Goal: Task Accomplishment & Management: Manage account settings

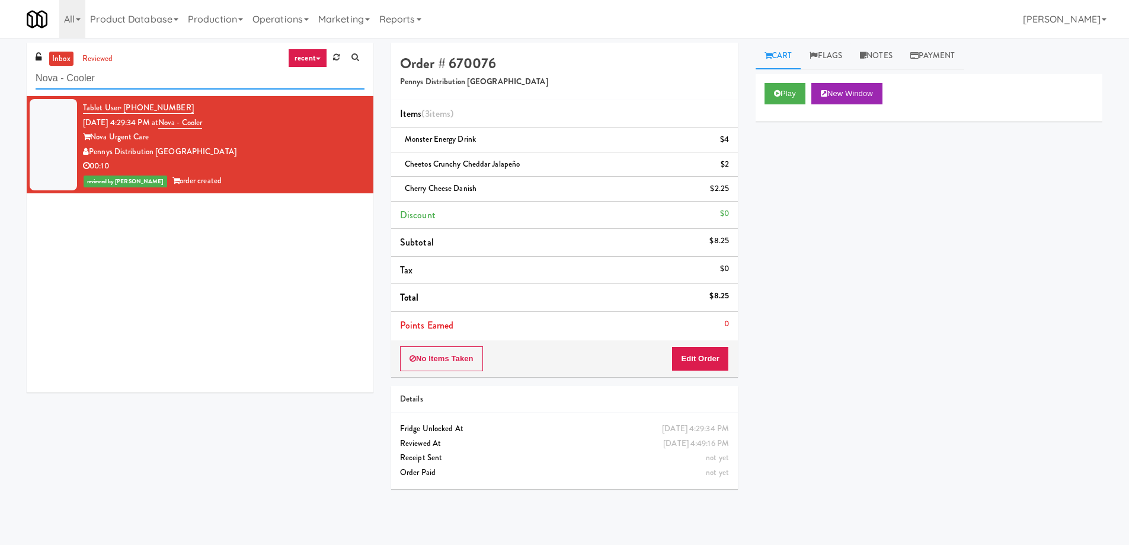
click at [131, 75] on input "Nova - Cooler" at bounding box center [200, 79] width 329 height 22
paste input "IKEA [GEOGRAPHIC_DATA]"
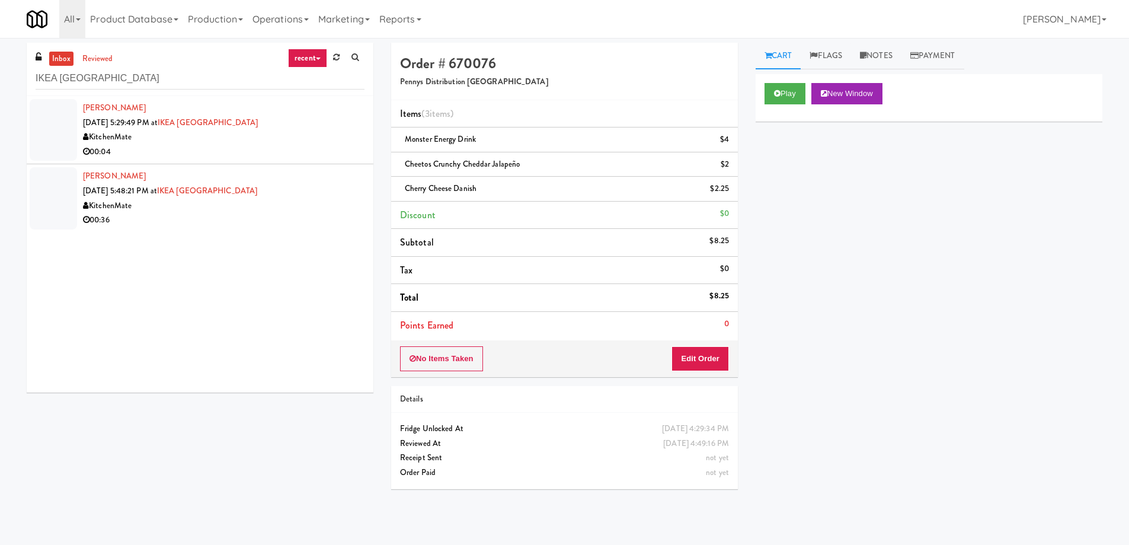
click at [264, 136] on div "KitchenMate" at bounding box center [223, 137] width 281 height 15
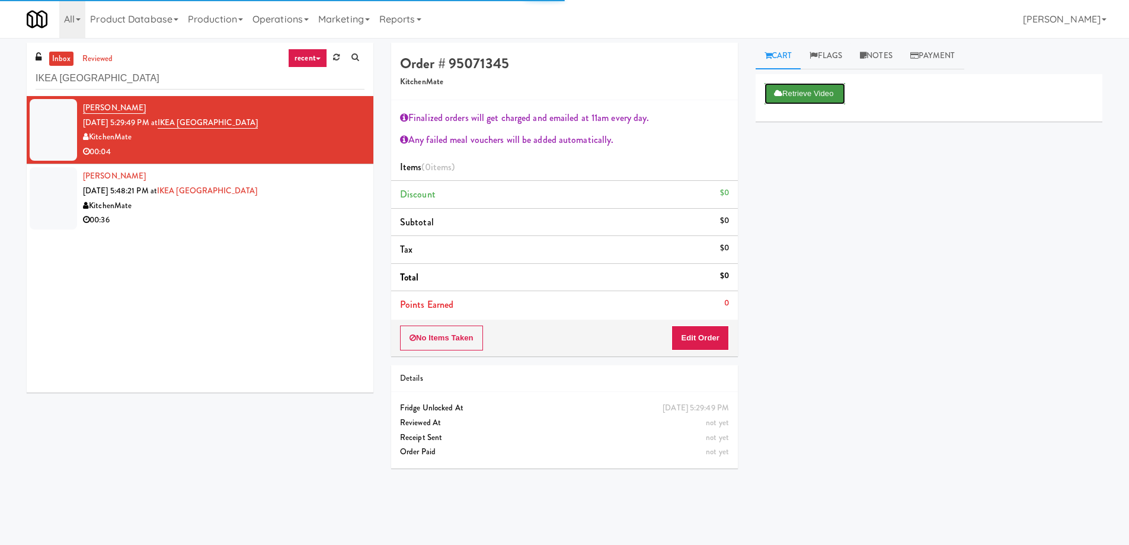
click at [799, 97] on button "Retrieve Video" at bounding box center [804, 93] width 81 height 21
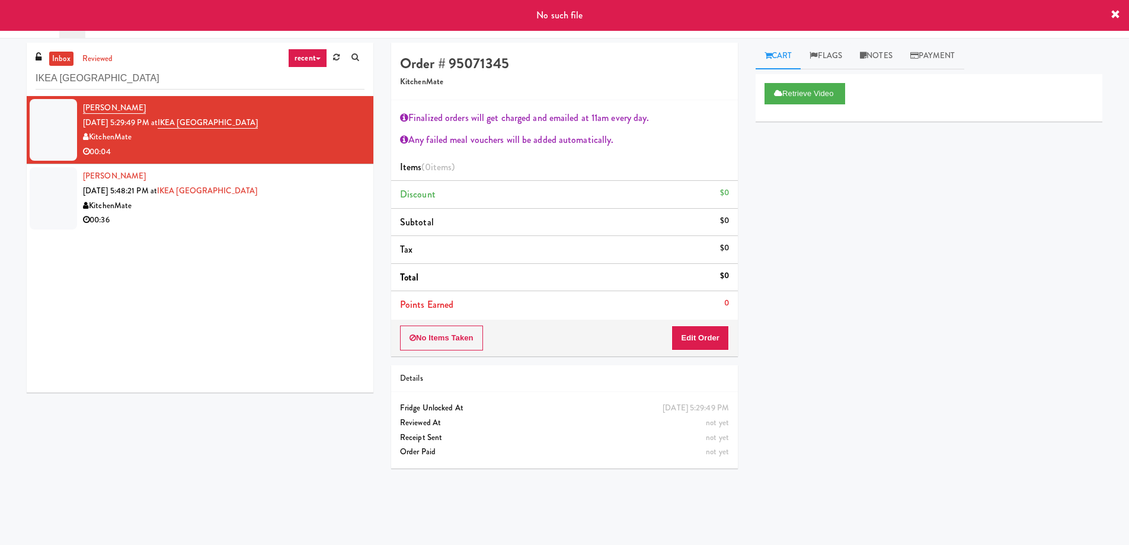
click at [285, 224] on div "00:36" at bounding box center [223, 220] width 281 height 15
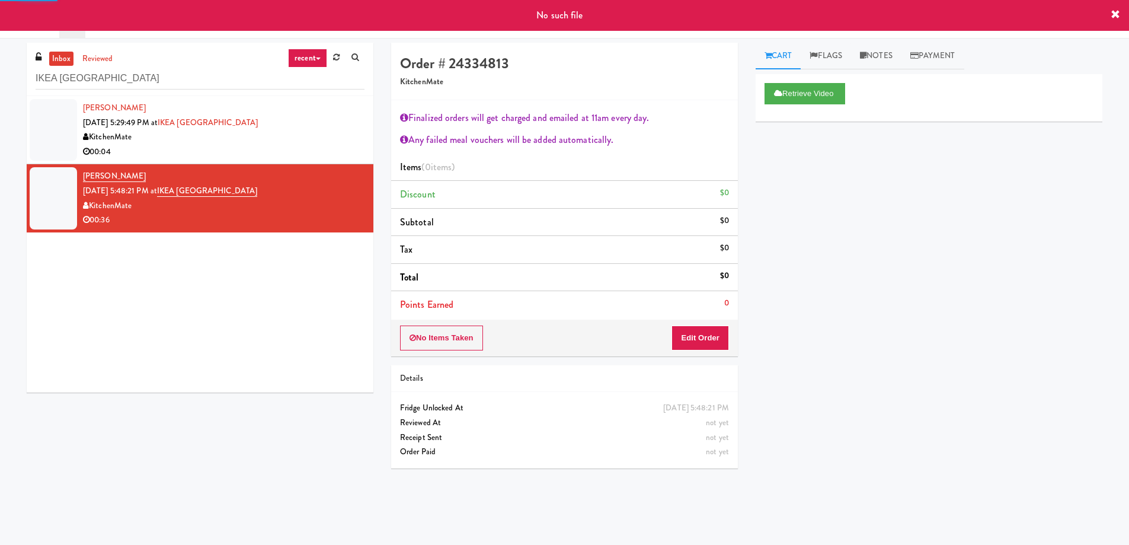
click at [316, 134] on div "KitchenMate" at bounding box center [223, 137] width 281 height 15
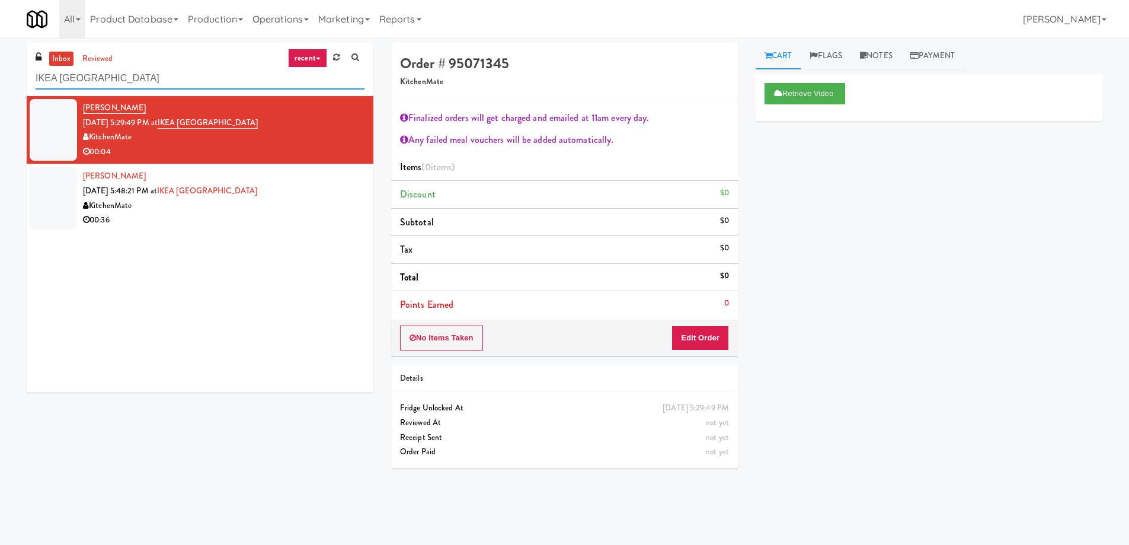
click at [155, 75] on input "IKEA [GEOGRAPHIC_DATA]" at bounding box center [200, 79] width 329 height 22
paste input "Ame - Cooler"
click at [155, 75] on input "IKEA [GEOGRAPHIC_DATA]" at bounding box center [200, 79] width 329 height 22
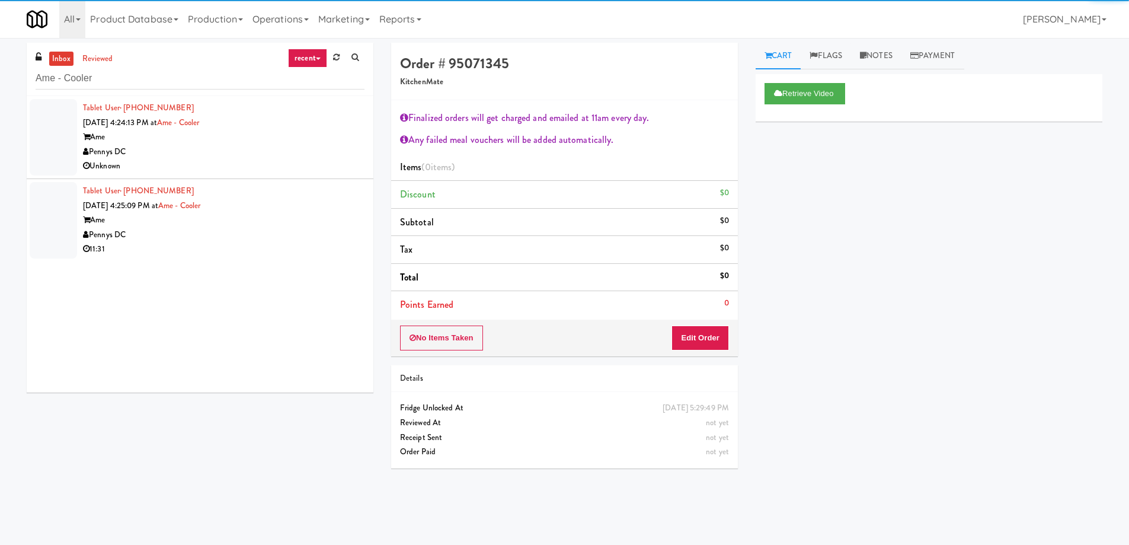
click at [219, 161] on div "Unknown" at bounding box center [223, 166] width 281 height 15
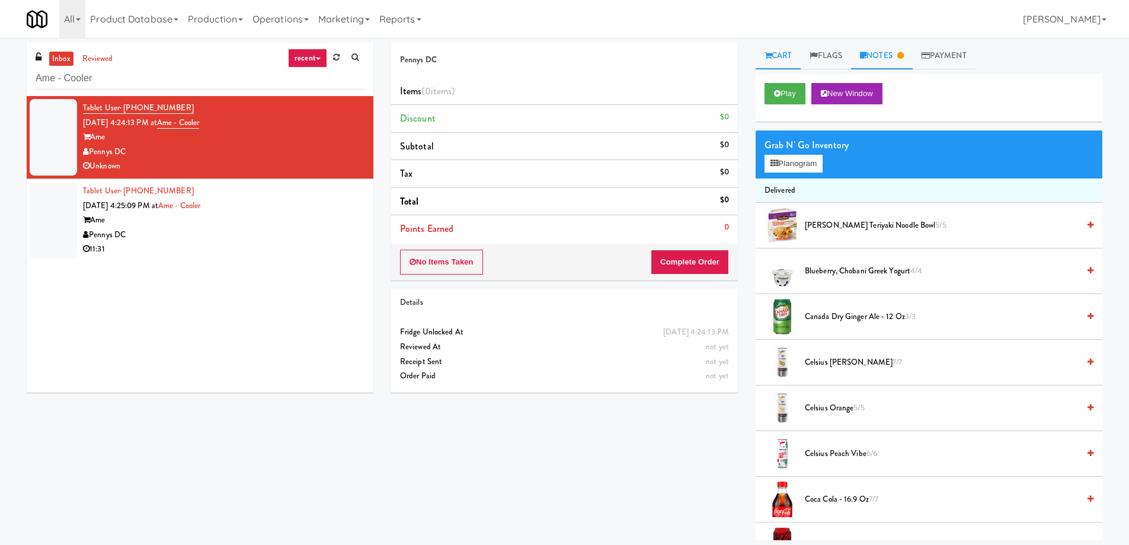
click at [889, 56] on link "Notes" at bounding box center [882, 56] width 62 height 27
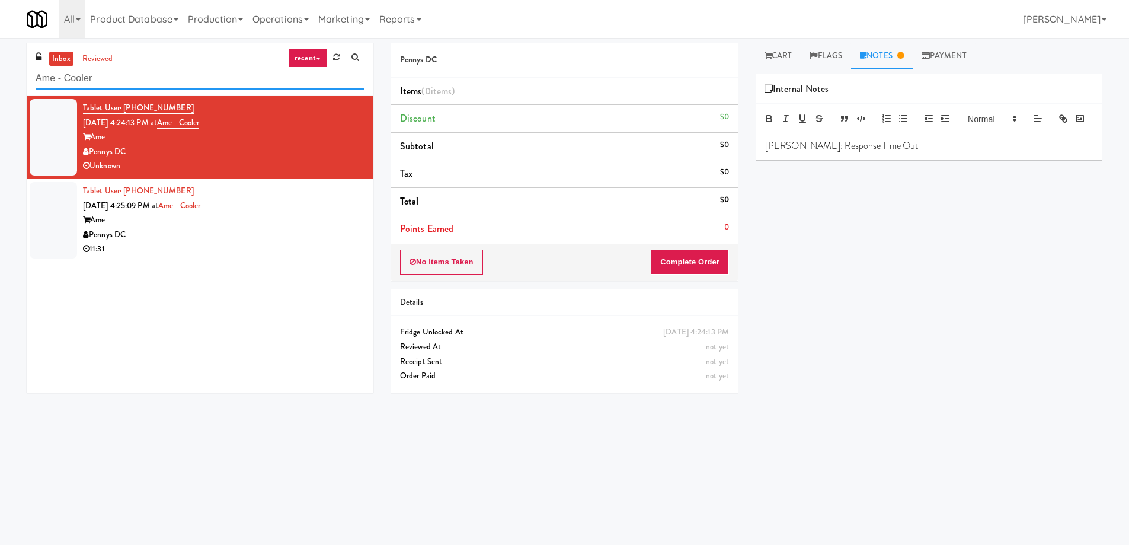
click at [143, 75] on input "Ame - Cooler" at bounding box center [200, 79] width 329 height 22
paste input "700 Penn-Fridge"
click at [143, 75] on input "Ame - Cooler" at bounding box center [200, 79] width 329 height 22
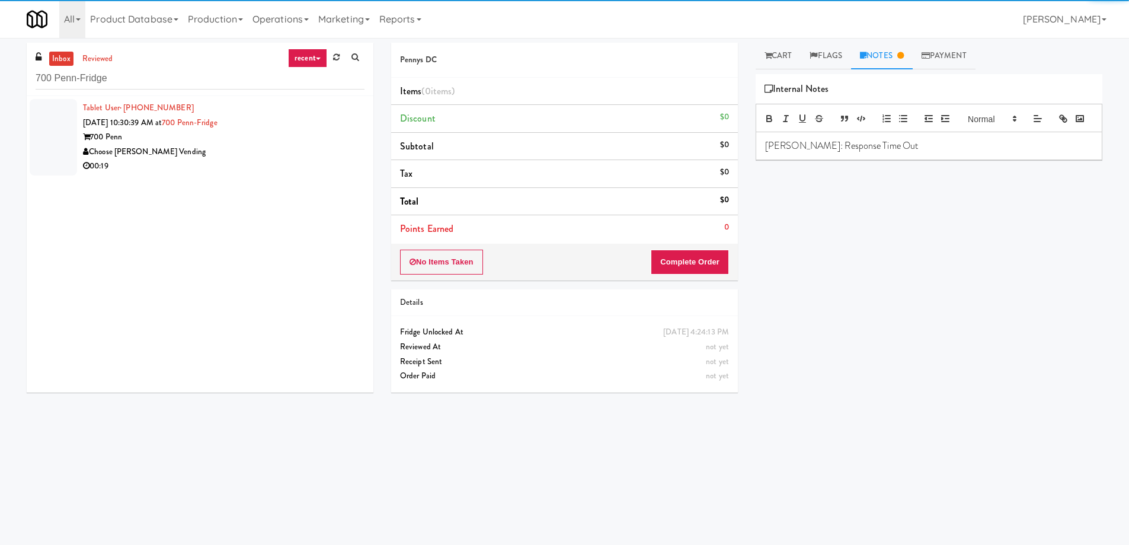
click at [204, 146] on div "Choose [PERSON_NAME] Vending" at bounding box center [223, 152] width 281 height 15
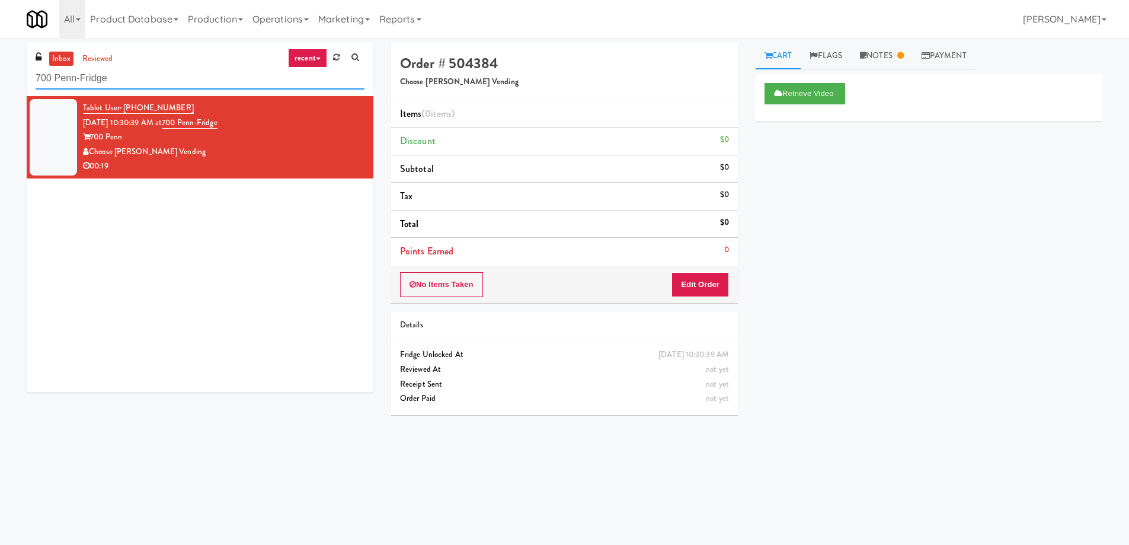
click at [148, 78] on input "700 Penn-Fridge" at bounding box center [200, 79] width 329 height 22
paste input "IKEA [GEOGRAPHIC_DATA]"
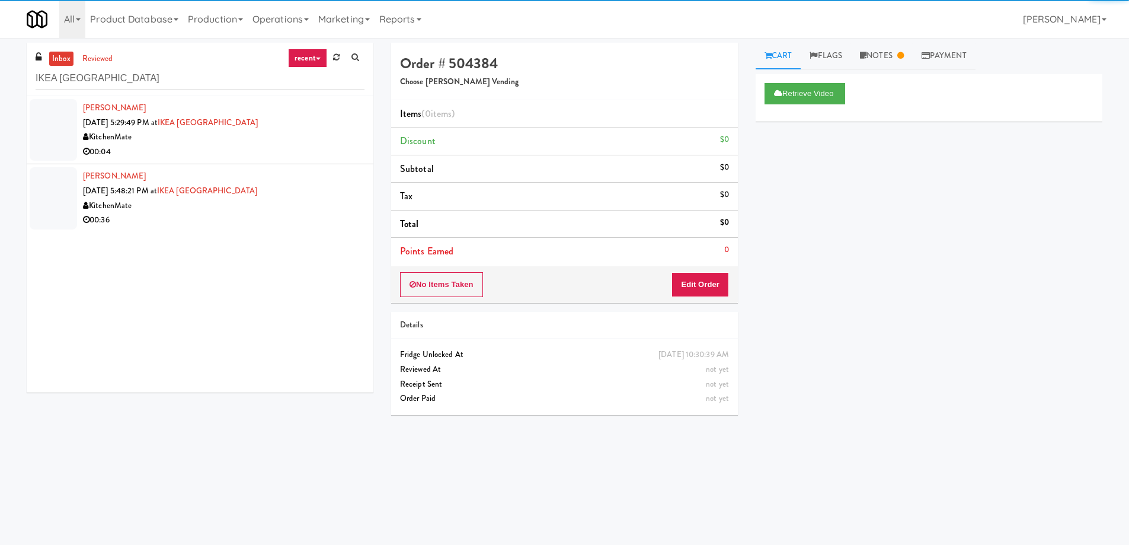
click at [184, 136] on div "KitchenMate" at bounding box center [223, 137] width 281 height 15
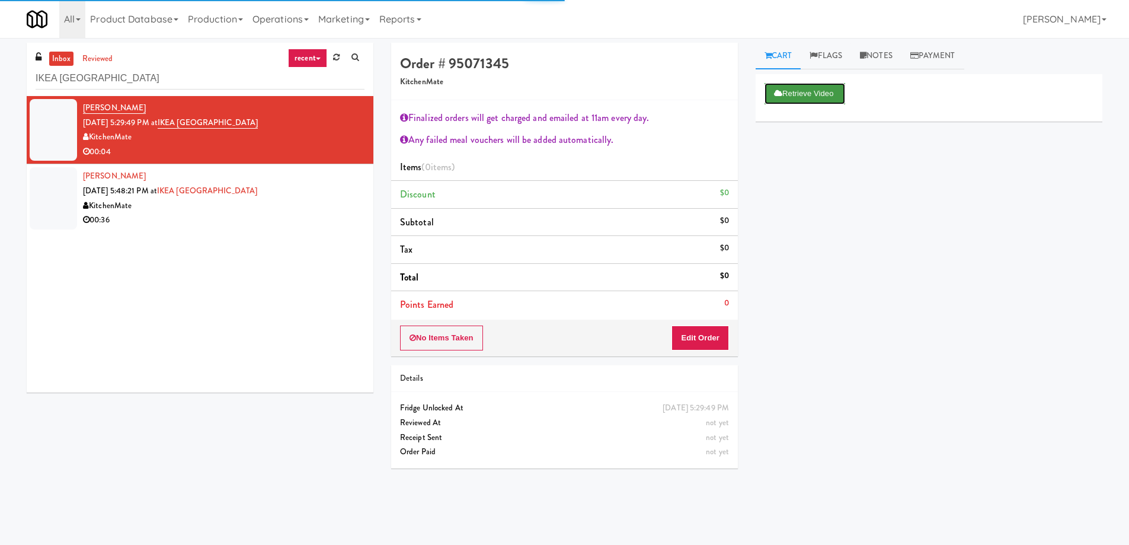
click at [809, 87] on button "Retrieve Video" at bounding box center [804, 93] width 81 height 21
click at [76, 78] on input "IKEA [GEOGRAPHIC_DATA]" at bounding box center [200, 79] width 329 height 22
drag, startPoint x: 76, startPoint y: 78, endPoint x: 84, endPoint y: 77, distance: 7.7
click at [84, 77] on input "IKEA [GEOGRAPHIC_DATA]" at bounding box center [200, 79] width 329 height 22
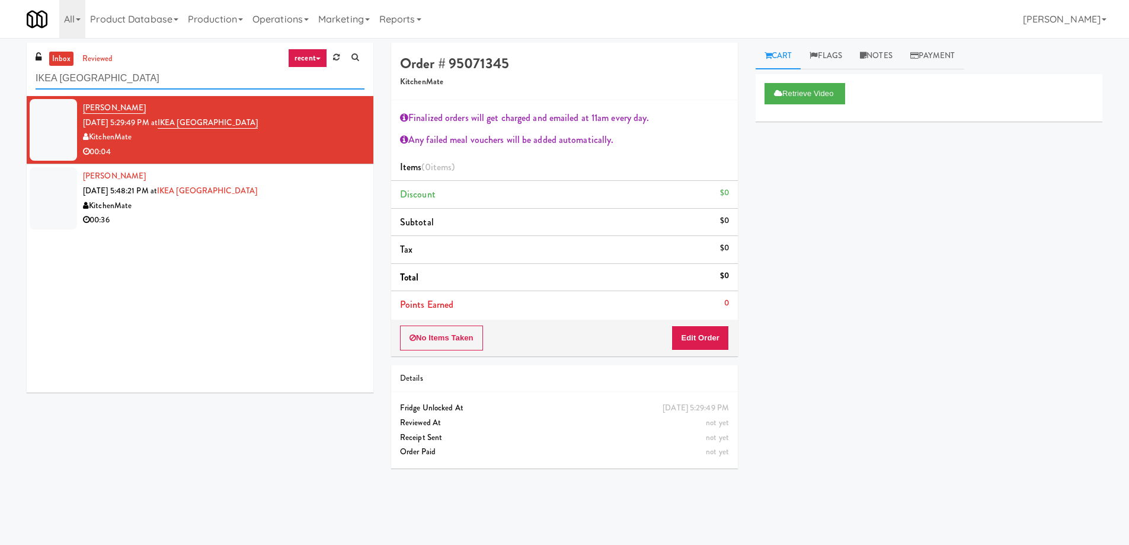
click at [76, 74] on input "IKEA [GEOGRAPHIC_DATA]" at bounding box center [200, 79] width 329 height 22
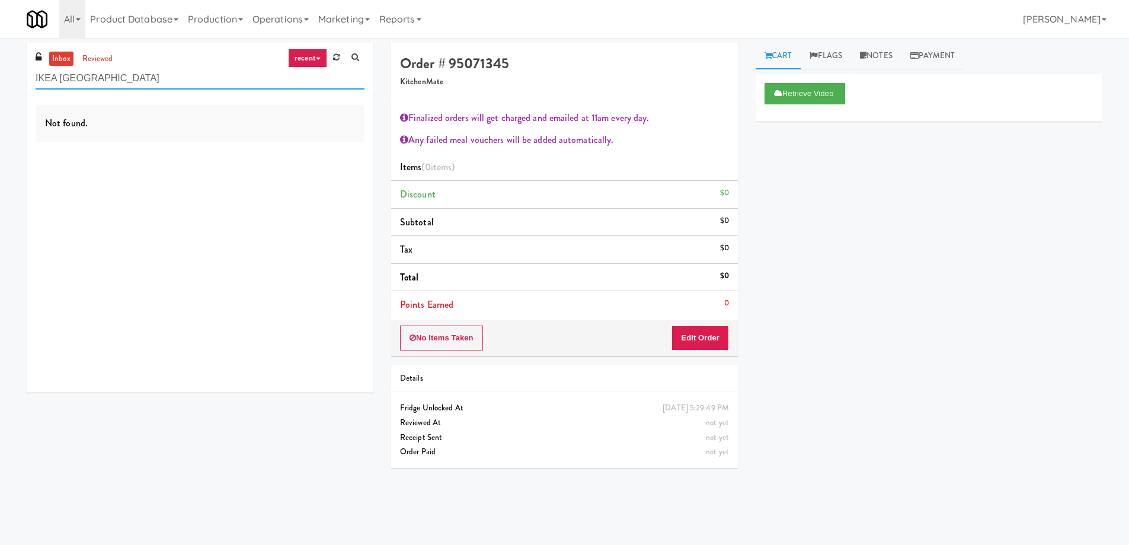
drag, startPoint x: 76, startPoint y: 75, endPoint x: 87, endPoint y: 77, distance: 10.9
click at [87, 77] on input "IKEA [GEOGRAPHIC_DATA]" at bounding box center [200, 79] width 329 height 22
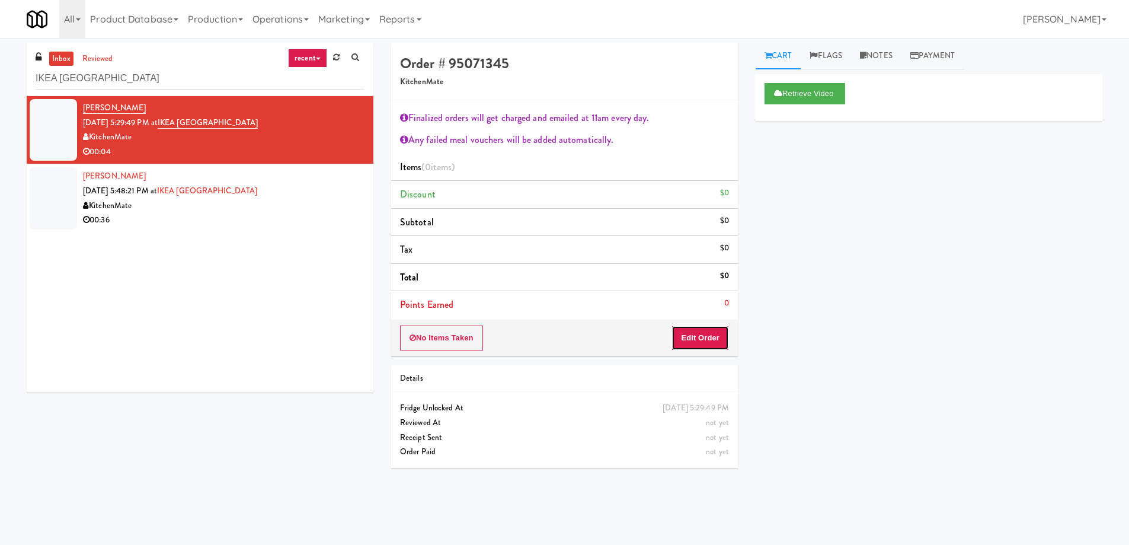
click at [690, 336] on button "Edit Order" at bounding box center [699, 337] width 57 height 25
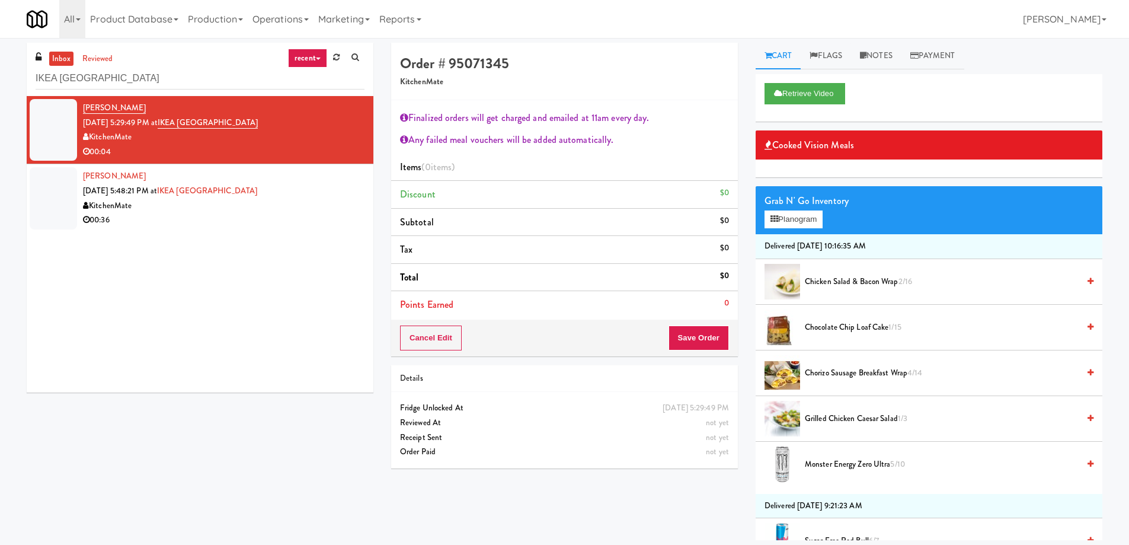
click at [832, 377] on span "Chorizo Sausage Breakfast Wrap 4/14" at bounding box center [942, 373] width 274 height 15
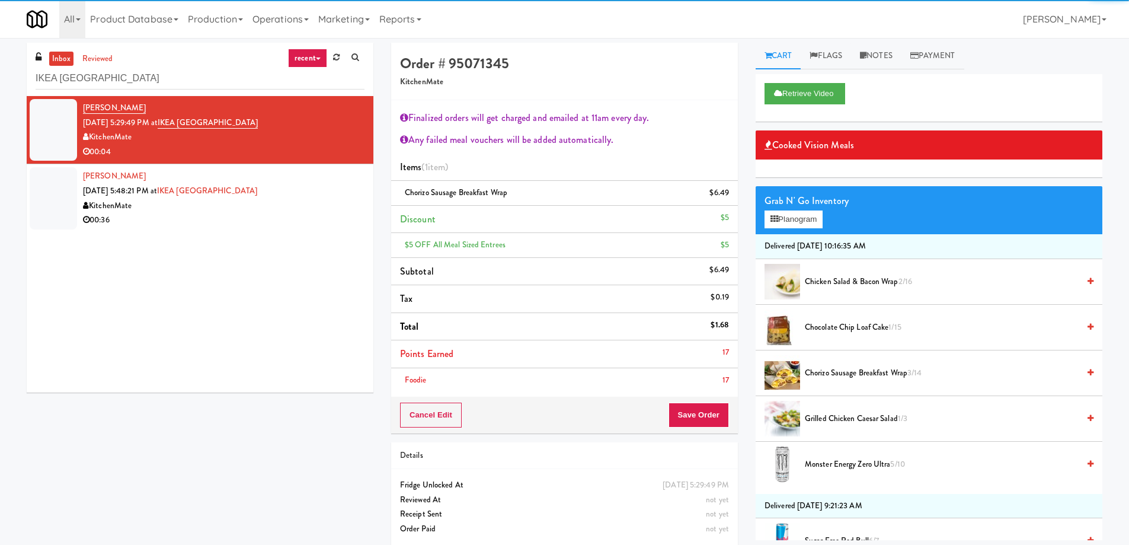
click at [686, 368] on li "Foodie 17" at bounding box center [564, 380] width 347 height 24
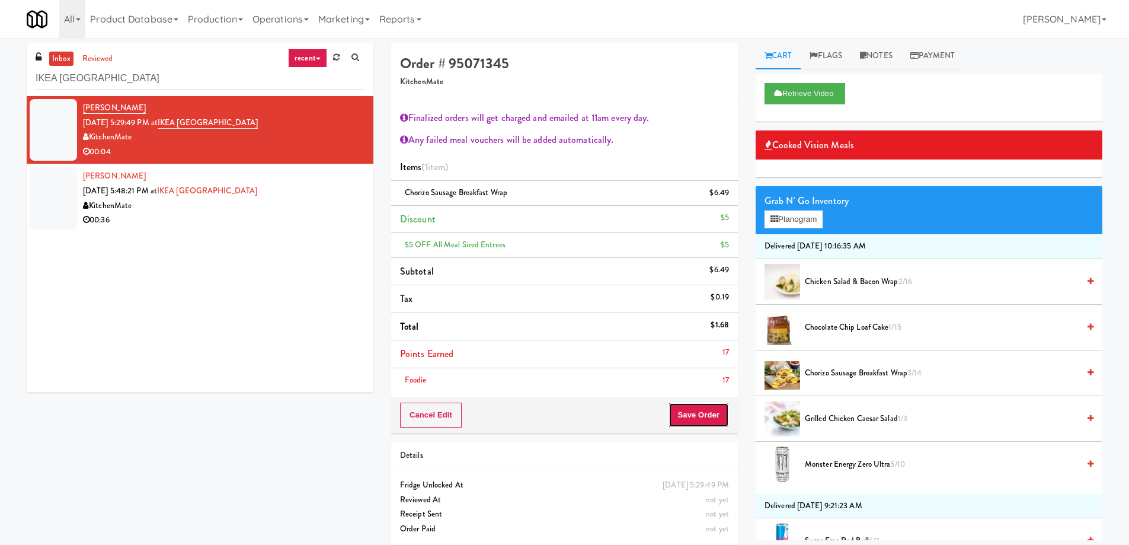
click at [699, 409] on button "Save Order" at bounding box center [698, 414] width 60 height 25
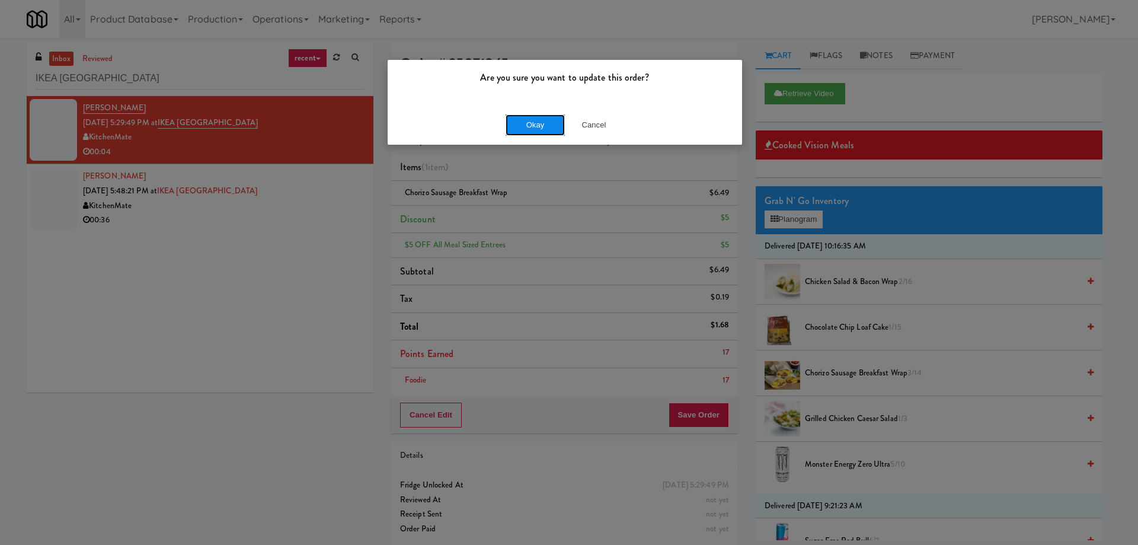
click at [533, 129] on button "Okay" at bounding box center [534, 124] width 59 height 21
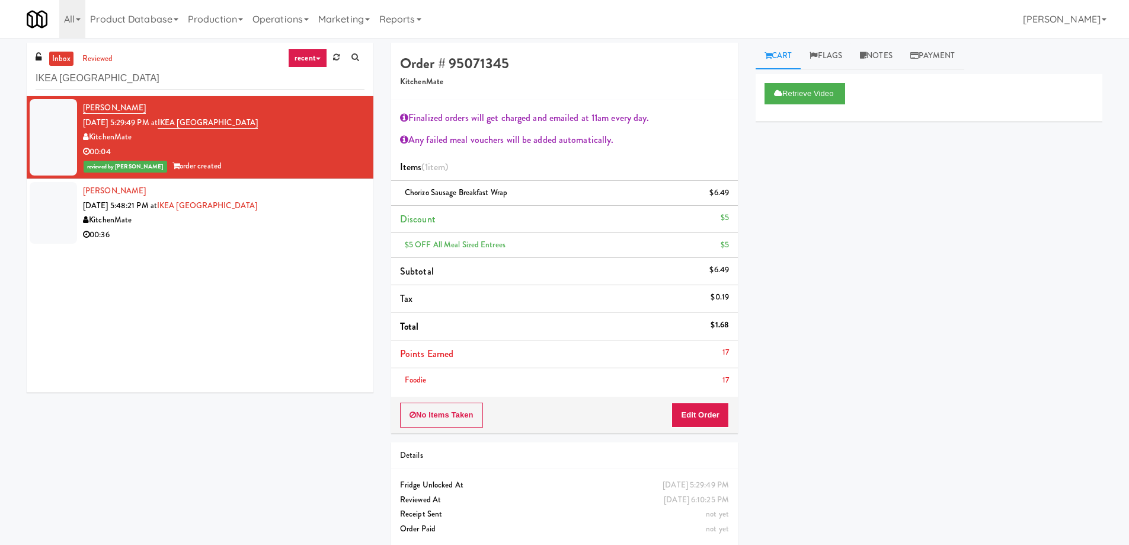
click at [310, 203] on div "[PERSON_NAME] [DATE] 5:48:21 PM at [GEOGRAPHIC_DATA] KitchenMate 00:36" at bounding box center [223, 213] width 281 height 58
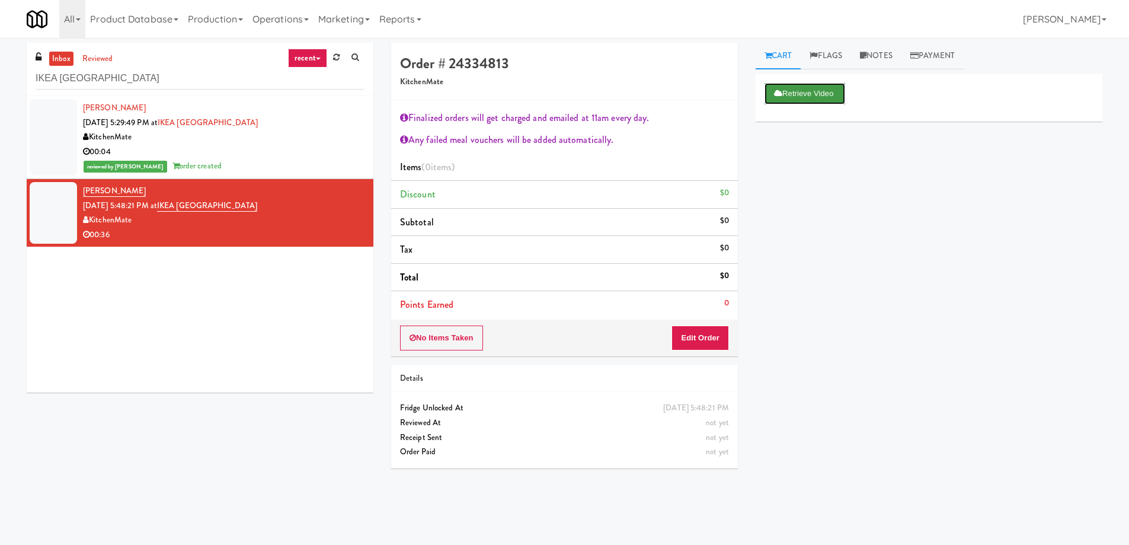
click at [766, 96] on button "Retrieve Video" at bounding box center [804, 93] width 81 height 21
click at [703, 332] on button "Edit Order" at bounding box center [699, 337] width 57 height 25
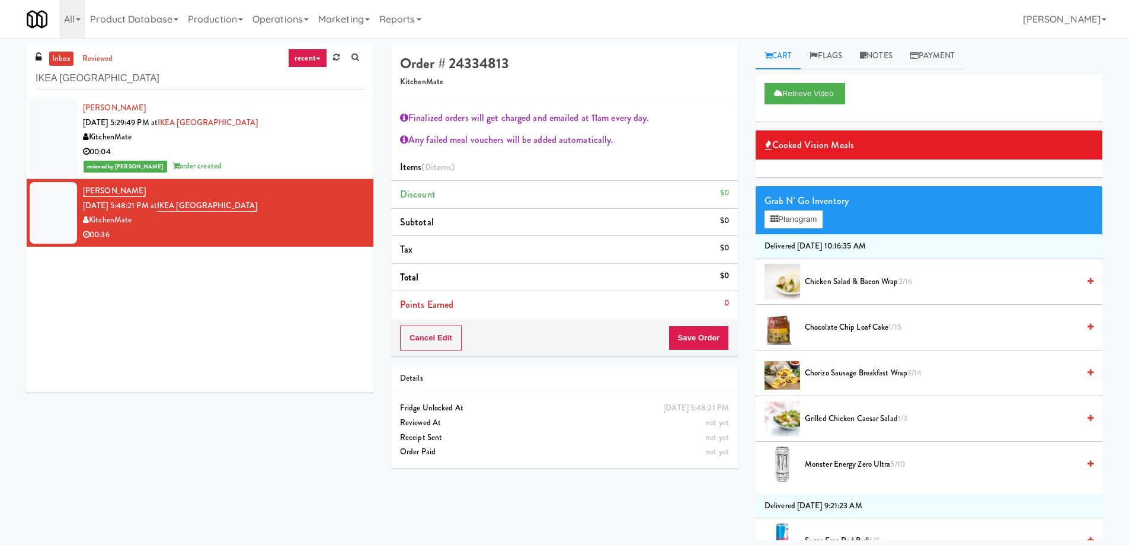
click at [841, 275] on span "Chicken Salad & Bacon Wrap 2/16" at bounding box center [942, 281] width 274 height 15
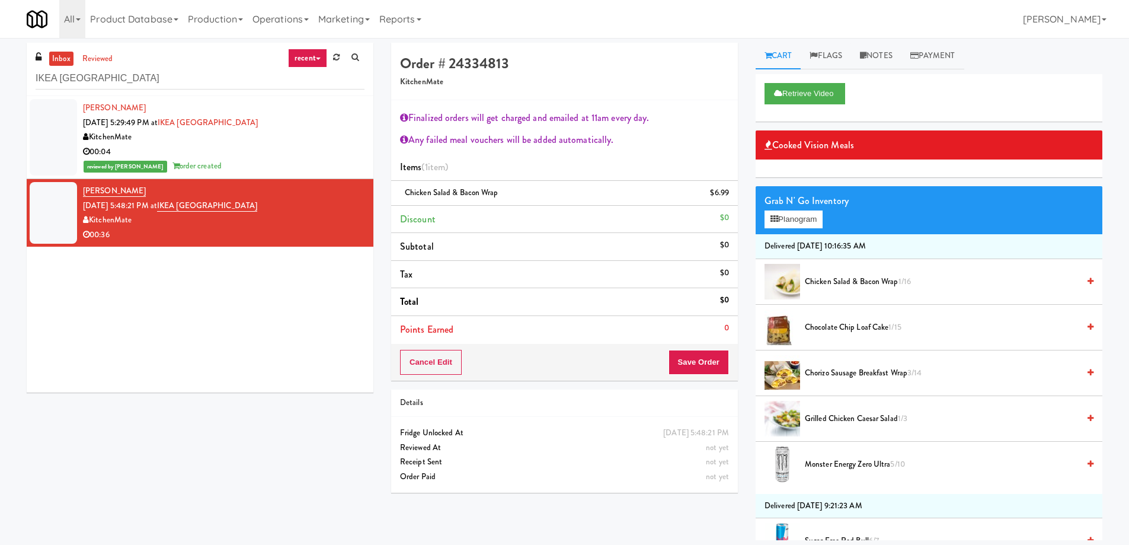
click at [851, 283] on span "Chicken Salad & Bacon Wrap 1/16" at bounding box center [942, 281] width 274 height 15
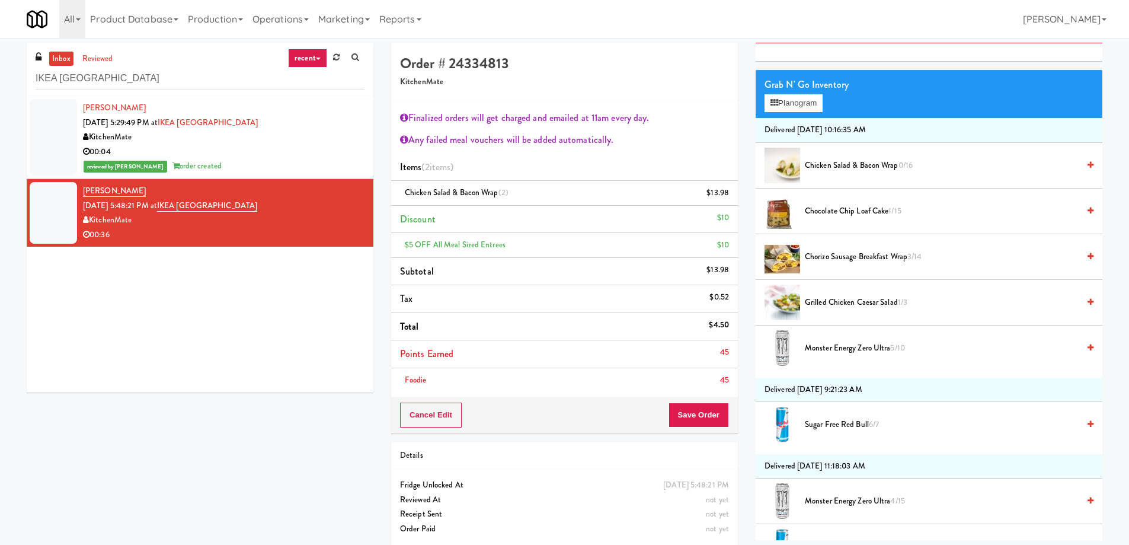
scroll to position [119, 0]
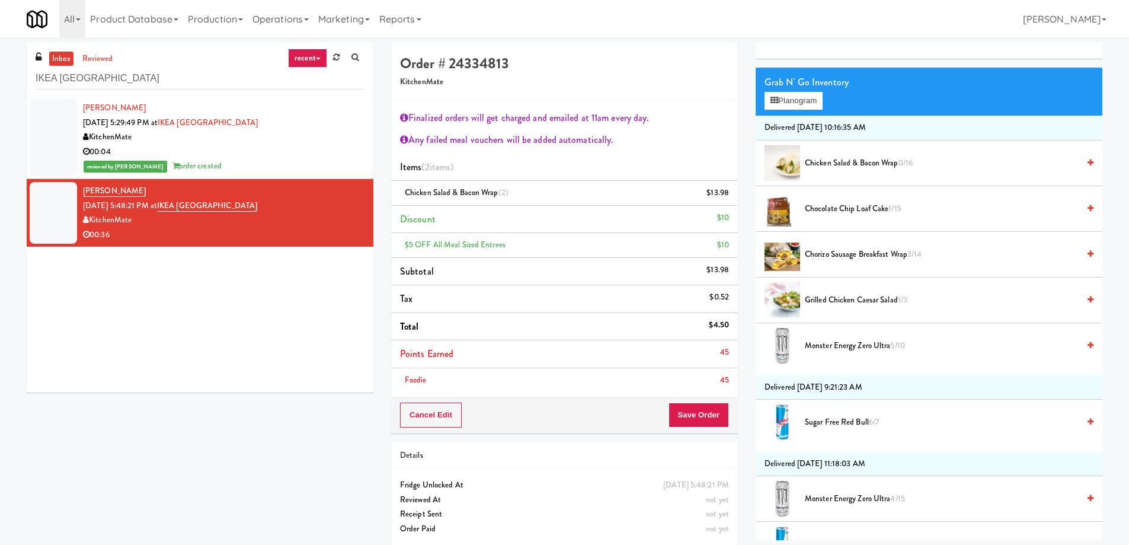
click at [827, 424] on span "Sugar Free Red Bull 6/7" at bounding box center [942, 422] width 274 height 15
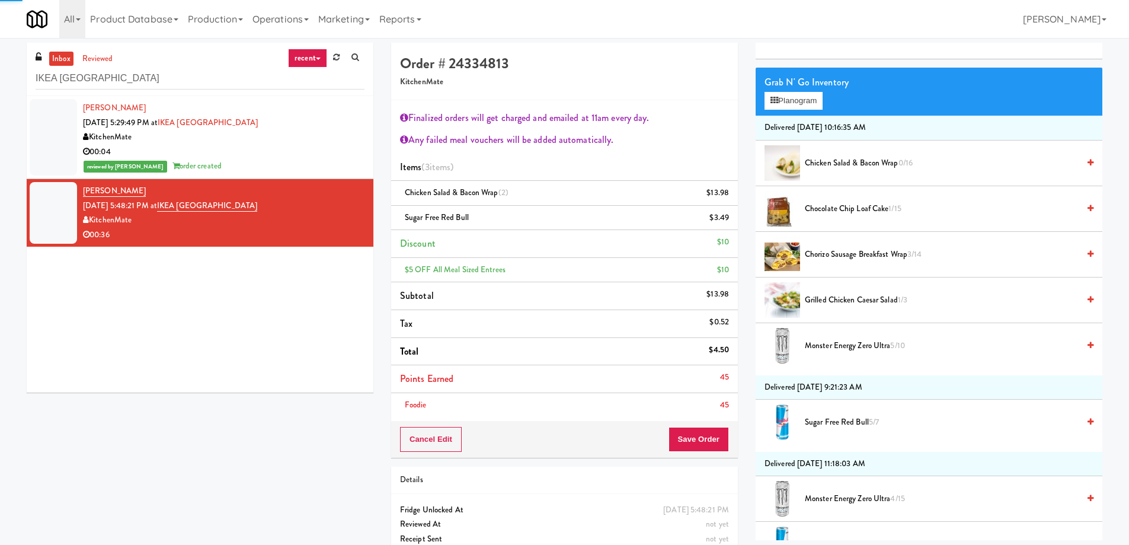
click at [704, 446] on div "Cancel Edit Save Order" at bounding box center [564, 439] width 347 height 37
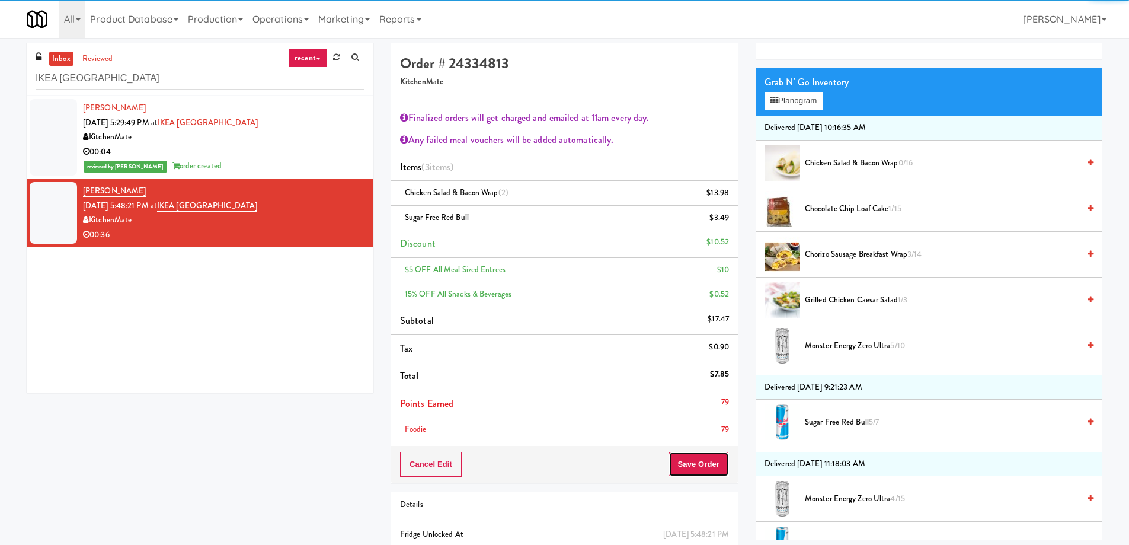
click at [697, 469] on button "Save Order" at bounding box center [698, 463] width 60 height 25
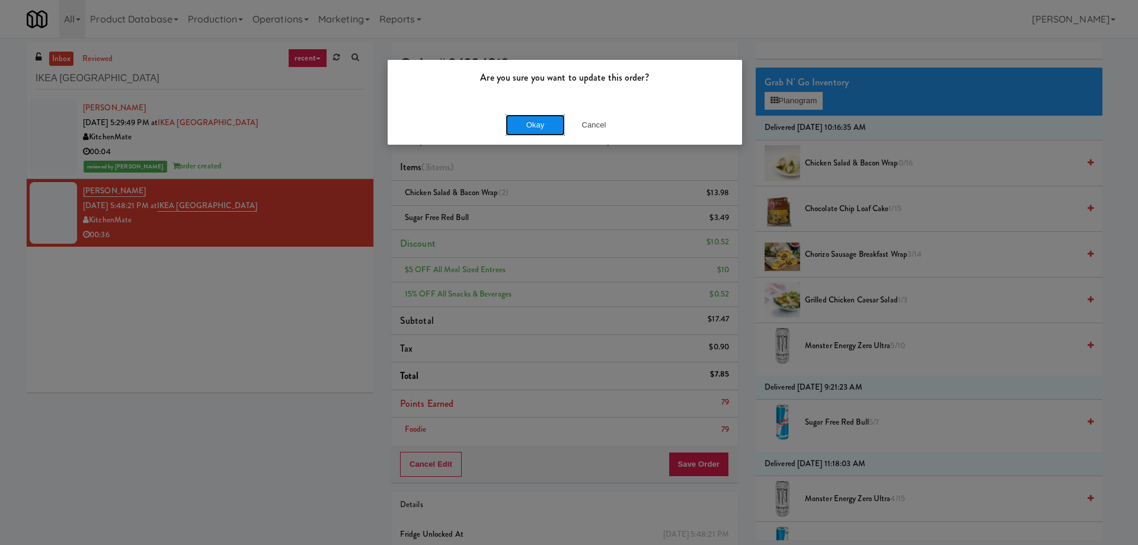
click at [530, 123] on button "Okay" at bounding box center [534, 124] width 59 height 21
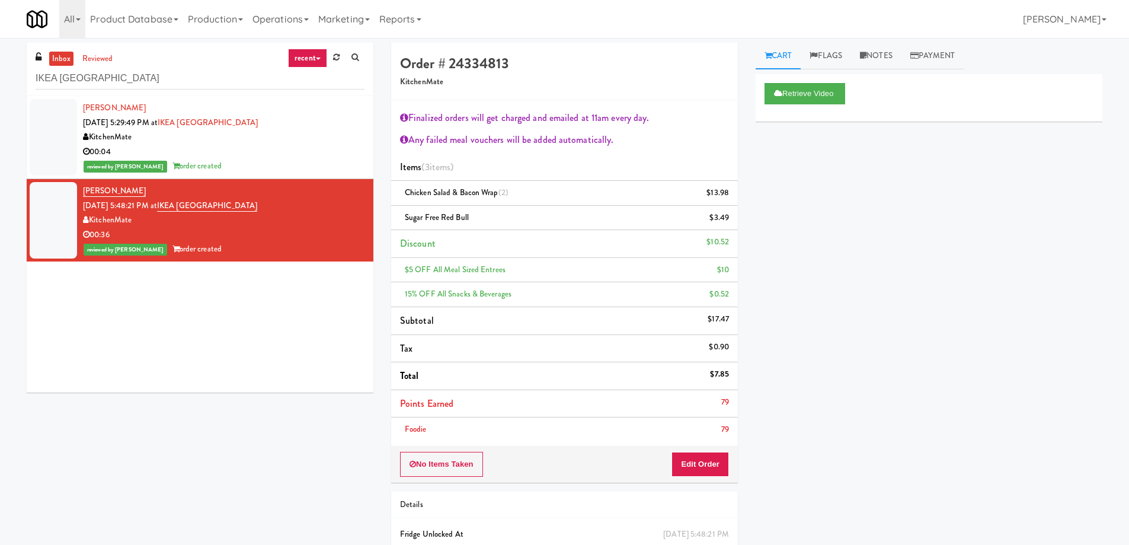
scroll to position [0, 0]
click at [156, 81] on input "IKEA [GEOGRAPHIC_DATA]" at bounding box center [200, 79] width 329 height 22
paste input "Eight80 - Main Cooler Right"
click at [156, 81] on input "IKEA [GEOGRAPHIC_DATA]" at bounding box center [200, 79] width 329 height 22
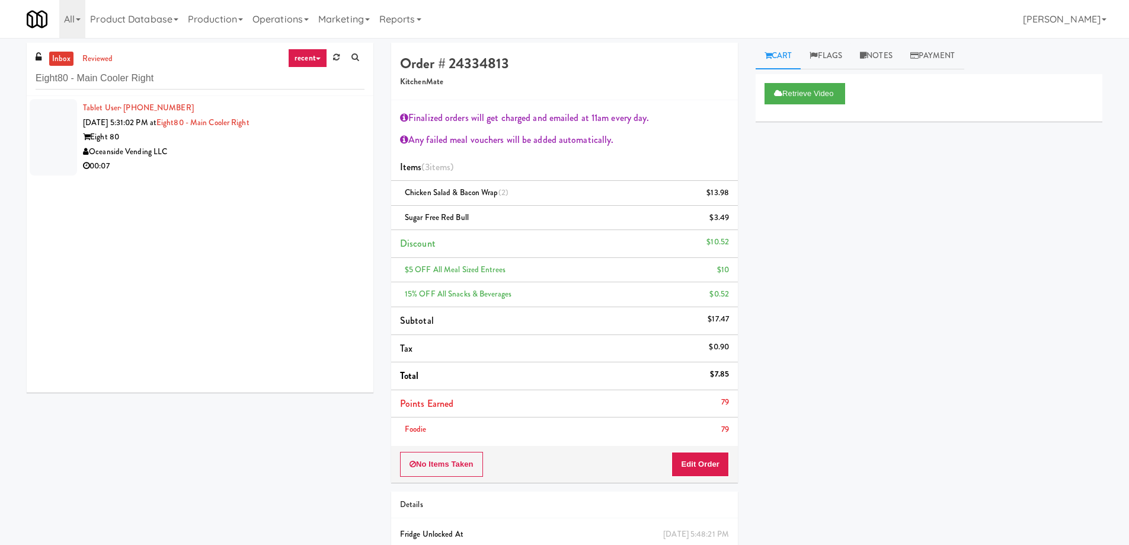
click at [232, 143] on div "Eight 80" at bounding box center [223, 137] width 281 height 15
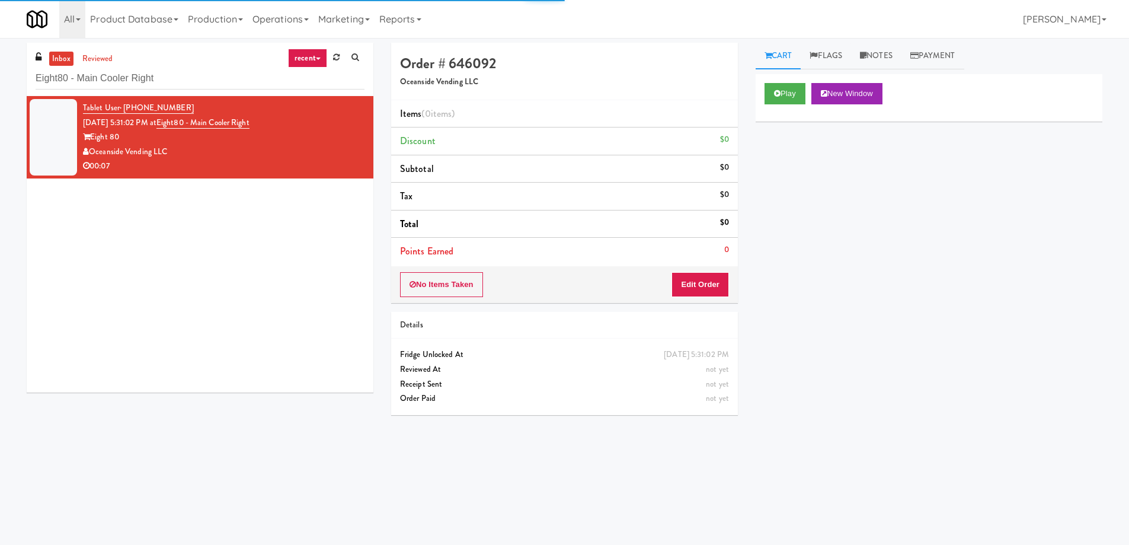
click at [797, 104] on div "Play New Window" at bounding box center [928, 97] width 347 height 47
click at [792, 100] on button "Play" at bounding box center [784, 93] width 41 height 21
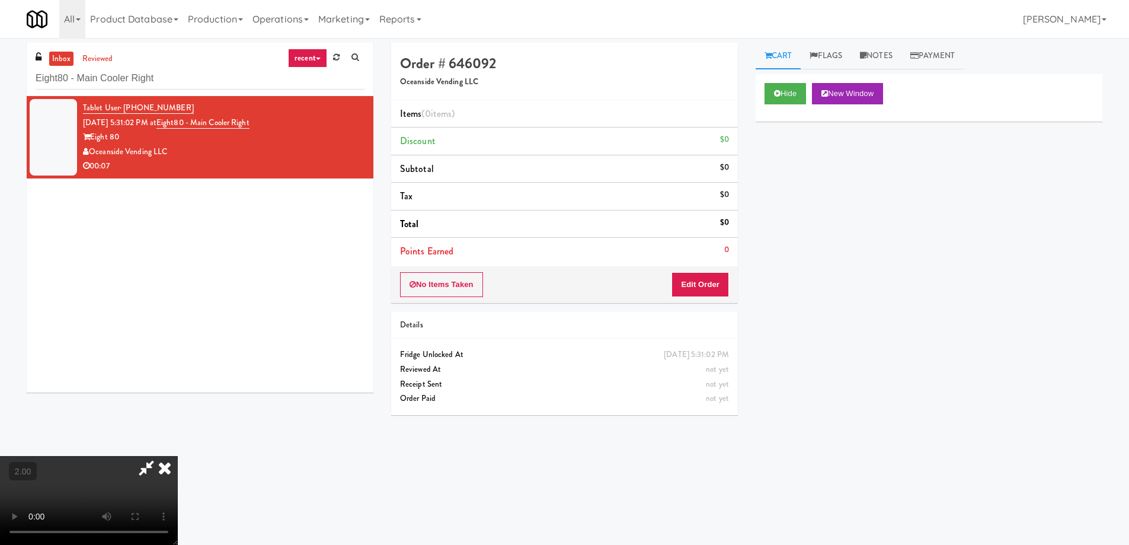
click at [178, 456] on video at bounding box center [89, 500] width 178 height 89
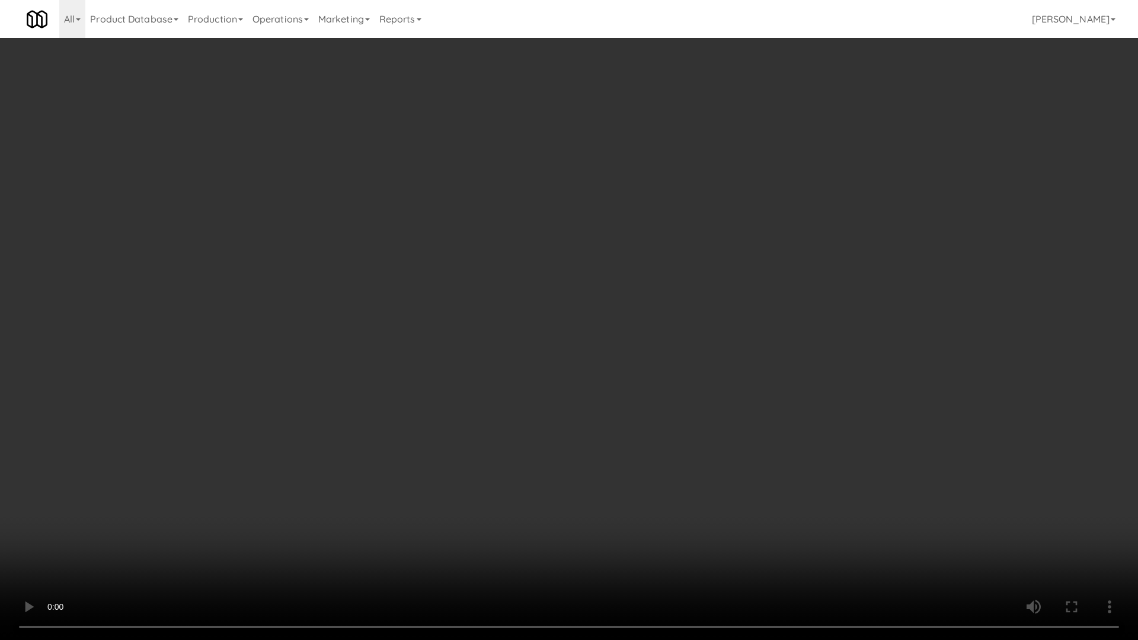
click at [617, 335] on video at bounding box center [569, 320] width 1138 height 640
click at [620, 338] on video at bounding box center [569, 320] width 1138 height 640
click at [634, 335] on video at bounding box center [569, 320] width 1138 height 640
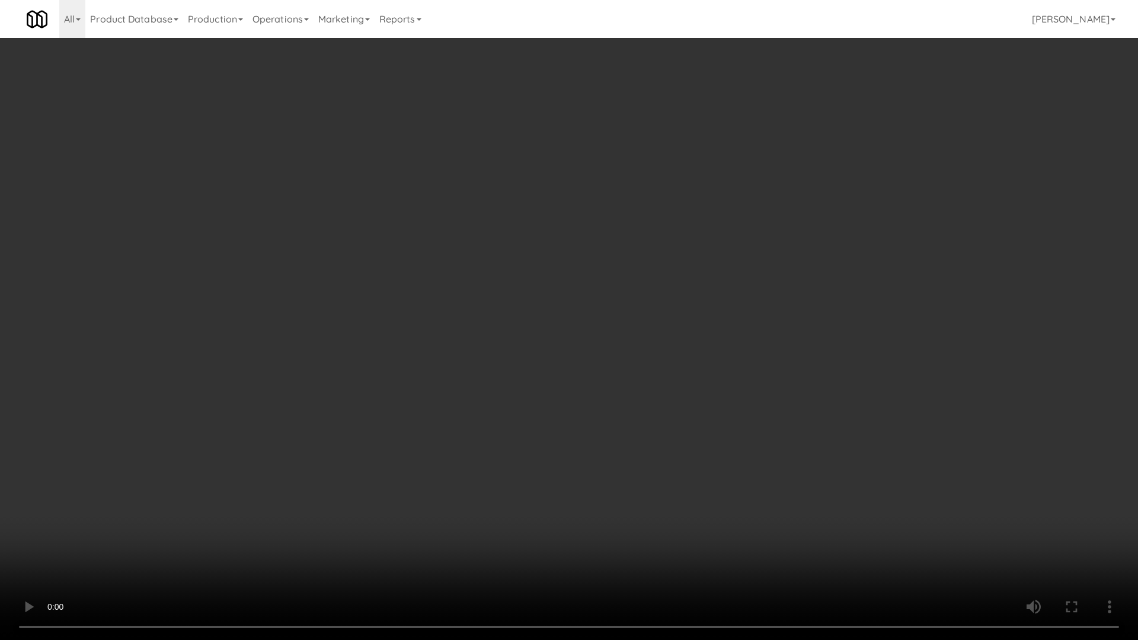
click at [639, 335] on video at bounding box center [569, 320] width 1138 height 640
click at [658, 340] on video at bounding box center [569, 320] width 1138 height 640
click at [661, 340] on video at bounding box center [569, 320] width 1138 height 640
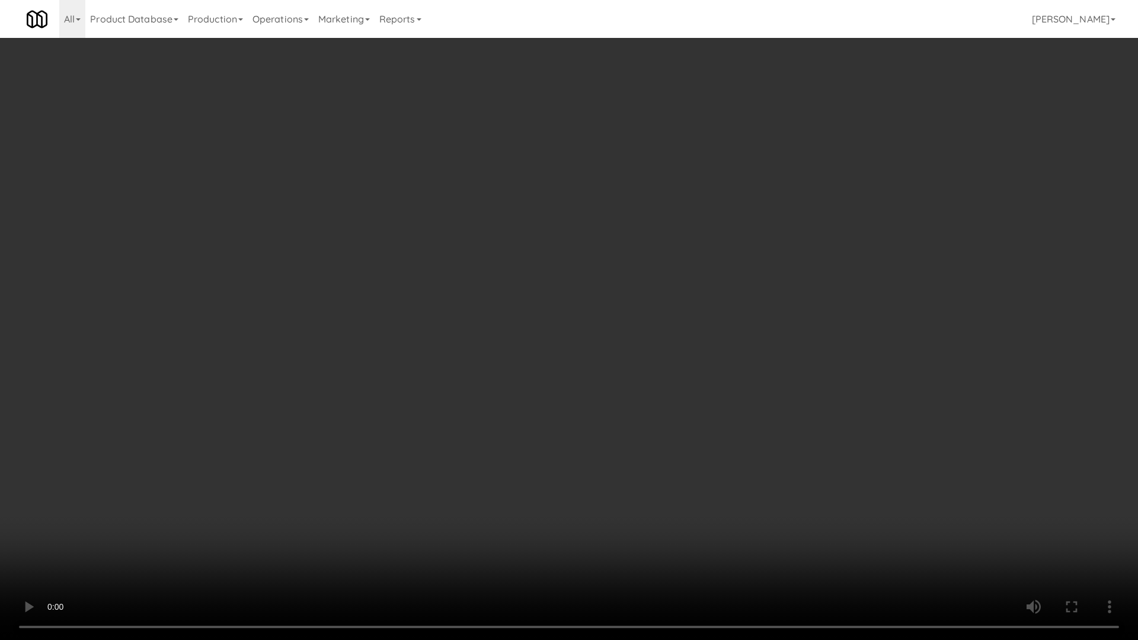
click at [661, 340] on video at bounding box center [569, 320] width 1138 height 640
click at [659, 341] on video at bounding box center [569, 320] width 1138 height 640
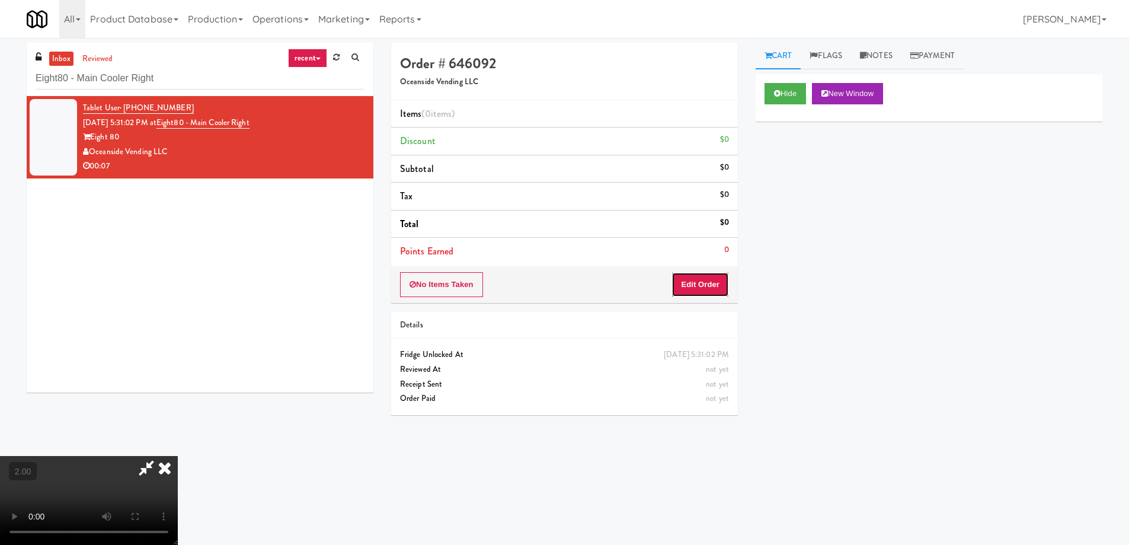
click at [709, 288] on button "Edit Order" at bounding box center [699, 284] width 57 height 25
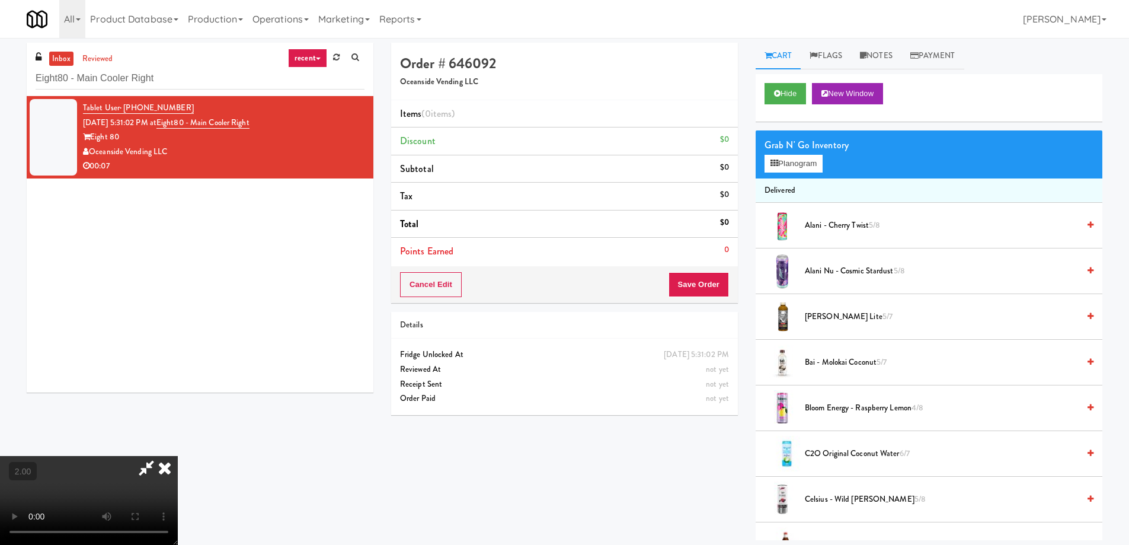
scroll to position [1257, 0]
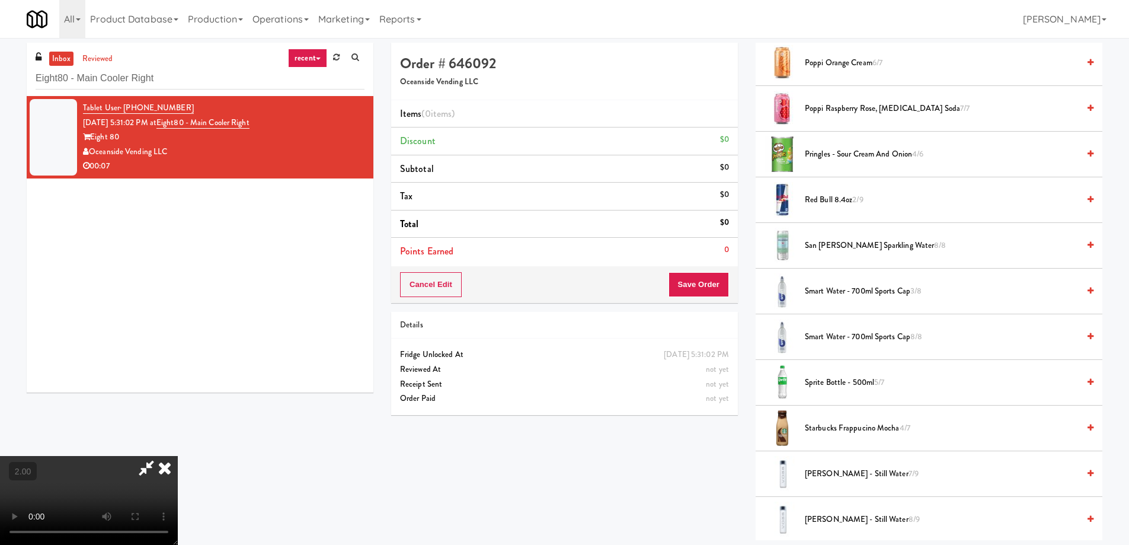
click at [890, 296] on span "Smart Water - 700ml Sports Cap 3/8" at bounding box center [942, 291] width 274 height 15
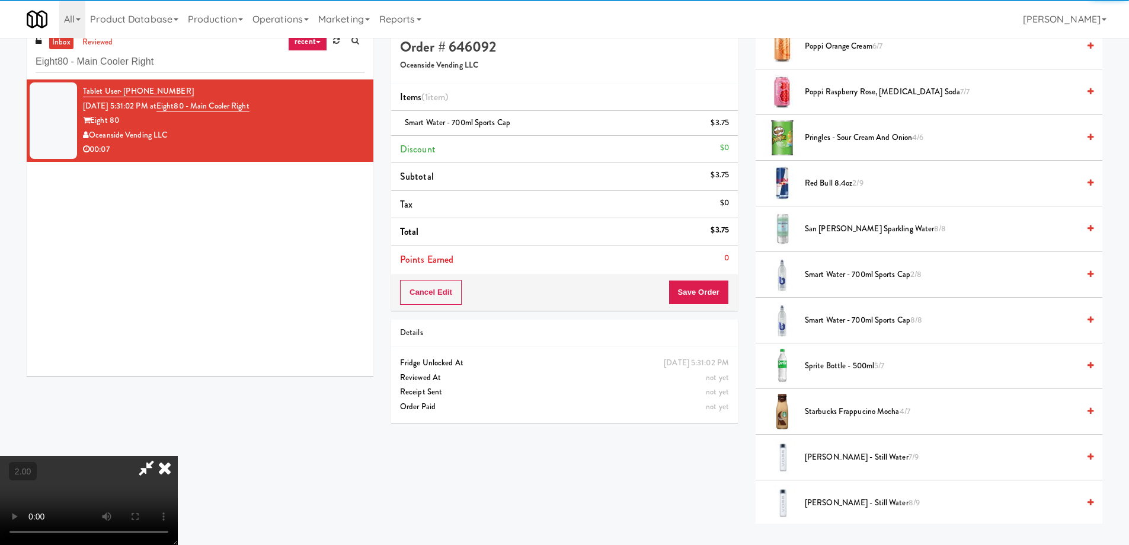
scroll to position [38, 0]
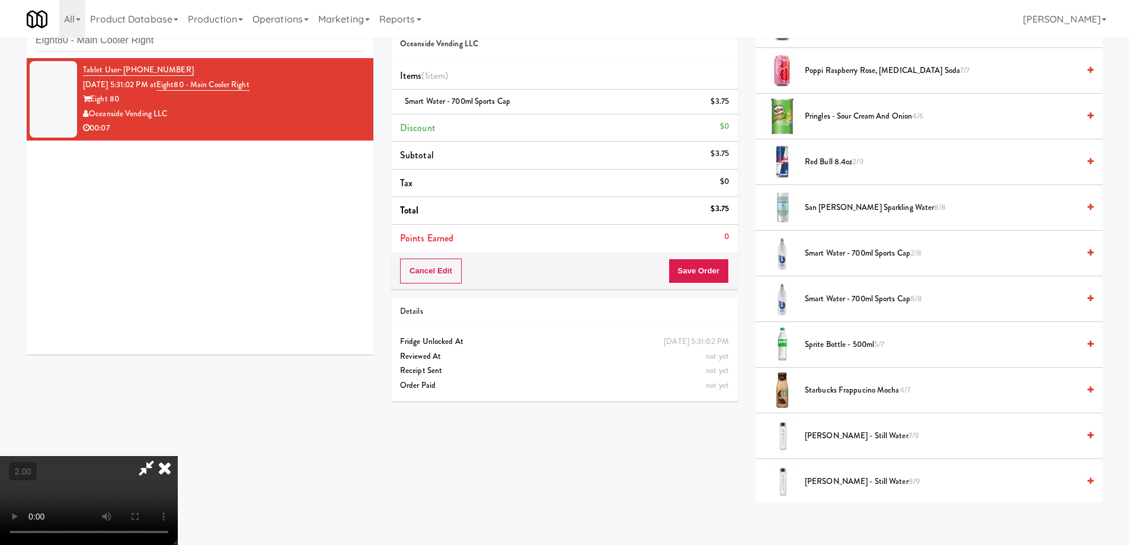
click at [178, 456] on video at bounding box center [89, 500] width 178 height 89
click at [715, 257] on div "Cancel Edit Save Order" at bounding box center [564, 270] width 347 height 37
click at [712, 265] on button "Save Order" at bounding box center [698, 270] width 60 height 25
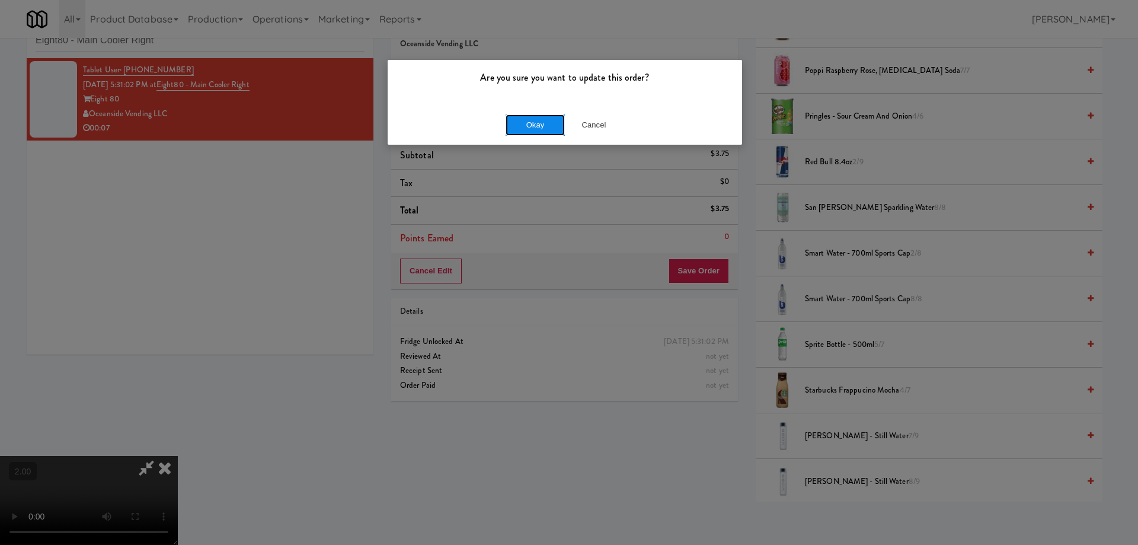
click at [539, 119] on button "Okay" at bounding box center [534, 124] width 59 height 21
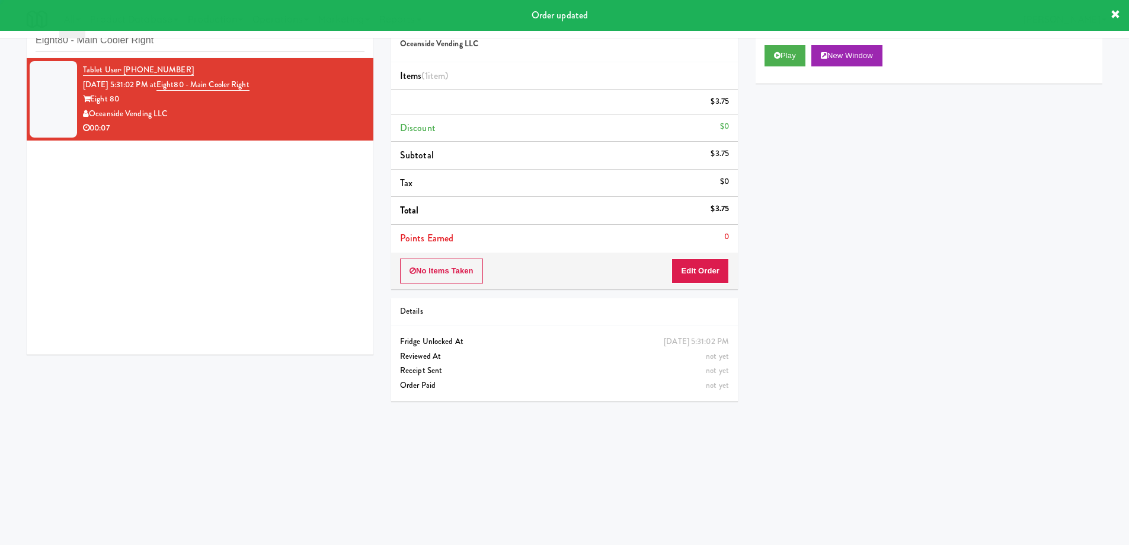
scroll to position [0, 0]
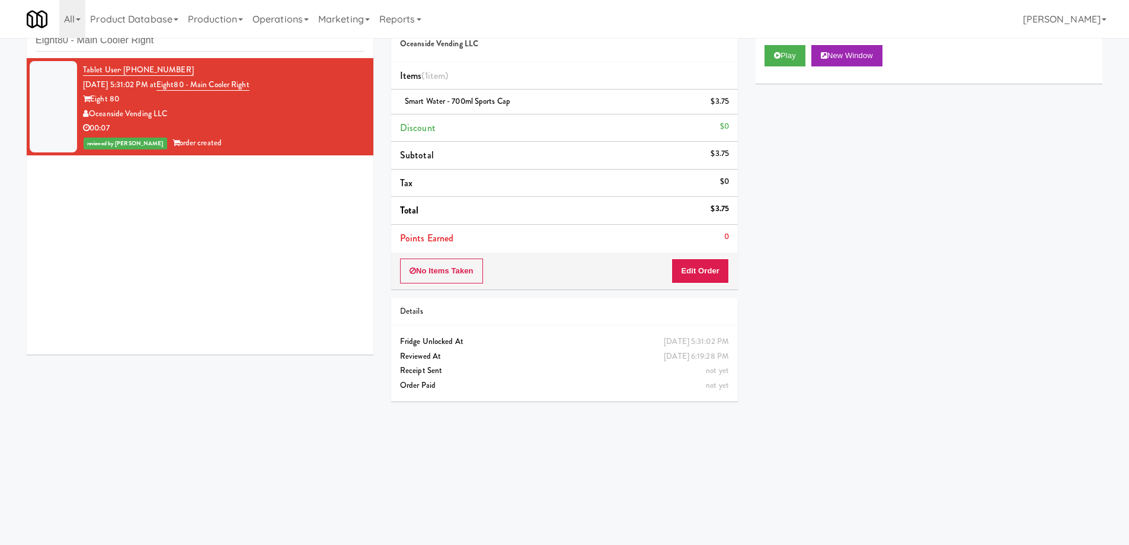
click at [167, 52] on div "inbox reviewed recent all unclear take inventory issue suspicious failed recent…" at bounding box center [200, 31] width 347 height 53
click at [167, 44] on input "Eight80 - Main Cooler Right" at bounding box center [200, 41] width 329 height 22
paste input "CC1 Drinks Cooler"
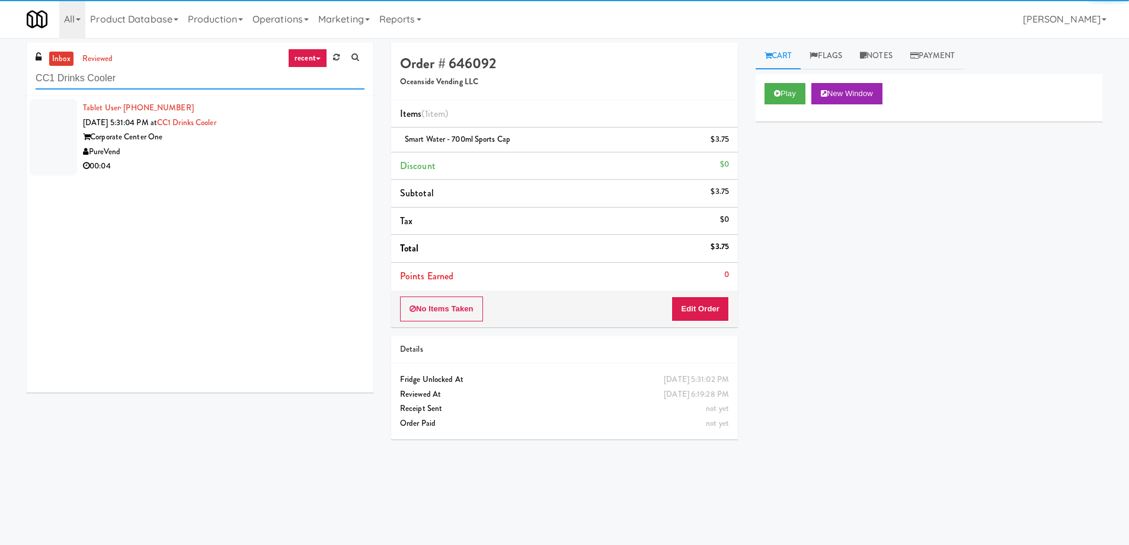
type input "CC1 Drinks Cooler"
click at [208, 148] on div "PureVend" at bounding box center [223, 152] width 281 height 15
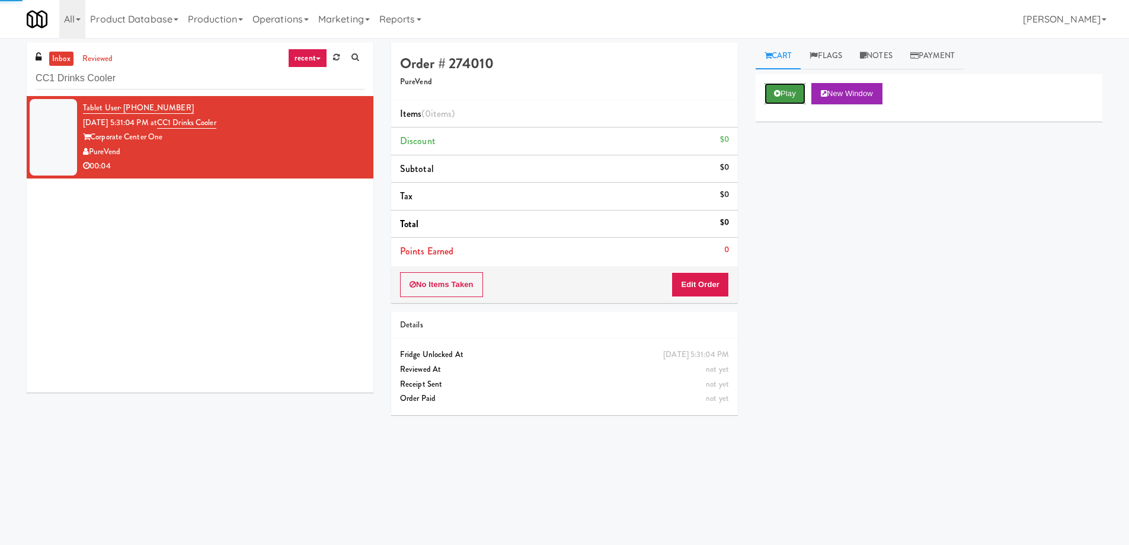
click at [774, 97] on button "Play" at bounding box center [784, 93] width 41 height 21
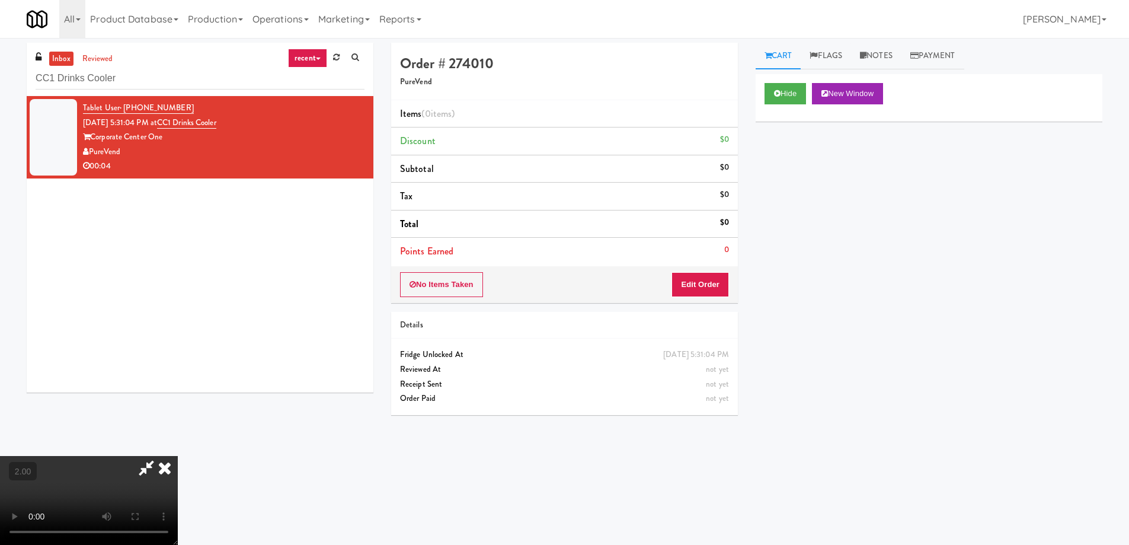
click at [679, 112] on li "Items (0 items )" at bounding box center [564, 114] width 347 height 28
click at [178, 456] on video at bounding box center [89, 500] width 178 height 89
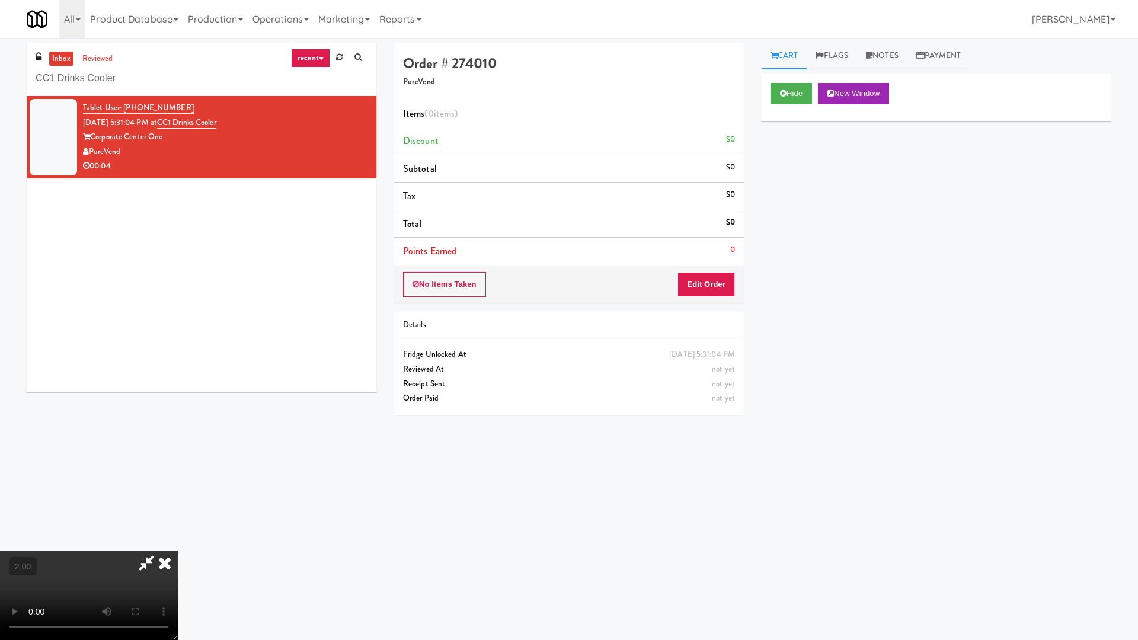
click at [178, 544] on video at bounding box center [89, 595] width 178 height 89
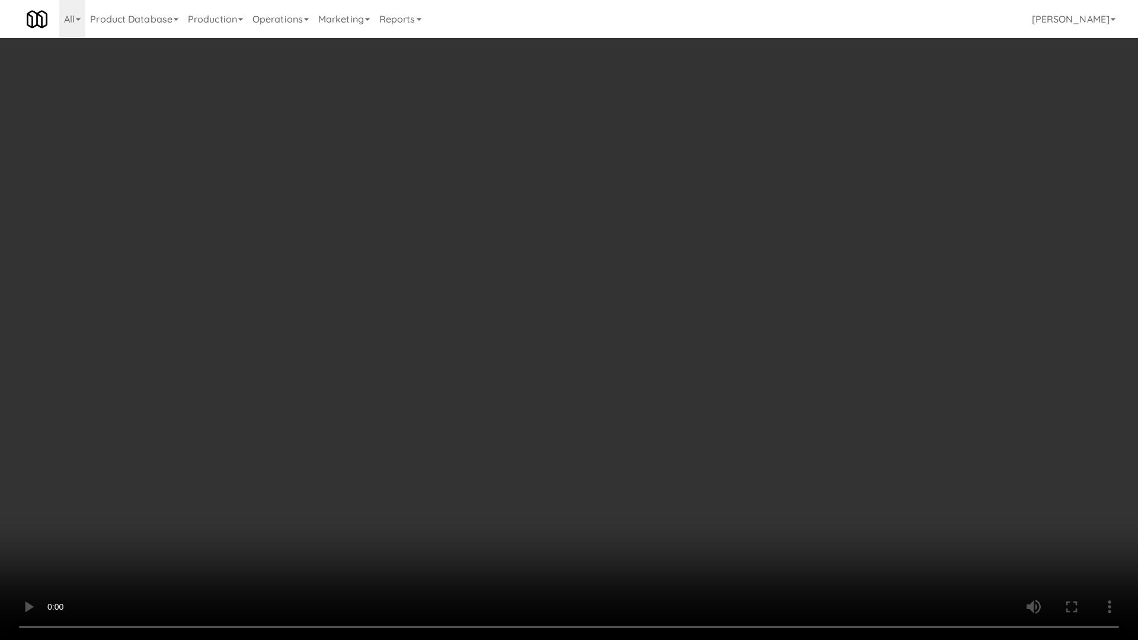
click at [700, 206] on video at bounding box center [569, 320] width 1138 height 640
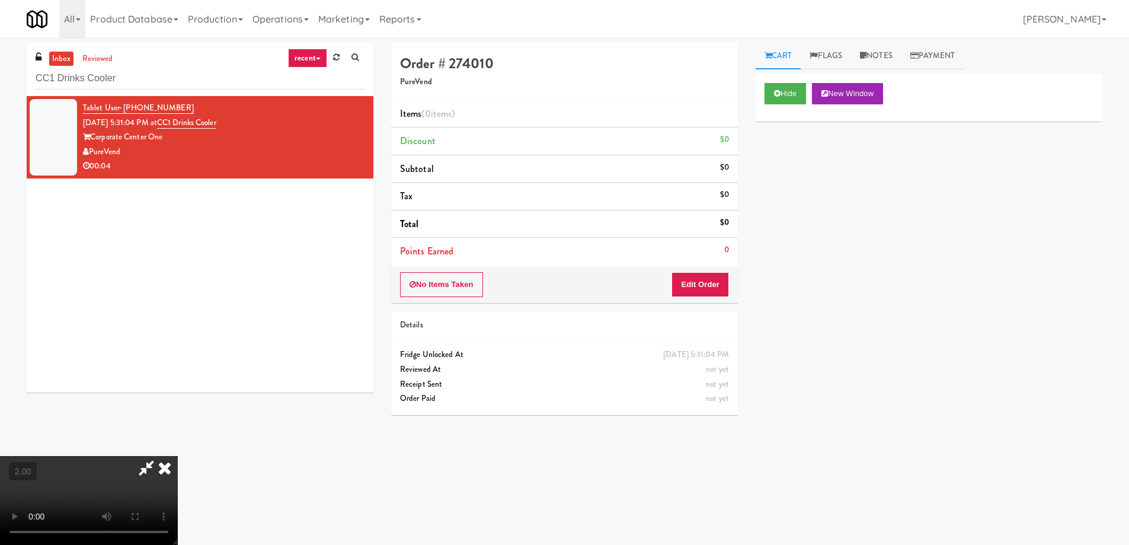
click at [178, 456] on icon at bounding box center [165, 468] width 26 height 24
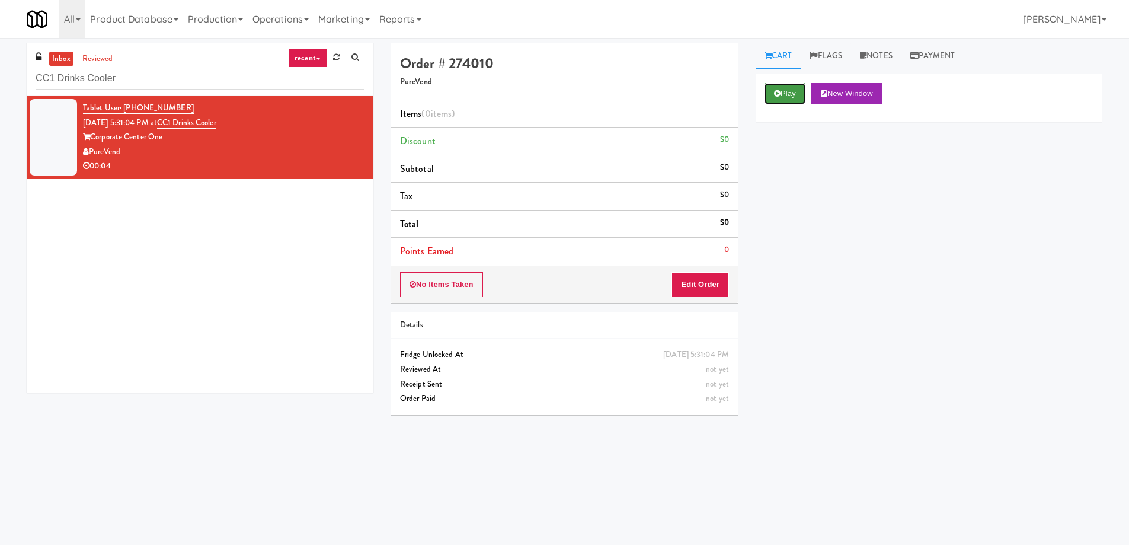
click at [788, 89] on button "Play" at bounding box center [784, 93] width 41 height 21
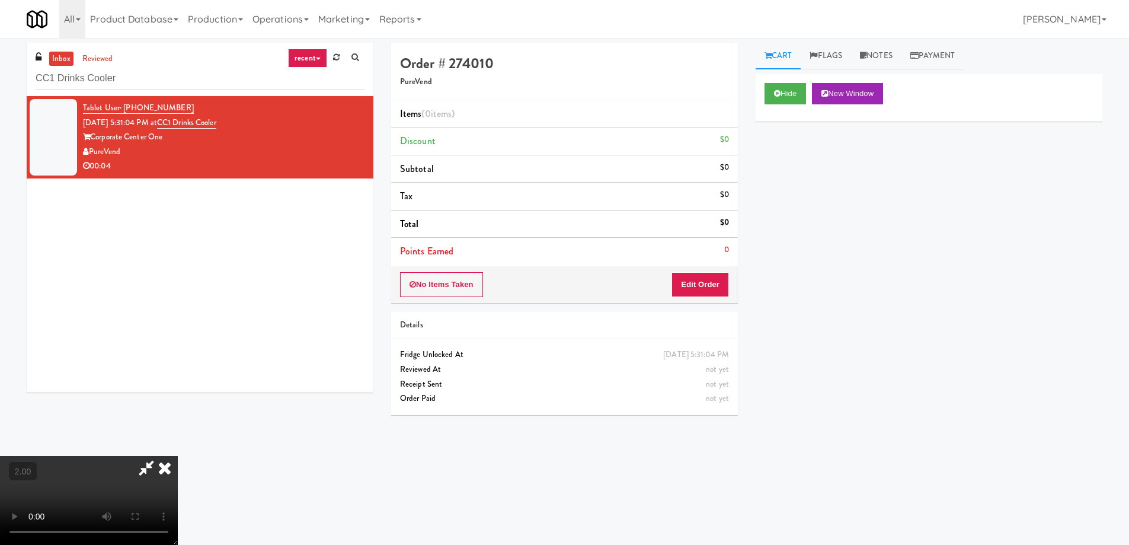
click at [178, 456] on video at bounding box center [89, 500] width 178 height 89
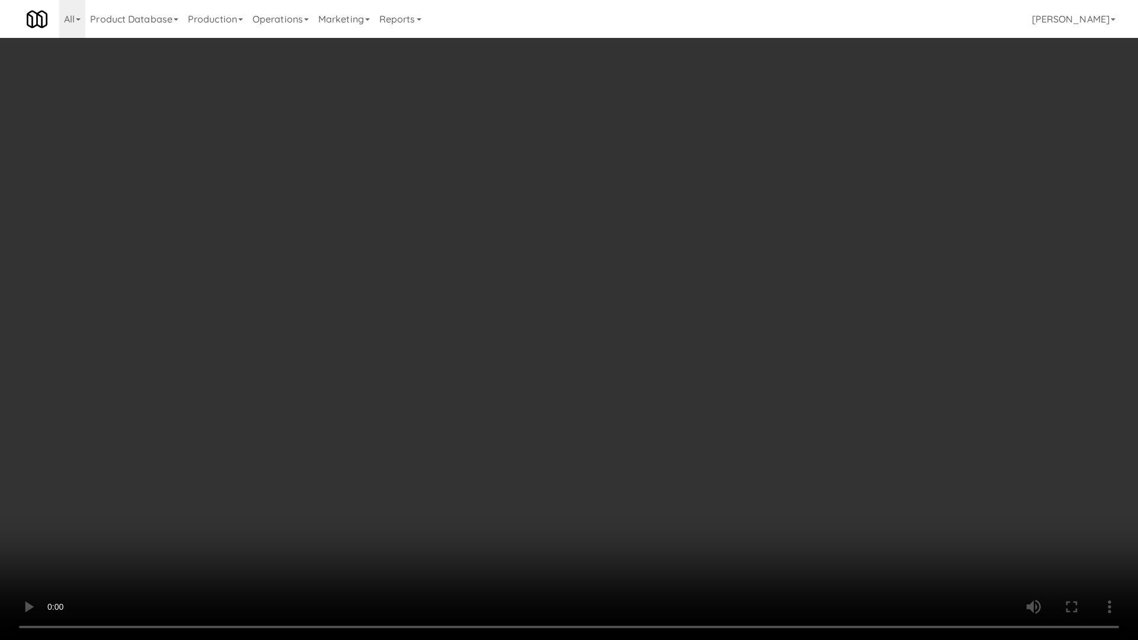
click at [502, 432] on video at bounding box center [569, 320] width 1138 height 640
click at [485, 489] on video at bounding box center [569, 320] width 1138 height 640
click at [488, 481] on video at bounding box center [569, 320] width 1138 height 640
click at [492, 485] on video at bounding box center [569, 320] width 1138 height 640
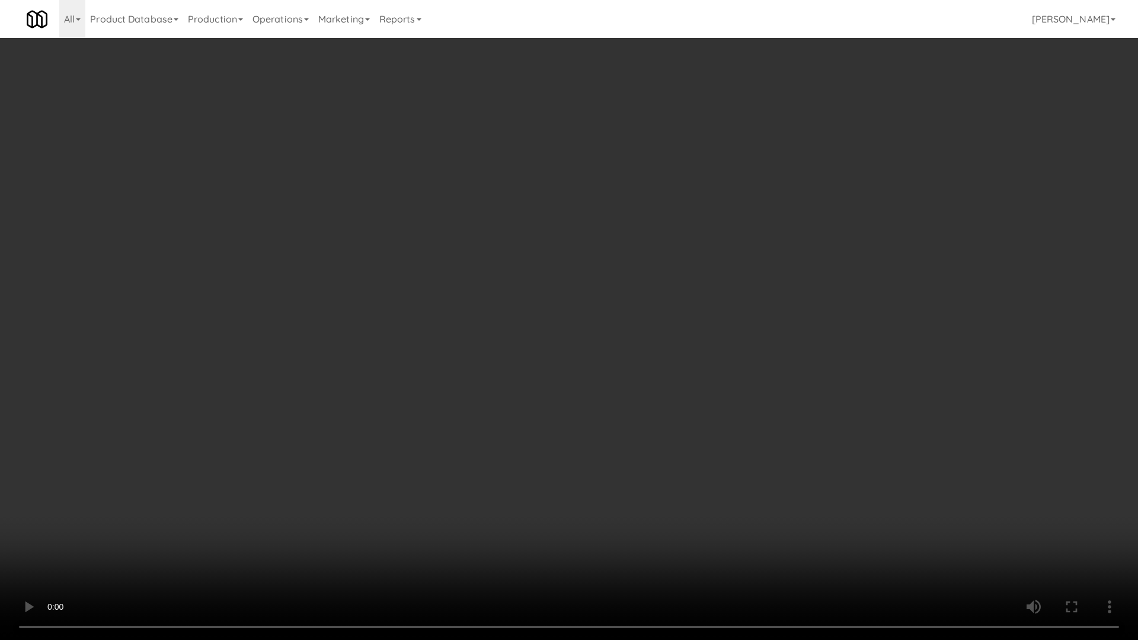
click at [555, 463] on video at bounding box center [569, 320] width 1138 height 640
click at [856, 461] on video at bounding box center [569, 320] width 1138 height 640
click at [857, 461] on video at bounding box center [569, 320] width 1138 height 640
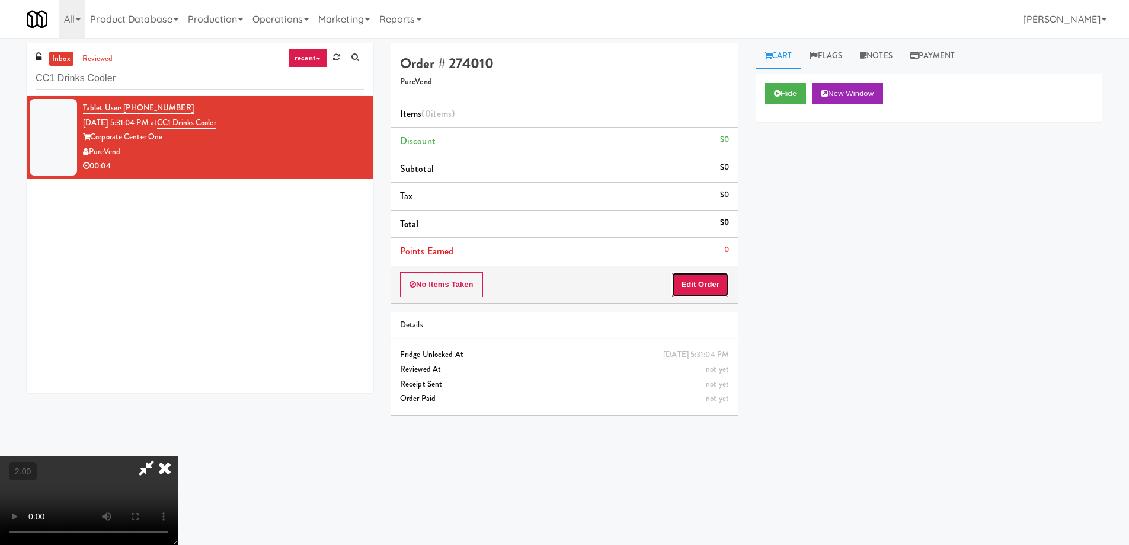
click at [717, 281] on button "Edit Order" at bounding box center [699, 284] width 57 height 25
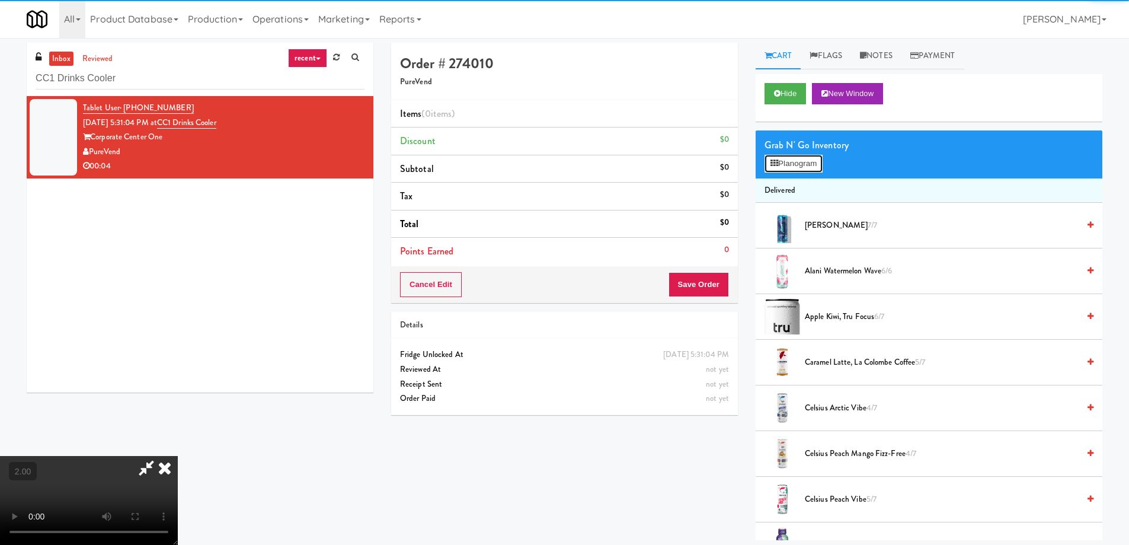
click at [813, 155] on button "Planogram" at bounding box center [793, 164] width 58 height 18
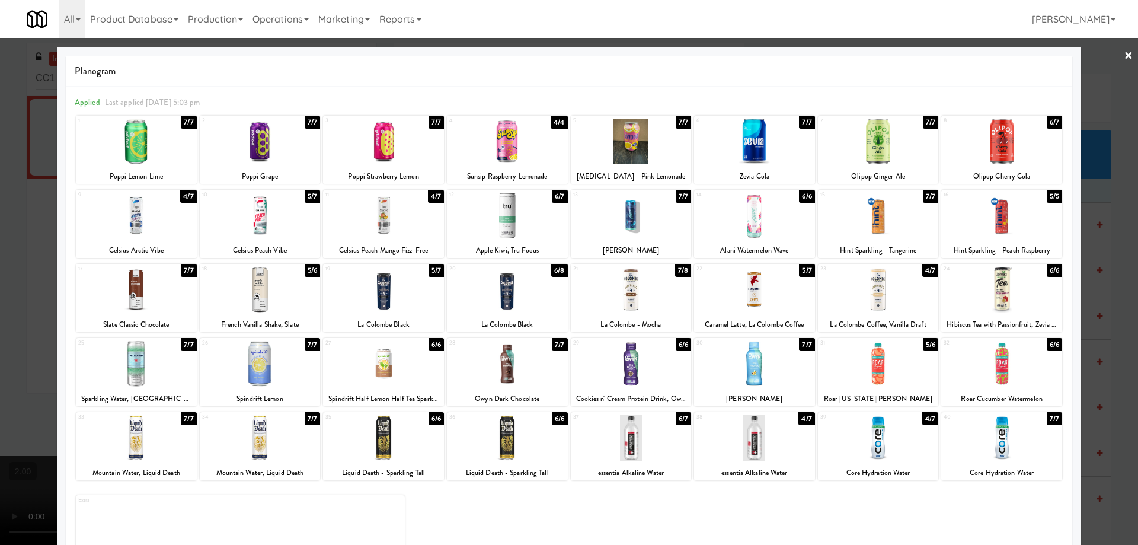
click at [888, 360] on div at bounding box center [878, 364] width 121 height 46
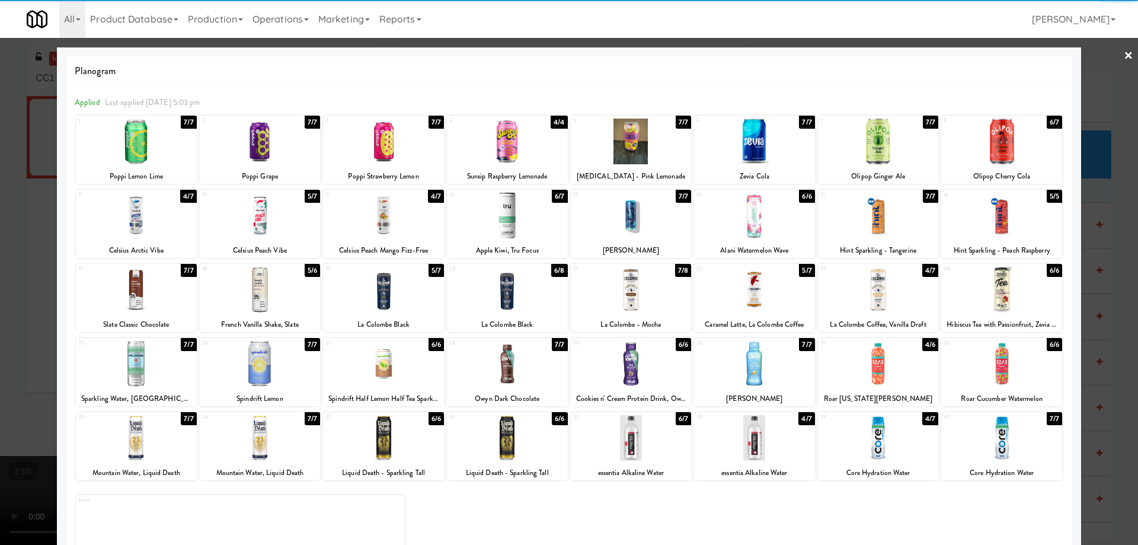
click at [0, 354] on div at bounding box center [569, 272] width 1138 height 545
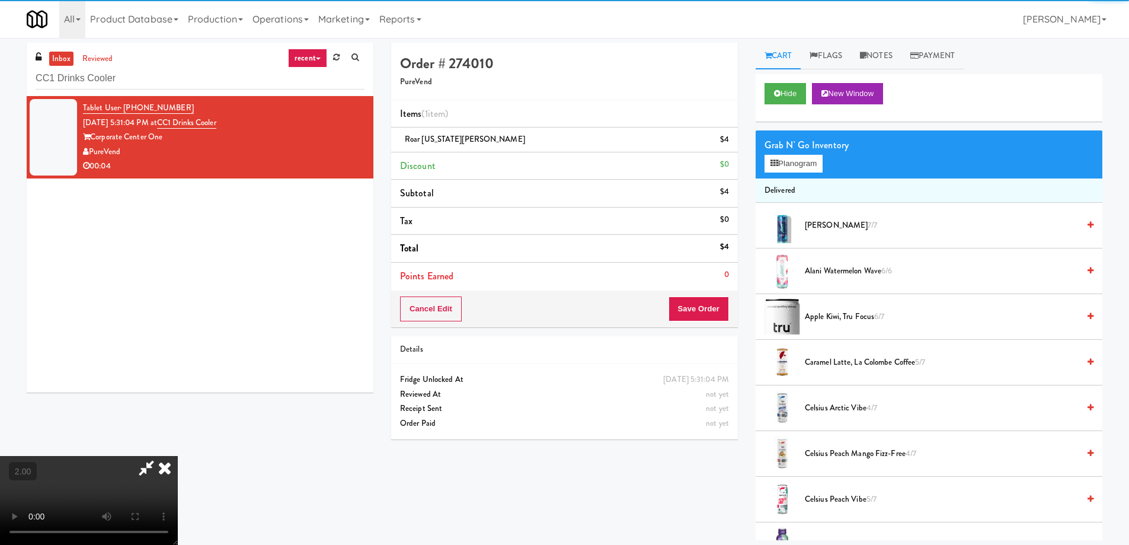
click at [178, 456] on video at bounding box center [89, 500] width 178 height 89
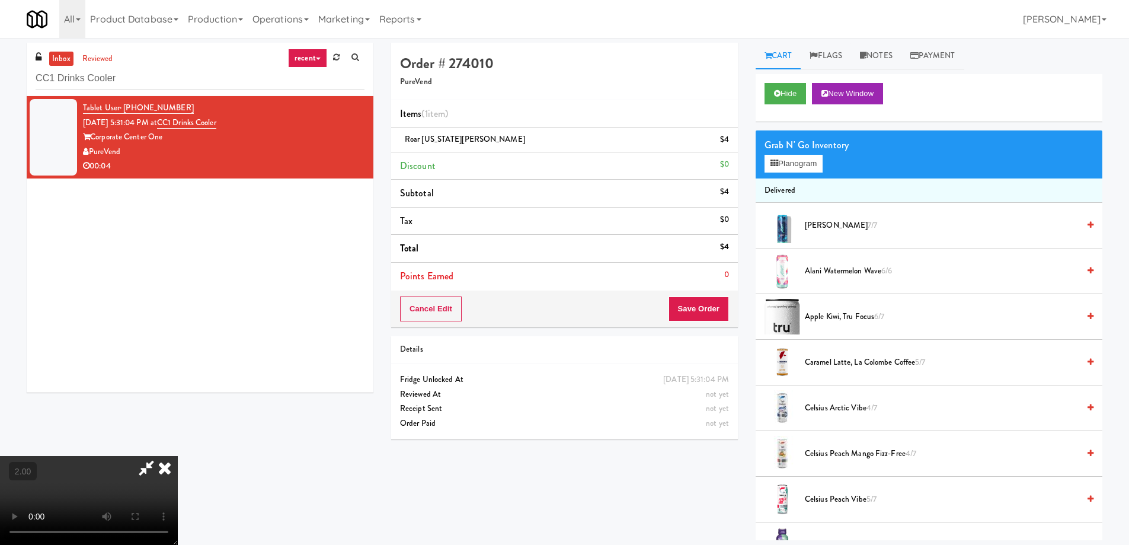
click at [178, 456] on video at bounding box center [89, 500] width 178 height 89
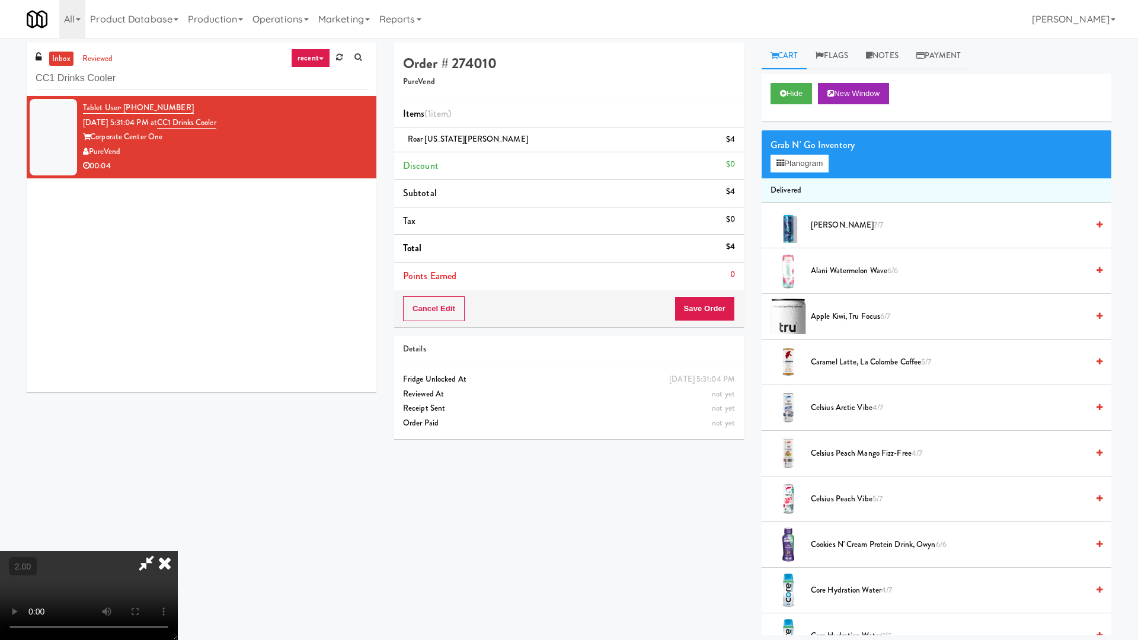
click at [178, 544] on video at bounding box center [89, 595] width 178 height 89
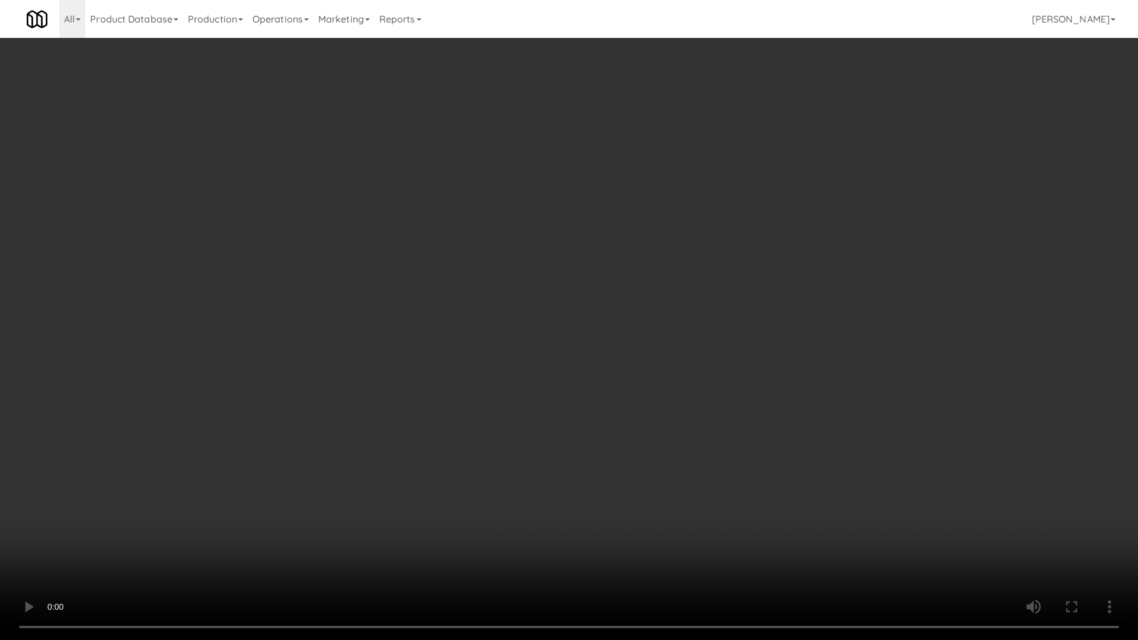
click at [735, 454] on video at bounding box center [569, 320] width 1138 height 640
click at [863, 544] on video at bounding box center [569, 320] width 1138 height 640
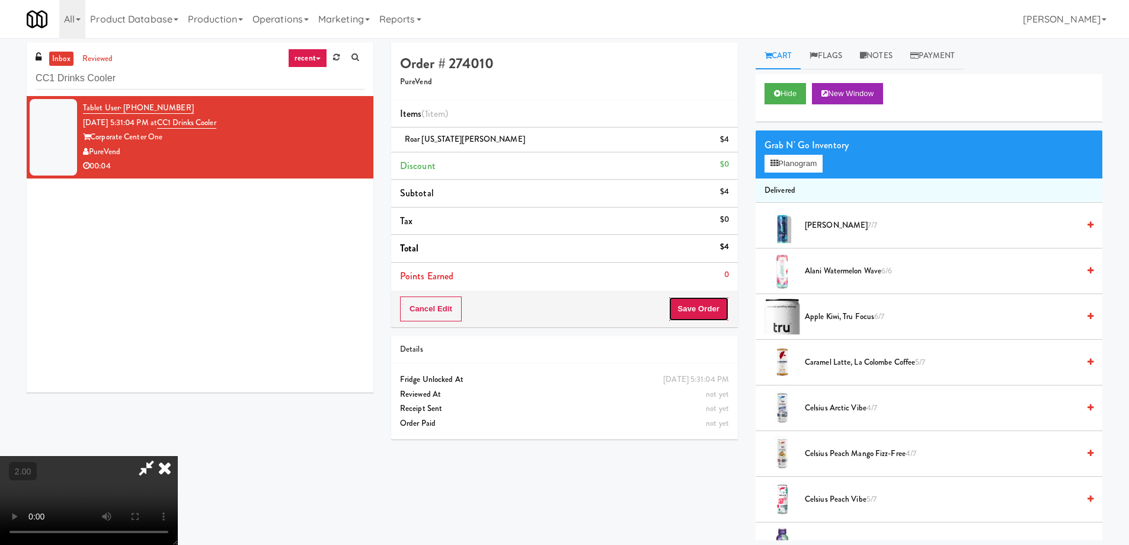
click at [696, 315] on button "Save Order" at bounding box center [698, 308] width 60 height 25
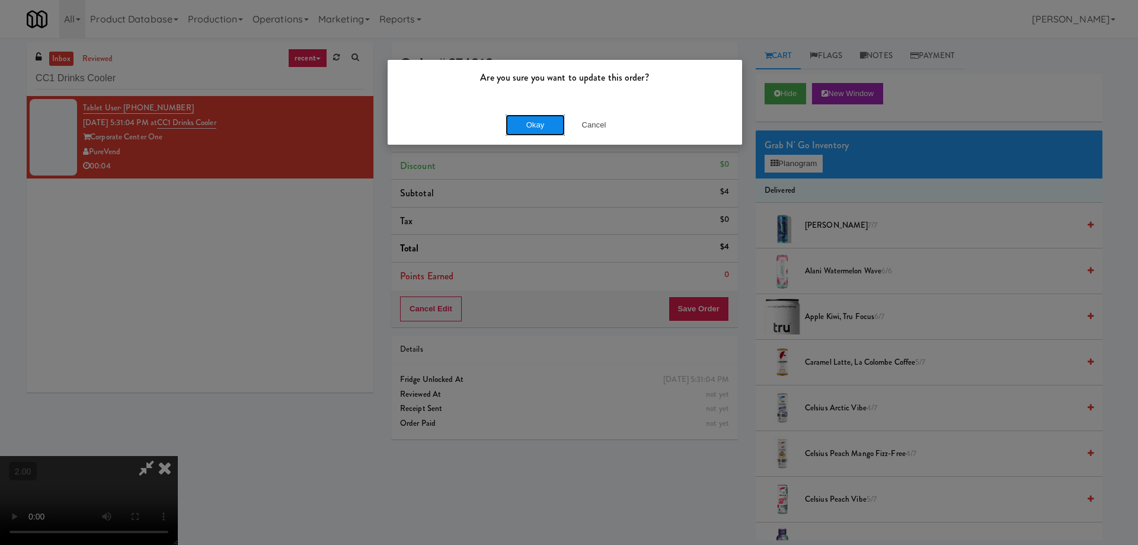
click at [538, 123] on button "Okay" at bounding box center [534, 124] width 59 height 21
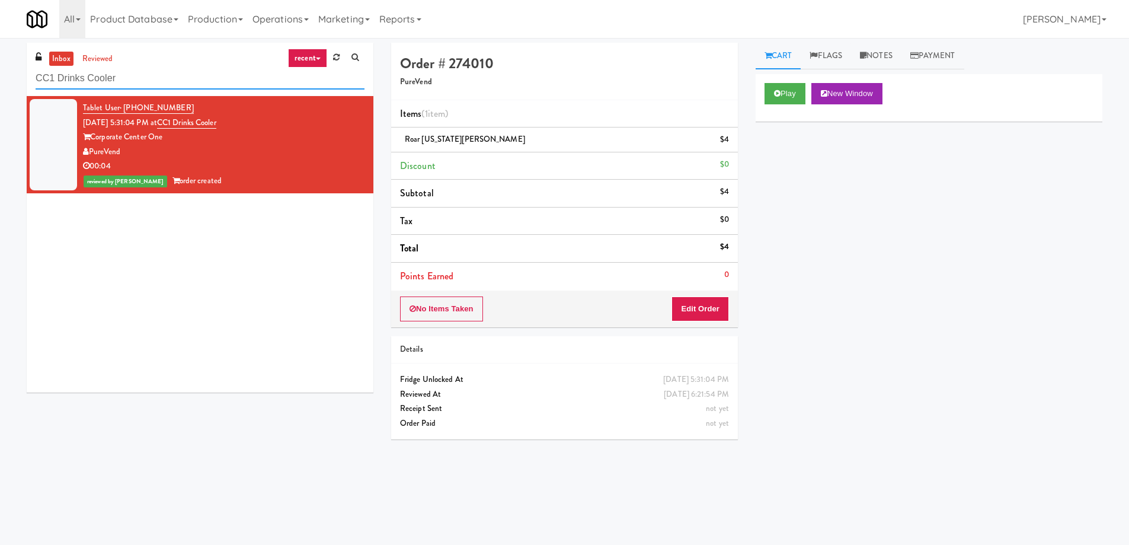
click at [143, 71] on input "CC1 Drinks Cooler" at bounding box center [200, 79] width 329 height 22
paste input "[GEOGRAPHIC_DATA]-Pantry/"
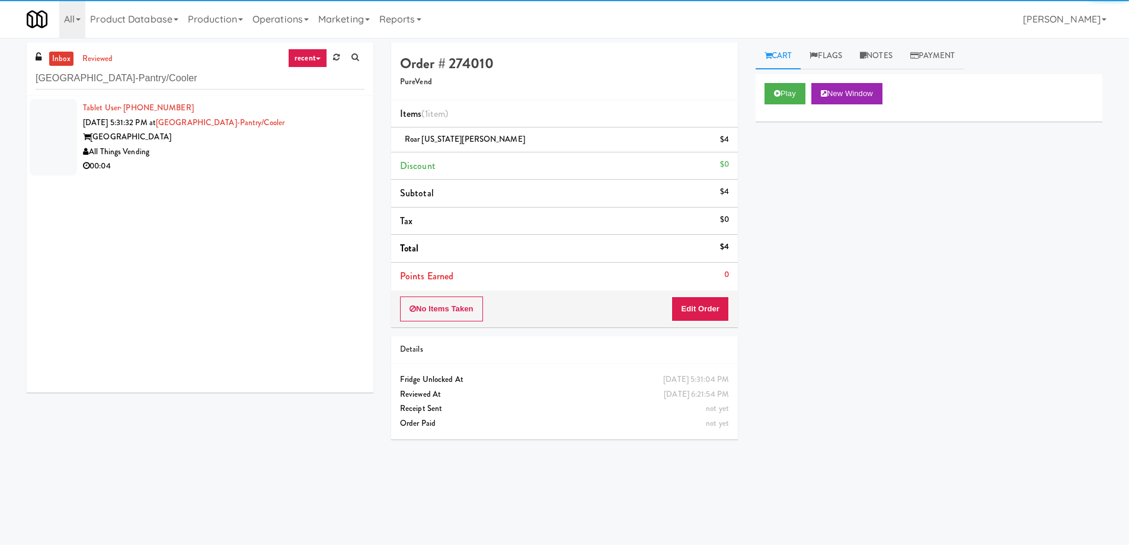
drag, startPoint x: 194, startPoint y: 166, endPoint x: 411, endPoint y: 176, distance: 217.7
click at [194, 166] on div "00:04" at bounding box center [223, 166] width 281 height 15
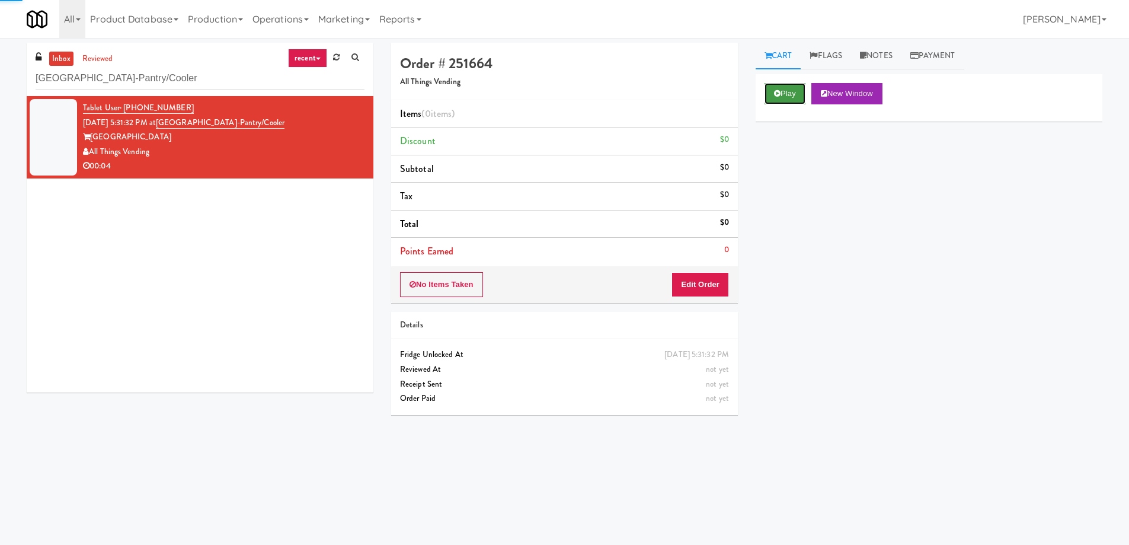
click at [783, 100] on button "Play" at bounding box center [784, 93] width 41 height 21
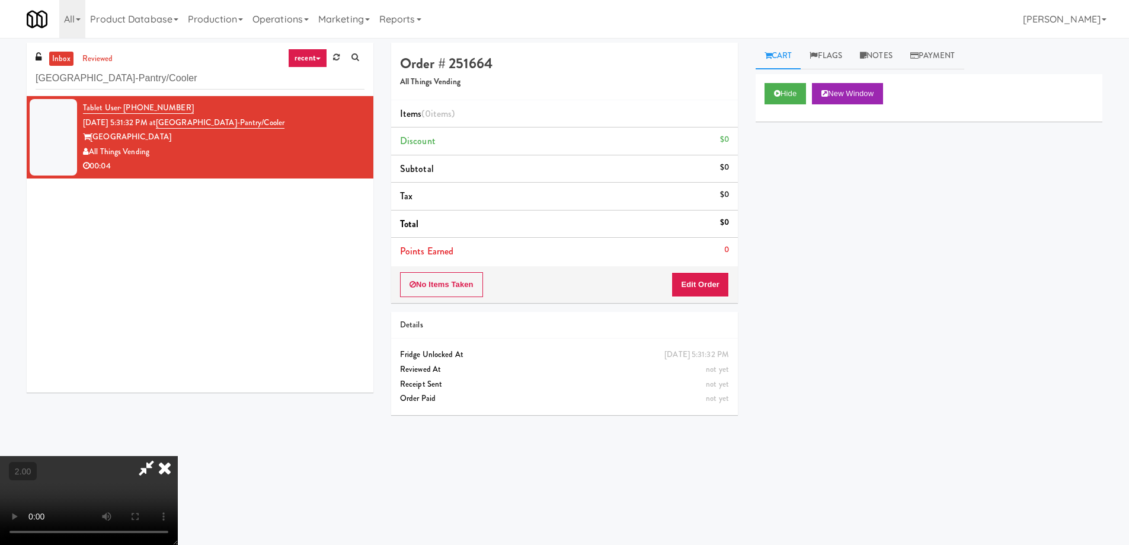
click at [178, 456] on video at bounding box center [89, 500] width 178 height 89
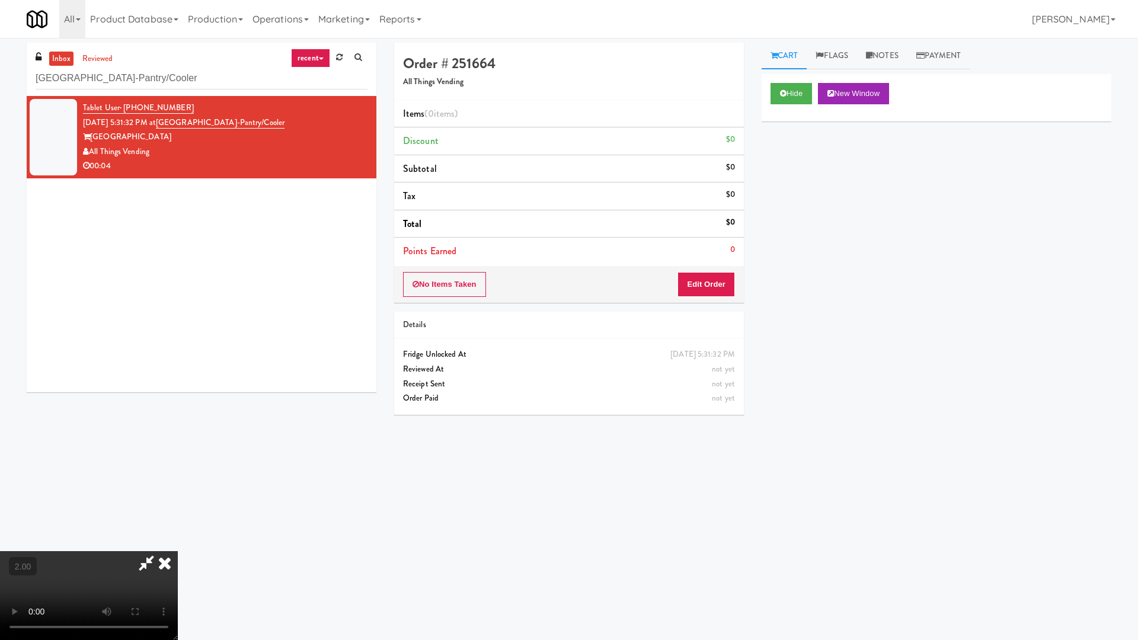
click at [178, 544] on video at bounding box center [89, 595] width 178 height 89
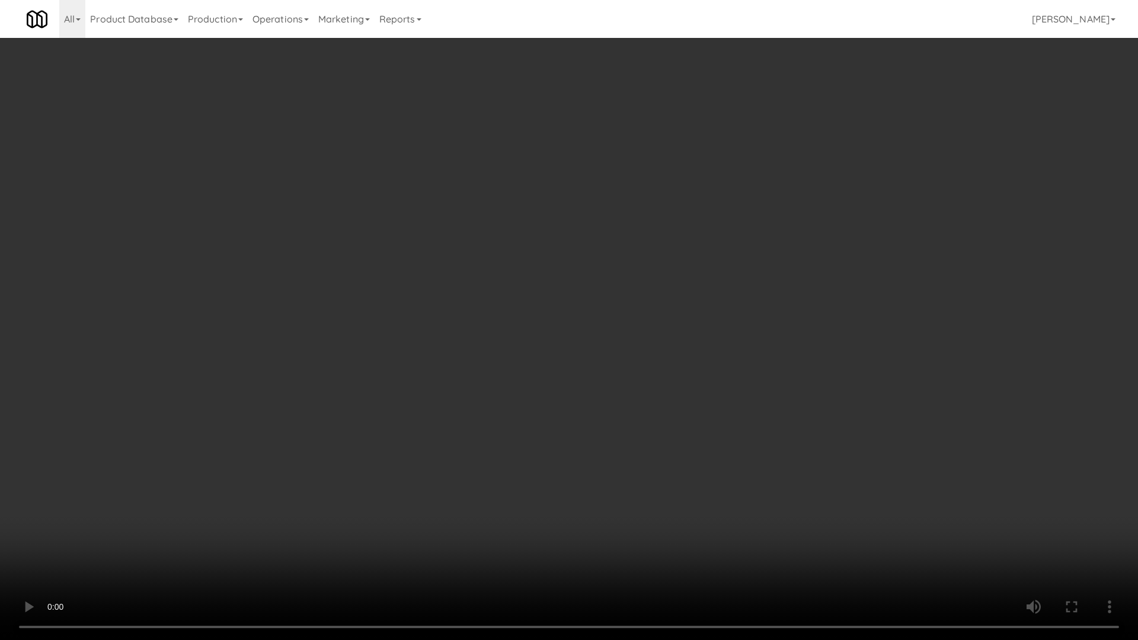
click at [597, 423] on video at bounding box center [569, 320] width 1138 height 640
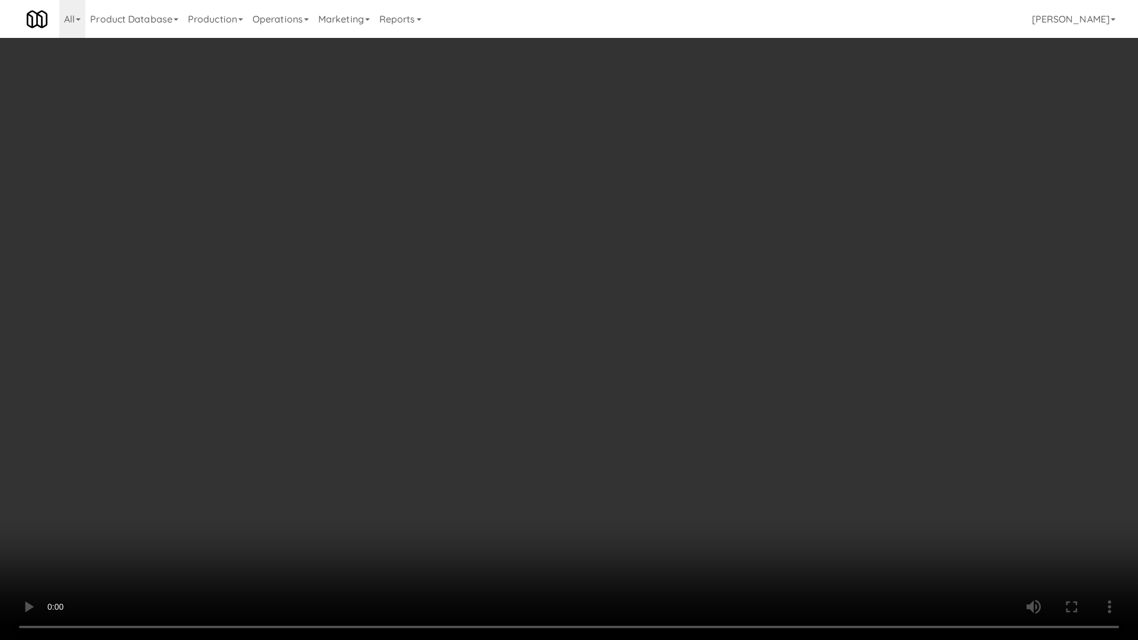
click at [597, 423] on video at bounding box center [569, 320] width 1138 height 640
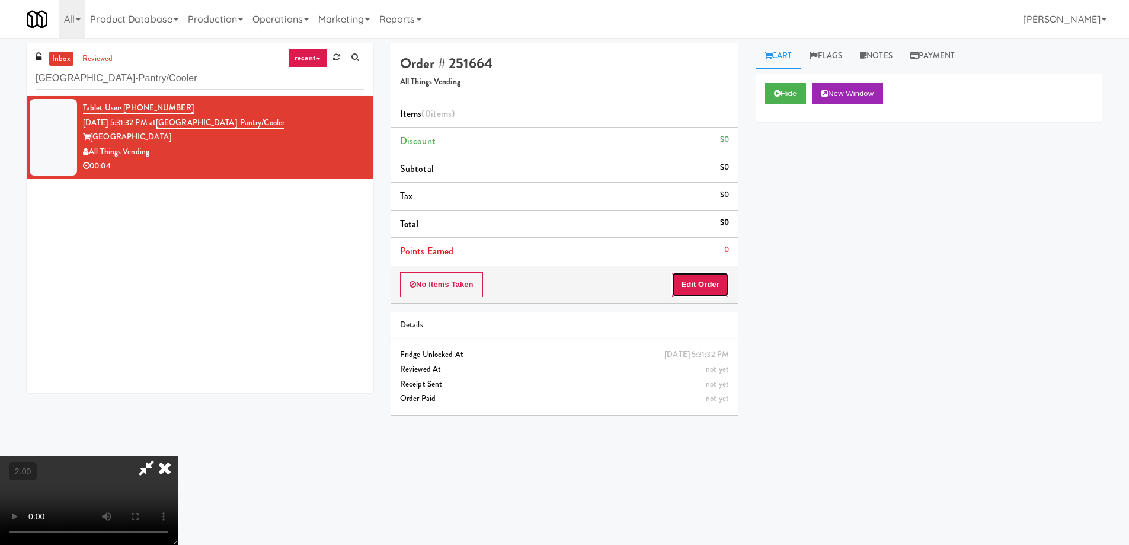
click at [712, 284] on button "Edit Order" at bounding box center [699, 284] width 57 height 25
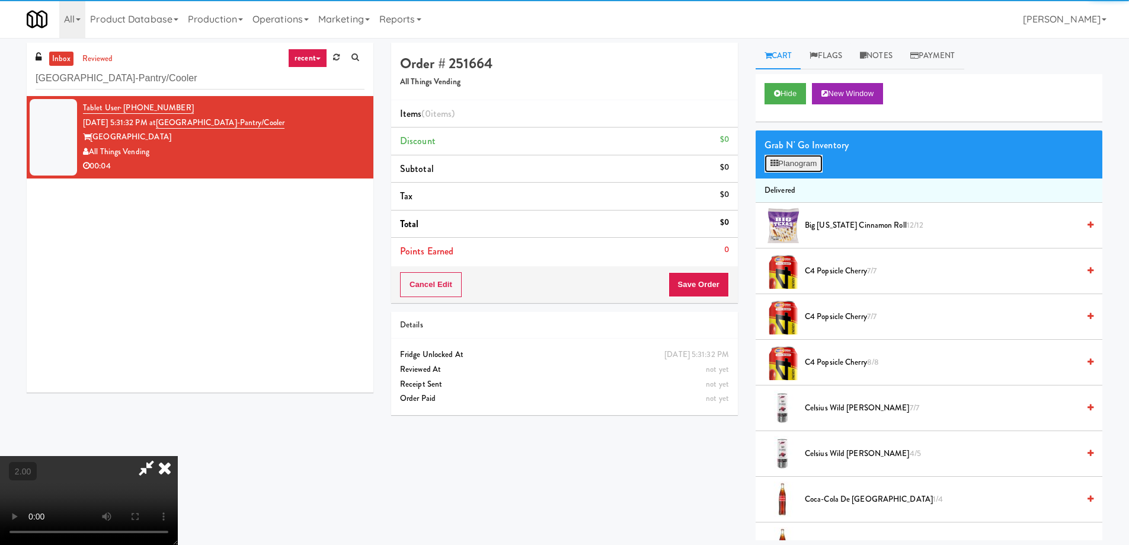
click at [797, 160] on button "Planogram" at bounding box center [793, 164] width 58 height 18
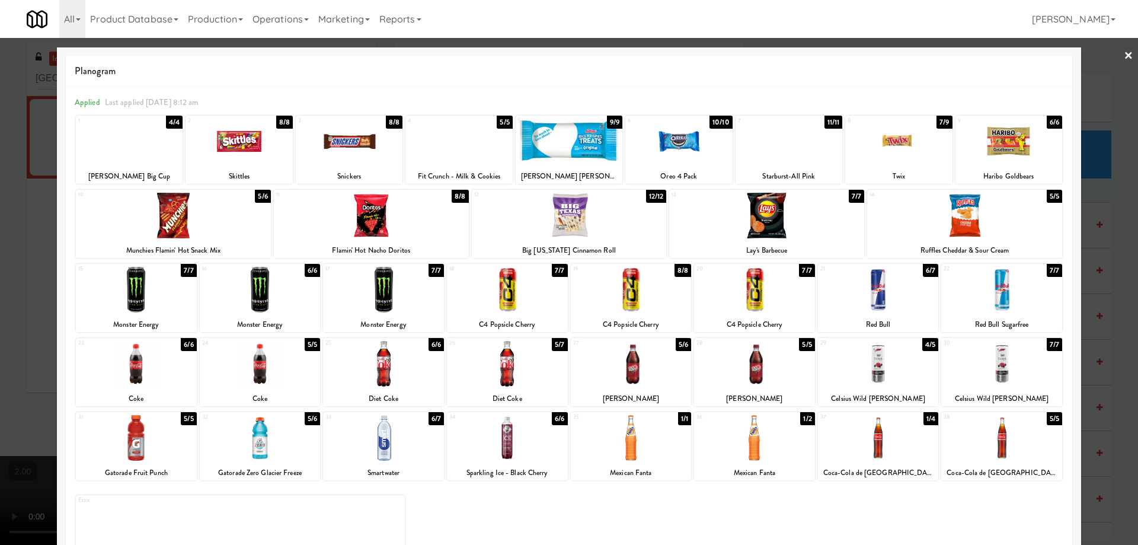
click at [623, 454] on div at bounding box center [631, 438] width 121 height 46
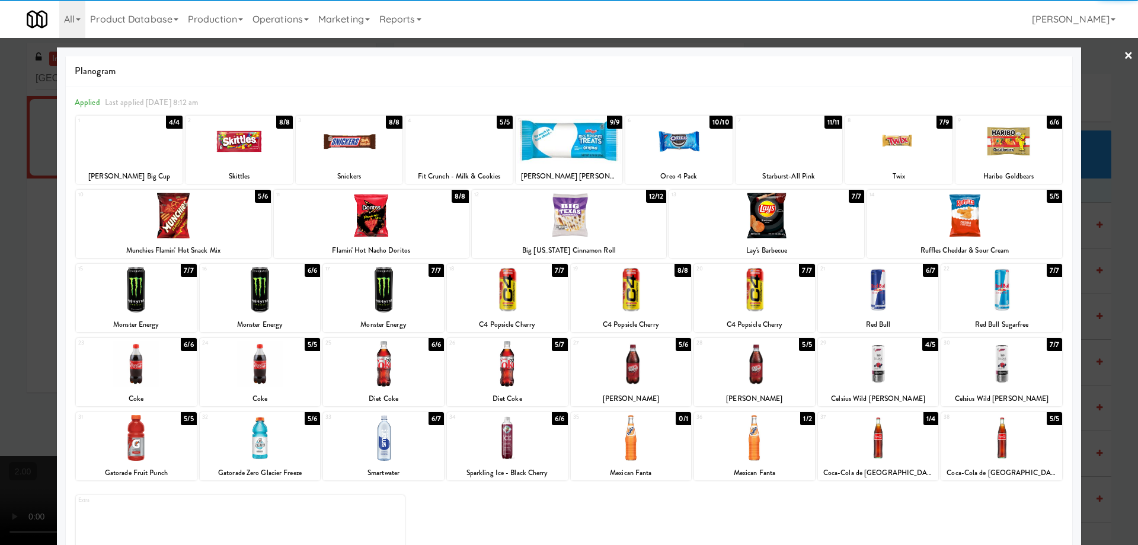
click at [0, 379] on div at bounding box center [569, 272] width 1138 height 545
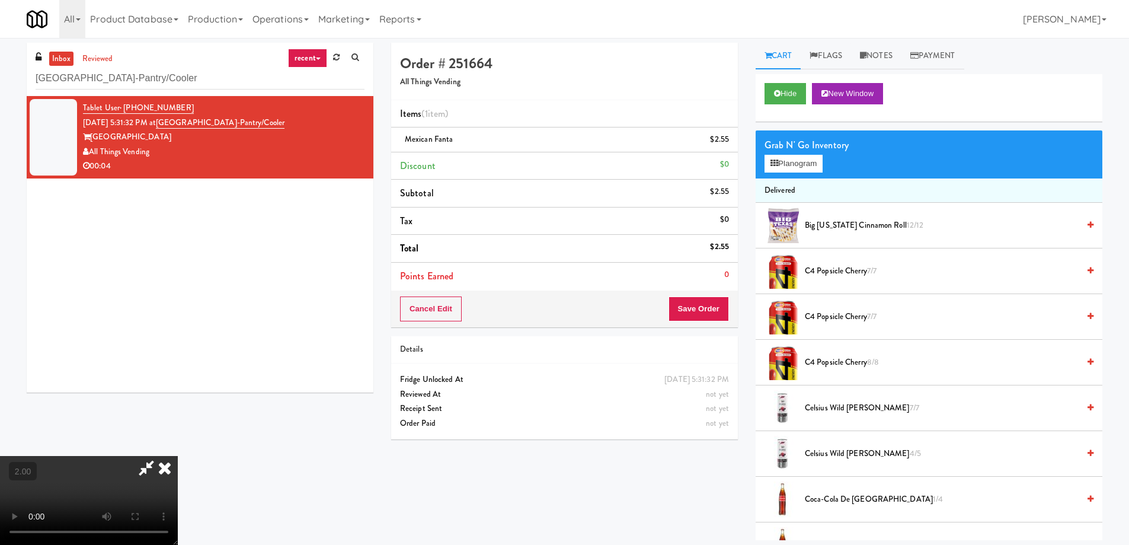
scroll to position [199, 0]
click at [178, 456] on video at bounding box center [89, 500] width 178 height 89
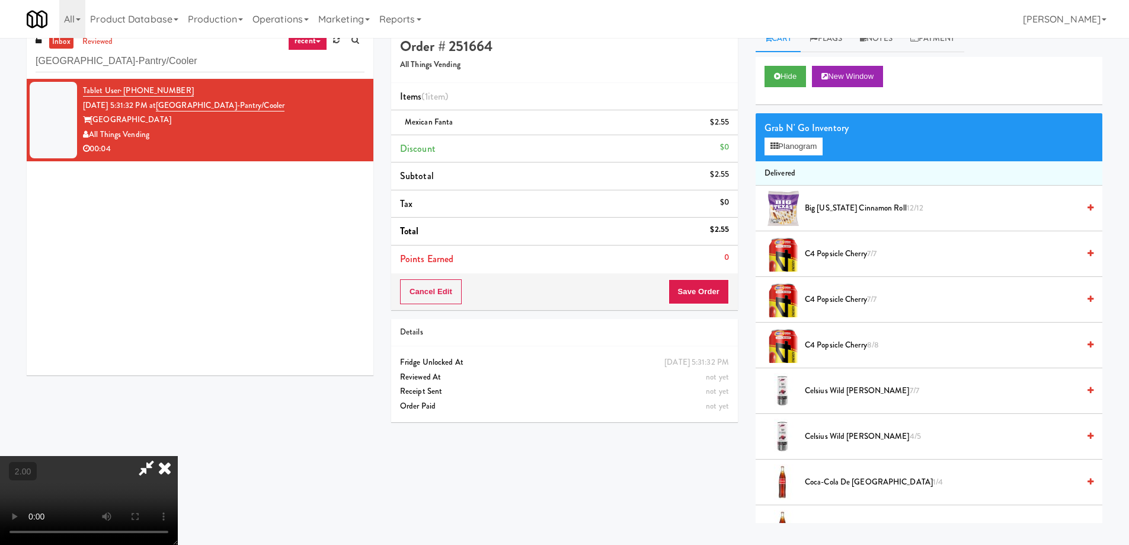
scroll to position [38, 0]
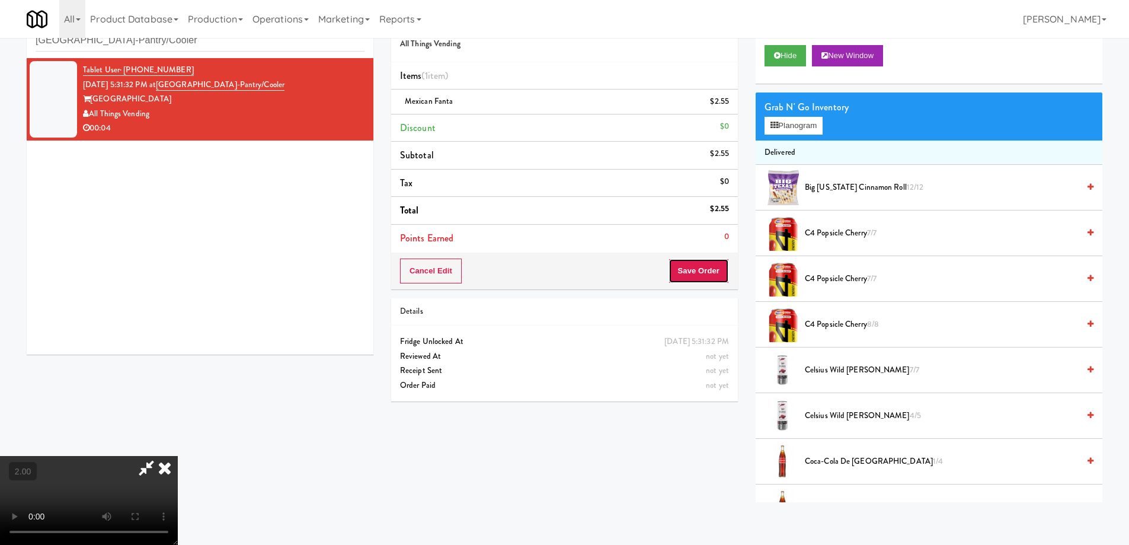
click at [697, 278] on button "Save Order" at bounding box center [698, 270] width 60 height 25
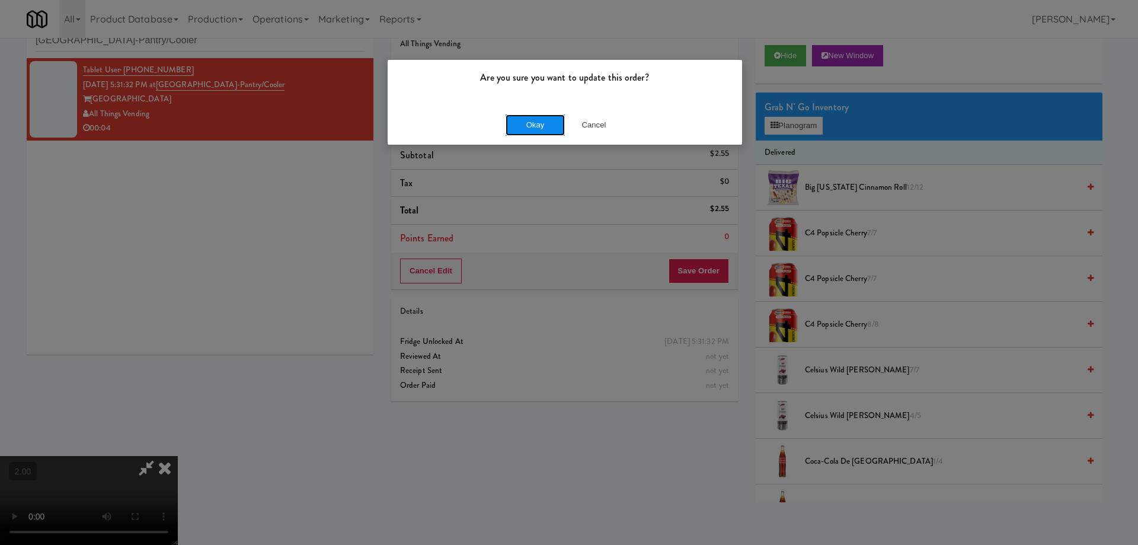
click at [542, 126] on button "Okay" at bounding box center [534, 124] width 59 height 21
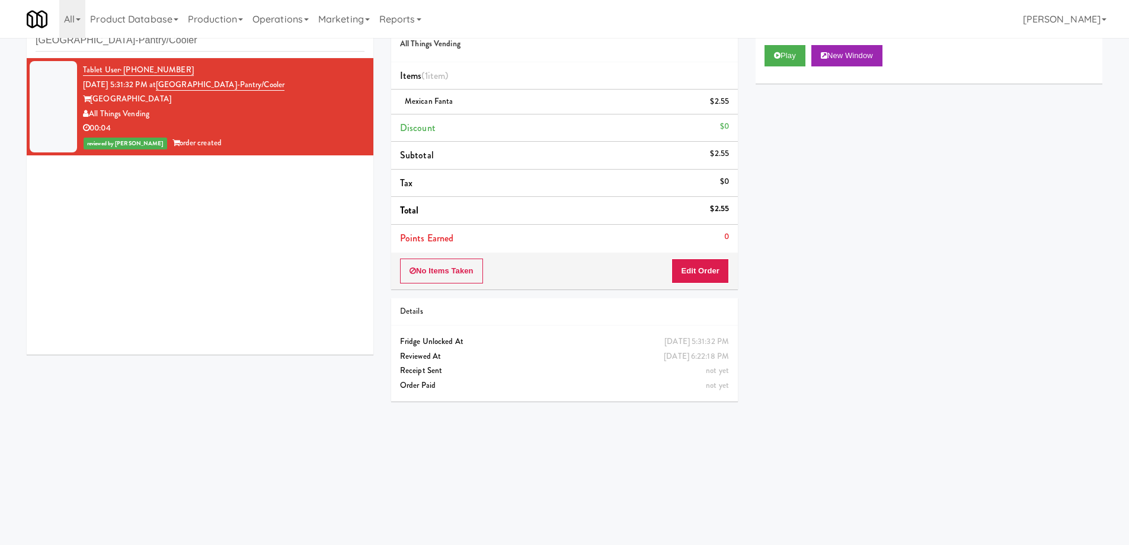
scroll to position [0, 0]
click at [156, 44] on input "[GEOGRAPHIC_DATA]-Pantry/Cooler" at bounding box center [200, 41] width 329 height 22
paste input "234"
click at [156, 44] on input "234 Cooler" at bounding box center [200, 41] width 329 height 22
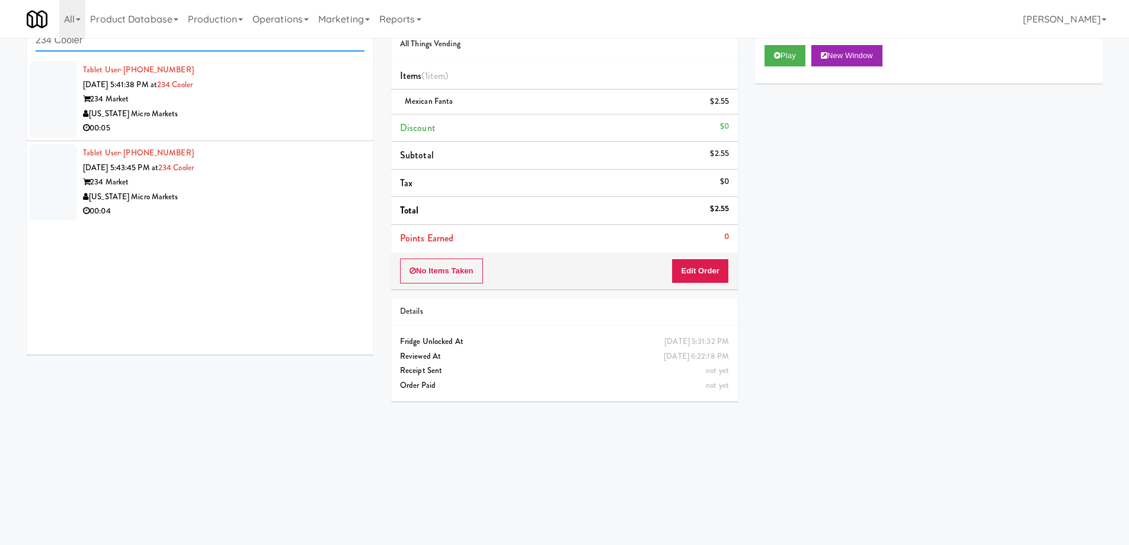
type input "234 Cooler"
click at [276, 118] on div "[US_STATE] Micro Markets" at bounding box center [223, 114] width 281 height 15
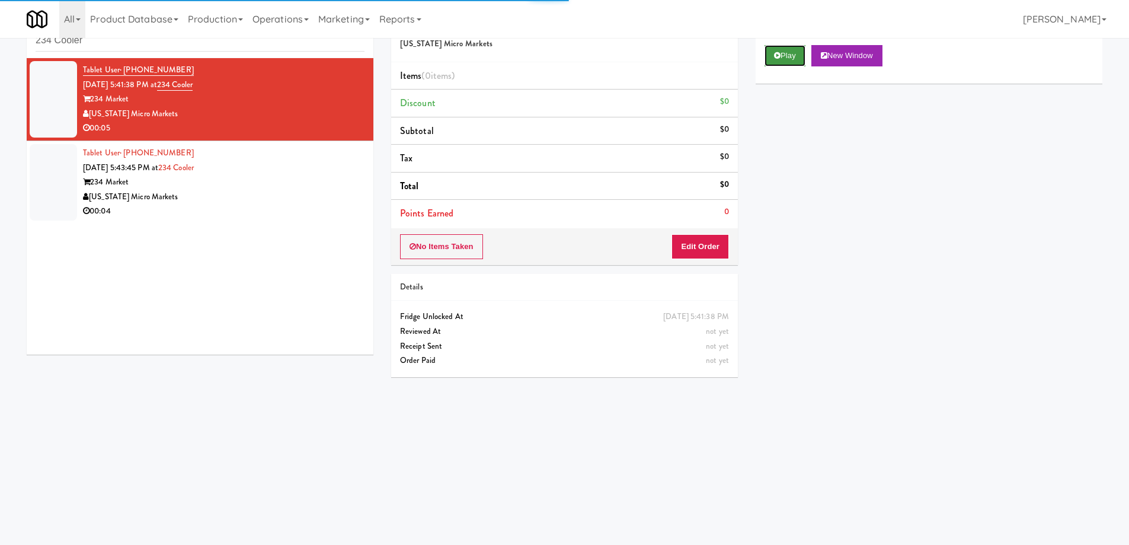
click at [783, 56] on button "Play" at bounding box center [784, 55] width 41 height 21
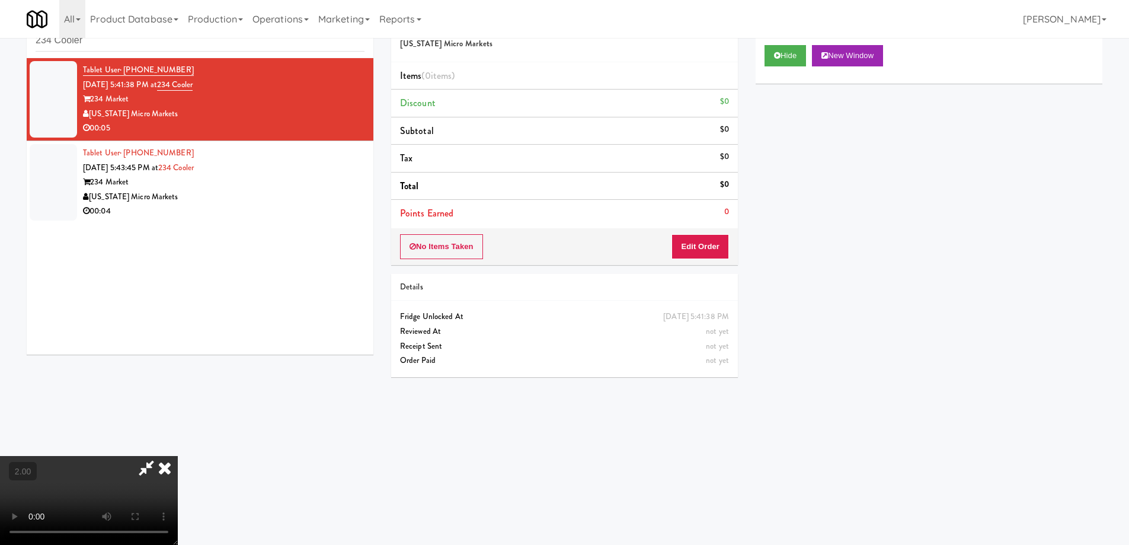
click at [178, 456] on video at bounding box center [89, 500] width 178 height 89
drag, startPoint x: 427, startPoint y: 319, endPoint x: 471, endPoint y: 385, distance: 79.5
click at [178, 456] on video at bounding box center [89, 500] width 178 height 89
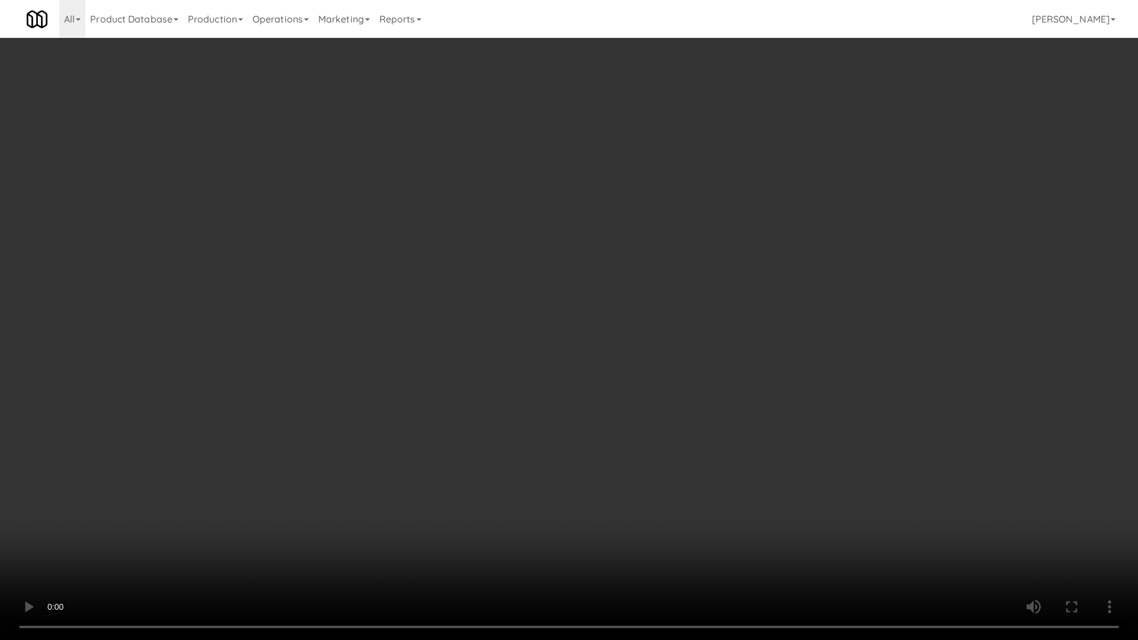
click at [662, 366] on video at bounding box center [569, 320] width 1138 height 640
click at [662, 367] on video at bounding box center [569, 320] width 1138 height 640
click at [662, 370] on video at bounding box center [569, 320] width 1138 height 640
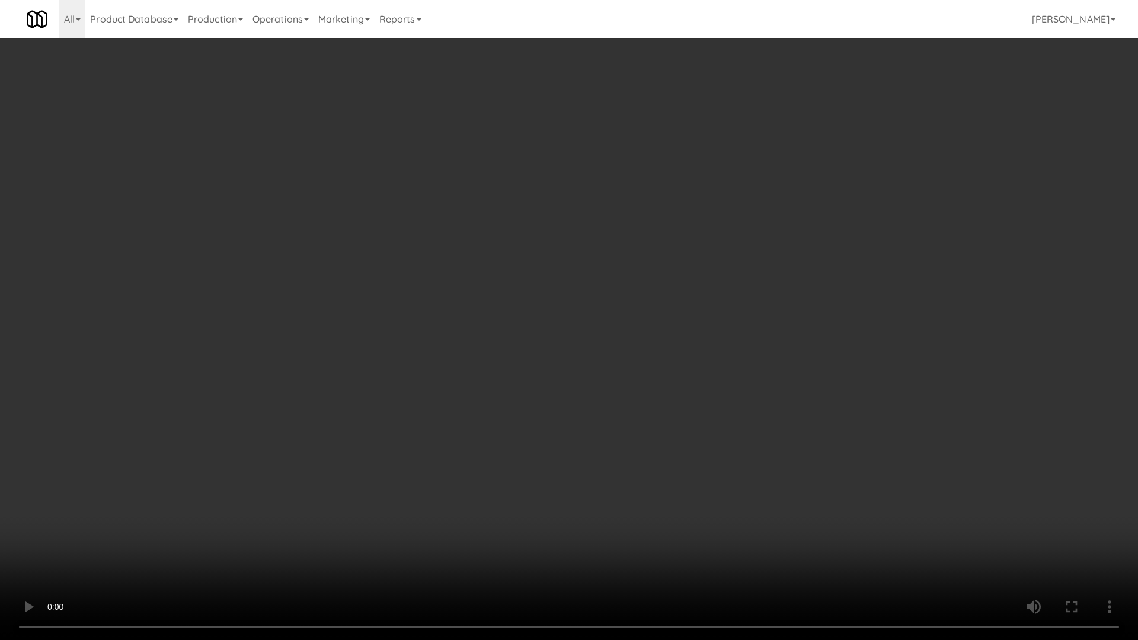
click at [662, 370] on video at bounding box center [569, 320] width 1138 height 640
click at [663, 372] on video at bounding box center [569, 320] width 1138 height 640
click at [664, 373] on video at bounding box center [569, 320] width 1138 height 640
click at [715, 381] on video at bounding box center [569, 320] width 1138 height 640
click at [720, 383] on video at bounding box center [569, 320] width 1138 height 640
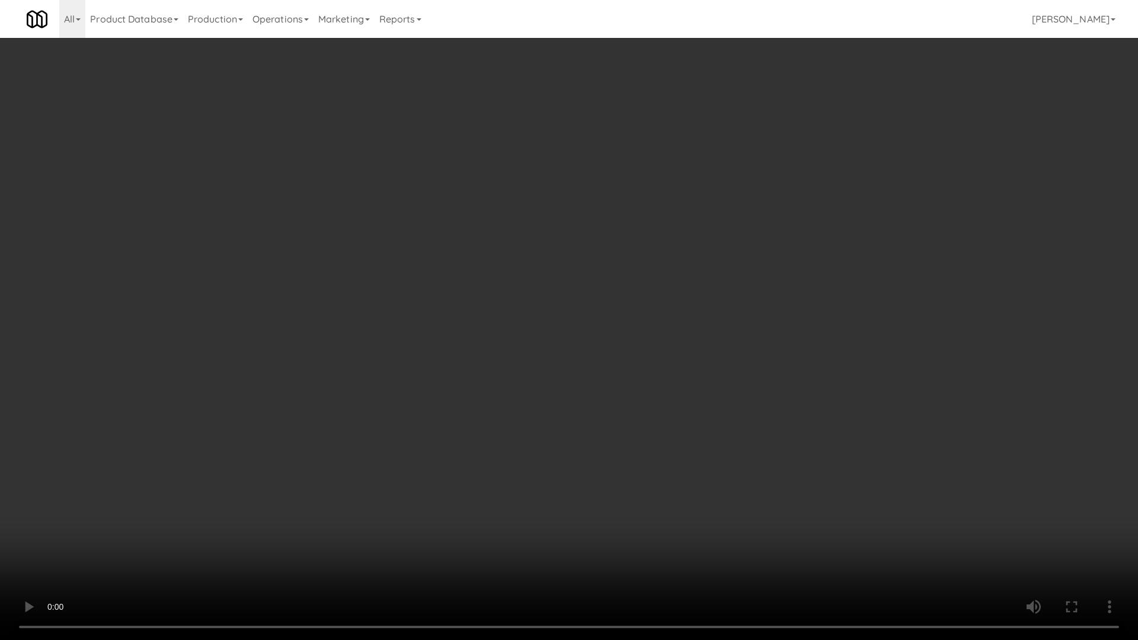
click at [720, 383] on video at bounding box center [569, 320] width 1138 height 640
click at [720, 384] on video at bounding box center [569, 320] width 1138 height 640
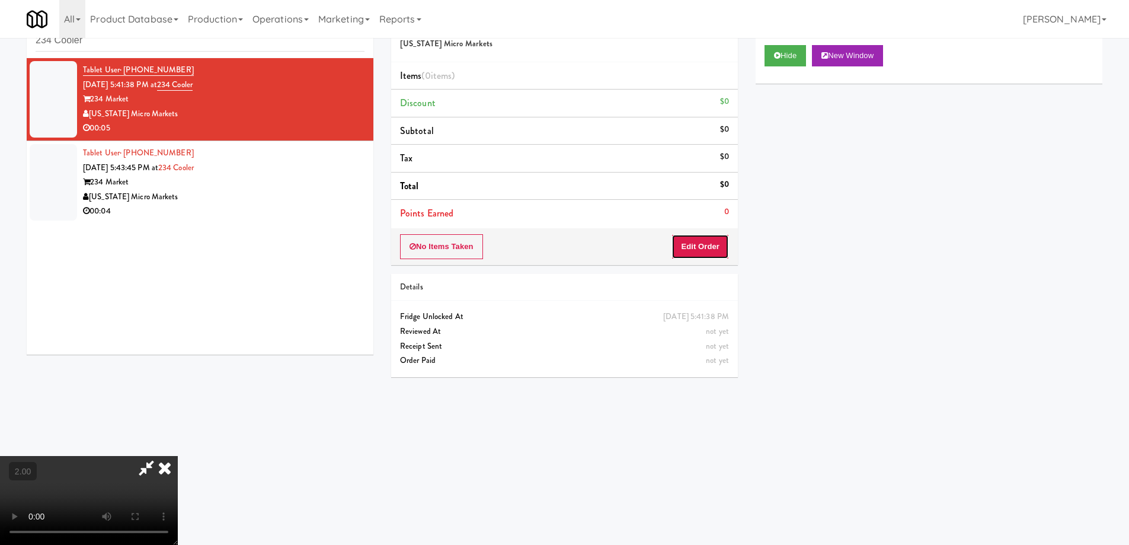
click at [702, 255] on button "Edit Order" at bounding box center [699, 246] width 57 height 25
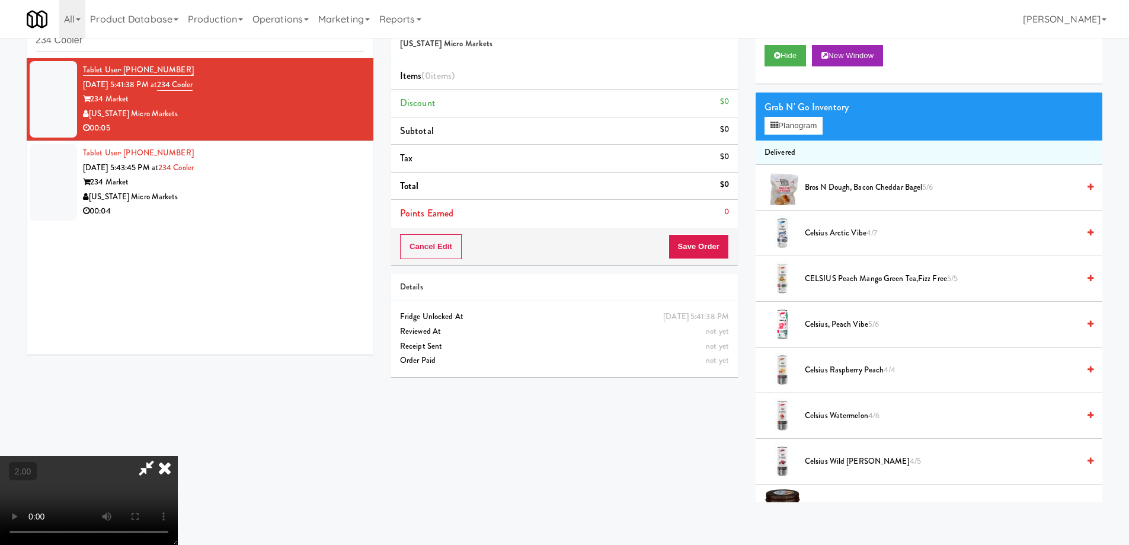
scroll to position [710, 0]
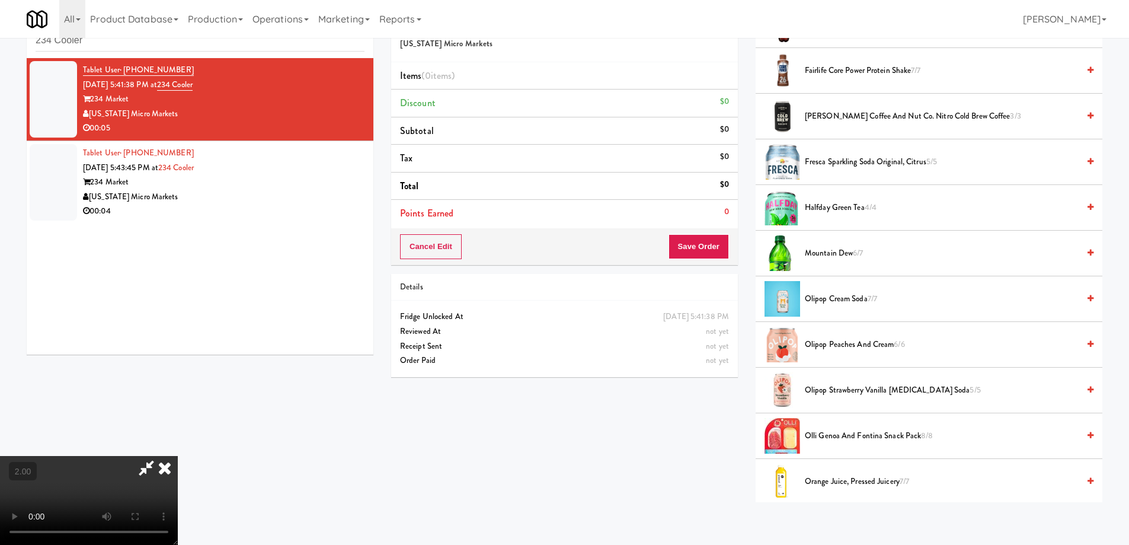
click at [854, 258] on span "Mountain Dew 6/7" at bounding box center [942, 253] width 274 height 15
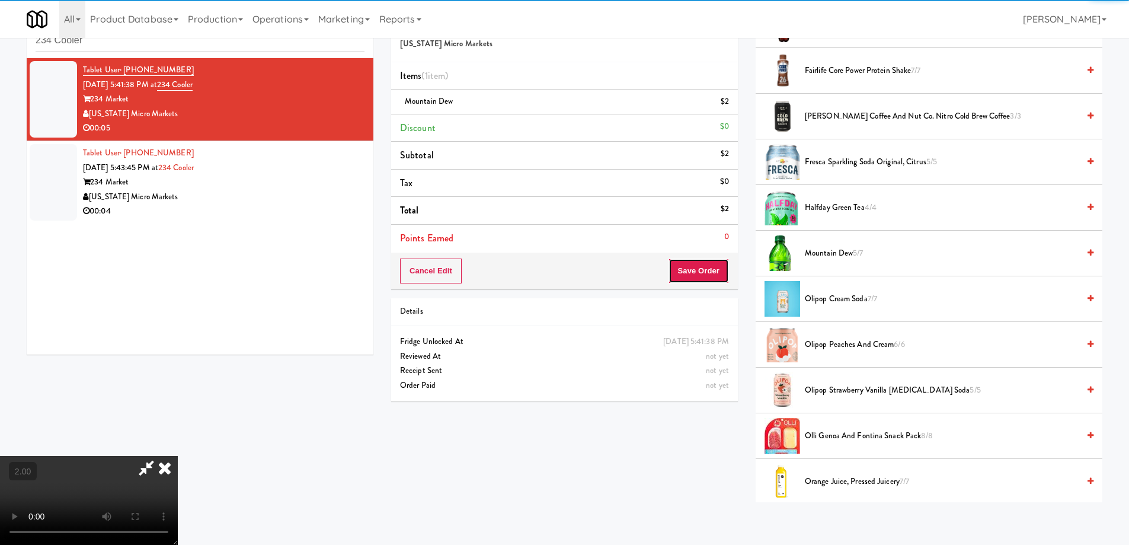
click at [704, 271] on button "Save Order" at bounding box center [698, 270] width 60 height 25
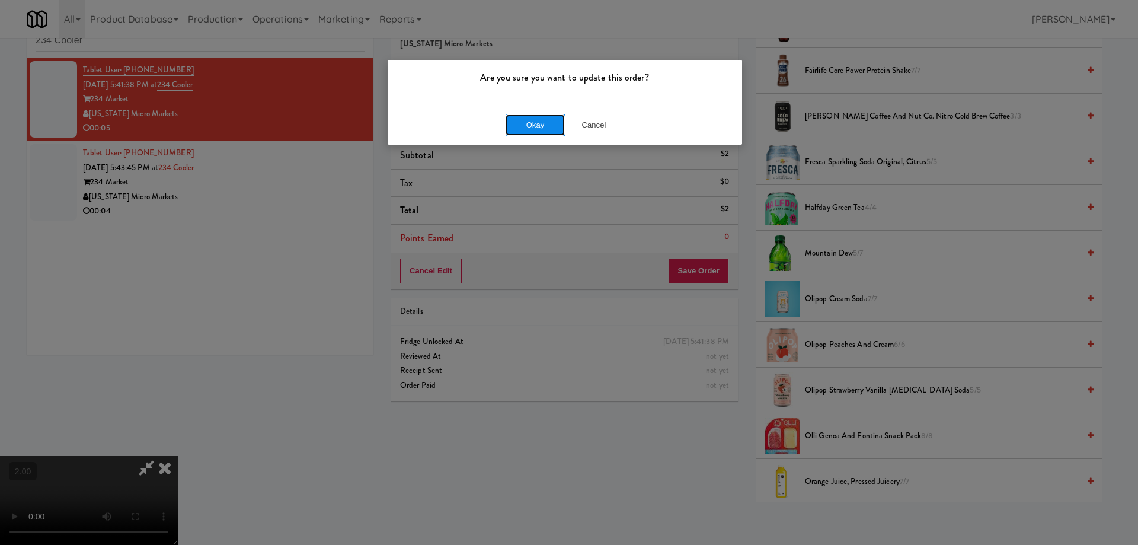
click at [521, 129] on button "Okay" at bounding box center [534, 124] width 59 height 21
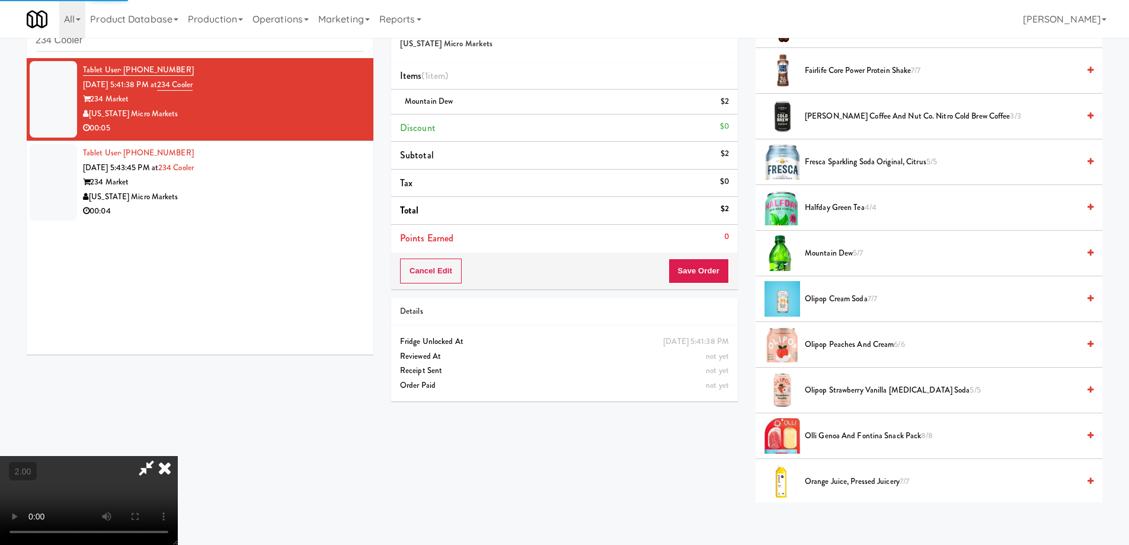
scroll to position [0, 0]
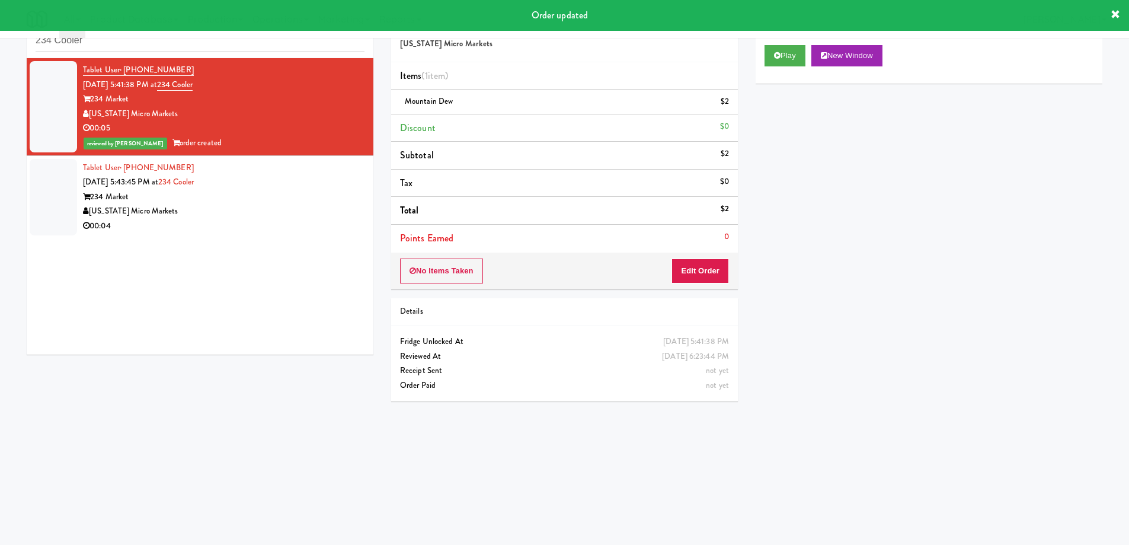
click at [276, 161] on div "Tablet User · (616) 843-5985 [DATE] 5:43:45 PM at 234 Cooler 234 Market [US_STA…" at bounding box center [223, 197] width 281 height 73
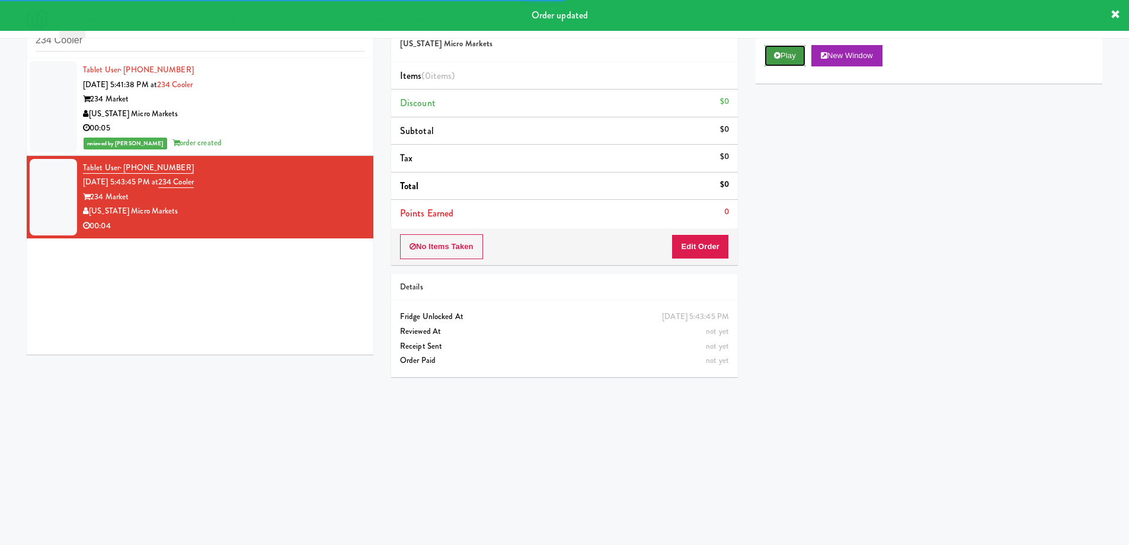
click at [786, 57] on button "Play" at bounding box center [784, 55] width 41 height 21
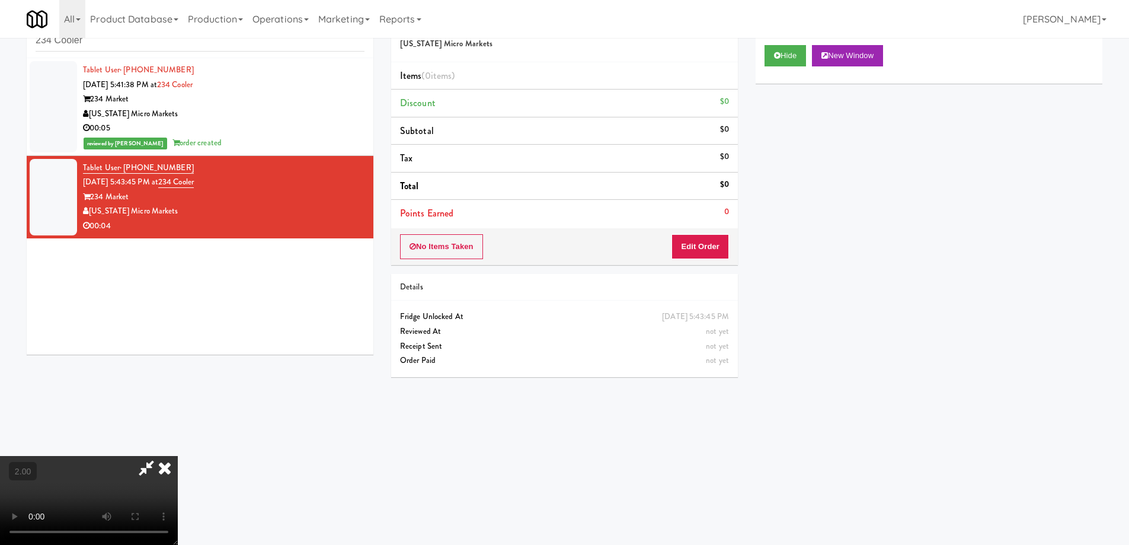
click at [178, 456] on video at bounding box center [89, 500] width 178 height 89
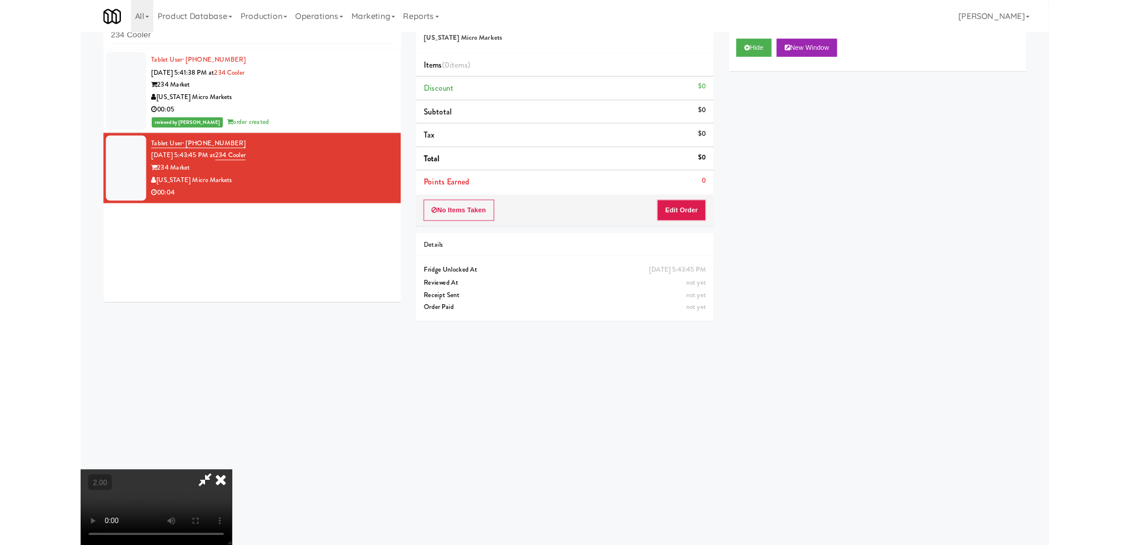
scroll to position [24, 0]
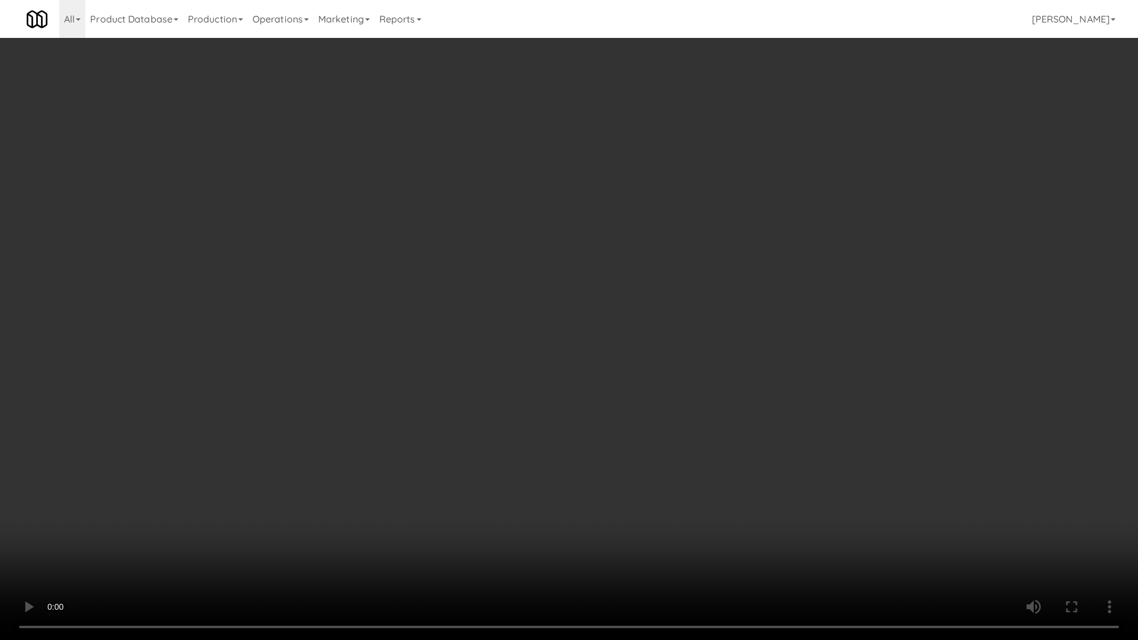
click at [757, 426] on video at bounding box center [569, 320] width 1138 height 640
click at [749, 421] on video at bounding box center [569, 320] width 1138 height 640
click at [750, 374] on video at bounding box center [569, 320] width 1138 height 640
click at [751, 373] on video at bounding box center [569, 320] width 1138 height 640
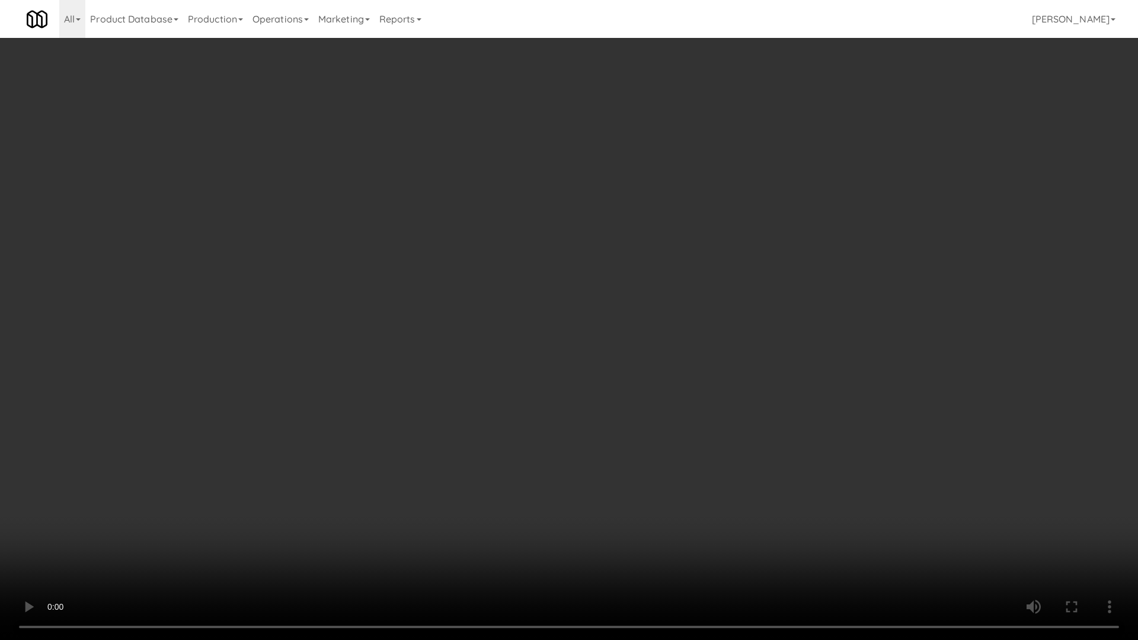
click at [751, 373] on video at bounding box center [569, 320] width 1138 height 640
click at [751, 374] on video at bounding box center [569, 320] width 1138 height 640
click at [760, 392] on video at bounding box center [569, 320] width 1138 height 640
click at [771, 401] on video at bounding box center [569, 320] width 1138 height 640
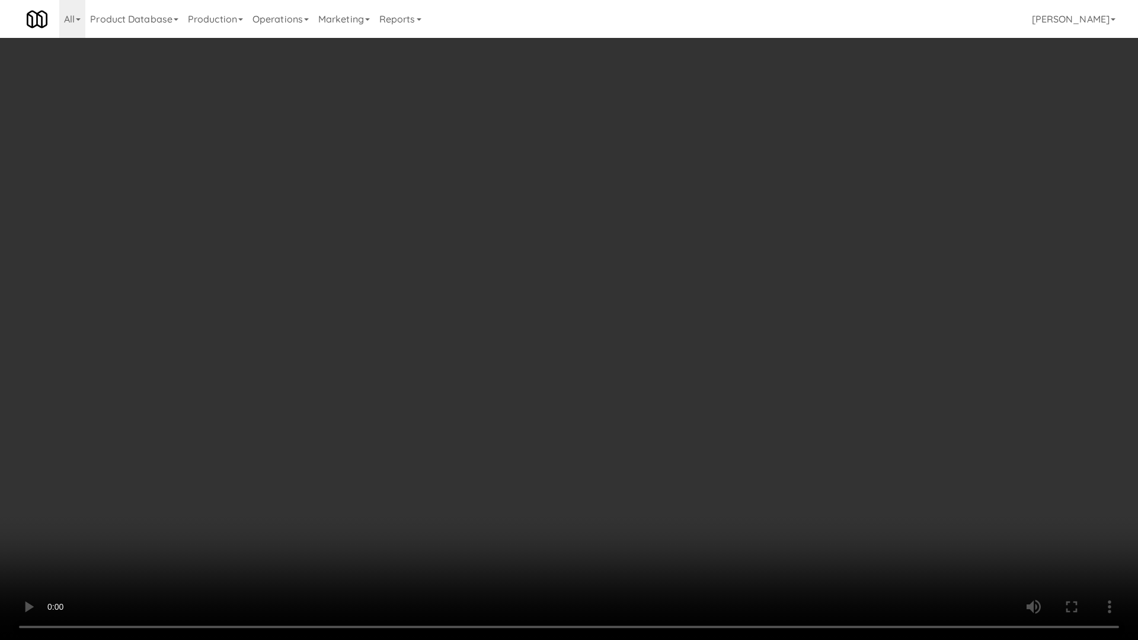
click at [771, 401] on video at bounding box center [569, 320] width 1138 height 640
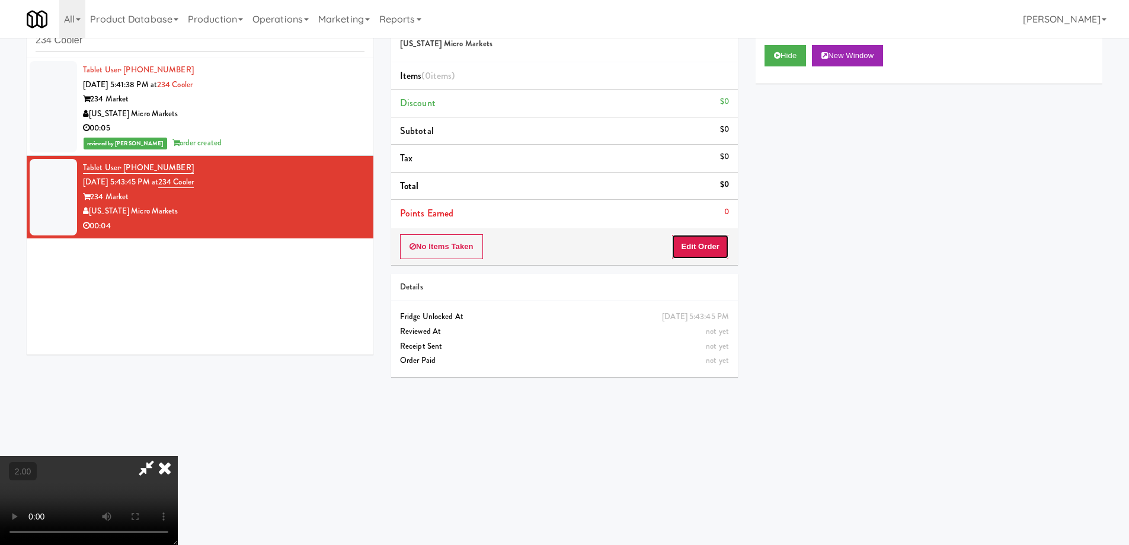
click at [703, 249] on button "Edit Order" at bounding box center [699, 246] width 57 height 25
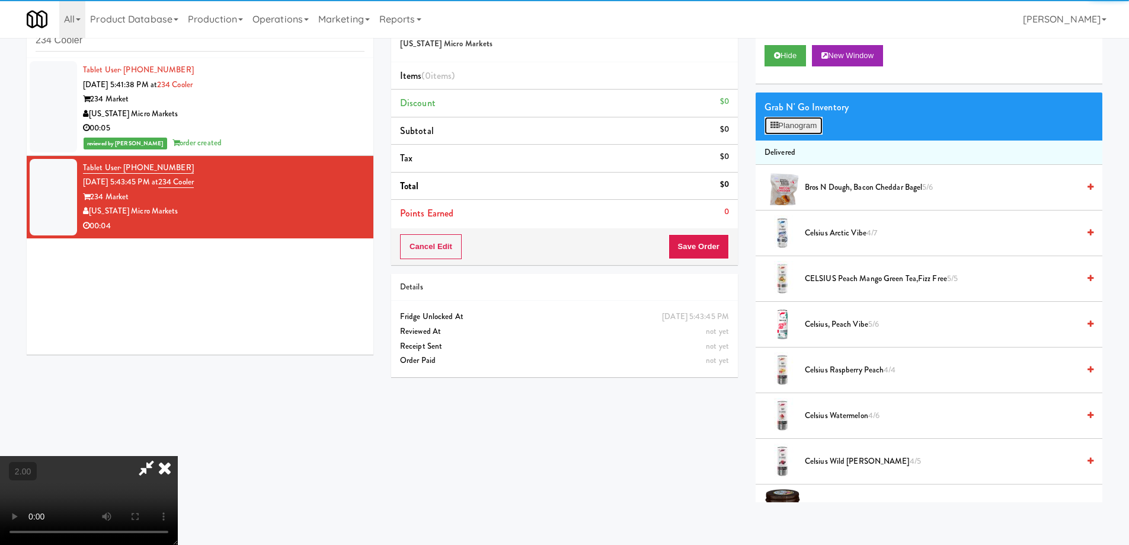
click at [807, 123] on button "Planogram" at bounding box center [793, 126] width 58 height 18
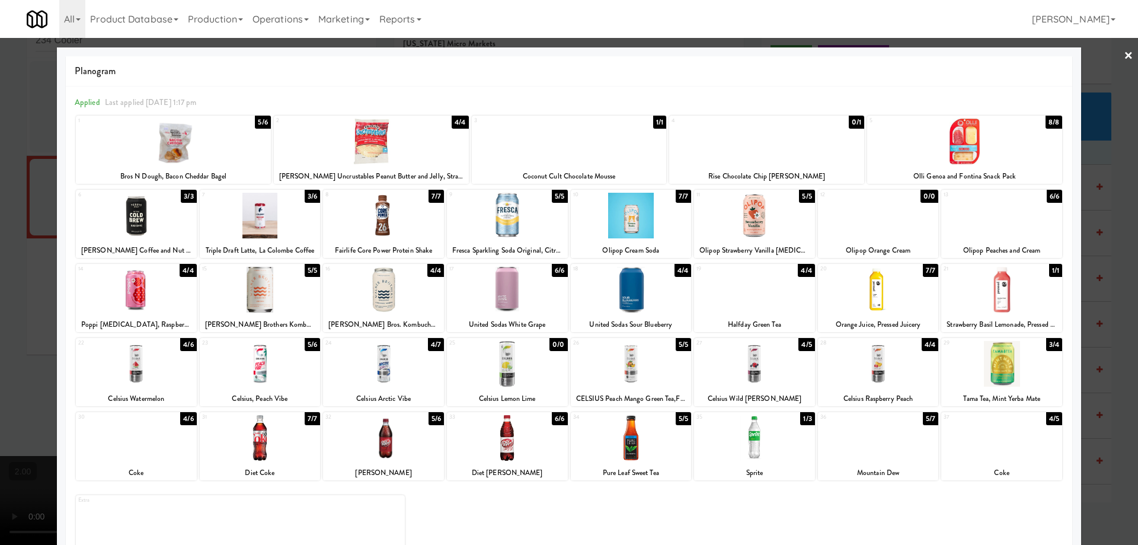
click at [391, 150] on div at bounding box center [371, 142] width 195 height 46
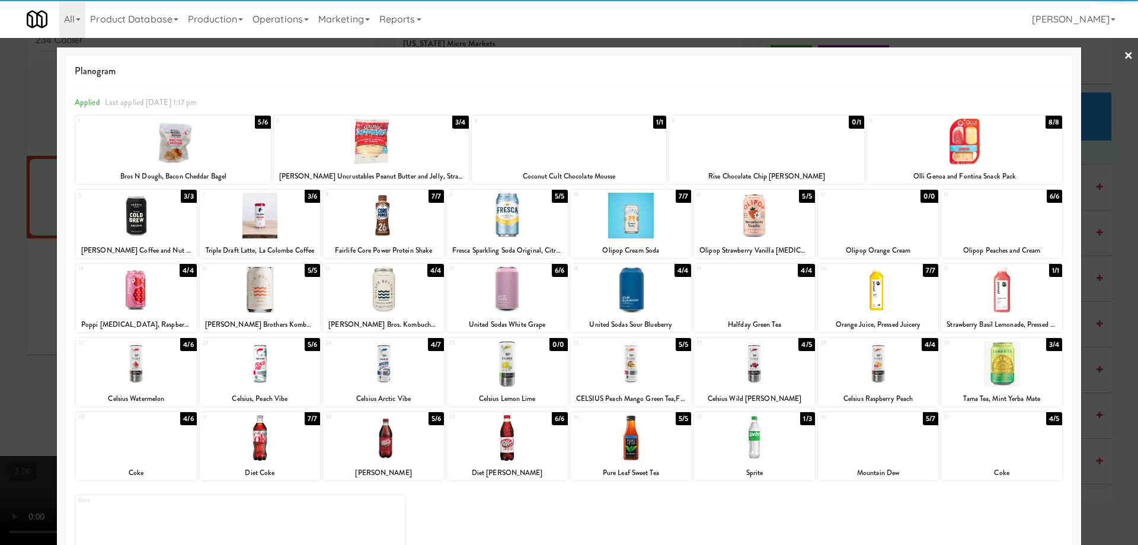
click at [0, 296] on div at bounding box center [569, 272] width 1138 height 545
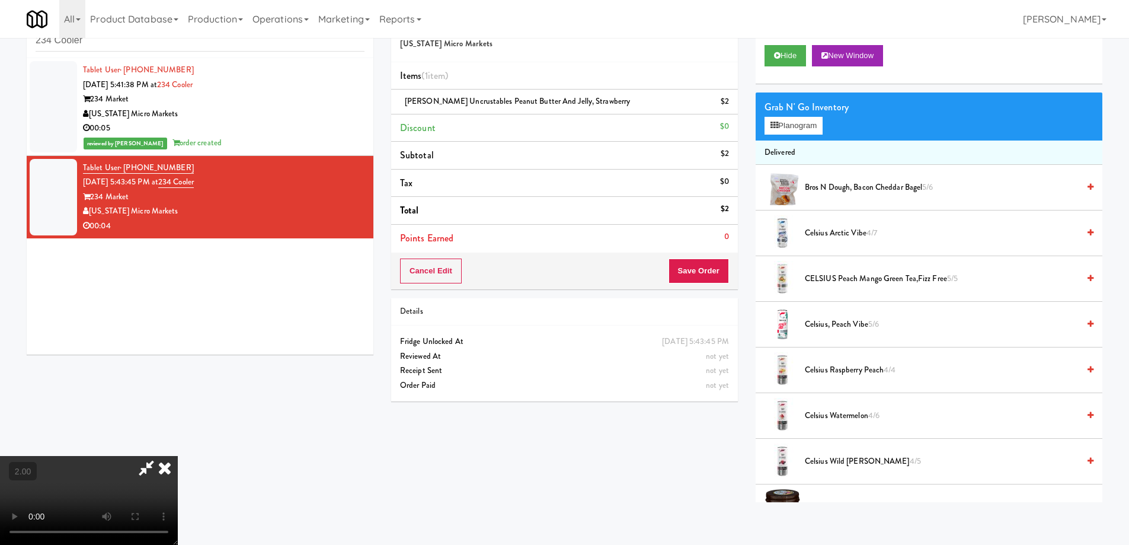
click at [178, 456] on video at bounding box center [89, 500] width 178 height 89
click at [718, 273] on button "Save Order" at bounding box center [698, 270] width 60 height 25
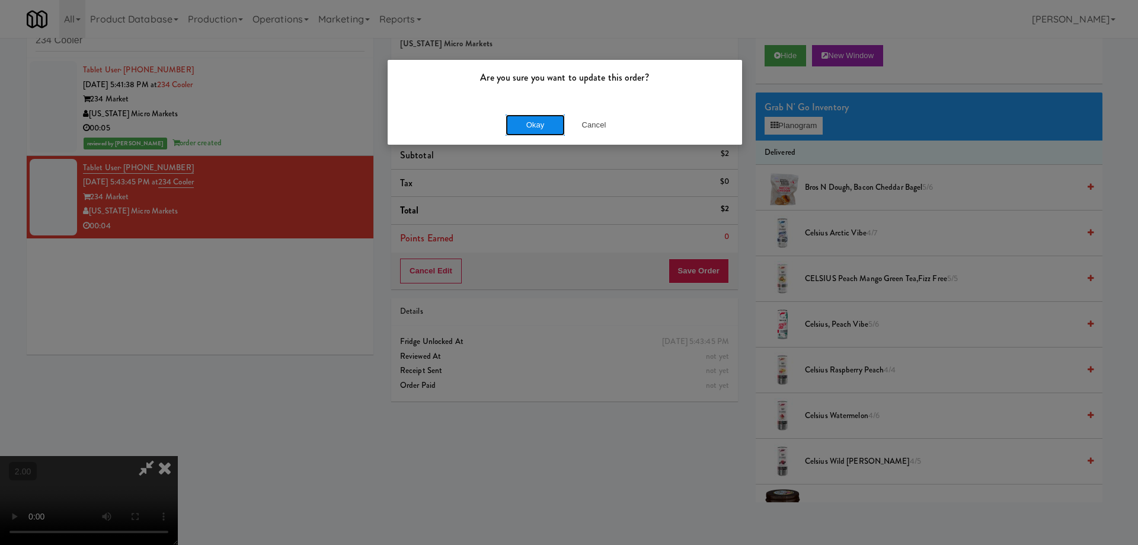
click at [542, 123] on button "Okay" at bounding box center [534, 124] width 59 height 21
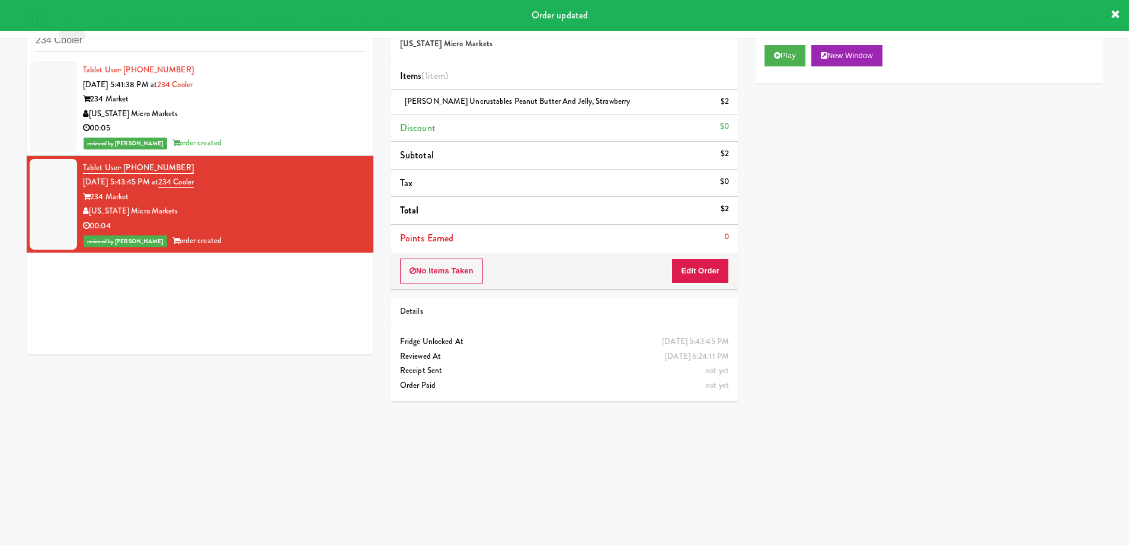
scroll to position [0, 0]
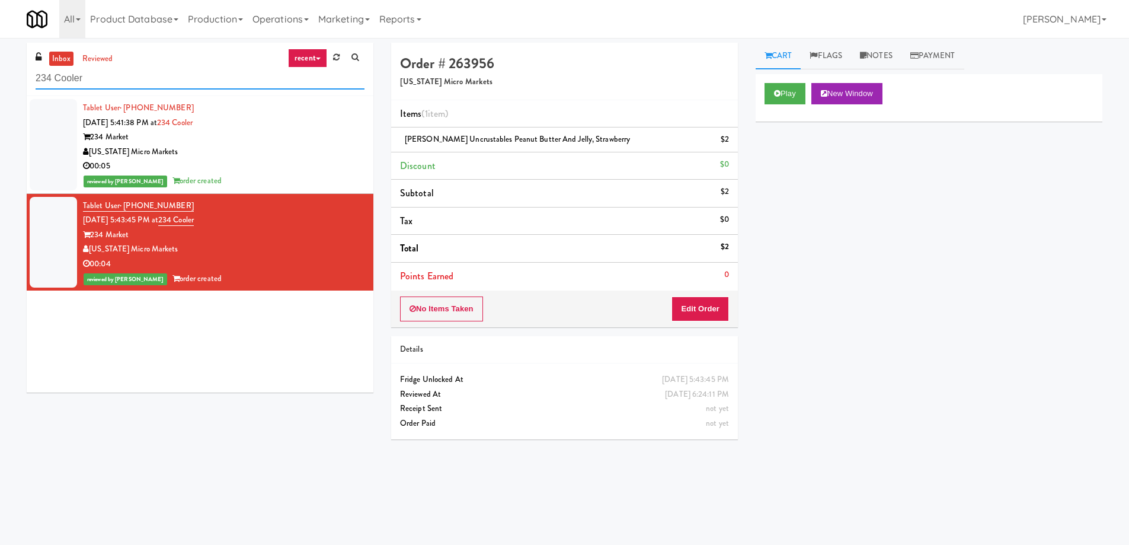
click at [98, 78] on input "234 Cooler" at bounding box center [200, 79] width 329 height 22
paste input "JVT drink (energy)"
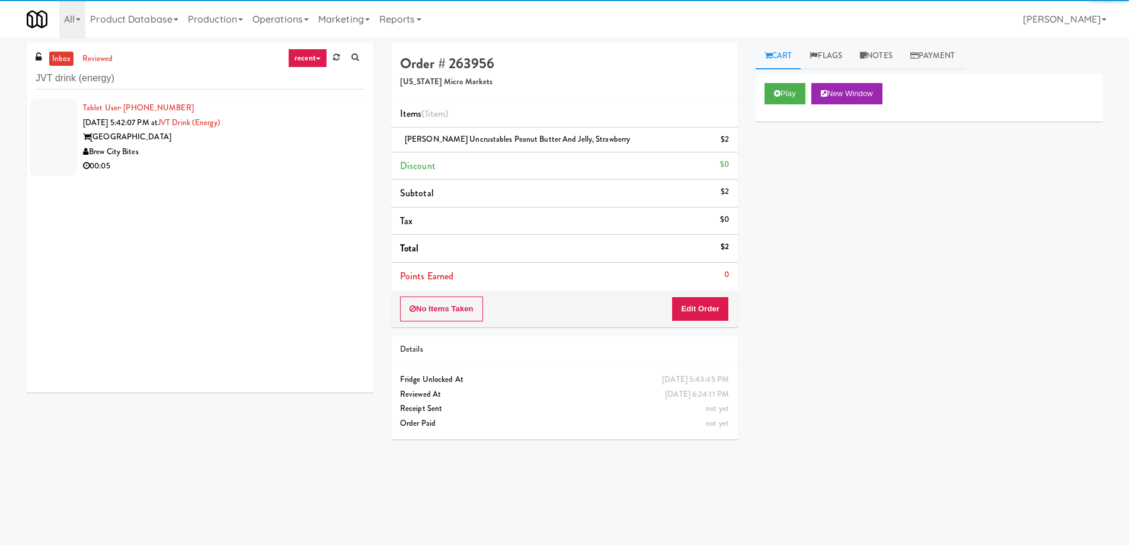
click at [260, 144] on div "Tablet User · (920) 421-4234 [DATE] 5:42:07 PM at JVT drink (energy) [GEOGRAPHI…" at bounding box center [223, 137] width 281 height 73
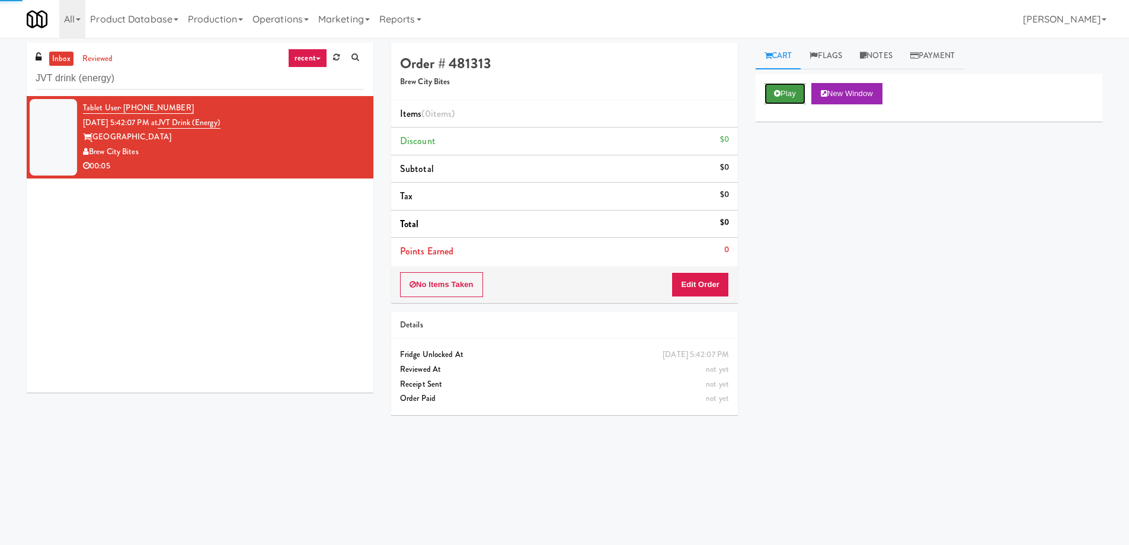
click at [795, 98] on button "Play" at bounding box center [784, 93] width 41 height 21
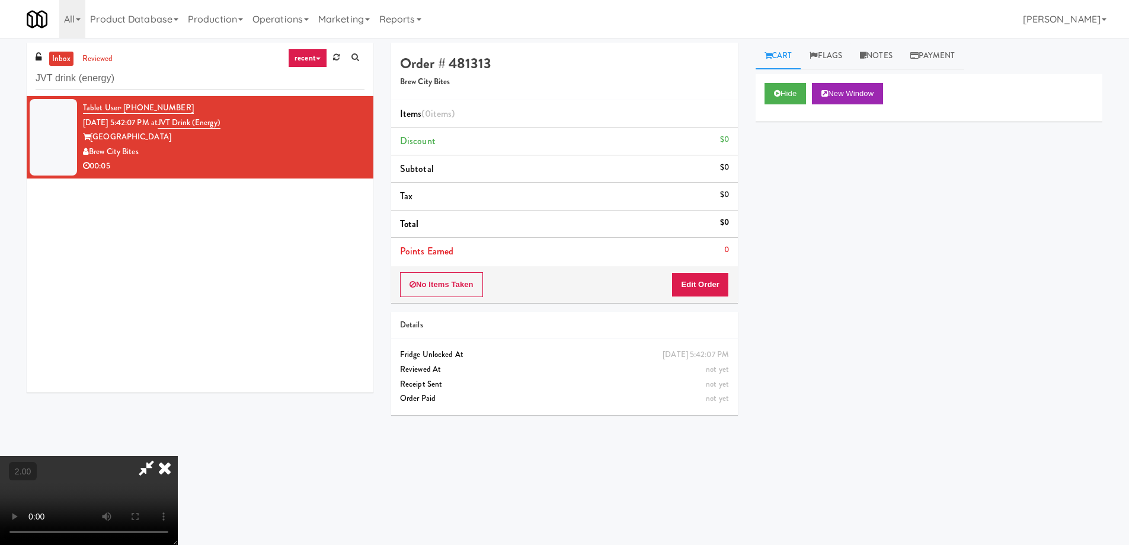
click at [127, 309] on div "Tablet User · (920) 421-4234 [DATE] 5:42:07 PM at JVT drink (energy) [GEOGRAPHI…" at bounding box center [200, 244] width 347 height 296
click at [178, 456] on video at bounding box center [89, 500] width 178 height 89
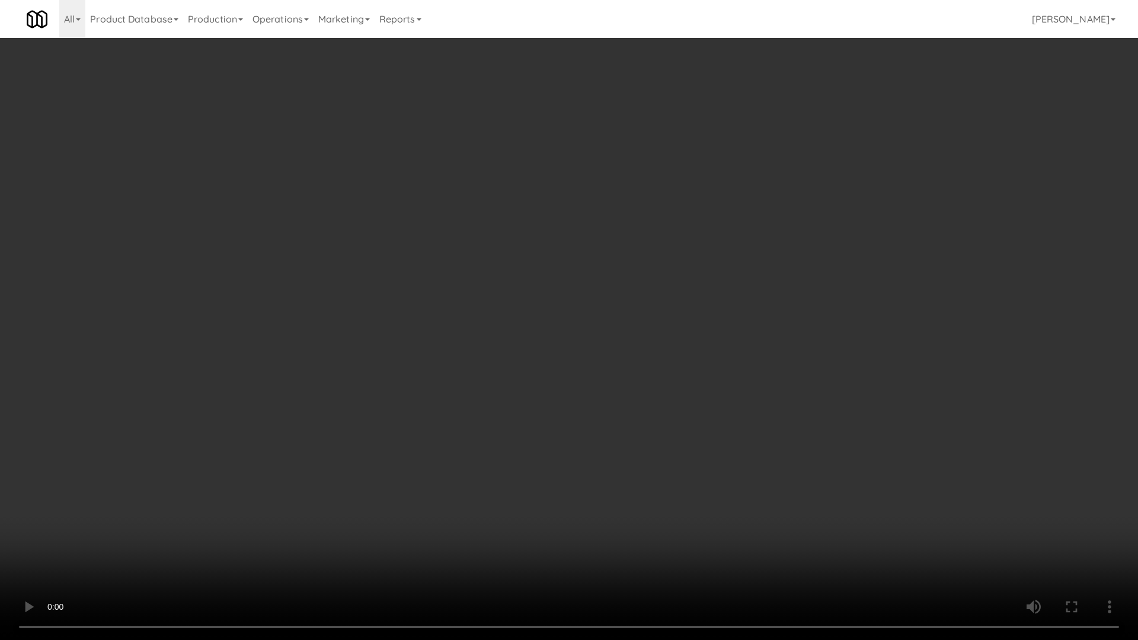
click at [591, 460] on video at bounding box center [569, 320] width 1138 height 640
click at [594, 459] on video at bounding box center [569, 320] width 1138 height 640
click at [595, 461] on video at bounding box center [569, 320] width 1138 height 640
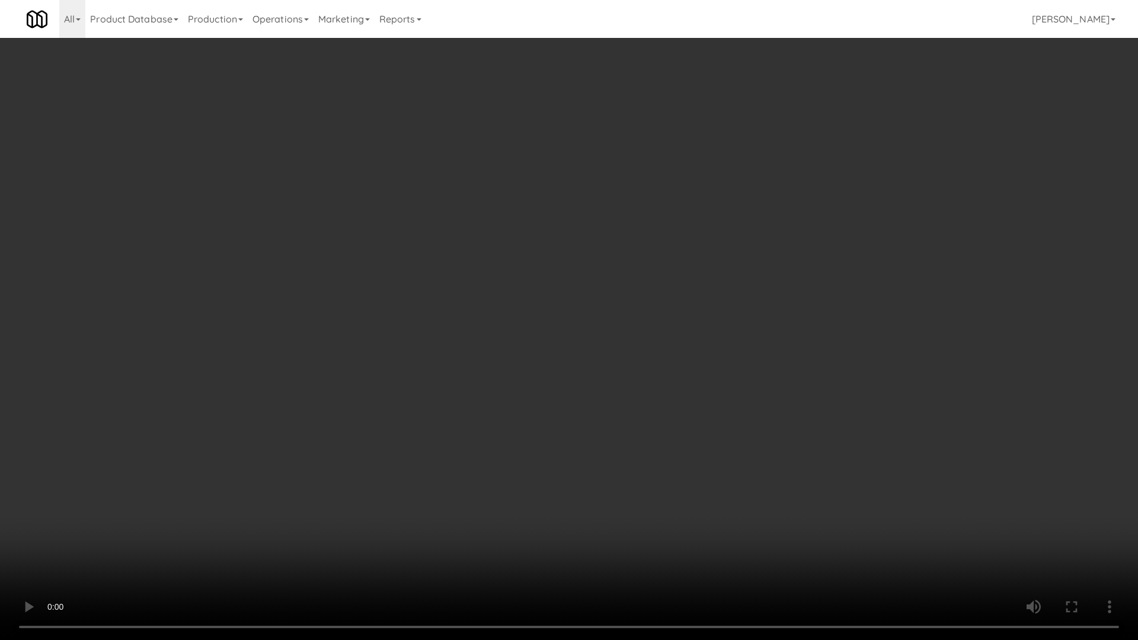
click at [595, 461] on video at bounding box center [569, 320] width 1138 height 640
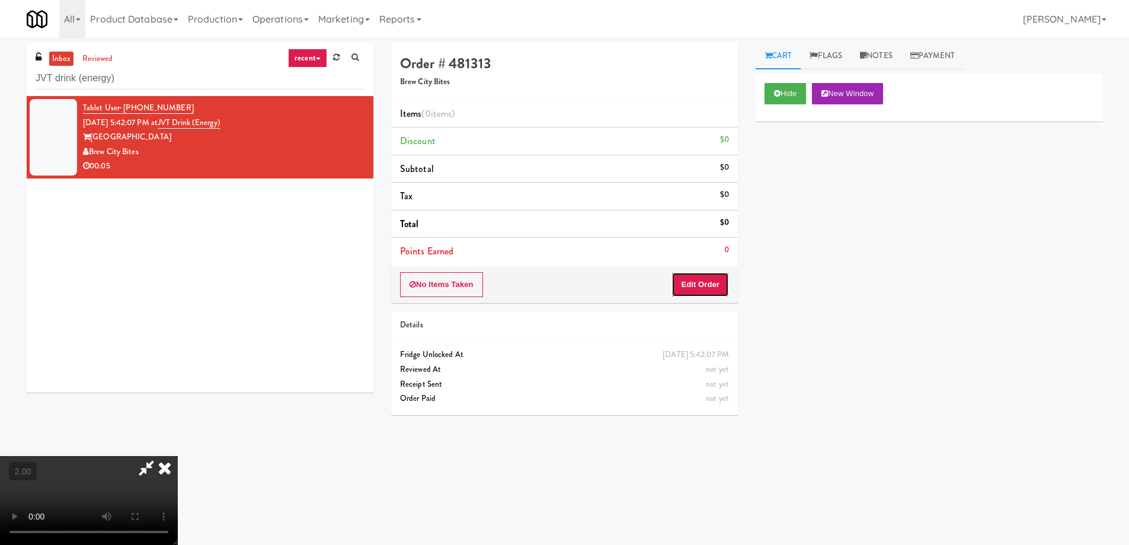
click at [684, 292] on button "Edit Order" at bounding box center [699, 284] width 57 height 25
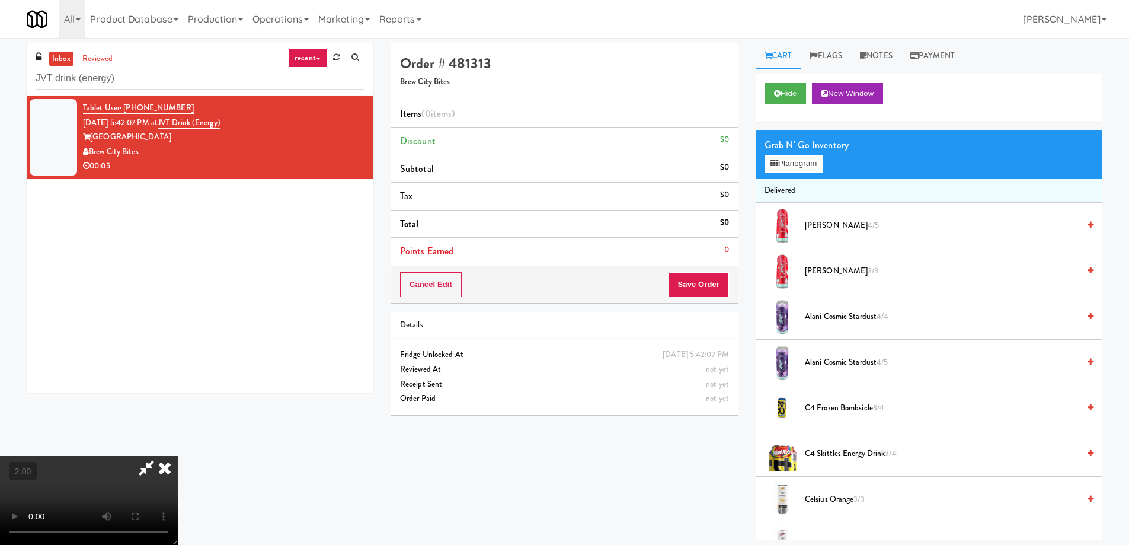
scroll to position [299, 0]
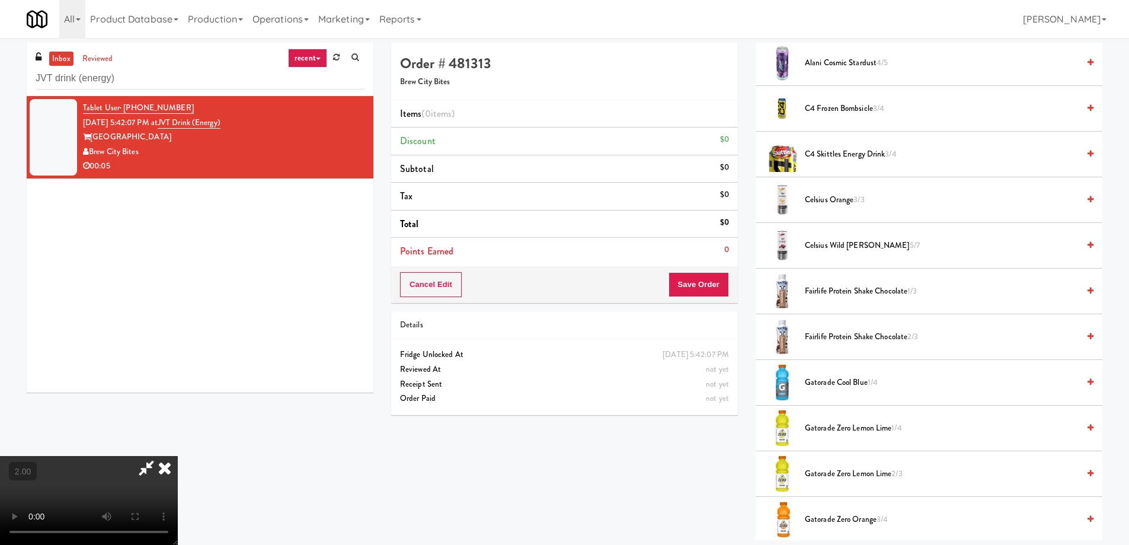
click at [817, 284] on span "Fairlife Protein Shake Chocolate 1/3" at bounding box center [942, 291] width 274 height 15
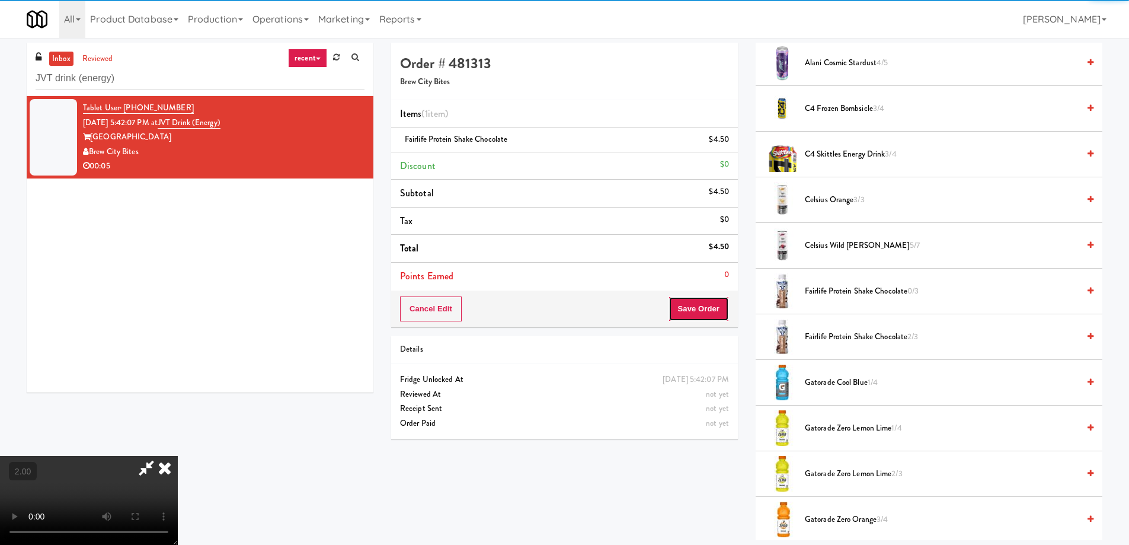
click at [711, 312] on button "Save Order" at bounding box center [698, 308] width 60 height 25
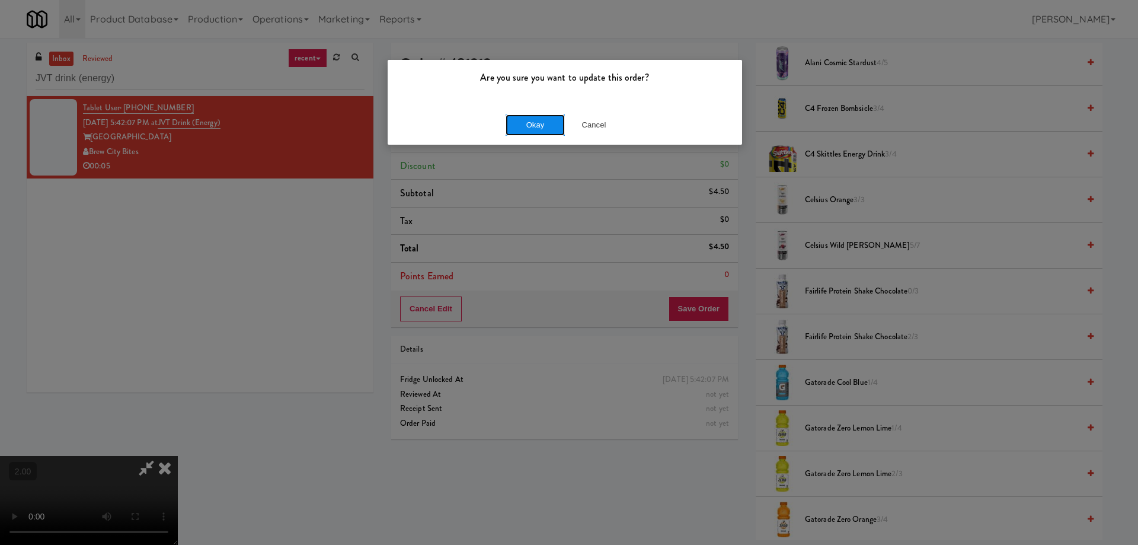
click at [522, 126] on button "Okay" at bounding box center [534, 124] width 59 height 21
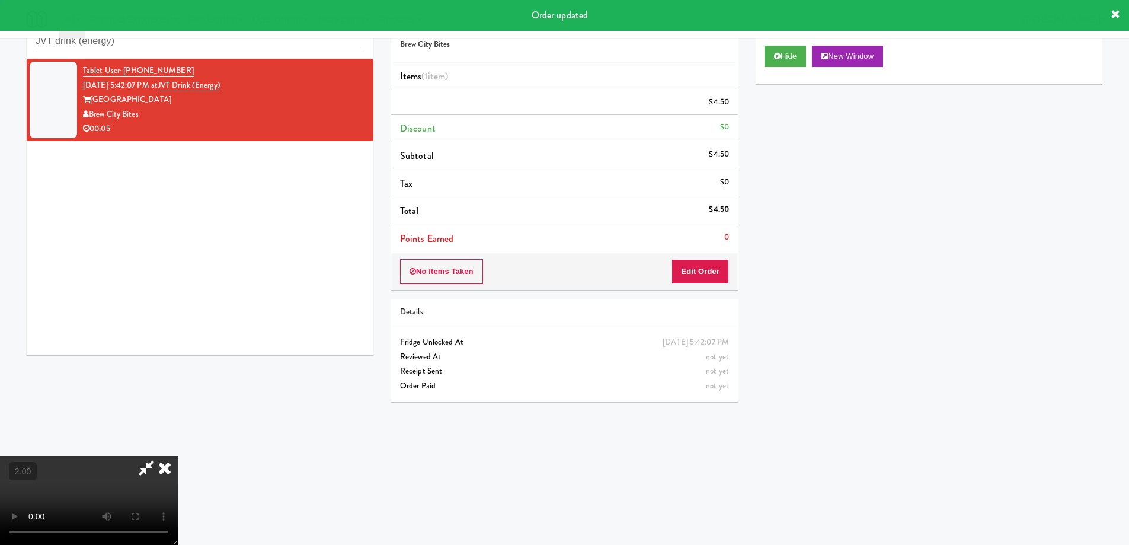
scroll to position [0, 0]
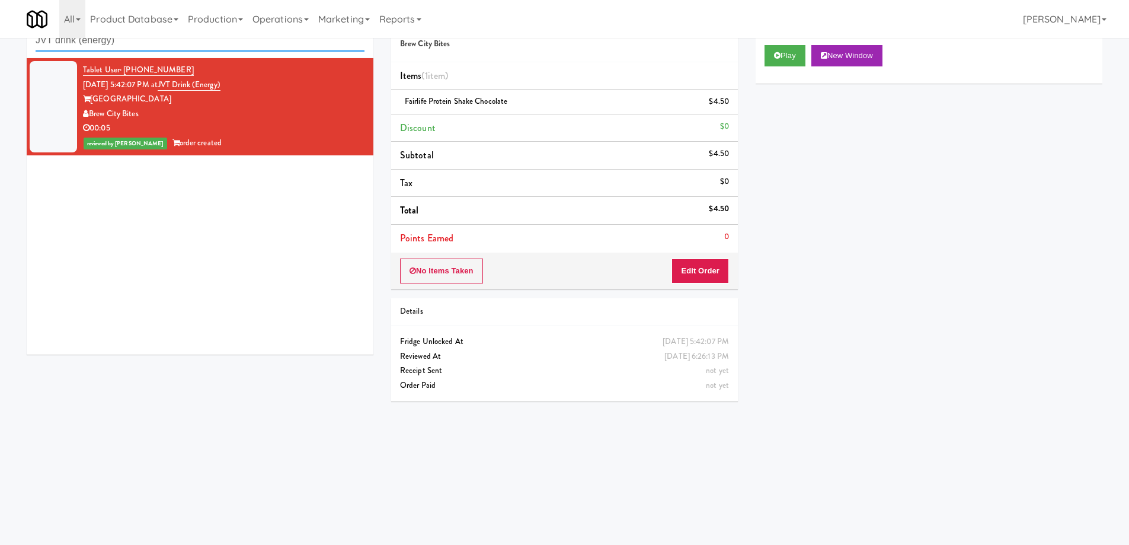
click at [177, 44] on input "JVT drink (energy)" at bounding box center [200, 41] width 329 height 22
paste input "eLofts - Pantry"
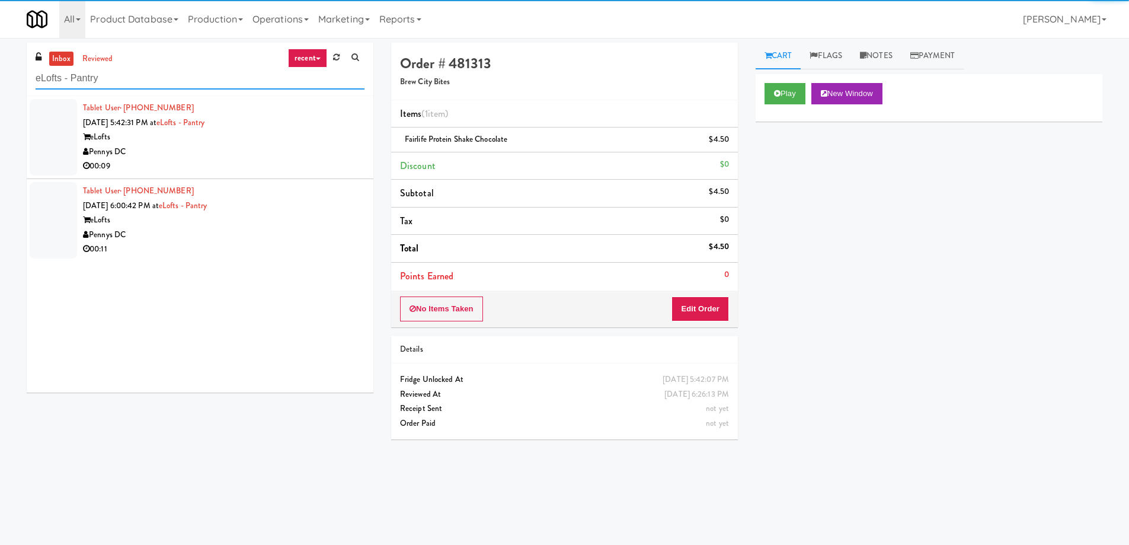
type input "eLofts - Pantry"
click at [247, 163] on div "00:09" at bounding box center [223, 166] width 281 height 15
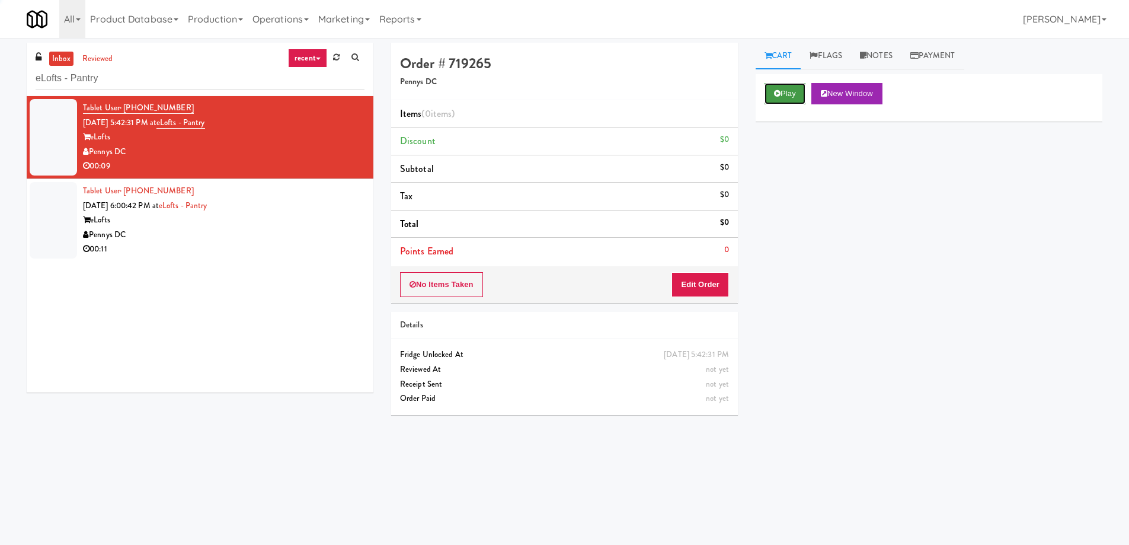
click at [784, 97] on button "Play" at bounding box center [784, 93] width 41 height 21
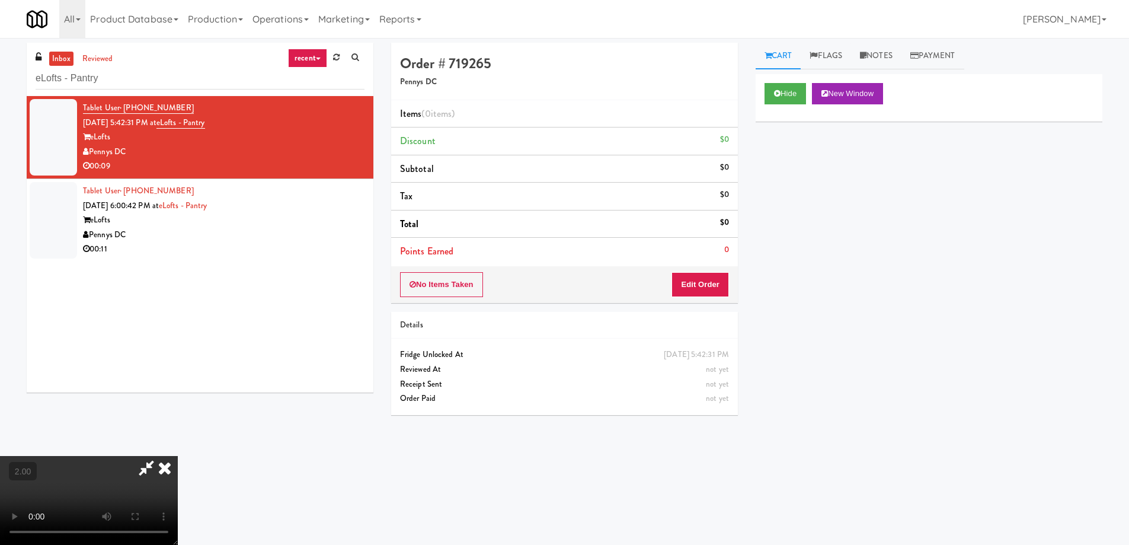
click at [178, 456] on video at bounding box center [89, 500] width 178 height 89
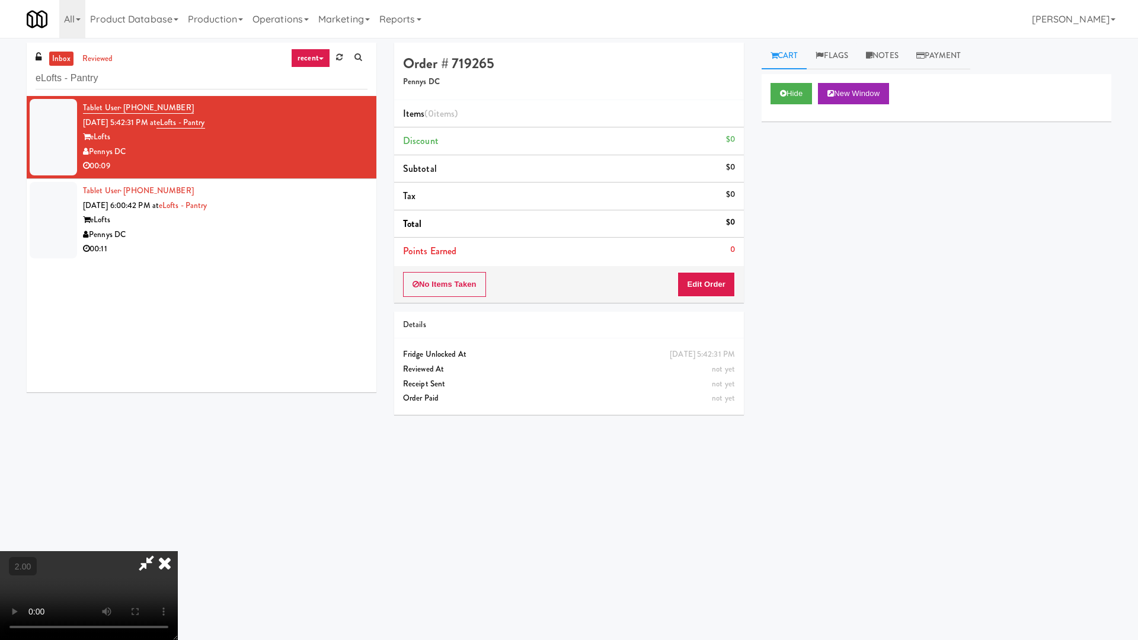
click at [178, 544] on video at bounding box center [89, 595] width 178 height 89
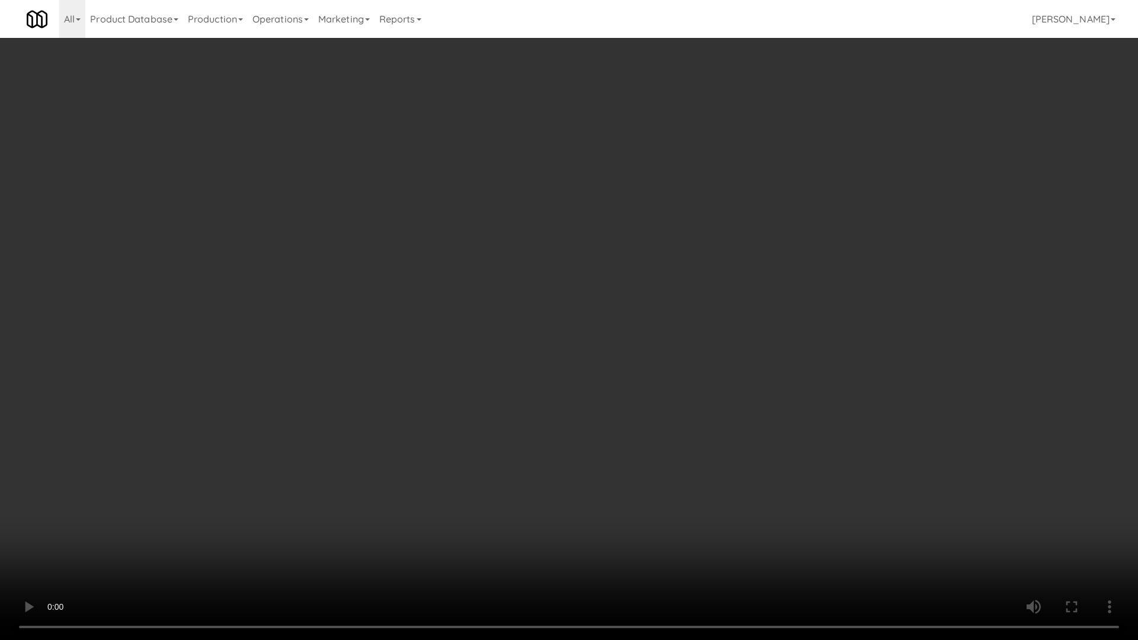
click at [814, 309] on video at bounding box center [569, 320] width 1138 height 640
click at [822, 318] on video at bounding box center [569, 320] width 1138 height 640
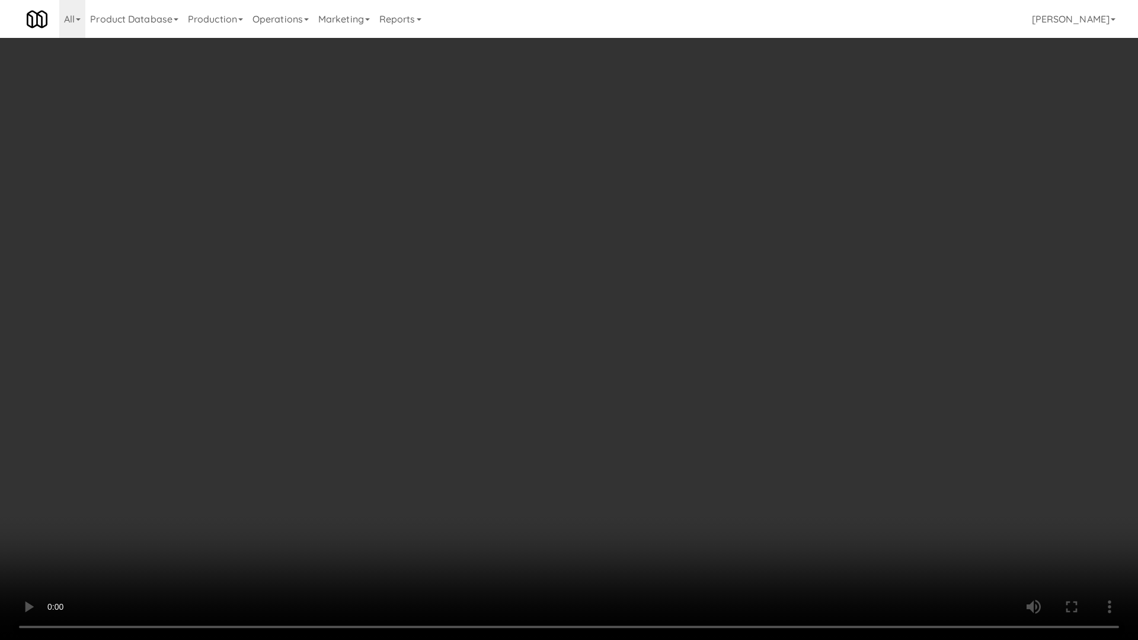
click at [822, 319] on video at bounding box center [569, 320] width 1138 height 640
click at [824, 322] on video at bounding box center [569, 320] width 1138 height 640
click at [824, 323] on video at bounding box center [569, 320] width 1138 height 640
click at [824, 326] on video at bounding box center [569, 320] width 1138 height 640
click at [824, 328] on video at bounding box center [569, 320] width 1138 height 640
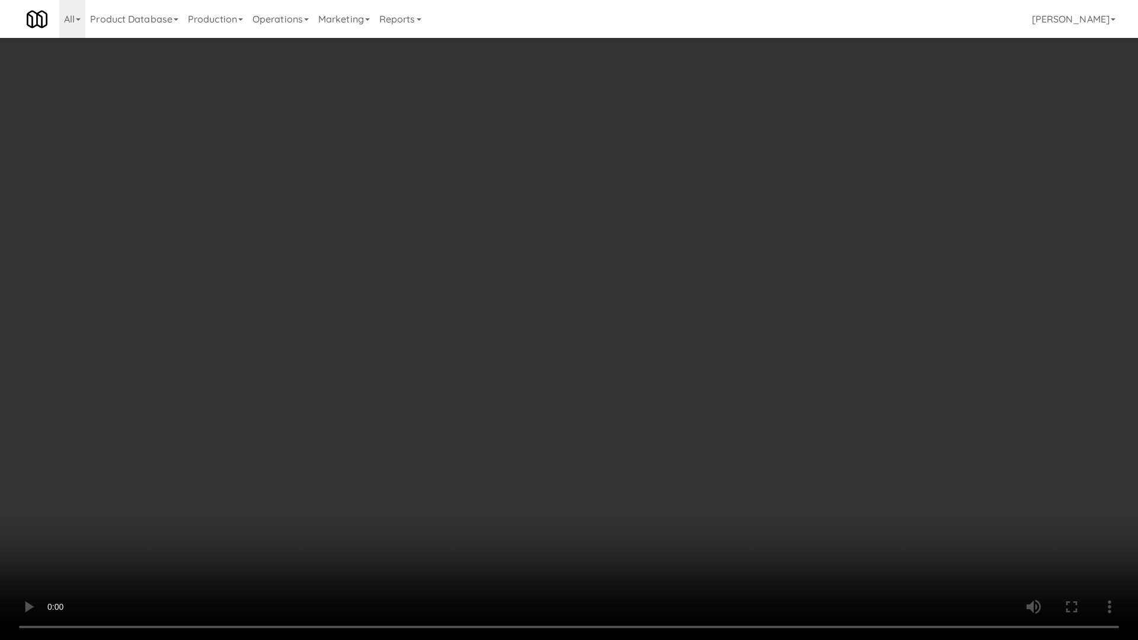
click at [824, 329] on video at bounding box center [569, 320] width 1138 height 640
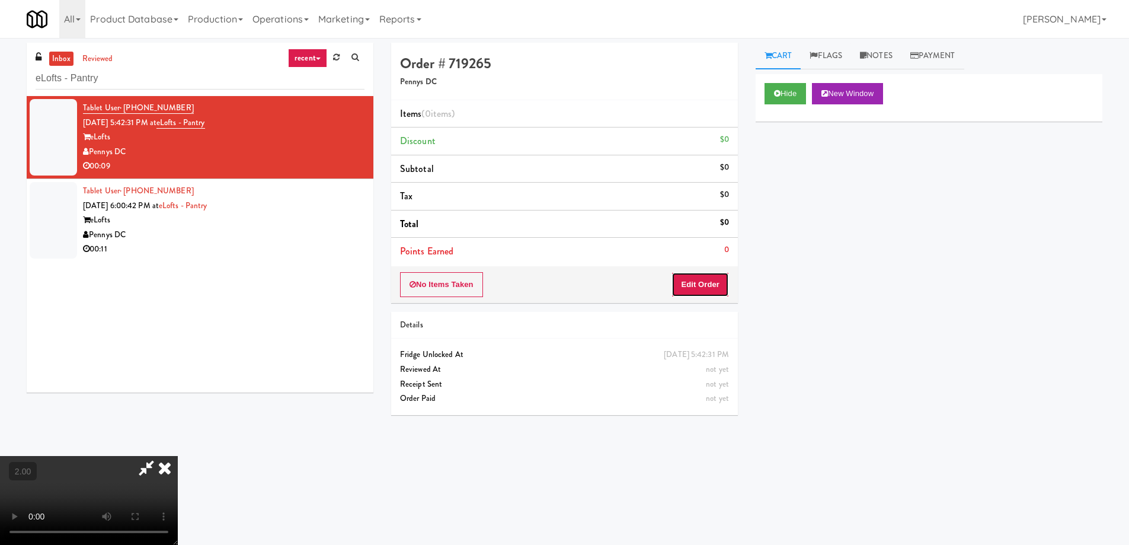
click at [703, 280] on button "Edit Order" at bounding box center [699, 284] width 57 height 25
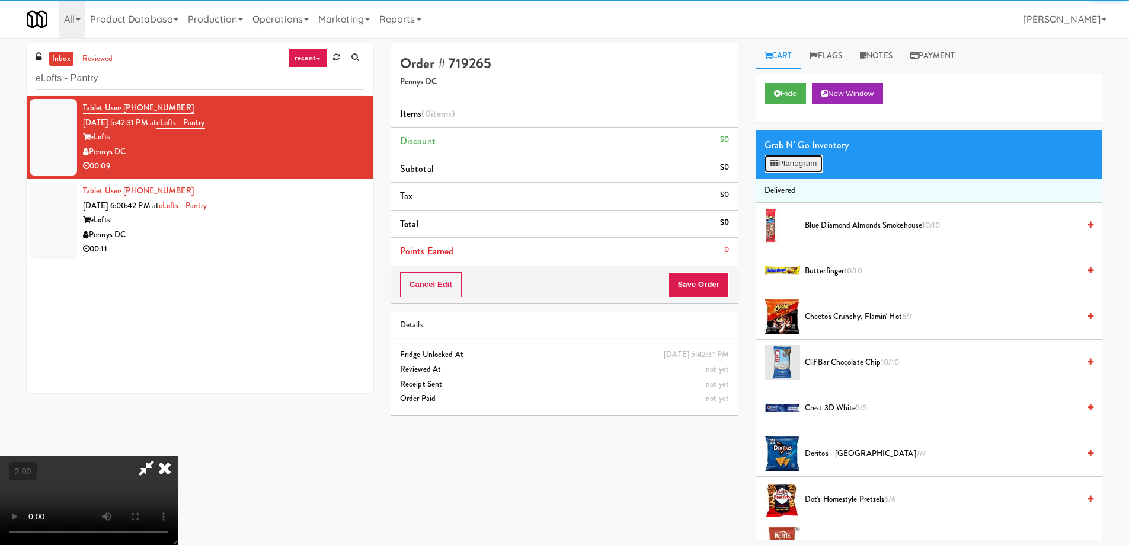
click at [793, 169] on button "Planogram" at bounding box center [793, 164] width 58 height 18
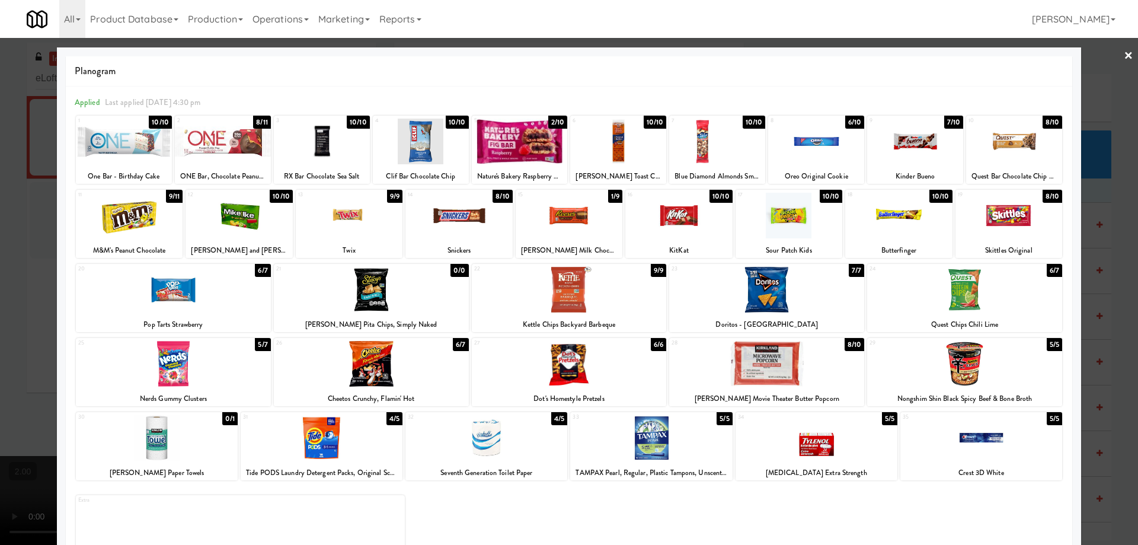
click at [0, 337] on div at bounding box center [569, 272] width 1138 height 545
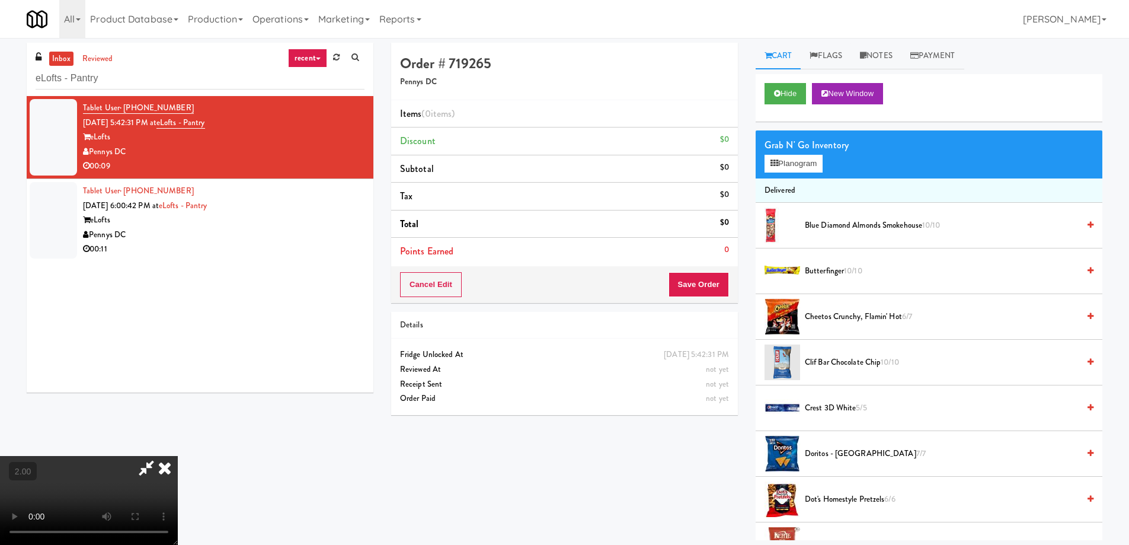
click at [178, 456] on video at bounding box center [89, 500] width 178 height 89
click at [809, 174] on div "Grab N' Go Inventory Planogram" at bounding box center [928, 154] width 347 height 48
click at [808, 167] on button "Planogram" at bounding box center [793, 164] width 58 height 18
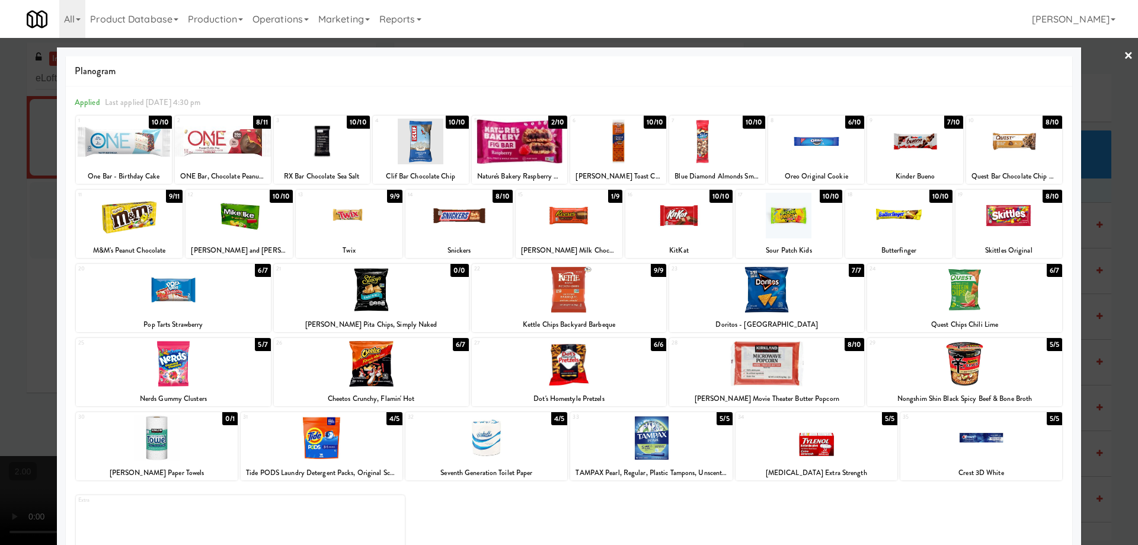
click at [557, 221] on div at bounding box center [568, 216] width 107 height 46
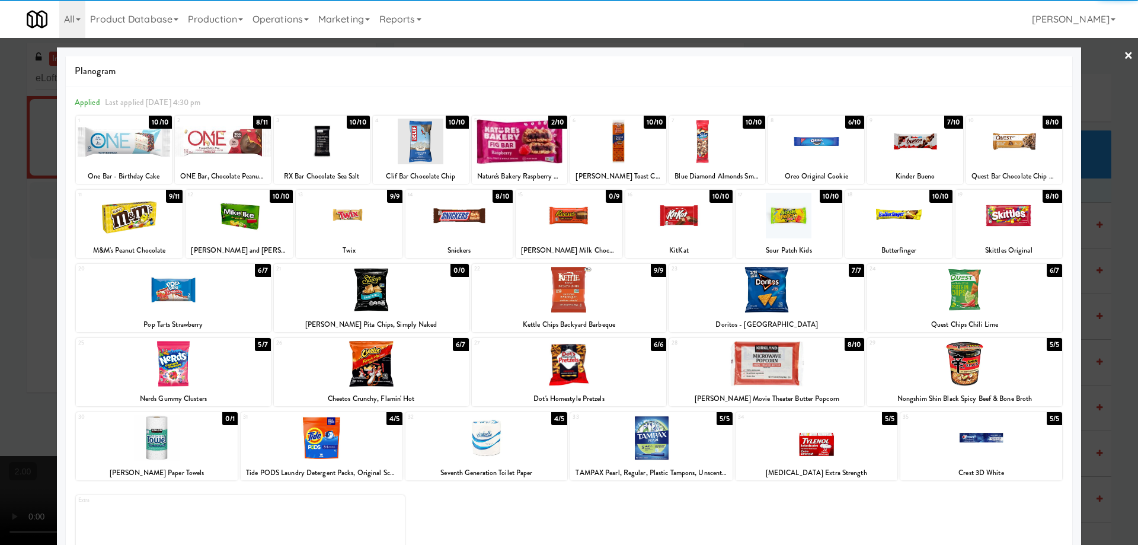
click at [802, 146] on div at bounding box center [816, 142] width 96 height 46
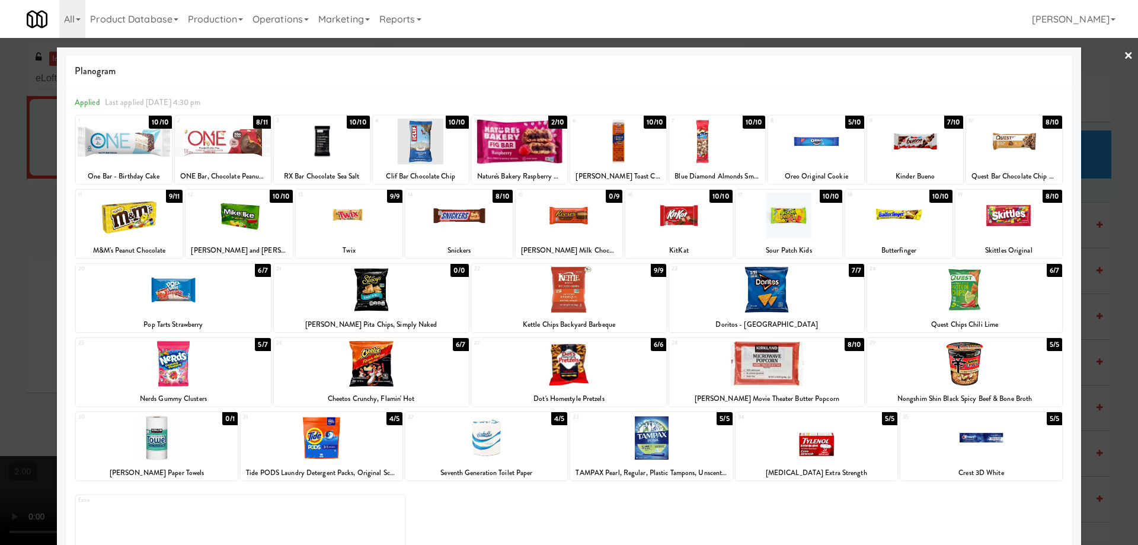
click at [0, 253] on div at bounding box center [569, 272] width 1138 height 545
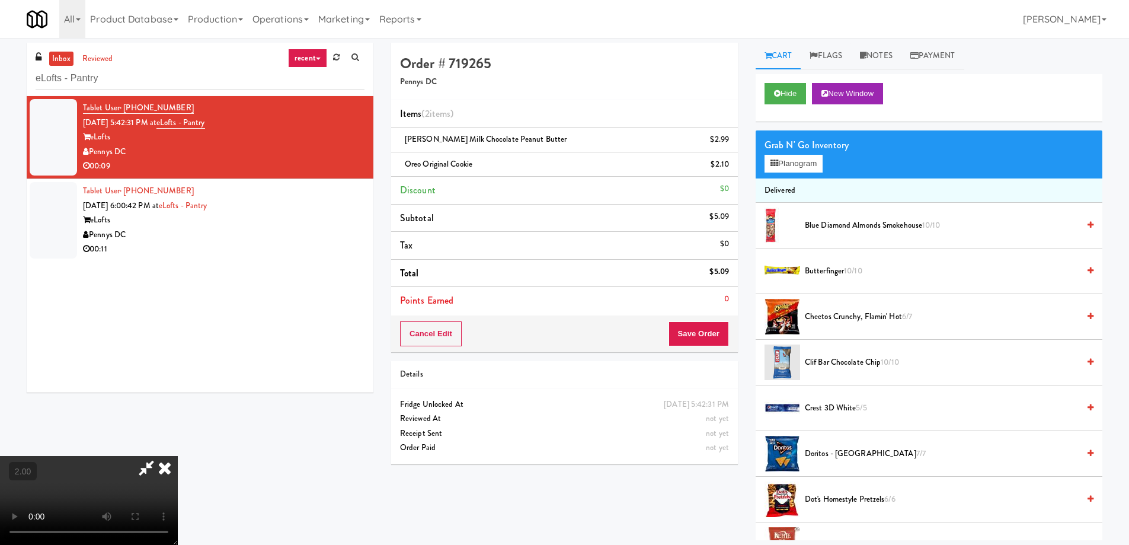
click at [178, 456] on video at bounding box center [89, 500] width 178 height 89
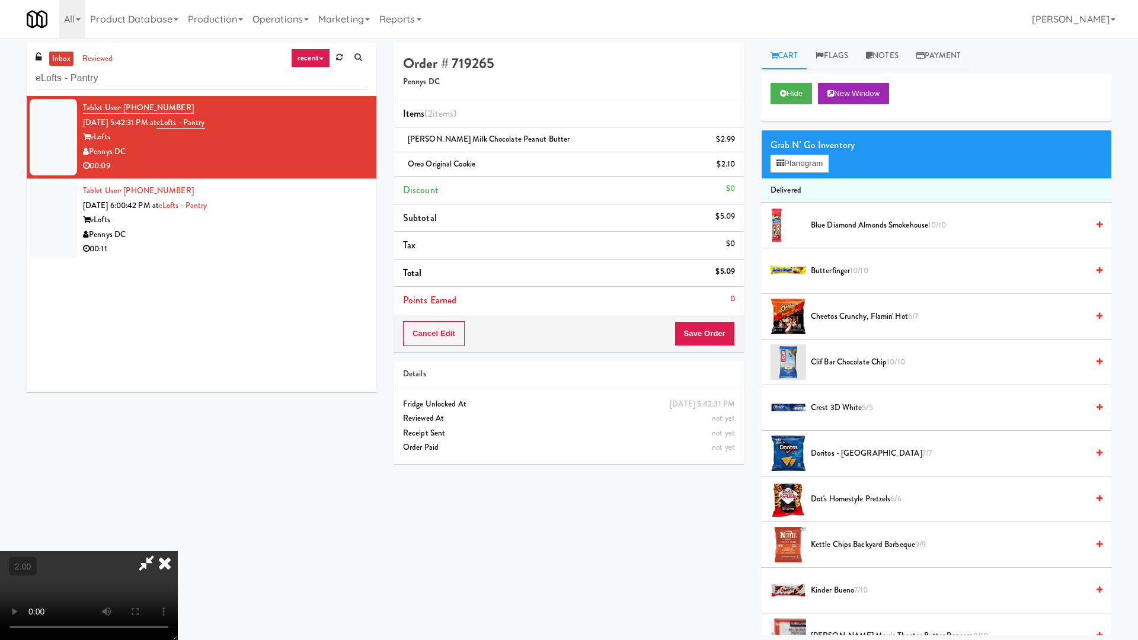
click at [178, 544] on video at bounding box center [89, 595] width 178 height 89
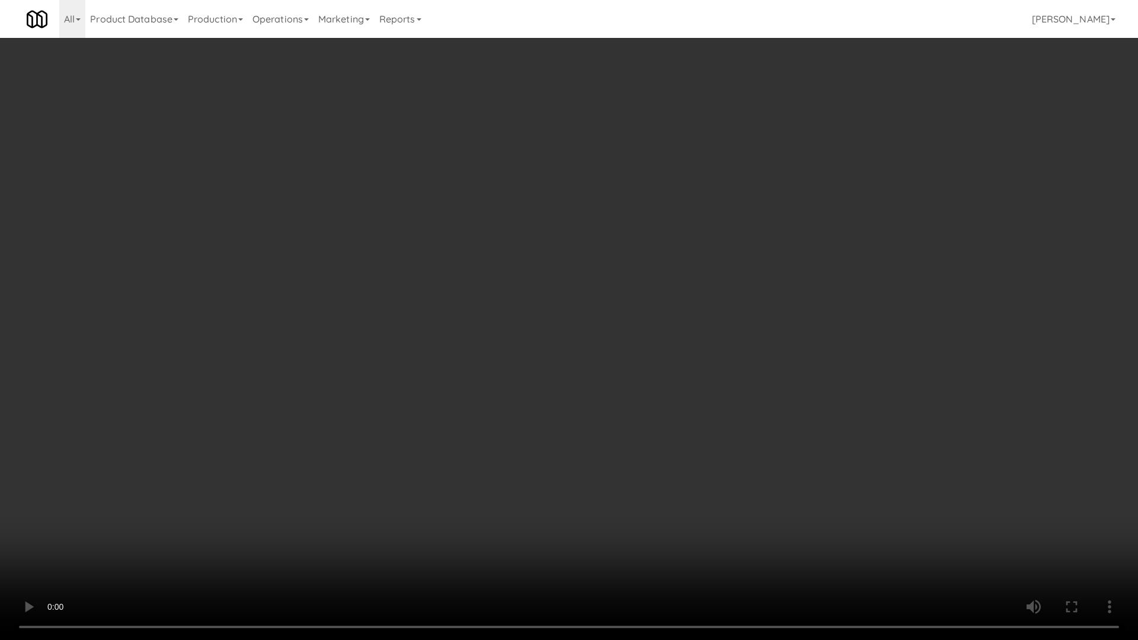
click at [652, 488] on video at bounding box center [569, 320] width 1138 height 640
click at [693, 479] on video at bounding box center [569, 320] width 1138 height 640
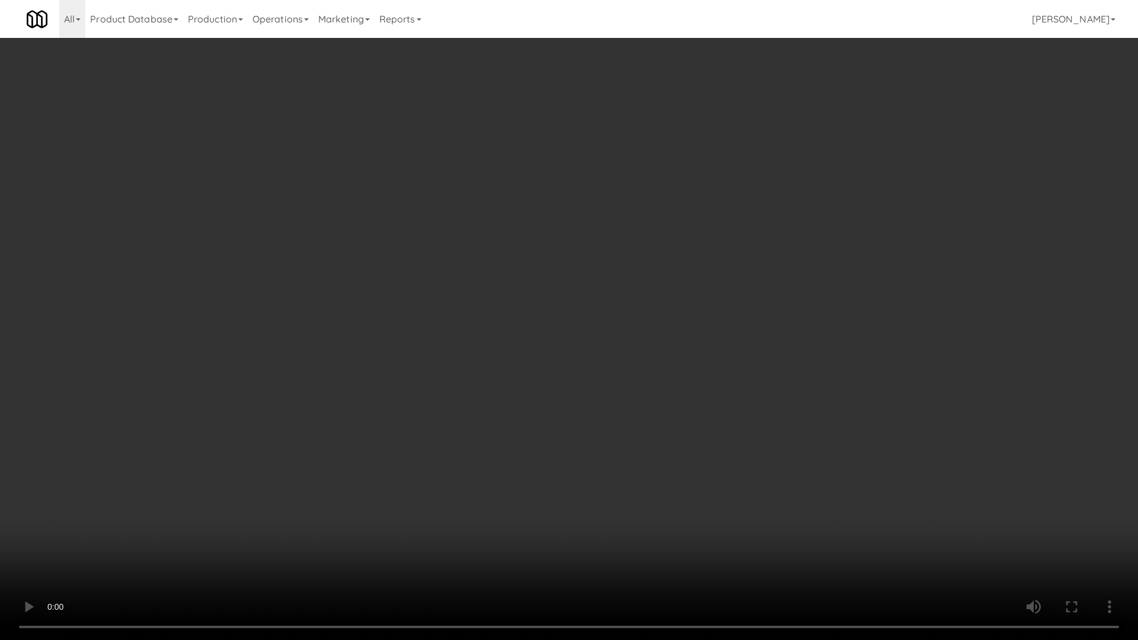
click at [693, 479] on video at bounding box center [569, 320] width 1138 height 640
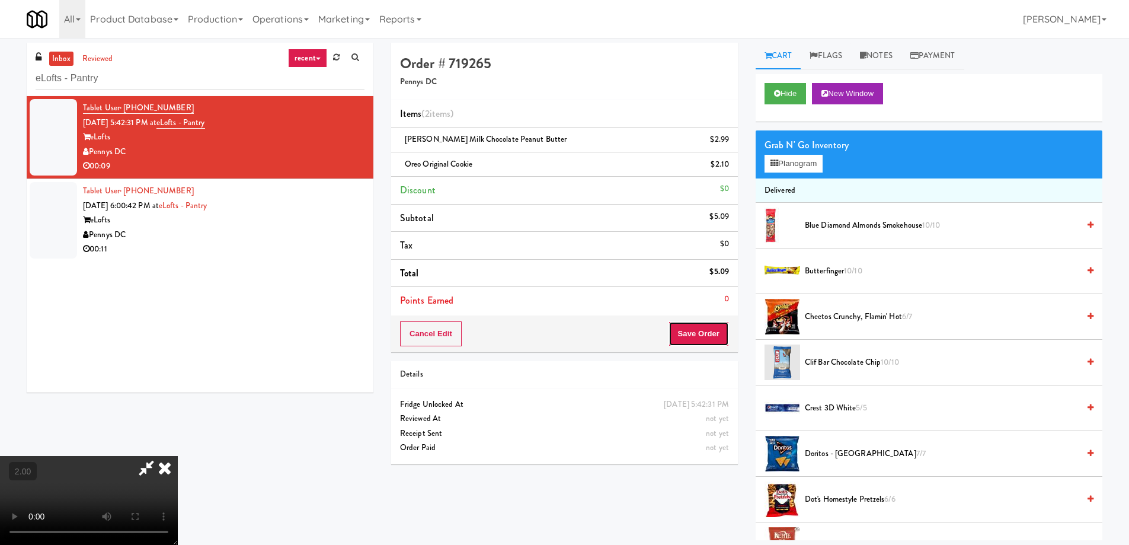
click at [704, 342] on button "Save Order" at bounding box center [698, 333] width 60 height 25
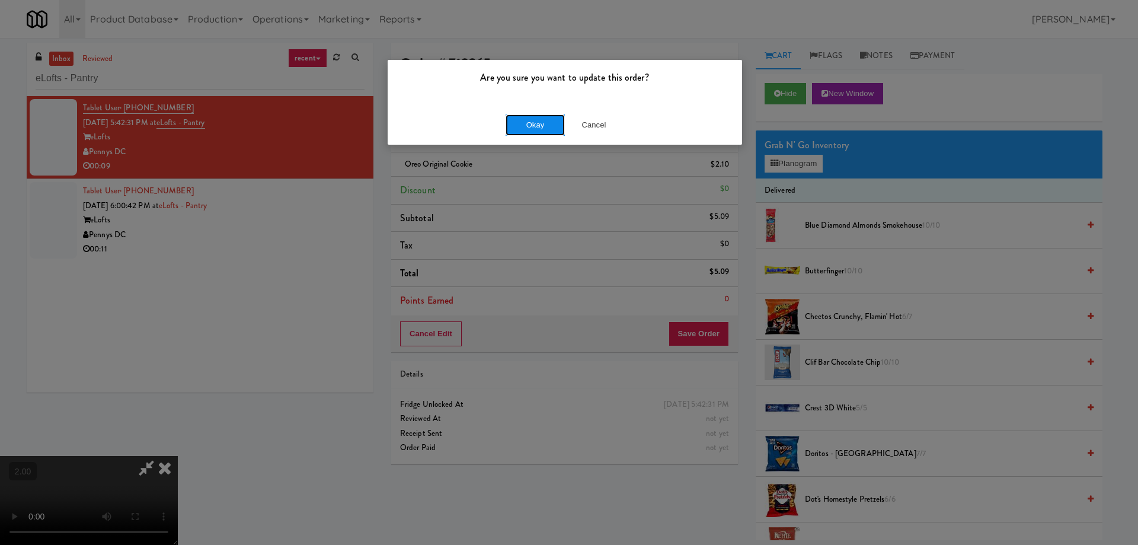
click at [538, 125] on button "Okay" at bounding box center [534, 124] width 59 height 21
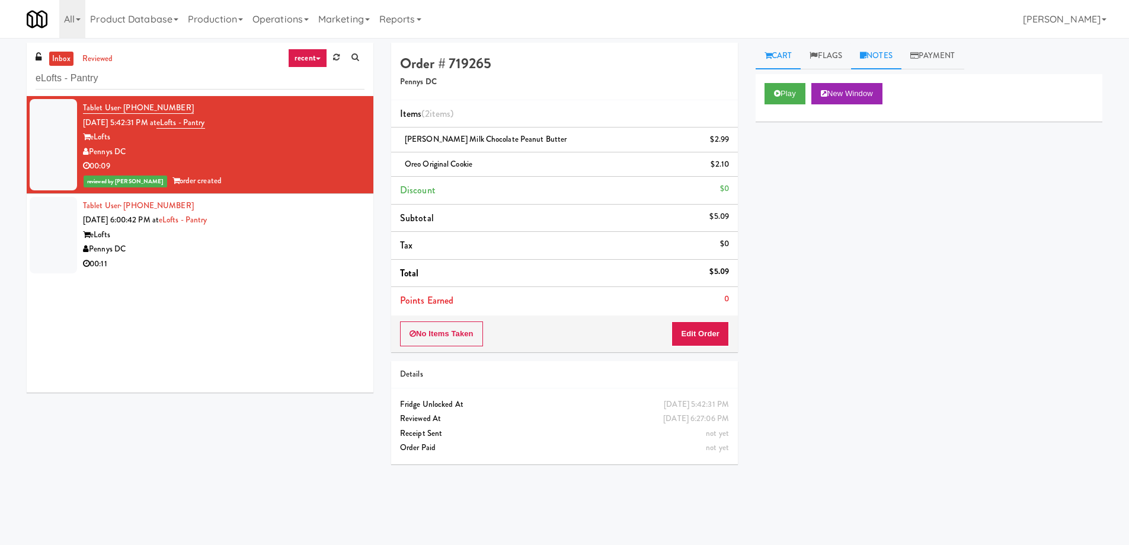
click at [874, 53] on link "Notes" at bounding box center [876, 56] width 50 height 27
click at [834, 152] on div at bounding box center [928, 145] width 345 height 27
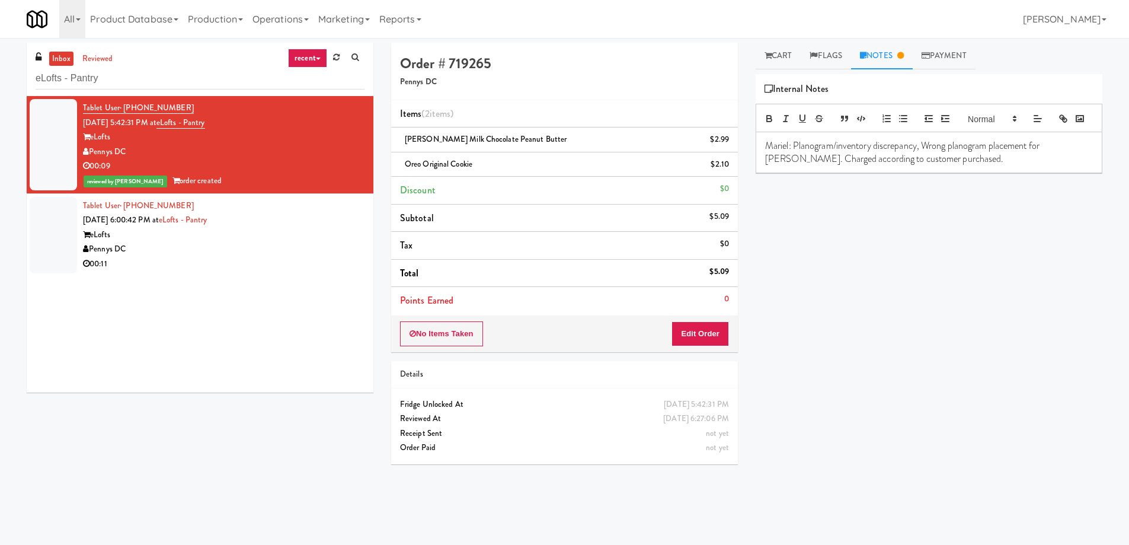
click at [398, 143] on li "[PERSON_NAME] Milk Chocolate Peanut Butter $2.99" at bounding box center [564, 139] width 347 height 25
click at [414, 140] on span "[PERSON_NAME] Milk Chocolate Peanut Butter" at bounding box center [486, 138] width 162 height 11
drag, startPoint x: 414, startPoint y: 140, endPoint x: 423, endPoint y: 140, distance: 8.9
click at [423, 140] on span "[PERSON_NAME] Milk Chocolate Peanut Butter" at bounding box center [486, 138] width 162 height 11
copy span "[PERSON_NAME]"
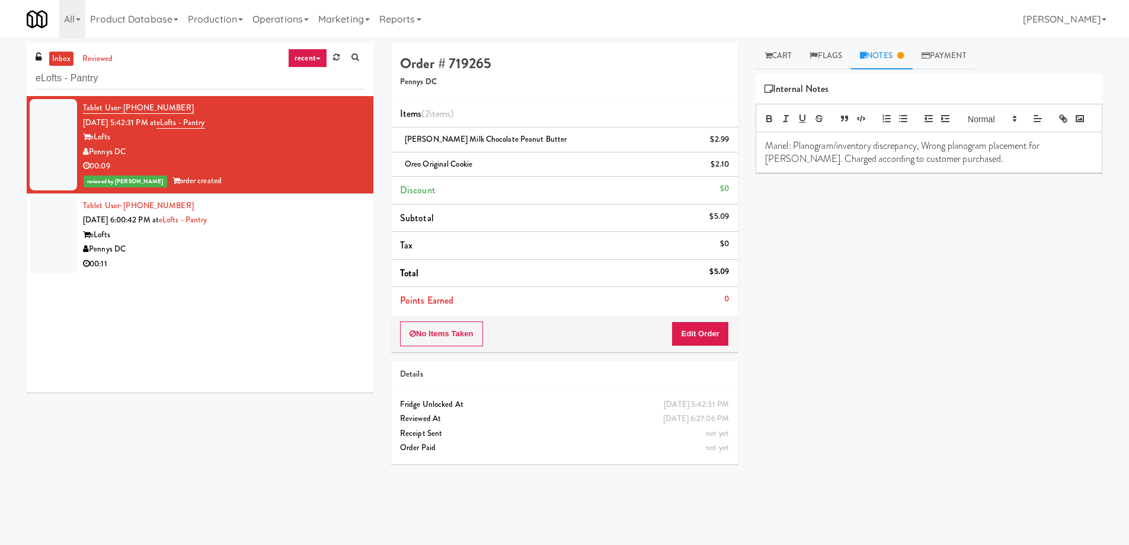
click at [1052, 165] on p "Mariel: Planogram/inventory discrepancy, Wrong planogram placement for [PERSON_…" at bounding box center [929, 152] width 328 height 27
drag, startPoint x: 1052, startPoint y: 165, endPoint x: 1065, endPoint y: 164, distance: 13.7
click at [1065, 164] on p "Mariel: Planogram/inventory discrepancy, Wrong planogram placement for [PERSON_…" at bounding box center [929, 152] width 328 height 27
click at [406, 167] on span "Oreo Original Cookie" at bounding box center [439, 163] width 68 height 11
drag, startPoint x: 406, startPoint y: 167, endPoint x: 414, endPoint y: 165, distance: 7.9
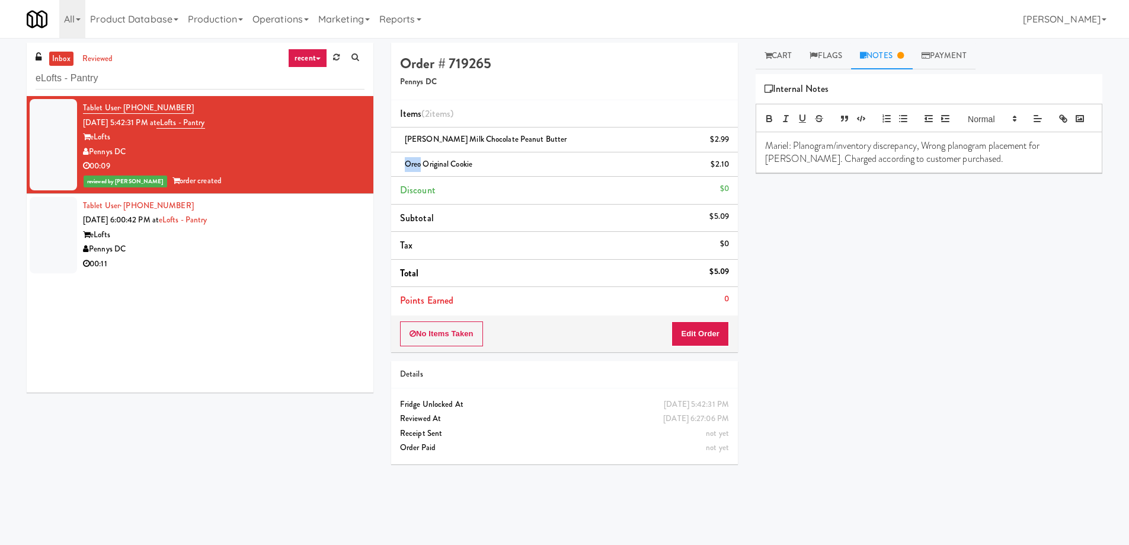
click at [414, 165] on span "Oreo Original Cookie" at bounding box center [439, 163] width 68 height 11
copy span "Oreo"
click at [1076, 161] on p "Mariel: Planogram/inventory discrepancy, Wrong planogram placement for [PERSON_…" at bounding box center [929, 152] width 328 height 27
click at [1073, 164] on p "Mariel: Planogram/inventory discrepancy, Wrong planogram placement for [PERSON_…" at bounding box center [929, 152] width 328 height 27
click at [1048, 289] on div "Play New Window Primary Flag Clear Flag if unable to determine what was taken o…" at bounding box center [928, 296] width 347 height 444
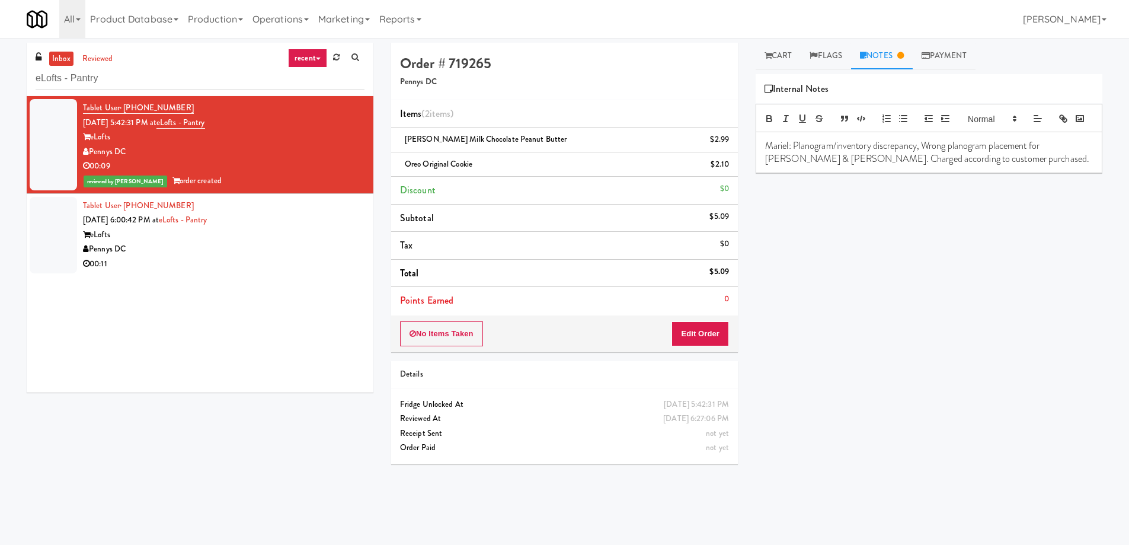
click at [265, 261] on div "00:11" at bounding box center [223, 264] width 281 height 15
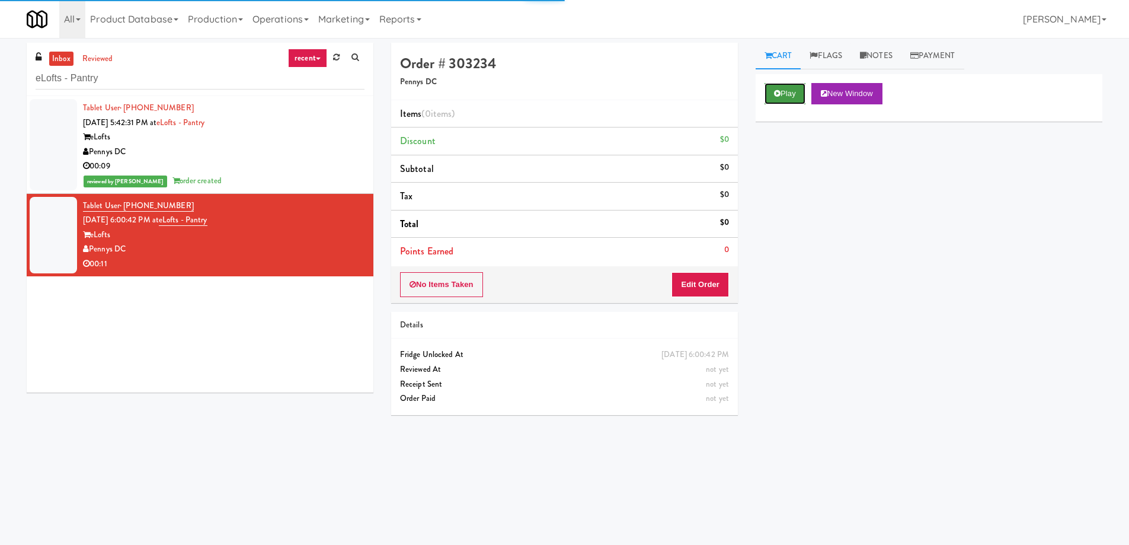
click at [774, 95] on icon at bounding box center [777, 93] width 7 height 8
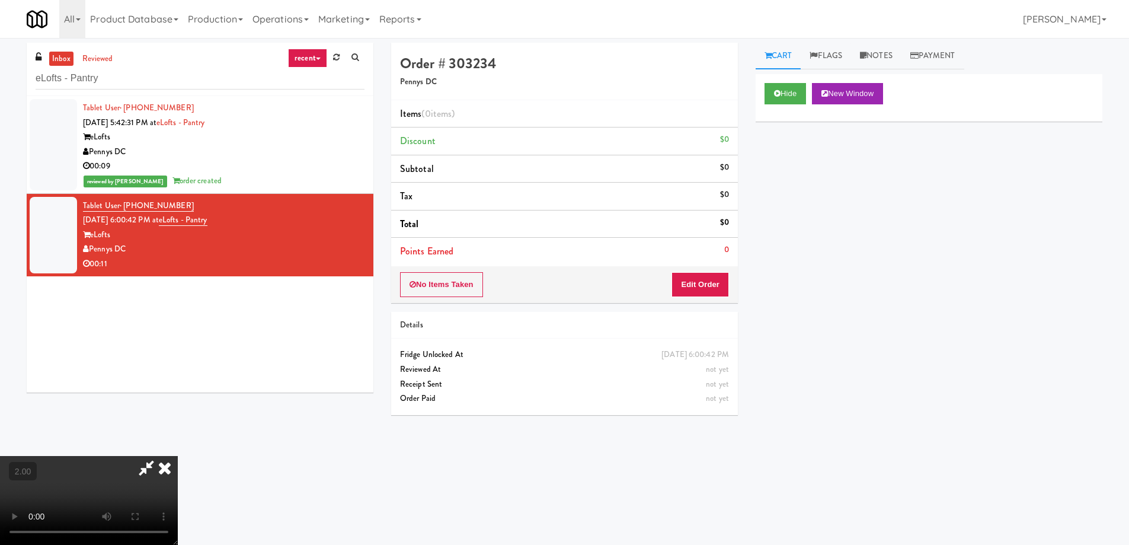
click at [178, 456] on video at bounding box center [89, 500] width 178 height 89
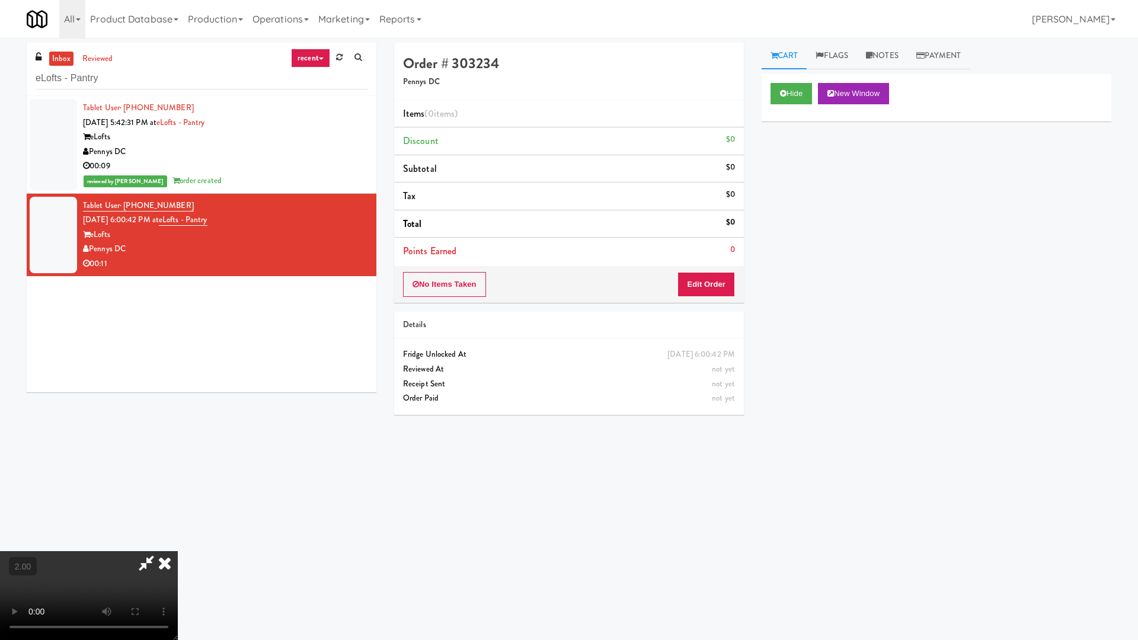
click at [178, 544] on video at bounding box center [89, 595] width 178 height 89
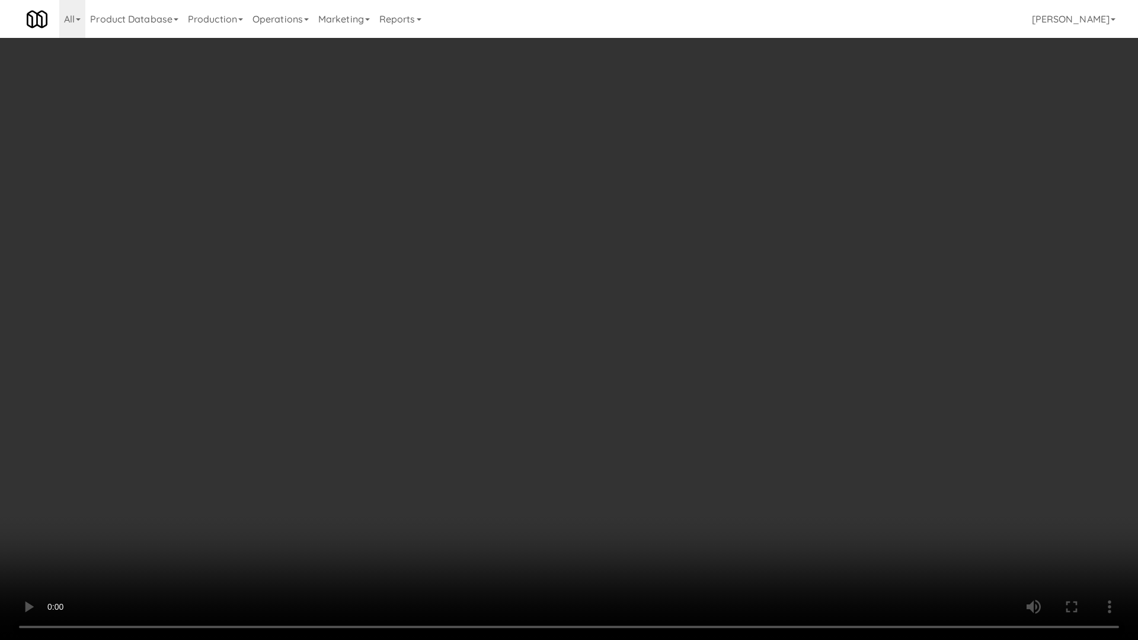
click at [676, 389] on video at bounding box center [569, 320] width 1138 height 640
click at [805, 484] on video at bounding box center [569, 320] width 1138 height 640
click at [806, 476] on video at bounding box center [569, 320] width 1138 height 640
click at [779, 476] on video at bounding box center [569, 320] width 1138 height 640
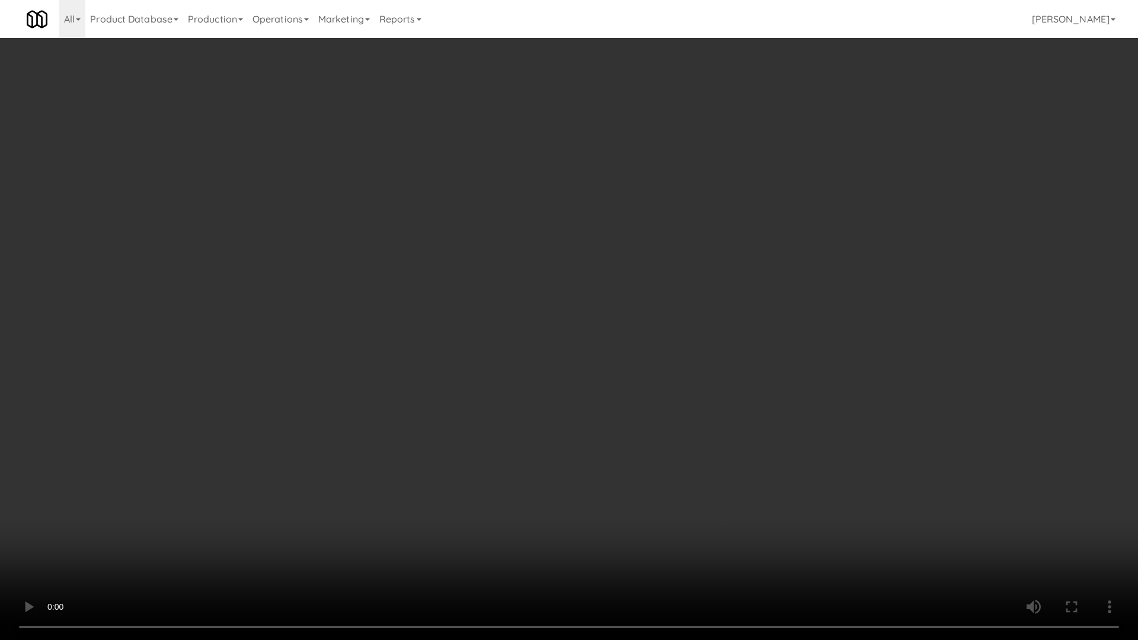
click at [780, 469] on video at bounding box center [569, 320] width 1138 height 640
drag, startPoint x: 780, startPoint y: 469, endPoint x: 773, endPoint y: 390, distance: 79.1
click at [780, 470] on video at bounding box center [569, 320] width 1138 height 640
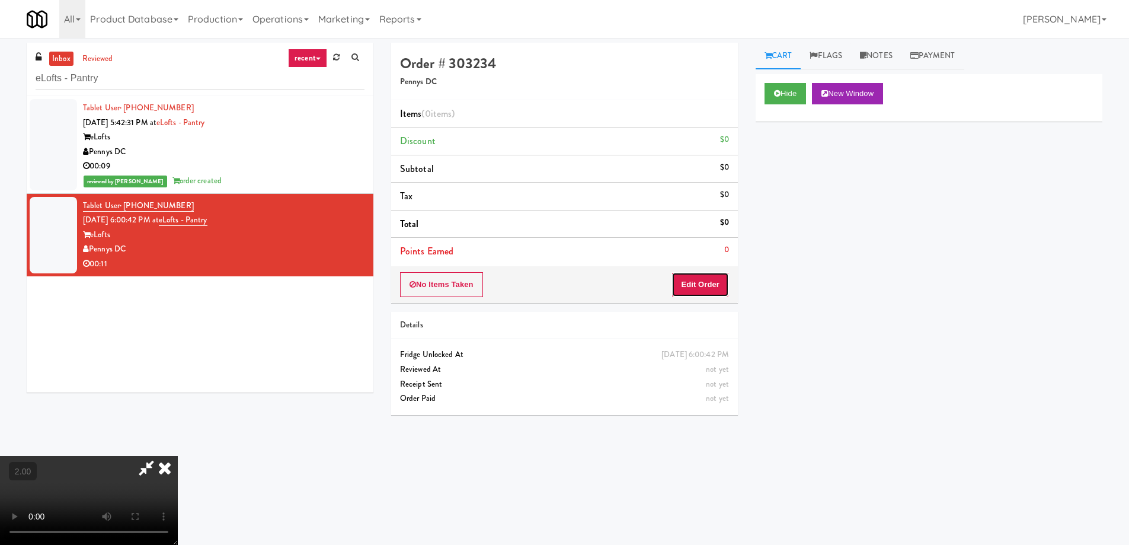
click at [696, 286] on button "Edit Order" at bounding box center [699, 284] width 57 height 25
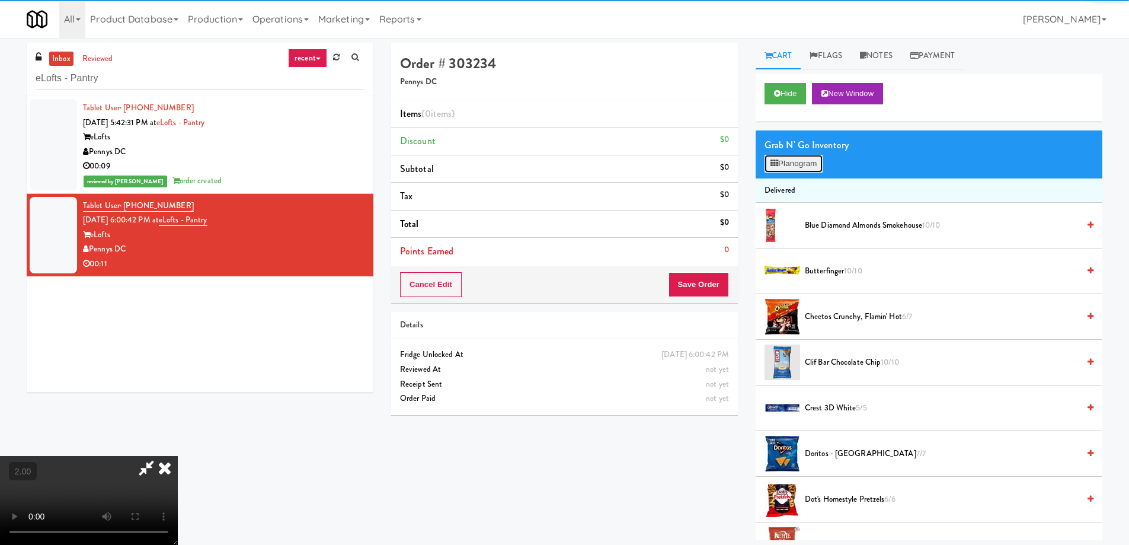
click at [785, 161] on button "Planogram" at bounding box center [793, 164] width 58 height 18
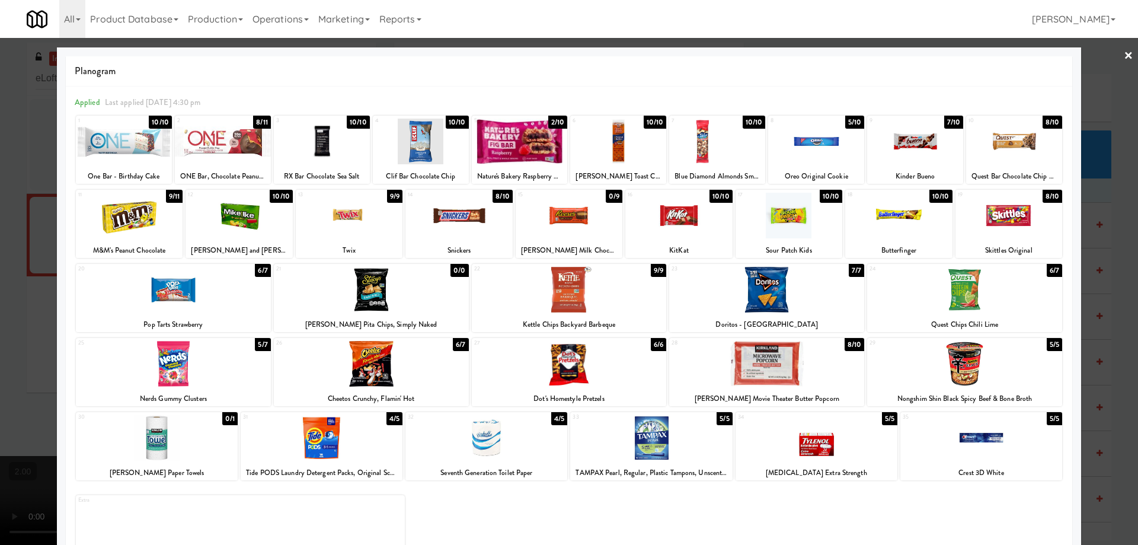
click at [812, 138] on div at bounding box center [816, 142] width 96 height 46
click at [0, 238] on div at bounding box center [569, 272] width 1138 height 545
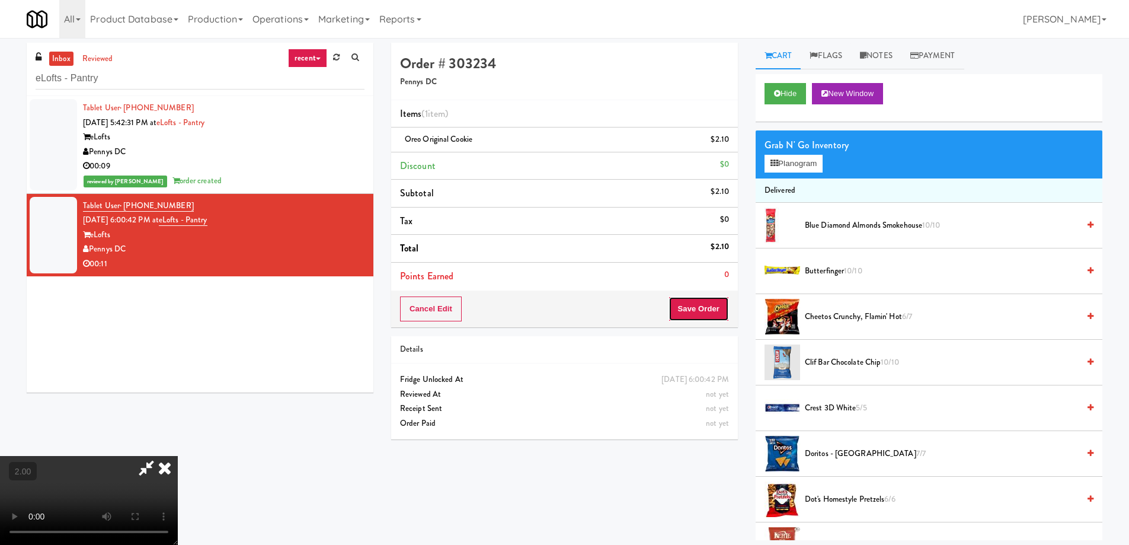
click at [709, 303] on button "Save Order" at bounding box center [698, 308] width 60 height 25
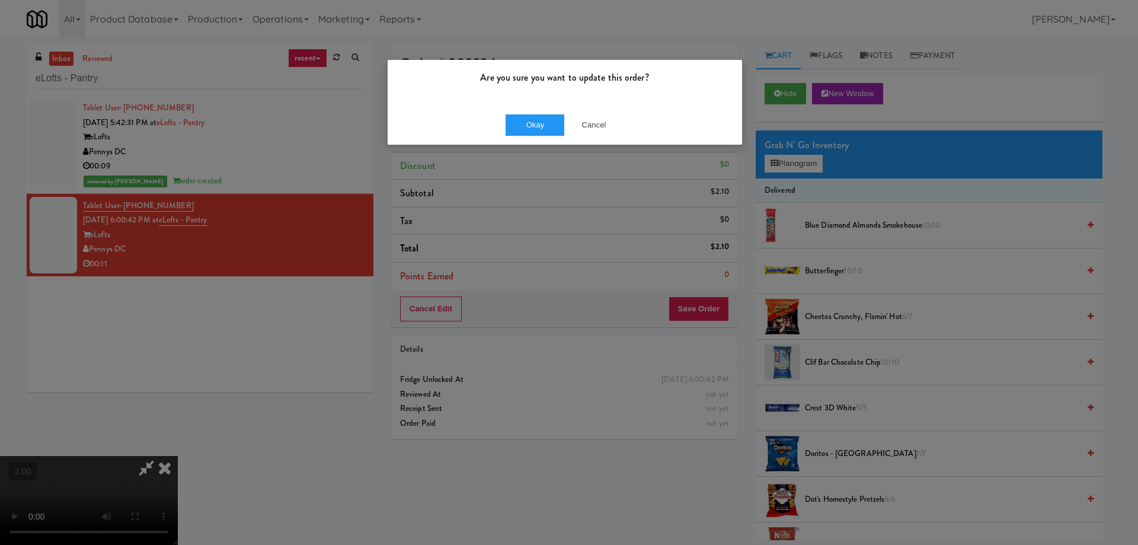
click at [533, 113] on div "Okay Cancel" at bounding box center [564, 125] width 354 height 40
click at [531, 124] on button "Okay" at bounding box center [534, 124] width 59 height 21
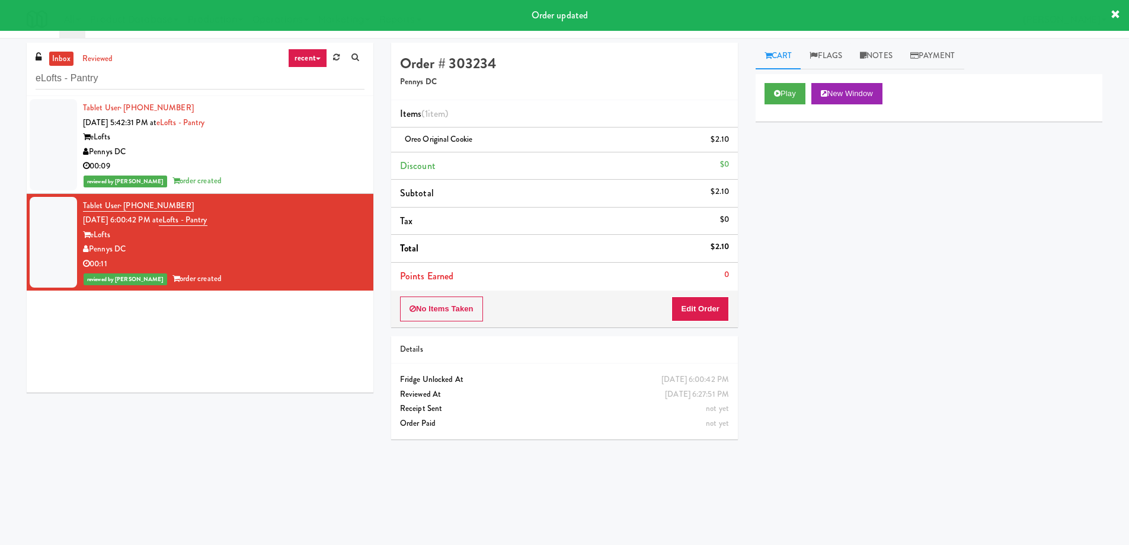
click at [332, 161] on div "00:09" at bounding box center [223, 166] width 281 height 15
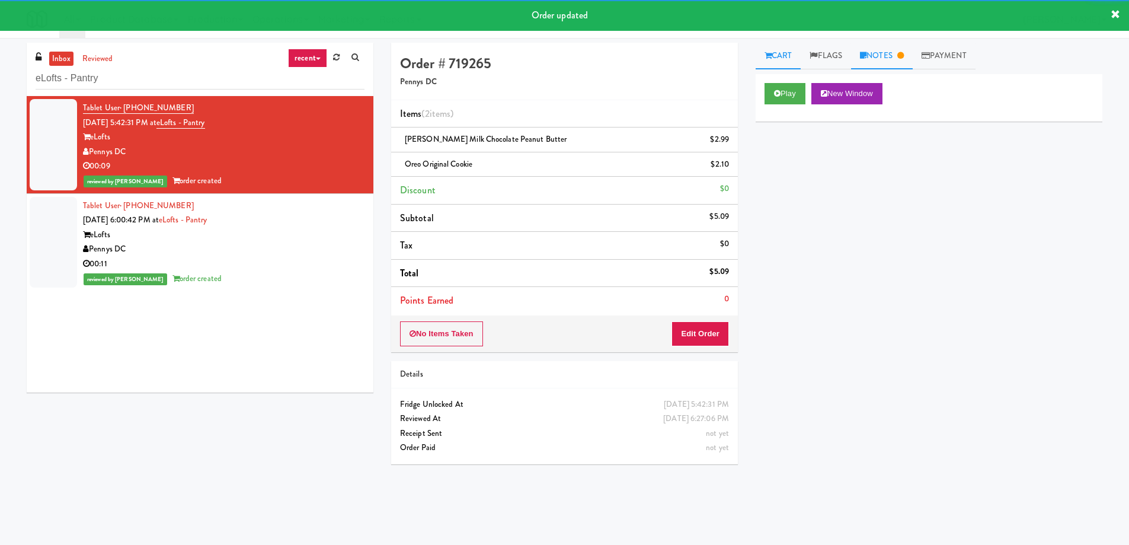
click at [880, 62] on link "Notes" at bounding box center [882, 56] width 62 height 27
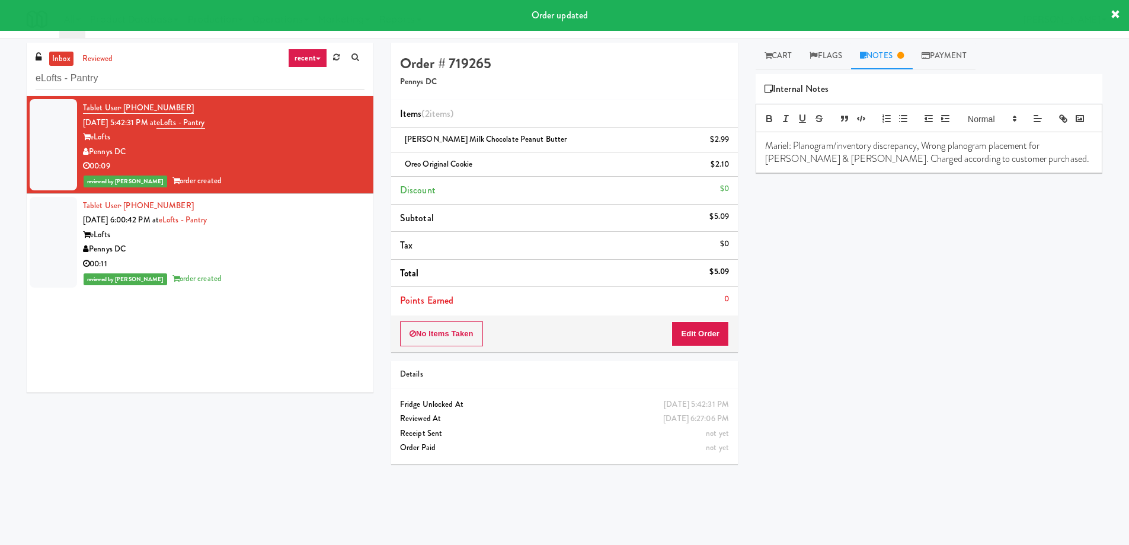
click at [841, 166] on p "Mariel: Planogram/inventory discrepancy, Wrong planogram placement for [PERSON_…" at bounding box center [929, 152] width 328 height 27
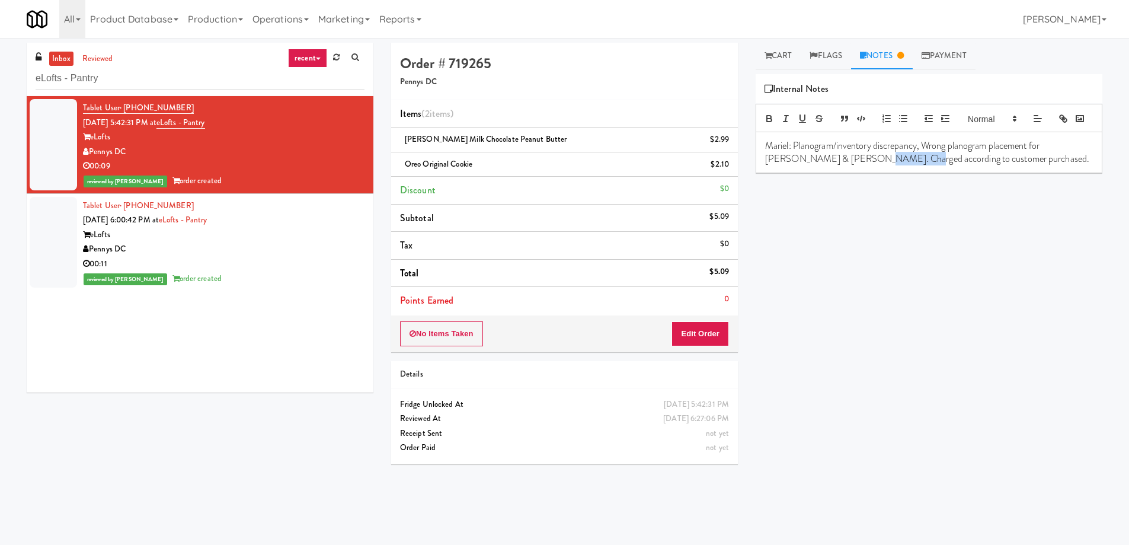
click at [841, 166] on p "Mariel: Planogram/inventory discrepancy, Wrong planogram placement for [PERSON_…" at bounding box center [929, 152] width 328 height 27
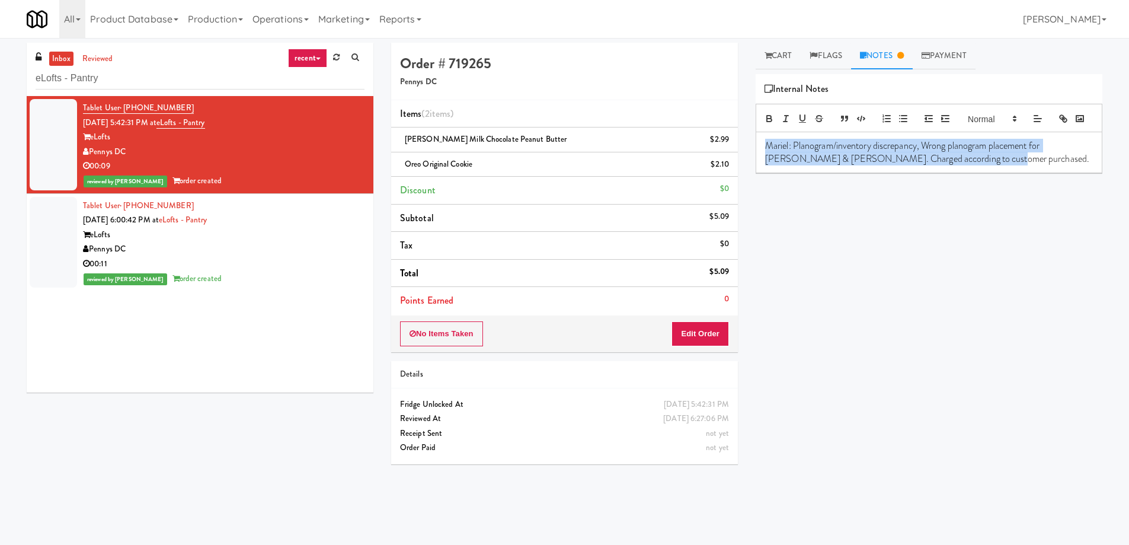
click at [841, 166] on p "Mariel: Planogram/inventory discrepancy, Wrong planogram placement for [PERSON_…" at bounding box center [929, 152] width 328 height 27
copy p "Mariel: Planogram/inventory discrepancy, Wrong planogram placement for [PERSON_…"
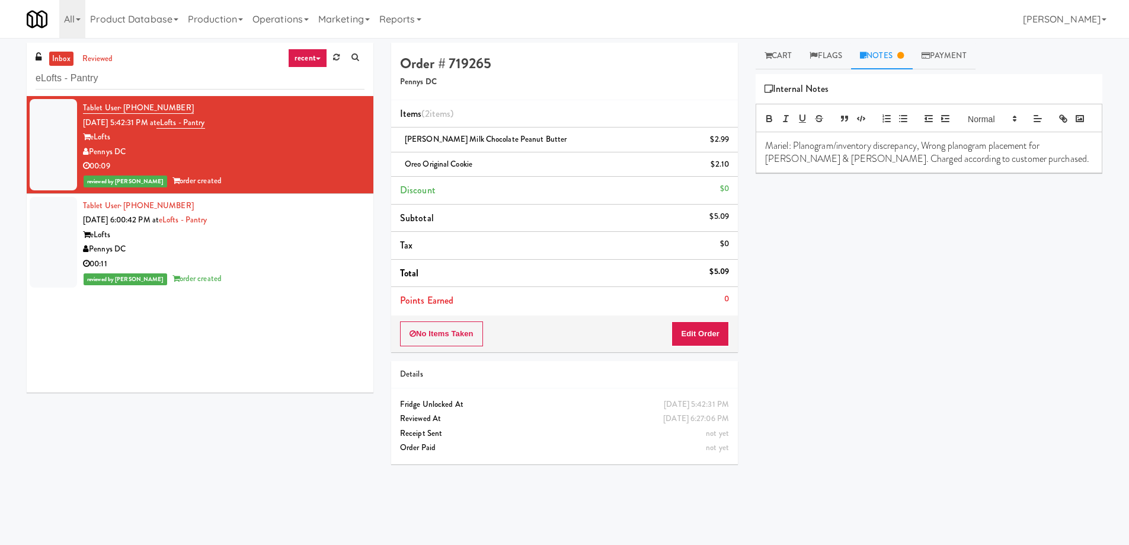
click at [212, 244] on div "Pennys DC" at bounding box center [223, 249] width 281 height 15
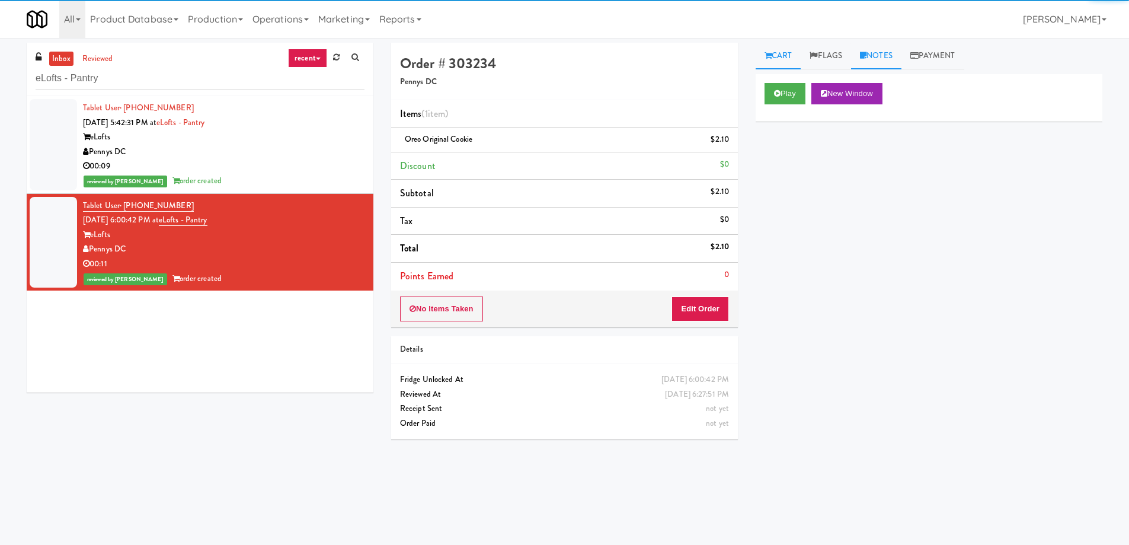
click at [901, 57] on link "Notes" at bounding box center [876, 56] width 50 height 27
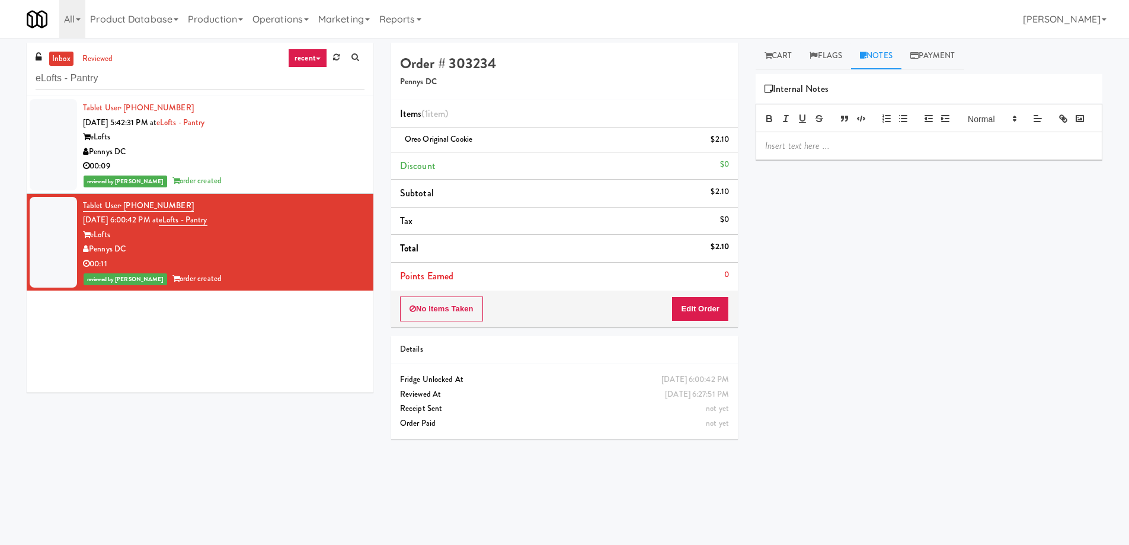
click at [867, 152] on p at bounding box center [929, 145] width 328 height 13
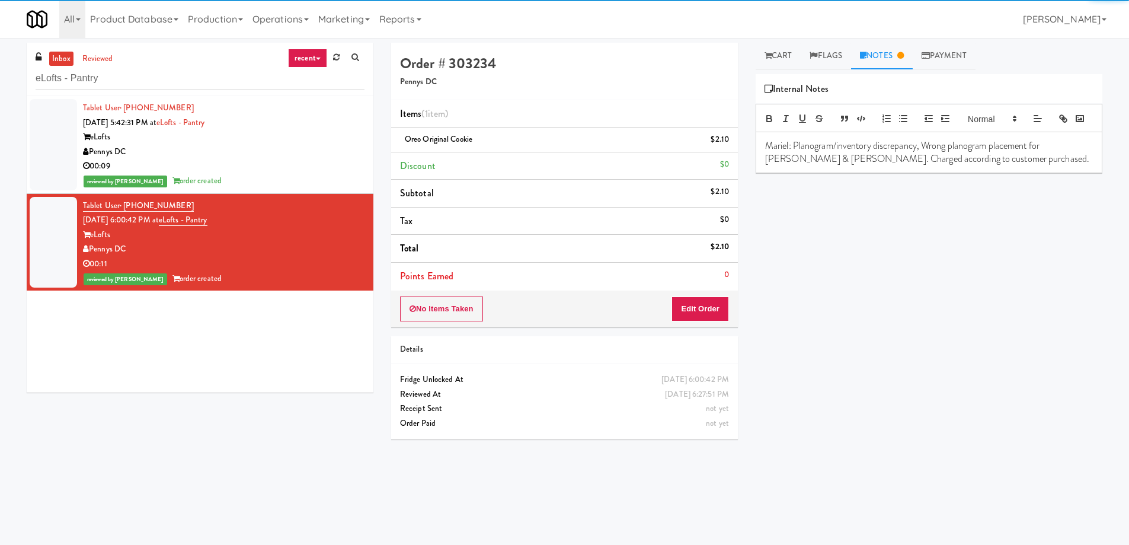
click at [1051, 160] on p "Mariel: Planogram/inventory discrepancy, Wrong planogram placement for [PERSON_…" at bounding box center [929, 152] width 328 height 27
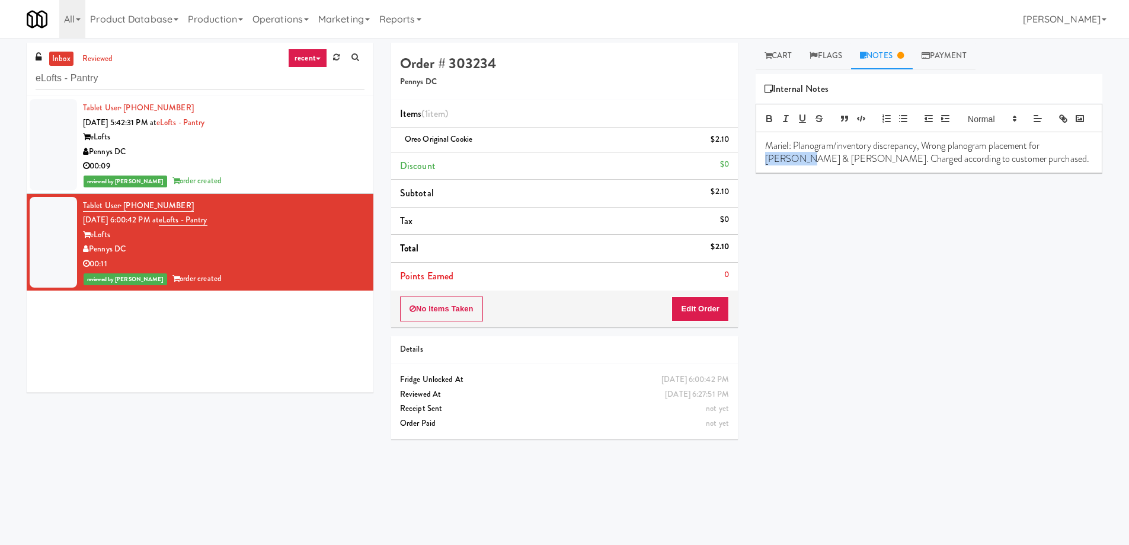
drag, startPoint x: 1051, startPoint y: 160, endPoint x: 1074, endPoint y: 162, distance: 23.8
click at [1076, 161] on p "Mariel: Planogram/inventory discrepancy, Wrong planogram placement for [PERSON_…" at bounding box center [929, 152] width 328 height 27
click at [140, 81] on input "eLofts - Pantry" at bounding box center [200, 79] width 329 height 22
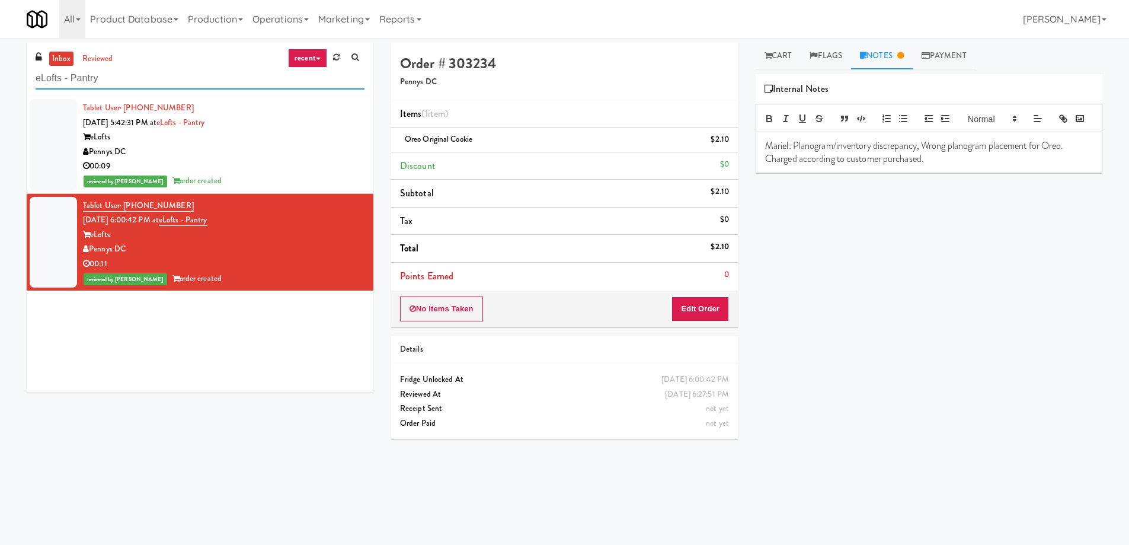
paste input "Fridge Right-2 Columbus"
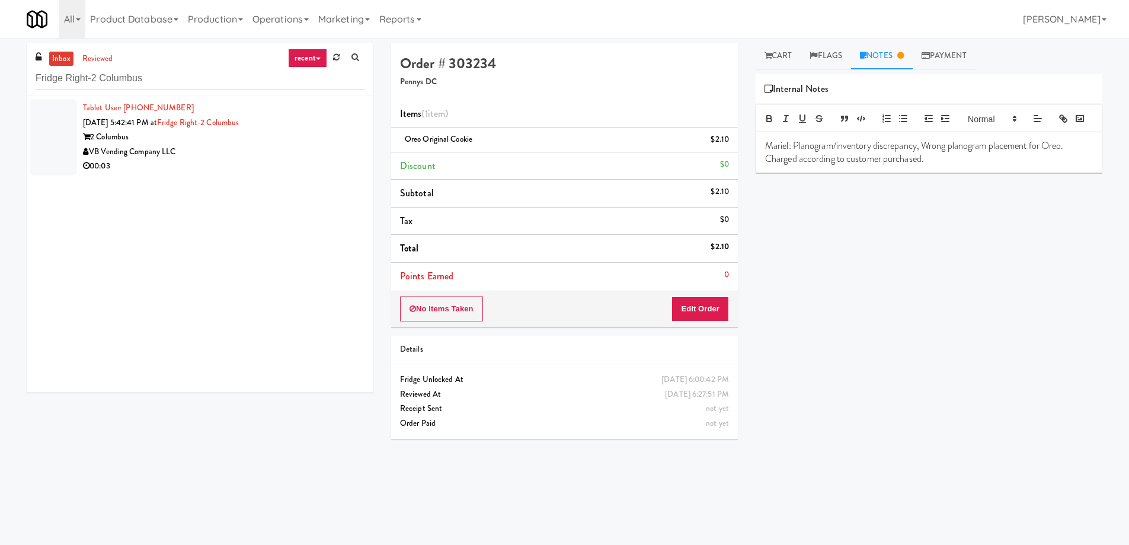
click at [242, 146] on div "VB Vending Company LLC" at bounding box center [223, 152] width 281 height 15
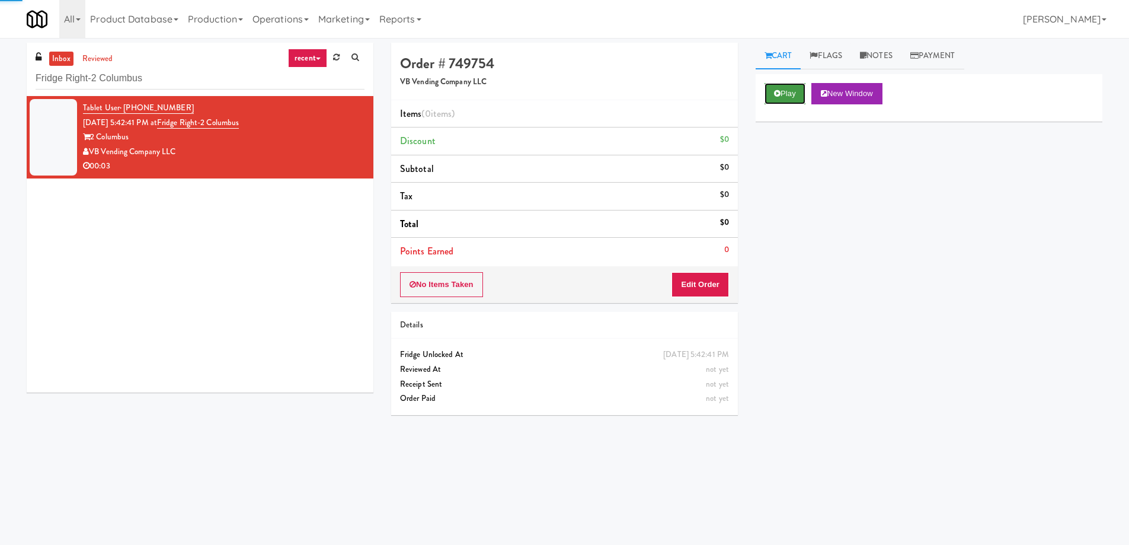
click at [779, 90] on icon at bounding box center [777, 93] width 7 height 8
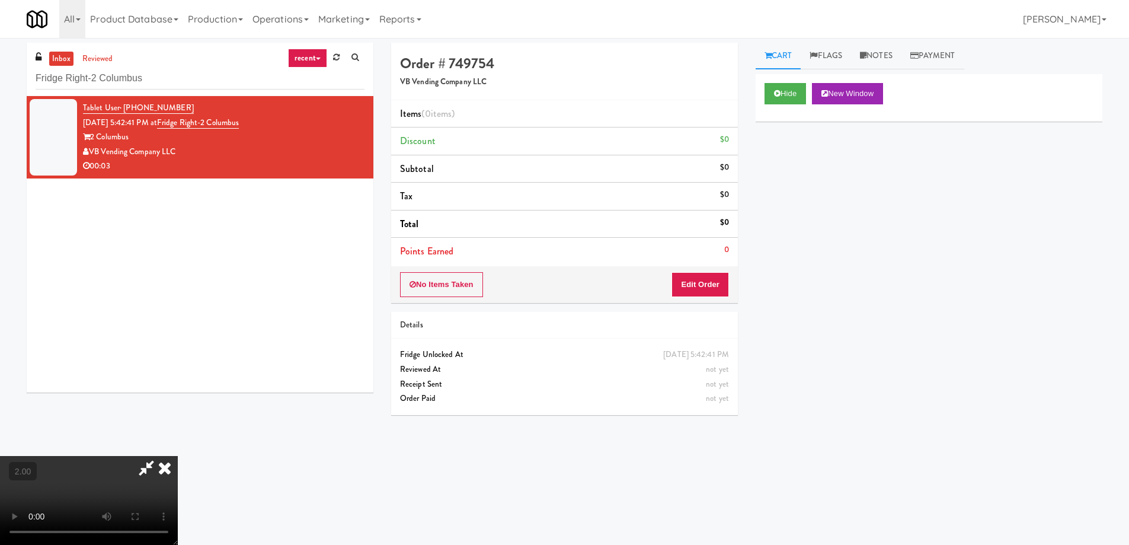
click at [178, 456] on video at bounding box center [89, 500] width 178 height 89
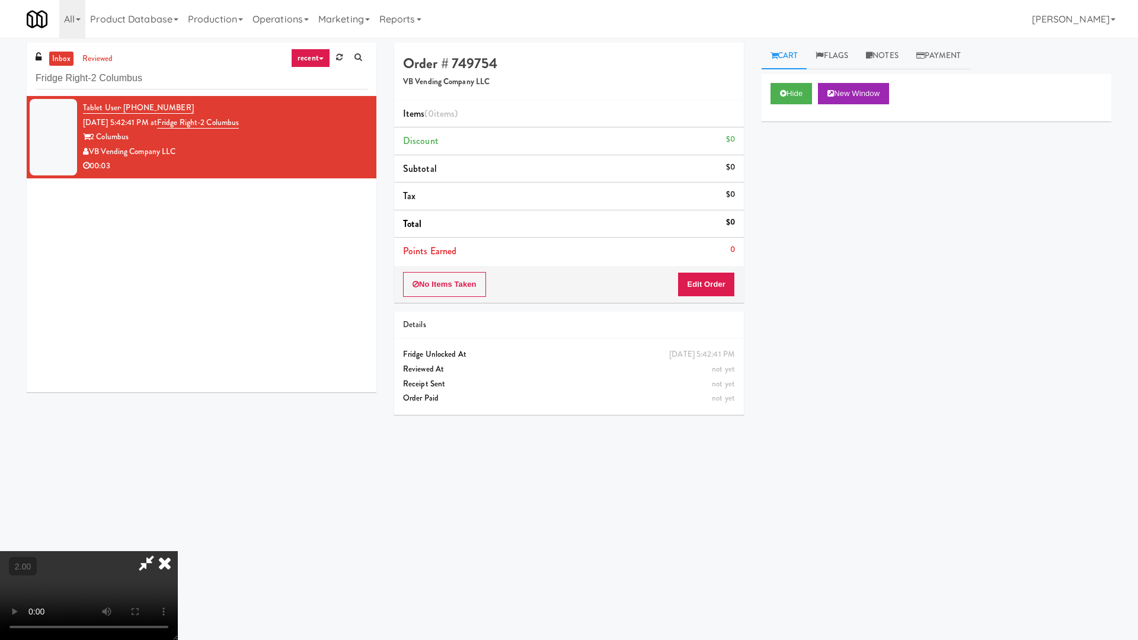
click at [178, 544] on video at bounding box center [89, 595] width 178 height 89
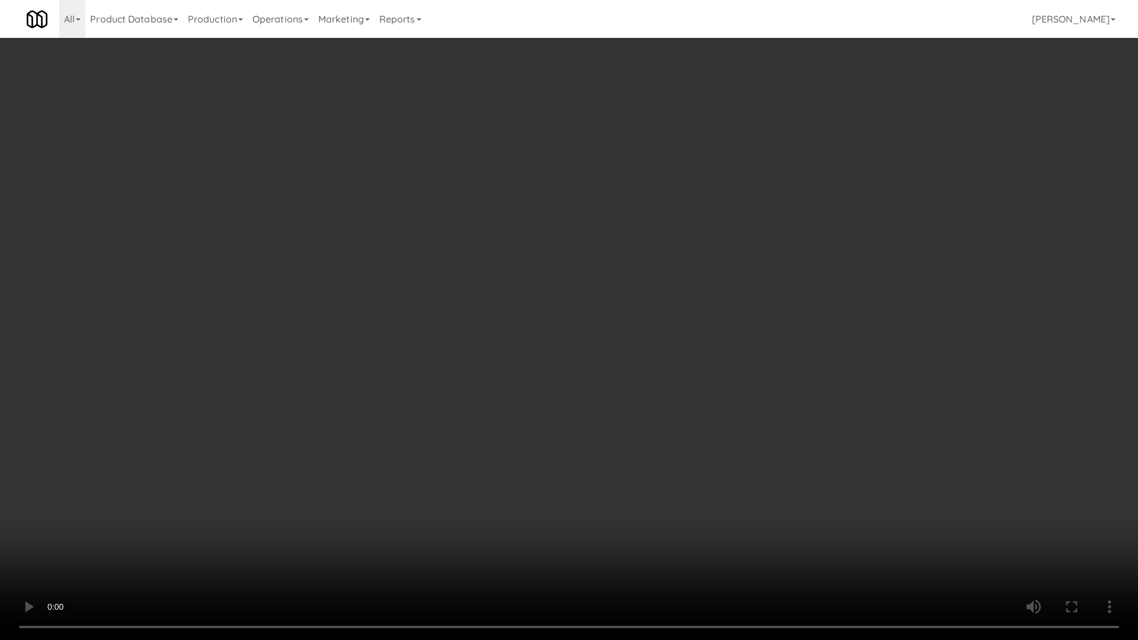
click at [604, 483] on video at bounding box center [569, 320] width 1138 height 640
click at [605, 483] on video at bounding box center [569, 320] width 1138 height 640
click at [786, 488] on video at bounding box center [569, 320] width 1138 height 640
click at [761, 475] on video at bounding box center [569, 320] width 1138 height 640
click at [760, 475] on video at bounding box center [569, 320] width 1138 height 640
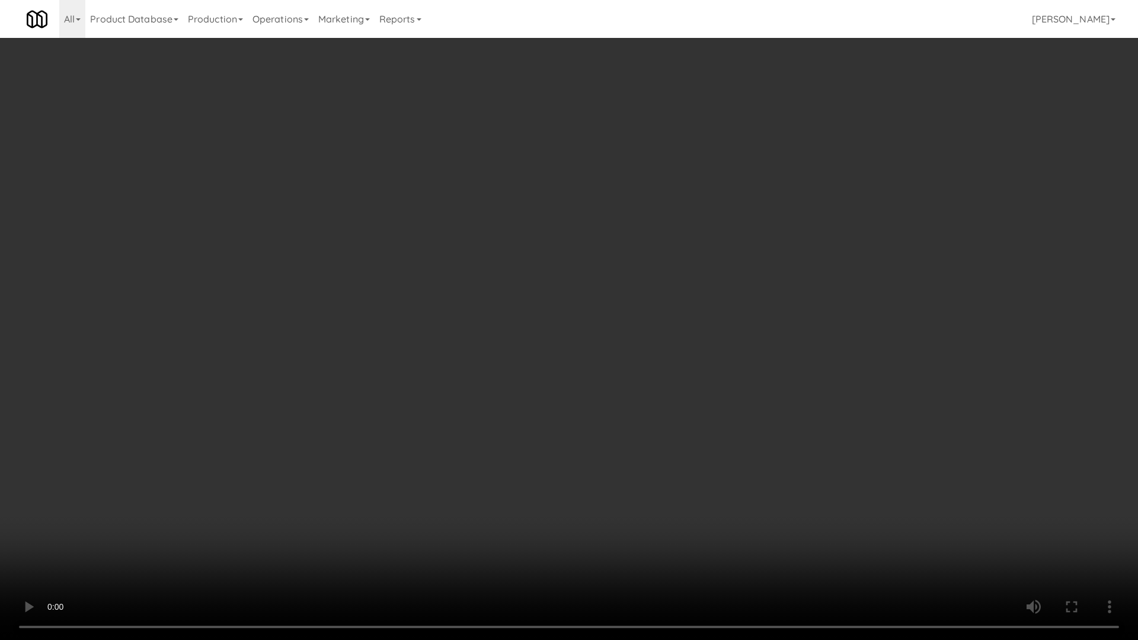
click at [760, 475] on video at bounding box center [569, 320] width 1138 height 640
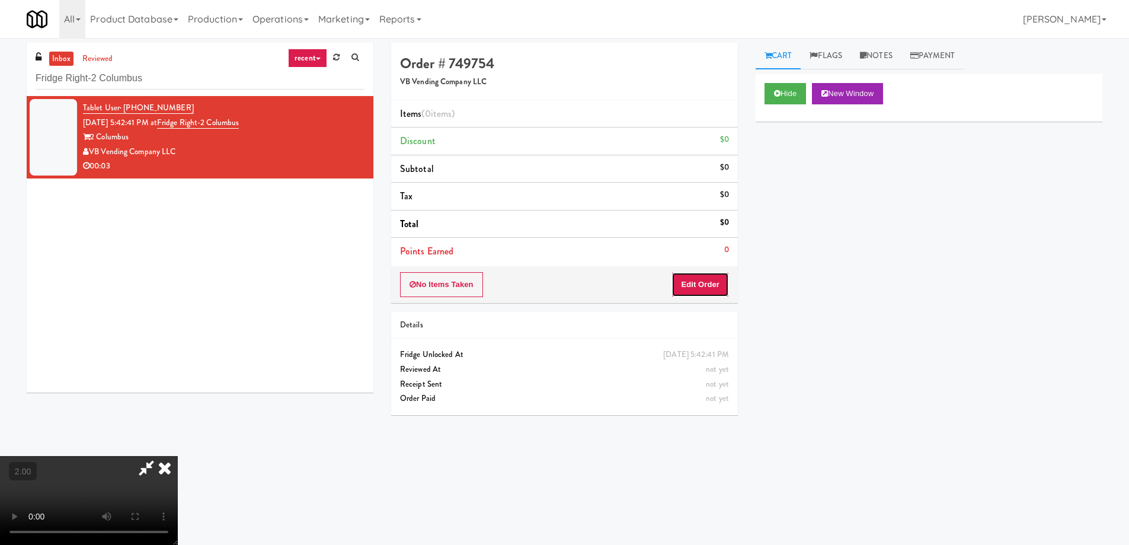
click at [704, 282] on button "Edit Order" at bounding box center [699, 284] width 57 height 25
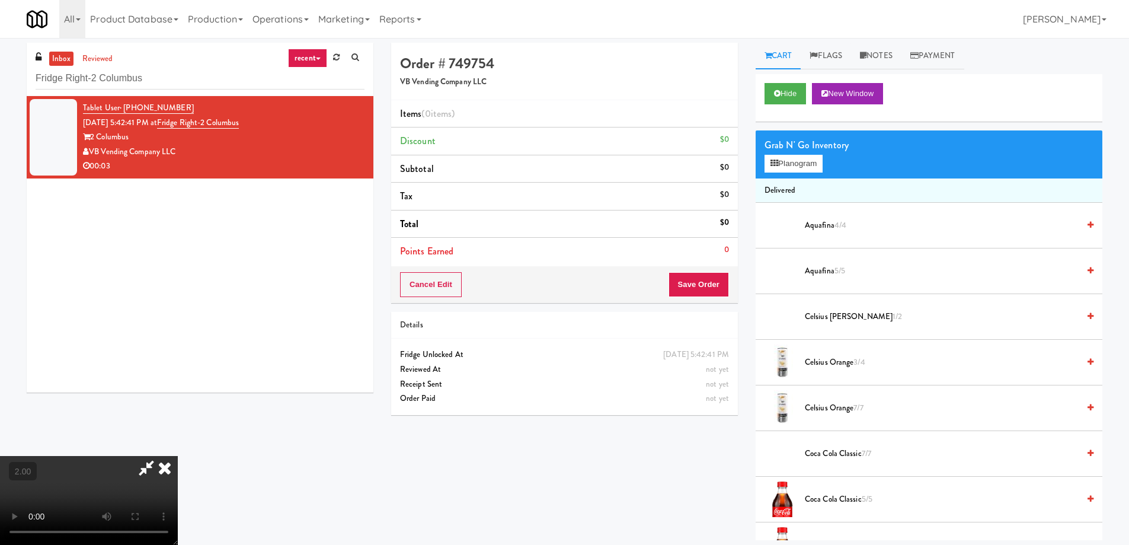
scroll to position [938, 0]
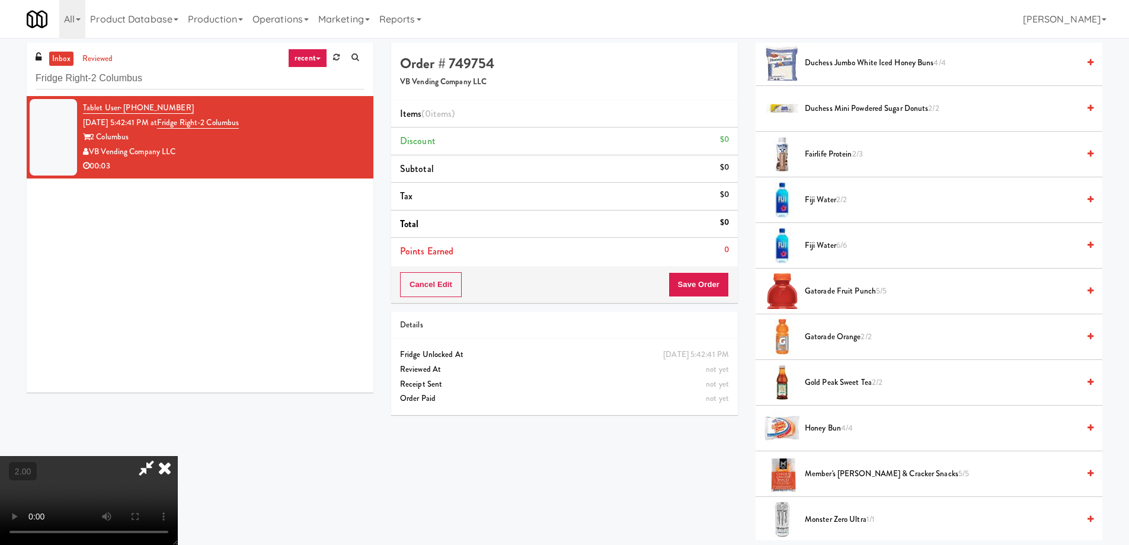
click at [854, 290] on span "Gatorade Fruit Punch 5/5" at bounding box center [942, 291] width 274 height 15
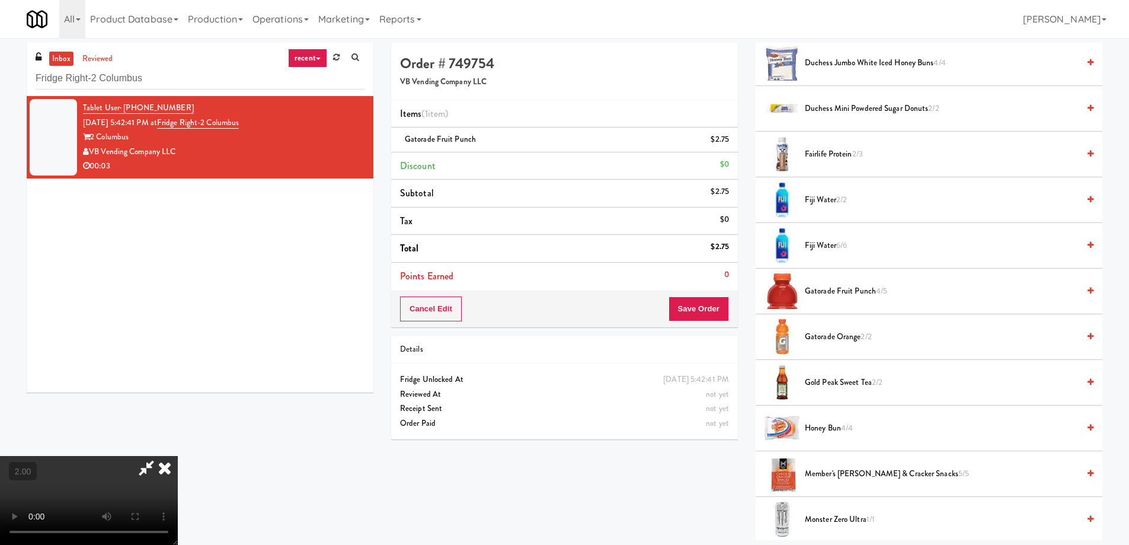
click at [600, 75] on div "Order # 749754 VB Vending Company LLC" at bounding box center [564, 71] width 347 height 57
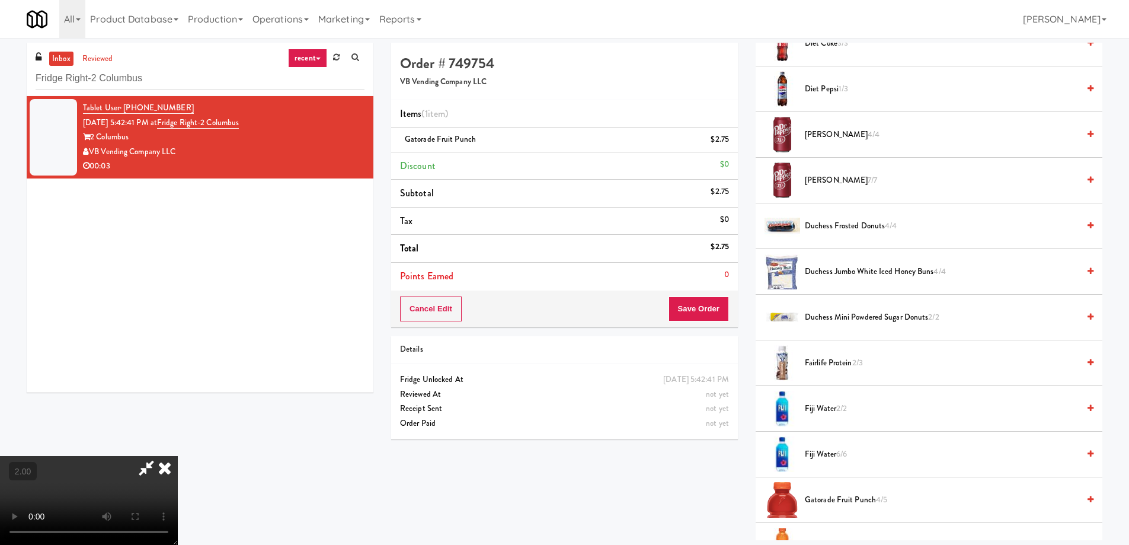
scroll to position [582, 0]
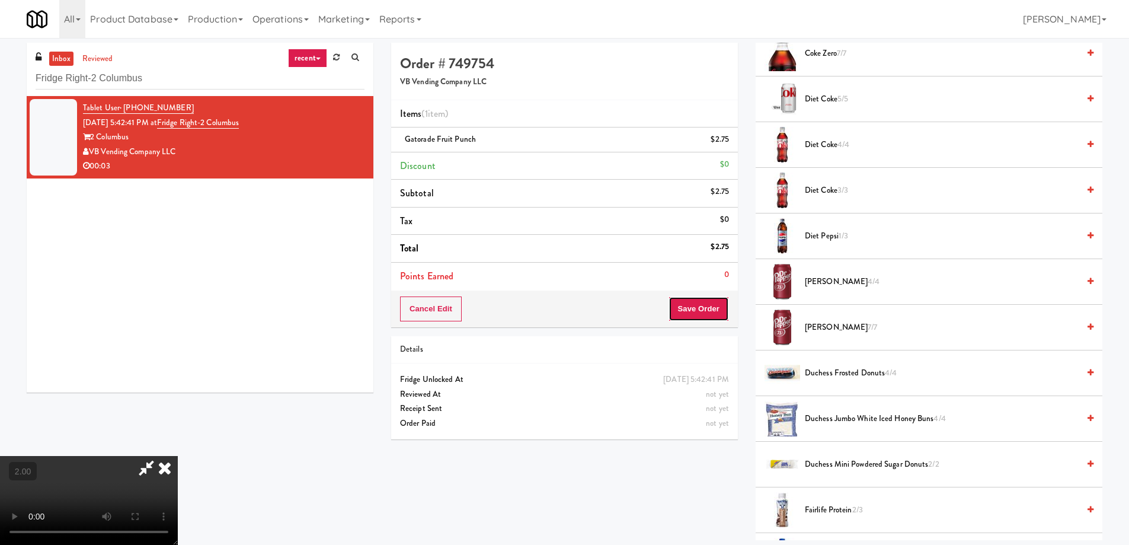
click at [696, 318] on button "Save Order" at bounding box center [698, 308] width 60 height 25
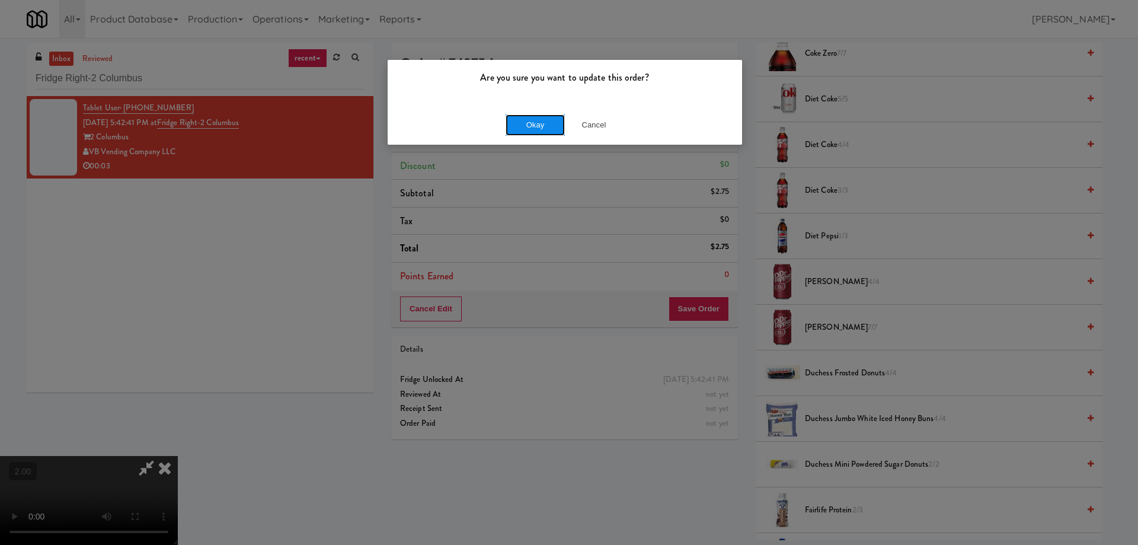
click at [544, 134] on button "Okay" at bounding box center [534, 124] width 59 height 21
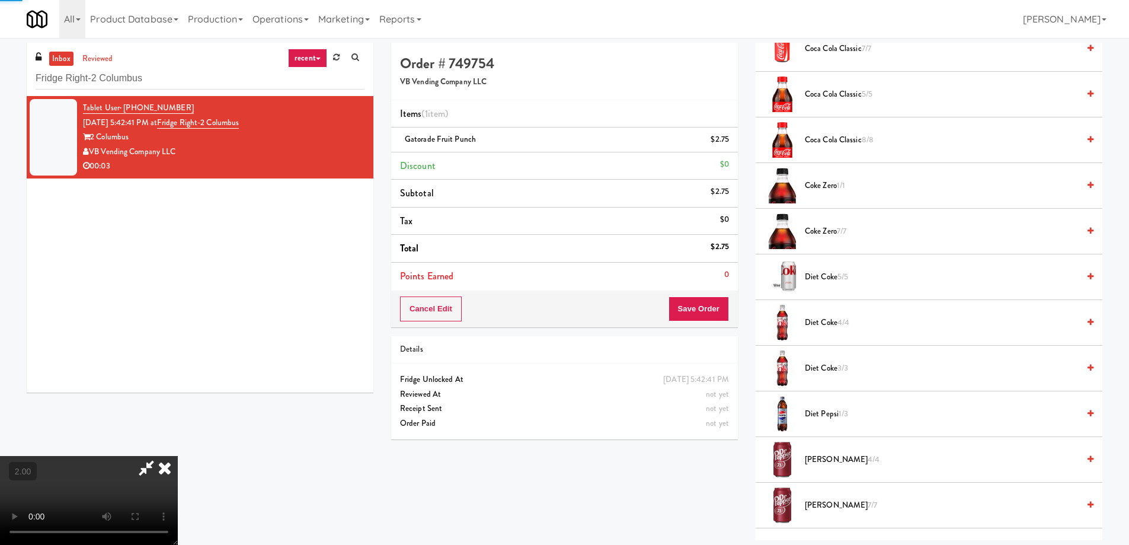
scroll to position [0, 0]
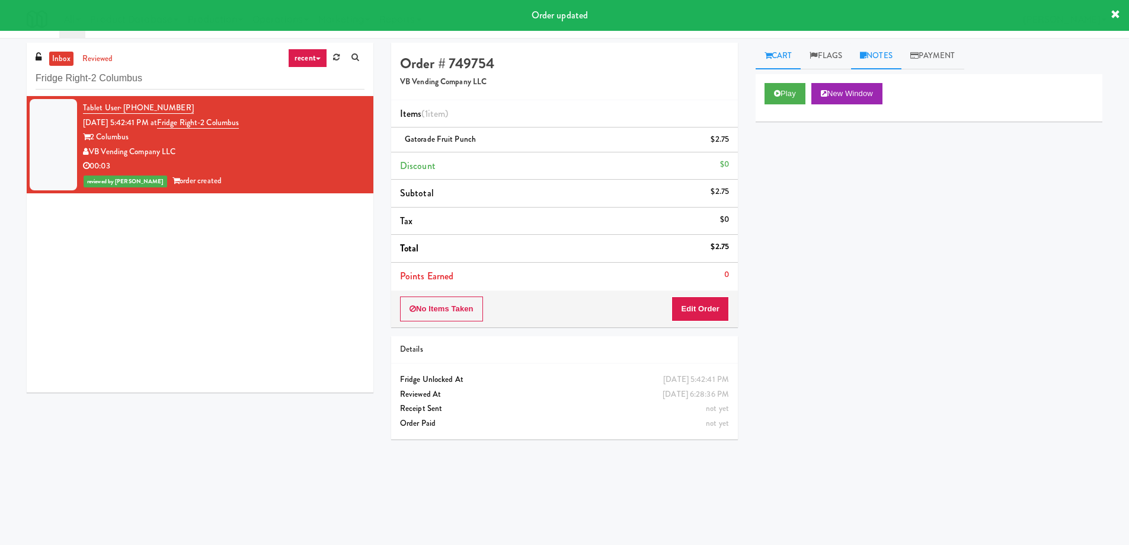
click at [887, 53] on link "Notes" at bounding box center [876, 56] width 50 height 27
click at [825, 132] on div at bounding box center [928, 118] width 347 height 28
click at [819, 152] on p at bounding box center [929, 145] width 328 height 13
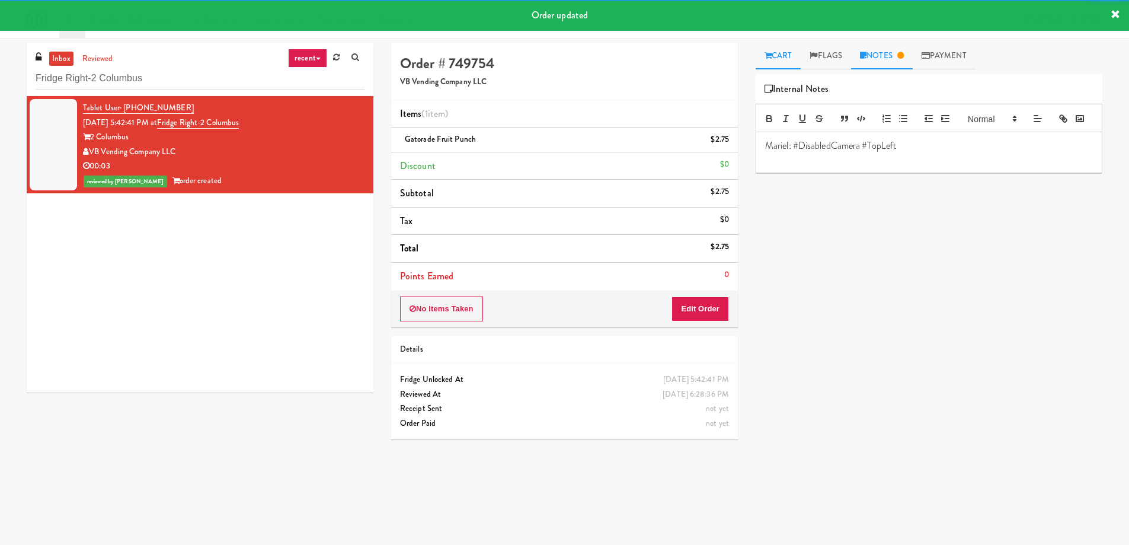
click at [789, 59] on link "Cart" at bounding box center [778, 56] width 46 height 27
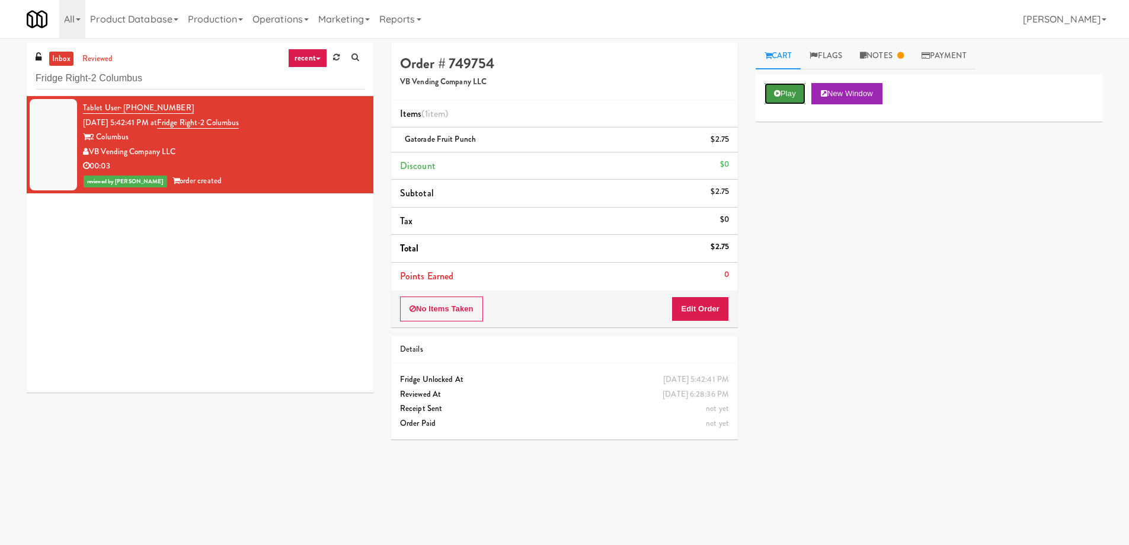
click at [788, 96] on button "Play" at bounding box center [784, 93] width 41 height 21
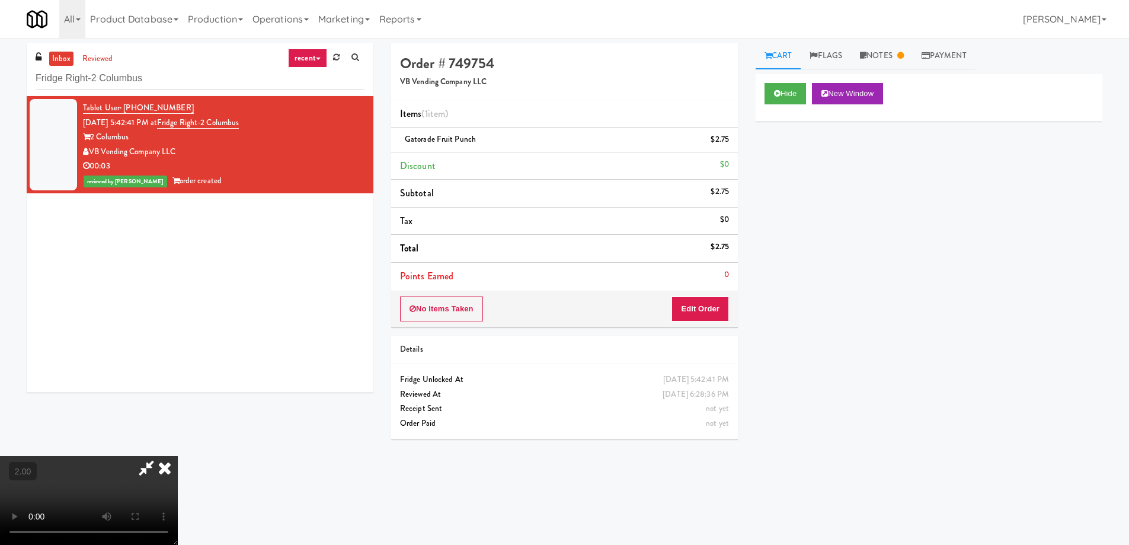
drag, startPoint x: 398, startPoint y: 318, endPoint x: 414, endPoint y: 277, distance: 43.6
click at [178, 456] on video at bounding box center [89, 500] width 178 height 89
click at [163, 75] on input "Fridge Right-2 Columbus" at bounding box center [200, 79] width 329 height 22
paste input "Park Place - Cooler - Left"
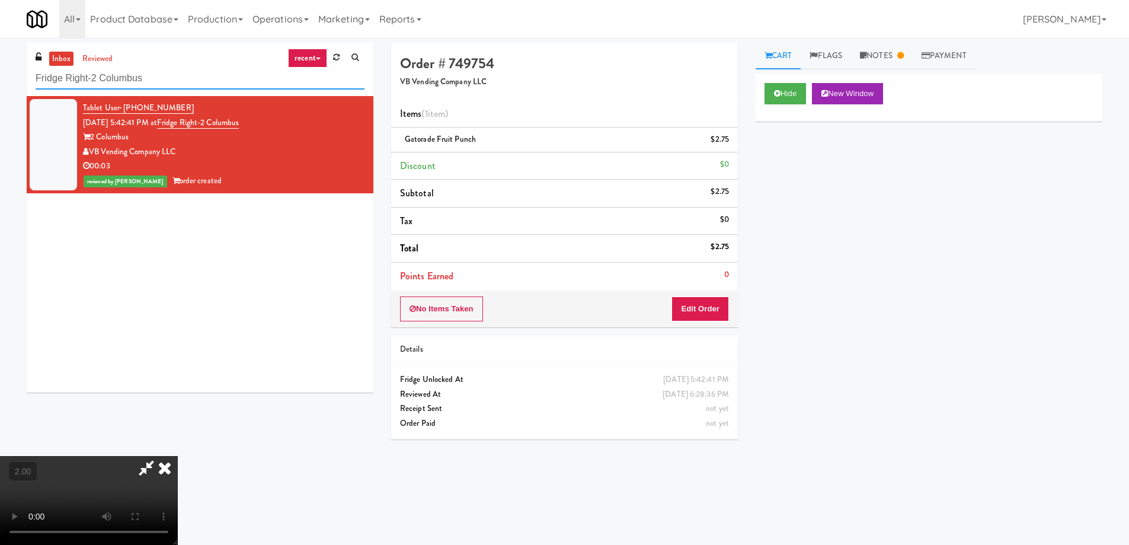
click at [163, 75] on input "Fridge Right-2 Columbus" at bounding box center [200, 79] width 329 height 22
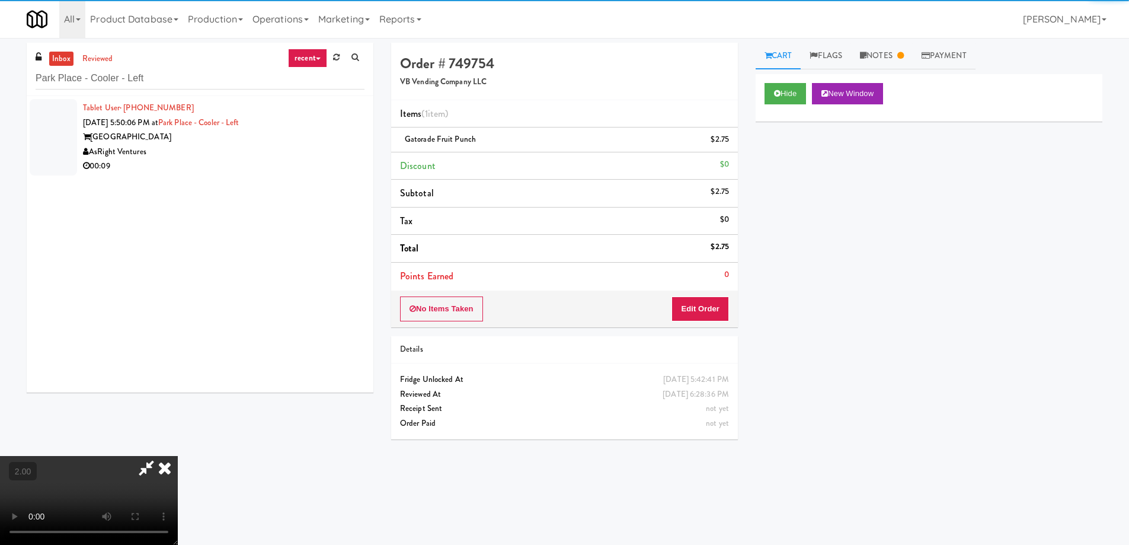
click at [178, 456] on video at bounding box center [89, 500] width 178 height 89
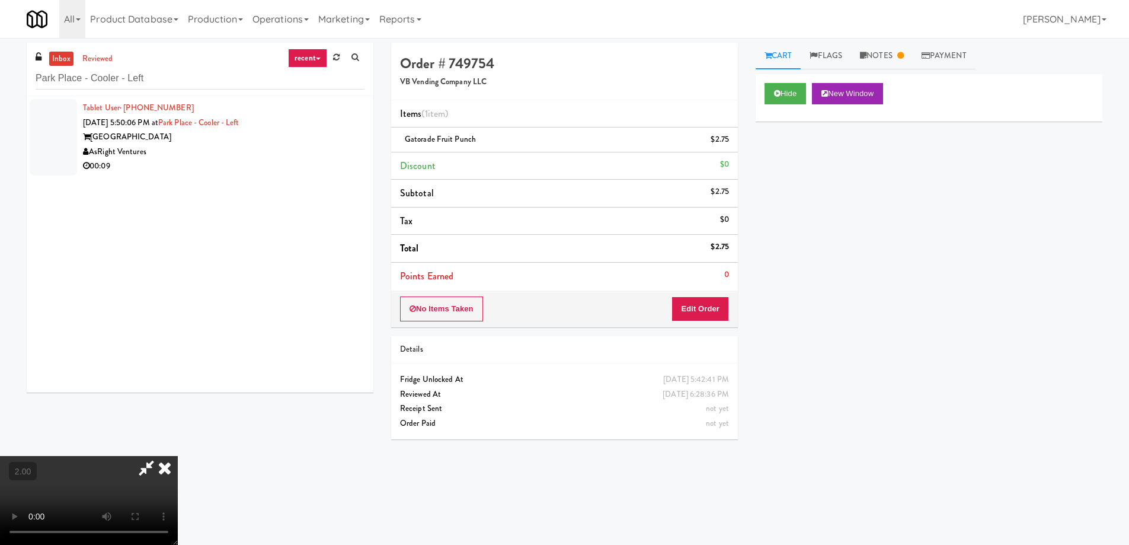
click at [178, 456] on icon at bounding box center [165, 468] width 26 height 24
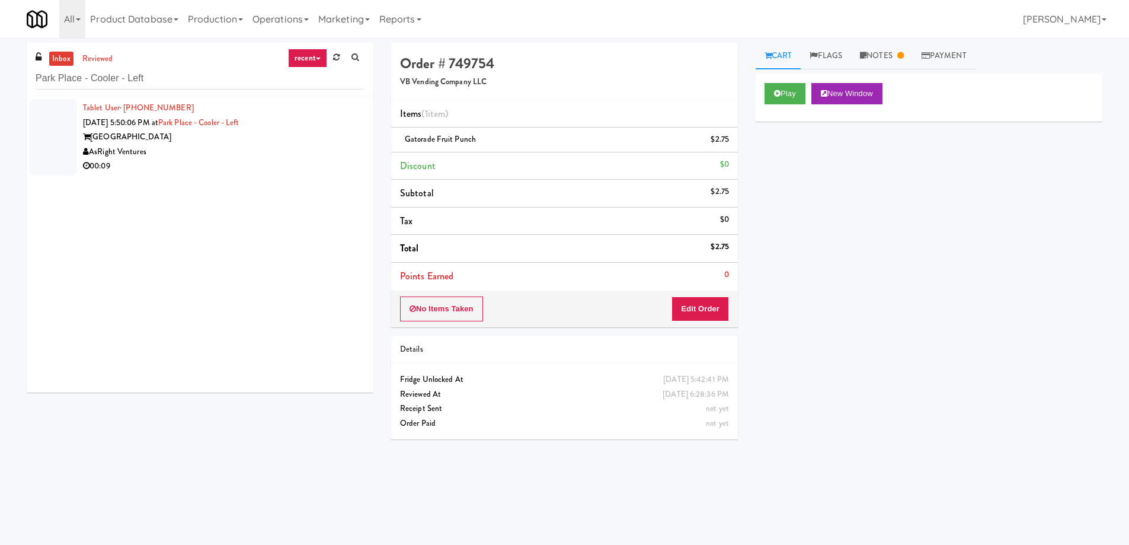
click at [244, 146] on div "AsRight Ventures" at bounding box center [223, 152] width 281 height 15
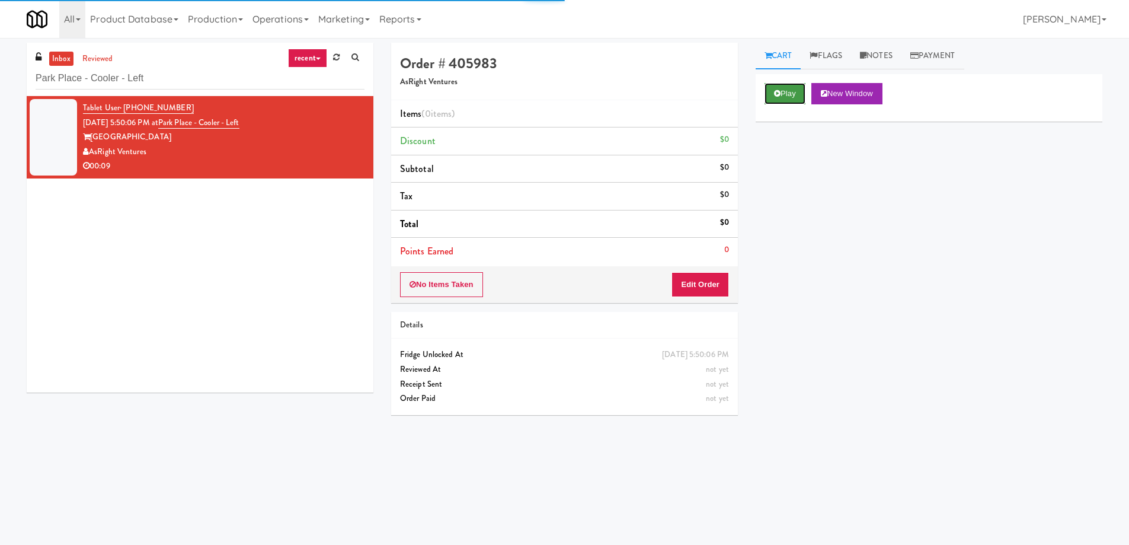
click at [791, 89] on button "Play" at bounding box center [784, 93] width 41 height 21
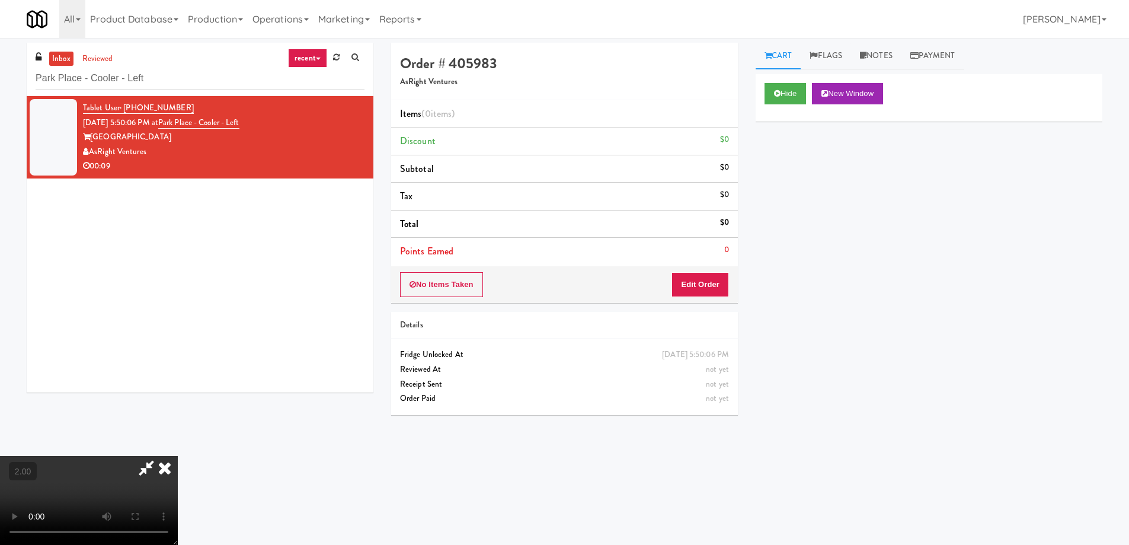
click at [178, 456] on video at bounding box center [89, 500] width 178 height 89
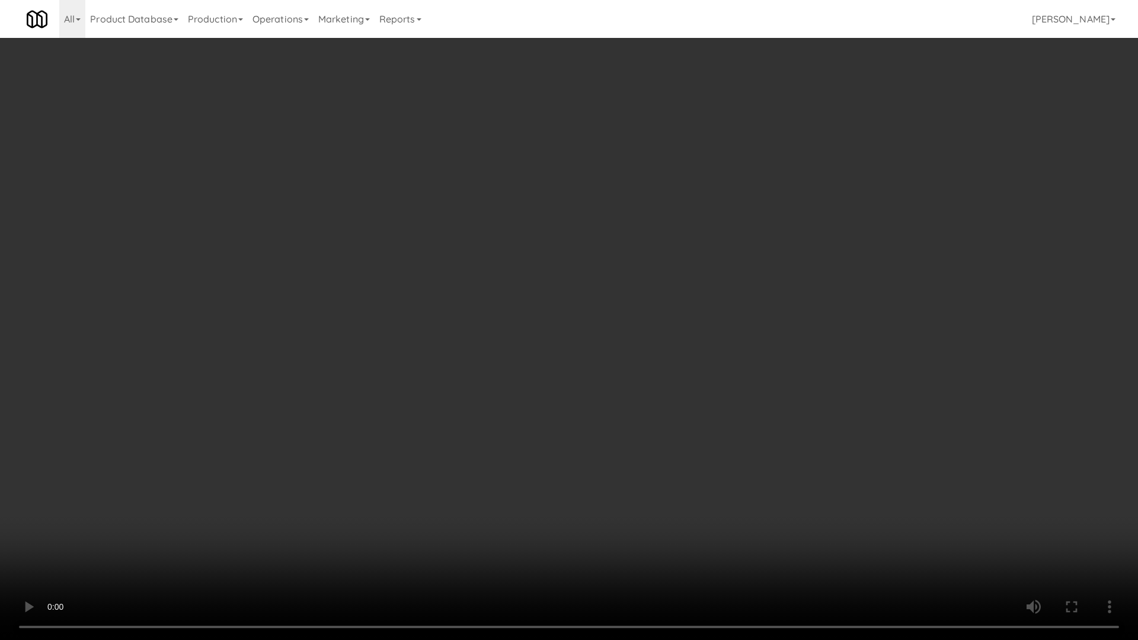
click at [690, 396] on video at bounding box center [569, 320] width 1138 height 640
click at [691, 397] on video at bounding box center [569, 320] width 1138 height 640
click at [692, 398] on video at bounding box center [569, 320] width 1138 height 640
click at [693, 398] on video at bounding box center [569, 320] width 1138 height 640
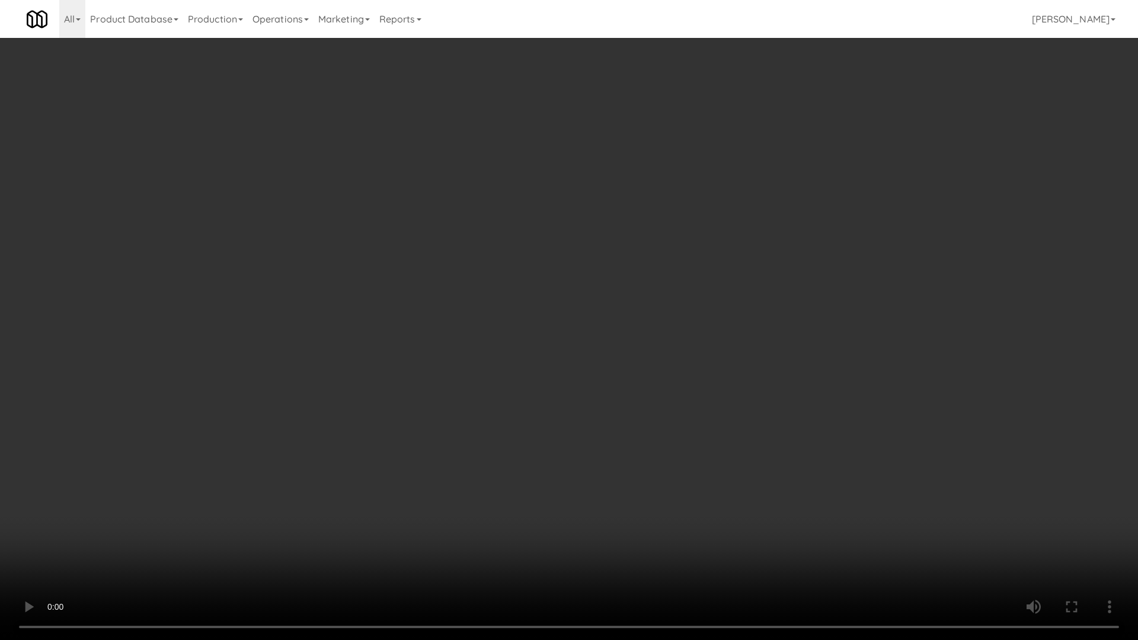
click at [693, 398] on video at bounding box center [569, 320] width 1138 height 640
click at [693, 399] on video at bounding box center [569, 320] width 1138 height 640
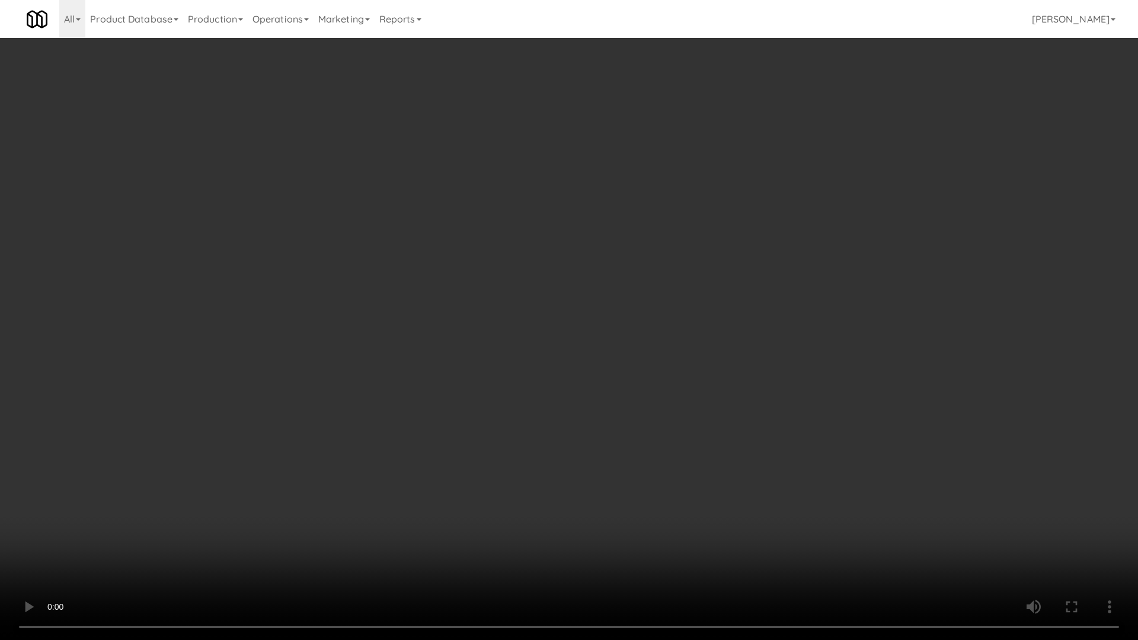
click at [693, 399] on video at bounding box center [569, 320] width 1138 height 640
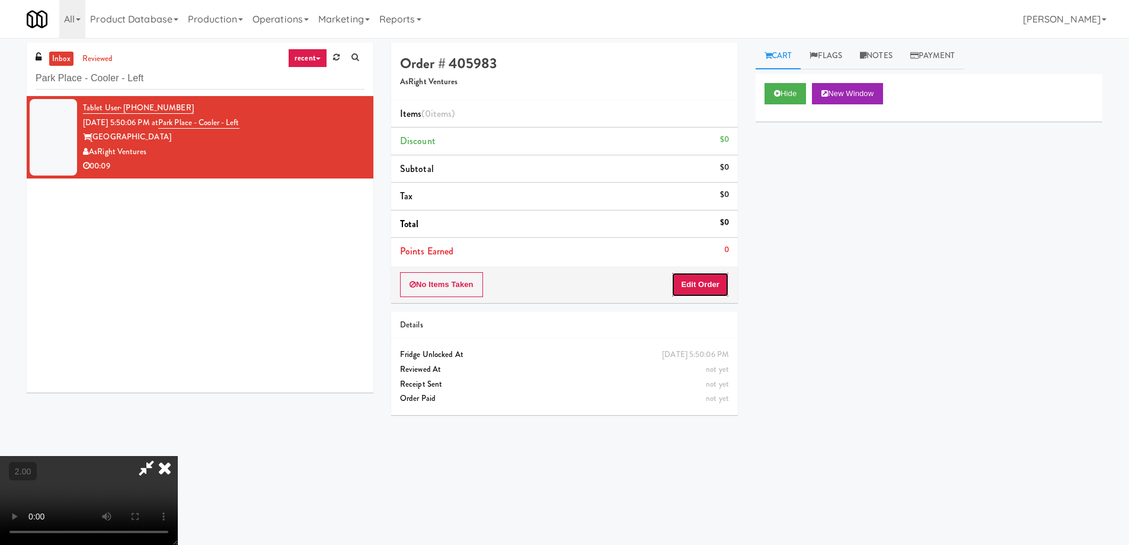
click at [721, 287] on button "Edit Order" at bounding box center [699, 284] width 57 height 25
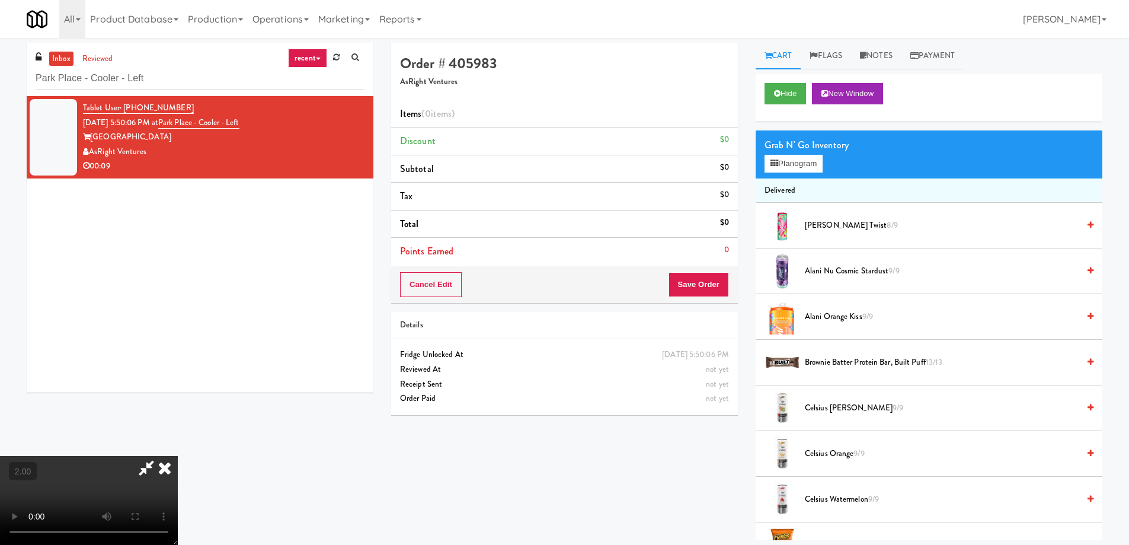
scroll to position [436, 0]
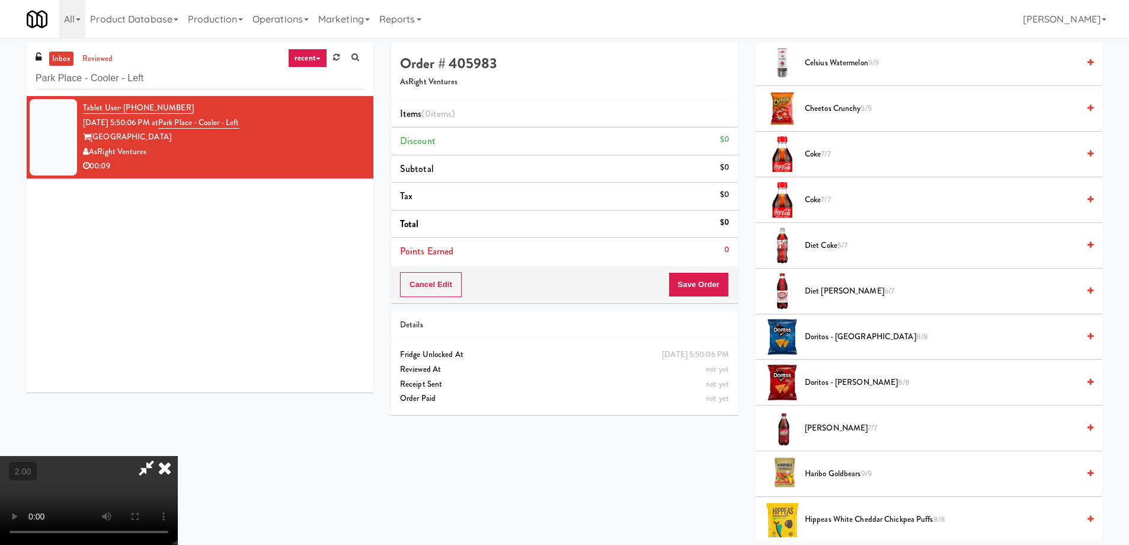
click at [831, 427] on span "[PERSON_NAME] 7/7" at bounding box center [942, 428] width 274 height 15
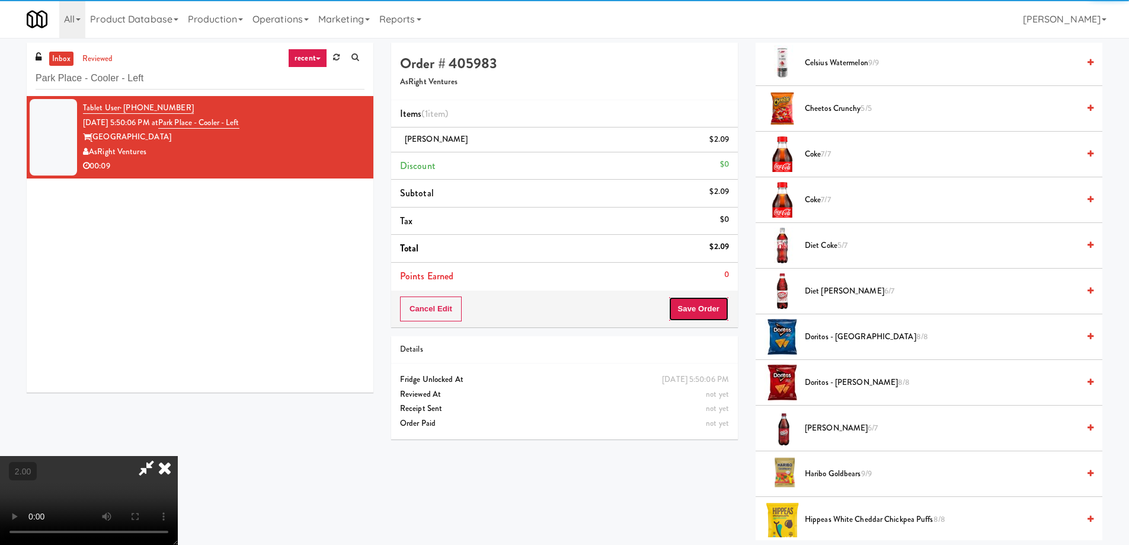
click at [716, 312] on button "Save Order" at bounding box center [698, 308] width 60 height 25
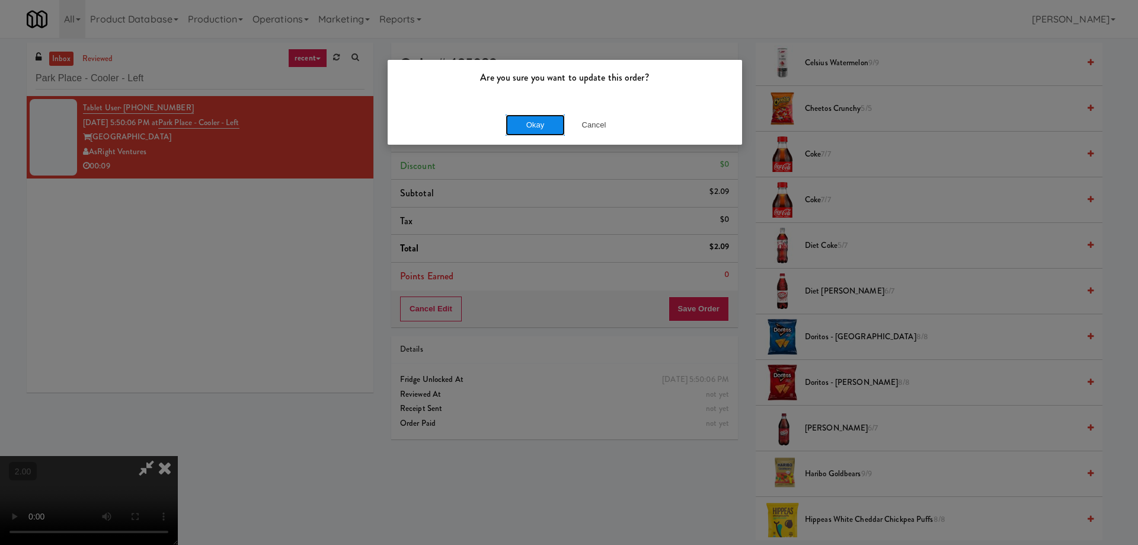
click at [536, 120] on button "Okay" at bounding box center [534, 124] width 59 height 21
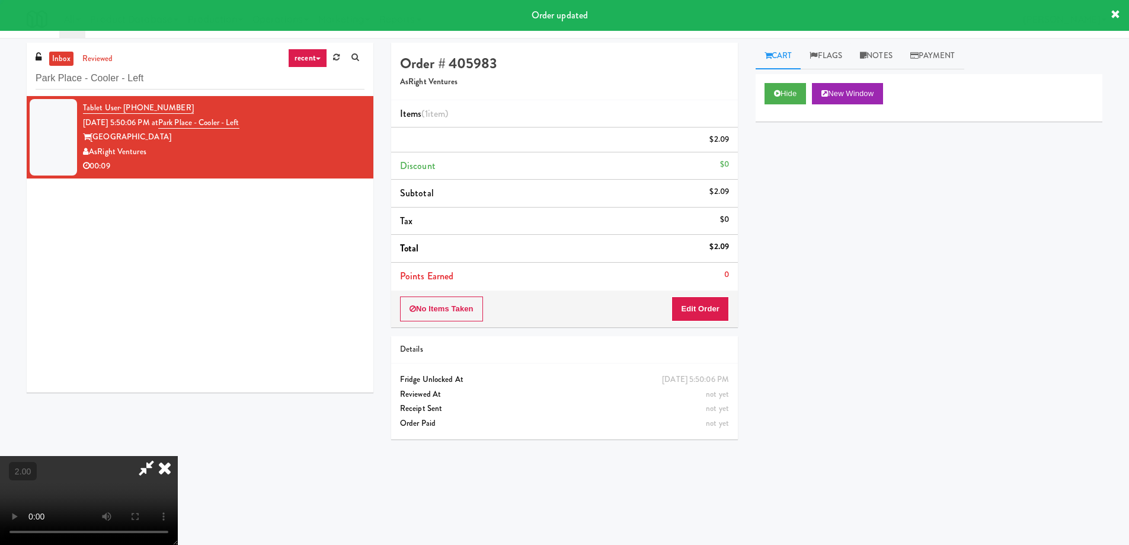
scroll to position [0, 0]
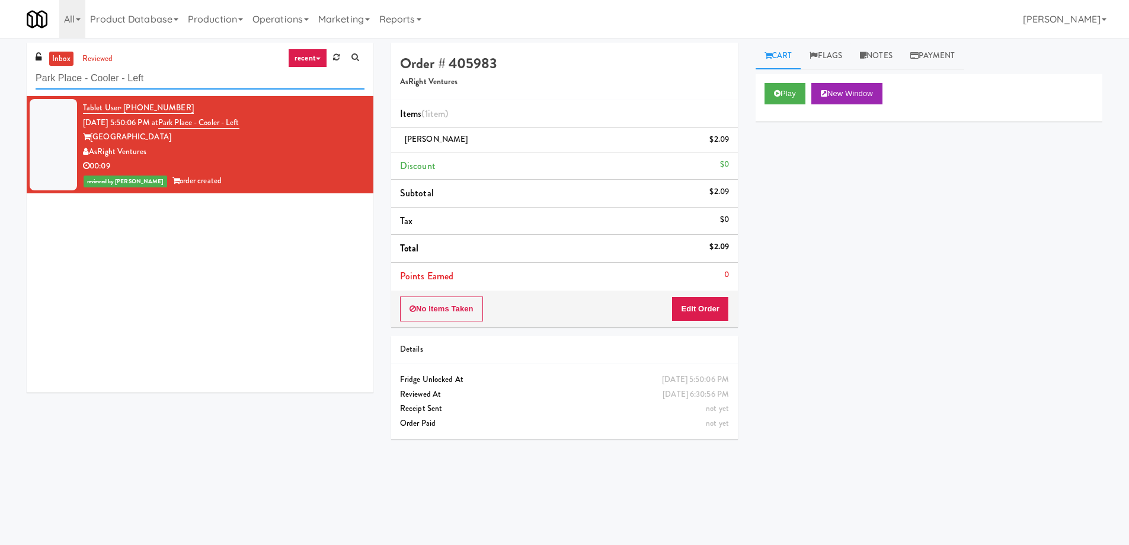
click at [191, 84] on input "Park Place - Cooler - Left" at bounding box center [200, 79] width 329 height 22
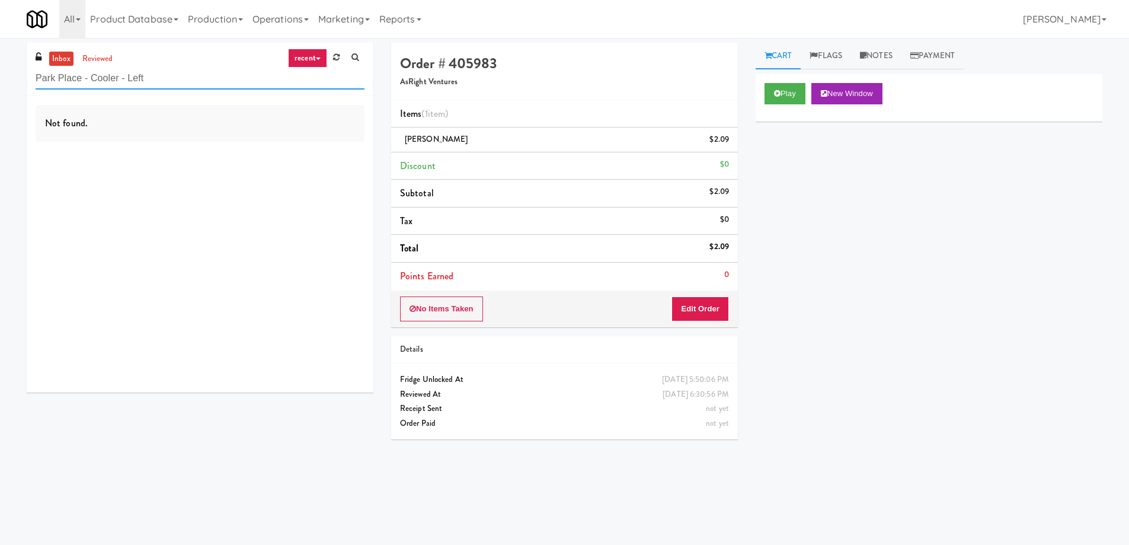
click at [158, 78] on input "Park Place - Cooler - Left" at bounding box center [200, 79] width 329 height 22
paste input "Uptown 550 Cooler #1"
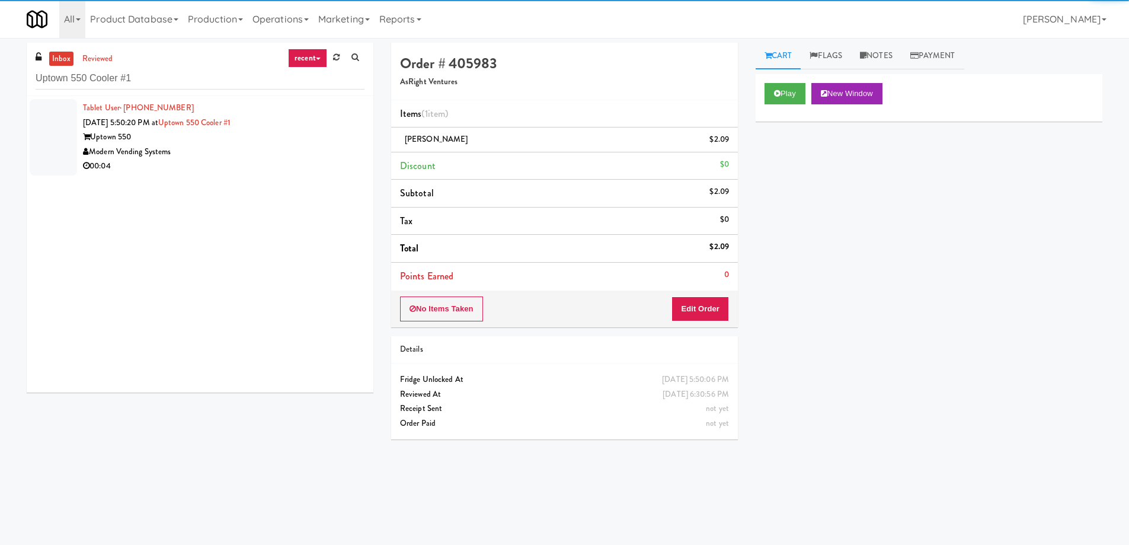
click at [214, 149] on div "Modern Vending Systems" at bounding box center [223, 152] width 281 height 15
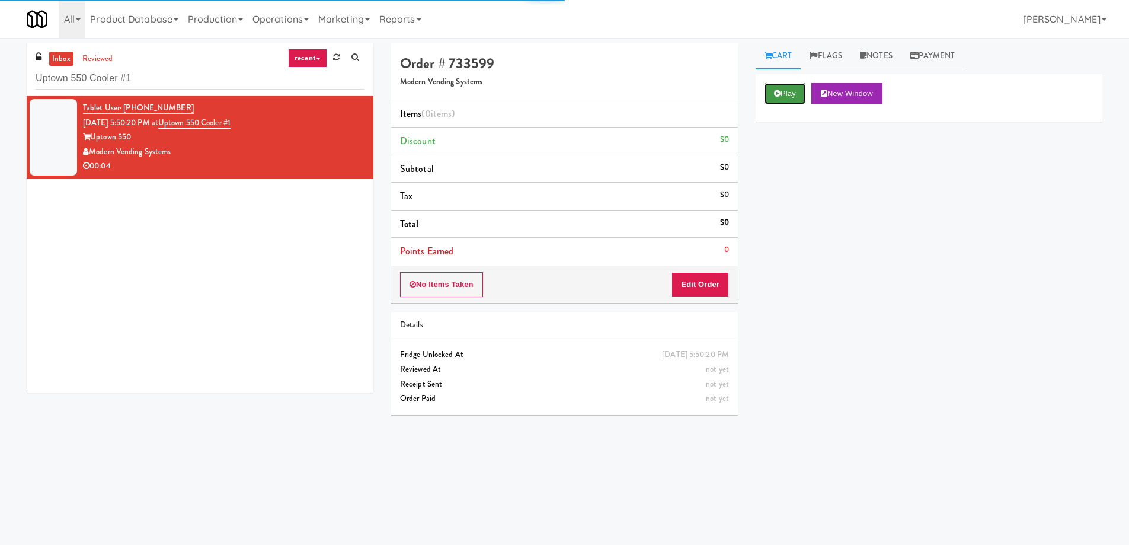
click at [793, 99] on button "Play" at bounding box center [784, 93] width 41 height 21
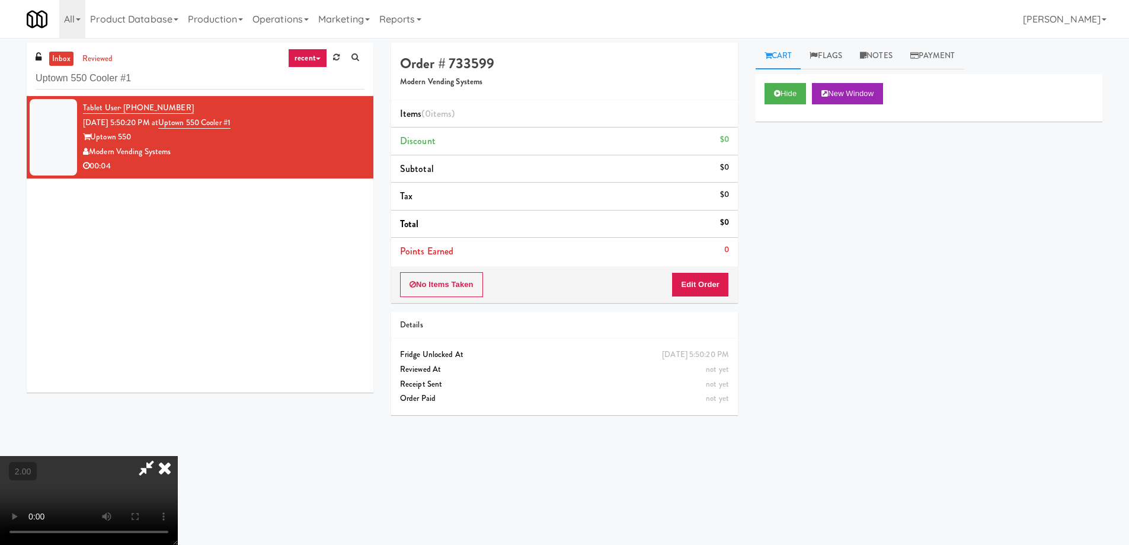
click at [178, 456] on video at bounding box center [89, 500] width 178 height 89
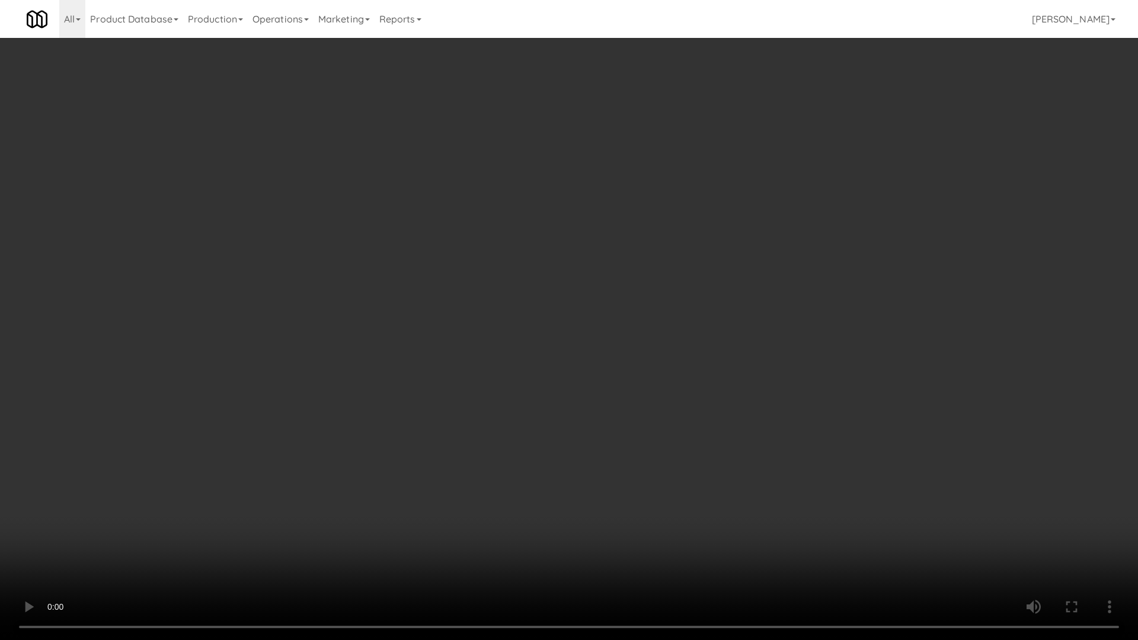
click at [497, 392] on video at bounding box center [569, 320] width 1138 height 640
click at [508, 392] on video at bounding box center [569, 320] width 1138 height 640
click at [549, 401] on video at bounding box center [569, 320] width 1138 height 640
click at [556, 399] on video at bounding box center [569, 320] width 1138 height 640
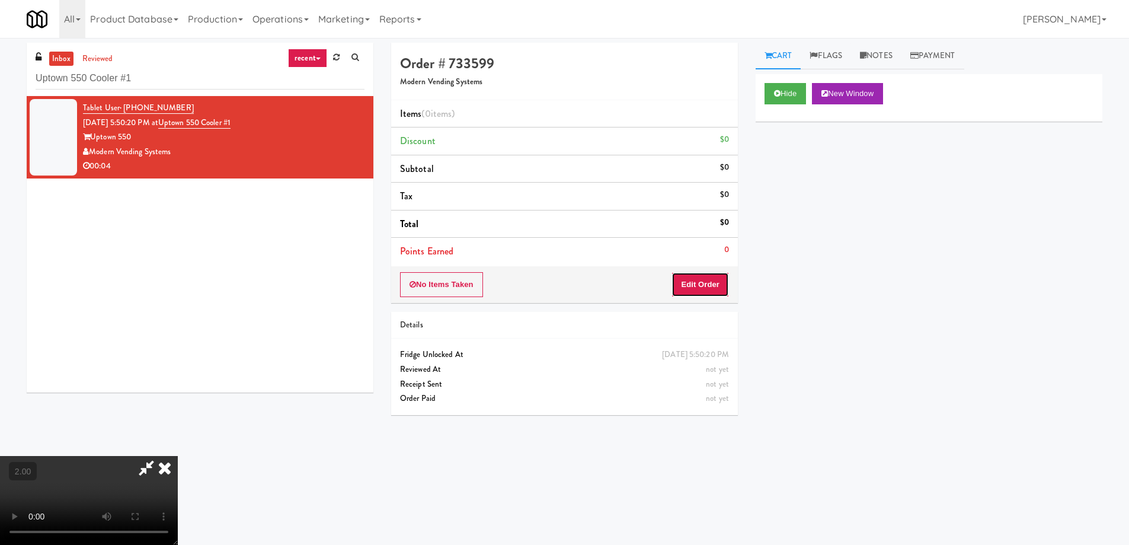
click at [712, 276] on button "Edit Order" at bounding box center [699, 284] width 57 height 25
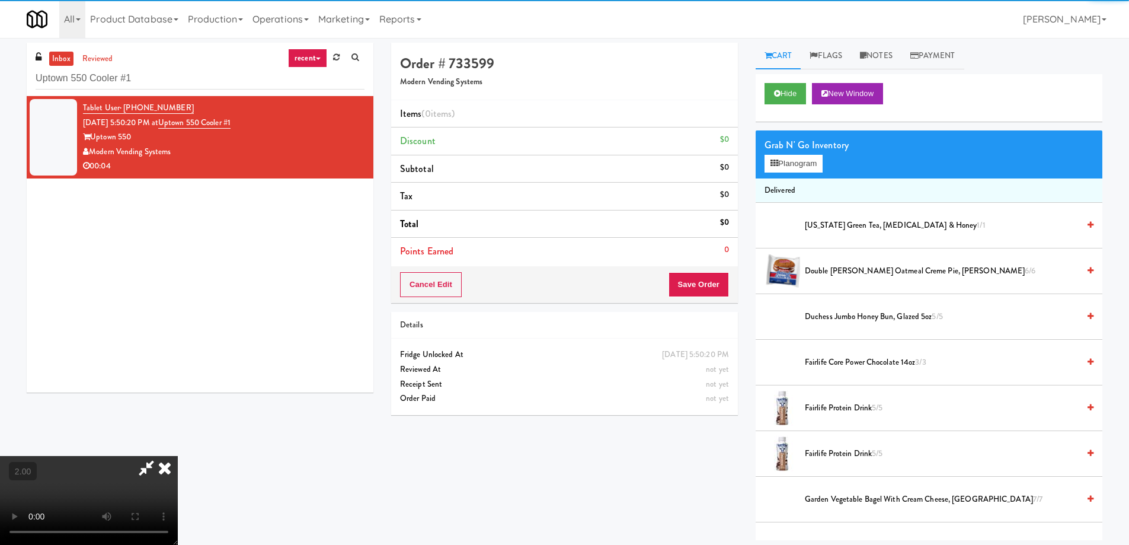
click at [813, 152] on div "Grab N' Go Inventory Planogram" at bounding box center [928, 154] width 347 height 48
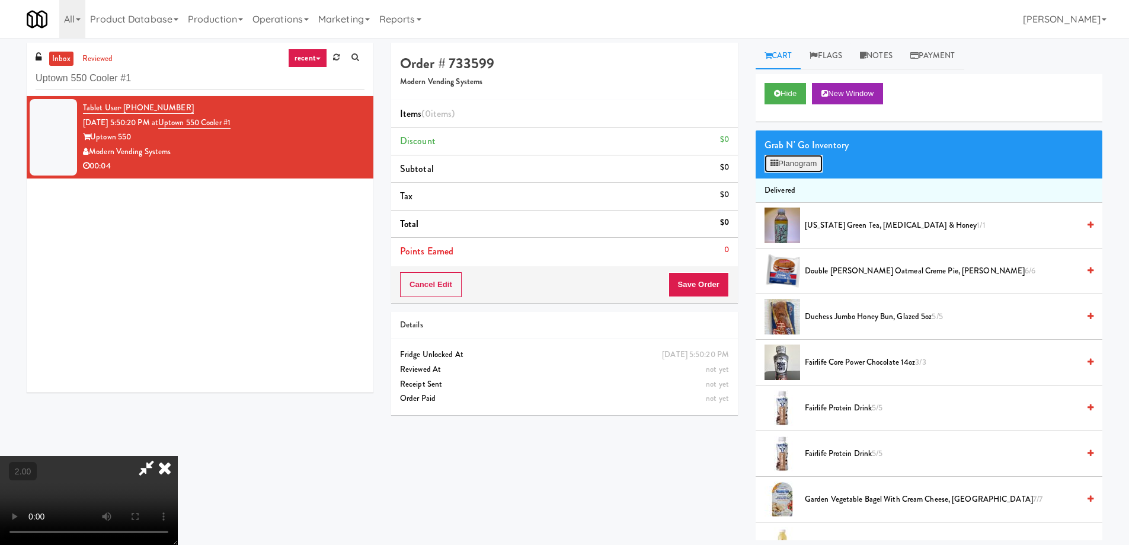
click at [808, 165] on button "Planogram" at bounding box center [793, 164] width 58 height 18
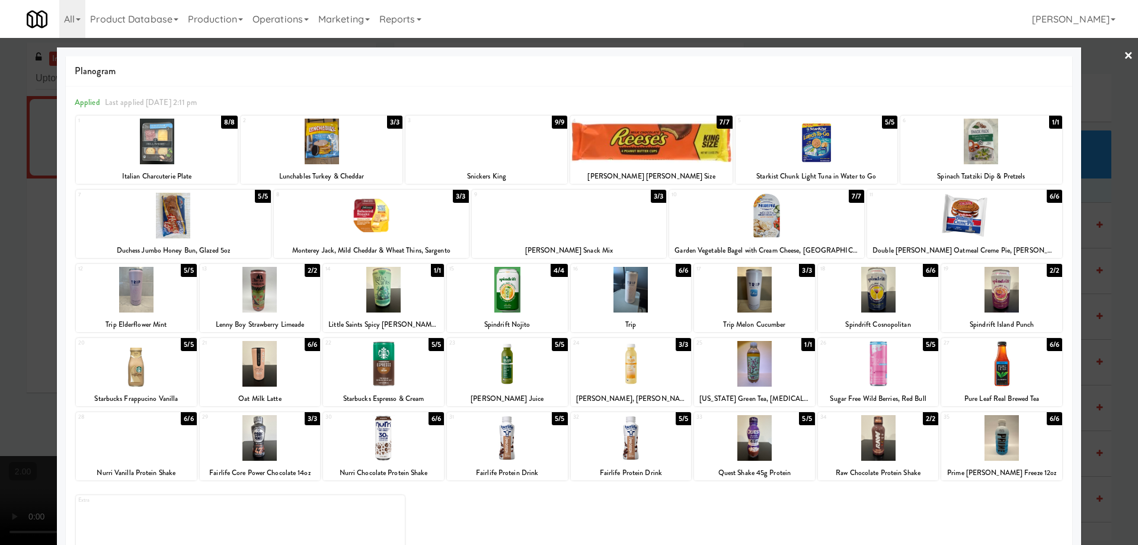
click at [755, 438] on div at bounding box center [754, 438] width 121 height 46
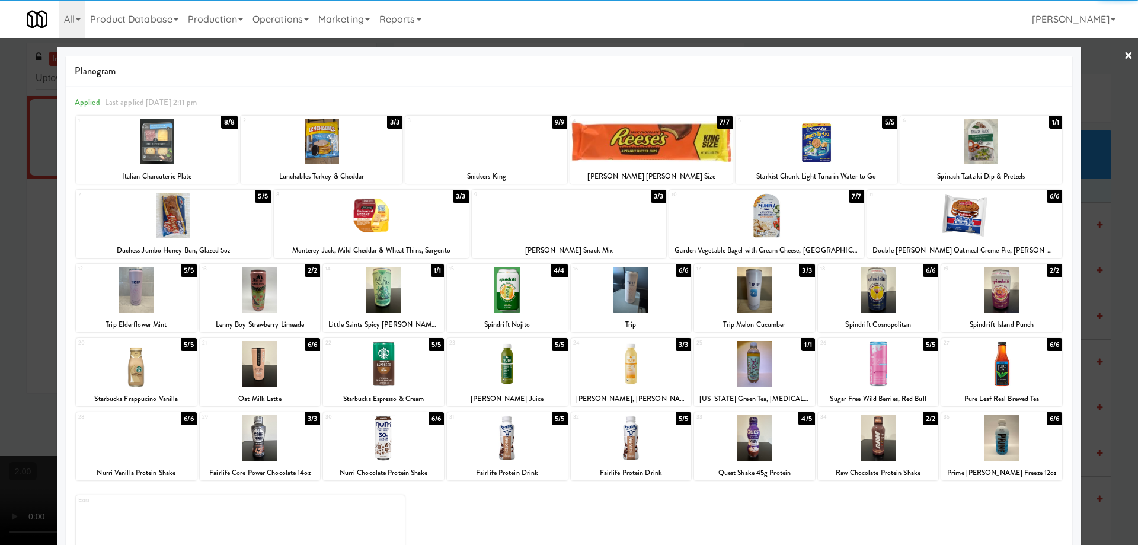
click at [0, 406] on div at bounding box center [569, 272] width 1138 height 545
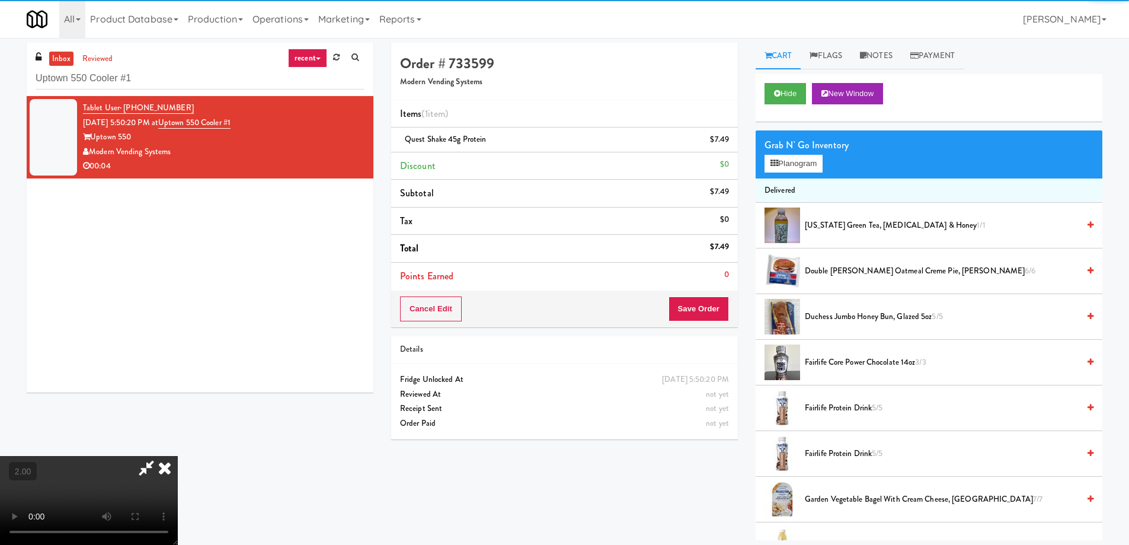
click at [178, 456] on video at bounding box center [89, 500] width 178 height 89
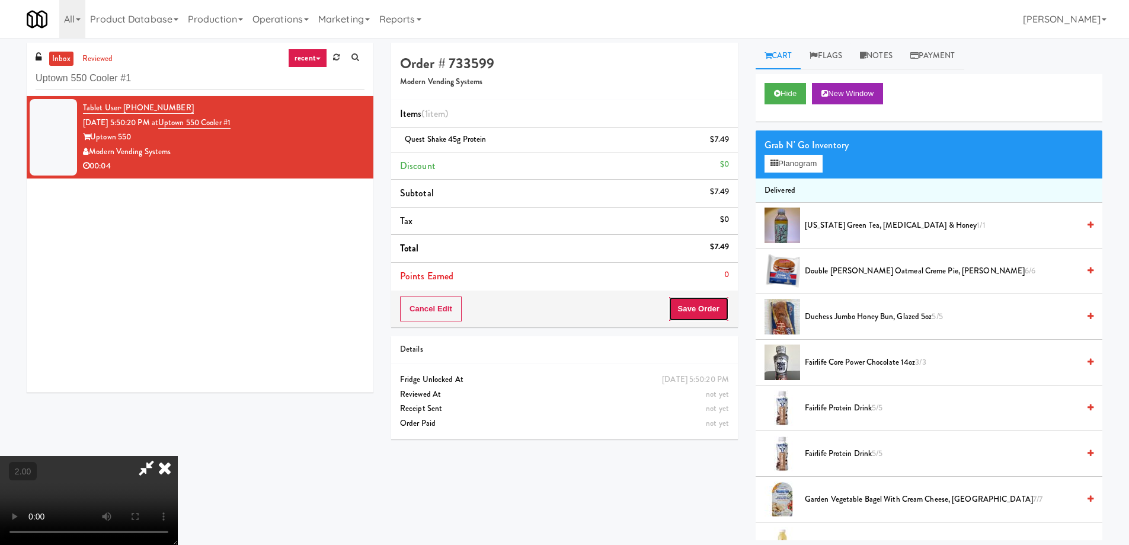
click at [706, 310] on button "Save Order" at bounding box center [698, 308] width 60 height 25
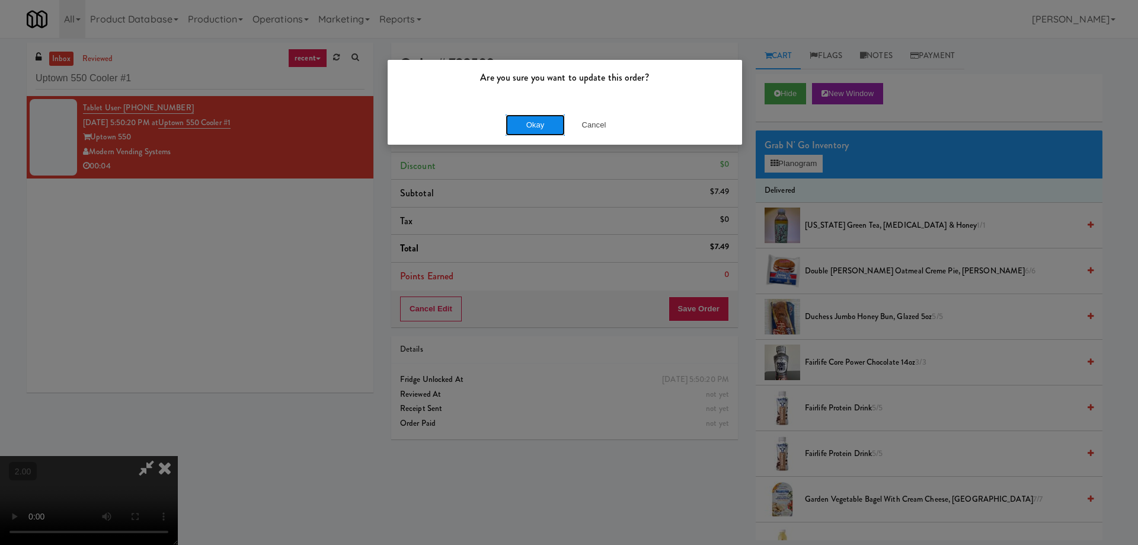
click at [520, 129] on button "Okay" at bounding box center [534, 124] width 59 height 21
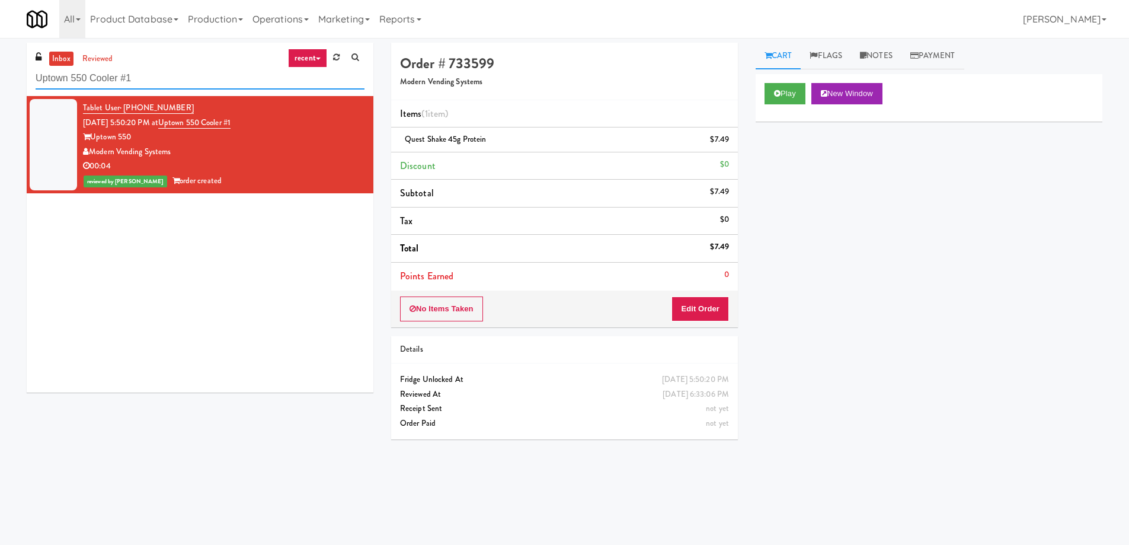
click at [152, 72] on input "Uptown 550 Cooler #1" at bounding box center [200, 79] width 329 height 22
paste input "Locale - Fridge - Right"
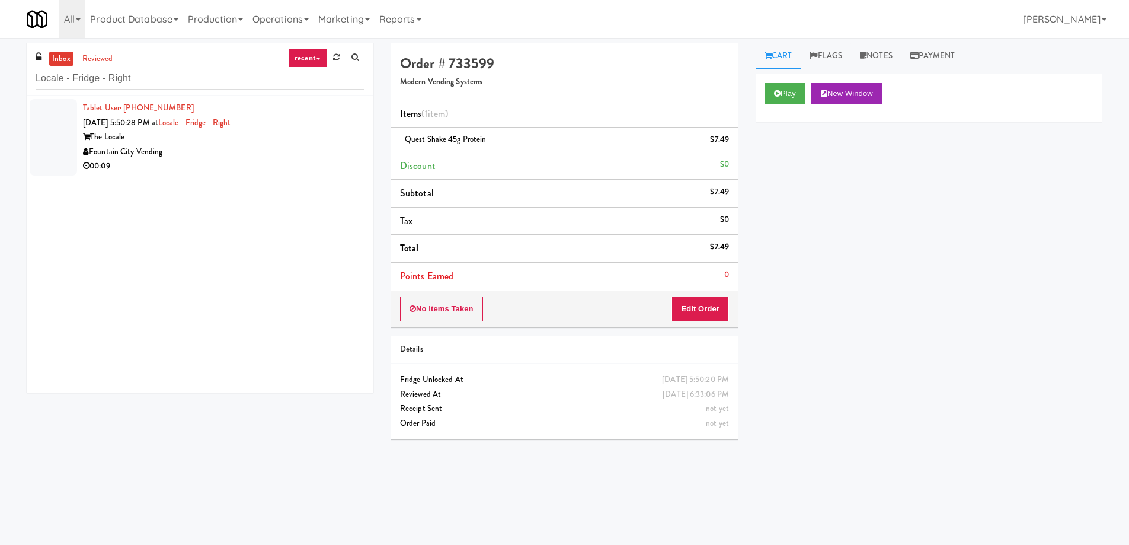
click at [228, 146] on div "Fountain City Vending" at bounding box center [223, 152] width 281 height 15
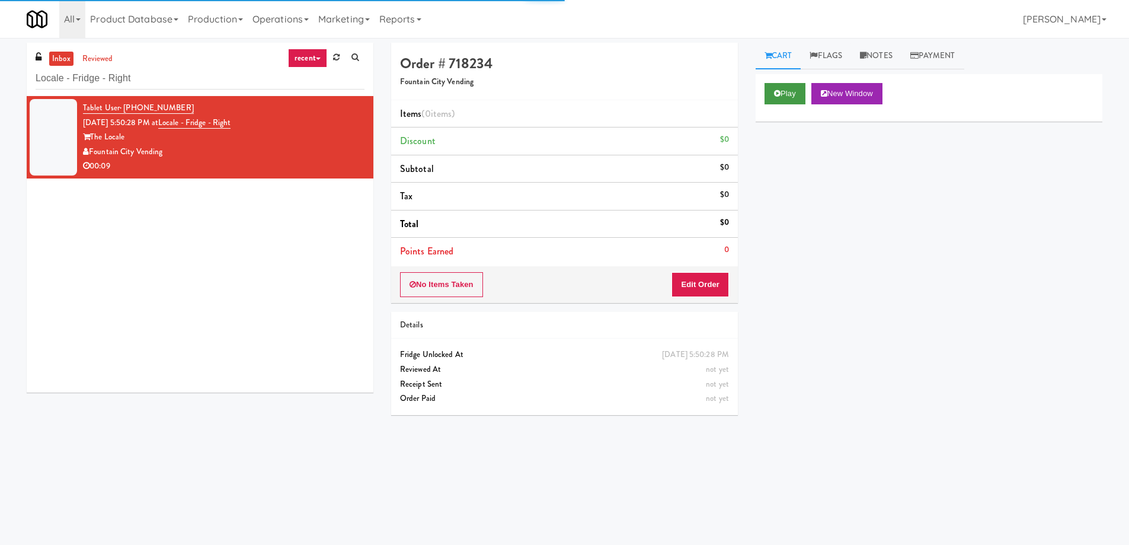
drag, startPoint x: 766, startPoint y: 79, endPoint x: 773, endPoint y: 86, distance: 9.2
click at [773, 86] on div "Play New Window" at bounding box center [928, 97] width 347 height 47
click at [773, 86] on button "Play" at bounding box center [784, 93] width 41 height 21
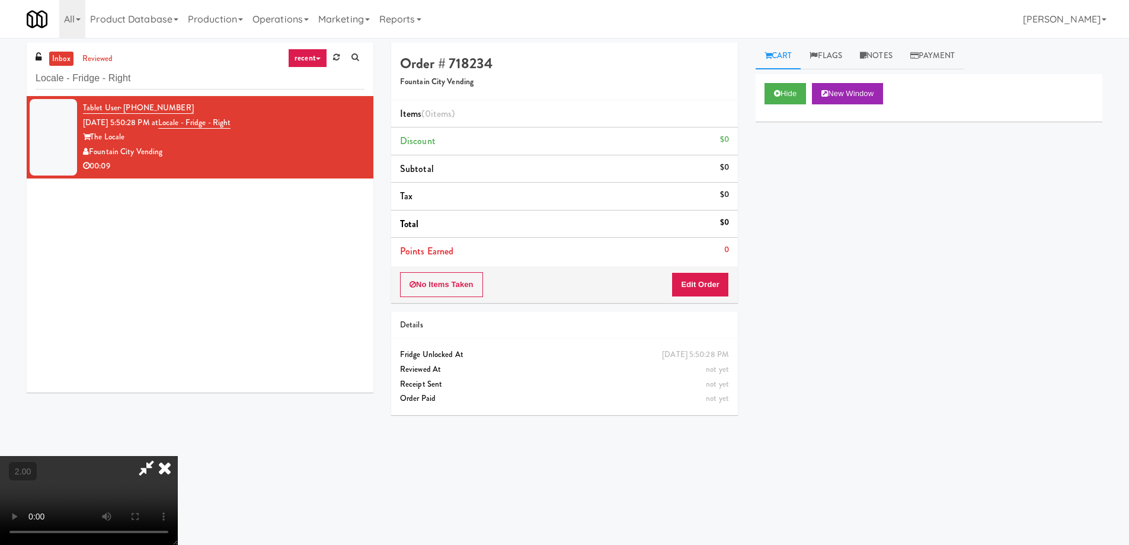
click at [178, 456] on video at bounding box center [89, 500] width 178 height 89
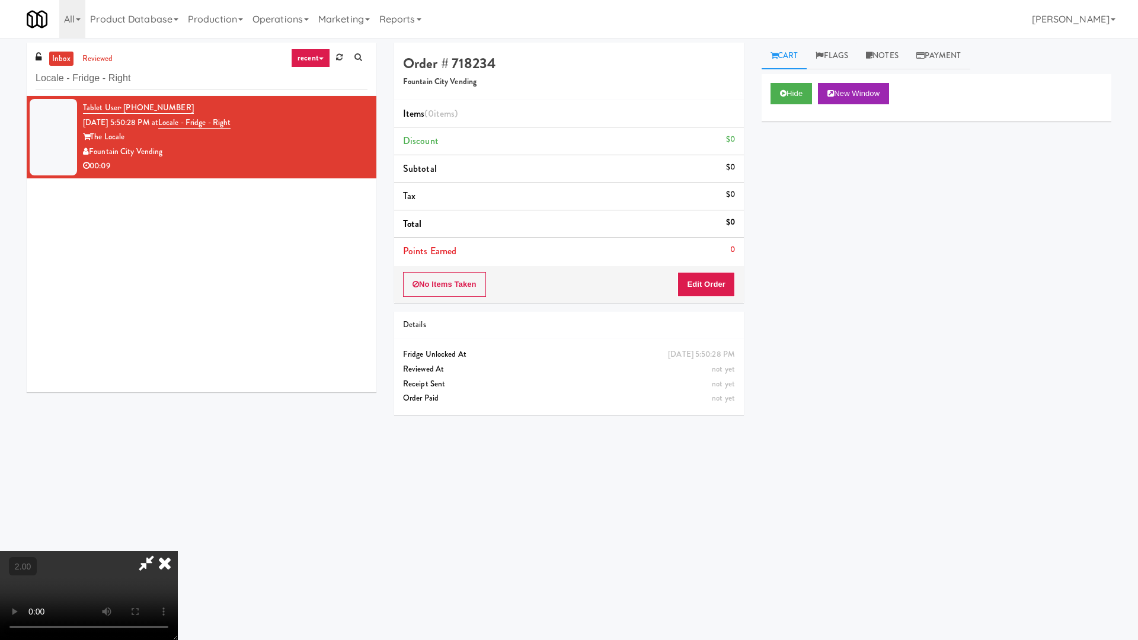
click at [178, 544] on video at bounding box center [89, 595] width 178 height 89
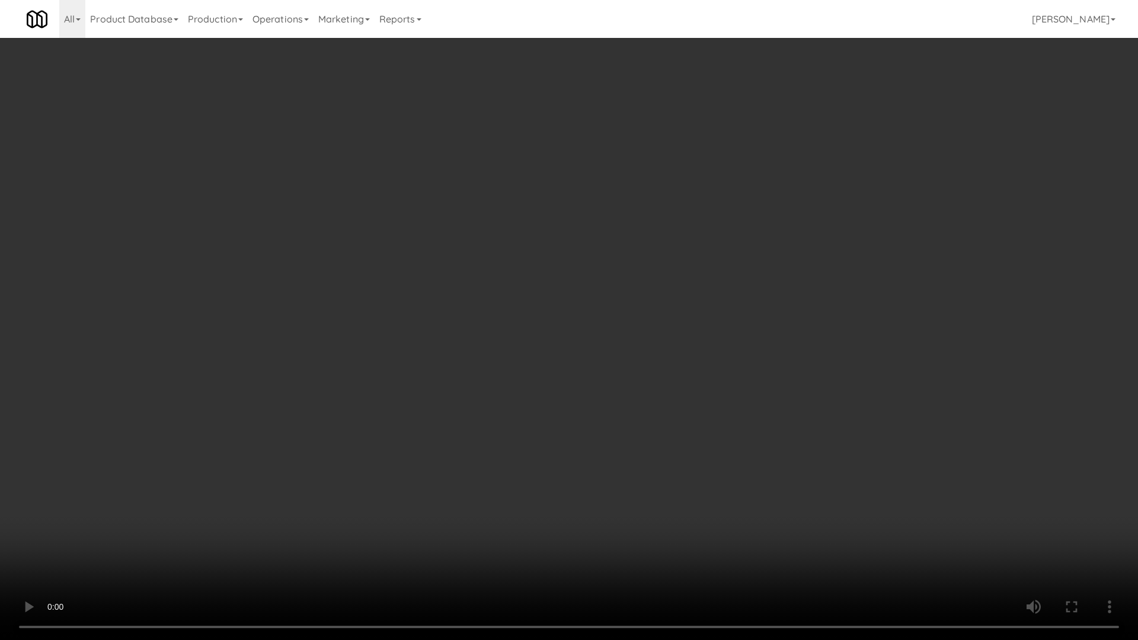
click at [674, 367] on video at bounding box center [569, 320] width 1138 height 640
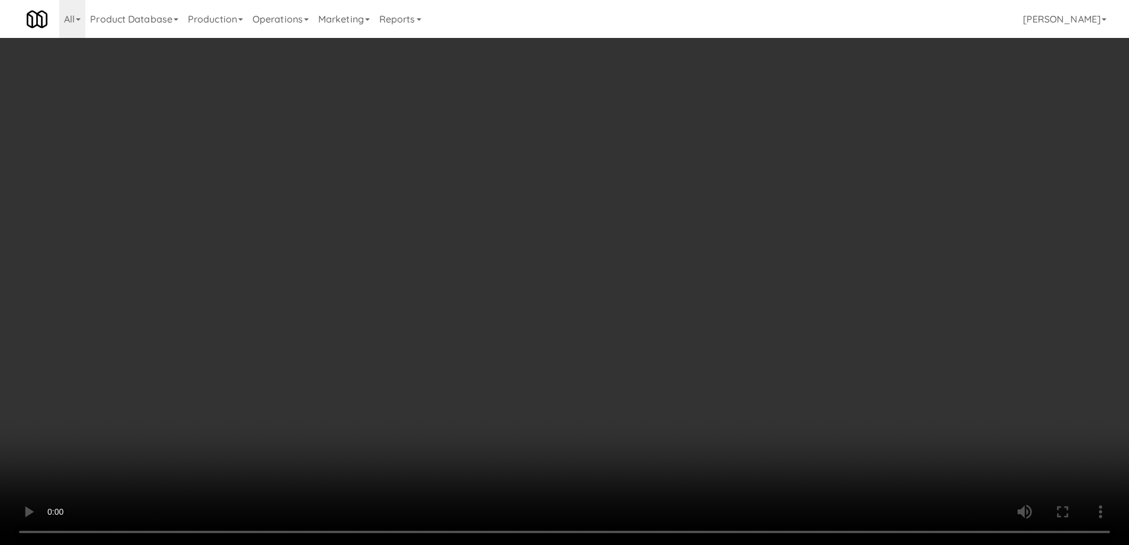
click at [445, 334] on video at bounding box center [564, 272] width 1129 height 545
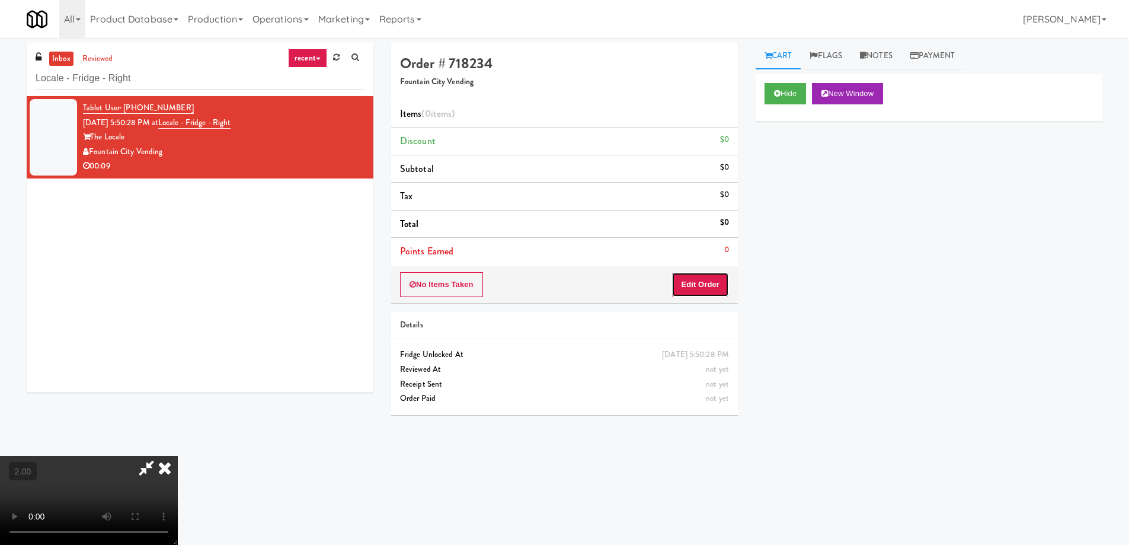
click at [700, 289] on button "Edit Order" at bounding box center [699, 284] width 57 height 25
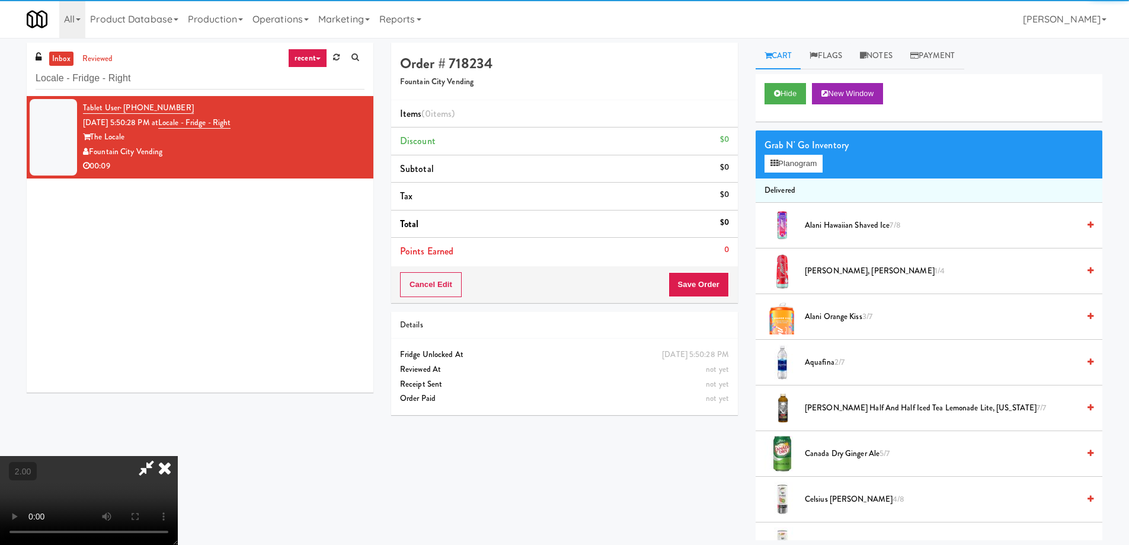
scroll to position [119, 0]
click at [178, 456] on video at bounding box center [89, 500] width 178 height 89
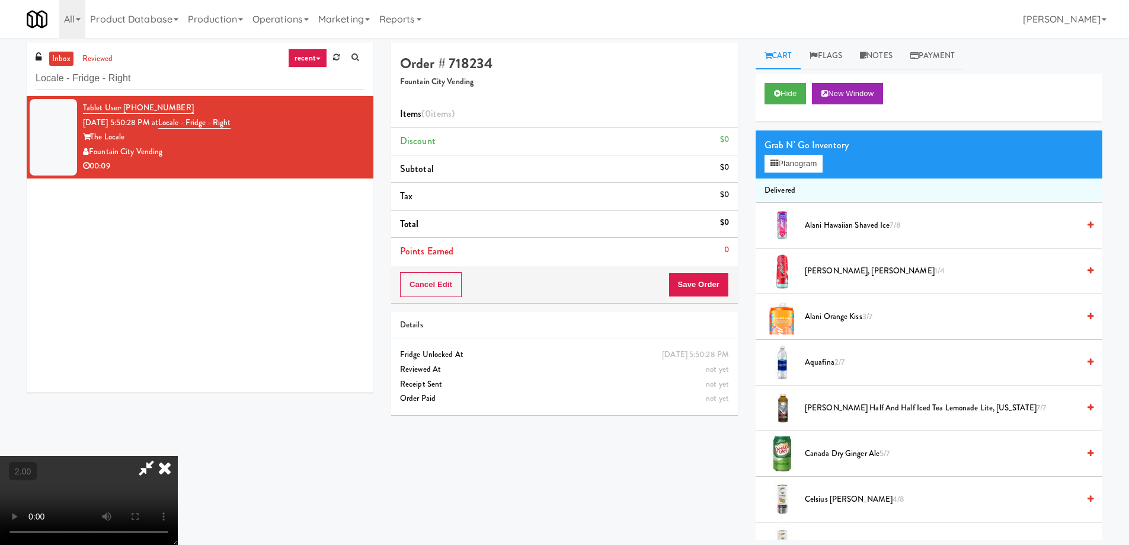
click at [178, 456] on video at bounding box center [89, 500] width 178 height 89
click at [837, 268] on span "[PERSON_NAME], Cherry Slush 1/4" at bounding box center [942, 271] width 274 height 15
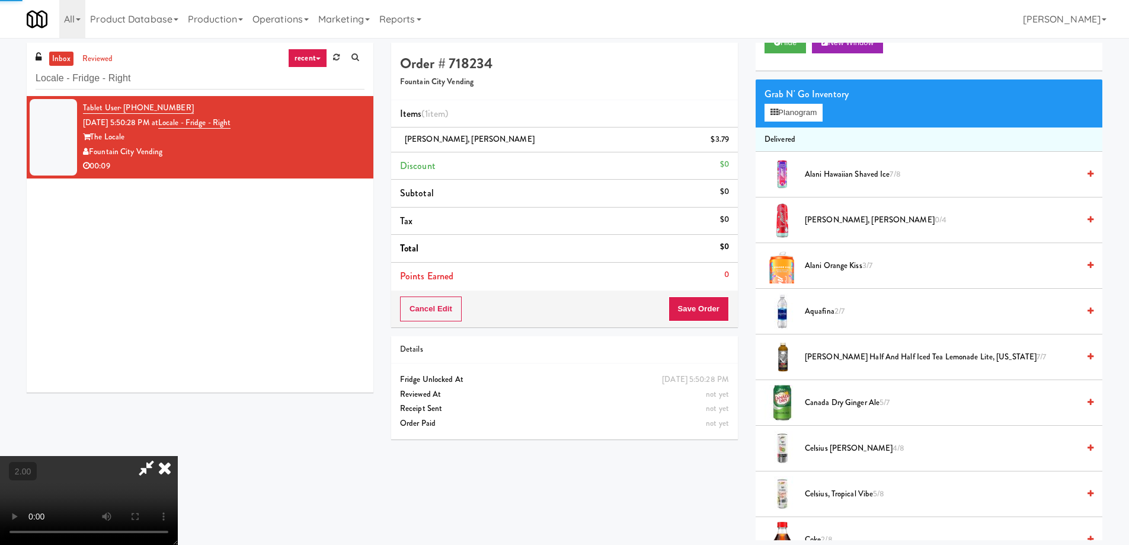
scroll to position [178, 0]
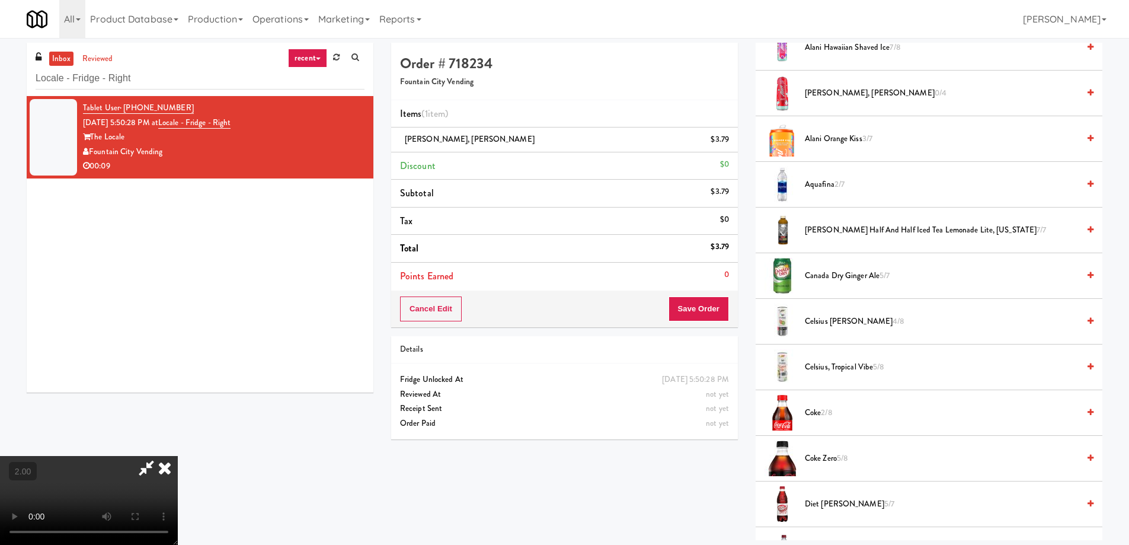
click at [820, 408] on span "Coke 2/8" at bounding box center [942, 412] width 274 height 15
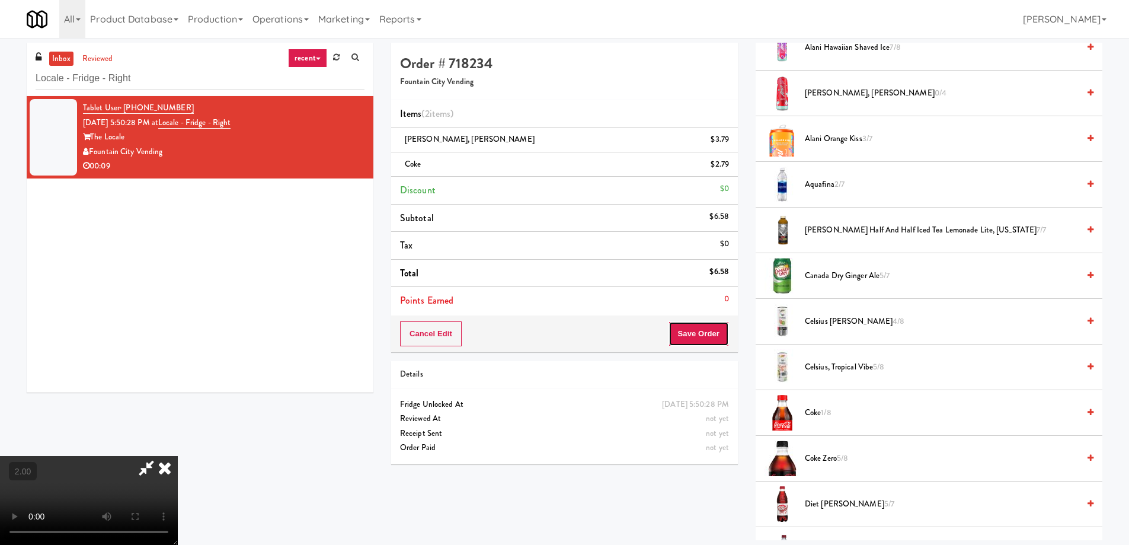
click at [718, 338] on button "Save Order" at bounding box center [698, 333] width 60 height 25
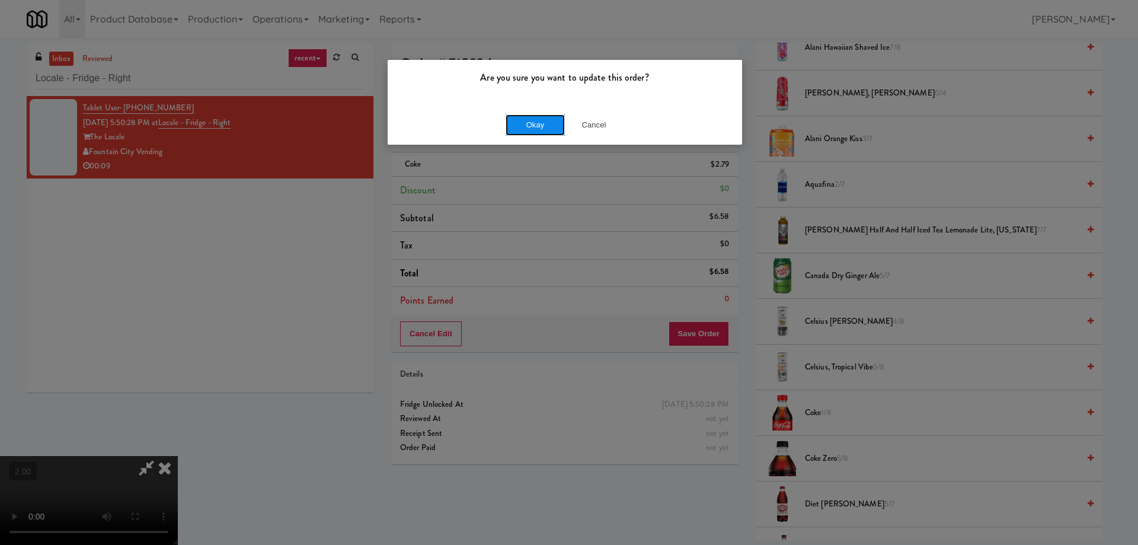
click at [532, 127] on button "Okay" at bounding box center [534, 124] width 59 height 21
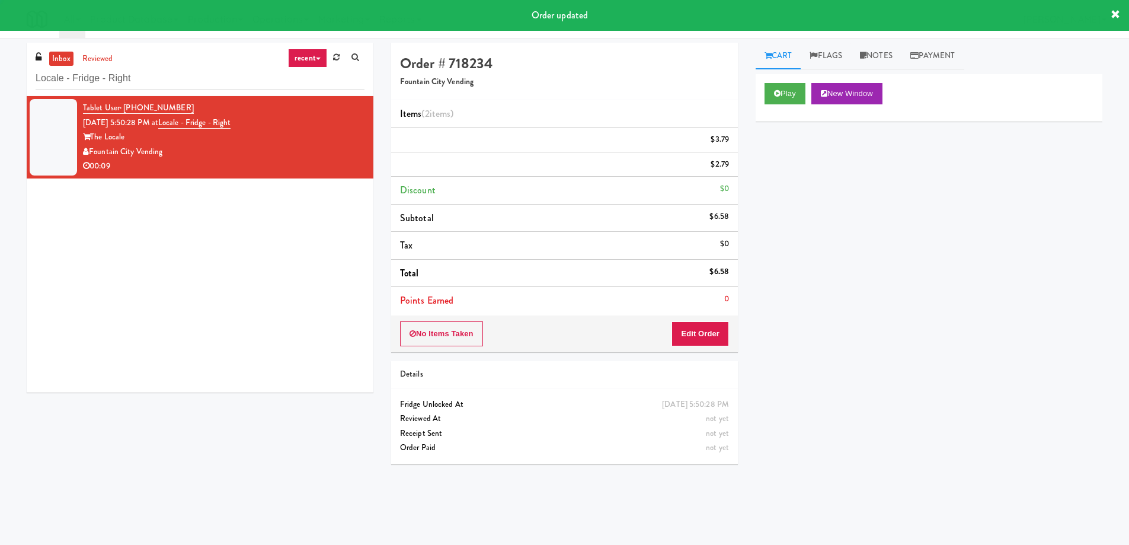
scroll to position [0, 0]
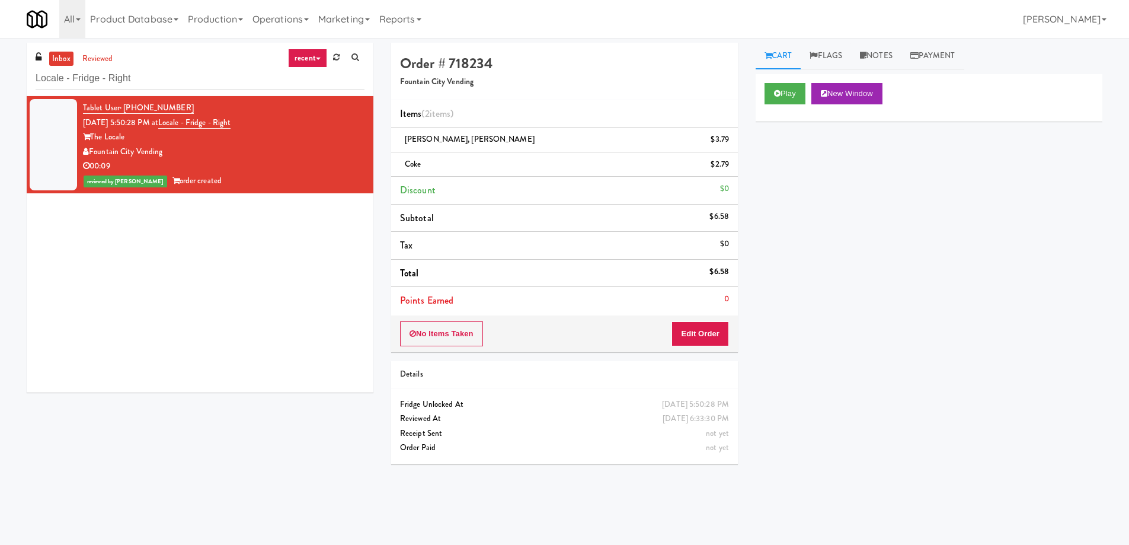
click at [146, 89] on div "inbox reviewed recent all unclear take inventory issue suspicious failed recent…" at bounding box center [200, 69] width 347 height 53
click at [143, 75] on input "Locale - Fridge - Right" at bounding box center [200, 79] width 329 height 22
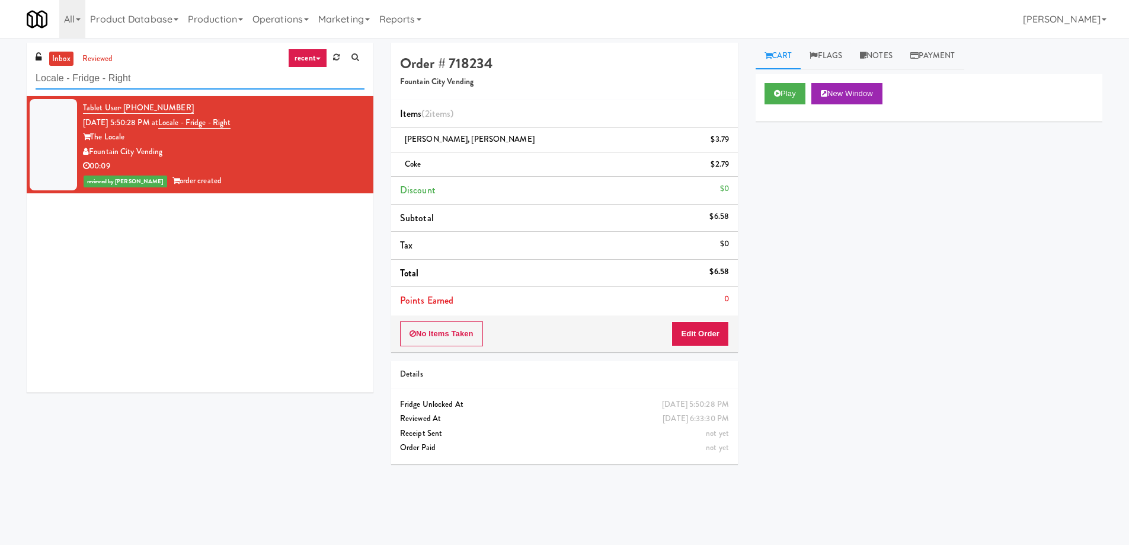
paste input "[PERSON_NAME] - Cooler - Lef"
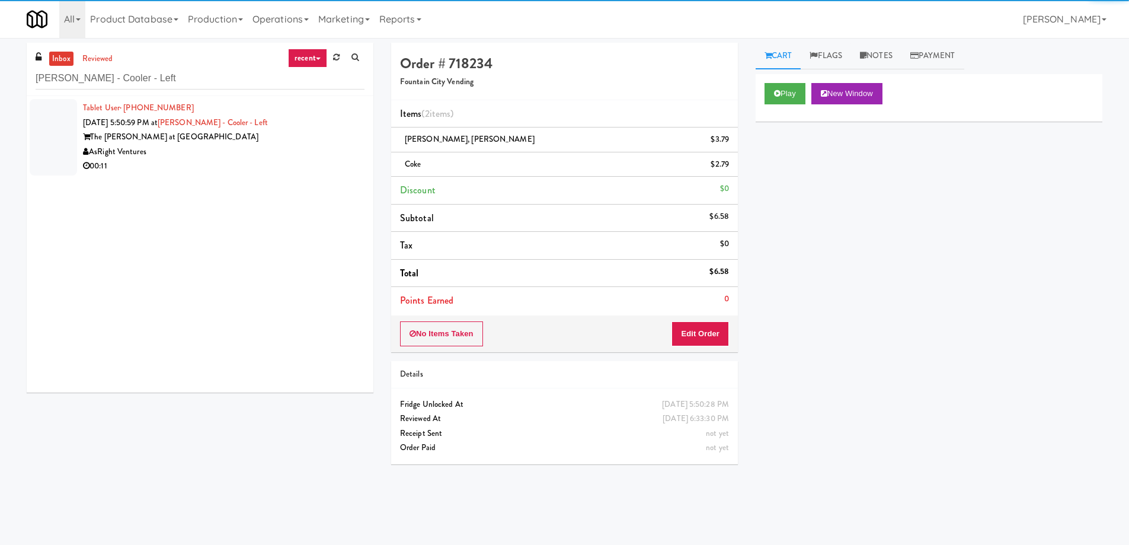
click at [234, 151] on div "AsRight Ventures" at bounding box center [223, 152] width 281 height 15
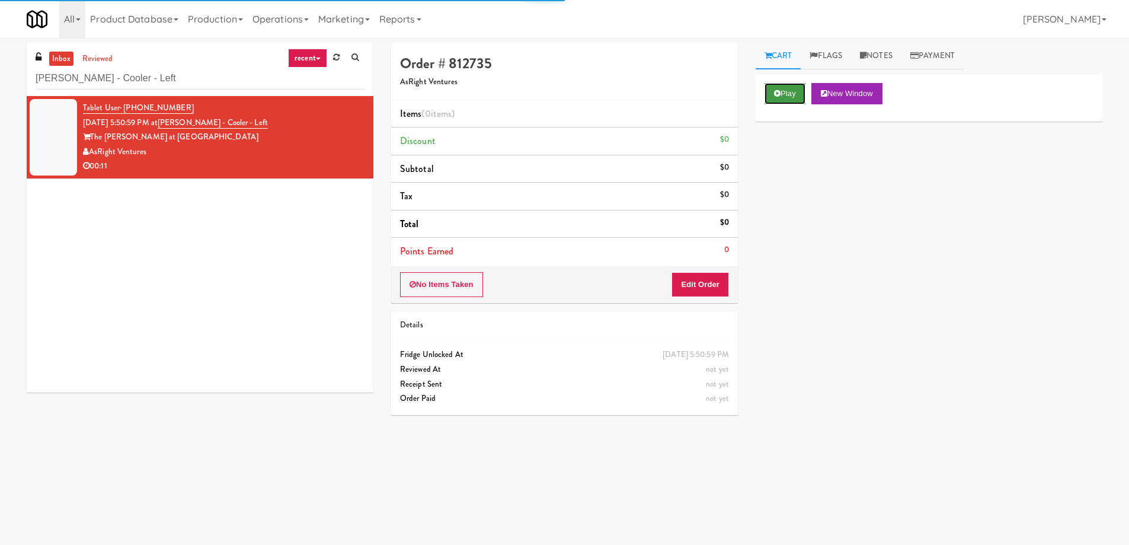
click at [782, 99] on button "Play" at bounding box center [784, 93] width 41 height 21
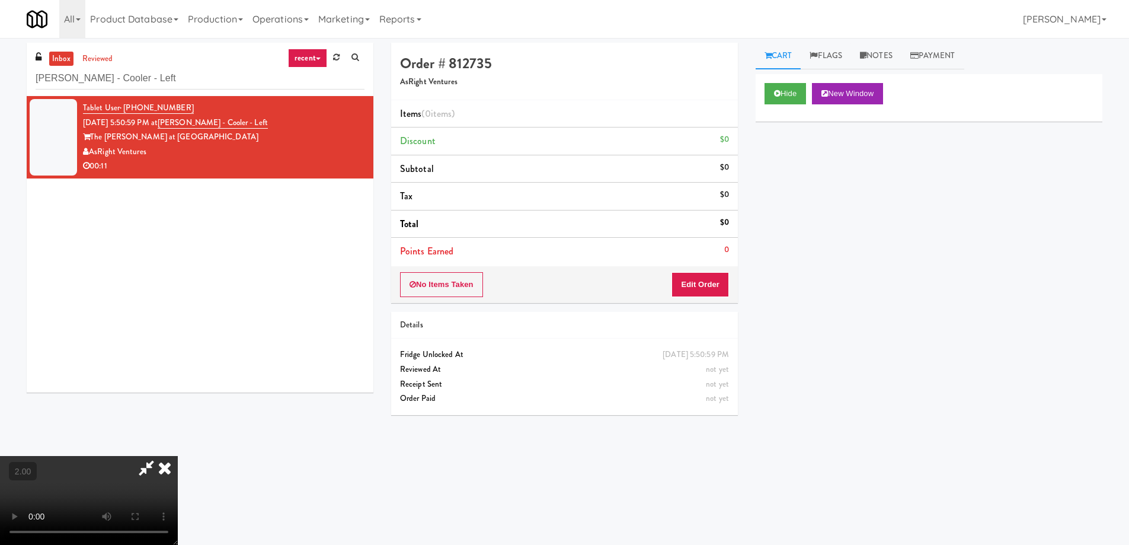
click at [178, 456] on video at bounding box center [89, 500] width 178 height 89
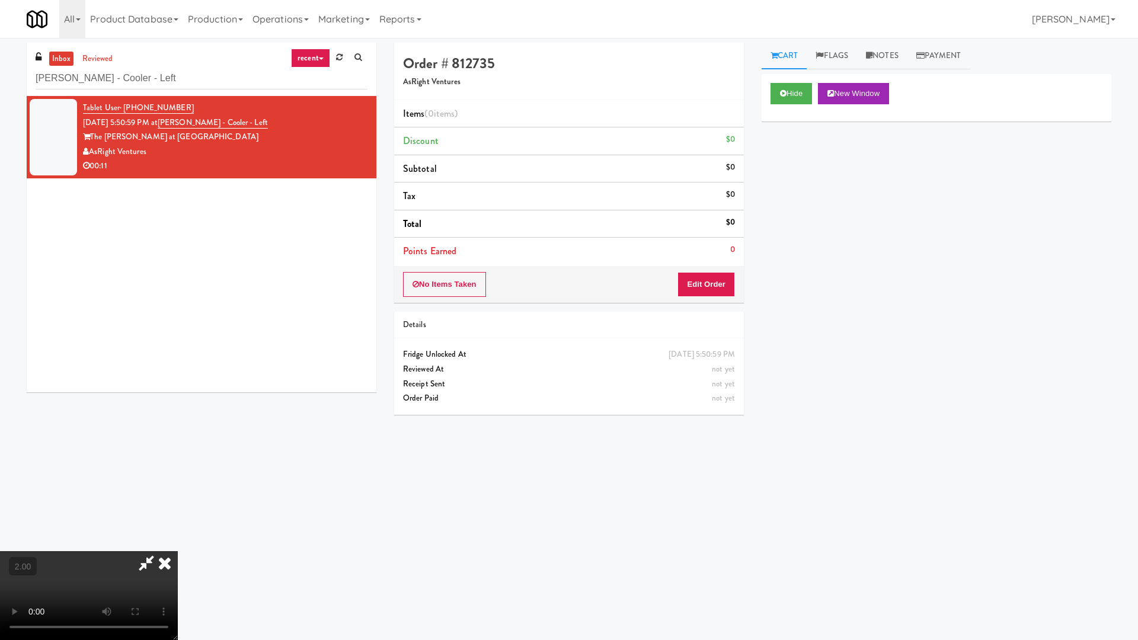
click at [178, 544] on video at bounding box center [89, 595] width 178 height 89
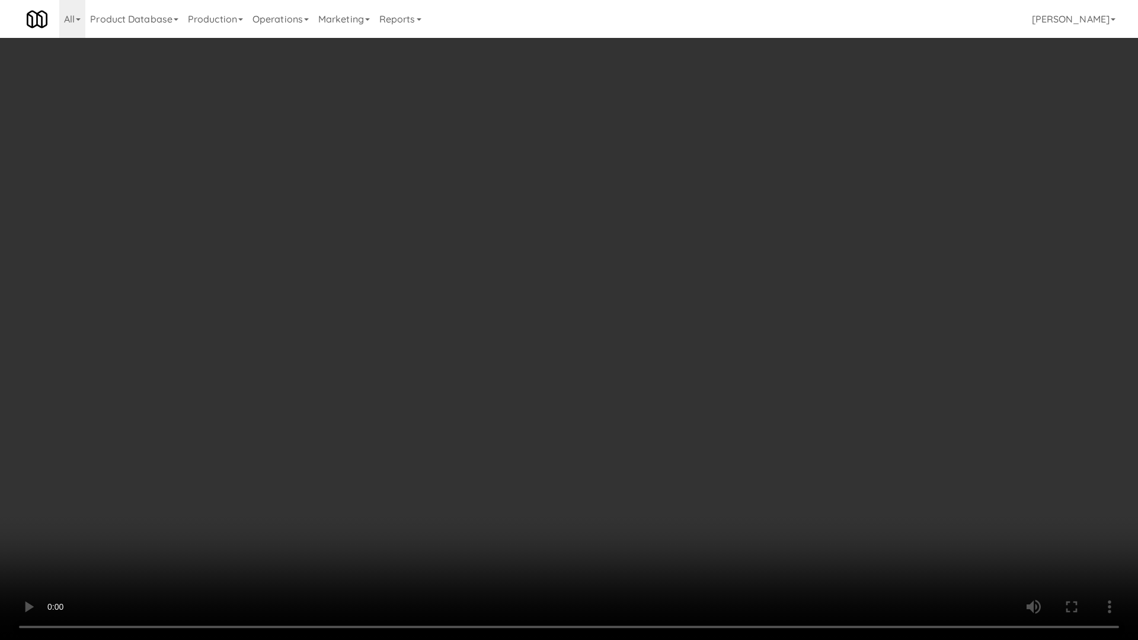
click at [667, 438] on video at bounding box center [569, 320] width 1138 height 640
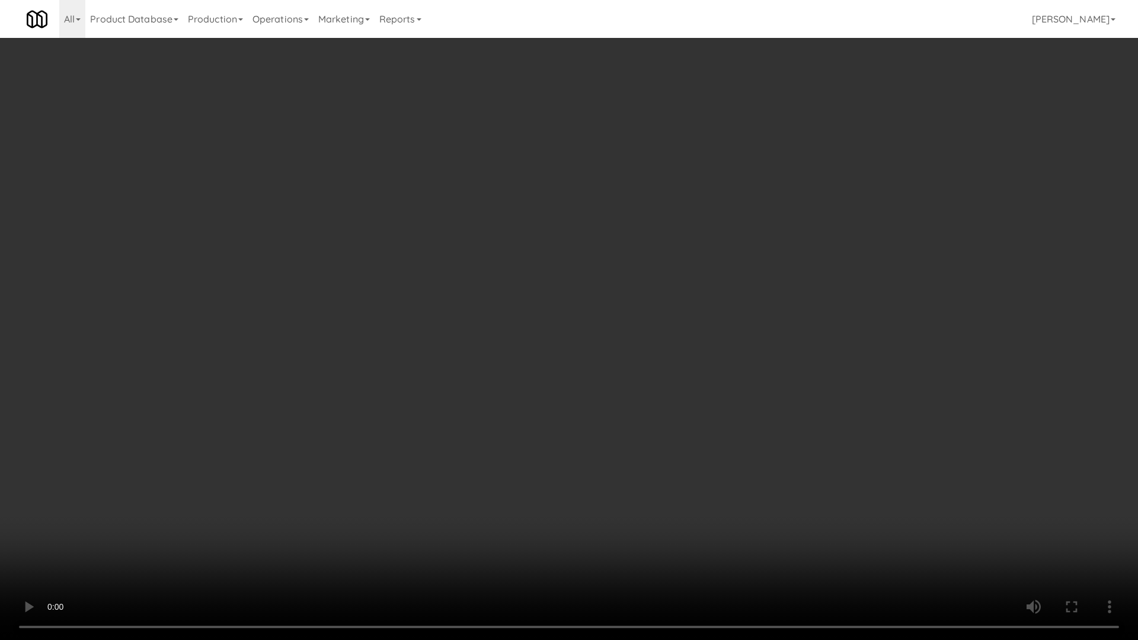
click at [667, 438] on video at bounding box center [569, 320] width 1138 height 640
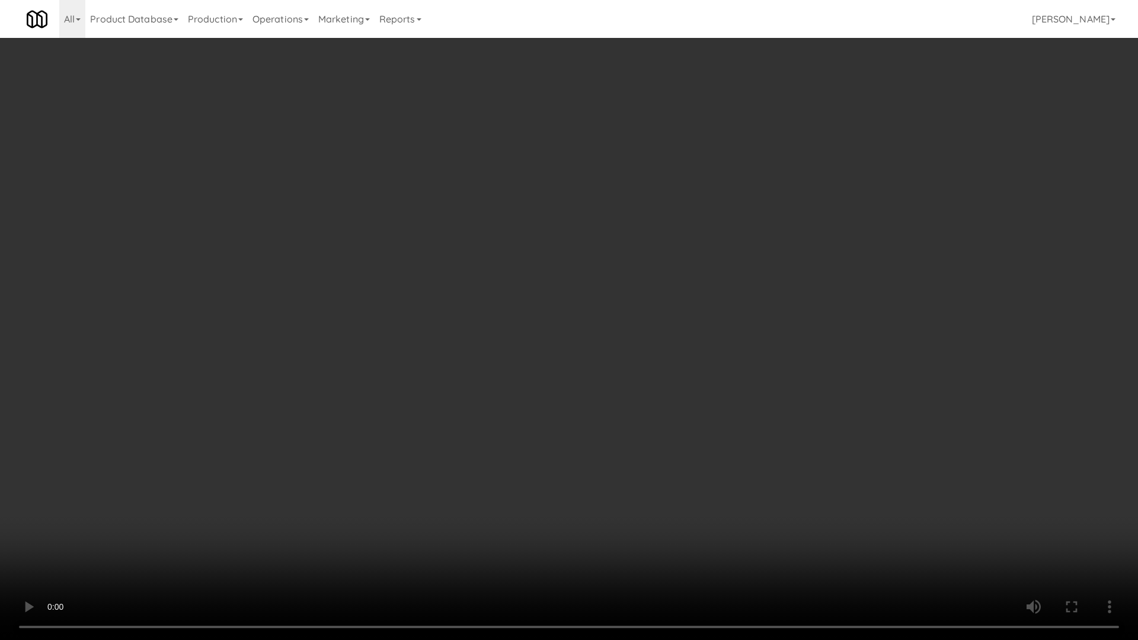
click at [667, 438] on video at bounding box center [569, 320] width 1138 height 640
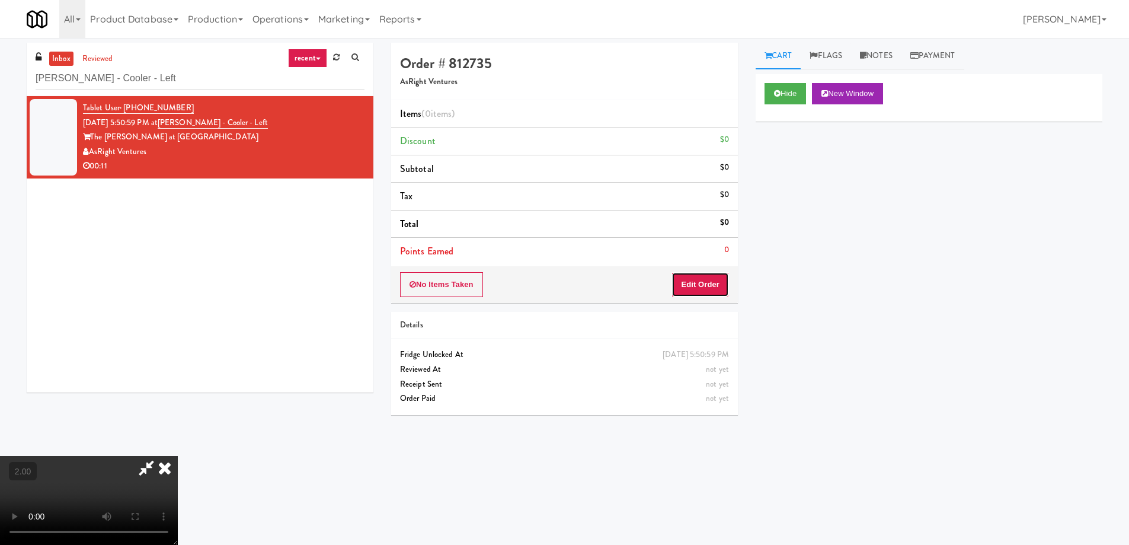
click at [697, 279] on button "Edit Order" at bounding box center [699, 284] width 57 height 25
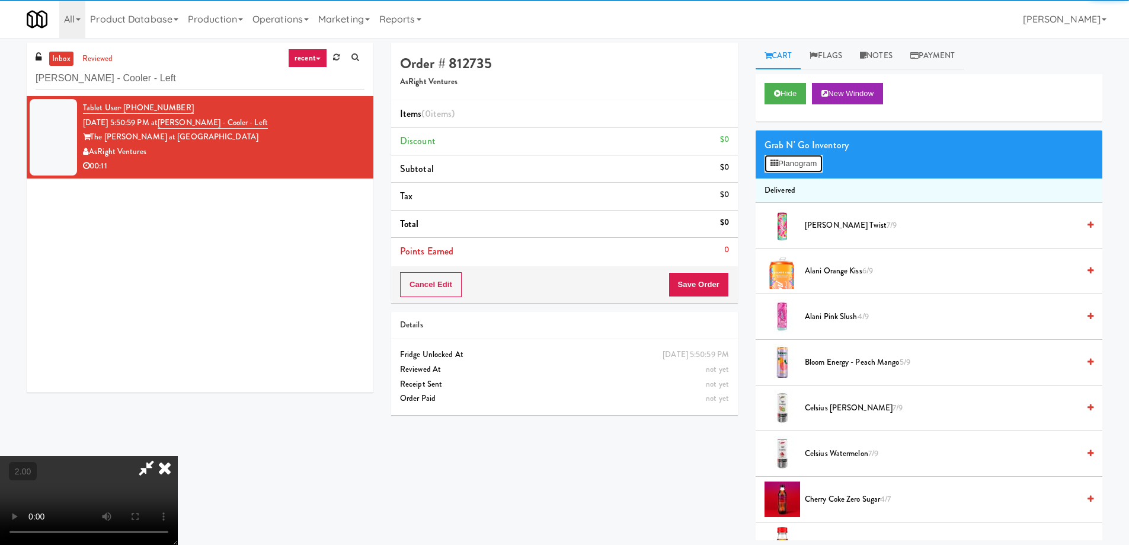
click at [803, 171] on button "Planogram" at bounding box center [793, 164] width 58 height 18
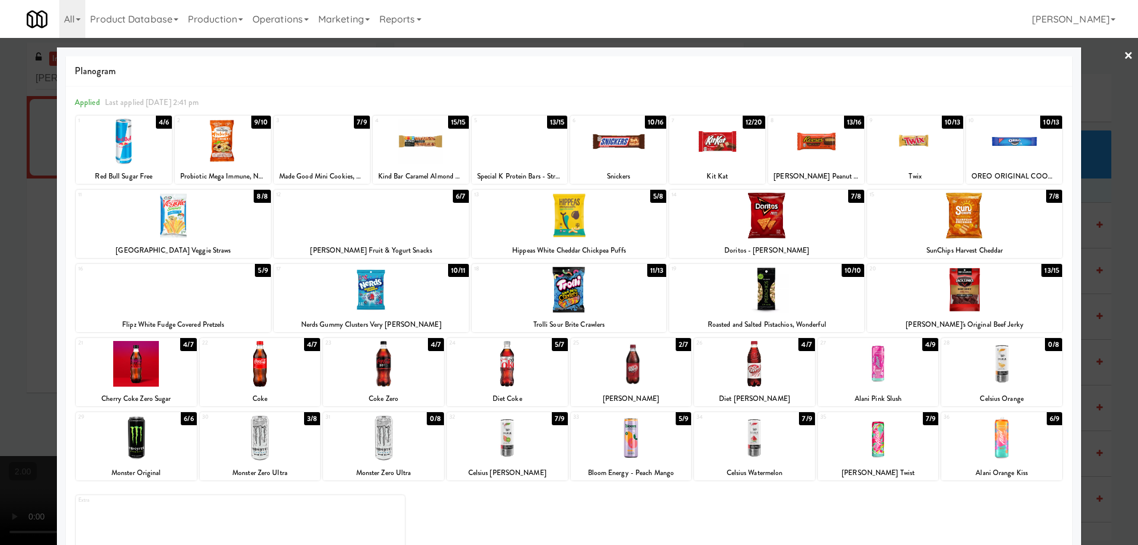
click at [786, 233] on div at bounding box center [766, 216] width 195 height 46
click at [971, 213] on div at bounding box center [964, 216] width 195 height 46
click at [0, 378] on div at bounding box center [569, 272] width 1138 height 545
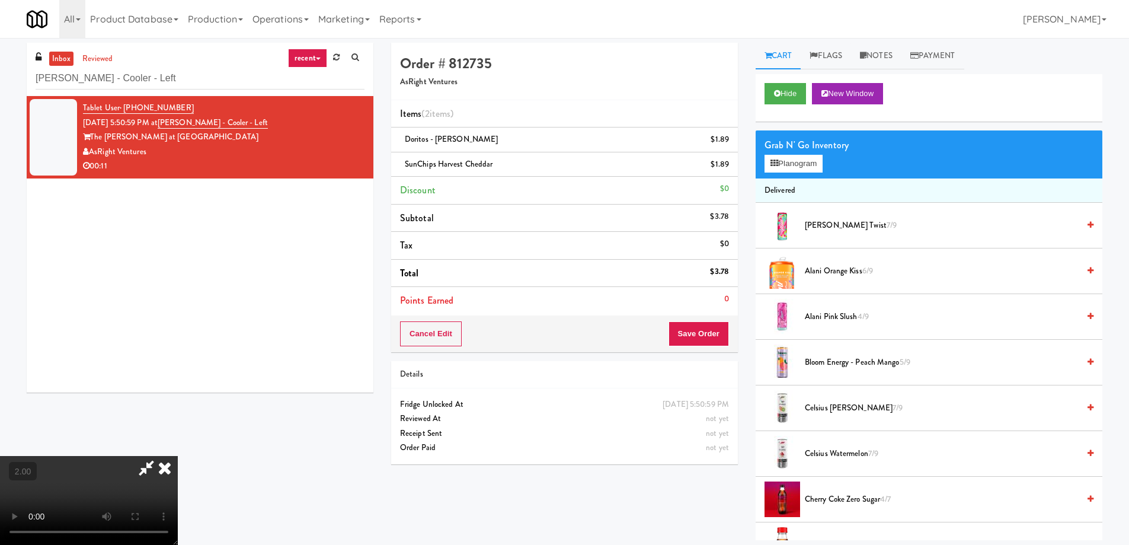
click at [178, 456] on video at bounding box center [89, 500] width 178 height 89
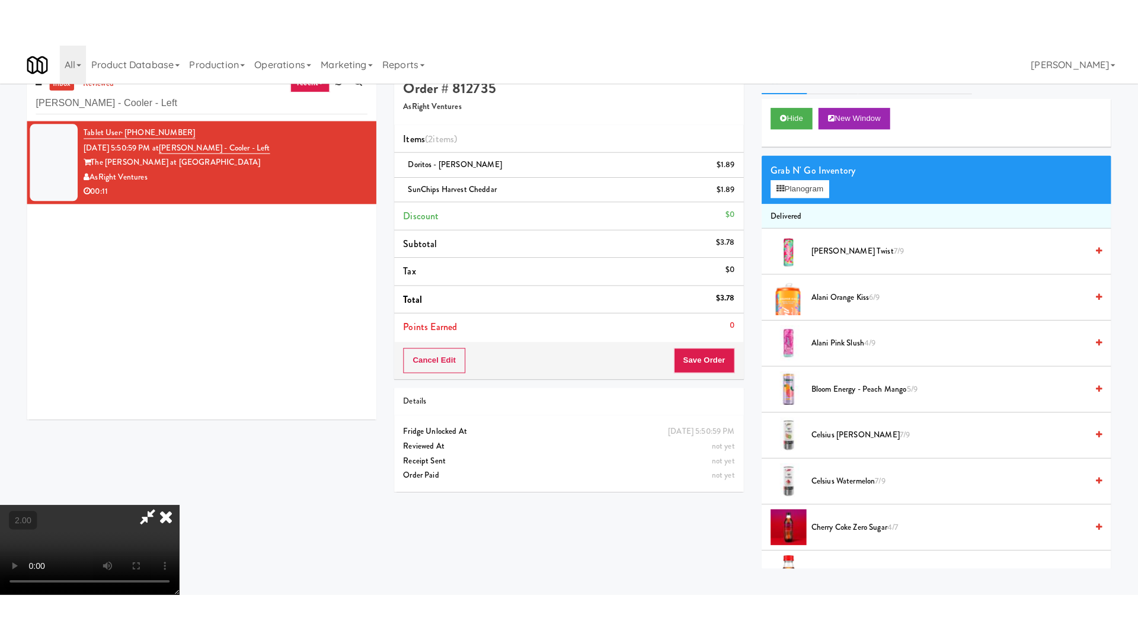
scroll to position [38, 0]
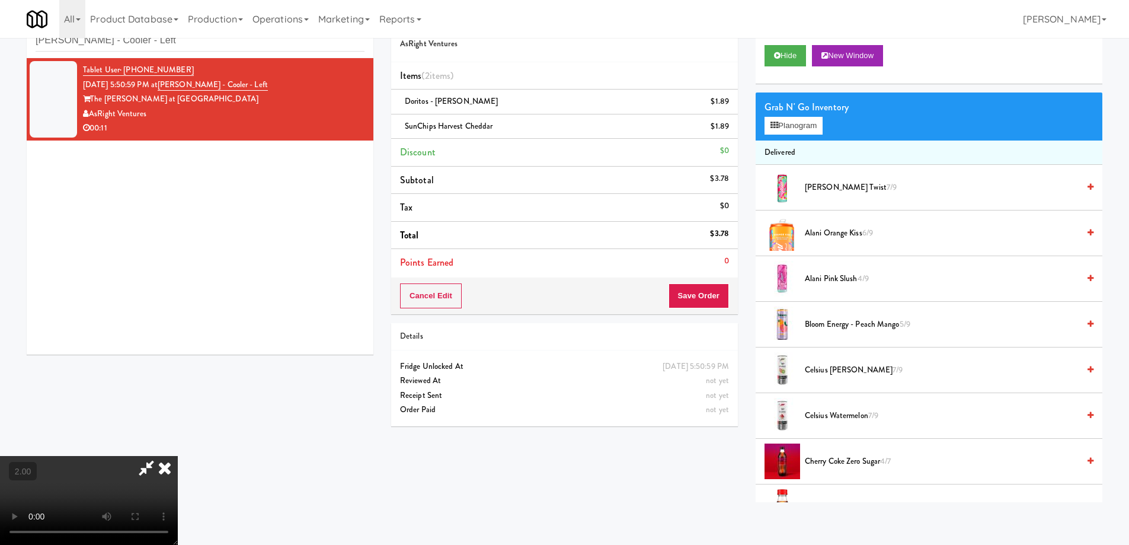
click at [178, 475] on video at bounding box center [89, 500] width 178 height 89
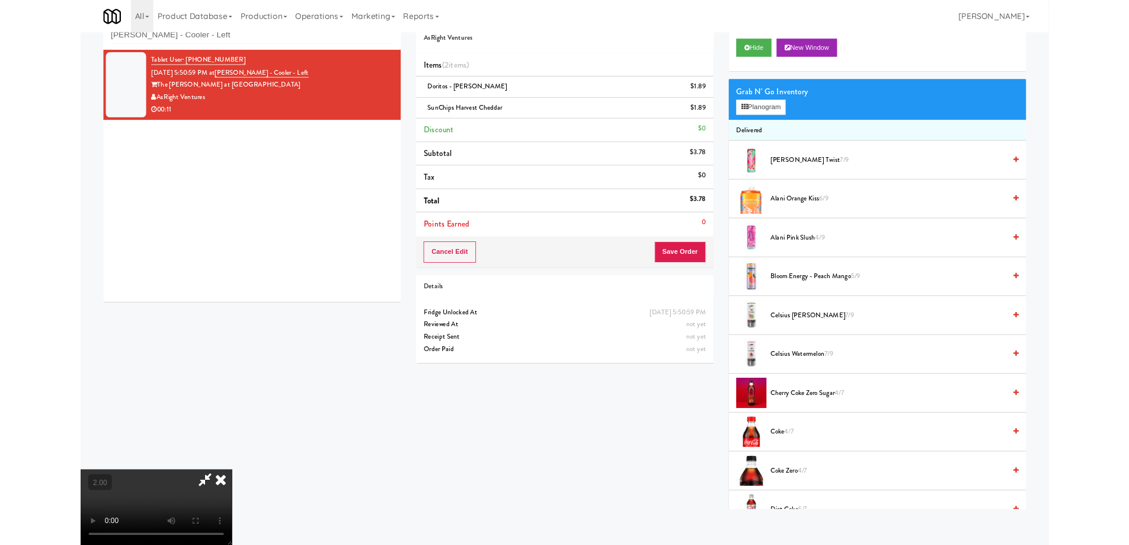
scroll to position [24, 0]
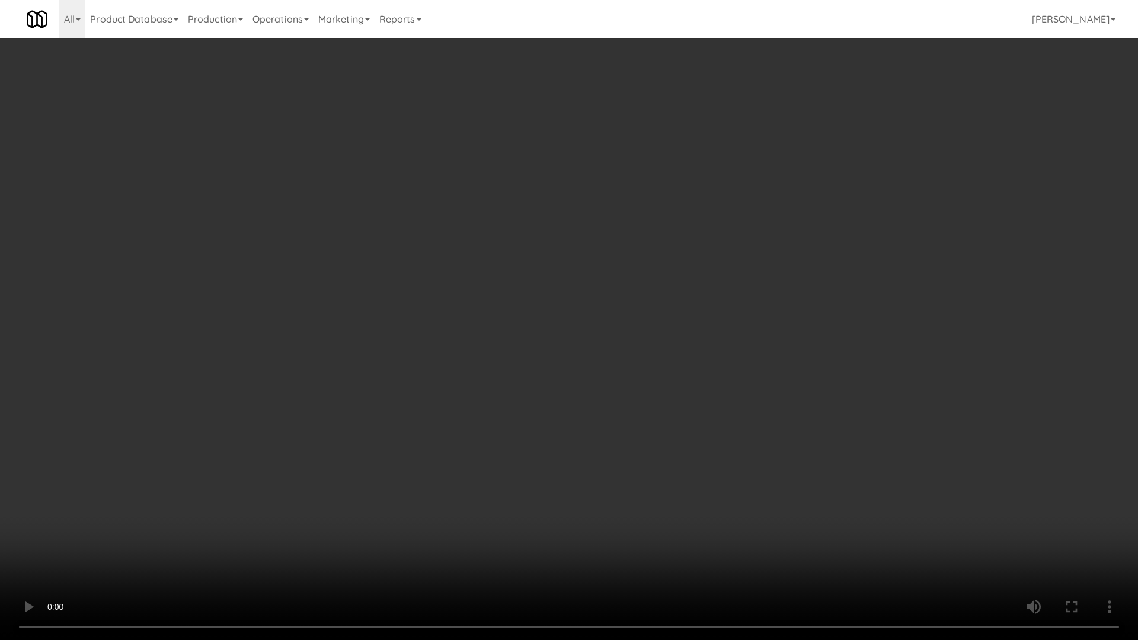
click at [432, 527] on video at bounding box center [569, 320] width 1138 height 640
click at [523, 526] on video at bounding box center [569, 320] width 1138 height 640
click at [540, 525] on video at bounding box center [569, 320] width 1138 height 640
click at [541, 525] on video at bounding box center [569, 320] width 1138 height 640
click at [546, 525] on video at bounding box center [569, 320] width 1138 height 640
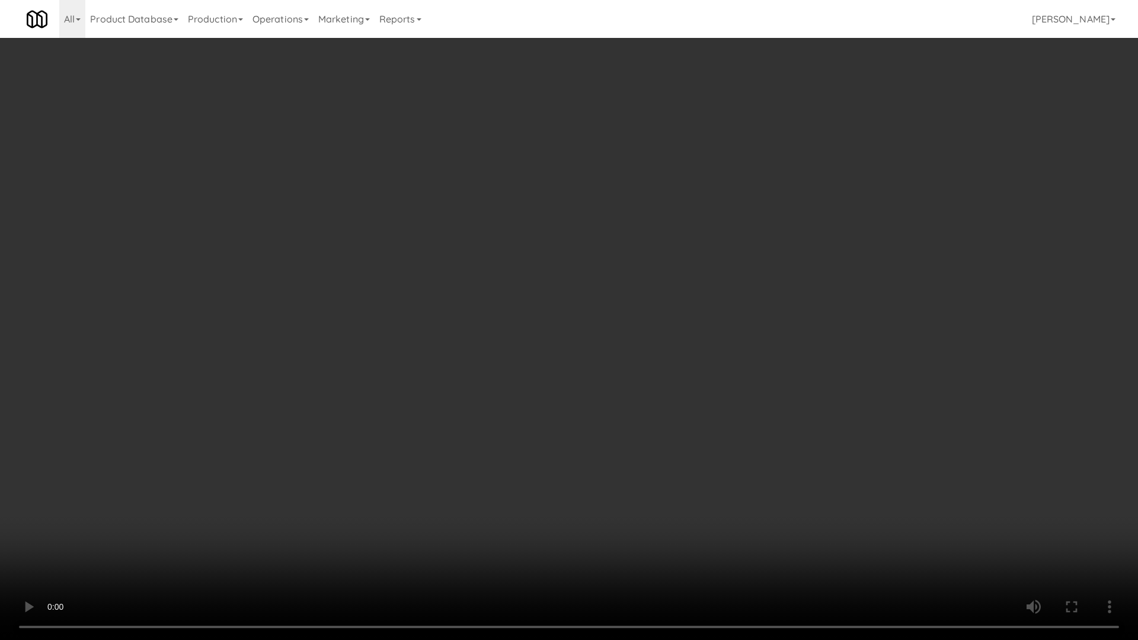
click at [559, 527] on video at bounding box center [569, 320] width 1138 height 640
click at [560, 529] on video at bounding box center [569, 320] width 1138 height 640
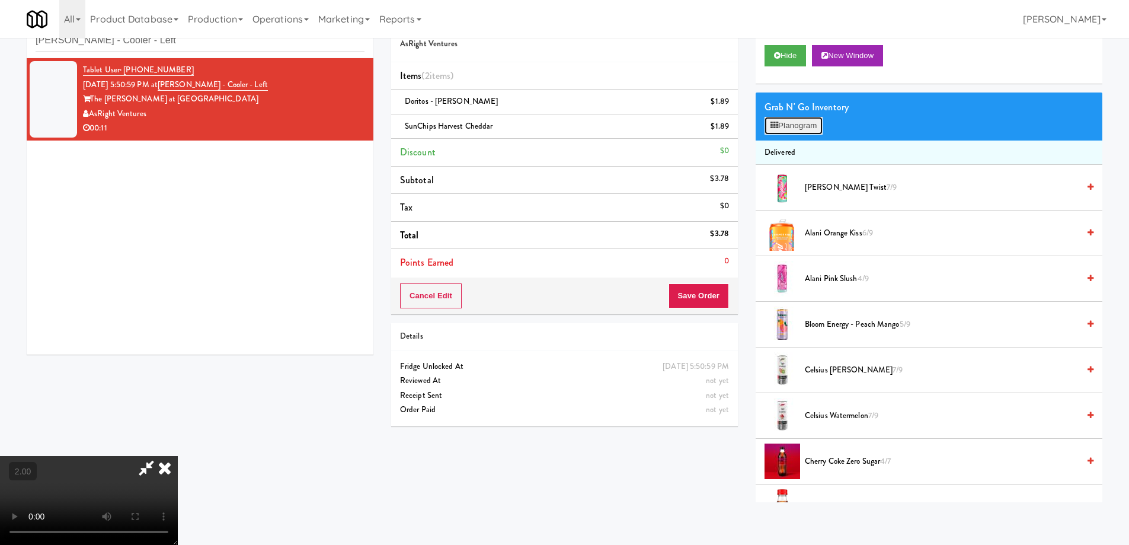
click at [784, 124] on button "Planogram" at bounding box center [793, 126] width 58 height 18
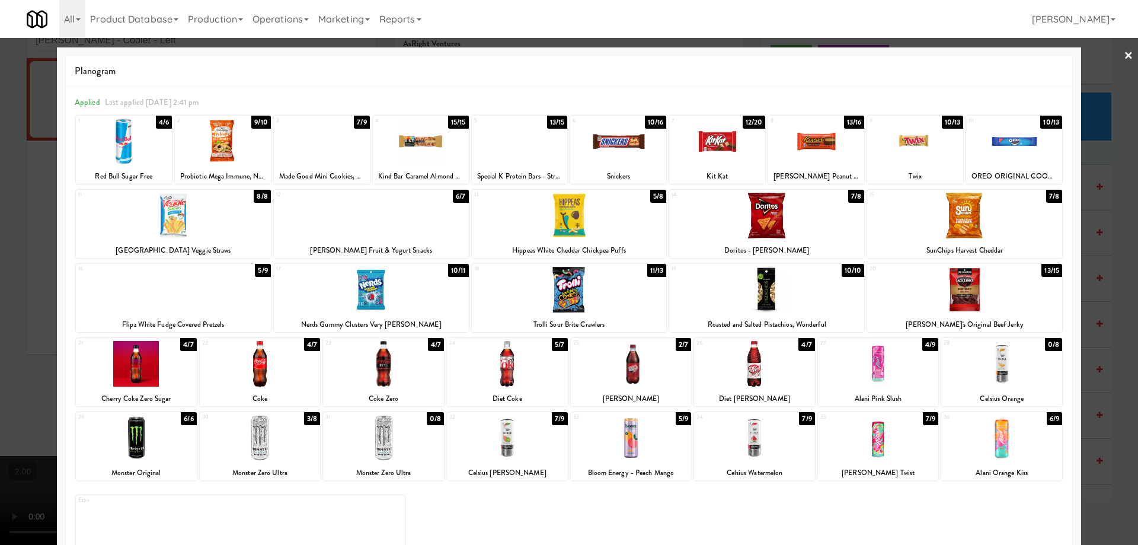
click at [279, 366] on div at bounding box center [260, 364] width 121 height 46
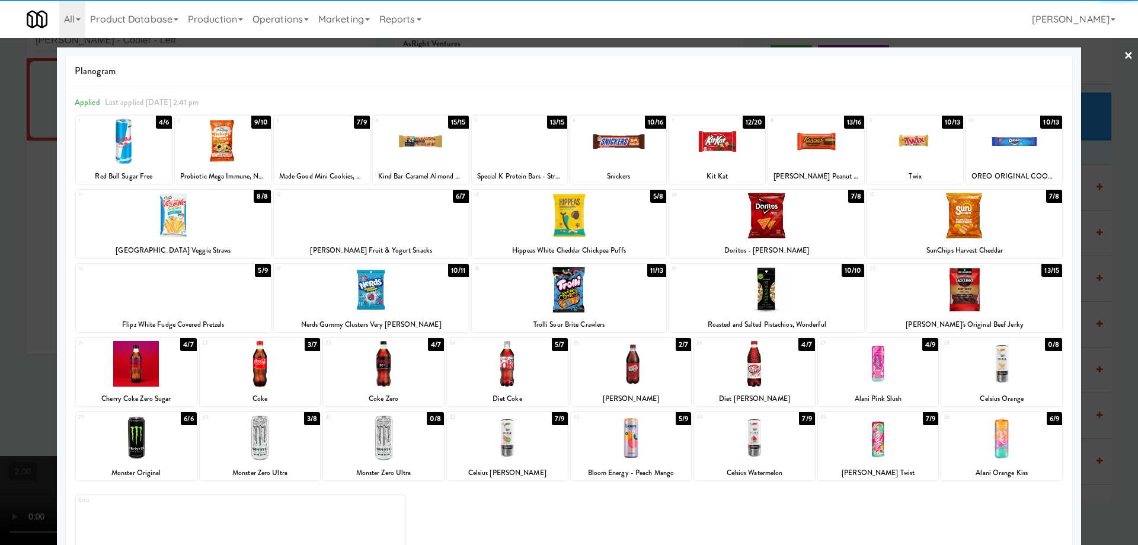
click at [0, 354] on div at bounding box center [569, 272] width 1138 height 545
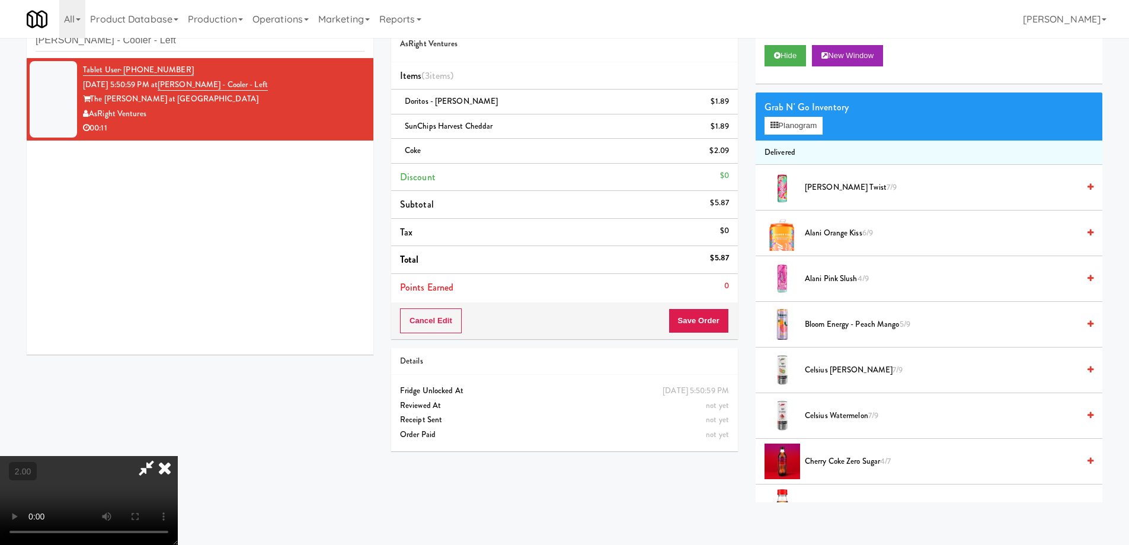
click at [160, 456] on icon at bounding box center [146, 468] width 27 height 24
click at [696, 326] on button "Save Order" at bounding box center [698, 320] width 60 height 25
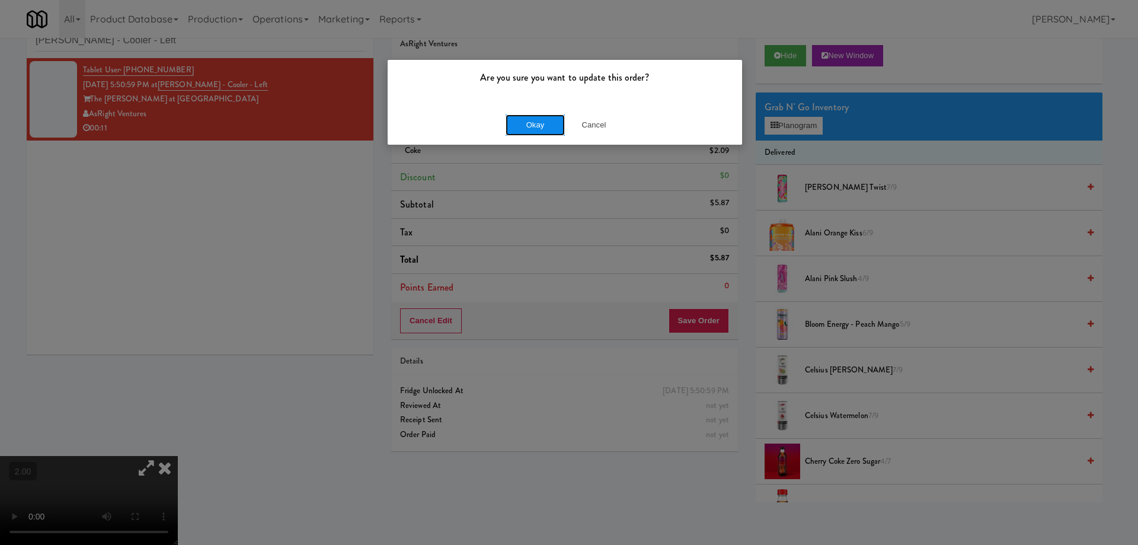
click at [542, 127] on button "Okay" at bounding box center [534, 124] width 59 height 21
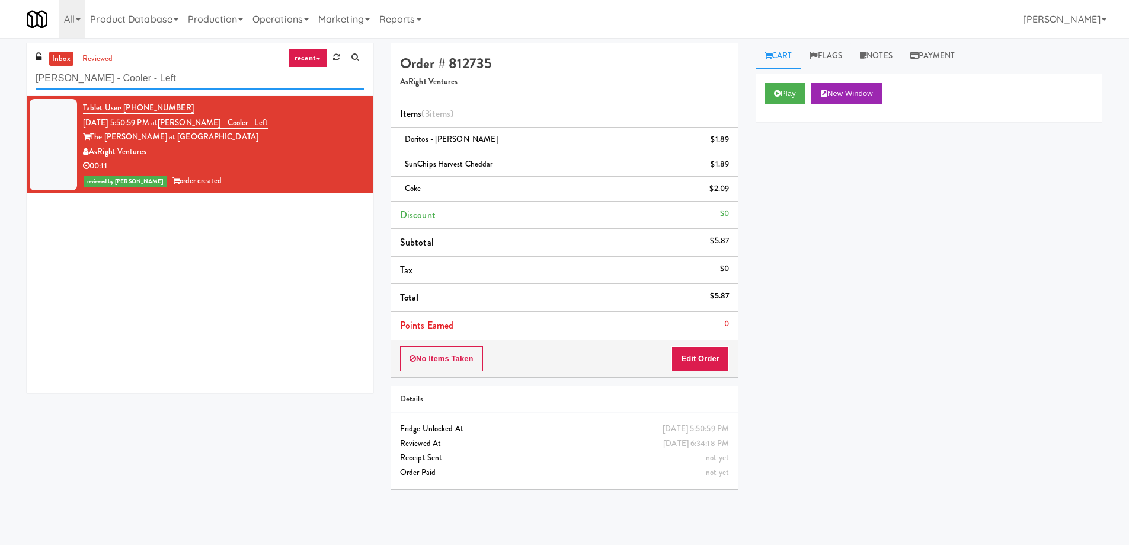
click at [169, 82] on input "[PERSON_NAME] - Cooler - Left" at bounding box center [200, 79] width 329 height 22
click at [168, 82] on input "[PERSON_NAME] - Cooler - Left" at bounding box center [200, 79] width 329 height 22
paste input "pectrum Cooler"
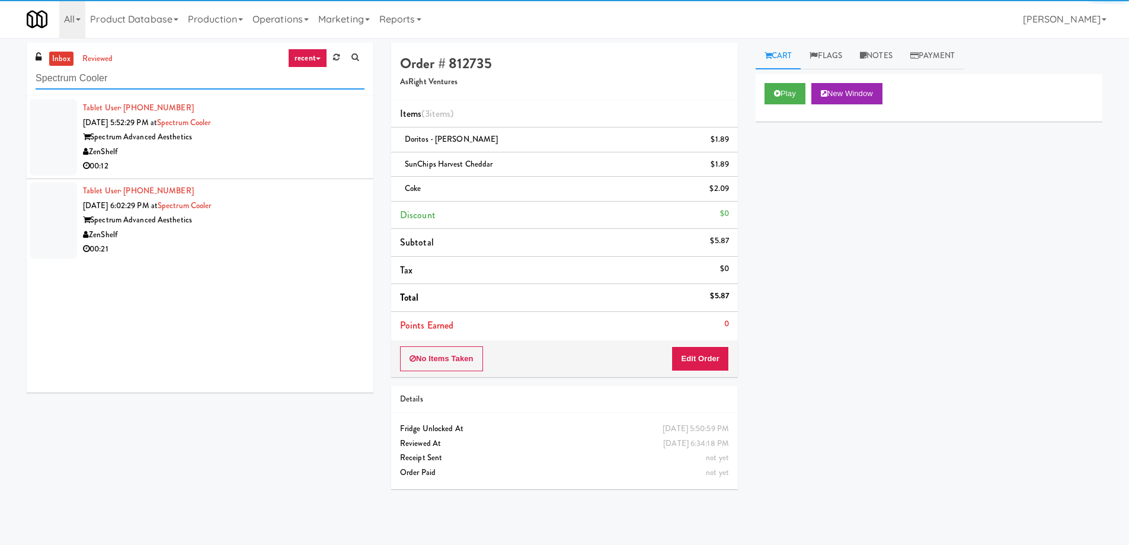
type input "Spectrum Cooler"
drag, startPoint x: 275, startPoint y: 150, endPoint x: 284, endPoint y: 157, distance: 11.4
click at [276, 150] on div "ZenShelf" at bounding box center [223, 152] width 281 height 15
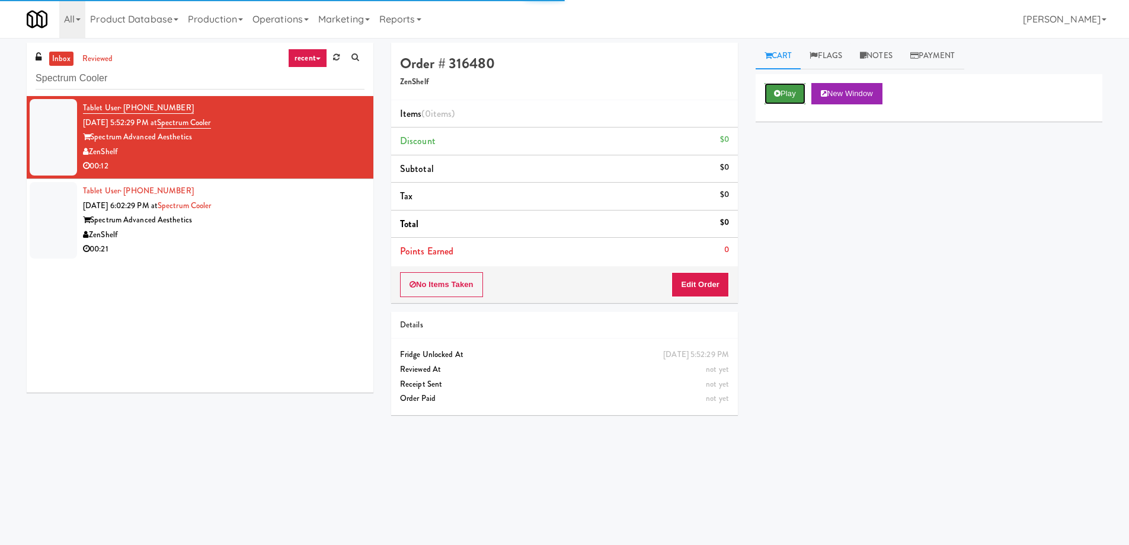
click at [784, 98] on button "Play" at bounding box center [784, 93] width 41 height 21
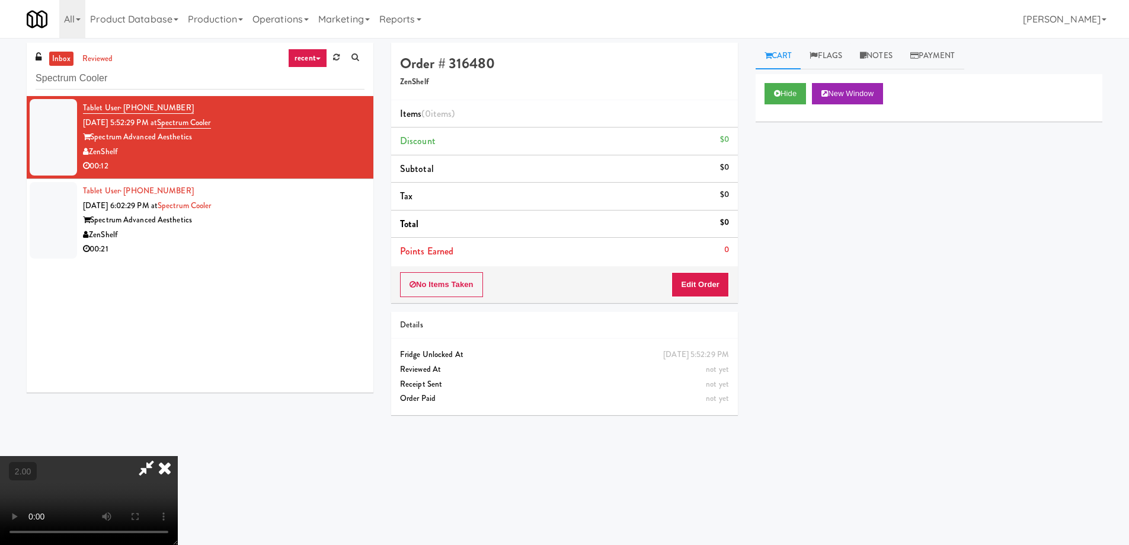
click at [178, 456] on video at bounding box center [89, 500] width 178 height 89
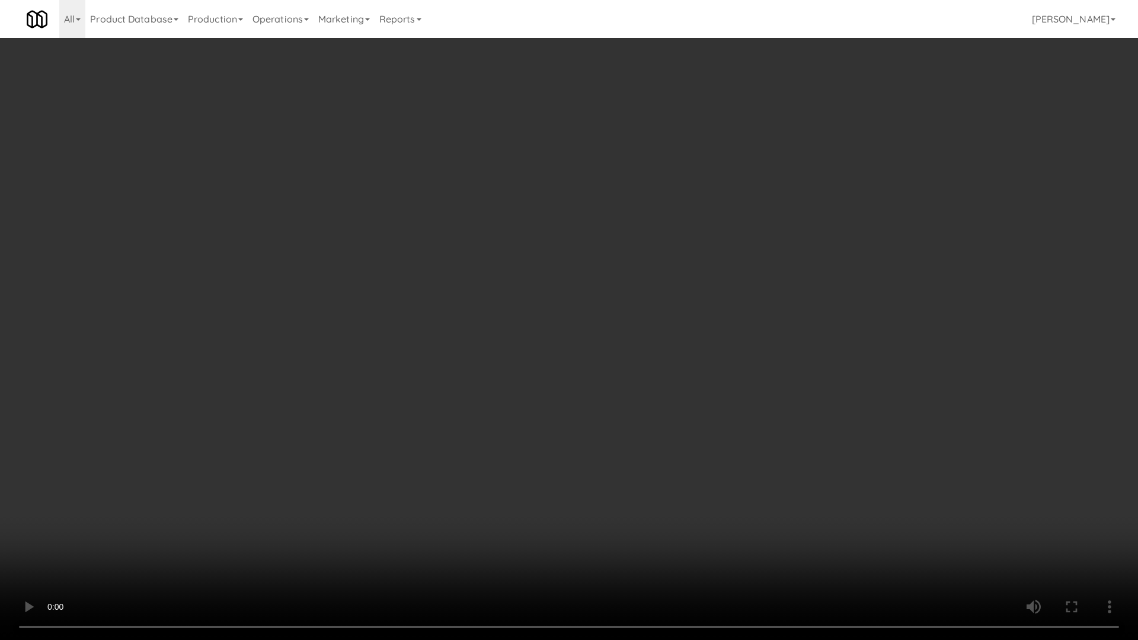
click at [647, 466] on video at bounding box center [569, 320] width 1138 height 640
click at [605, 501] on video at bounding box center [569, 320] width 1138 height 640
click at [610, 498] on video at bounding box center [569, 320] width 1138 height 640
click at [664, 475] on video at bounding box center [569, 320] width 1138 height 640
click at [664, 476] on video at bounding box center [569, 320] width 1138 height 640
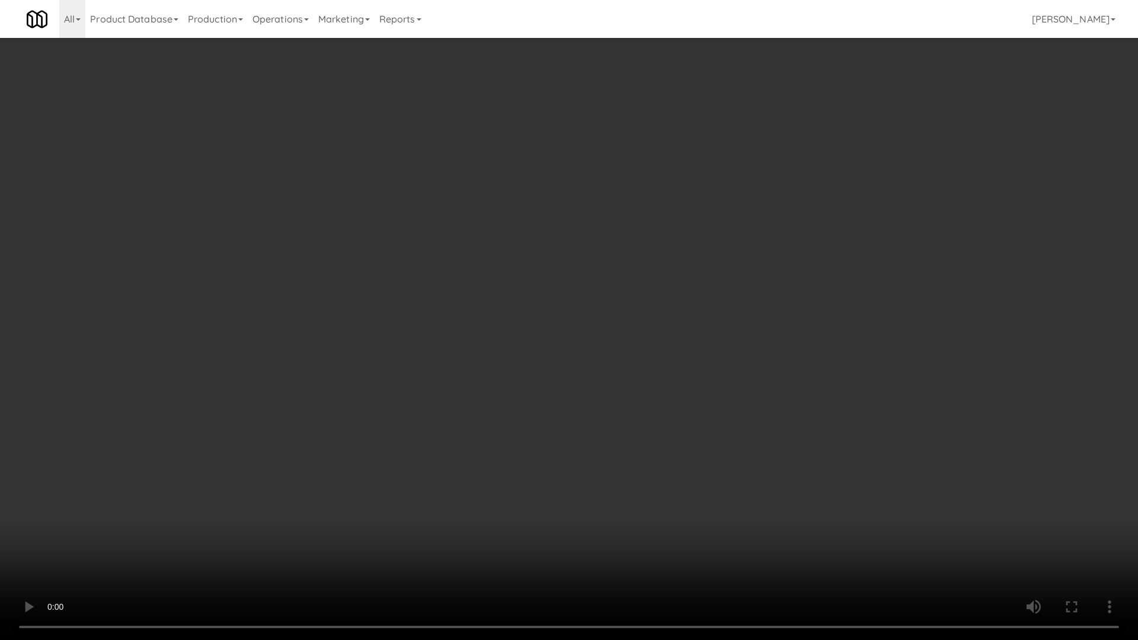
click at [664, 476] on video at bounding box center [569, 320] width 1138 height 640
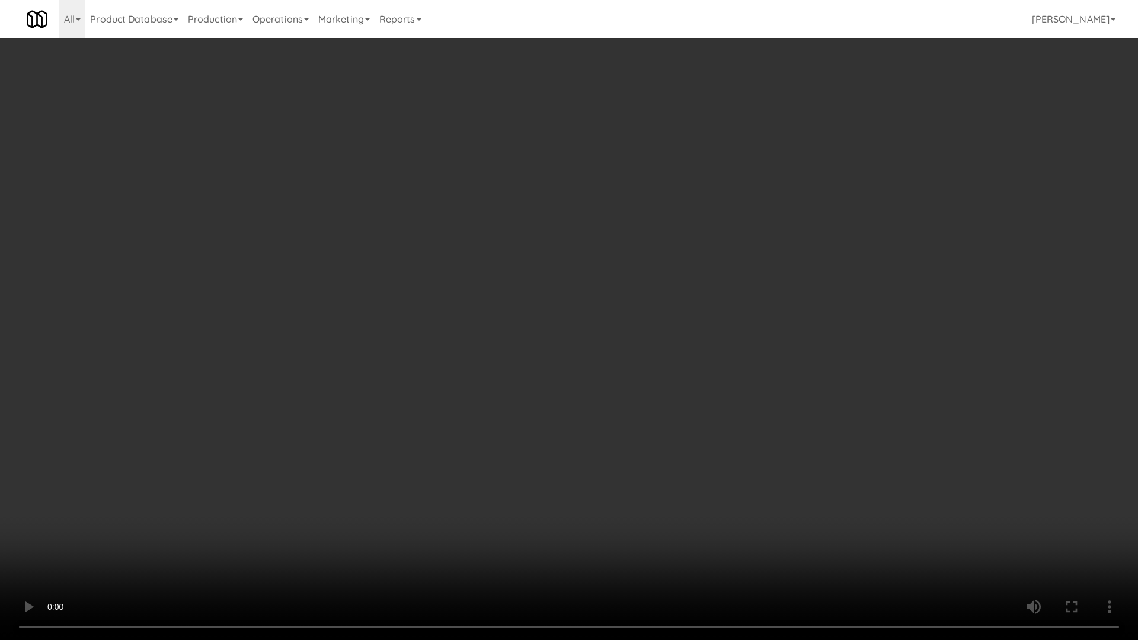
click at [664, 476] on video at bounding box center [569, 320] width 1138 height 640
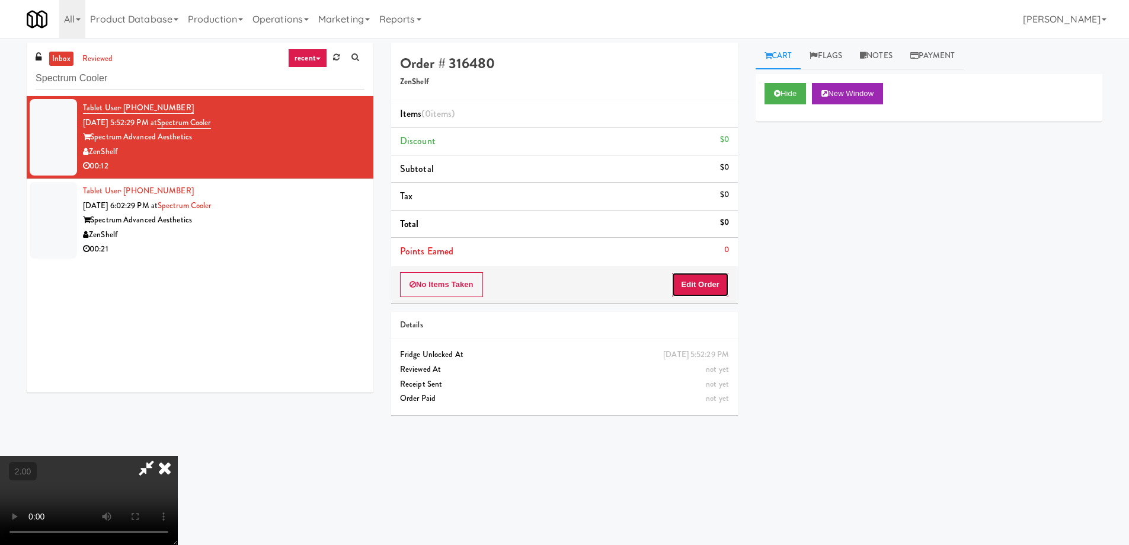
click at [713, 287] on button "Edit Order" at bounding box center [699, 284] width 57 height 25
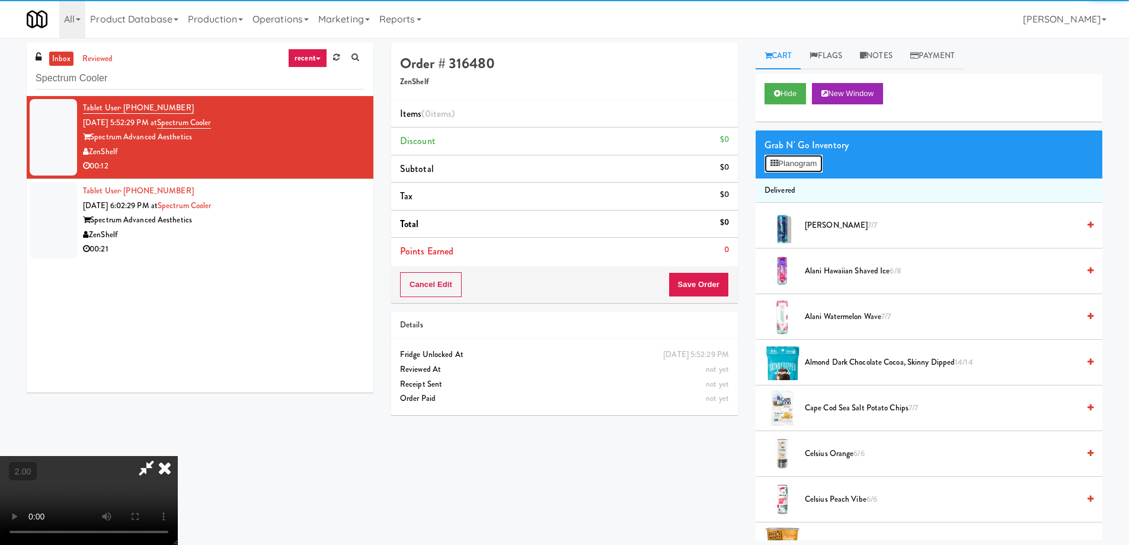
click at [796, 155] on button "Planogram" at bounding box center [793, 164] width 58 height 18
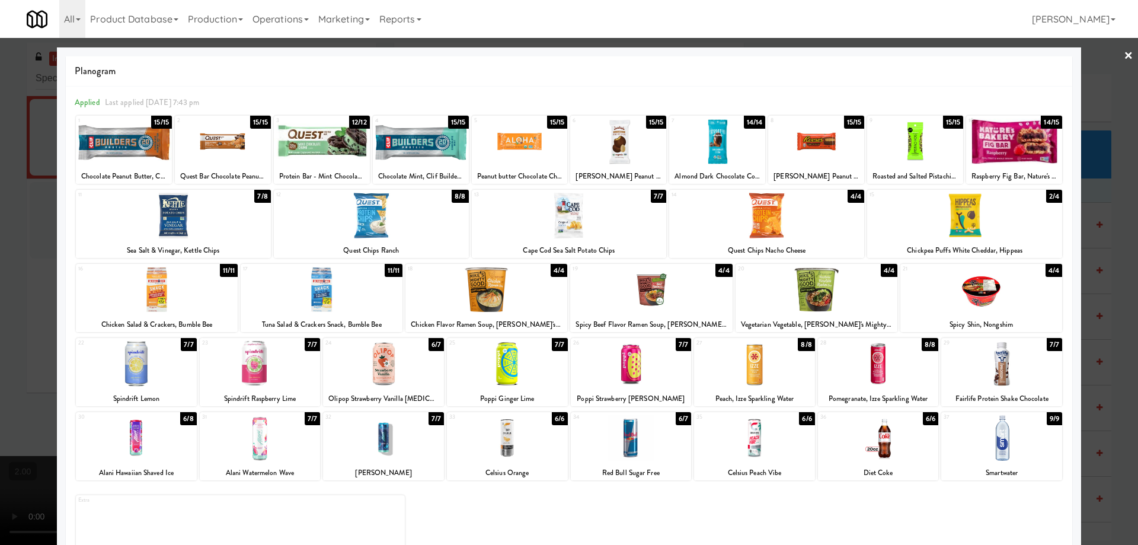
click at [245, 373] on div at bounding box center [260, 364] width 121 height 46
click at [955, 219] on div at bounding box center [964, 216] width 195 height 46
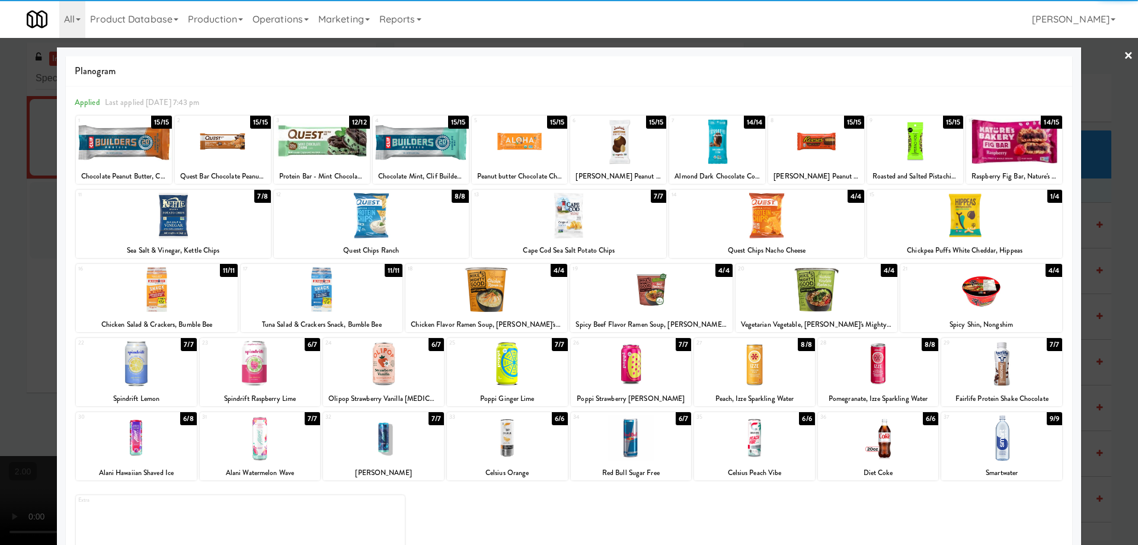
click at [0, 334] on div at bounding box center [569, 272] width 1138 height 545
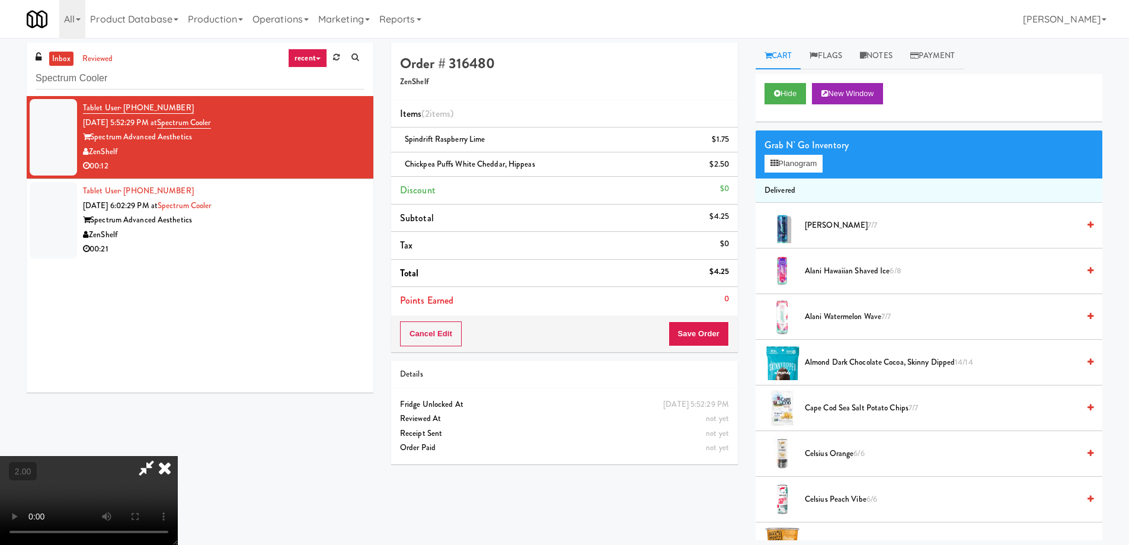
click at [178, 456] on video at bounding box center [89, 500] width 178 height 89
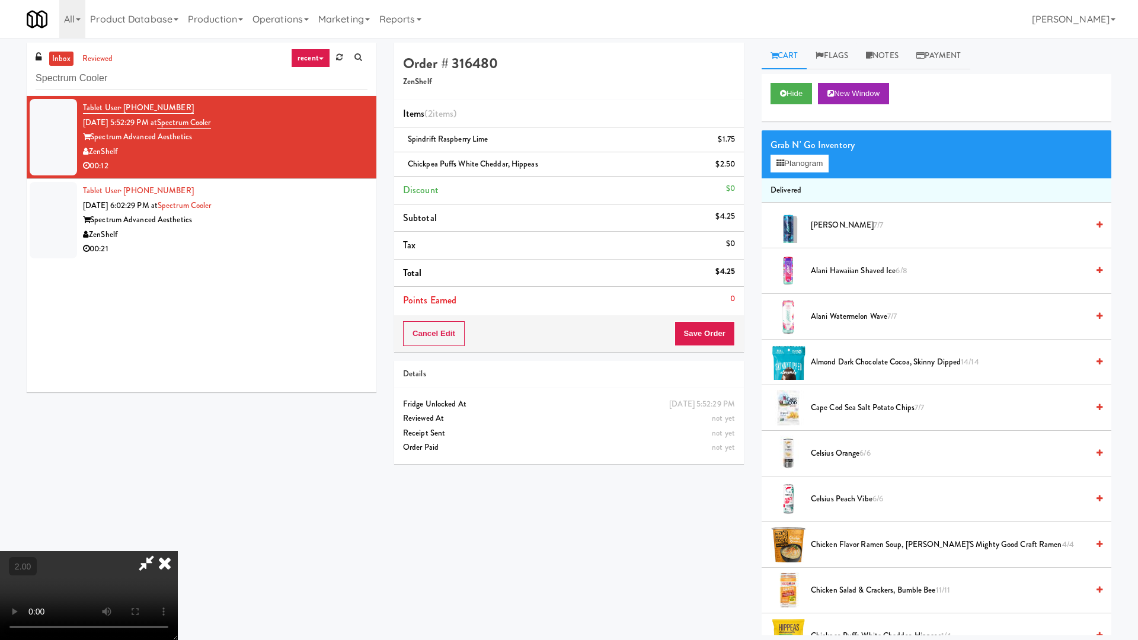
click at [178, 544] on video at bounding box center [89, 595] width 178 height 89
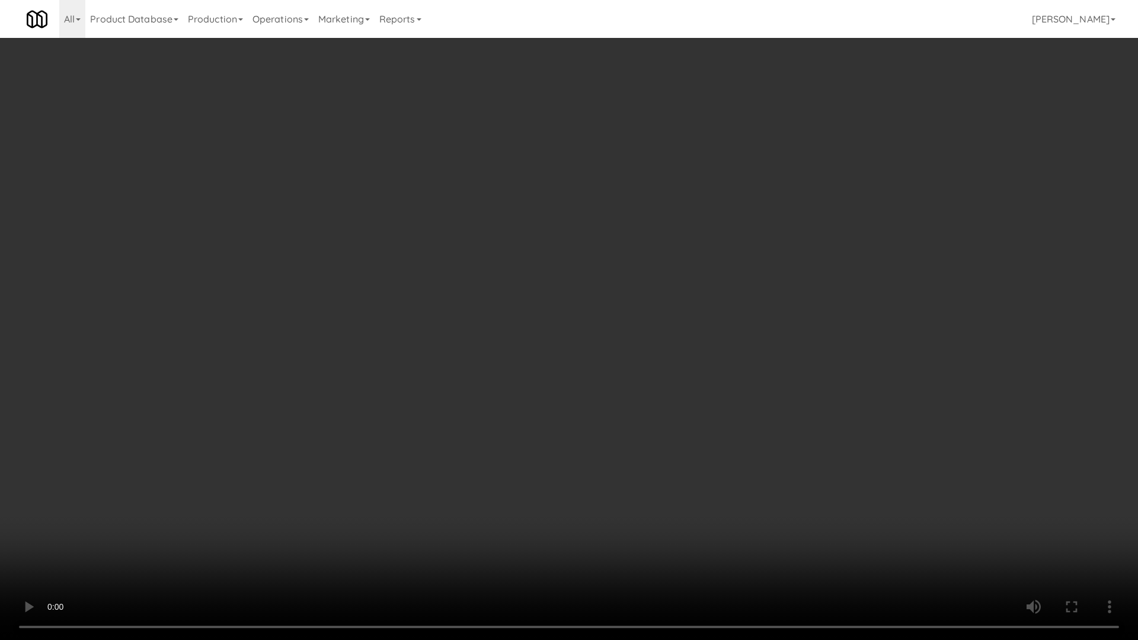
click at [645, 484] on video at bounding box center [569, 320] width 1138 height 640
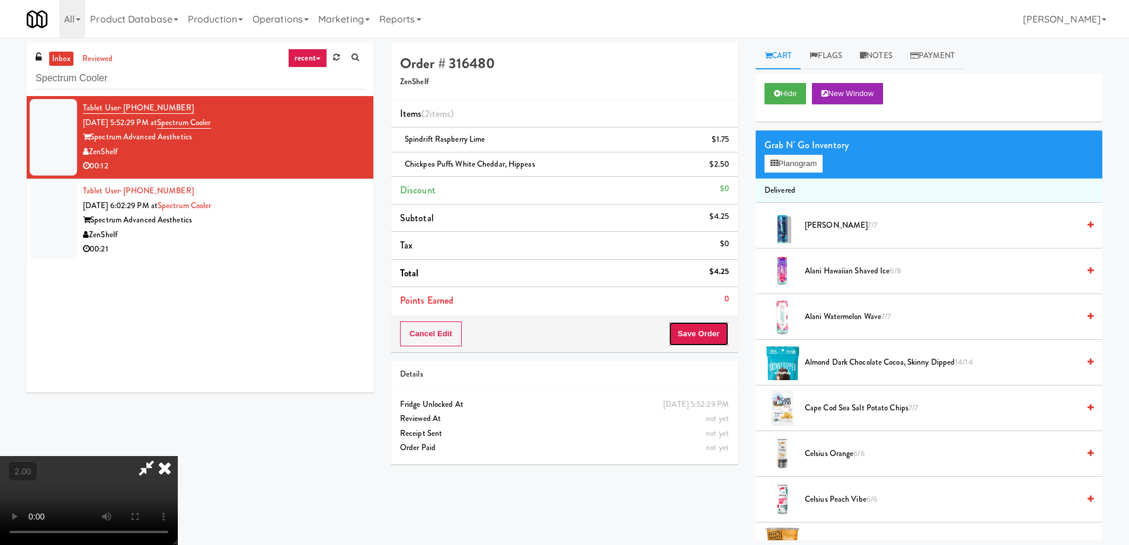
click at [714, 338] on button "Save Order" at bounding box center [698, 333] width 60 height 25
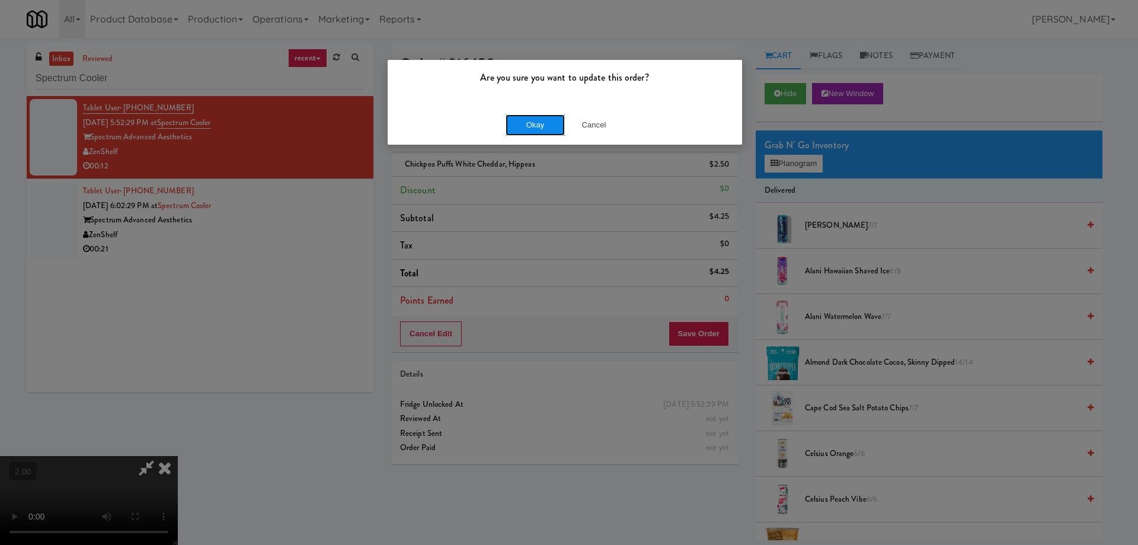
click at [539, 129] on button "Okay" at bounding box center [534, 124] width 59 height 21
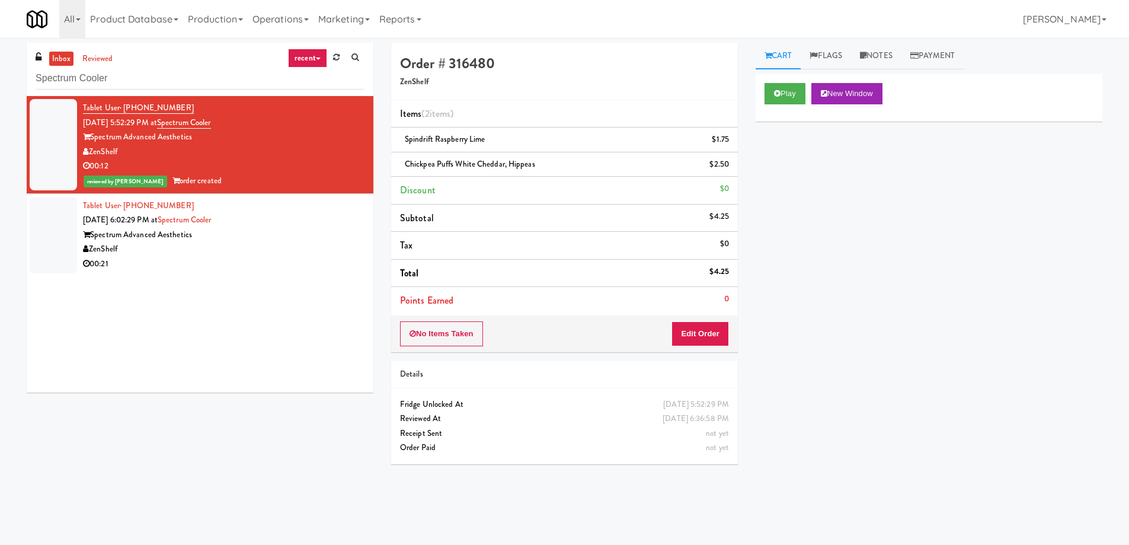
click at [249, 243] on div "ZenShelf" at bounding box center [223, 249] width 281 height 15
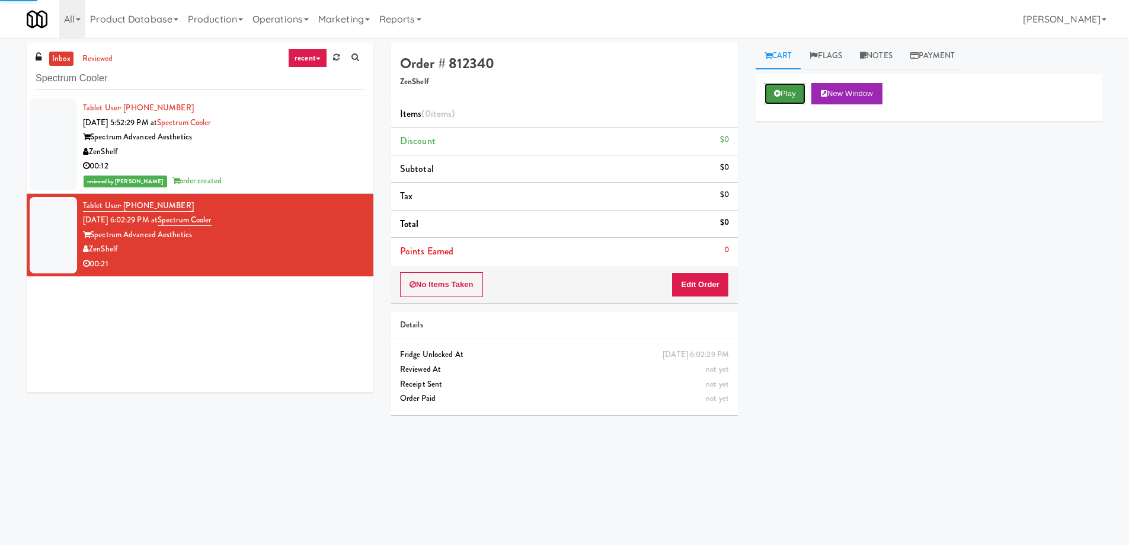
click at [780, 88] on button "Play" at bounding box center [784, 93] width 41 height 21
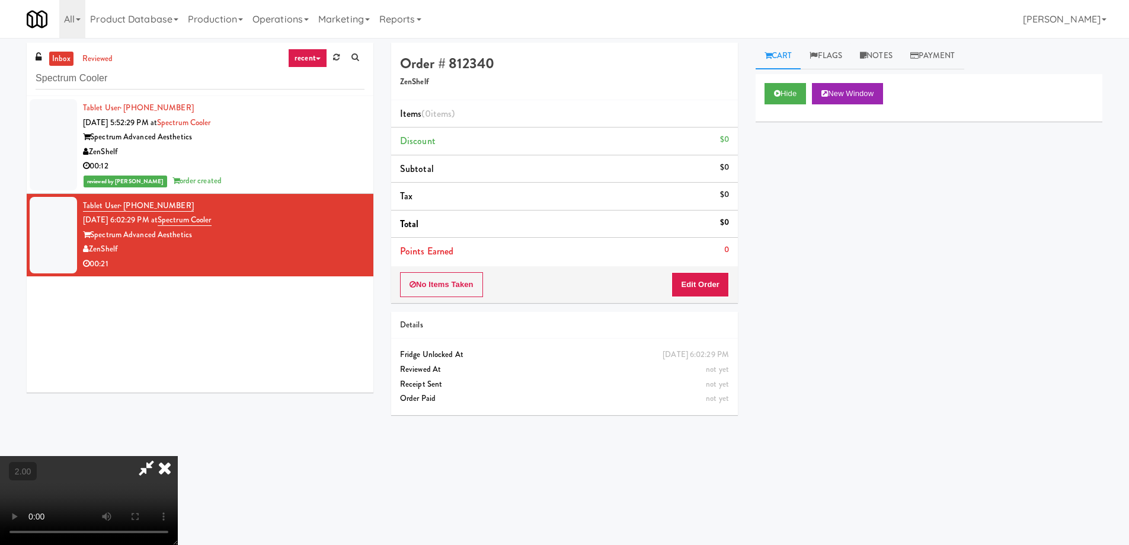
click at [178, 456] on video at bounding box center [89, 500] width 178 height 89
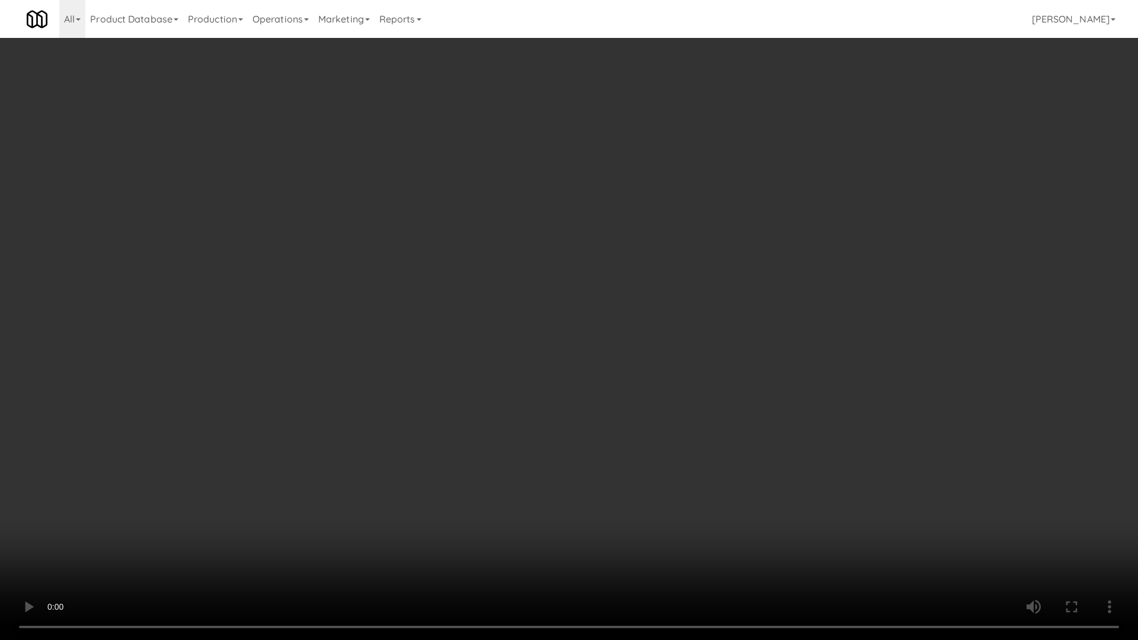
click at [662, 432] on video at bounding box center [569, 320] width 1138 height 640
click at [683, 486] on video at bounding box center [569, 320] width 1138 height 640
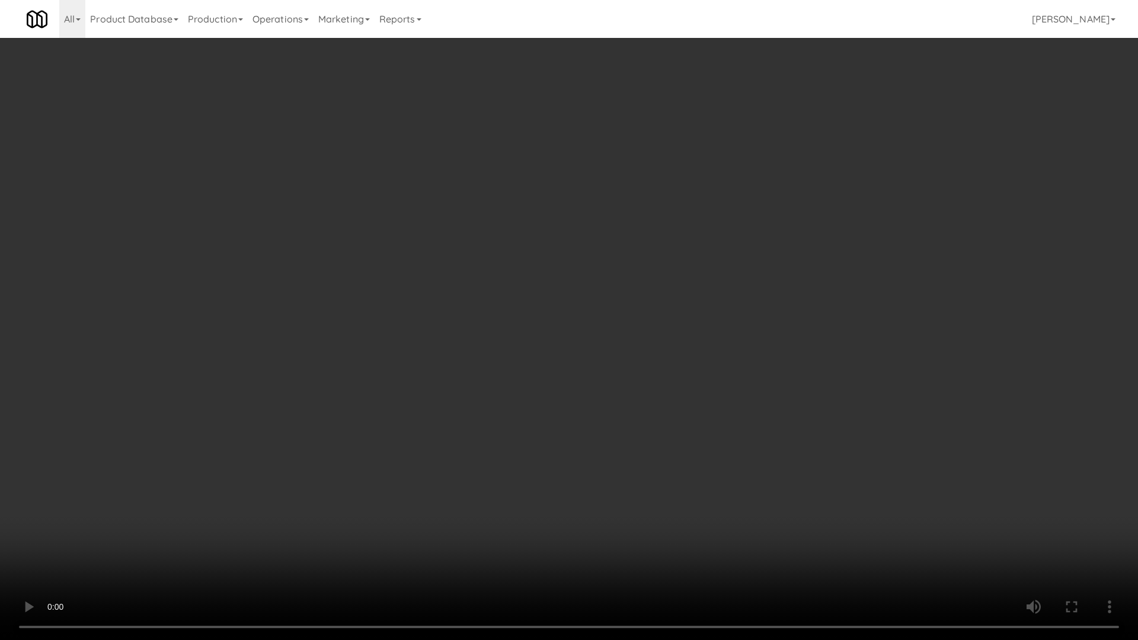
click at [683, 486] on video at bounding box center [569, 320] width 1138 height 640
click at [739, 463] on video at bounding box center [569, 320] width 1138 height 640
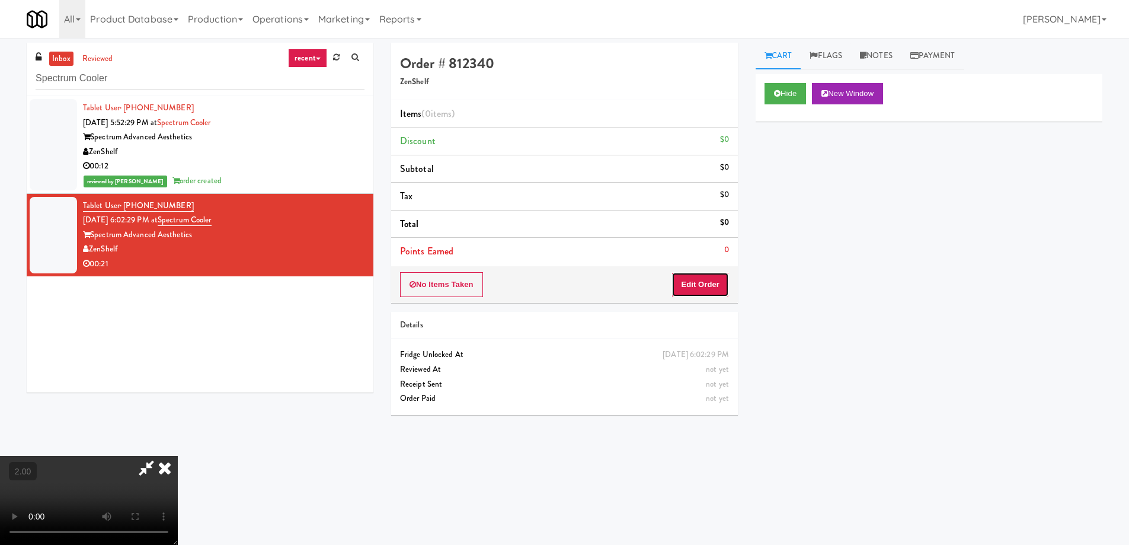
click at [714, 287] on button "Edit Order" at bounding box center [699, 284] width 57 height 25
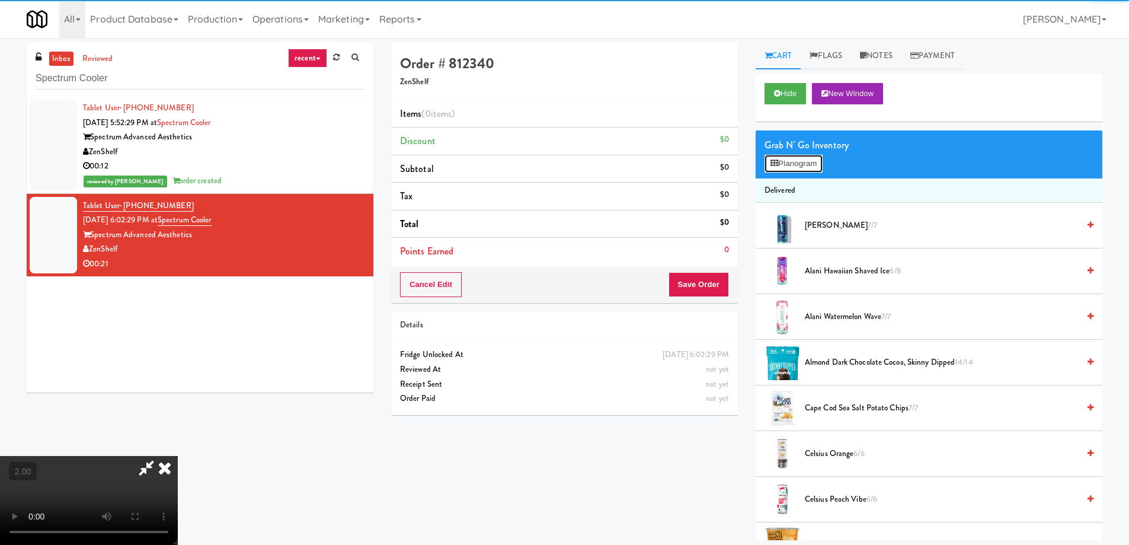
click at [786, 164] on button "Planogram" at bounding box center [793, 164] width 58 height 18
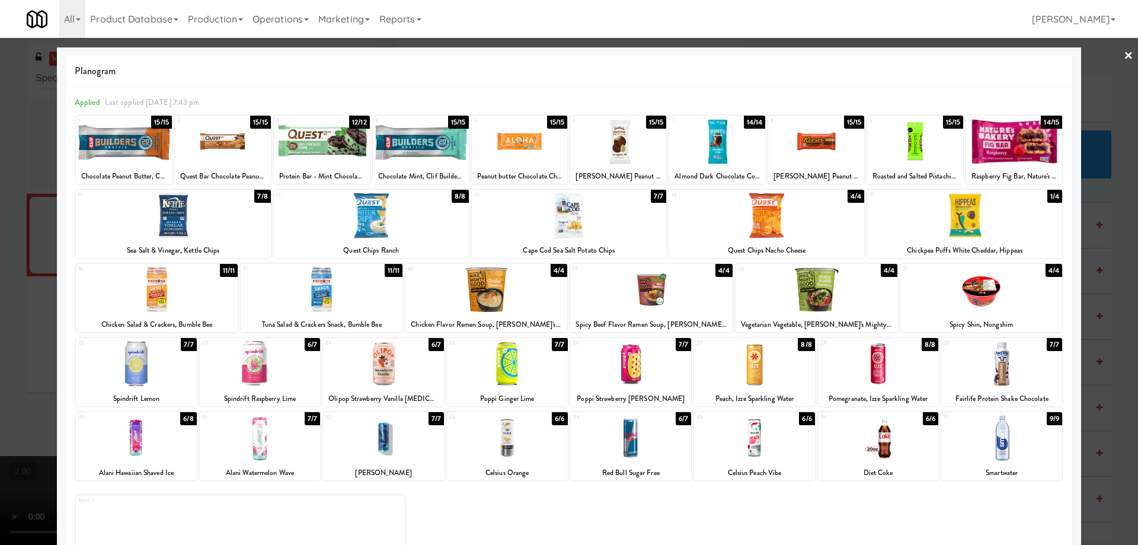
click at [155, 220] on div at bounding box center [173, 216] width 195 height 46
click at [0, 344] on div at bounding box center [569, 272] width 1138 height 545
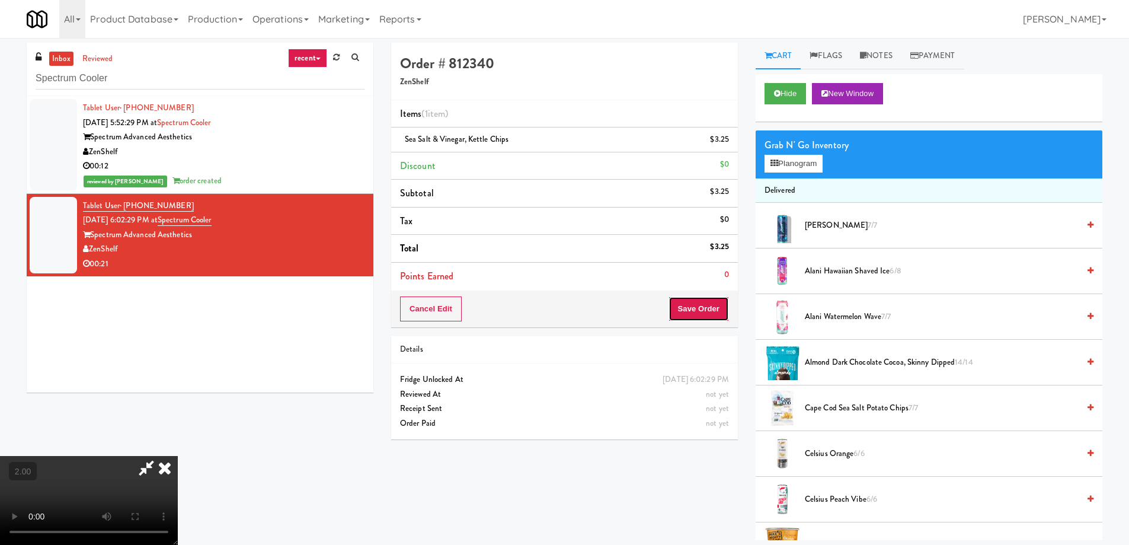
click at [700, 315] on button "Save Order" at bounding box center [698, 308] width 60 height 25
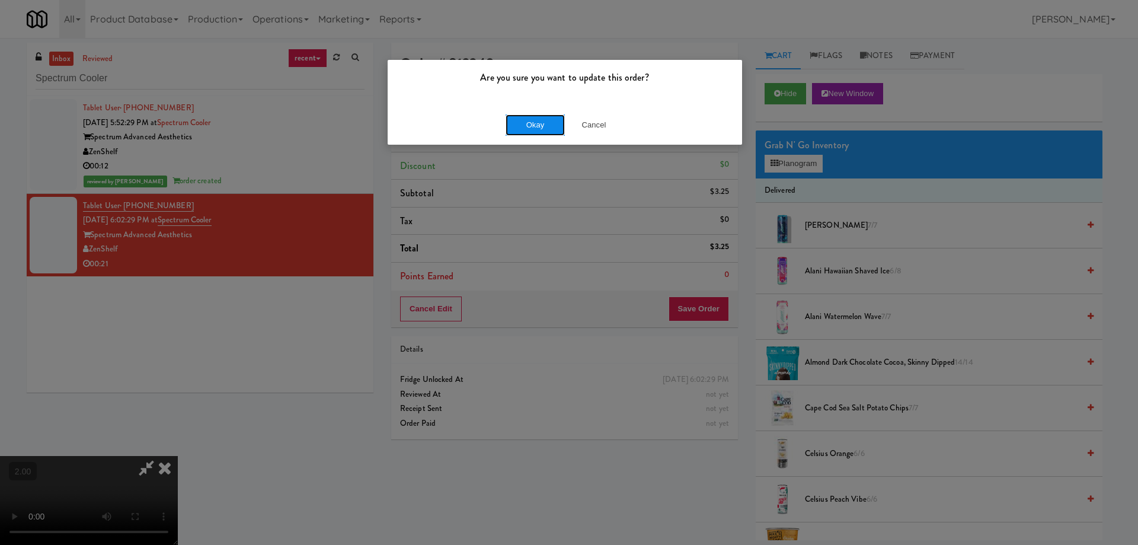
click at [529, 133] on button "Okay" at bounding box center [534, 124] width 59 height 21
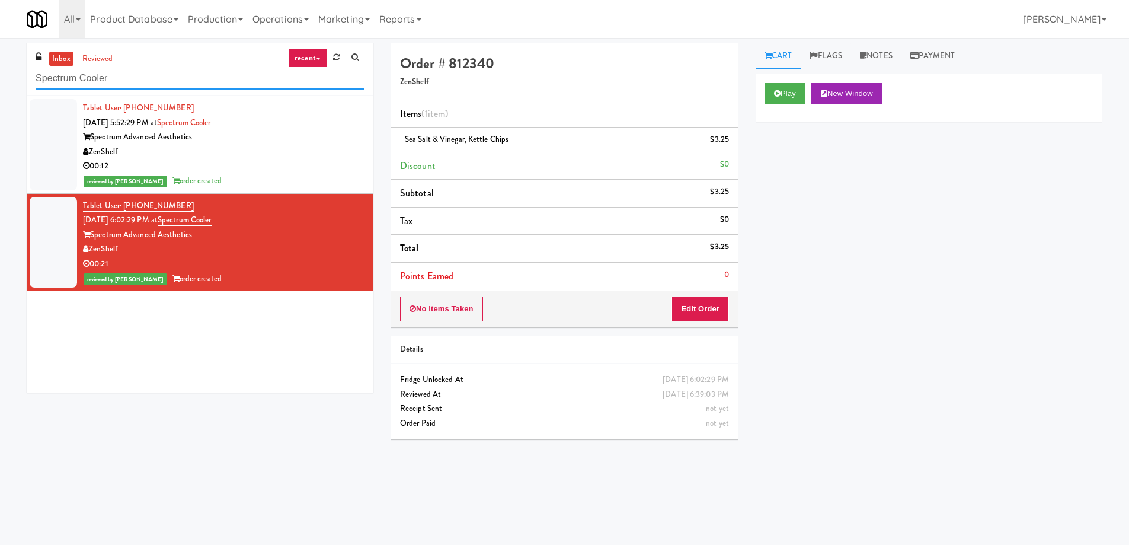
click at [116, 82] on input "Spectrum Cooler" at bounding box center [200, 79] width 329 height 22
paste input "Balchem Breakroom"
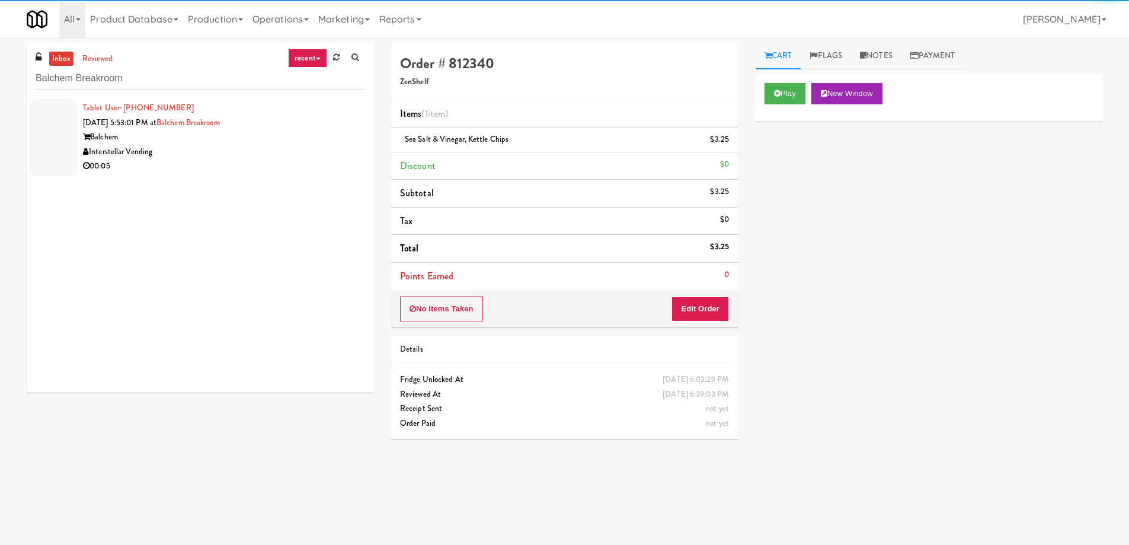
click at [245, 158] on div "Interstellar Vending" at bounding box center [223, 152] width 281 height 15
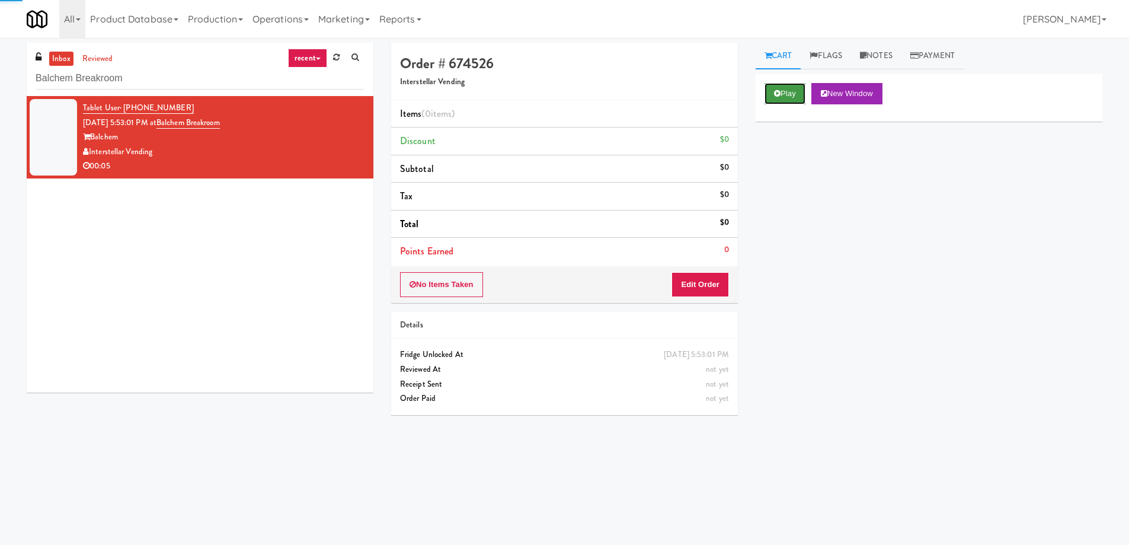
click at [805, 101] on button "Play" at bounding box center [784, 93] width 41 height 21
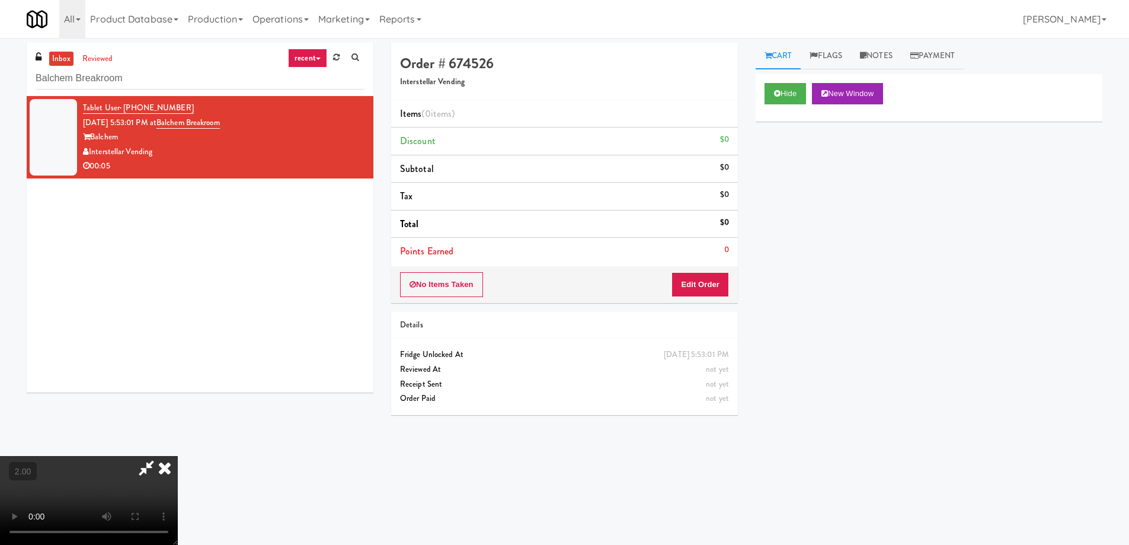
click at [178, 456] on video at bounding box center [89, 500] width 178 height 89
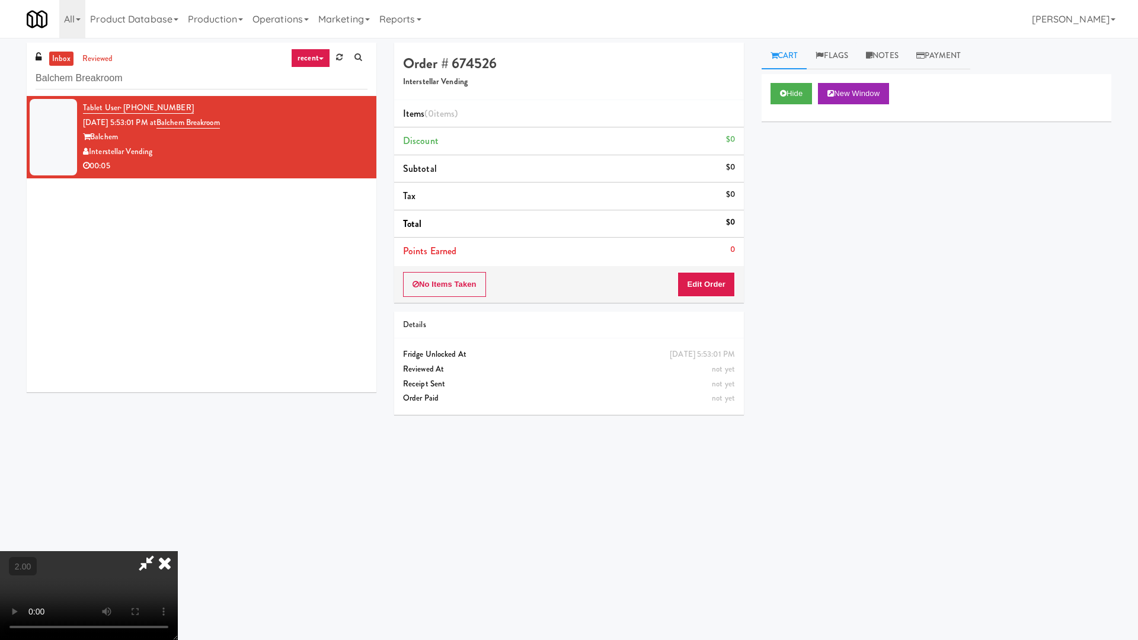
click at [178, 544] on video at bounding box center [89, 595] width 178 height 89
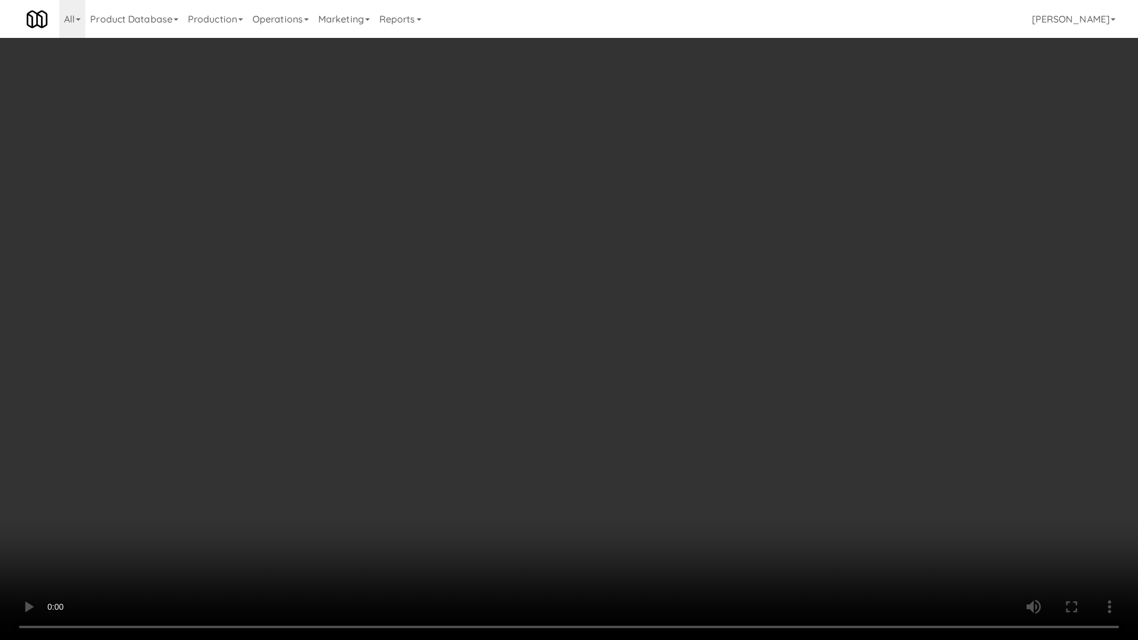
click at [808, 430] on video at bounding box center [569, 320] width 1138 height 640
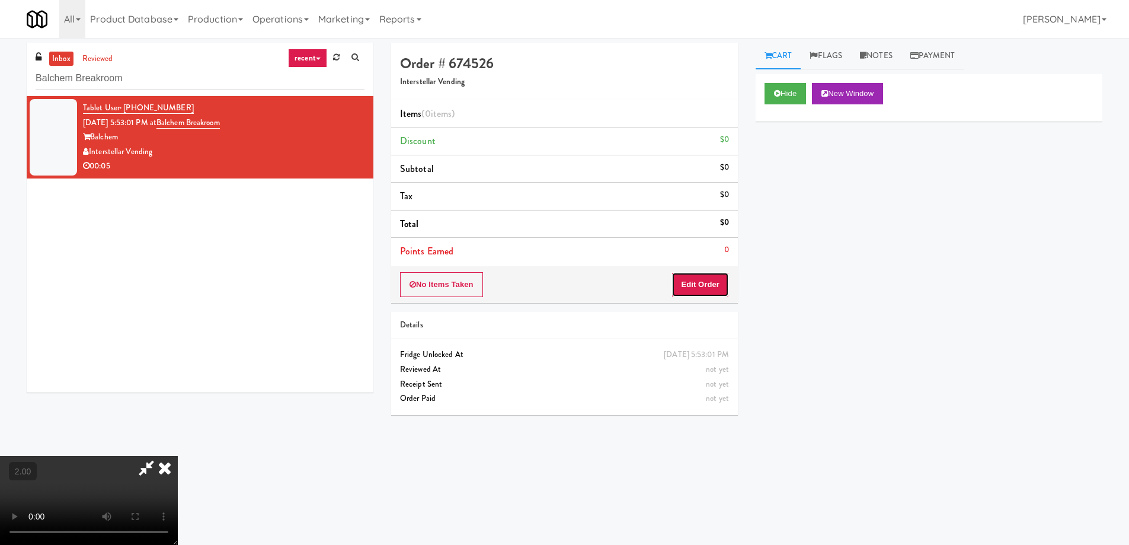
click at [703, 281] on button "Edit Order" at bounding box center [699, 284] width 57 height 25
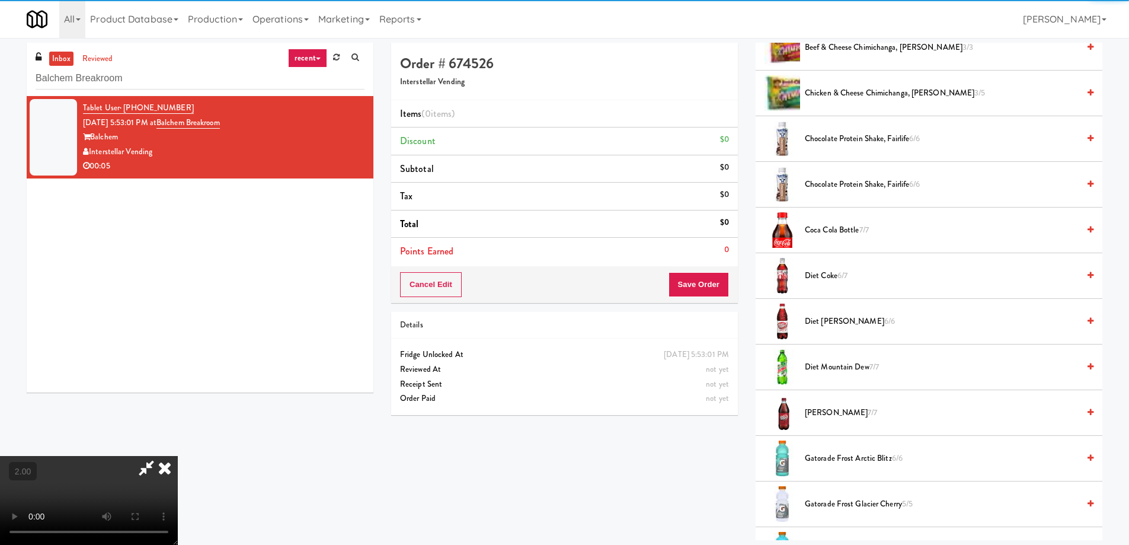
scroll to position [356, 0]
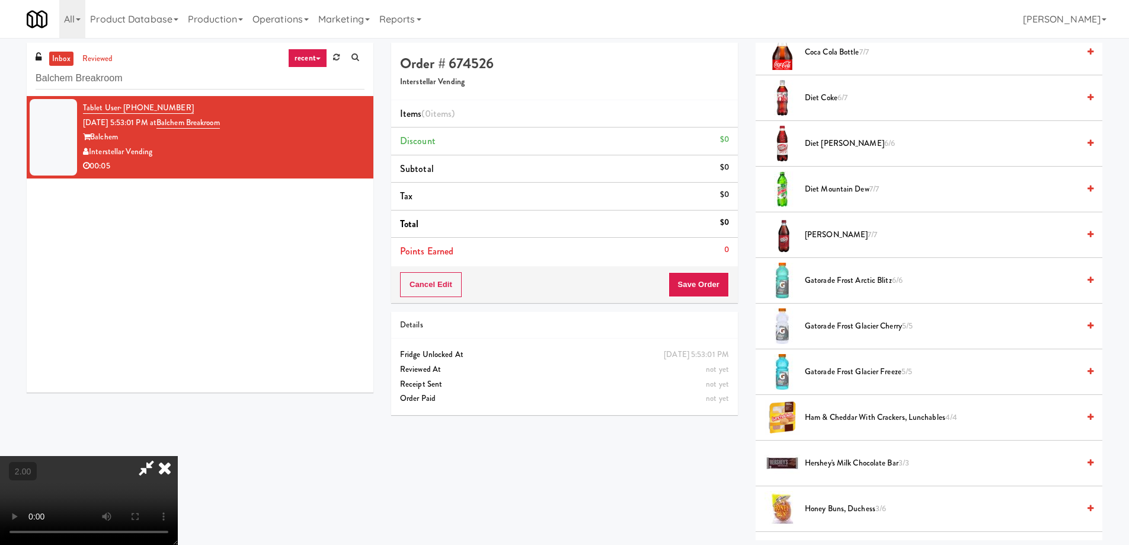
click at [833, 278] on span "Gatorade Frost Arctic Blitz 6/6" at bounding box center [942, 280] width 274 height 15
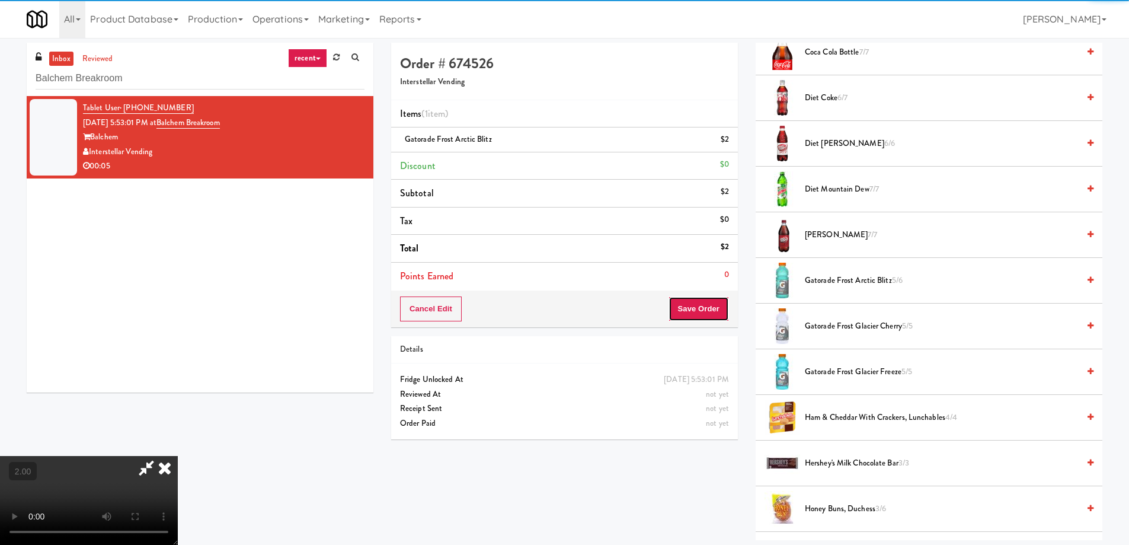
click at [714, 311] on button "Save Order" at bounding box center [698, 308] width 60 height 25
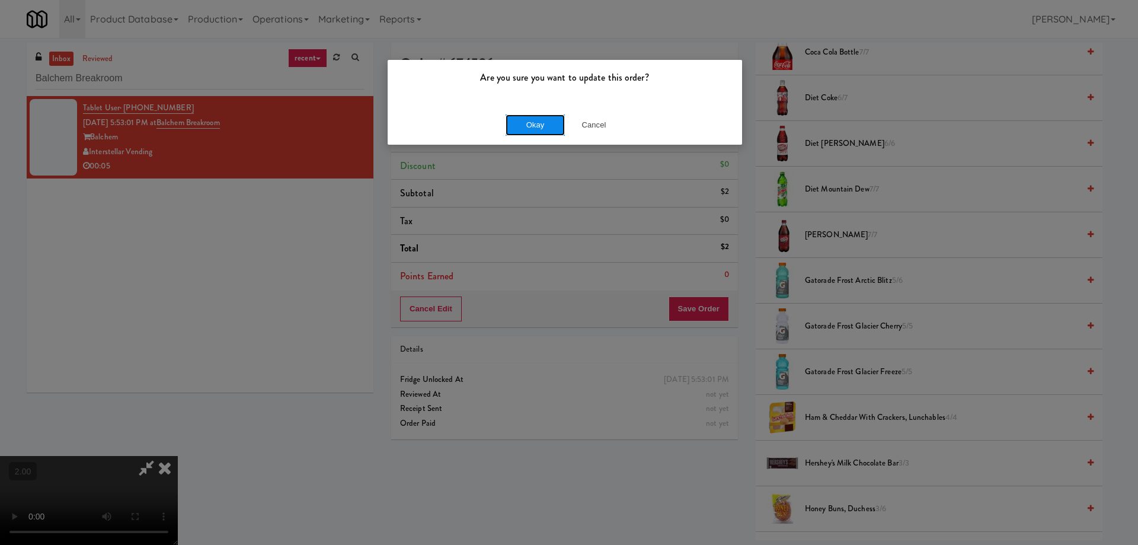
click at [550, 127] on button "Okay" at bounding box center [534, 124] width 59 height 21
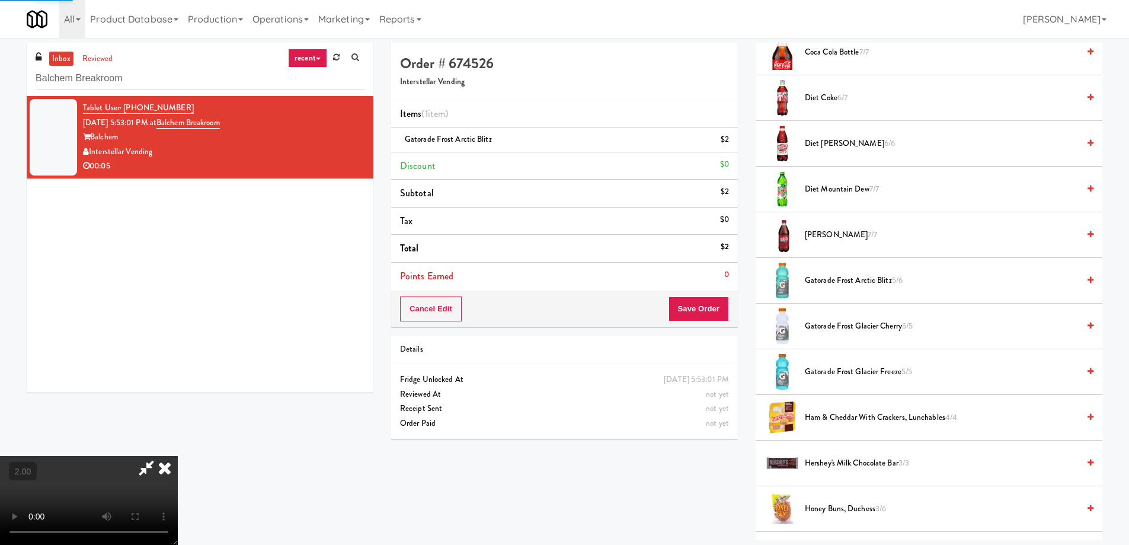
scroll to position [0, 0]
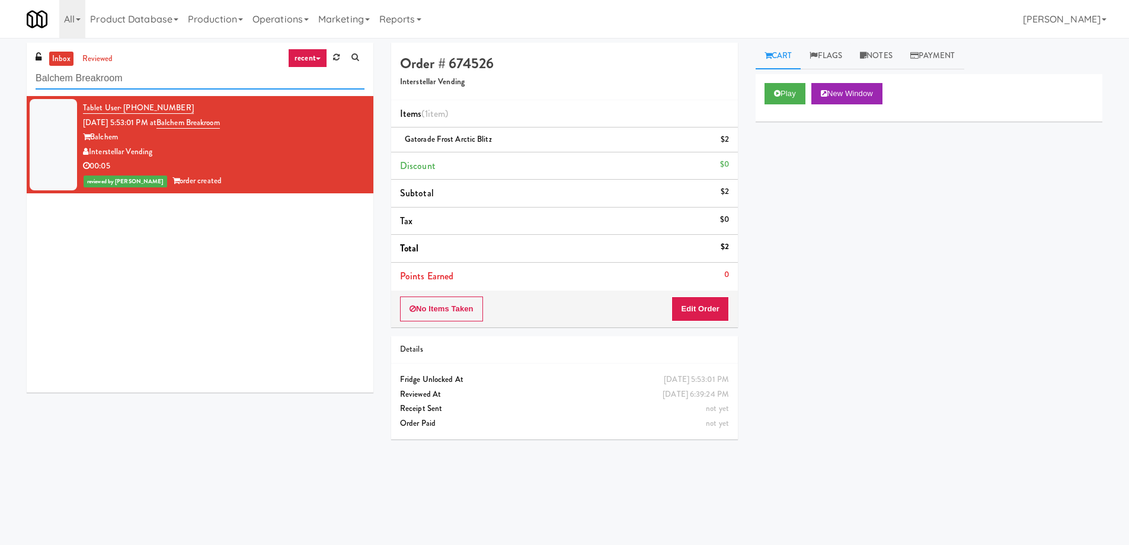
click at [189, 79] on input "Balchem Breakroom" at bounding box center [200, 79] width 329 height 22
paste input "[PERSON_NAME] - Cooler - Left"
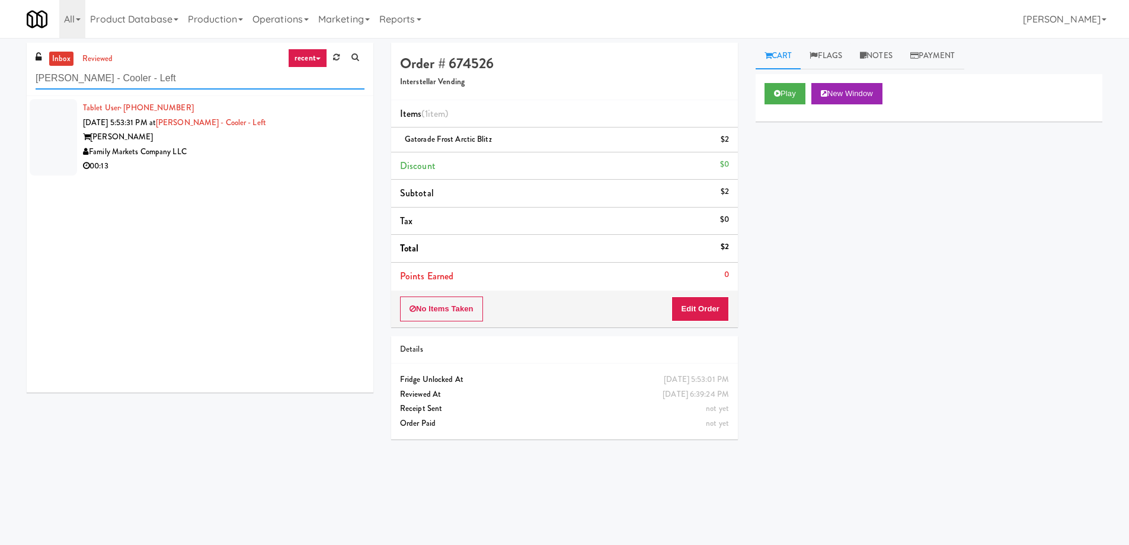
type input "[PERSON_NAME] - Cooler - Left"
click at [220, 171] on div "00:13" at bounding box center [223, 166] width 281 height 15
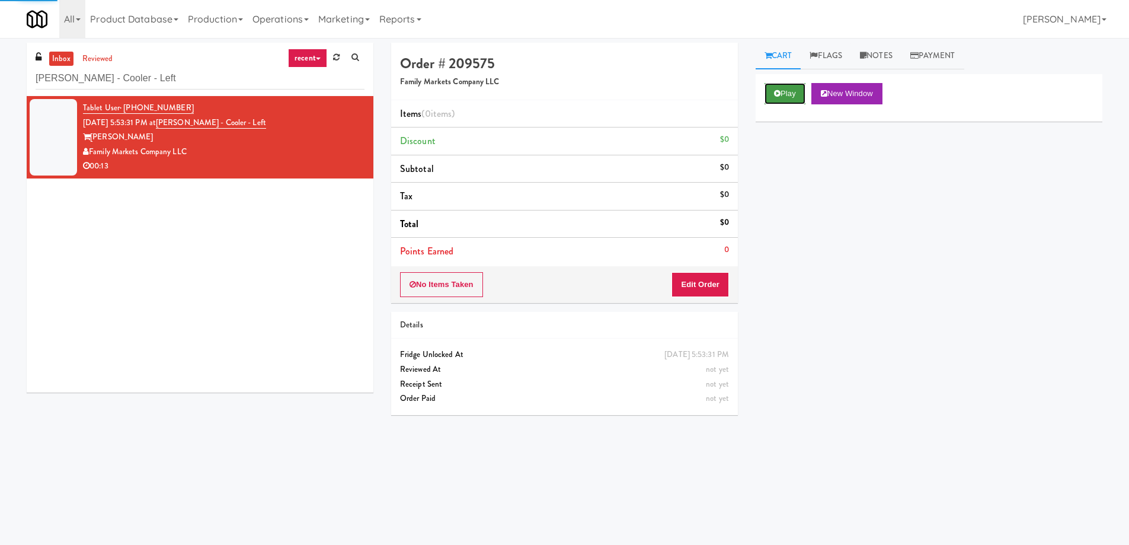
click at [786, 94] on button "Play" at bounding box center [784, 93] width 41 height 21
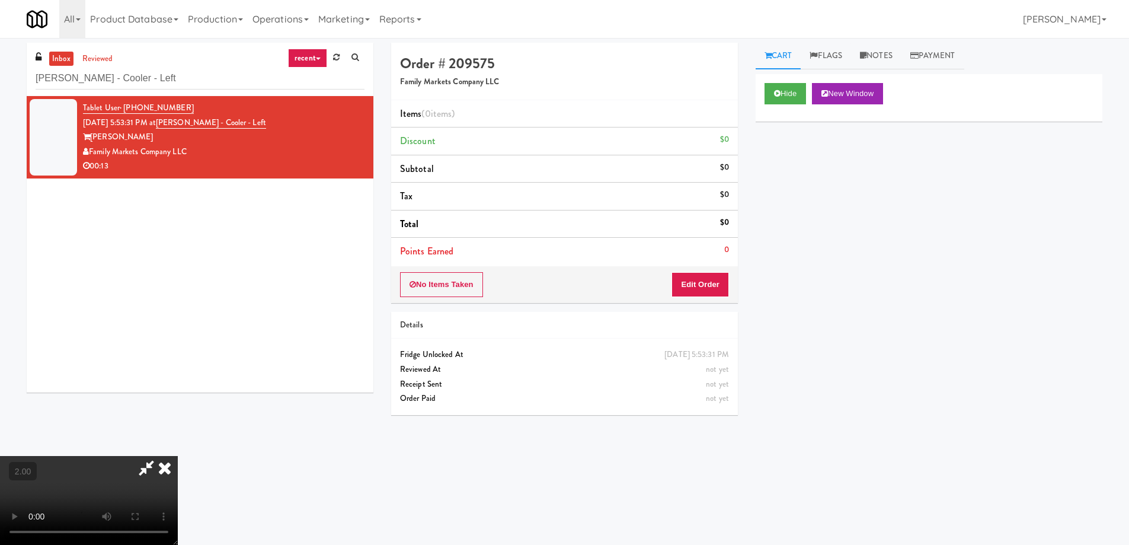
click at [178, 456] on video at bounding box center [89, 500] width 178 height 89
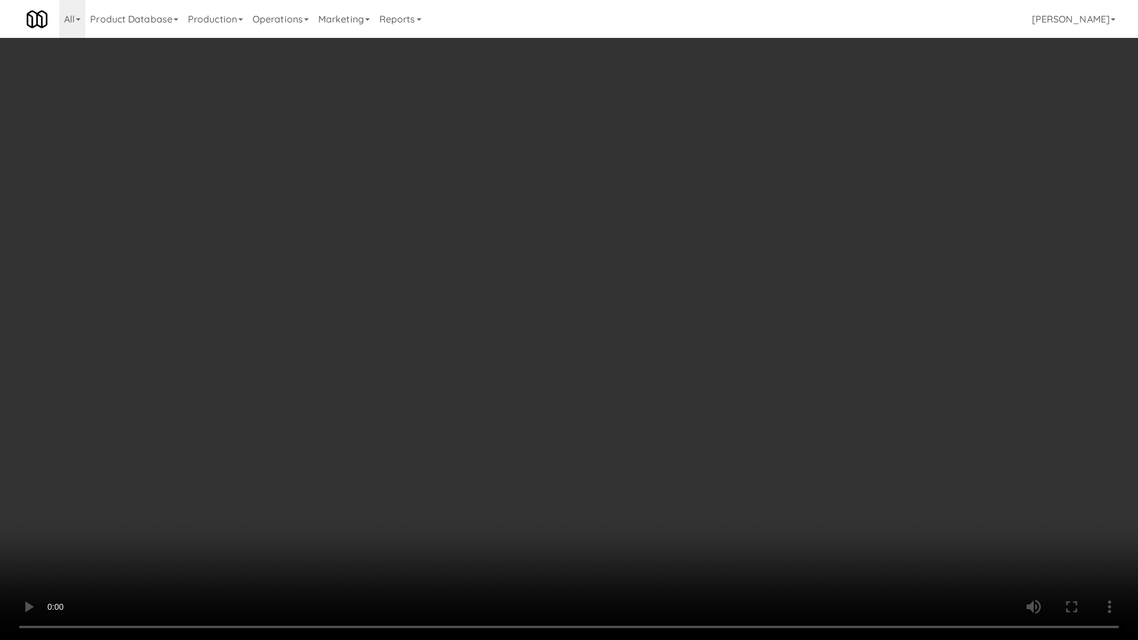
click at [779, 408] on video at bounding box center [569, 320] width 1138 height 640
click at [784, 417] on video at bounding box center [569, 320] width 1138 height 640
click at [787, 424] on video at bounding box center [569, 320] width 1138 height 640
click at [799, 433] on video at bounding box center [569, 320] width 1138 height 640
click at [797, 433] on video at bounding box center [569, 320] width 1138 height 640
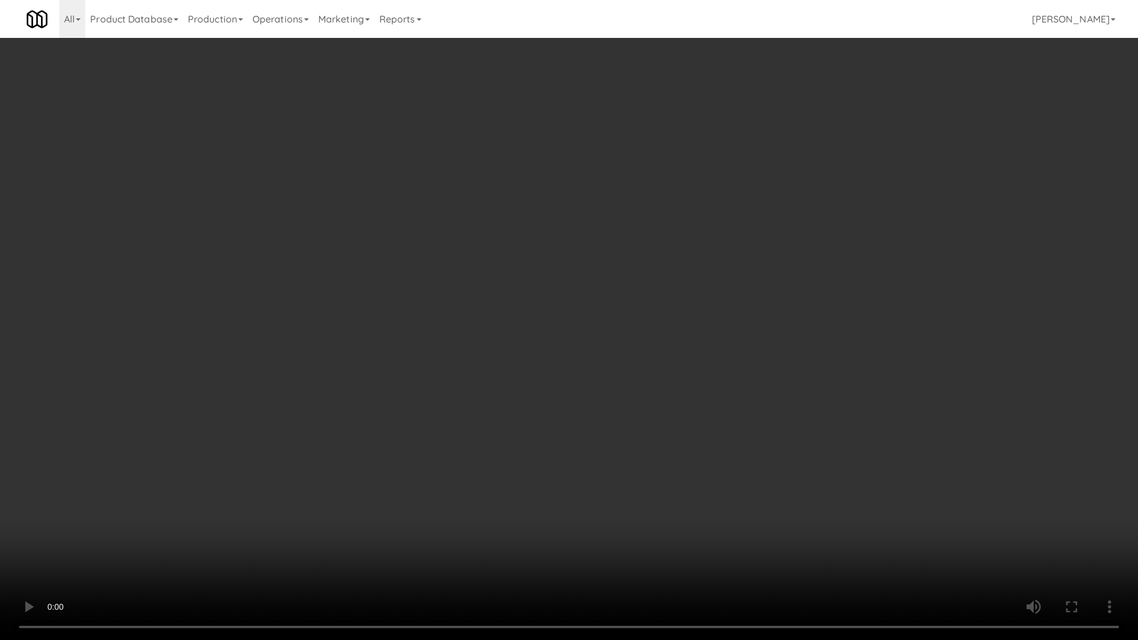
click at [795, 433] on video at bounding box center [569, 320] width 1138 height 640
click at [795, 434] on video at bounding box center [569, 320] width 1138 height 640
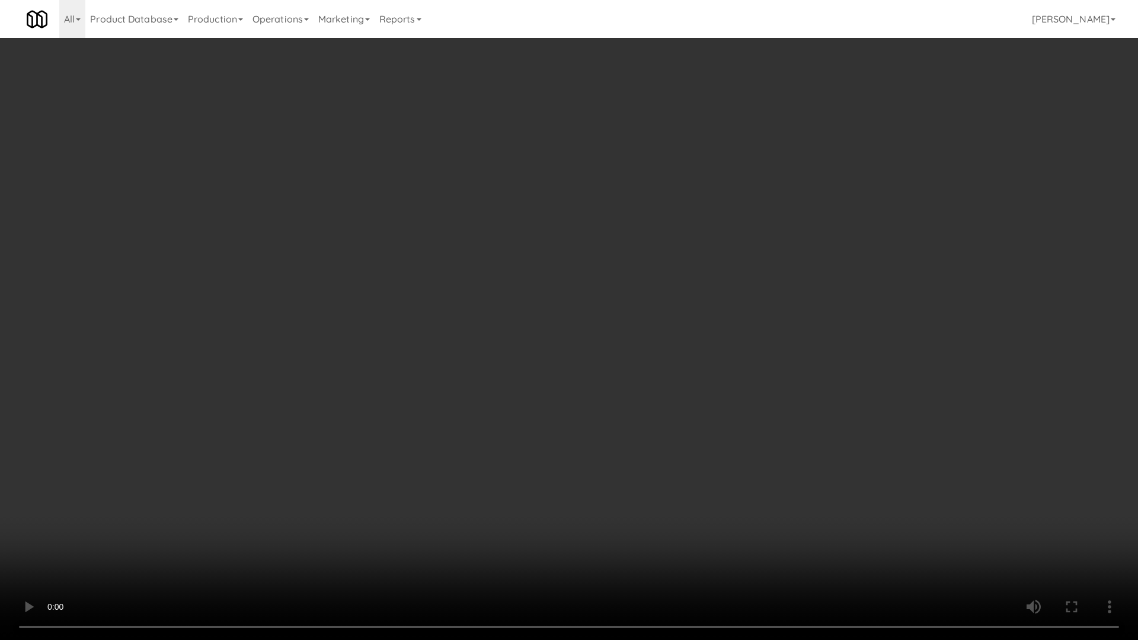
click at [795, 434] on video at bounding box center [569, 320] width 1138 height 640
click at [793, 432] on video at bounding box center [569, 320] width 1138 height 640
click at [793, 433] on video at bounding box center [569, 320] width 1138 height 640
click at [795, 435] on video at bounding box center [569, 320] width 1138 height 640
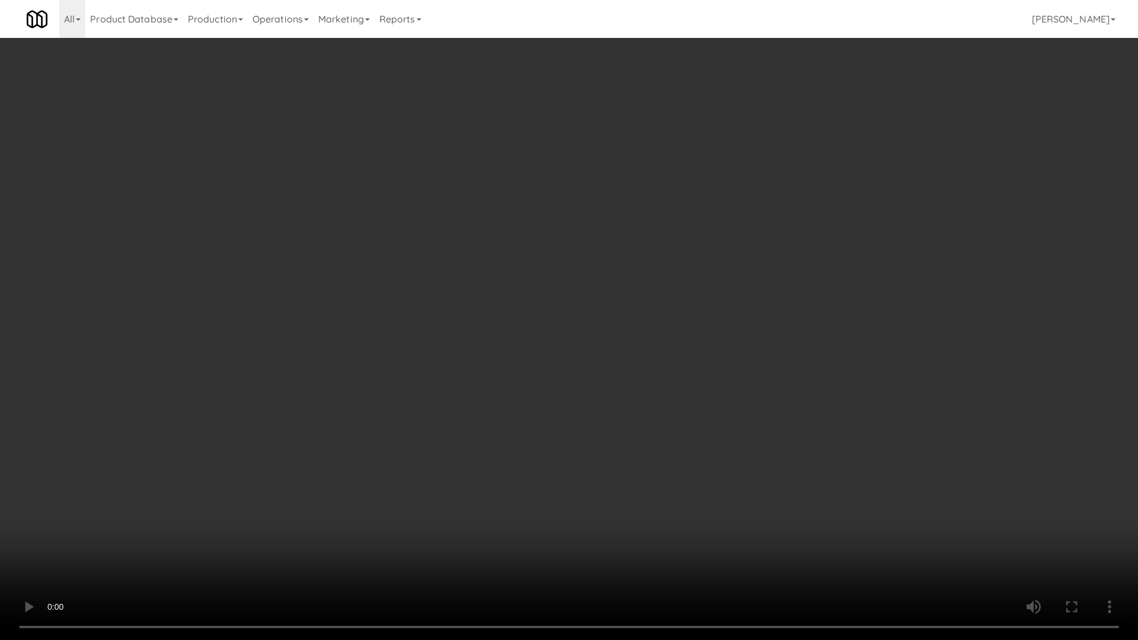
click at [795, 436] on video at bounding box center [569, 320] width 1138 height 640
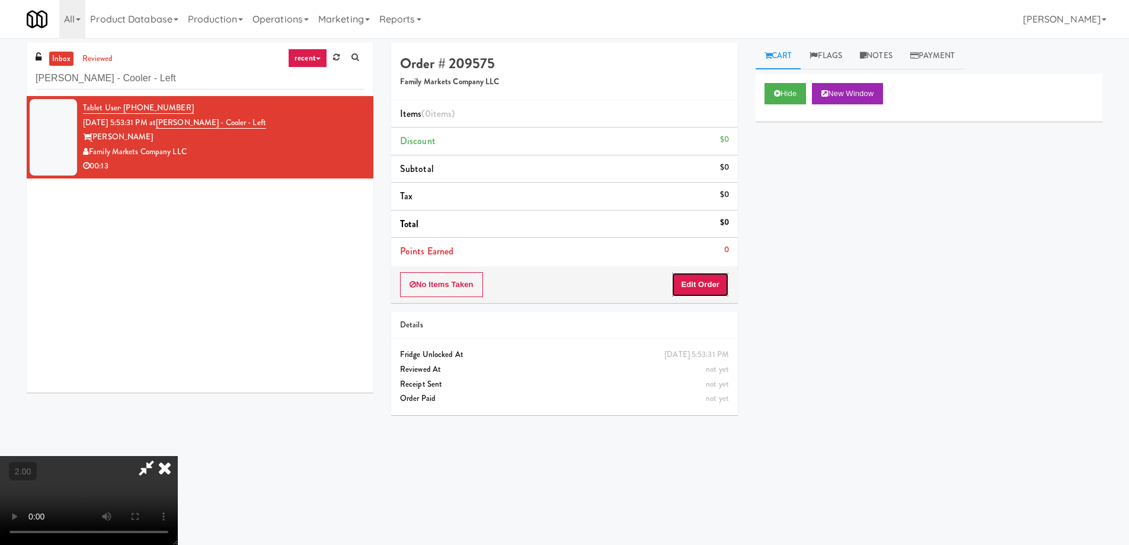
click at [709, 293] on button "Edit Order" at bounding box center [699, 284] width 57 height 25
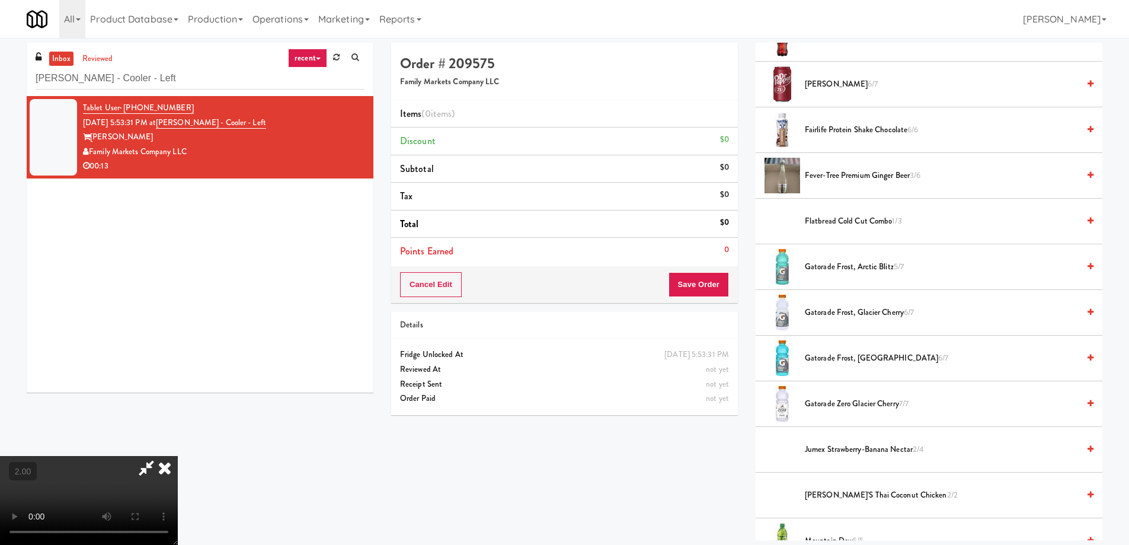
scroll to position [830, 0]
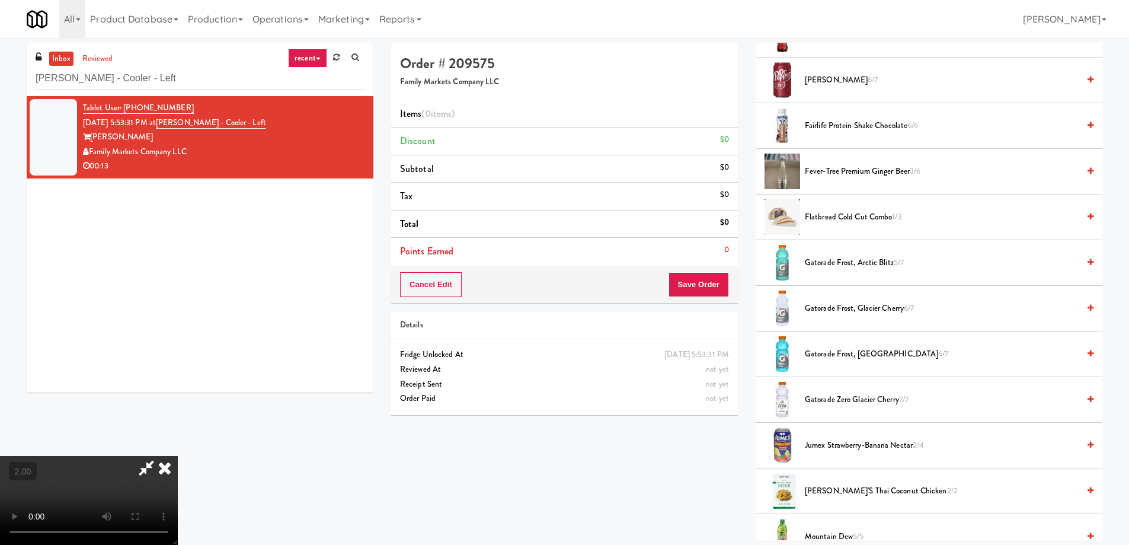
click at [823, 264] on span "Gatorade Frost, Arctic Blitz 5/7" at bounding box center [942, 262] width 274 height 15
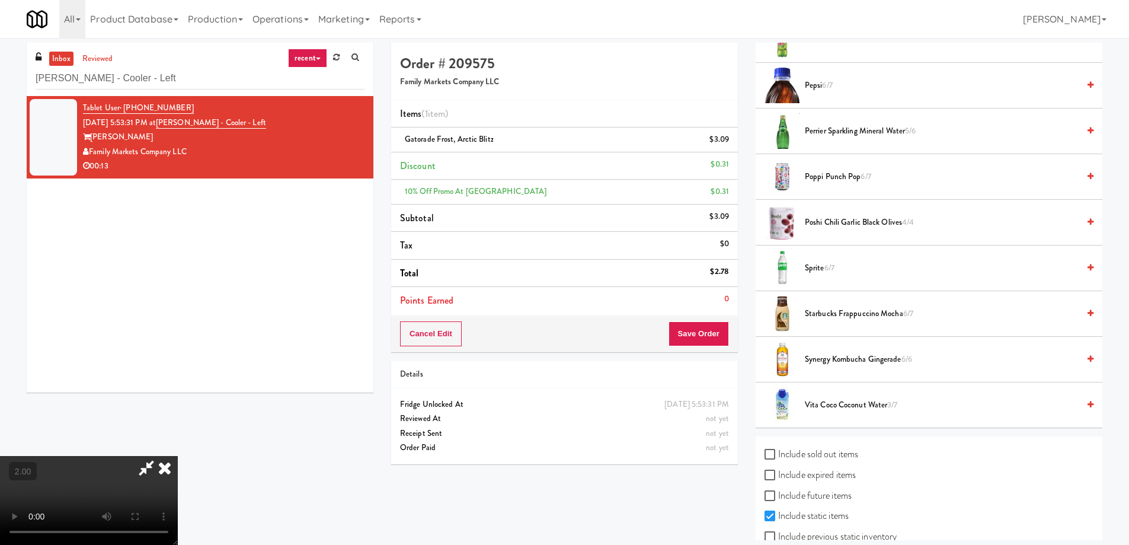
scroll to position [1351, 0]
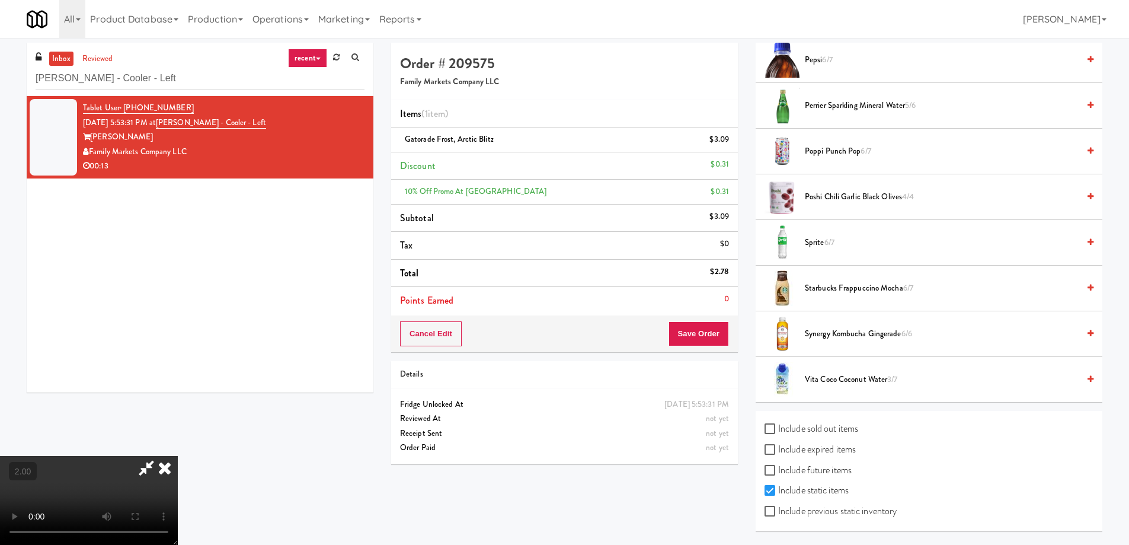
click at [829, 377] on span "Vita Coco Coconut Water 3/7" at bounding box center [942, 379] width 274 height 15
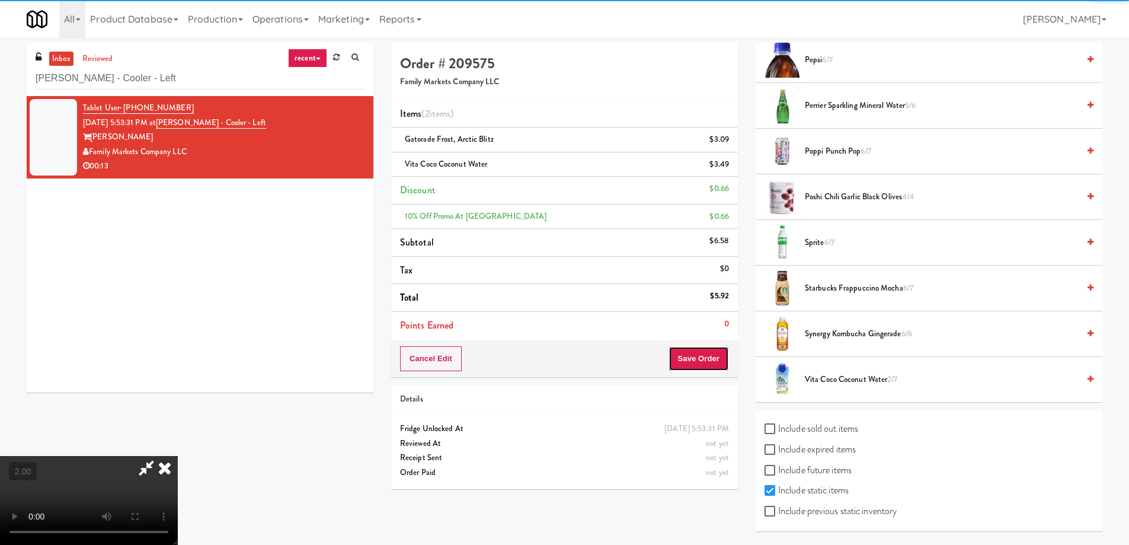
click at [712, 360] on button "Save Order" at bounding box center [698, 358] width 60 height 25
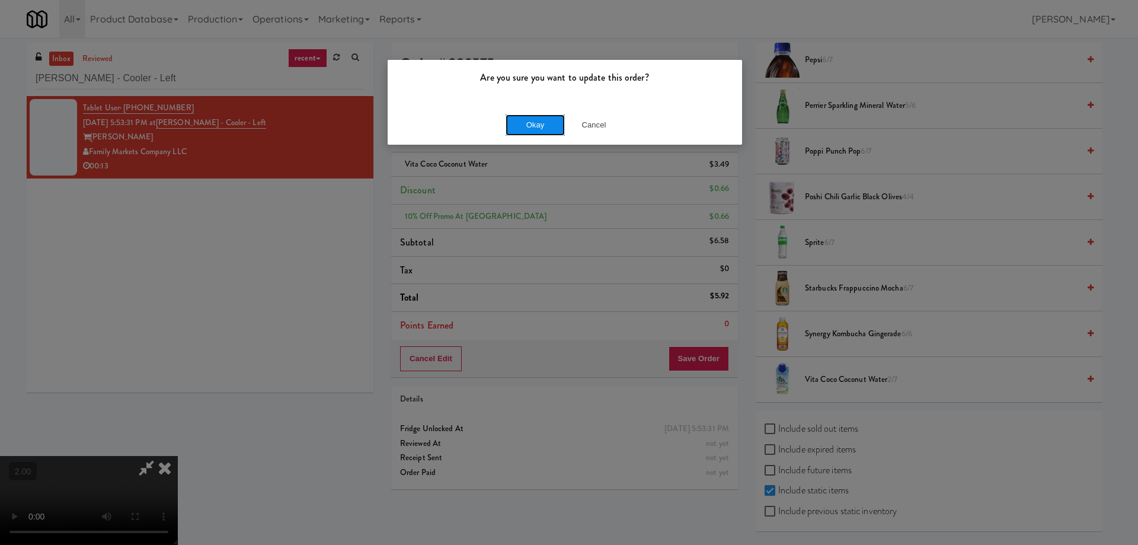
click at [530, 121] on button "Okay" at bounding box center [534, 124] width 59 height 21
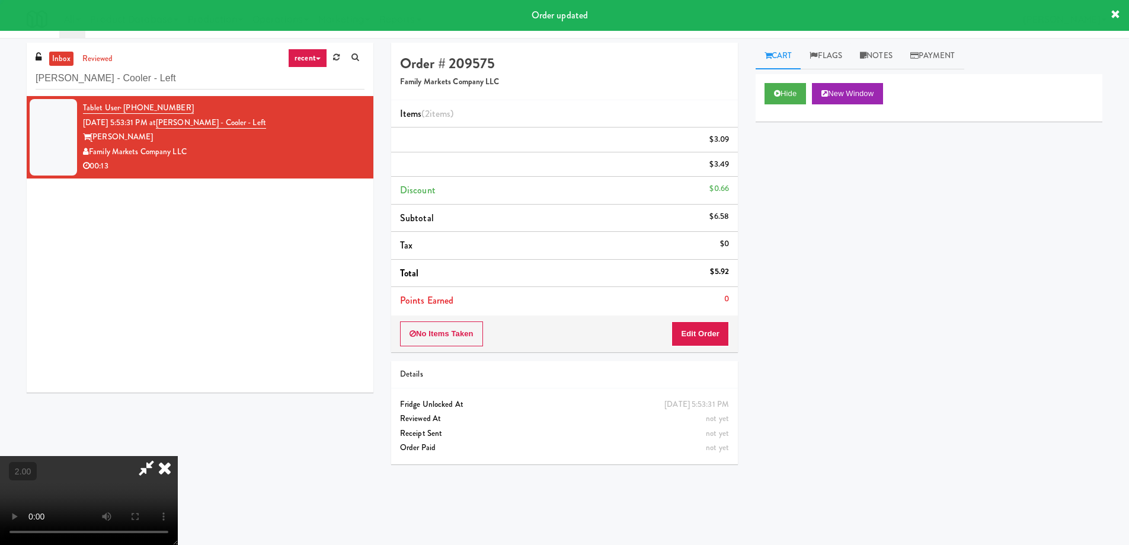
scroll to position [0, 0]
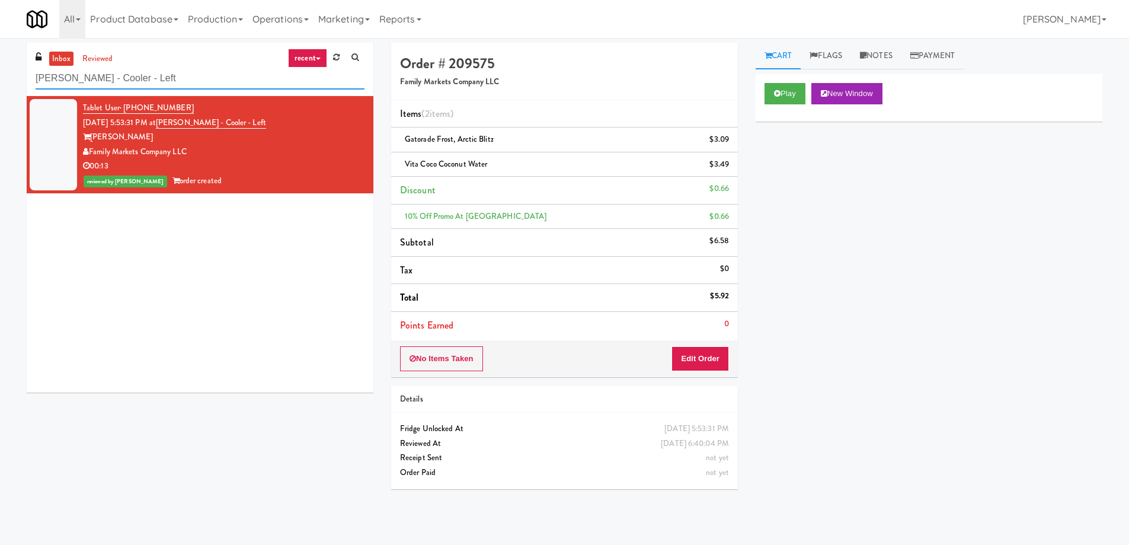
click at [162, 81] on input "[PERSON_NAME] - Cooler - Left" at bounding box center [200, 79] width 329 height 22
paste input "Optima - Left - Fridge"
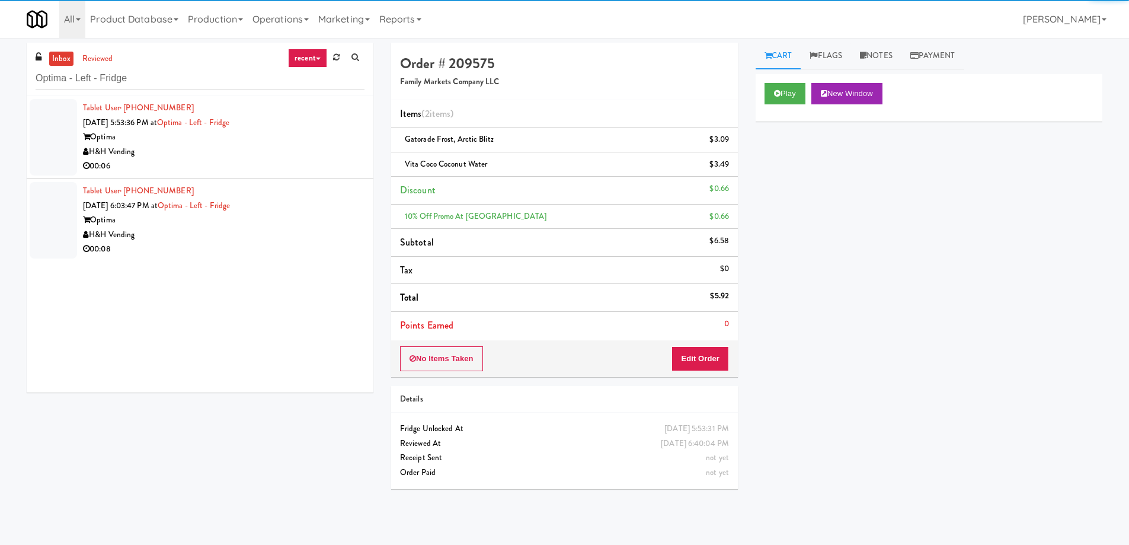
click at [244, 155] on div "H&H Vending" at bounding box center [223, 152] width 281 height 15
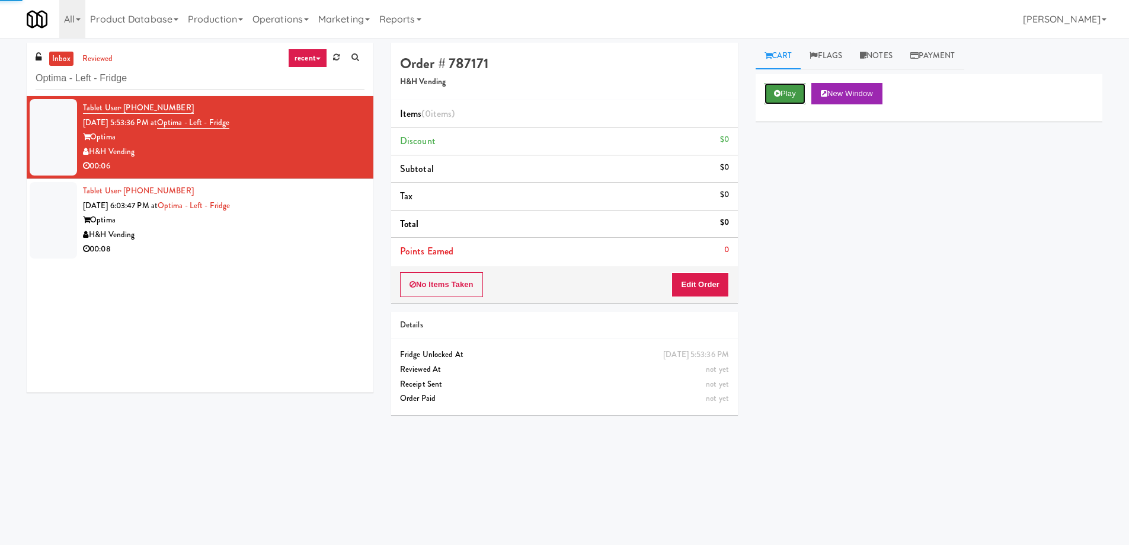
click at [782, 94] on button "Play" at bounding box center [784, 93] width 41 height 21
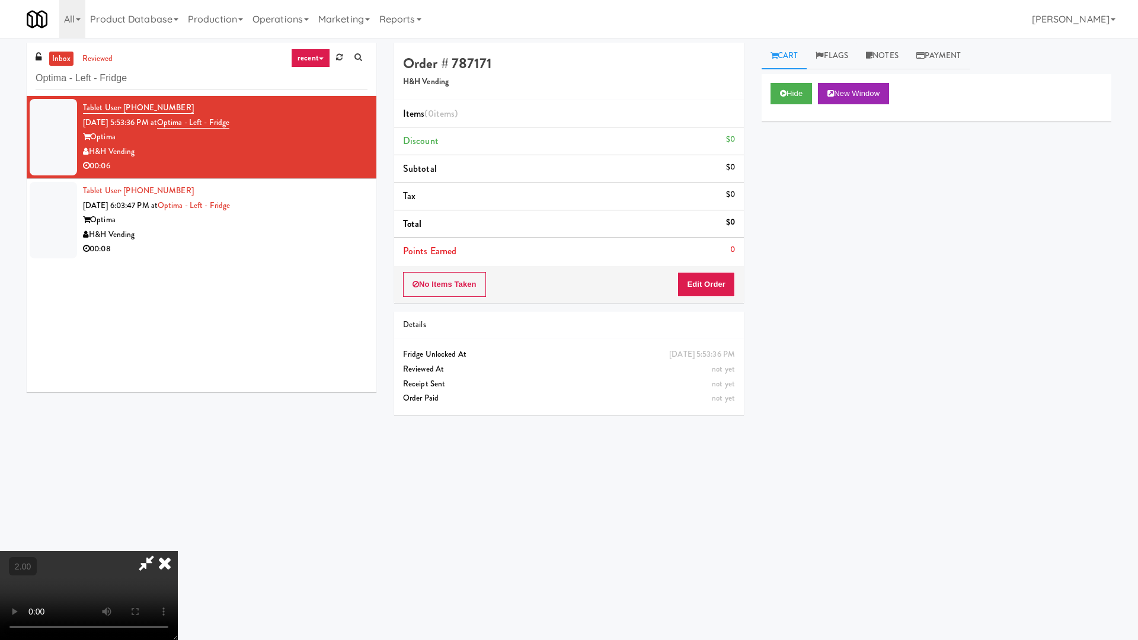
click at [178, 544] on video at bounding box center [89, 595] width 178 height 89
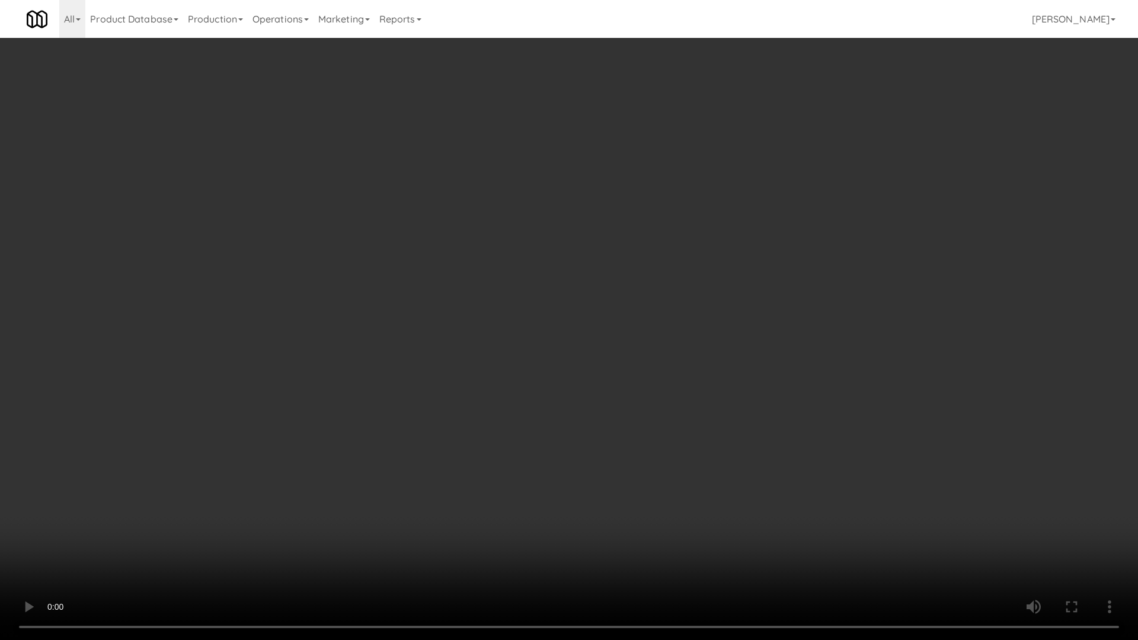
click at [738, 425] on video at bounding box center [569, 320] width 1138 height 640
click at [739, 425] on video at bounding box center [569, 320] width 1138 height 640
click at [749, 454] on video at bounding box center [569, 320] width 1138 height 640
click at [739, 446] on video at bounding box center [569, 320] width 1138 height 640
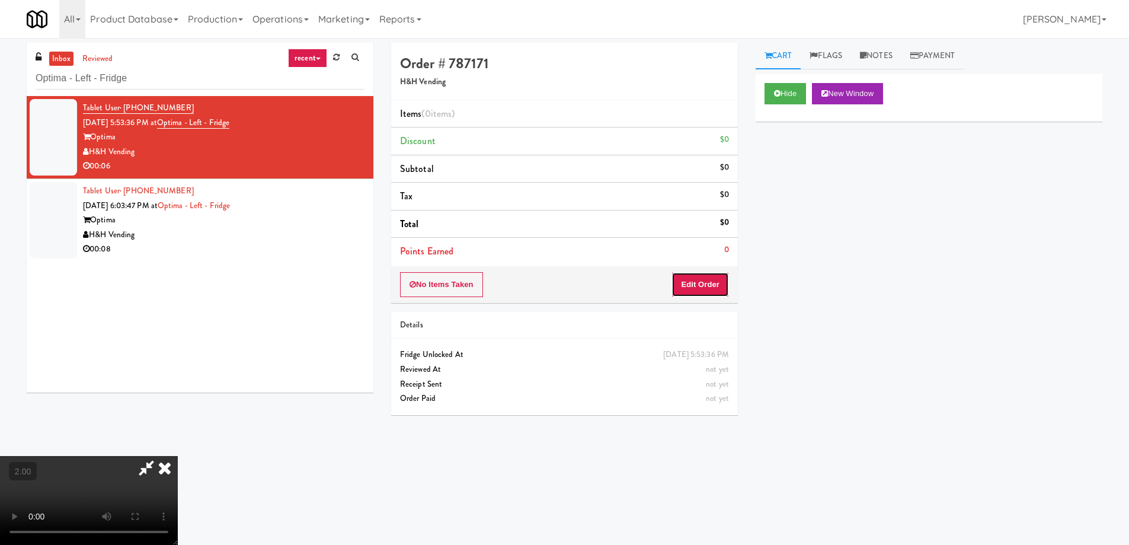
click at [696, 289] on button "Edit Order" at bounding box center [699, 284] width 57 height 25
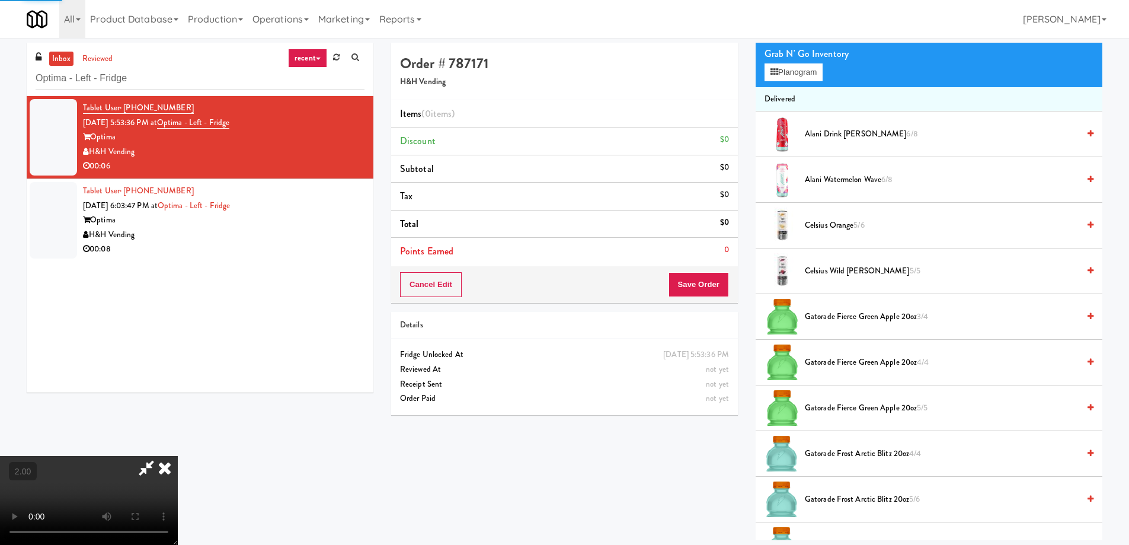
scroll to position [237, 0]
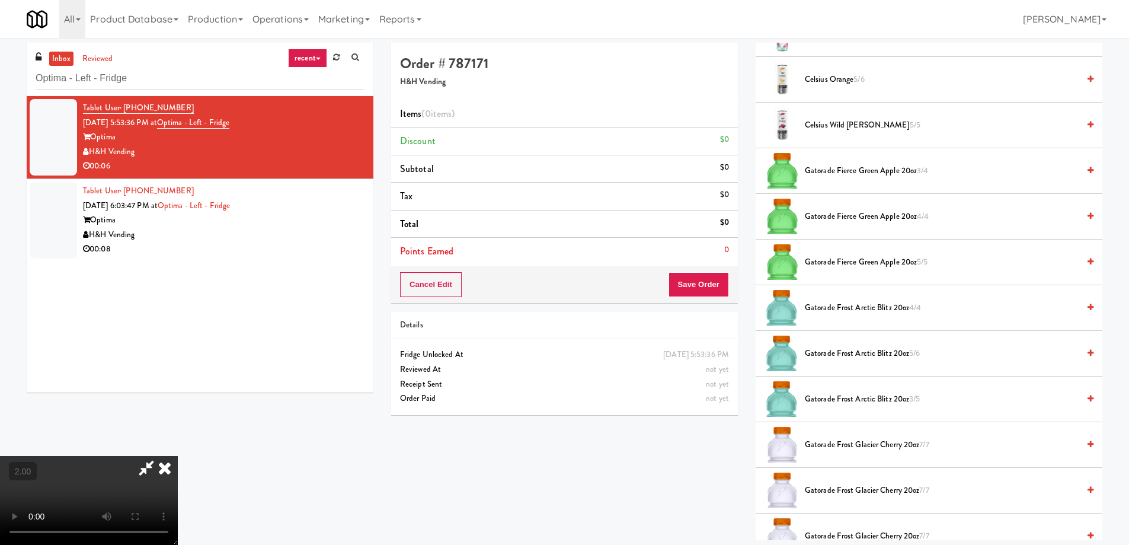
click at [846, 166] on span "Gatorade Fierce Green Apple 20oz 3/4" at bounding box center [942, 171] width 274 height 15
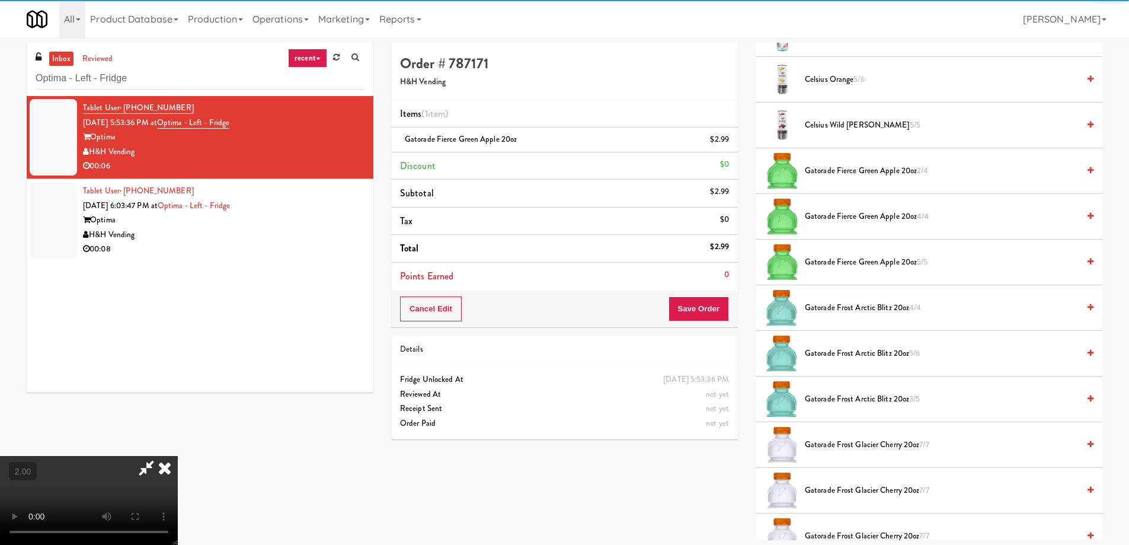
click at [866, 302] on span "Gatorade Frost Arctic Blitz 20oz 4/4" at bounding box center [942, 307] width 274 height 15
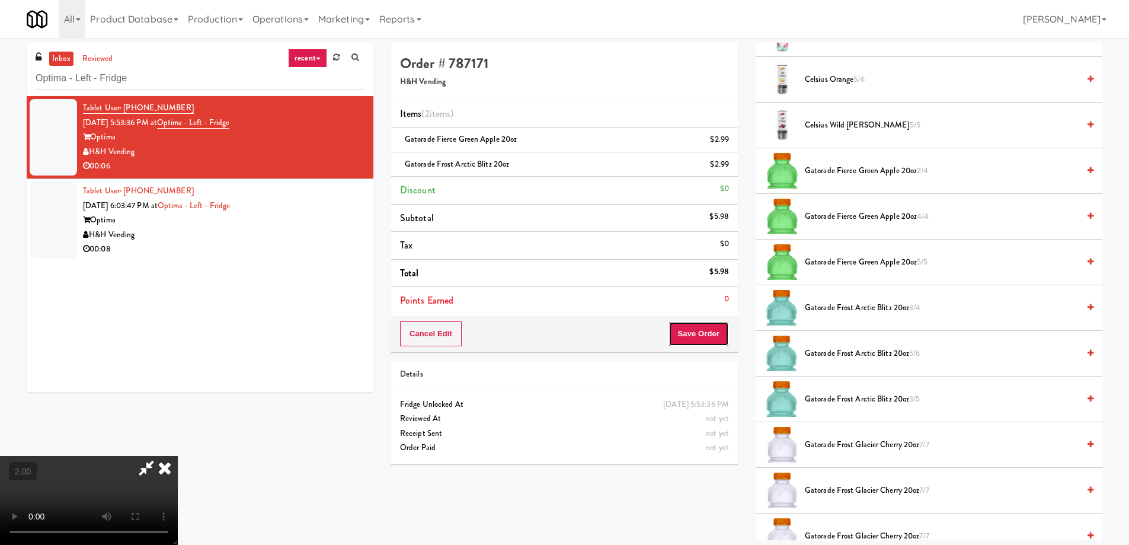
click at [696, 332] on button "Save Order" at bounding box center [698, 333] width 60 height 25
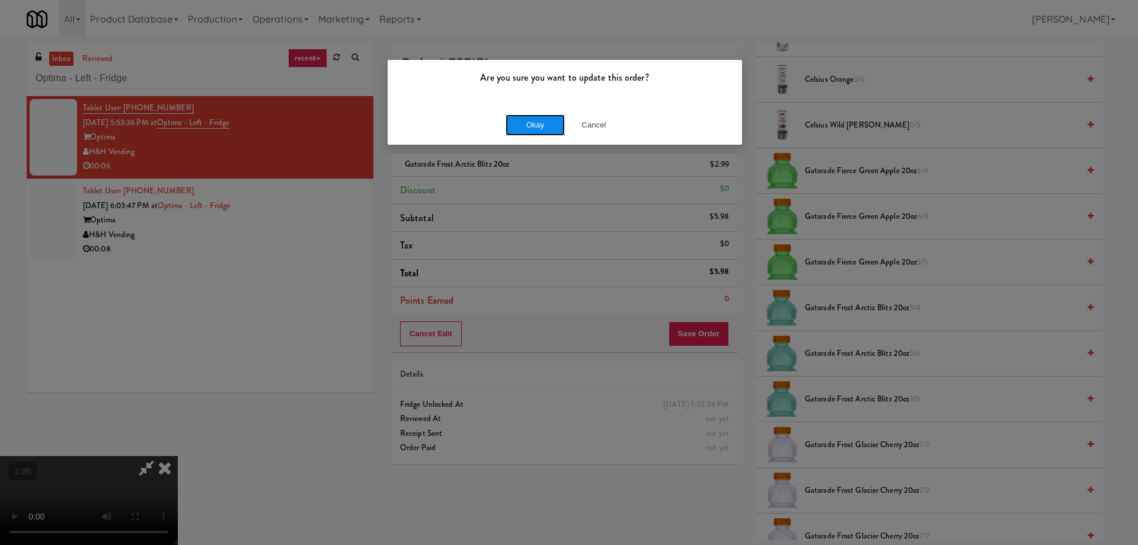
click at [547, 132] on button "Okay" at bounding box center [534, 124] width 59 height 21
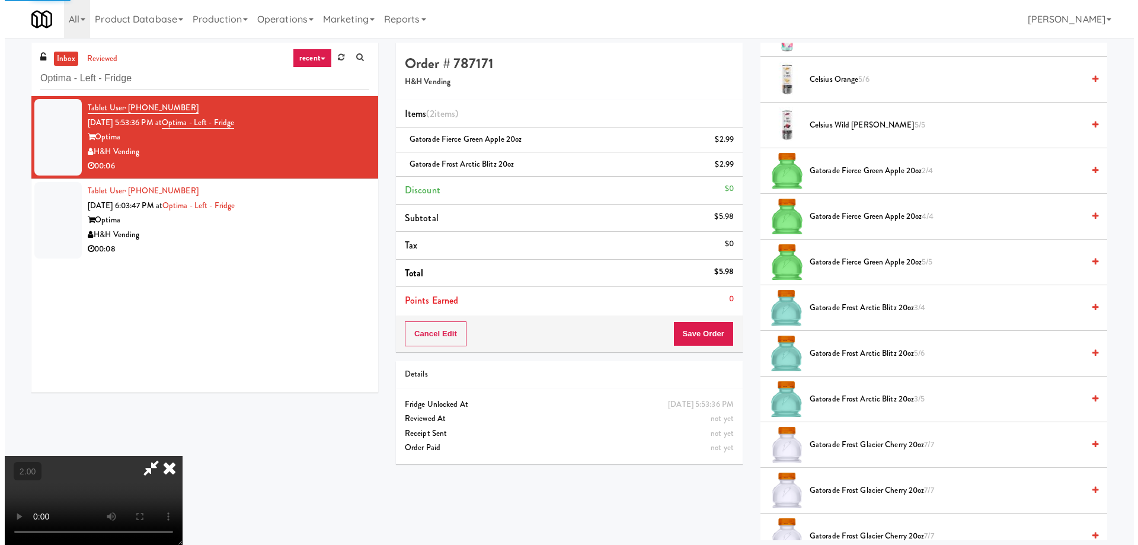
scroll to position [0, 0]
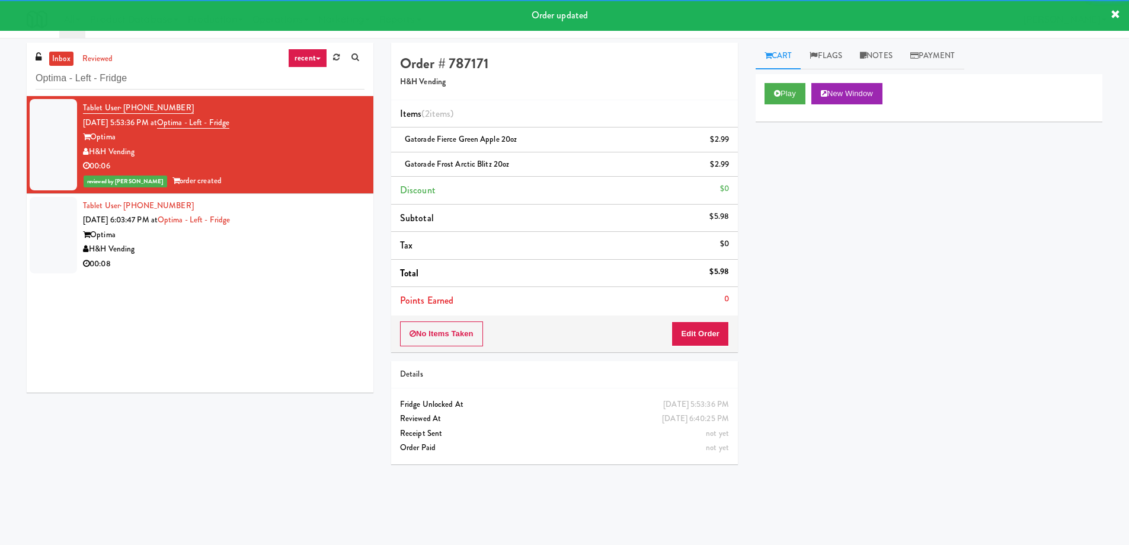
click at [264, 228] on div "Optima" at bounding box center [223, 235] width 281 height 15
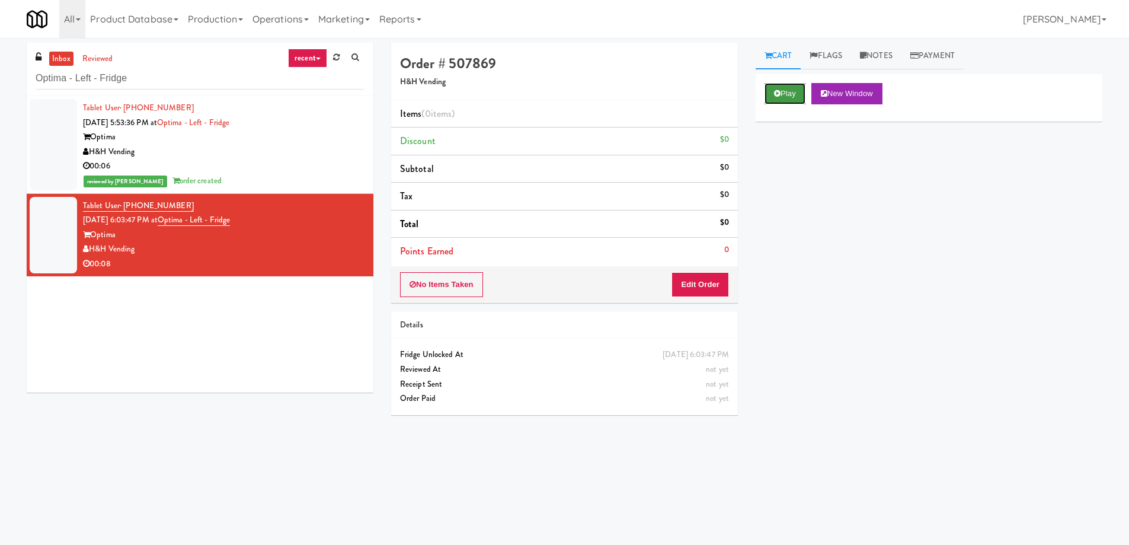
click at [767, 90] on button "Play" at bounding box center [784, 93] width 41 height 21
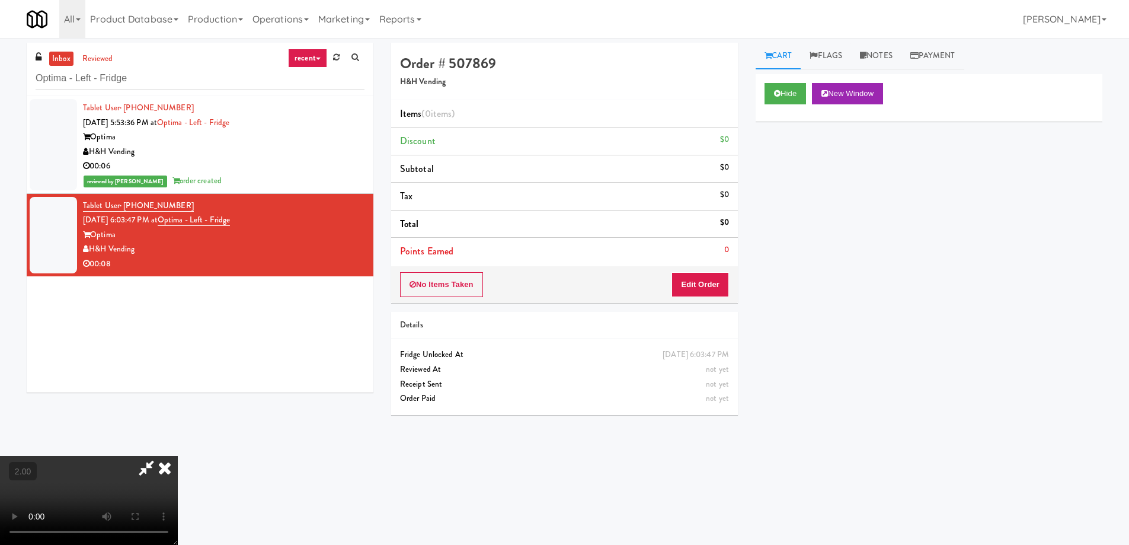
click at [178, 456] on video at bounding box center [89, 500] width 178 height 89
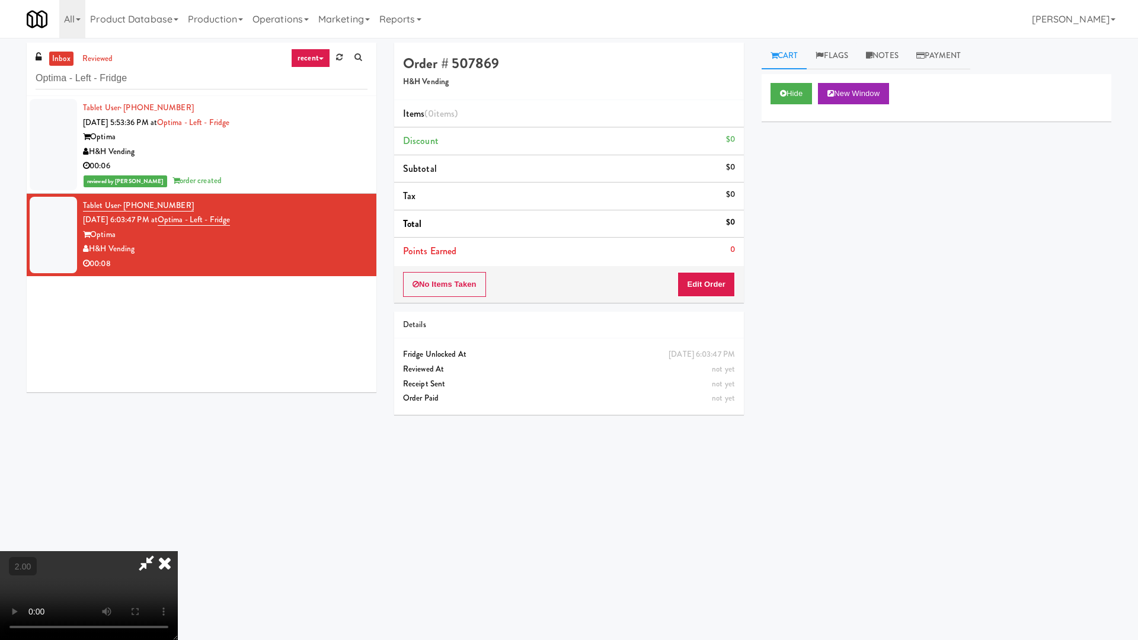
click at [178, 544] on video at bounding box center [89, 595] width 178 height 89
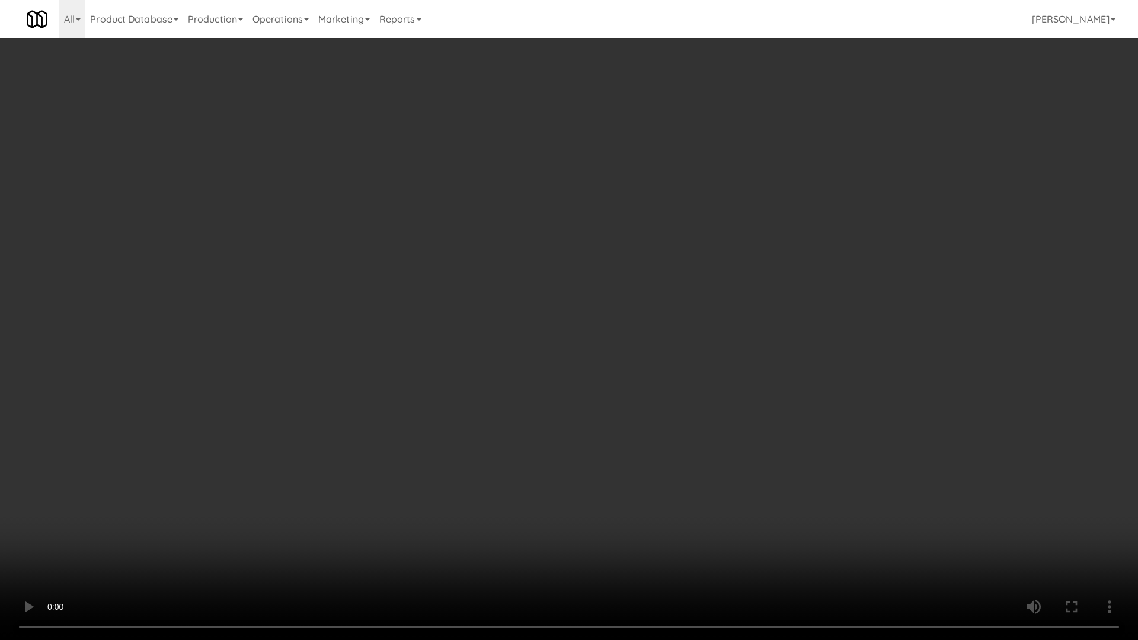
click at [635, 433] on video at bounding box center [569, 320] width 1138 height 640
click at [638, 437] on video at bounding box center [569, 320] width 1138 height 640
click at [638, 440] on video at bounding box center [569, 320] width 1138 height 640
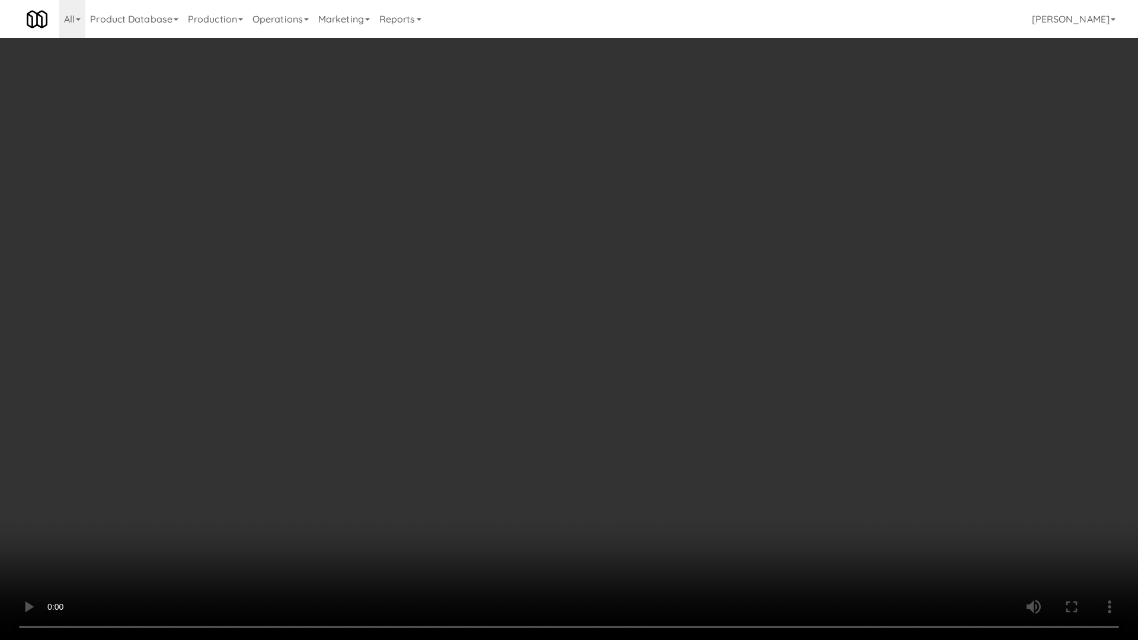
click at [638, 440] on video at bounding box center [569, 320] width 1138 height 640
click at [642, 444] on video at bounding box center [569, 320] width 1138 height 640
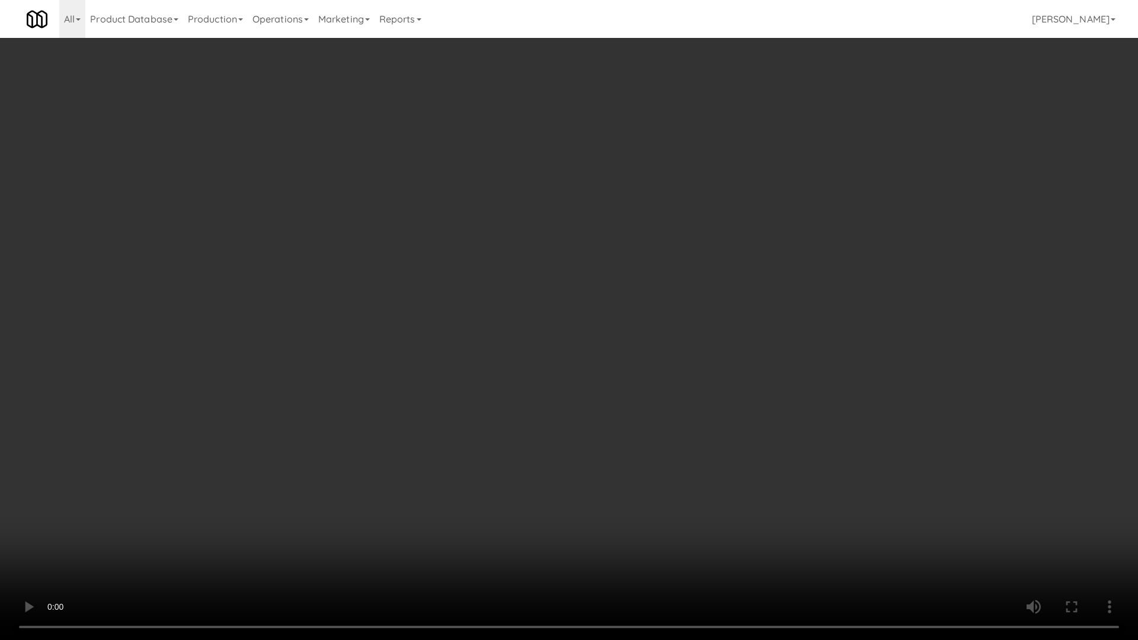
click at [642, 449] on video at bounding box center [569, 320] width 1138 height 640
click at [650, 458] on video at bounding box center [569, 320] width 1138 height 640
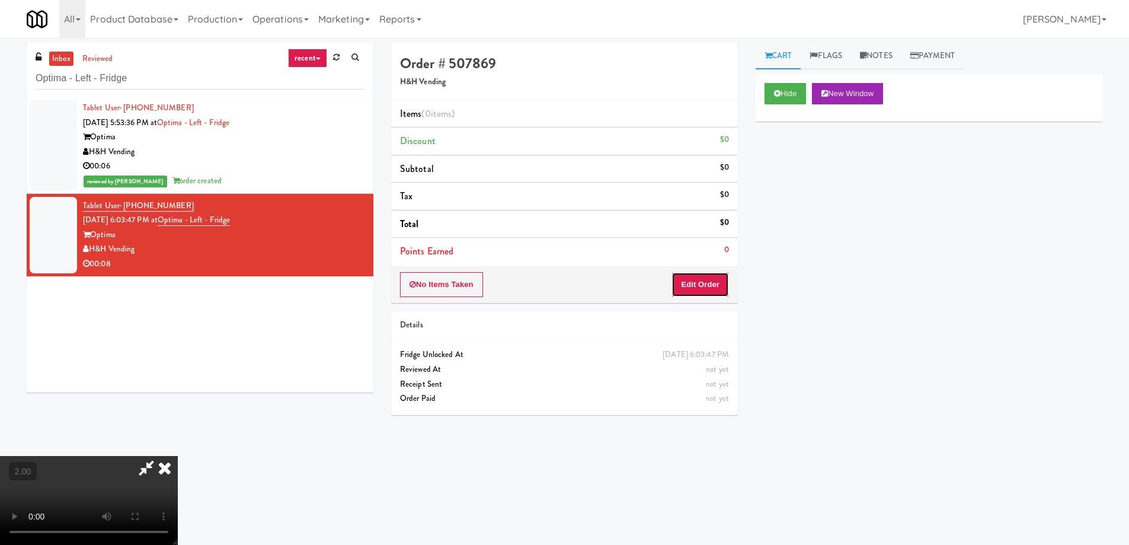
click at [707, 290] on button "Edit Order" at bounding box center [699, 284] width 57 height 25
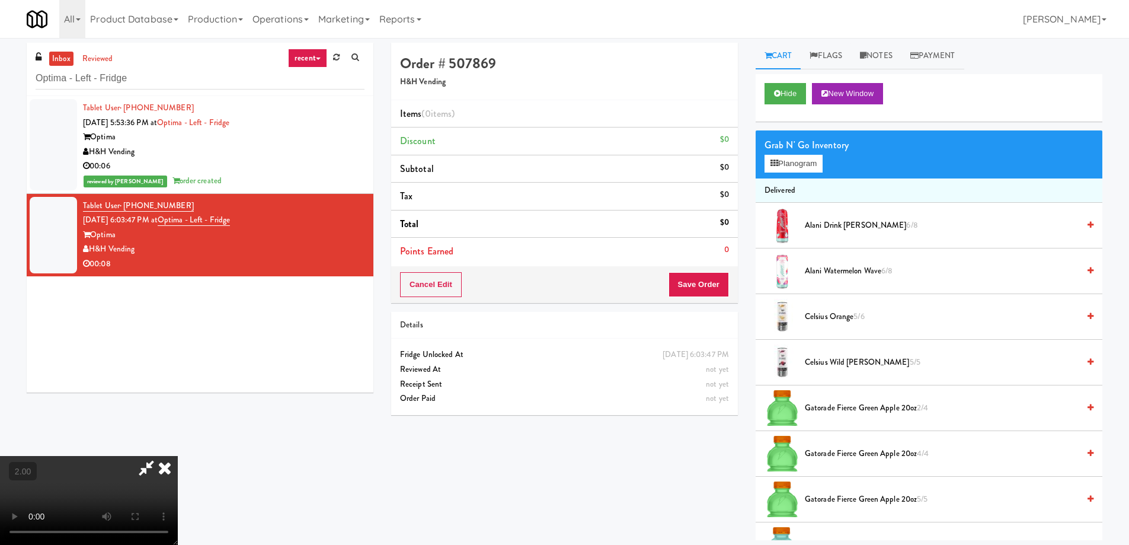
click at [834, 405] on span "Gatorade Fierce Green Apple 20oz 2/4" at bounding box center [942, 408] width 274 height 15
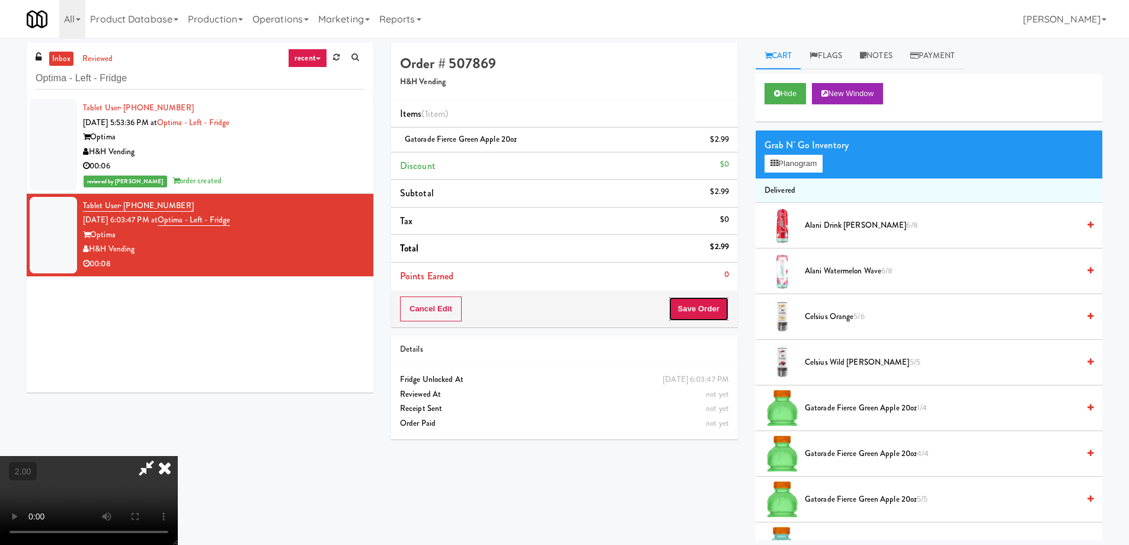
click at [709, 311] on button "Save Order" at bounding box center [698, 308] width 60 height 25
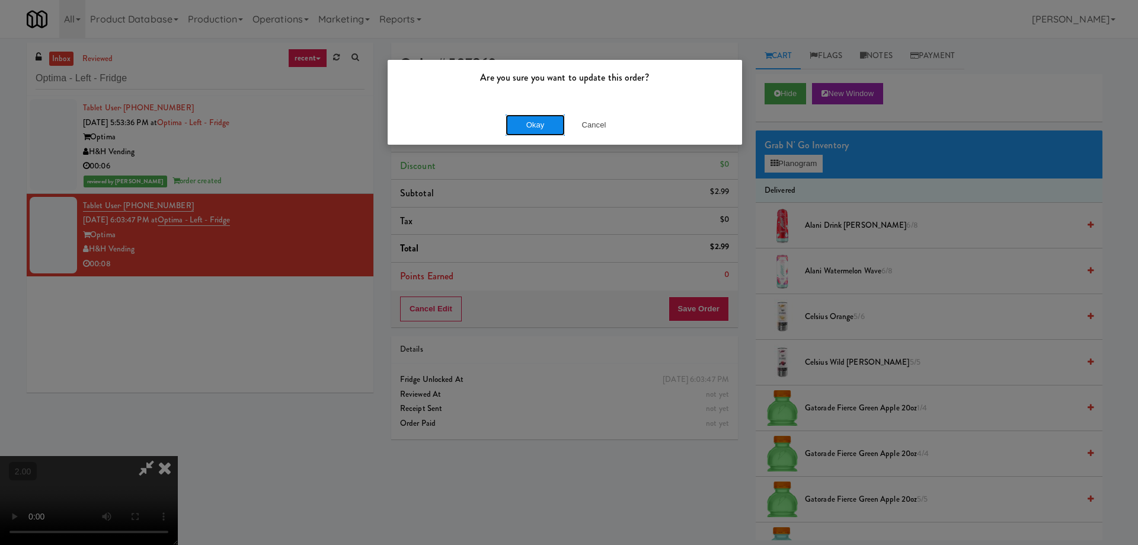
click at [548, 129] on button "Okay" at bounding box center [534, 124] width 59 height 21
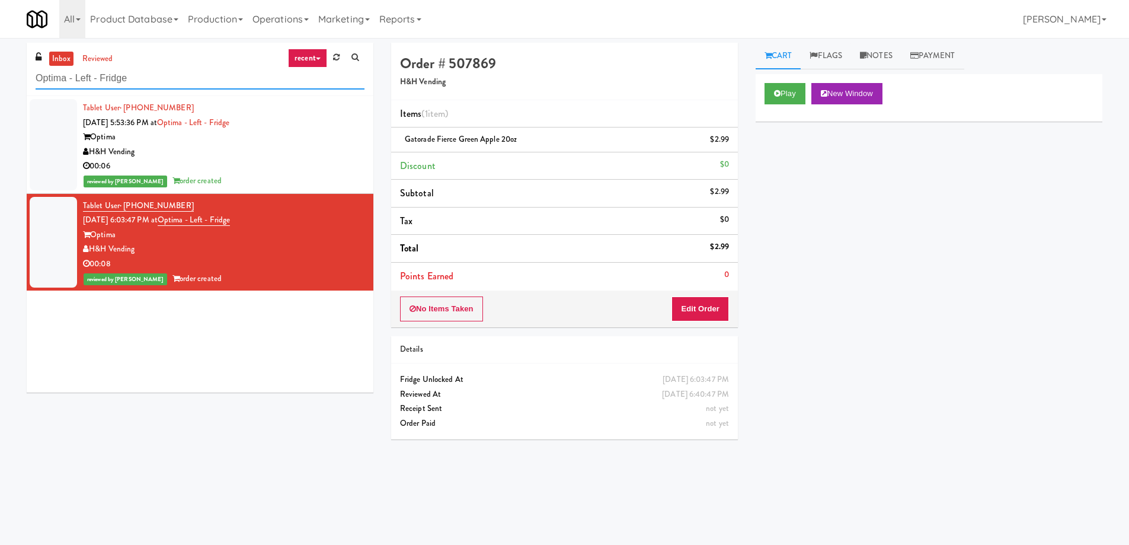
click at [148, 72] on input "Optima - Left - Fridge" at bounding box center [200, 79] width 329 height 22
paste input "1000 S [PERSON_NAME] -Right - Ambient"
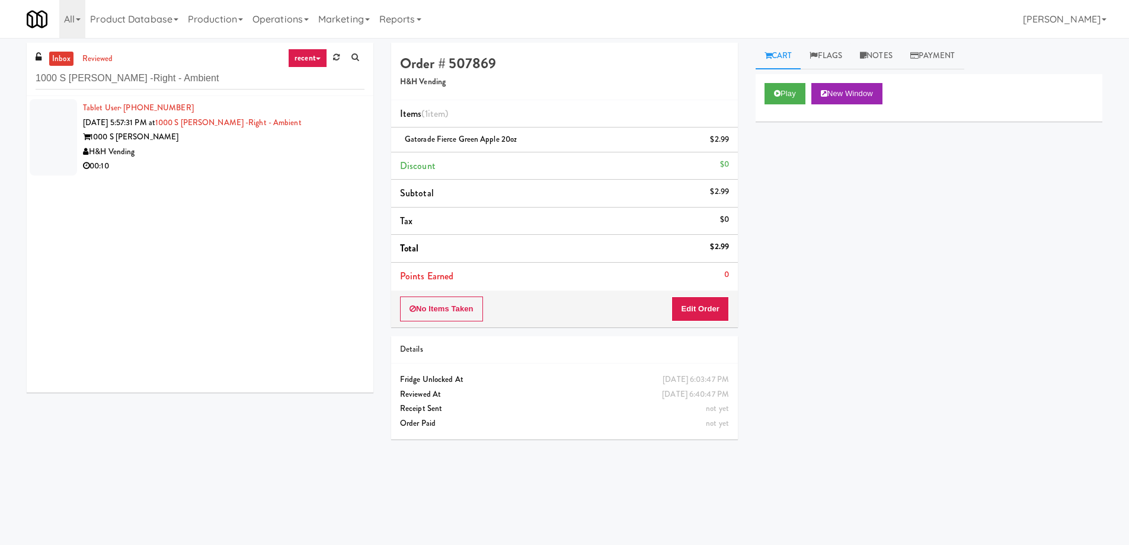
click at [239, 163] on div "00:10" at bounding box center [223, 166] width 281 height 15
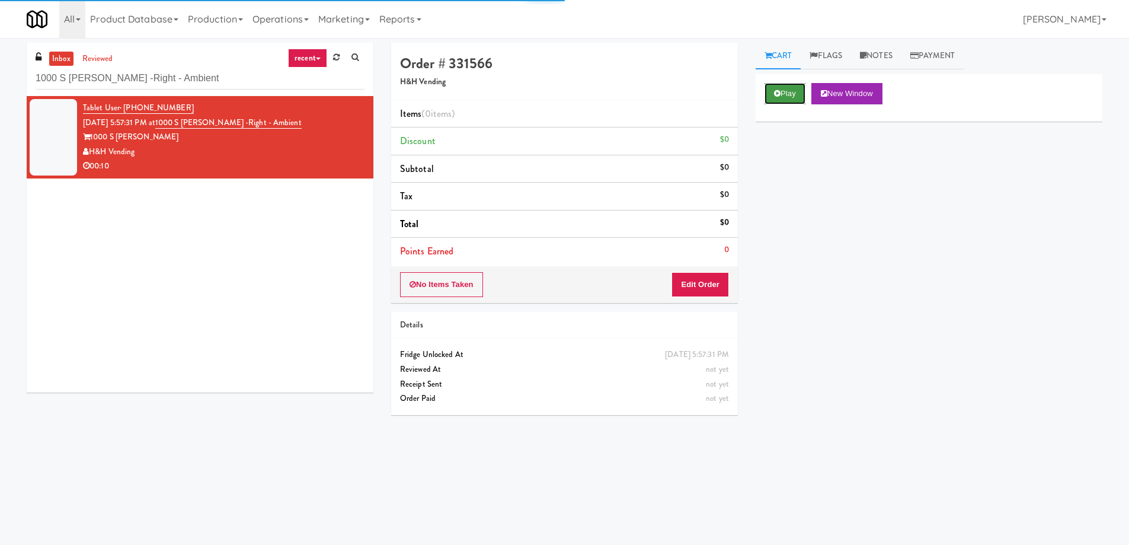
click at [770, 89] on button "Play" at bounding box center [784, 93] width 41 height 21
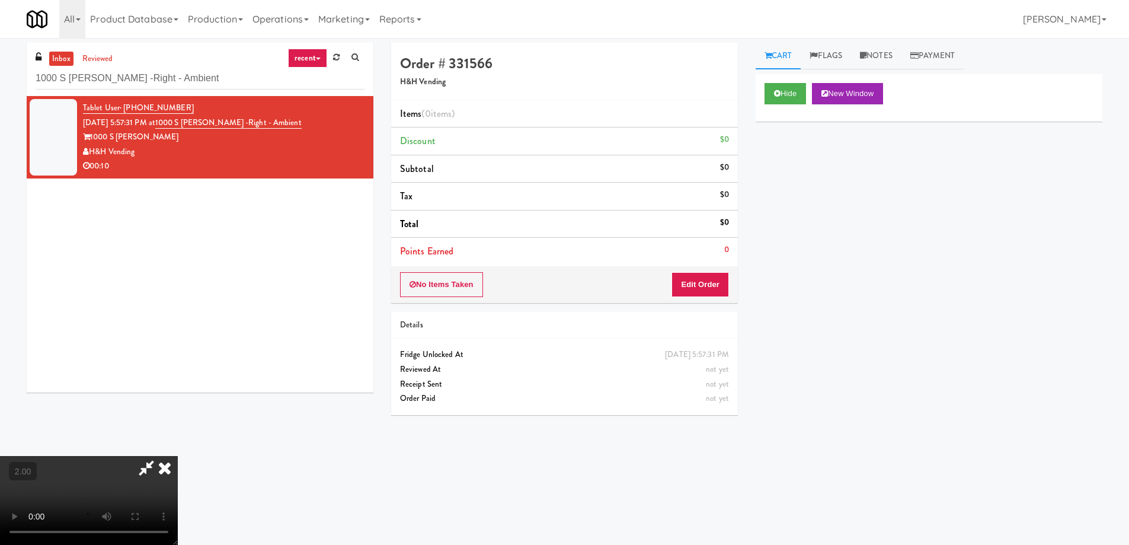
click at [178, 456] on video at bounding box center [89, 500] width 178 height 89
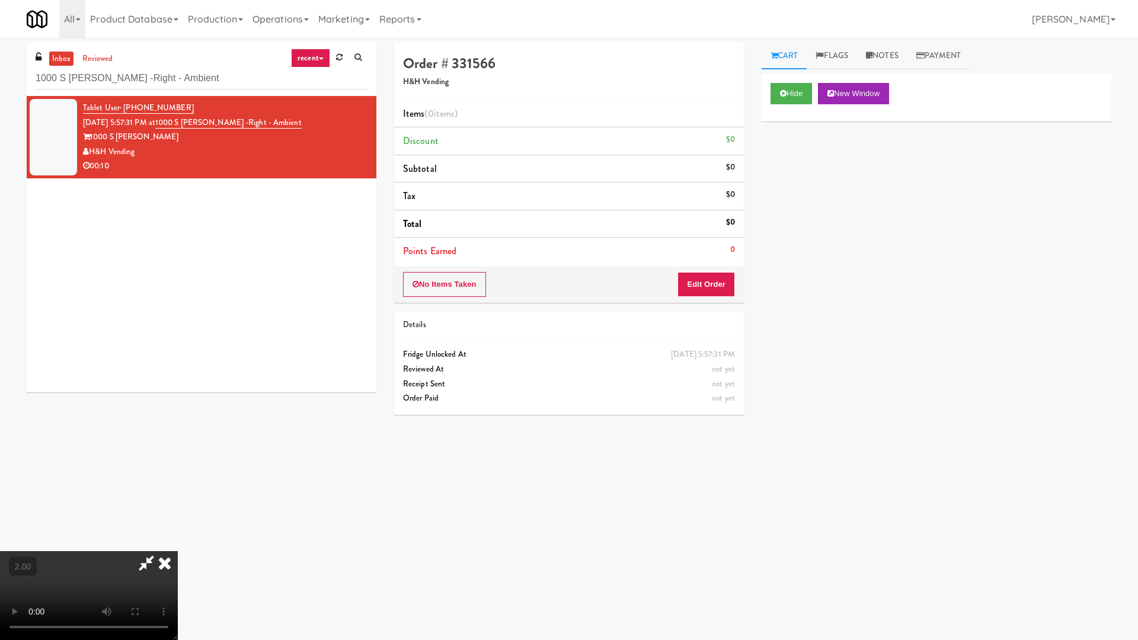
click at [178, 544] on video at bounding box center [89, 595] width 178 height 89
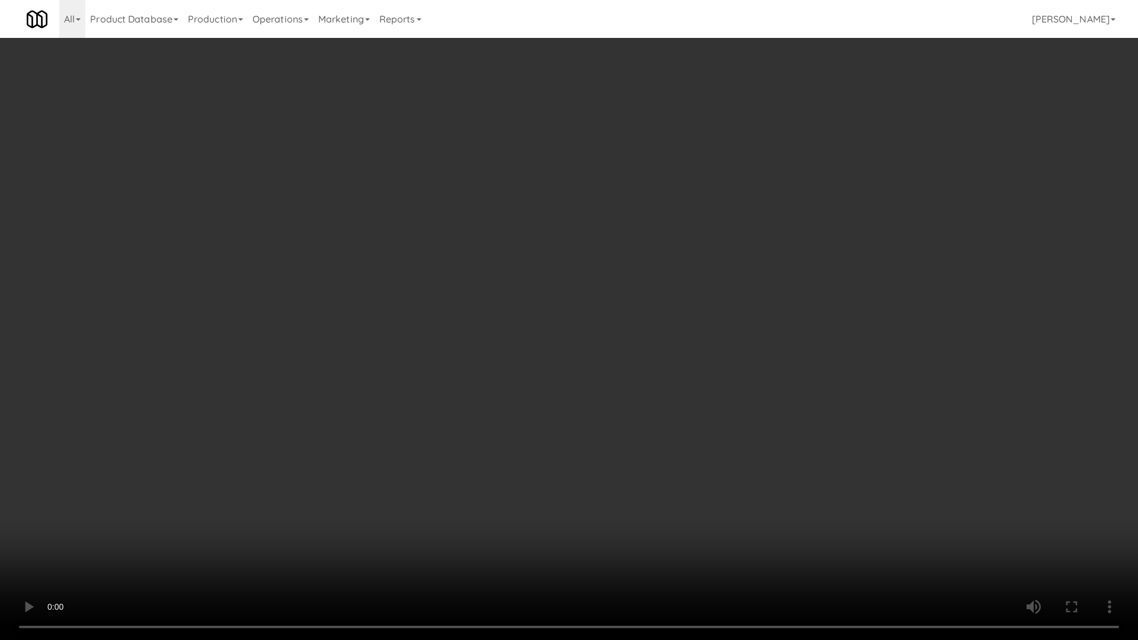
click at [751, 451] on video at bounding box center [569, 320] width 1138 height 640
click at [752, 452] on video at bounding box center [569, 320] width 1138 height 640
click at [753, 453] on video at bounding box center [569, 320] width 1138 height 640
click at [769, 503] on video at bounding box center [569, 320] width 1138 height 640
drag, startPoint x: 769, startPoint y: 503, endPoint x: 768, endPoint y: 412, distance: 90.7
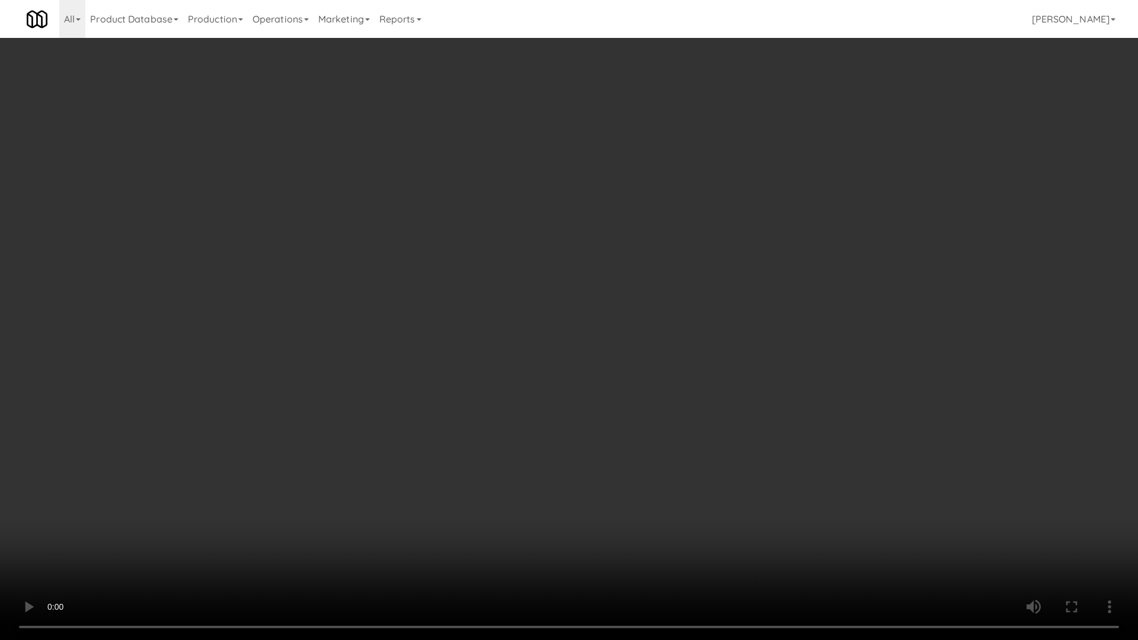
click at [768, 503] on video at bounding box center [569, 320] width 1138 height 640
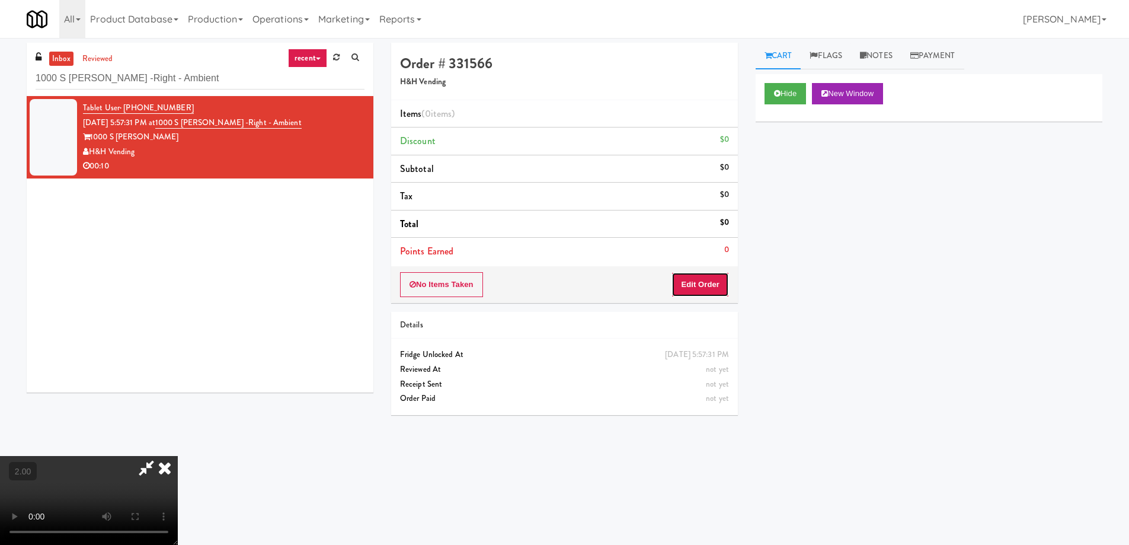
click at [700, 283] on button "Edit Order" at bounding box center [699, 284] width 57 height 25
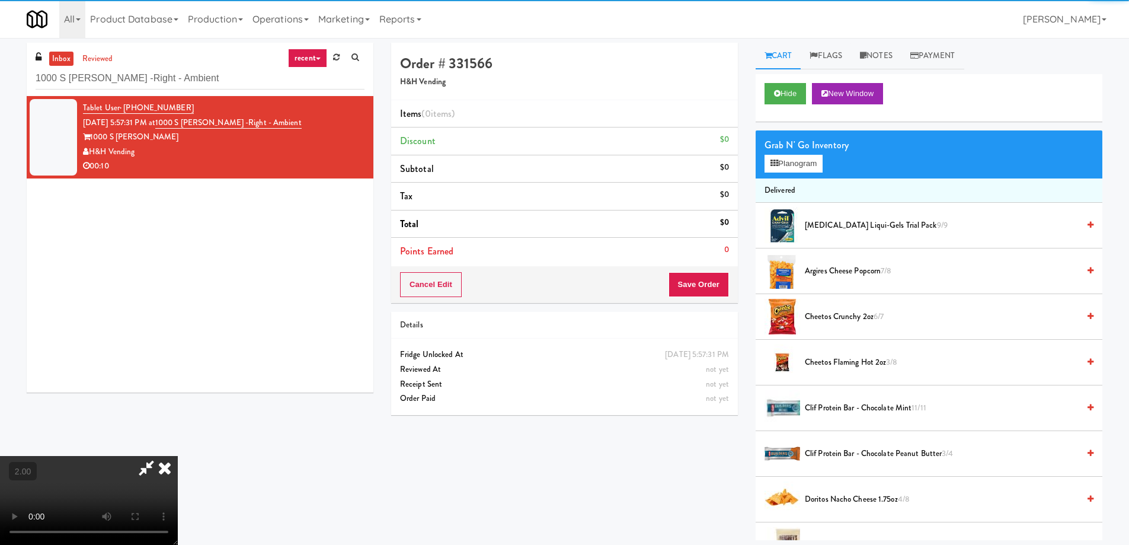
click at [822, 366] on span "Cheetos Flaming Hot 2oz 3/8" at bounding box center [942, 362] width 274 height 15
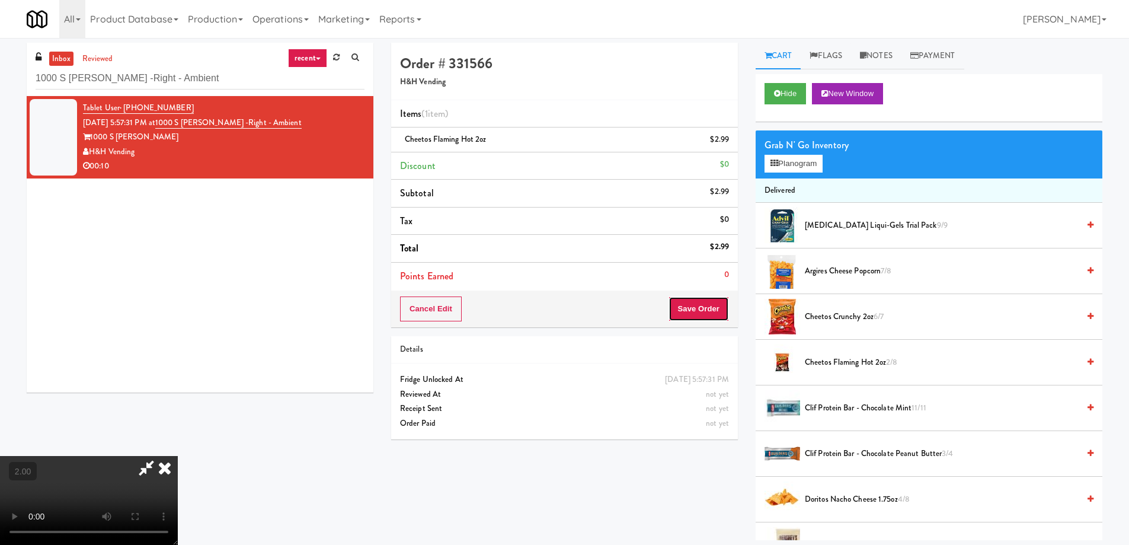
click at [703, 320] on button "Save Order" at bounding box center [698, 308] width 60 height 25
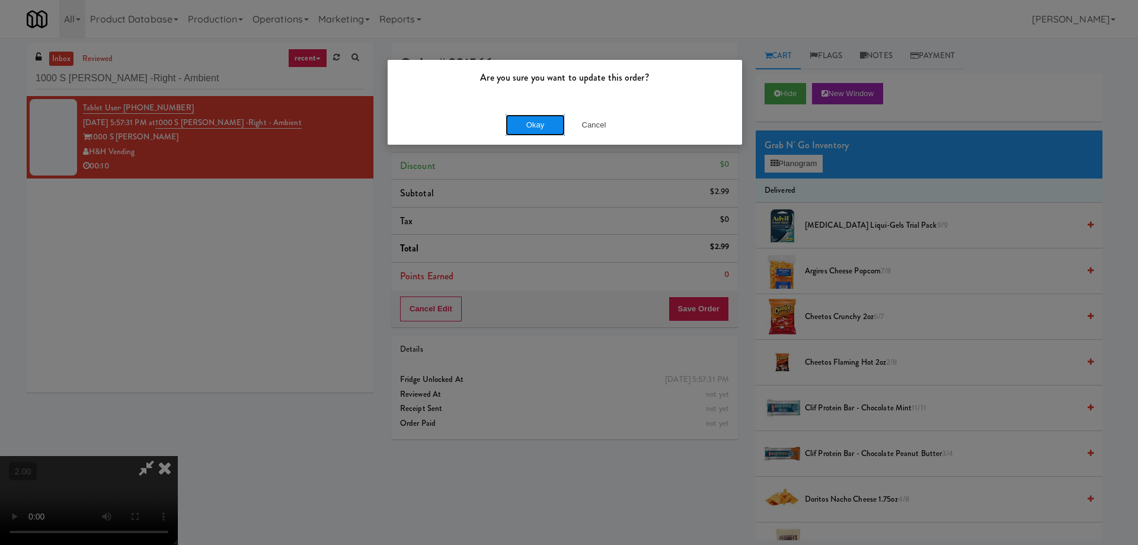
click at [546, 127] on button "Okay" at bounding box center [534, 124] width 59 height 21
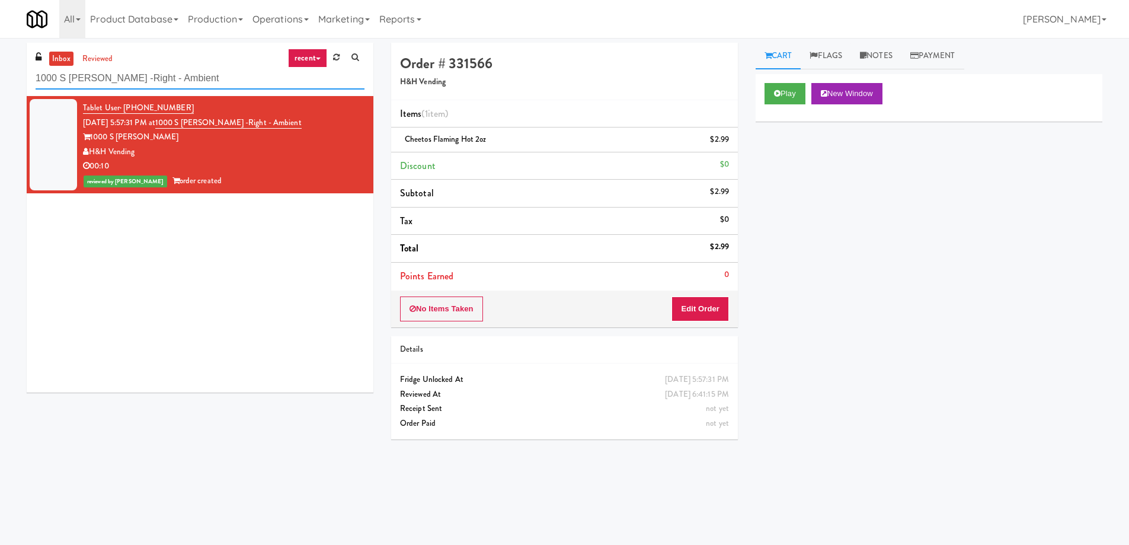
click at [150, 73] on input "1000 S [PERSON_NAME] -Right - Ambient" at bounding box center [200, 79] width 329 height 22
paste input "Ame - Cooler"
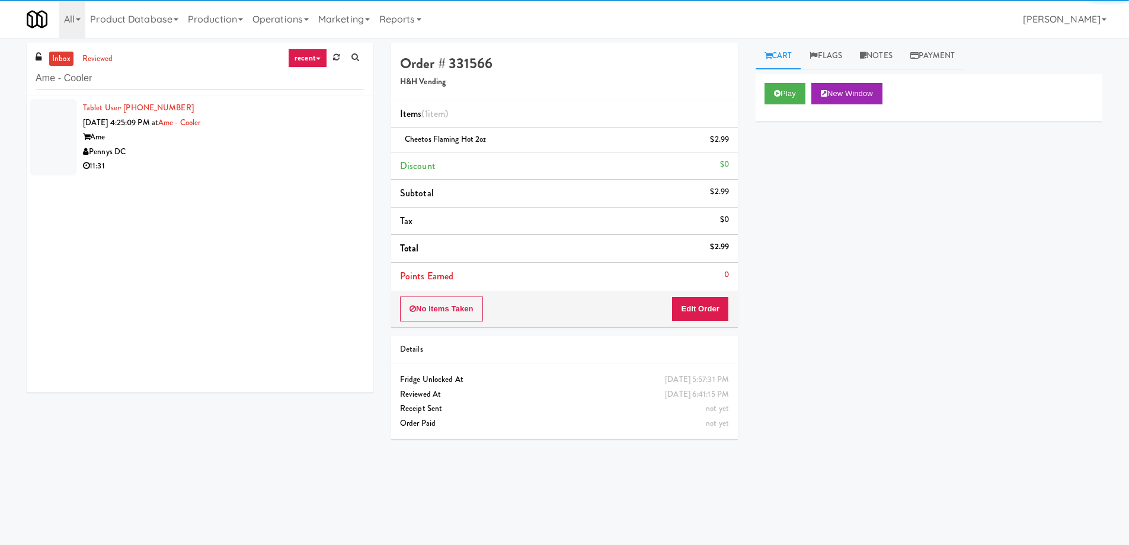
click at [234, 136] on div "Ame" at bounding box center [223, 137] width 281 height 15
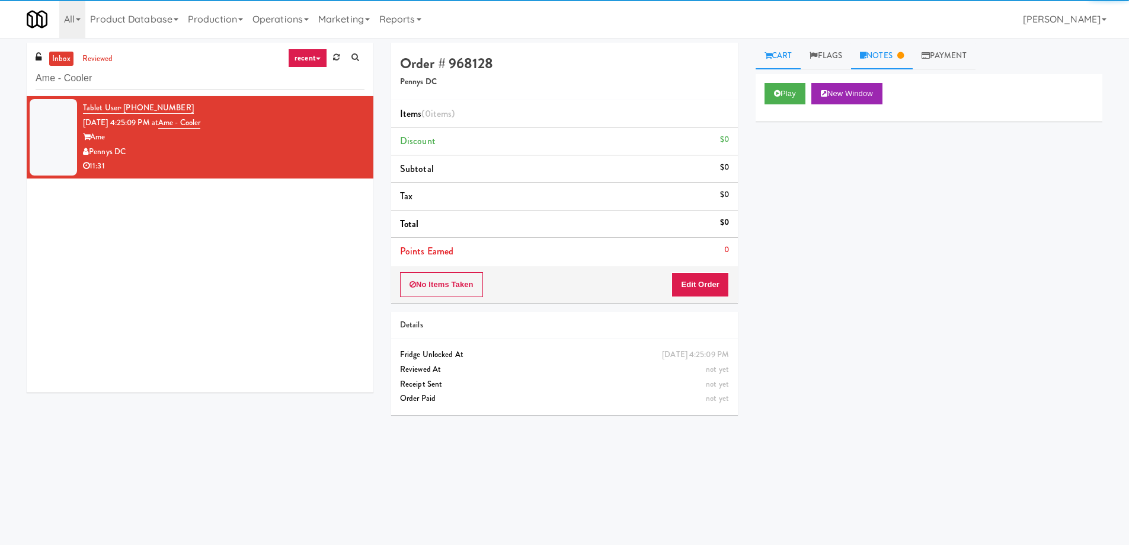
click at [887, 57] on link "Notes" at bounding box center [882, 56] width 62 height 27
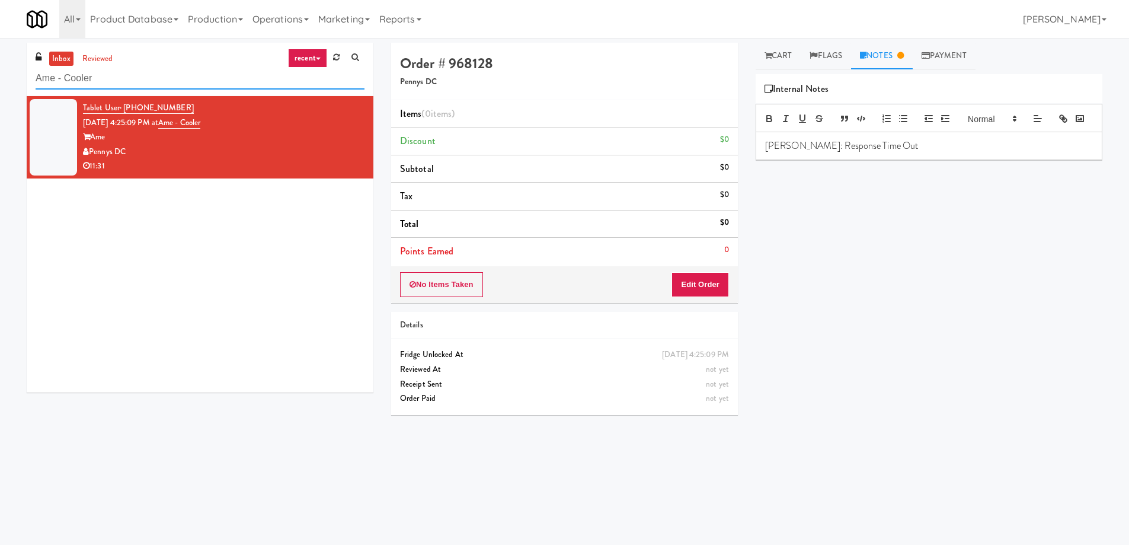
drag, startPoint x: 103, startPoint y: 79, endPoint x: 36, endPoint y: 78, distance: 67.0
click at [36, 78] on input "Ame - Cooler" at bounding box center [200, 79] width 329 height 22
click at [236, 47] on div "inbox reviewed recent all unclear take inventory issue suspicious failed recent…" at bounding box center [200, 69] width 347 height 53
click at [222, 69] on input "Ame - Cooler" at bounding box center [200, 79] width 329 height 22
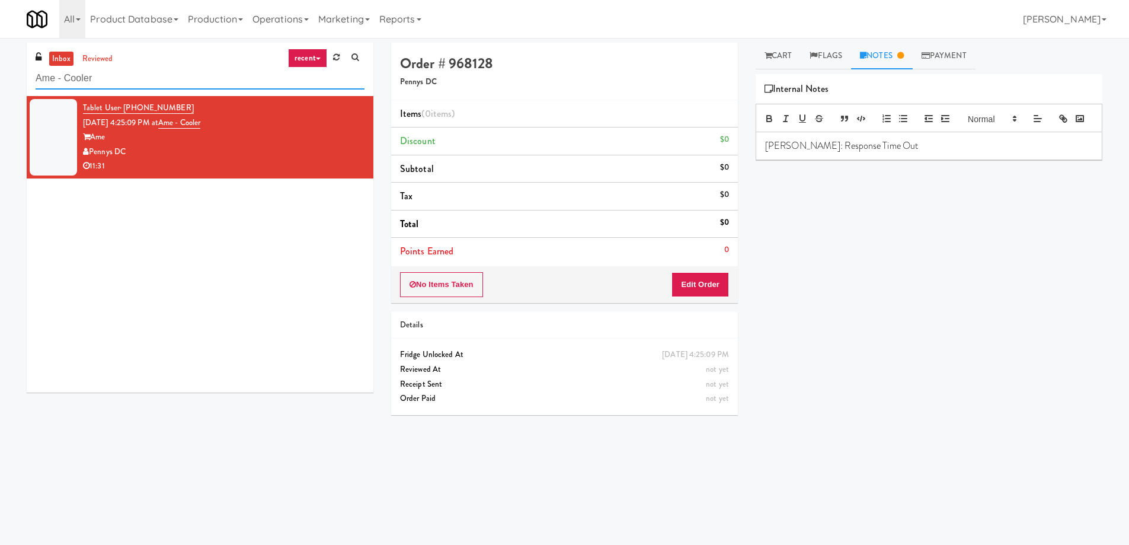
click at [222, 69] on input "Ame - Cooler" at bounding box center [200, 79] width 329 height 22
paste input "Gallery 64 - Pantry - Right"
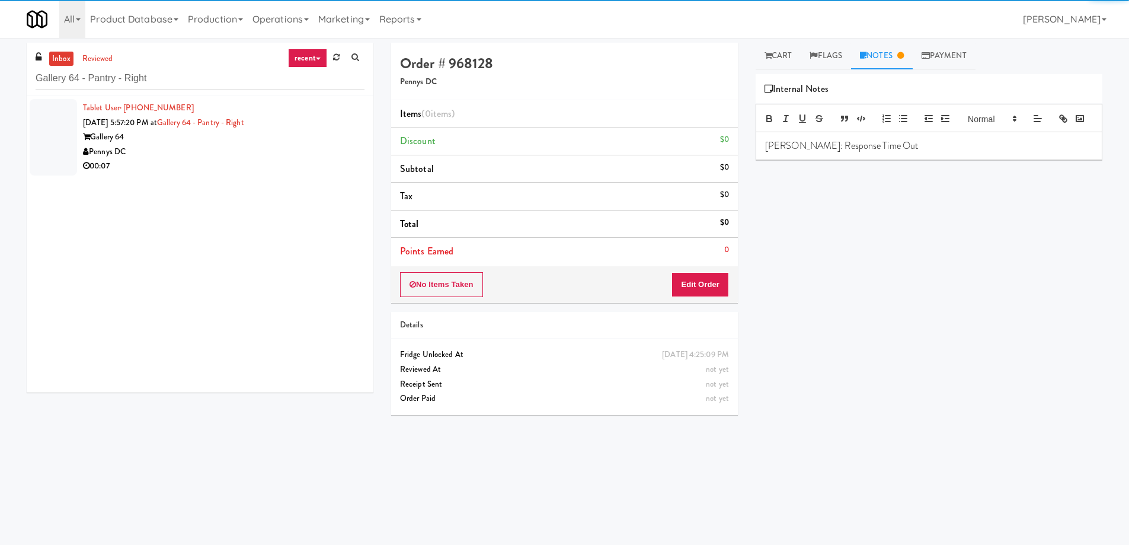
click at [235, 150] on div "Pennys DC" at bounding box center [223, 152] width 281 height 15
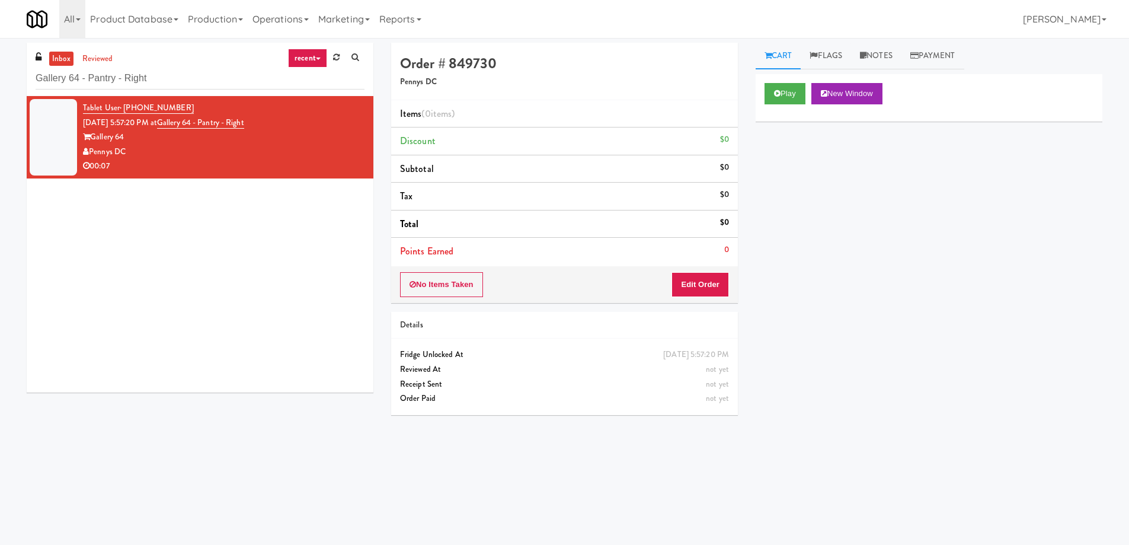
click at [789, 105] on div "Play New Window" at bounding box center [928, 97] width 347 height 47
click at [788, 97] on button "Play" at bounding box center [784, 93] width 41 height 21
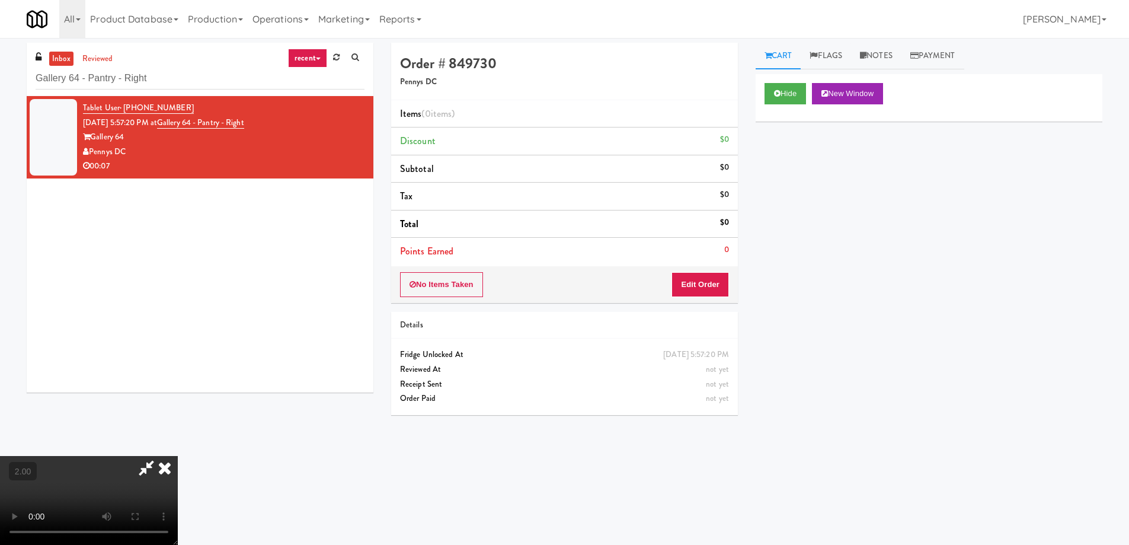
click at [178, 456] on video at bounding box center [89, 500] width 178 height 89
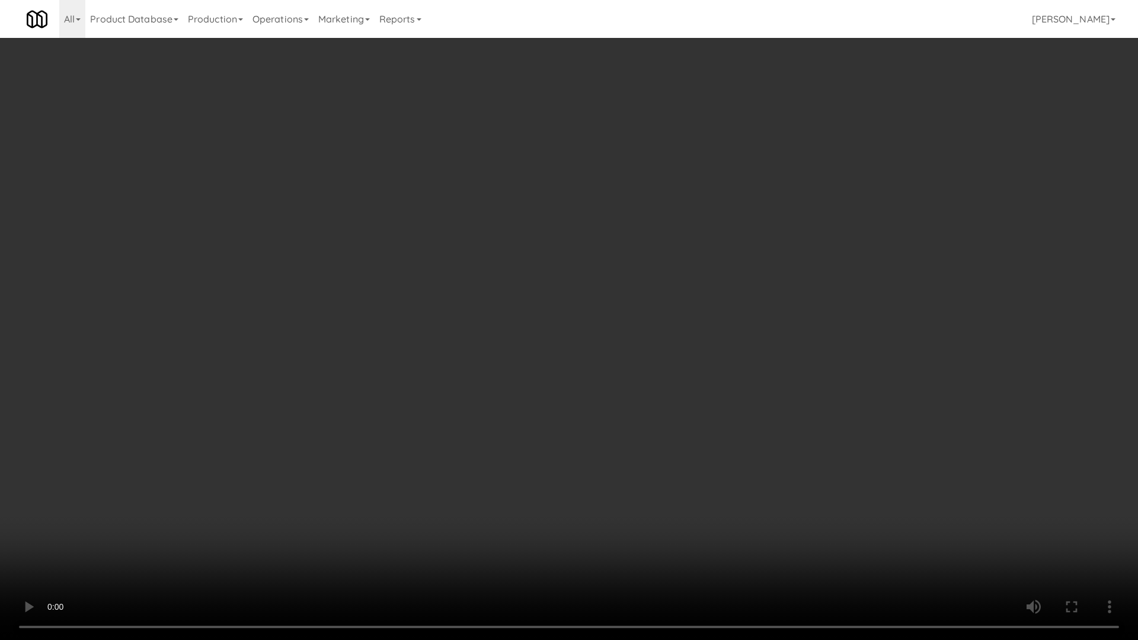
click at [713, 300] on video at bounding box center [569, 320] width 1138 height 640
click at [713, 301] on video at bounding box center [569, 320] width 1138 height 640
click at [716, 307] on video at bounding box center [569, 320] width 1138 height 640
click at [718, 308] on video at bounding box center [569, 320] width 1138 height 640
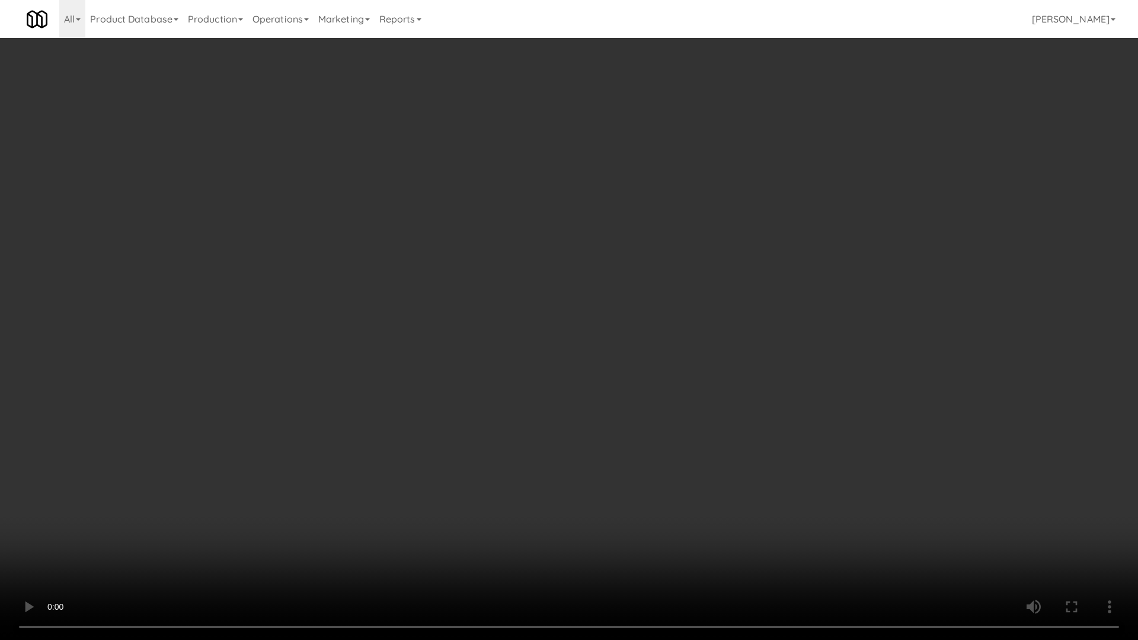
click at [718, 308] on video at bounding box center [569, 320] width 1138 height 640
click at [718, 309] on video at bounding box center [569, 320] width 1138 height 640
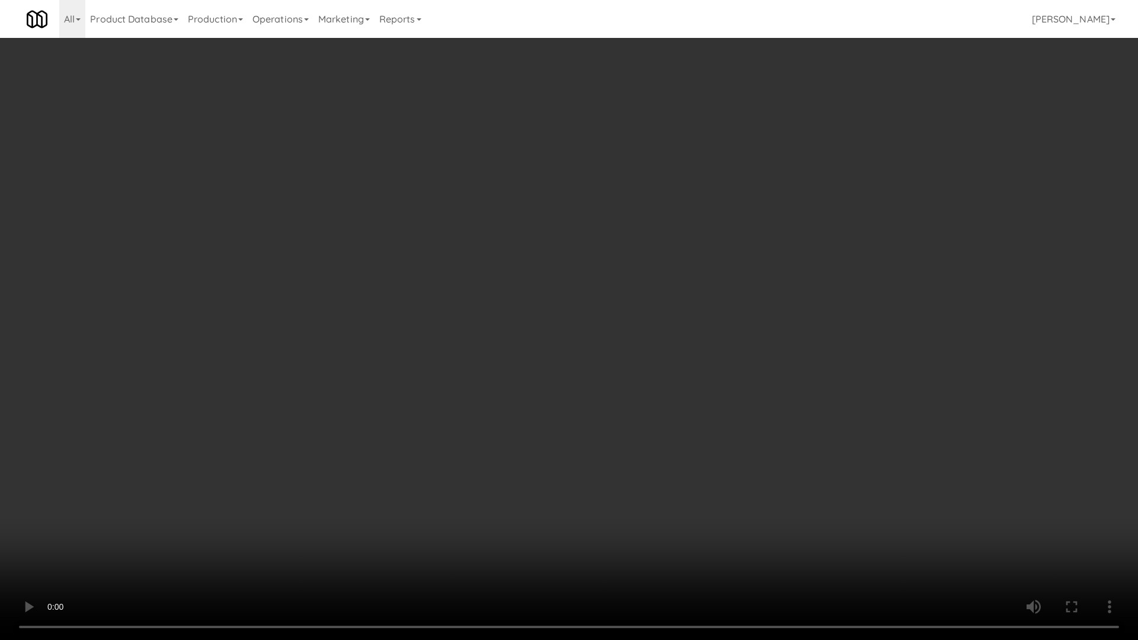
click at [718, 309] on video at bounding box center [569, 320] width 1138 height 640
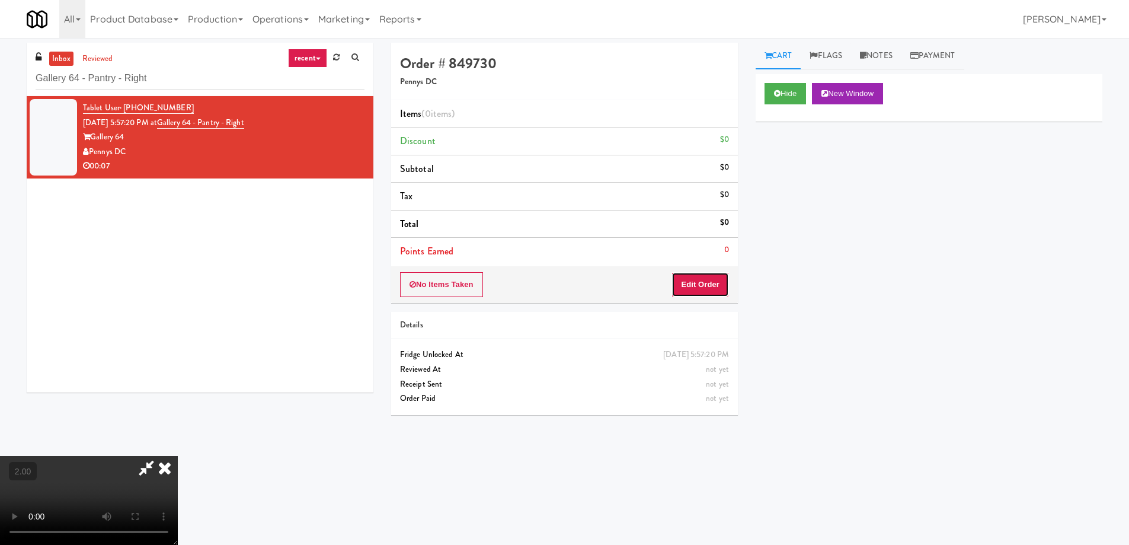
click at [709, 289] on button "Edit Order" at bounding box center [699, 284] width 57 height 25
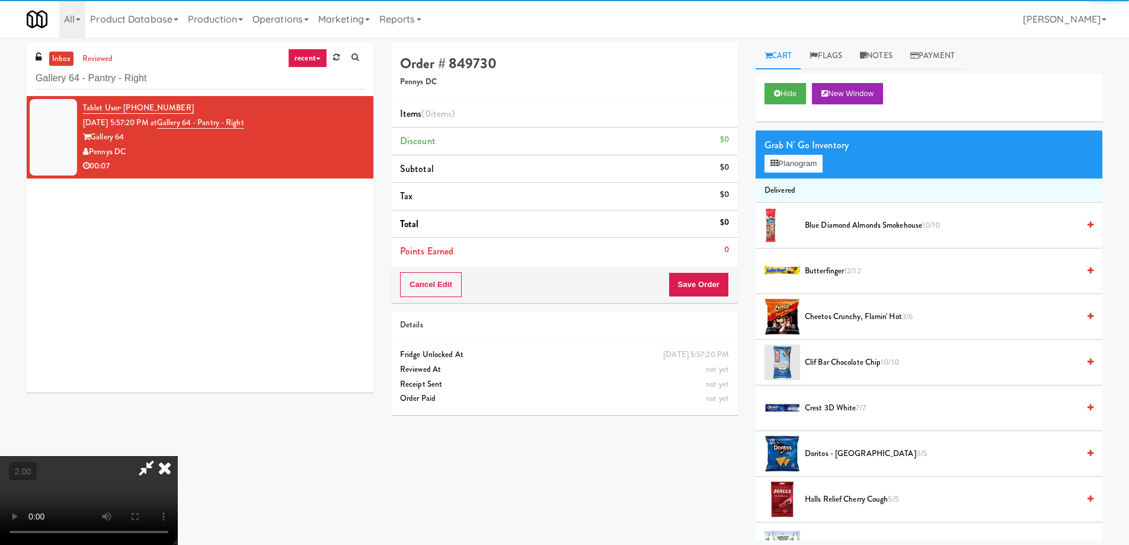
click at [789, 190] on li "Delivered" at bounding box center [928, 190] width 347 height 25
click at [791, 178] on li "Delivered" at bounding box center [928, 190] width 347 height 25
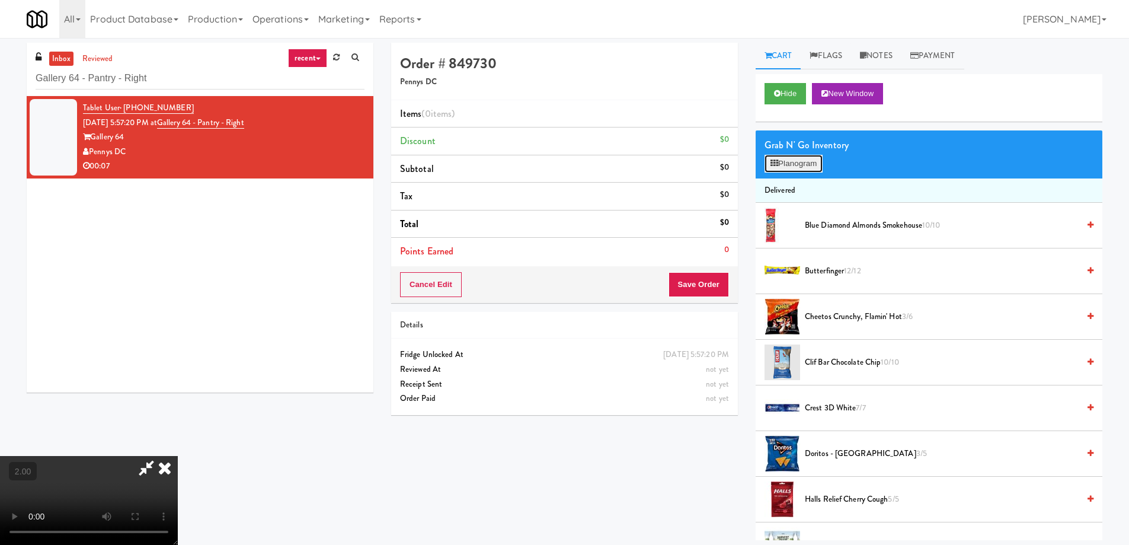
click at [796, 159] on button "Planogram" at bounding box center [793, 164] width 58 height 18
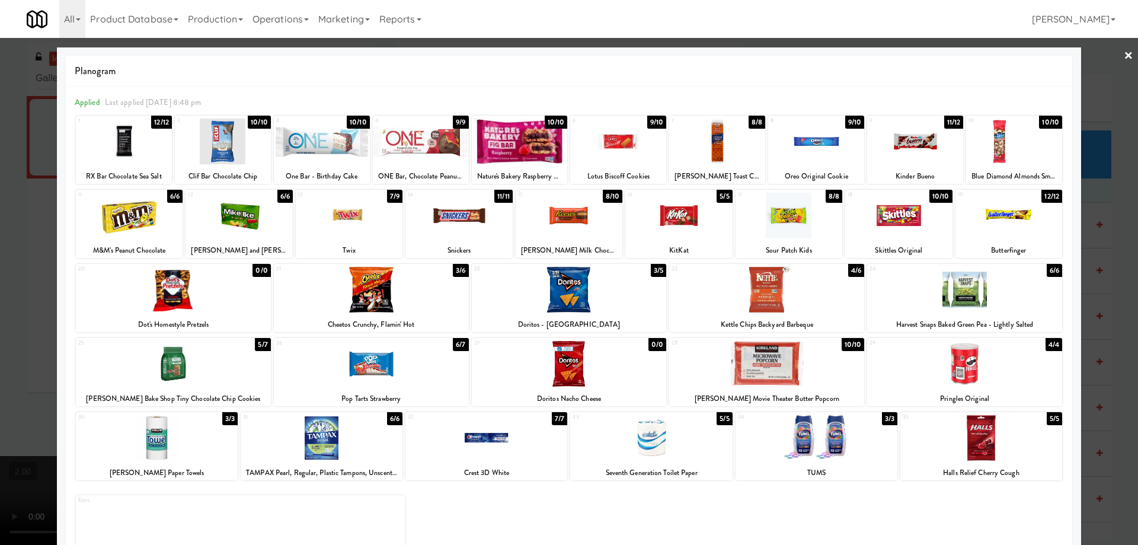
click at [178, 309] on div at bounding box center [173, 290] width 195 height 46
click at [803, 143] on div at bounding box center [816, 142] width 96 height 46
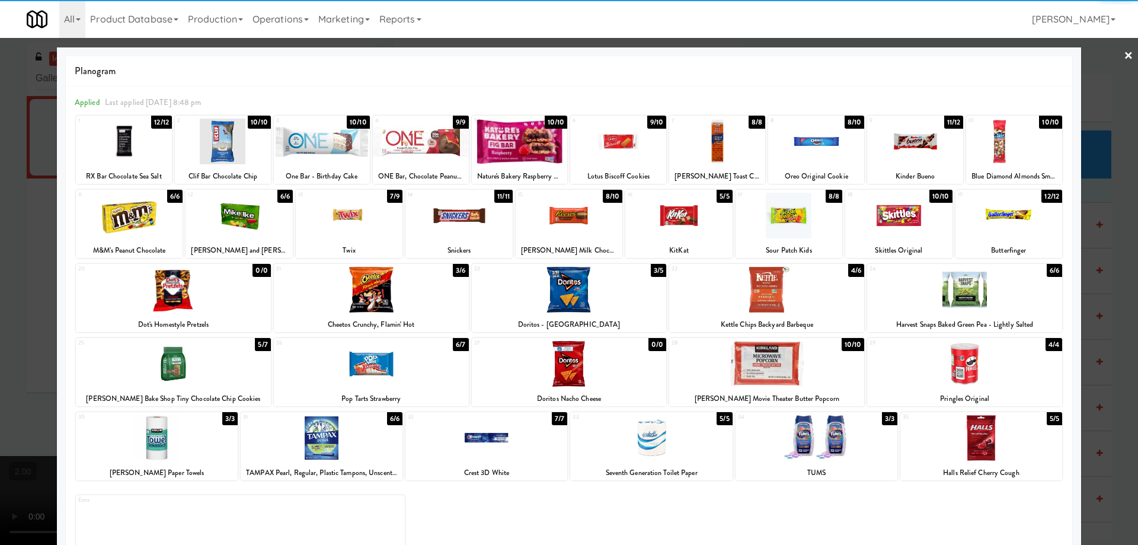
click at [0, 361] on div at bounding box center [569, 272] width 1138 height 545
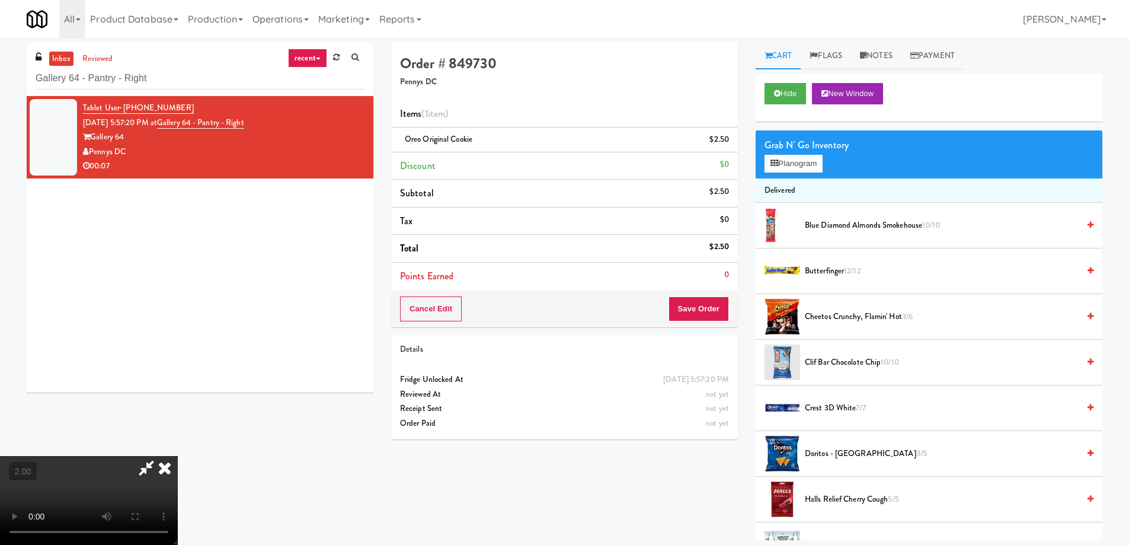
click at [178, 456] on video at bounding box center [89, 500] width 178 height 89
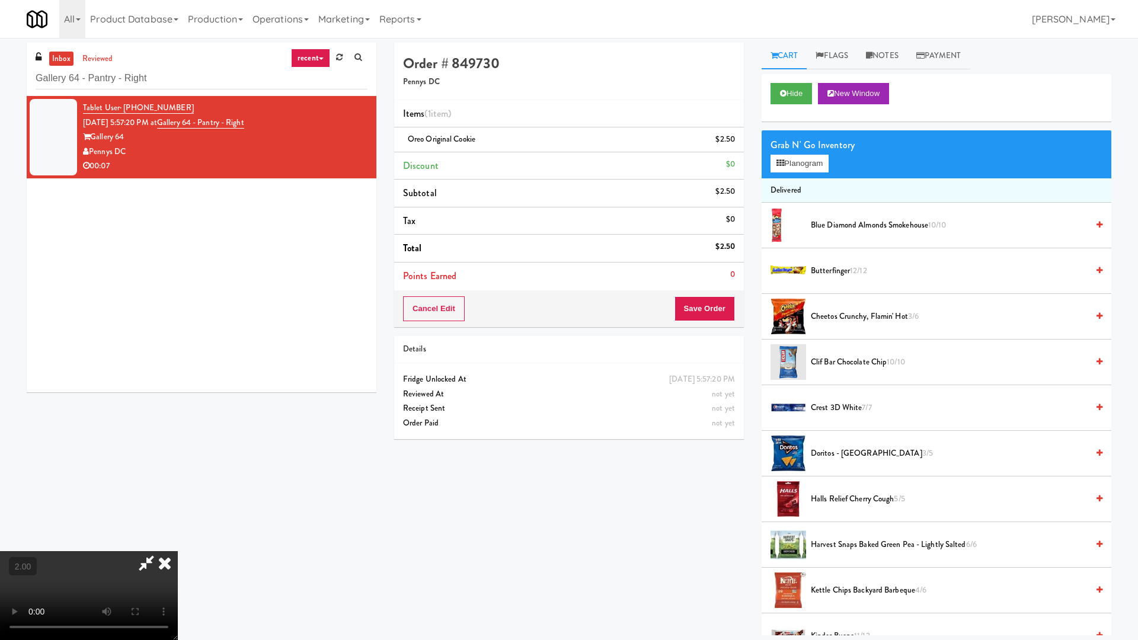
click at [178, 544] on video at bounding box center [89, 595] width 178 height 89
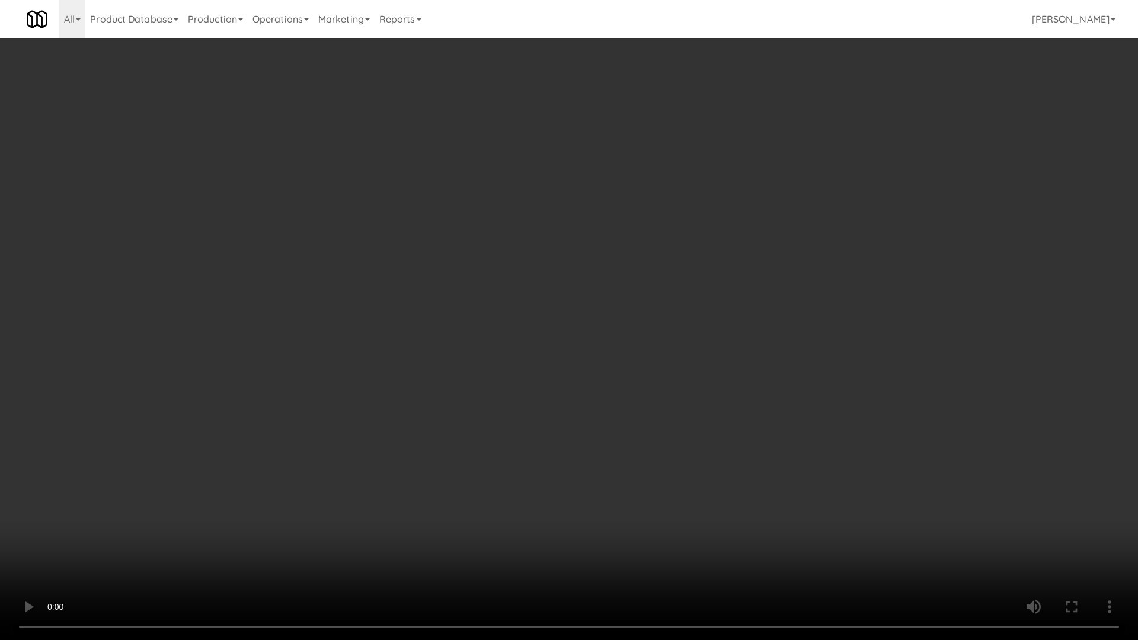
click at [598, 544] on video at bounding box center [569, 320] width 1138 height 640
click at [627, 537] on video at bounding box center [569, 320] width 1138 height 640
drag, startPoint x: 627, startPoint y: 537, endPoint x: 627, endPoint y: 466, distance: 71.7
click at [627, 537] on video at bounding box center [569, 320] width 1138 height 640
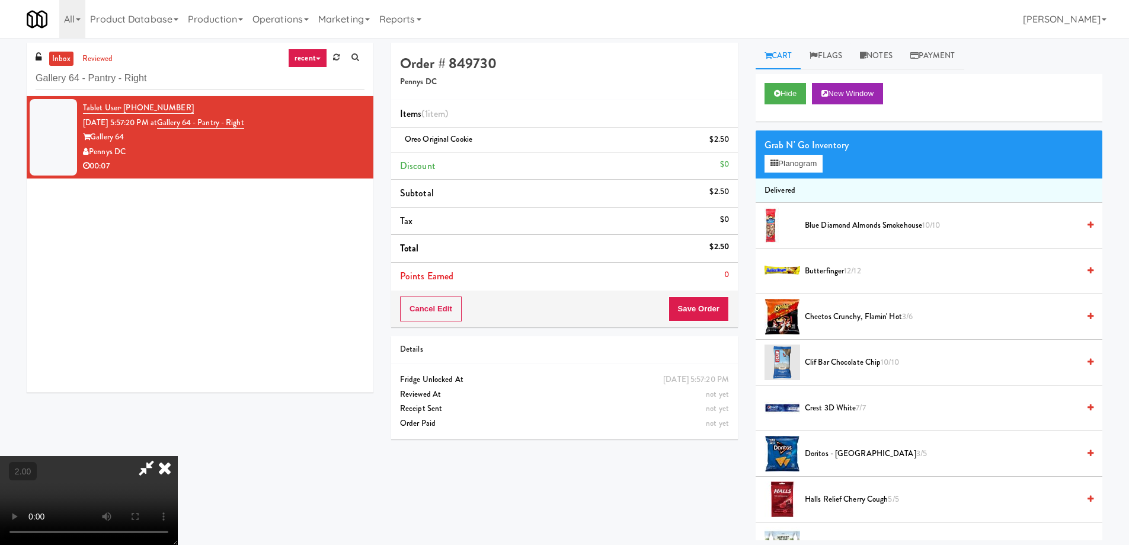
click at [876, 321] on span "Cheetos Crunchy, Flamin' Hot 3/6" at bounding box center [942, 316] width 274 height 15
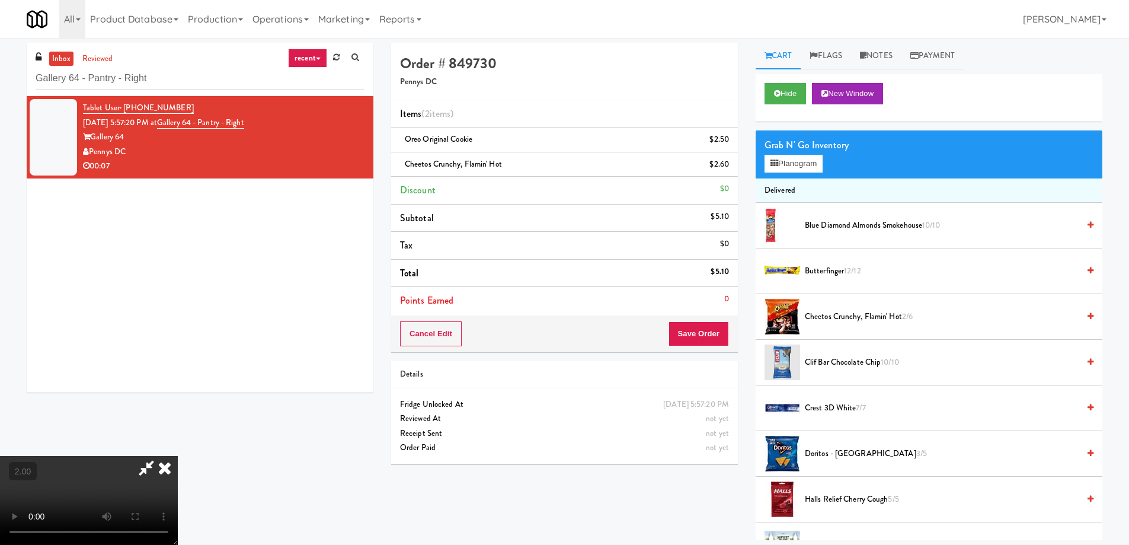
click at [160, 456] on icon at bounding box center [146, 468] width 27 height 24
click at [178, 456] on video at bounding box center [89, 500] width 178 height 89
click at [705, 335] on button "Save Order" at bounding box center [698, 333] width 60 height 25
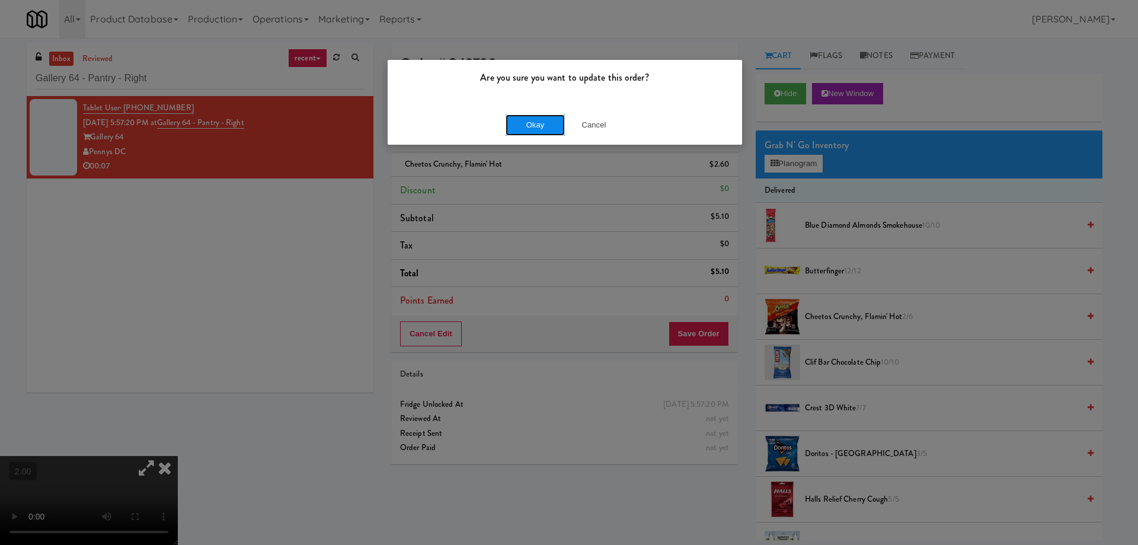
click at [523, 118] on button "Okay" at bounding box center [534, 124] width 59 height 21
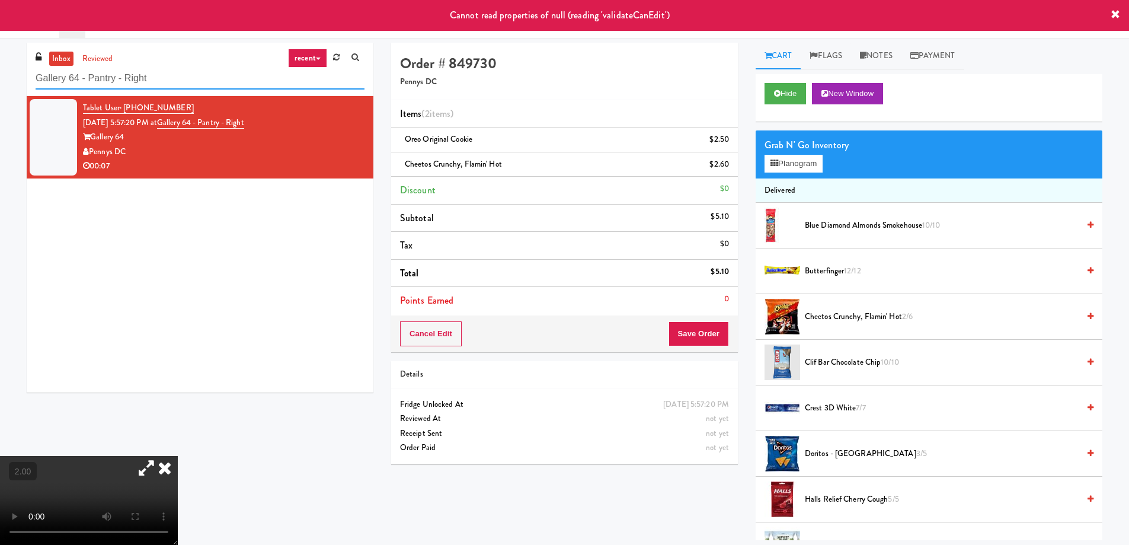
click at [134, 79] on input "Gallery 64 - Pantry - Right" at bounding box center [200, 79] width 329 height 22
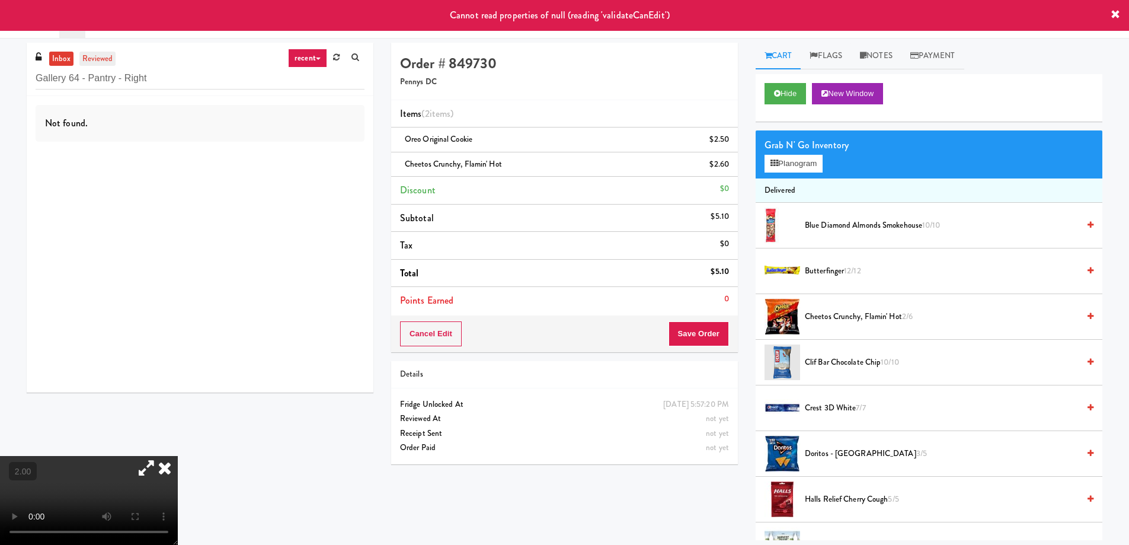
click at [111, 55] on link "reviewed" at bounding box center [97, 59] width 37 height 15
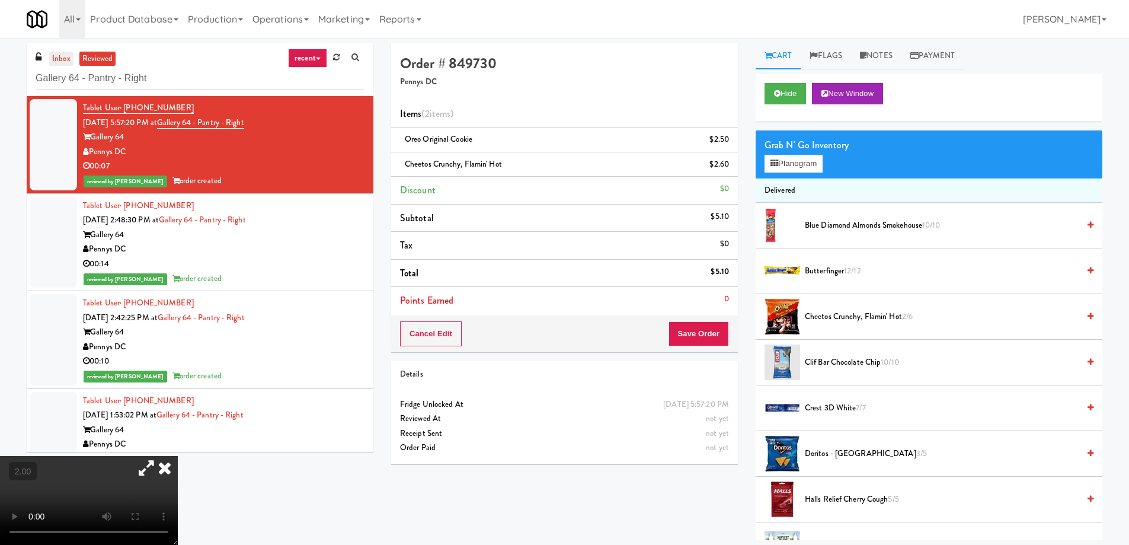
click at [65, 65] on link "inbox" at bounding box center [61, 59] width 24 height 15
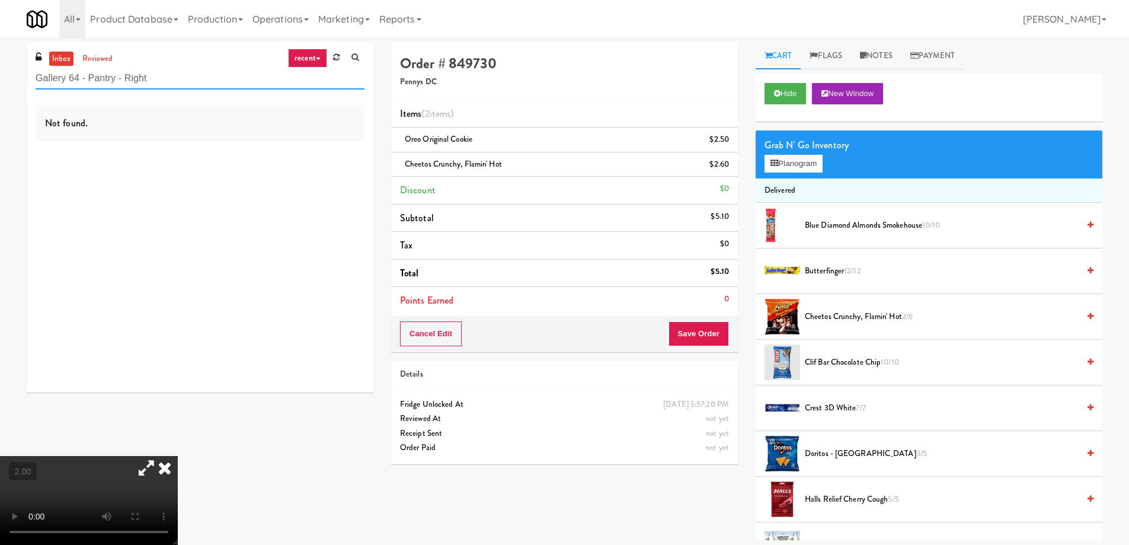
click at [114, 79] on input "Gallery 64 - Pantry - Right" at bounding box center [200, 79] width 329 height 22
paste input "[PERSON_NAME] 23 - Cooler"
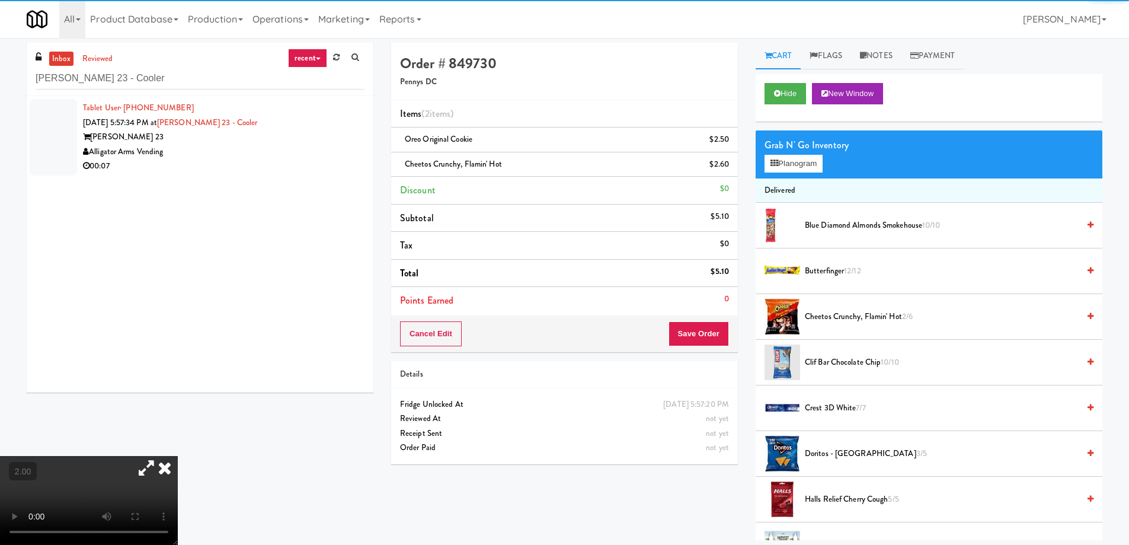
click at [197, 145] on div "Alligator Arms Vending" at bounding box center [223, 152] width 281 height 15
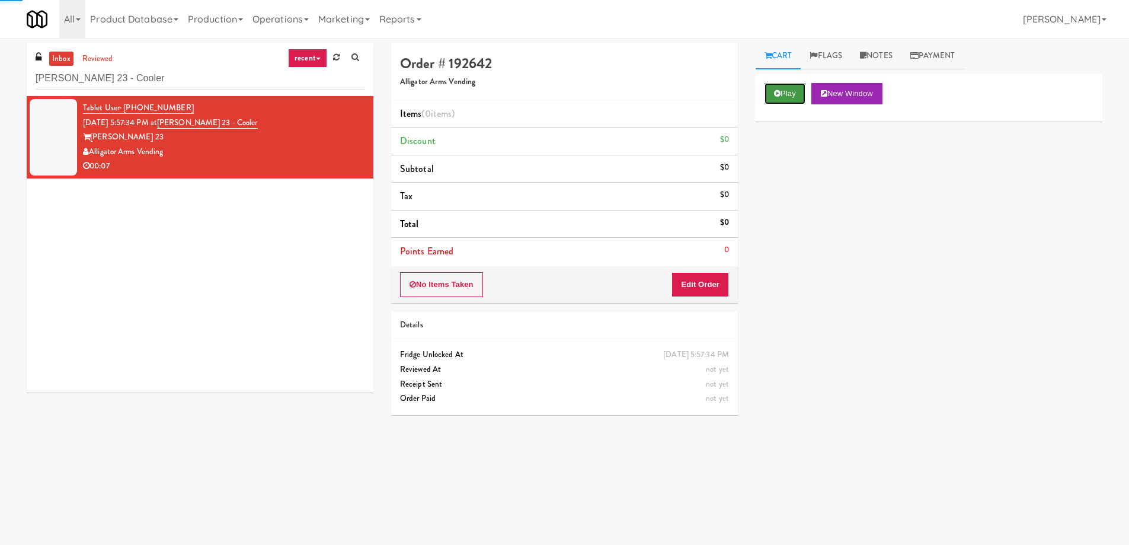
click at [786, 101] on button "Play" at bounding box center [784, 93] width 41 height 21
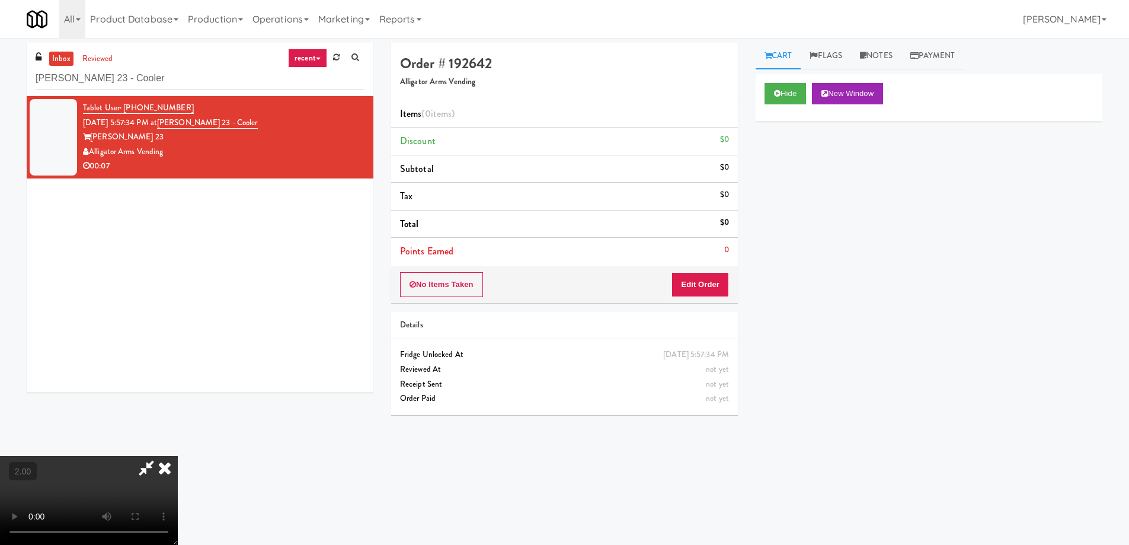
click at [178, 456] on video at bounding box center [89, 500] width 178 height 89
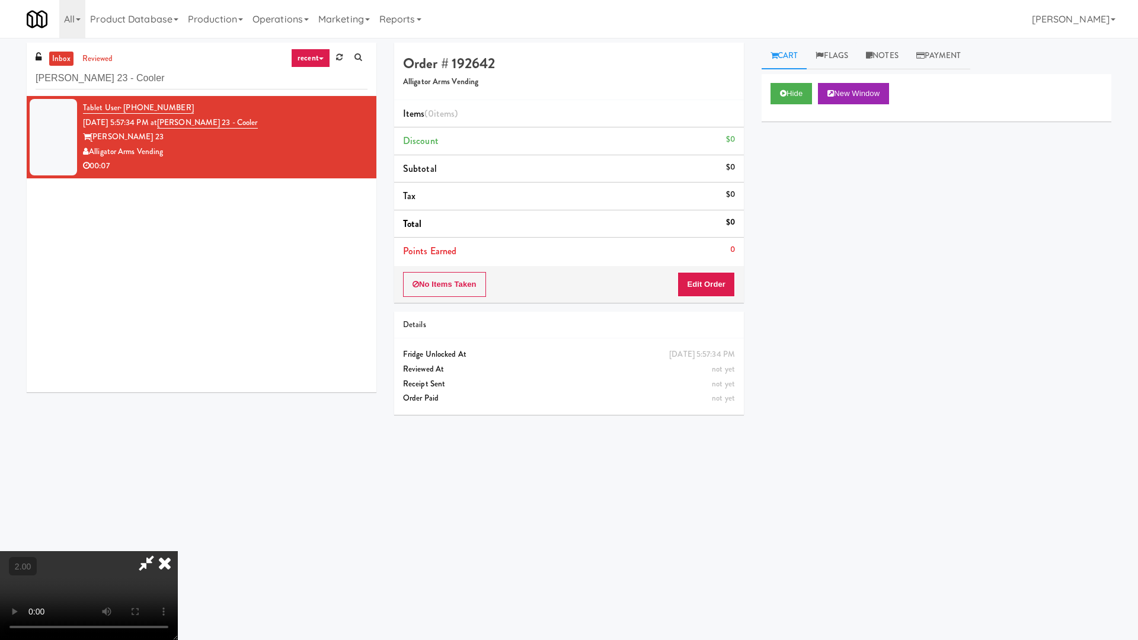
click at [178, 544] on video at bounding box center [89, 595] width 178 height 89
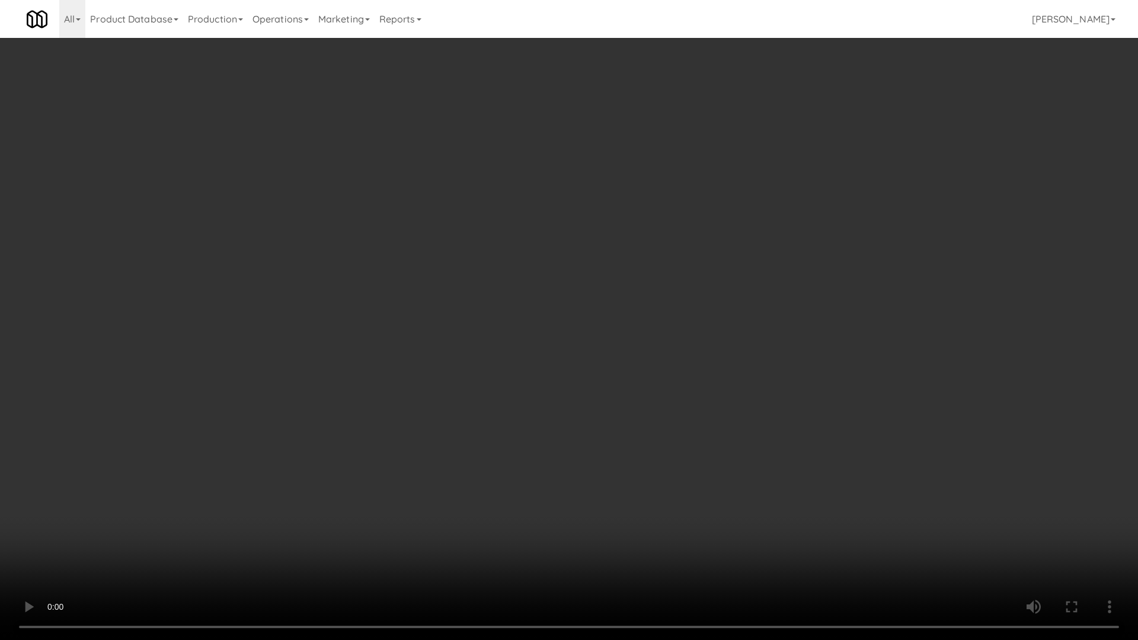
click at [598, 466] on video at bounding box center [569, 320] width 1138 height 640
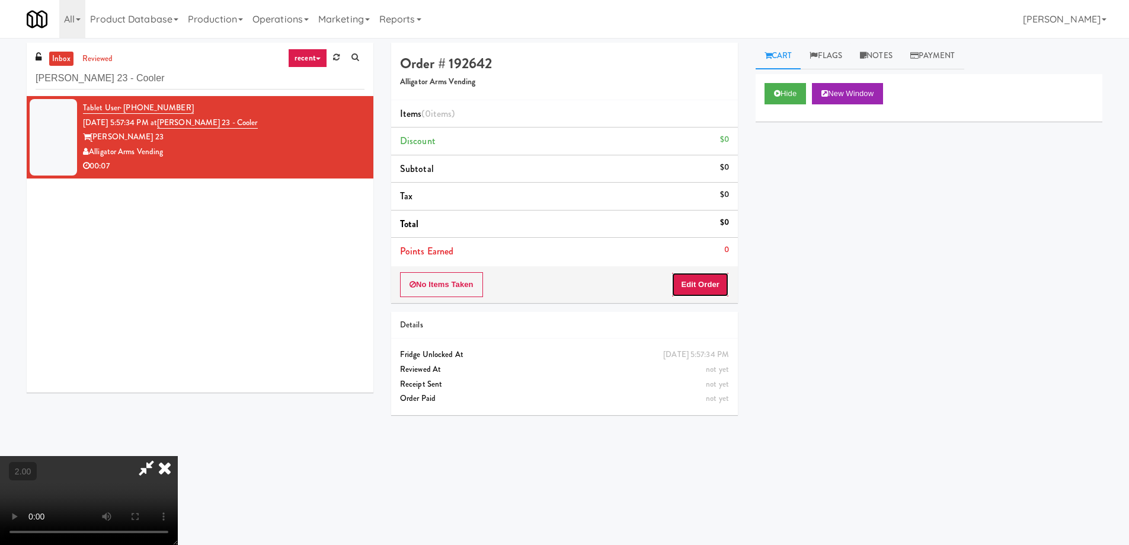
click at [702, 277] on button "Edit Order" at bounding box center [699, 284] width 57 height 25
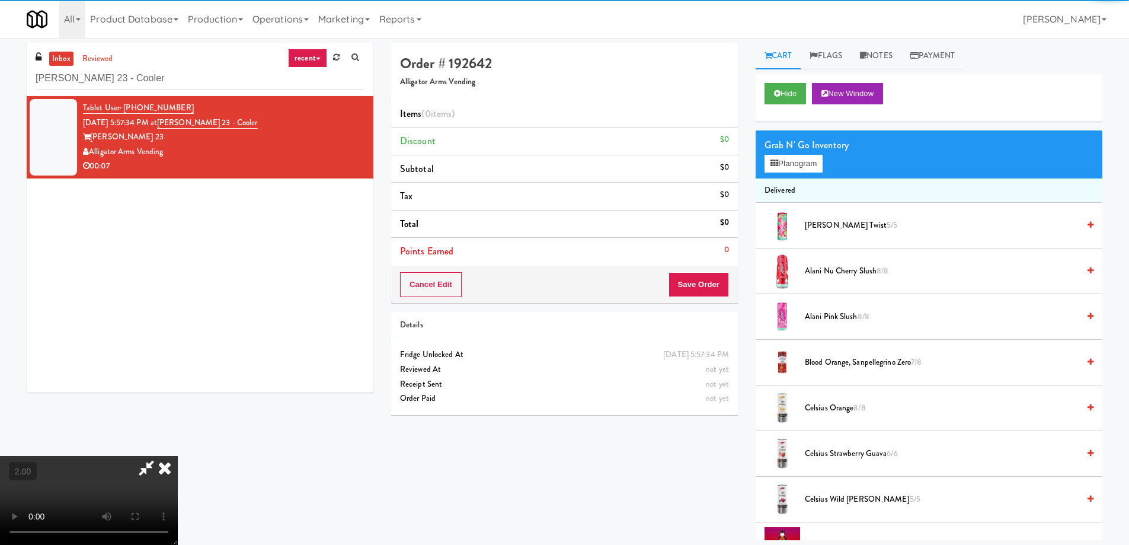
click at [799, 153] on div "Grab N' Go Inventory" at bounding box center [928, 145] width 329 height 18
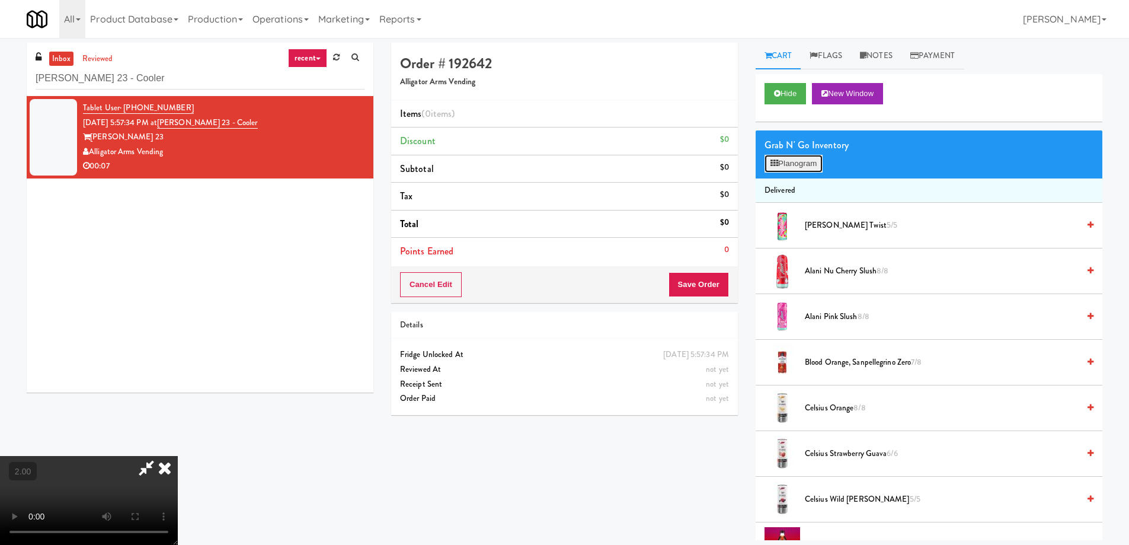
click at [801, 158] on button "Planogram" at bounding box center [793, 164] width 58 height 18
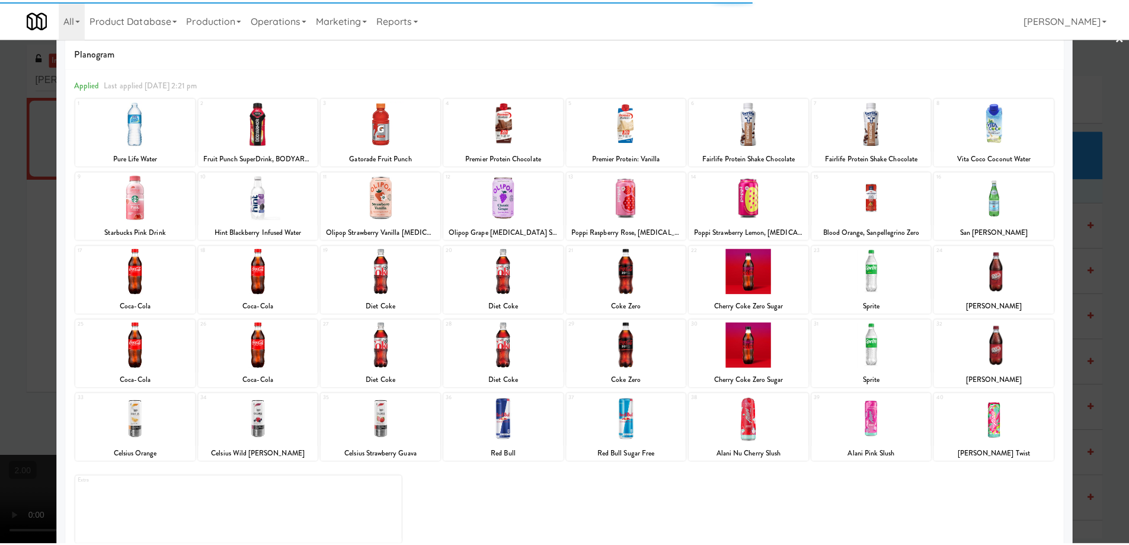
scroll to position [37, 0]
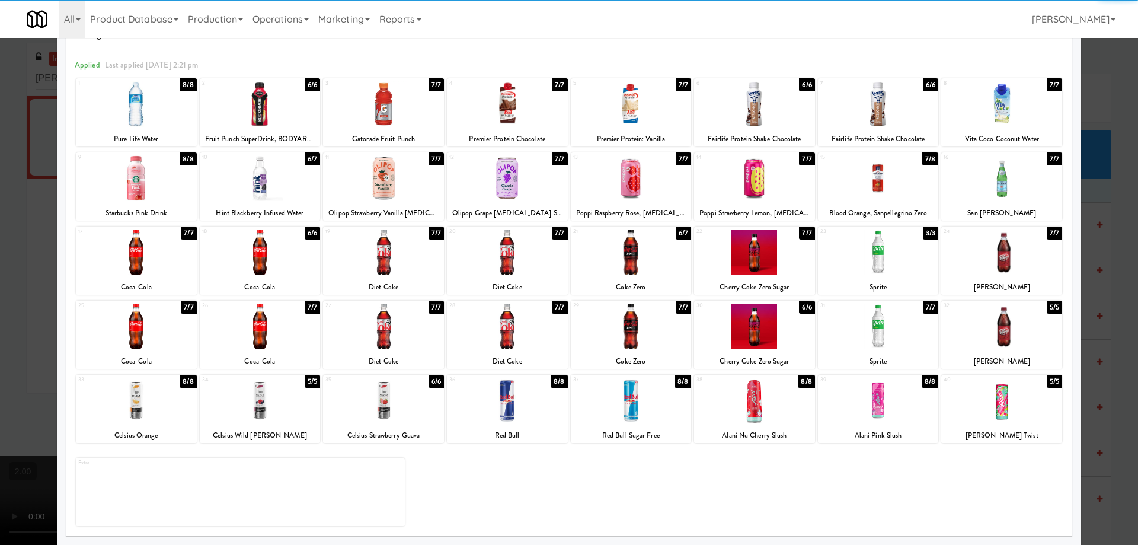
click at [388, 403] on div at bounding box center [383, 400] width 121 height 46
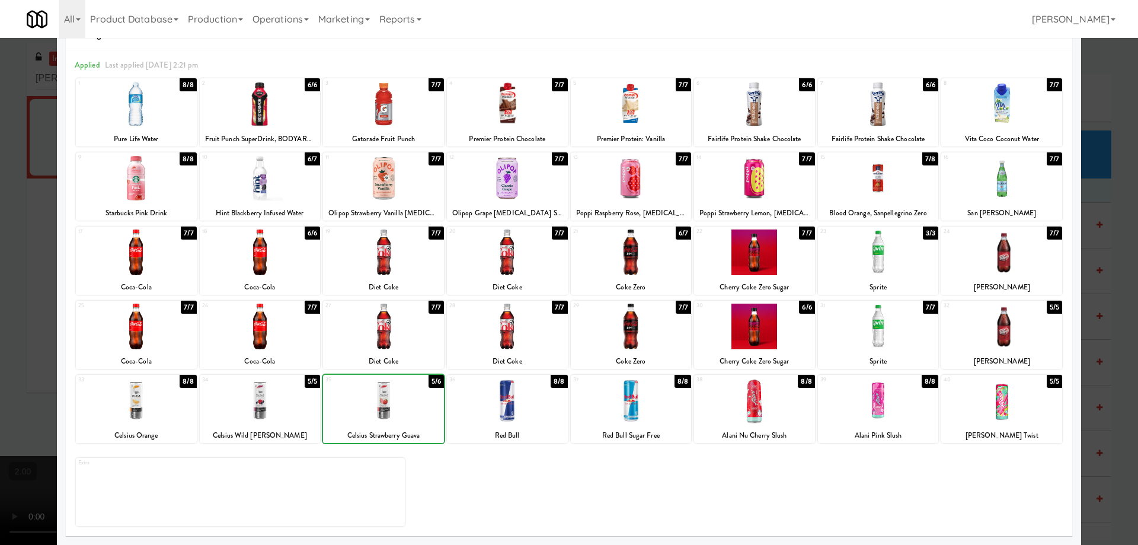
click at [0, 342] on div at bounding box center [569, 272] width 1138 height 545
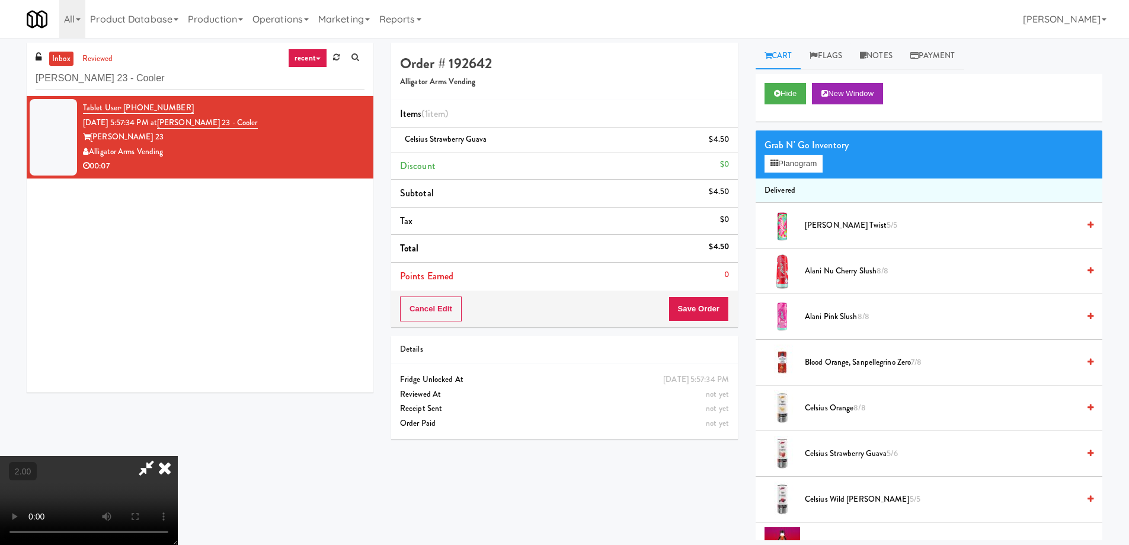
click at [733, 322] on div "Cancel Edit Save Order" at bounding box center [564, 308] width 347 height 37
click at [713, 310] on button "Save Order" at bounding box center [698, 308] width 60 height 25
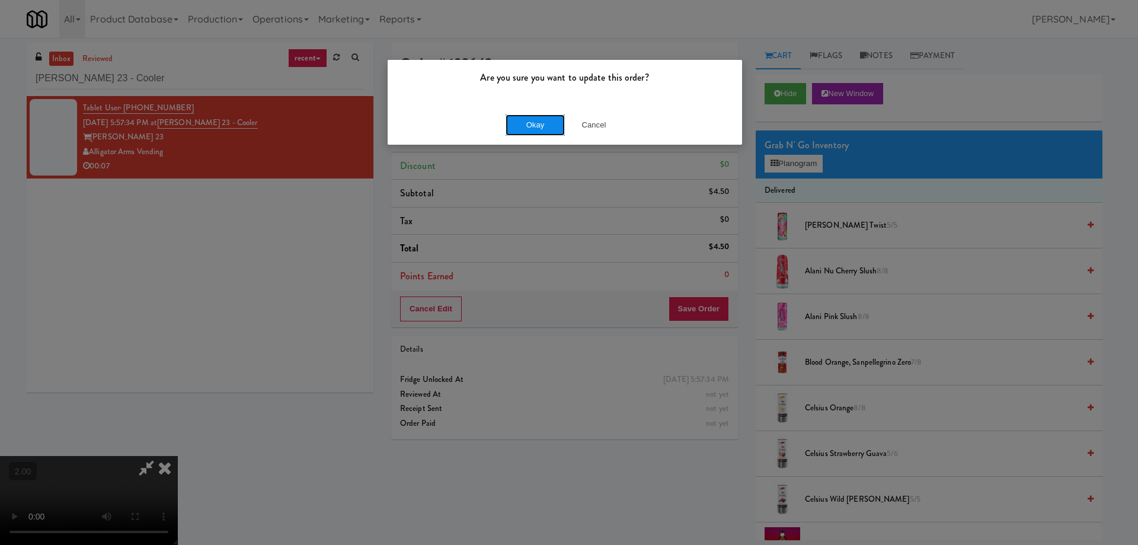
click at [531, 121] on button "Okay" at bounding box center [534, 124] width 59 height 21
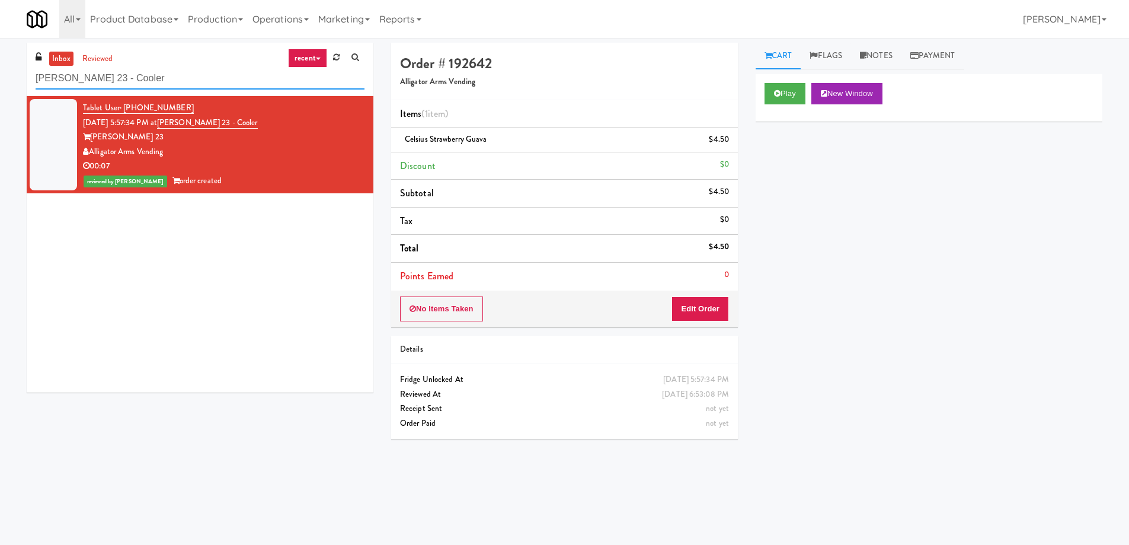
click at [140, 81] on input "[PERSON_NAME] 23 - Cooler" at bounding box center [200, 79] width 329 height 22
paste input "Vista St. Clair"
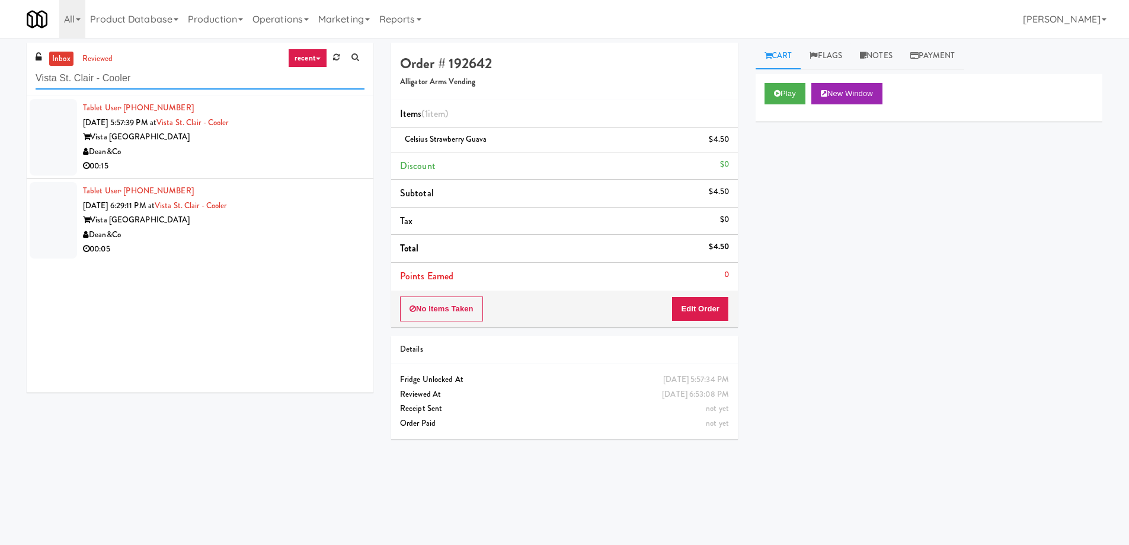
type input "Vista St. Clair - Cooler"
click at [274, 160] on div "00:15" at bounding box center [223, 166] width 281 height 15
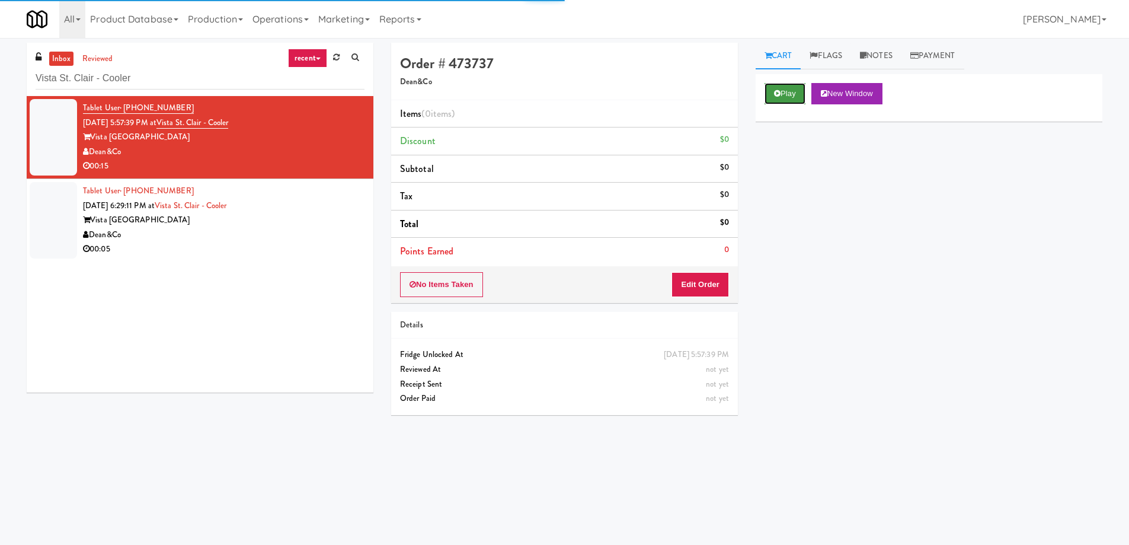
click at [788, 98] on button "Play" at bounding box center [784, 93] width 41 height 21
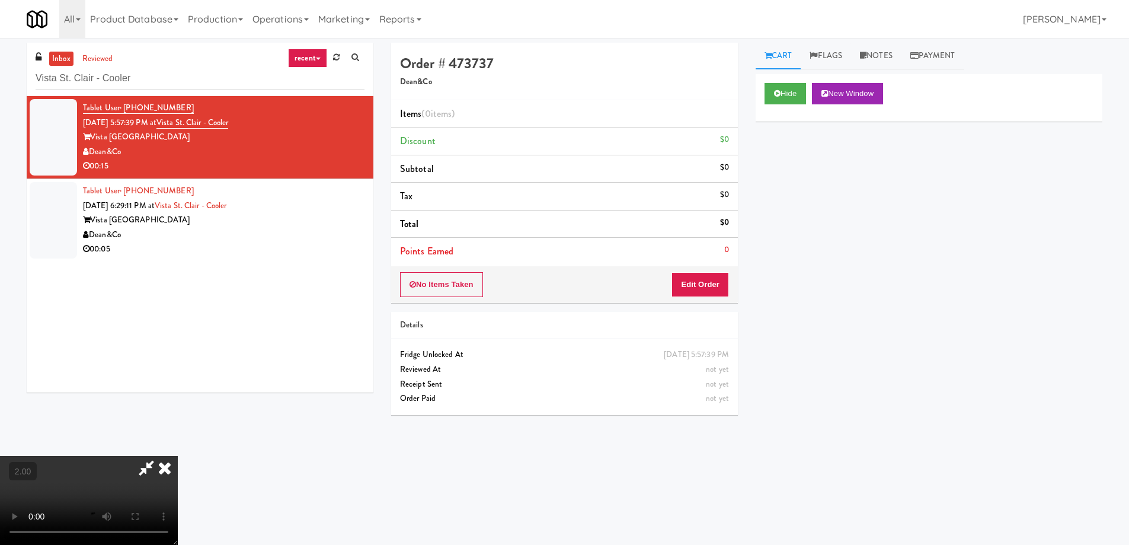
click at [178, 459] on video at bounding box center [89, 500] width 178 height 89
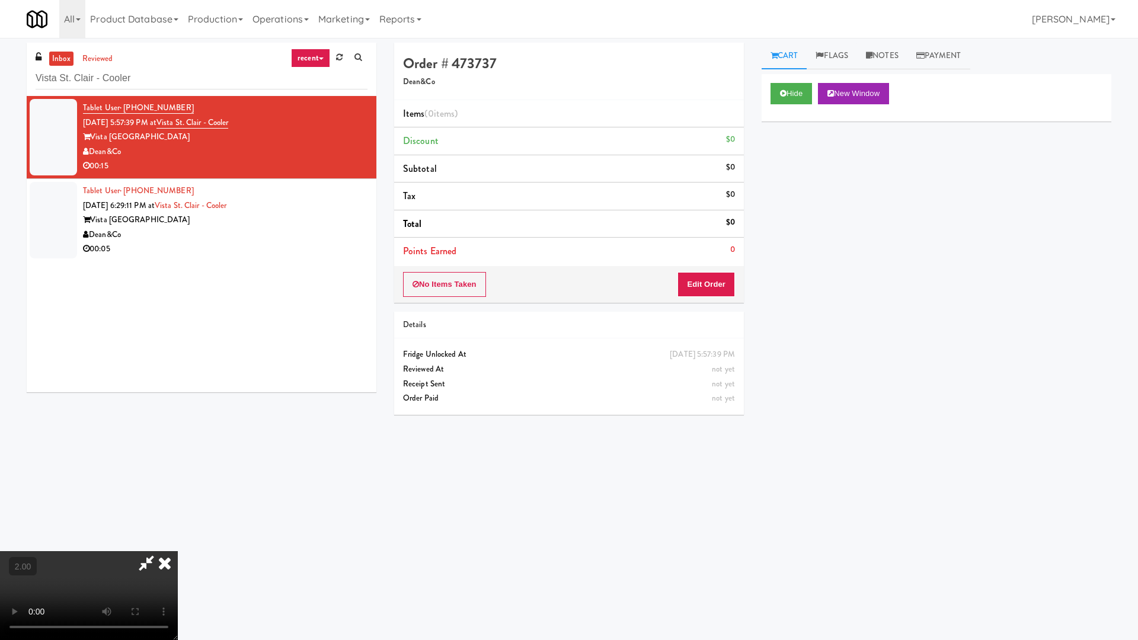
click at [178, 544] on video at bounding box center [89, 595] width 178 height 89
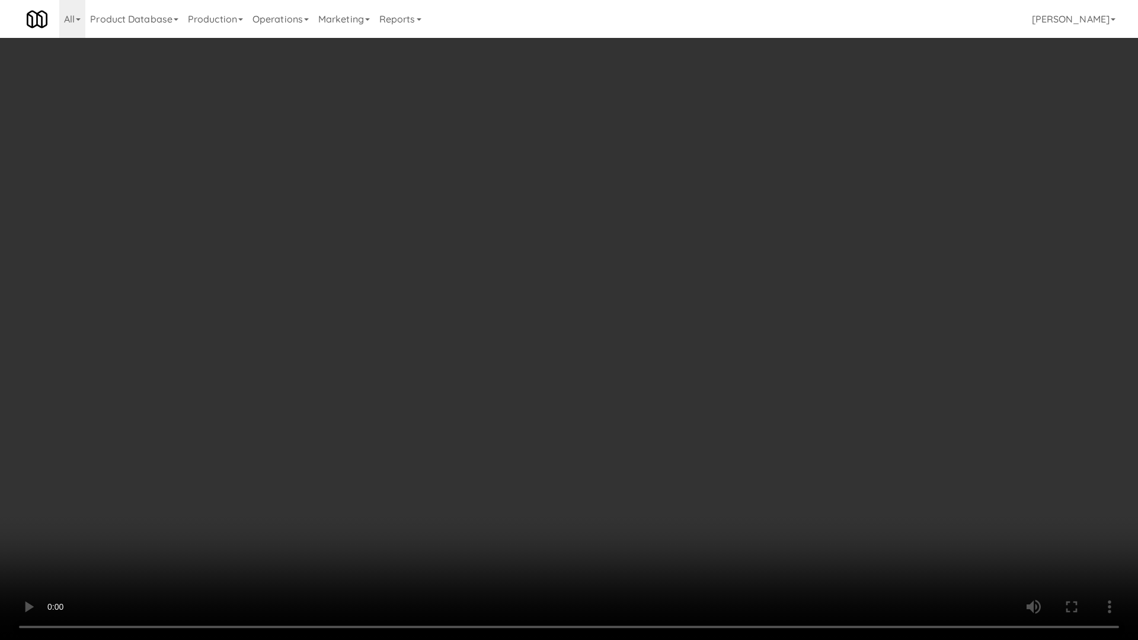
click at [775, 435] on video at bounding box center [569, 320] width 1138 height 640
click at [783, 411] on video at bounding box center [569, 320] width 1138 height 640
click at [784, 411] on video at bounding box center [569, 320] width 1138 height 640
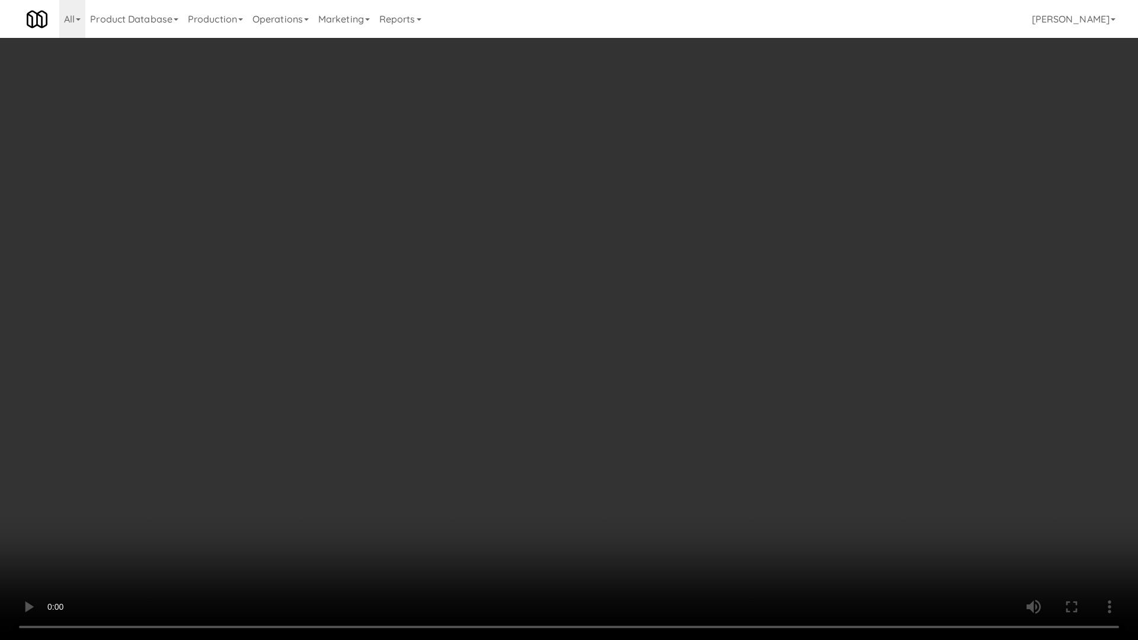
click at [784, 412] on video at bounding box center [569, 320] width 1138 height 640
click at [786, 414] on video at bounding box center [569, 320] width 1138 height 640
click at [707, 510] on video at bounding box center [569, 320] width 1138 height 640
click at [717, 502] on video at bounding box center [569, 320] width 1138 height 640
click at [721, 501] on video at bounding box center [569, 320] width 1138 height 640
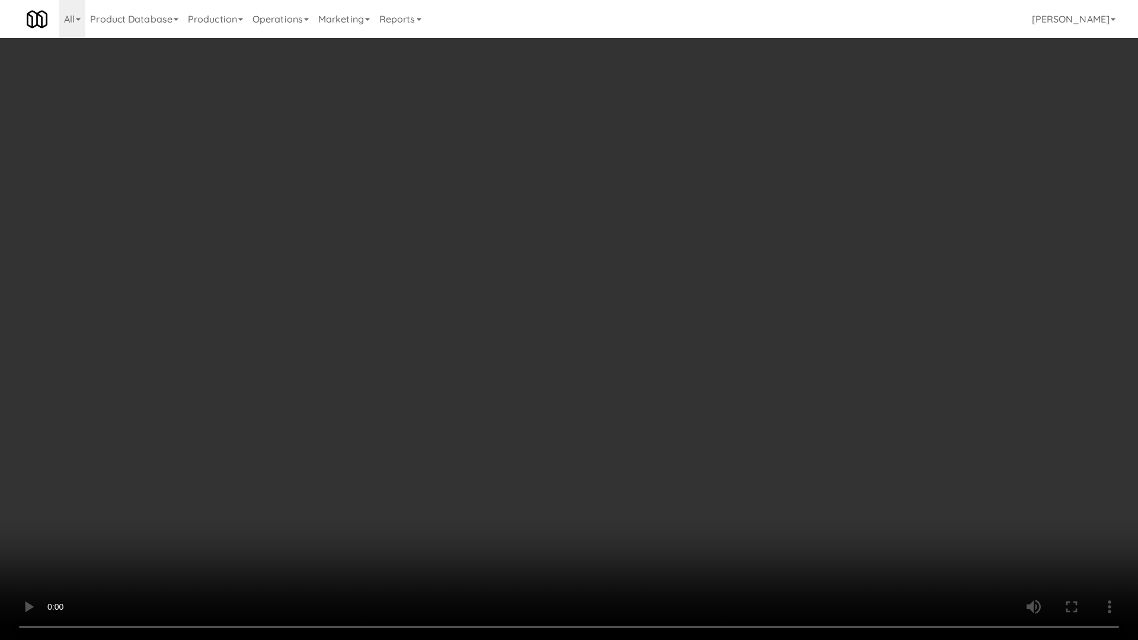
click at [728, 501] on video at bounding box center [569, 320] width 1138 height 640
click at [729, 501] on video at bounding box center [569, 320] width 1138 height 640
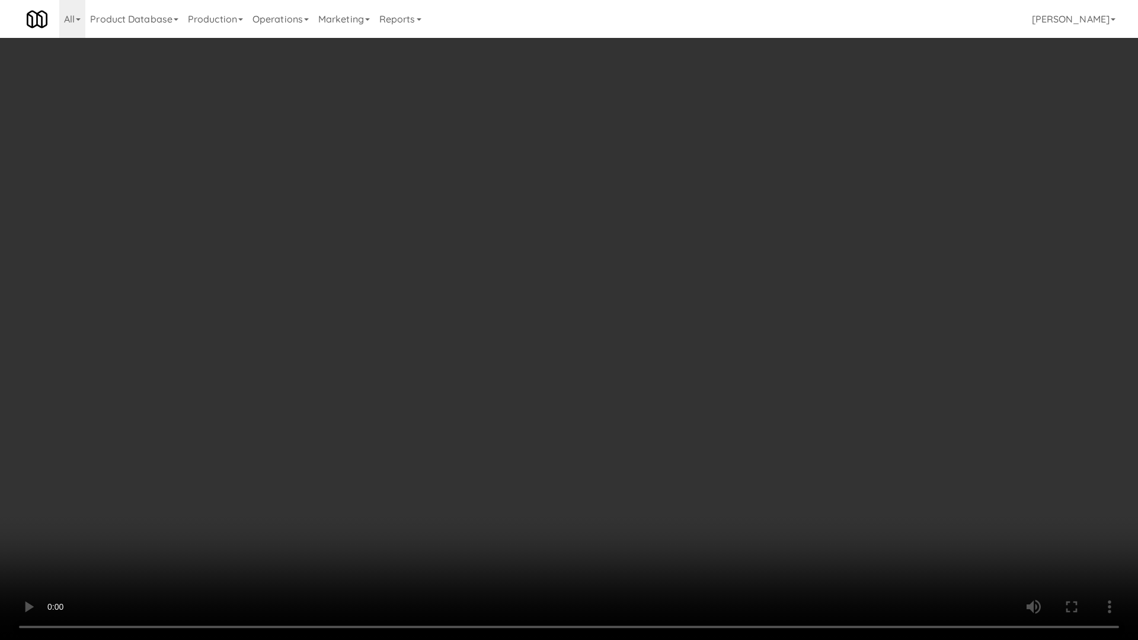
click at [729, 501] on video at bounding box center [569, 320] width 1138 height 640
click at [730, 497] on video at bounding box center [569, 320] width 1138 height 640
click at [582, 277] on video at bounding box center [569, 320] width 1138 height 640
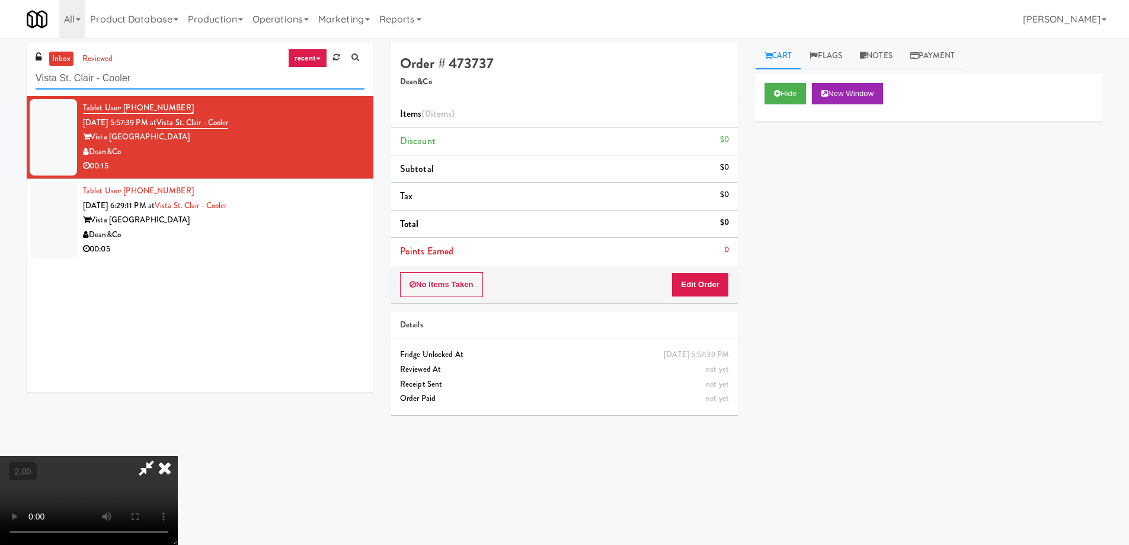
click at [156, 68] on input "Vista St. Clair - Cooler" at bounding box center [200, 79] width 329 height 22
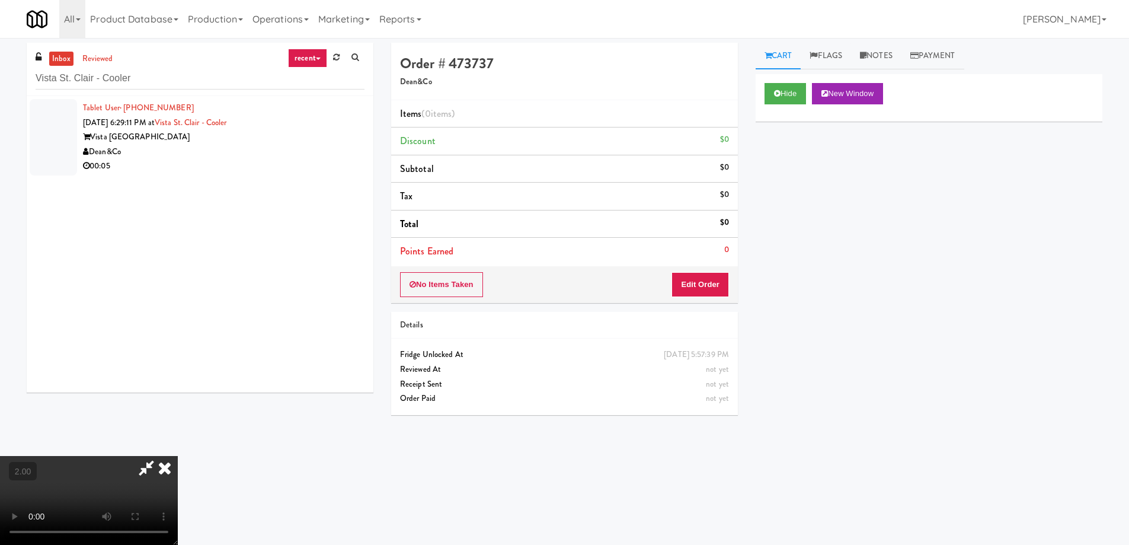
click at [178, 456] on icon at bounding box center [165, 468] width 26 height 24
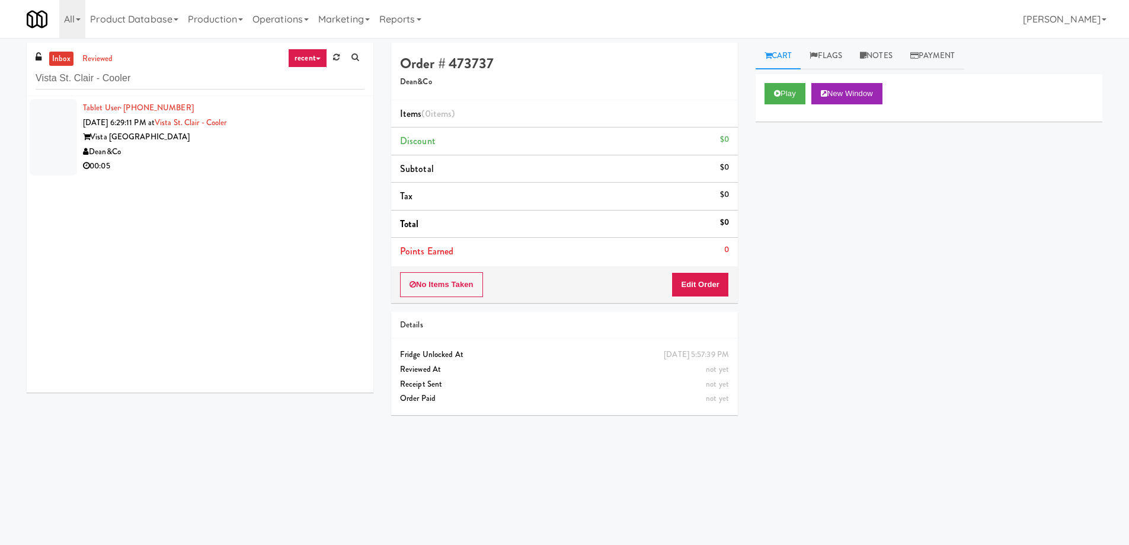
click at [288, 145] on div "Dean&Co" at bounding box center [223, 152] width 281 height 15
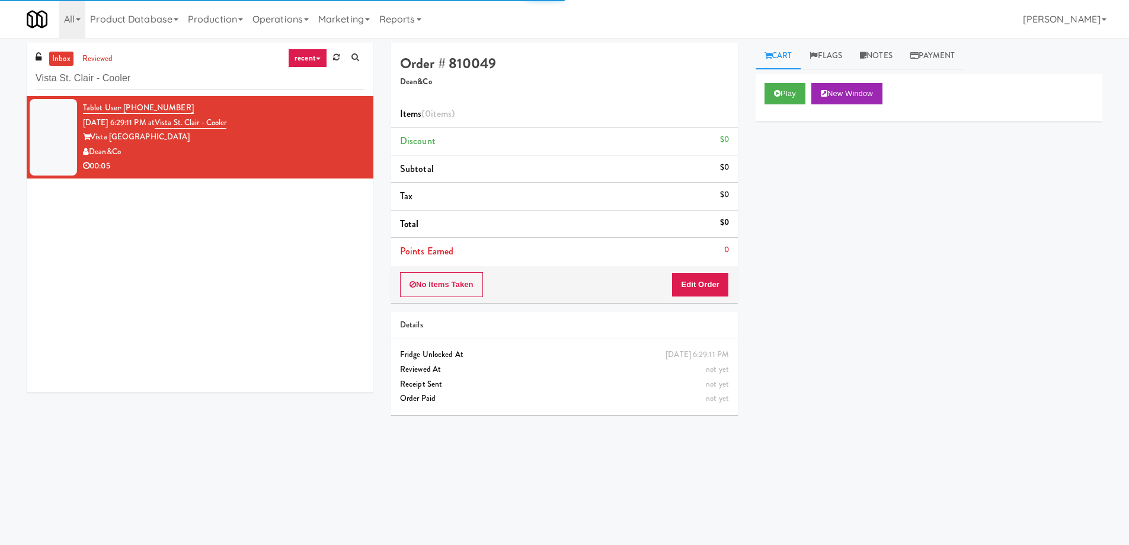
click at [95, 47] on div "inbox reviewed recent all unclear take inventory issue suspicious failed recent…" at bounding box center [200, 69] width 347 height 53
click at [95, 55] on link "reviewed" at bounding box center [97, 59] width 37 height 15
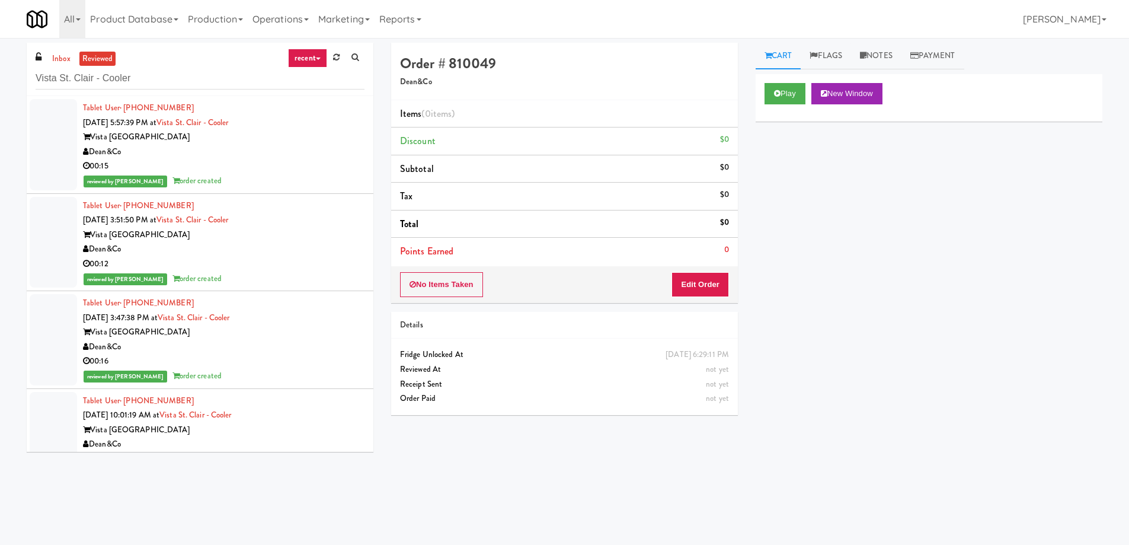
click at [61, 66] on div "Vista St. Clair - Cooler" at bounding box center [200, 77] width 329 height 23
click at [62, 60] on link "inbox" at bounding box center [61, 59] width 24 height 15
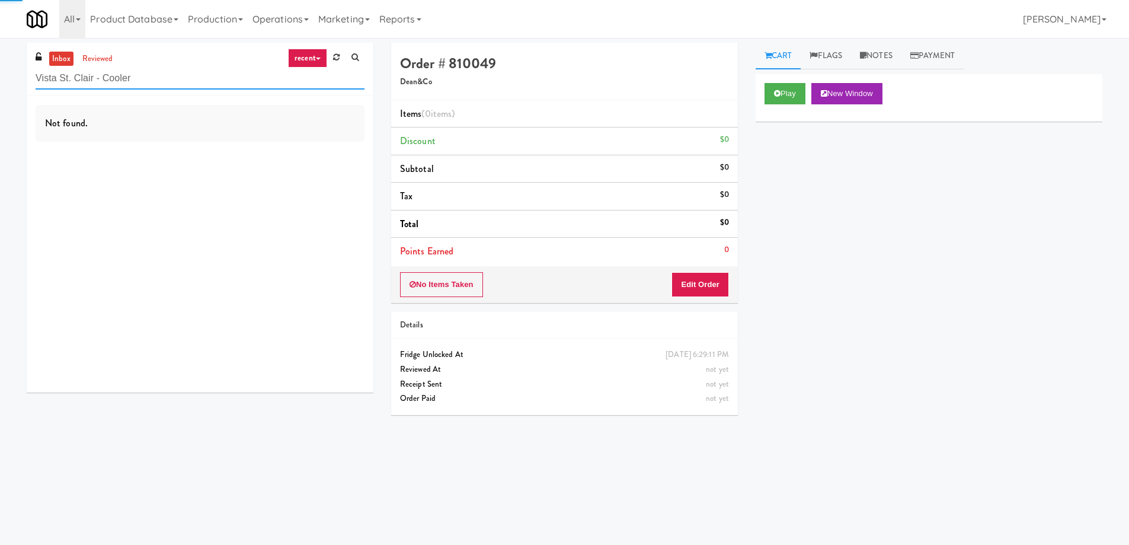
click at [72, 78] on input "Vista St. Clair - Cooler" at bounding box center [200, 79] width 329 height 22
click at [167, 87] on input "Vista St. Clair - Cooler" at bounding box center [200, 79] width 329 height 22
click at [168, 87] on input "Vista St. Clair - Cooler" at bounding box center [200, 79] width 329 height 22
paste input "1000 S [PERSON_NAME] - Left - Fridge"
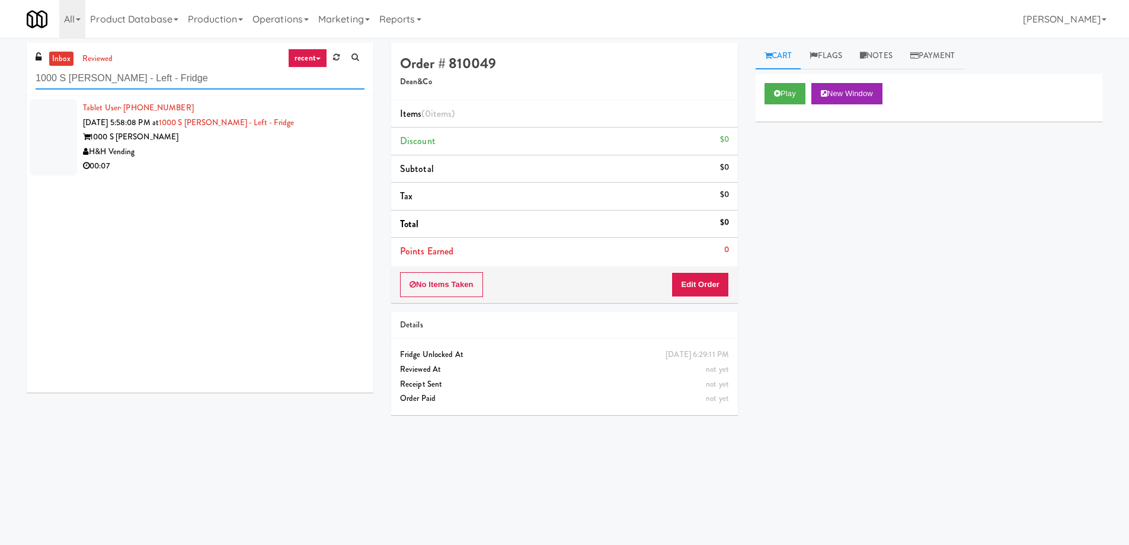
type input "1000 S [PERSON_NAME] - Left - Fridge"
click at [176, 130] on div "Tablet User · (773) 641-6151 [DATE] 5:58:08 PM at 1000 S [PERSON_NAME] - Left -…" at bounding box center [223, 137] width 281 height 73
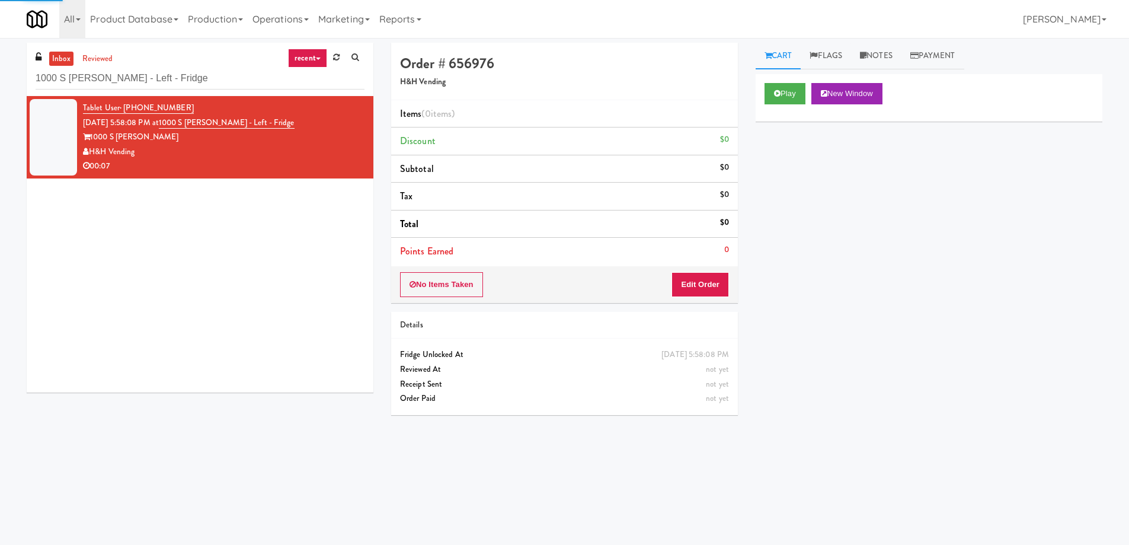
click at [751, 99] on div "Cart Flags Notes Payment Play New Window Primary Flag Clear Flag if unable to d…" at bounding box center [929, 281] width 364 height 476
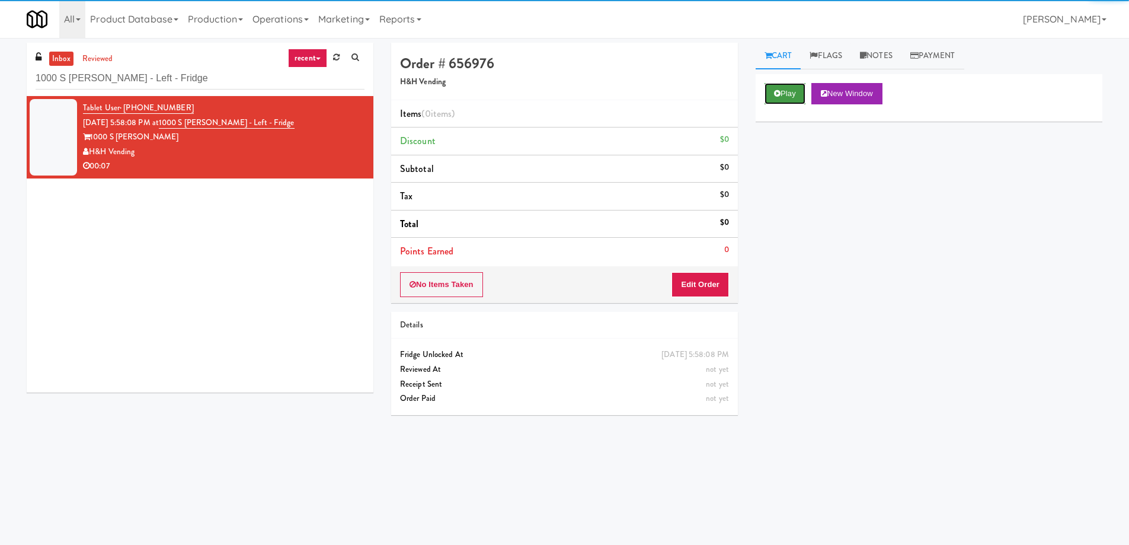
click at [770, 94] on button "Play" at bounding box center [784, 93] width 41 height 21
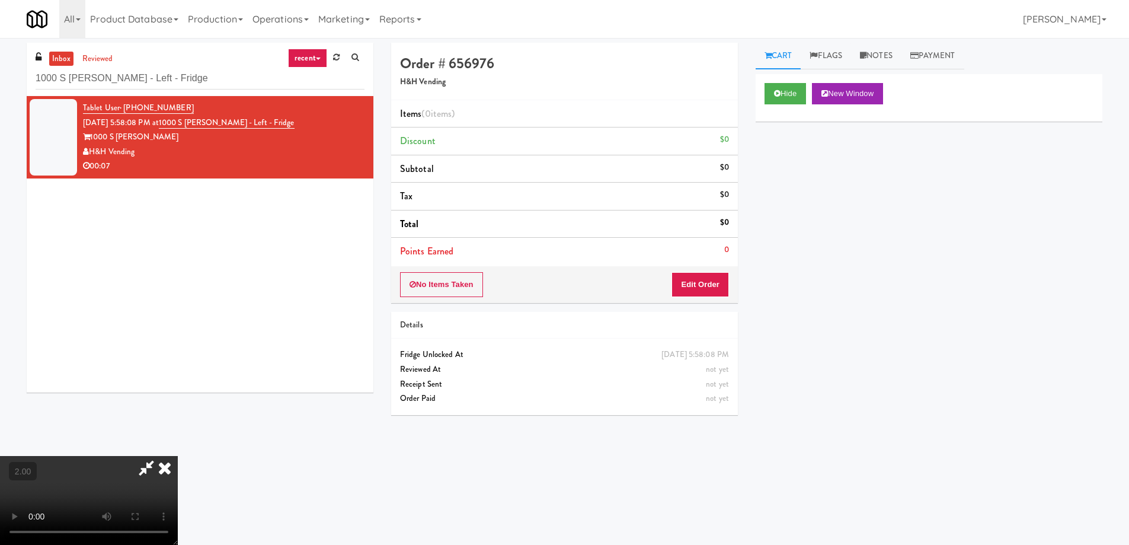
click at [178, 456] on video at bounding box center [89, 500] width 178 height 89
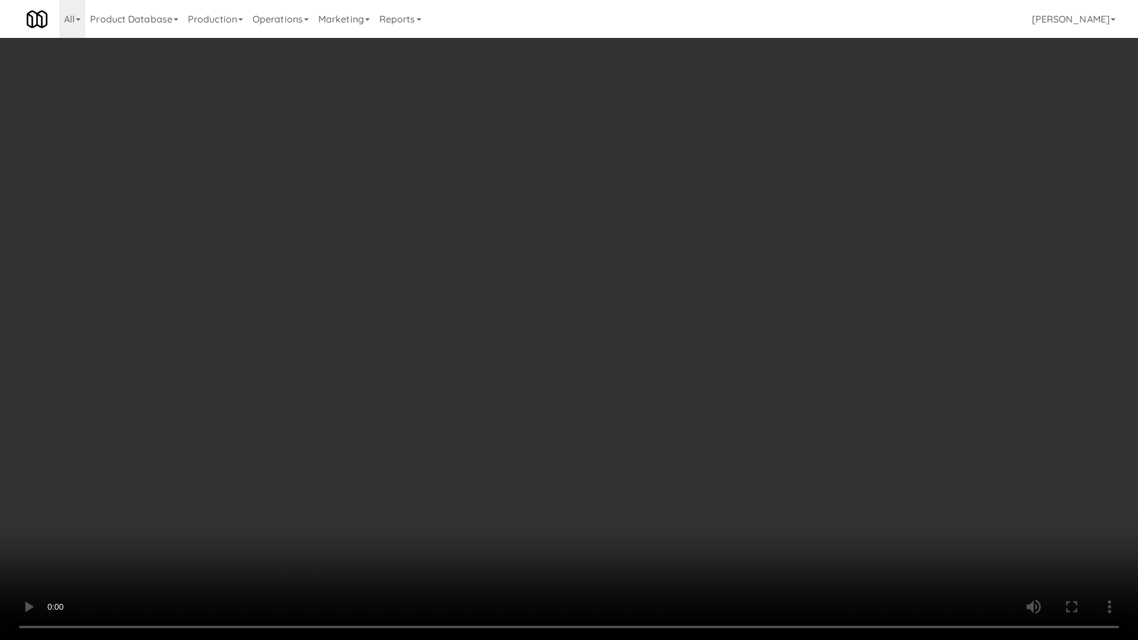
click at [872, 326] on video at bounding box center [569, 320] width 1138 height 640
click at [618, 286] on video at bounding box center [569, 320] width 1138 height 640
click at [634, 366] on video at bounding box center [569, 320] width 1138 height 640
click at [677, 386] on video at bounding box center [569, 320] width 1138 height 640
click at [677, 387] on video at bounding box center [569, 320] width 1138 height 640
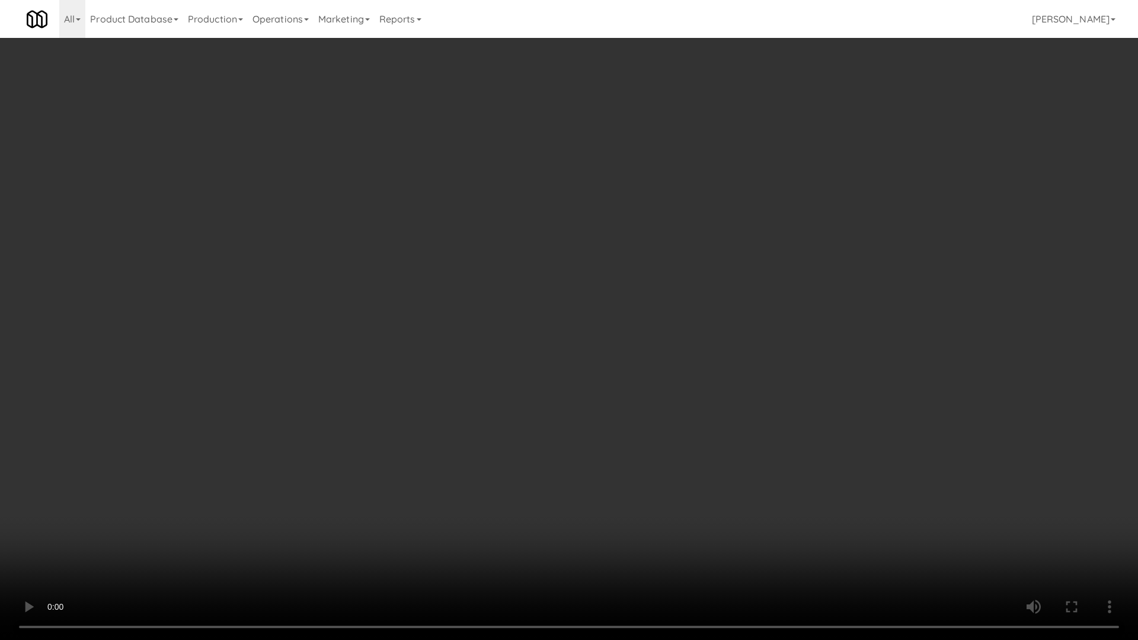
click at [679, 395] on video at bounding box center [569, 320] width 1138 height 640
click at [679, 396] on video at bounding box center [569, 320] width 1138 height 640
click at [678, 395] on video at bounding box center [569, 320] width 1138 height 640
click at [678, 420] on video at bounding box center [569, 320] width 1138 height 640
click at [677, 424] on video at bounding box center [569, 320] width 1138 height 640
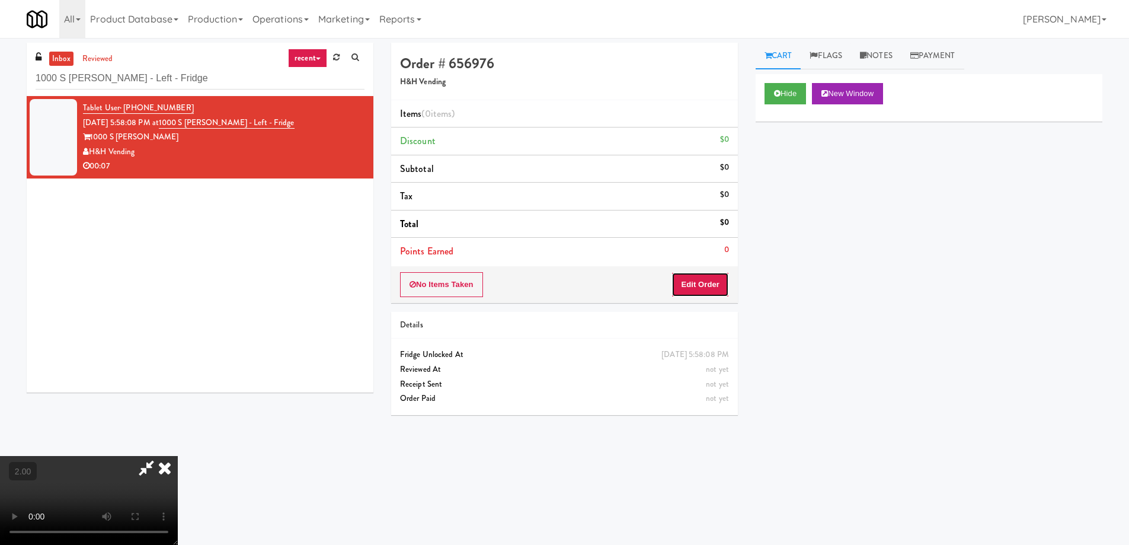
click at [725, 285] on button "Edit Order" at bounding box center [699, 284] width 57 height 25
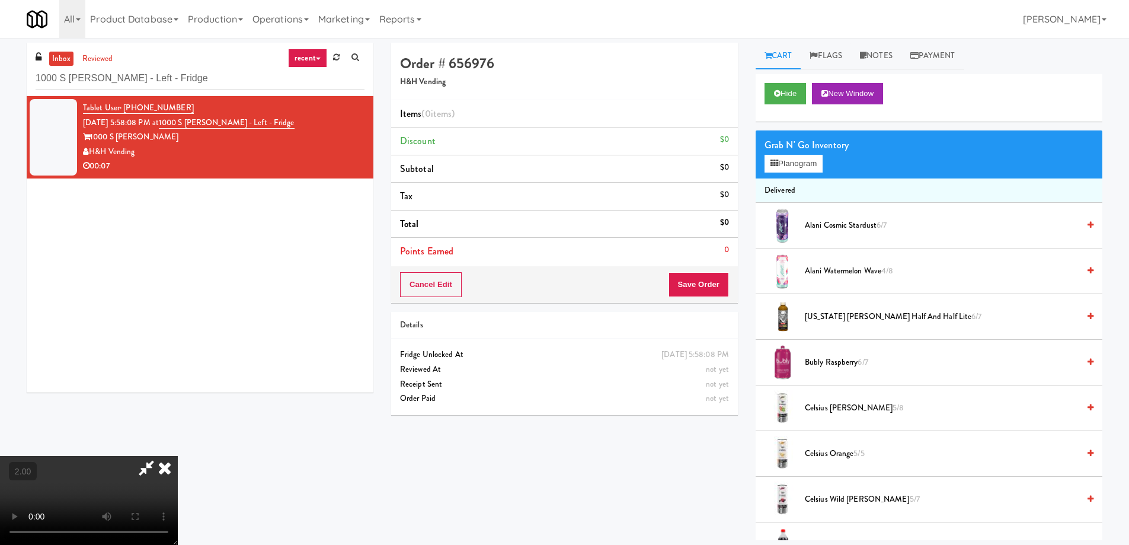
drag, startPoint x: 835, startPoint y: 459, endPoint x: 869, endPoint y: 469, distance: 34.7
click at [837, 459] on span "Celsius Orange 5/5" at bounding box center [942, 453] width 274 height 15
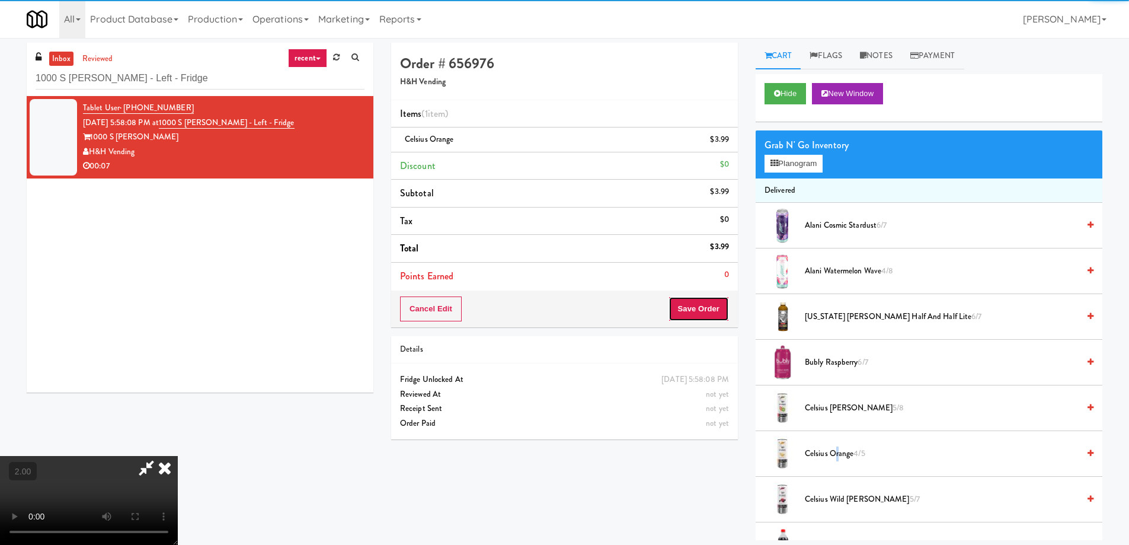
click at [704, 313] on button "Save Order" at bounding box center [698, 308] width 60 height 25
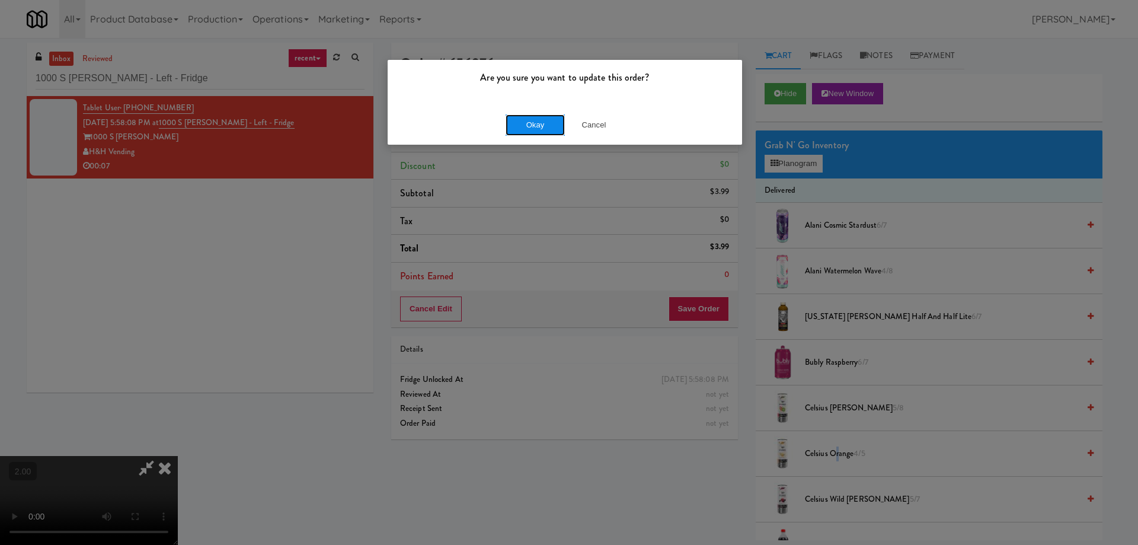
click at [525, 118] on button "Okay" at bounding box center [534, 124] width 59 height 21
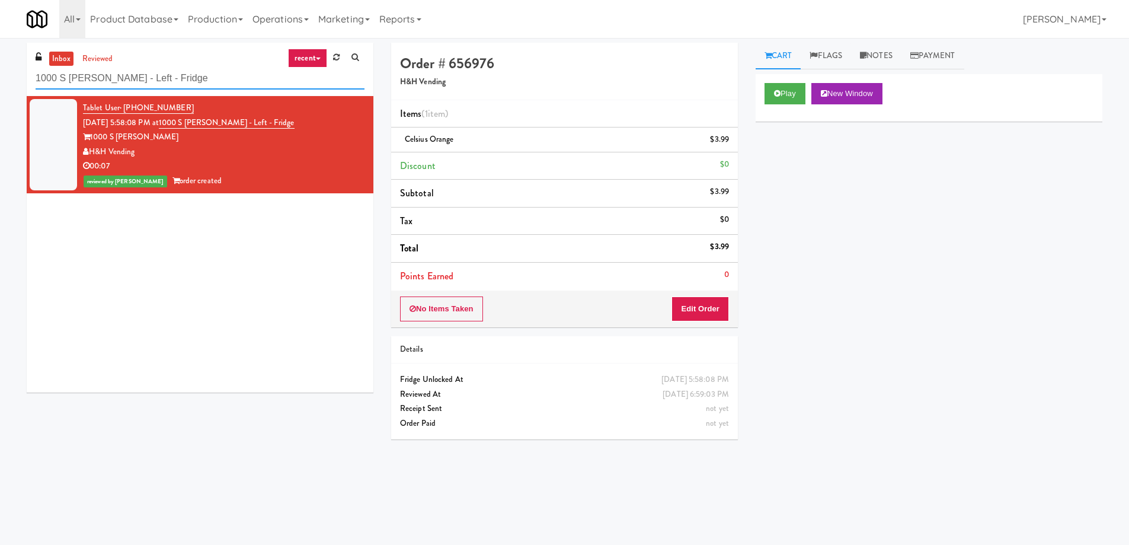
click at [176, 82] on input "1000 S [PERSON_NAME] - Left - Fridge" at bounding box center [200, 79] width 329 height 22
paste input "930 W [PERSON_NAME] - Combo"
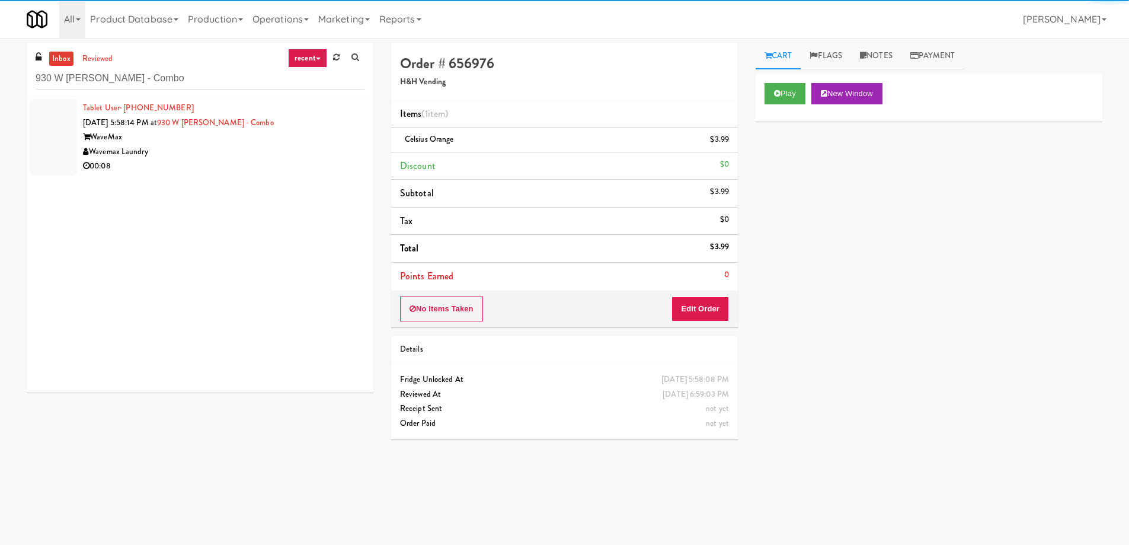
click at [194, 154] on div "Wavemax Laundry" at bounding box center [223, 152] width 281 height 15
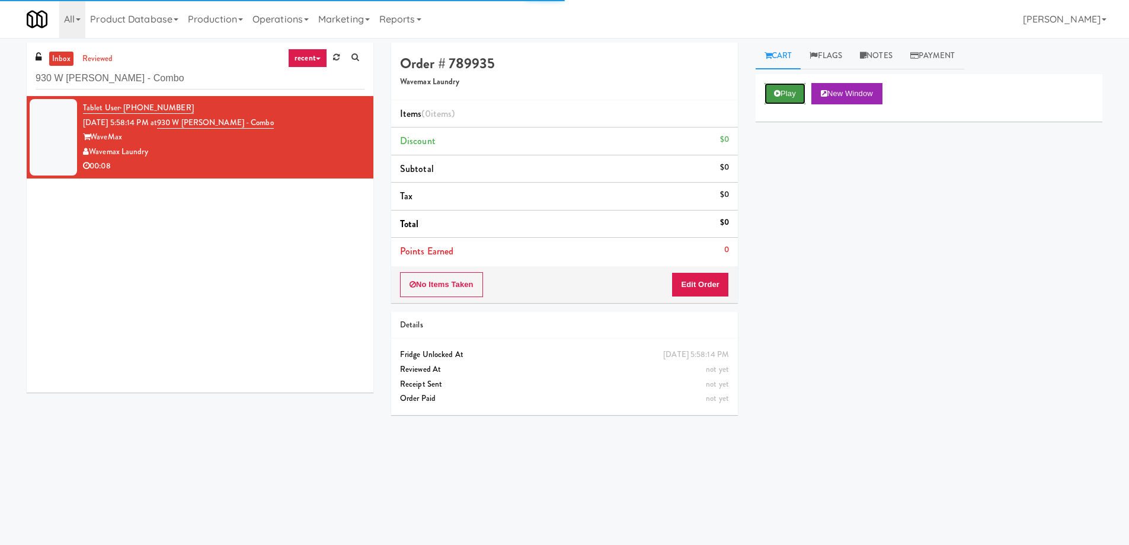
click at [789, 98] on button "Play" at bounding box center [784, 93] width 41 height 21
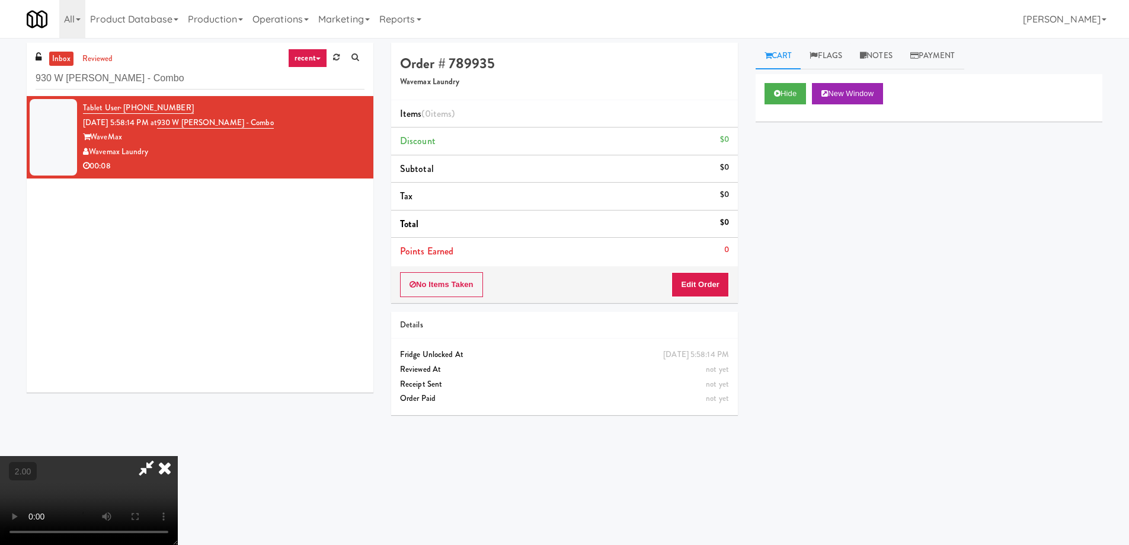
click at [178, 456] on video at bounding box center [89, 500] width 178 height 89
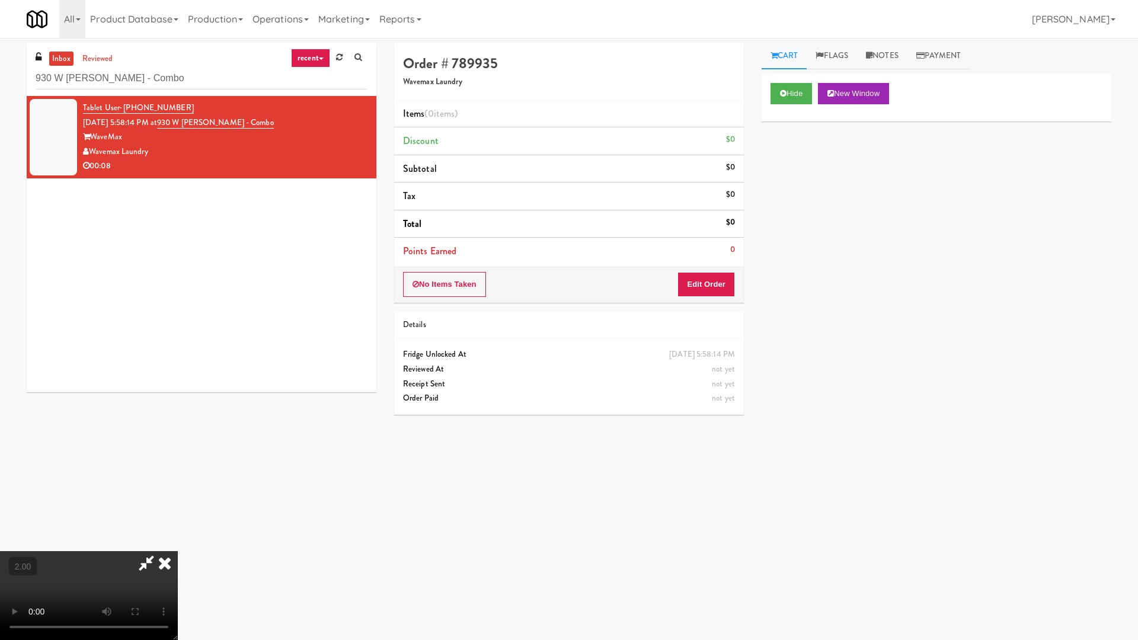
click at [178, 544] on video at bounding box center [89, 595] width 178 height 89
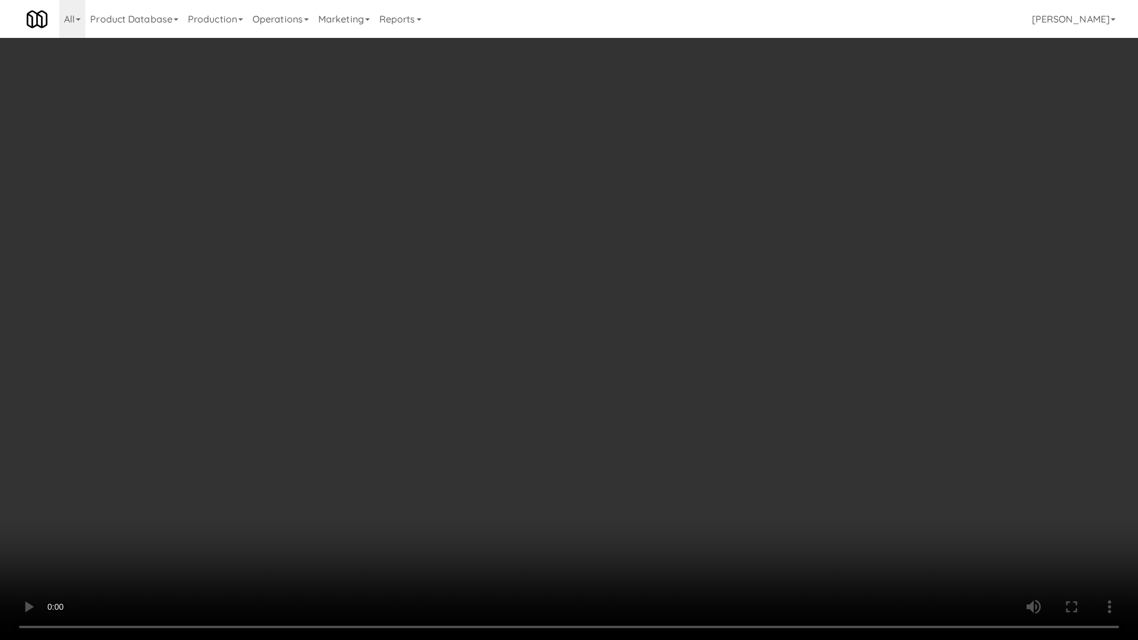
click at [546, 374] on video at bounding box center [569, 320] width 1138 height 640
click at [563, 389] on video at bounding box center [569, 320] width 1138 height 640
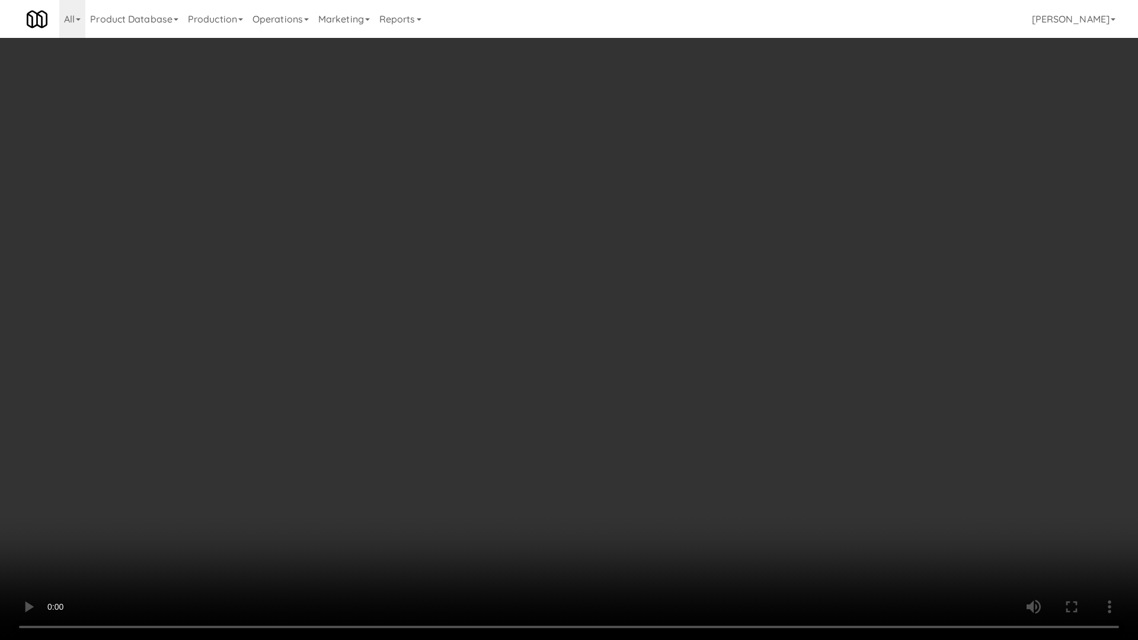
click at [563, 389] on video at bounding box center [569, 320] width 1138 height 640
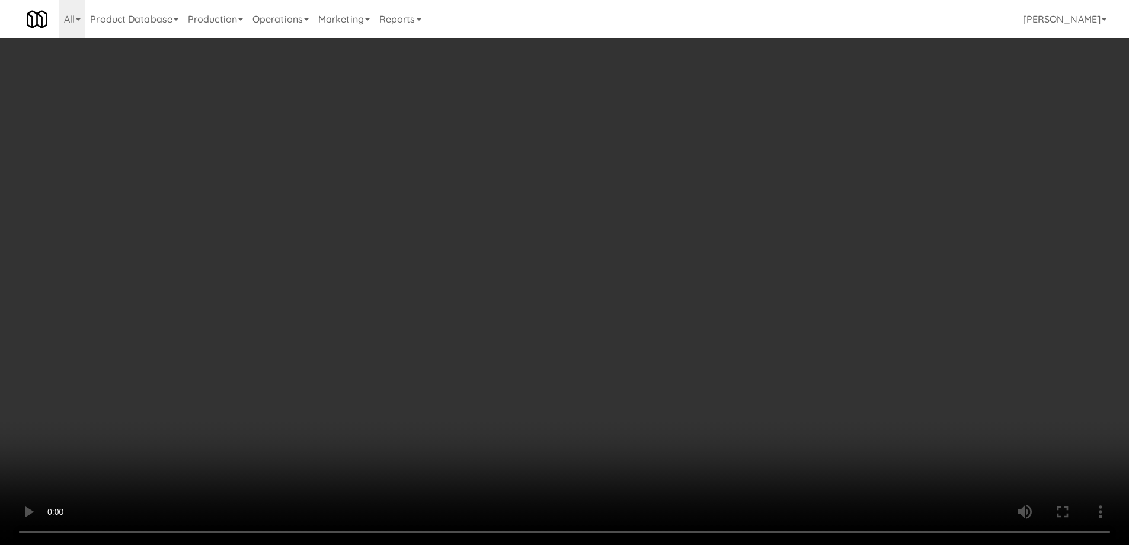
click at [715, 297] on div "No Items Taken Edit Order" at bounding box center [564, 284] width 347 height 37
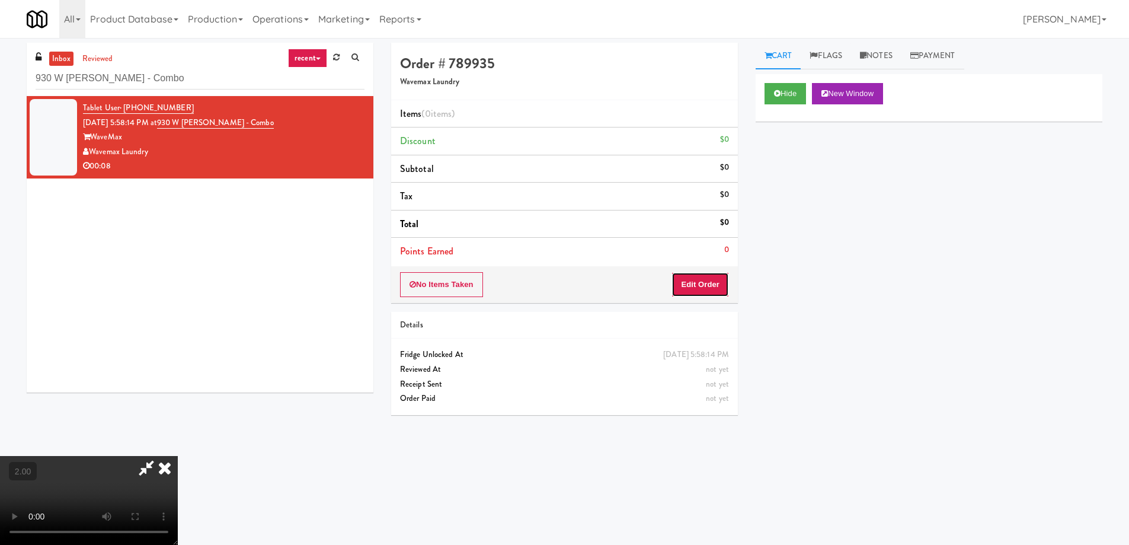
click at [715, 287] on button "Edit Order" at bounding box center [699, 284] width 57 height 25
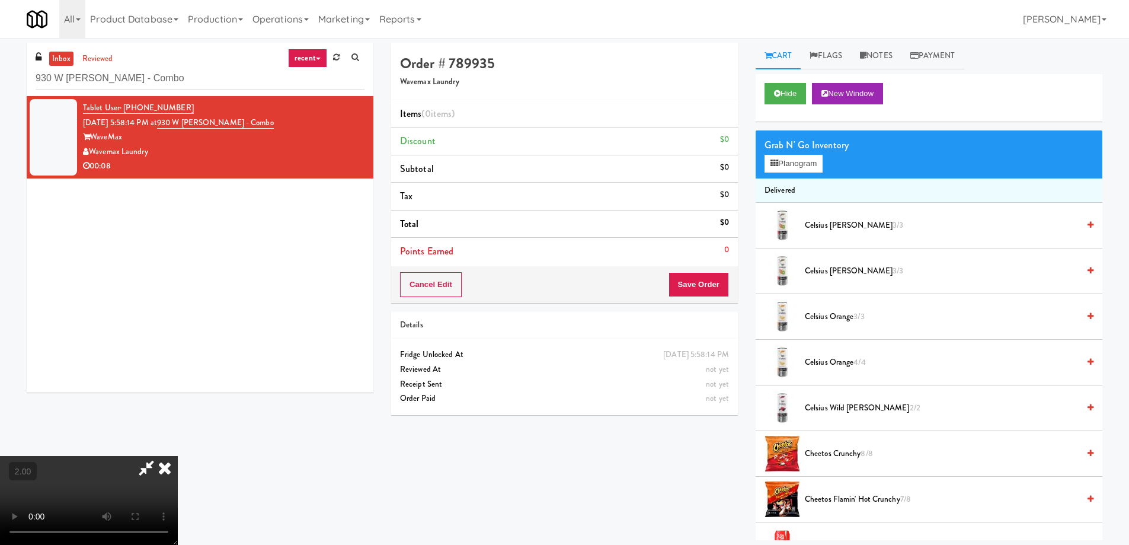
scroll to position [1166, 0]
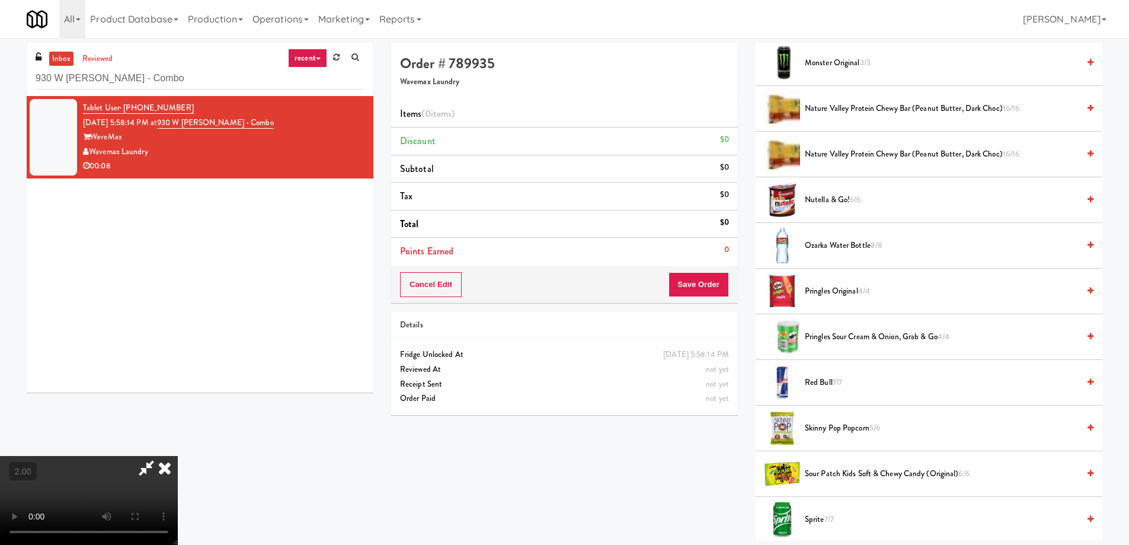
click at [841, 290] on span "Pringles Original 4/4" at bounding box center [942, 291] width 274 height 15
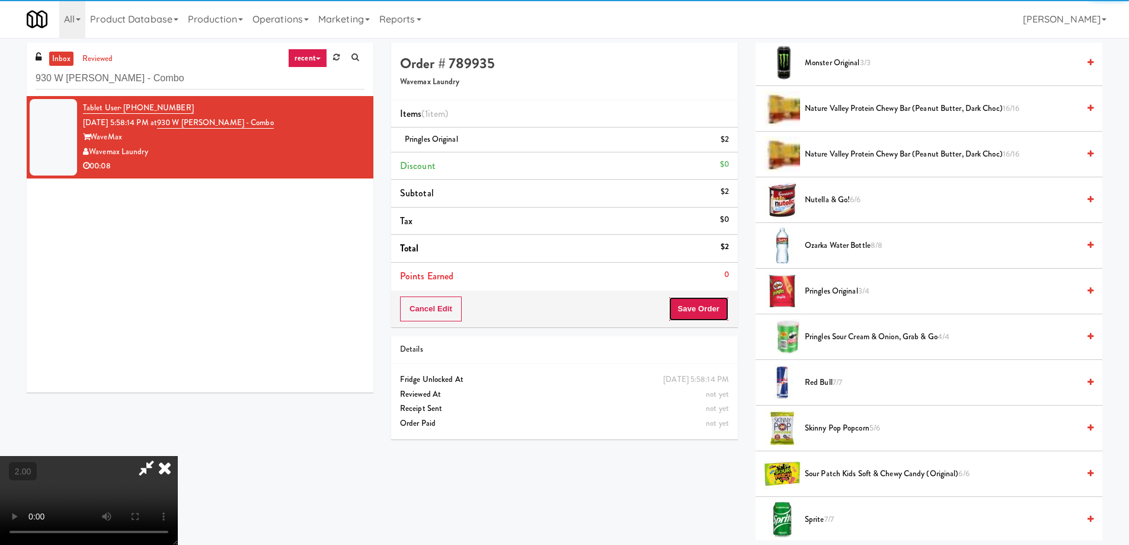
click at [715, 303] on button "Save Order" at bounding box center [698, 308] width 60 height 25
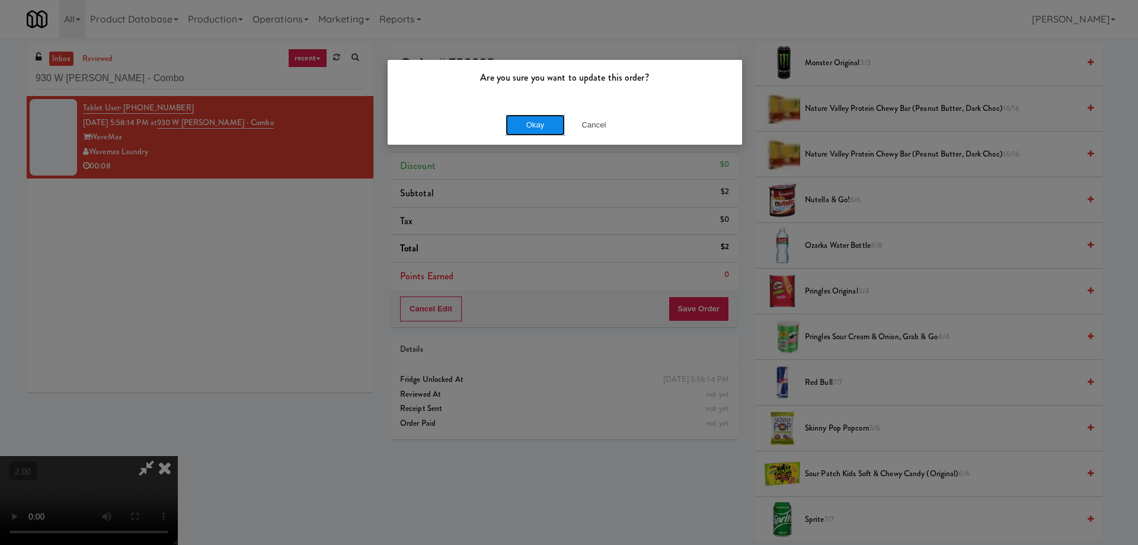
click at [540, 123] on button "Okay" at bounding box center [534, 124] width 59 height 21
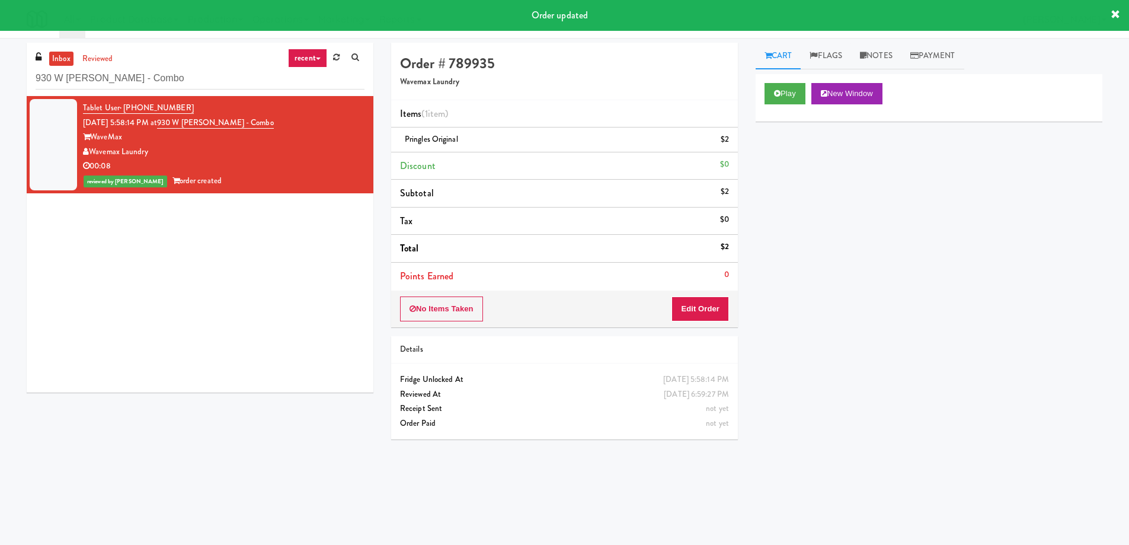
scroll to position [0, 0]
click at [162, 86] on input "930 W [PERSON_NAME] - Combo" at bounding box center [200, 79] width 329 height 22
paste input "The Sound at [PERSON_NAME][GEOGRAPHIC_DATA]"
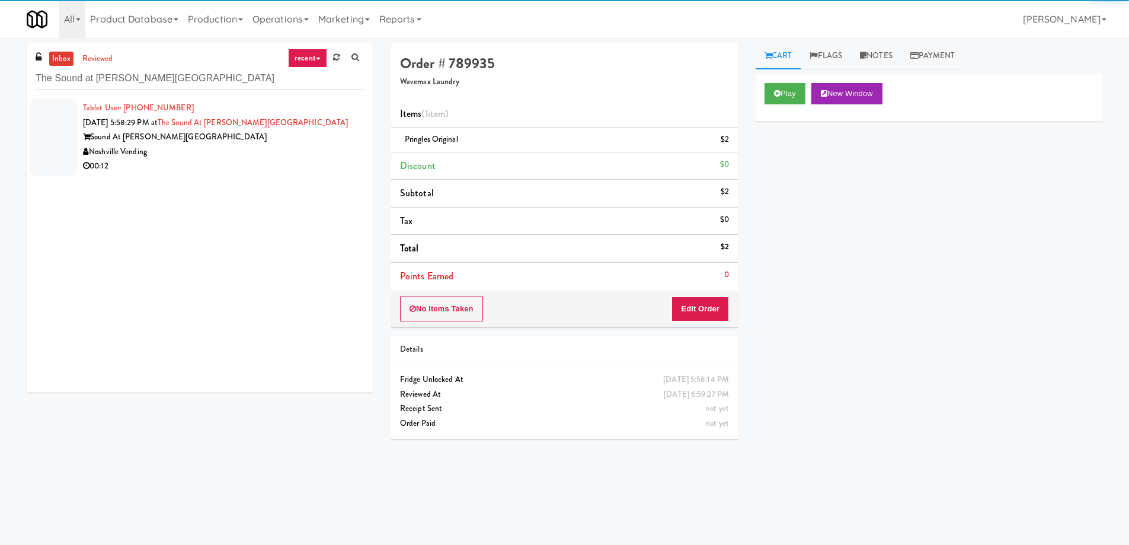
click at [198, 136] on div "Sound At [PERSON_NAME][GEOGRAPHIC_DATA]" at bounding box center [223, 137] width 281 height 15
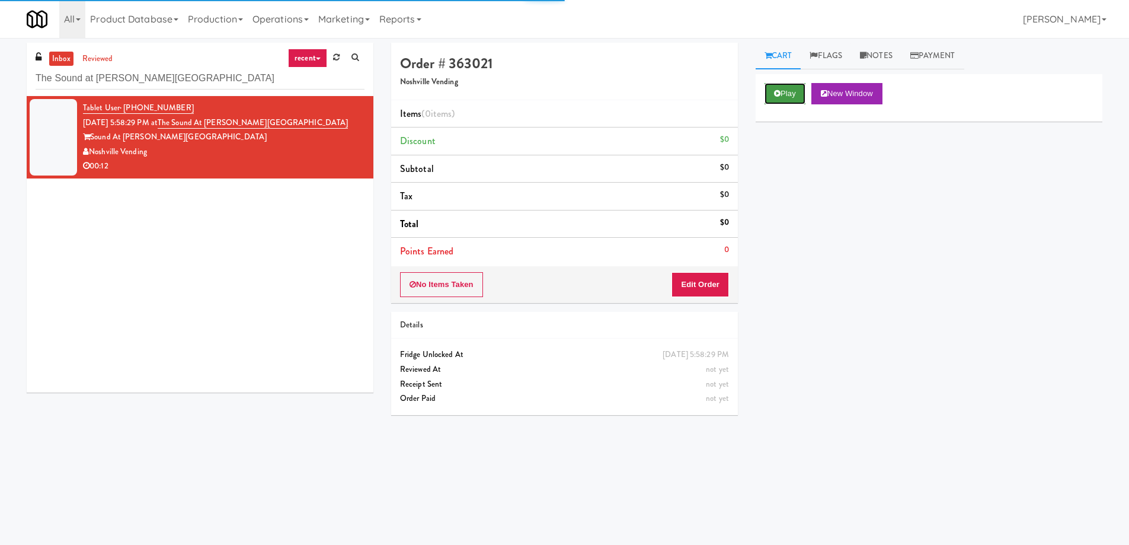
click at [764, 95] on button "Play" at bounding box center [784, 93] width 41 height 21
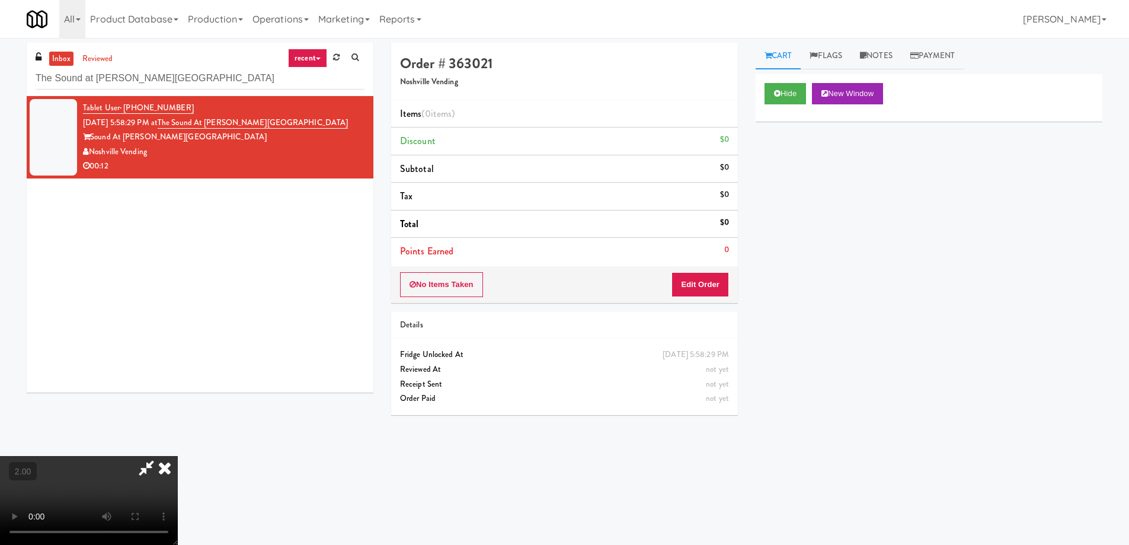
click at [178, 456] on video at bounding box center [89, 500] width 178 height 89
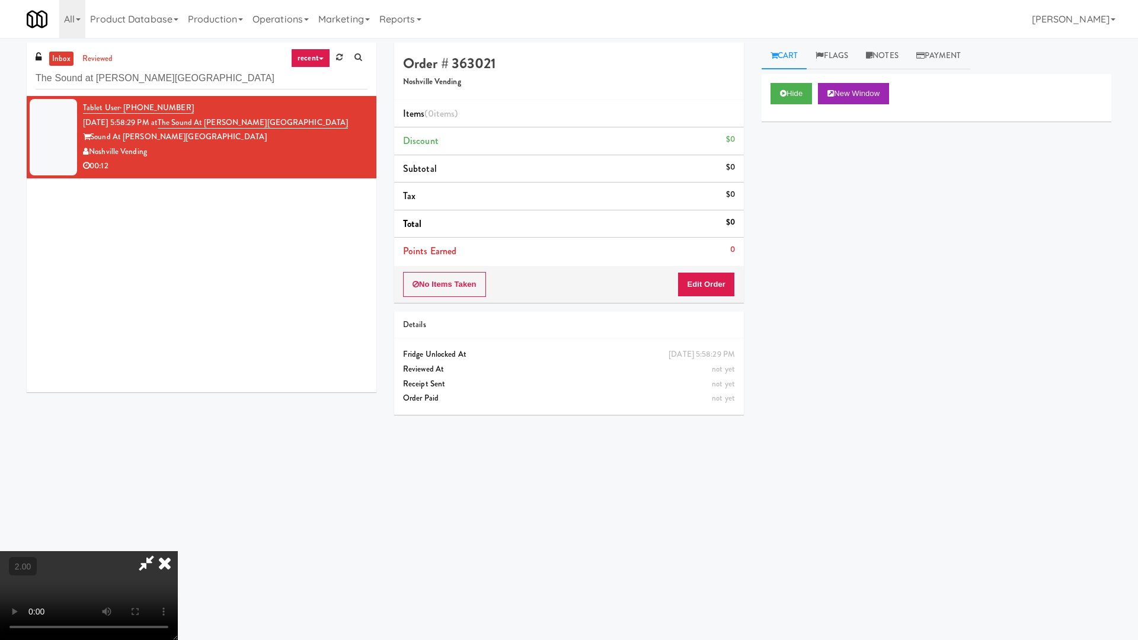
click at [178, 544] on video at bounding box center [89, 595] width 178 height 89
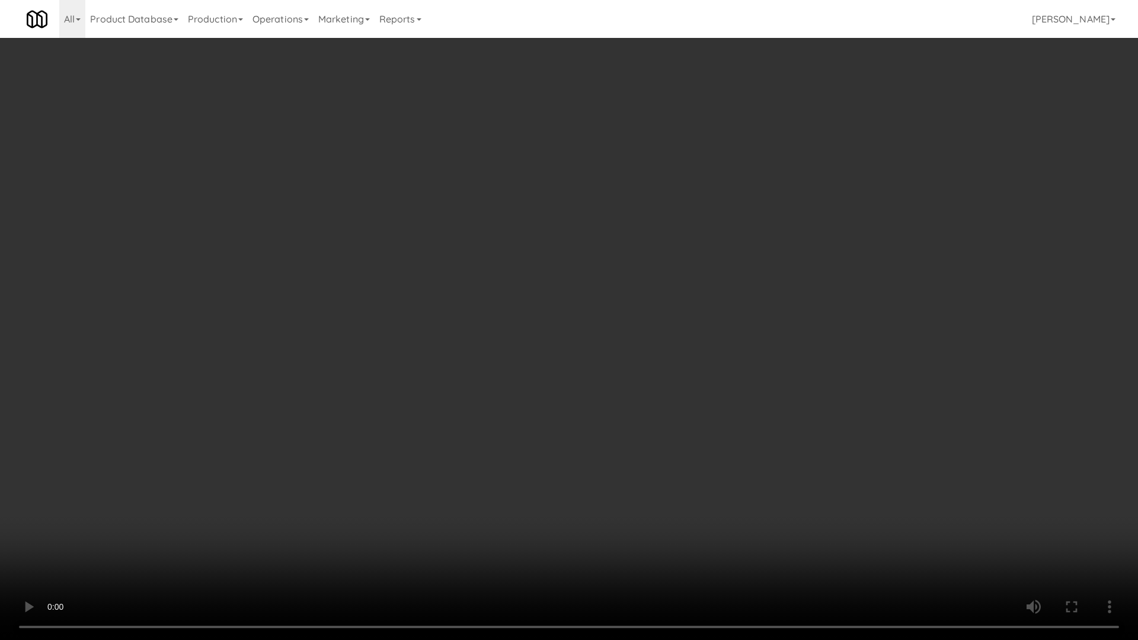
click at [745, 376] on video at bounding box center [569, 320] width 1138 height 640
click at [747, 379] on video at bounding box center [569, 320] width 1138 height 640
click at [747, 380] on video at bounding box center [569, 320] width 1138 height 640
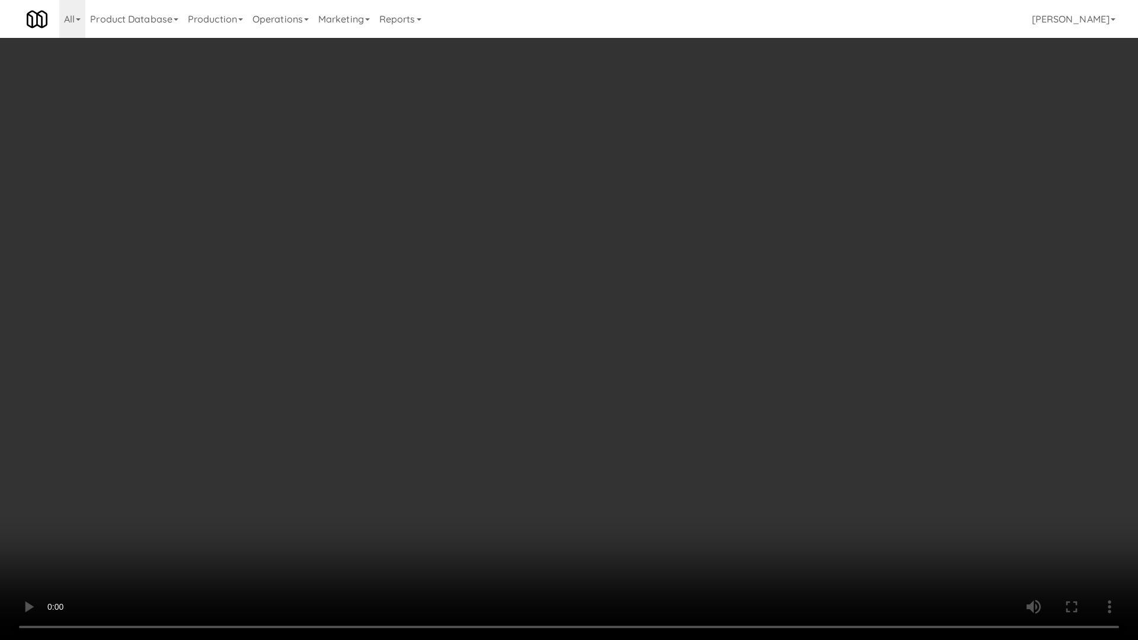
click at [747, 380] on video at bounding box center [569, 320] width 1138 height 640
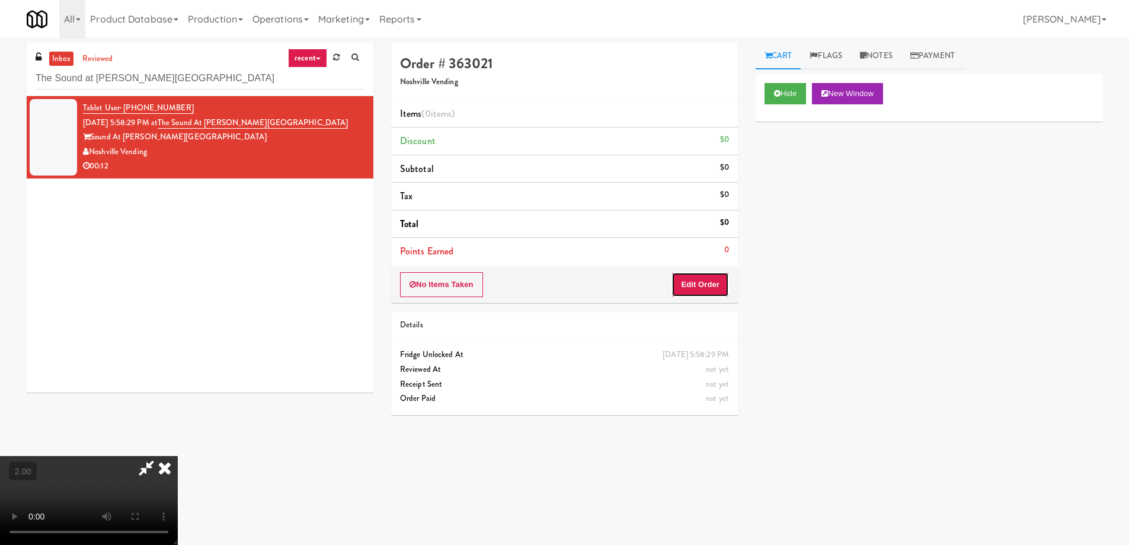
click at [710, 283] on button "Edit Order" at bounding box center [699, 284] width 57 height 25
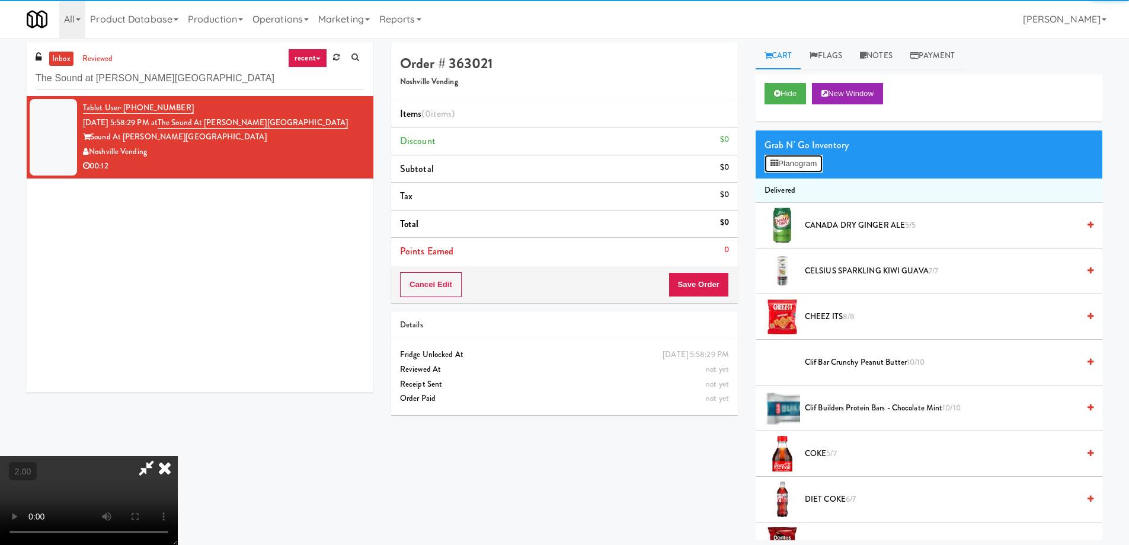
click at [787, 158] on button "Planogram" at bounding box center [793, 164] width 58 height 18
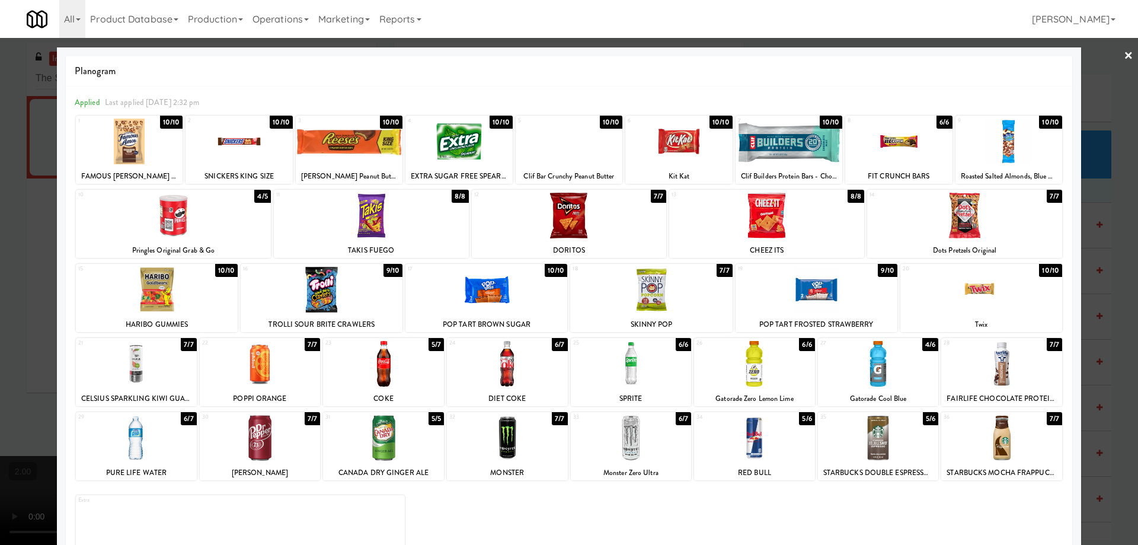
click at [487, 287] on div at bounding box center [486, 290] width 162 height 46
click at [308, 298] on div at bounding box center [322, 290] width 162 height 46
click at [0, 328] on div at bounding box center [569, 272] width 1138 height 545
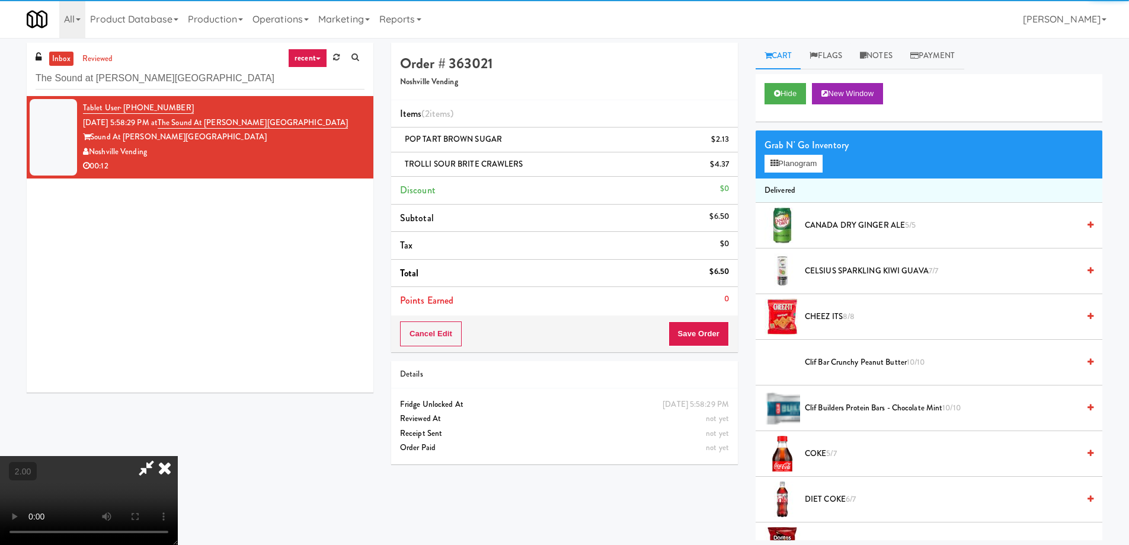
click at [178, 456] on video at bounding box center [89, 500] width 178 height 89
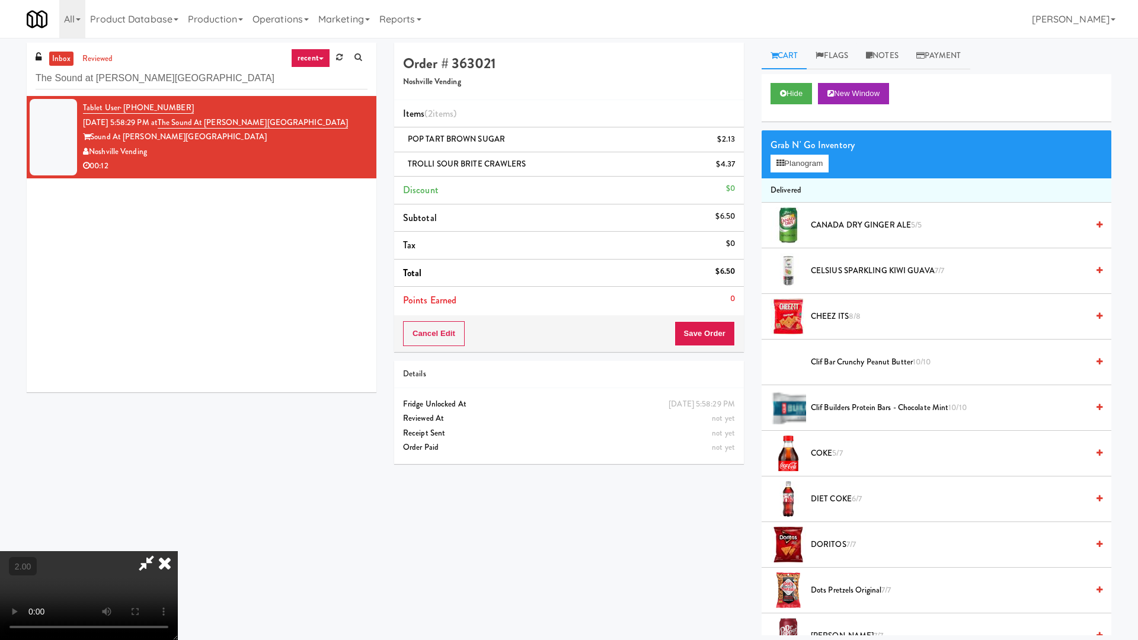
click at [178, 544] on video at bounding box center [89, 595] width 178 height 89
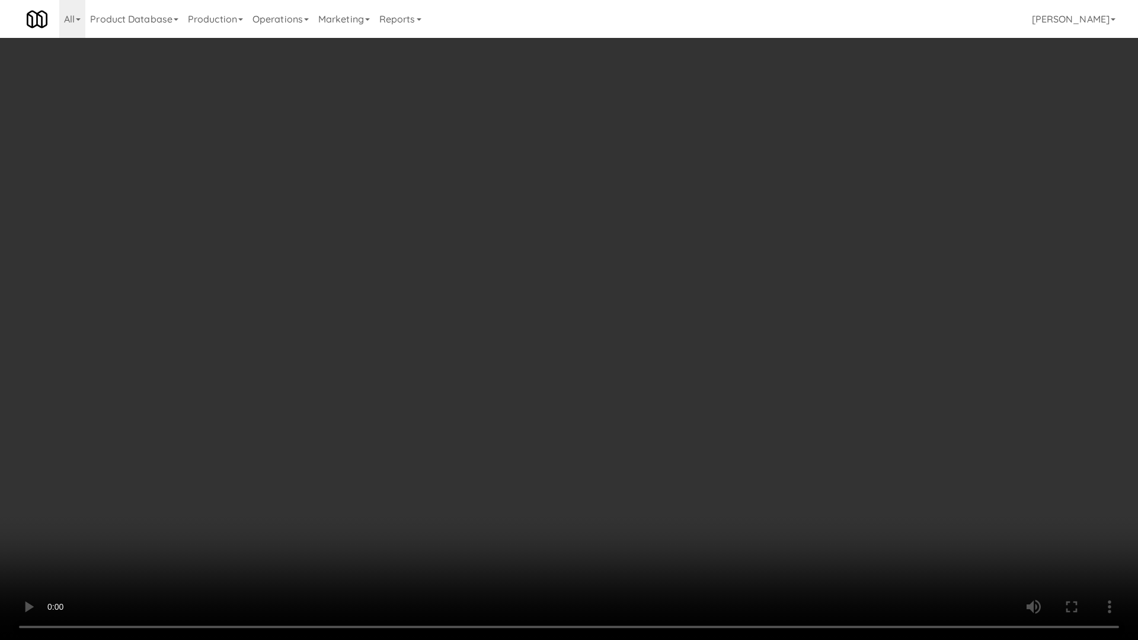
click at [598, 406] on video at bounding box center [569, 320] width 1138 height 640
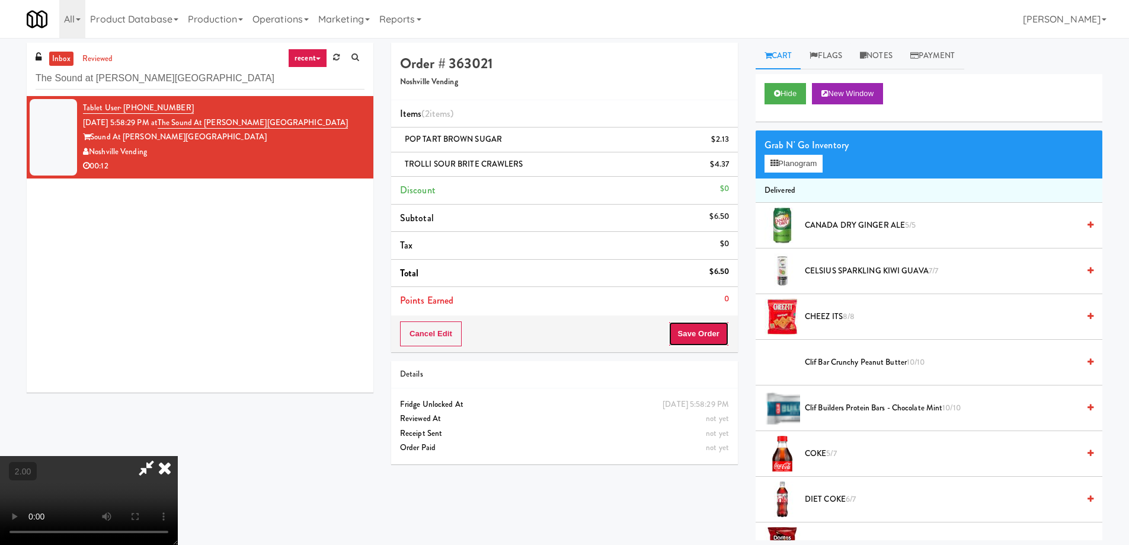
click at [722, 341] on button "Save Order" at bounding box center [698, 333] width 60 height 25
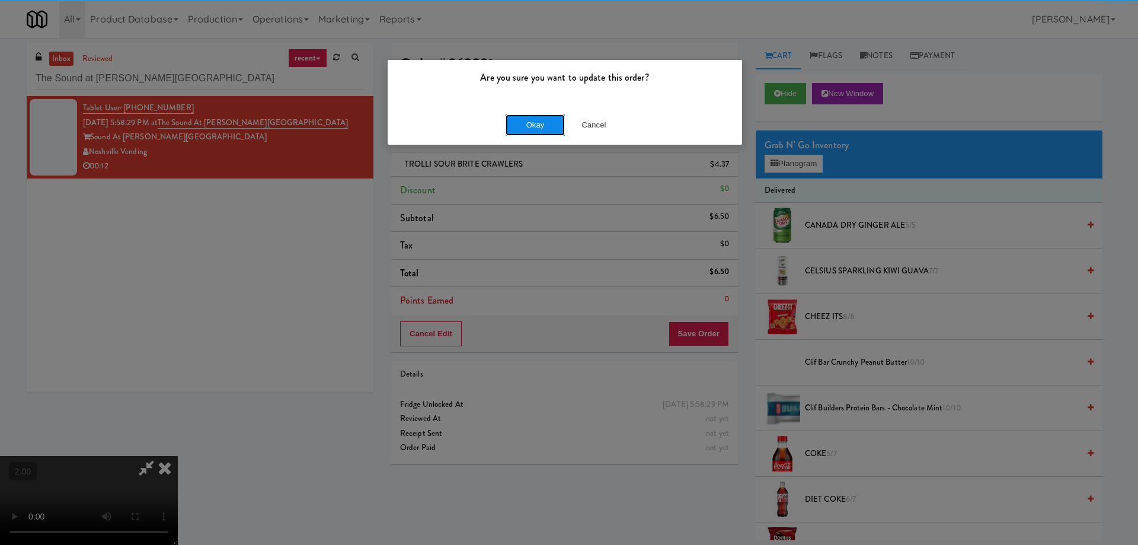
click at [540, 119] on button "Okay" at bounding box center [534, 124] width 59 height 21
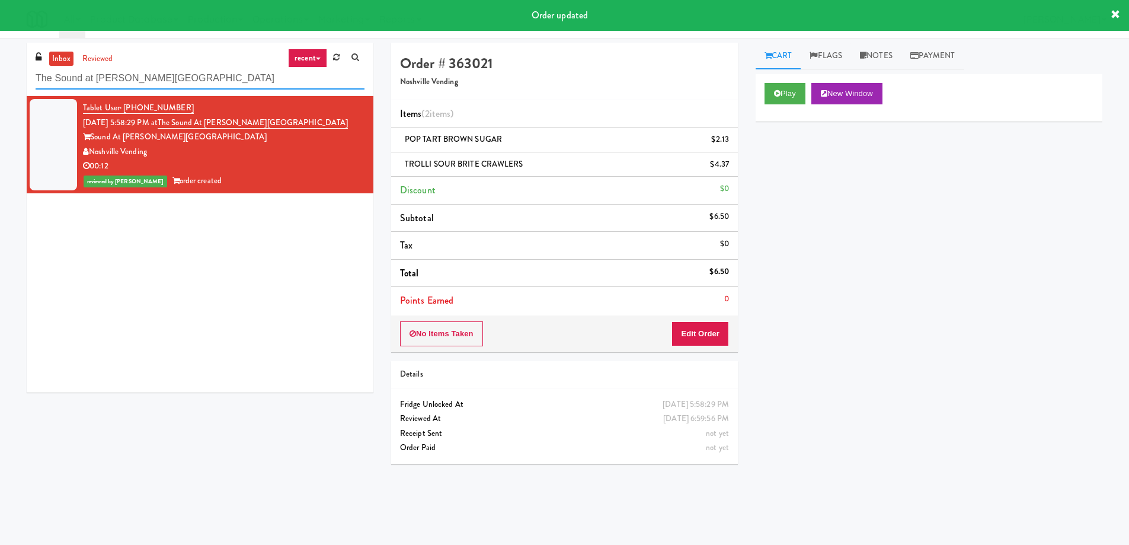
click at [153, 85] on input "The Sound at [PERSON_NAME][GEOGRAPHIC_DATA]" at bounding box center [200, 79] width 329 height 22
paste input "[PERSON_NAME] - Cooler - Left"
click at [153, 85] on input "[PERSON_NAME] - Cooler - Left" at bounding box center [200, 79] width 329 height 22
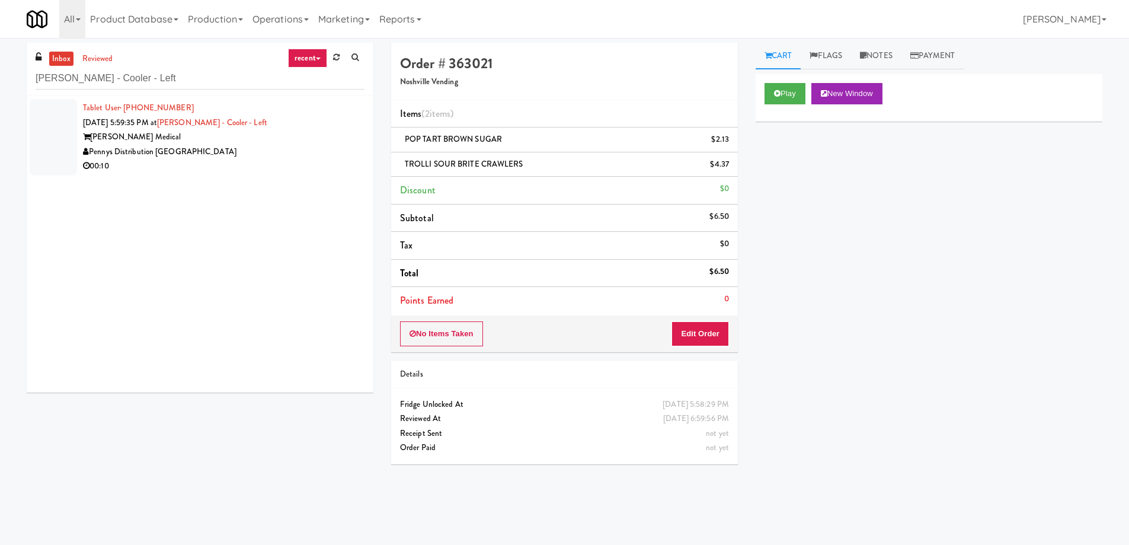
click at [242, 155] on div "Pennys Distribution [GEOGRAPHIC_DATA]" at bounding box center [223, 152] width 281 height 15
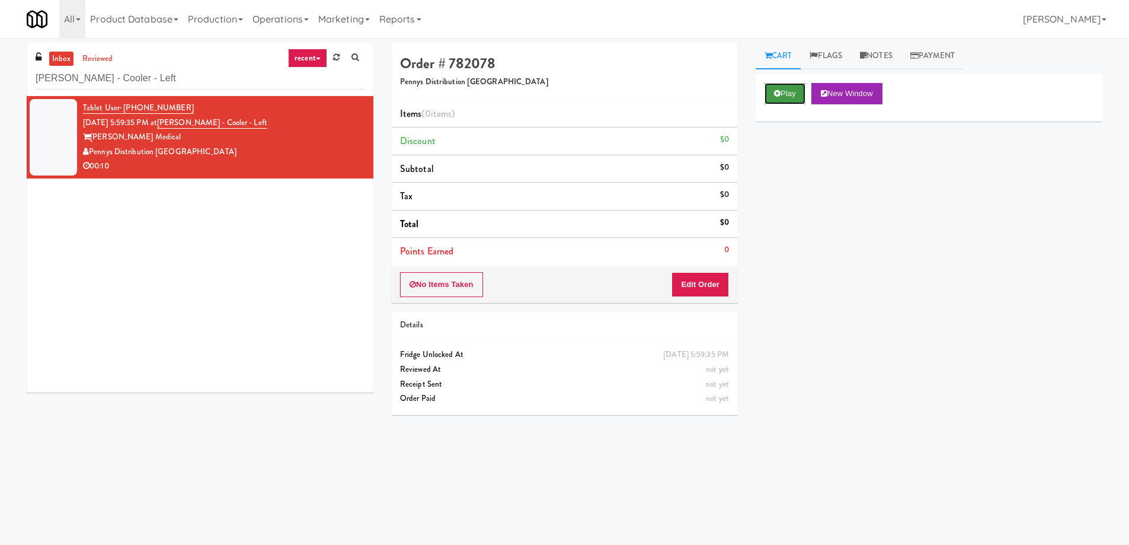
click at [790, 93] on button "Play" at bounding box center [784, 93] width 41 height 21
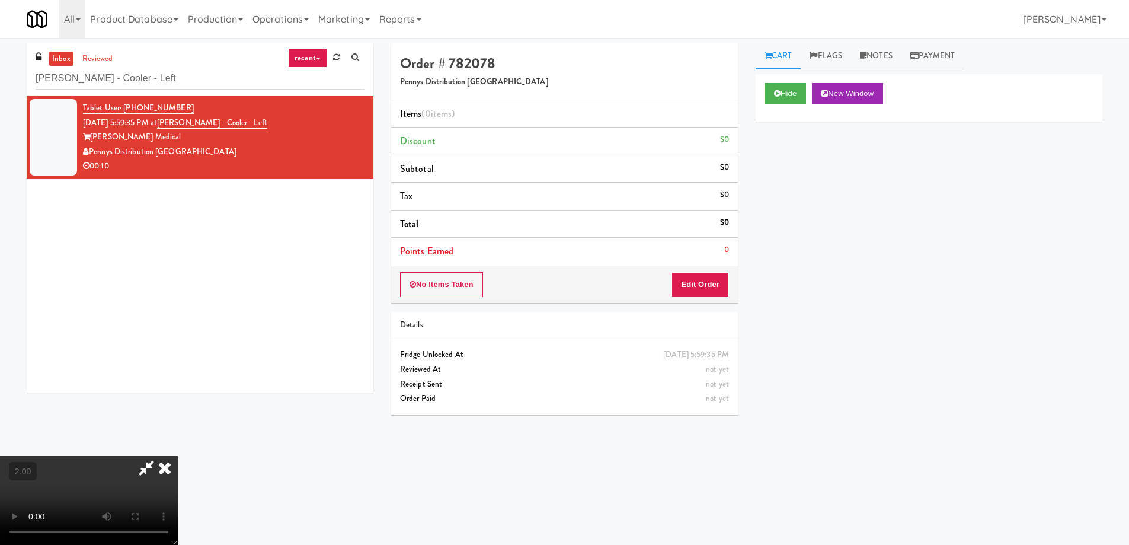
click at [178, 456] on video at bounding box center [89, 500] width 178 height 89
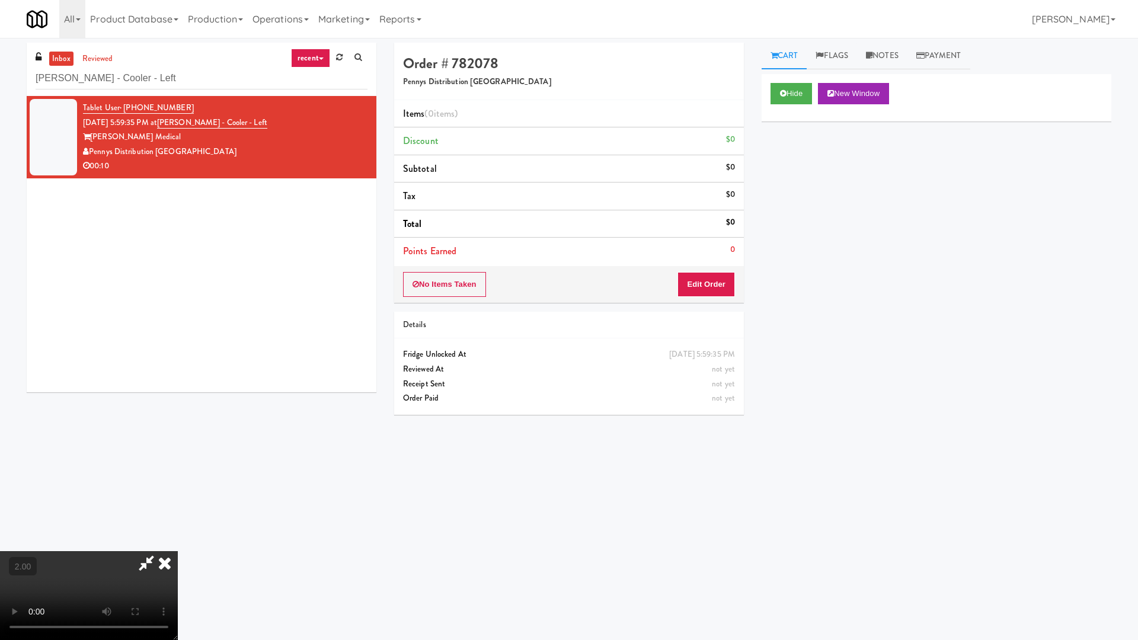
click at [178, 544] on video at bounding box center [89, 595] width 178 height 89
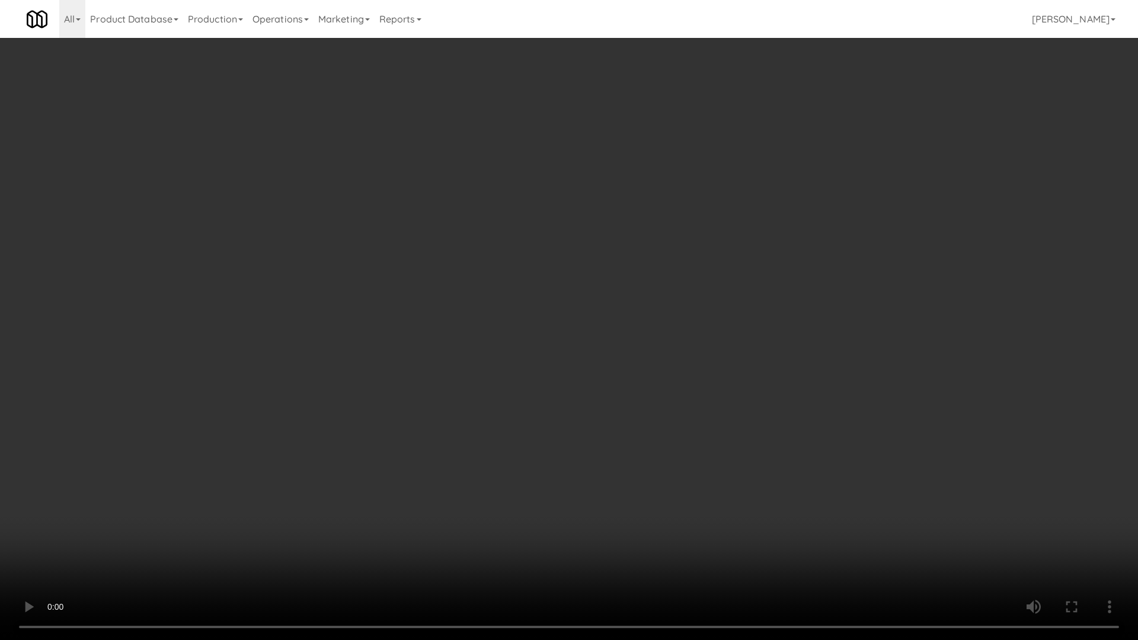
click at [692, 390] on video at bounding box center [569, 320] width 1138 height 640
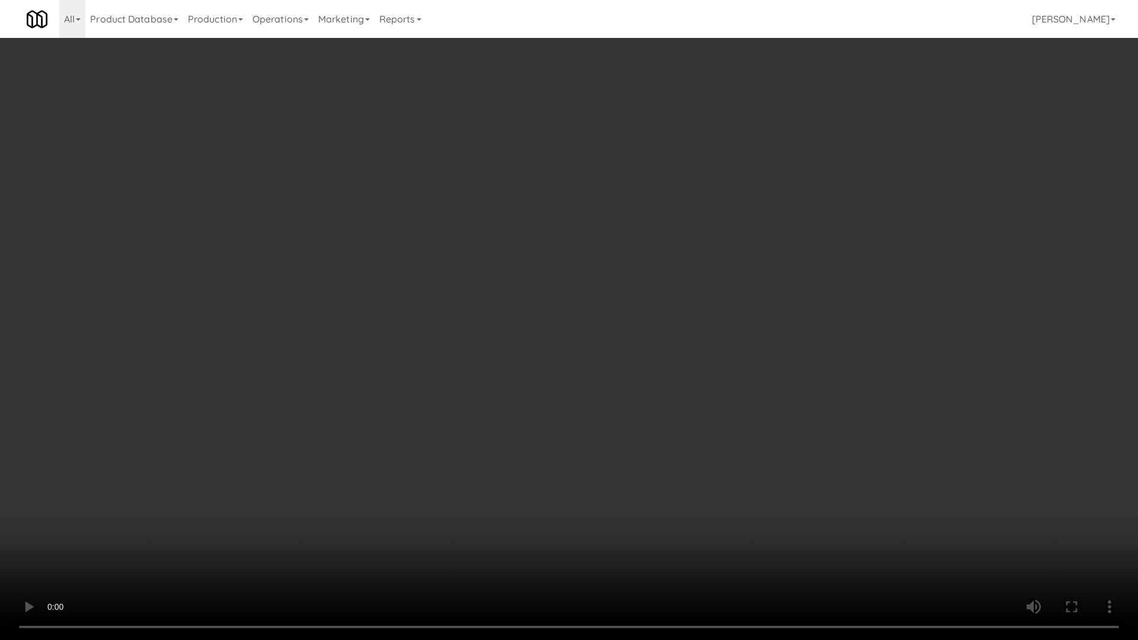
click at [883, 445] on video at bounding box center [569, 320] width 1138 height 640
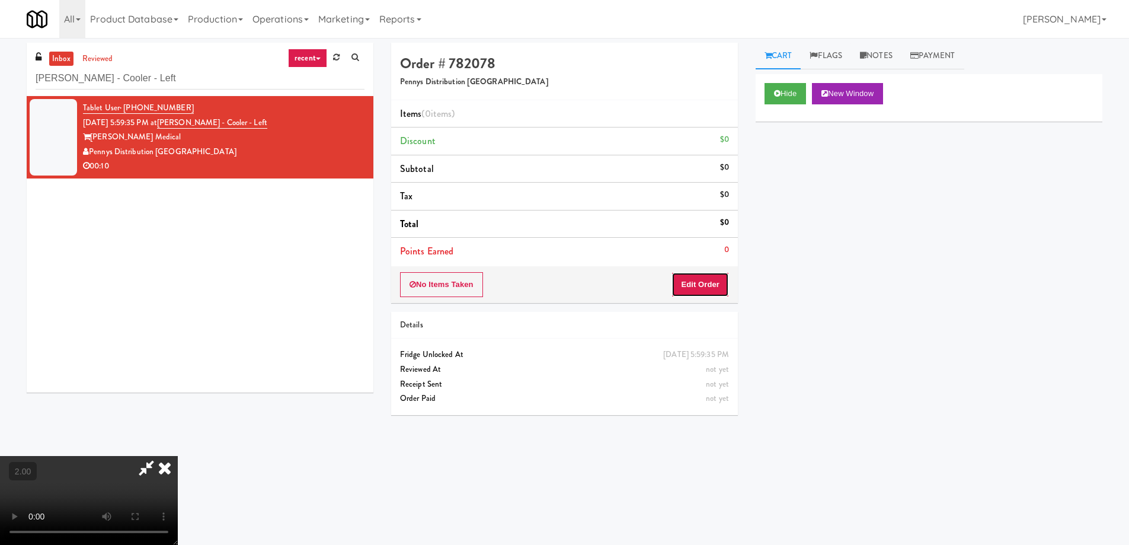
click at [700, 283] on button "Edit Order" at bounding box center [699, 284] width 57 height 25
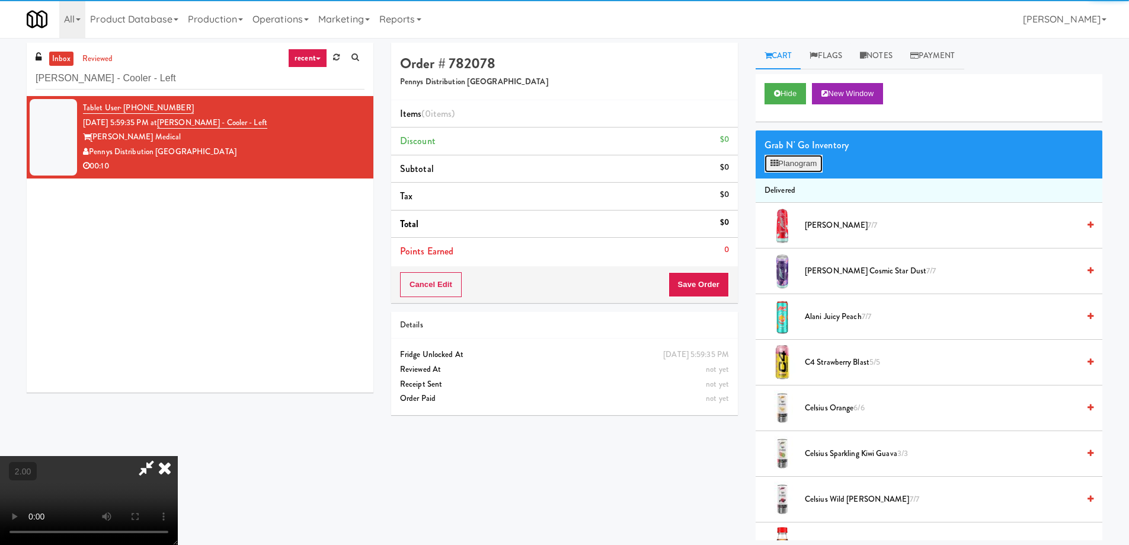
click at [771, 162] on icon at bounding box center [774, 163] width 8 height 8
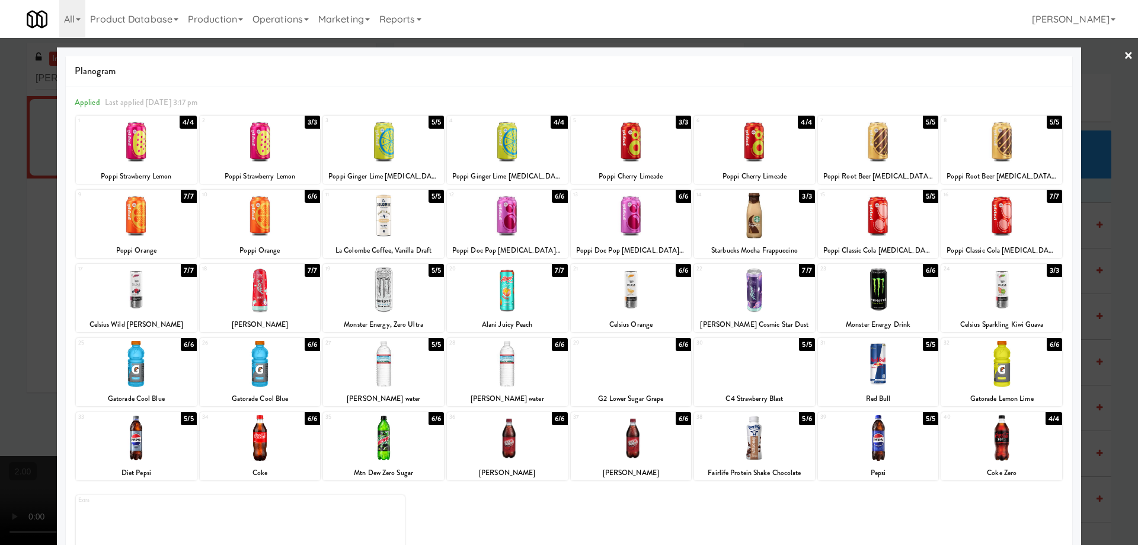
click at [384, 360] on div at bounding box center [383, 364] width 121 height 46
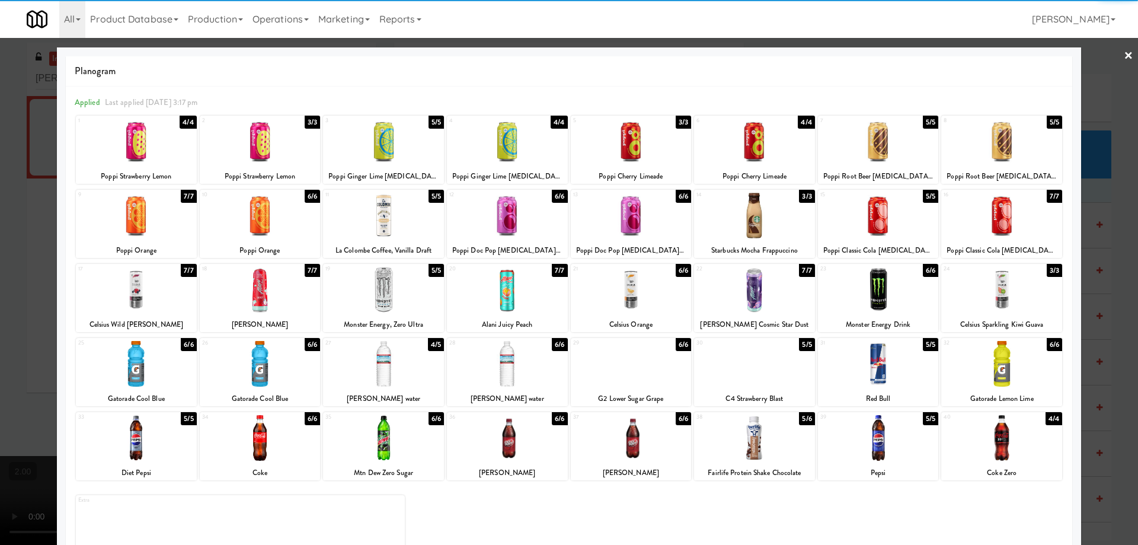
click at [381, 290] on div at bounding box center [383, 290] width 121 height 46
click at [0, 337] on div at bounding box center [569, 272] width 1138 height 545
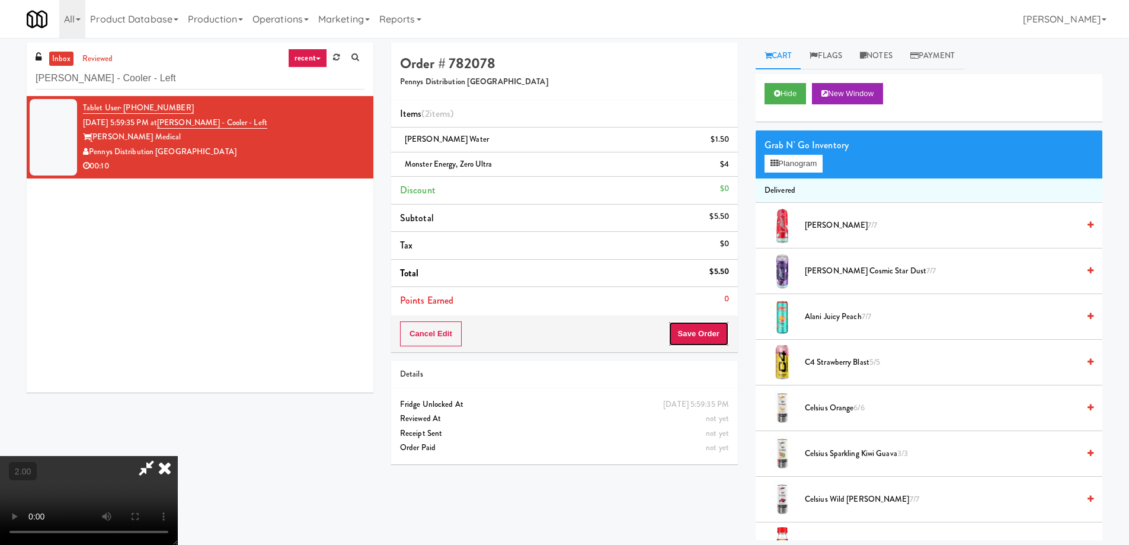
click at [713, 340] on button "Save Order" at bounding box center [698, 333] width 60 height 25
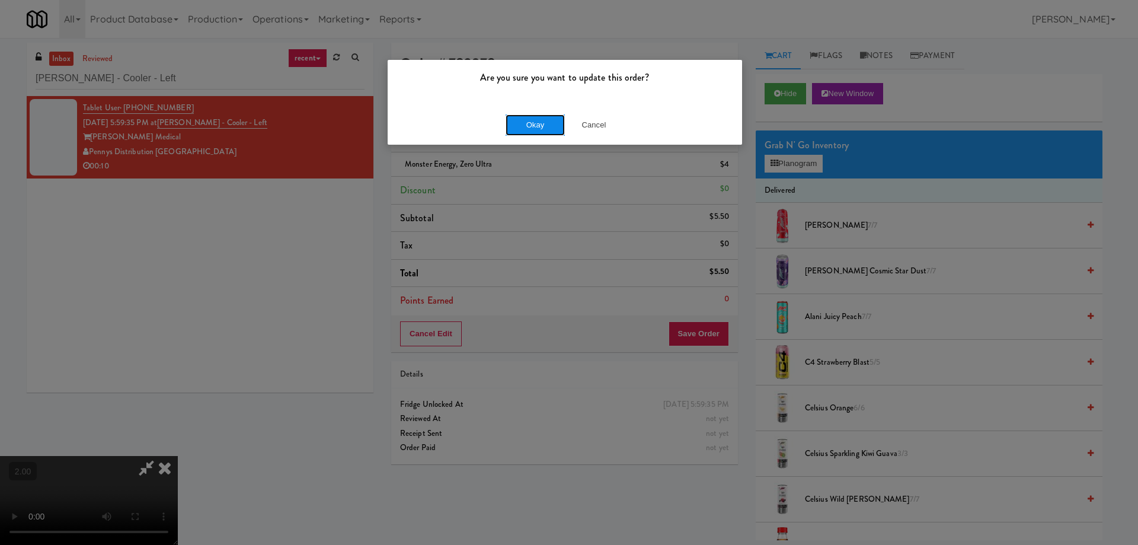
click at [529, 122] on button "Okay" at bounding box center [534, 124] width 59 height 21
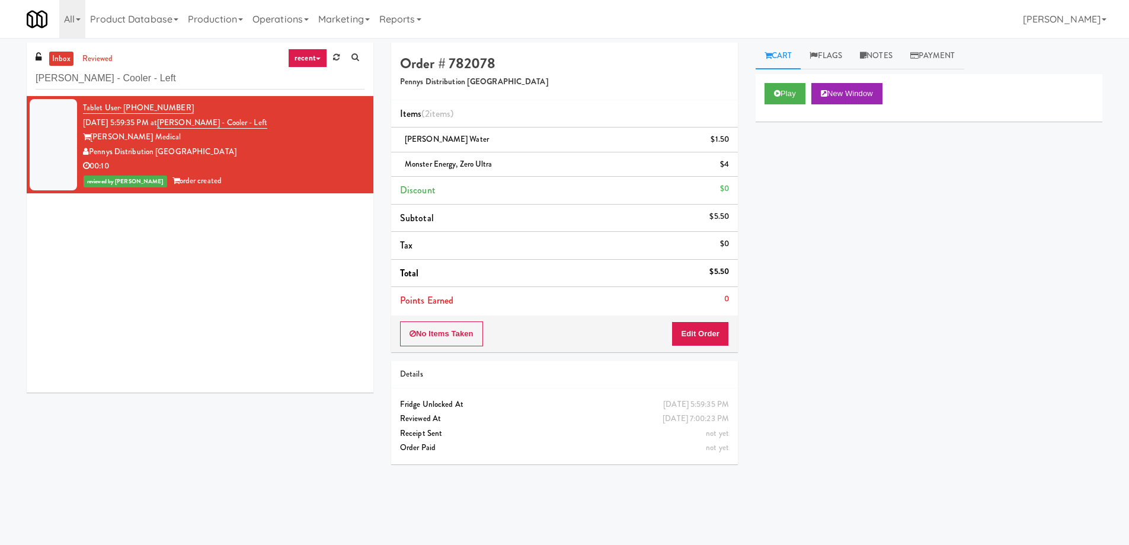
click at [119, 95] on div "inbox reviewed recent all unclear take inventory issue suspicious failed recent…" at bounding box center [200, 69] width 347 height 53
click at [118, 87] on input "[PERSON_NAME] - Cooler - Left" at bounding box center [200, 79] width 329 height 22
paste input "27 Atlantic"
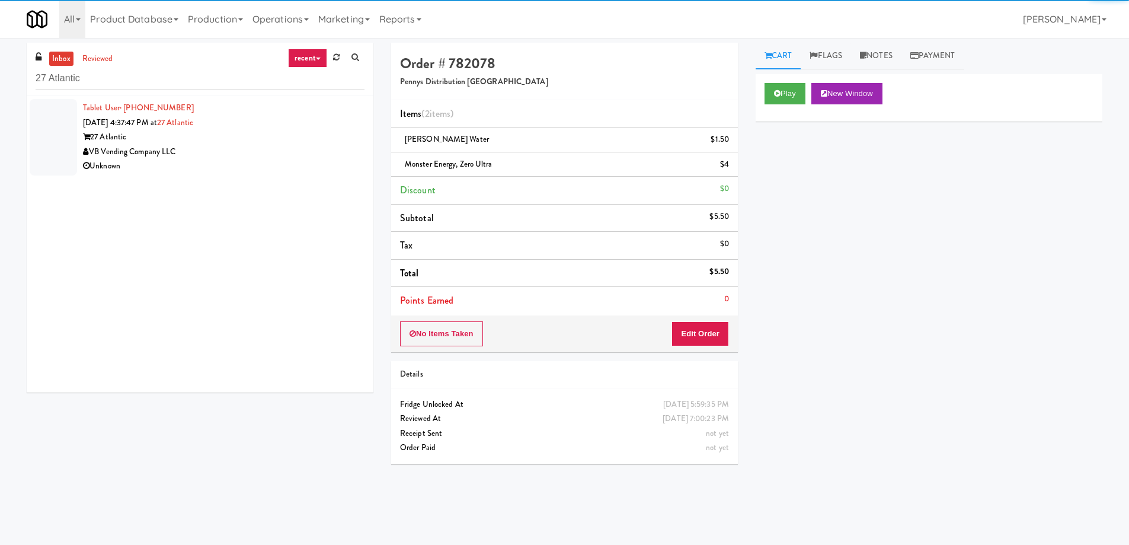
click at [257, 158] on div "VB Vending Company LLC" at bounding box center [223, 152] width 281 height 15
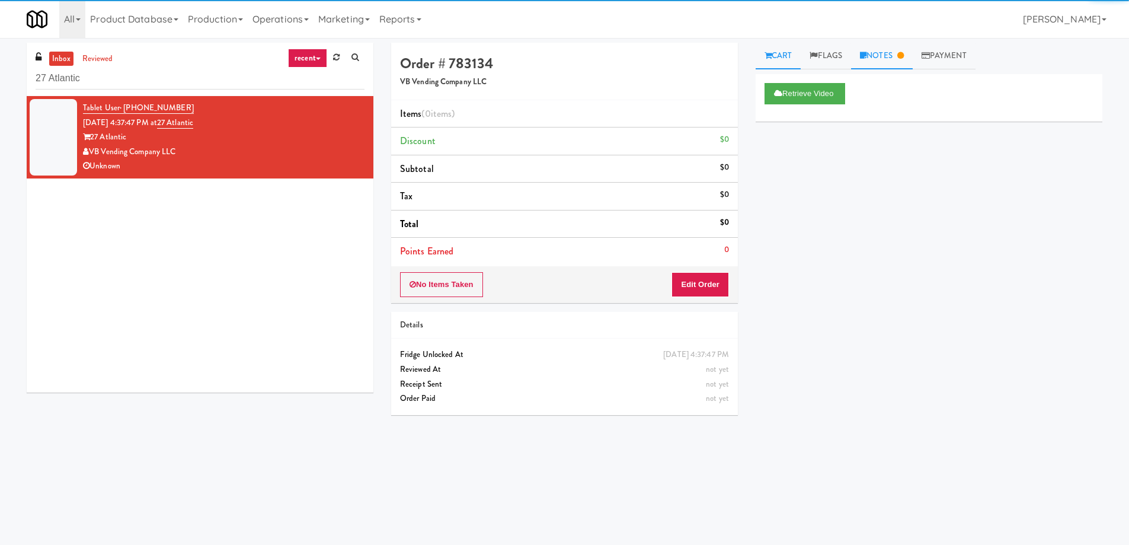
click at [885, 56] on link "Notes" at bounding box center [882, 56] width 62 height 27
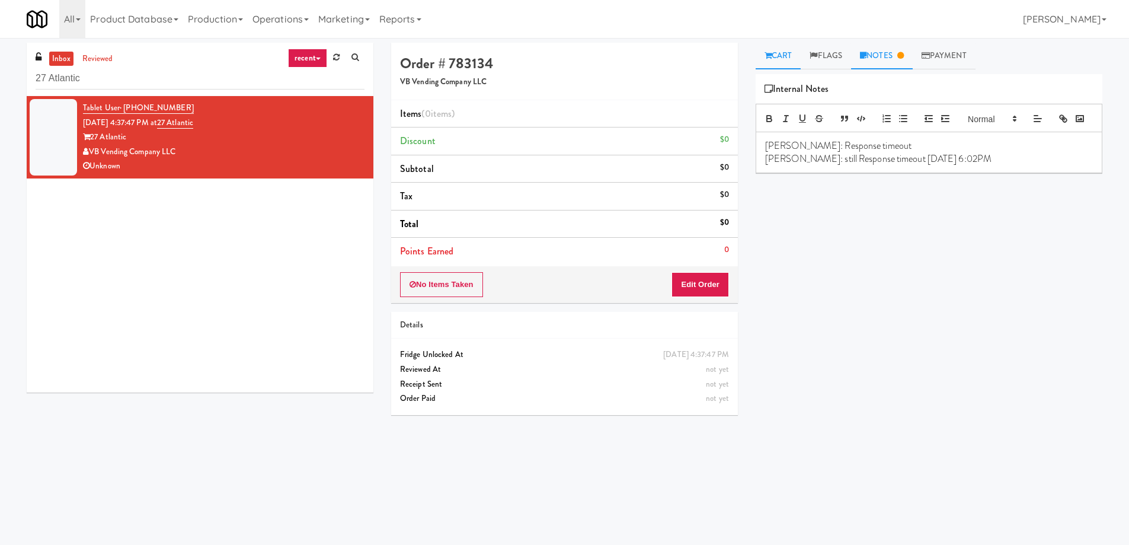
click at [776, 50] on link "Cart" at bounding box center [778, 56] width 46 height 27
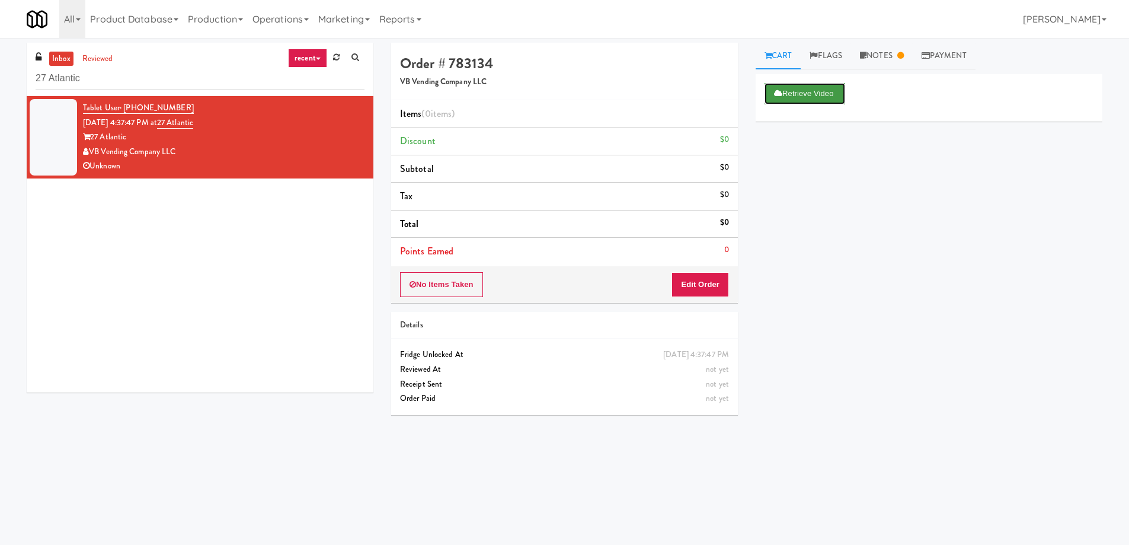
click at [789, 93] on button "Retrieve Video" at bounding box center [804, 93] width 81 height 21
click at [904, 53] on icon at bounding box center [900, 56] width 7 height 8
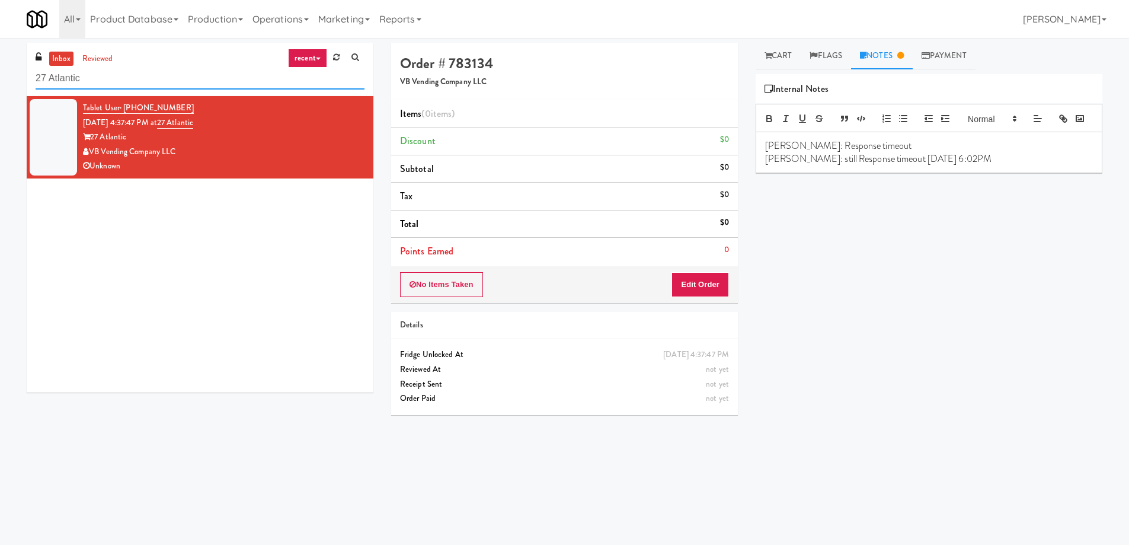
click at [139, 78] on input "27 Atlantic" at bounding box center [200, 79] width 329 height 22
paste input "Via Apartments - Cooler - Right"
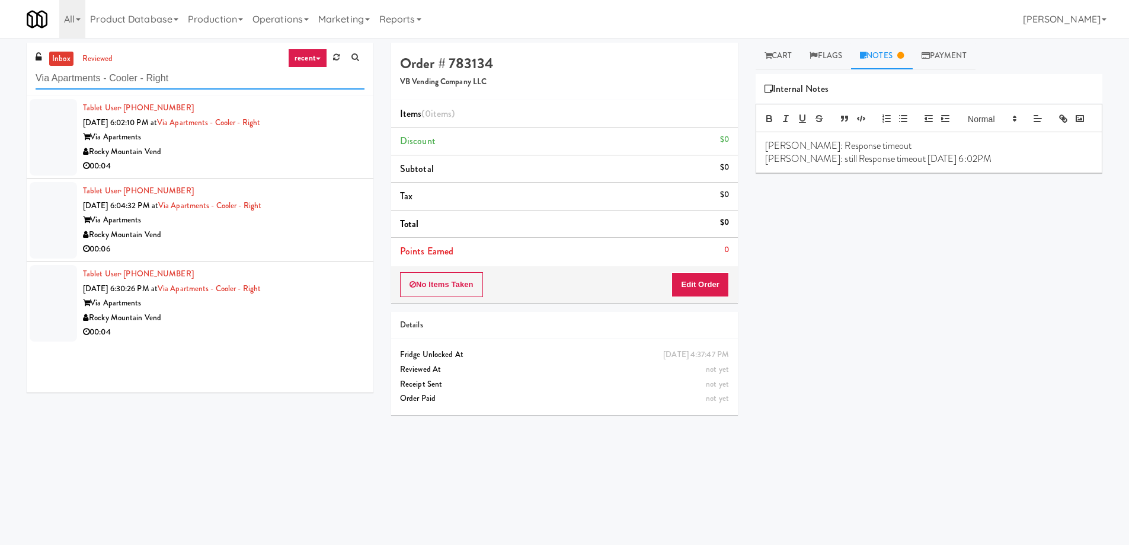
type input "Via Apartments - Cooler - Right"
click at [297, 166] on div "00:04" at bounding box center [223, 166] width 281 height 15
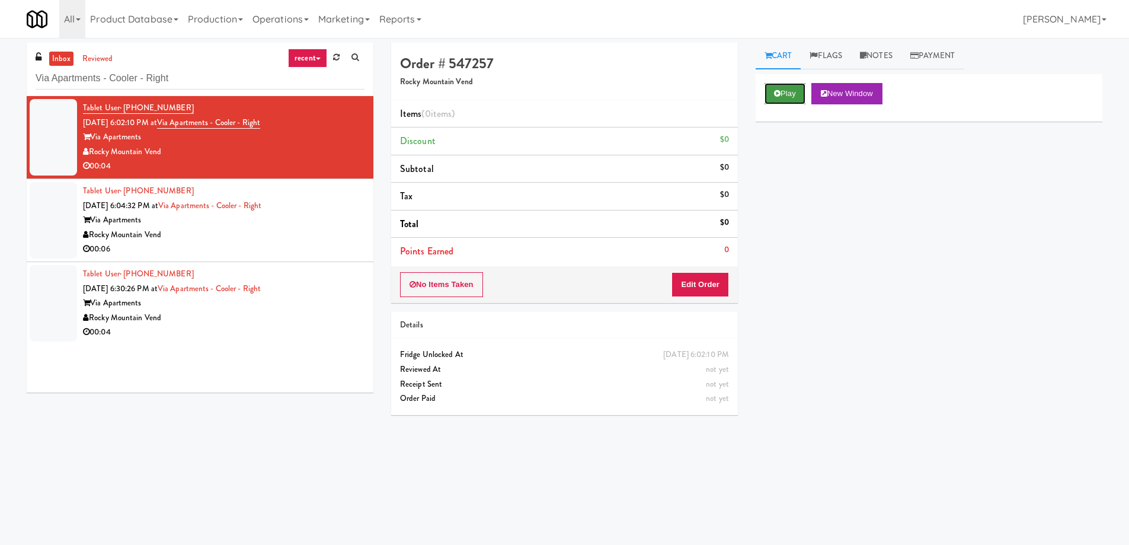
click at [785, 95] on button "Play" at bounding box center [784, 93] width 41 height 21
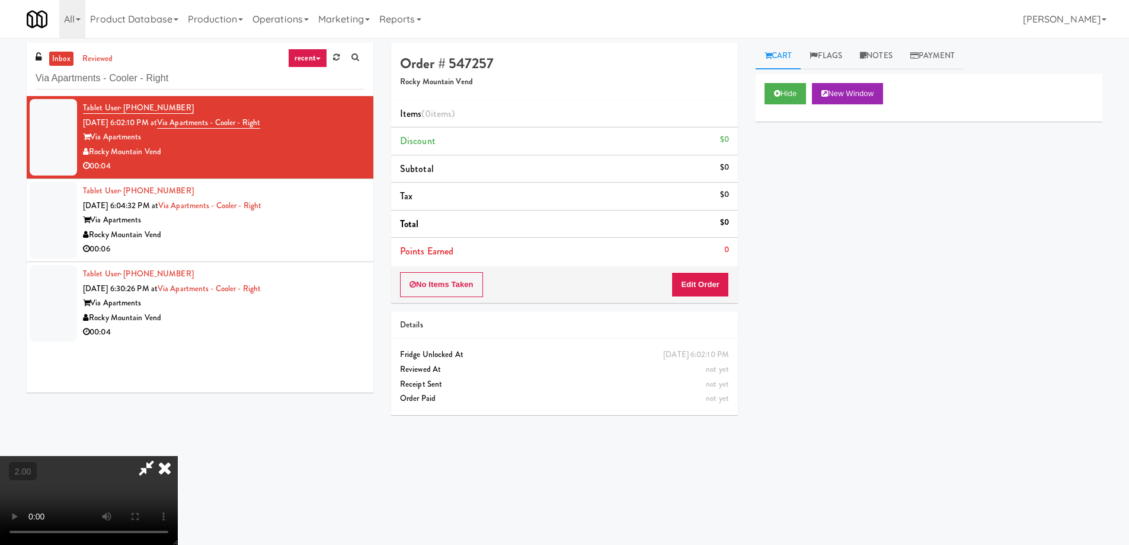
click at [178, 456] on video at bounding box center [89, 500] width 178 height 89
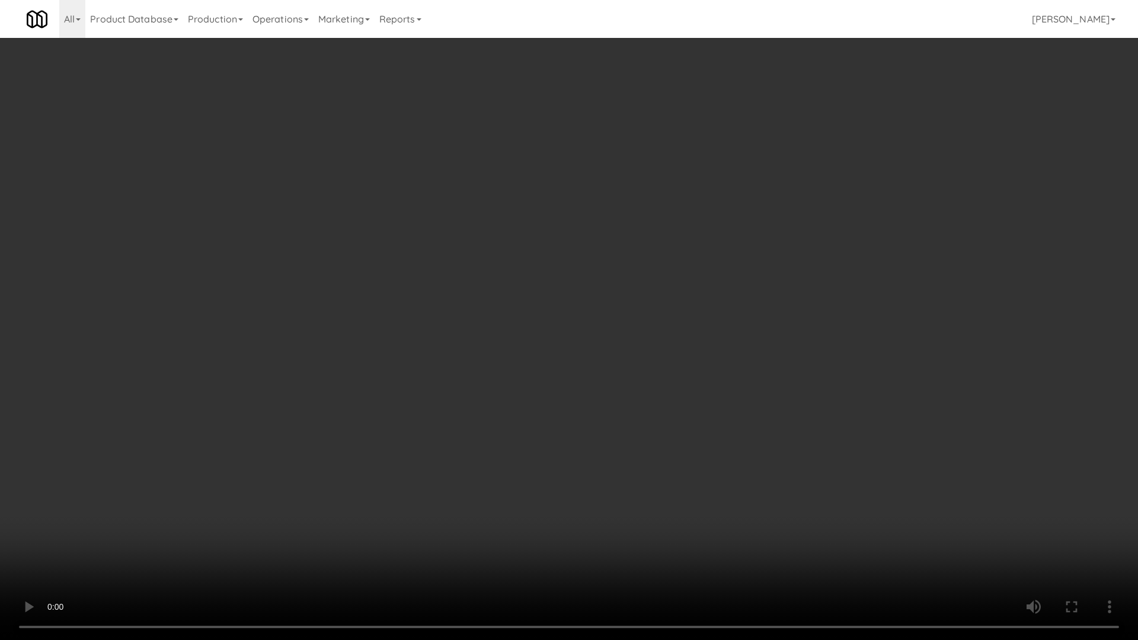
click at [577, 269] on video at bounding box center [569, 320] width 1138 height 640
drag, startPoint x: 612, startPoint y: 286, endPoint x: 617, endPoint y: 289, distance: 6.1
click at [613, 286] on video at bounding box center [569, 320] width 1138 height 640
click at [627, 299] on video at bounding box center [569, 320] width 1138 height 640
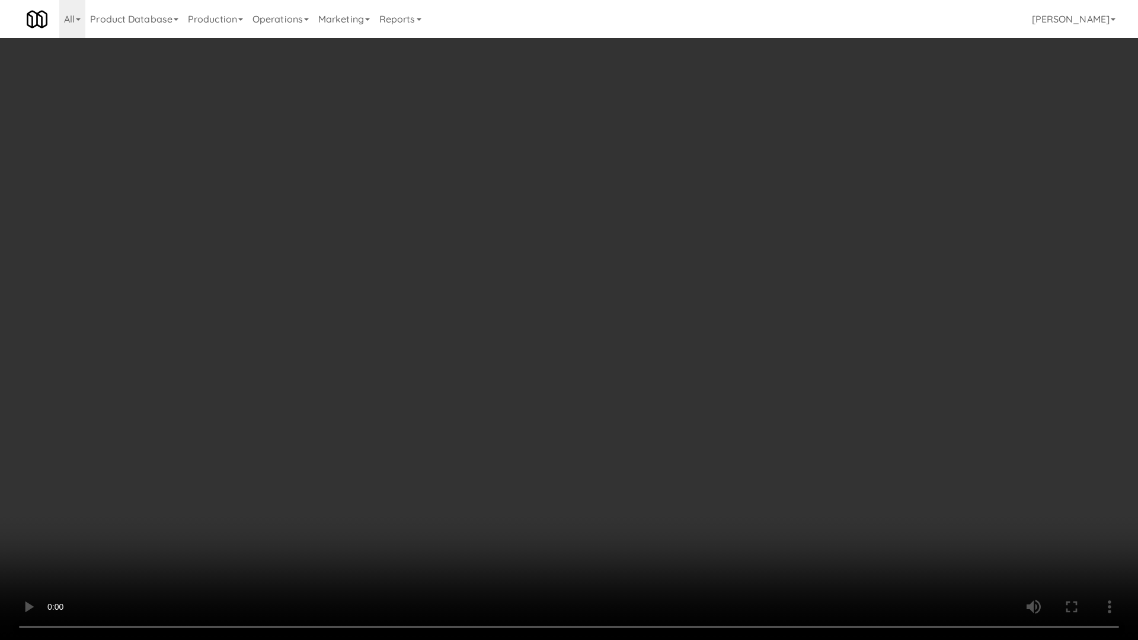
click at [667, 382] on video at bounding box center [569, 320] width 1138 height 640
drag, startPoint x: 667, startPoint y: 382, endPoint x: 690, endPoint y: 294, distance: 90.3
click at [667, 382] on video at bounding box center [569, 320] width 1138 height 640
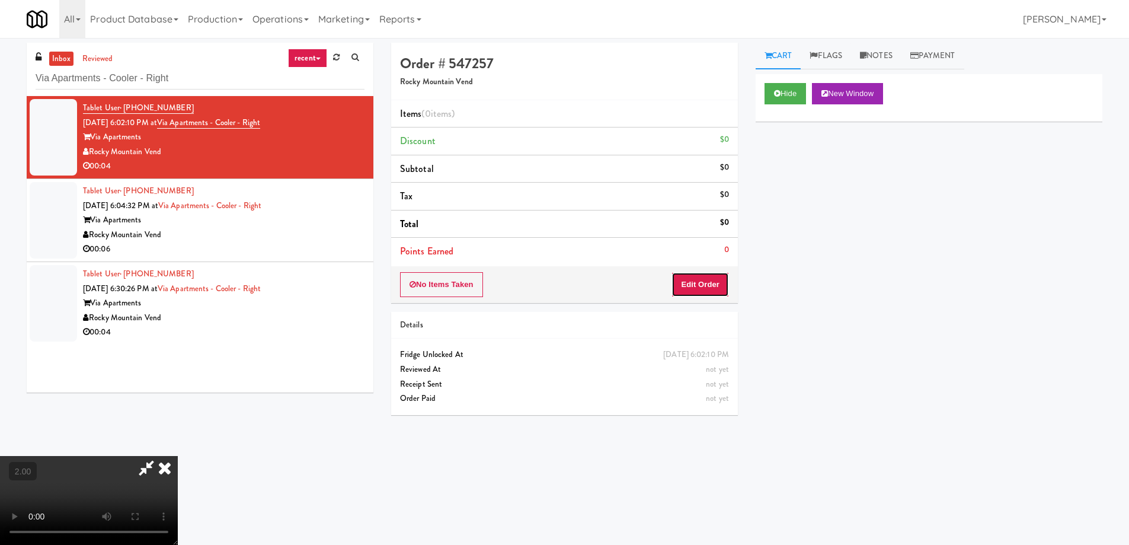
click at [687, 283] on button "Edit Order" at bounding box center [699, 284] width 57 height 25
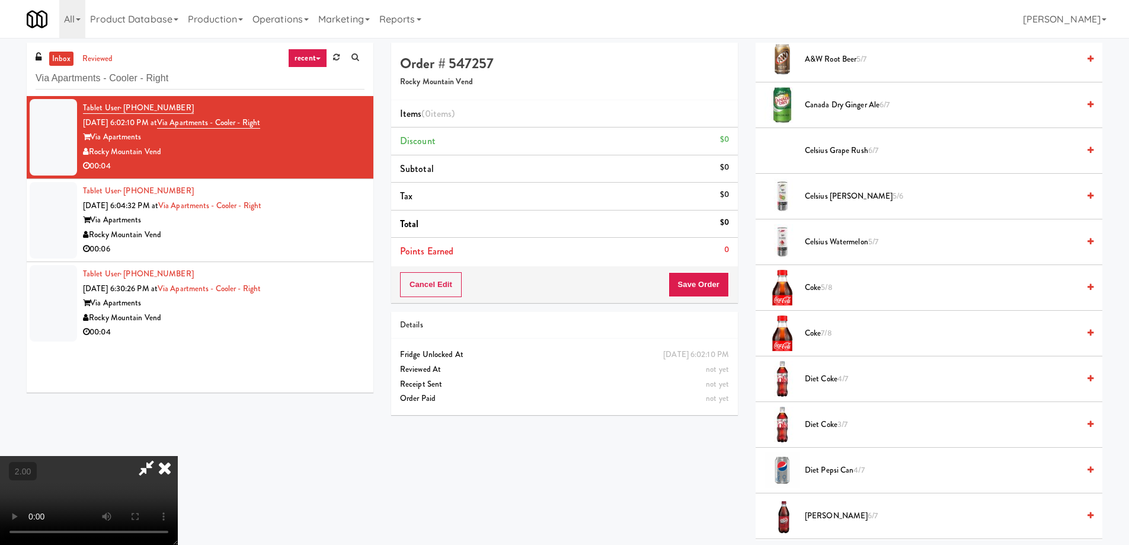
scroll to position [533, 0]
click at [816, 380] on span "Diet Coke 4/7" at bounding box center [942, 376] width 274 height 15
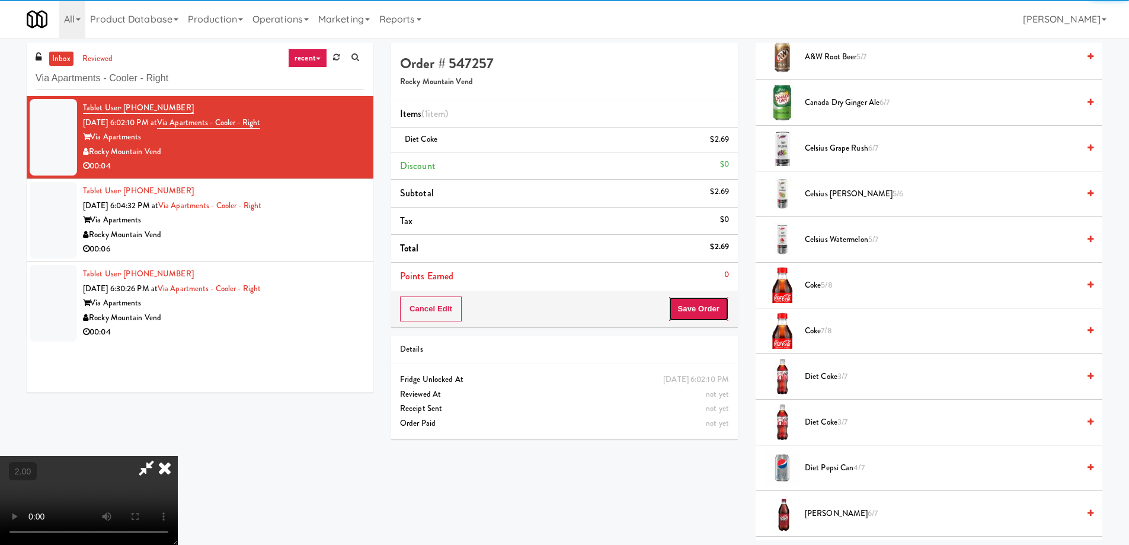
click at [714, 306] on button "Save Order" at bounding box center [698, 308] width 60 height 25
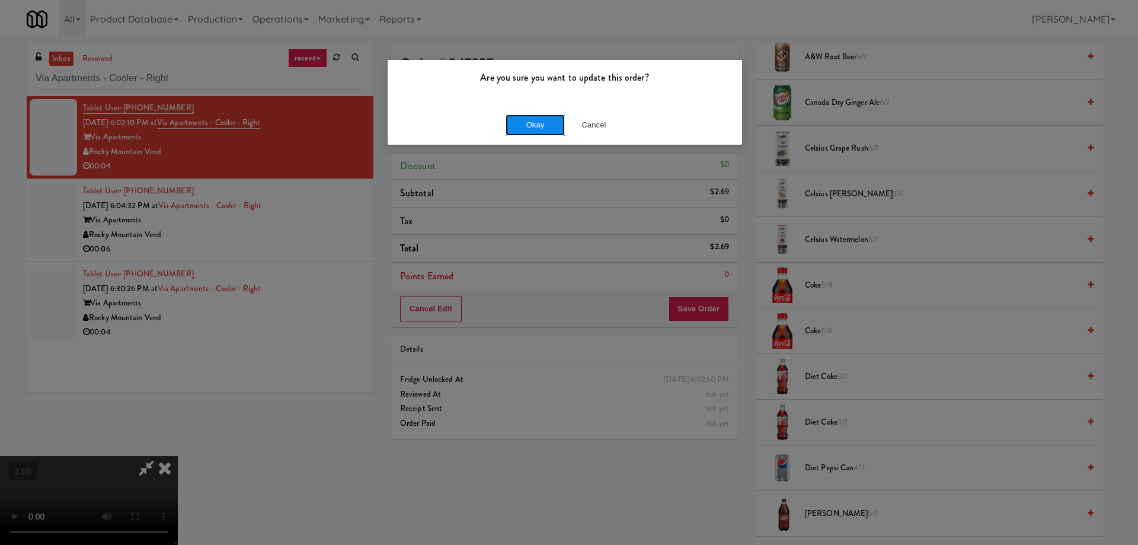
click at [552, 126] on button "Okay" at bounding box center [534, 124] width 59 height 21
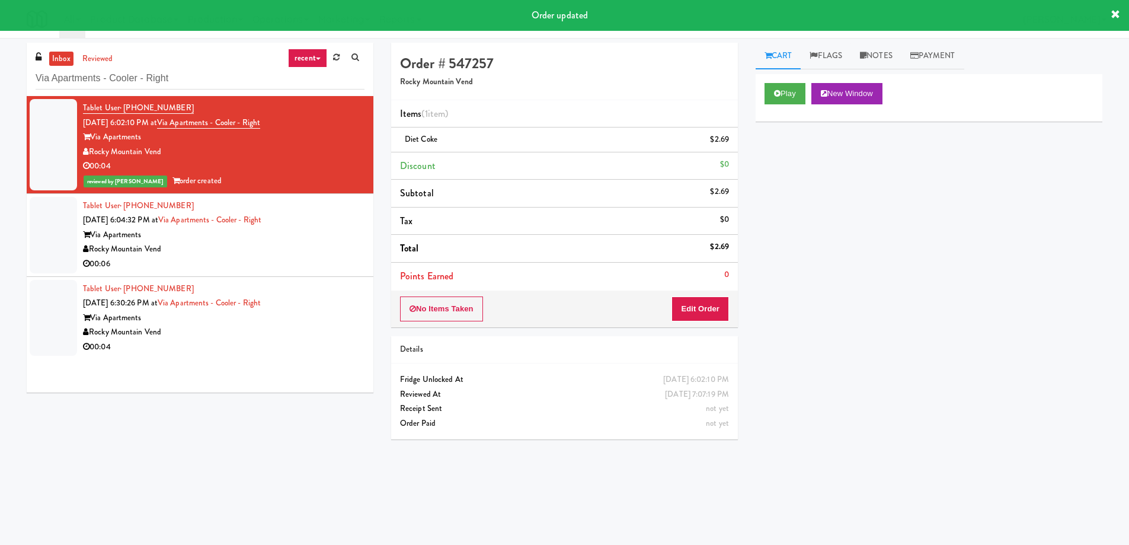
scroll to position [0, 0]
click at [255, 214] on link "Via Apartments - Cooler - Right" at bounding box center [209, 219] width 103 height 11
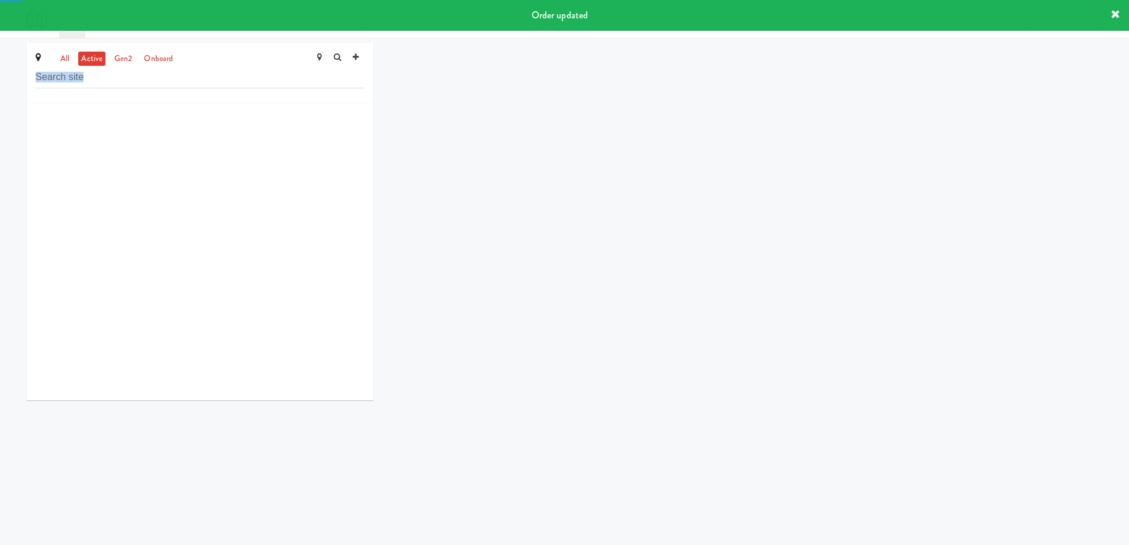
click at [255, 214] on div at bounding box center [200, 252] width 347 height 296
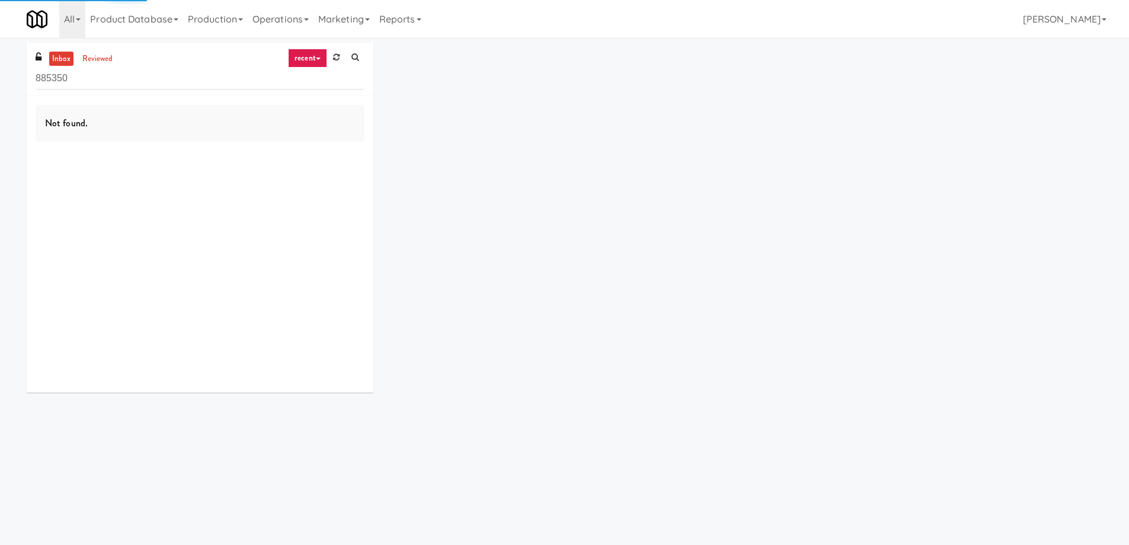
click at [117, 72] on input "885350" at bounding box center [200, 79] width 329 height 22
click at [117, 79] on input "885350" at bounding box center [200, 79] width 329 height 22
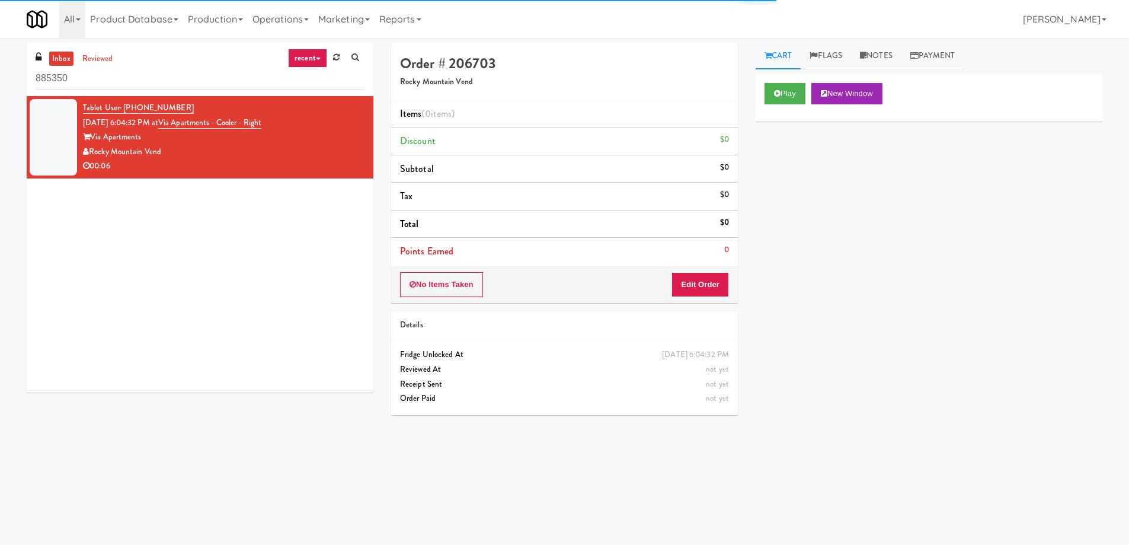
click at [92, 76] on input "885350" at bounding box center [200, 79] width 329 height 22
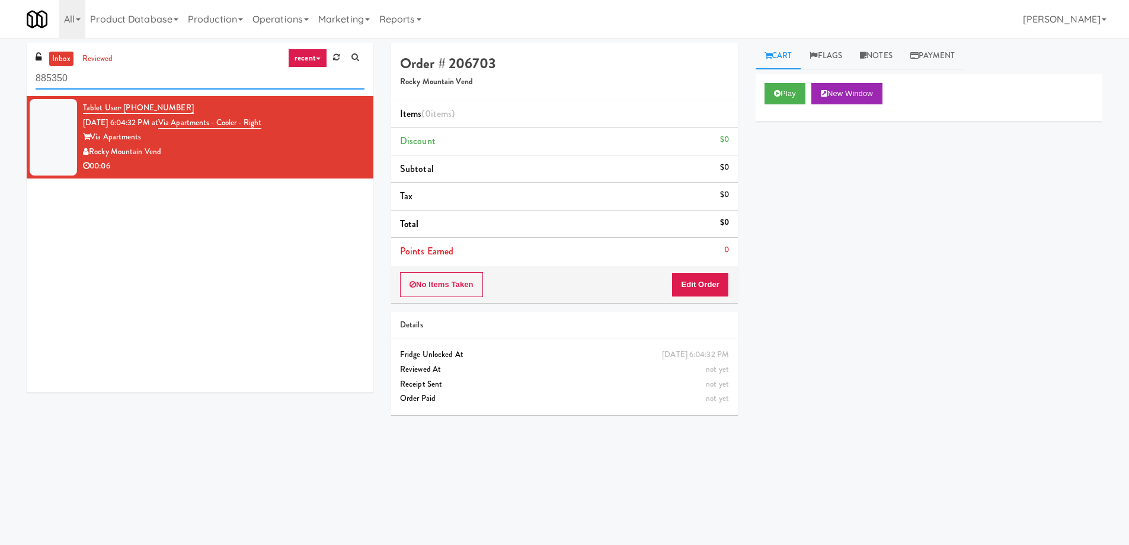
click at [189, 87] on input "885350" at bounding box center [200, 79] width 329 height 22
paste input "Via Apartments - Cooler - Right"
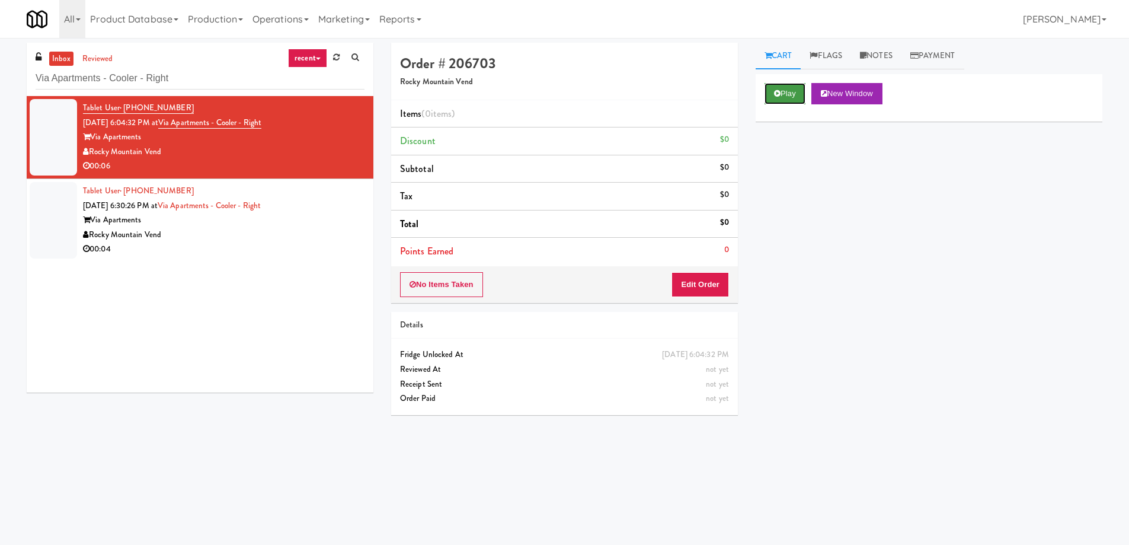
click at [789, 94] on button "Play" at bounding box center [784, 93] width 41 height 21
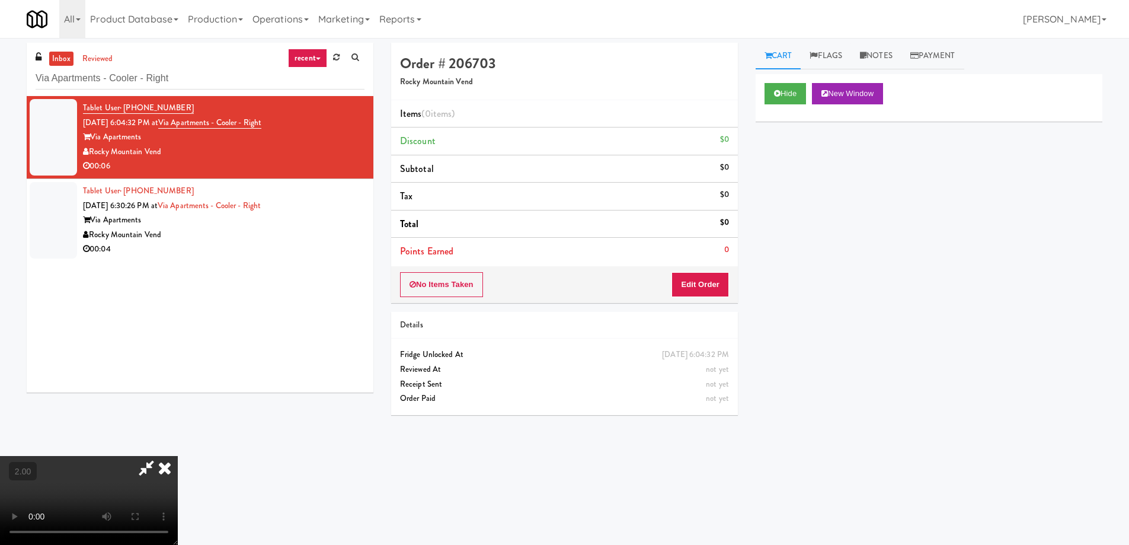
click at [178, 456] on video at bounding box center [89, 500] width 178 height 89
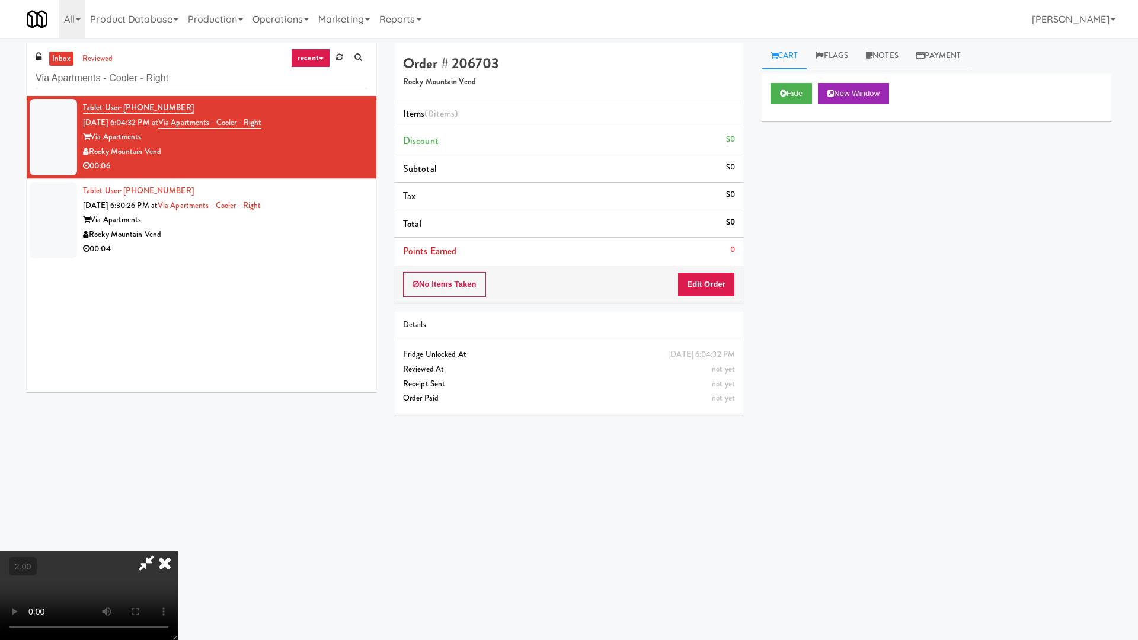
click at [178, 544] on video at bounding box center [89, 595] width 178 height 89
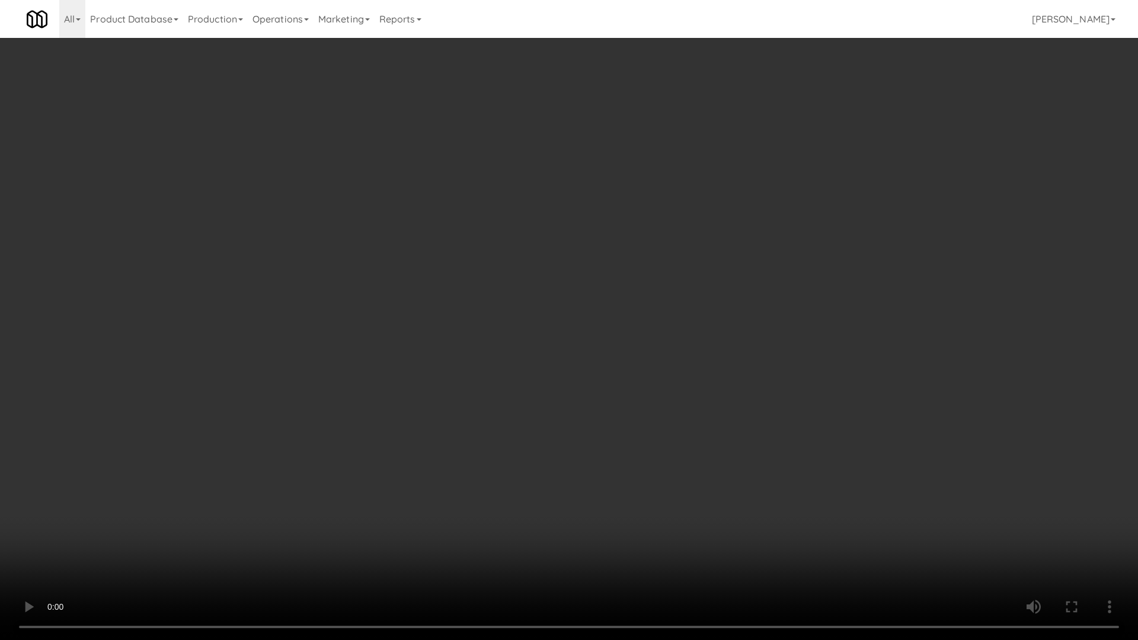
click at [626, 376] on video at bounding box center [569, 320] width 1138 height 640
drag, startPoint x: 626, startPoint y: 376, endPoint x: 654, endPoint y: 296, distance: 83.9
click at [626, 376] on video at bounding box center [569, 320] width 1138 height 640
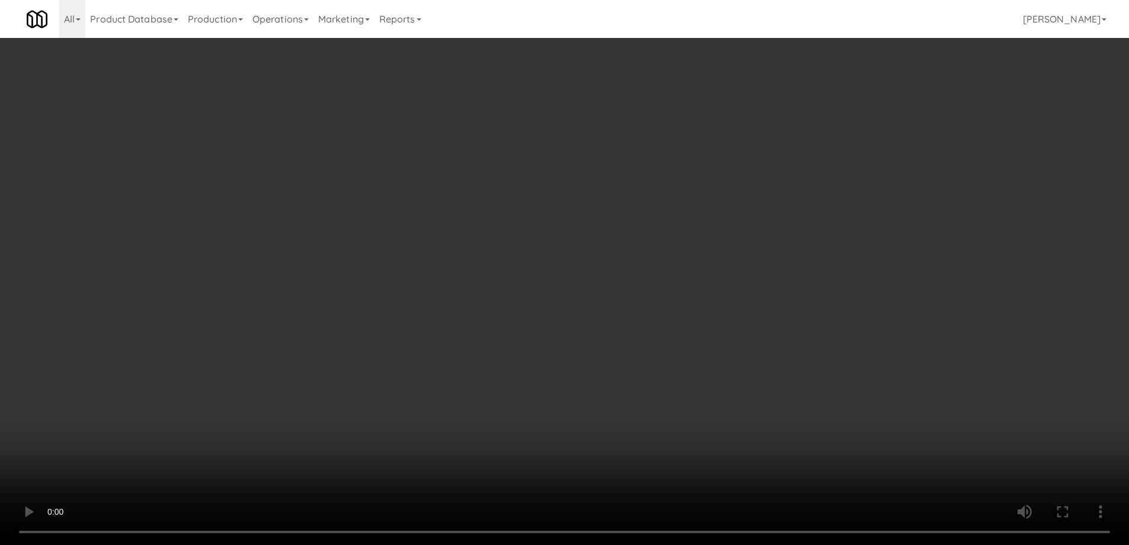
click at [710, 268] on div "No Items Taken Edit Order" at bounding box center [564, 284] width 347 height 37
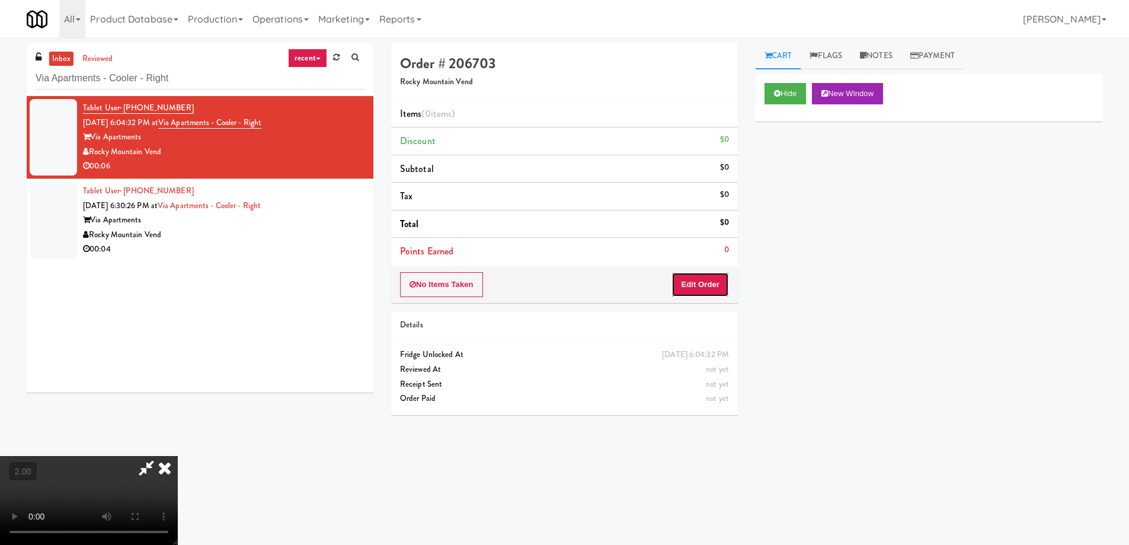
click at [709, 282] on button "Edit Order" at bounding box center [699, 284] width 57 height 25
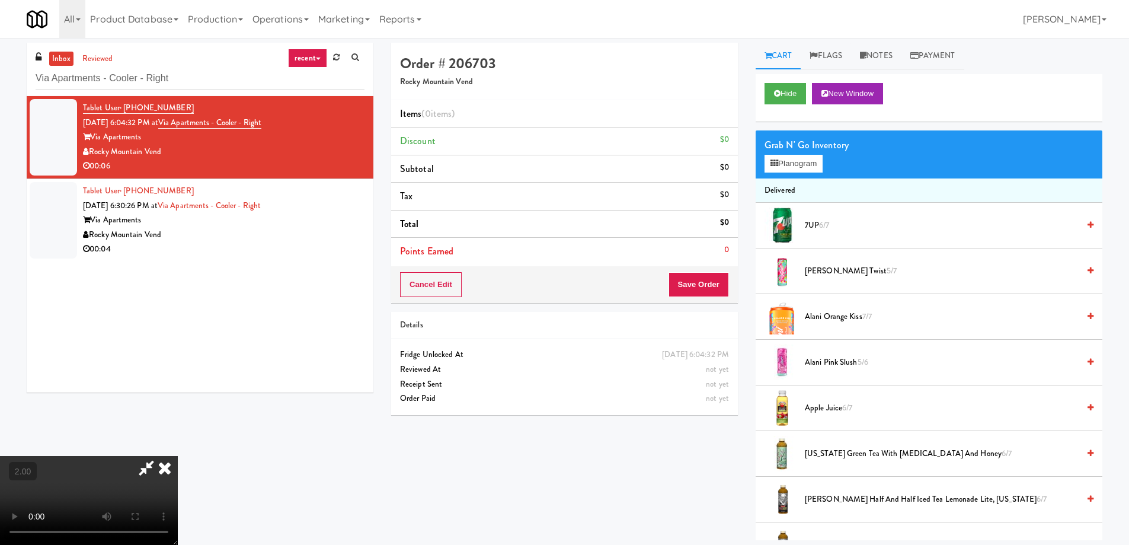
scroll to position [1394, 0]
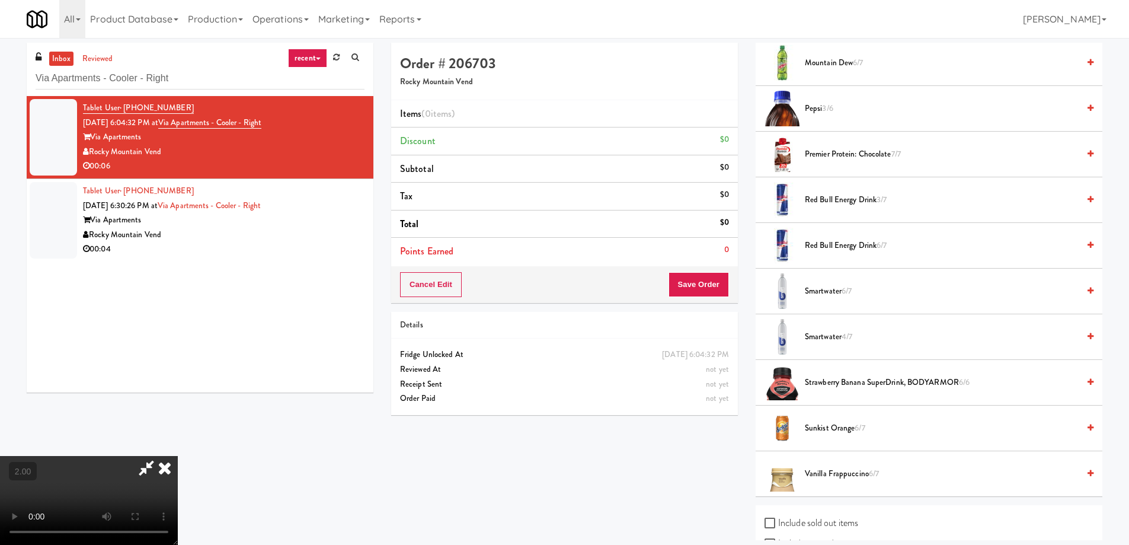
click at [843, 290] on span "6/7" at bounding box center [846, 290] width 10 height 11
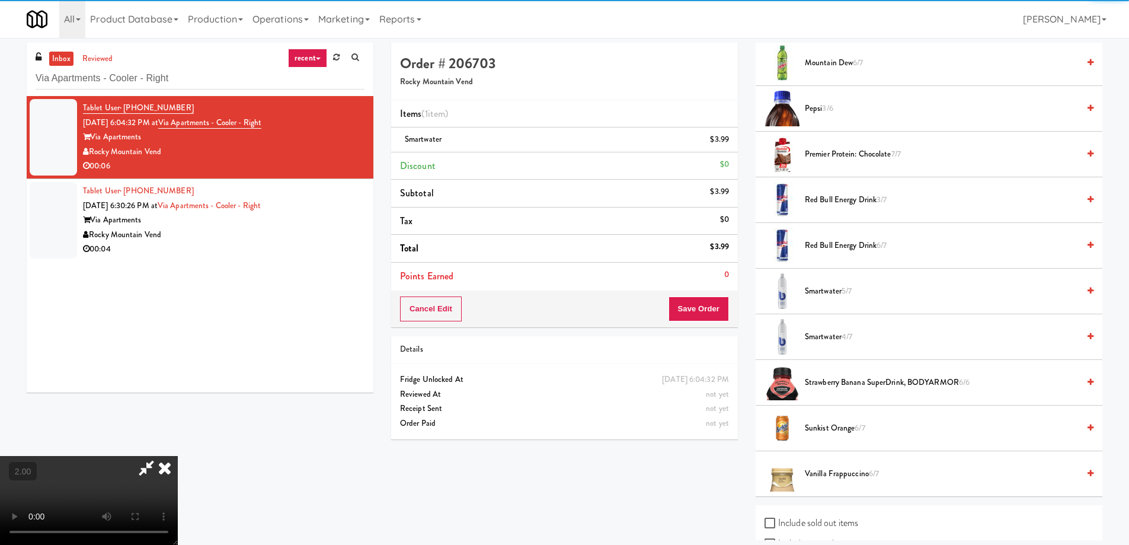
click at [840, 291] on span "Smartwater 5/7" at bounding box center [942, 291] width 274 height 15
click at [178, 456] on video at bounding box center [89, 500] width 178 height 89
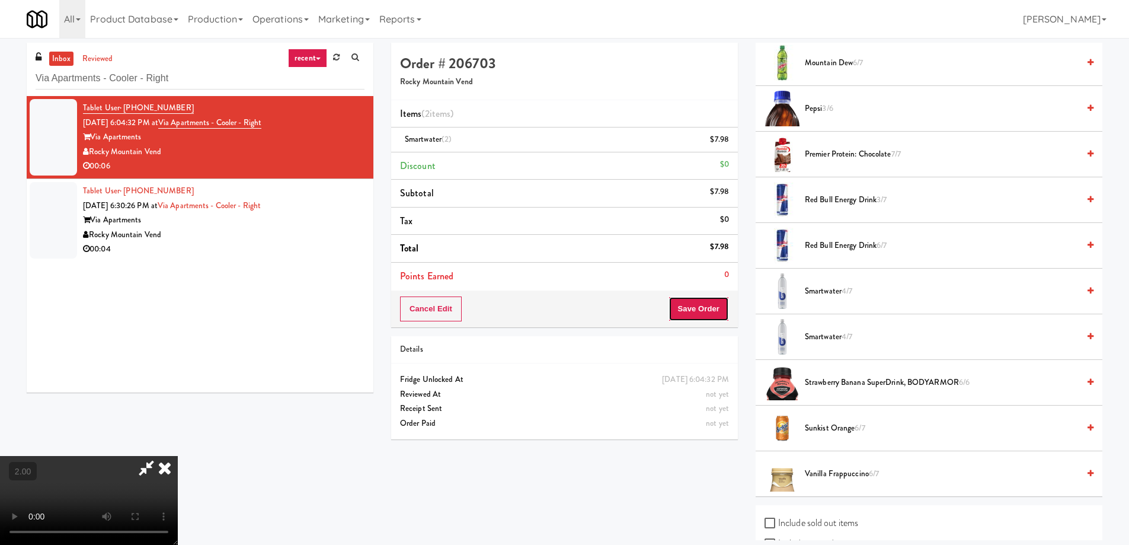
click at [707, 304] on button "Save Order" at bounding box center [698, 308] width 60 height 25
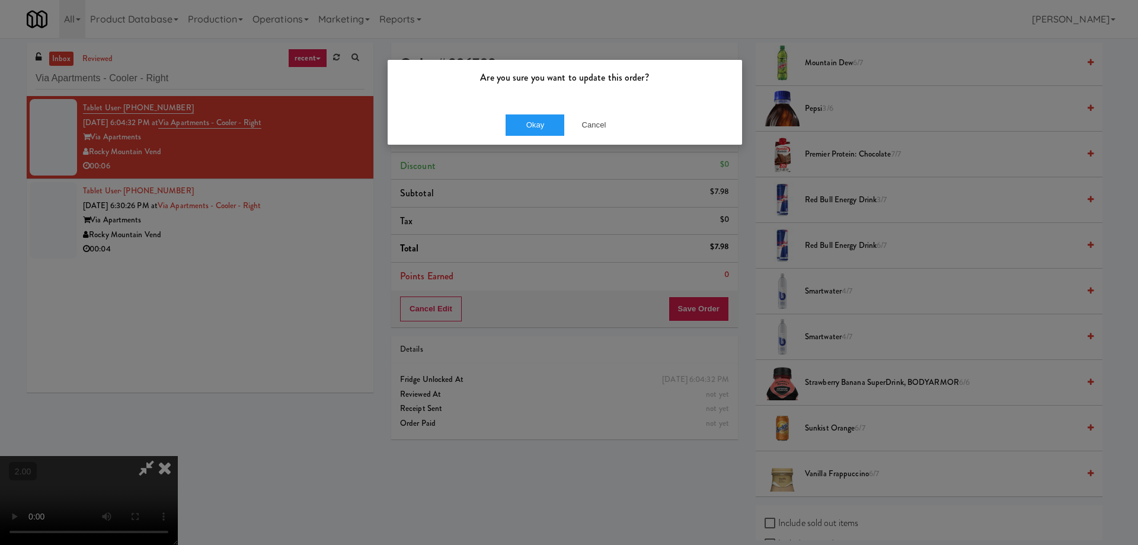
click at [534, 140] on div "Okay Cancel" at bounding box center [564, 125] width 354 height 40
click at [536, 131] on button "Okay" at bounding box center [534, 124] width 59 height 21
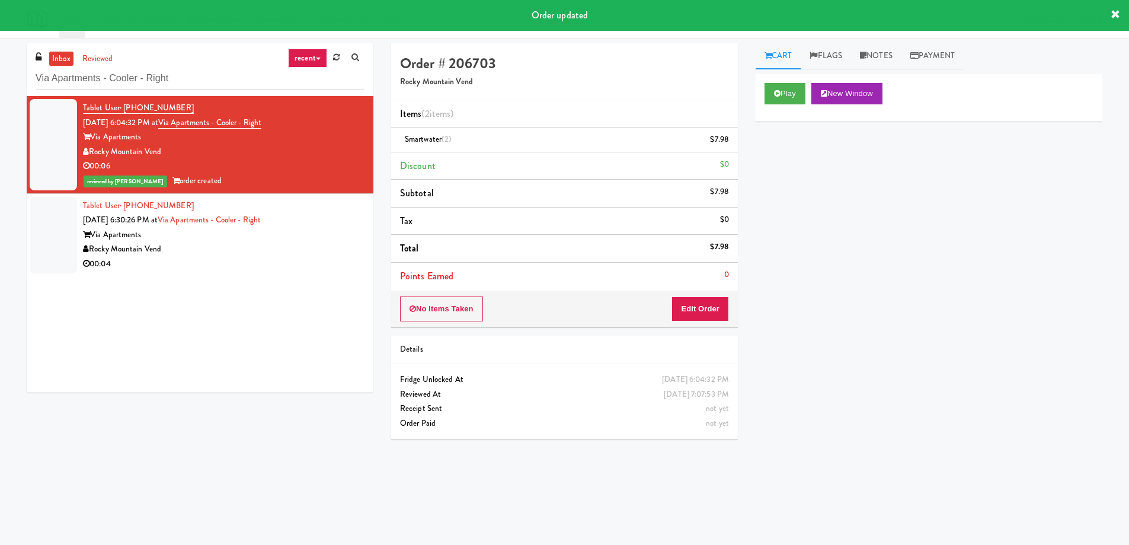
scroll to position [0, 0]
click at [271, 255] on div "Rocky Mountain Vend" at bounding box center [223, 249] width 281 height 15
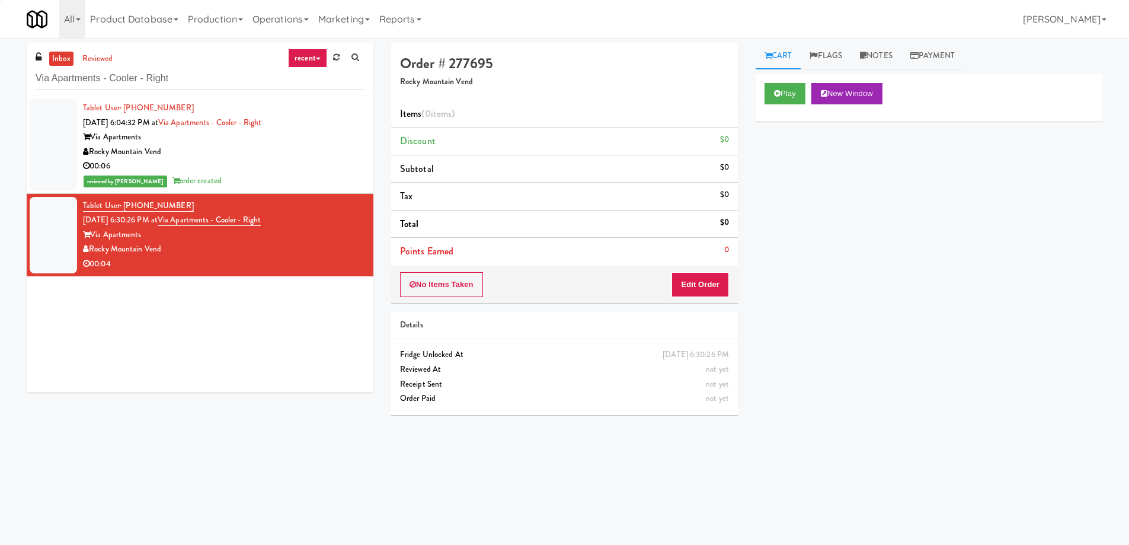
click at [278, 159] on div "00:06" at bounding box center [223, 166] width 281 height 15
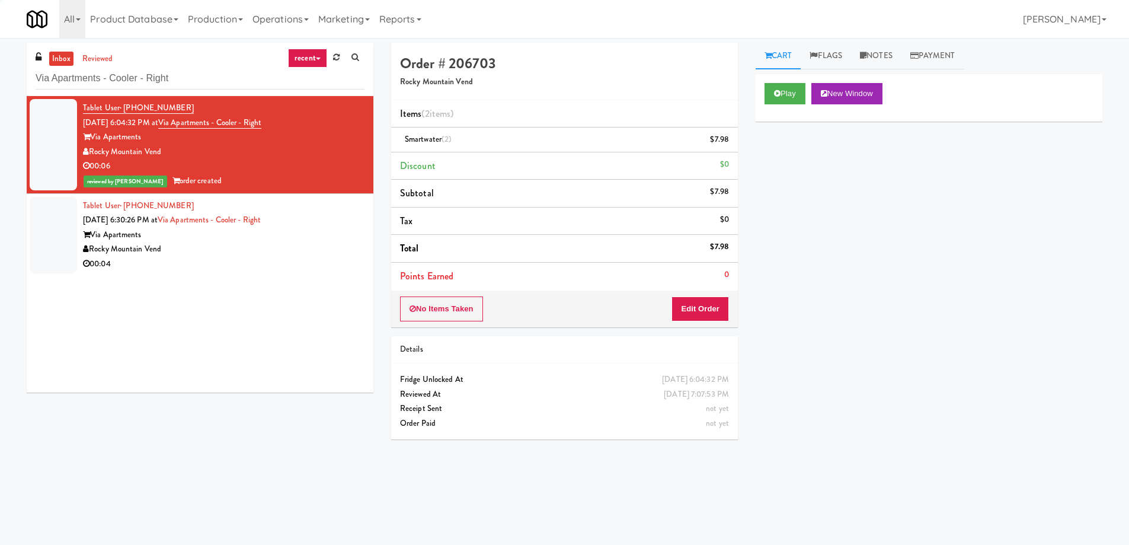
click at [214, 255] on div "Rocky Mountain Vend" at bounding box center [223, 249] width 281 height 15
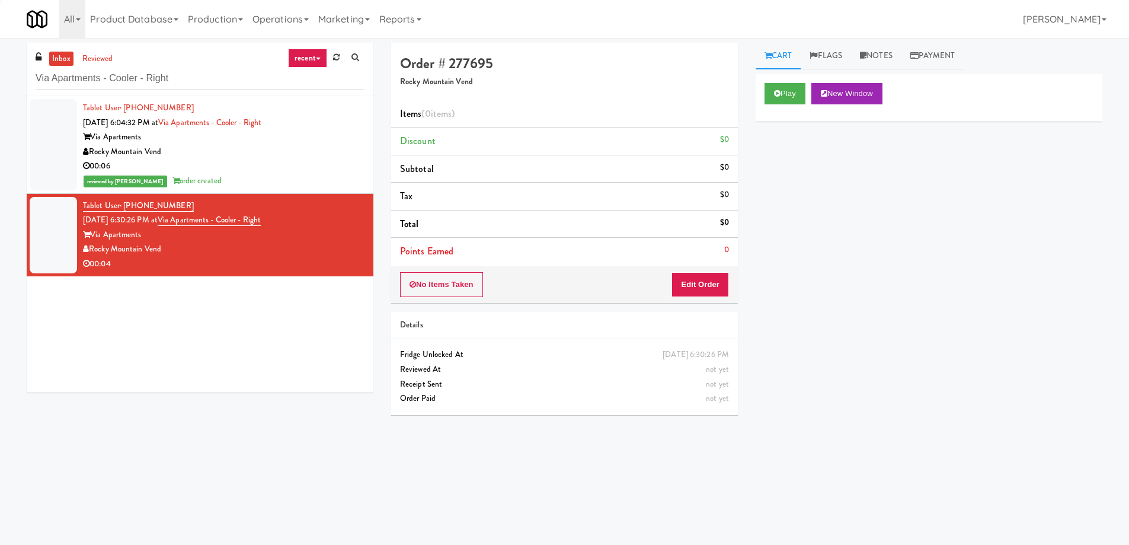
click at [758, 103] on div "Play New Window" at bounding box center [928, 97] width 347 height 47
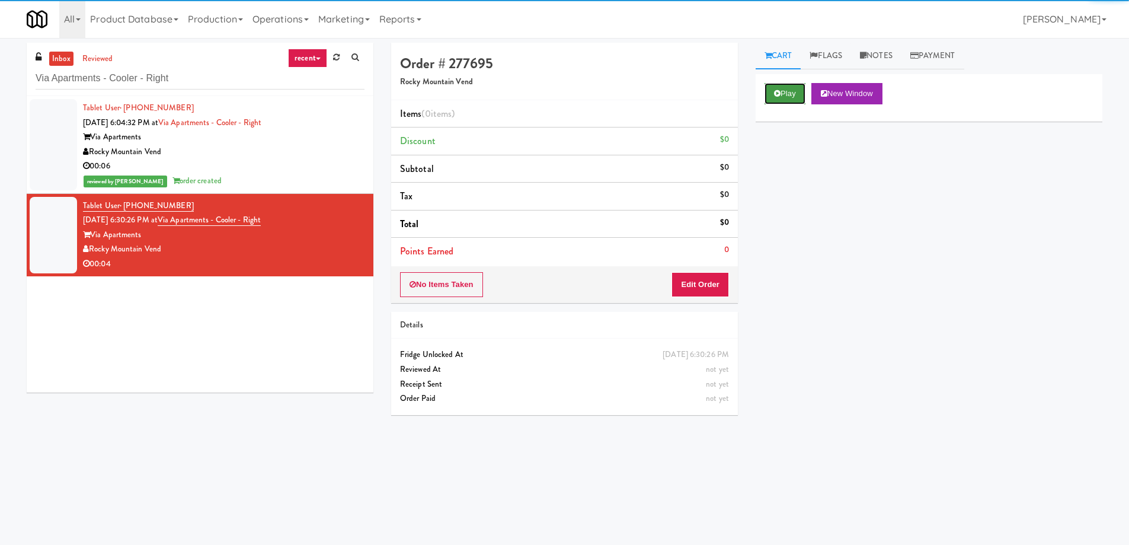
click at [798, 91] on button "Play" at bounding box center [784, 93] width 41 height 21
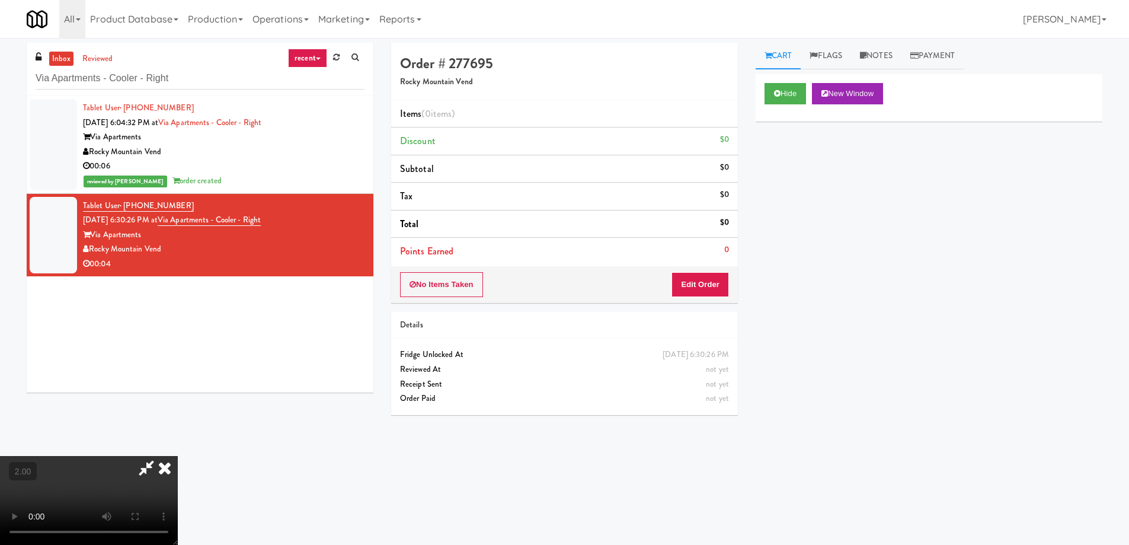
click at [178, 456] on video at bounding box center [89, 500] width 178 height 89
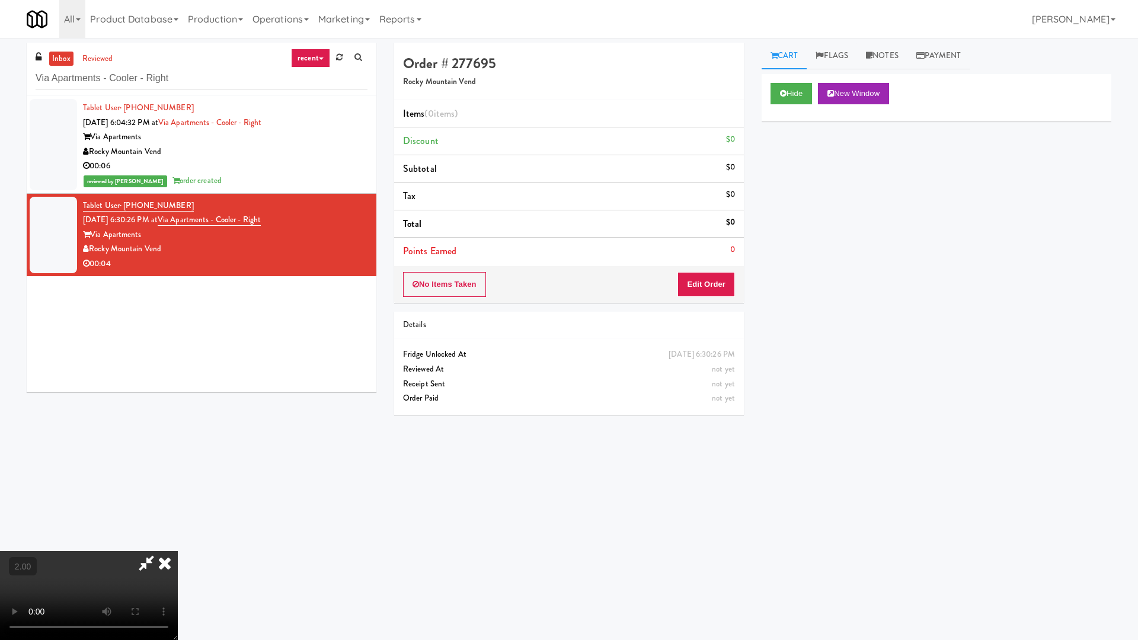
click at [178, 544] on video at bounding box center [89, 595] width 178 height 89
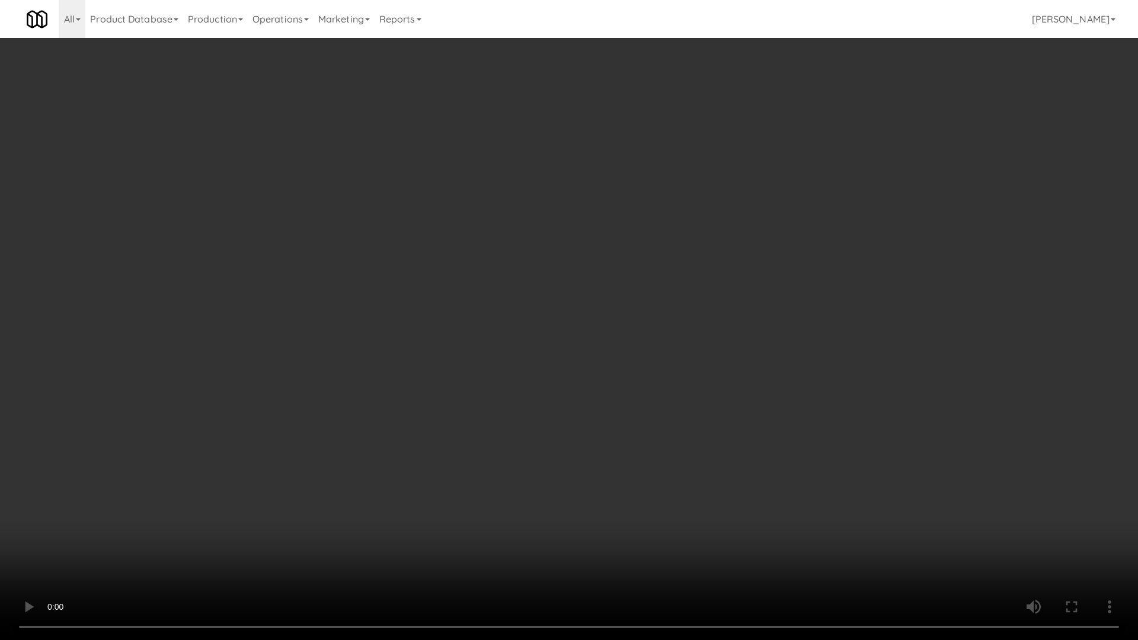
click at [721, 345] on video at bounding box center [569, 320] width 1138 height 640
click at [720, 350] on video at bounding box center [569, 320] width 1138 height 640
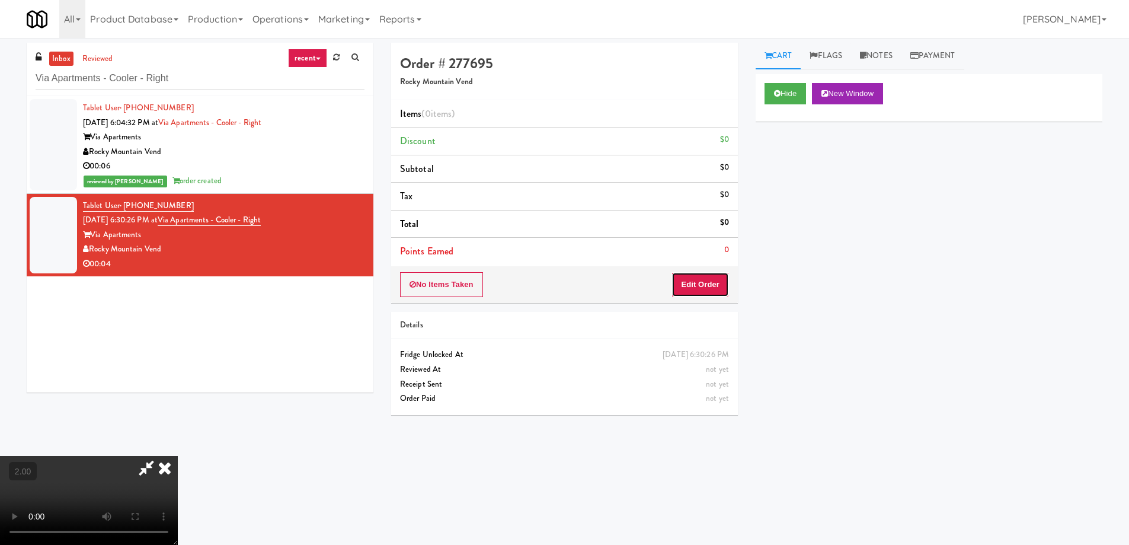
click at [709, 290] on button "Edit Order" at bounding box center [699, 284] width 57 height 25
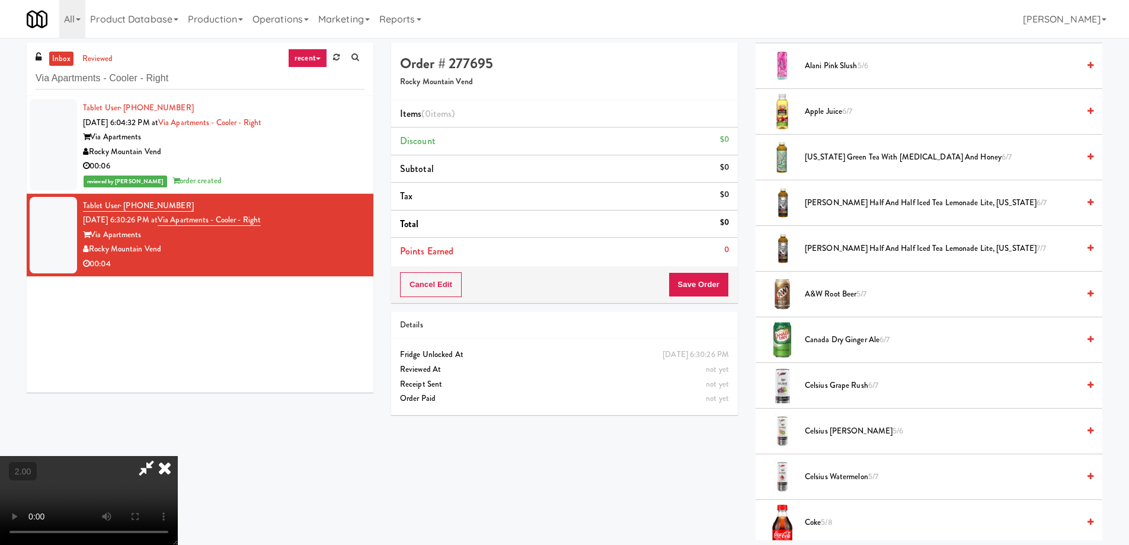
scroll to position [415, 0]
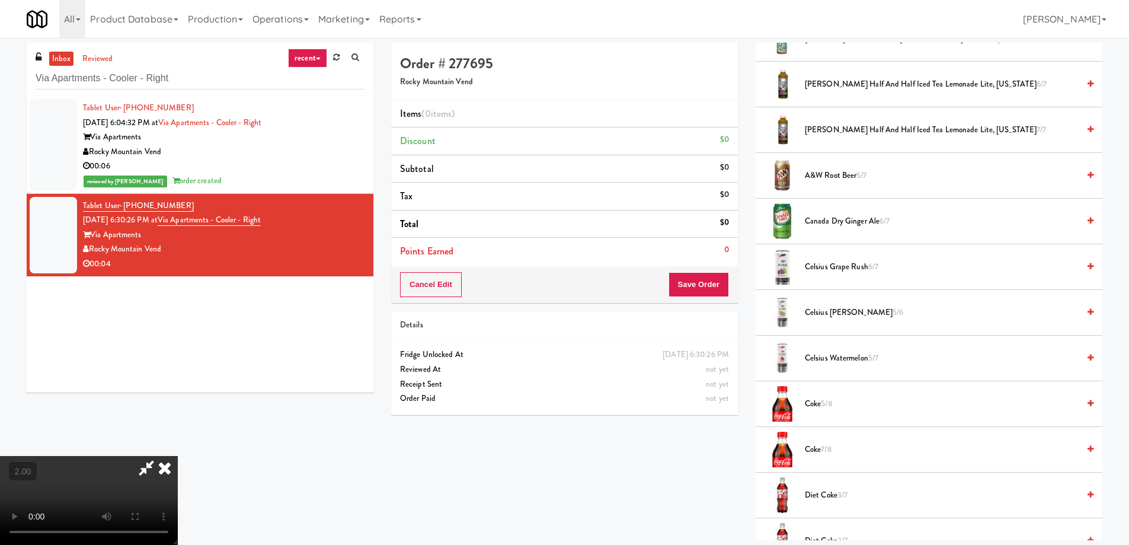
click at [823, 499] on span "Diet Coke 3/7" at bounding box center [942, 495] width 274 height 15
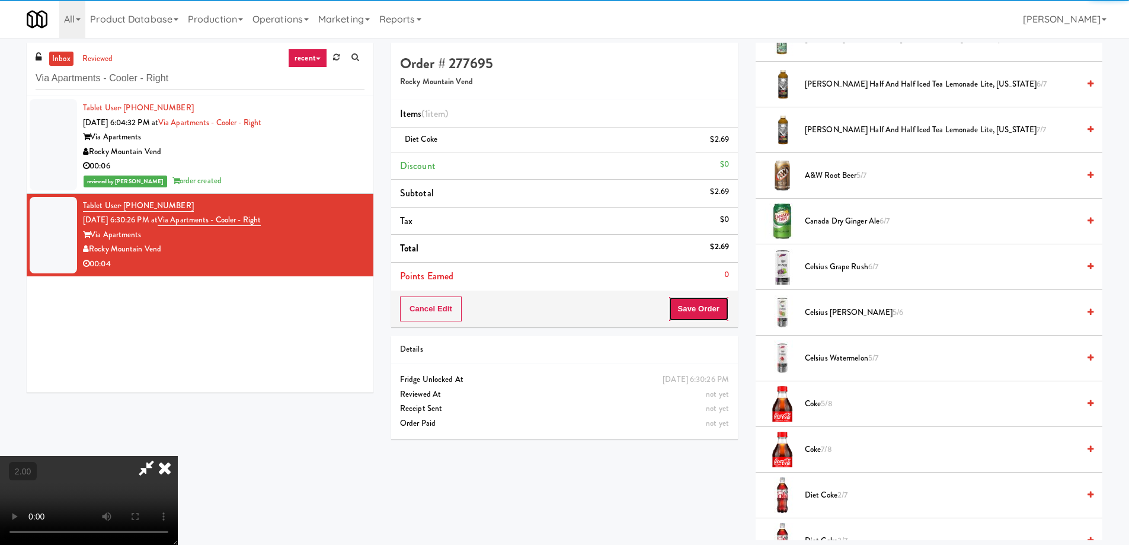
click at [694, 305] on button "Save Order" at bounding box center [698, 308] width 60 height 25
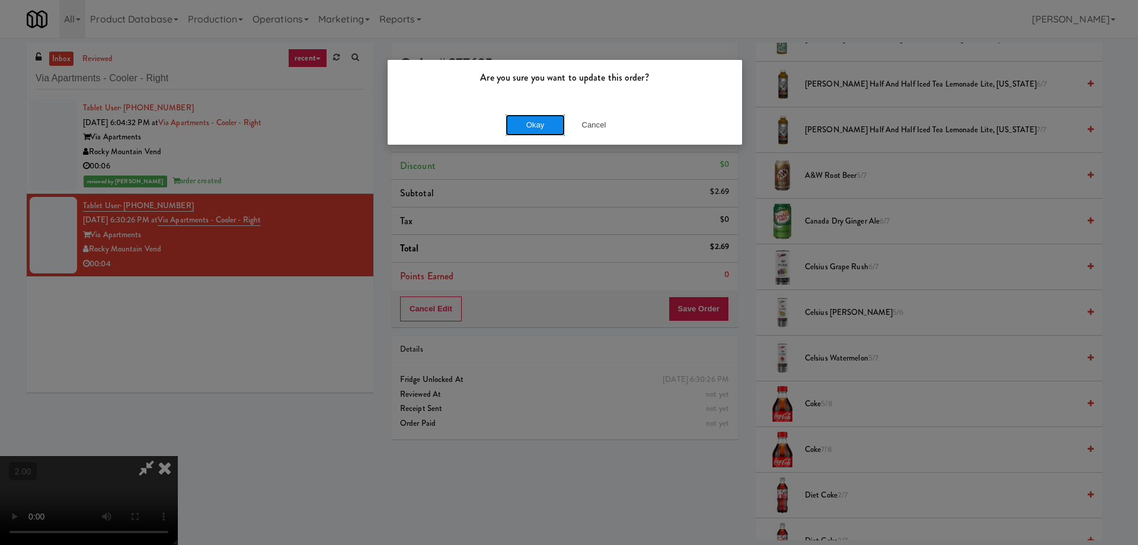
click at [532, 123] on button "Okay" at bounding box center [534, 124] width 59 height 21
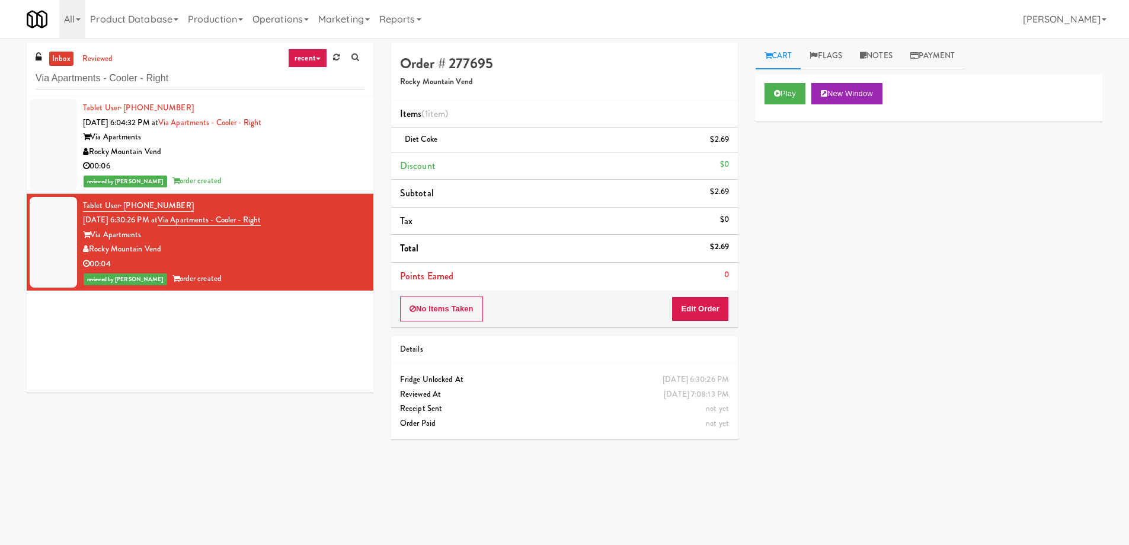
scroll to position [0, 0]
click at [181, 87] on input "Via Apartments - Cooler - Right" at bounding box center [200, 79] width 329 height 22
click at [181, 86] on input "Via Apartments - Cooler - Right" at bounding box center [200, 79] width 329 height 22
paste input "Moderne Pantry"
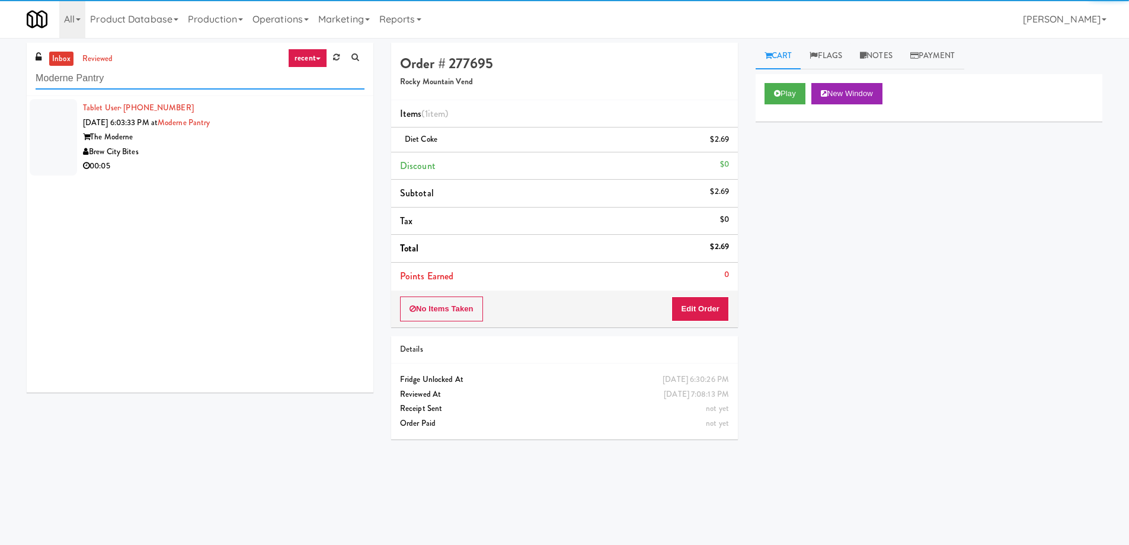
type input "Moderne Pantry"
click at [256, 168] on div "00:05" at bounding box center [223, 166] width 281 height 15
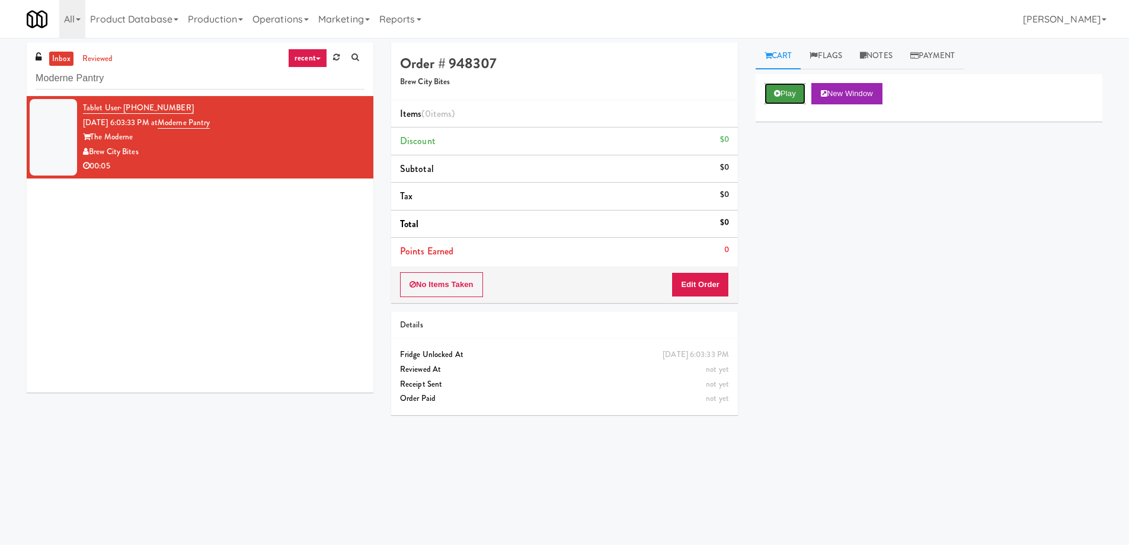
click at [777, 97] on icon at bounding box center [777, 93] width 7 height 8
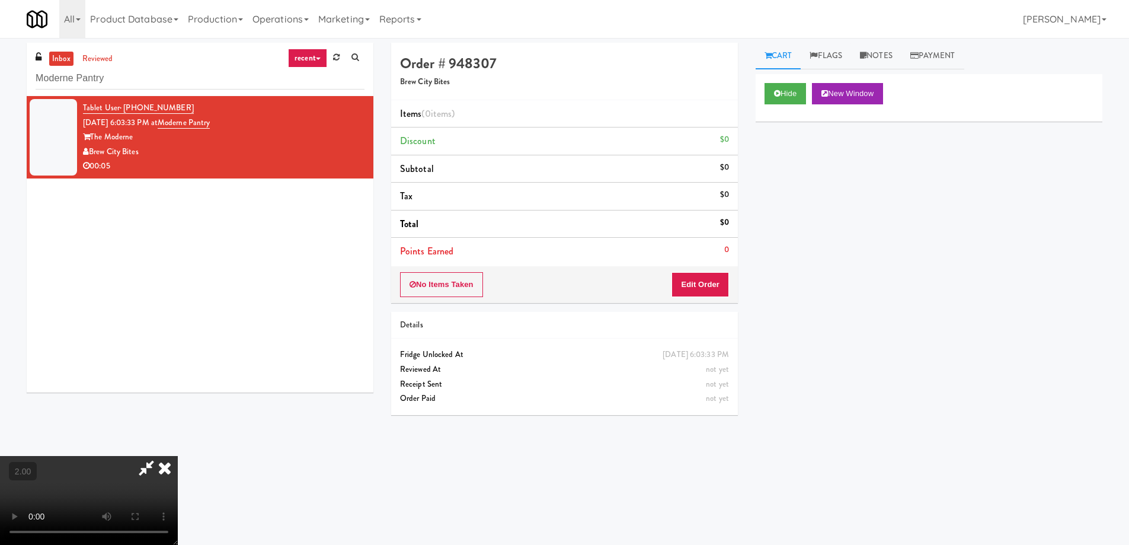
click at [178, 456] on video at bounding box center [89, 500] width 178 height 89
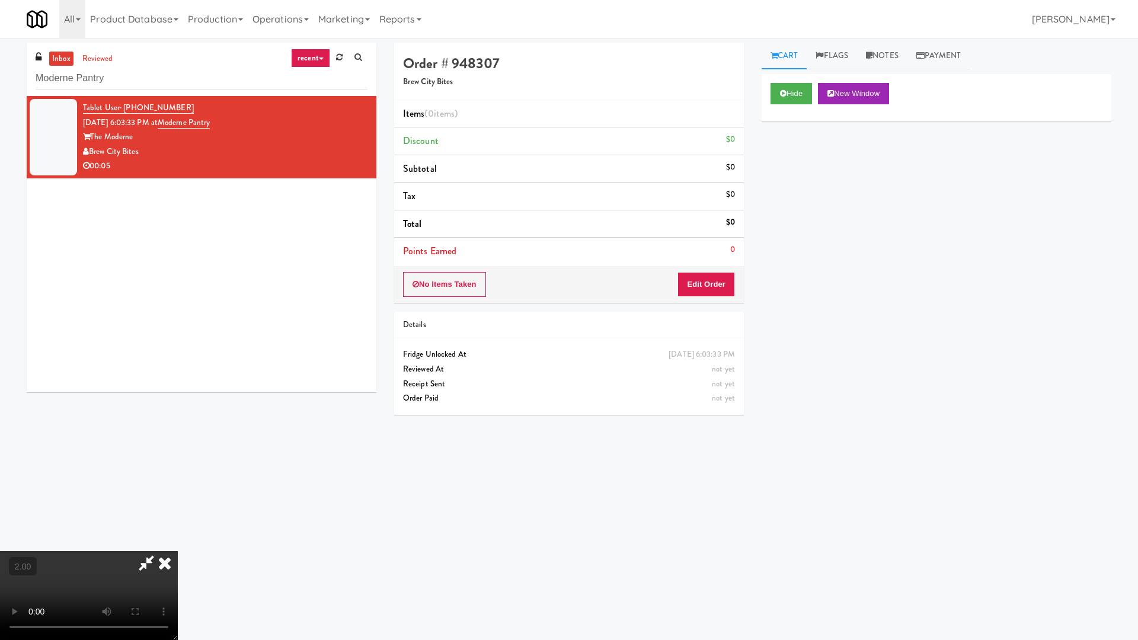
click at [178, 544] on video at bounding box center [89, 595] width 178 height 89
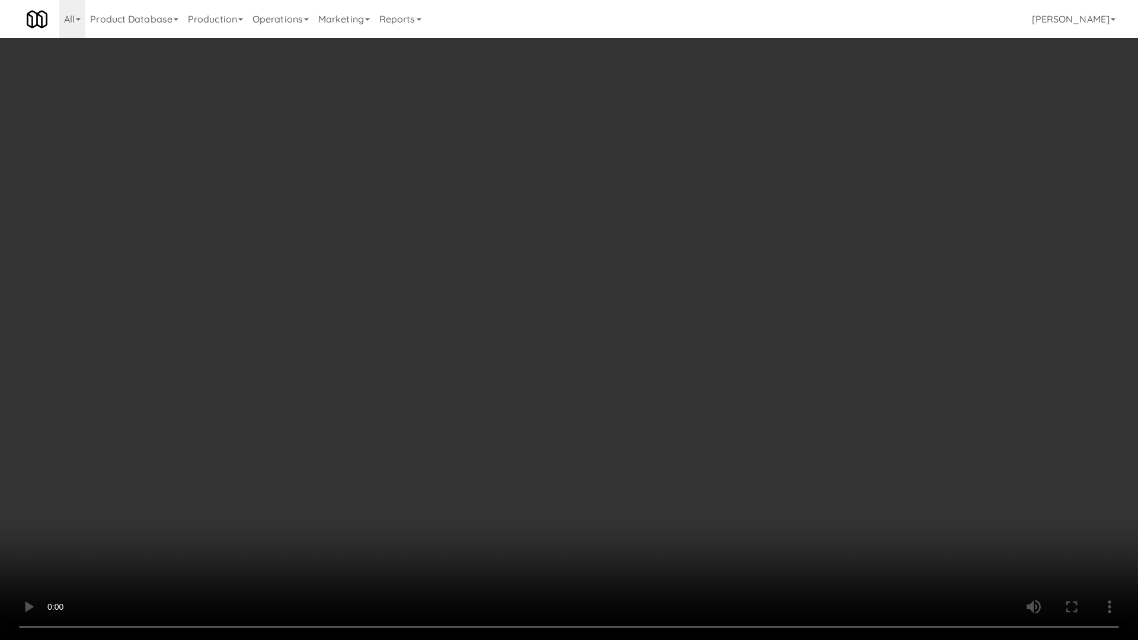
click at [745, 430] on video at bounding box center [569, 320] width 1138 height 640
click at [846, 463] on video at bounding box center [569, 320] width 1138 height 640
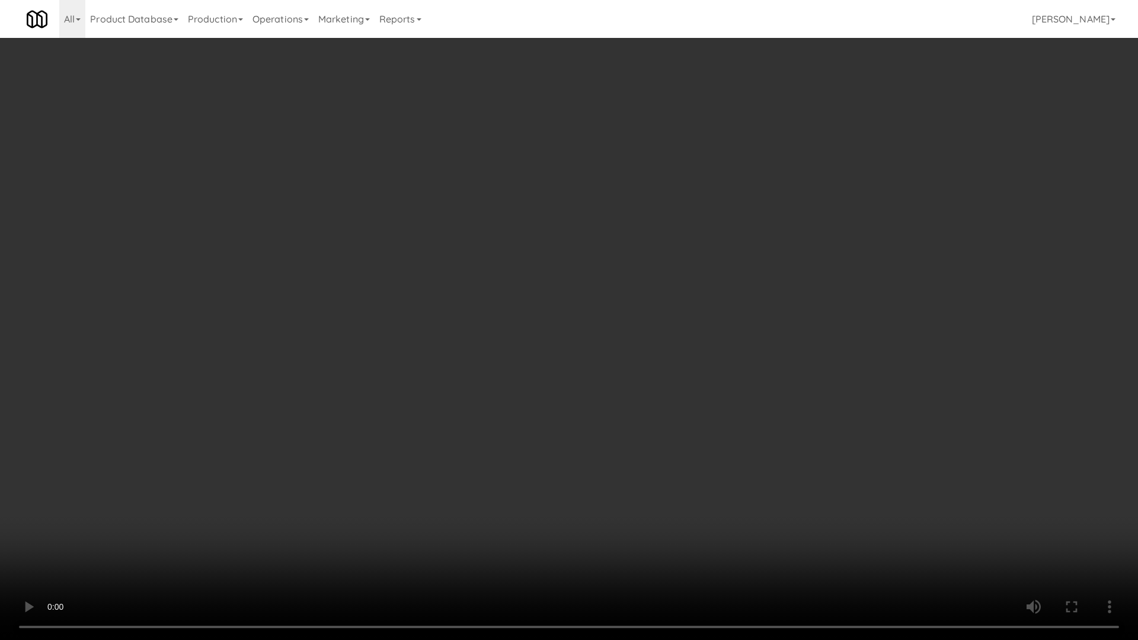
click at [846, 463] on video at bounding box center [569, 320] width 1138 height 640
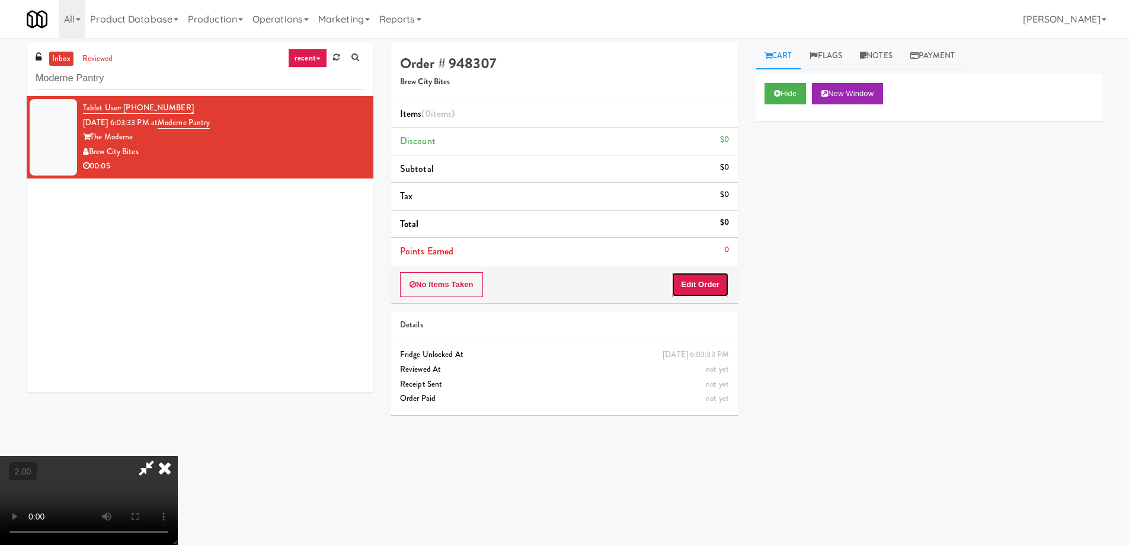
click at [689, 279] on button "Edit Order" at bounding box center [699, 284] width 57 height 25
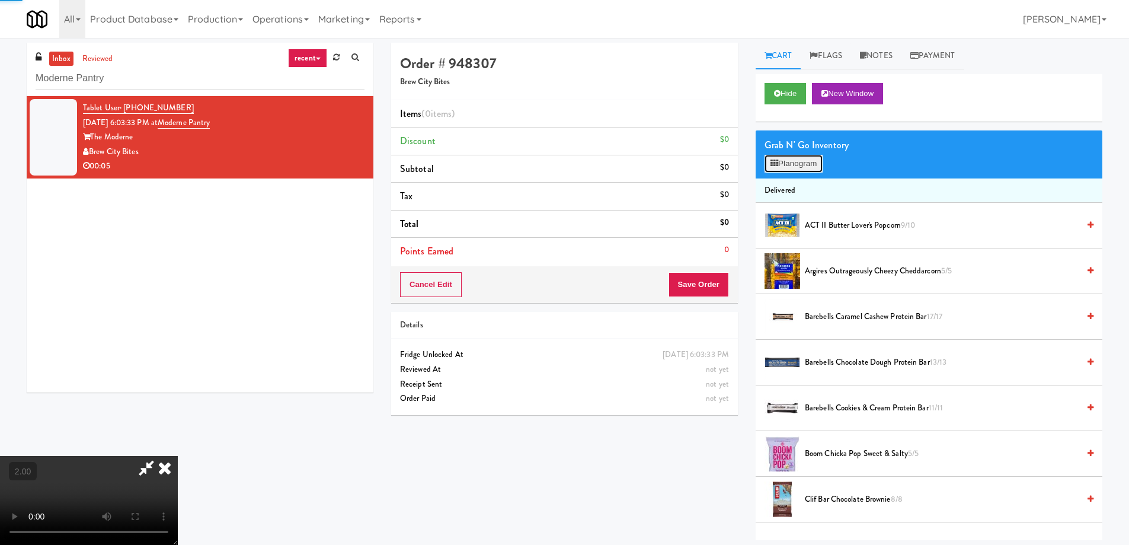
click at [781, 161] on button "Planogram" at bounding box center [793, 164] width 58 height 18
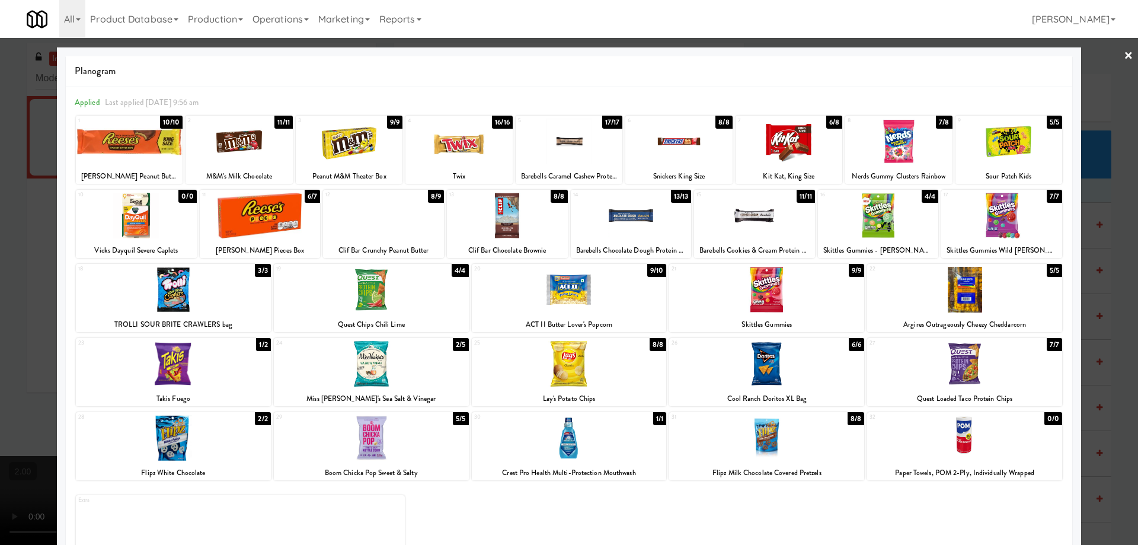
click at [947, 370] on div at bounding box center [964, 364] width 195 height 46
click at [0, 372] on div at bounding box center [569, 272] width 1138 height 545
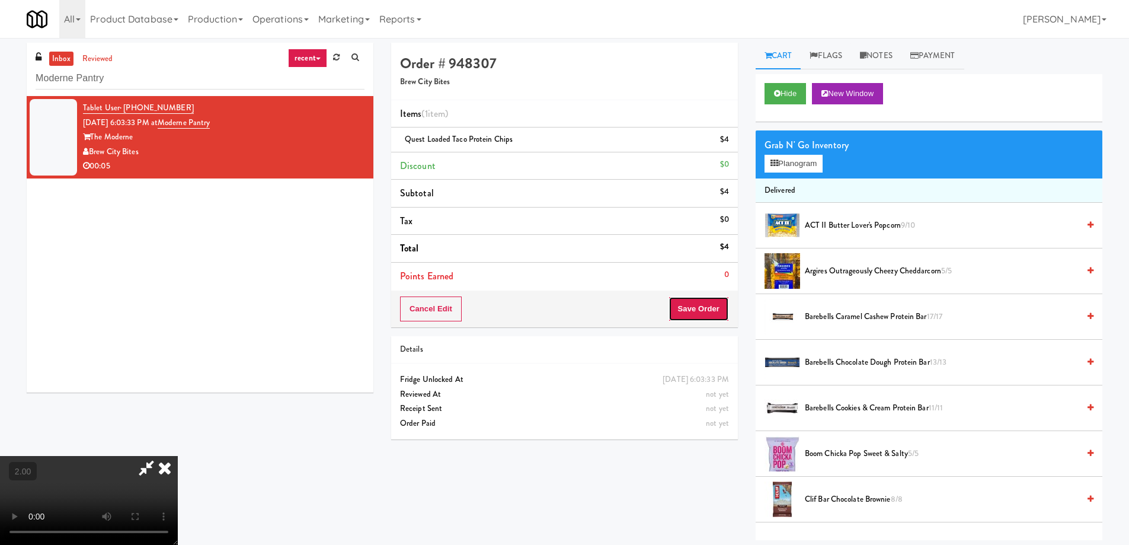
click at [720, 313] on button "Save Order" at bounding box center [698, 308] width 60 height 25
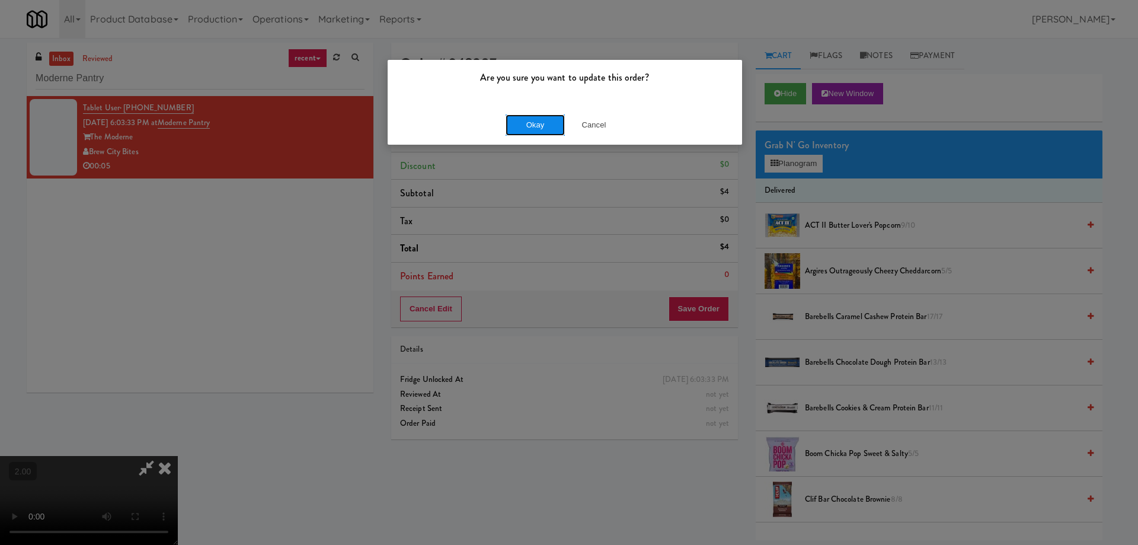
click at [515, 123] on button "Okay" at bounding box center [534, 124] width 59 height 21
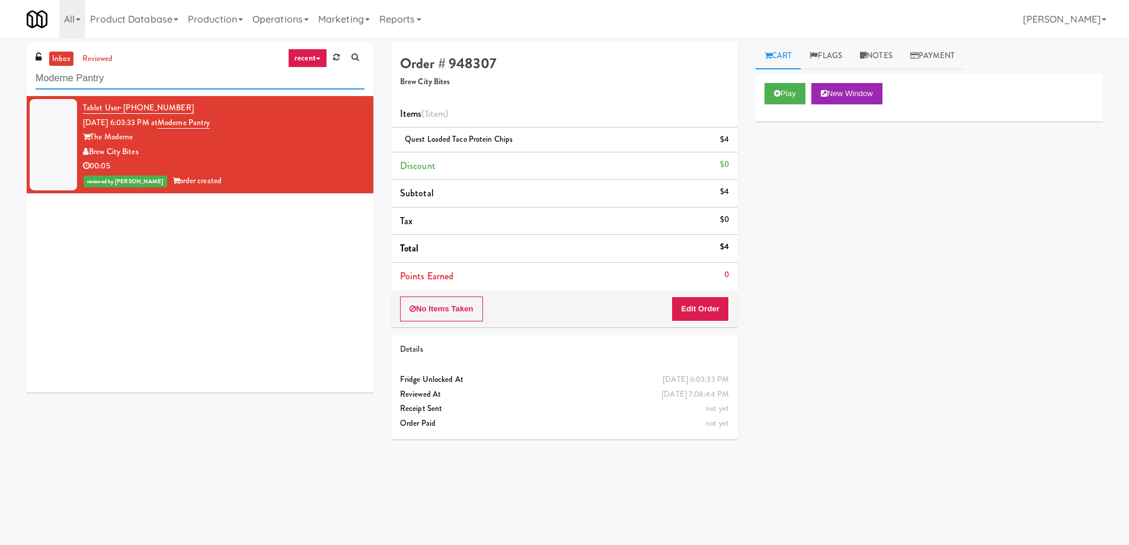
click at [100, 77] on input "Moderne Pantry" at bounding box center [200, 79] width 329 height 22
paste input "360 W [PERSON_NAME] - Left - Fridge"
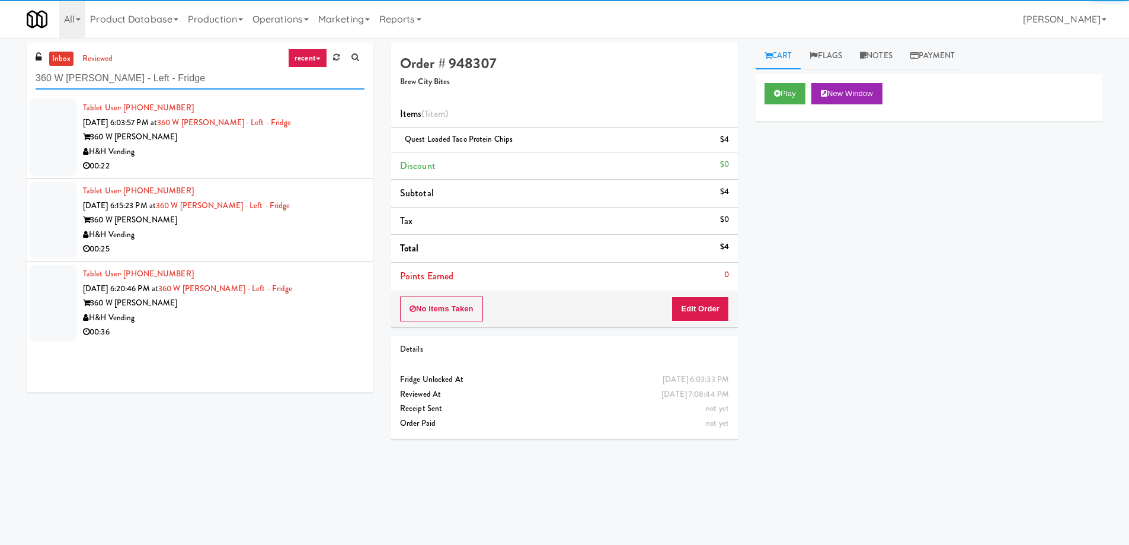
type input "360 W [PERSON_NAME] - Left - Fridge"
click at [201, 153] on div "H&H Vending" at bounding box center [223, 152] width 281 height 15
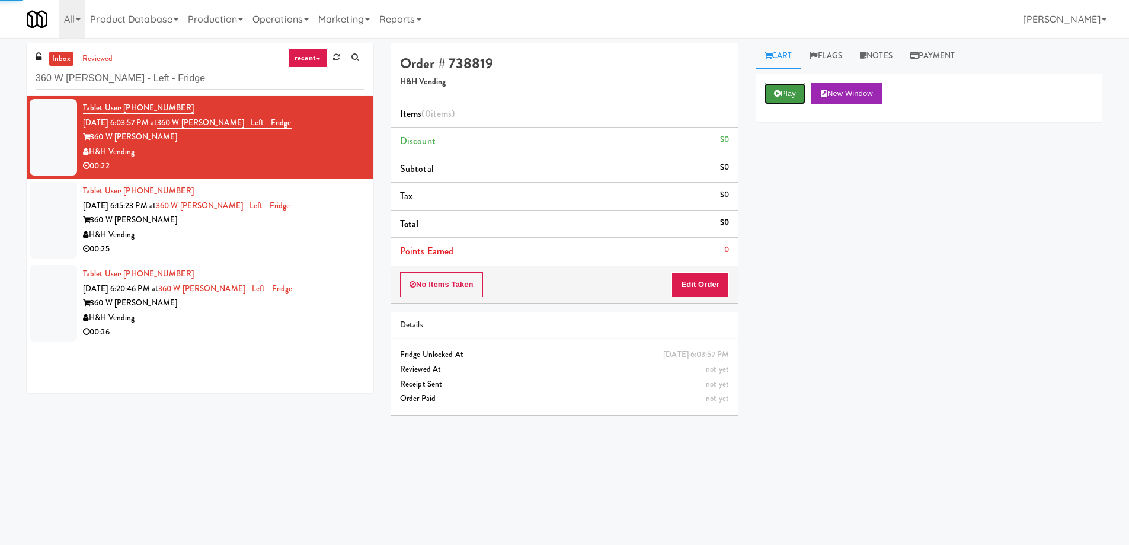
click at [786, 94] on button "Play" at bounding box center [784, 93] width 41 height 21
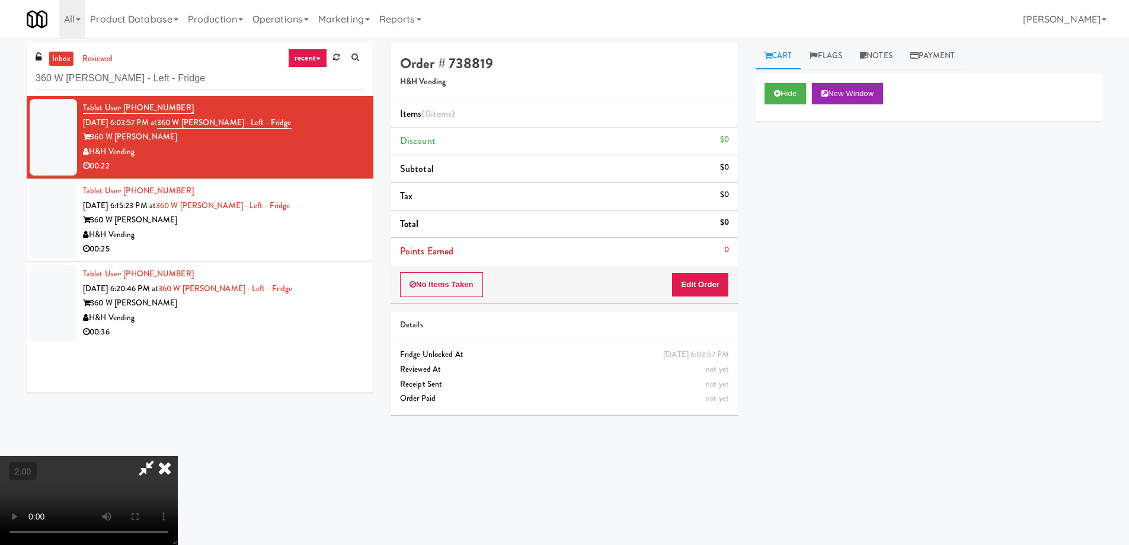
click at [178, 456] on video at bounding box center [89, 500] width 178 height 89
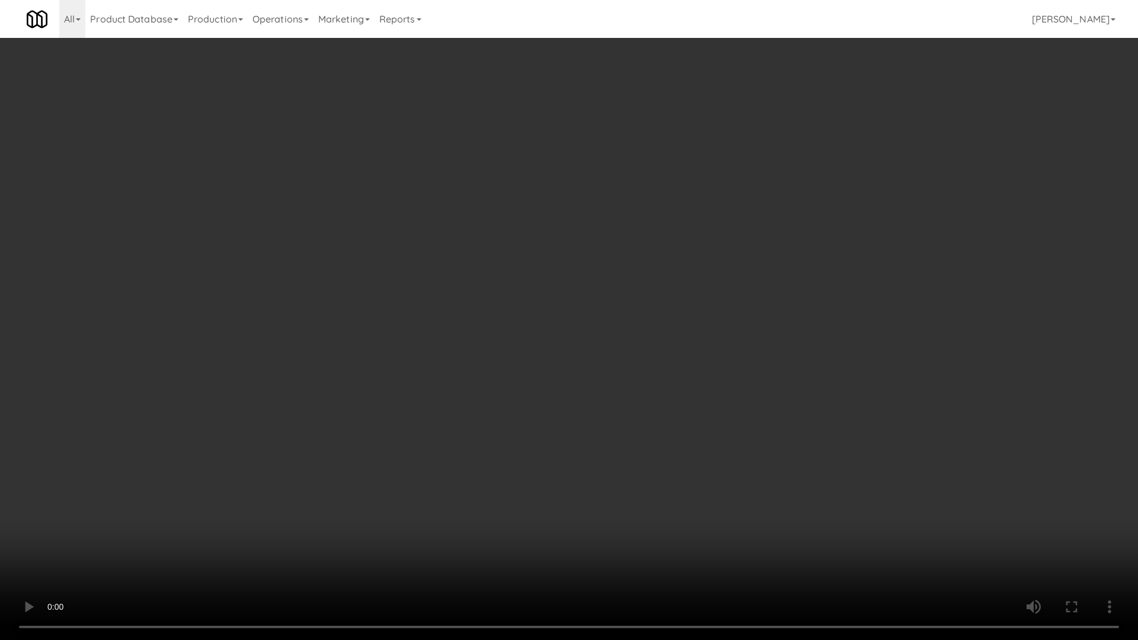
click at [1035, 91] on video at bounding box center [569, 320] width 1138 height 640
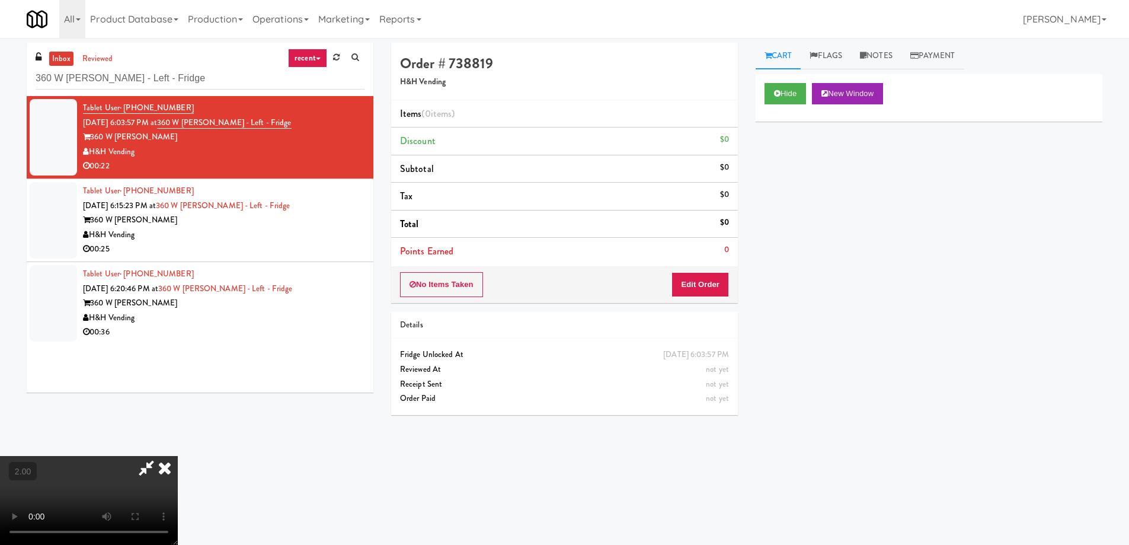
drag, startPoint x: 673, startPoint y: 177, endPoint x: 440, endPoint y: 131, distance: 237.9
click at [178, 456] on icon at bounding box center [165, 468] width 26 height 24
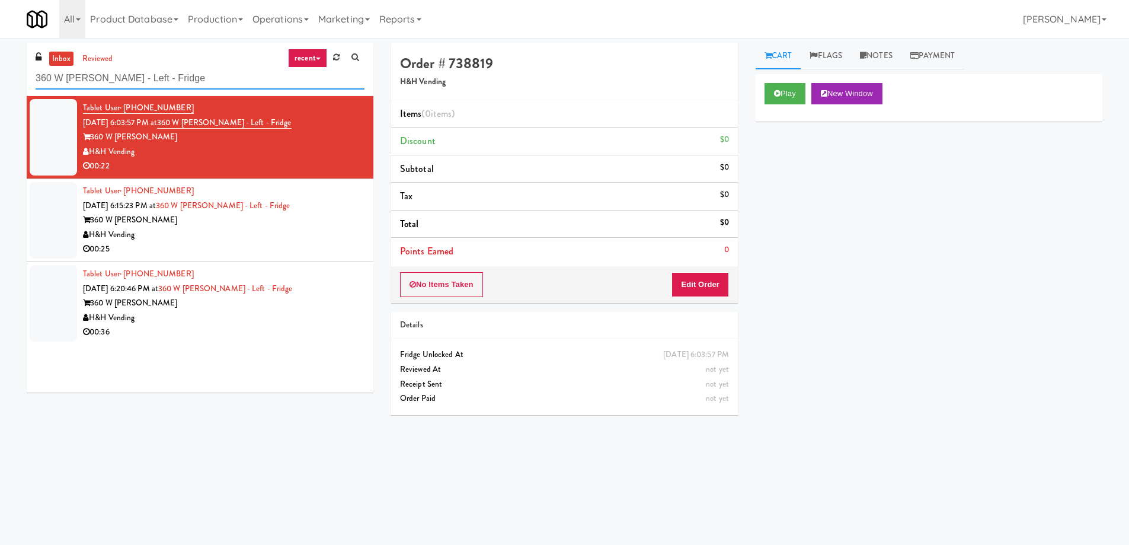
click at [191, 81] on input "360 W [PERSON_NAME] - Left - Fridge" at bounding box center [200, 79] width 329 height 22
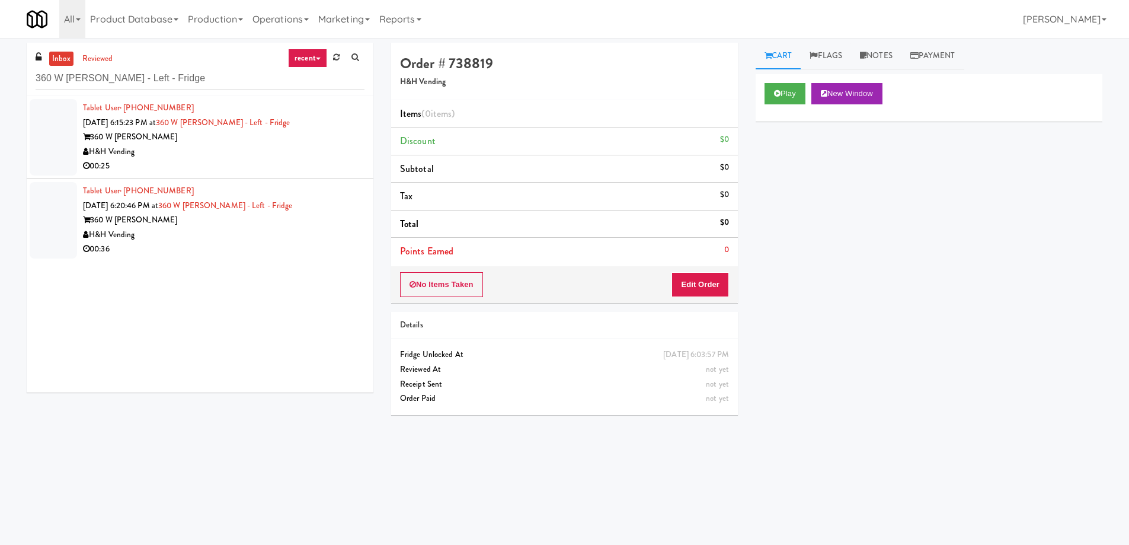
click at [201, 165] on div "00:25" at bounding box center [223, 166] width 281 height 15
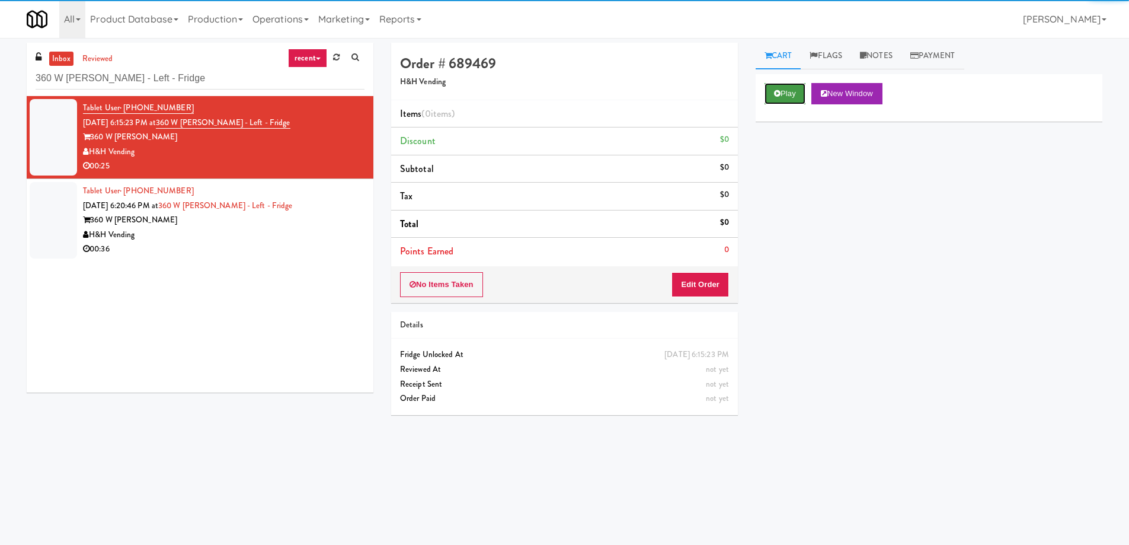
click at [785, 97] on button "Play" at bounding box center [784, 93] width 41 height 21
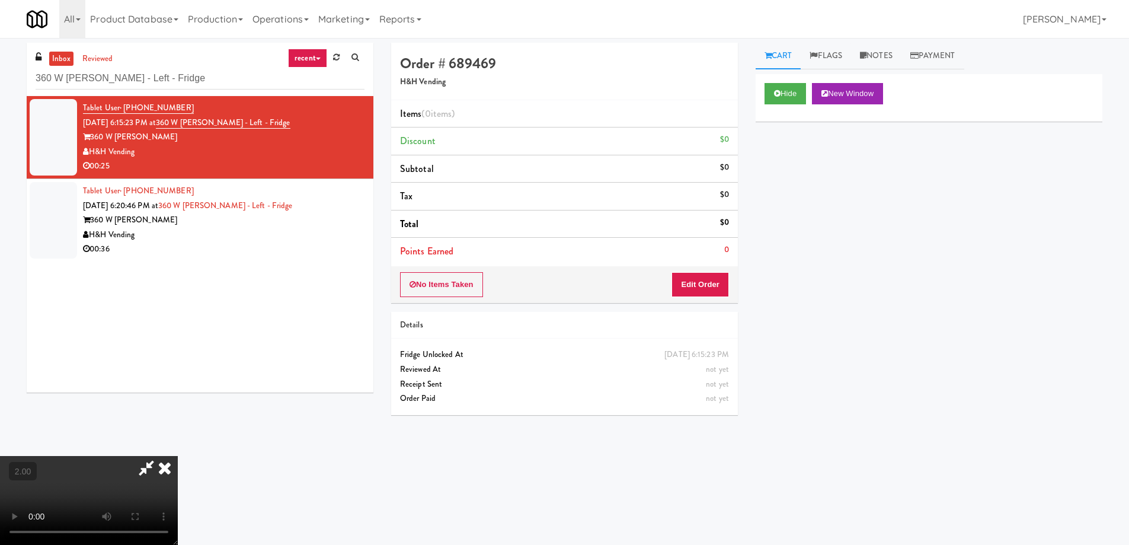
click at [178, 456] on video at bounding box center [89, 500] width 178 height 89
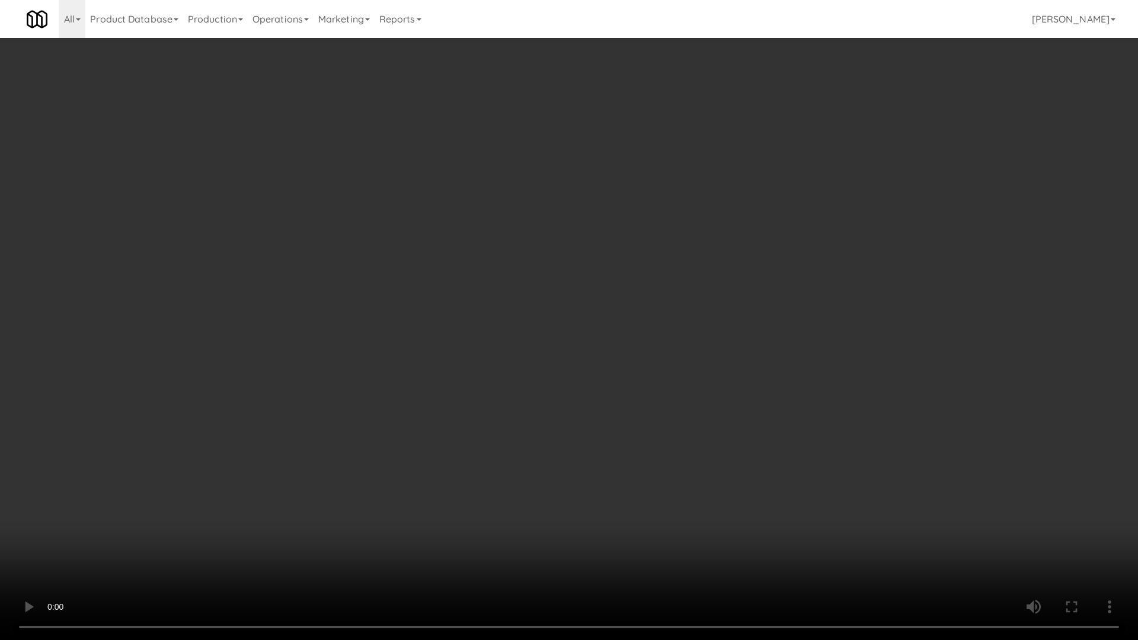
click at [753, 379] on video at bounding box center [569, 320] width 1138 height 640
click at [773, 417] on video at bounding box center [569, 320] width 1138 height 640
click at [768, 415] on video at bounding box center [569, 320] width 1138 height 640
click at [763, 414] on video at bounding box center [569, 320] width 1138 height 640
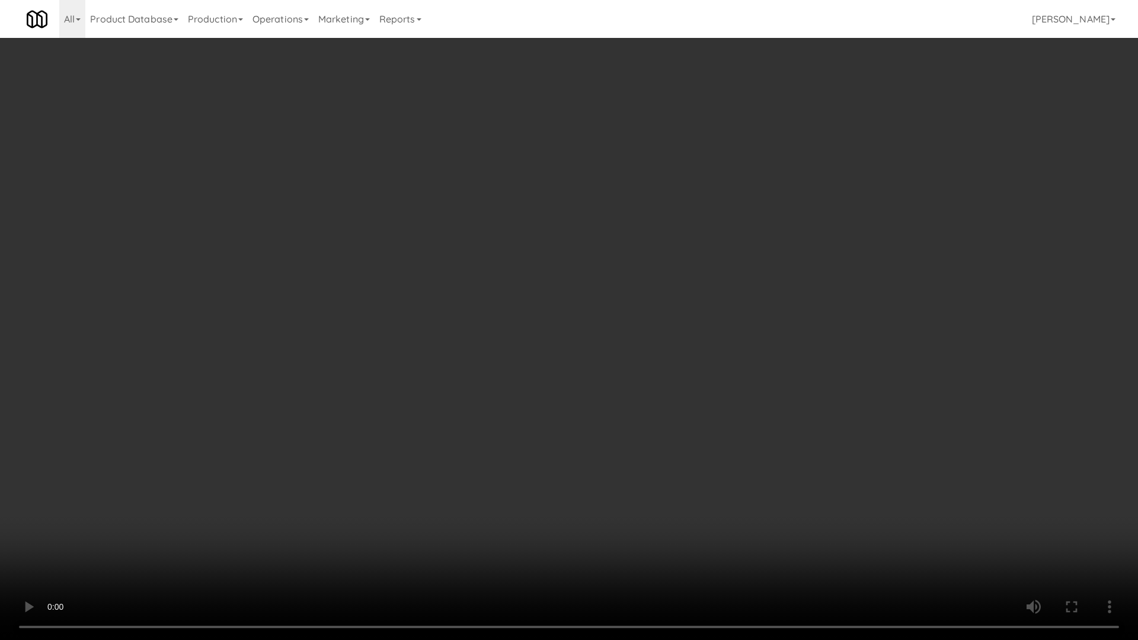
click at [763, 414] on video at bounding box center [569, 320] width 1138 height 640
click at [762, 414] on video at bounding box center [569, 320] width 1138 height 640
click at [757, 414] on video at bounding box center [569, 320] width 1138 height 640
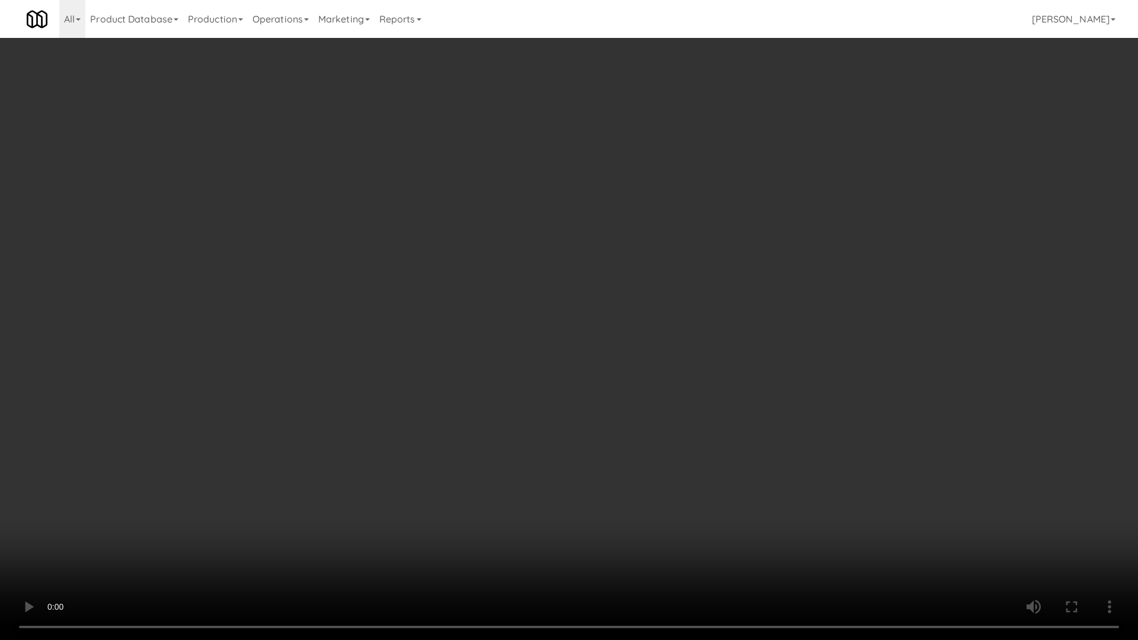
click at [753, 413] on video at bounding box center [569, 320] width 1138 height 640
click at [729, 418] on video at bounding box center [569, 320] width 1138 height 640
click at [763, 529] on video at bounding box center [569, 320] width 1138 height 640
click at [749, 499] on video at bounding box center [569, 320] width 1138 height 640
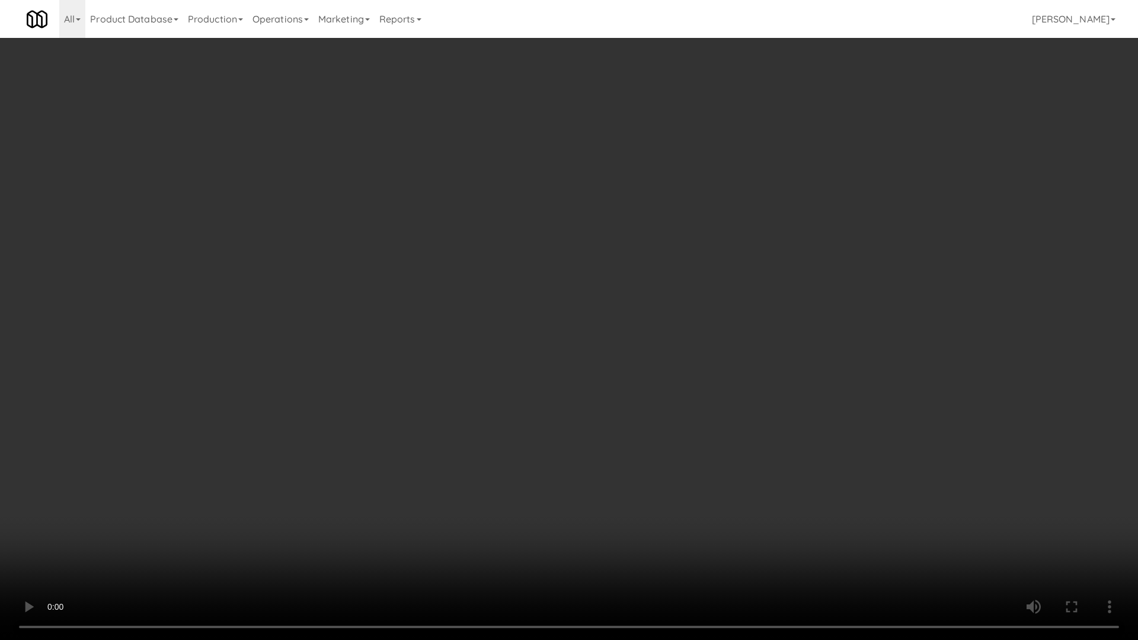
click at [709, 459] on video at bounding box center [569, 320] width 1138 height 640
click at [707, 473] on video at bounding box center [569, 320] width 1138 height 640
click at [790, 466] on video at bounding box center [569, 320] width 1138 height 640
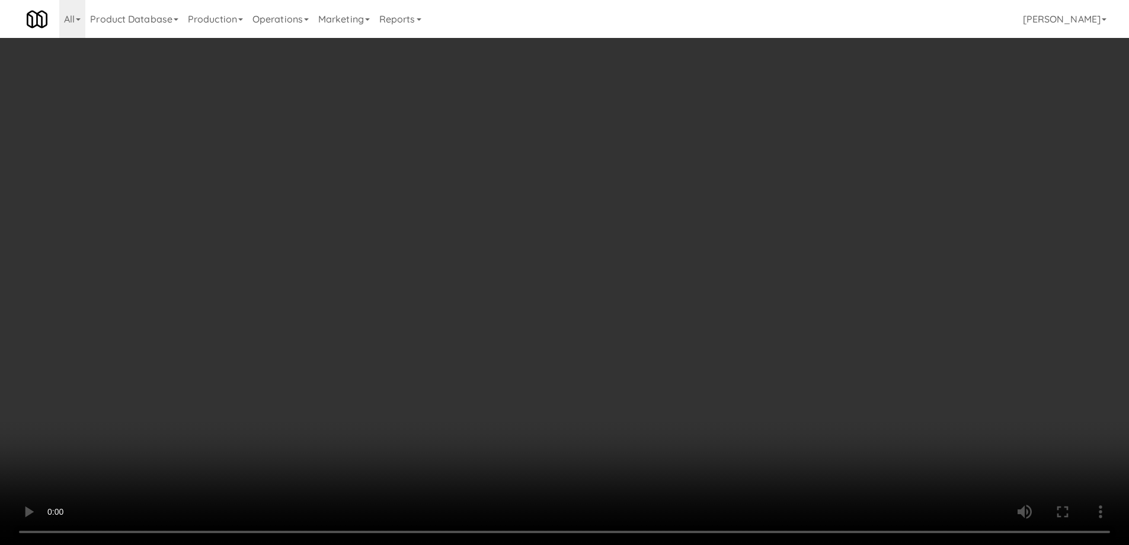
click at [457, 309] on video at bounding box center [564, 272] width 1129 height 545
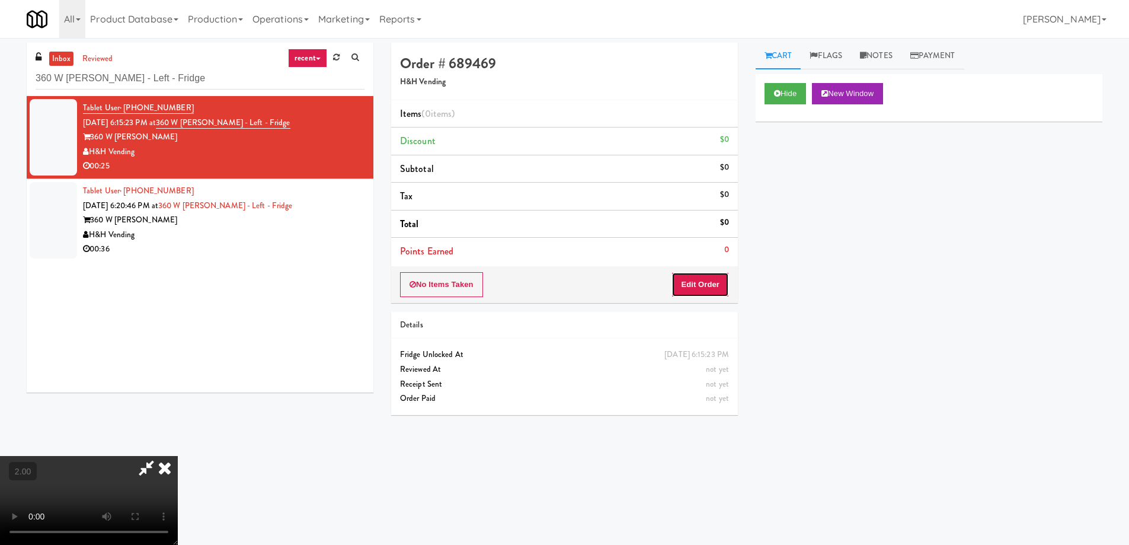
click at [695, 281] on button "Edit Order" at bounding box center [699, 284] width 57 height 25
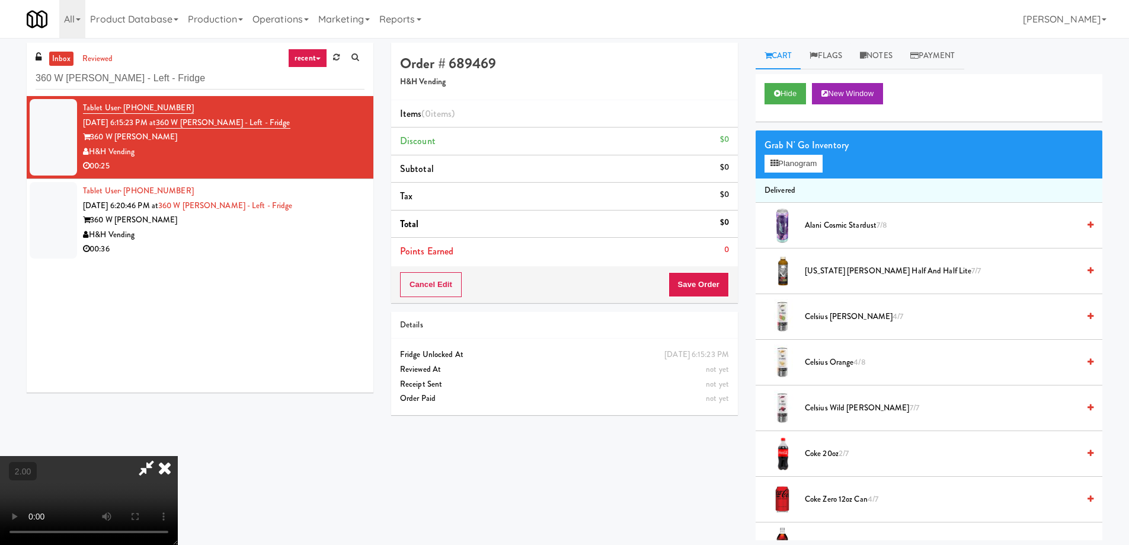
scroll to position [892, 0]
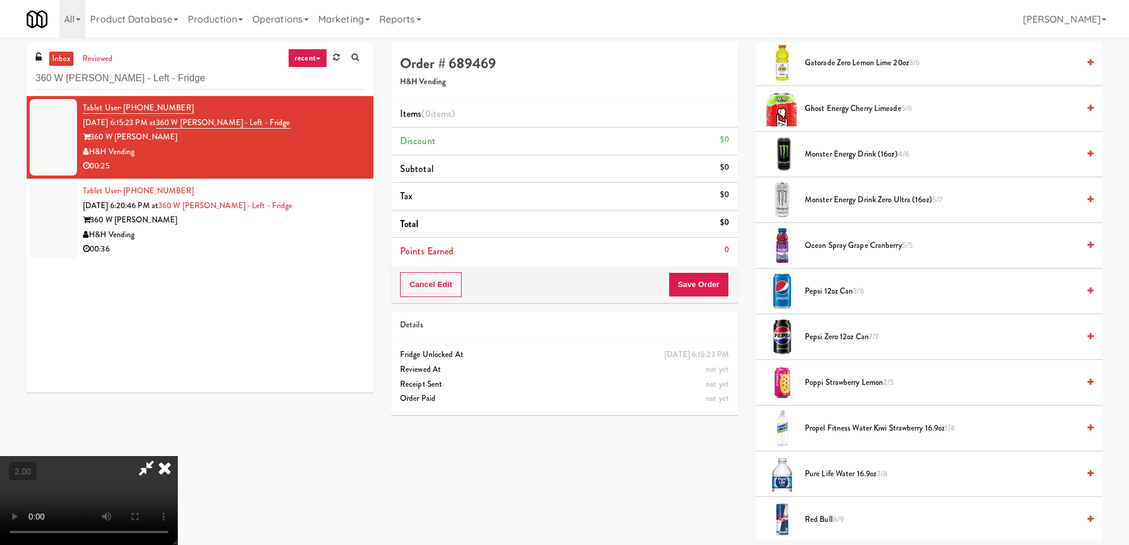
click at [820, 339] on span "Pepsi Zero 12oz can 7/7" at bounding box center [942, 336] width 274 height 15
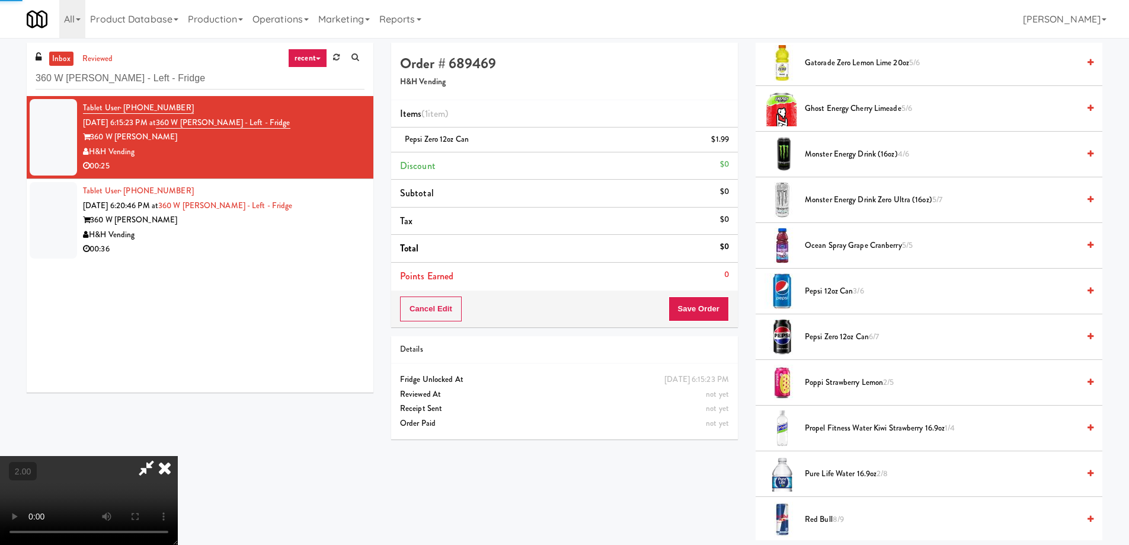
click at [178, 456] on video at bounding box center [89, 500] width 178 height 89
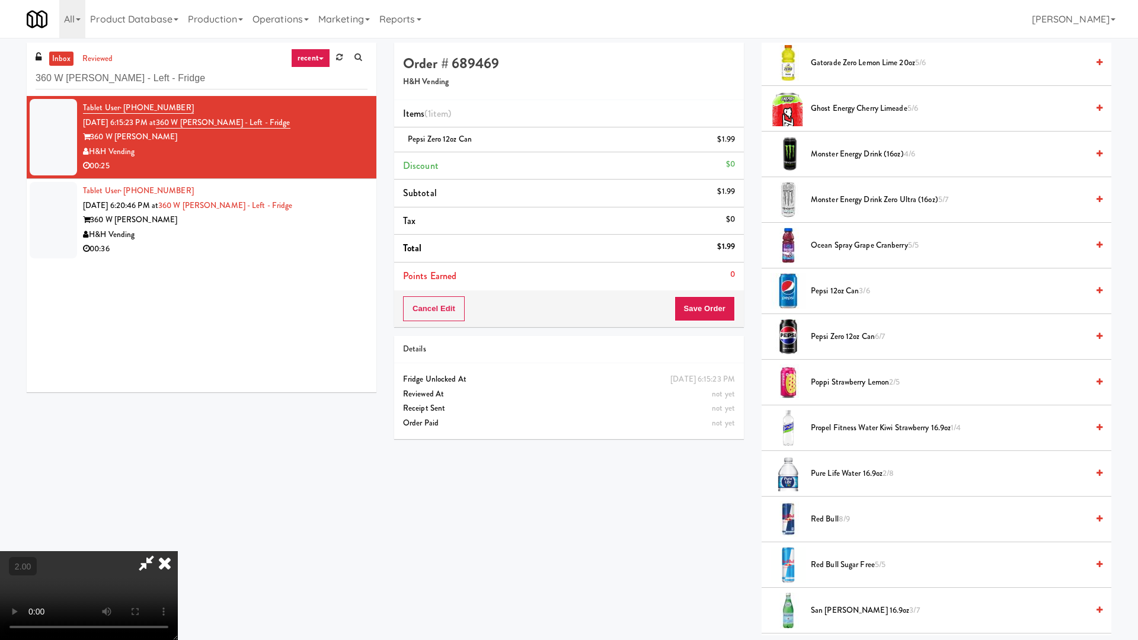
click at [178, 544] on video at bounding box center [89, 595] width 178 height 89
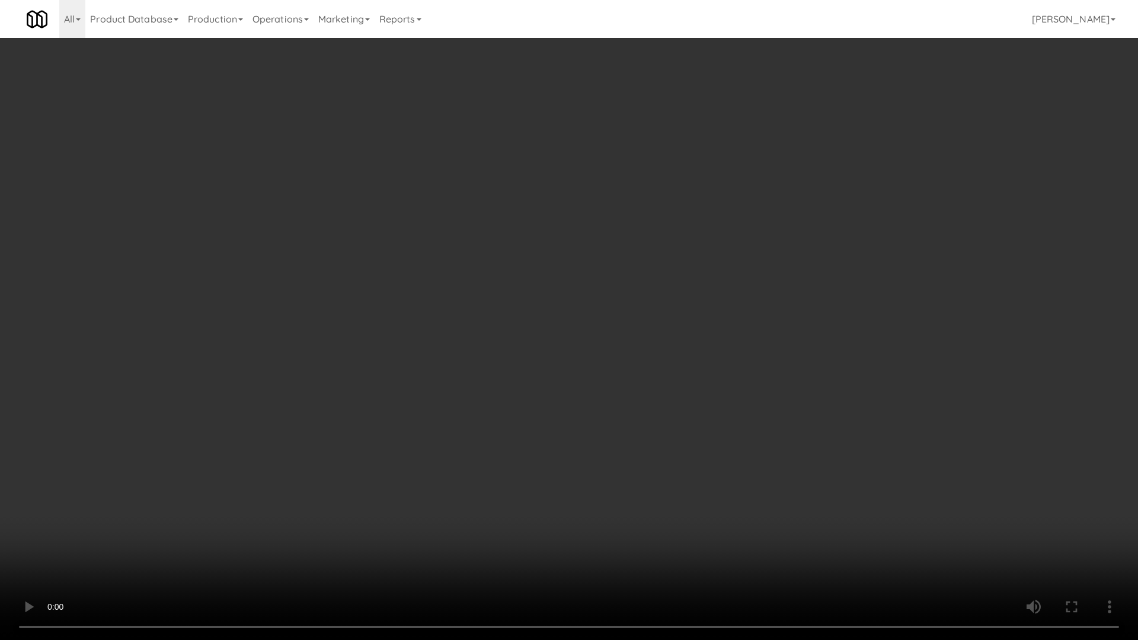
click at [953, 487] on video at bounding box center [569, 320] width 1138 height 640
click at [905, 465] on video at bounding box center [569, 320] width 1138 height 640
click at [873, 514] on video at bounding box center [569, 320] width 1138 height 640
click at [863, 501] on video at bounding box center [569, 320] width 1138 height 640
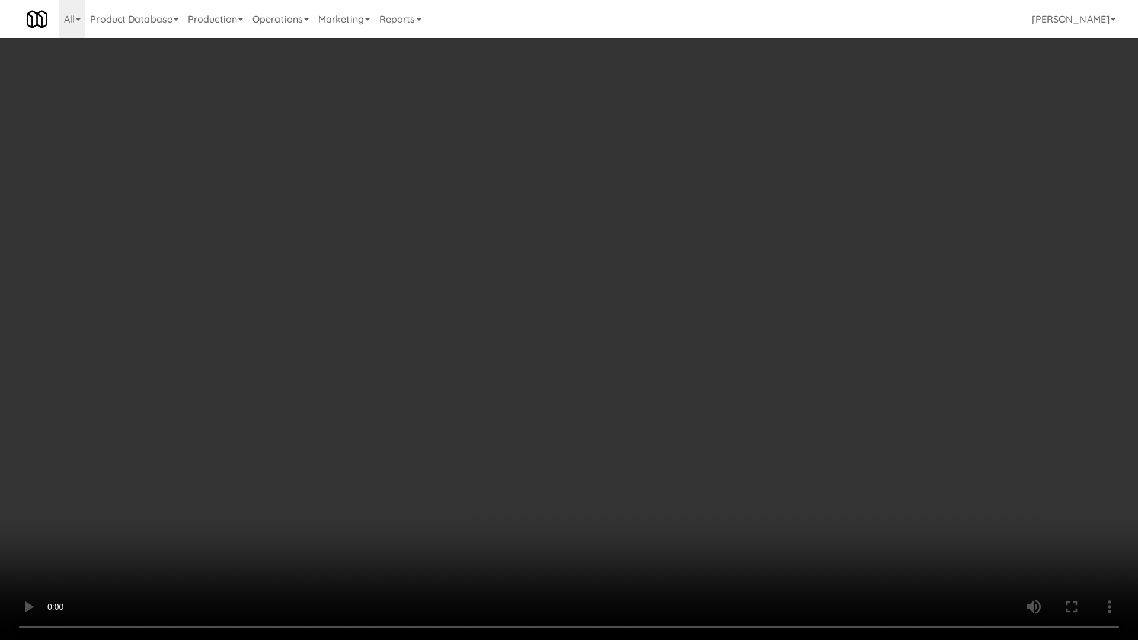
click at [860, 501] on video at bounding box center [569, 320] width 1138 height 640
click at [921, 496] on video at bounding box center [569, 320] width 1138 height 640
click at [865, 535] on video at bounding box center [569, 320] width 1138 height 640
click at [862, 527] on video at bounding box center [569, 320] width 1138 height 640
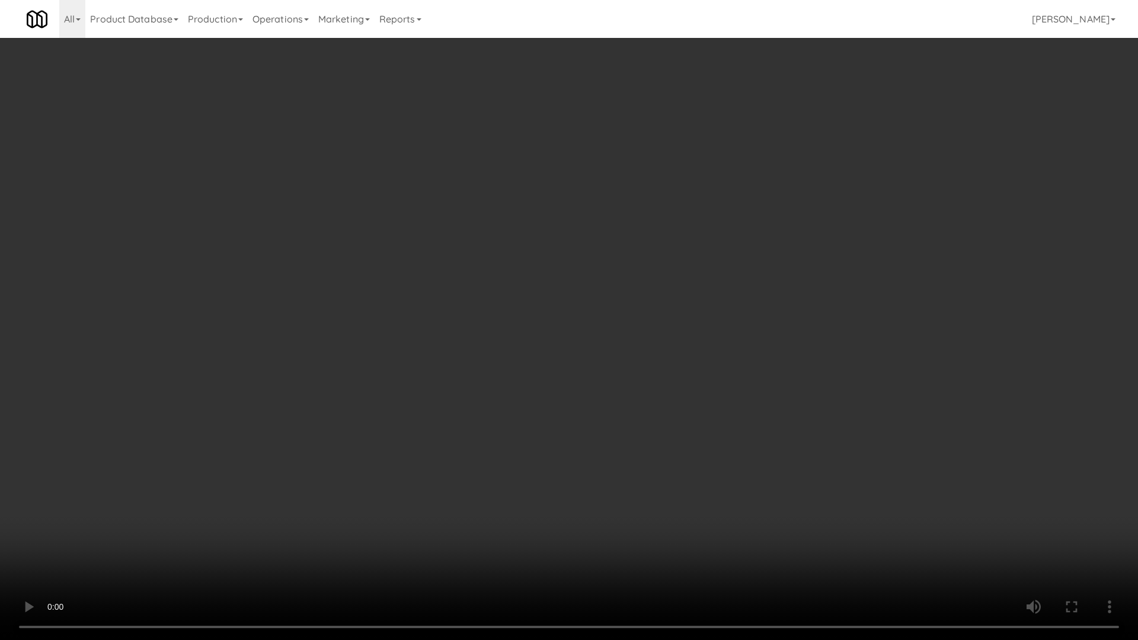
click at [840, 475] on video at bounding box center [569, 320] width 1138 height 640
click at [841, 476] on video at bounding box center [569, 320] width 1138 height 640
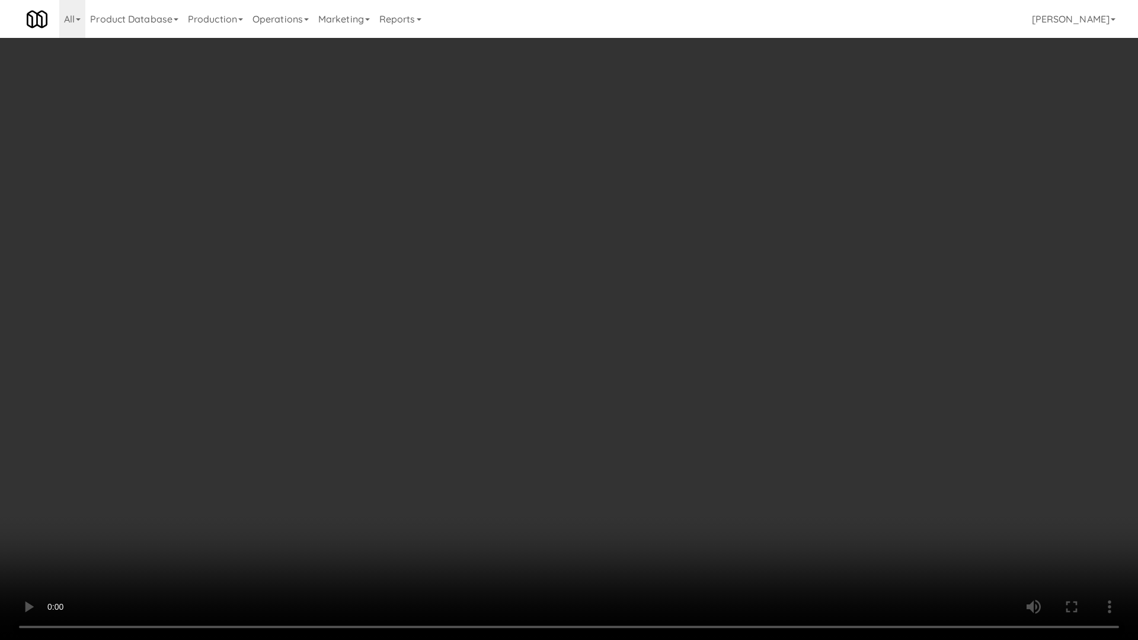
click at [841, 476] on video at bounding box center [569, 320] width 1138 height 640
click at [853, 536] on video at bounding box center [569, 320] width 1138 height 640
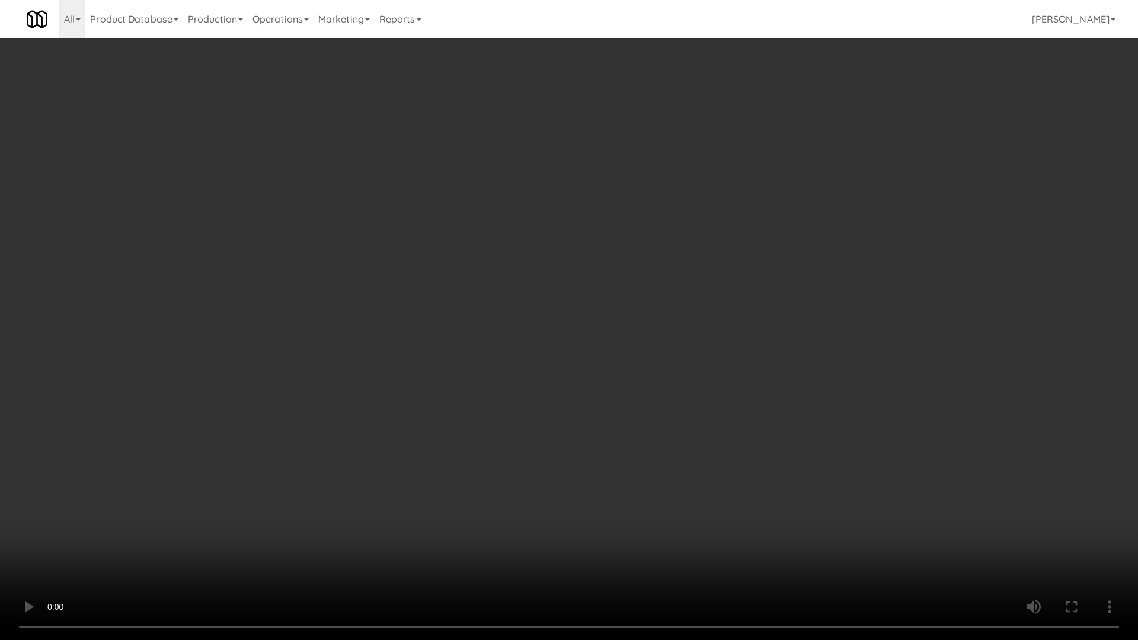
click at [853, 536] on video at bounding box center [569, 320] width 1138 height 640
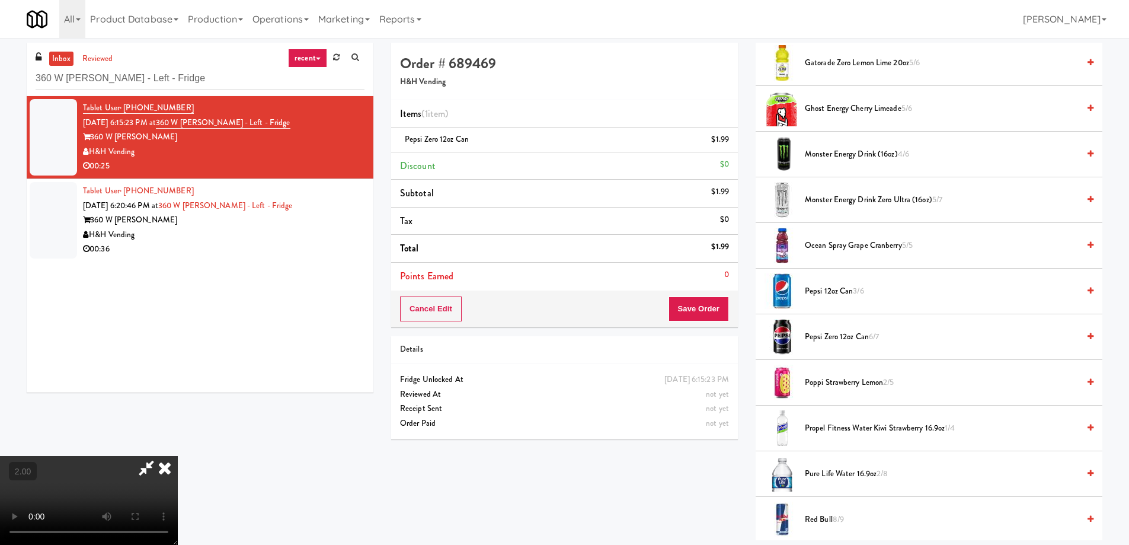
click at [840, 385] on span "Poppi Strawberry Lemon 2/5" at bounding box center [942, 382] width 274 height 15
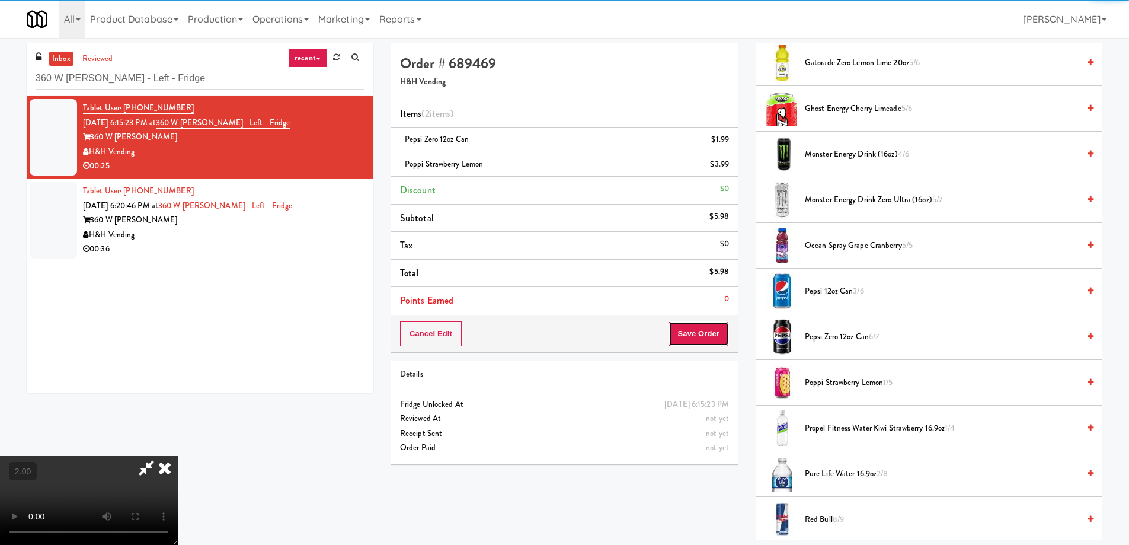
click at [720, 321] on button "Save Order" at bounding box center [698, 333] width 60 height 25
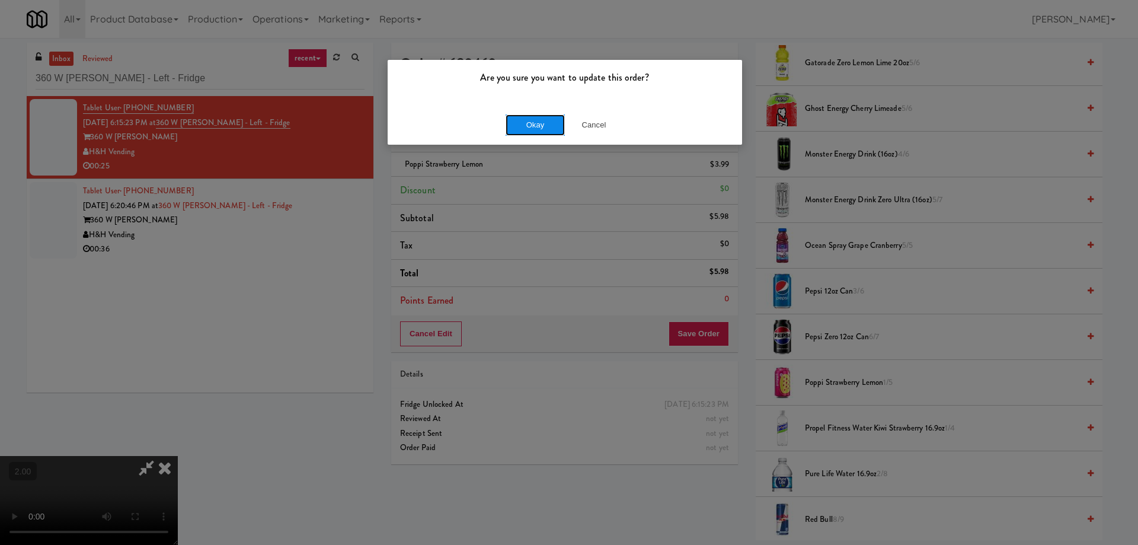
click at [518, 124] on button "Okay" at bounding box center [534, 124] width 59 height 21
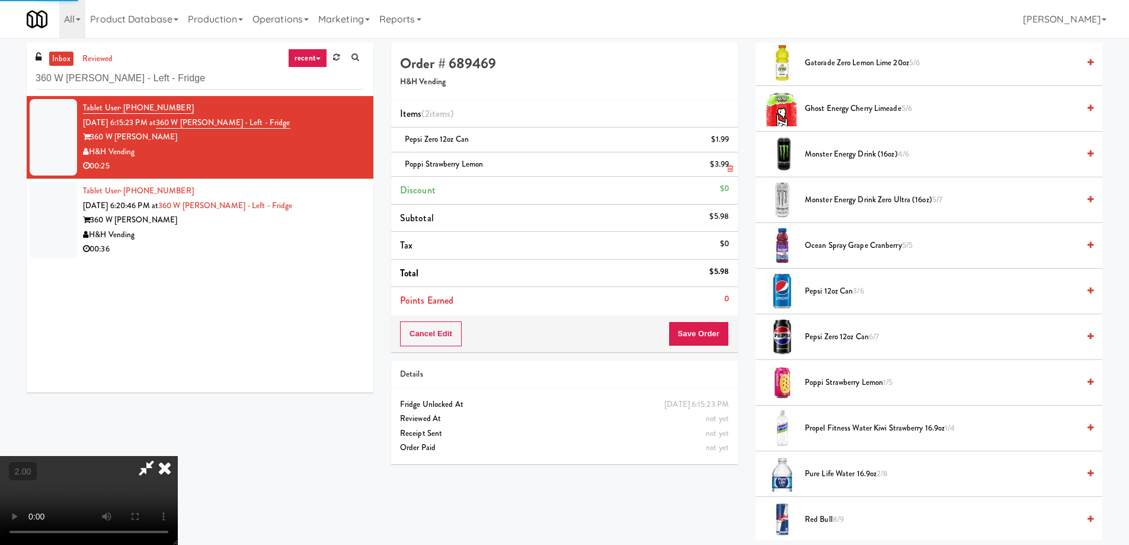
scroll to position [0, 0]
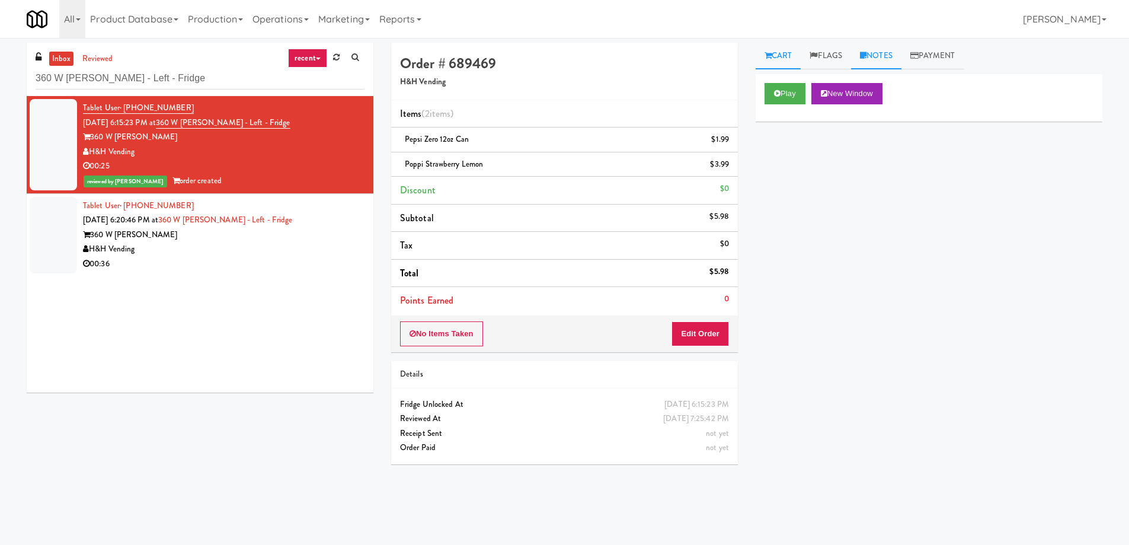
click at [896, 56] on link "Notes" at bounding box center [876, 56] width 50 height 27
click at [823, 152] on p at bounding box center [929, 145] width 328 height 13
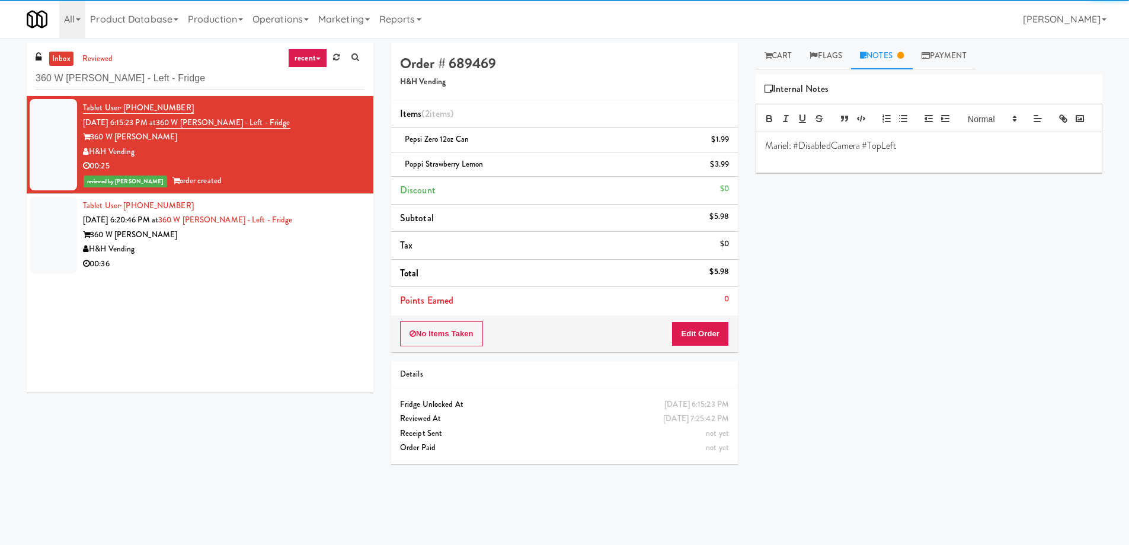
click at [238, 271] on li "Tablet User · (307) 776-1638 [DATE] 6:20:46 PM at 360 W [PERSON_NAME] - Left - …" at bounding box center [200, 235] width 347 height 82
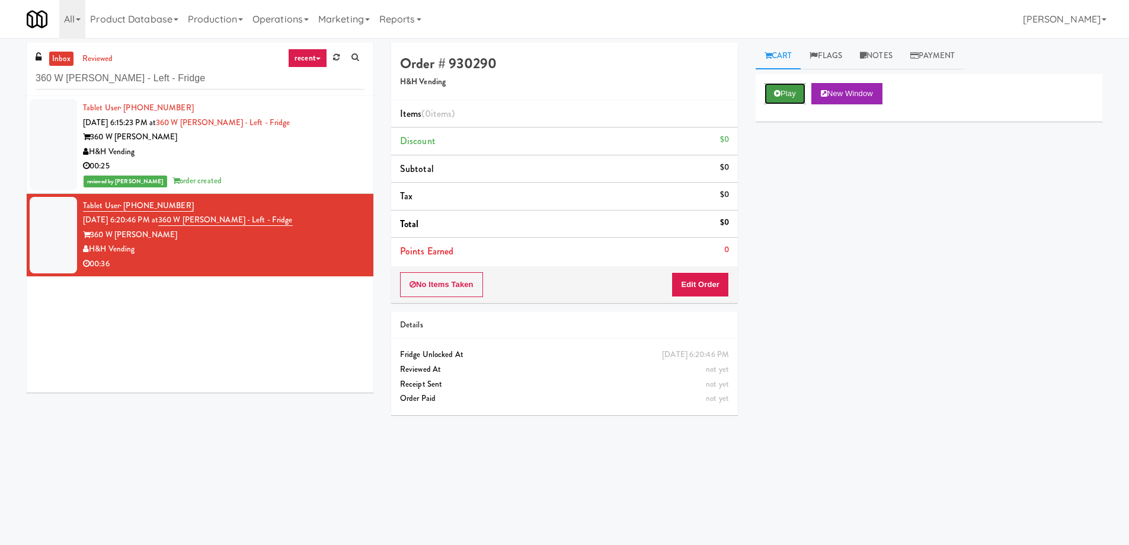
click at [786, 89] on button "Play" at bounding box center [784, 93] width 41 height 21
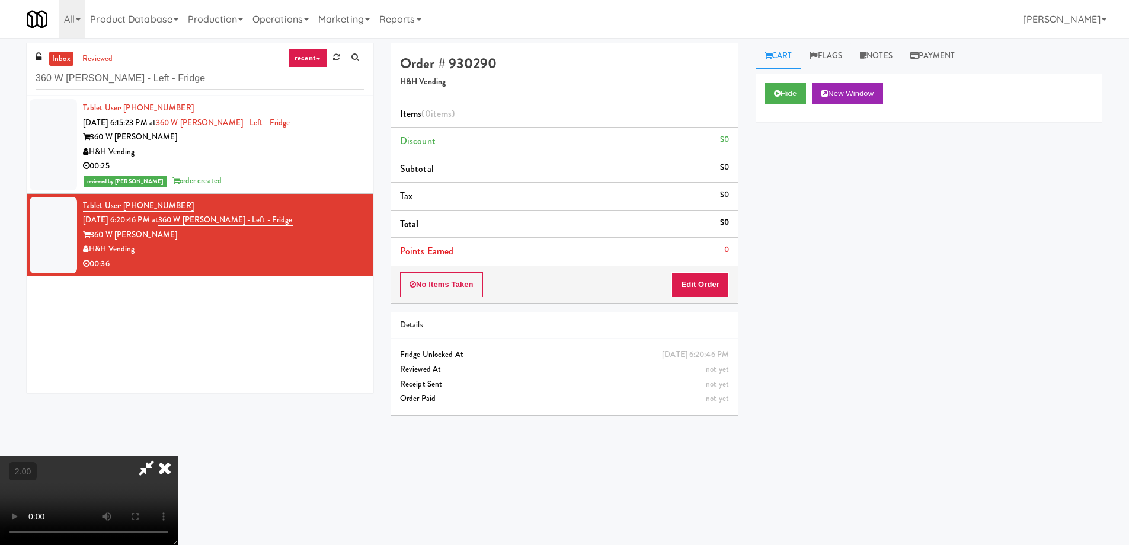
click at [178, 456] on video at bounding box center [89, 500] width 178 height 89
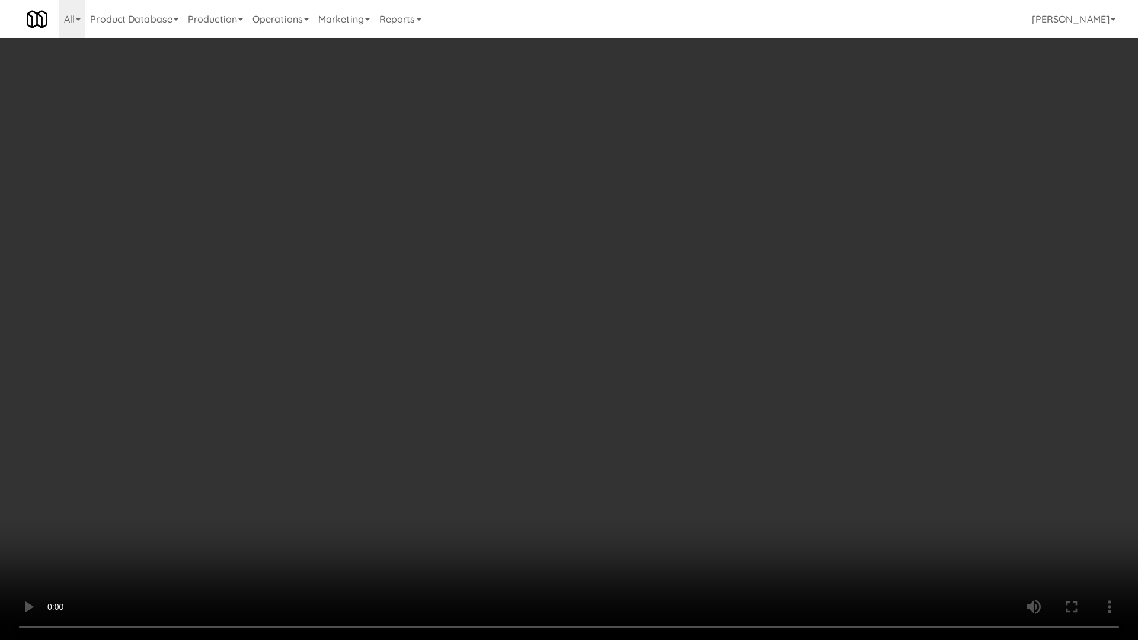
click at [529, 420] on video at bounding box center [569, 320] width 1138 height 640
click at [372, 470] on video at bounding box center [569, 320] width 1138 height 640
click at [766, 408] on video at bounding box center [569, 320] width 1138 height 640
click at [768, 411] on video at bounding box center [569, 320] width 1138 height 640
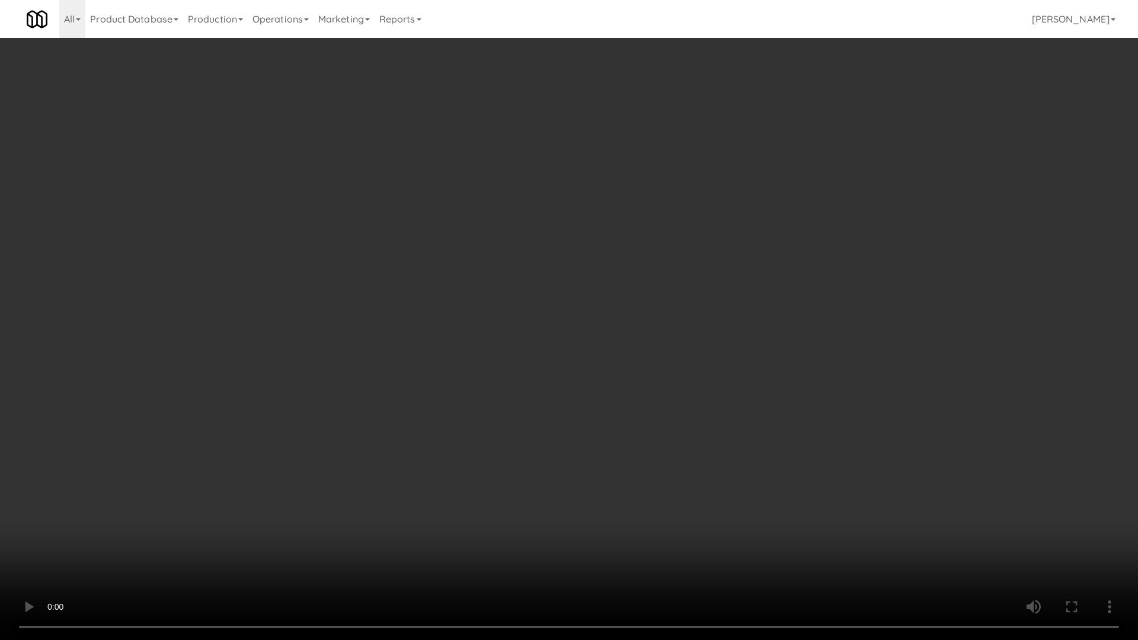
click at [768, 411] on video at bounding box center [569, 320] width 1138 height 640
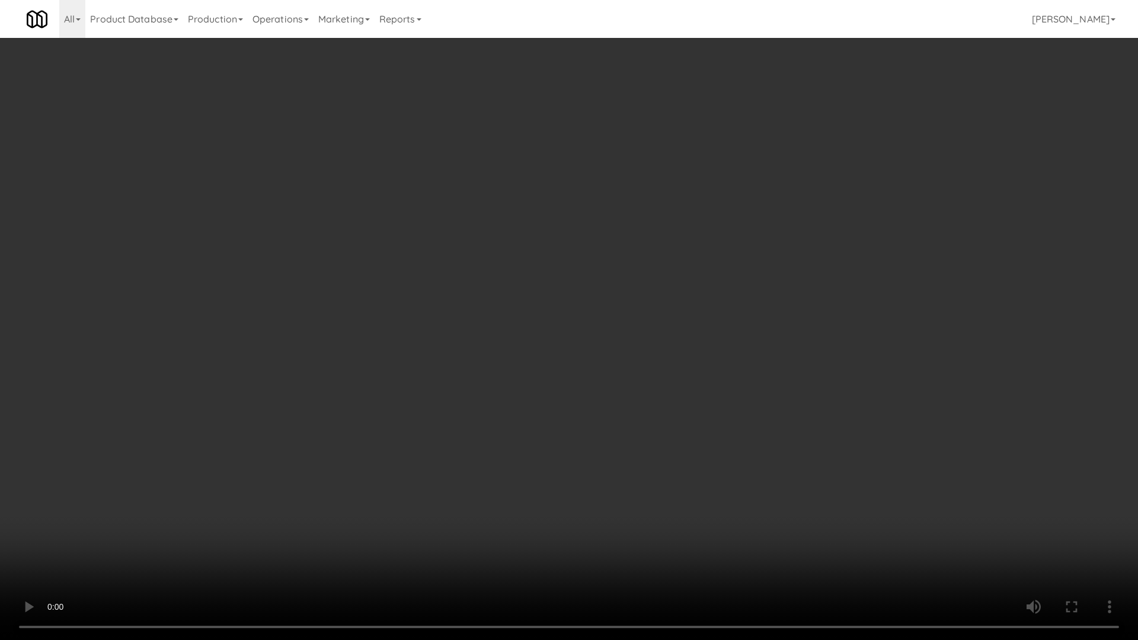
click at [768, 411] on video at bounding box center [569, 320] width 1138 height 640
click at [768, 412] on video at bounding box center [569, 320] width 1138 height 640
click at [766, 412] on video at bounding box center [569, 320] width 1138 height 640
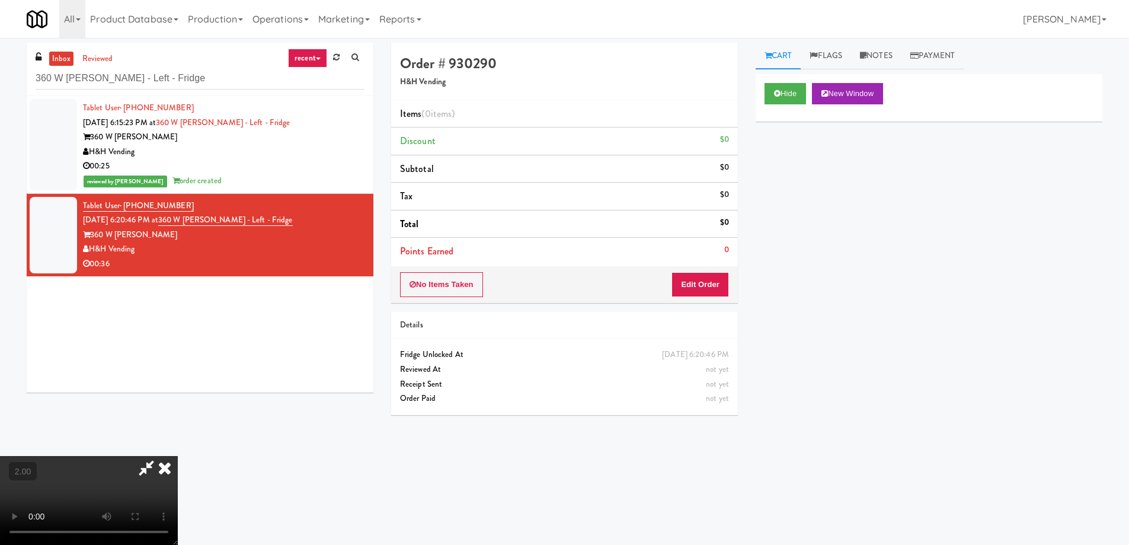
click at [708, 298] on div "No Items Taken Edit Order" at bounding box center [564, 284] width 347 height 37
click at [725, 284] on button "Edit Order" at bounding box center [699, 284] width 57 height 25
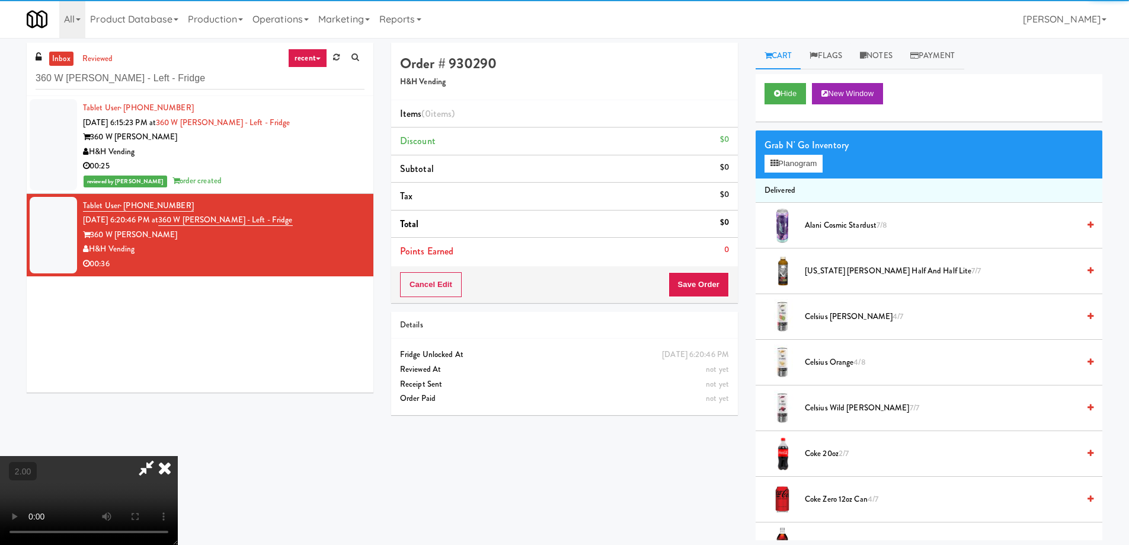
click at [815, 449] on span "Coke 20oz 2/7" at bounding box center [942, 453] width 274 height 15
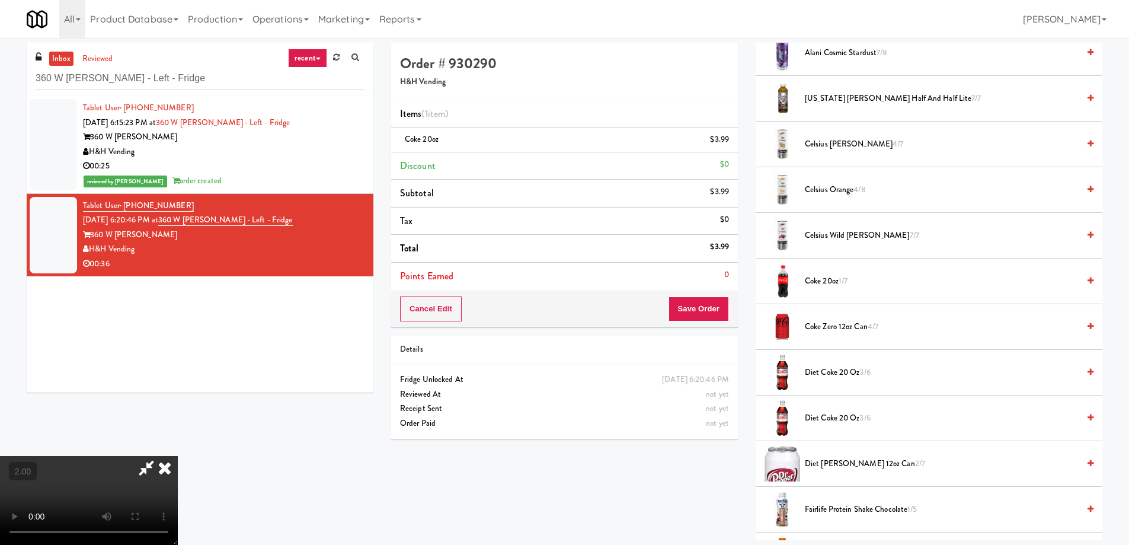
scroll to position [178, 0]
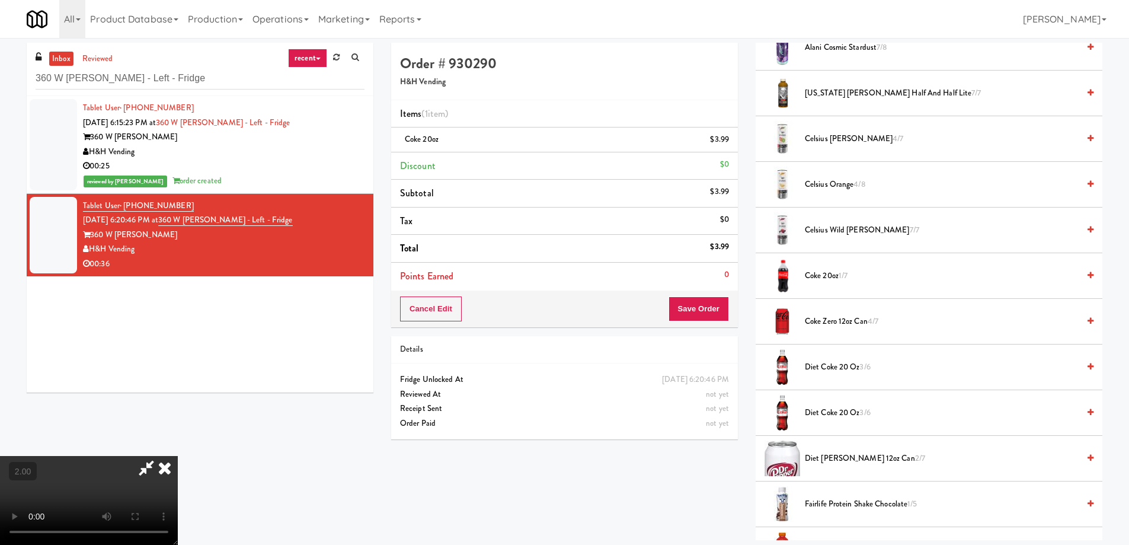
click at [819, 358] on li "Diet Coke 20 oz 3/6" at bounding box center [928, 367] width 347 height 46
click at [822, 371] on span "Diet Coke 20 oz 3/6" at bounding box center [942, 367] width 274 height 15
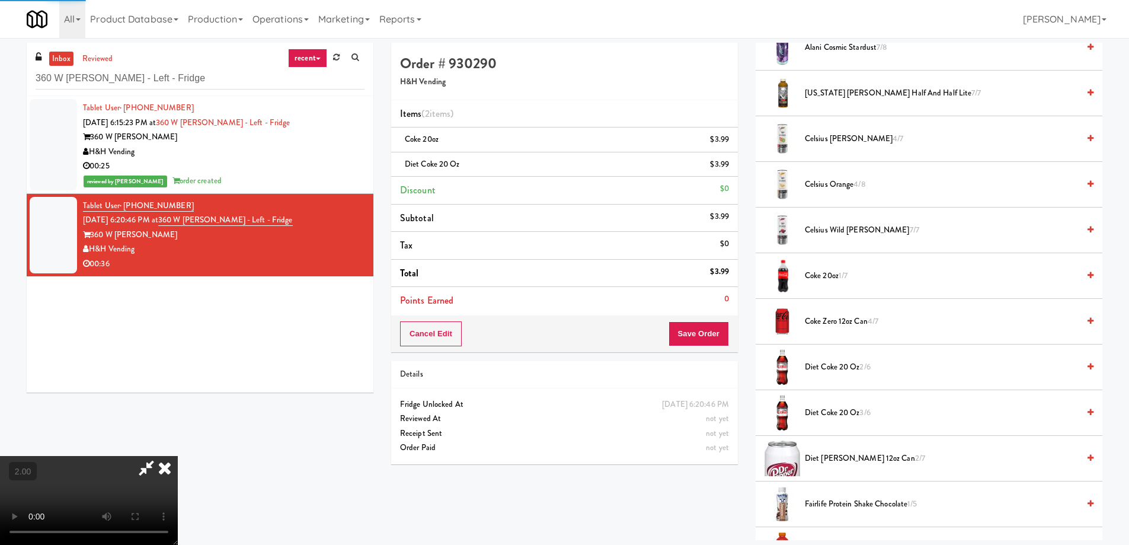
click at [178, 456] on video at bounding box center [89, 500] width 178 height 89
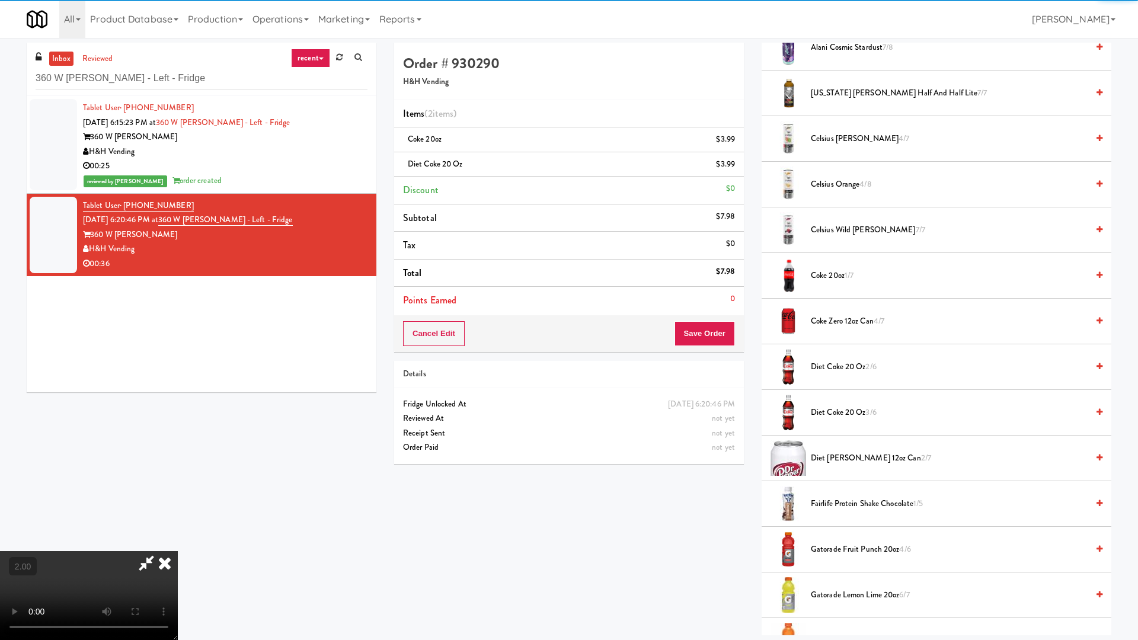
click at [178, 544] on video at bounding box center [89, 595] width 178 height 89
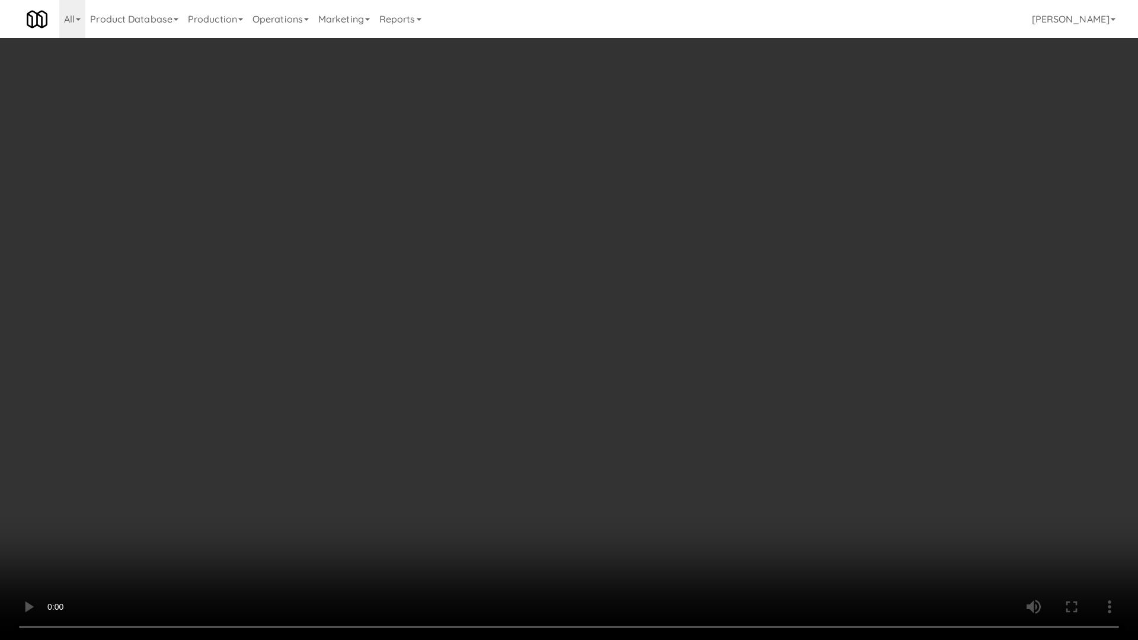
click at [637, 387] on video at bounding box center [569, 320] width 1138 height 640
click at [497, 389] on video at bounding box center [569, 320] width 1138 height 640
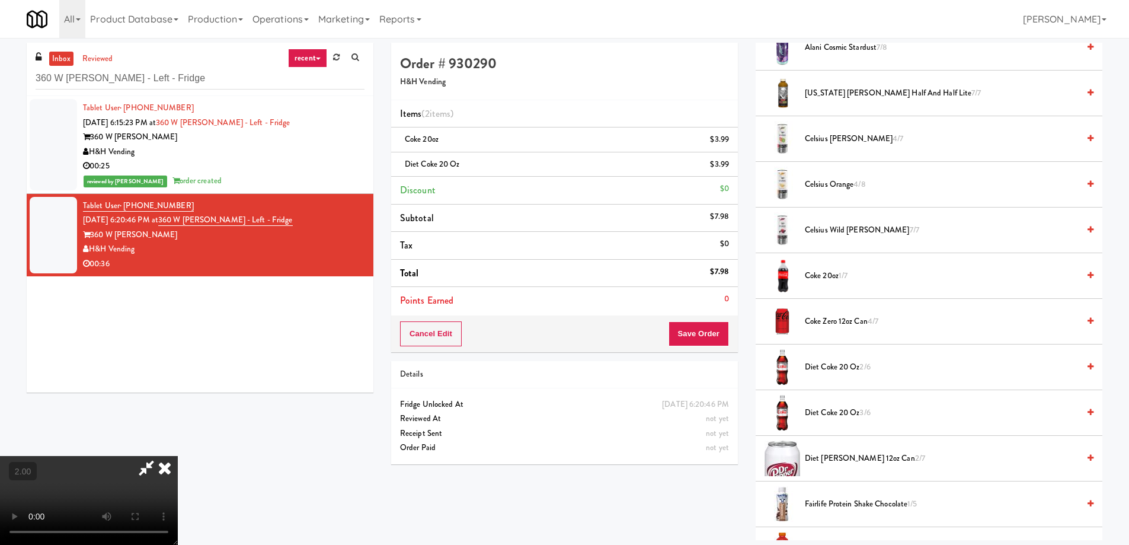
click at [178, 456] on video at bounding box center [89, 500] width 178 height 89
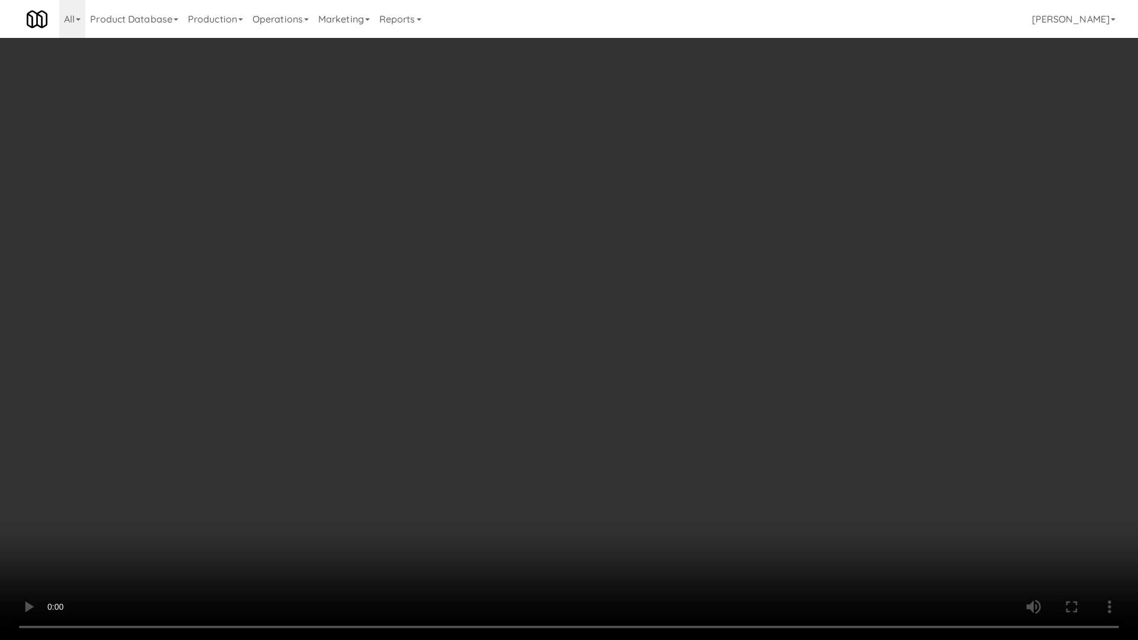
click at [648, 437] on video at bounding box center [569, 320] width 1138 height 640
click at [808, 431] on video at bounding box center [569, 320] width 1138 height 640
click at [808, 432] on video at bounding box center [569, 320] width 1138 height 640
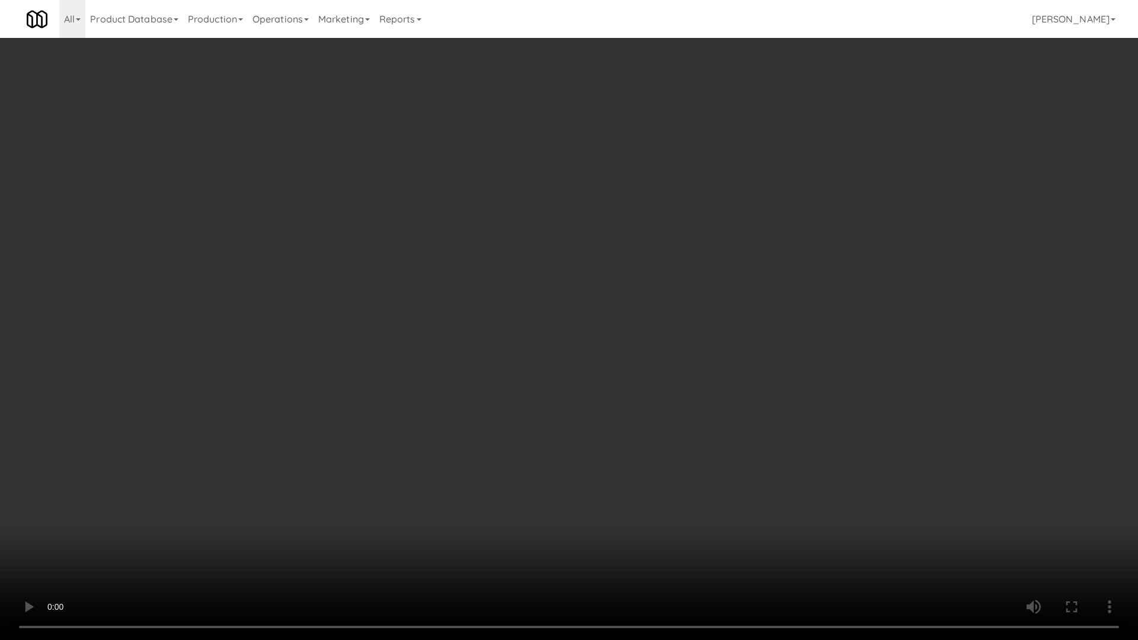
click at [808, 432] on video at bounding box center [569, 320] width 1138 height 640
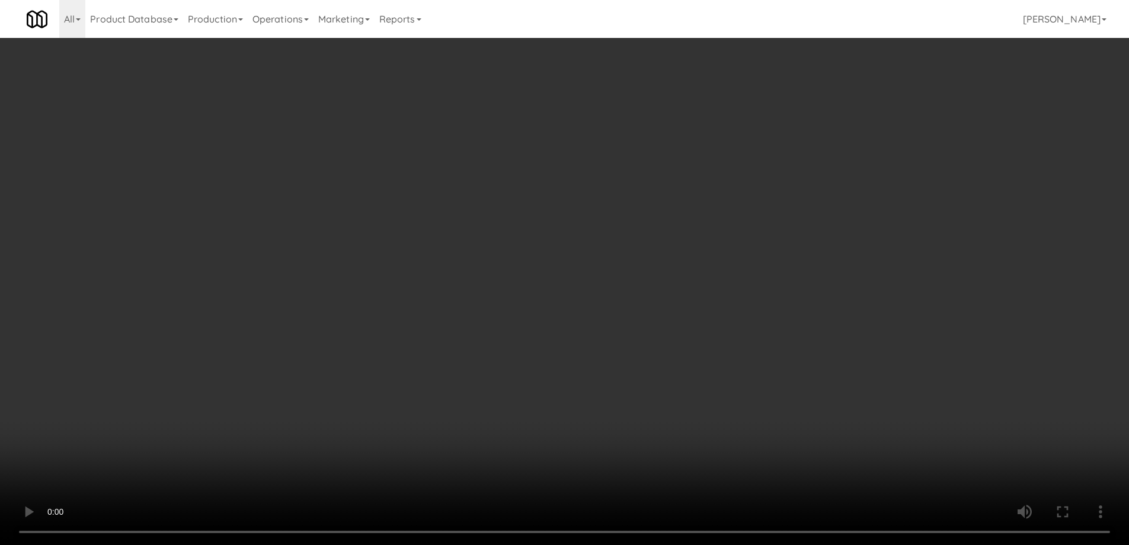
scroll to position [892, 0]
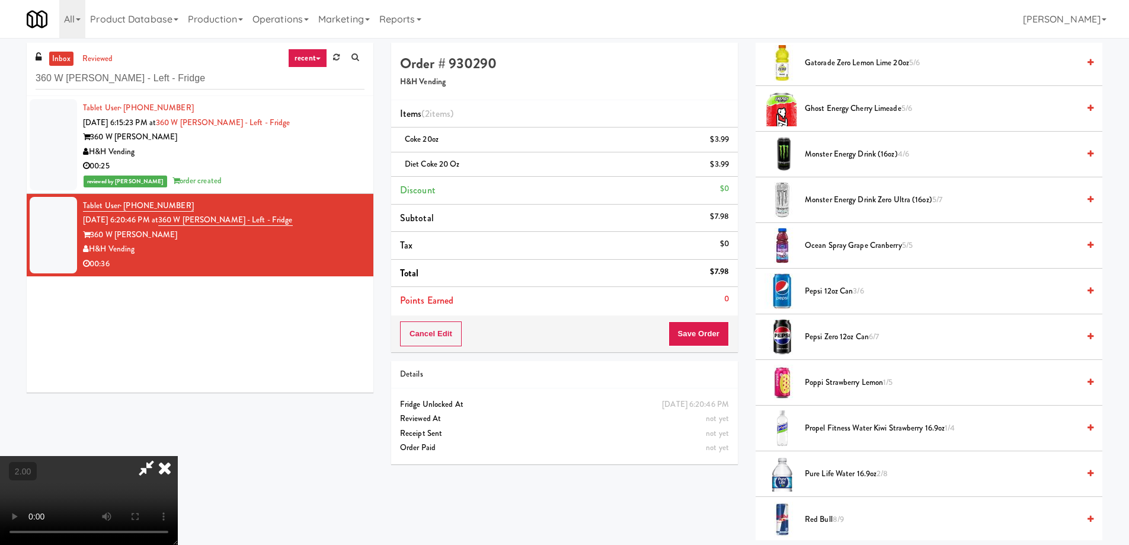
click at [855, 289] on span "3/6" at bounding box center [858, 290] width 11 height 11
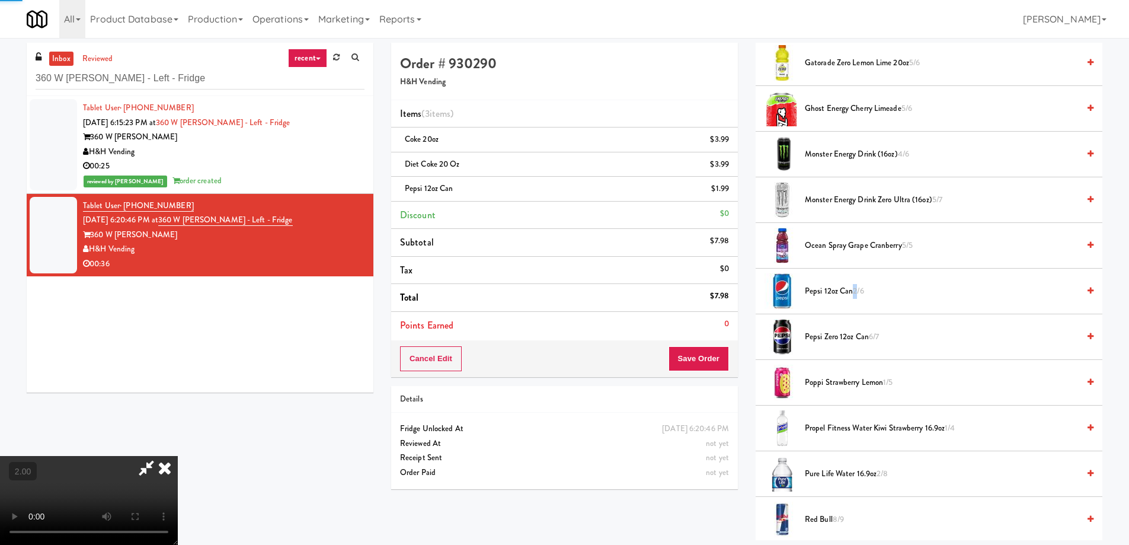
click at [855, 289] on span "2/6" at bounding box center [858, 290] width 11 height 11
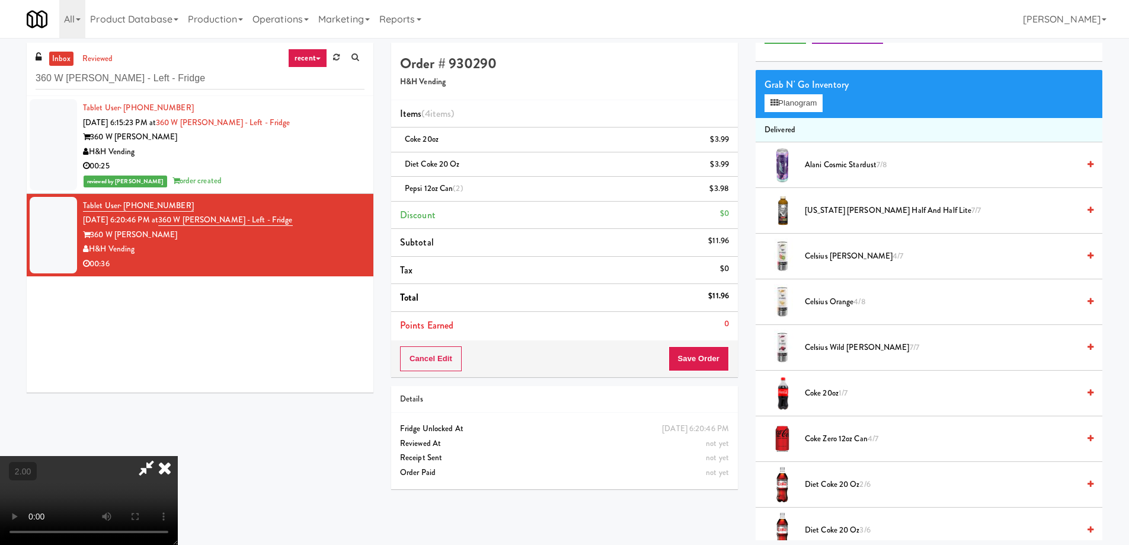
scroll to position [0, 0]
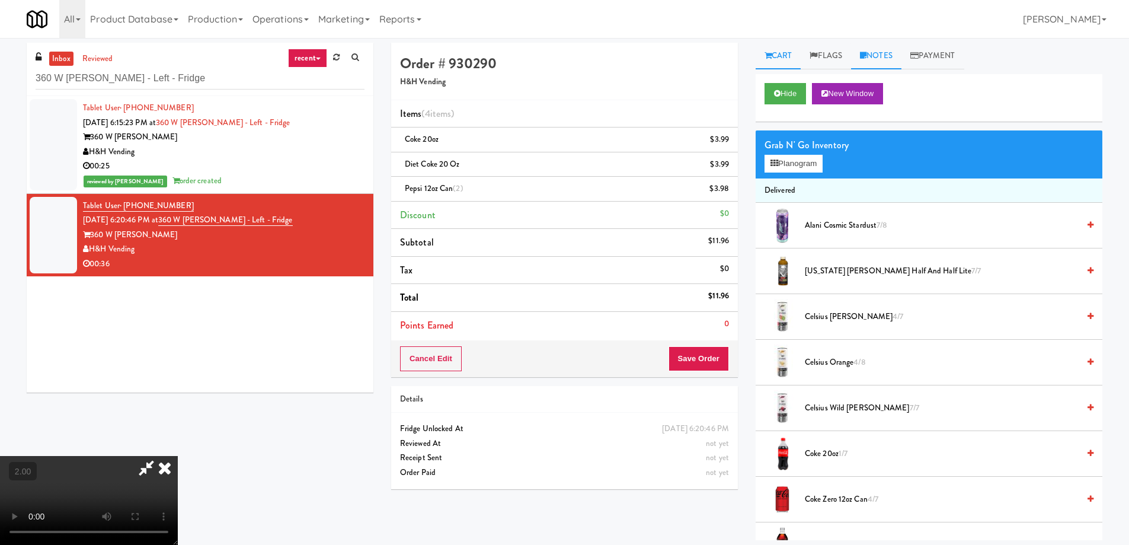
click at [885, 55] on link "Notes" at bounding box center [876, 56] width 50 height 27
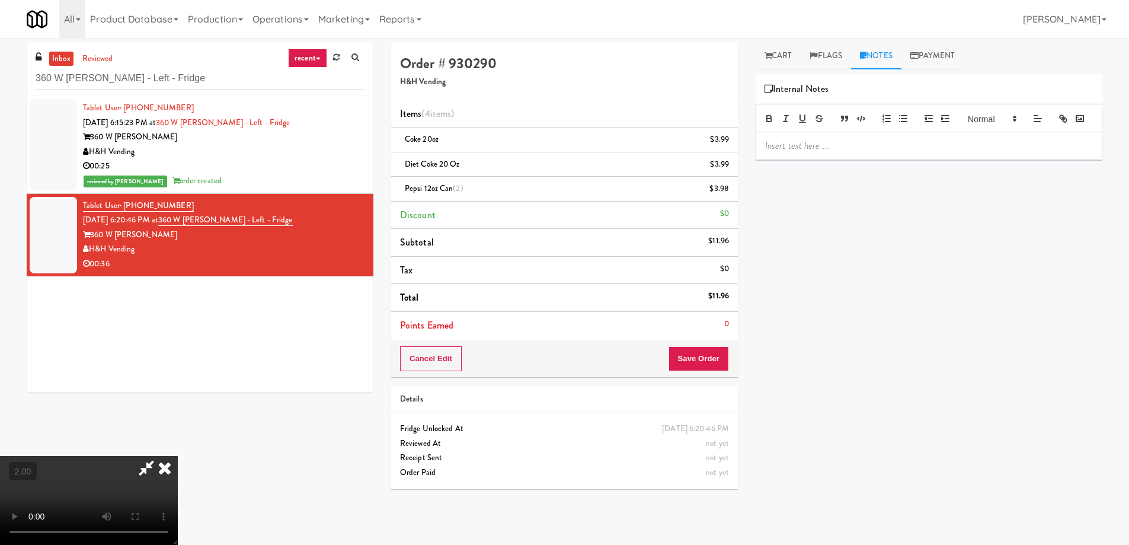
click at [836, 132] on div at bounding box center [928, 118] width 347 height 28
click at [835, 152] on p at bounding box center [929, 145] width 328 height 13
paste div
click at [850, 152] on p at bounding box center [929, 145] width 328 height 13
click at [709, 356] on button "Save Order" at bounding box center [698, 358] width 60 height 25
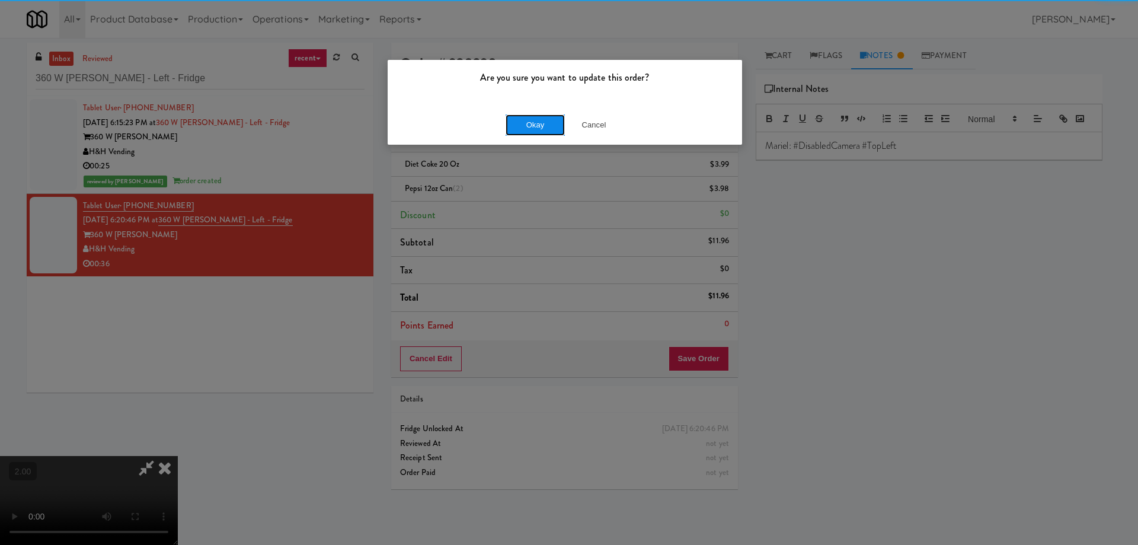
click at [537, 117] on button "Okay" at bounding box center [534, 124] width 59 height 21
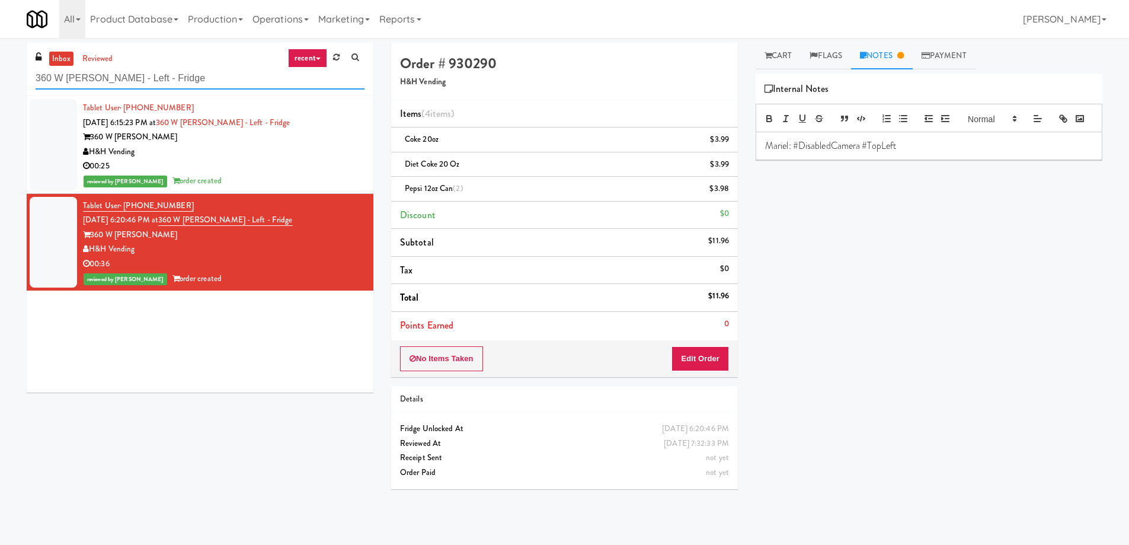
click at [194, 79] on input "360 W [PERSON_NAME] - Left - Fridge" at bounding box center [200, 79] width 329 height 22
paste input "Applewood - Cooler - Right"
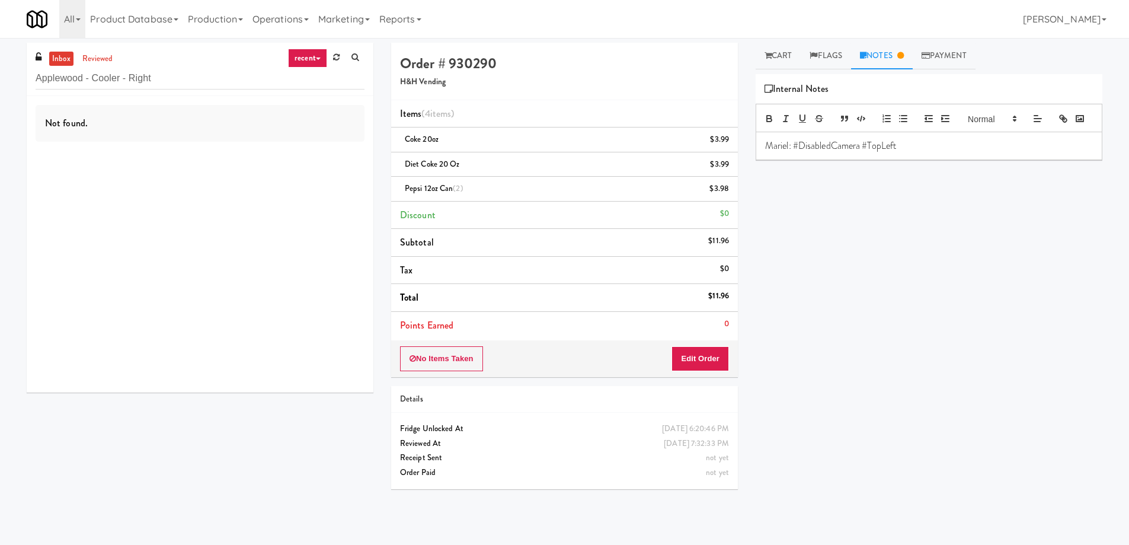
click at [115, 97] on div "Not found." at bounding box center [200, 244] width 347 height 296
click at [112, 88] on input "Applewood - Cooler - Right" at bounding box center [200, 79] width 329 height 22
paste input "Woodlands - Combo"
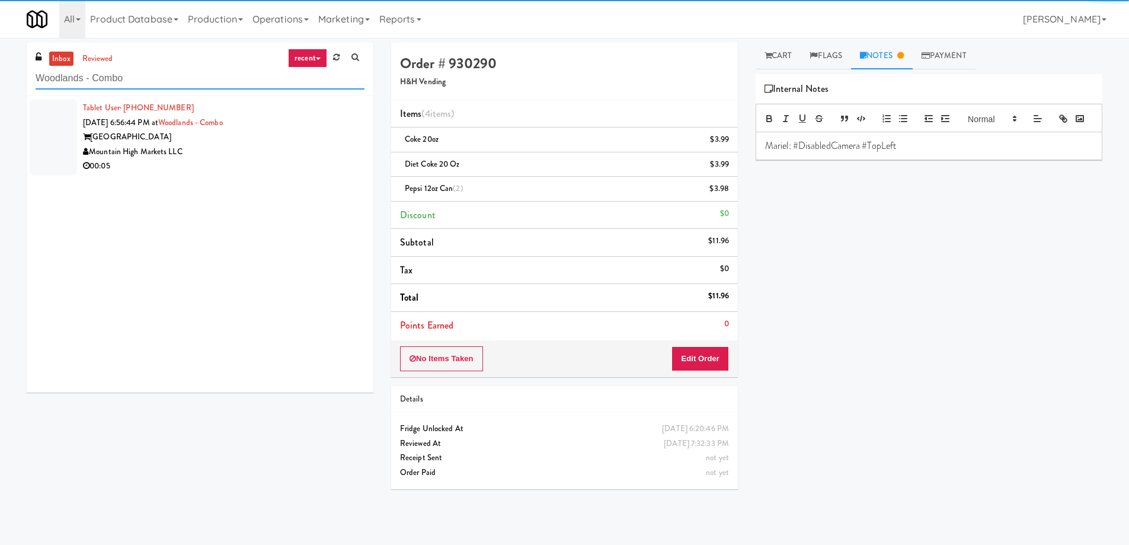
type input "Woodlands - Combo"
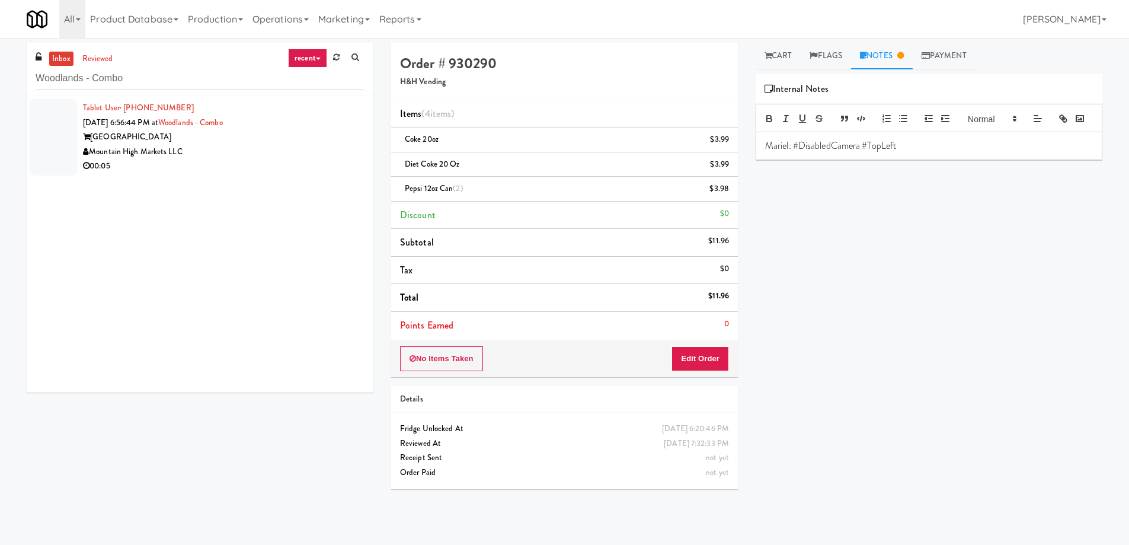
click at [245, 147] on div "Mountain High Markets LLC" at bounding box center [223, 152] width 281 height 15
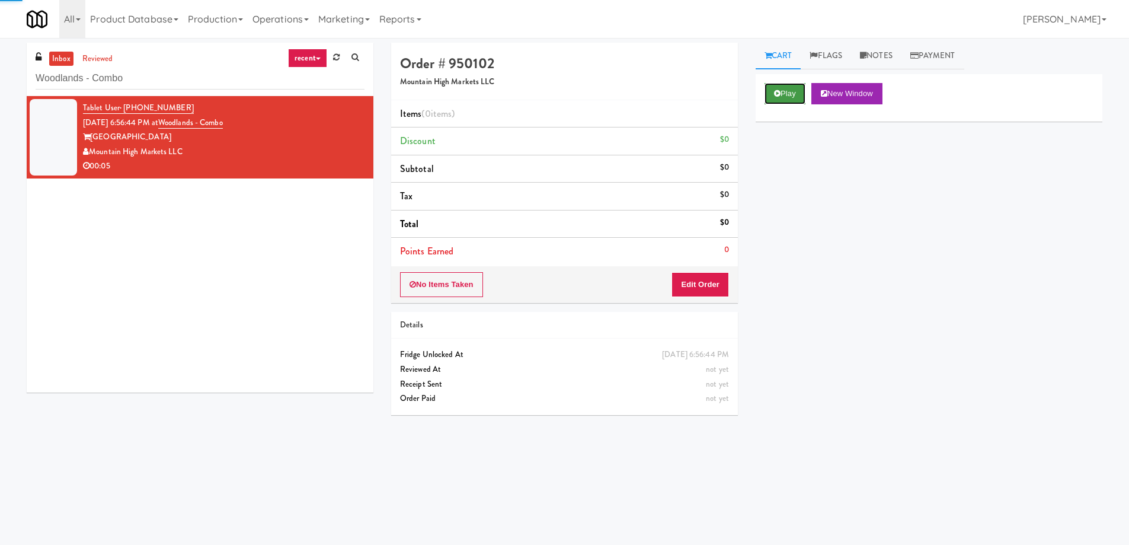
click at [785, 89] on button "Play" at bounding box center [784, 93] width 41 height 21
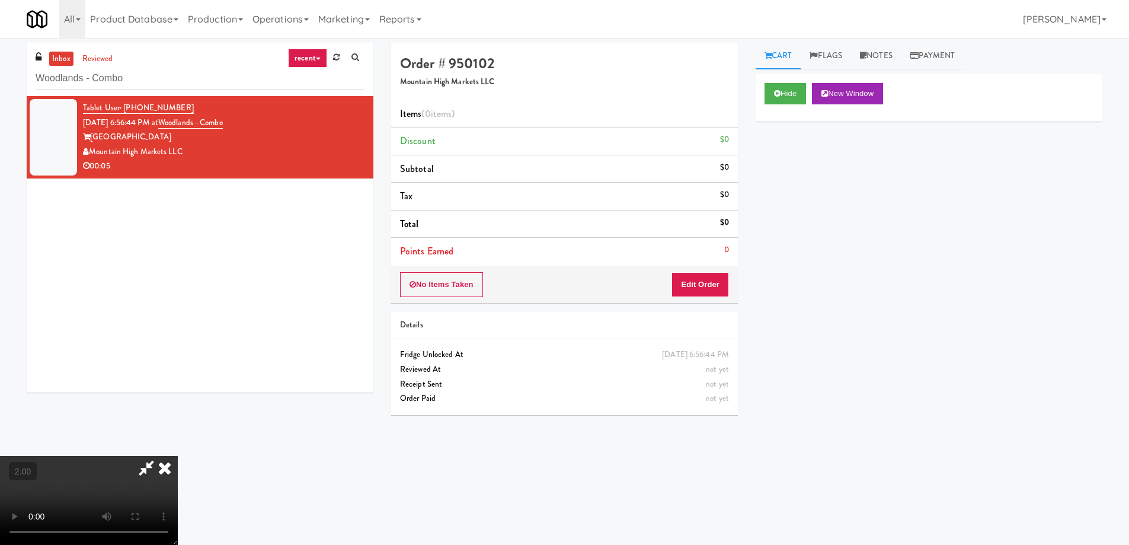
click at [178, 456] on video at bounding box center [89, 500] width 178 height 89
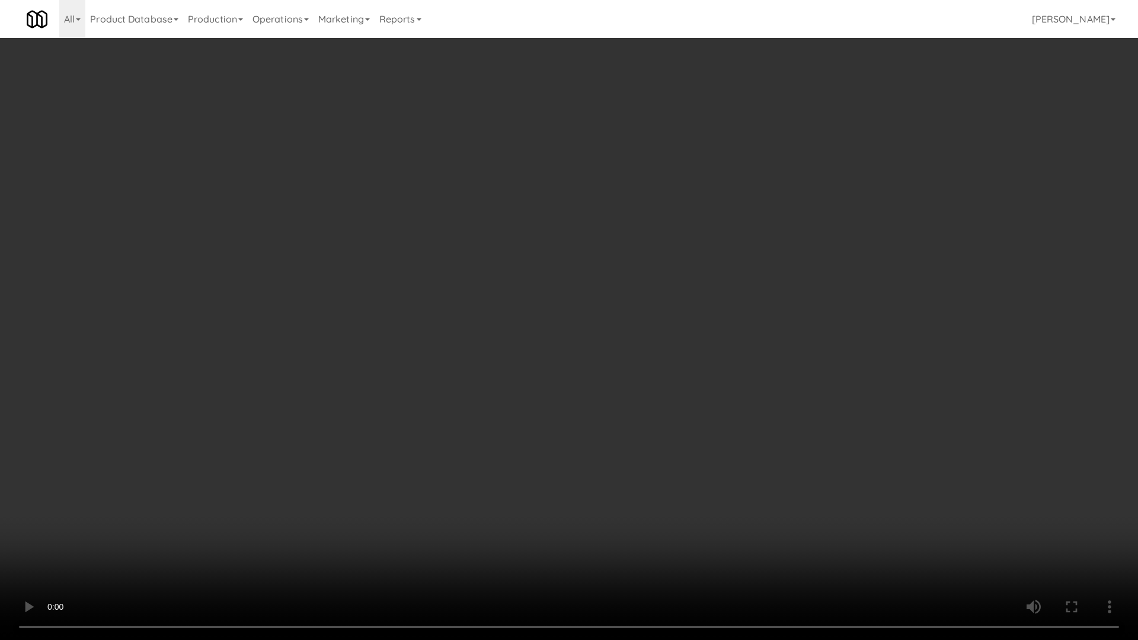
click at [562, 416] on video at bounding box center [569, 320] width 1138 height 640
click at [562, 417] on video at bounding box center [569, 320] width 1138 height 640
click at [561, 423] on video at bounding box center [569, 320] width 1138 height 640
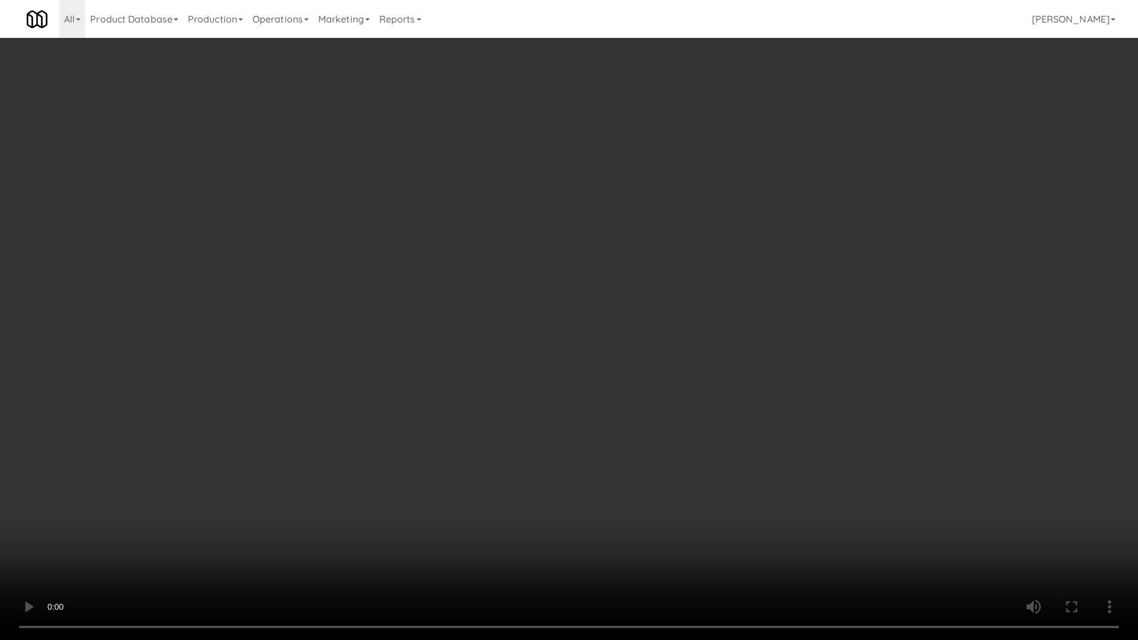
click at [645, 443] on video at bounding box center [569, 320] width 1138 height 640
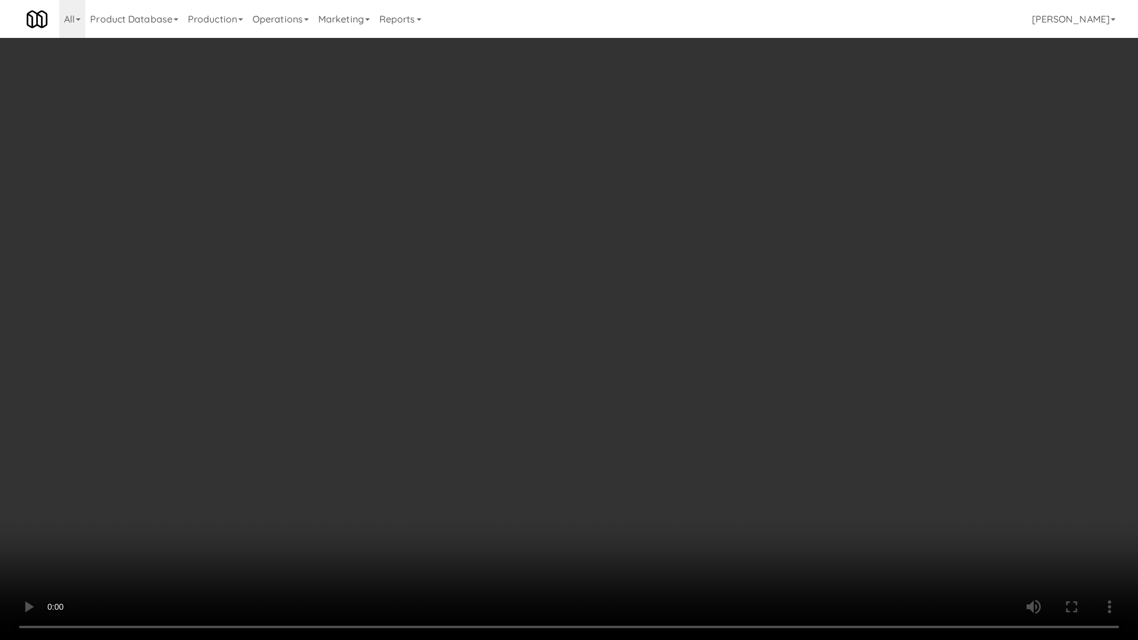
click at [645, 443] on video at bounding box center [569, 320] width 1138 height 640
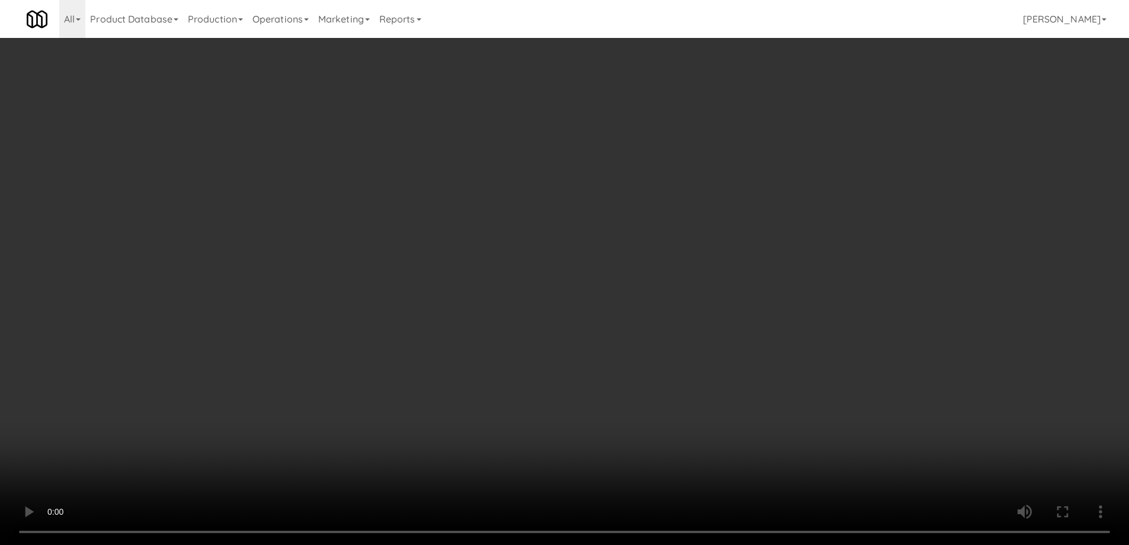
click at [503, 371] on video at bounding box center [564, 272] width 1129 height 545
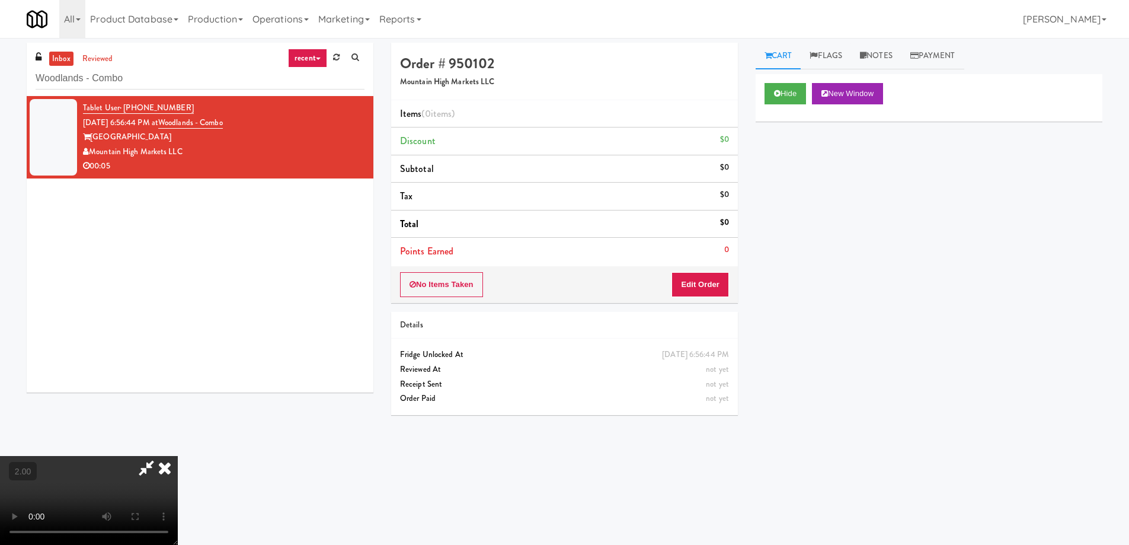
click at [178, 456] on video at bounding box center [89, 500] width 178 height 89
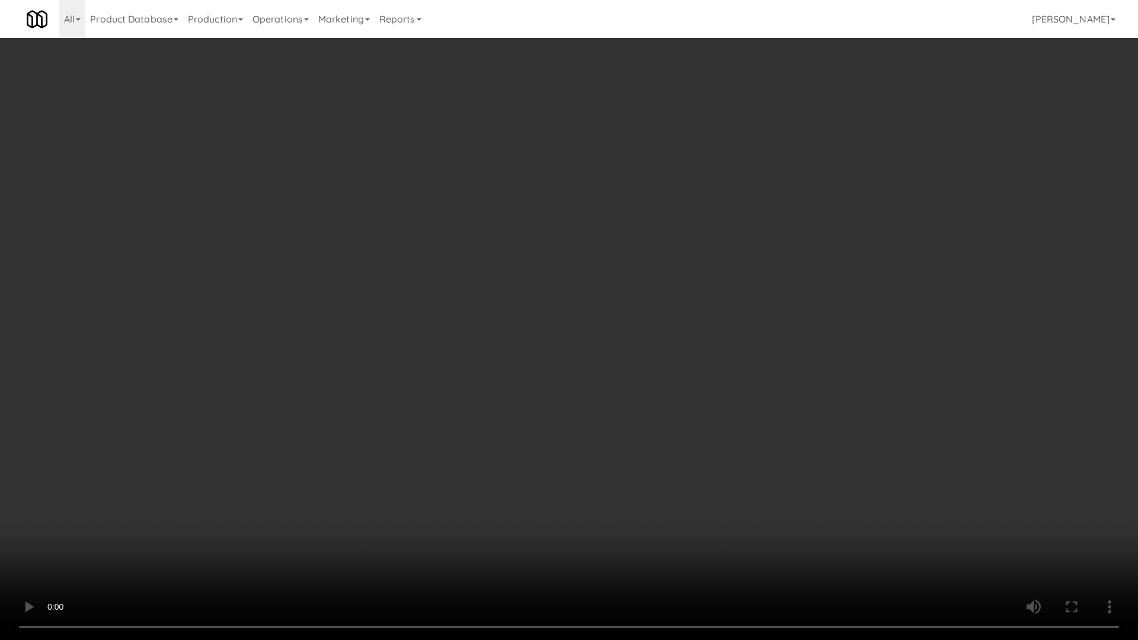
click at [699, 440] on video at bounding box center [569, 320] width 1138 height 640
click at [682, 434] on video at bounding box center [569, 320] width 1138 height 640
click at [629, 481] on video at bounding box center [569, 320] width 1138 height 640
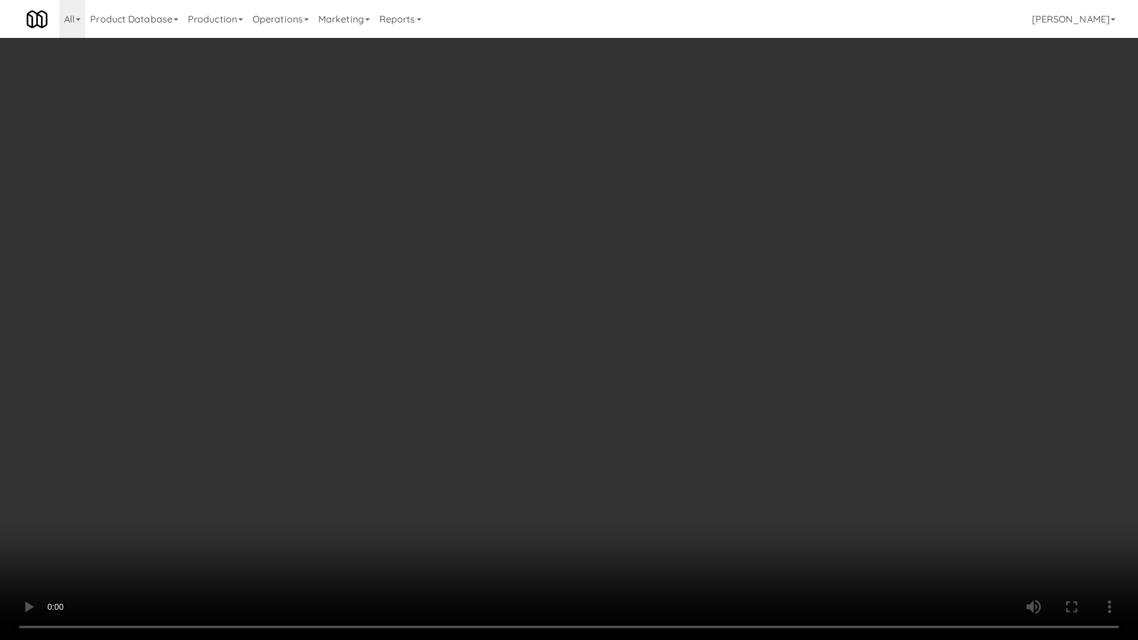
click at [629, 481] on video at bounding box center [569, 320] width 1138 height 640
click at [682, 441] on video at bounding box center [569, 320] width 1138 height 640
click at [662, 504] on video at bounding box center [569, 320] width 1138 height 640
click at [661, 502] on video at bounding box center [569, 320] width 1138 height 640
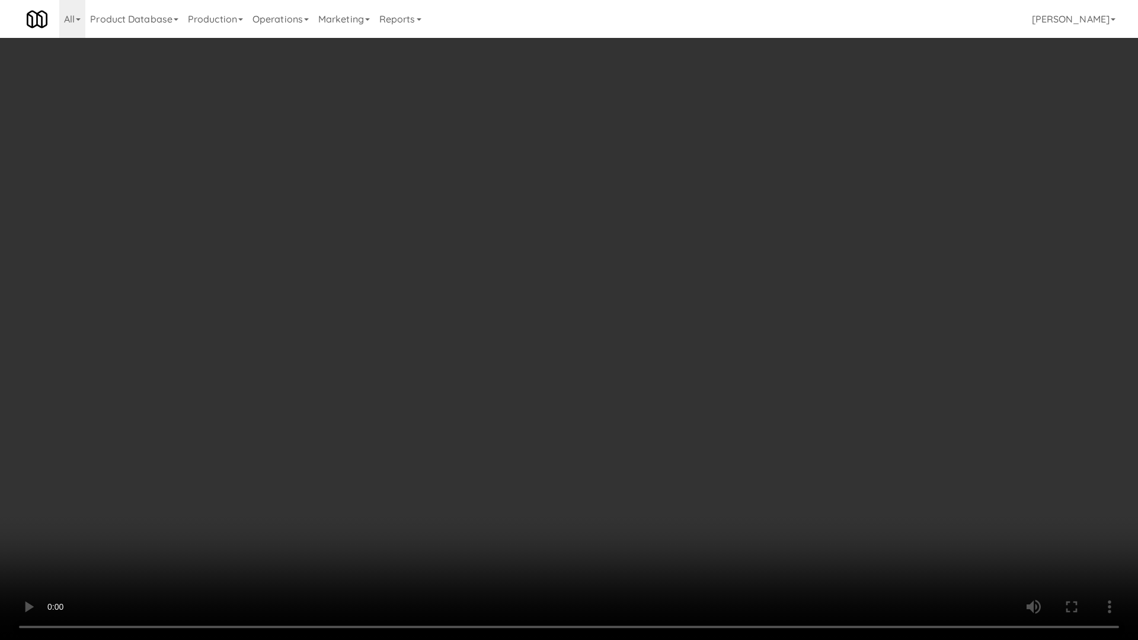
click at [722, 405] on video at bounding box center [569, 320] width 1138 height 640
click at [721, 405] on video at bounding box center [569, 320] width 1138 height 640
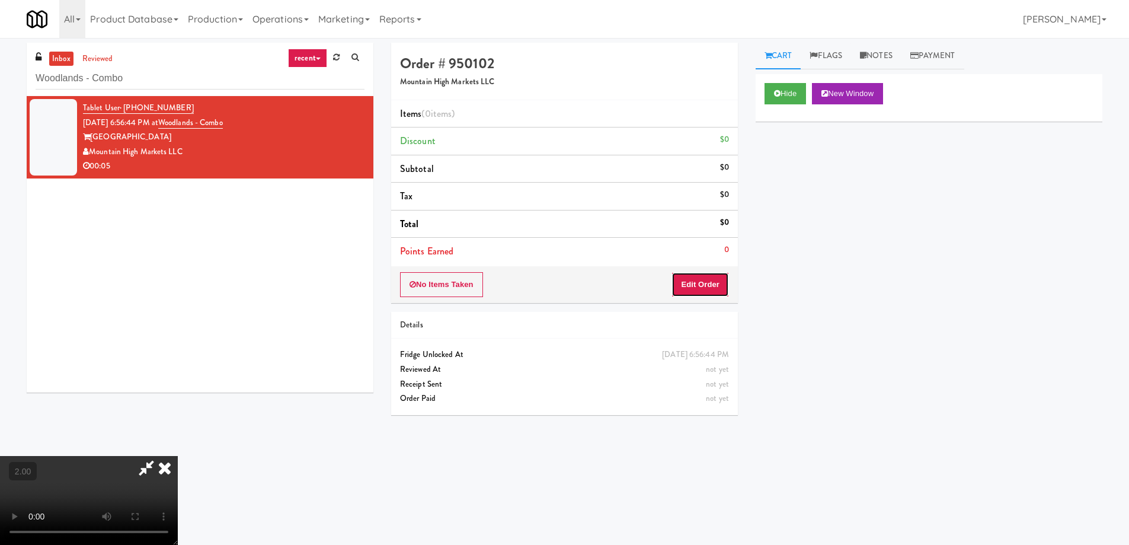
click at [700, 285] on button "Edit Order" at bounding box center [699, 284] width 57 height 25
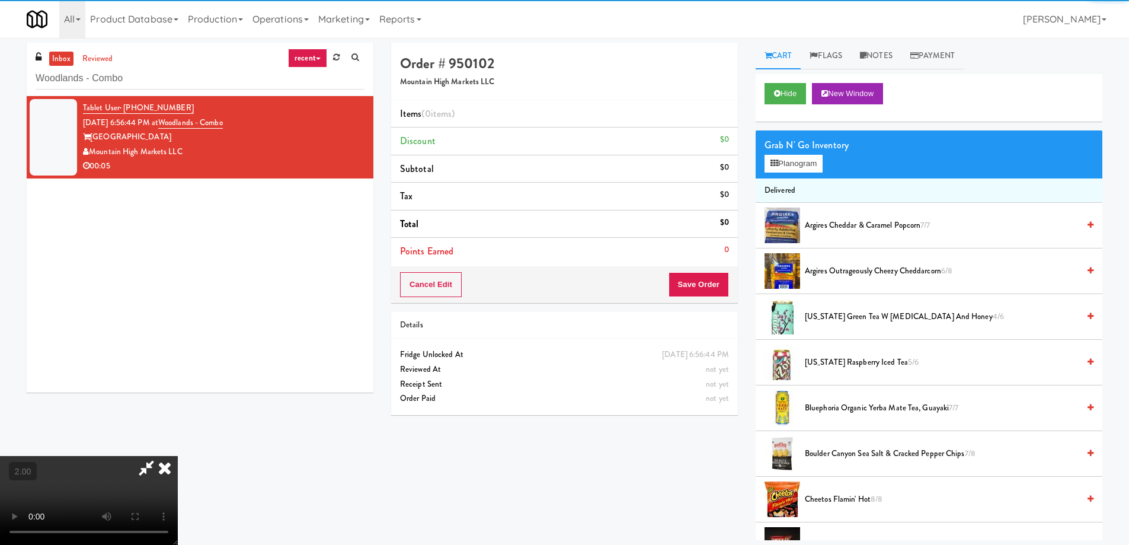
click at [178, 457] on video at bounding box center [89, 500] width 178 height 89
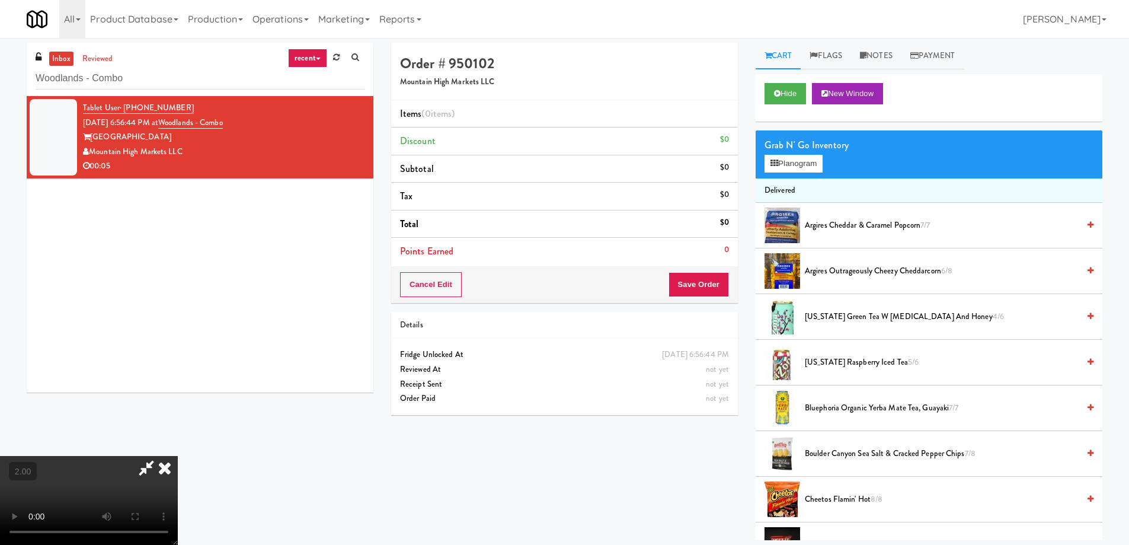
click at [178, 456] on video at bounding box center [89, 500] width 178 height 89
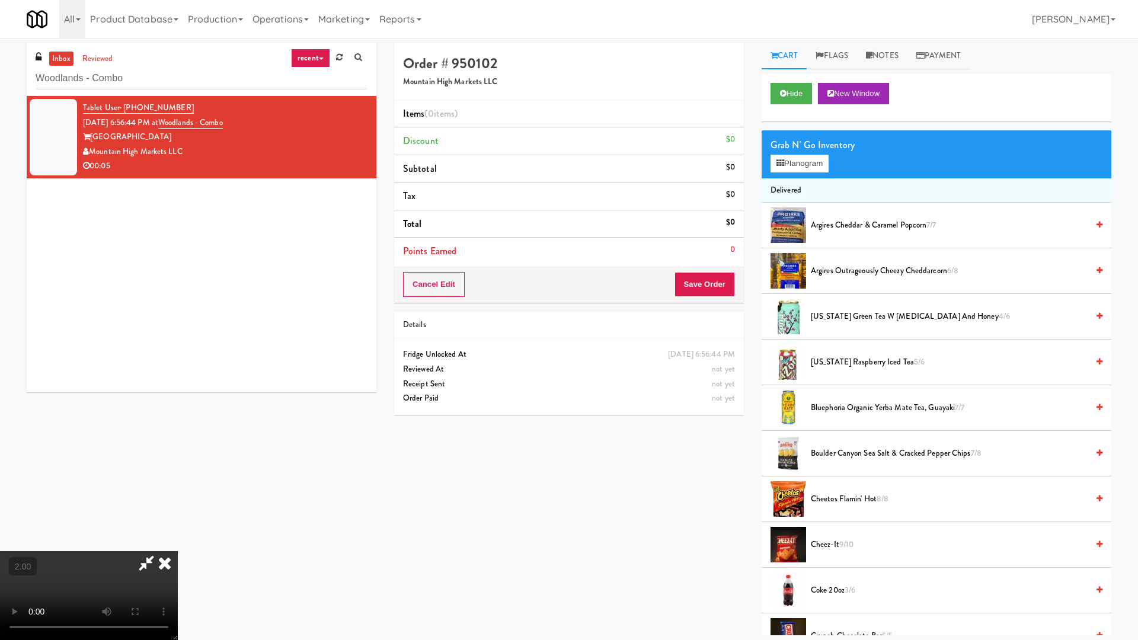
click at [178, 544] on video at bounding box center [89, 595] width 178 height 89
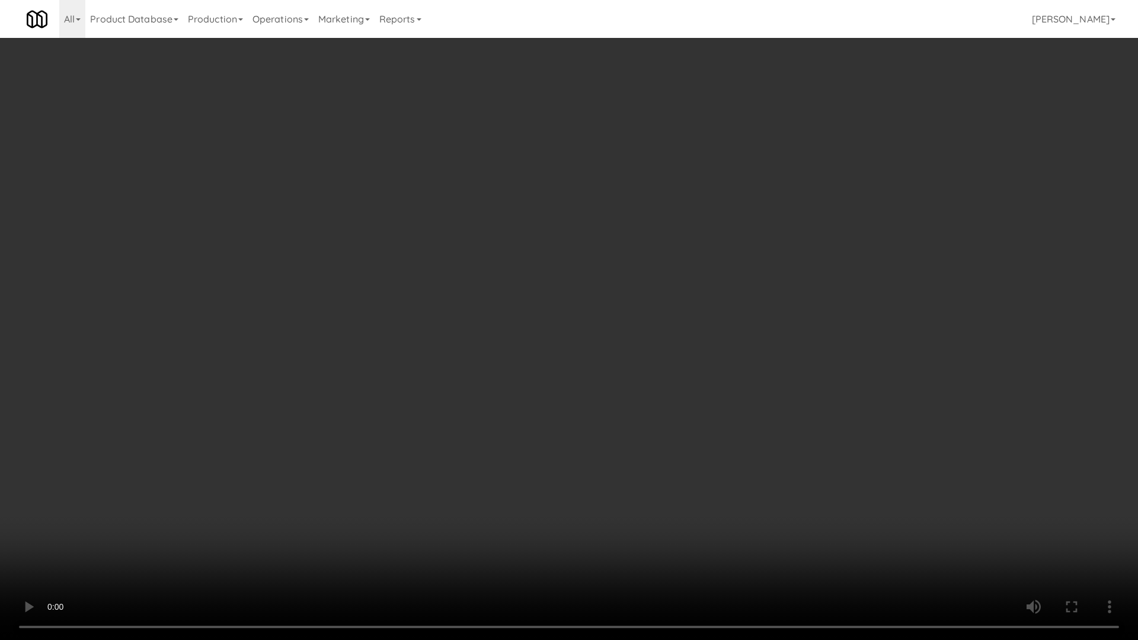
click at [711, 425] on video at bounding box center [569, 320] width 1138 height 640
click at [715, 423] on video at bounding box center [569, 320] width 1138 height 640
click at [722, 479] on video at bounding box center [569, 320] width 1138 height 640
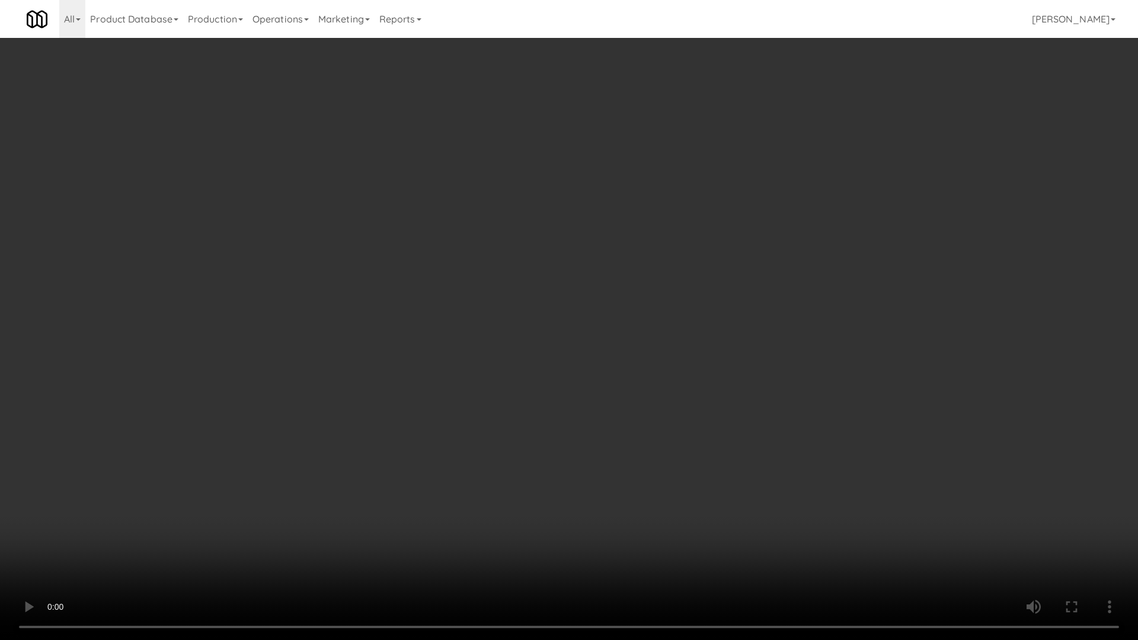
click at [722, 479] on video at bounding box center [569, 320] width 1138 height 640
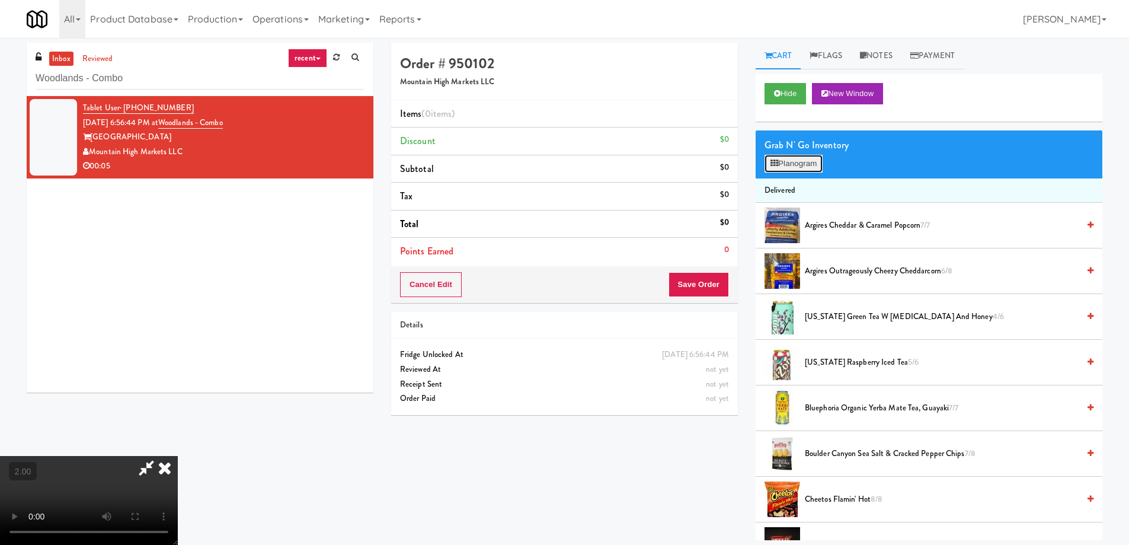
click at [809, 160] on button "Planogram" at bounding box center [793, 164] width 58 height 18
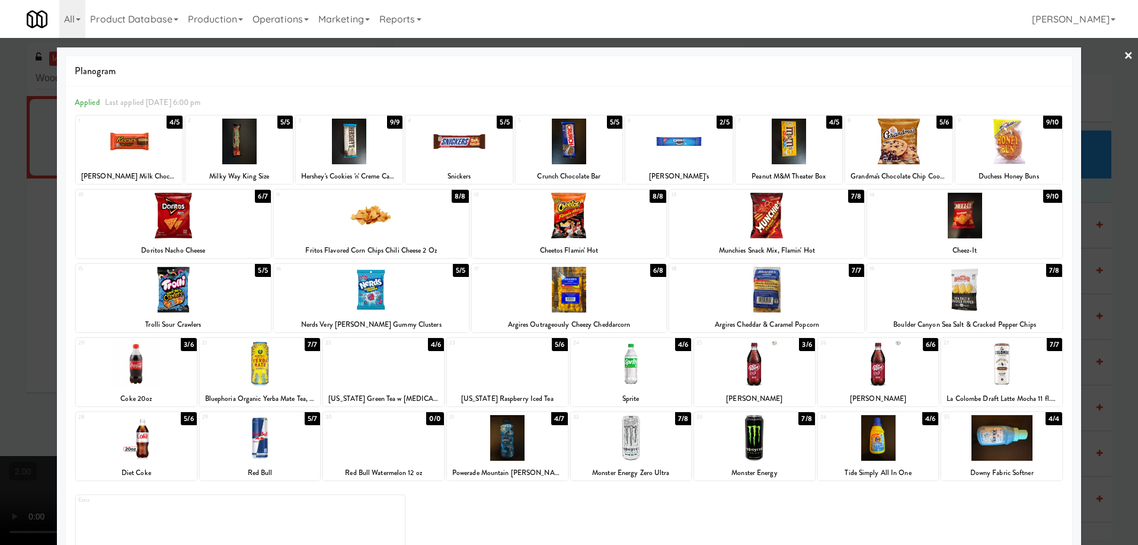
click at [256, 435] on div at bounding box center [260, 438] width 121 height 46
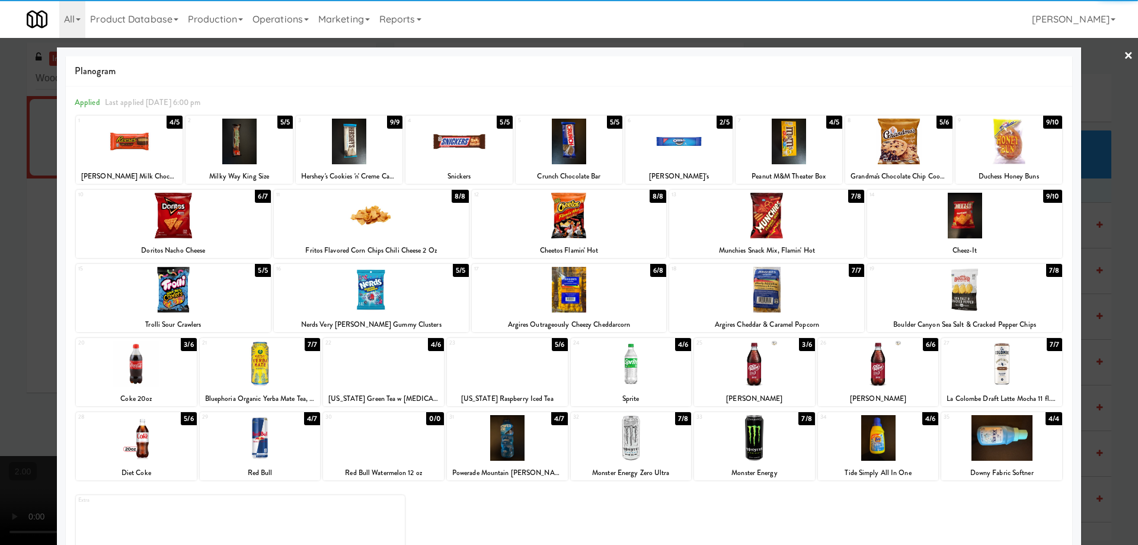
click at [910, 155] on div at bounding box center [898, 142] width 107 height 46
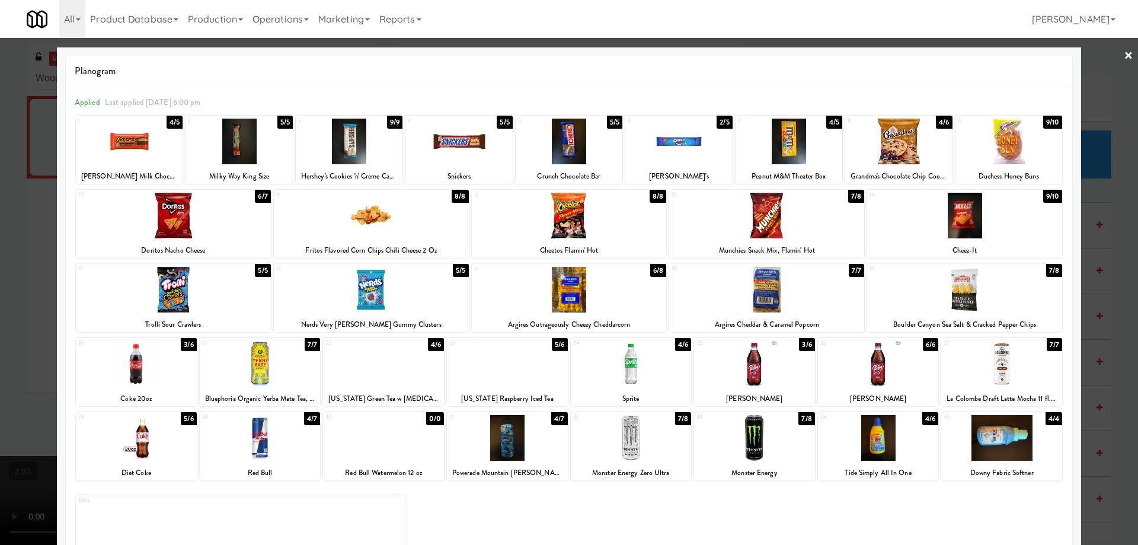
click at [0, 338] on div at bounding box center [569, 272] width 1138 height 545
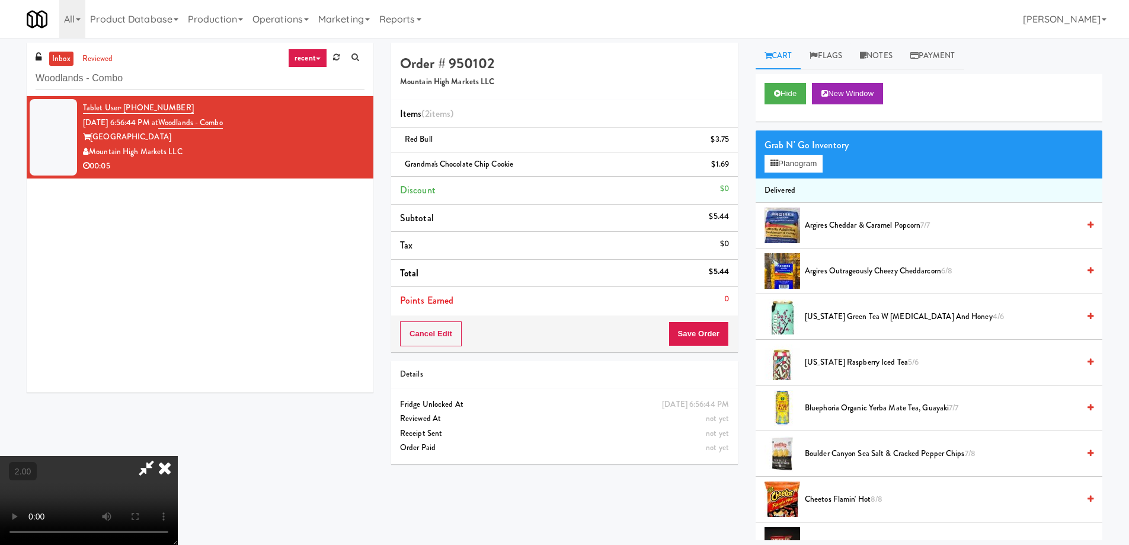
click at [178, 456] on video at bounding box center [89, 500] width 178 height 89
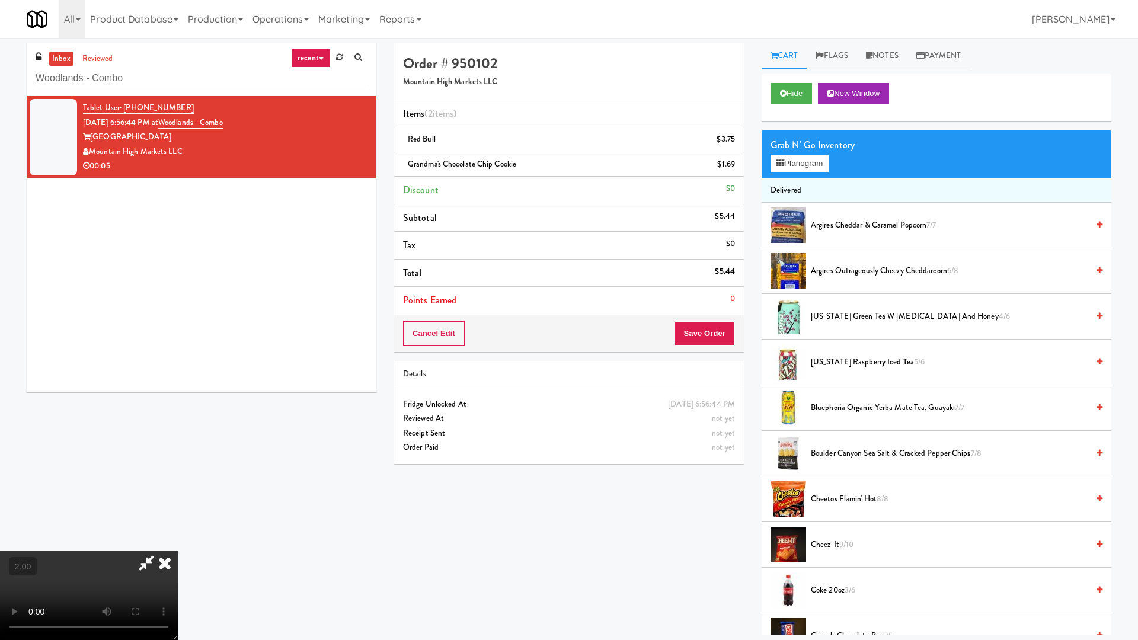
click at [178, 544] on video at bounding box center [89, 595] width 178 height 89
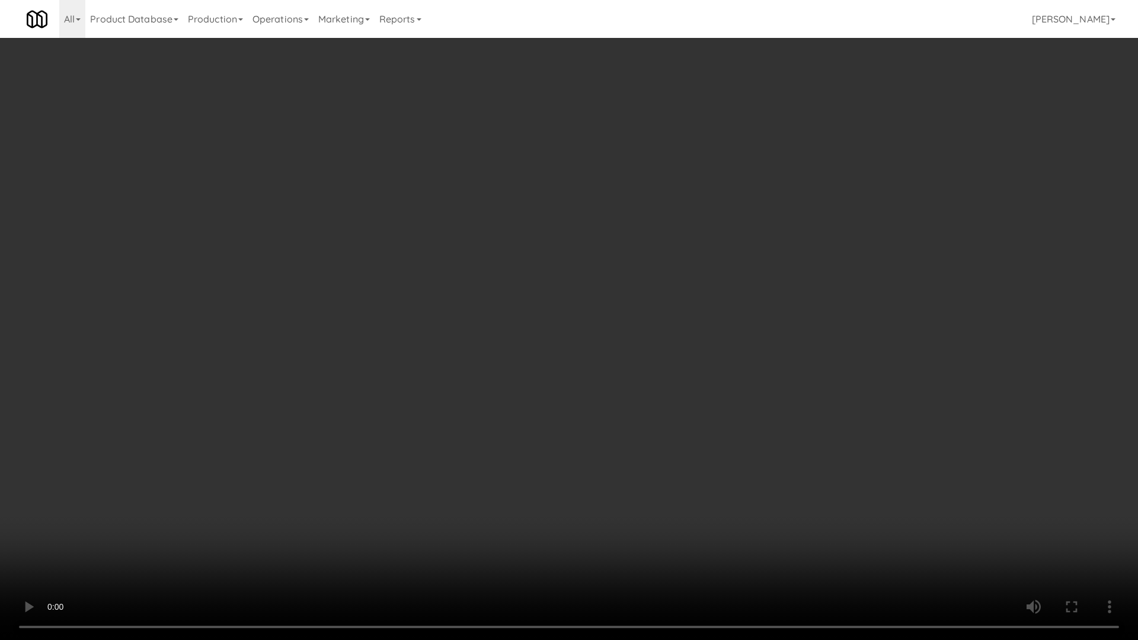
click at [727, 501] on video at bounding box center [569, 320] width 1138 height 640
click at [668, 485] on video at bounding box center [569, 320] width 1138 height 640
click at [667, 447] on video at bounding box center [569, 320] width 1138 height 640
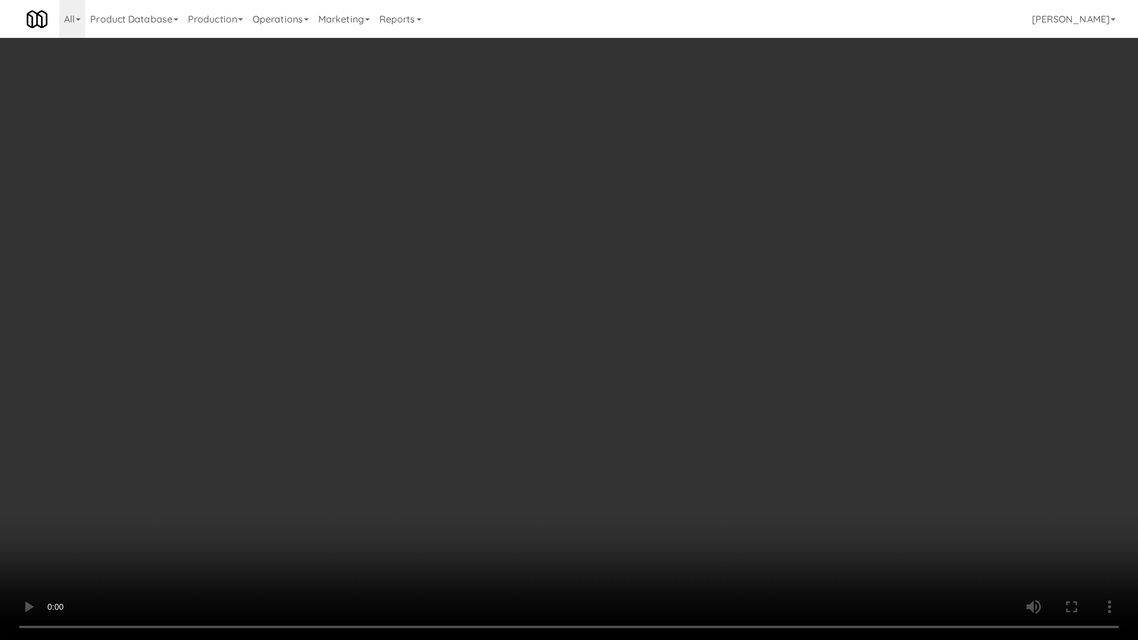
click at [667, 447] on video at bounding box center [569, 320] width 1138 height 640
click at [773, 470] on video at bounding box center [569, 320] width 1138 height 640
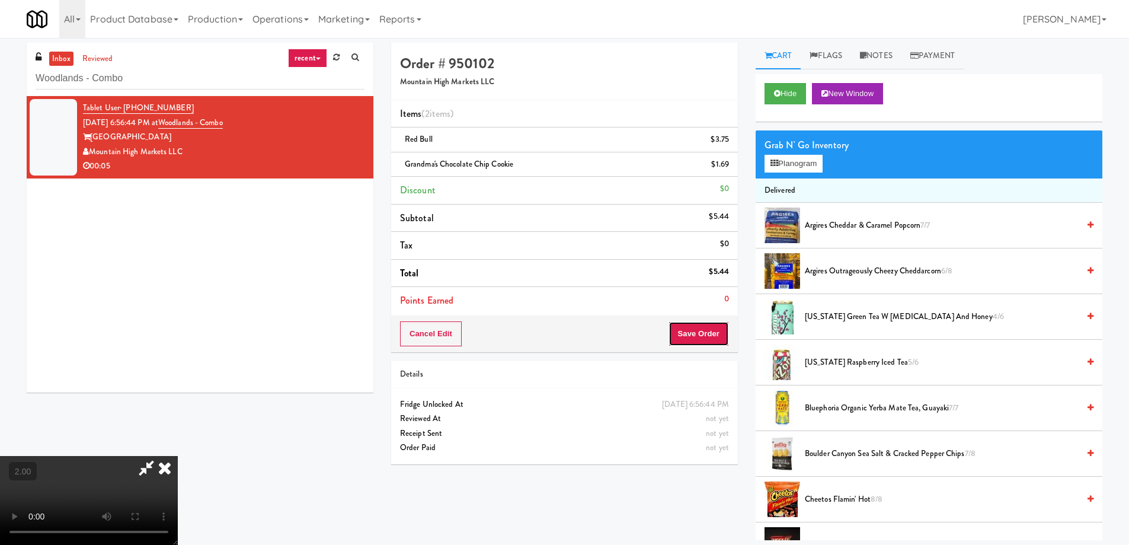
click at [703, 330] on button "Save Order" at bounding box center [698, 333] width 60 height 25
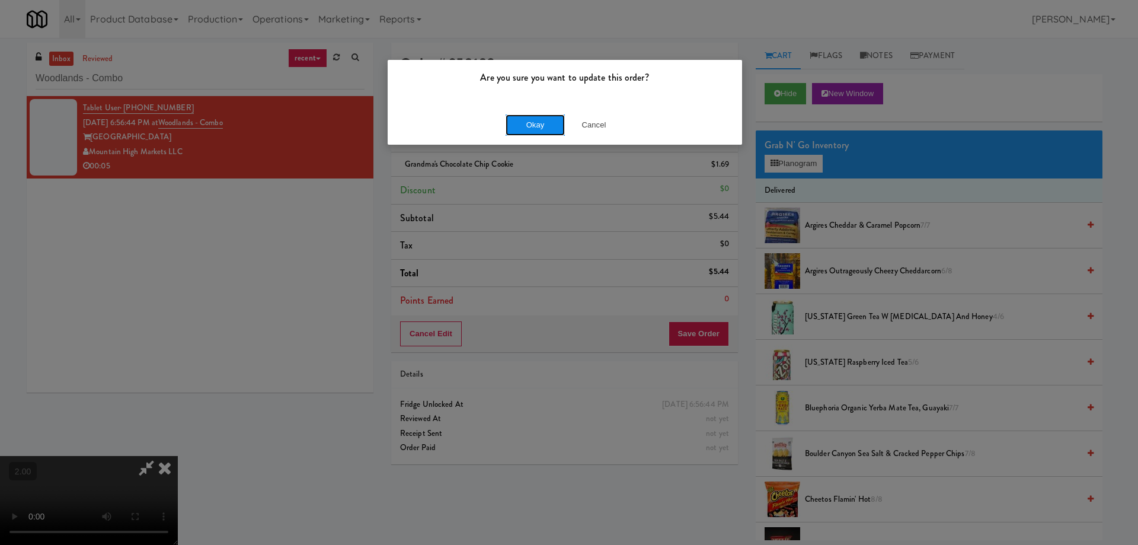
click at [540, 125] on button "Okay" at bounding box center [534, 124] width 59 height 21
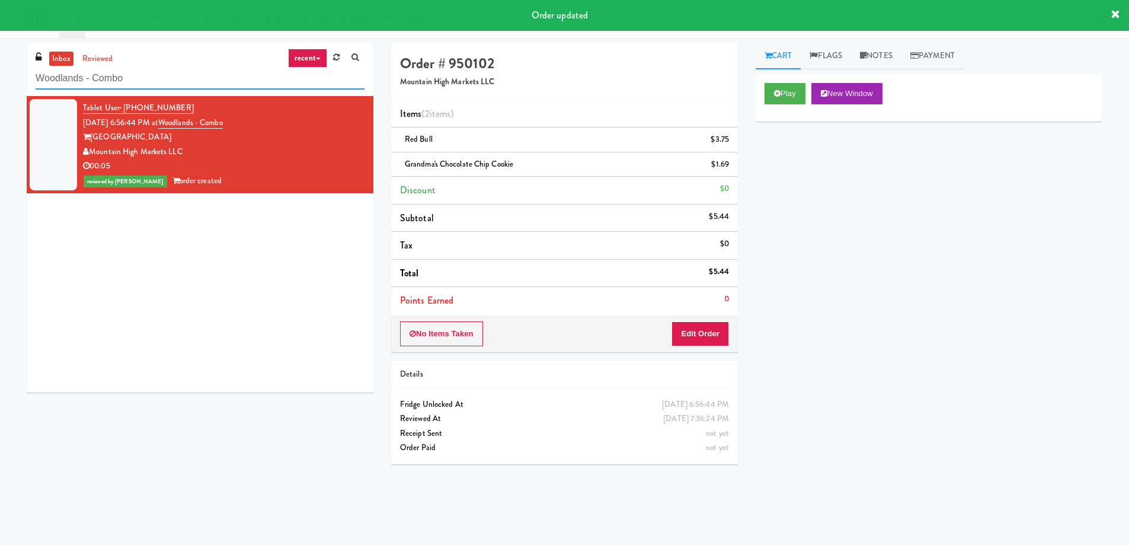
click at [158, 75] on input "Woodlands - Combo" at bounding box center [200, 79] width 329 height 22
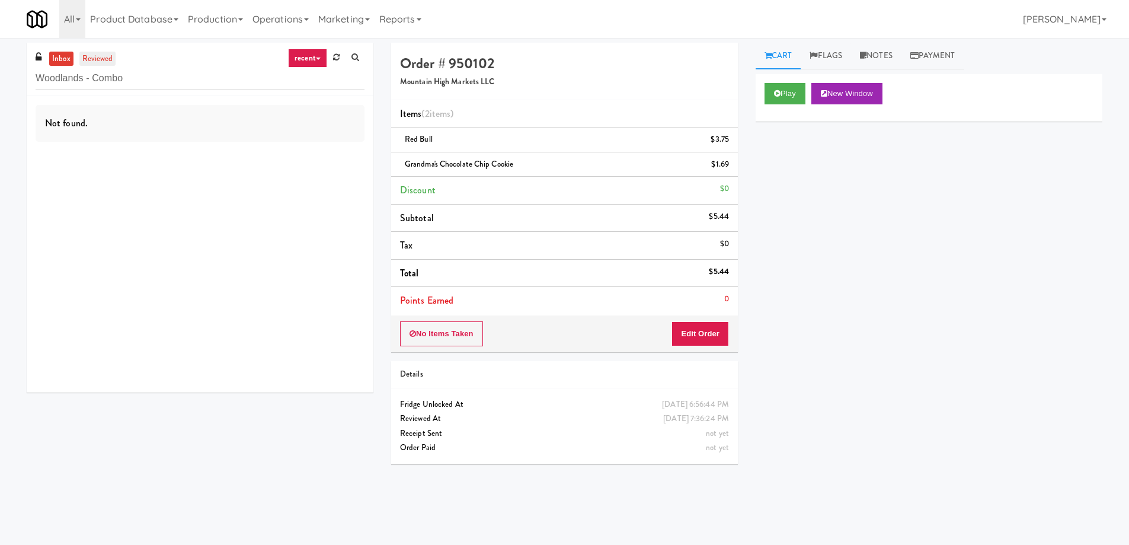
click at [102, 60] on link "reviewed" at bounding box center [97, 59] width 37 height 15
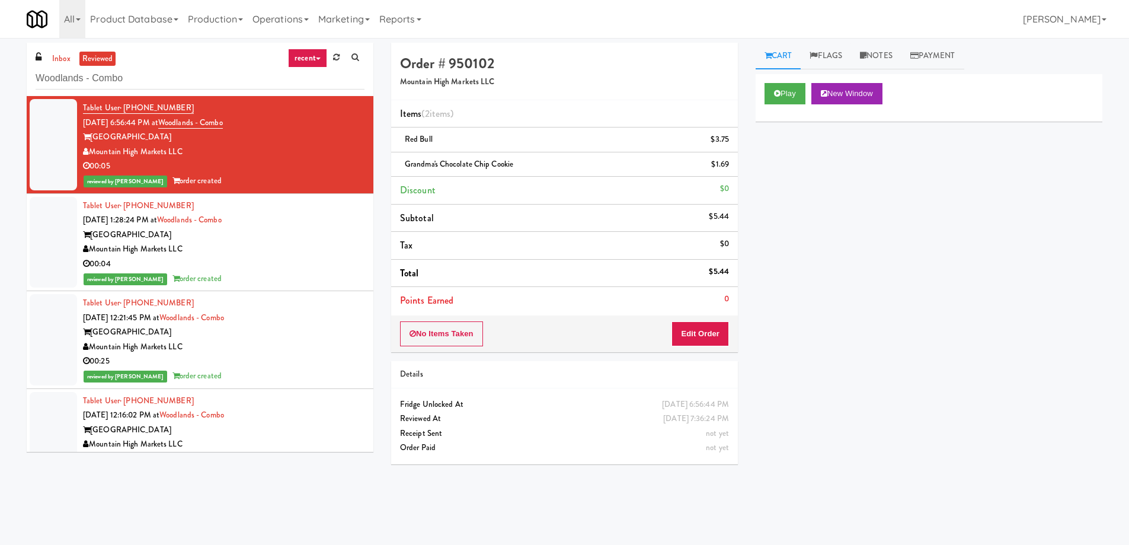
click at [298, 273] on div "reviewed by [PERSON_NAME] order created" at bounding box center [223, 278] width 281 height 15
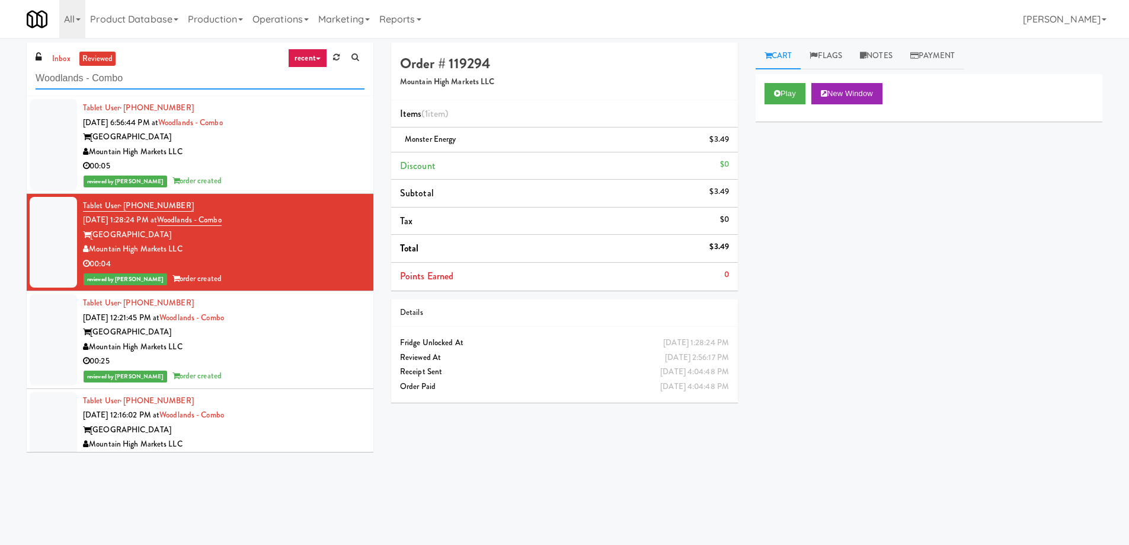
click at [127, 76] on input "Woodlands - Combo" at bounding box center [200, 79] width 329 height 22
click at [51, 52] on link "inbox" at bounding box center [61, 59] width 24 height 15
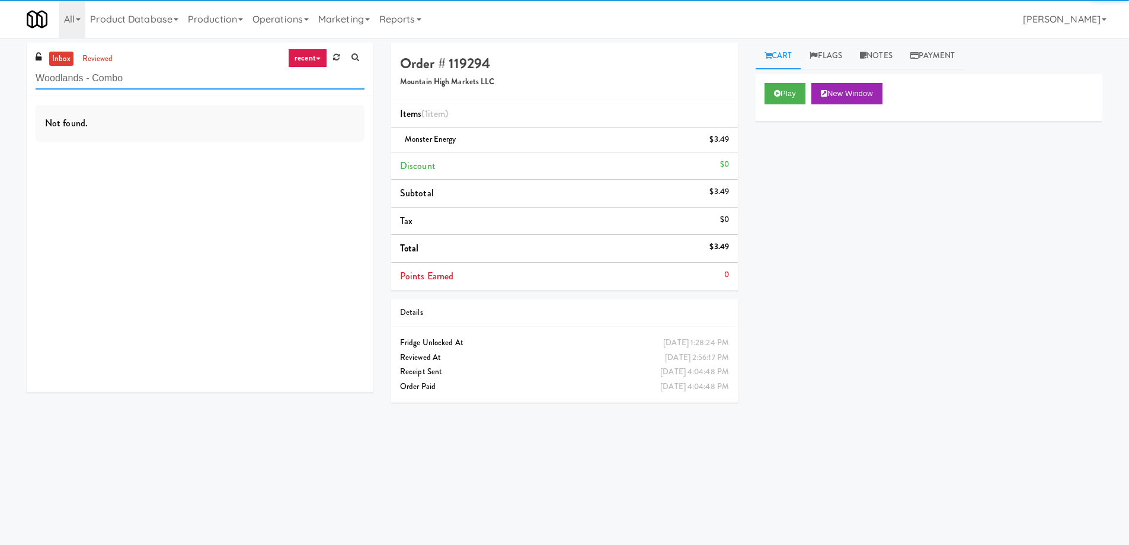
click at [97, 79] on input "Woodlands - Combo" at bounding box center [200, 79] width 329 height 22
click at [98, 79] on input "Woodlands - Combo" at bounding box center [200, 79] width 329 height 22
paste input "Flats at [GEOGRAPHIC_DATA]"
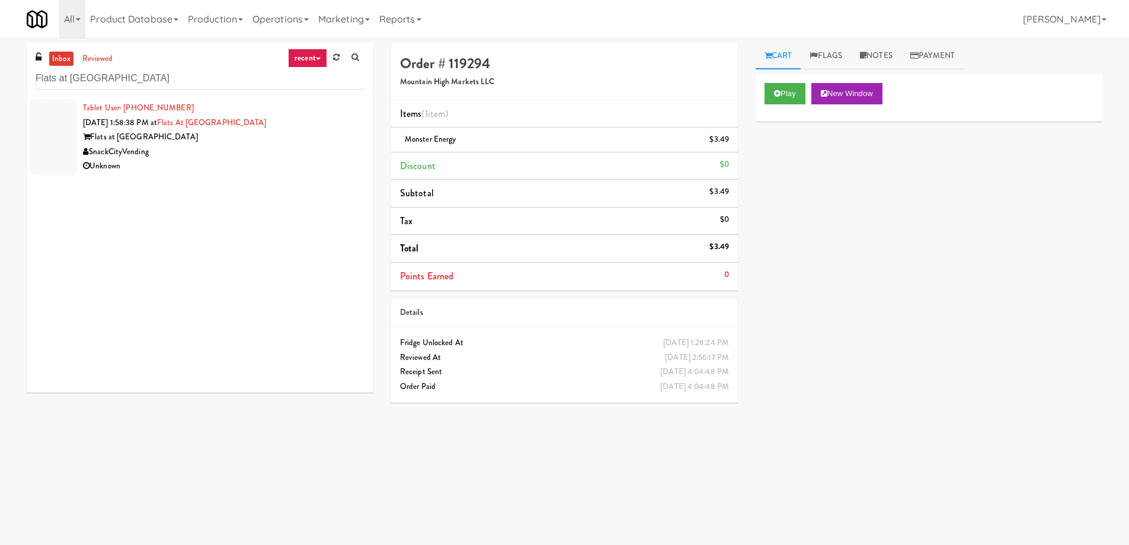
click at [255, 139] on div "Flats at [GEOGRAPHIC_DATA]" at bounding box center [223, 137] width 281 height 15
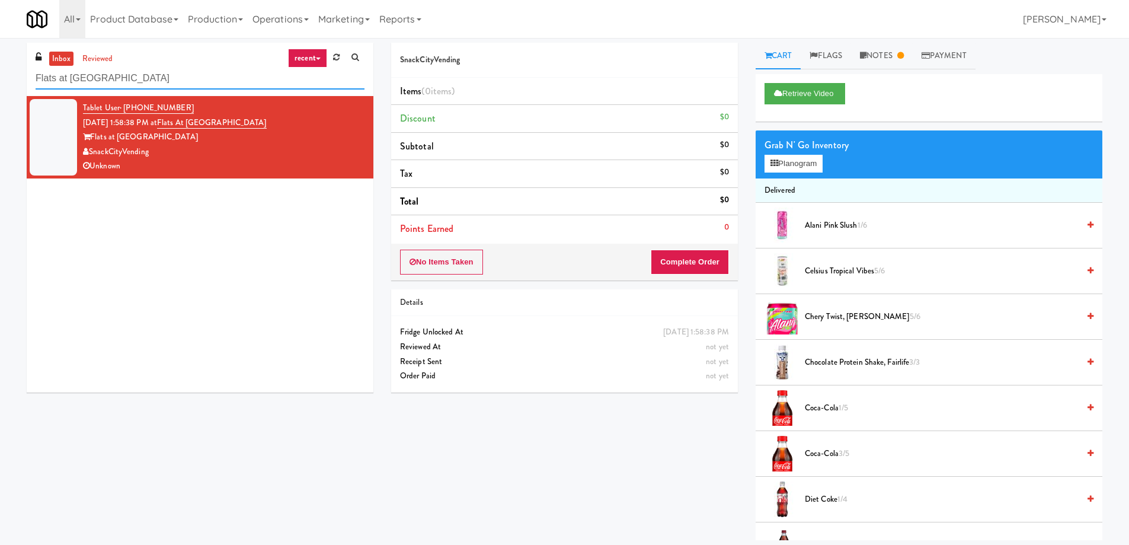
click at [188, 85] on input "Flats at [GEOGRAPHIC_DATA]" at bounding box center [200, 79] width 329 height 22
paste input "27 Atlantic"
click at [188, 85] on input "Flats at [GEOGRAPHIC_DATA]" at bounding box center [200, 79] width 329 height 22
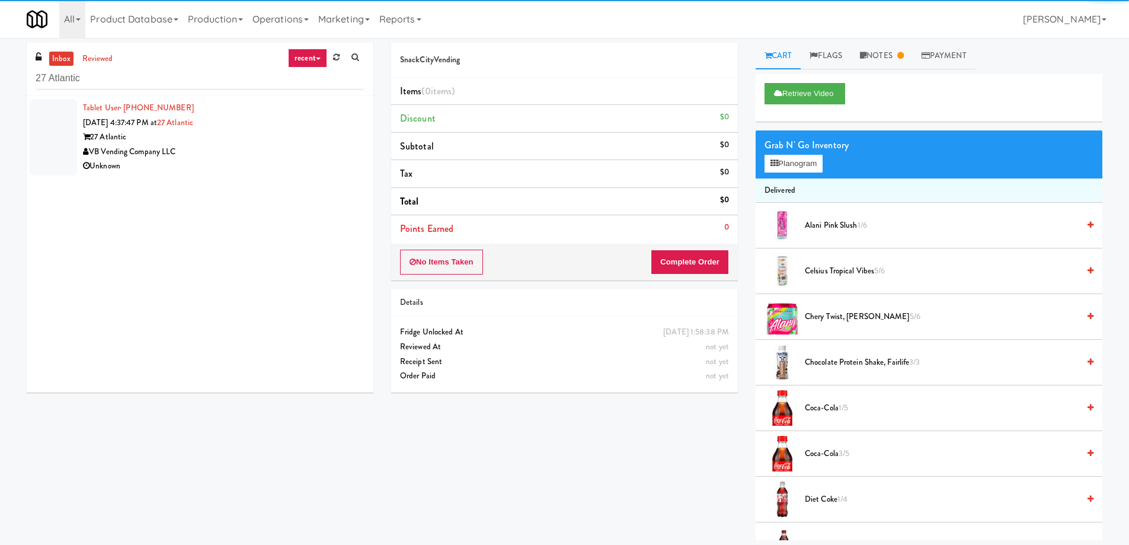
click at [229, 152] on div "VB Vending Company LLC" at bounding box center [223, 152] width 281 height 15
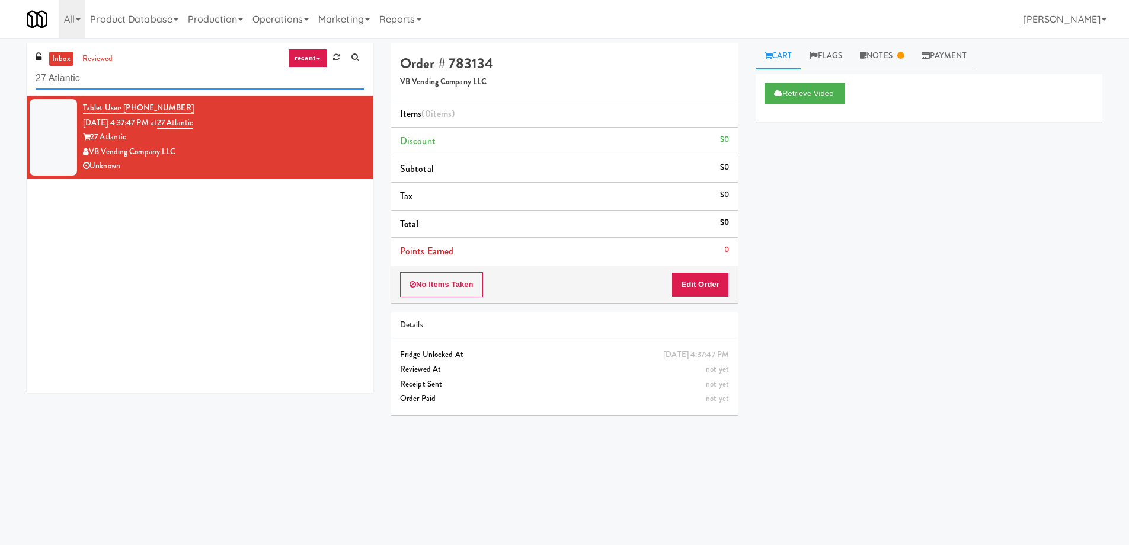
click at [74, 87] on input "27 Atlantic" at bounding box center [200, 79] width 329 height 22
paste input "481 on [PERSON_NAME]"
click at [74, 87] on input "481 on [PERSON_NAME]" at bounding box center [200, 79] width 329 height 22
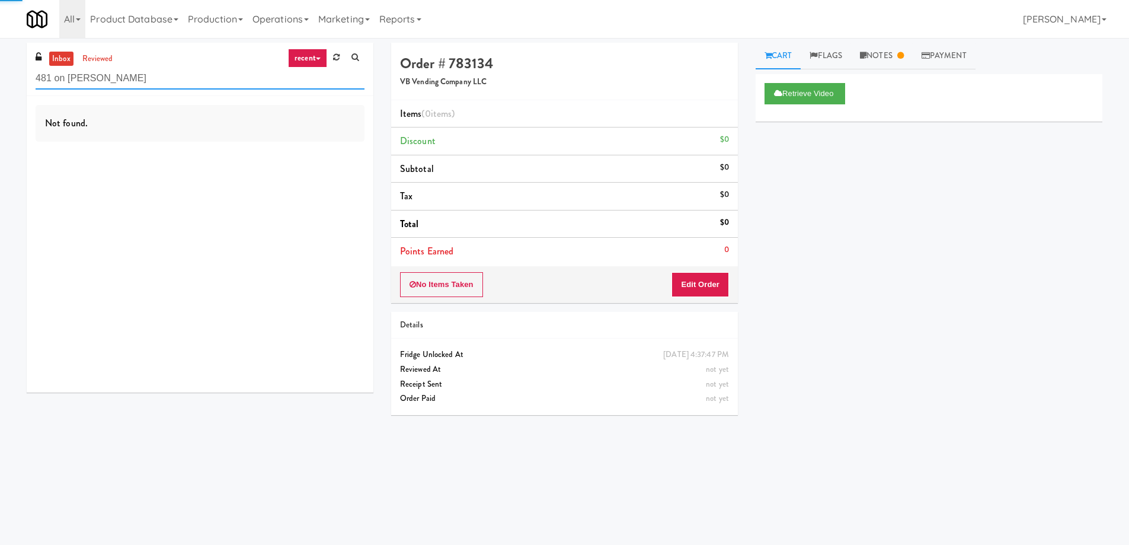
type input "481 on [PERSON_NAME]"
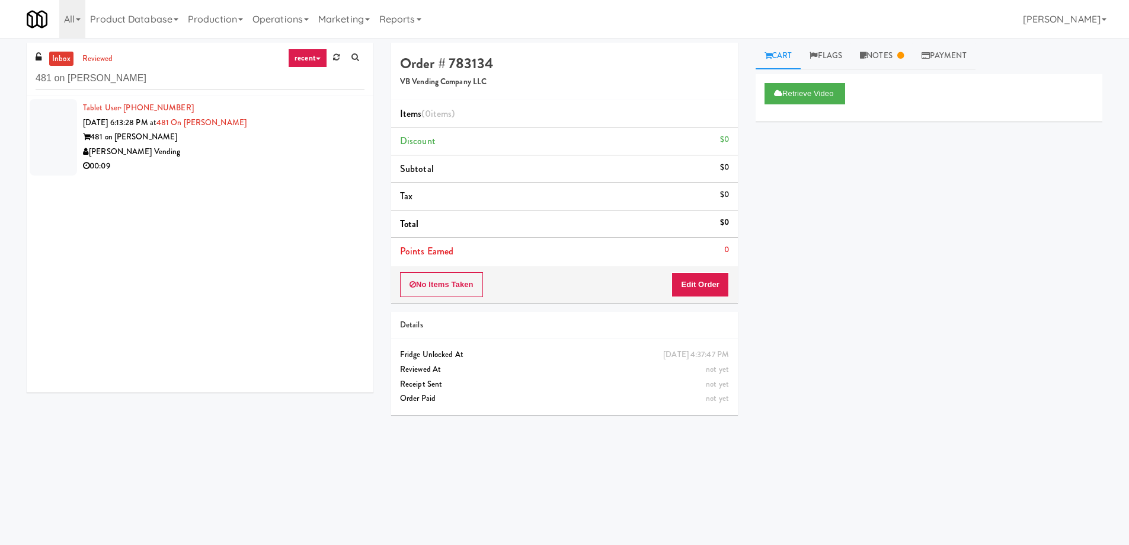
click at [190, 162] on div "00:09" at bounding box center [223, 166] width 281 height 15
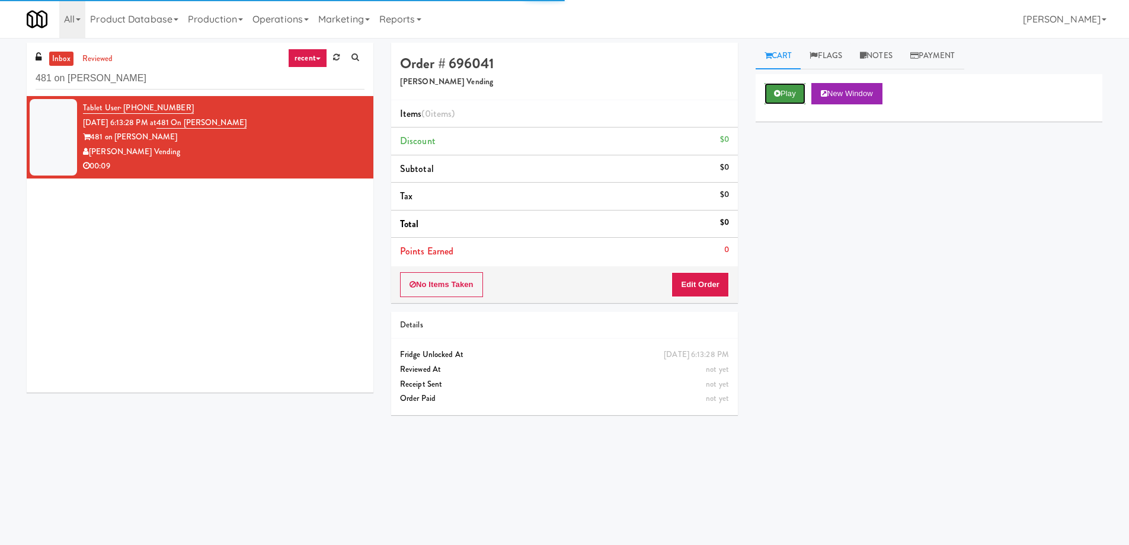
click at [798, 91] on button "Play" at bounding box center [784, 93] width 41 height 21
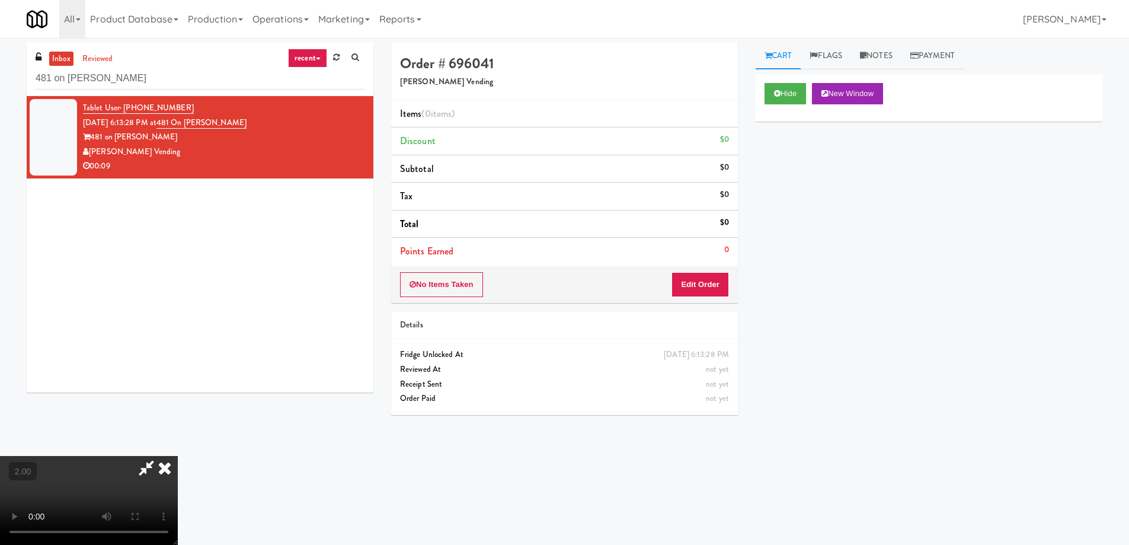
click at [178, 456] on video at bounding box center [89, 500] width 178 height 89
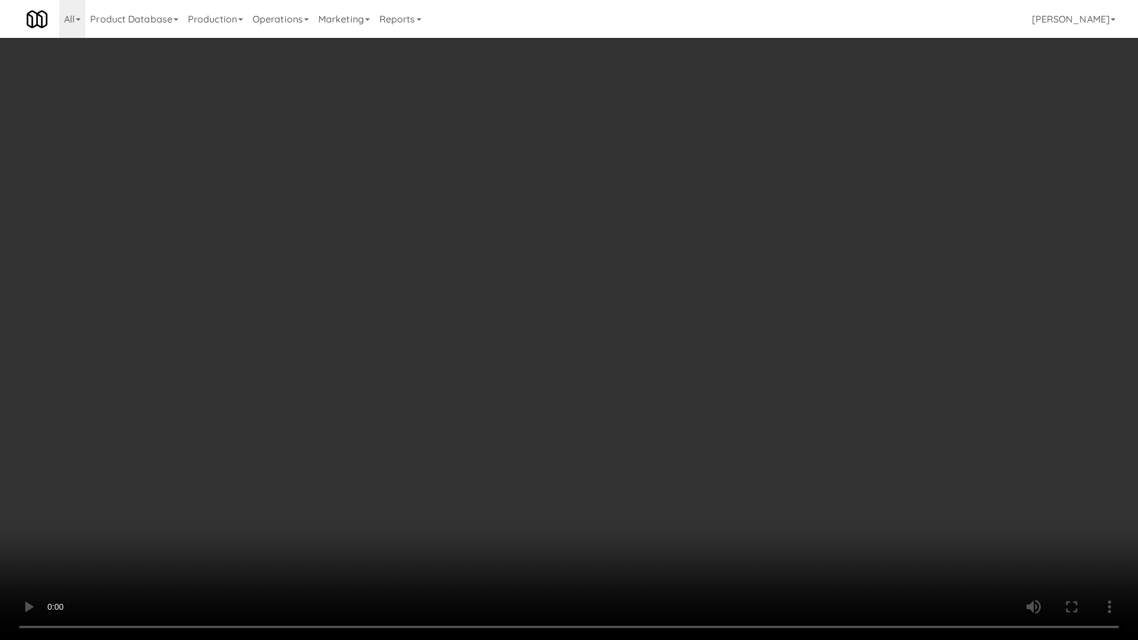
click at [500, 370] on video at bounding box center [569, 320] width 1138 height 640
click at [493, 360] on video at bounding box center [569, 320] width 1138 height 640
click at [494, 361] on video at bounding box center [569, 320] width 1138 height 640
click at [494, 362] on video at bounding box center [569, 320] width 1138 height 640
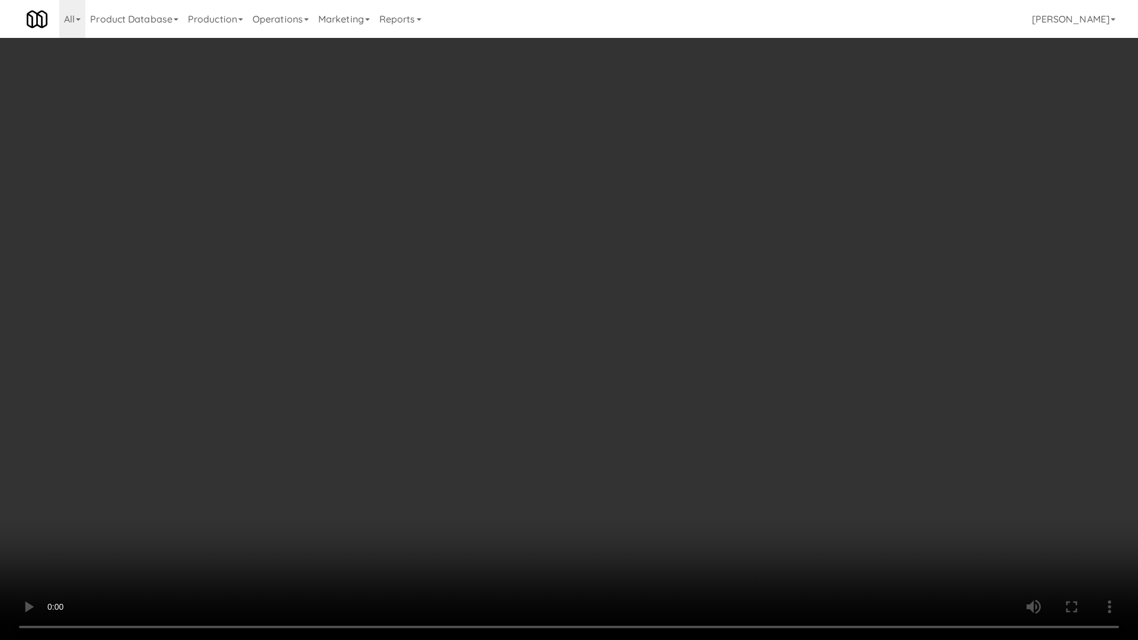
click at [589, 371] on video at bounding box center [569, 320] width 1138 height 640
click at [592, 373] on video at bounding box center [569, 320] width 1138 height 640
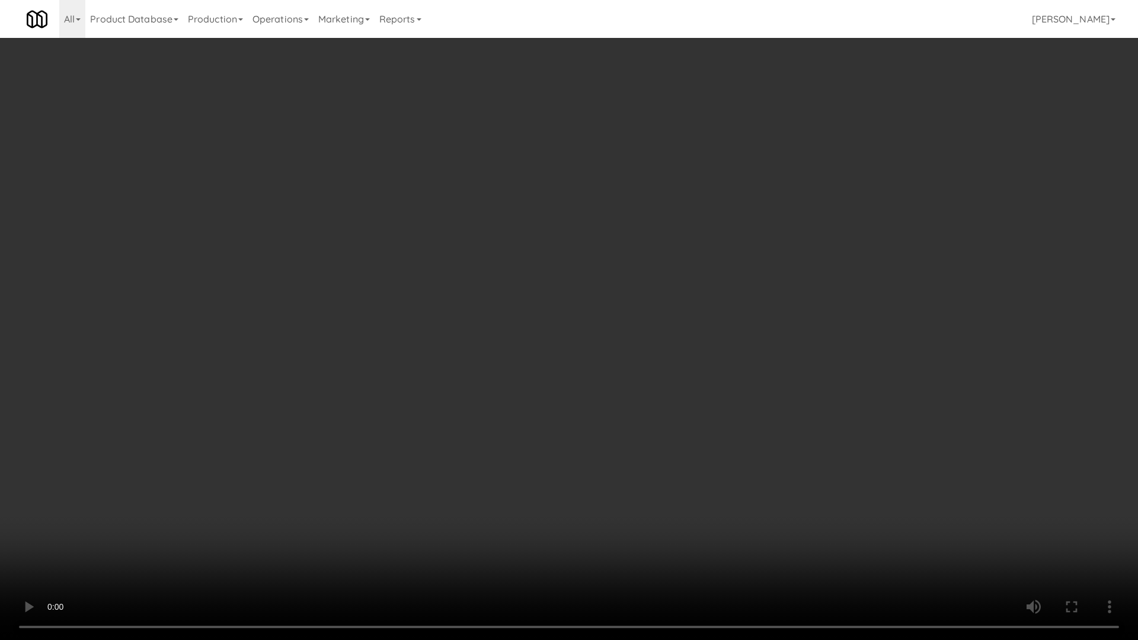
click at [592, 375] on video at bounding box center [569, 320] width 1138 height 640
click at [803, 413] on video at bounding box center [569, 320] width 1138 height 640
click at [804, 413] on video at bounding box center [569, 320] width 1138 height 640
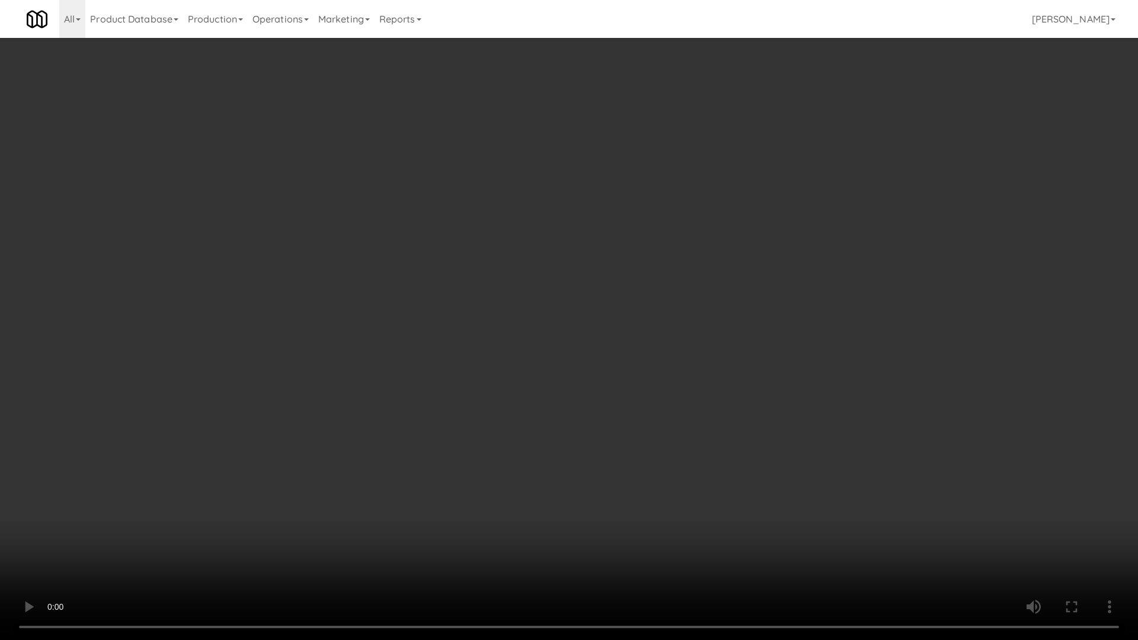
click at [804, 413] on video at bounding box center [569, 320] width 1138 height 640
click at [876, 494] on video at bounding box center [569, 320] width 1138 height 640
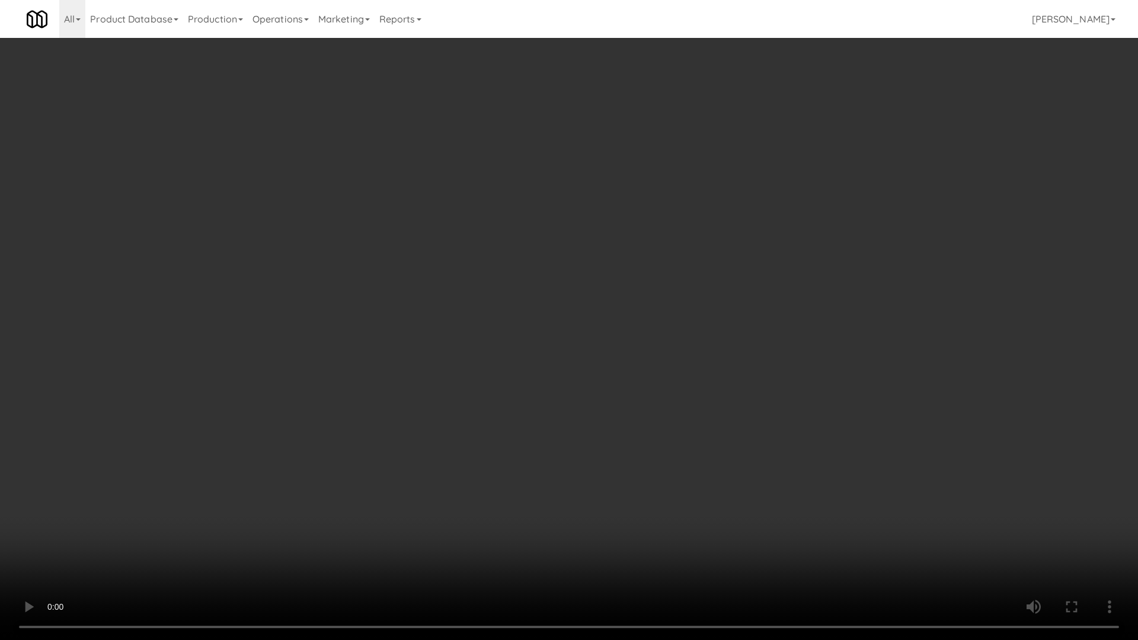
click at [877, 494] on video at bounding box center [569, 320] width 1138 height 640
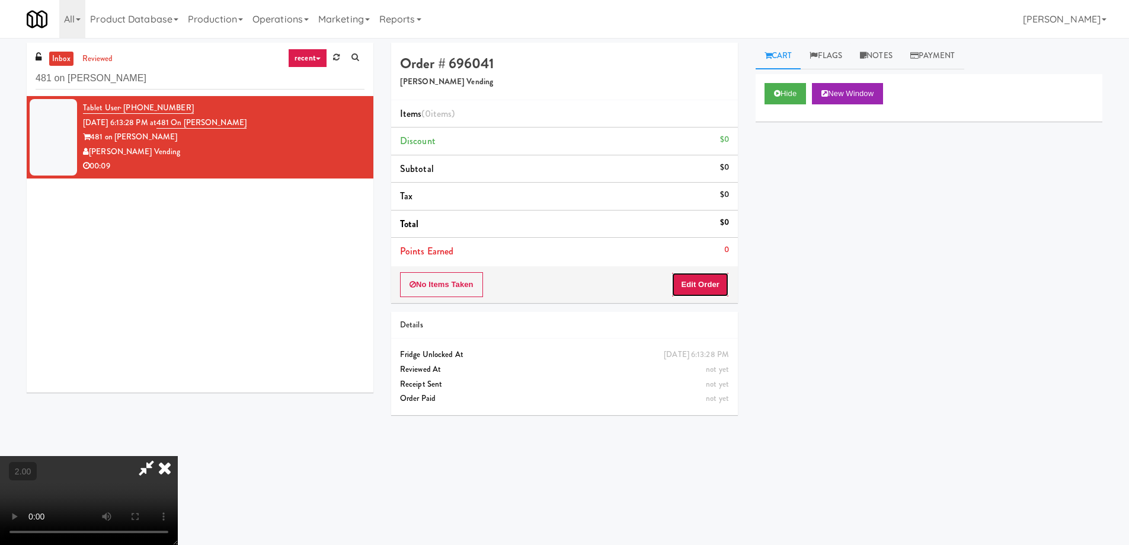
click at [703, 277] on button "Edit Order" at bounding box center [699, 284] width 57 height 25
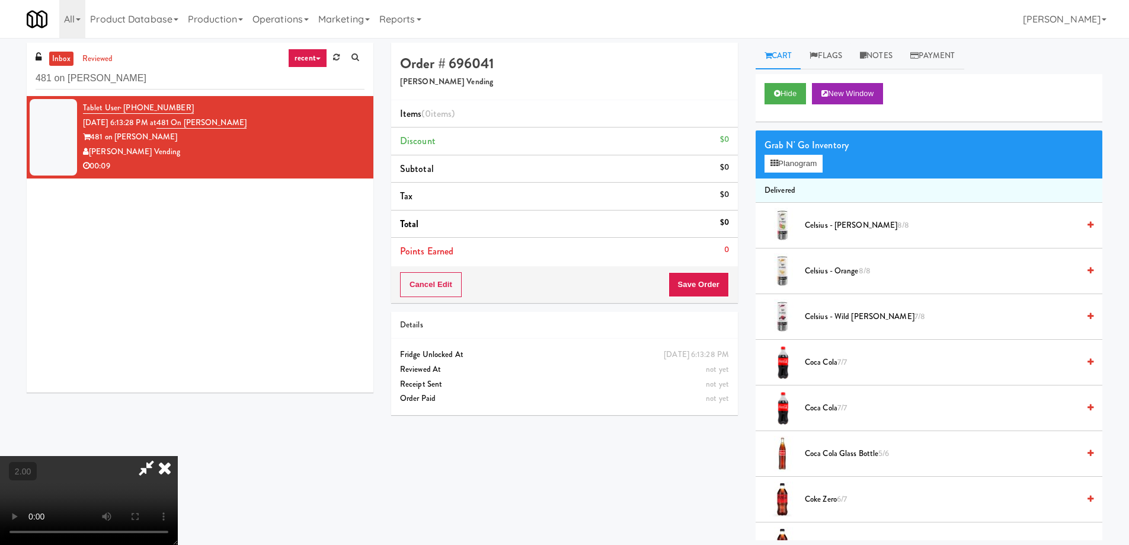
click at [832, 361] on span "Coca Cola 7/7" at bounding box center [942, 362] width 274 height 15
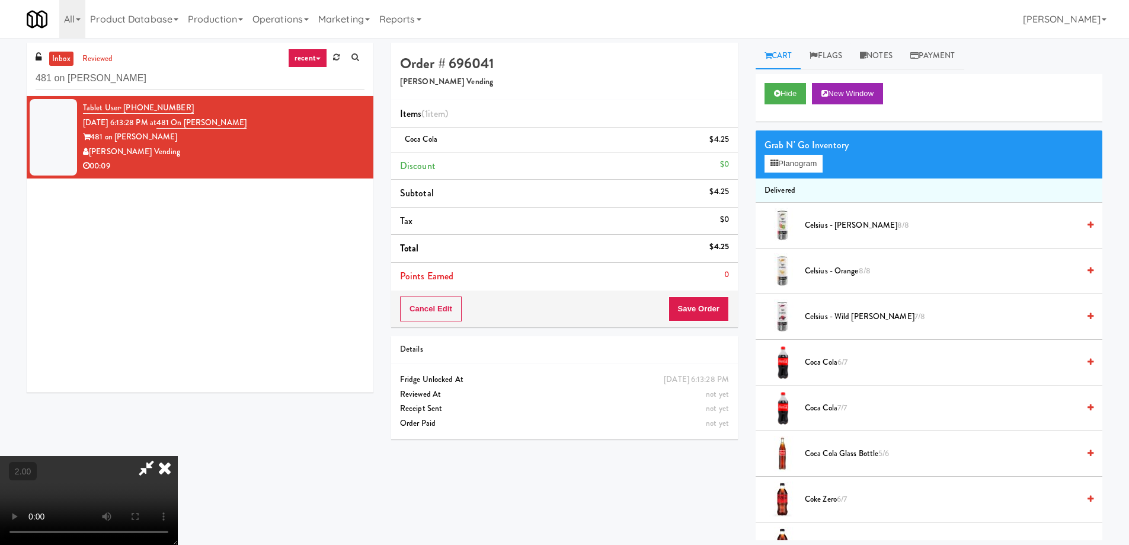
click at [812, 180] on li "Delivered" at bounding box center [928, 190] width 347 height 25
click at [811, 172] on button "Planogram" at bounding box center [793, 164] width 58 height 18
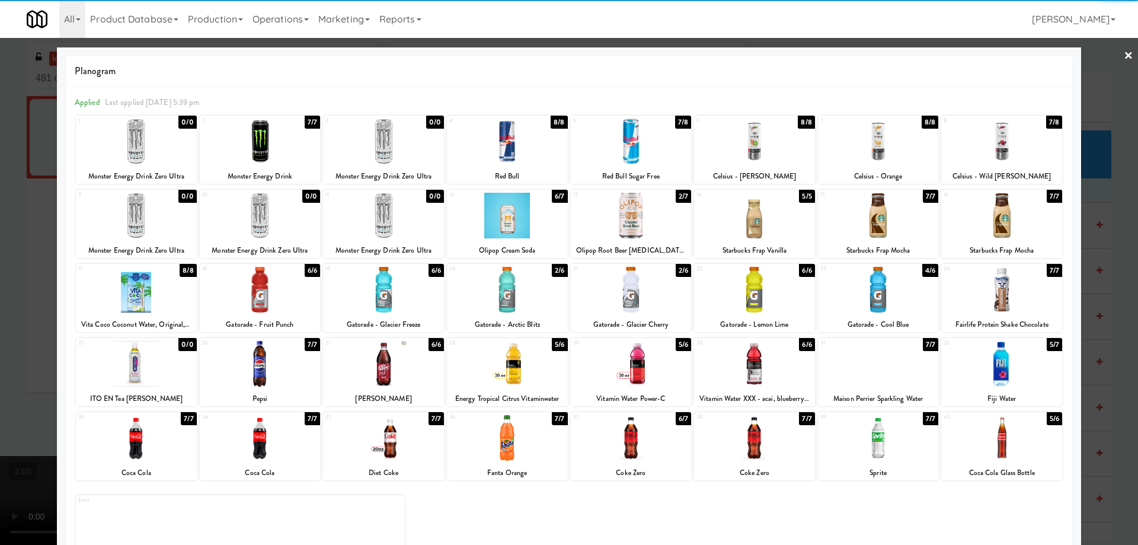
click at [760, 378] on div at bounding box center [754, 364] width 121 height 46
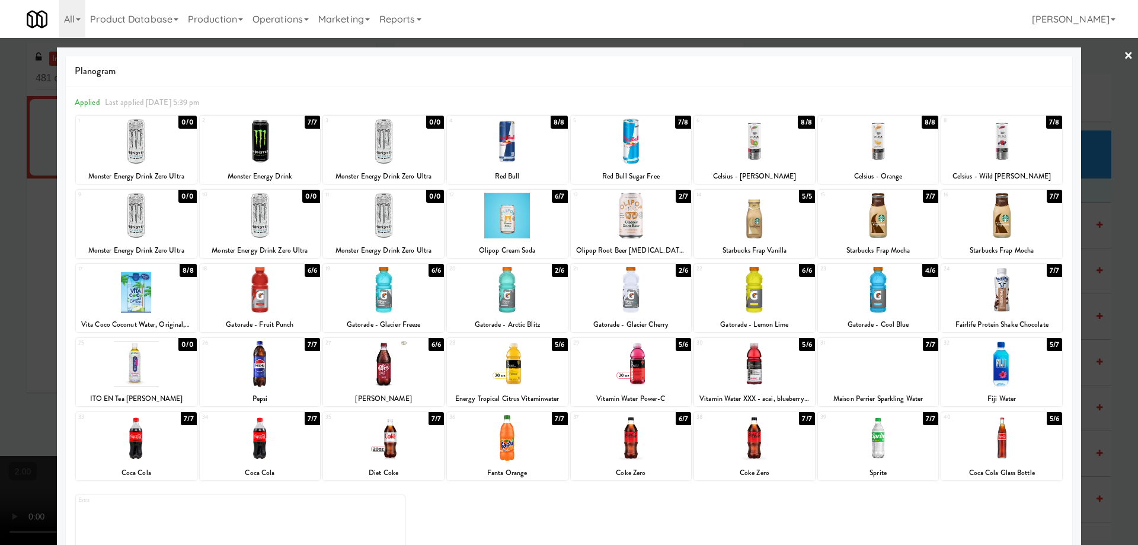
click at [0, 338] on div at bounding box center [569, 272] width 1138 height 545
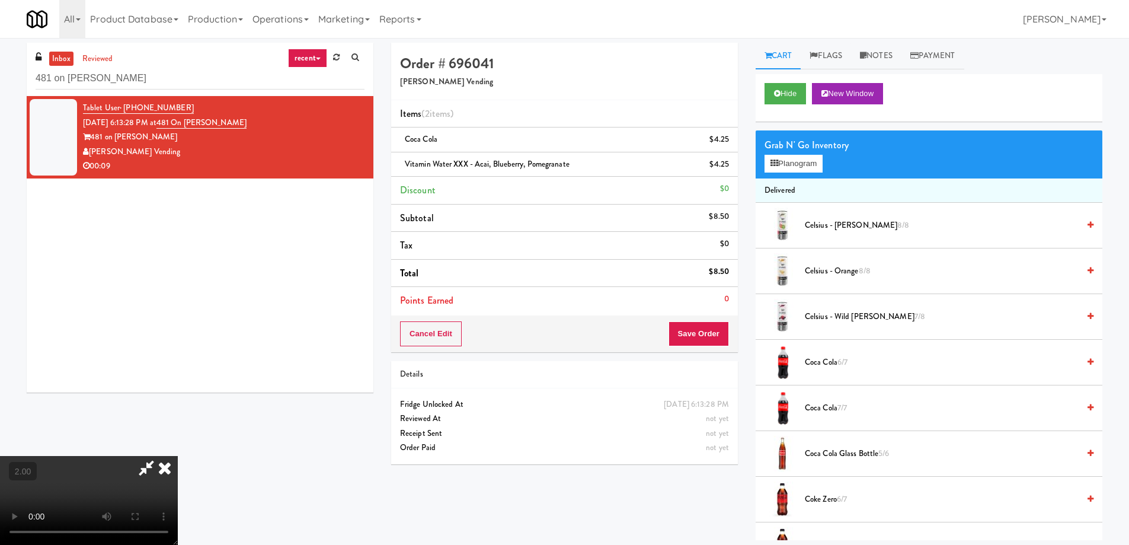
click at [178, 456] on video at bounding box center [89, 500] width 178 height 89
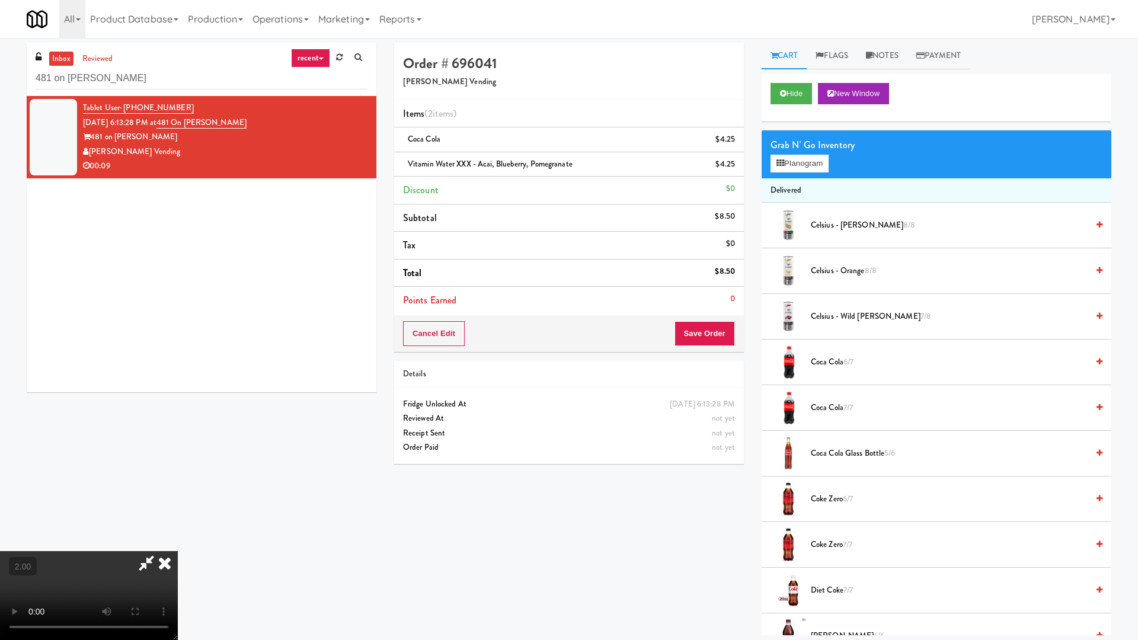
click at [178, 544] on video at bounding box center [89, 595] width 178 height 89
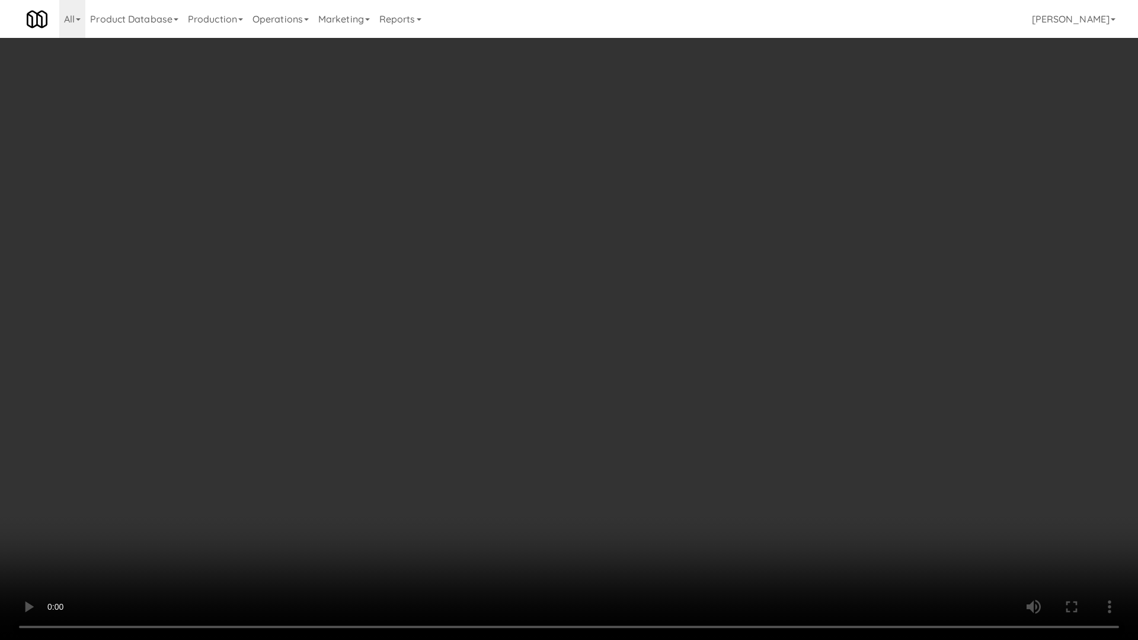
click at [793, 521] on video at bounding box center [569, 320] width 1138 height 640
click at [793, 522] on video at bounding box center [569, 320] width 1138 height 640
click at [789, 521] on video at bounding box center [569, 320] width 1138 height 640
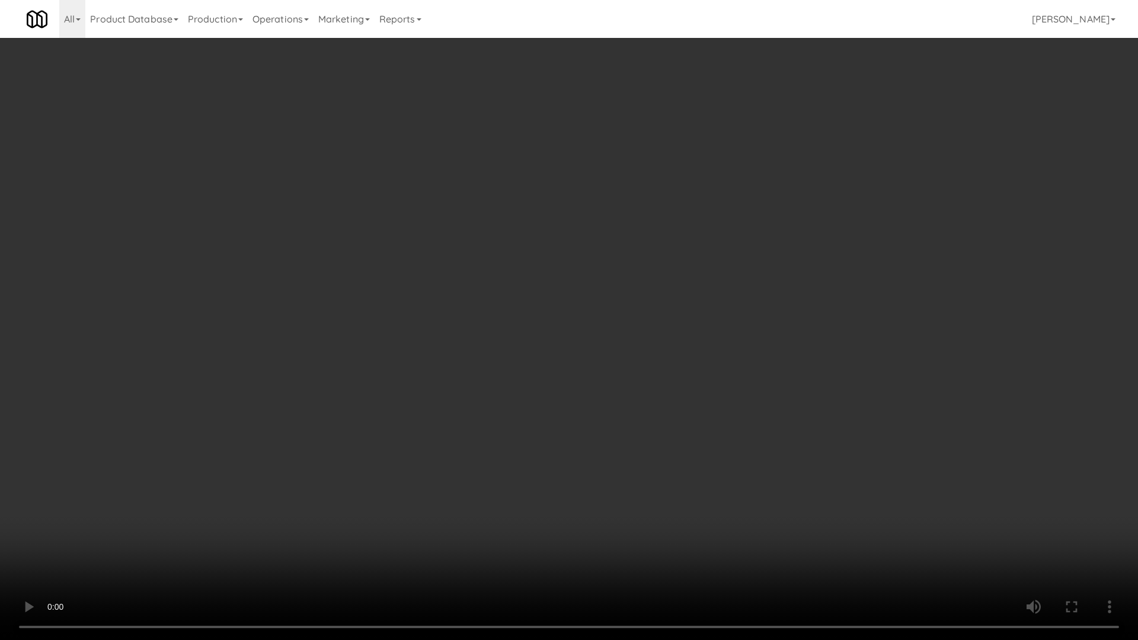
drag, startPoint x: 789, startPoint y: 521, endPoint x: 788, endPoint y: 449, distance: 71.7
click at [788, 521] on video at bounding box center [569, 320] width 1138 height 640
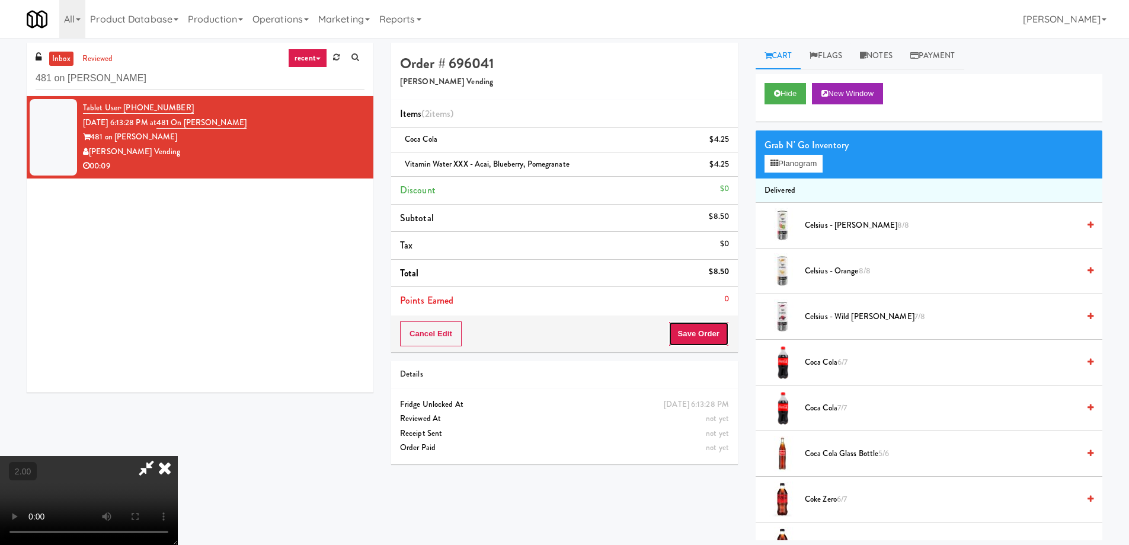
click at [680, 337] on button "Save Order" at bounding box center [698, 333] width 60 height 25
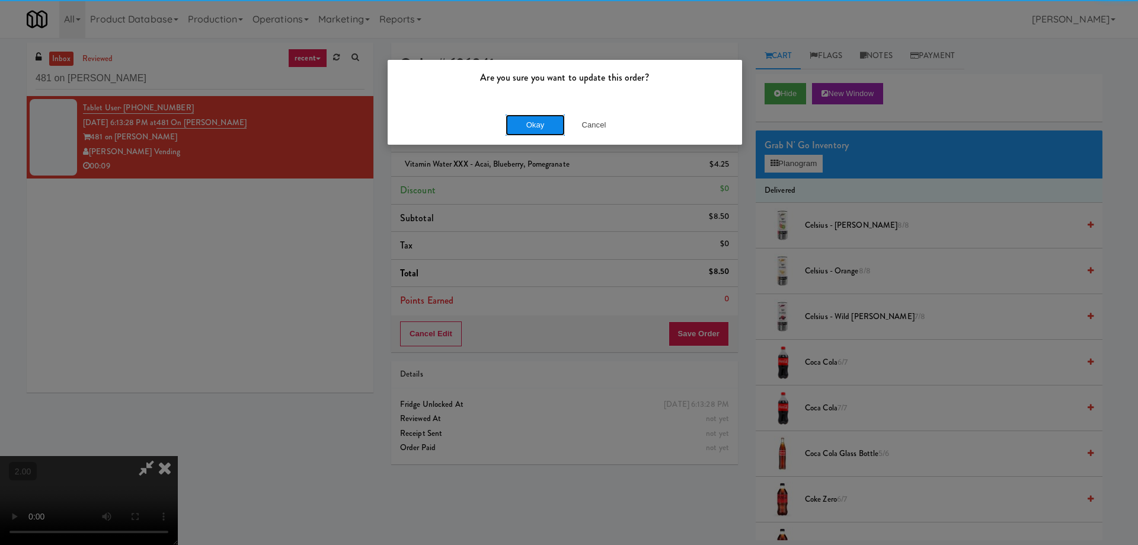
click at [536, 130] on button "Okay" at bounding box center [534, 124] width 59 height 21
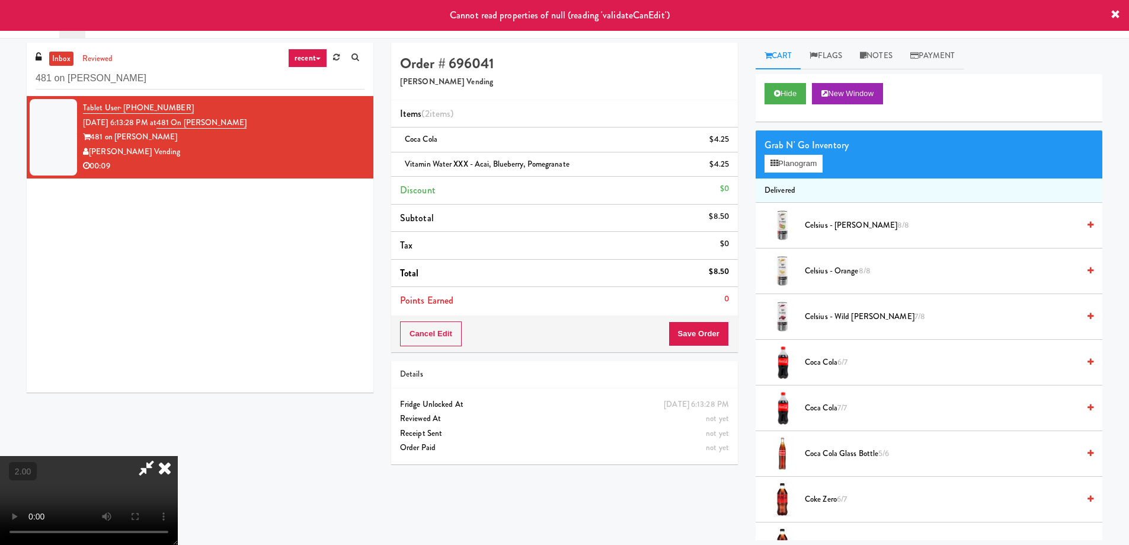
click at [178, 456] on icon at bounding box center [165, 468] width 26 height 24
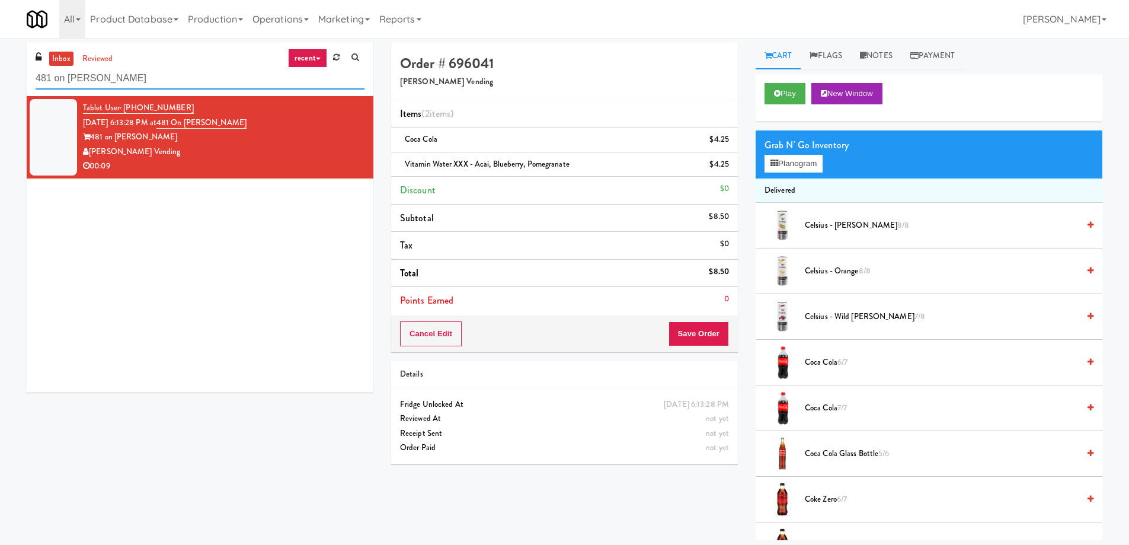
click at [159, 69] on input "481 on [PERSON_NAME]" at bounding box center [200, 79] width 329 height 22
paste input "Nov"
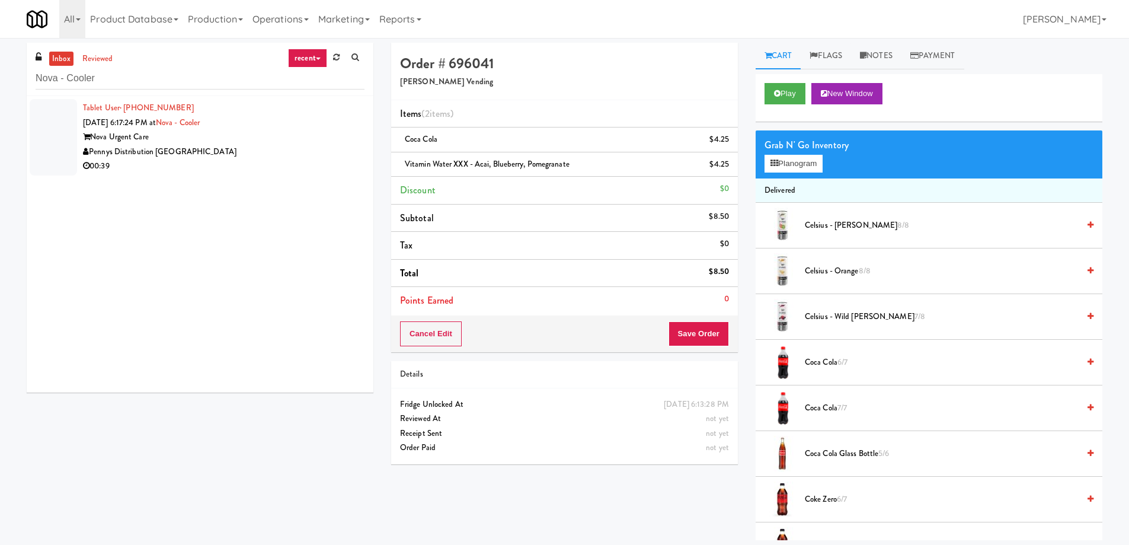
click at [254, 135] on div "Nova Urgent Care" at bounding box center [223, 137] width 281 height 15
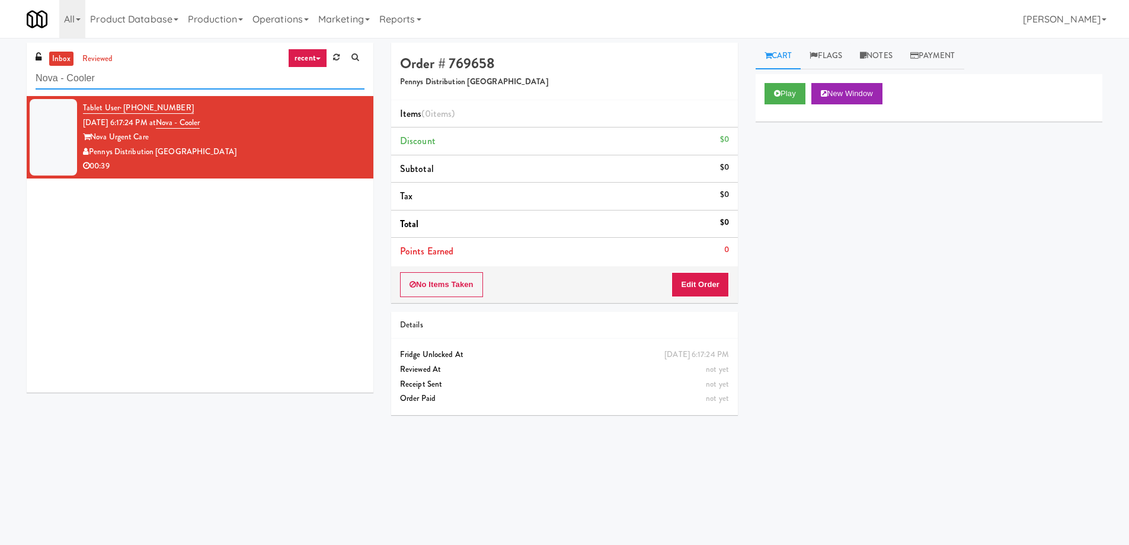
click at [130, 73] on input "Nova - Cooler" at bounding box center [200, 79] width 329 height 22
paste input "[STREET_ADDRESS]"
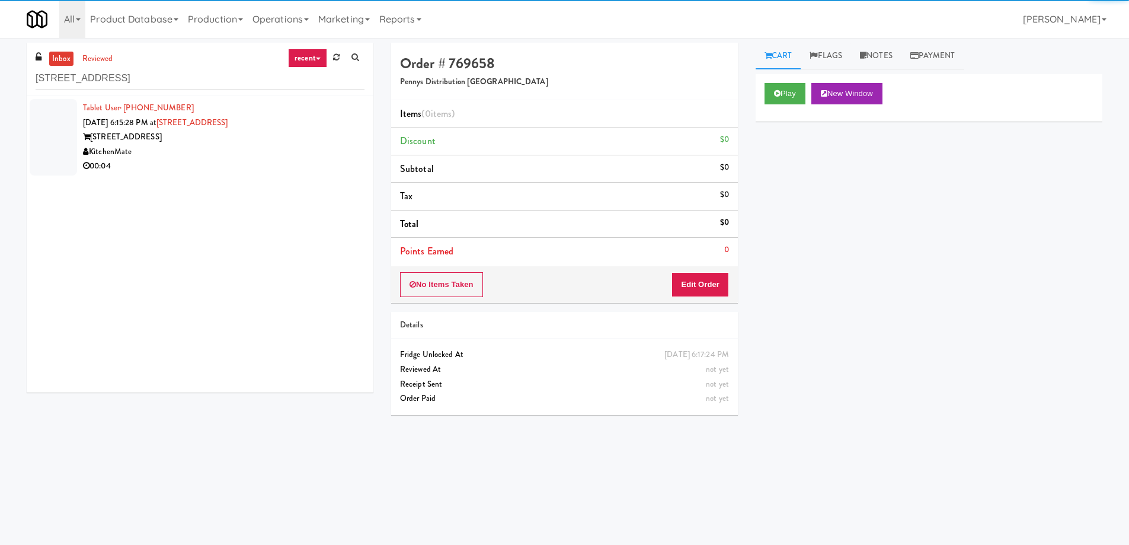
click at [230, 142] on div "[STREET_ADDRESS]" at bounding box center [223, 137] width 281 height 15
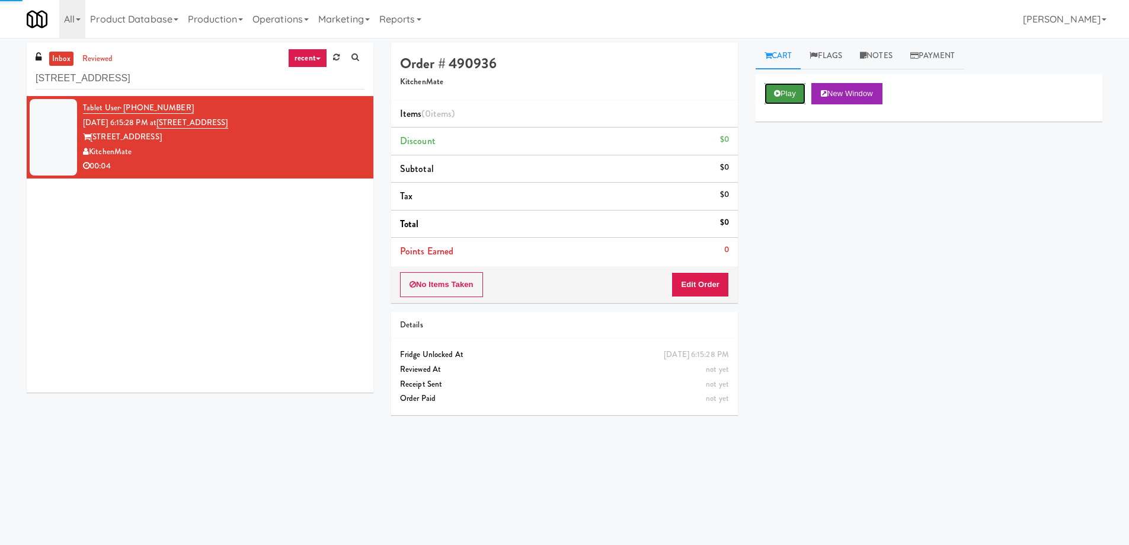
click at [786, 87] on button "Play" at bounding box center [784, 93] width 41 height 21
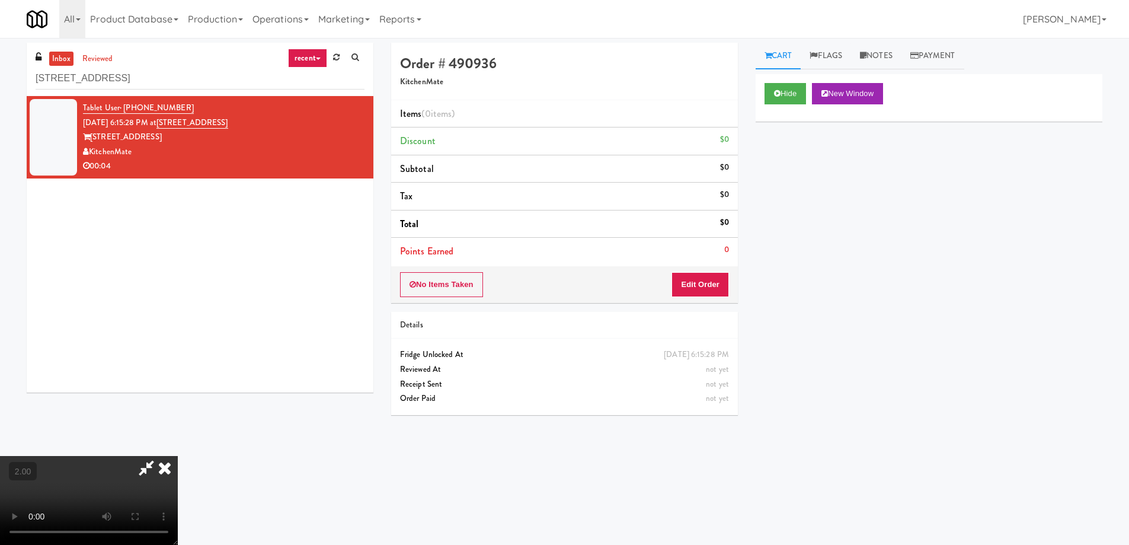
click at [178, 456] on video at bounding box center [89, 500] width 178 height 89
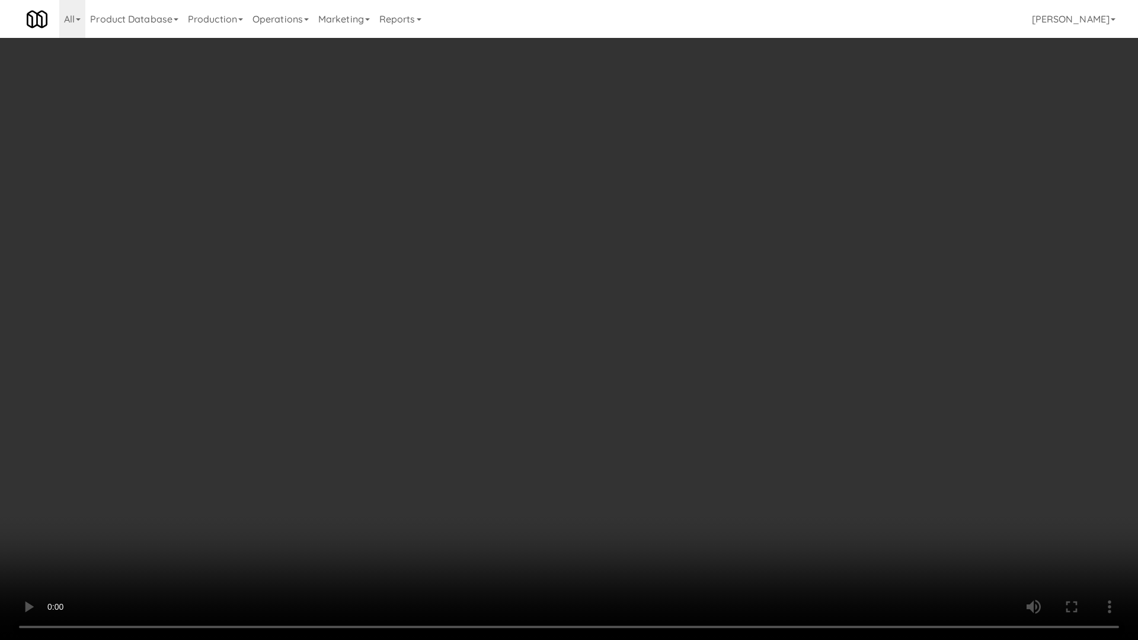
click at [587, 396] on video at bounding box center [569, 320] width 1138 height 640
click at [588, 390] on video at bounding box center [569, 320] width 1138 height 640
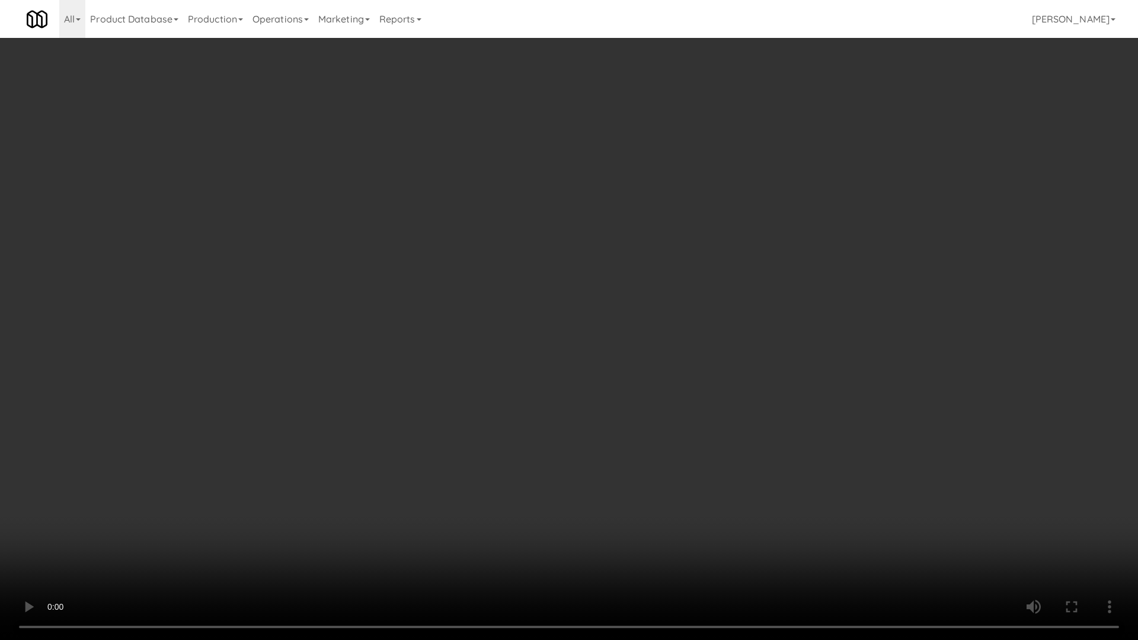
click at [588, 390] on video at bounding box center [569, 320] width 1138 height 640
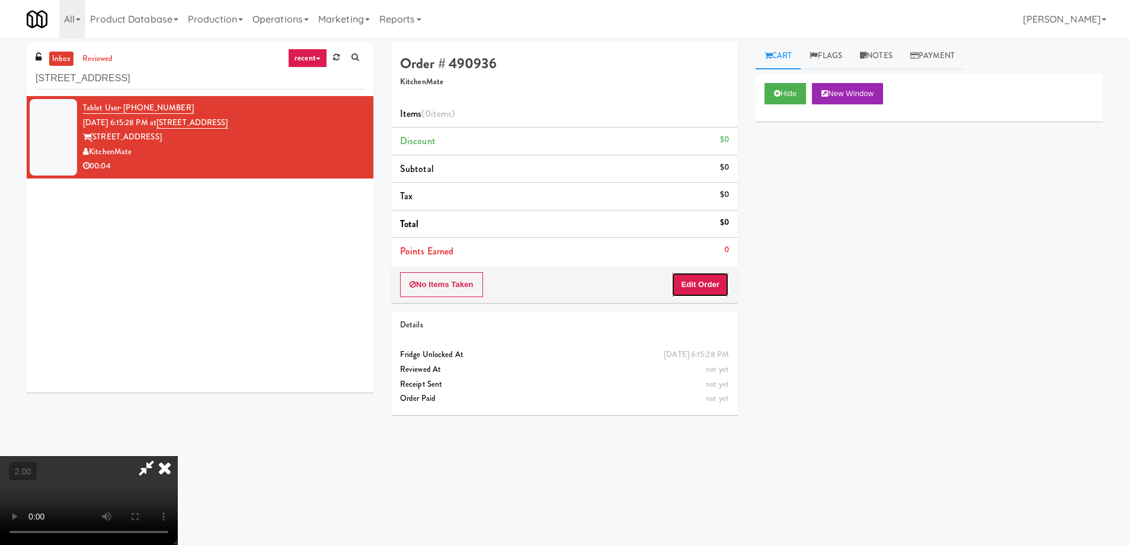
click at [690, 280] on button "Edit Order" at bounding box center [699, 284] width 57 height 25
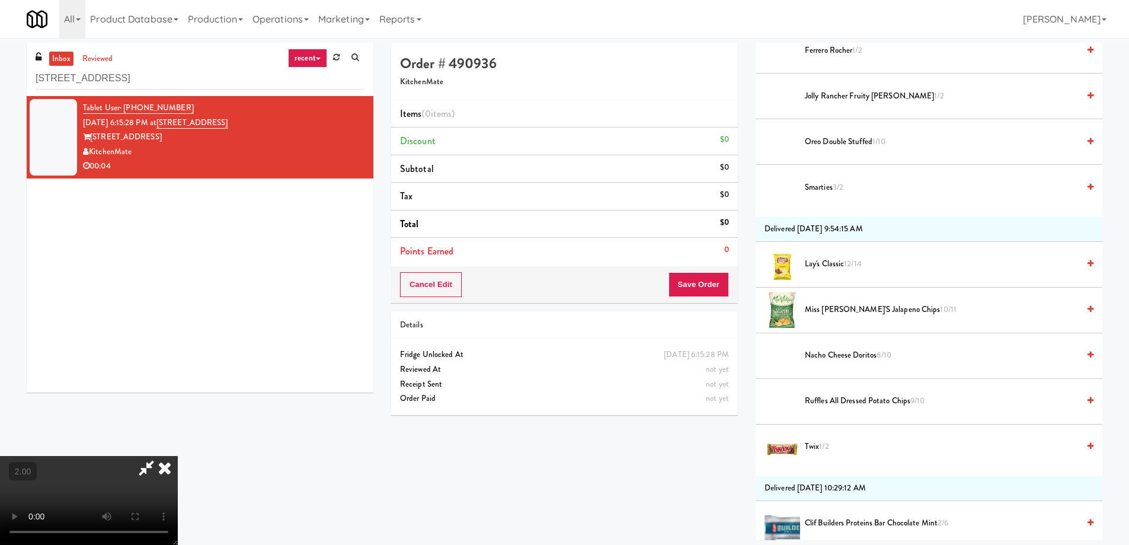
scroll to position [296, 0]
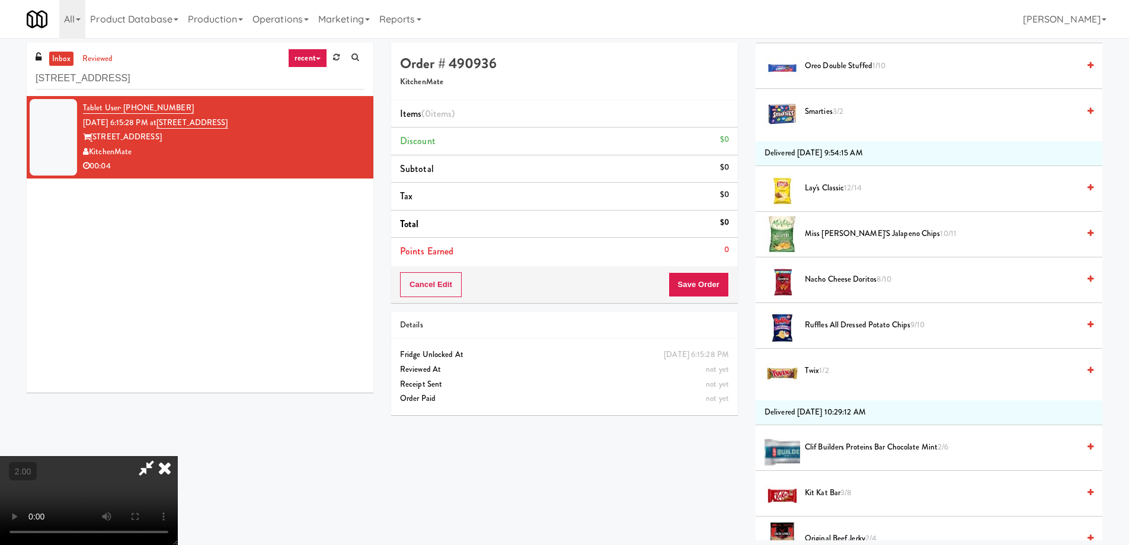
click at [821, 277] on span "Nacho Cheese Doritos 8/10" at bounding box center [942, 279] width 274 height 15
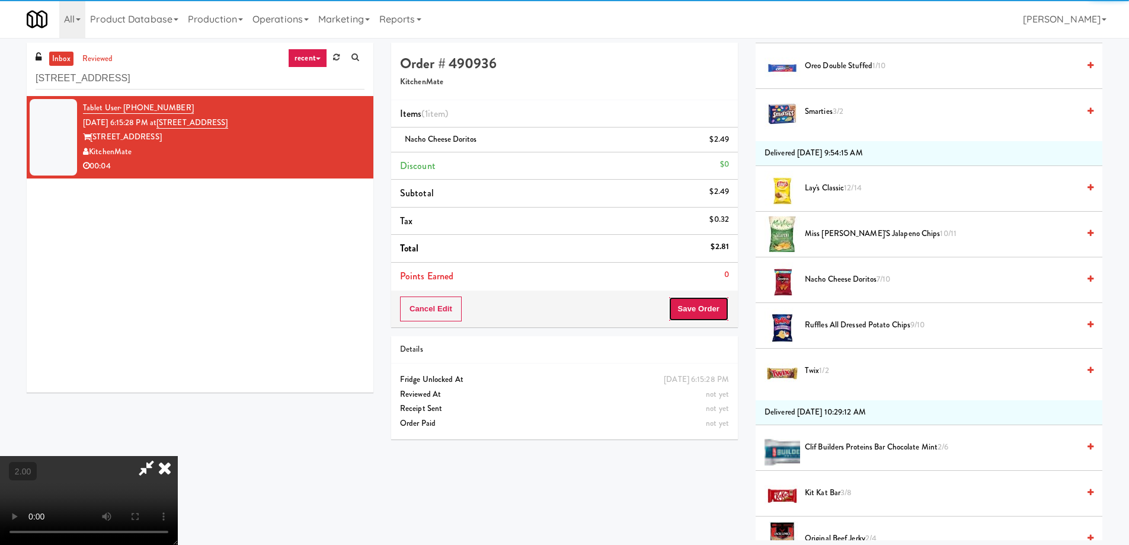
click at [705, 315] on button "Save Order" at bounding box center [698, 308] width 60 height 25
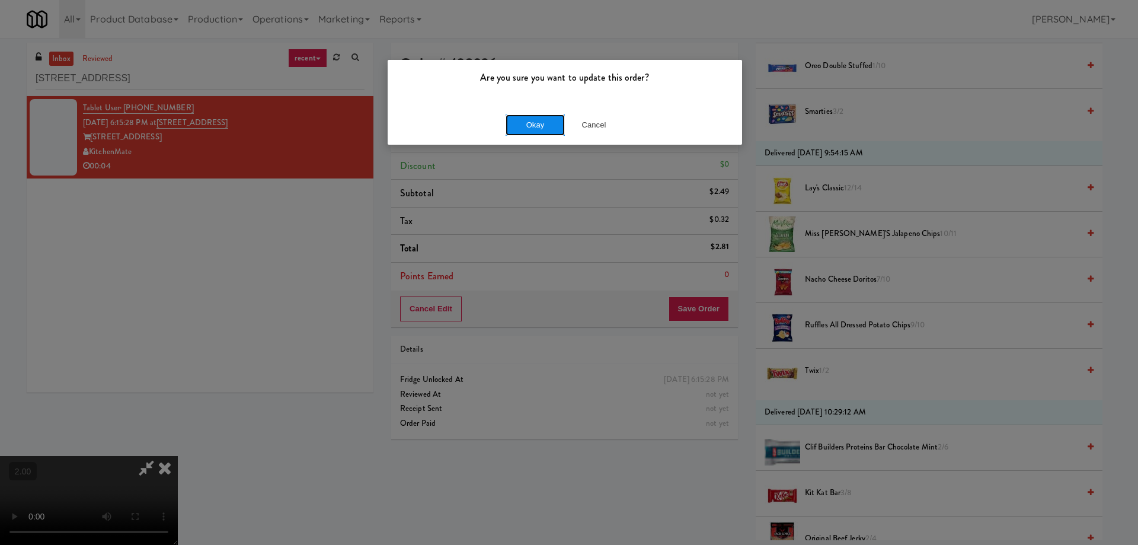
click at [533, 121] on button "Okay" at bounding box center [534, 124] width 59 height 21
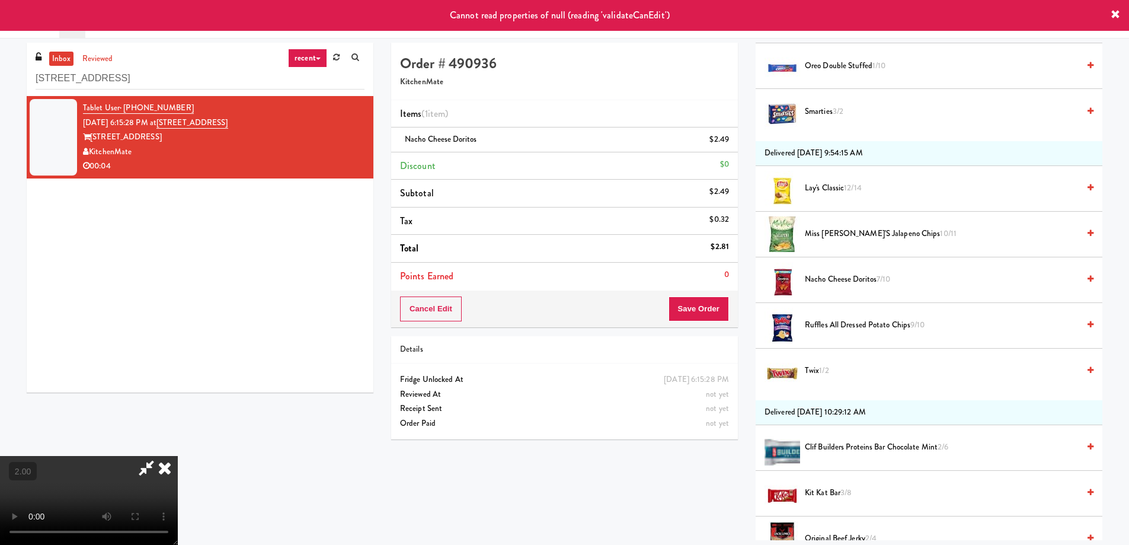
click at [178, 456] on icon at bounding box center [165, 468] width 26 height 24
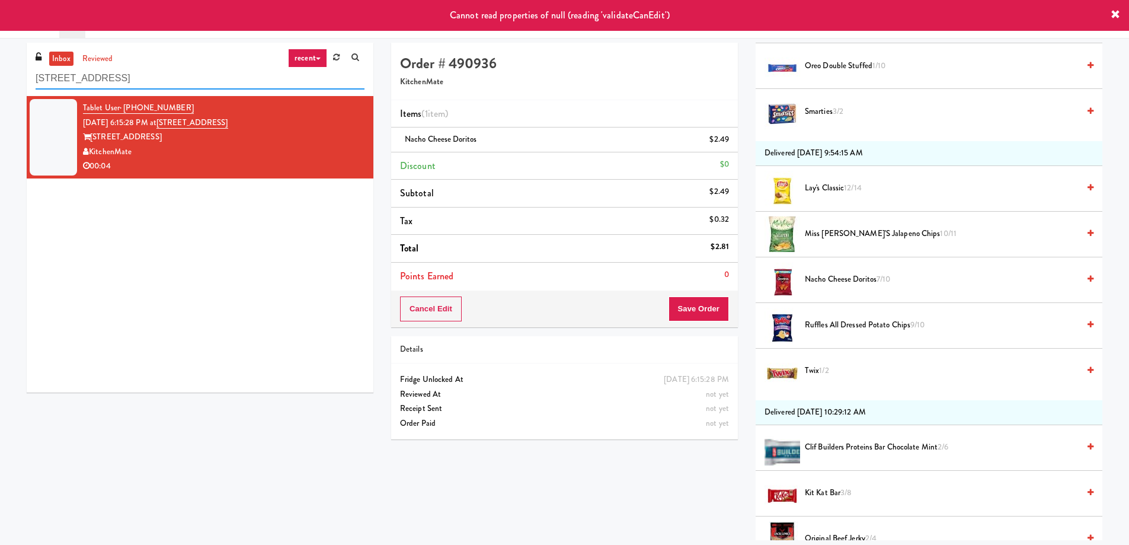
click at [132, 81] on input "[STREET_ADDRESS]" at bounding box center [200, 79] width 329 height 22
click at [104, 63] on link "reviewed" at bounding box center [97, 59] width 37 height 15
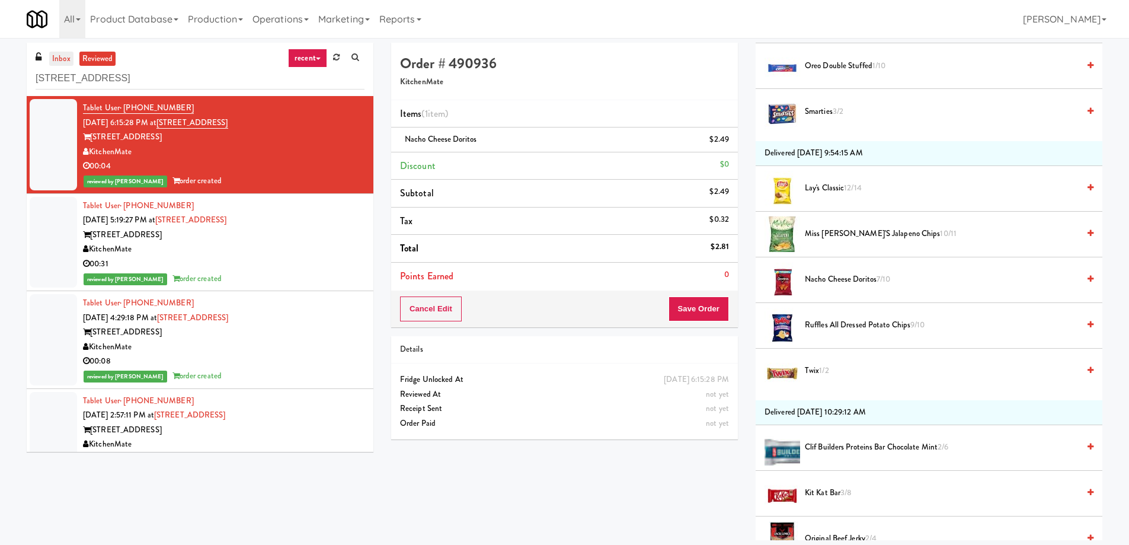
click at [58, 60] on link "inbox" at bounding box center [61, 59] width 24 height 15
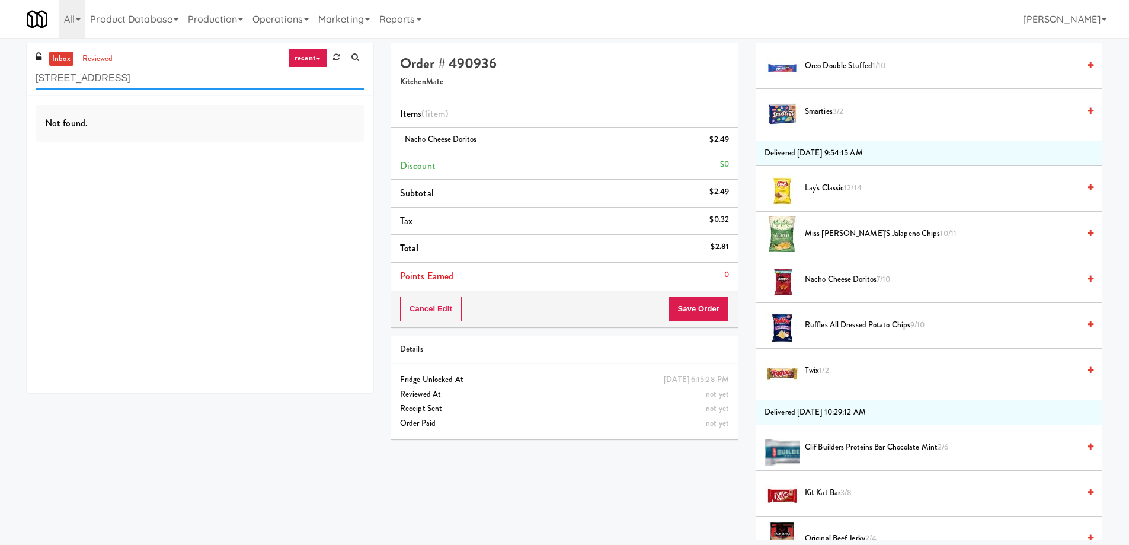
click at [116, 69] on input "[STREET_ADDRESS]" at bounding box center [200, 79] width 329 height 22
paste input "27 Atlantic"
click at [116, 69] on input "[STREET_ADDRESS]" at bounding box center [200, 79] width 329 height 22
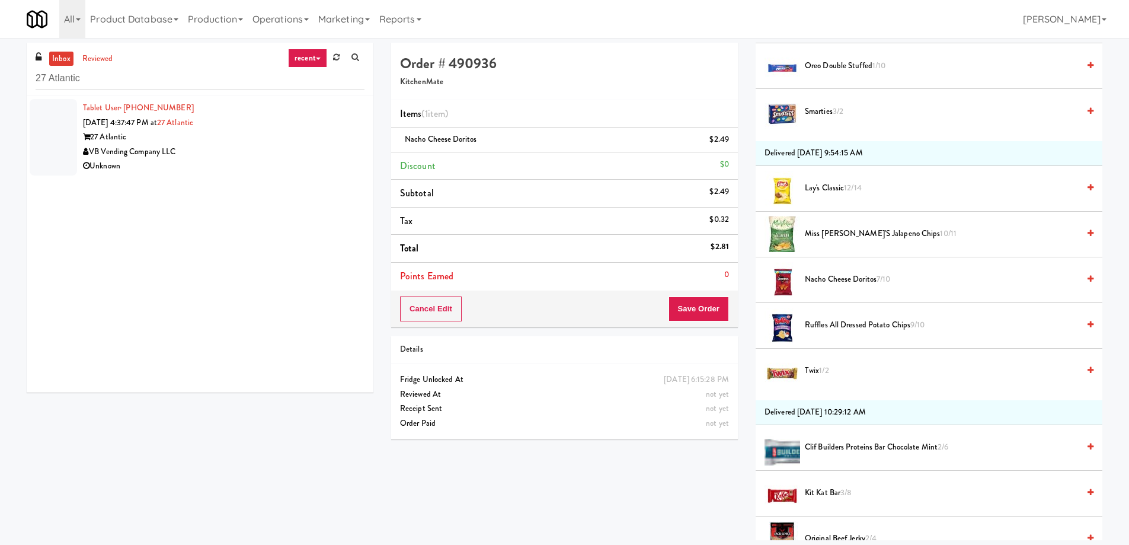
click at [269, 172] on div "Unknown" at bounding box center [223, 166] width 281 height 15
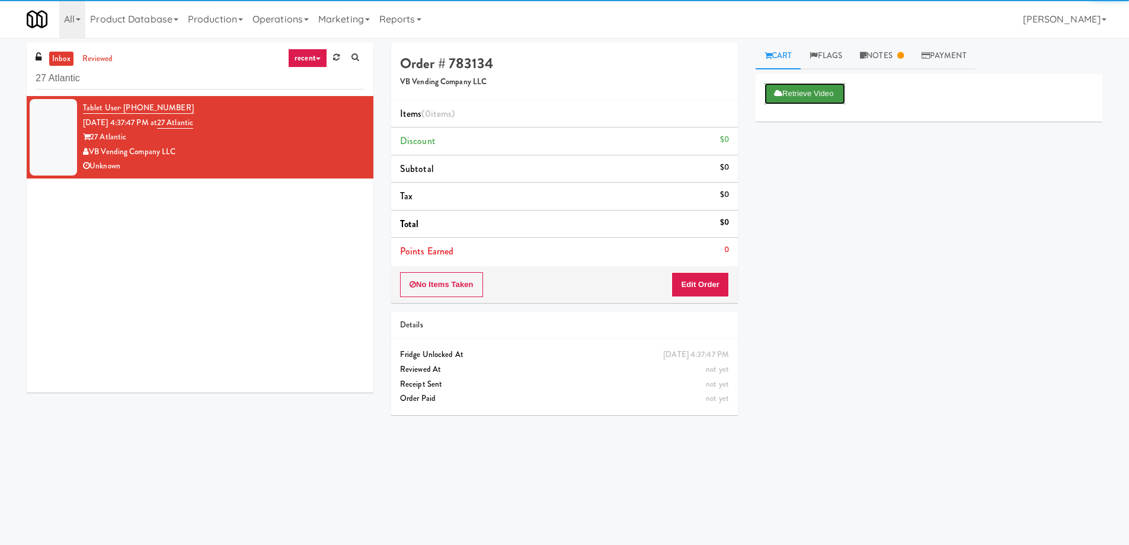
click at [836, 90] on button "Retrieve Video" at bounding box center [804, 93] width 81 height 21
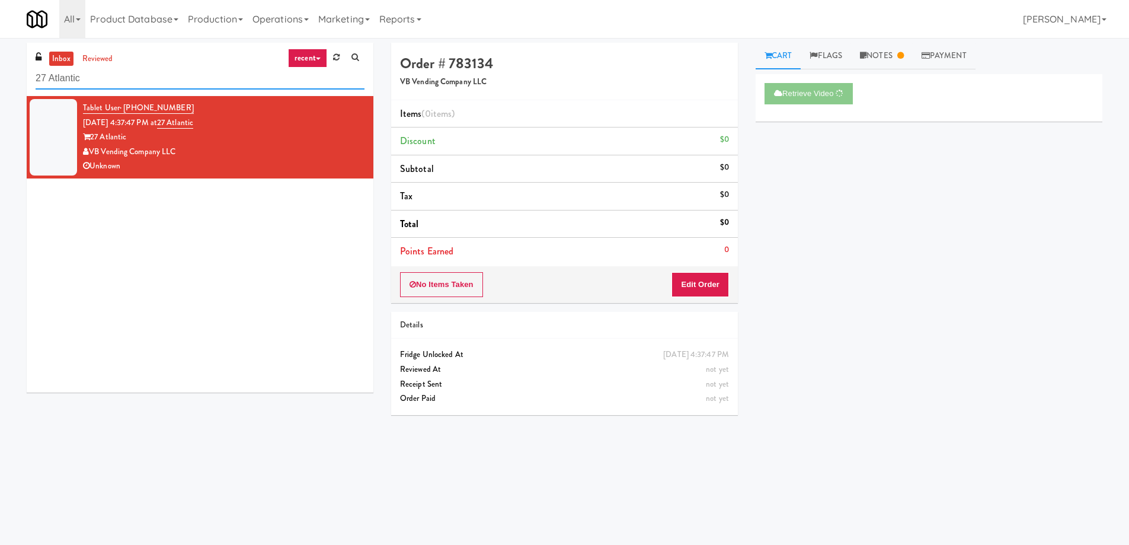
click at [153, 68] on input "27 Atlantic" at bounding box center [200, 79] width 329 height 22
paste input "[PERSON_NAME] [PERSON_NAME] Ridge - [GEOGRAPHIC_DATA]"
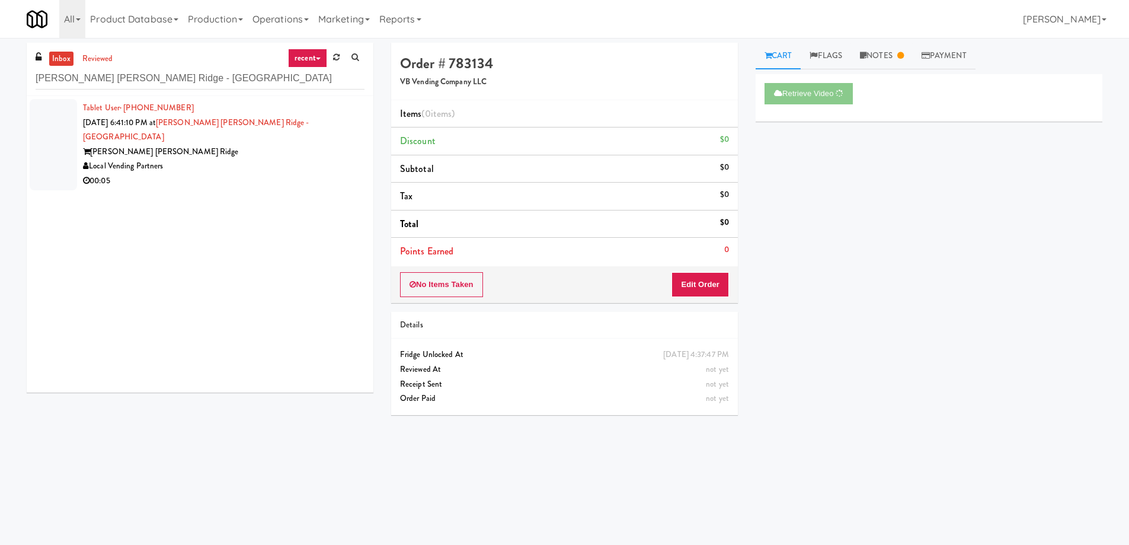
click at [193, 159] on div "Local Vending Partners" at bounding box center [223, 166] width 281 height 15
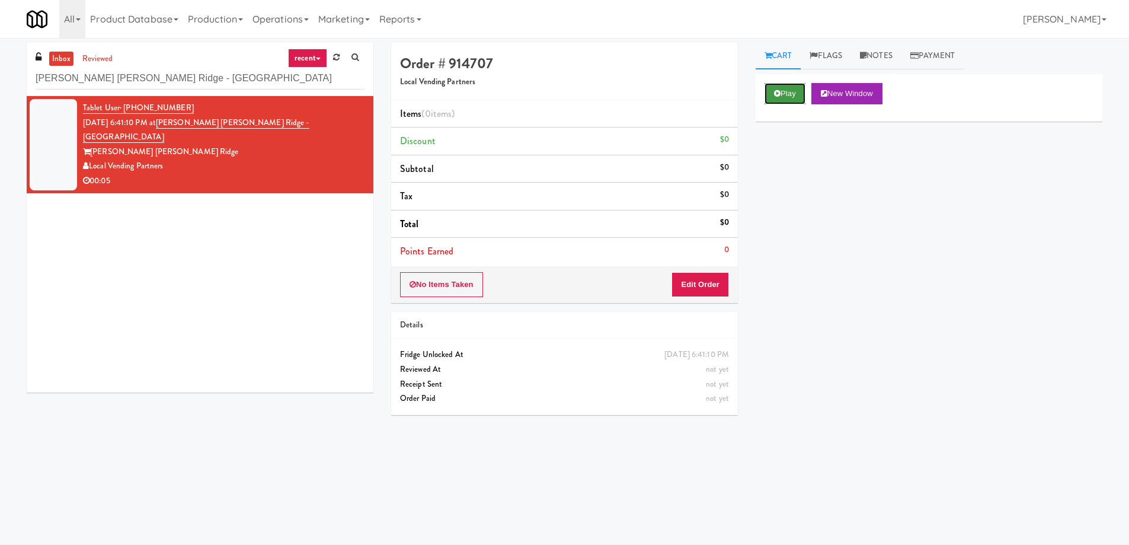
click at [772, 90] on button "Play" at bounding box center [784, 93] width 41 height 21
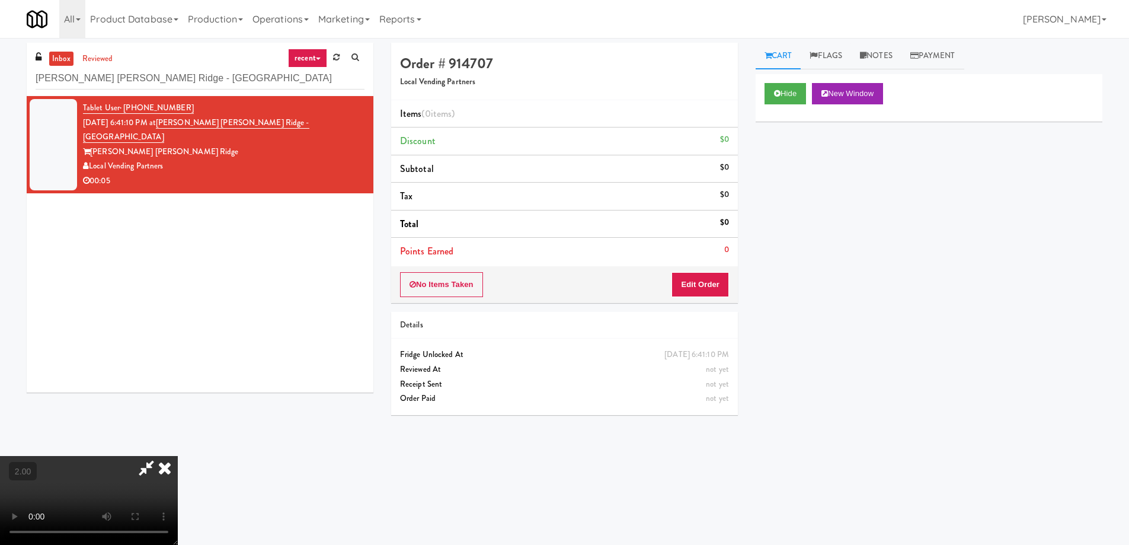
click at [178, 456] on video at bounding box center [89, 500] width 178 height 89
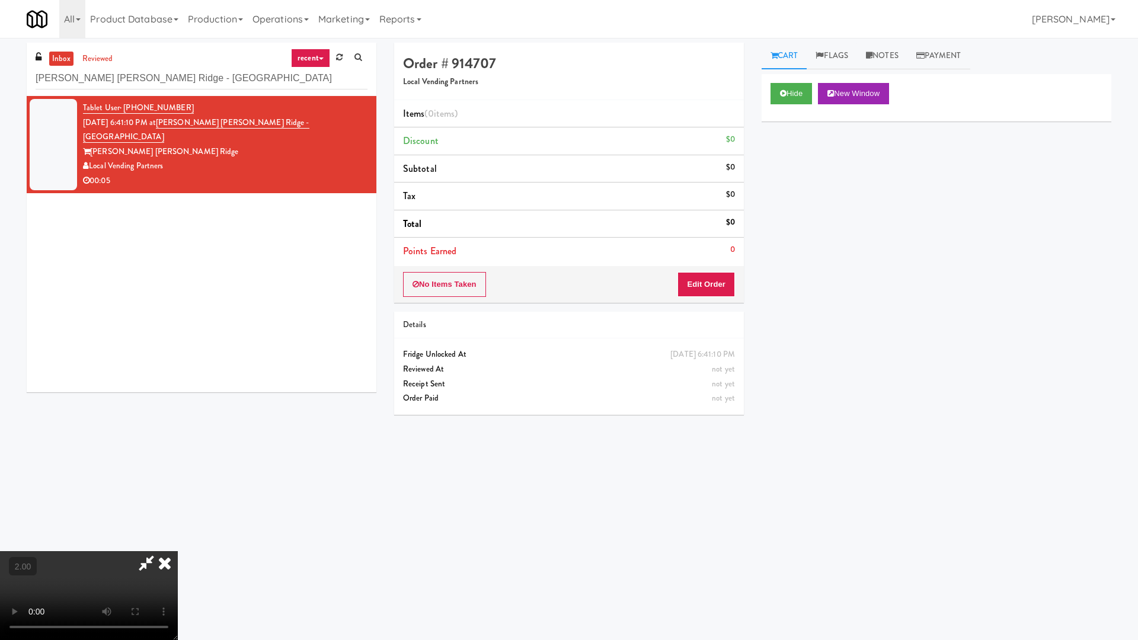
click at [178, 544] on video at bounding box center [89, 595] width 178 height 89
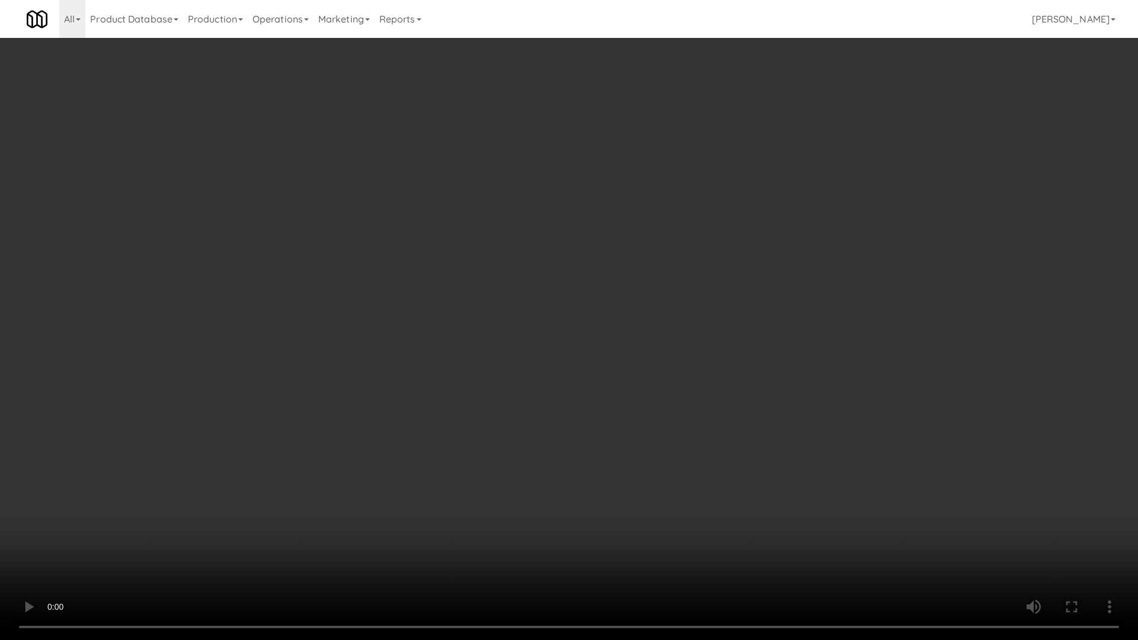
click at [678, 392] on video at bounding box center [569, 320] width 1138 height 640
click at [678, 394] on video at bounding box center [569, 320] width 1138 height 640
click at [679, 394] on video at bounding box center [569, 320] width 1138 height 640
click at [679, 395] on video at bounding box center [569, 320] width 1138 height 640
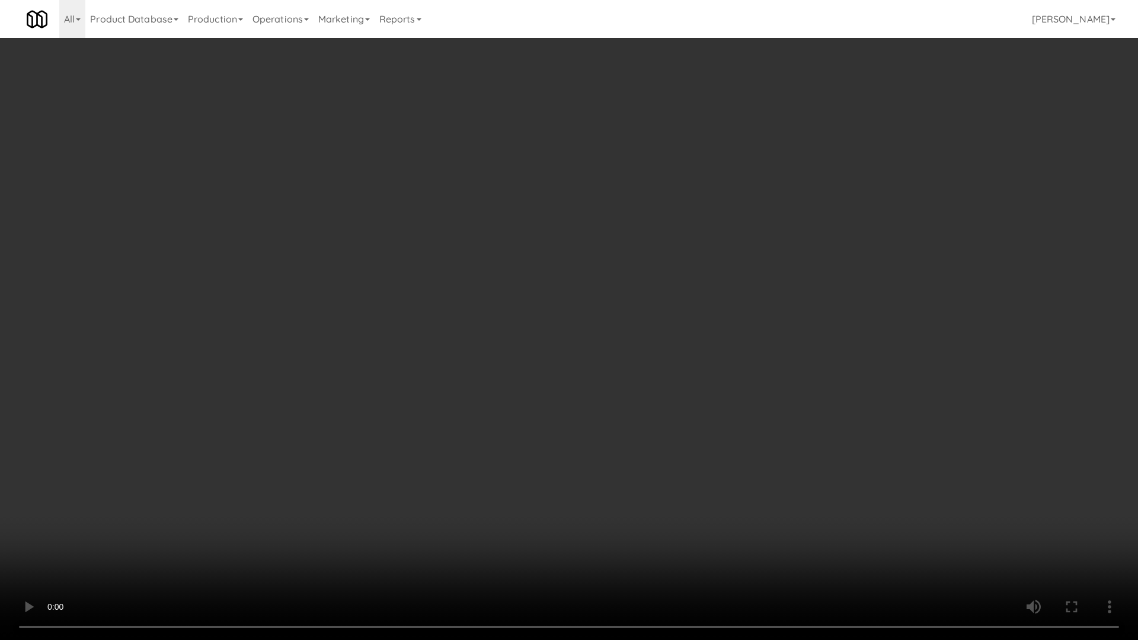
click at [680, 395] on video at bounding box center [569, 320] width 1138 height 640
click at [680, 396] on video at bounding box center [569, 320] width 1138 height 640
click at [680, 398] on video at bounding box center [569, 320] width 1138 height 640
click at [680, 402] on video at bounding box center [569, 320] width 1138 height 640
click at [713, 421] on video at bounding box center [569, 320] width 1138 height 640
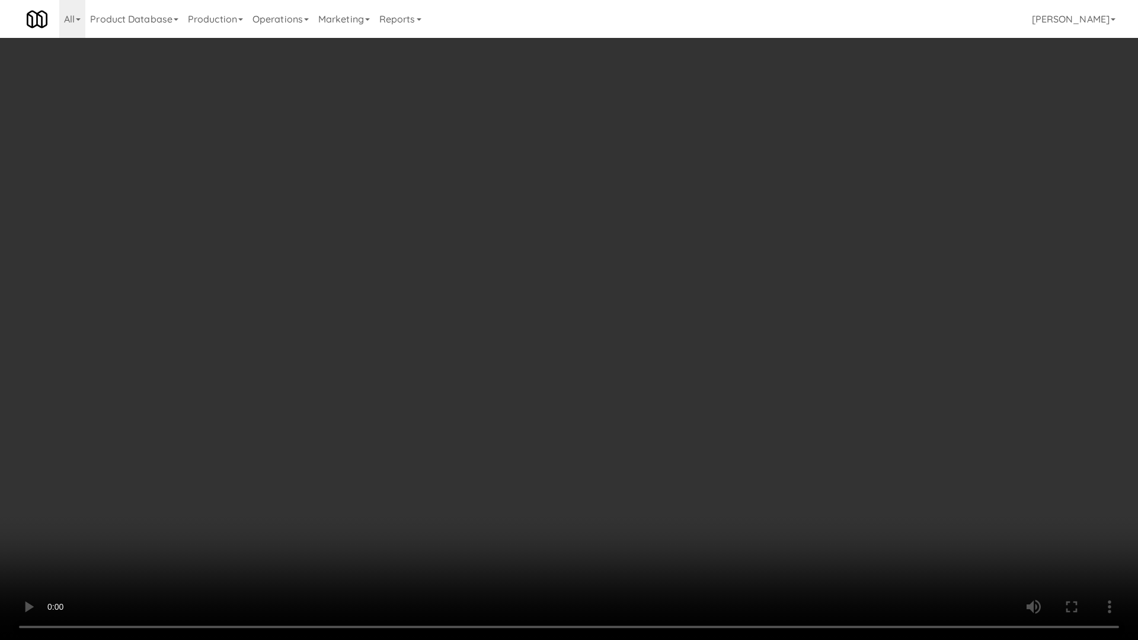
click at [713, 421] on video at bounding box center [569, 320] width 1138 height 640
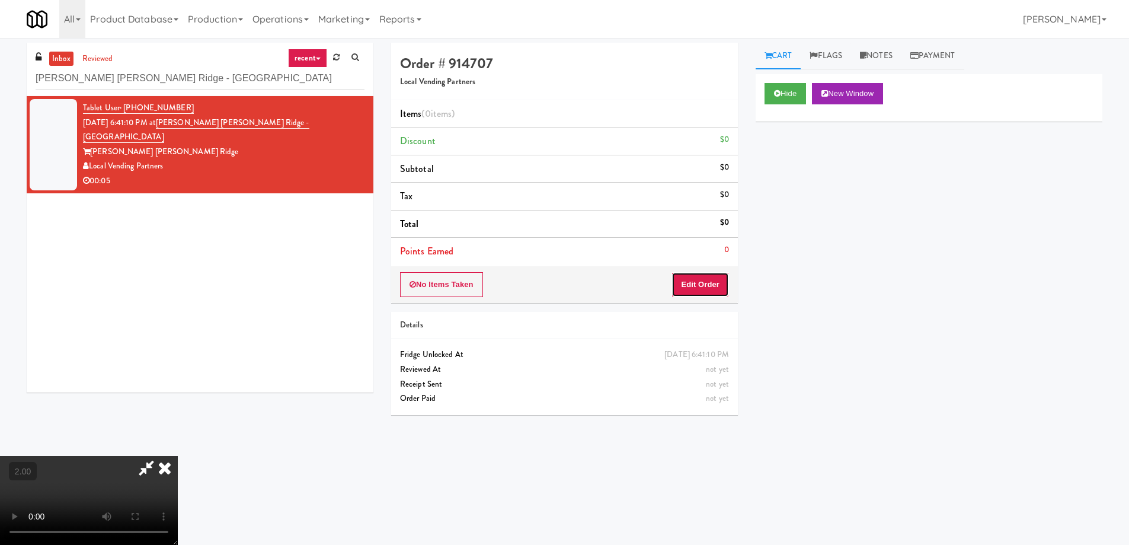
click at [691, 289] on button "Edit Order" at bounding box center [699, 284] width 57 height 25
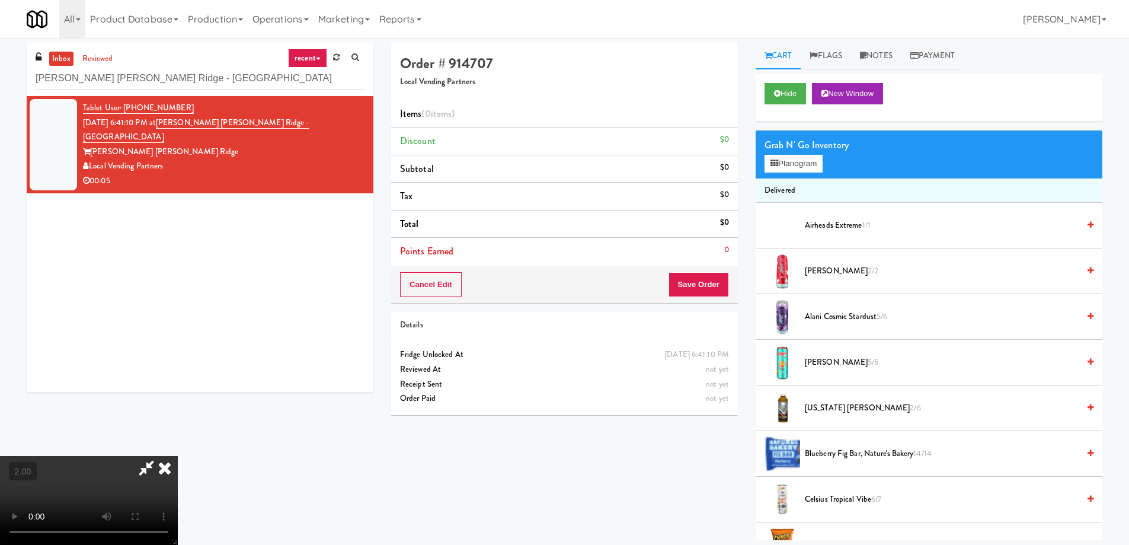
scroll to position [755, 0]
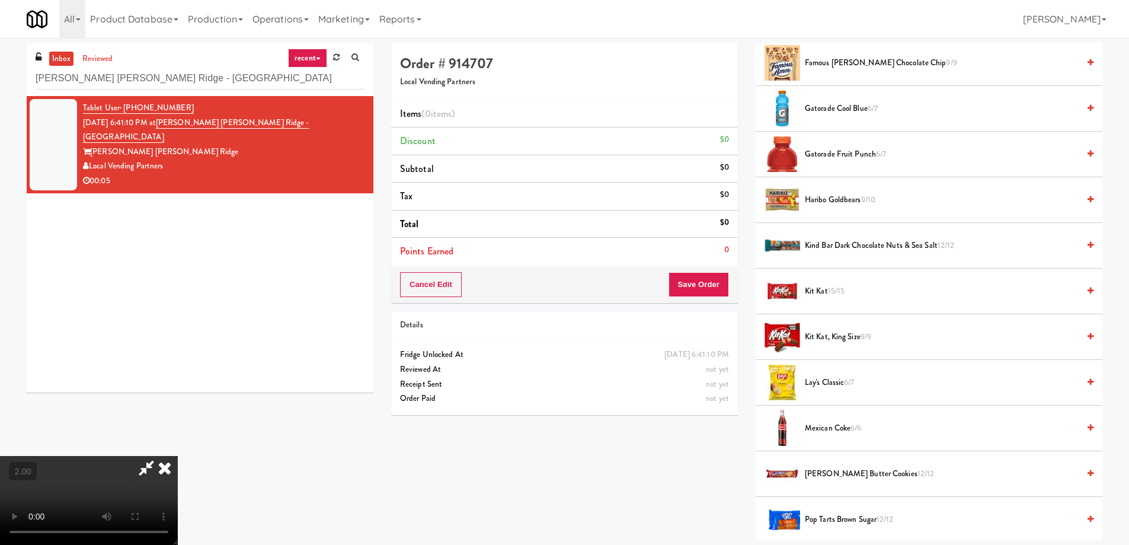
click at [840, 292] on span "15/15" at bounding box center [836, 290] width 17 height 11
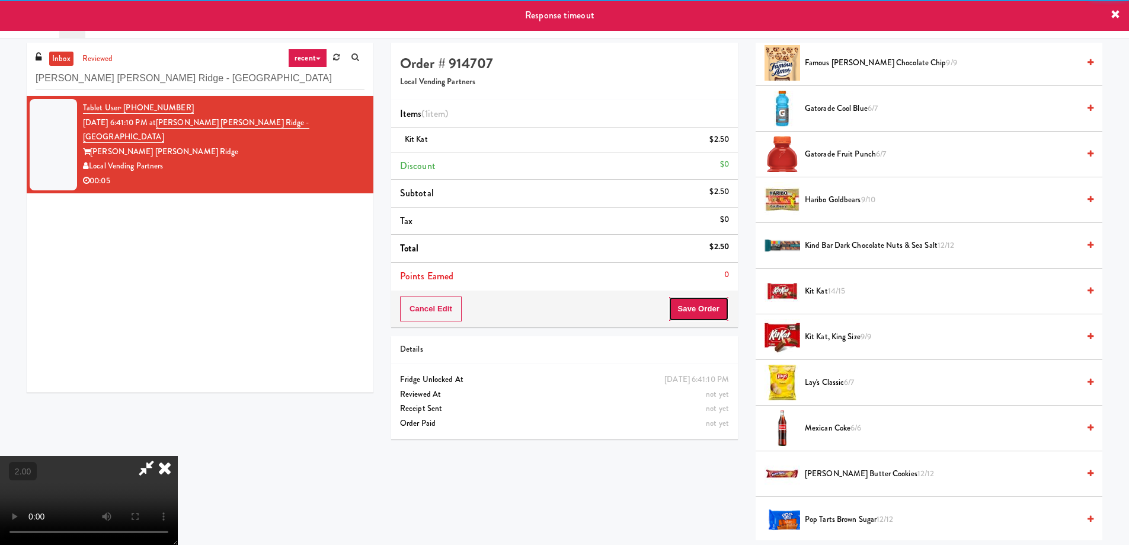
click at [707, 316] on button "Save Order" at bounding box center [698, 308] width 60 height 25
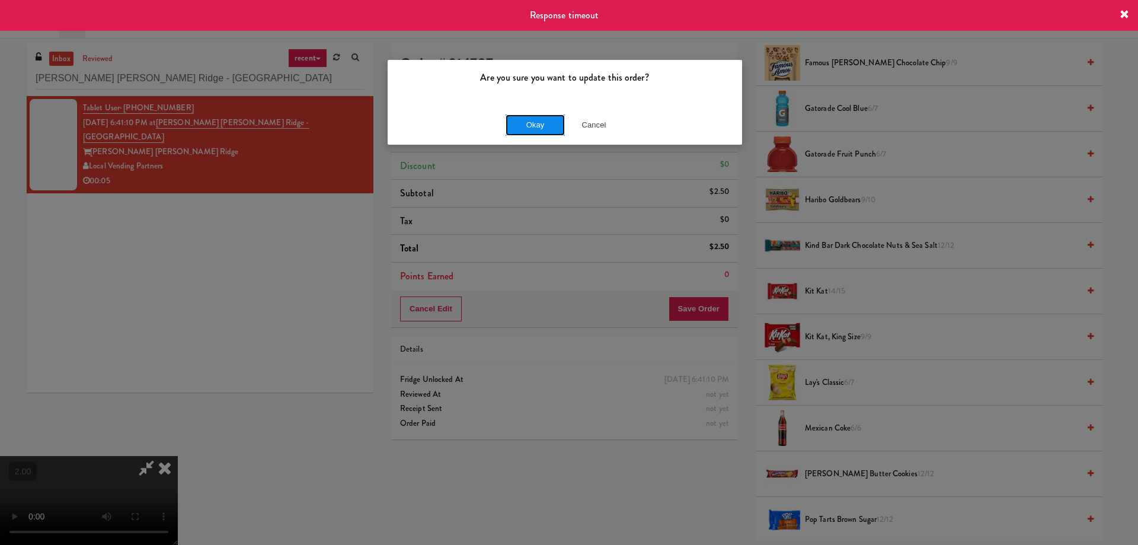
click at [542, 127] on button "Okay" at bounding box center [534, 124] width 59 height 21
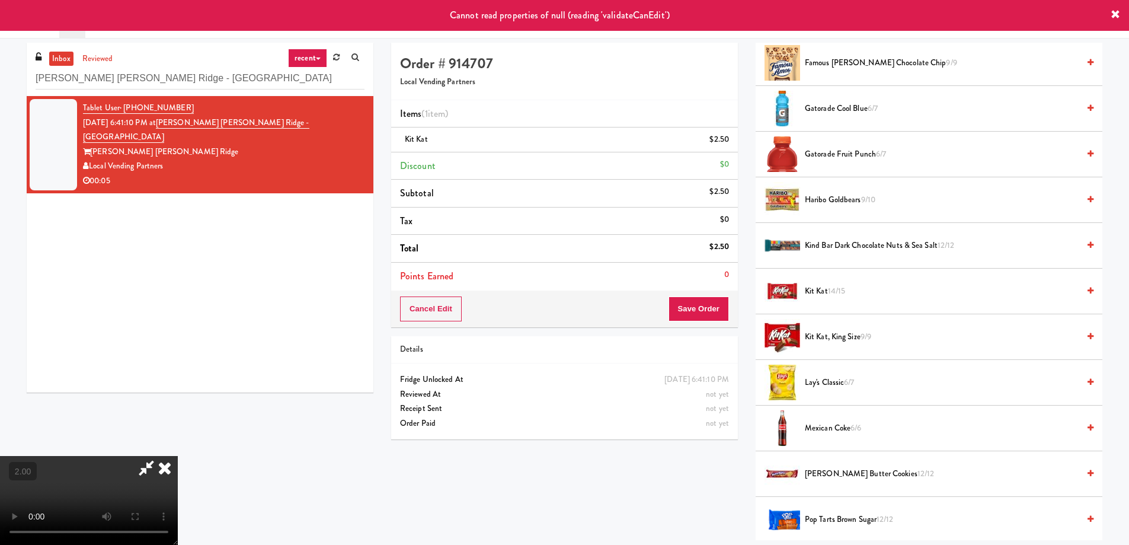
click at [178, 456] on icon at bounding box center [165, 468] width 26 height 24
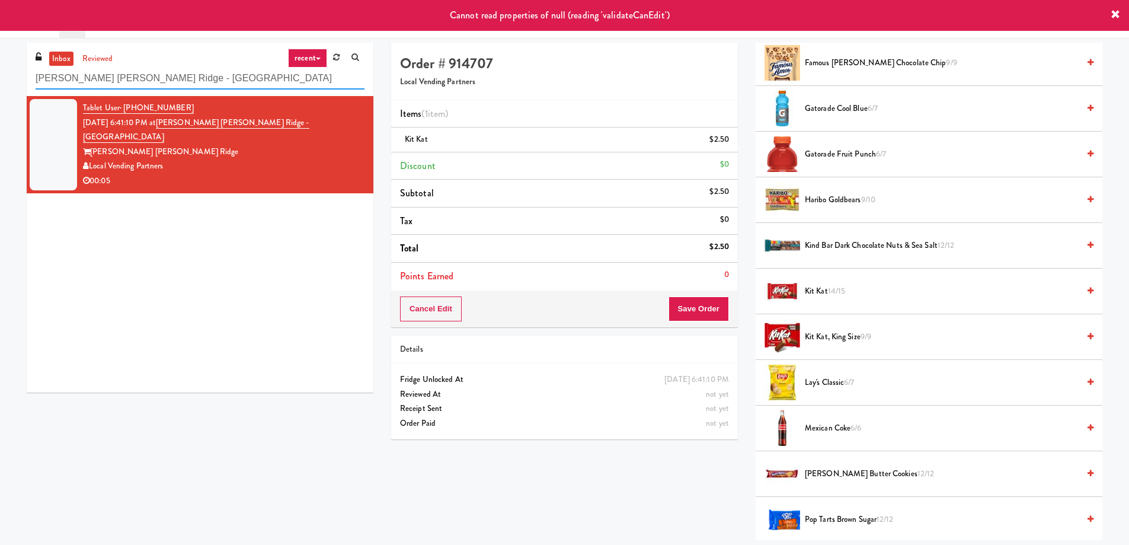
click at [227, 75] on input "[PERSON_NAME] [PERSON_NAME] Ridge - [GEOGRAPHIC_DATA]" at bounding box center [200, 79] width 329 height 22
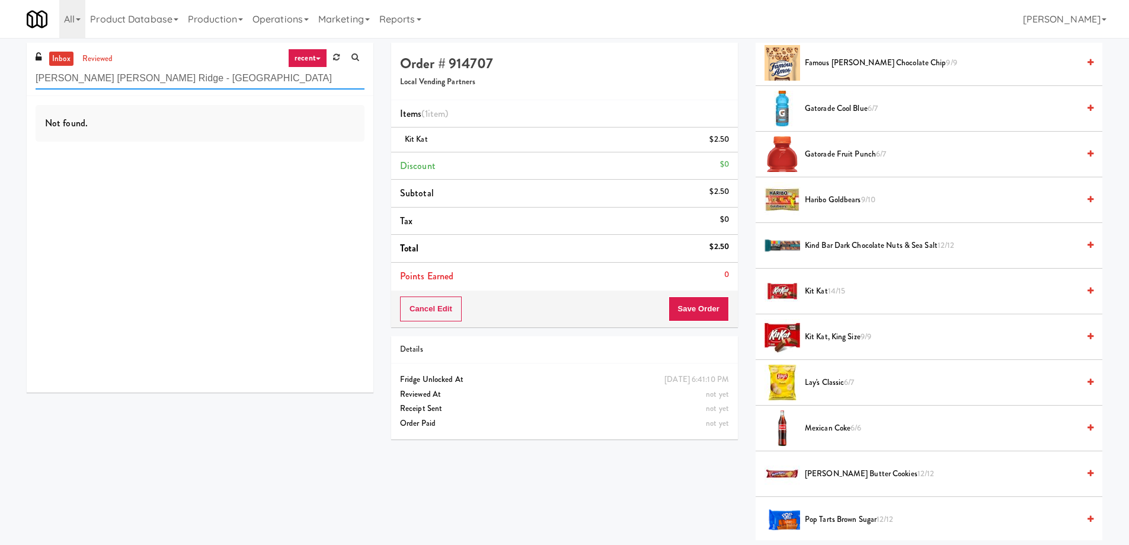
click at [141, 78] on input "[PERSON_NAME] [PERSON_NAME] Ridge - [GEOGRAPHIC_DATA]" at bounding box center [200, 79] width 329 height 22
paste input "Body Bank Fitness - Combo"
type input "Body Bank Fitness - Combo Cooler"
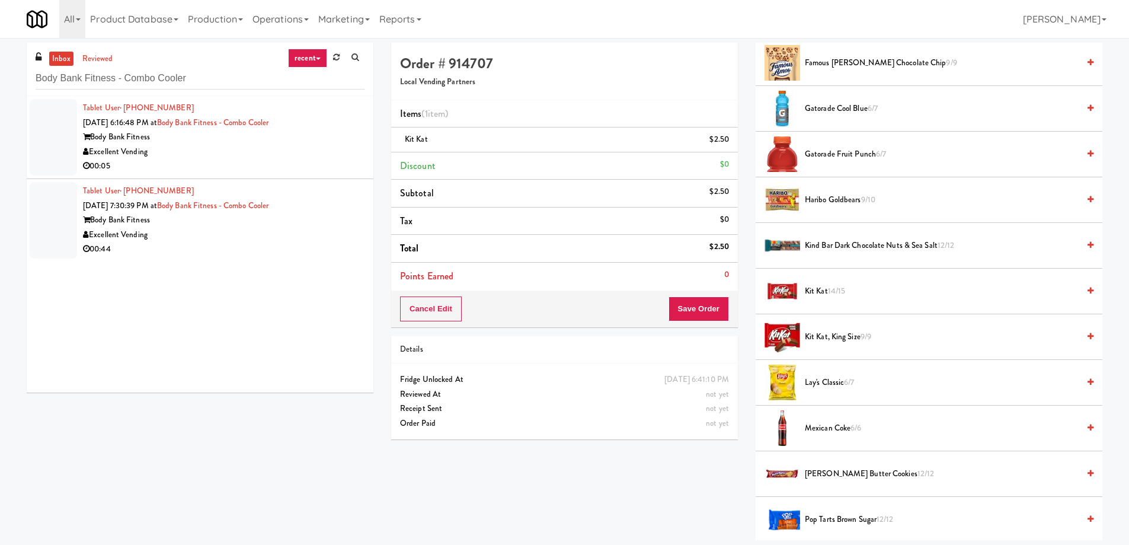
drag, startPoint x: 230, startPoint y: 166, endPoint x: 283, endPoint y: 170, distance: 52.9
click at [230, 166] on div "00:05" at bounding box center [223, 166] width 281 height 15
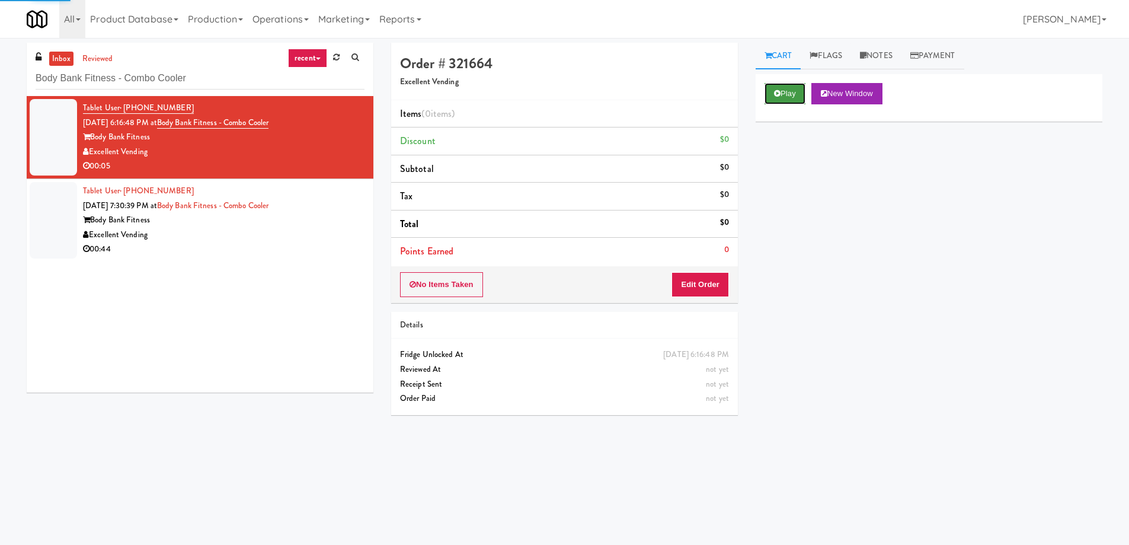
click at [793, 86] on button "Play" at bounding box center [784, 93] width 41 height 21
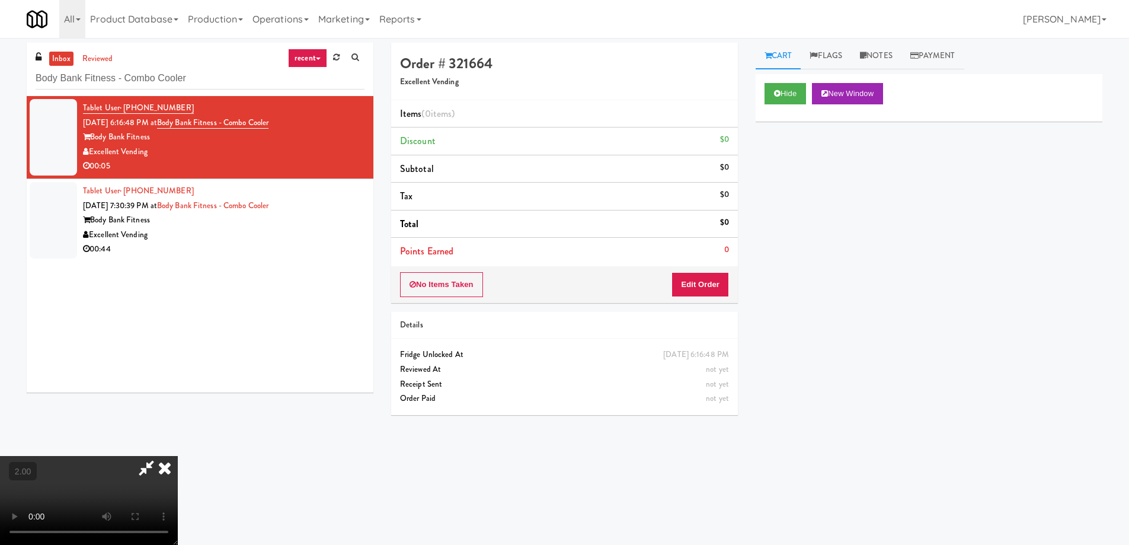
click at [178, 456] on video at bounding box center [89, 500] width 178 height 89
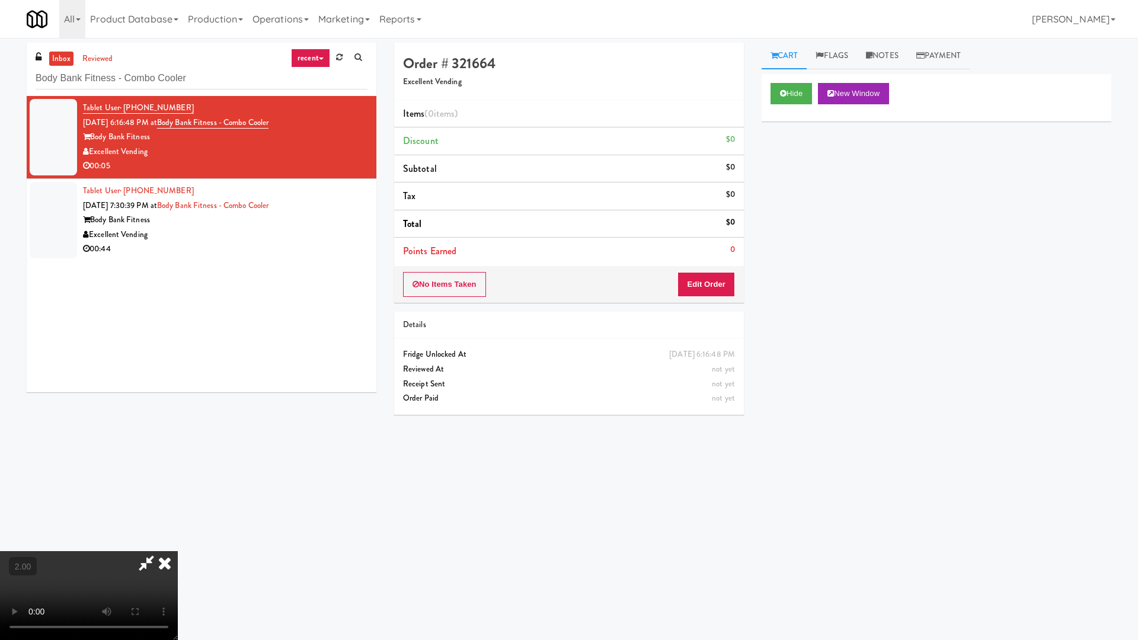
click at [178, 544] on video at bounding box center [89, 595] width 178 height 89
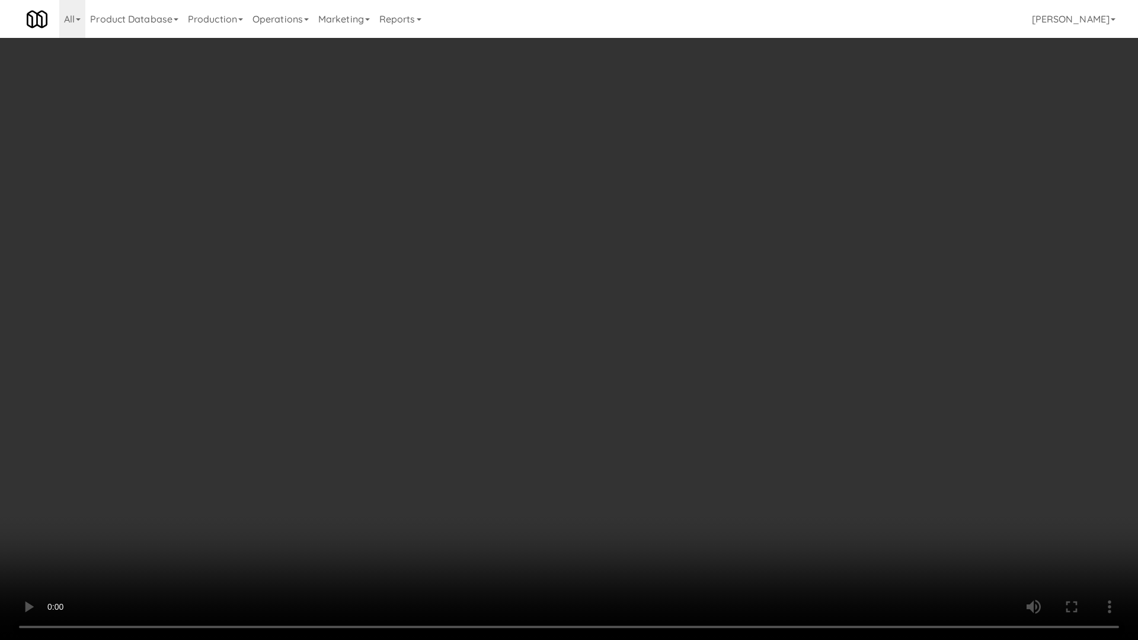
click at [340, 312] on video at bounding box center [569, 320] width 1138 height 640
click at [340, 313] on video at bounding box center [569, 320] width 1138 height 640
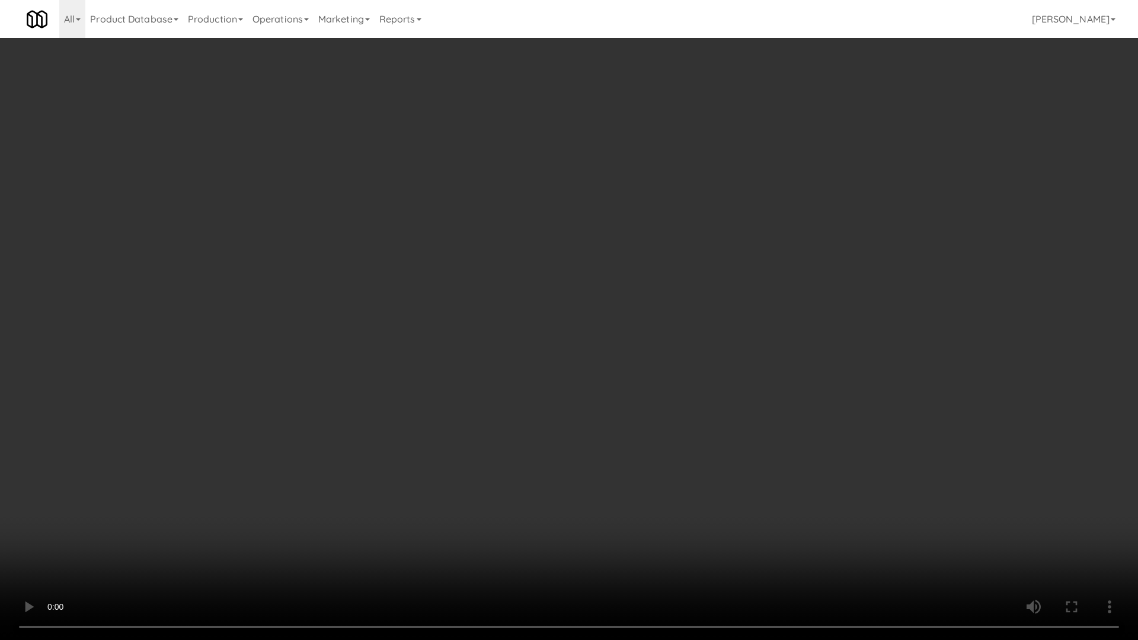
click at [340, 313] on video at bounding box center [569, 320] width 1138 height 640
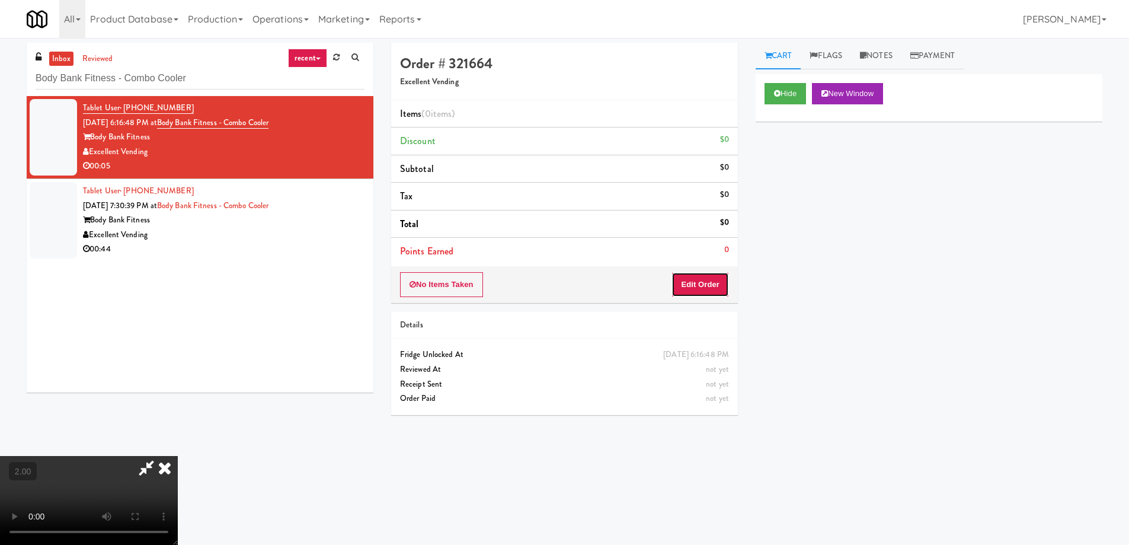
click at [700, 289] on button "Edit Order" at bounding box center [699, 284] width 57 height 25
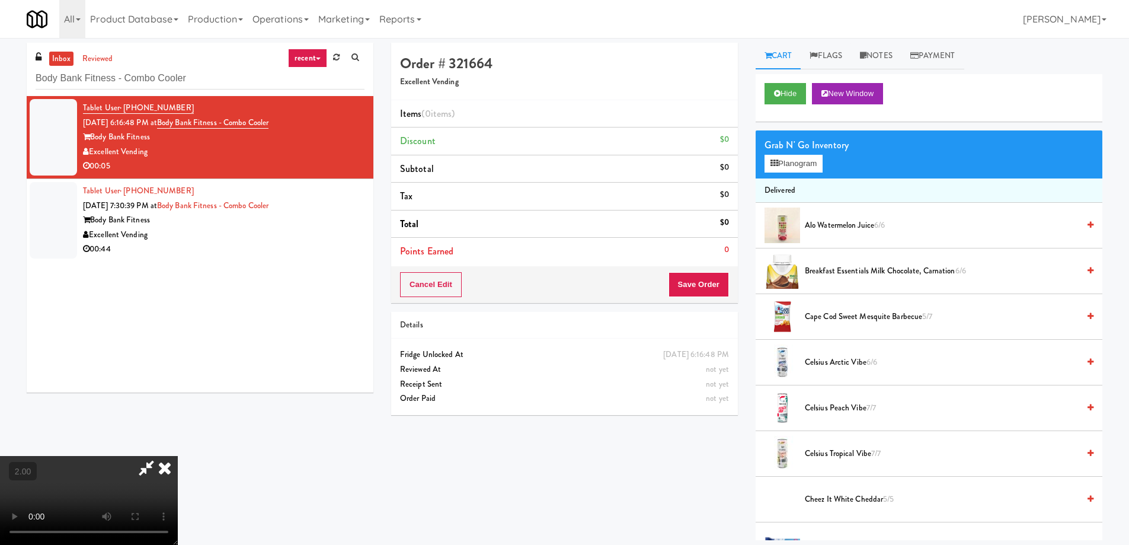
scroll to position [755, 0]
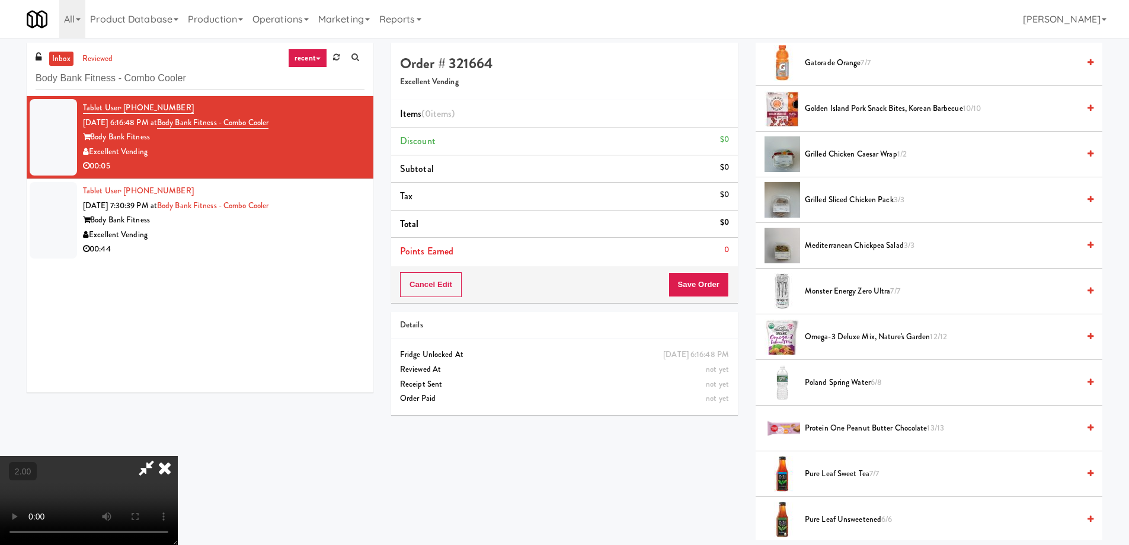
click at [867, 284] on span "Monster Energy Zero Ultra 7/7" at bounding box center [942, 291] width 274 height 15
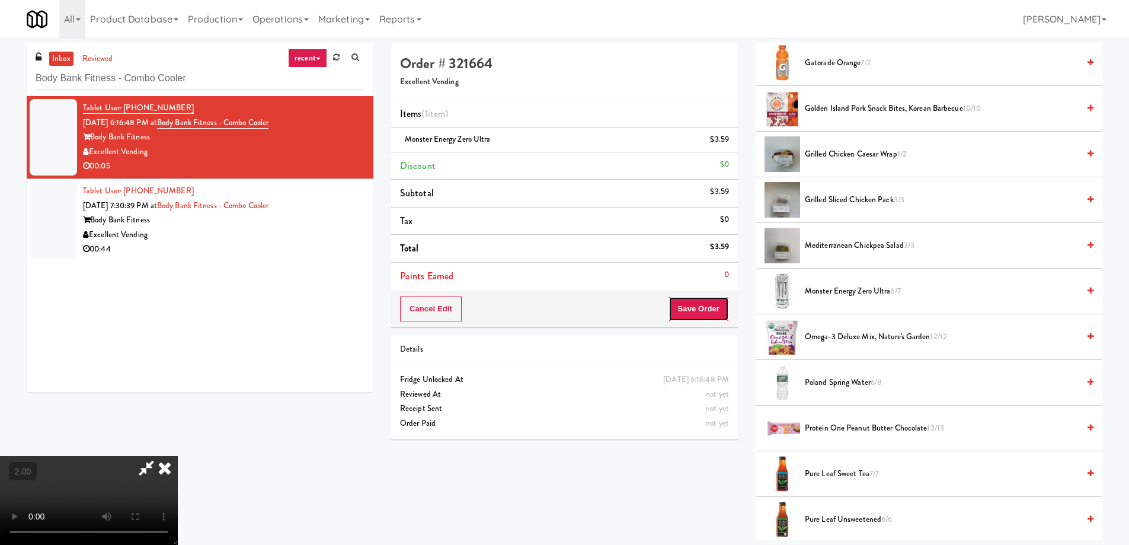
click at [720, 302] on button "Save Order" at bounding box center [698, 308] width 60 height 25
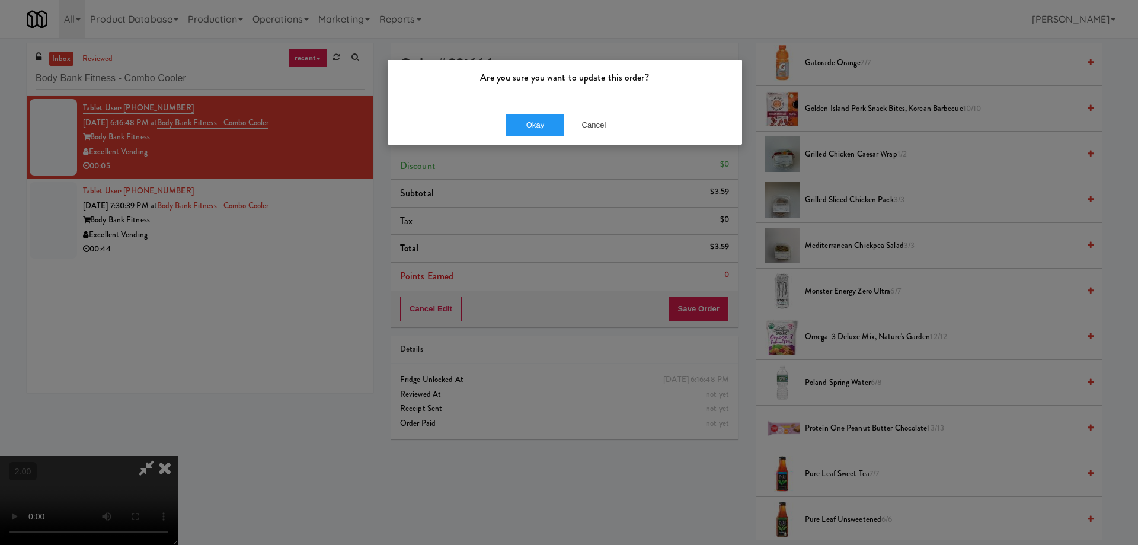
click at [522, 136] on div "Okay Cancel" at bounding box center [564, 125] width 354 height 40
click at [522, 134] on button "Okay" at bounding box center [534, 124] width 59 height 21
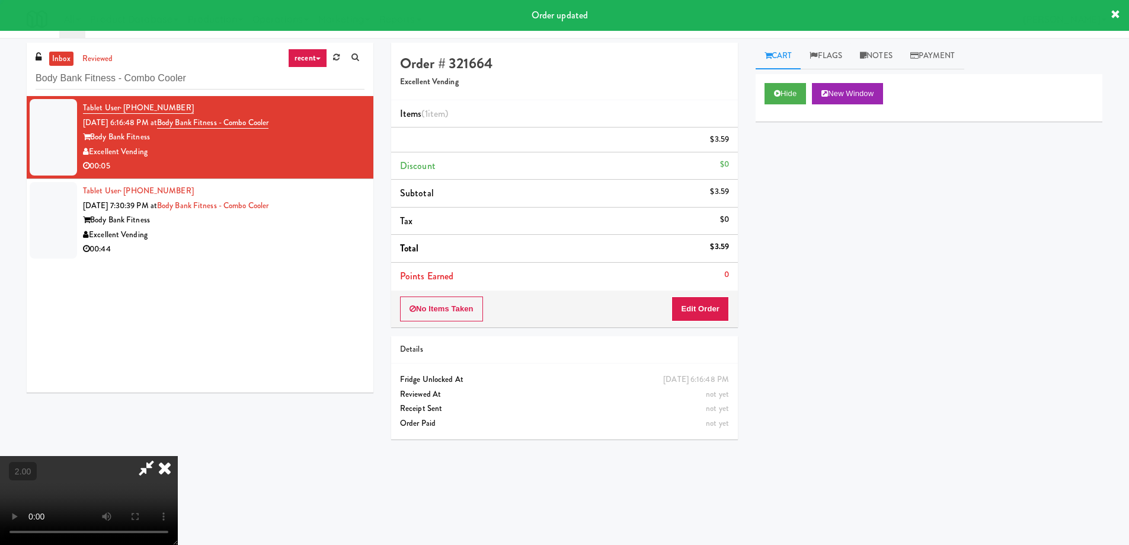
scroll to position [0, 0]
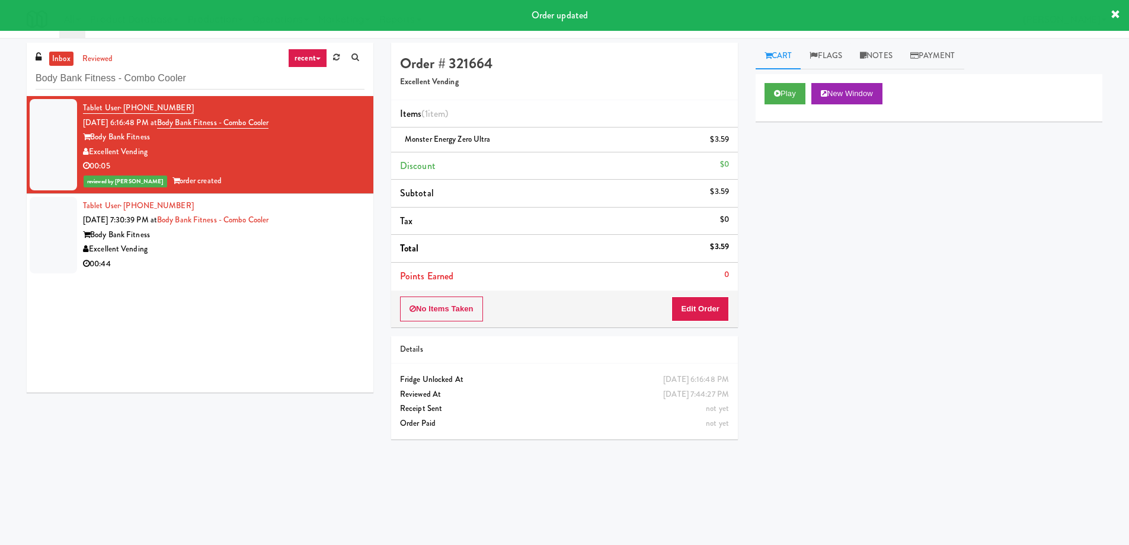
click at [306, 241] on div "Body Bank Fitness" at bounding box center [223, 235] width 281 height 15
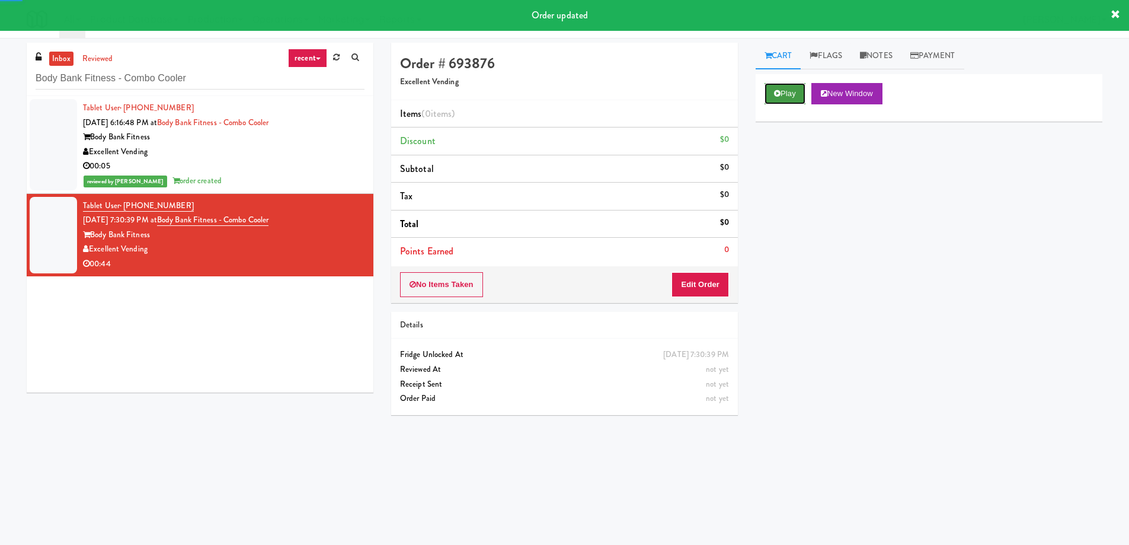
click at [777, 97] on icon at bounding box center [777, 93] width 7 height 8
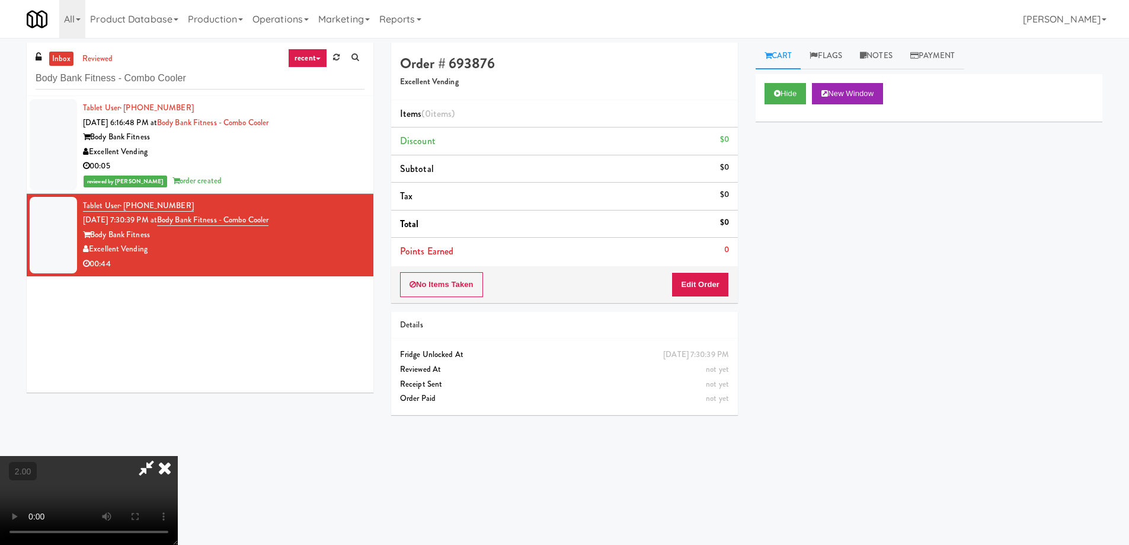
click at [276, 150] on div "Excellent Vending" at bounding box center [223, 152] width 281 height 15
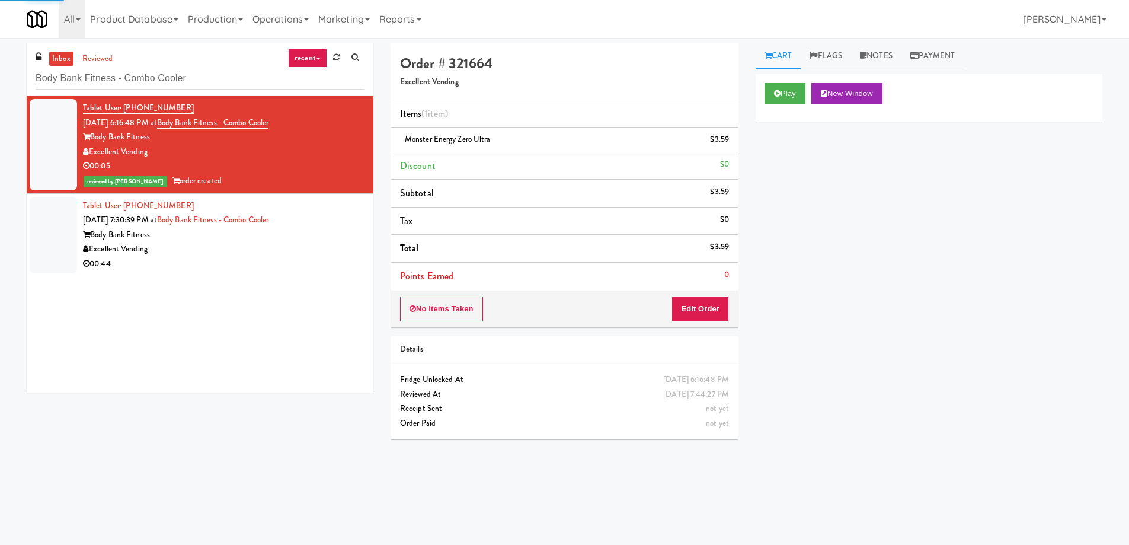
click at [306, 242] on div "Excellent Vending" at bounding box center [223, 249] width 281 height 15
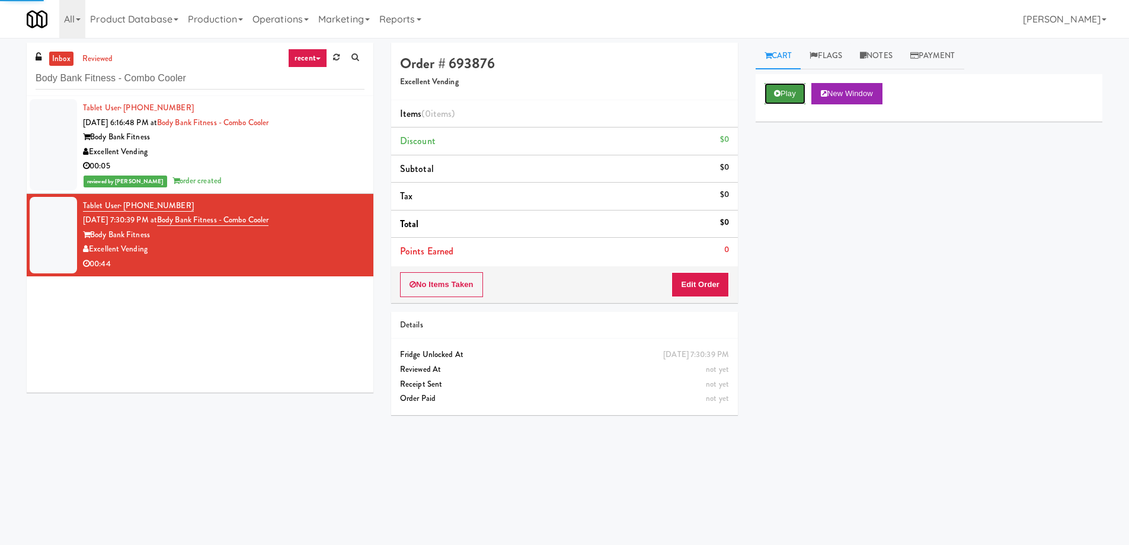
click at [787, 101] on button "Play" at bounding box center [784, 93] width 41 height 21
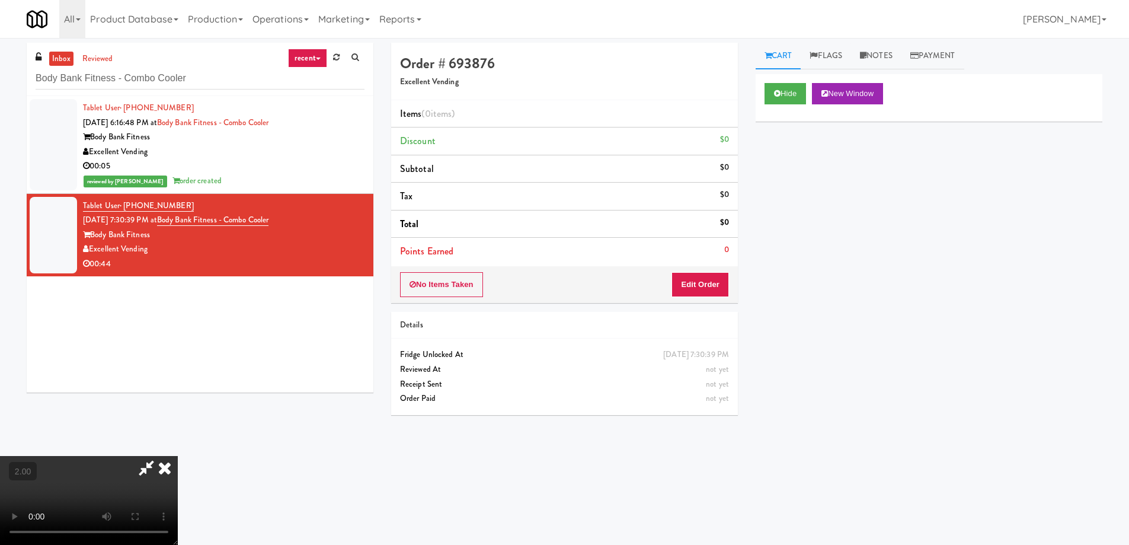
click at [178, 456] on video at bounding box center [89, 500] width 178 height 89
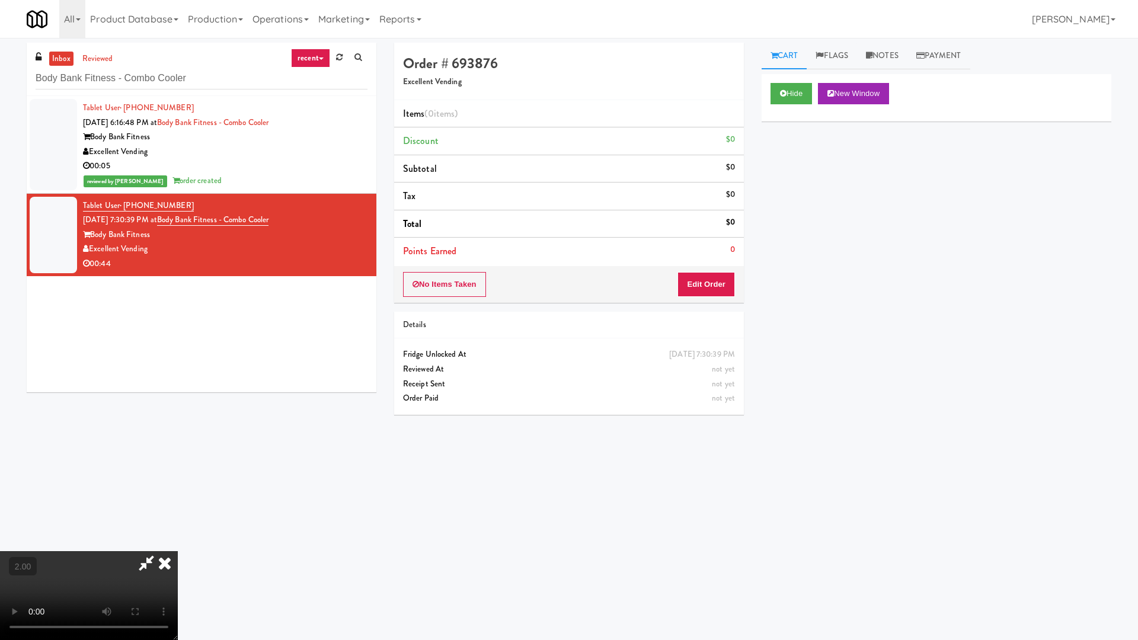
click at [178, 544] on video at bounding box center [89, 595] width 178 height 89
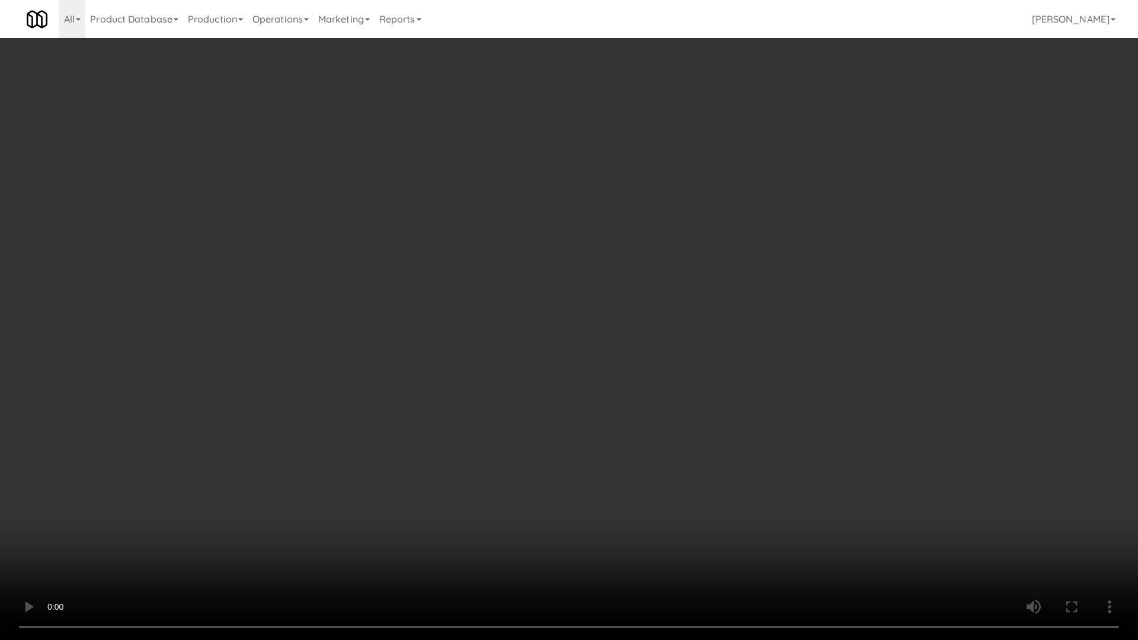
click at [361, 303] on video at bounding box center [569, 320] width 1138 height 640
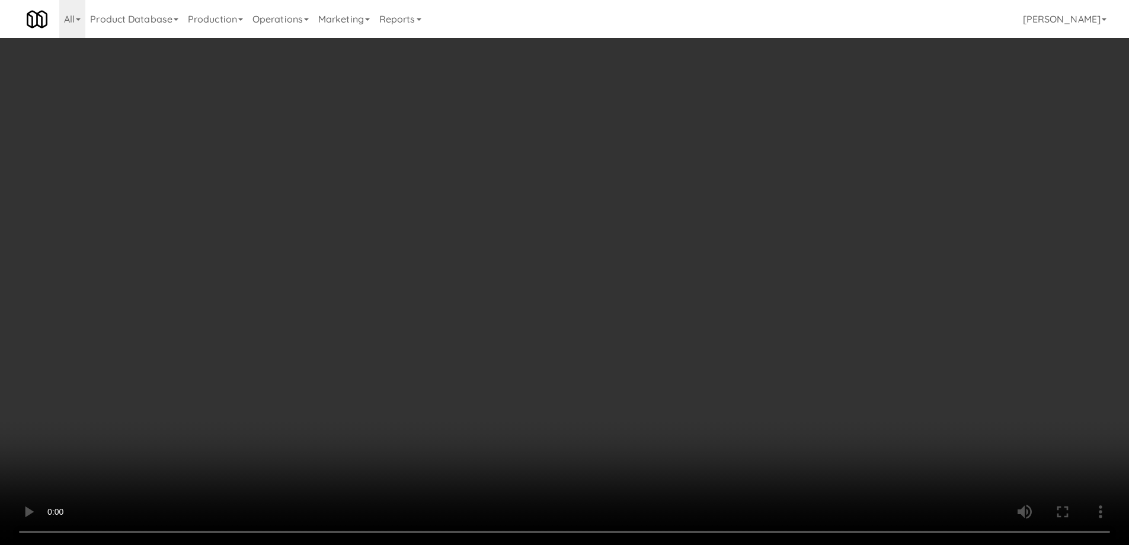
click at [322, 347] on video at bounding box center [564, 272] width 1129 height 545
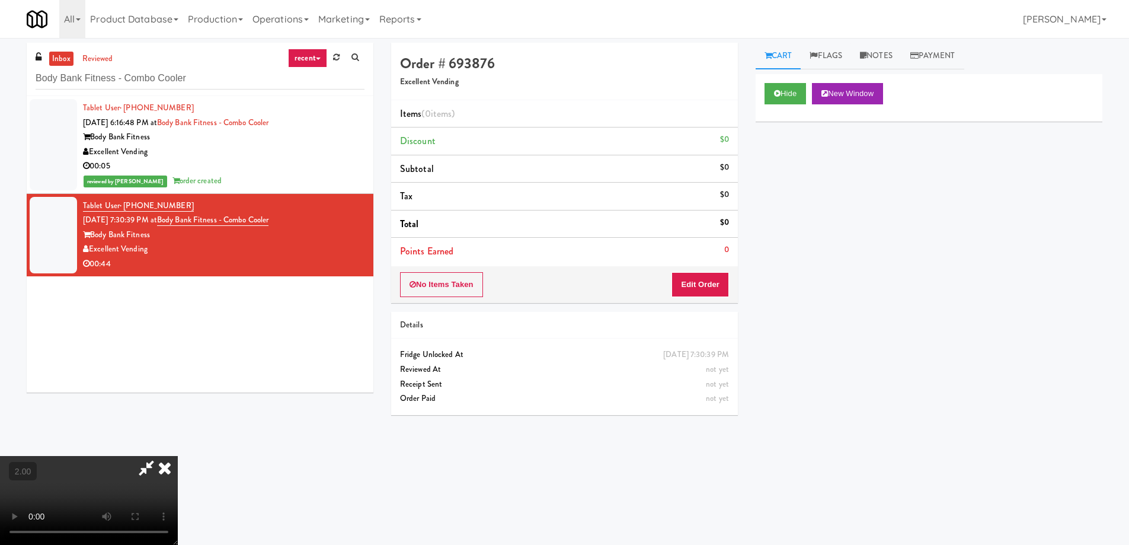
click at [178, 456] on video at bounding box center [89, 500] width 178 height 89
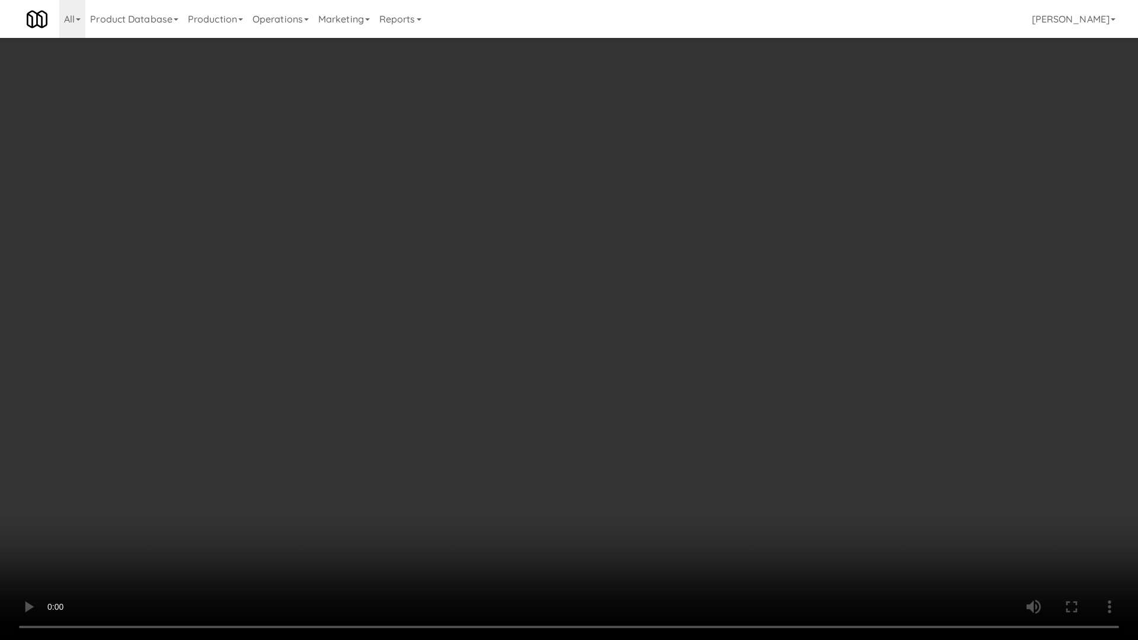
click at [684, 372] on video at bounding box center [569, 320] width 1138 height 640
click at [746, 389] on video at bounding box center [569, 320] width 1138 height 640
click at [750, 393] on video at bounding box center [569, 320] width 1138 height 640
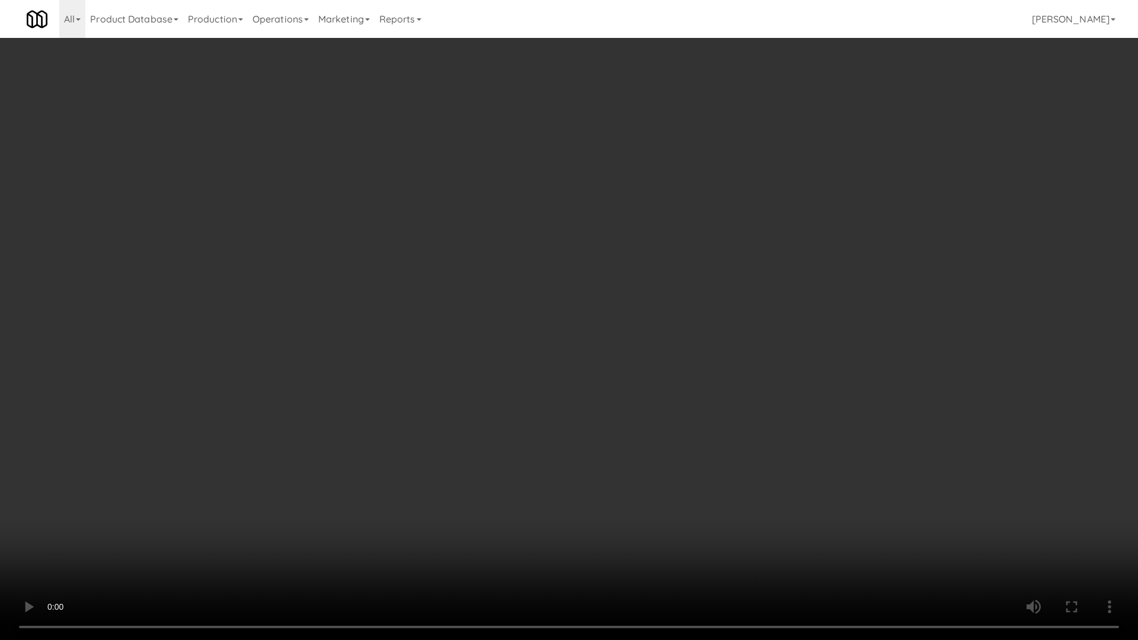
click at [750, 393] on video at bounding box center [569, 320] width 1138 height 640
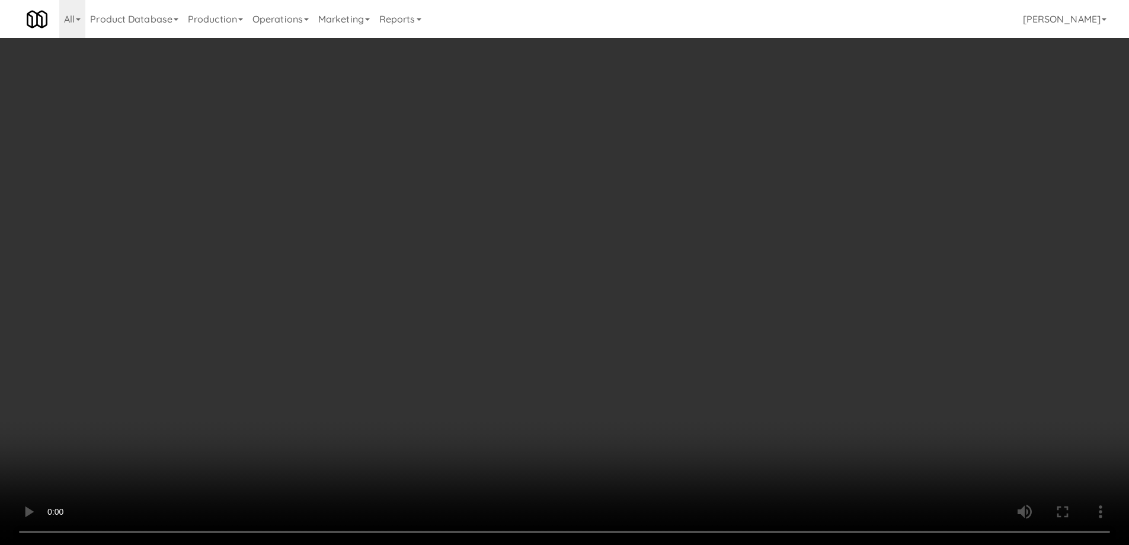
click at [718, 270] on div "No Items Taken Edit Order" at bounding box center [564, 284] width 347 height 37
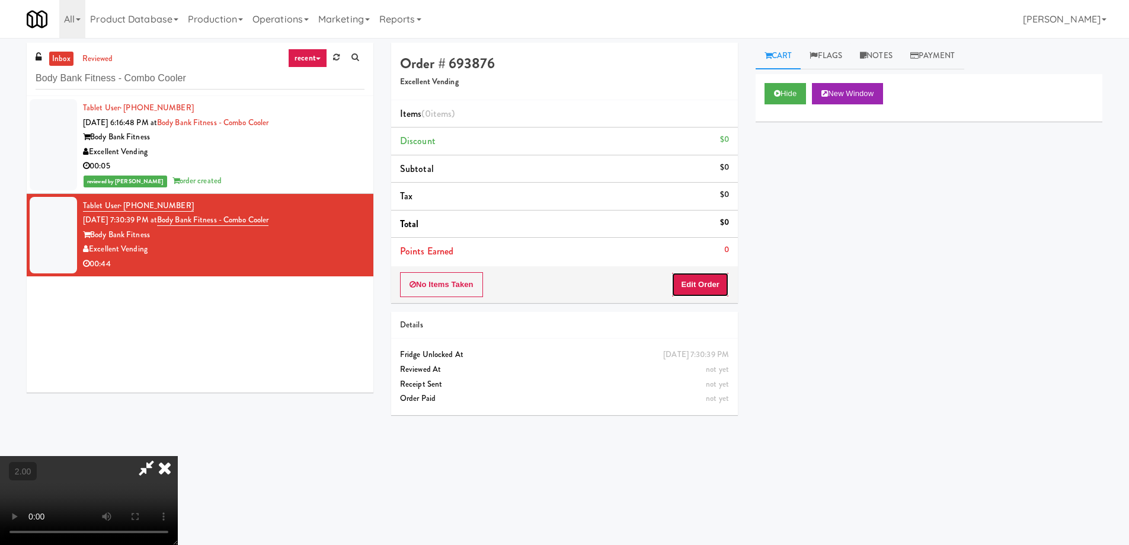
click at [716, 281] on button "Edit Order" at bounding box center [699, 284] width 57 height 25
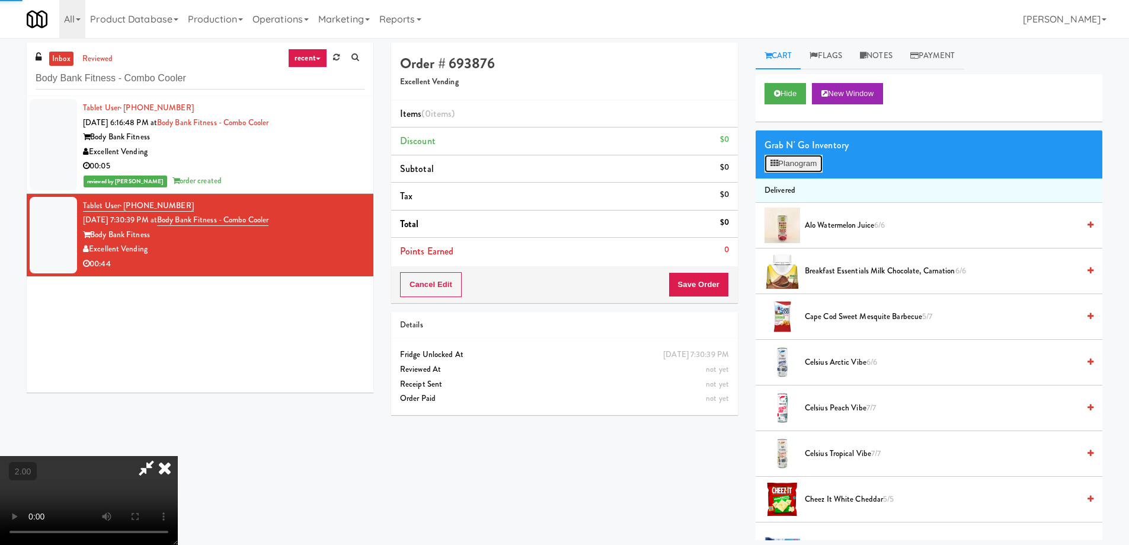
click at [812, 168] on button "Planogram" at bounding box center [793, 164] width 58 height 18
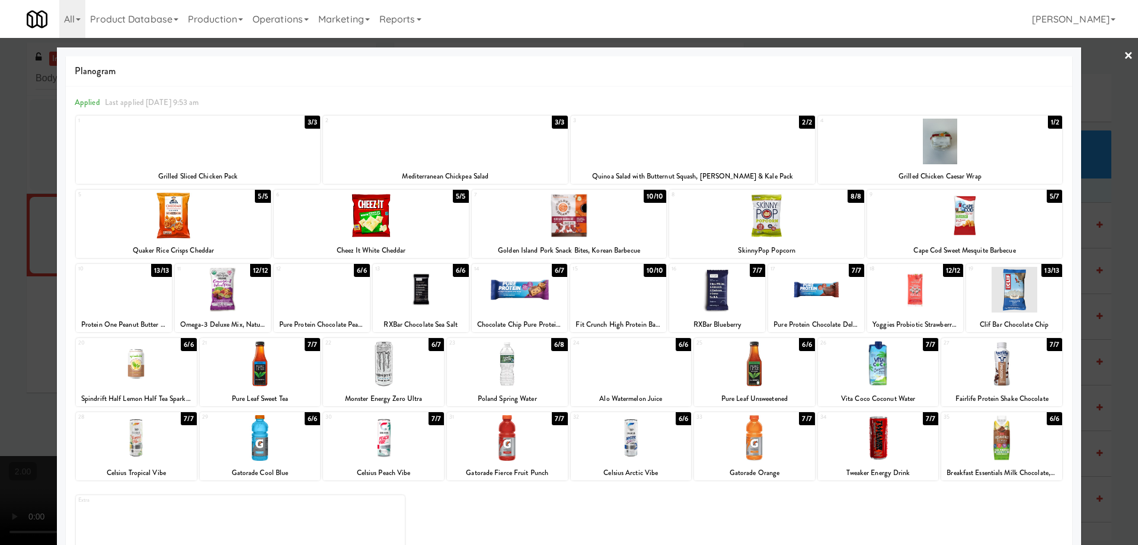
click at [491, 149] on div at bounding box center [445, 142] width 244 height 46
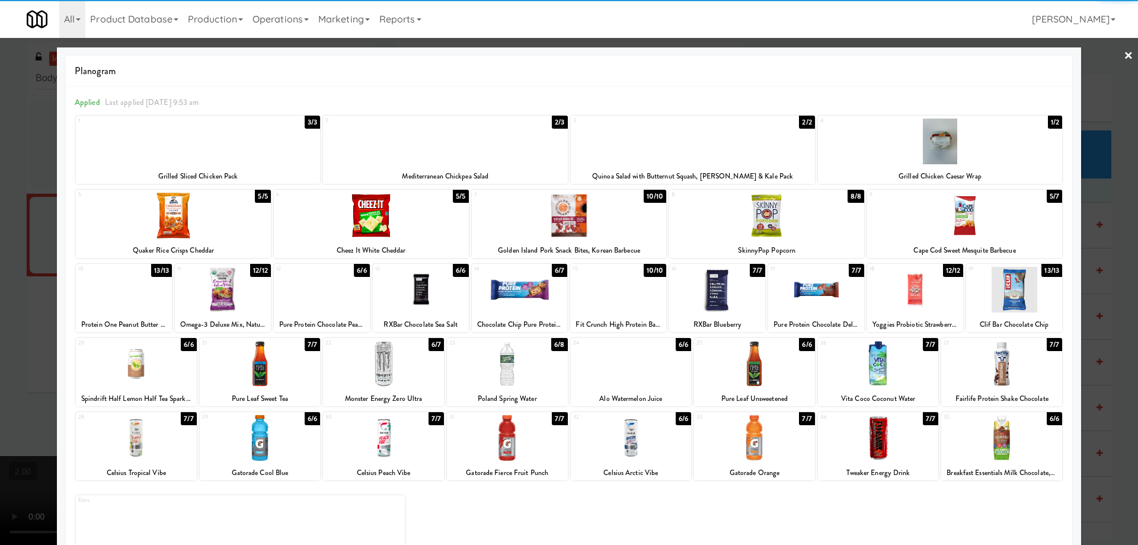
click at [0, 351] on div at bounding box center [569, 272] width 1138 height 545
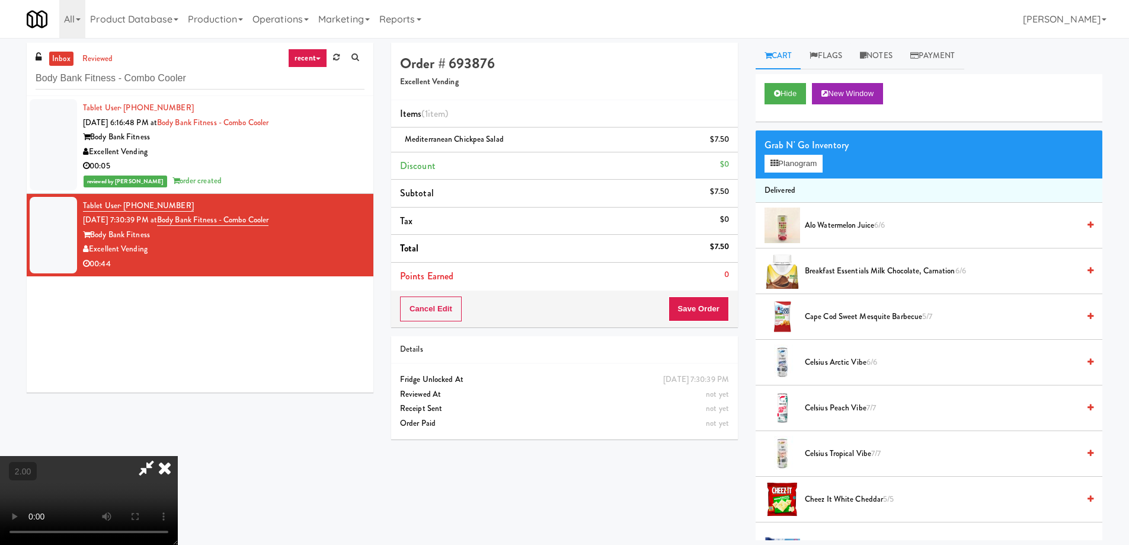
click at [178, 456] on video at bounding box center [89, 500] width 178 height 89
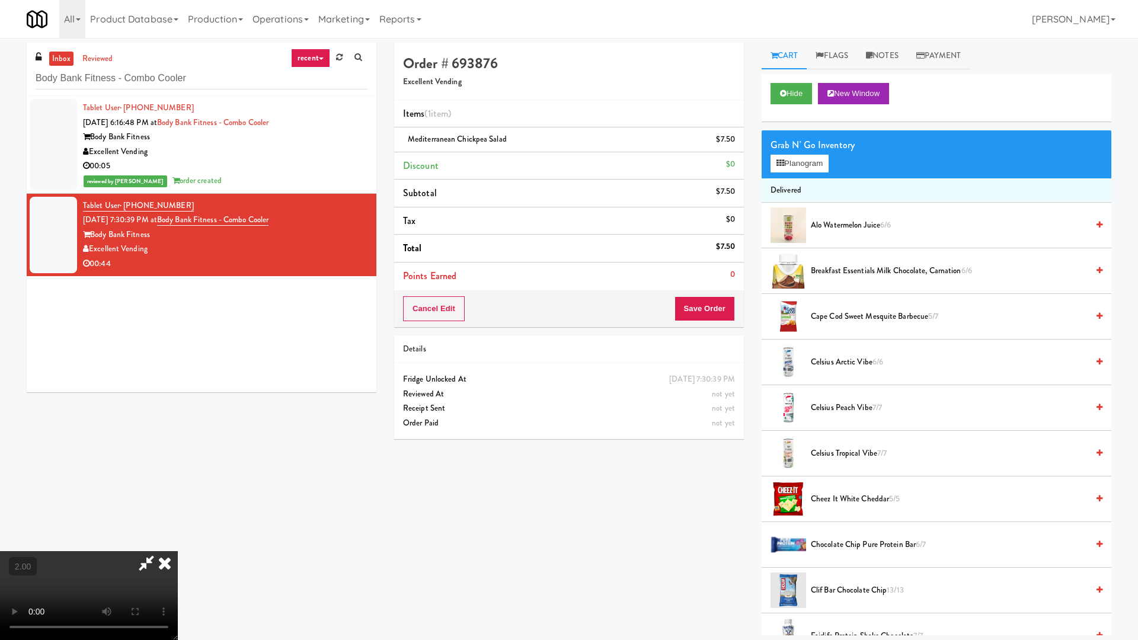
click at [178, 544] on video at bounding box center [89, 595] width 178 height 89
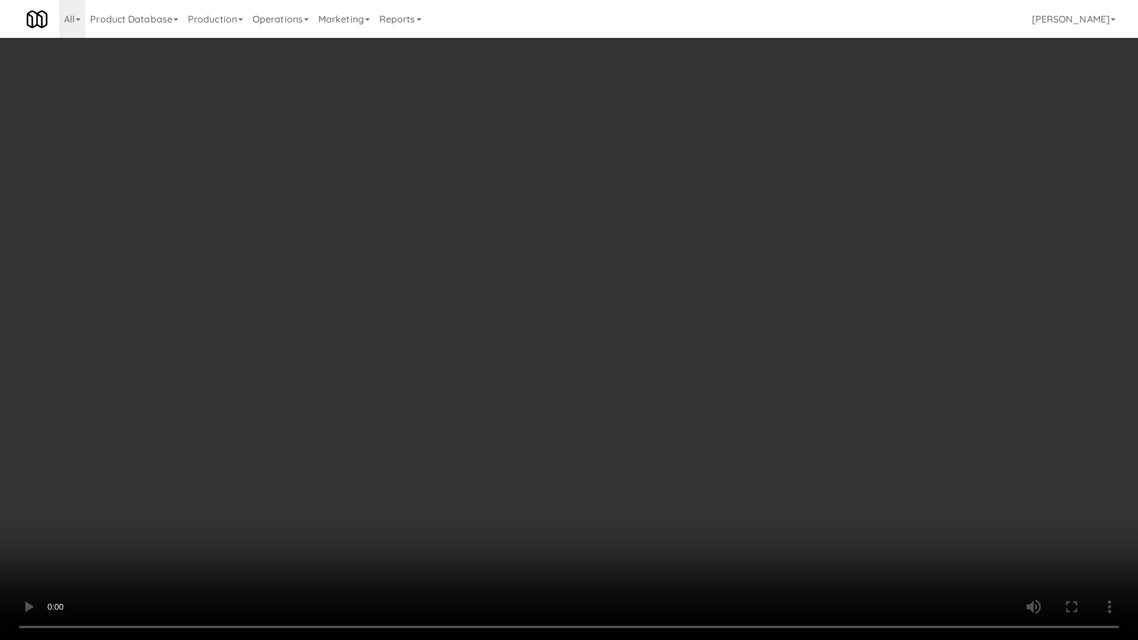
click at [545, 433] on video at bounding box center [569, 320] width 1138 height 640
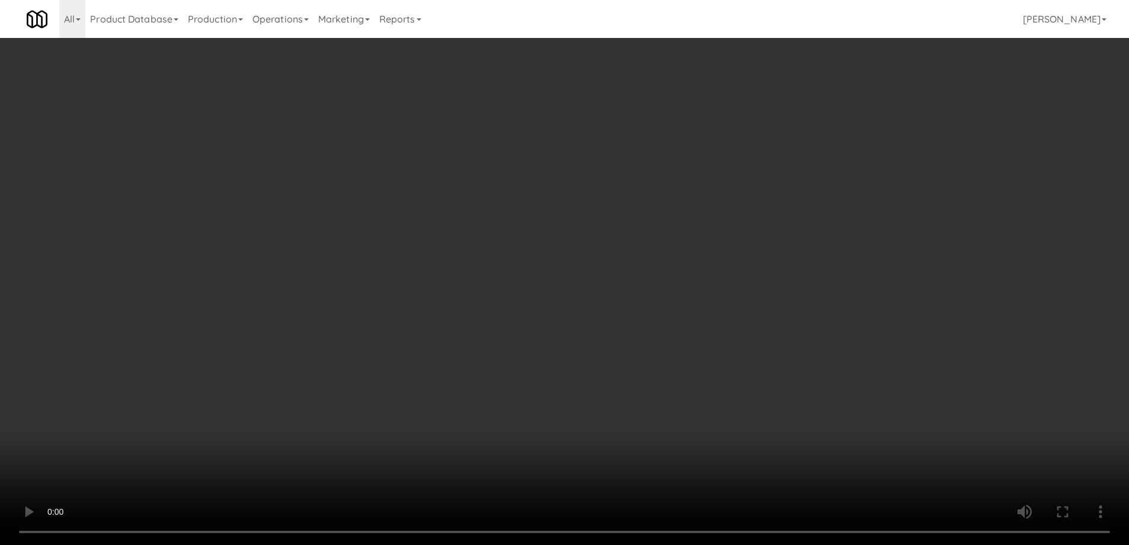
click at [734, 142] on li "Mediterranean Chickpea Salad $7.50" at bounding box center [564, 139] width 347 height 25
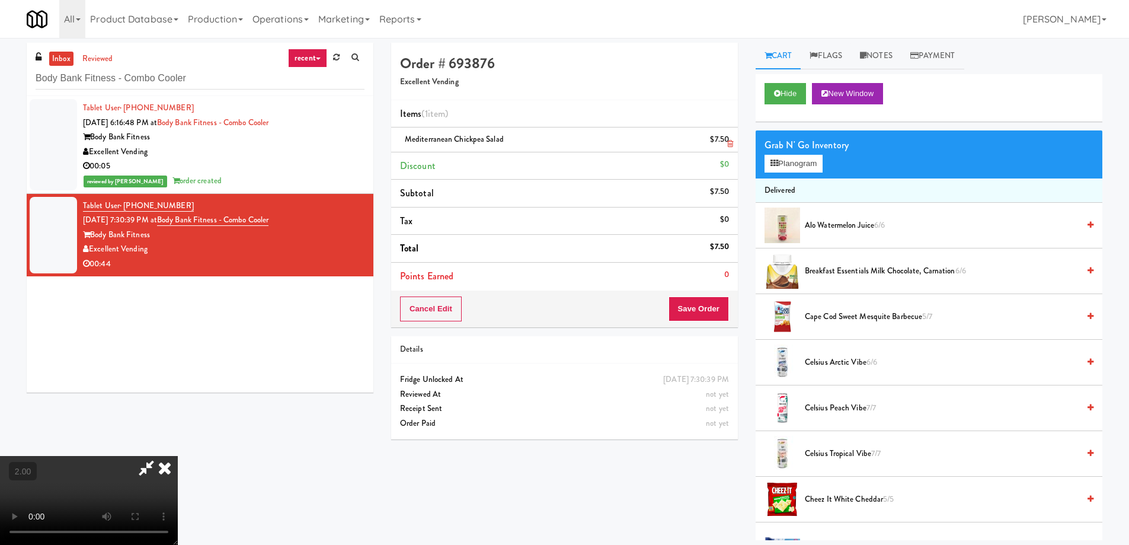
click at [730, 146] on icon at bounding box center [730, 144] width 6 height 8
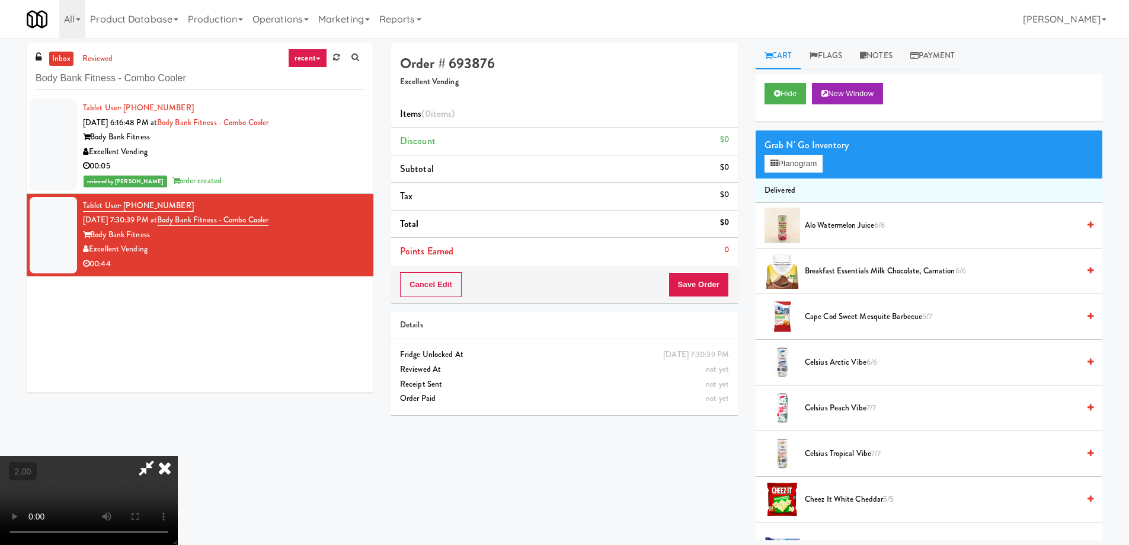
click at [178, 456] on video at bounding box center [89, 500] width 178 height 89
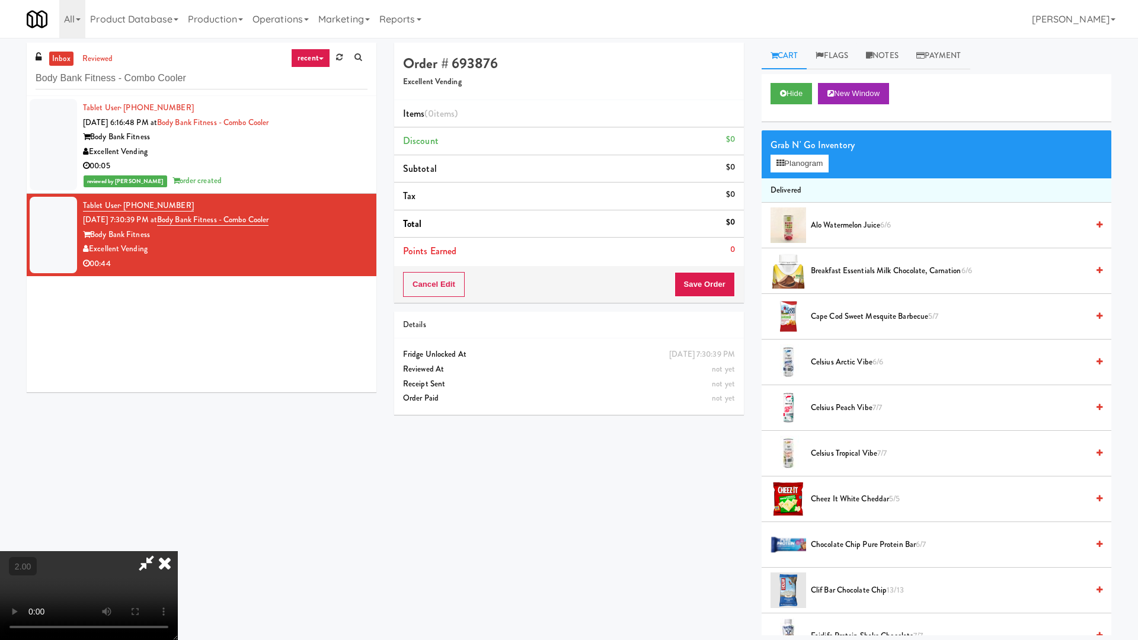
click at [178, 544] on video at bounding box center [89, 595] width 178 height 89
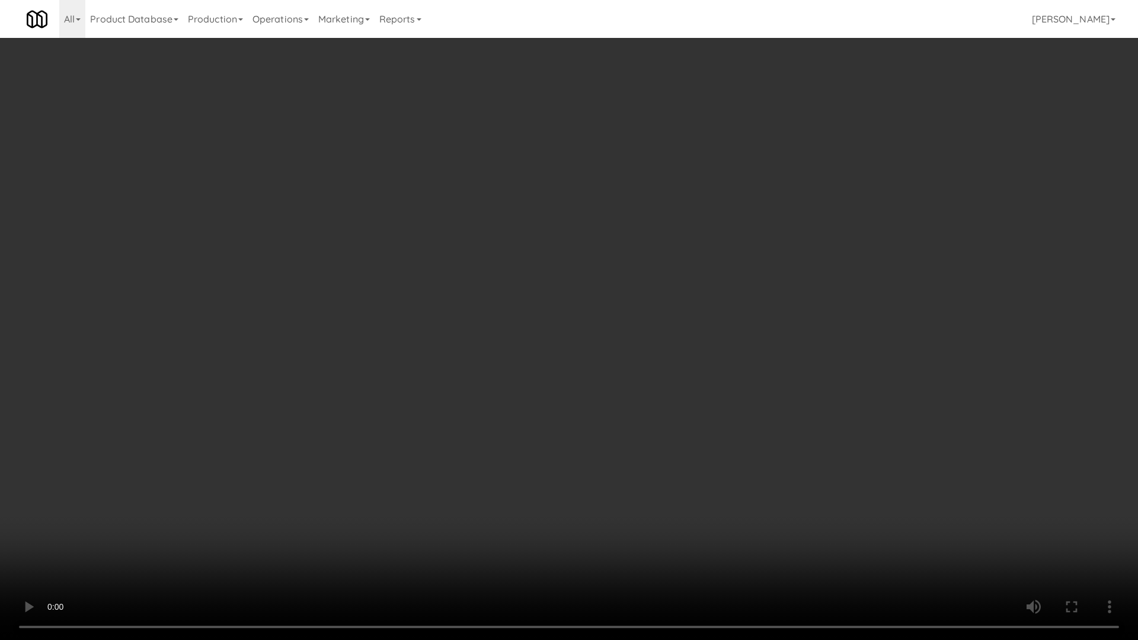
click at [575, 544] on video at bounding box center [569, 320] width 1138 height 640
click at [812, 478] on video at bounding box center [569, 320] width 1138 height 640
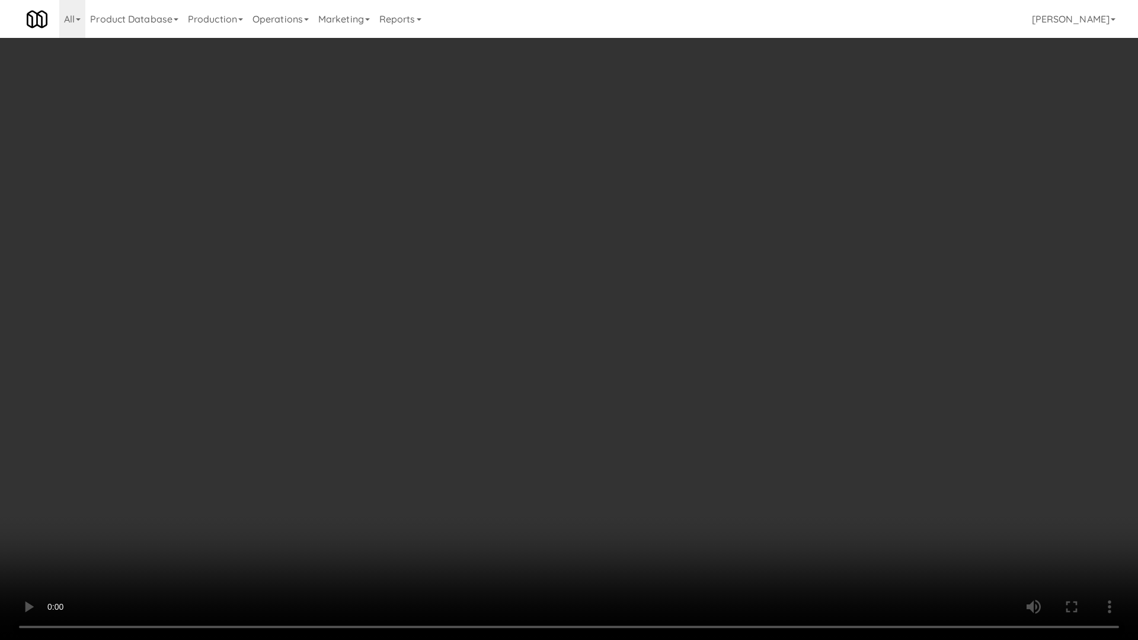
click at [894, 536] on video at bounding box center [569, 320] width 1138 height 640
click at [893, 537] on video at bounding box center [569, 320] width 1138 height 640
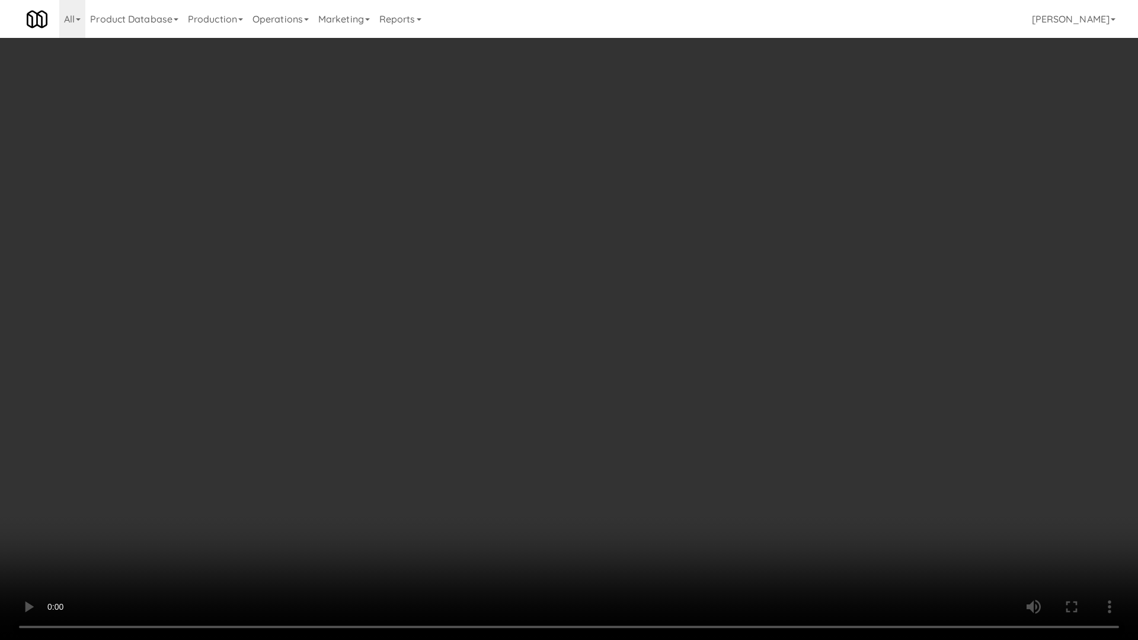
click at [893, 537] on video at bounding box center [569, 320] width 1138 height 640
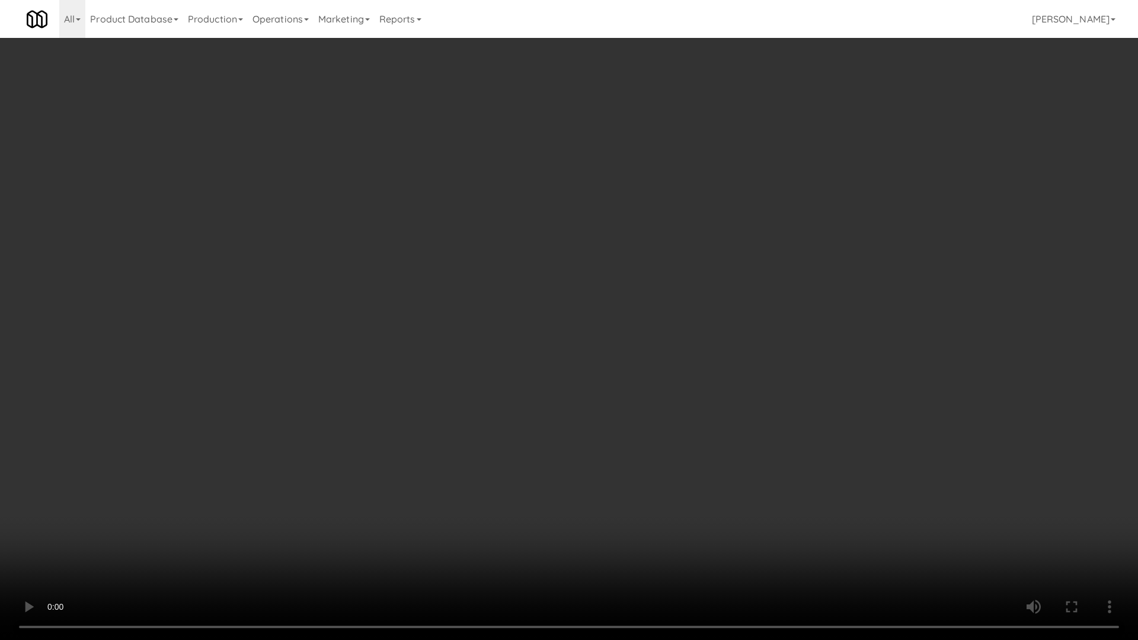
click at [893, 537] on video at bounding box center [569, 320] width 1138 height 640
click at [893, 536] on video at bounding box center [569, 320] width 1138 height 640
click at [892, 536] on video at bounding box center [569, 320] width 1138 height 640
click at [891, 537] on video at bounding box center [569, 320] width 1138 height 640
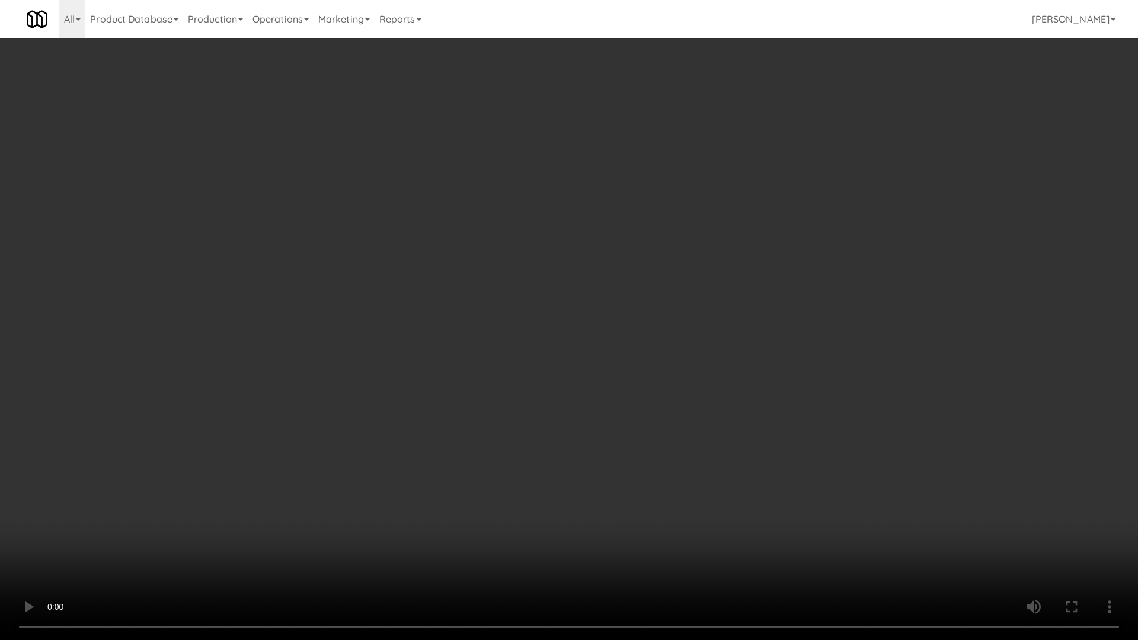
click at [889, 537] on video at bounding box center [569, 320] width 1138 height 640
click at [888, 537] on video at bounding box center [569, 320] width 1138 height 640
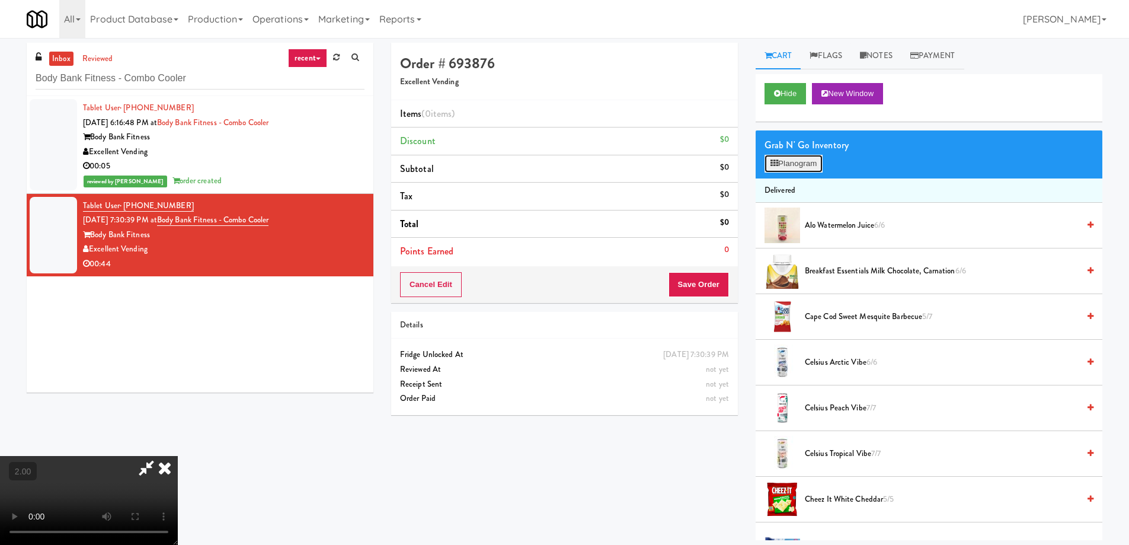
click at [796, 169] on button "Planogram" at bounding box center [793, 164] width 58 height 18
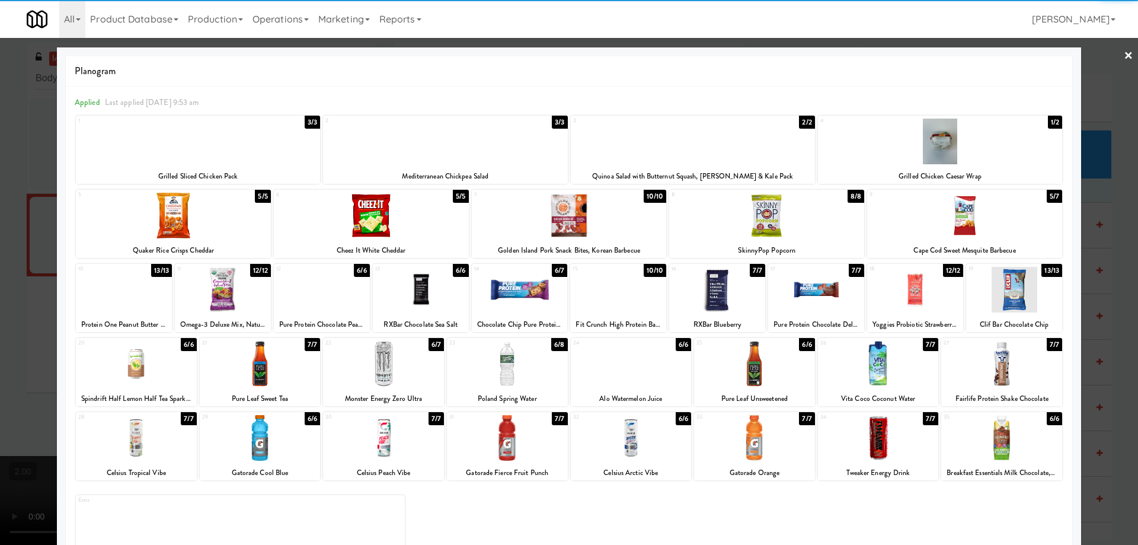
click at [400, 231] on div at bounding box center [371, 216] width 195 height 46
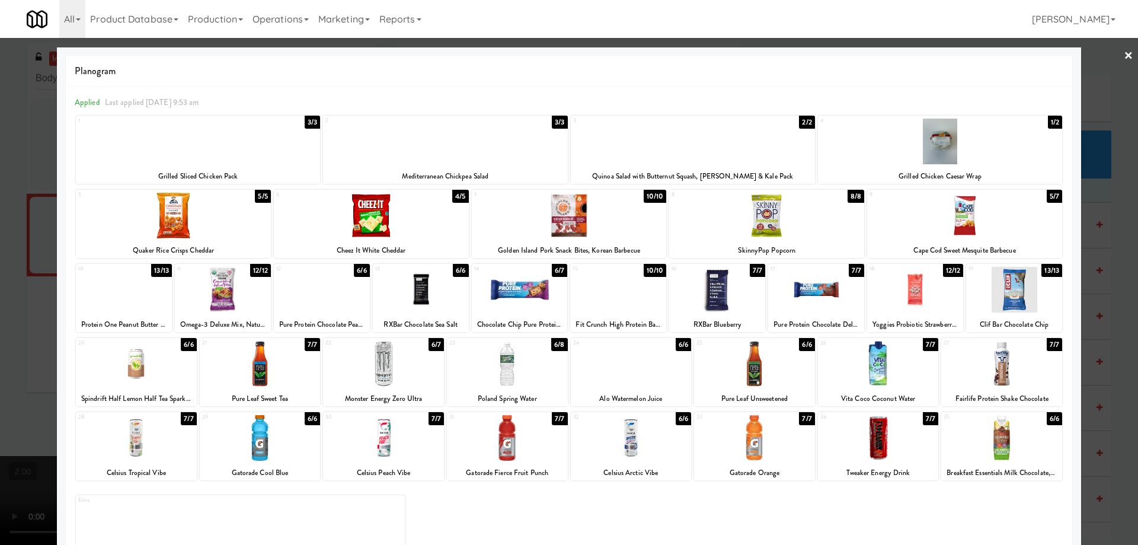
click at [581, 232] on div at bounding box center [569, 216] width 195 height 46
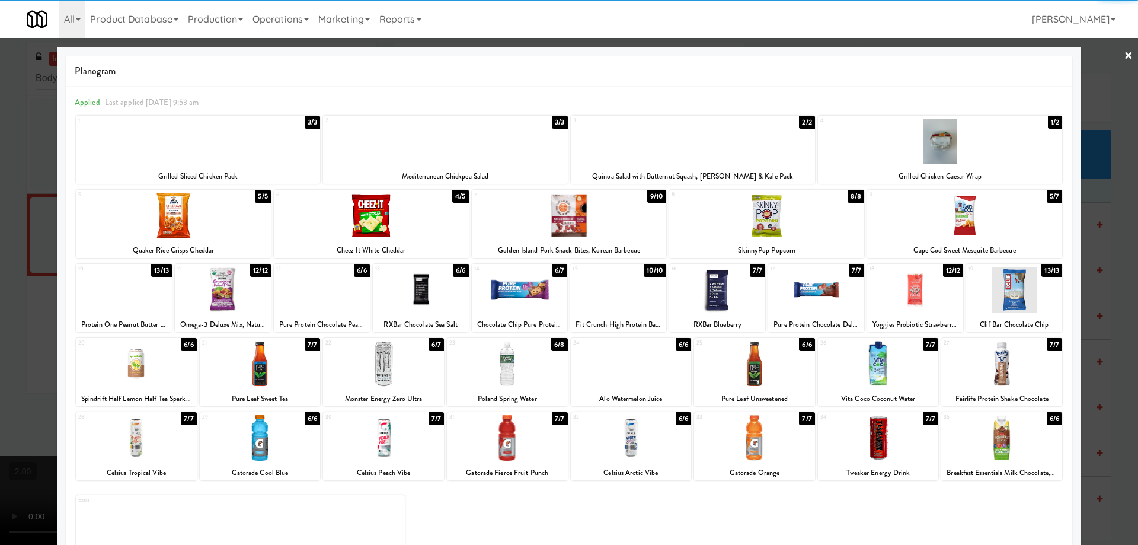
click at [0, 311] on div at bounding box center [569, 272] width 1138 height 545
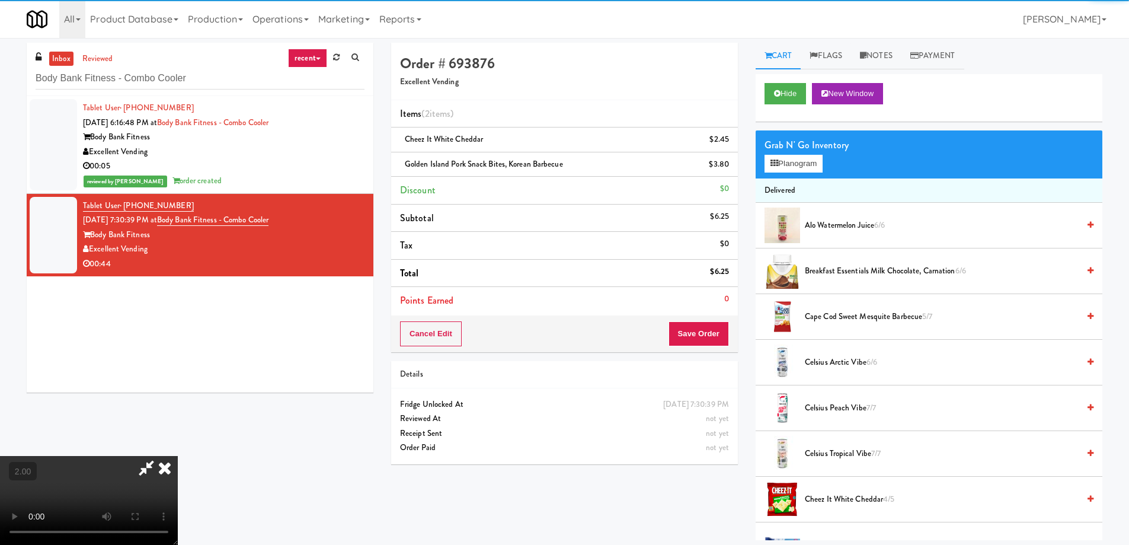
click at [178, 456] on video at bounding box center [89, 500] width 178 height 89
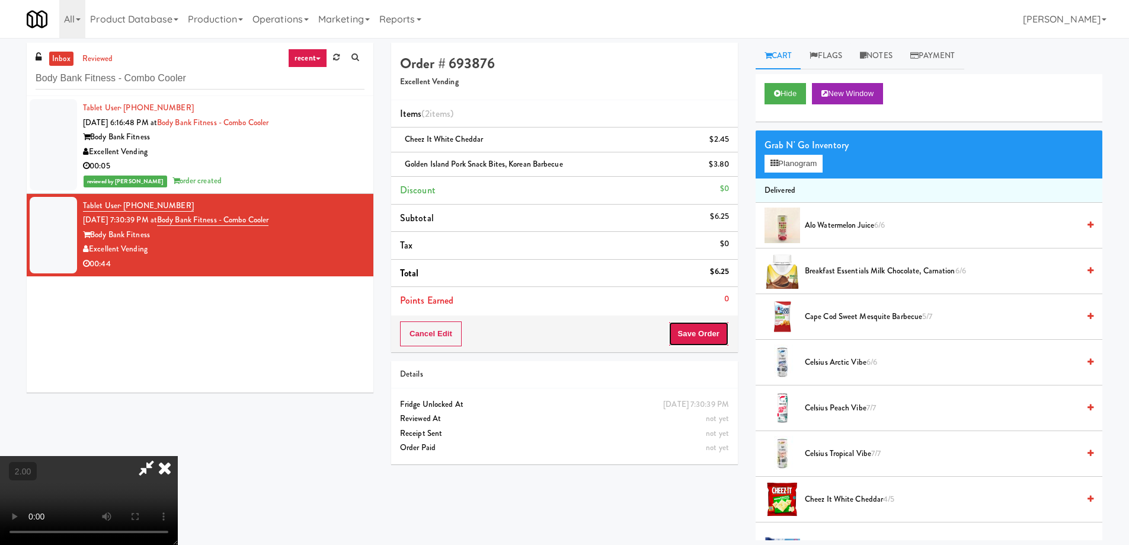
click at [702, 338] on button "Save Order" at bounding box center [698, 333] width 60 height 25
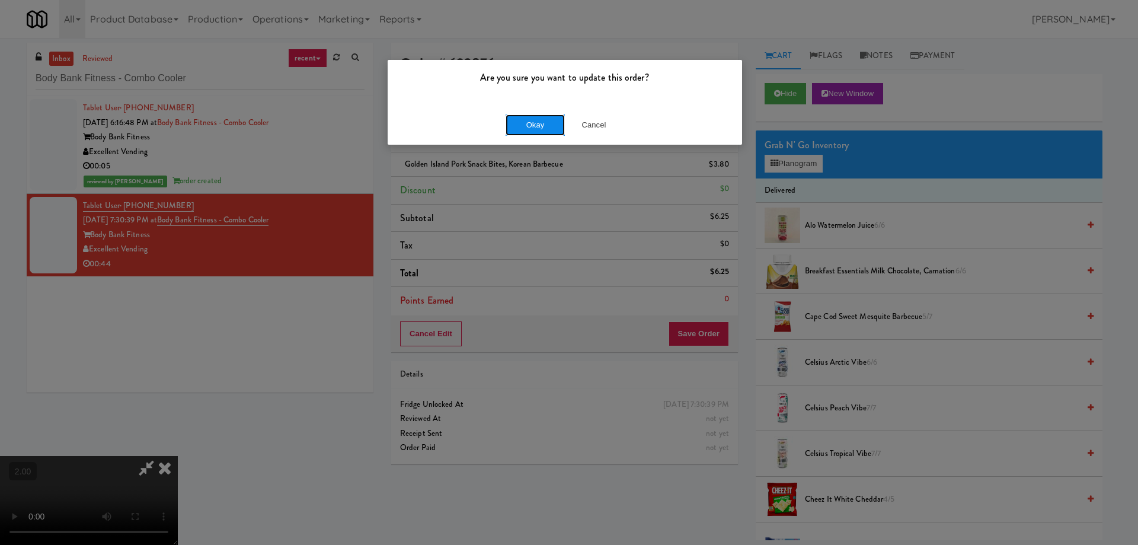
click at [545, 127] on button "Okay" at bounding box center [534, 124] width 59 height 21
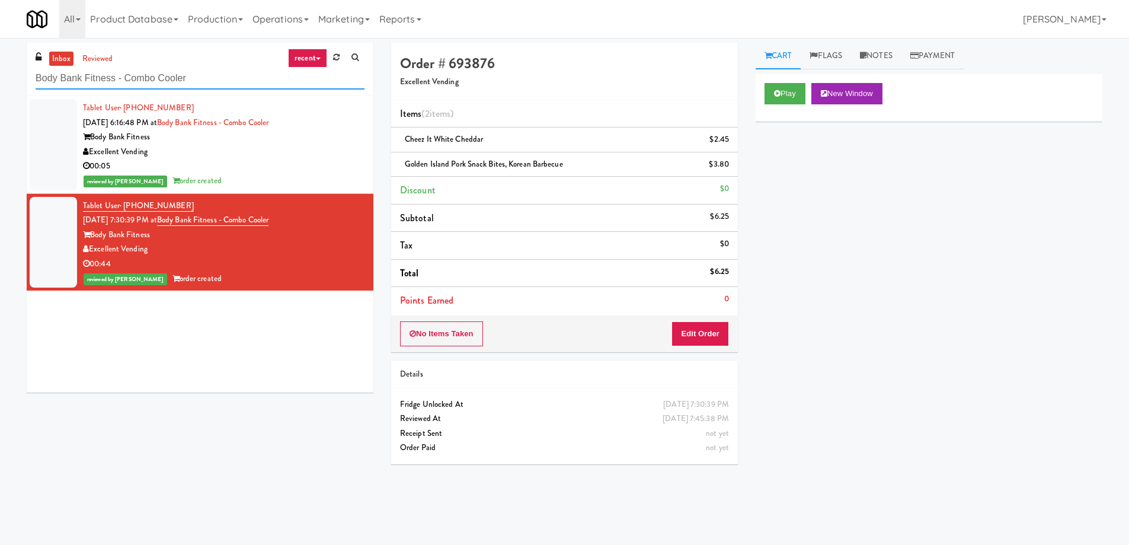
click at [102, 84] on input "Body Bank Fitness - Combo Cooler" at bounding box center [200, 79] width 329 height 22
paste input "Glasshouse [GEOGRAPHIC_DATA] -Coke"
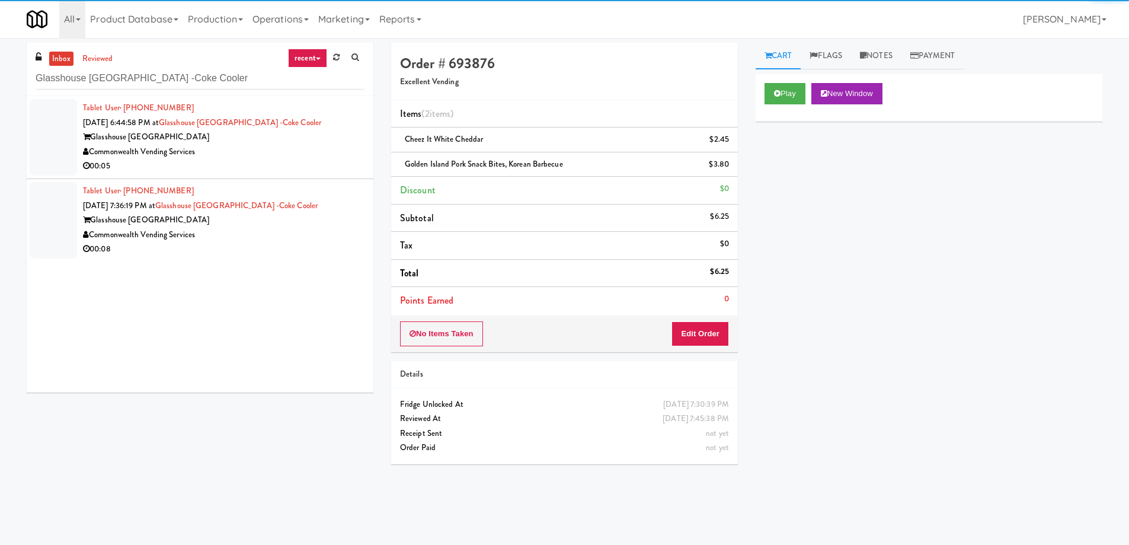
click at [255, 166] on div "00:05" at bounding box center [223, 166] width 281 height 15
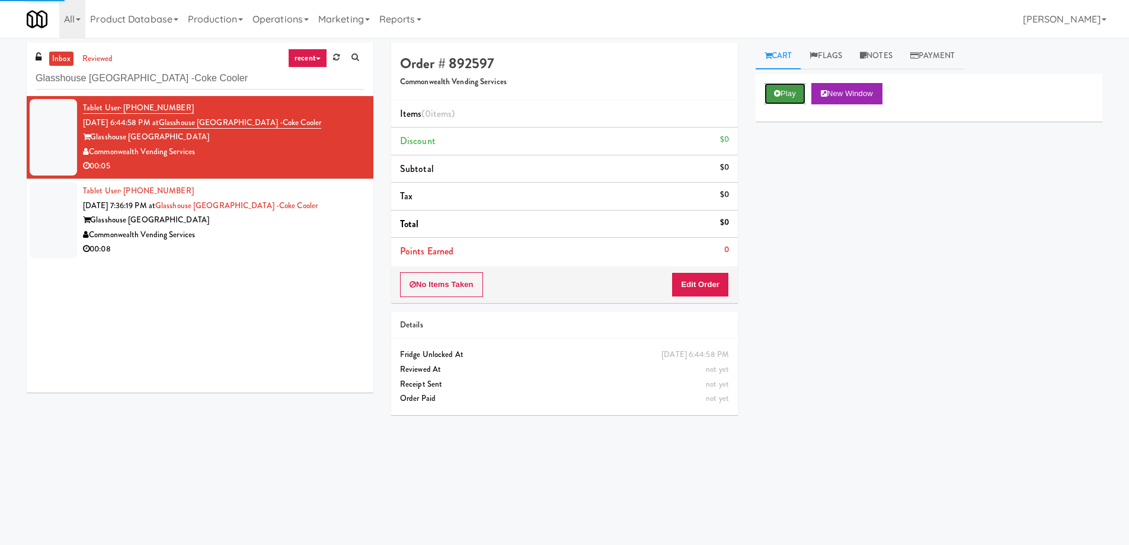
click at [782, 96] on button "Play" at bounding box center [784, 93] width 41 height 21
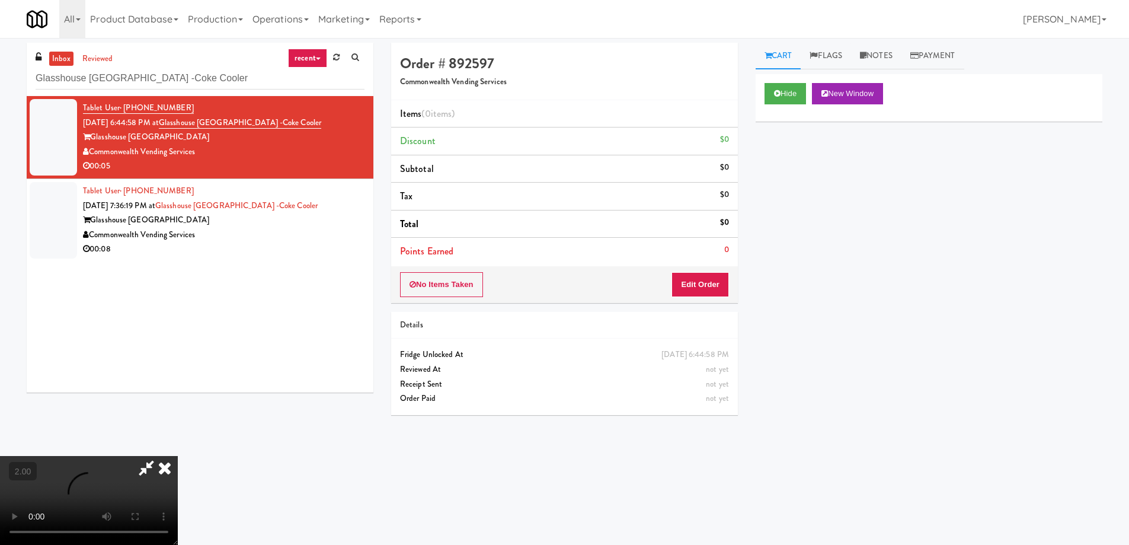
click at [178, 456] on video at bounding box center [89, 500] width 178 height 89
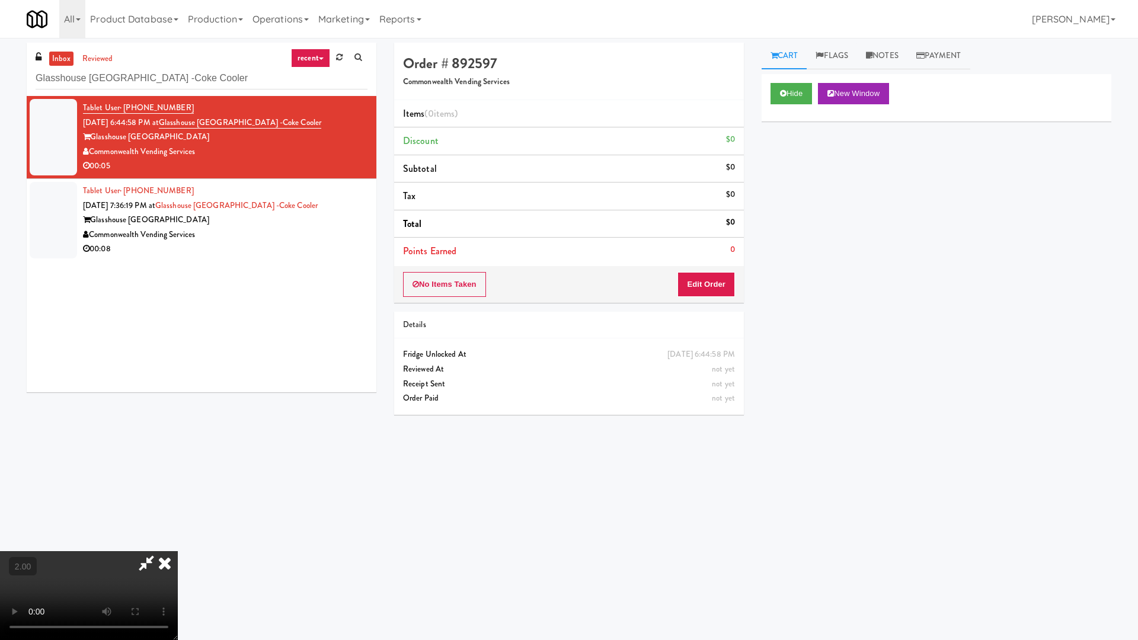
click at [178, 544] on video at bounding box center [89, 595] width 178 height 89
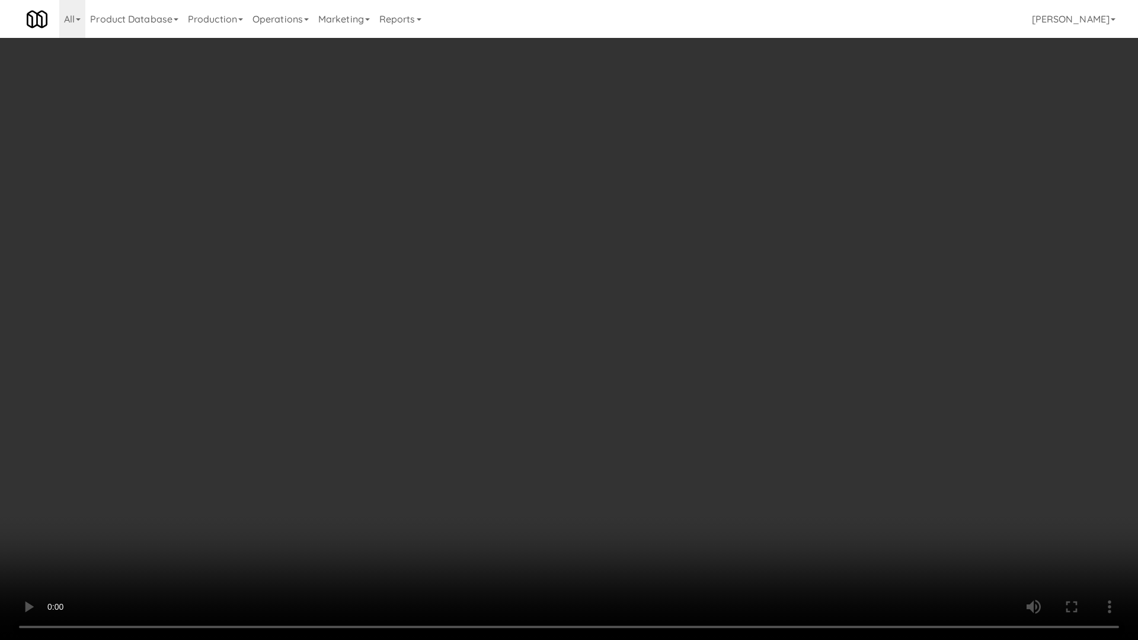
click at [591, 376] on video at bounding box center [569, 320] width 1138 height 640
click at [591, 377] on video at bounding box center [569, 320] width 1138 height 640
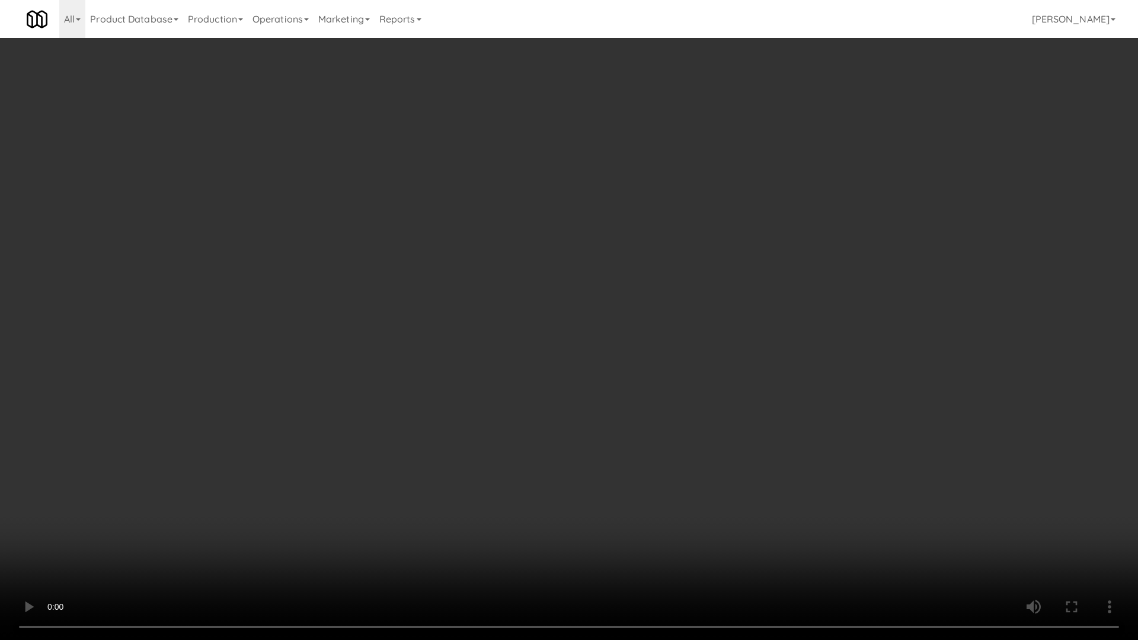
click at [728, 341] on video at bounding box center [569, 320] width 1138 height 640
click at [727, 341] on video at bounding box center [569, 320] width 1138 height 640
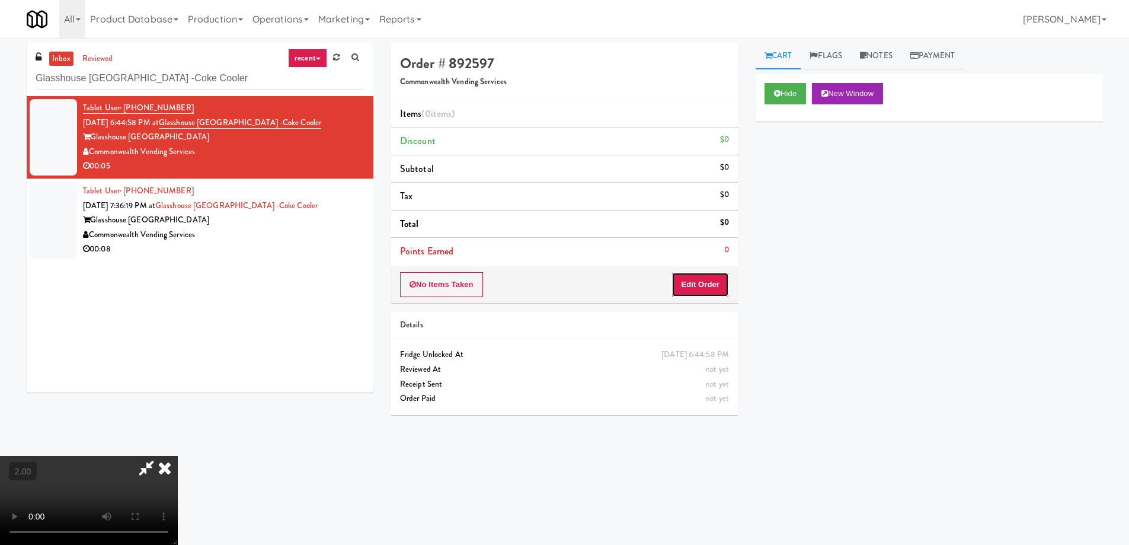
click at [711, 274] on button "Edit Order" at bounding box center [699, 284] width 57 height 25
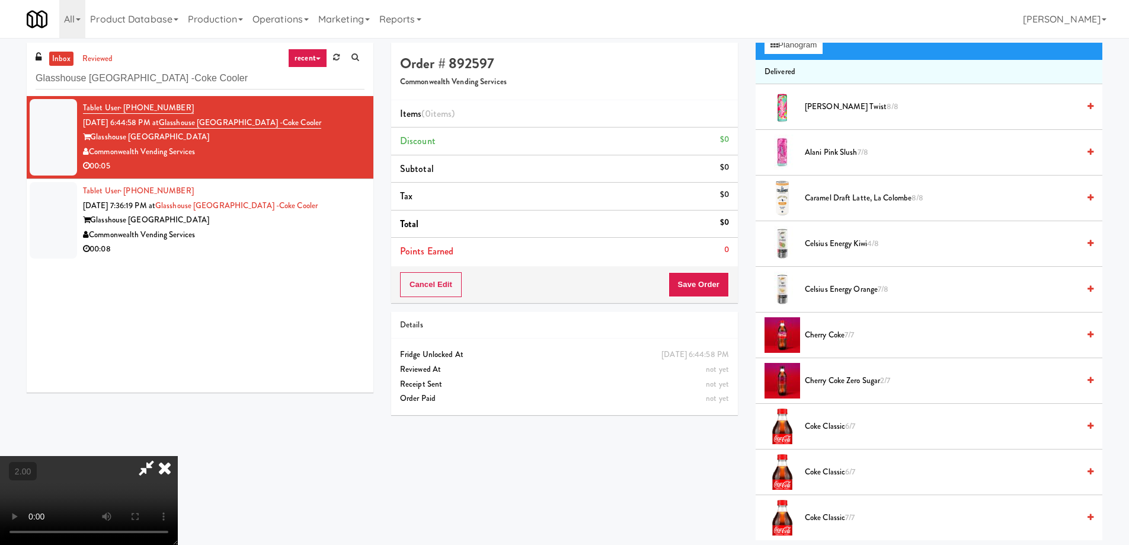
scroll to position [1120, 0]
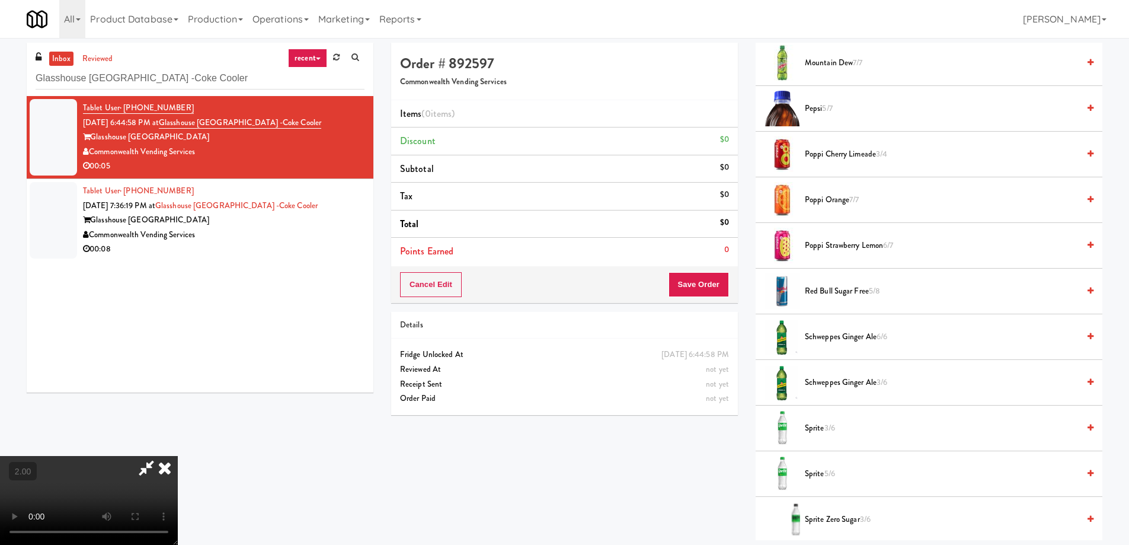
click at [853, 289] on span "Red Bull Sugar Free 5/8" at bounding box center [942, 291] width 274 height 15
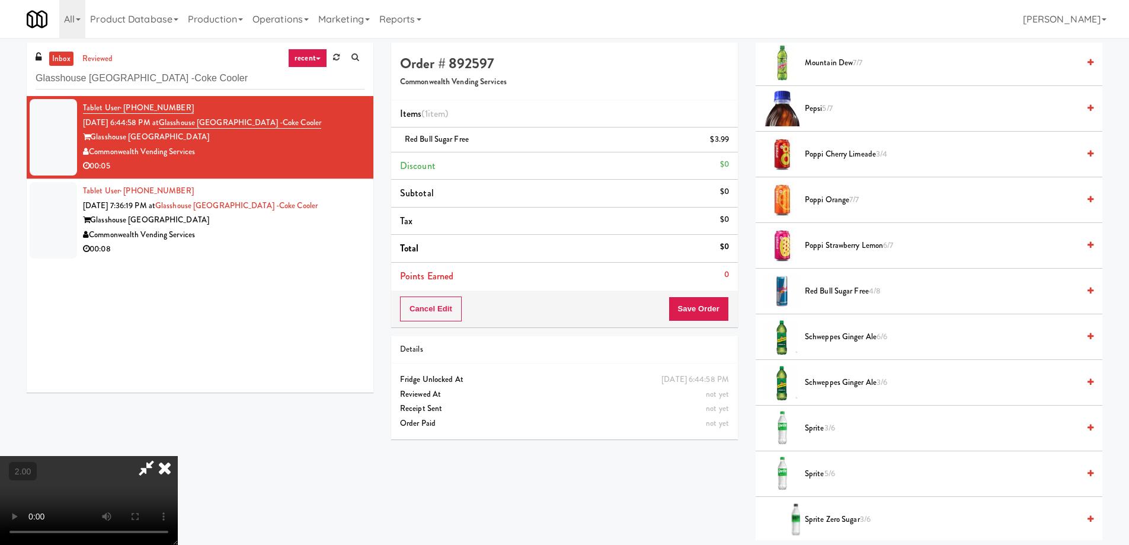
click at [853, 289] on span "Red Bull Sugar Free 4/8" at bounding box center [942, 291] width 274 height 15
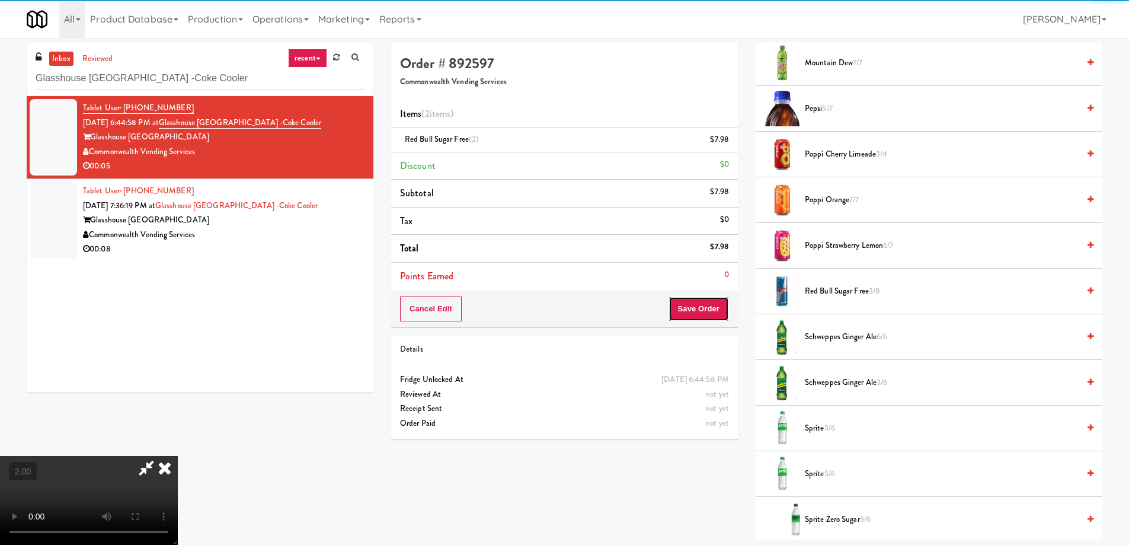
click at [713, 315] on button "Save Order" at bounding box center [698, 308] width 60 height 25
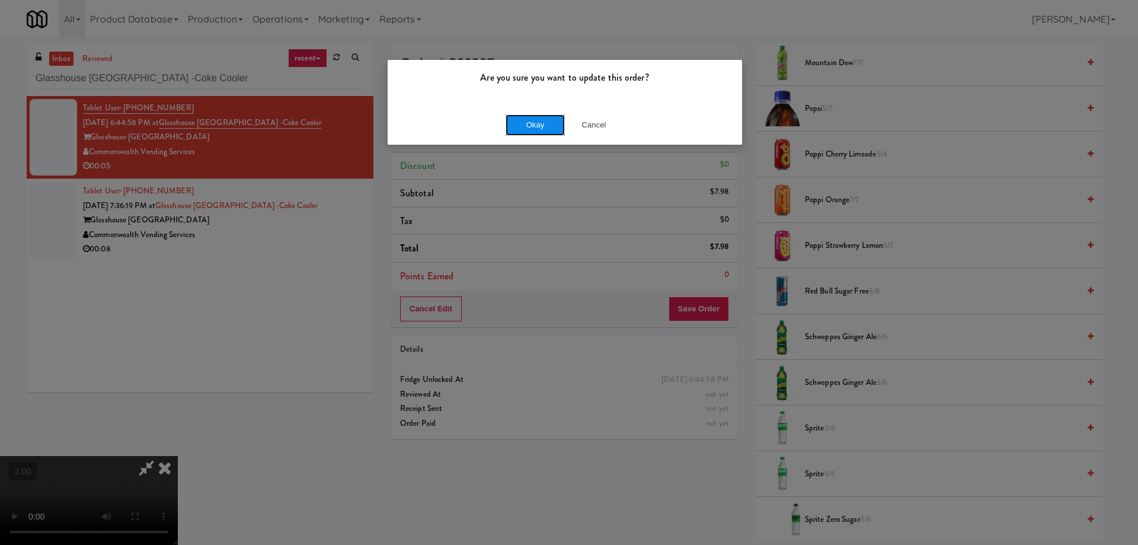
click at [540, 120] on button "Okay" at bounding box center [534, 124] width 59 height 21
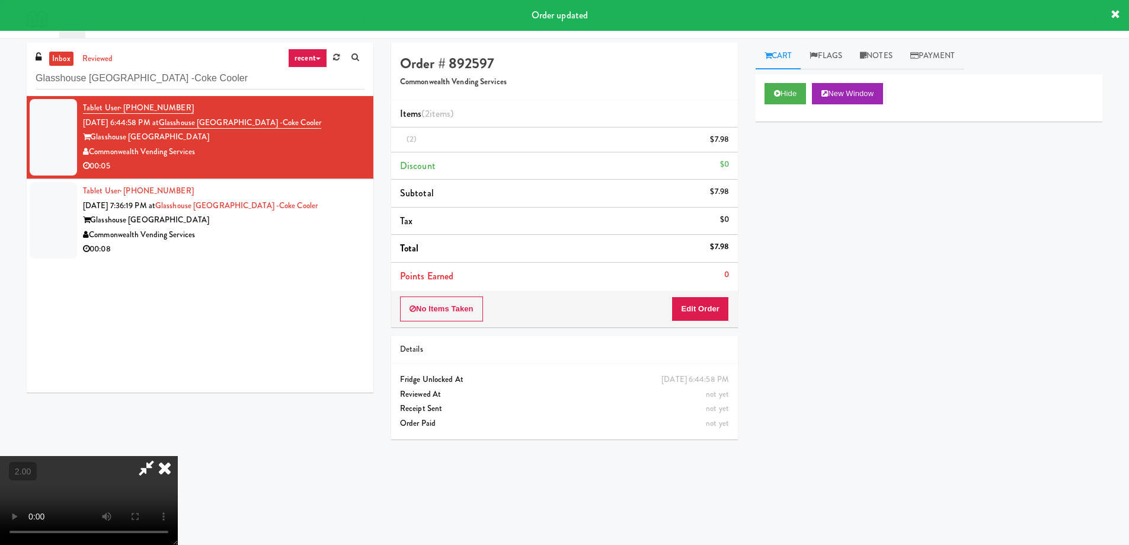
scroll to position [0, 0]
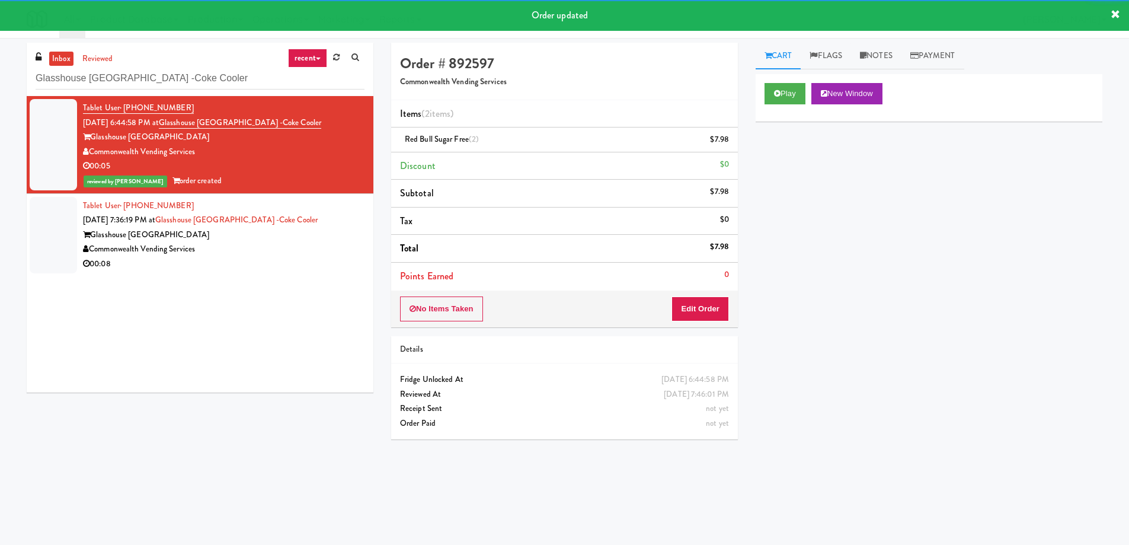
click at [262, 238] on div "Glasshouse [GEOGRAPHIC_DATA]" at bounding box center [223, 235] width 281 height 15
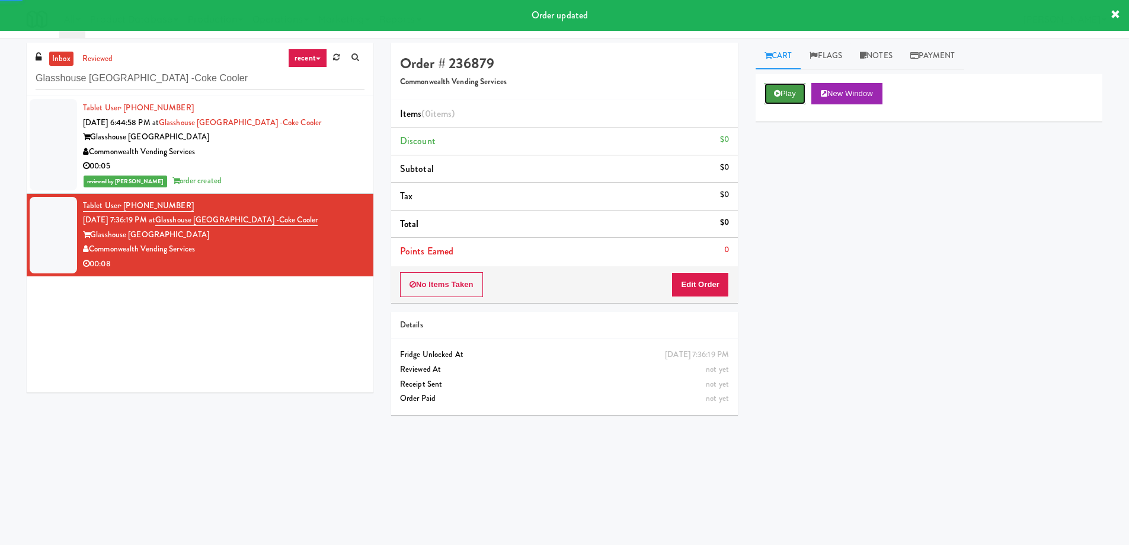
click at [788, 98] on button "Play" at bounding box center [784, 93] width 41 height 21
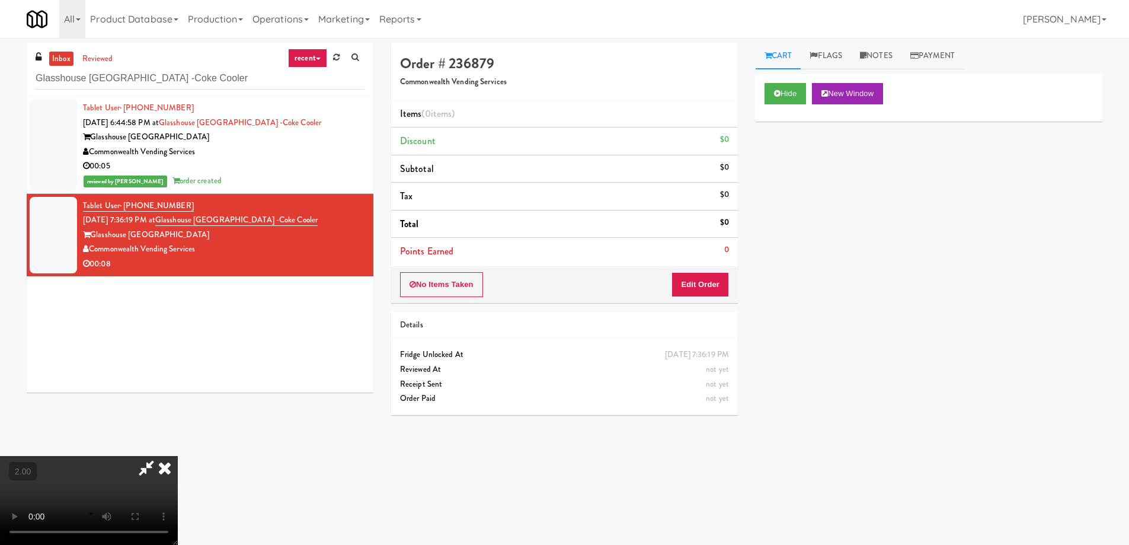
click at [178, 456] on video at bounding box center [89, 500] width 178 height 89
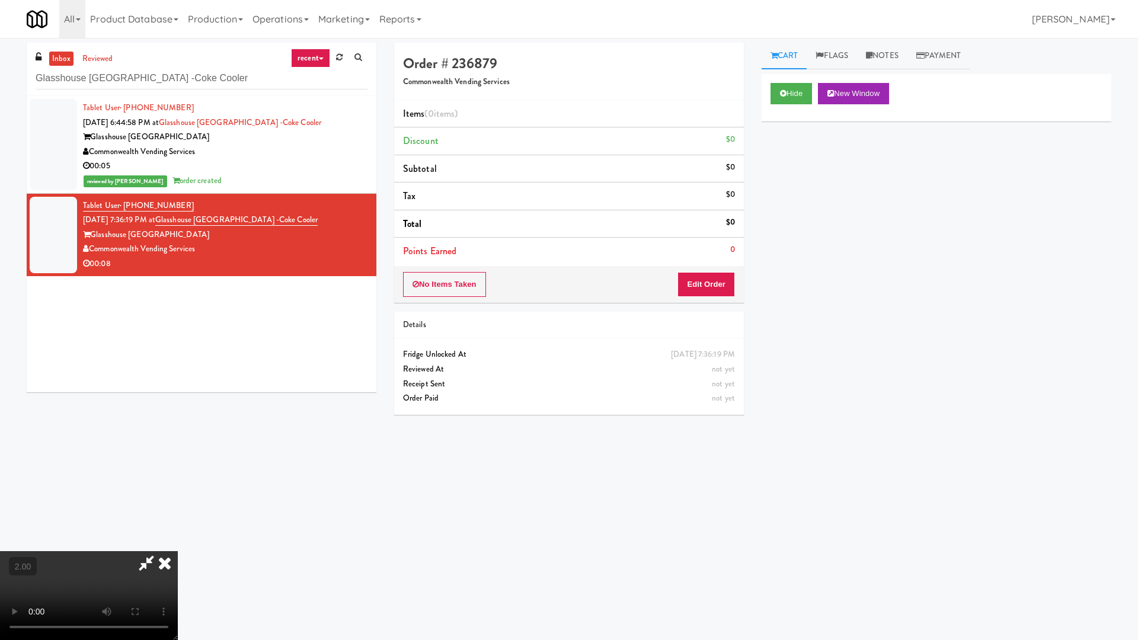
click at [178, 544] on video at bounding box center [89, 595] width 178 height 89
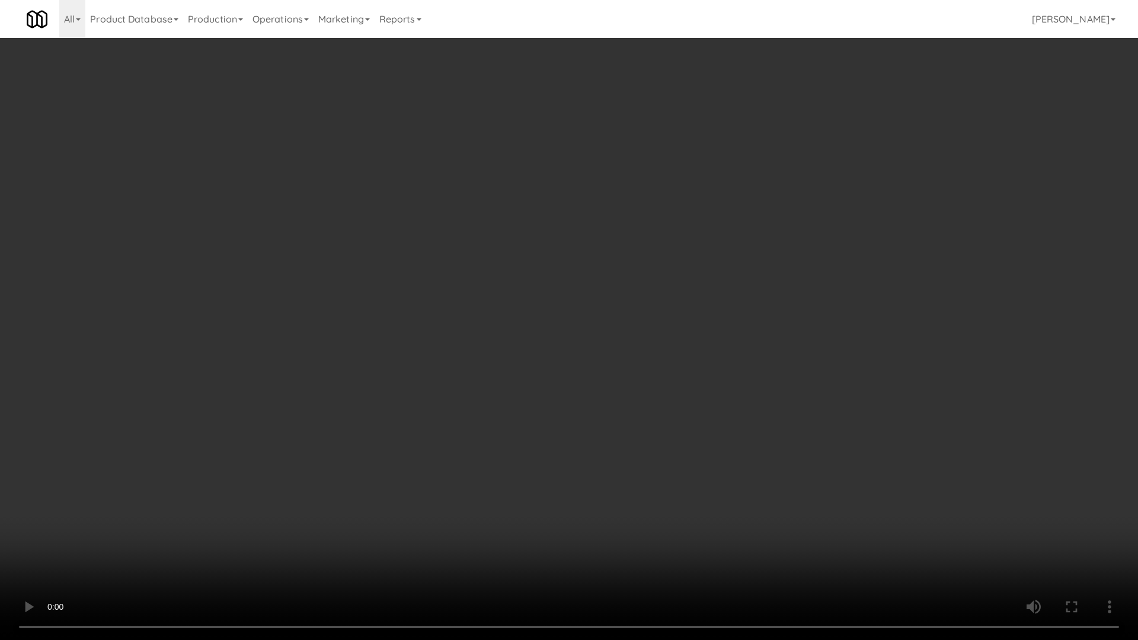
click at [696, 419] on video at bounding box center [569, 320] width 1138 height 640
click at [695, 424] on video at bounding box center [569, 320] width 1138 height 640
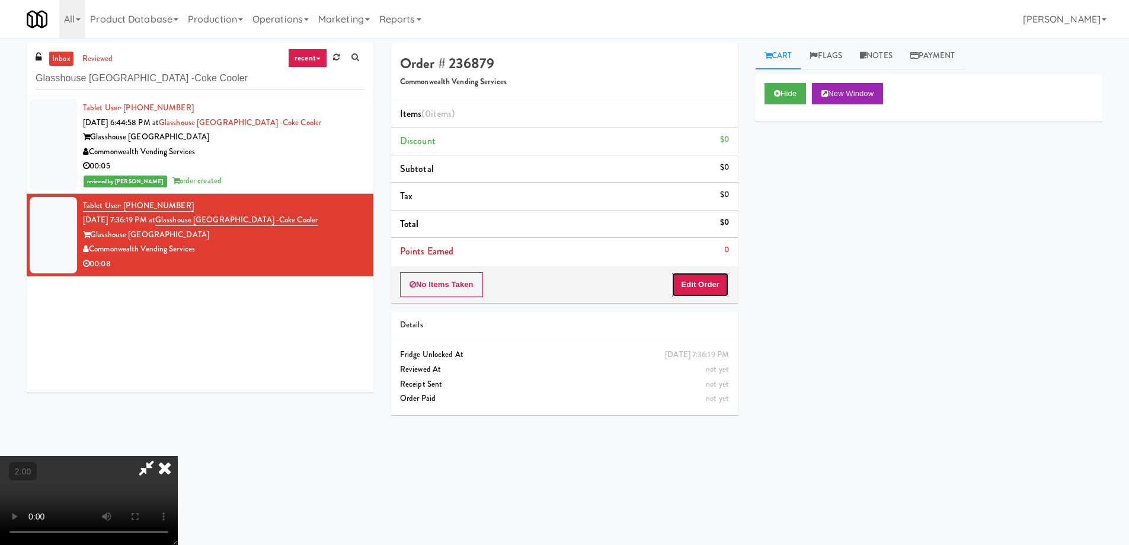
click at [705, 292] on button "Edit Order" at bounding box center [699, 284] width 57 height 25
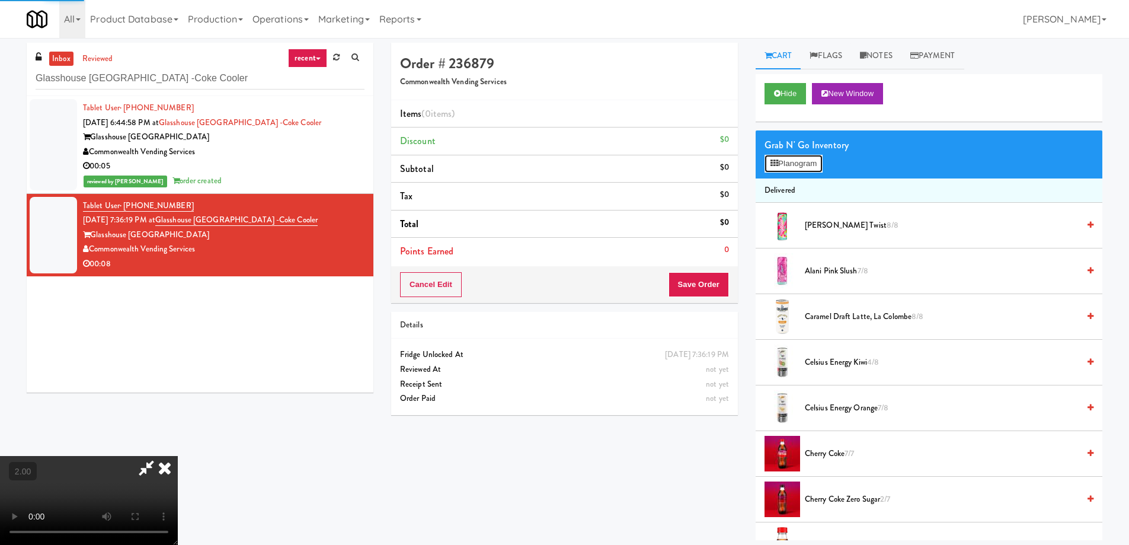
click at [802, 164] on button "Planogram" at bounding box center [793, 164] width 58 height 18
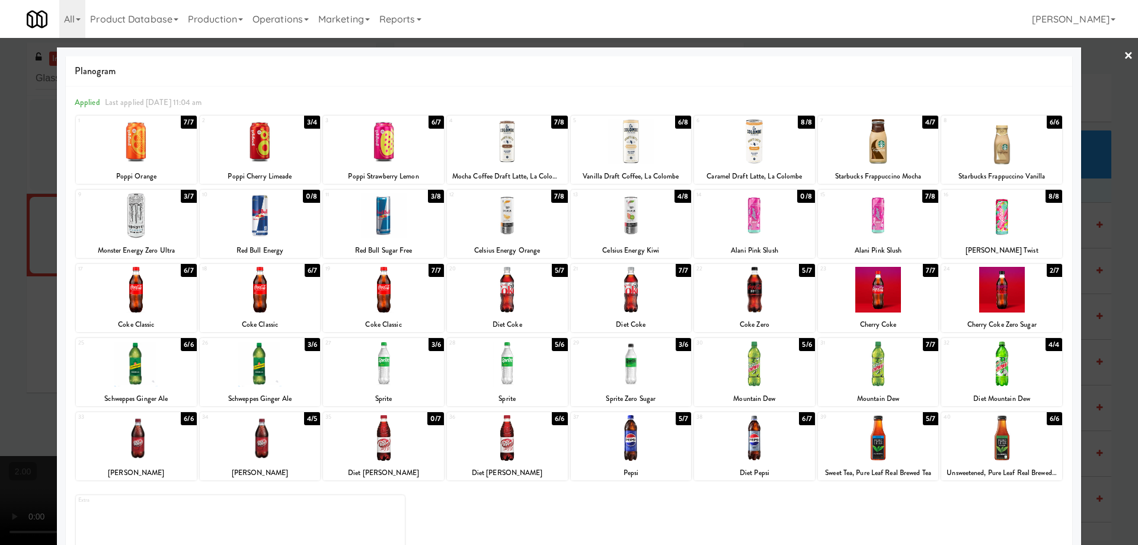
click at [635, 220] on div at bounding box center [631, 216] width 121 height 46
click at [0, 323] on div at bounding box center [569, 272] width 1138 height 545
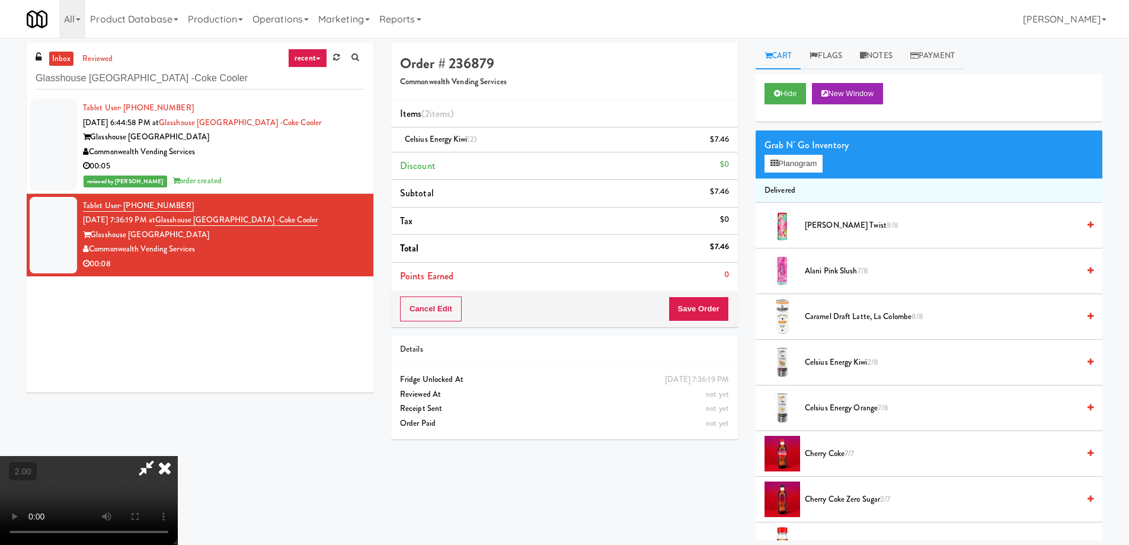
click at [178, 456] on video at bounding box center [89, 500] width 178 height 89
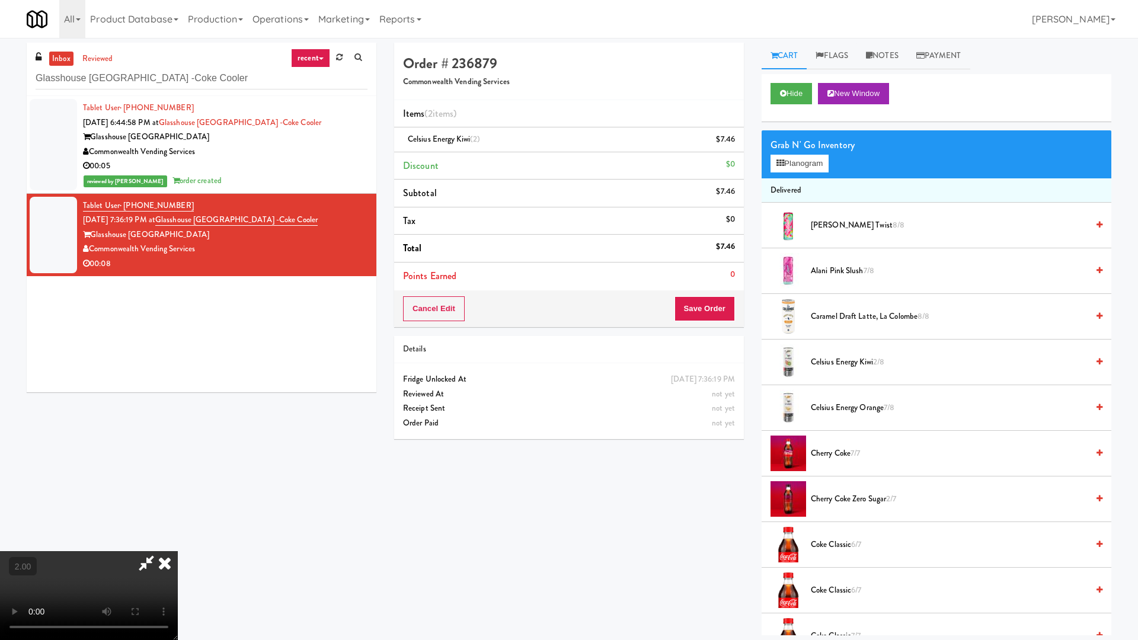
click at [178, 544] on video at bounding box center [89, 595] width 178 height 89
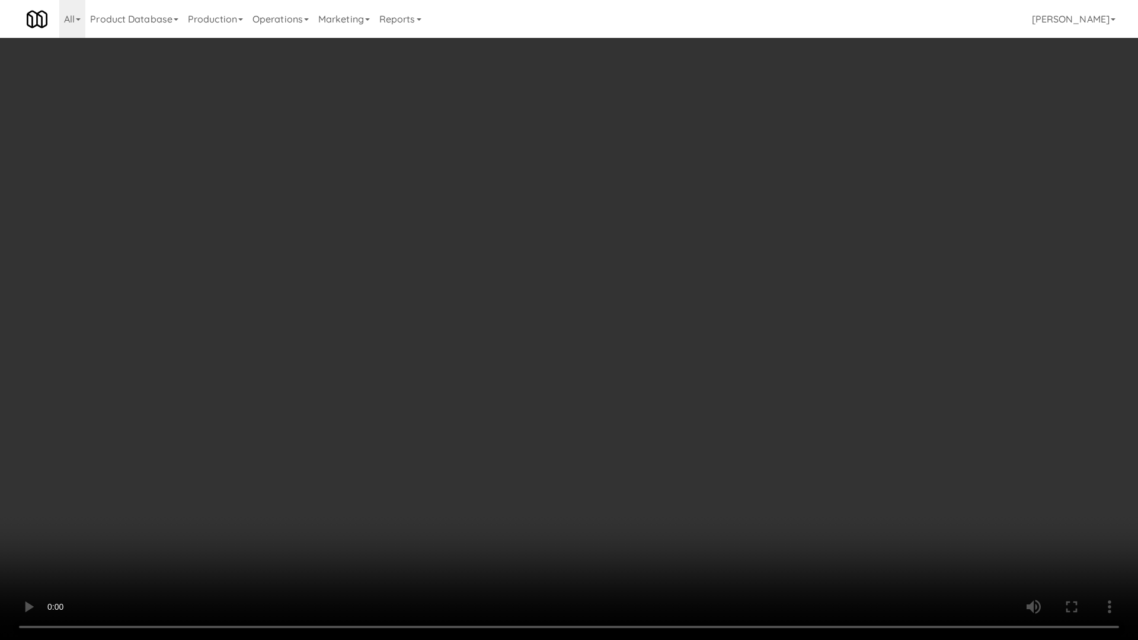
click at [642, 382] on video at bounding box center [569, 320] width 1138 height 640
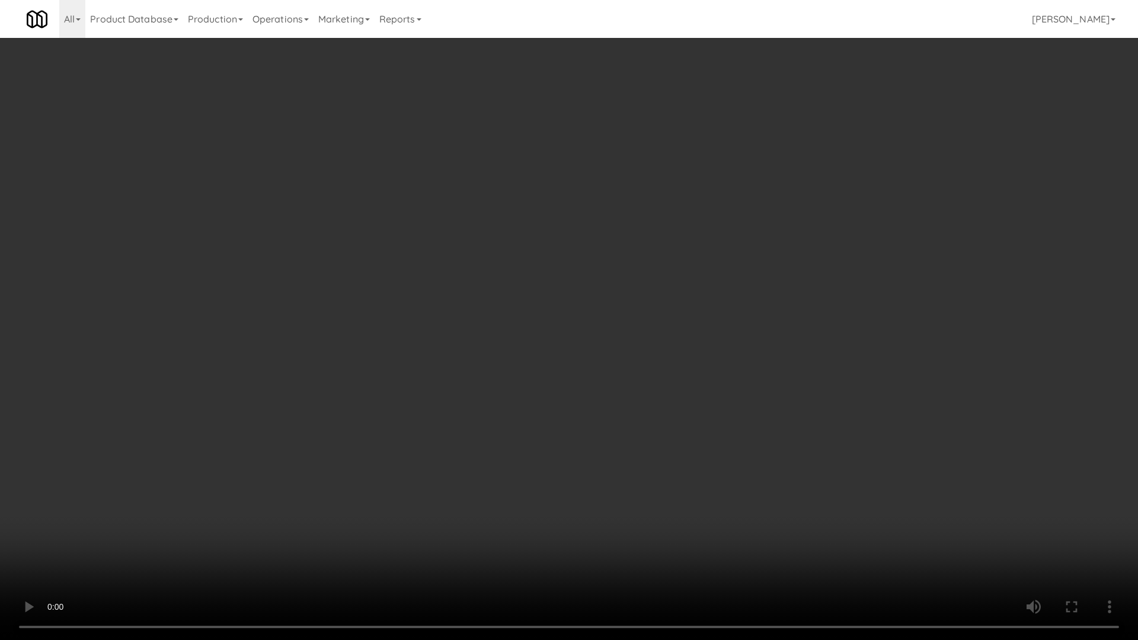
click at [642, 382] on video at bounding box center [569, 320] width 1138 height 640
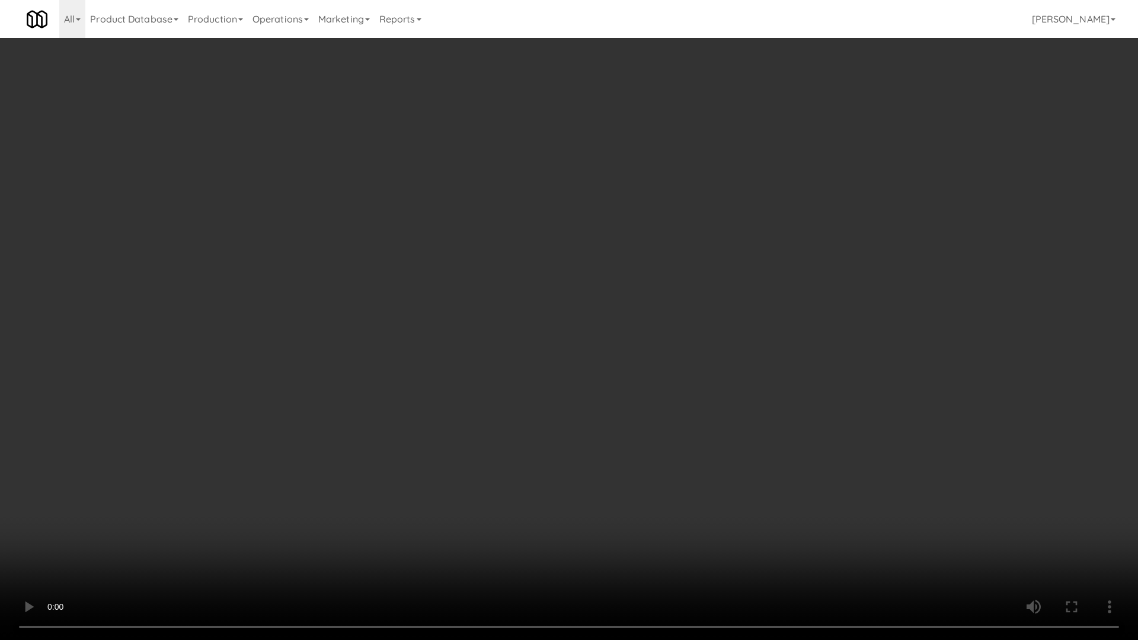
click at [642, 383] on video at bounding box center [569, 320] width 1138 height 640
click at [642, 384] on video at bounding box center [569, 320] width 1138 height 640
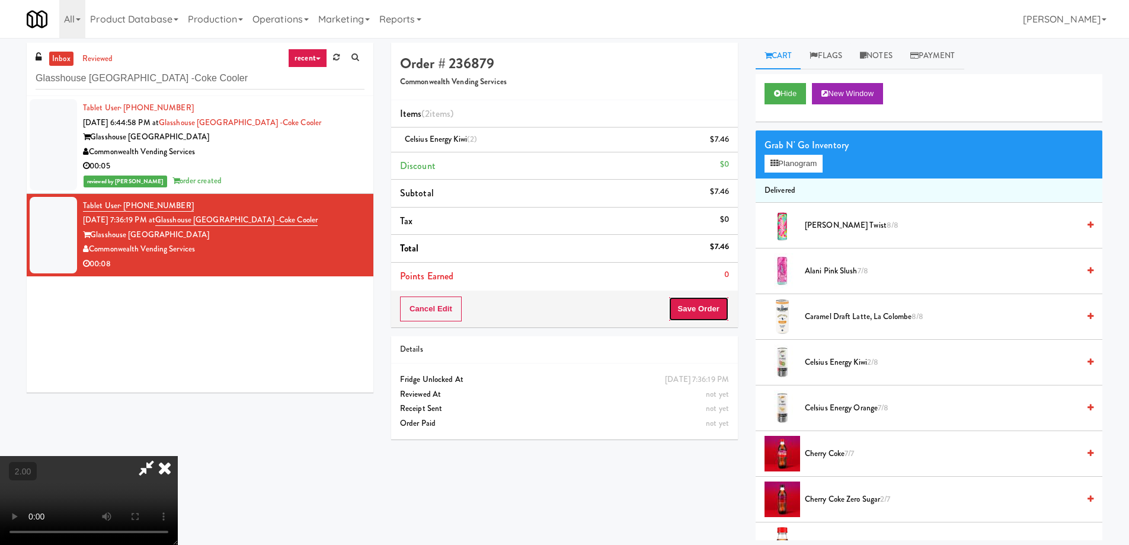
click at [705, 305] on button "Save Order" at bounding box center [698, 308] width 60 height 25
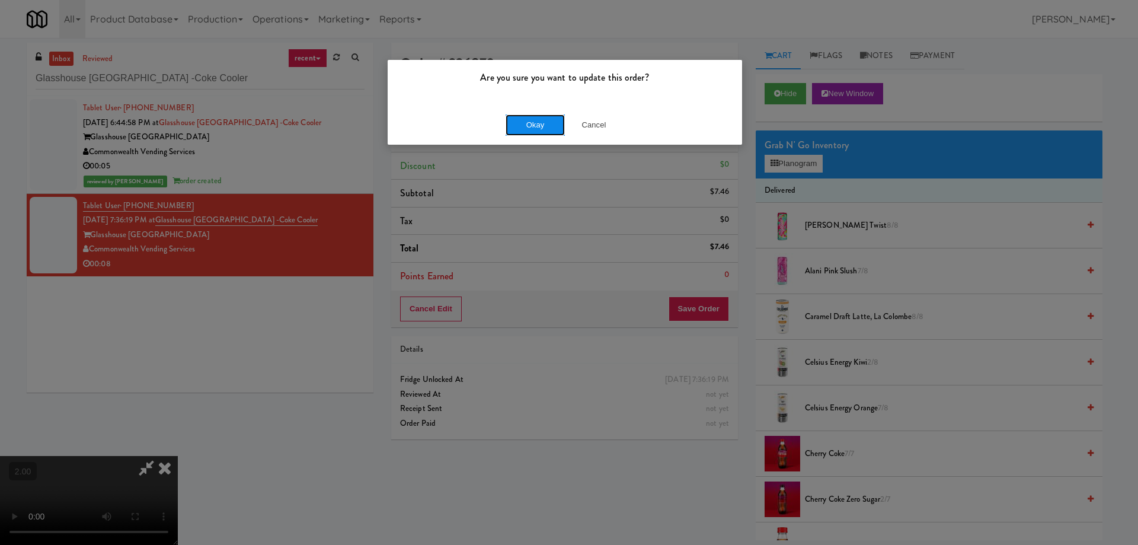
click at [543, 132] on button "Okay" at bounding box center [534, 124] width 59 height 21
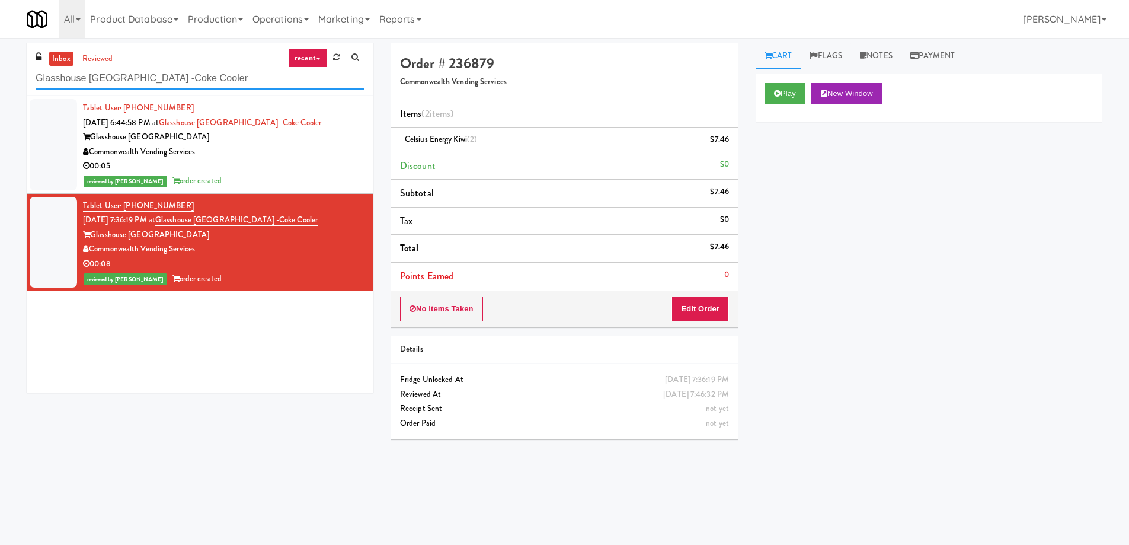
click at [178, 75] on input "Glasshouse [GEOGRAPHIC_DATA] -Coke Cooler" at bounding box center [200, 79] width 329 height 22
paste input "Ashton-Combo Machine"
click at [178, 75] on input "Glasshouse [GEOGRAPHIC_DATA] -Coke Cooler" at bounding box center [200, 79] width 329 height 22
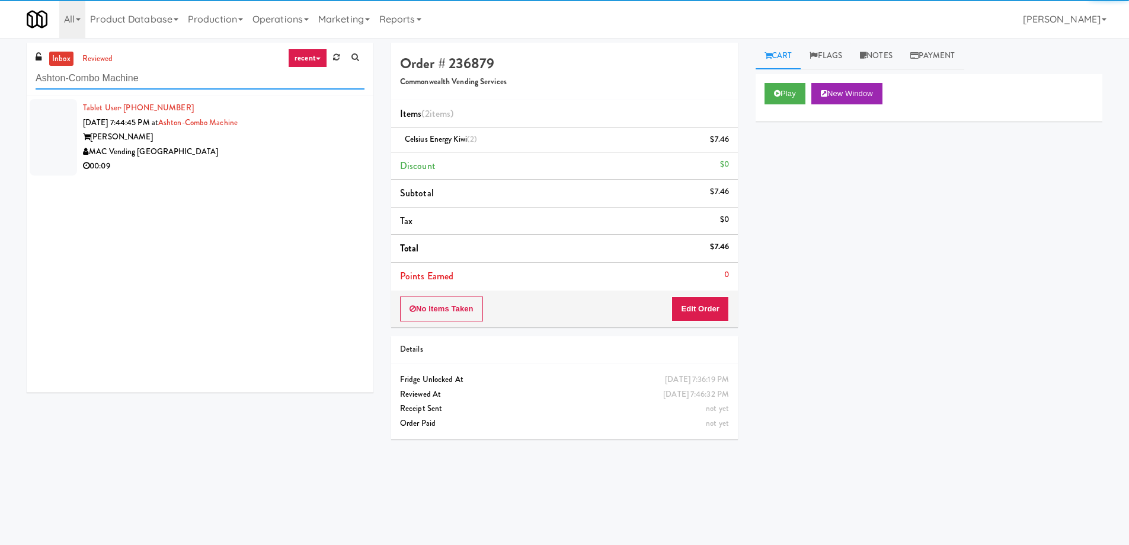
type input "Ashton-Combo Machine"
click at [256, 169] on div "00:09" at bounding box center [223, 166] width 281 height 15
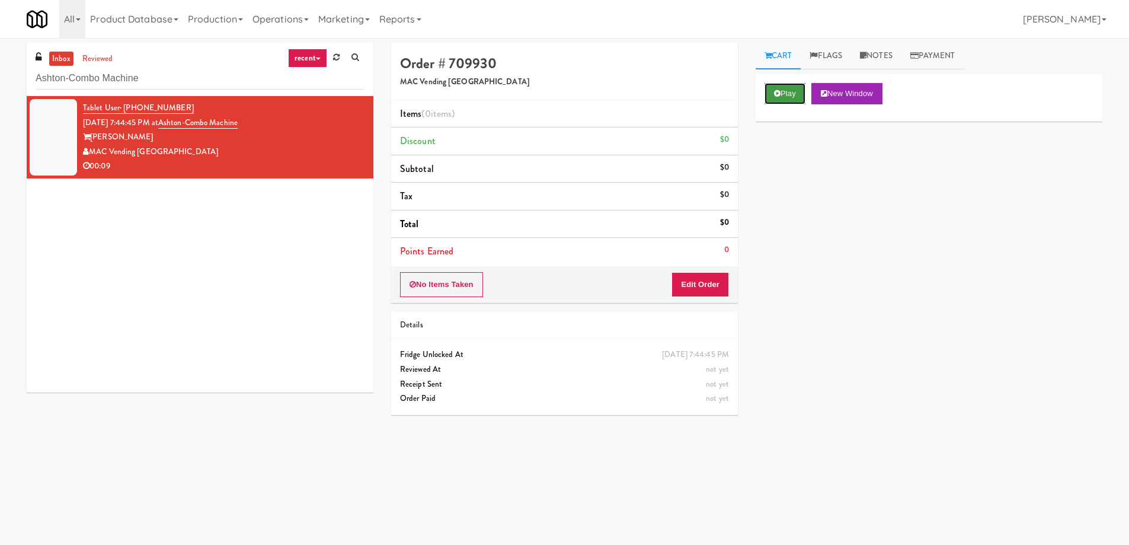
click at [791, 88] on button "Play" at bounding box center [784, 93] width 41 height 21
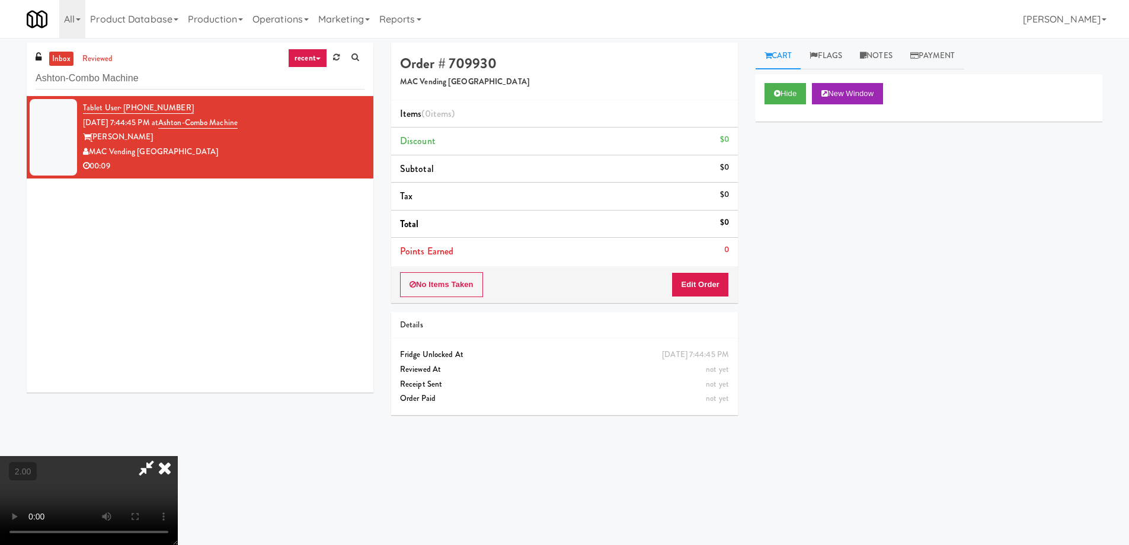
click at [178, 456] on video at bounding box center [89, 500] width 178 height 89
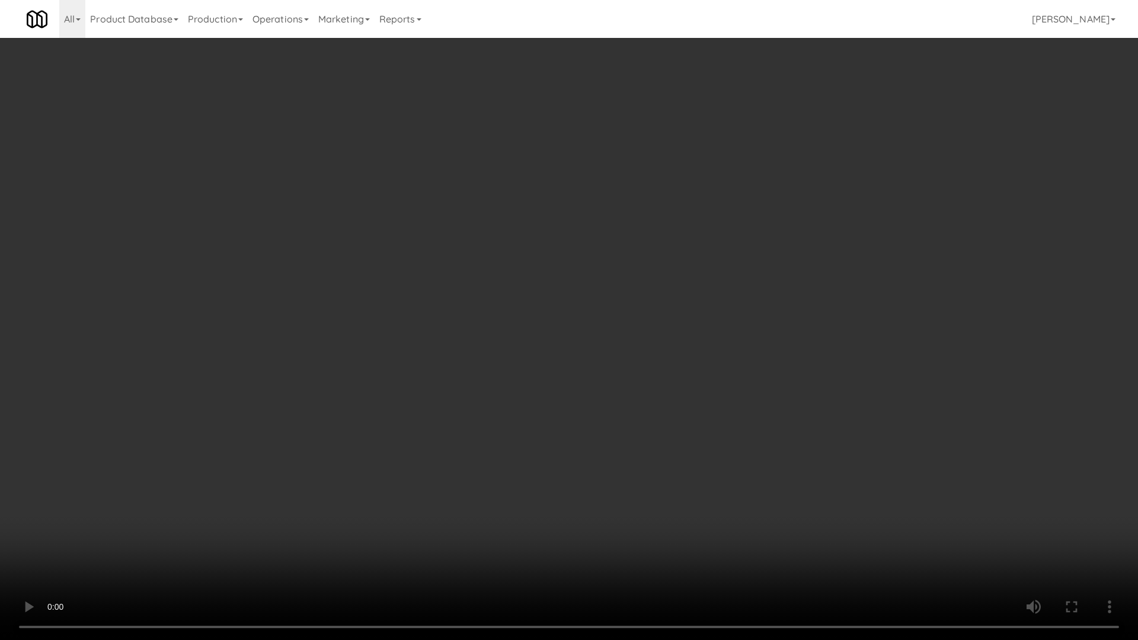
click at [696, 387] on video at bounding box center [569, 320] width 1138 height 640
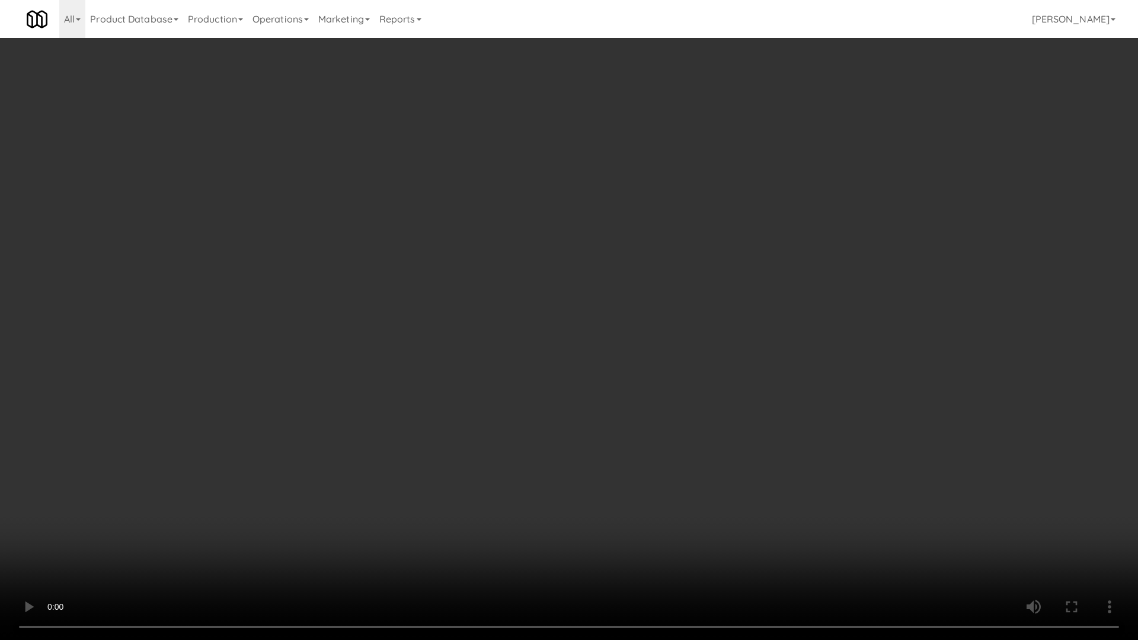
click at [695, 387] on video at bounding box center [569, 320] width 1138 height 640
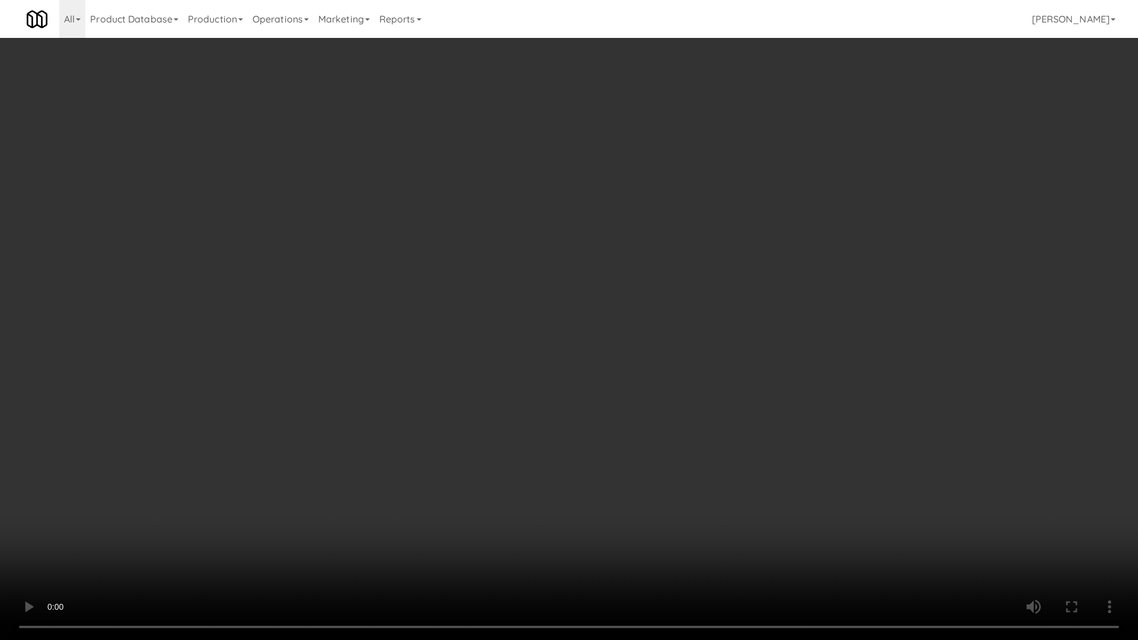
click at [695, 387] on video at bounding box center [569, 320] width 1138 height 640
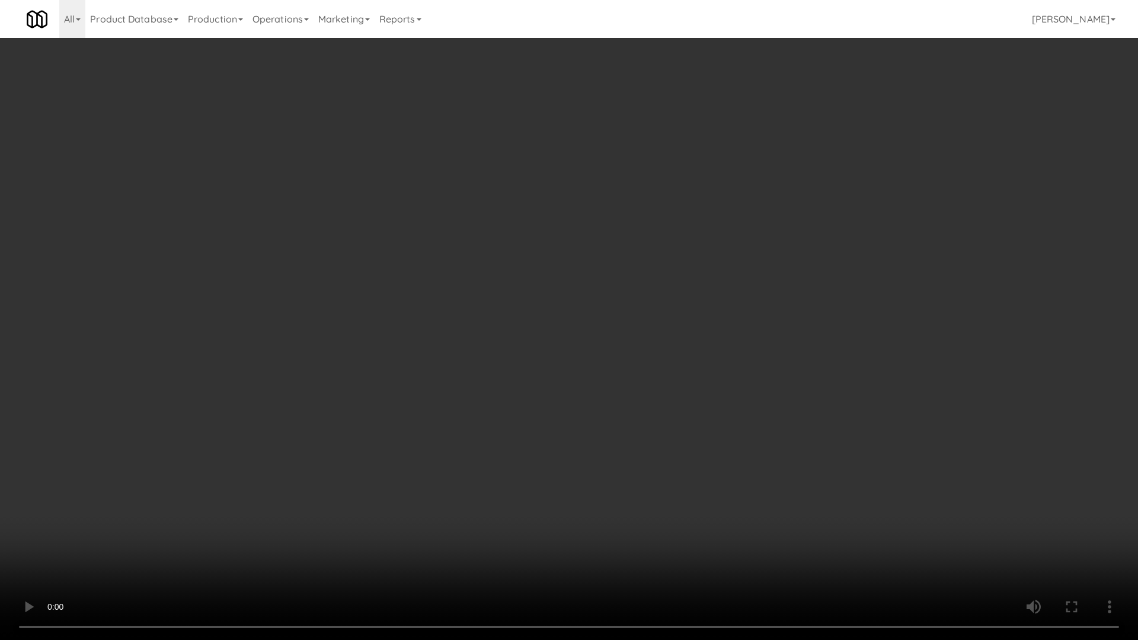
click at [694, 387] on video at bounding box center [569, 320] width 1138 height 640
click at [693, 391] on video at bounding box center [569, 320] width 1138 height 640
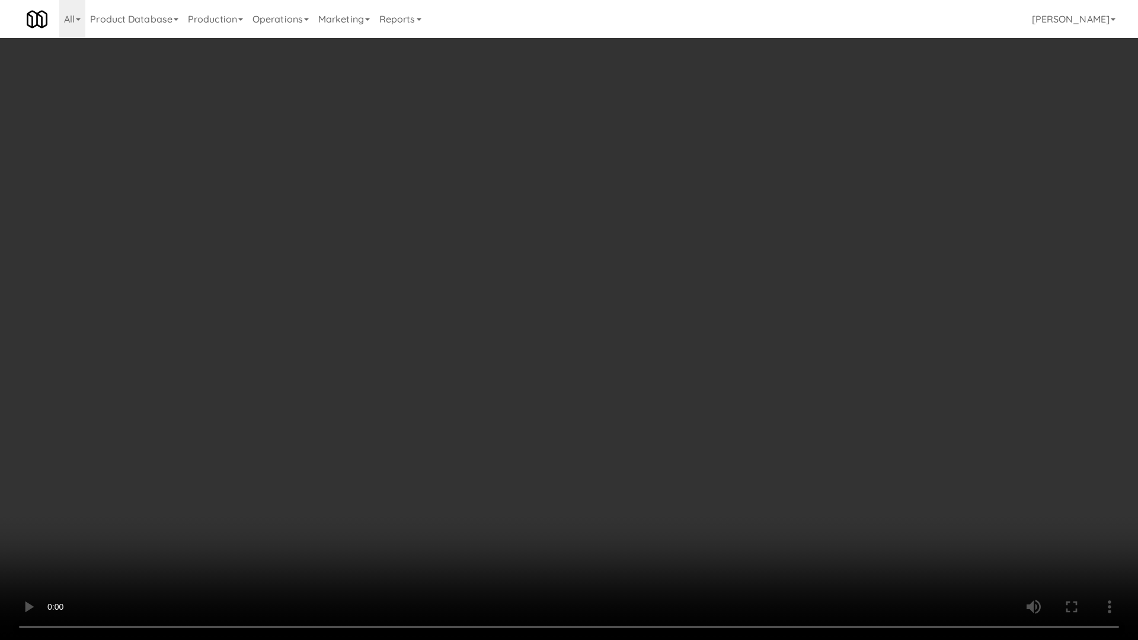
click at [693, 391] on video at bounding box center [569, 320] width 1138 height 640
click at [723, 393] on video at bounding box center [569, 320] width 1138 height 640
click at [730, 395] on video at bounding box center [569, 320] width 1138 height 640
click at [738, 393] on video at bounding box center [569, 320] width 1138 height 640
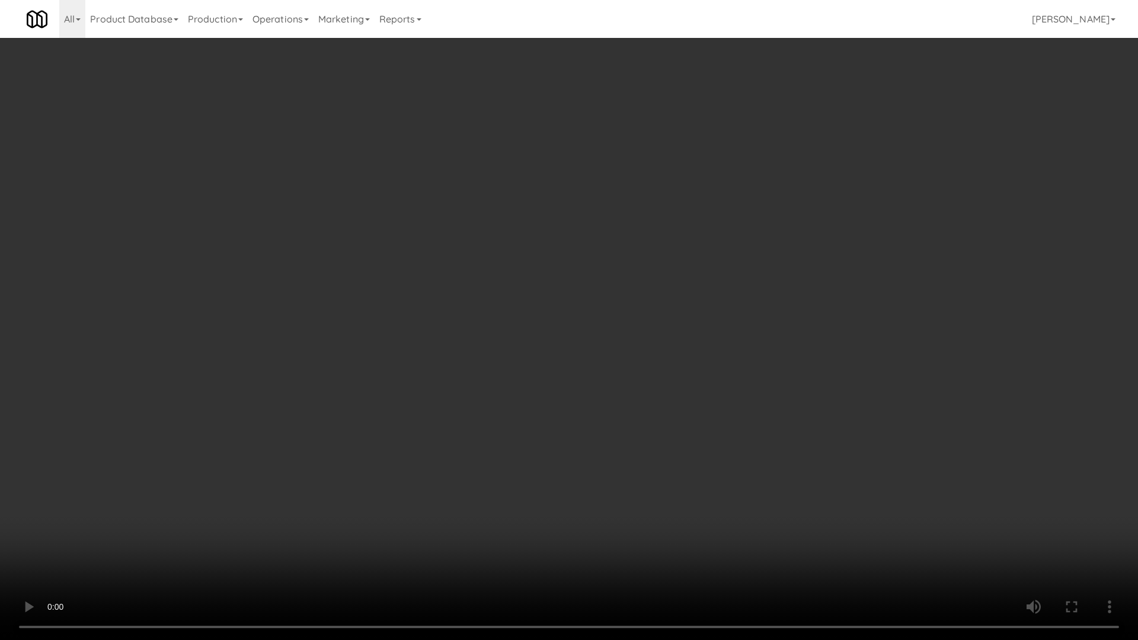
click at [767, 499] on video at bounding box center [569, 320] width 1138 height 640
click at [761, 432] on video at bounding box center [569, 320] width 1138 height 640
click at [757, 431] on video at bounding box center [569, 320] width 1138 height 640
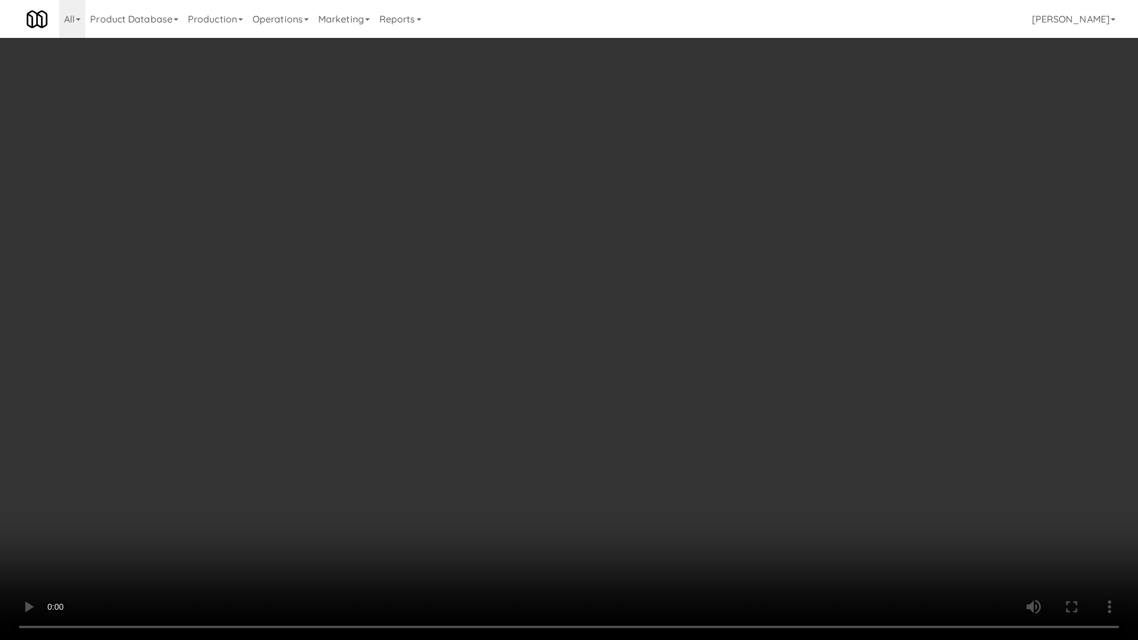
click at [757, 431] on video at bounding box center [569, 320] width 1138 height 640
click at [756, 431] on video at bounding box center [569, 320] width 1138 height 640
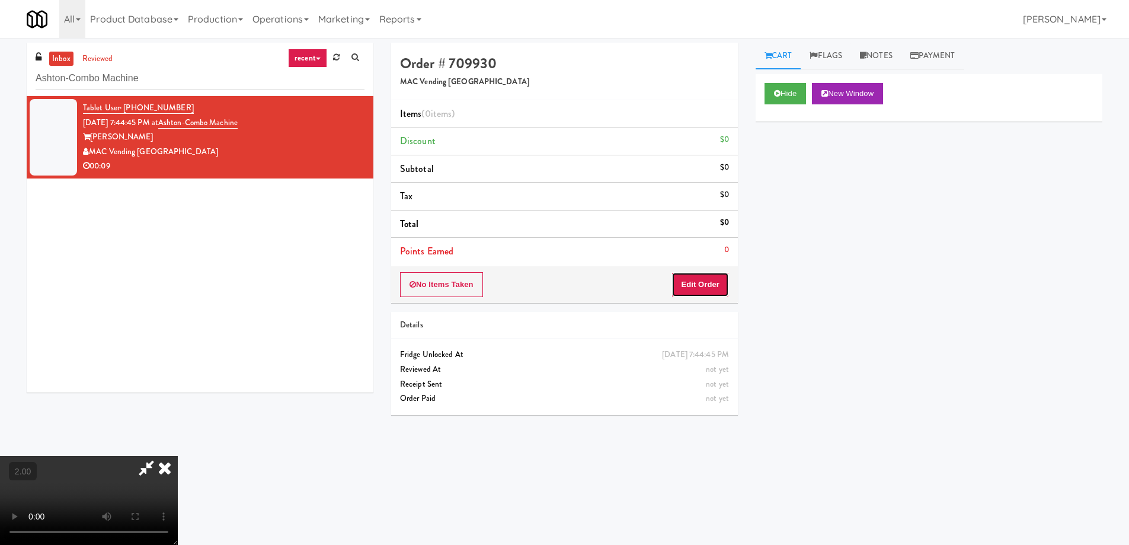
click at [704, 287] on button "Edit Order" at bounding box center [699, 284] width 57 height 25
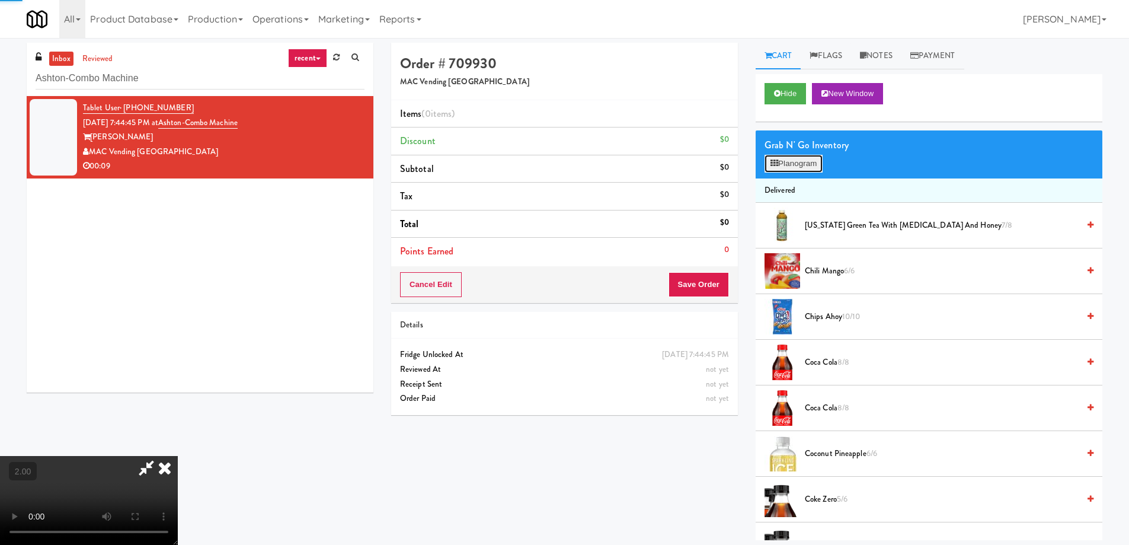
click at [791, 160] on button "Planogram" at bounding box center [793, 164] width 58 height 18
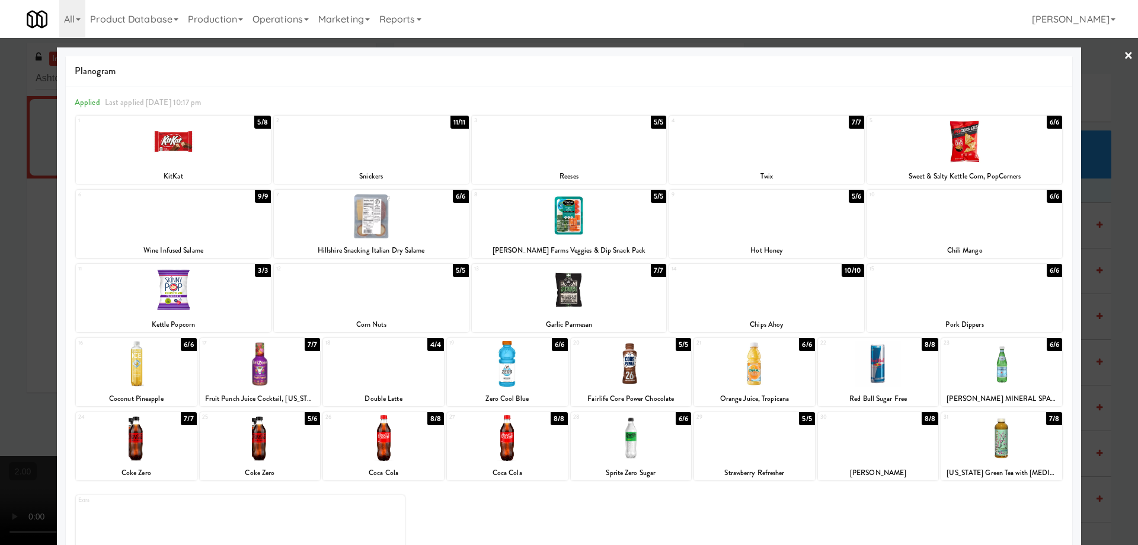
click at [973, 291] on div at bounding box center [964, 290] width 195 height 46
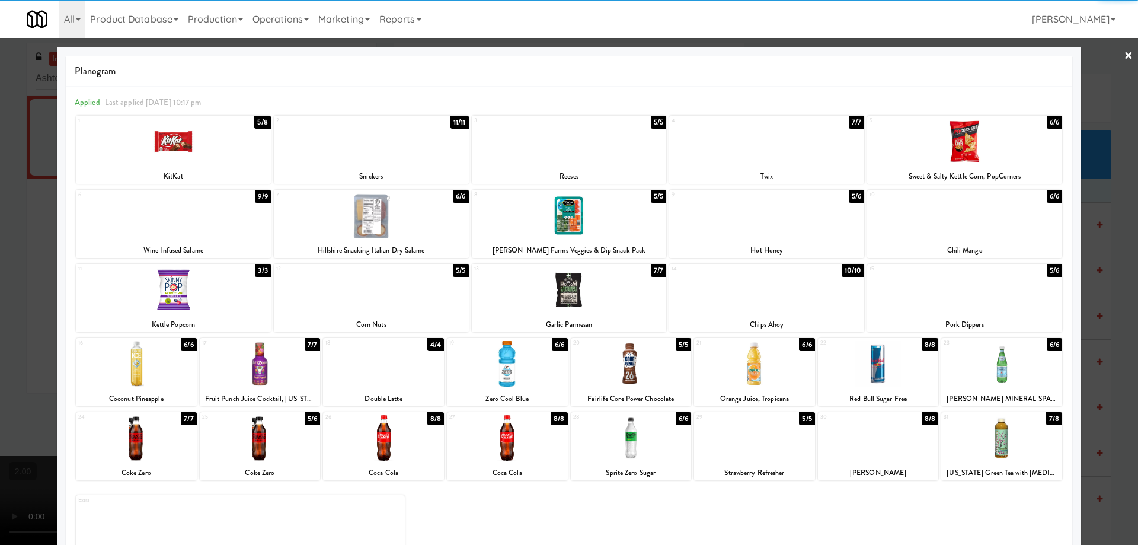
click at [0, 344] on div at bounding box center [569, 272] width 1138 height 545
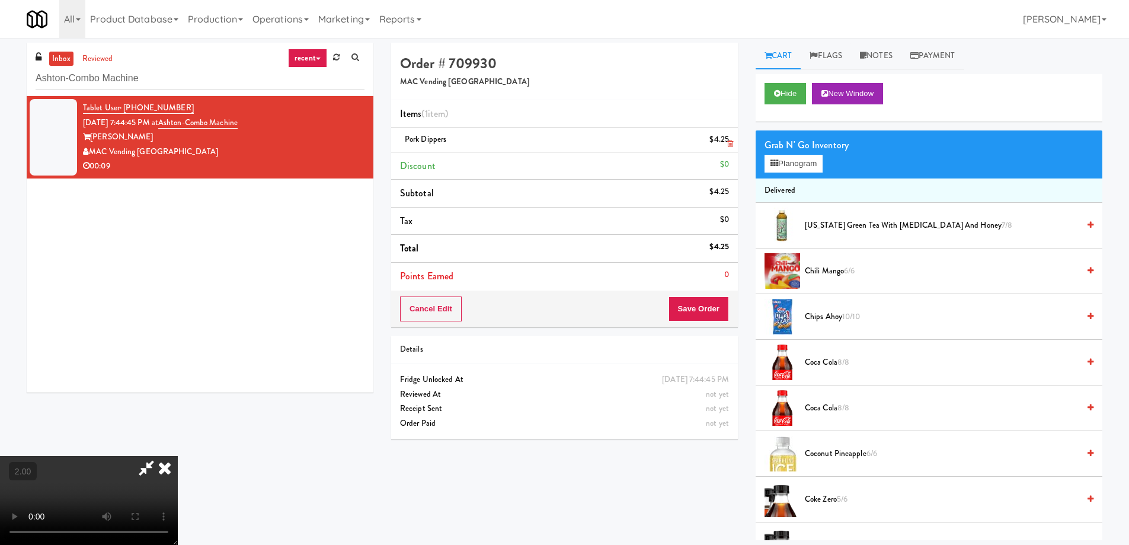
click at [459, 142] on div "Pork Dippers $4.25" at bounding box center [564, 139] width 329 height 15
copy span "Pork Dippers"
click at [459, 142] on div "Pork Dippers $4.25" at bounding box center [564, 139] width 329 height 15
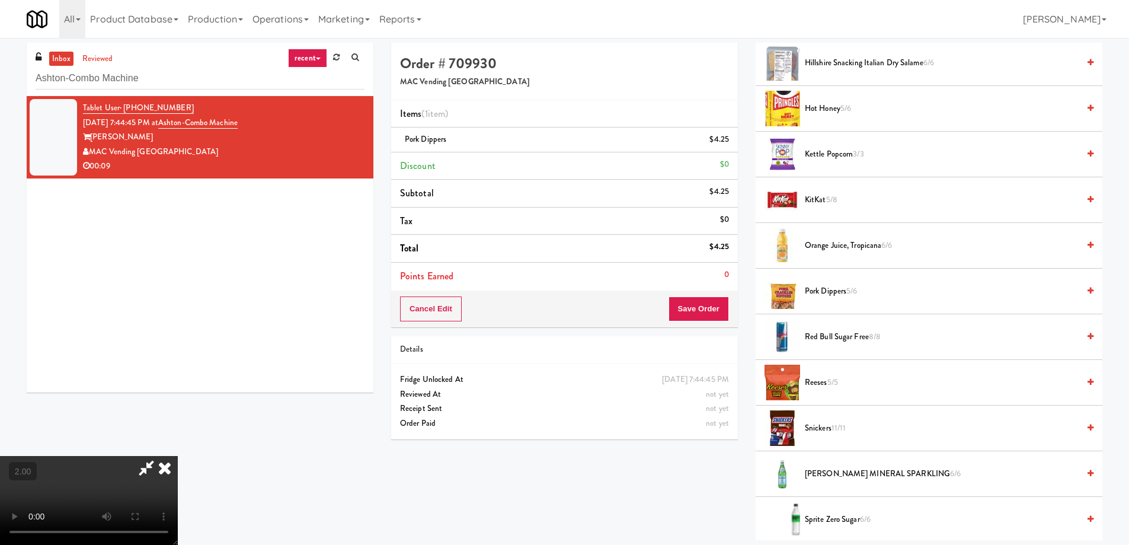
click at [178, 456] on video at bounding box center [89, 500] width 178 height 89
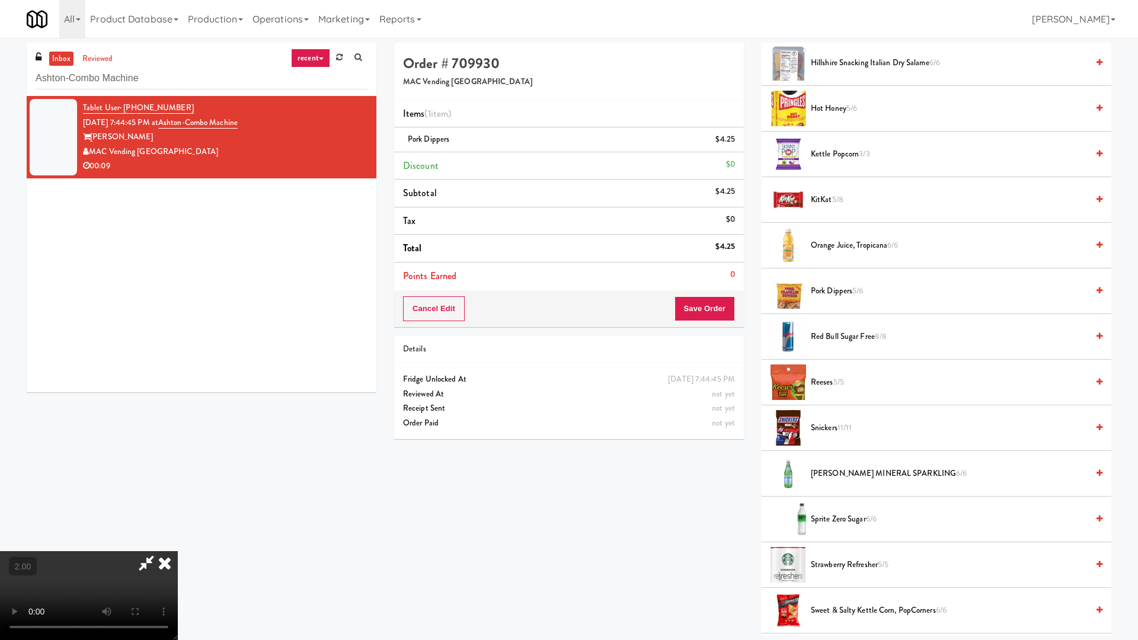
click at [178, 544] on video at bounding box center [89, 595] width 178 height 89
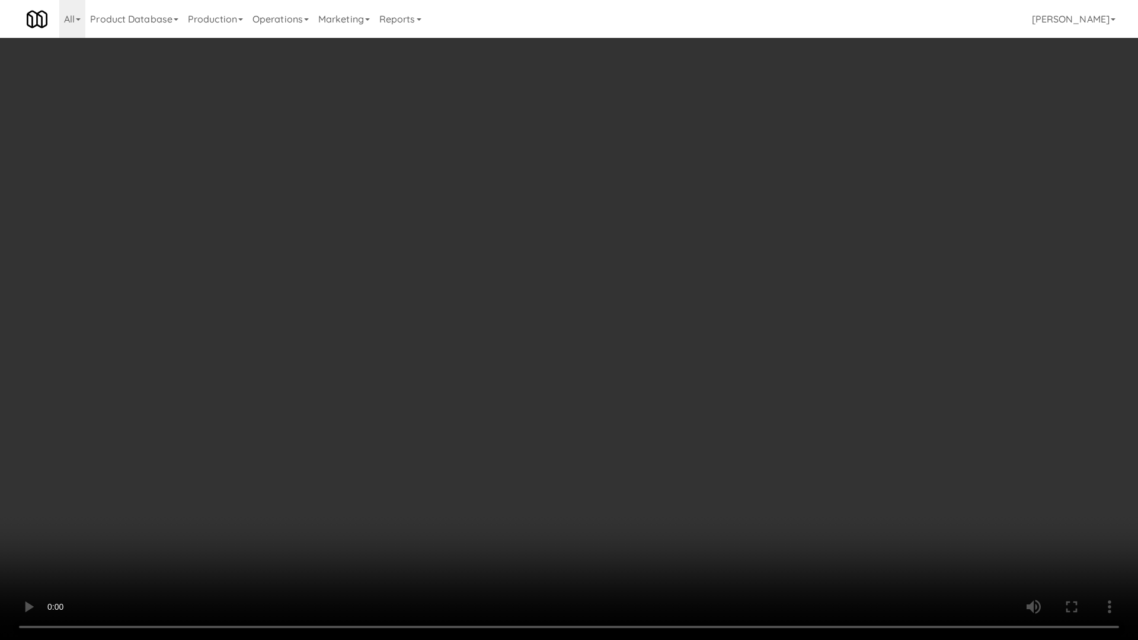
click at [735, 494] on video at bounding box center [569, 320] width 1138 height 640
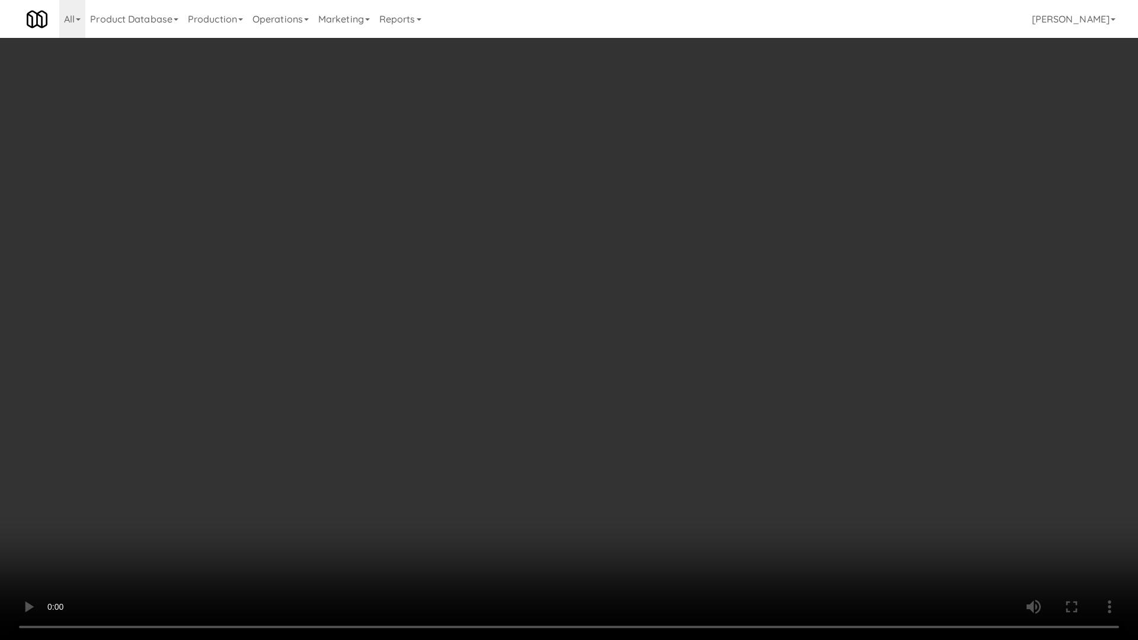
click at [735, 494] on video at bounding box center [569, 320] width 1138 height 640
click at [783, 482] on video at bounding box center [569, 320] width 1138 height 640
click at [790, 479] on video at bounding box center [569, 320] width 1138 height 640
click at [789, 480] on video at bounding box center [569, 320] width 1138 height 640
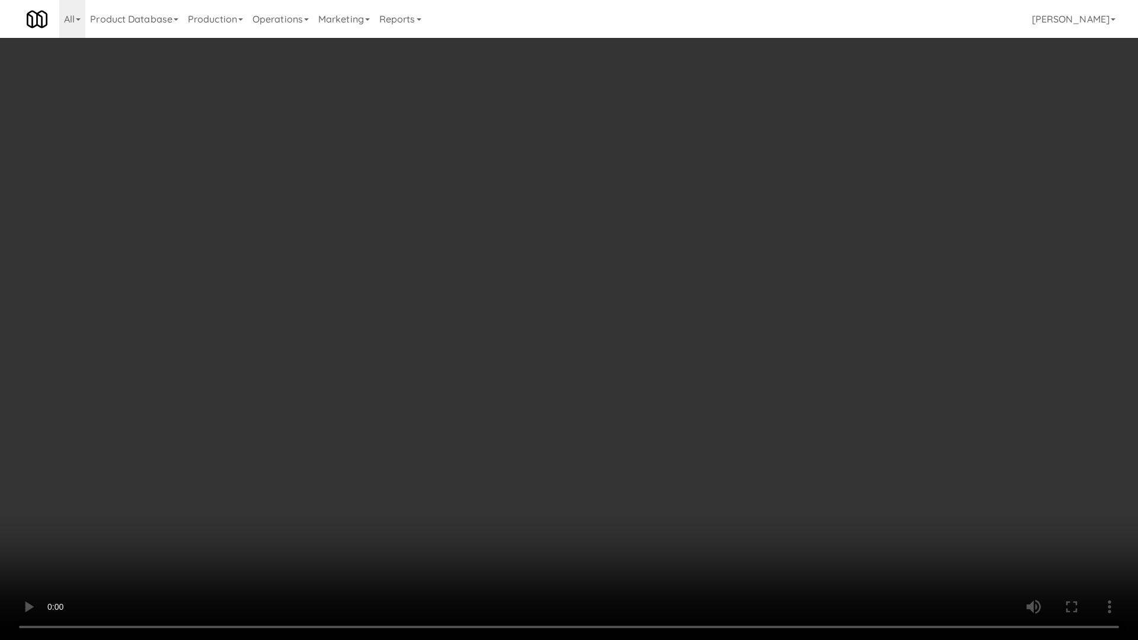
click at [828, 392] on video at bounding box center [569, 320] width 1138 height 640
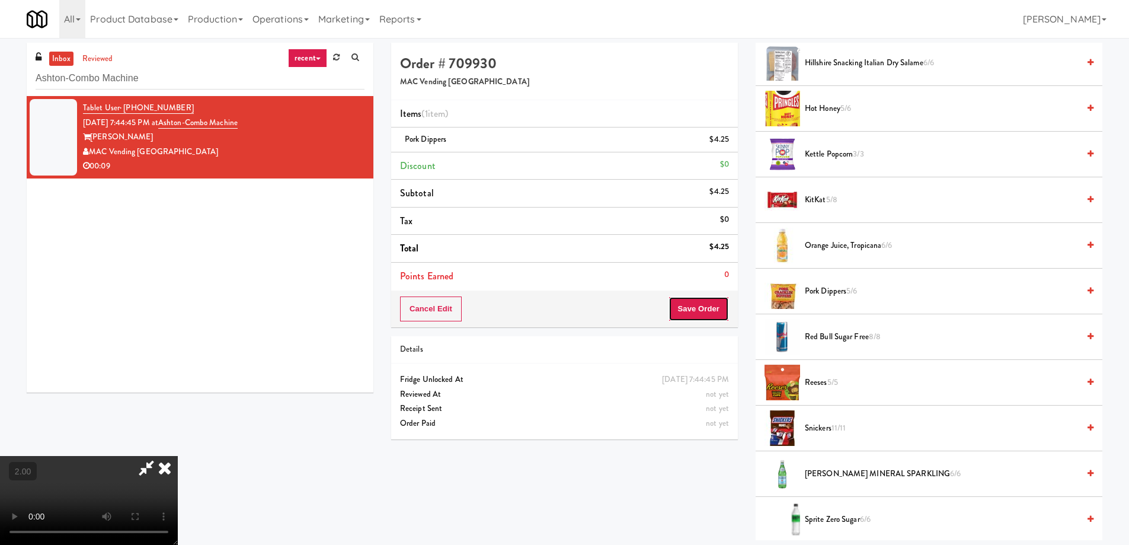
click at [702, 302] on button "Save Order" at bounding box center [698, 308] width 60 height 25
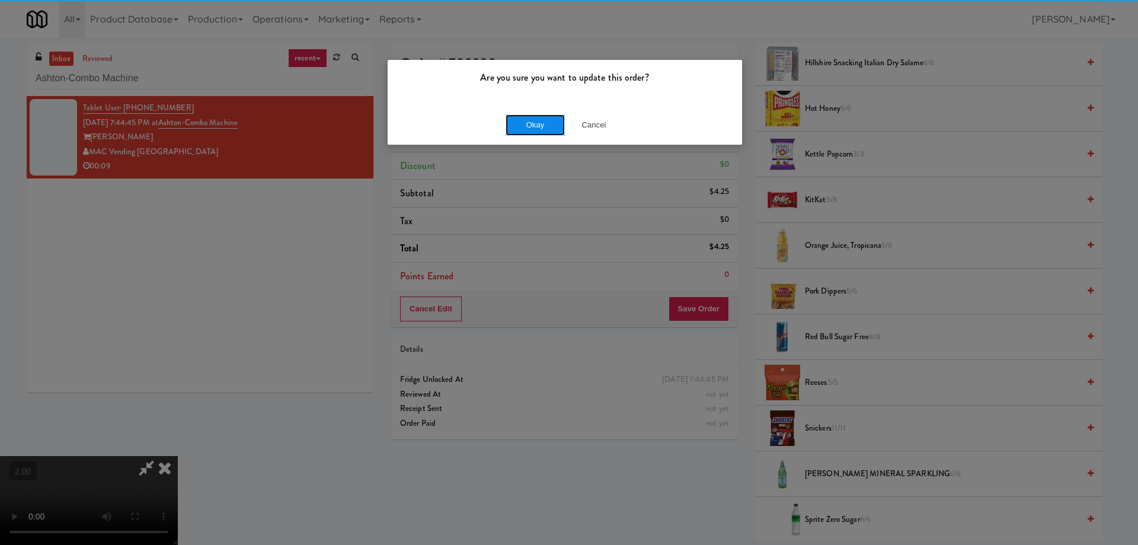
click at [531, 124] on button "Okay" at bounding box center [534, 124] width 59 height 21
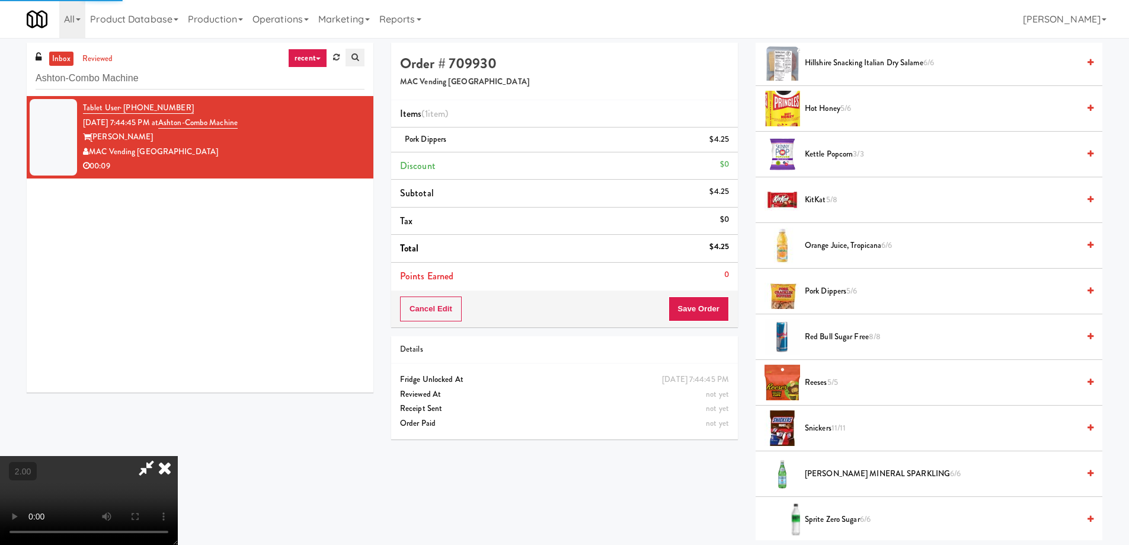
scroll to position [0, 0]
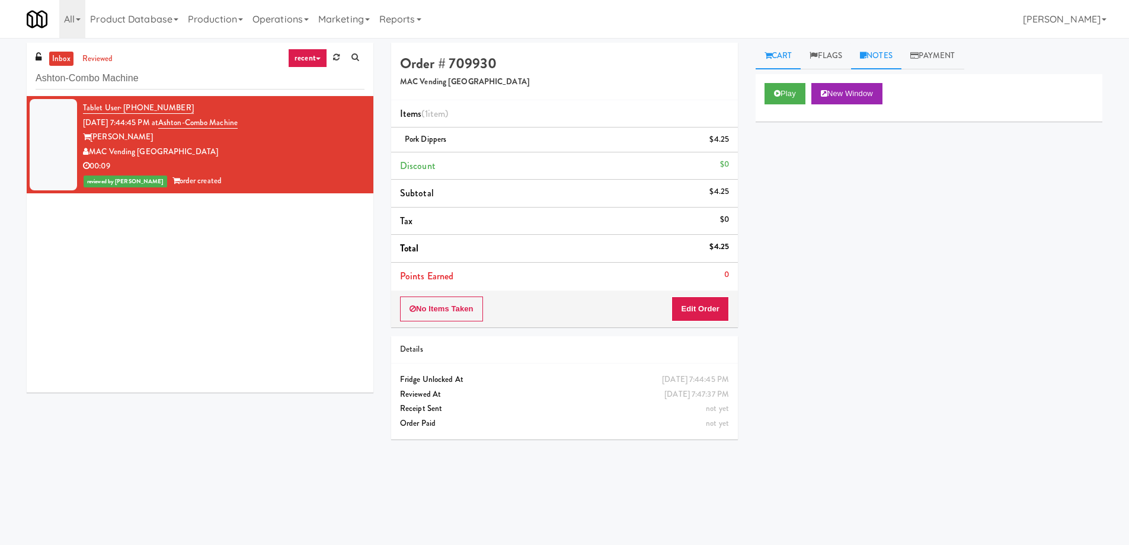
click at [884, 51] on link "Notes" at bounding box center [876, 56] width 50 height 27
drag, startPoint x: 848, startPoint y: 142, endPoint x: 844, endPoint y: 155, distance: 13.5
click at [844, 155] on div at bounding box center [928, 132] width 347 height 56
click at [844, 155] on div at bounding box center [928, 145] width 345 height 27
click at [811, 159] on div at bounding box center [928, 145] width 345 height 27
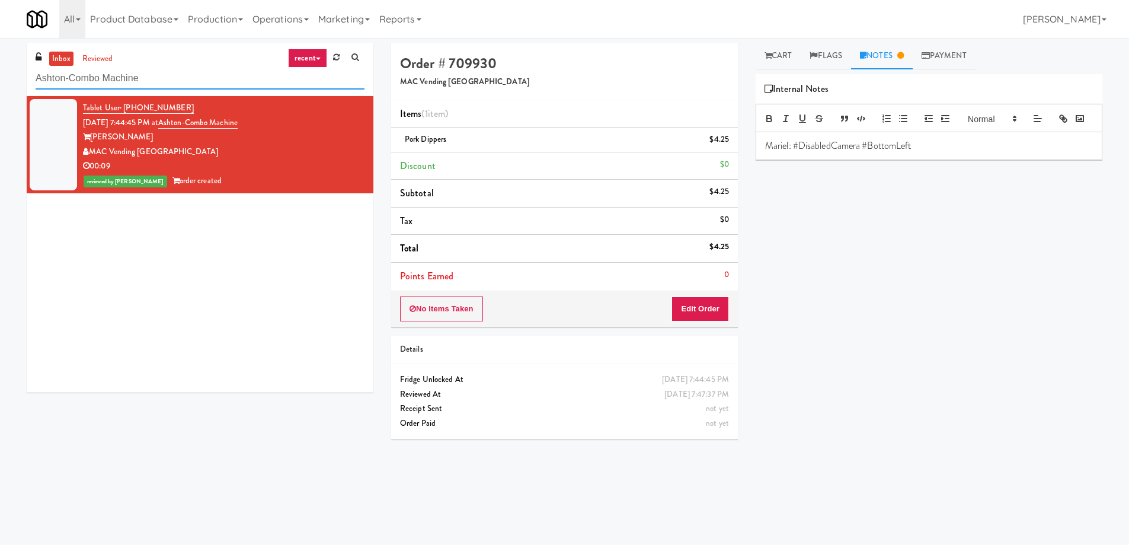
click at [113, 84] on input "Ashton-Combo Machine" at bounding box center [200, 79] width 329 height 22
paste input "Crossing West - Ambient - Left"
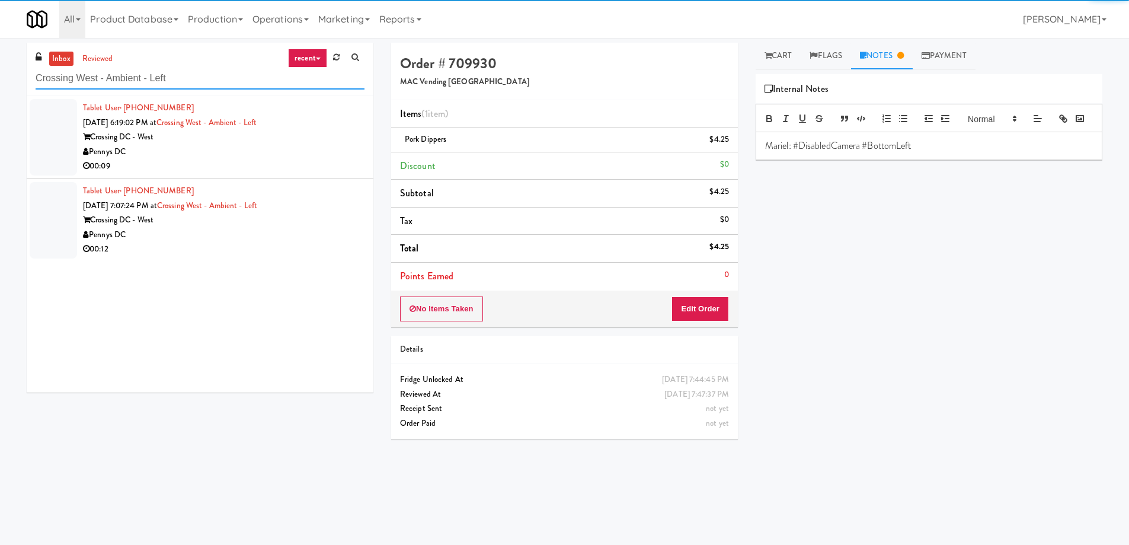
type input "Crossing West - Ambient - Left"
click at [237, 161] on div "00:09" at bounding box center [223, 166] width 281 height 15
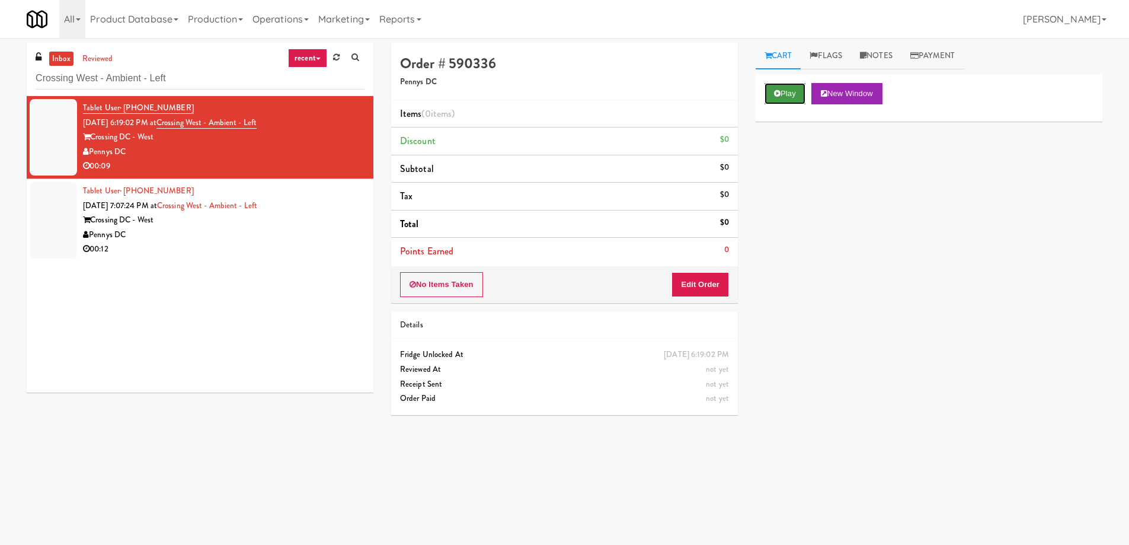
click at [789, 95] on button "Play" at bounding box center [784, 93] width 41 height 21
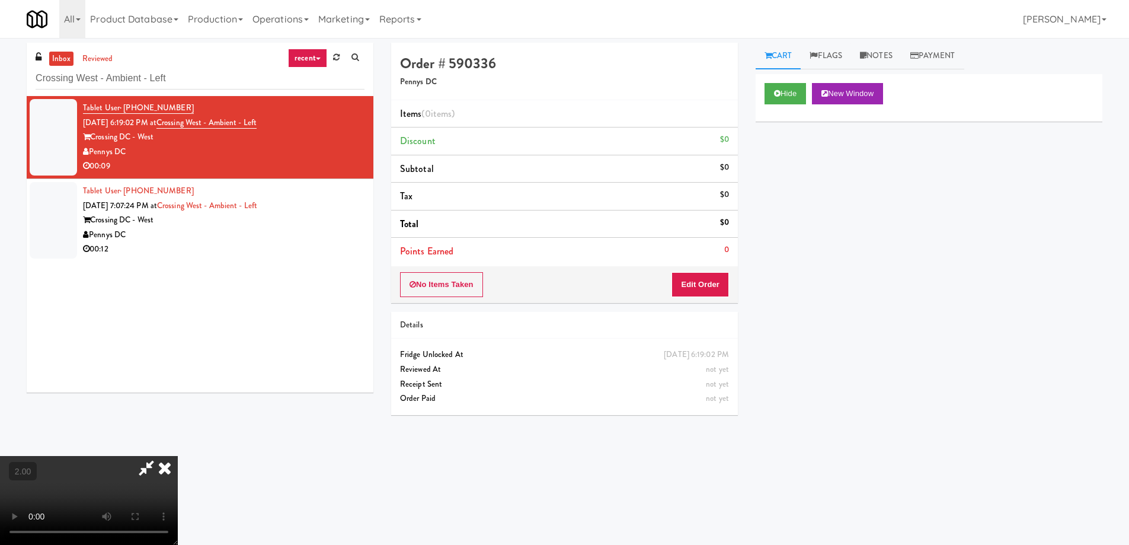
click at [160, 456] on icon at bounding box center [146, 468] width 27 height 24
click at [178, 456] on icon at bounding box center [165, 468] width 26 height 24
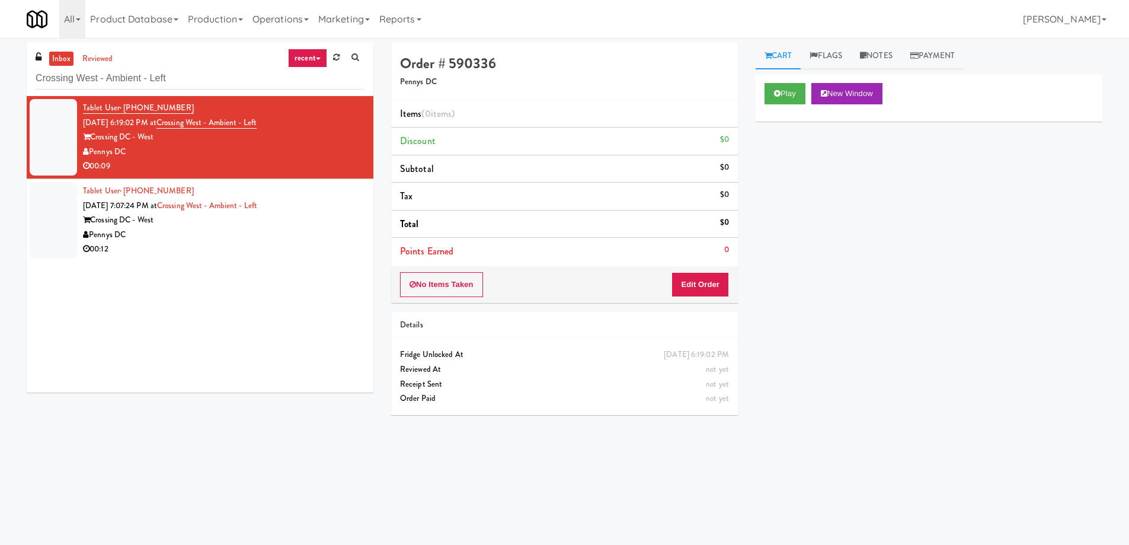
click at [284, 268] on div "Tablet User · (716) 807-1805 [DATE] 6:19:02 PM at [GEOGRAPHIC_DATA] - Ambient -…" at bounding box center [200, 244] width 347 height 296
click at [249, 244] on div "00:12" at bounding box center [223, 249] width 281 height 15
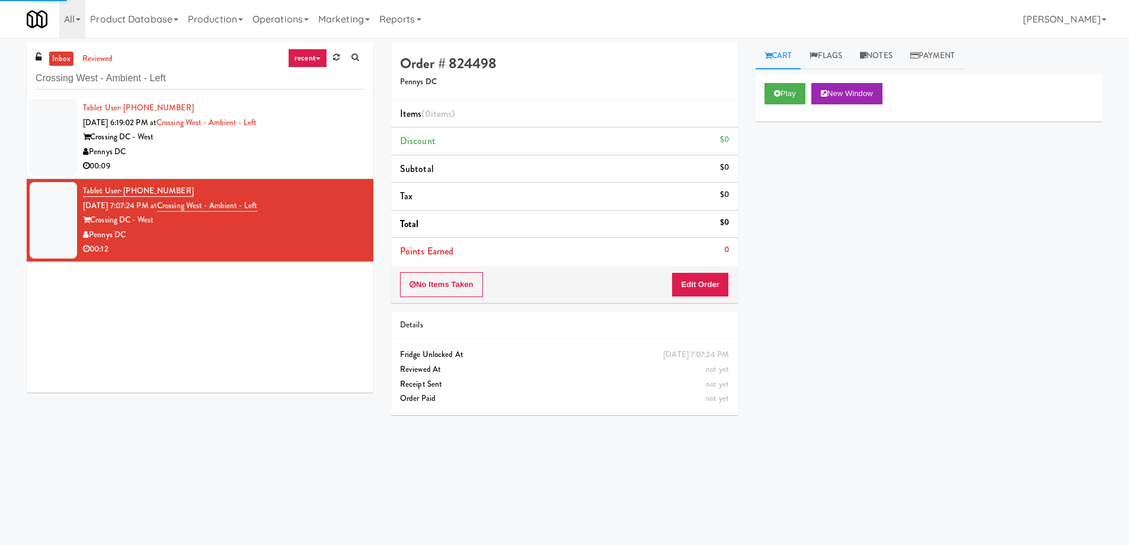
click at [315, 155] on div "Pennys DC" at bounding box center [223, 152] width 281 height 15
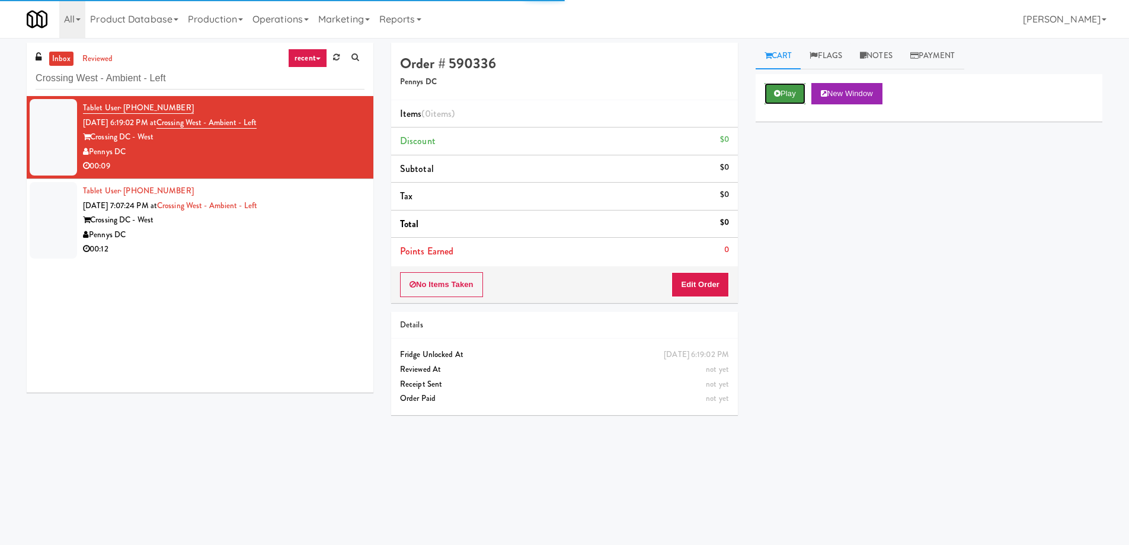
click at [786, 90] on button "Play" at bounding box center [784, 93] width 41 height 21
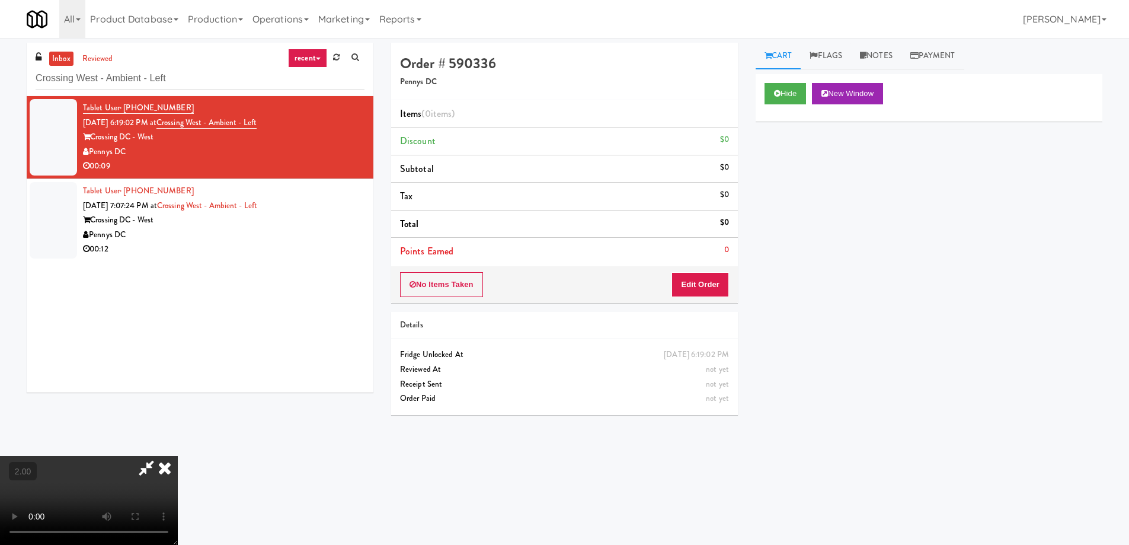
click at [178, 456] on video at bounding box center [89, 500] width 178 height 89
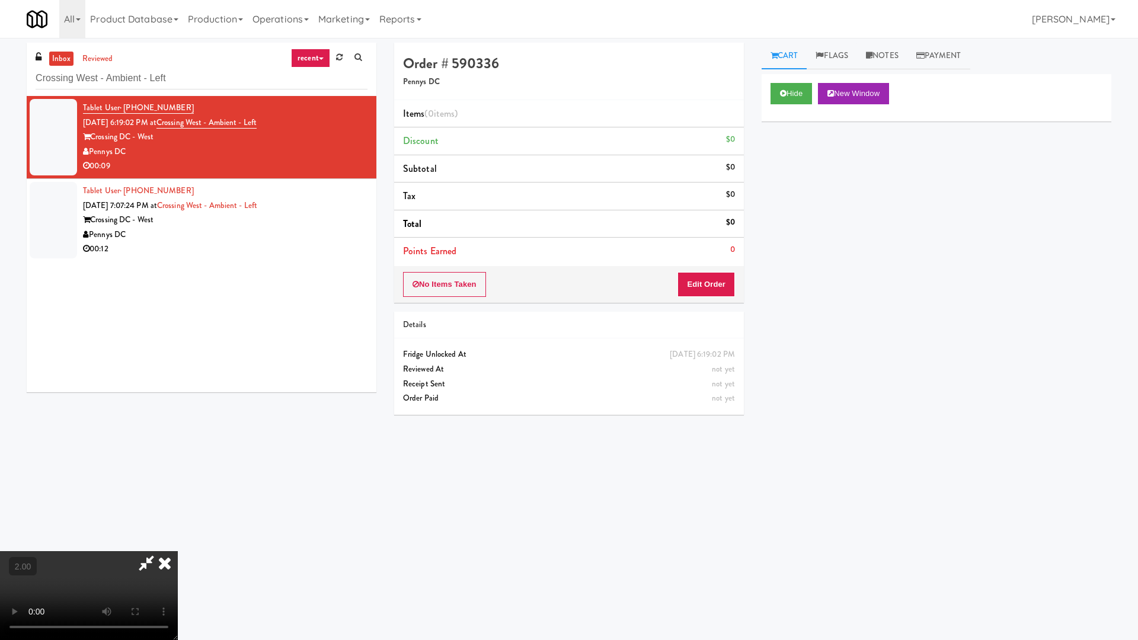
click at [178, 544] on video at bounding box center [89, 595] width 178 height 89
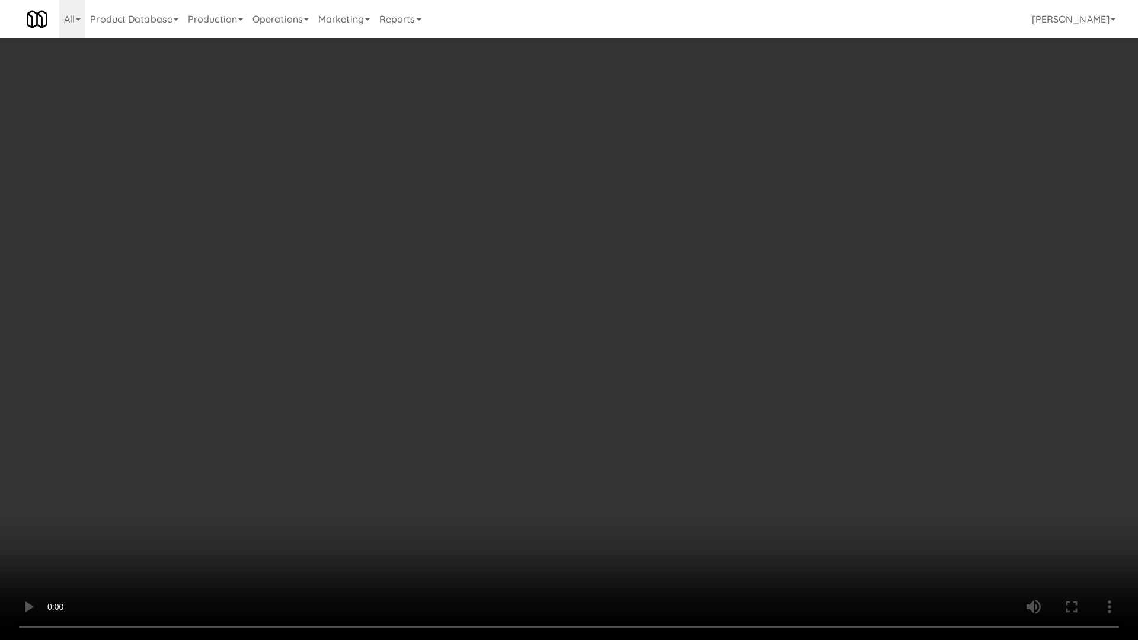
click at [549, 421] on video at bounding box center [569, 320] width 1138 height 640
click at [555, 426] on video at bounding box center [569, 320] width 1138 height 640
click at [555, 427] on video at bounding box center [569, 320] width 1138 height 640
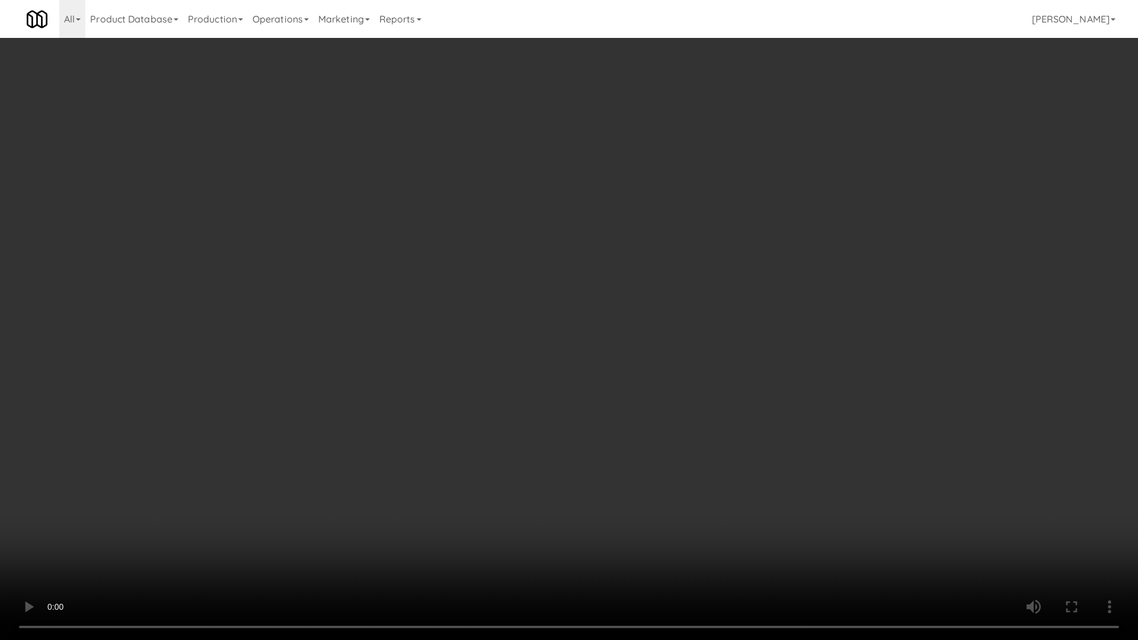
click at [555, 427] on video at bounding box center [569, 320] width 1138 height 640
click at [555, 430] on video at bounding box center [569, 320] width 1138 height 640
click at [554, 437] on video at bounding box center [569, 320] width 1138 height 640
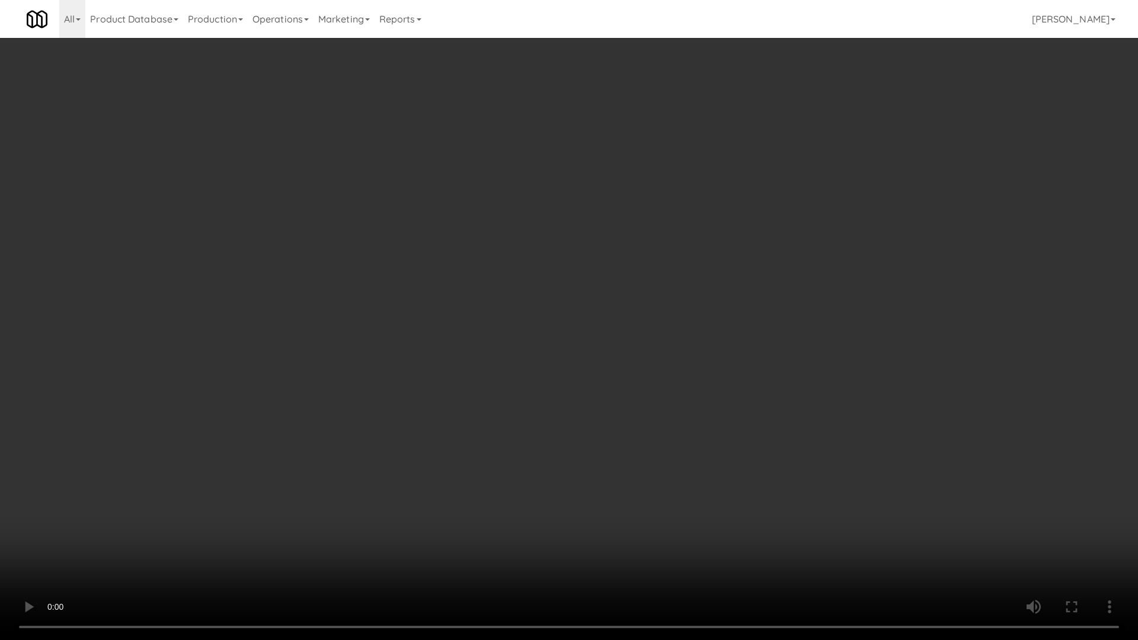
click at [554, 437] on video at bounding box center [569, 320] width 1138 height 640
click at [694, 491] on video at bounding box center [569, 320] width 1138 height 640
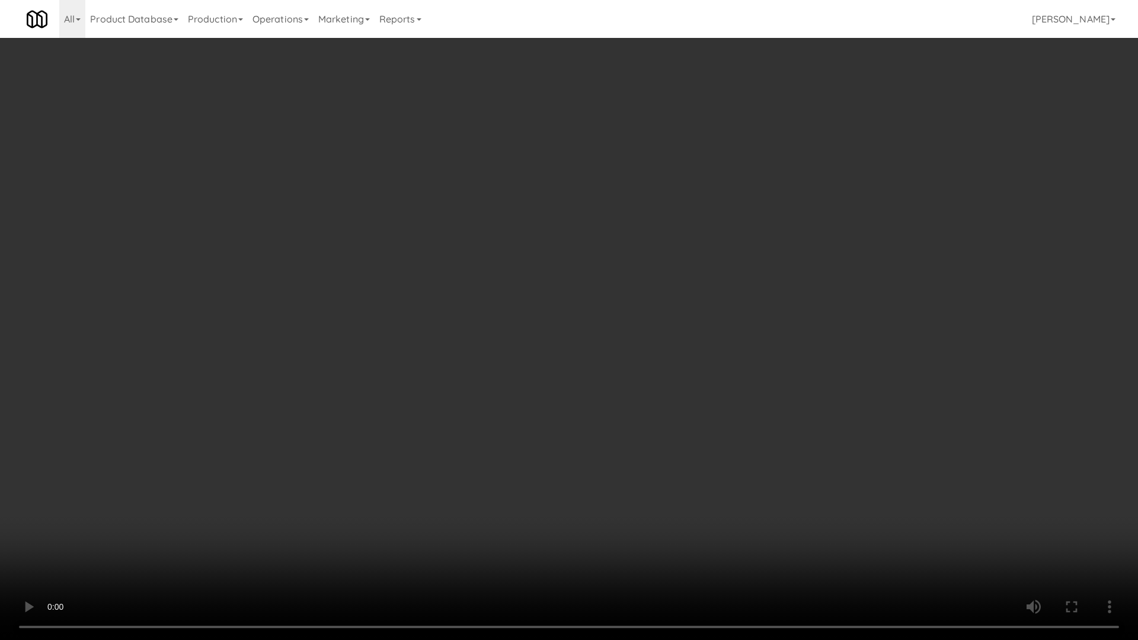
click at [694, 491] on video at bounding box center [569, 320] width 1138 height 640
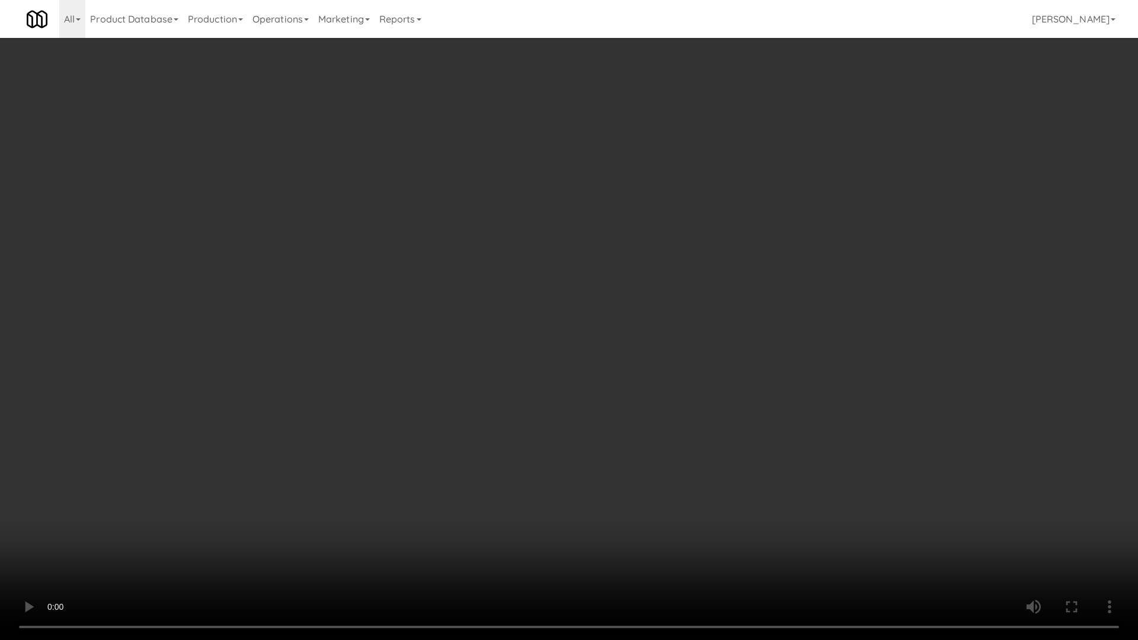
click at [694, 491] on video at bounding box center [569, 320] width 1138 height 640
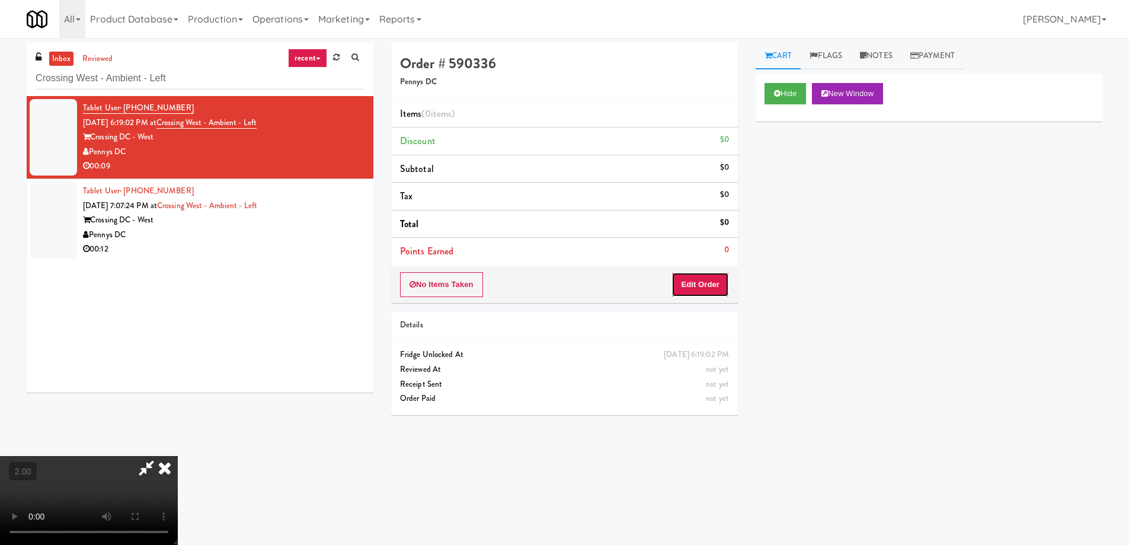
click at [697, 289] on button "Edit Order" at bounding box center [699, 284] width 57 height 25
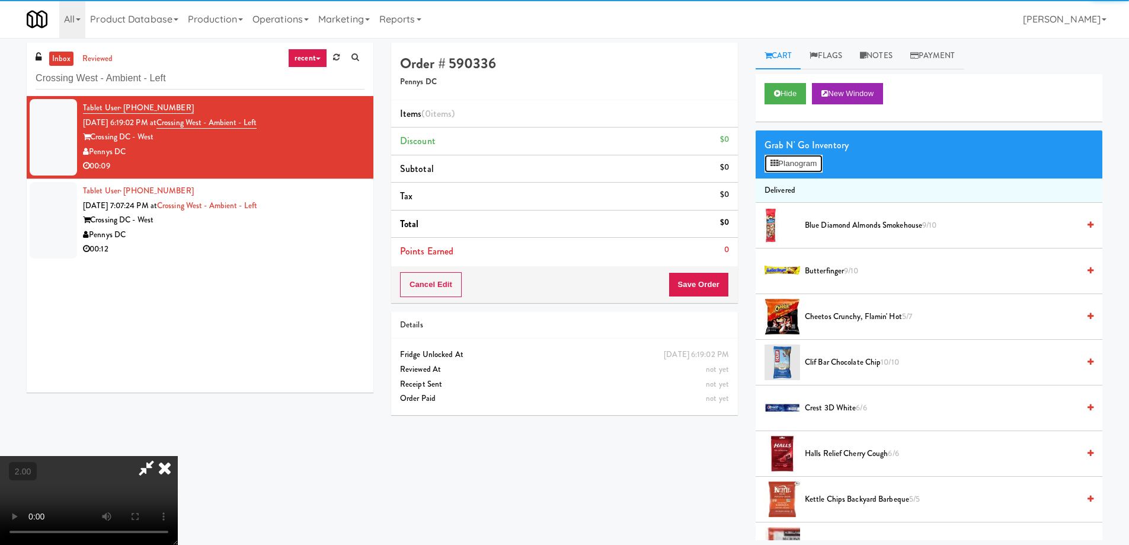
click at [800, 159] on button "Planogram" at bounding box center [793, 164] width 58 height 18
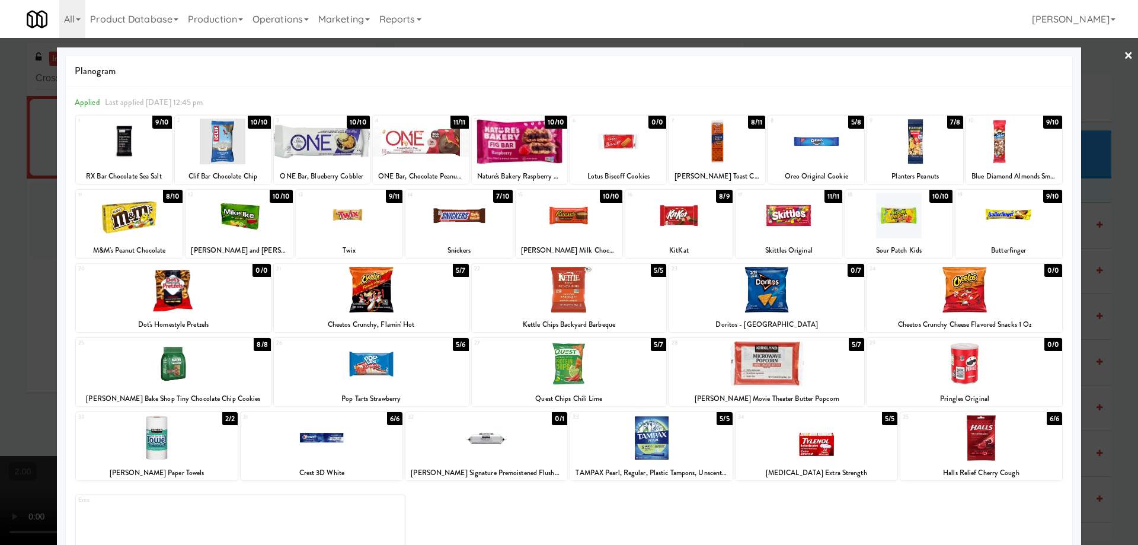
click at [177, 372] on div at bounding box center [173, 364] width 195 height 46
click at [142, 145] on div at bounding box center [124, 142] width 96 height 46
click at [466, 219] on div at bounding box center [458, 216] width 107 height 46
click at [3, 361] on div at bounding box center [569, 272] width 1138 height 545
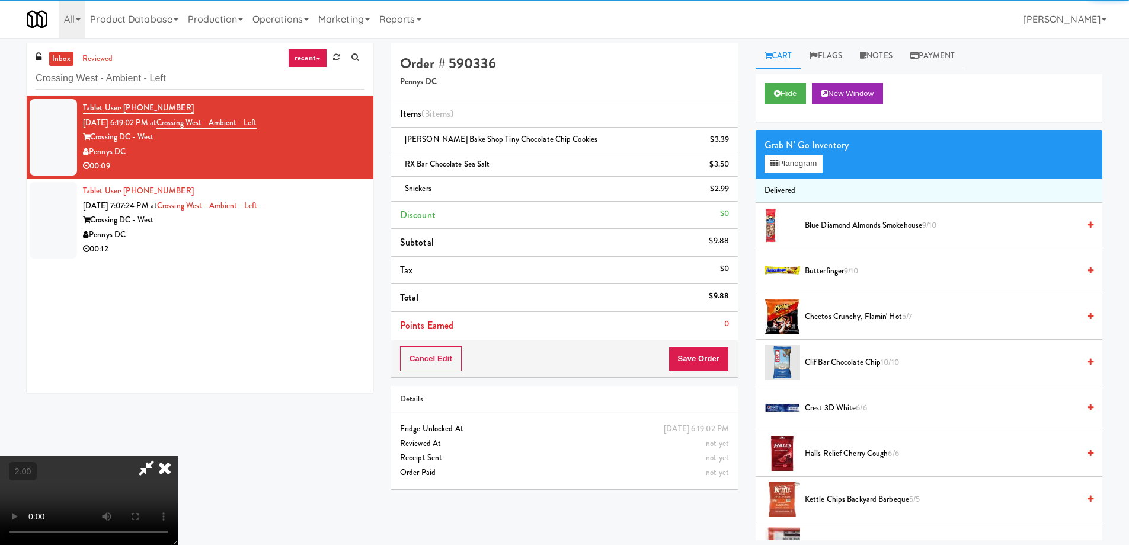
click at [178, 456] on video at bounding box center [89, 500] width 178 height 89
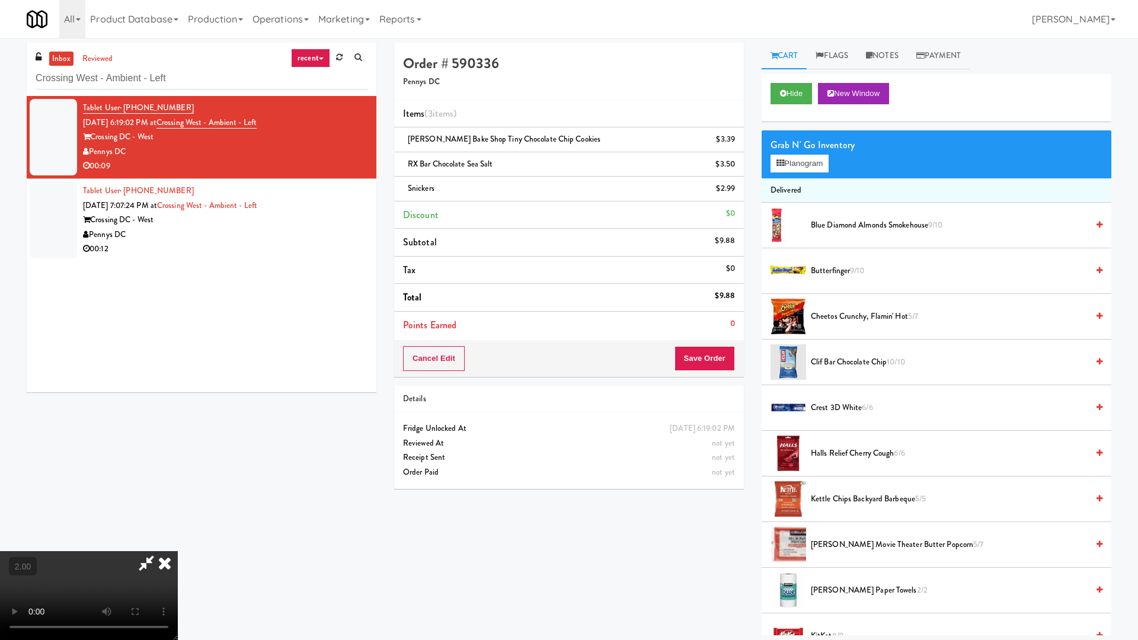
click at [178, 544] on video at bounding box center [89, 595] width 178 height 89
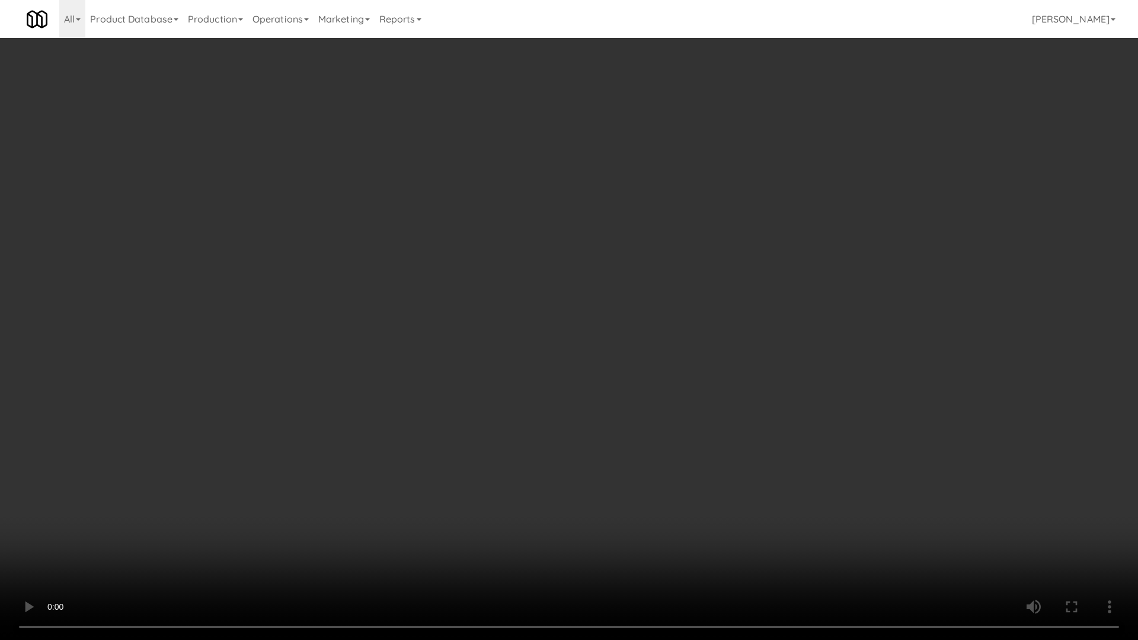
click at [763, 475] on video at bounding box center [569, 320] width 1138 height 640
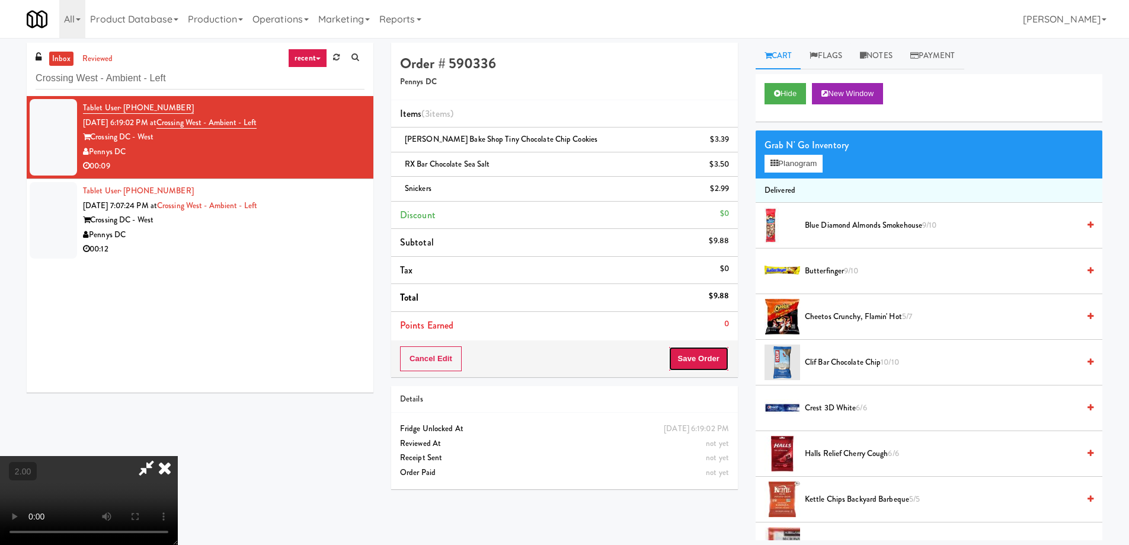
click at [694, 354] on button "Save Order" at bounding box center [698, 358] width 60 height 25
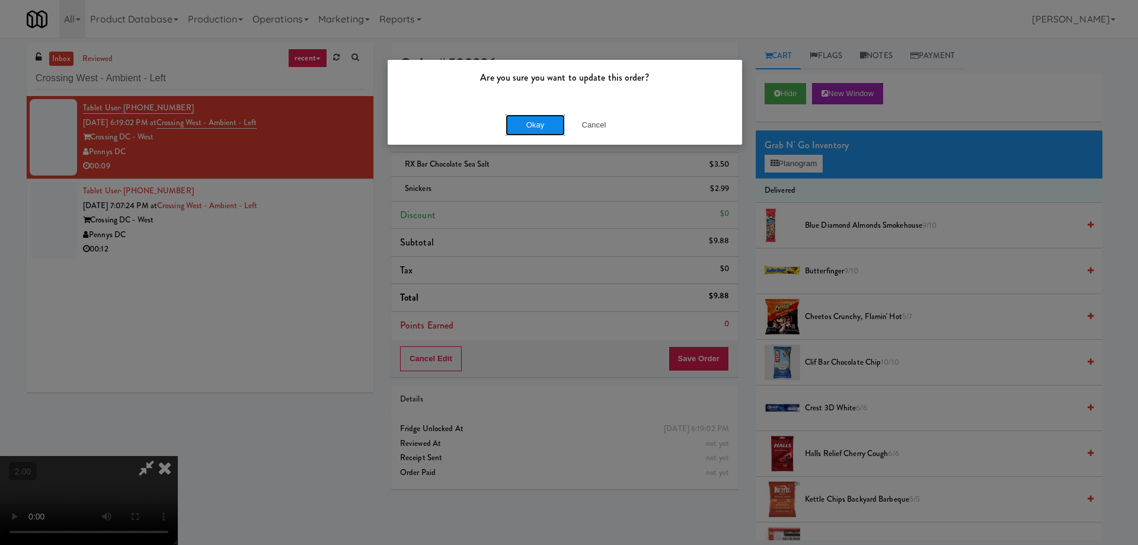
click at [537, 120] on button "Okay" at bounding box center [534, 124] width 59 height 21
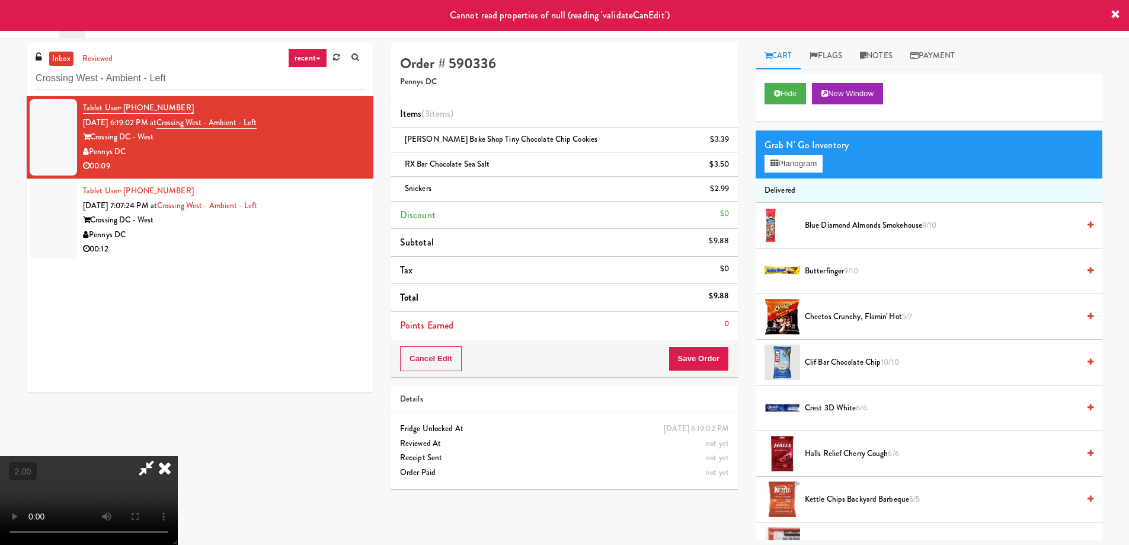
click at [178, 456] on icon at bounding box center [165, 468] width 26 height 24
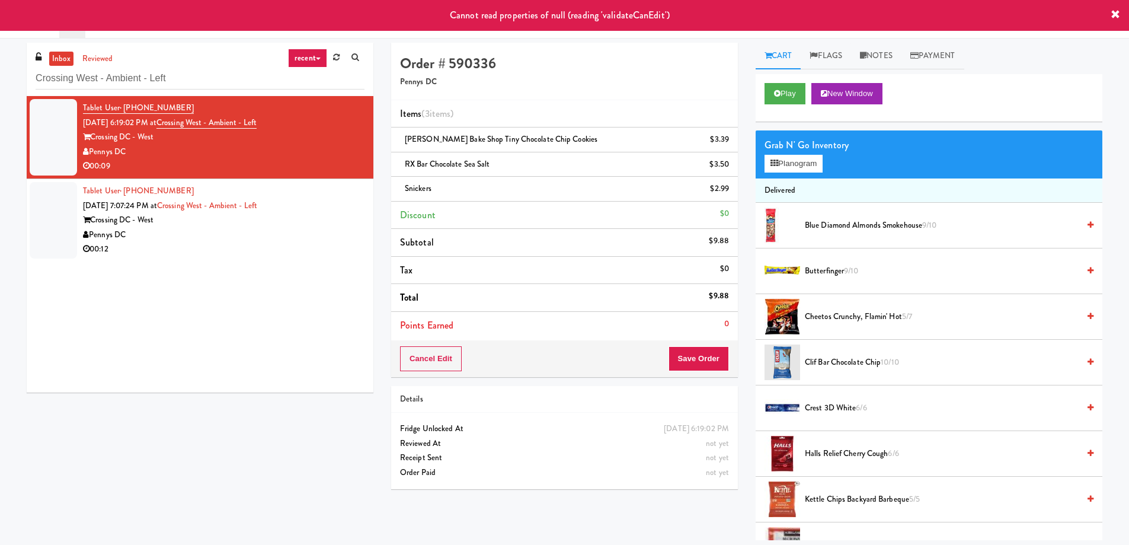
click at [299, 220] on div "Crossing DC - West" at bounding box center [223, 220] width 281 height 15
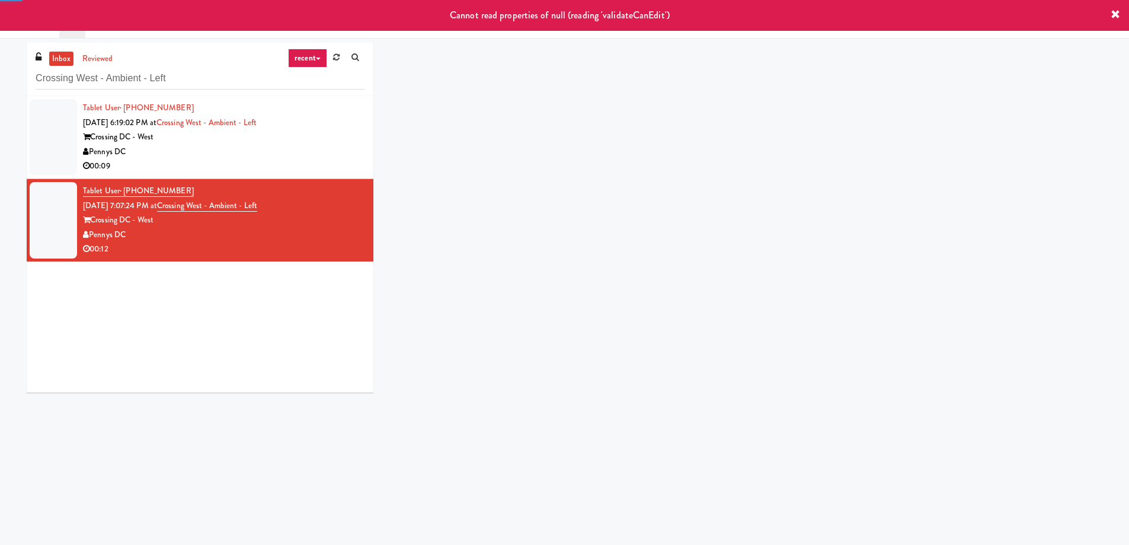
click at [306, 142] on div "Tablet User · (716) 807-1805 [DATE] 6:19:02 PM at [GEOGRAPHIC_DATA] - [GEOGRAPH…" at bounding box center [223, 137] width 281 height 73
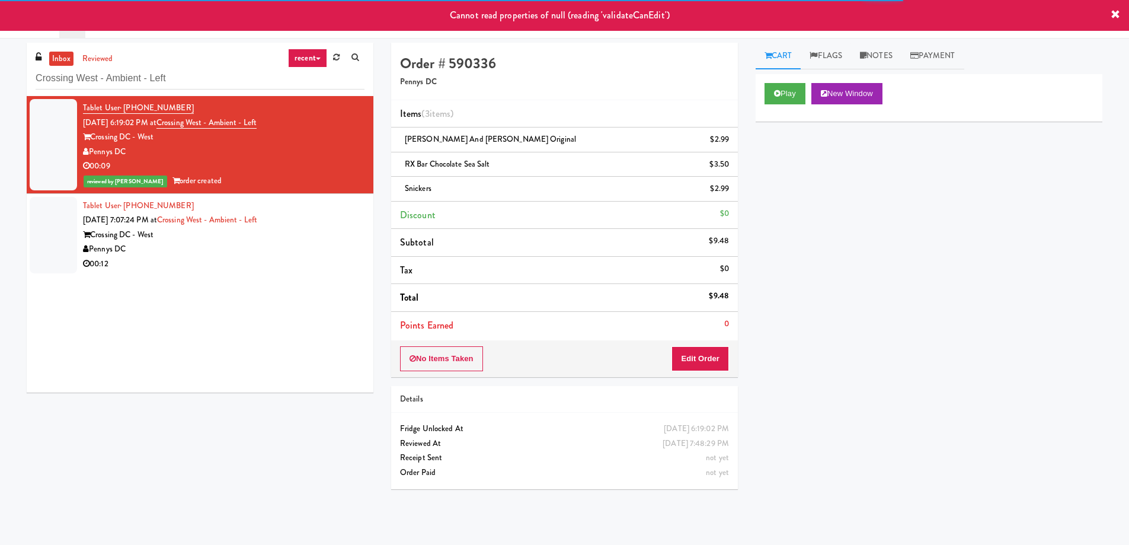
click at [161, 241] on div "Crossing DC - West" at bounding box center [223, 235] width 281 height 15
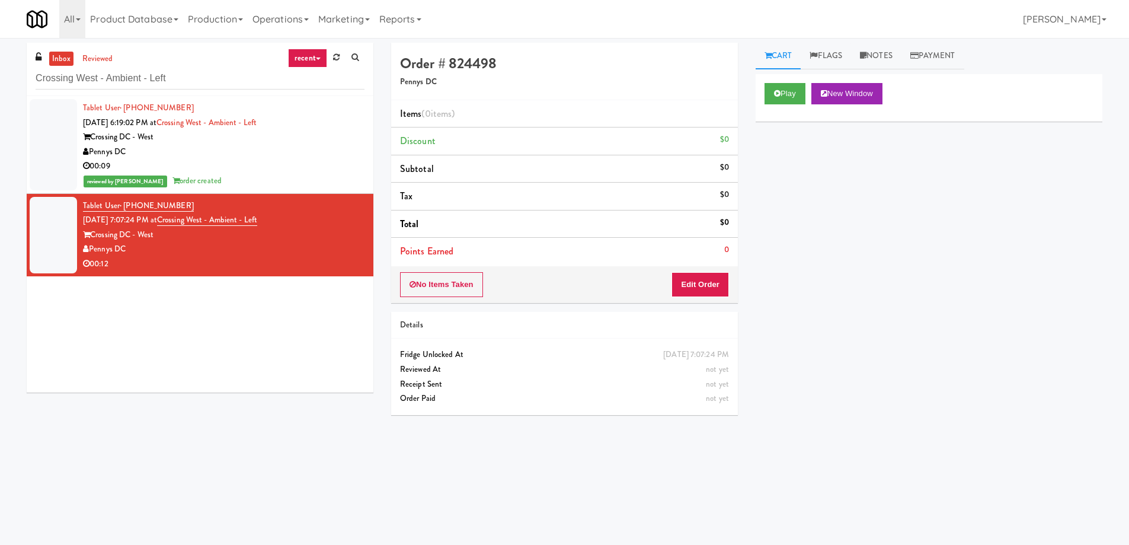
click at [1025, 222] on div "Play New Window Primary Flag Clear Flag if unable to determine what was taken o…" at bounding box center [928, 296] width 347 height 444
click at [254, 142] on div "Crossing DC - West" at bounding box center [223, 137] width 281 height 15
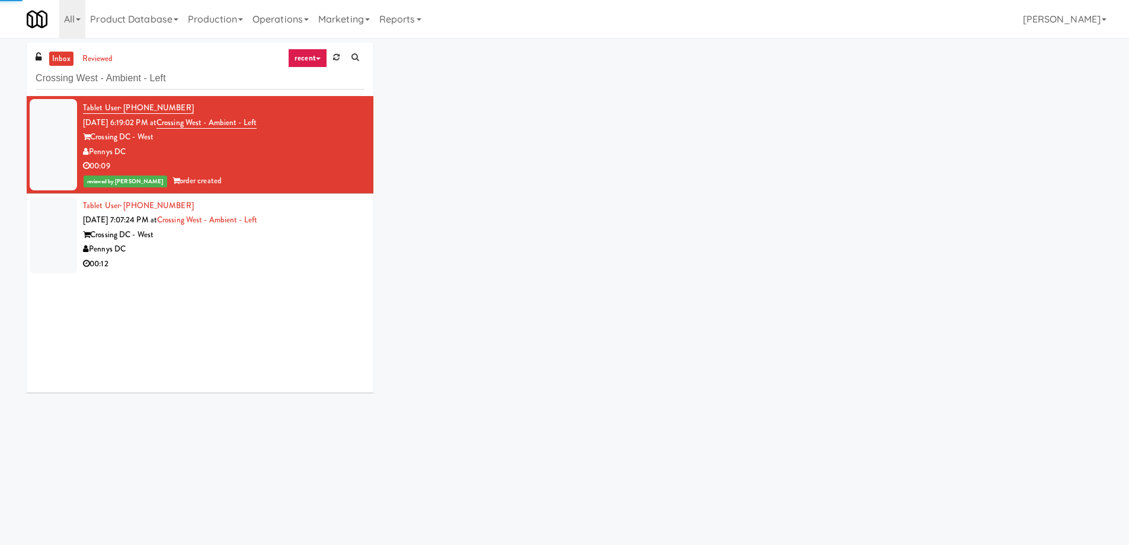
click at [288, 226] on div "Tablet User · (346) 386-1406 [DATE] 7:07:24 PM at [GEOGRAPHIC_DATA] - [GEOGRAPH…" at bounding box center [223, 234] width 281 height 73
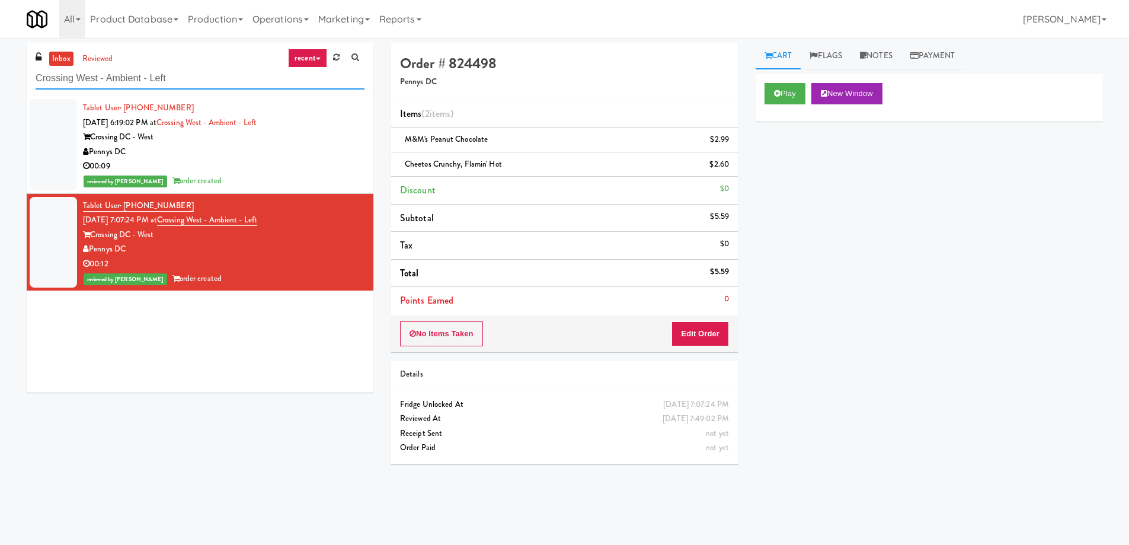
click at [123, 84] on input "Crossing West - Ambient - Left" at bounding box center [200, 79] width 329 height 22
paste input "Healthtrax Gym"
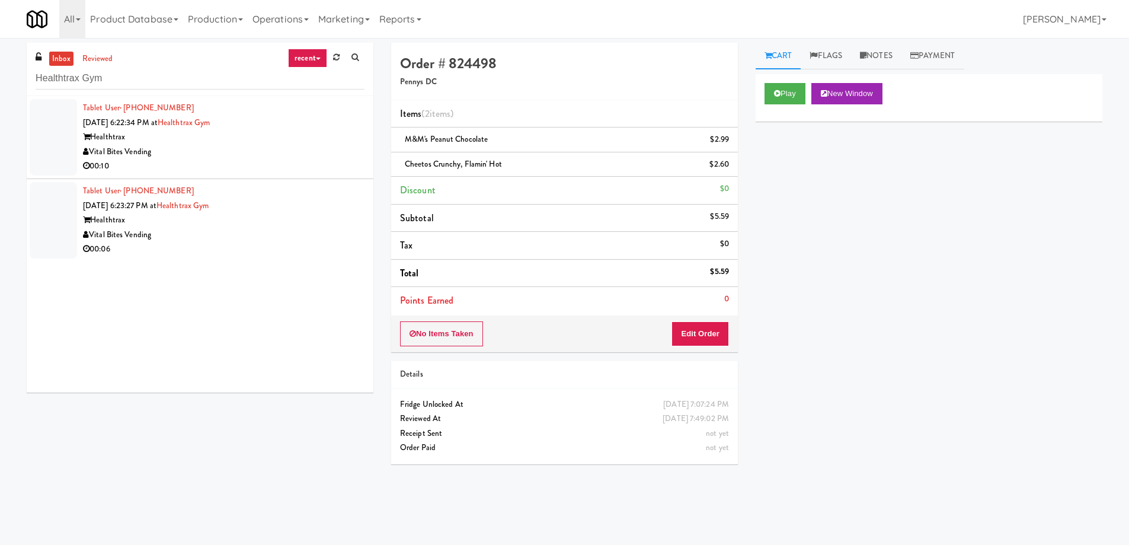
click at [278, 153] on div "Vital Bites Vending" at bounding box center [223, 152] width 281 height 15
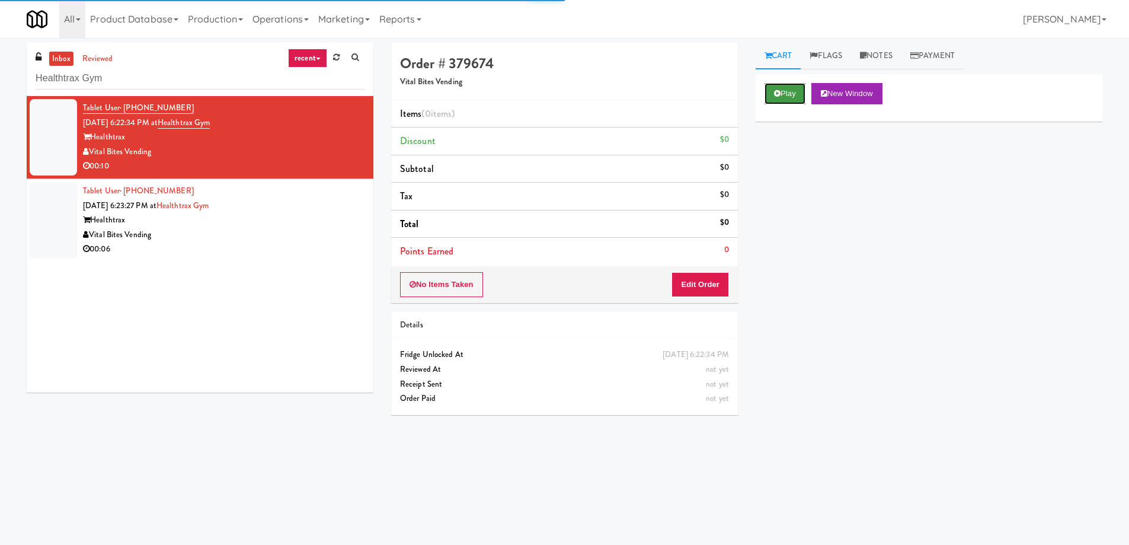
click at [805, 88] on button "Play" at bounding box center [784, 93] width 41 height 21
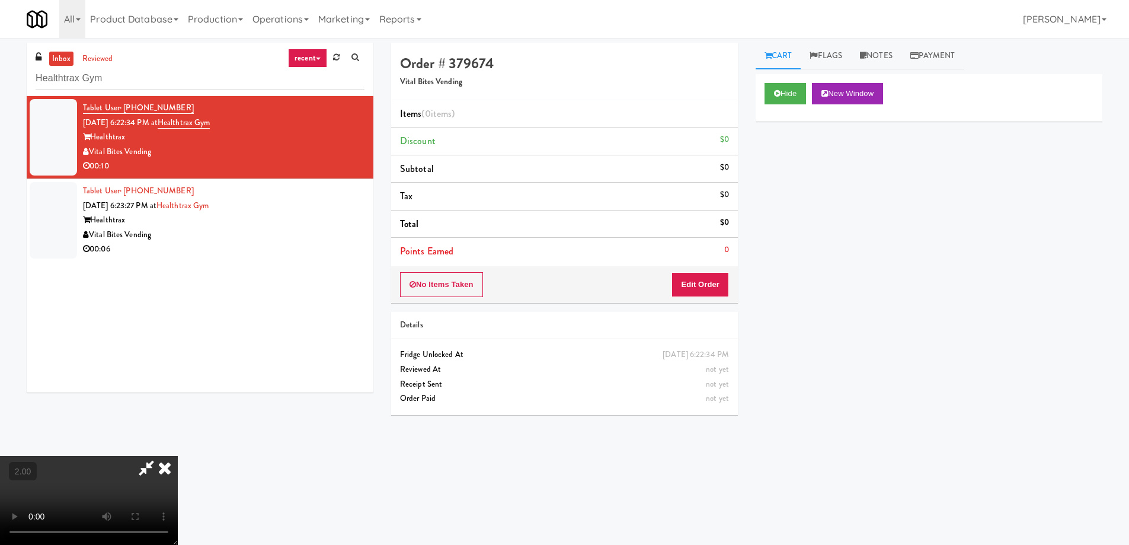
click at [178, 456] on video at bounding box center [89, 500] width 178 height 89
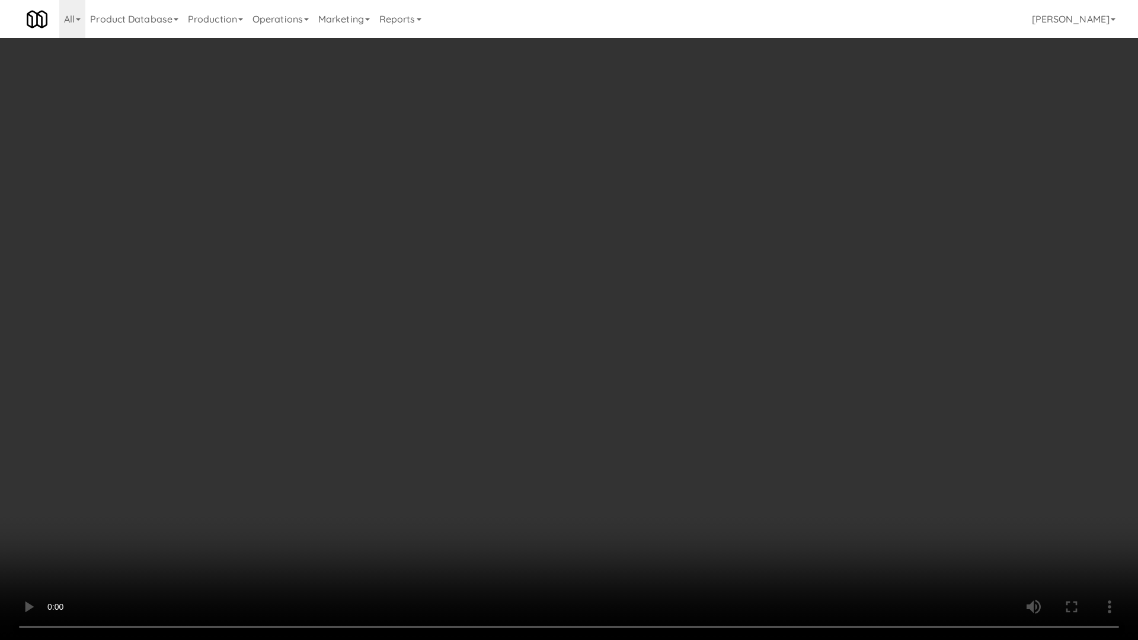
click at [749, 357] on video at bounding box center [569, 320] width 1138 height 640
click at [750, 357] on video at bounding box center [569, 320] width 1138 height 640
click at [736, 360] on video at bounding box center [569, 320] width 1138 height 640
click at [725, 361] on video at bounding box center [569, 320] width 1138 height 640
click at [720, 361] on video at bounding box center [569, 320] width 1138 height 640
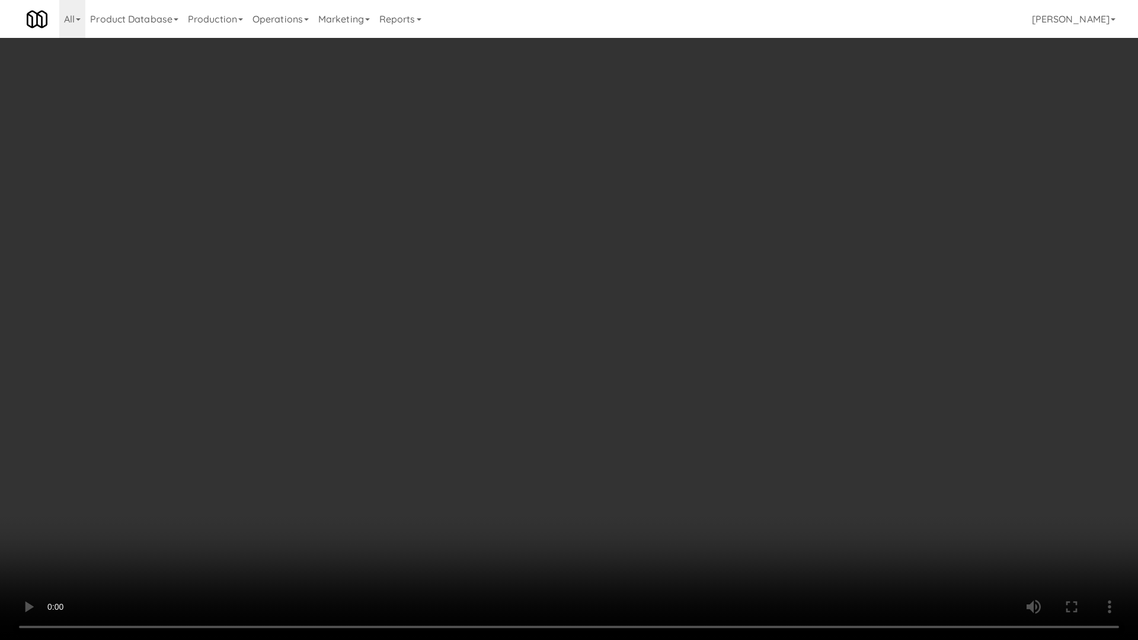
click at [718, 363] on video at bounding box center [569, 320] width 1138 height 640
click at [705, 347] on video at bounding box center [569, 320] width 1138 height 640
click at [712, 344] on video at bounding box center [569, 320] width 1138 height 640
click at [709, 344] on video at bounding box center [569, 320] width 1138 height 640
click at [800, 348] on video at bounding box center [569, 320] width 1138 height 640
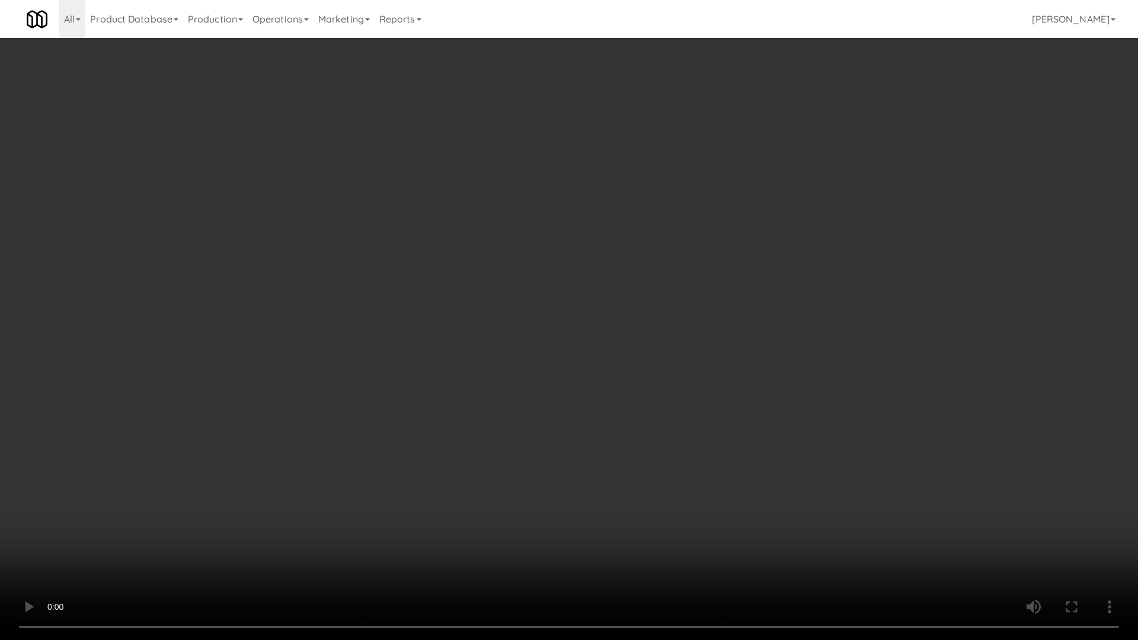
click at [800, 345] on video at bounding box center [569, 320] width 1138 height 640
click at [810, 343] on video at bounding box center [569, 320] width 1138 height 640
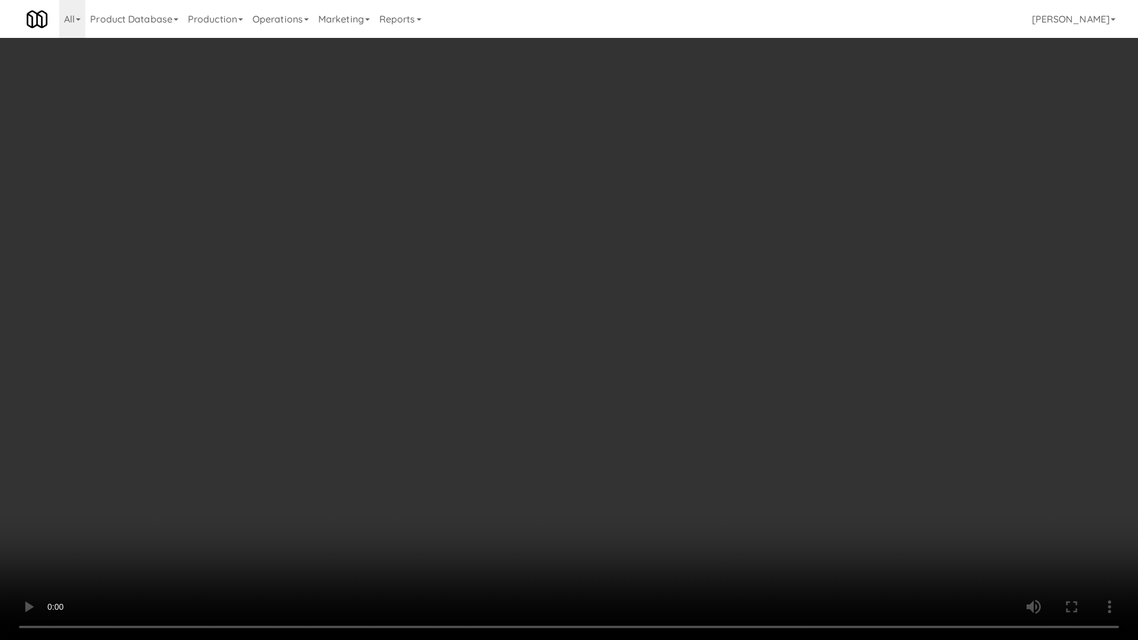
click at [810, 343] on video at bounding box center [569, 320] width 1138 height 640
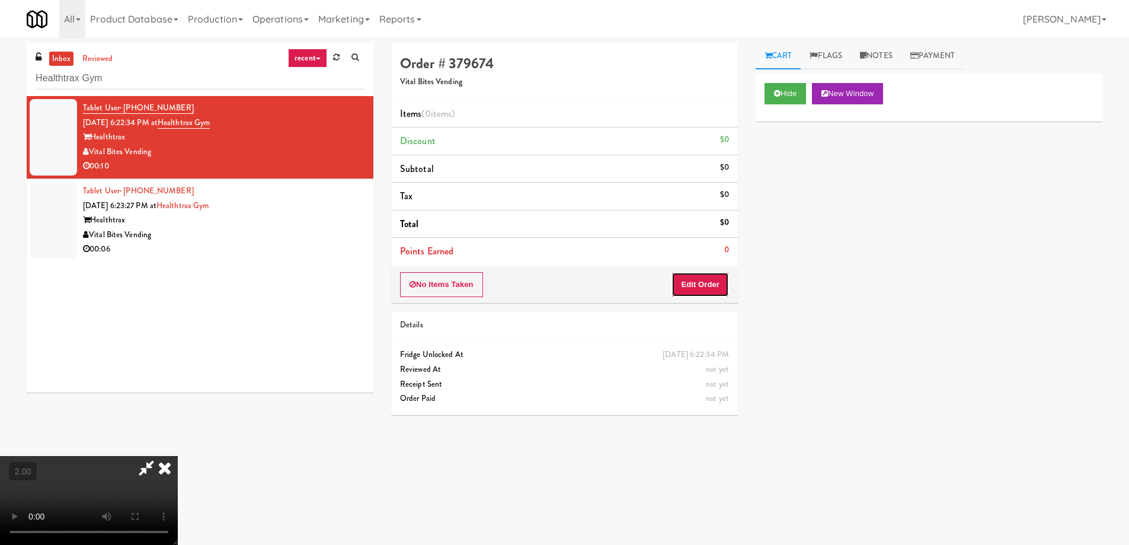
click at [723, 276] on button "Edit Order" at bounding box center [699, 284] width 57 height 25
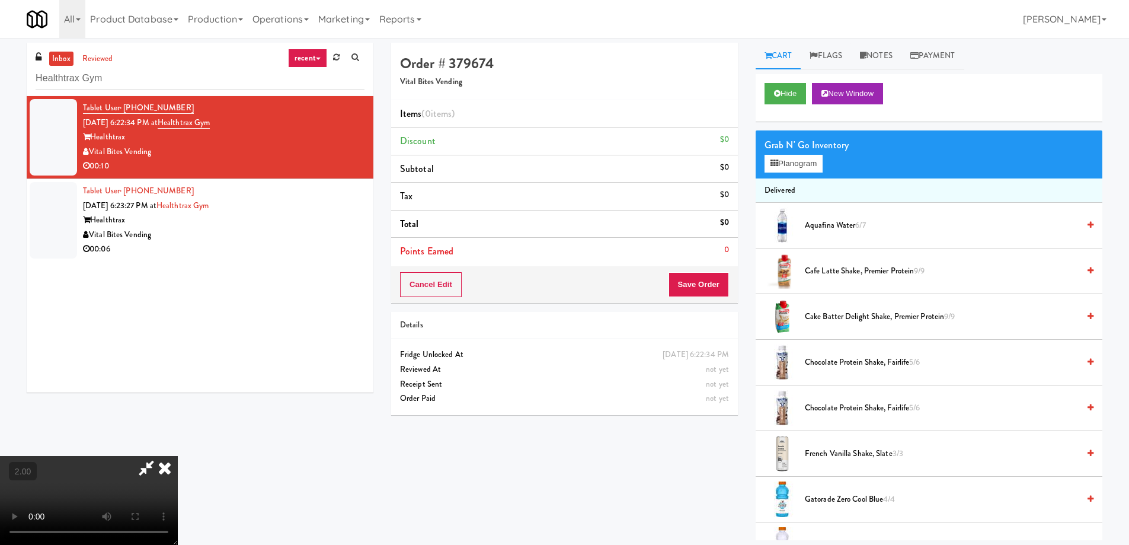
click at [833, 498] on span "Gatorade Zero Cool Blue 4/4" at bounding box center [942, 499] width 274 height 15
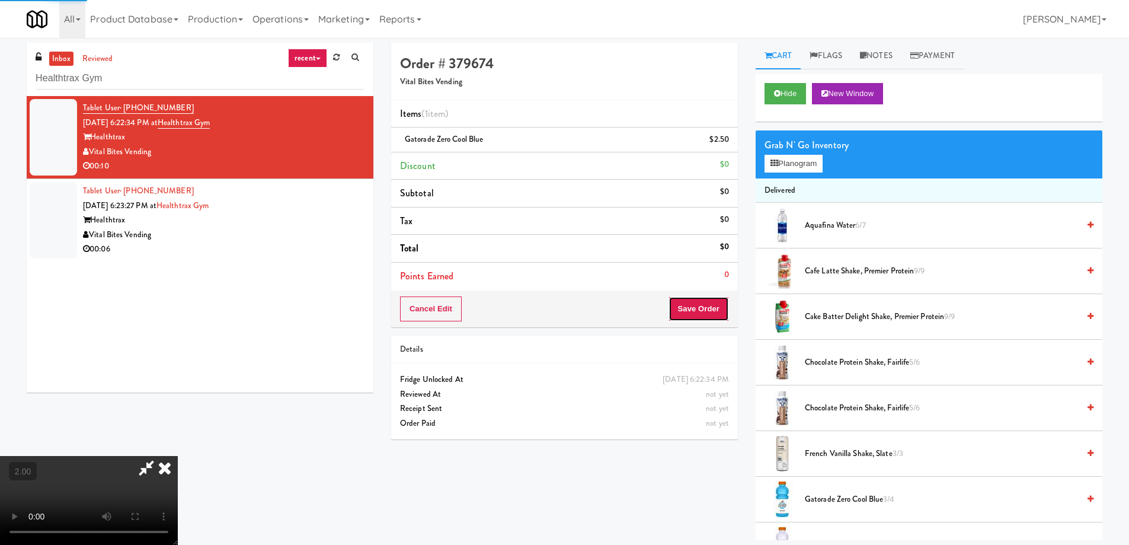
click at [716, 305] on button "Save Order" at bounding box center [698, 308] width 60 height 25
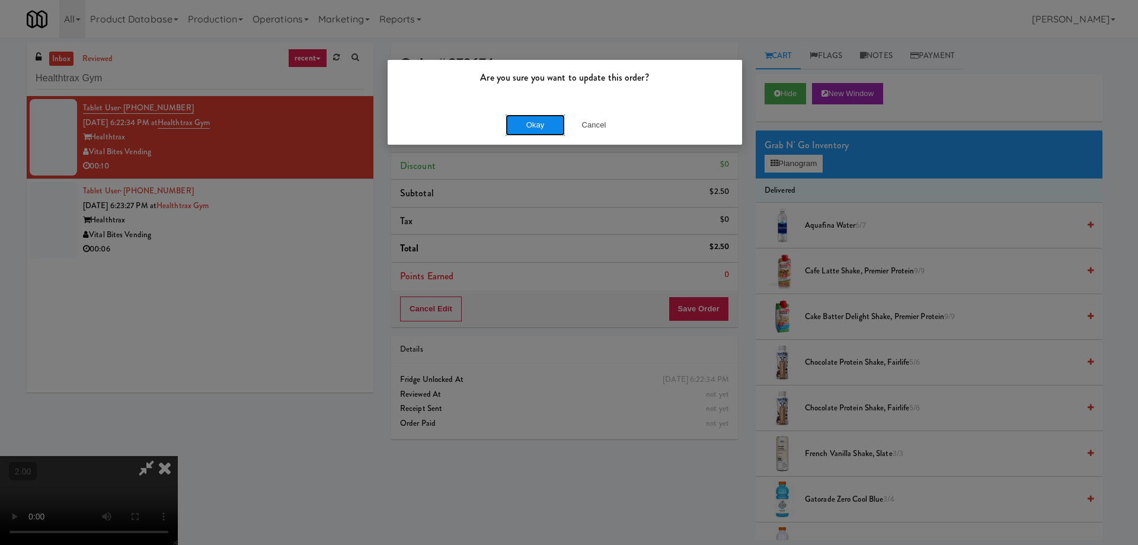
click at [560, 119] on button "Okay" at bounding box center [534, 124] width 59 height 21
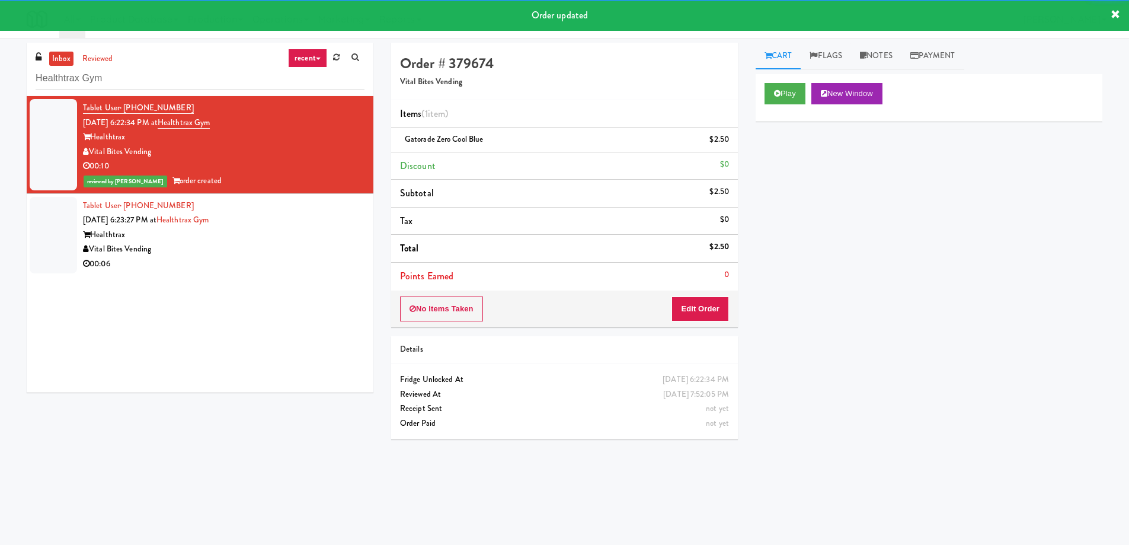
click at [311, 228] on div "Healthtrax" at bounding box center [223, 235] width 281 height 15
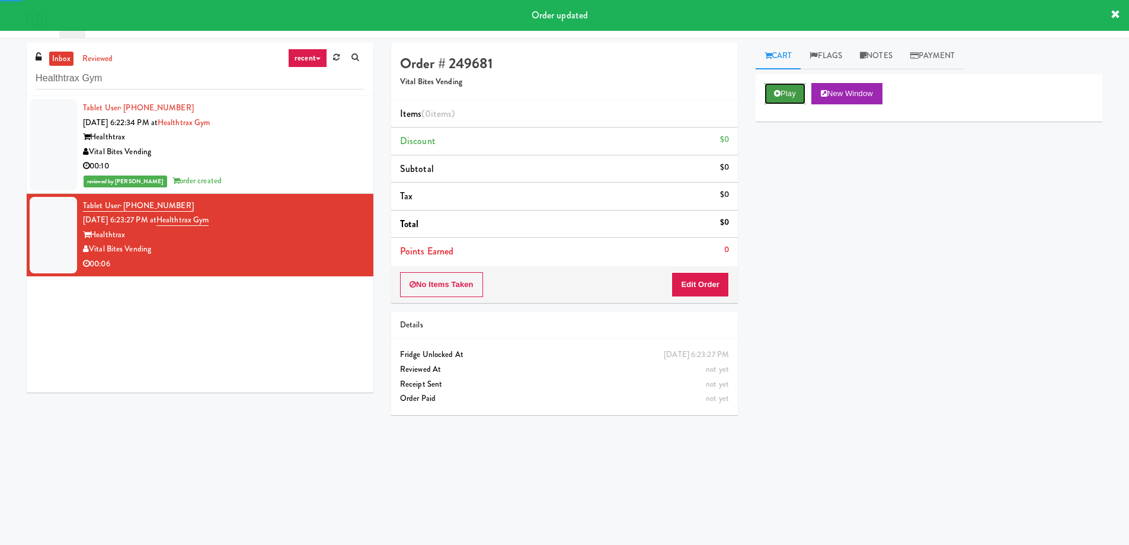
click at [780, 97] on button "Play" at bounding box center [784, 93] width 41 height 21
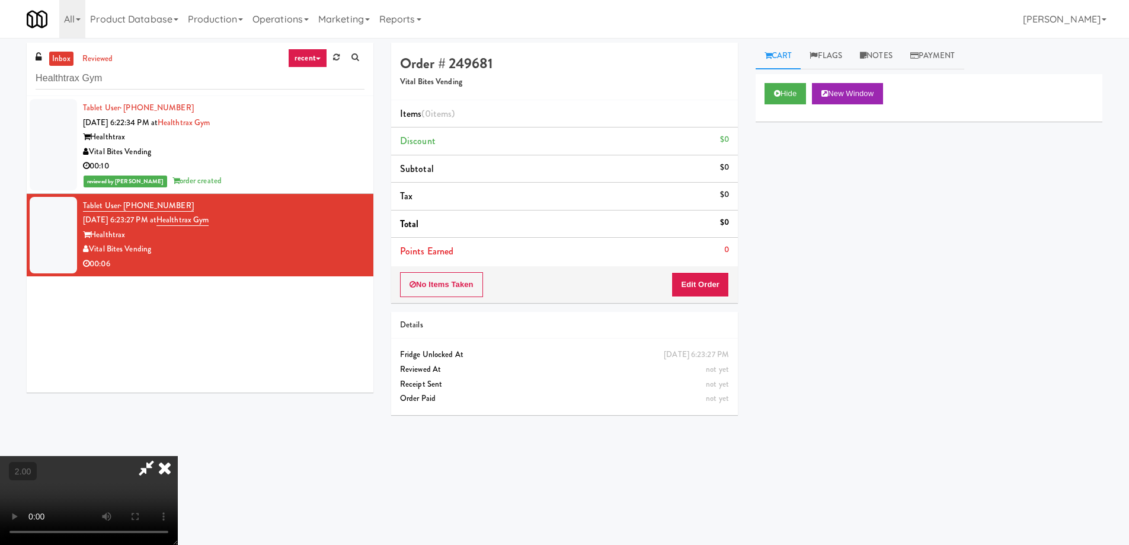
click at [178, 456] on video at bounding box center [89, 500] width 178 height 89
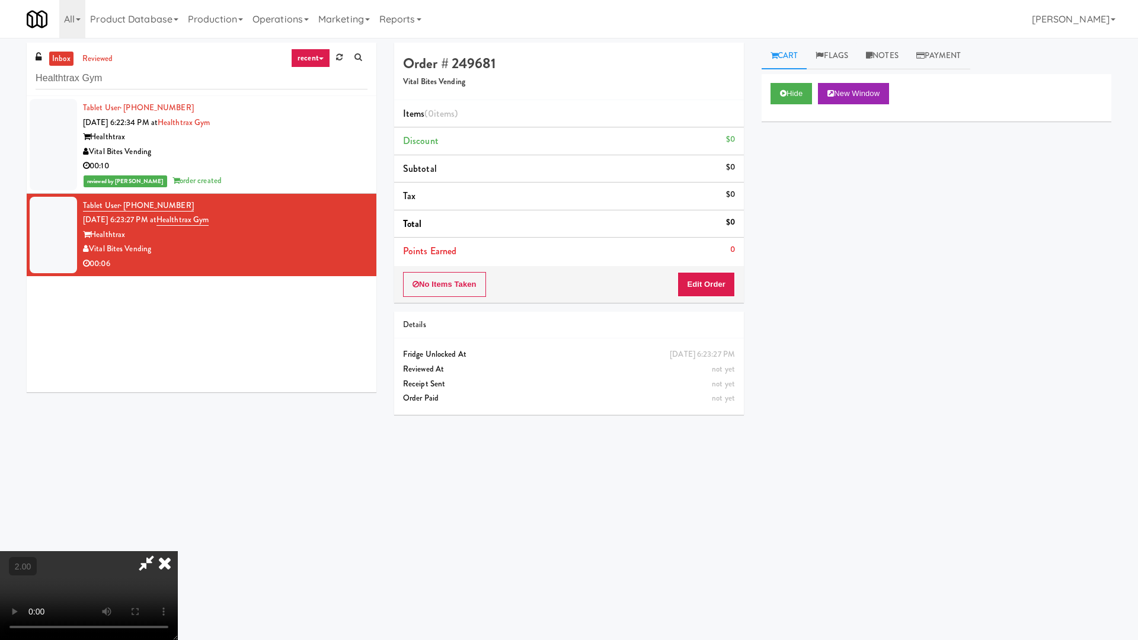
click at [178, 544] on video at bounding box center [89, 595] width 178 height 89
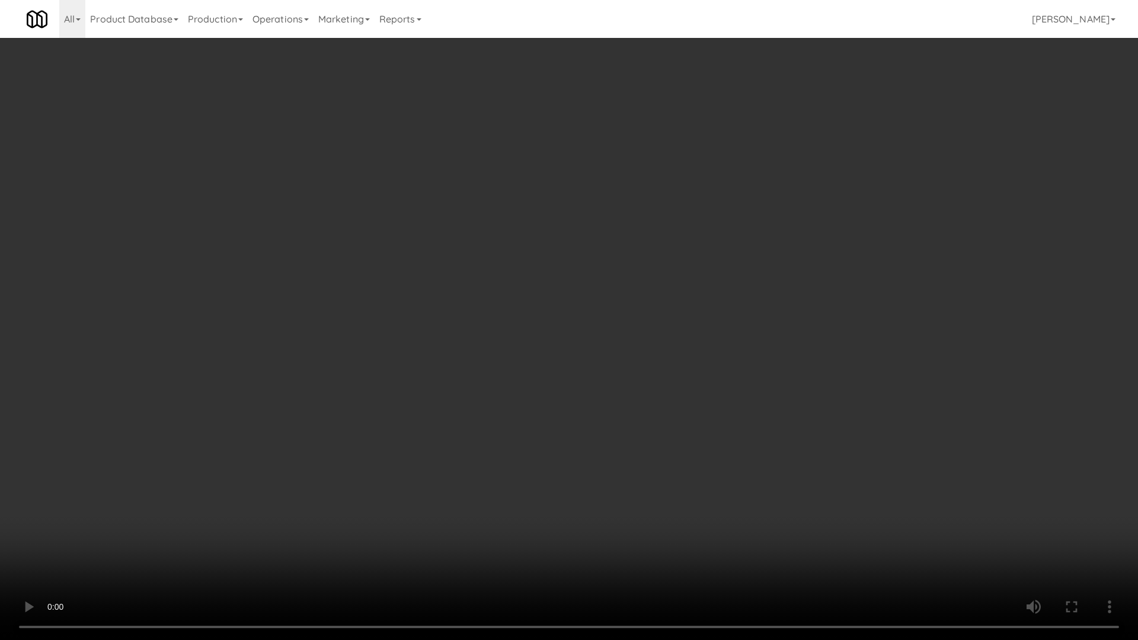
click at [687, 450] on video at bounding box center [569, 320] width 1138 height 640
click at [682, 446] on video at bounding box center [569, 320] width 1138 height 640
click at [682, 447] on video at bounding box center [569, 320] width 1138 height 640
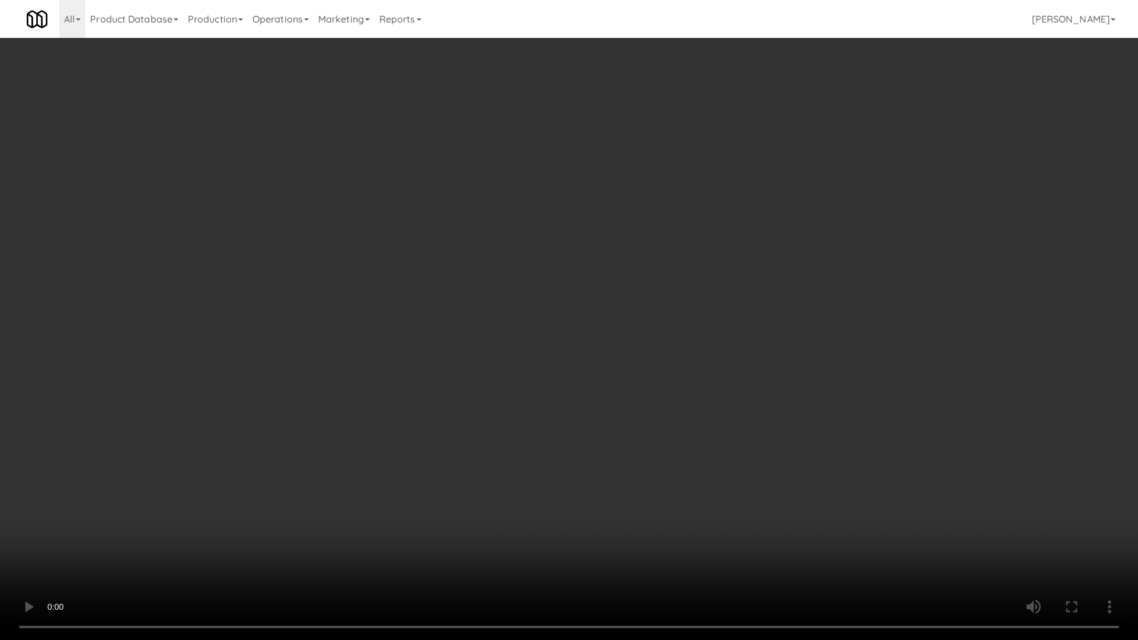
click at [700, 437] on video at bounding box center [569, 320] width 1138 height 640
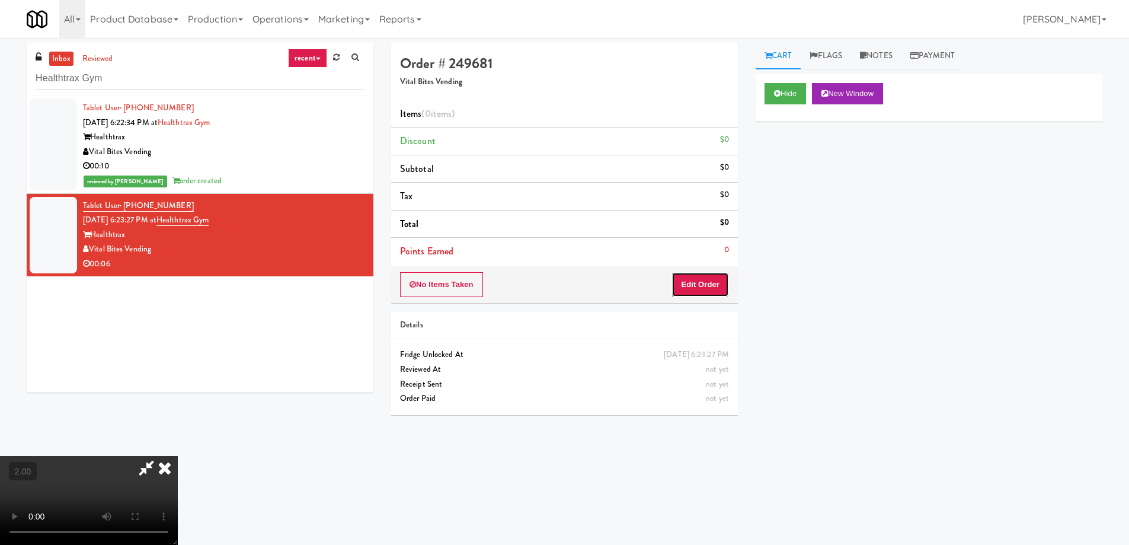
click at [709, 284] on button "Edit Order" at bounding box center [699, 284] width 57 height 25
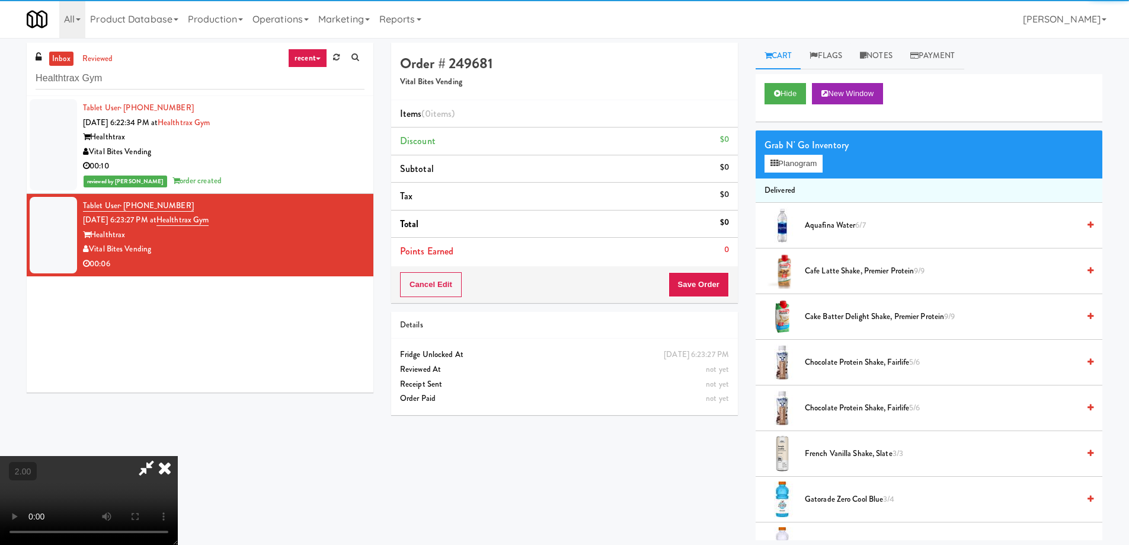
scroll to position [178, 0]
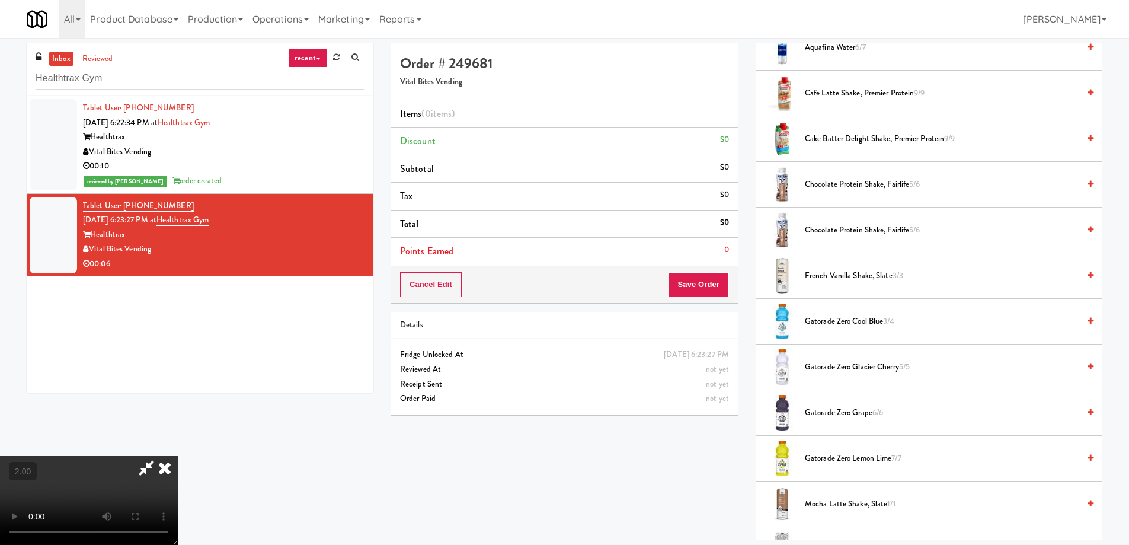
click at [818, 187] on span "Chocolate Protein Shake, Fairlife 5/6" at bounding box center [942, 184] width 274 height 15
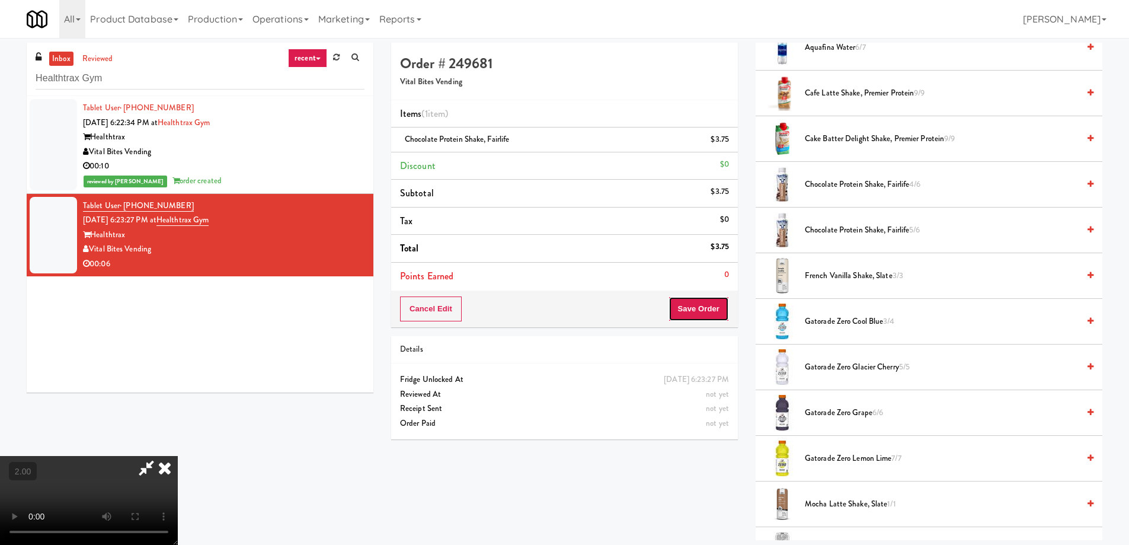
click at [707, 321] on button "Save Order" at bounding box center [698, 308] width 60 height 25
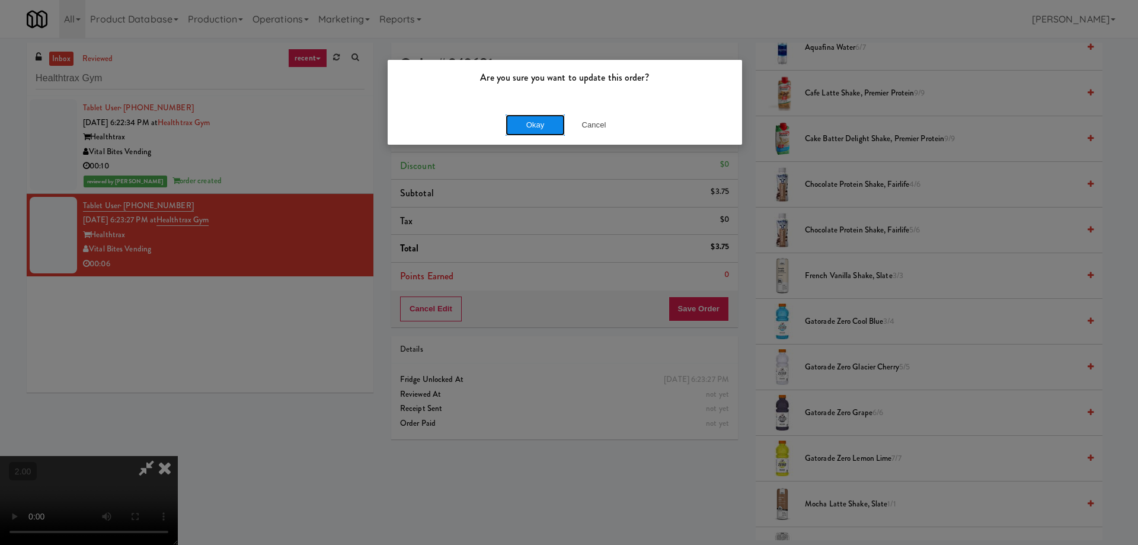
click at [530, 116] on button "Okay" at bounding box center [534, 124] width 59 height 21
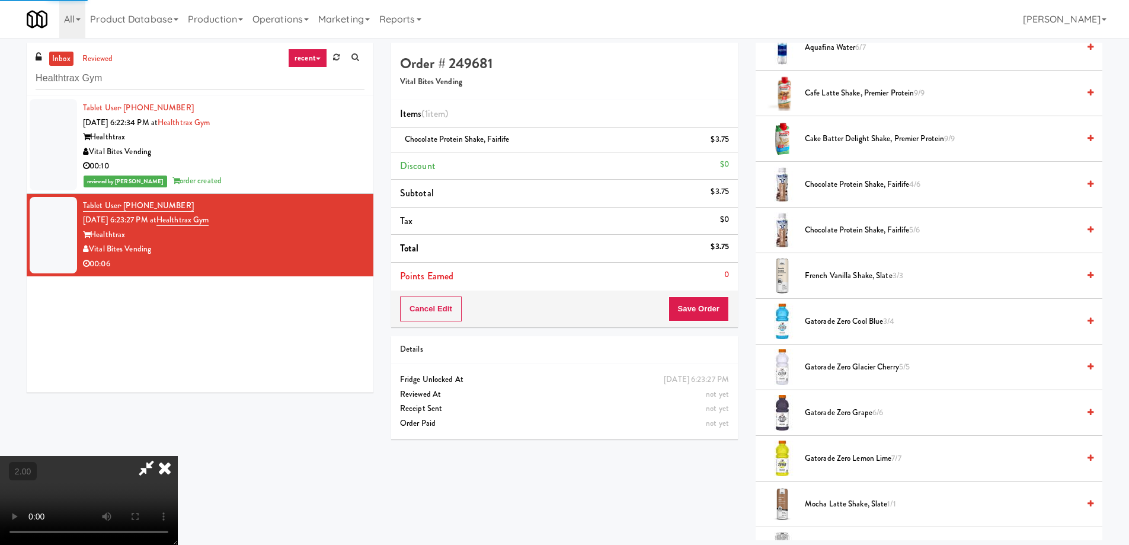
scroll to position [0, 0]
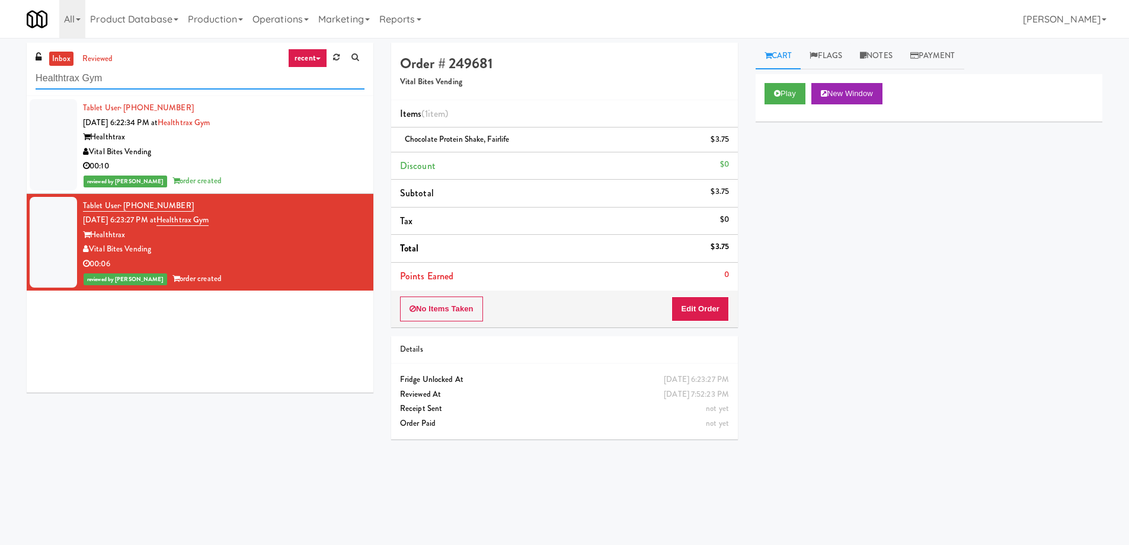
click at [123, 88] on input "Healthtrax Gym" at bounding box center [200, 79] width 329 height 22
paste input "Phase I - Drink Cooler"
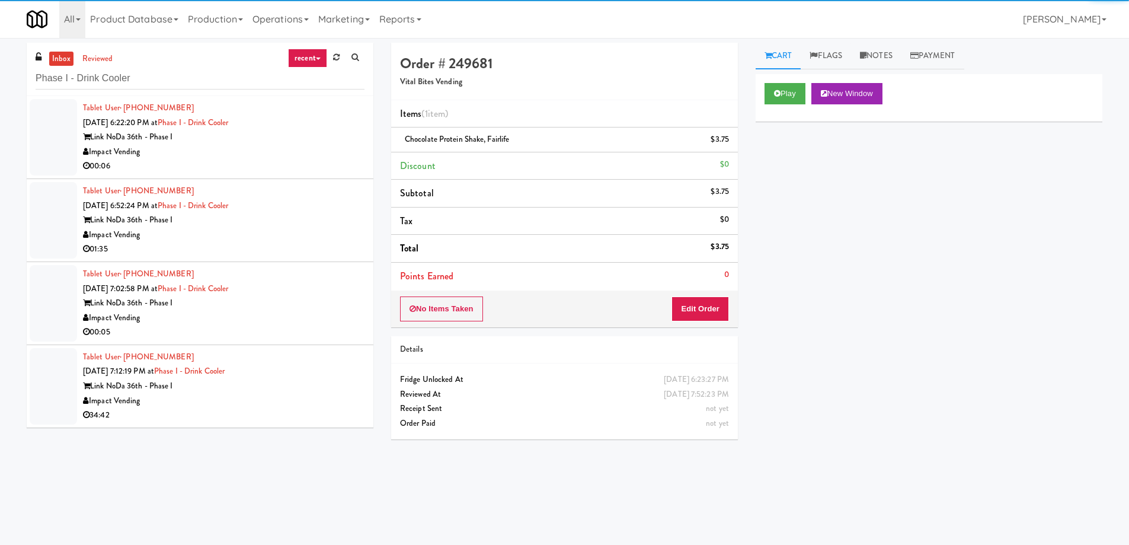
click at [280, 145] on div "Impact Vending" at bounding box center [223, 152] width 281 height 15
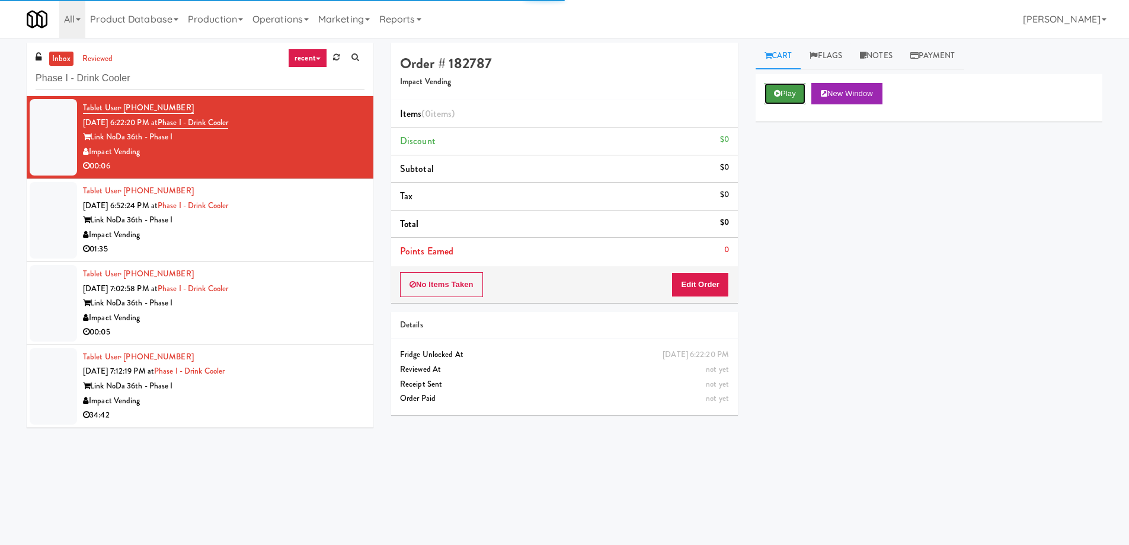
click at [781, 95] on button "Play" at bounding box center [784, 93] width 41 height 21
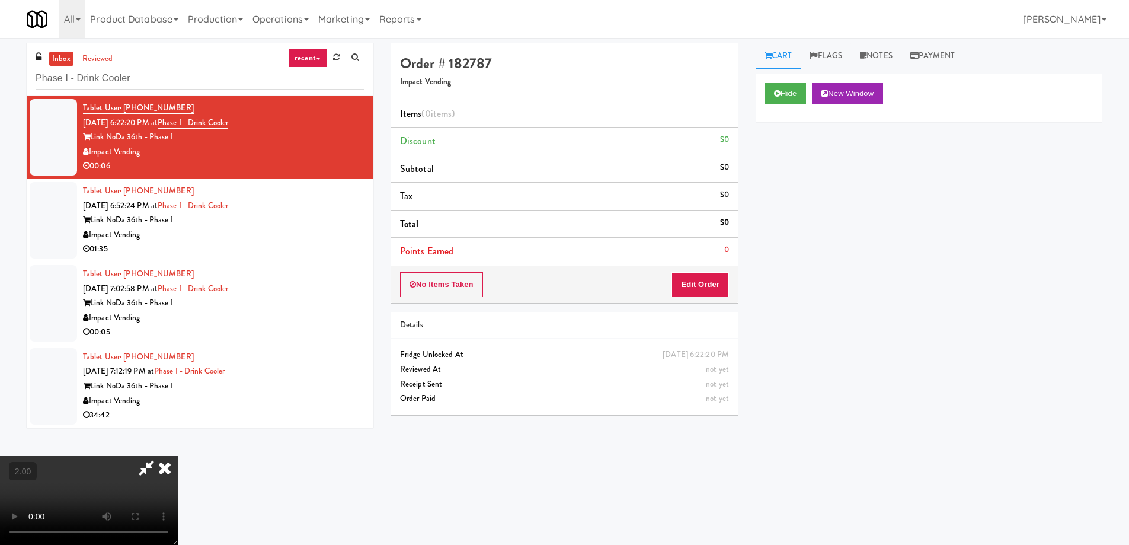
click at [160, 456] on icon at bounding box center [146, 468] width 27 height 24
click at [178, 456] on icon at bounding box center [165, 468] width 26 height 24
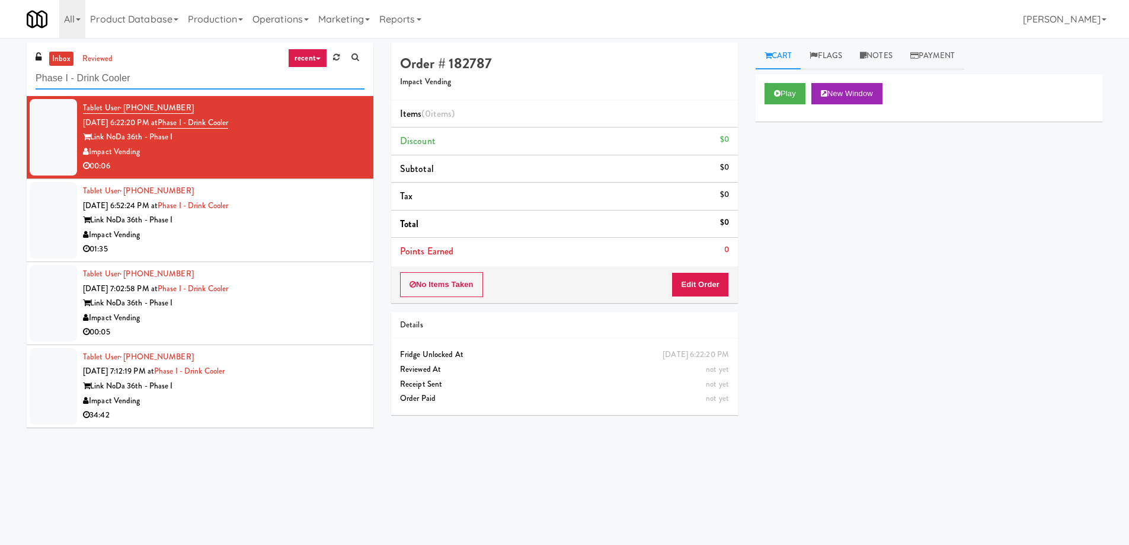
click at [124, 72] on input "Phase I - Drink Cooler" at bounding box center [200, 79] width 329 height 22
paste input "MG - Cooler - Right"
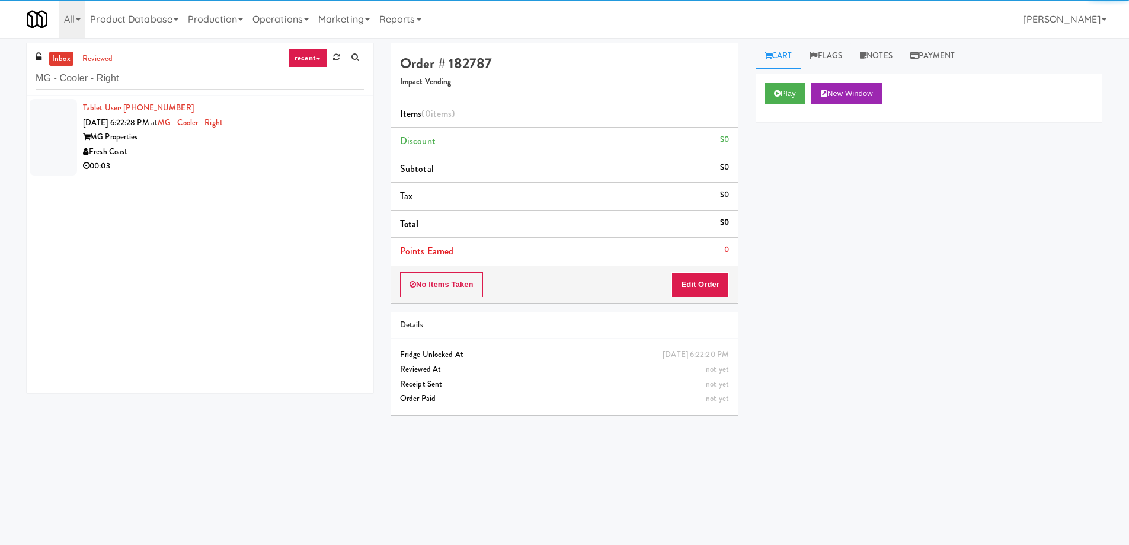
click at [228, 165] on div "00:03" at bounding box center [223, 166] width 281 height 15
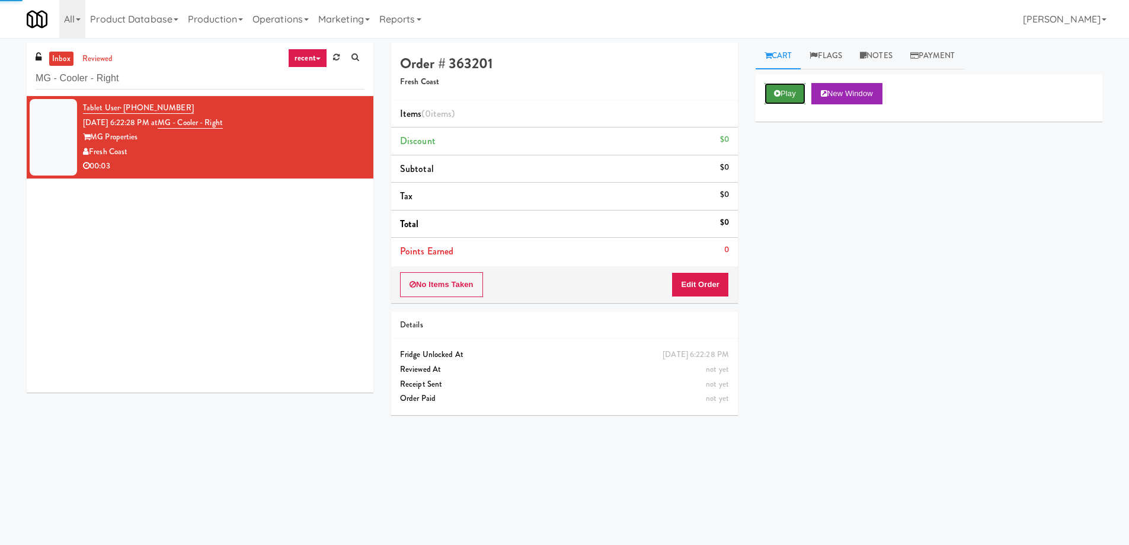
click at [789, 91] on button "Play" at bounding box center [784, 93] width 41 height 21
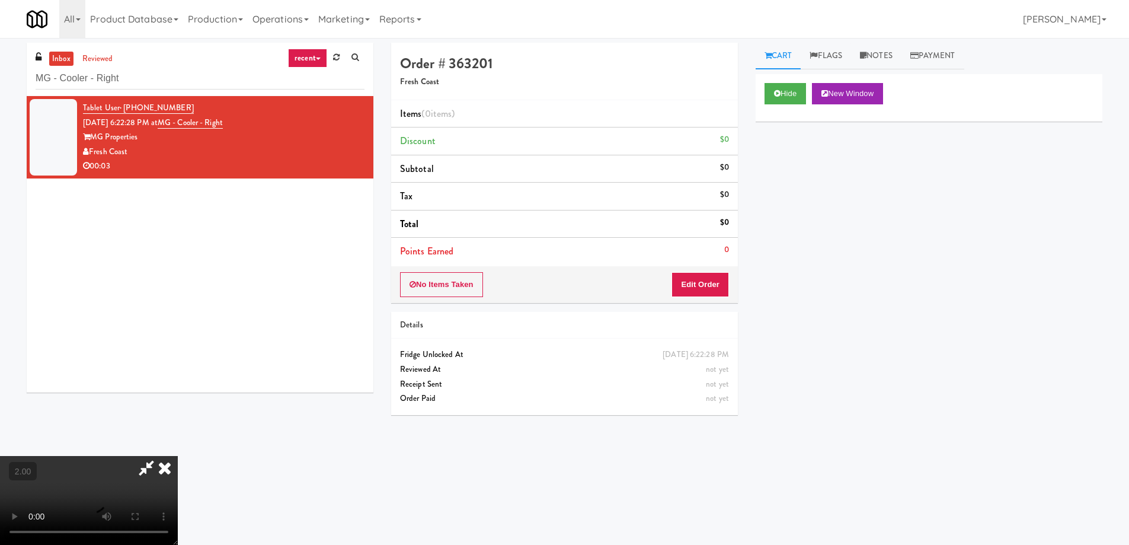
click at [178, 456] on video at bounding box center [89, 500] width 178 height 89
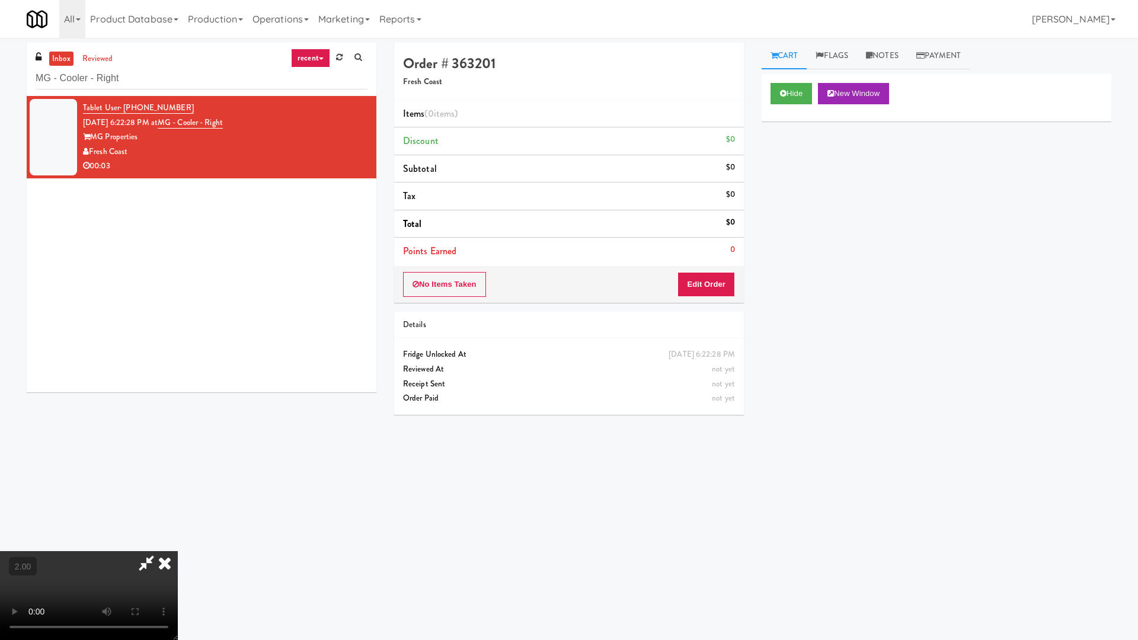
click at [178, 544] on video at bounding box center [89, 595] width 178 height 89
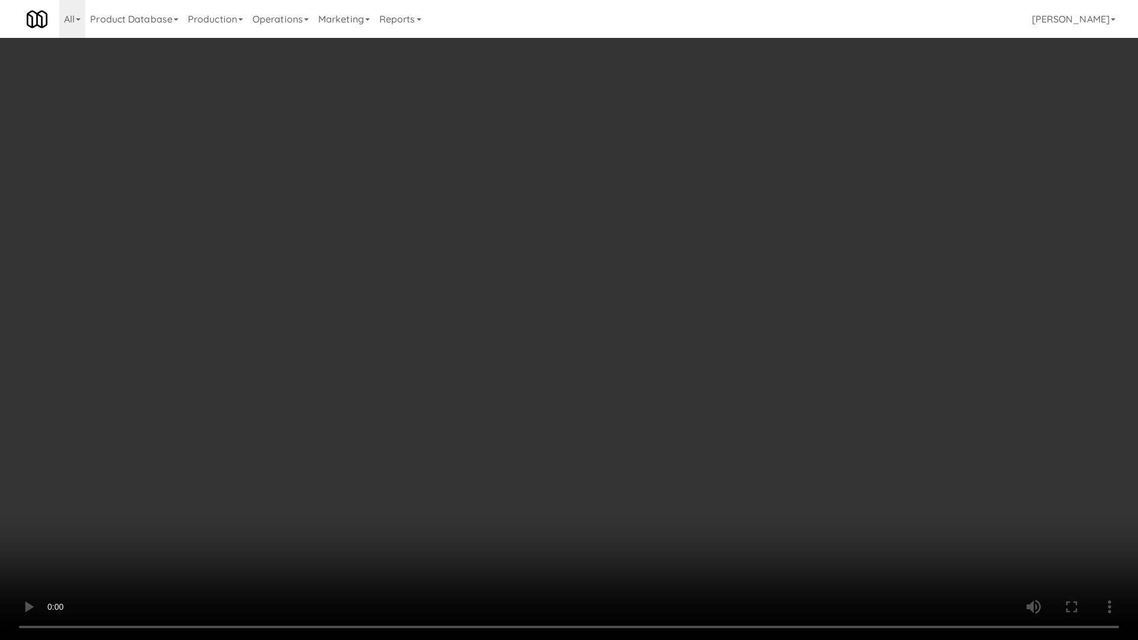
click at [603, 437] on video at bounding box center [569, 320] width 1138 height 640
click at [702, 420] on video at bounding box center [569, 320] width 1138 height 640
click at [703, 419] on video at bounding box center [569, 320] width 1138 height 640
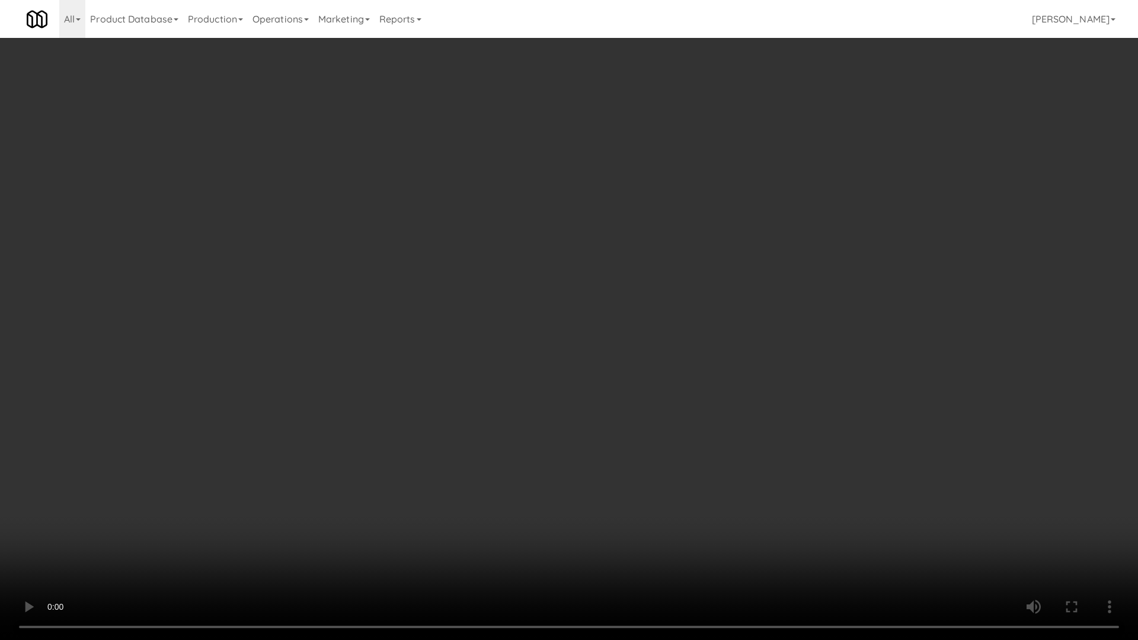
click at [703, 417] on video at bounding box center [569, 320] width 1138 height 640
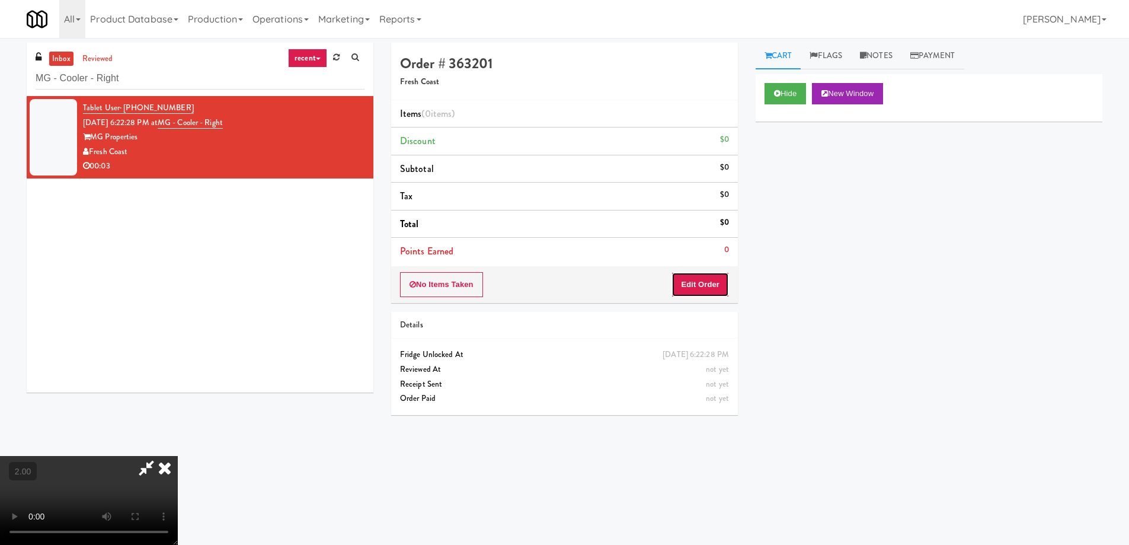
click at [708, 289] on button "Edit Order" at bounding box center [699, 284] width 57 height 25
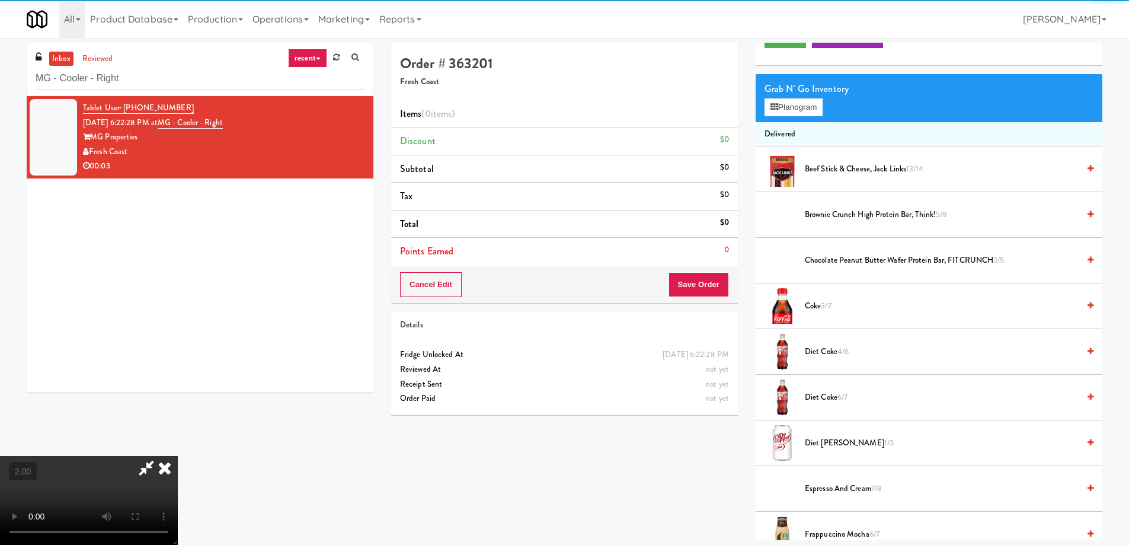
scroll to position [178, 0]
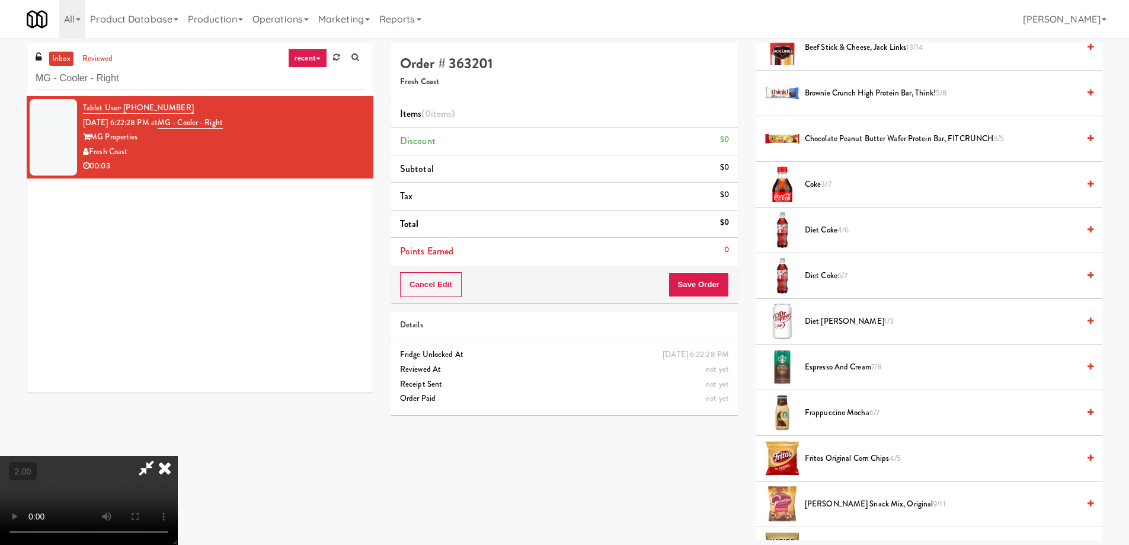
click at [818, 234] on span "Diet Coke 4/6" at bounding box center [942, 230] width 274 height 15
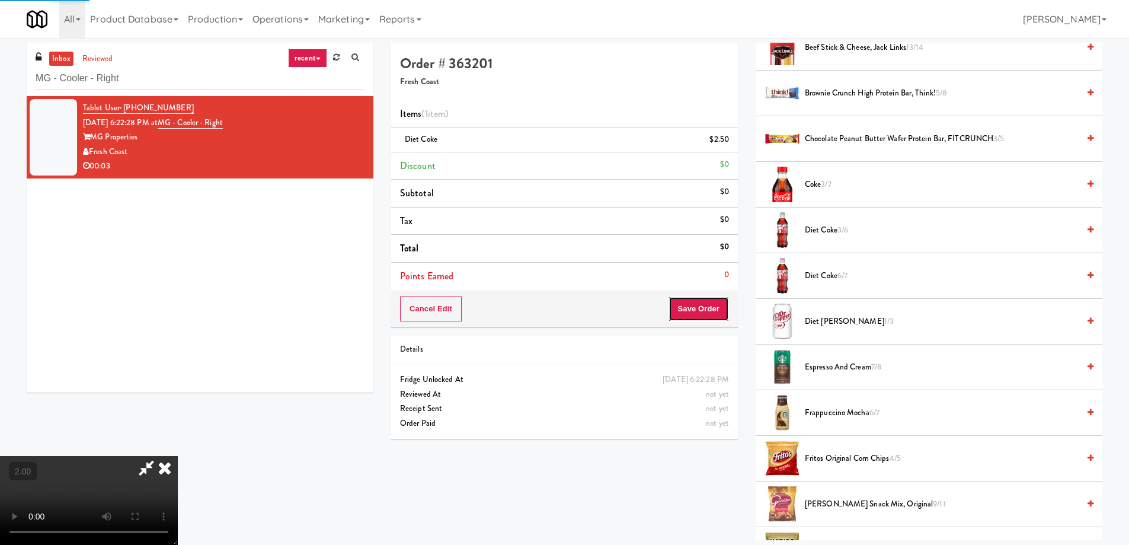
click at [712, 317] on button "Save Order" at bounding box center [698, 308] width 60 height 25
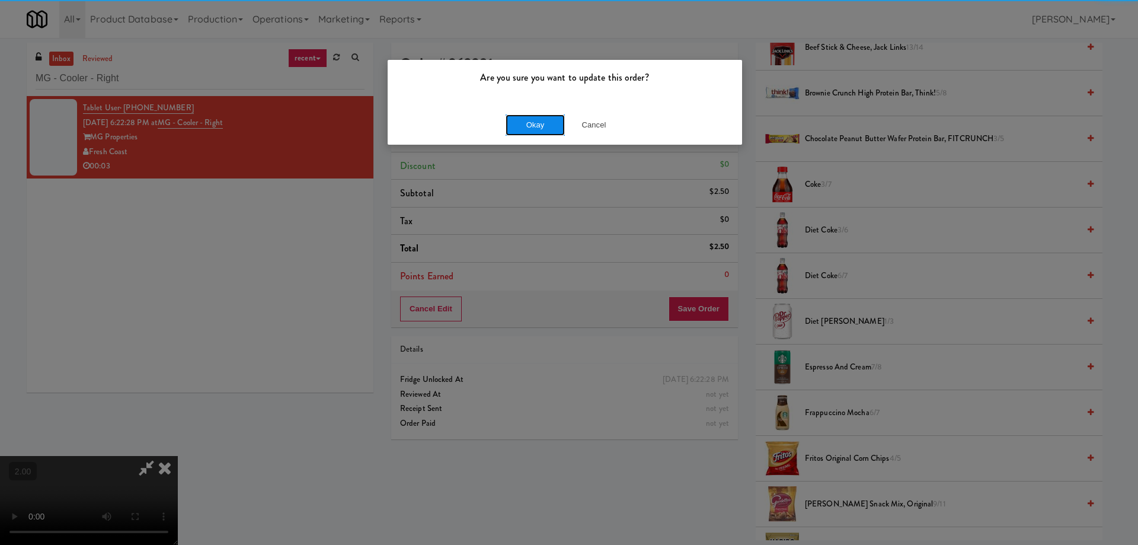
click at [518, 130] on button "Okay" at bounding box center [534, 124] width 59 height 21
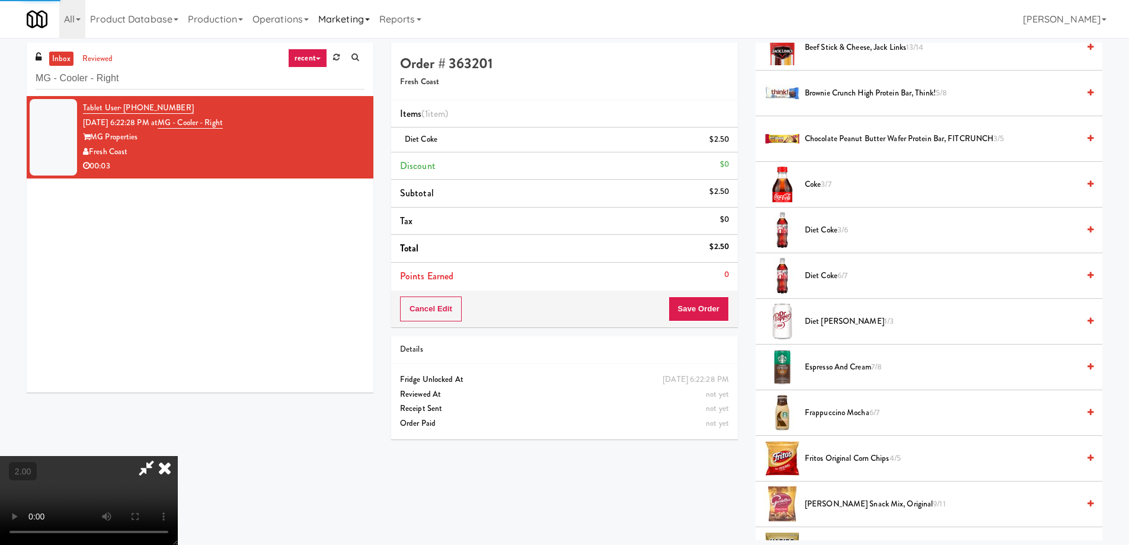
scroll to position [0, 0]
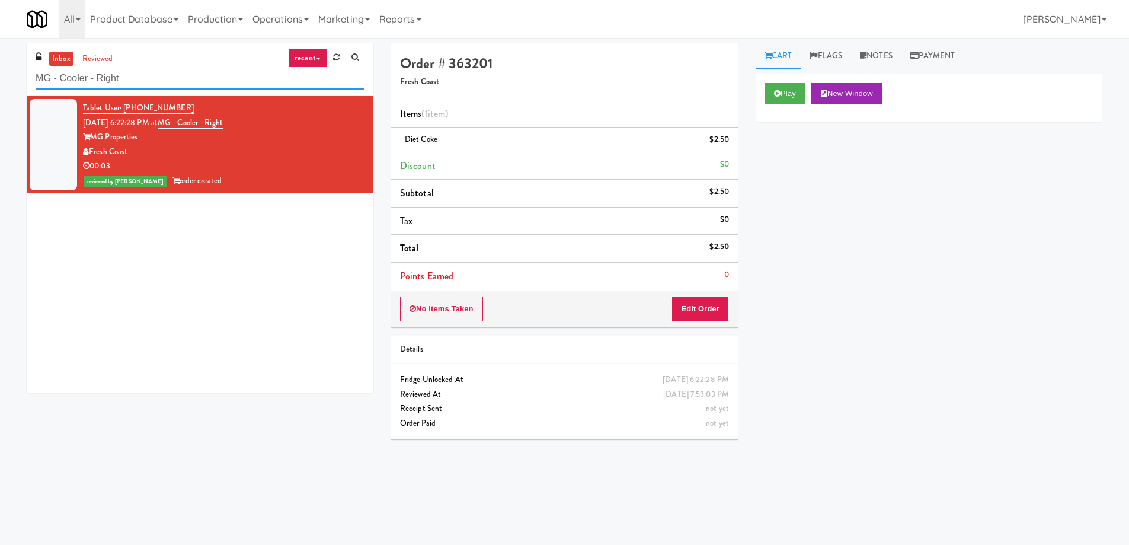
click at [120, 75] on input "MG - Cooler - Right" at bounding box center [200, 79] width 329 height 22
paste input "Revela 2 - Ambient - Lef"
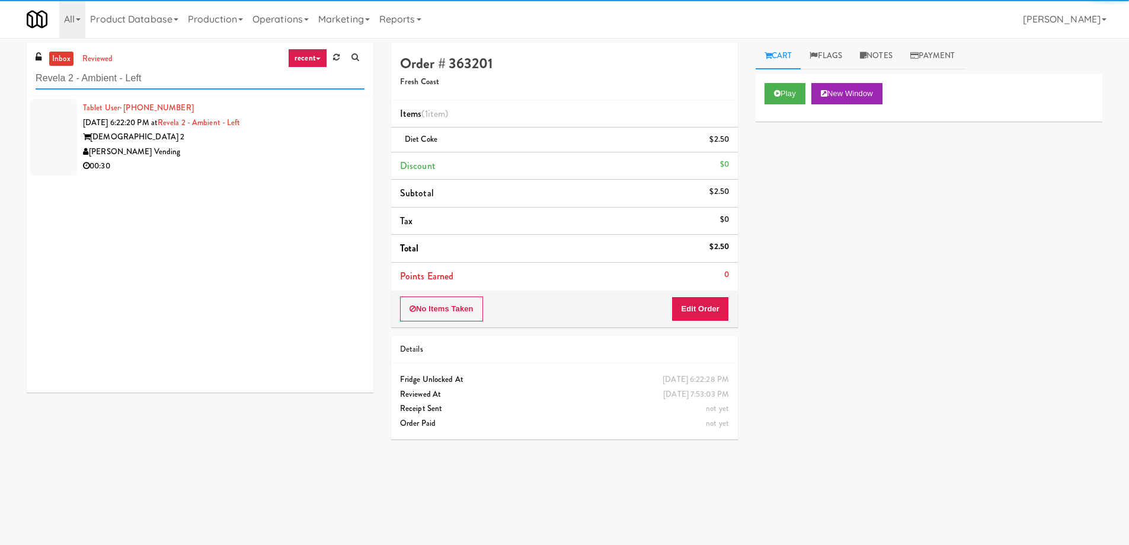
type input "Revela 2 - Ambient - Left"
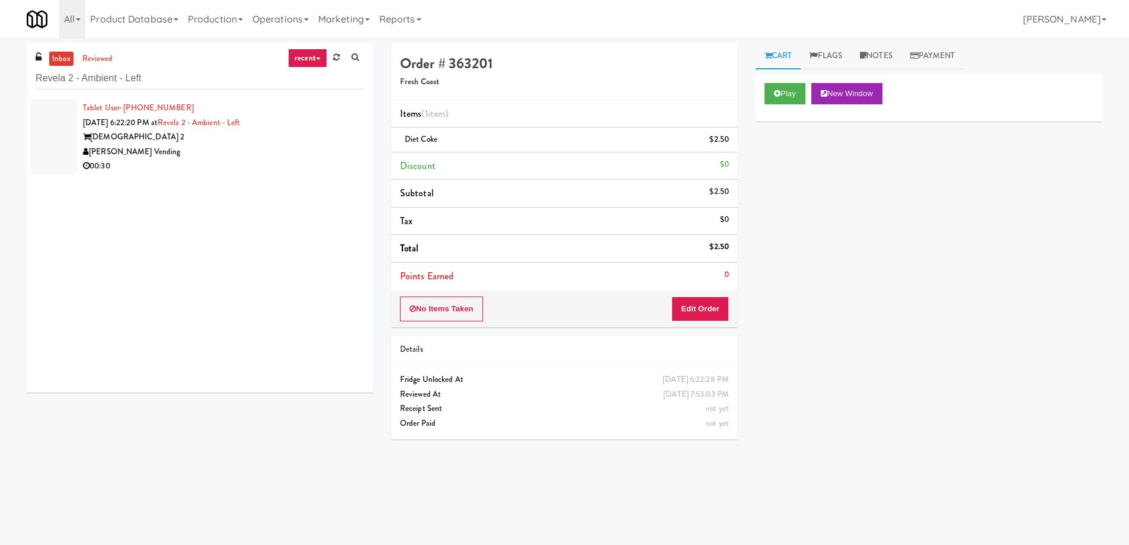
click at [230, 162] on div "00:30" at bounding box center [223, 166] width 281 height 15
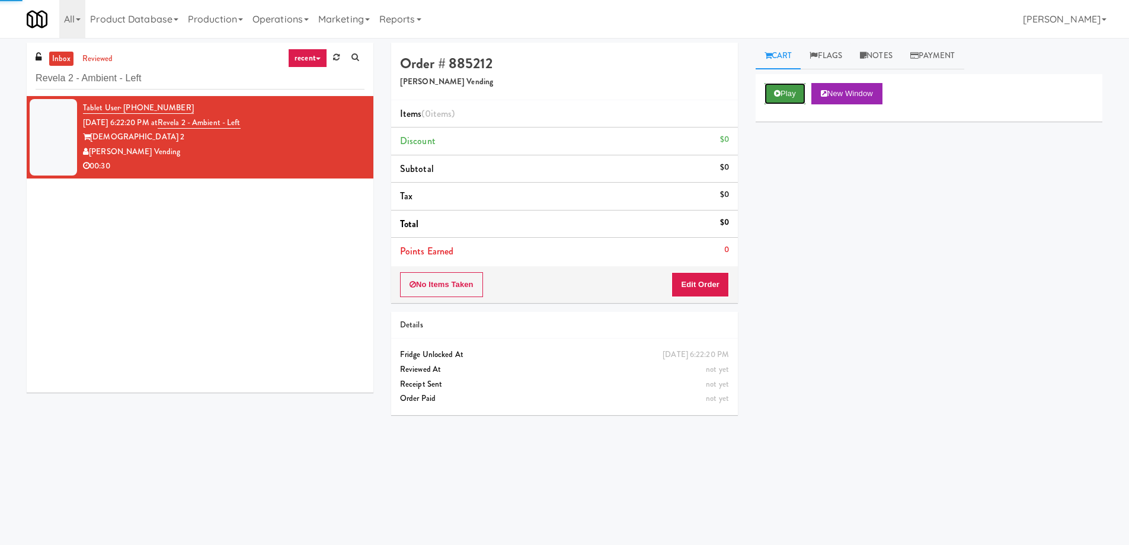
click at [770, 101] on button "Play" at bounding box center [784, 93] width 41 height 21
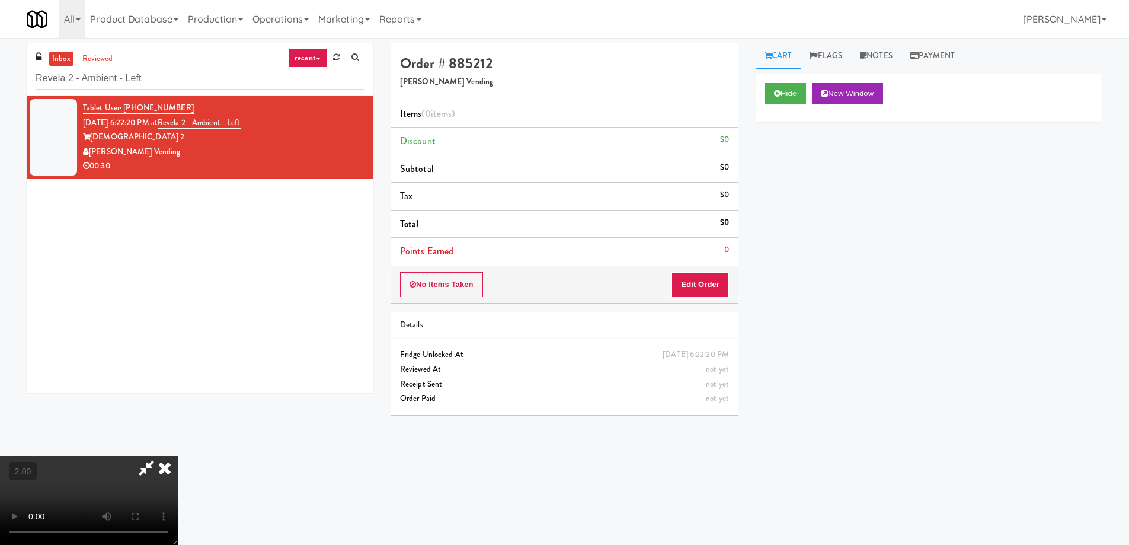
click at [178, 456] on video at bounding box center [89, 500] width 178 height 89
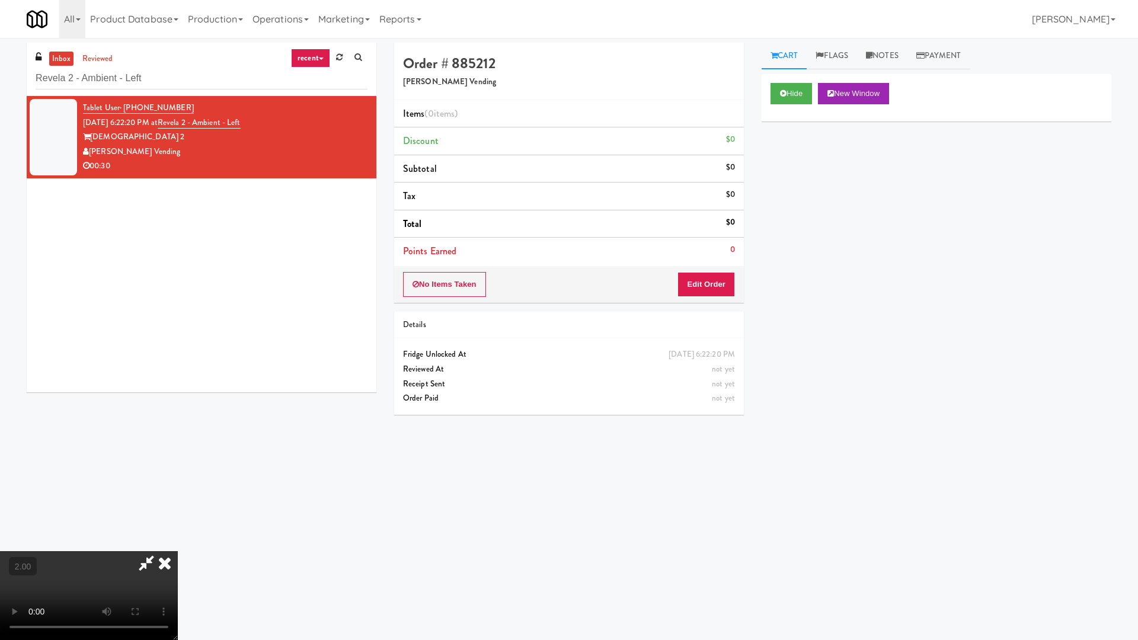
click at [178, 544] on video at bounding box center [89, 595] width 178 height 89
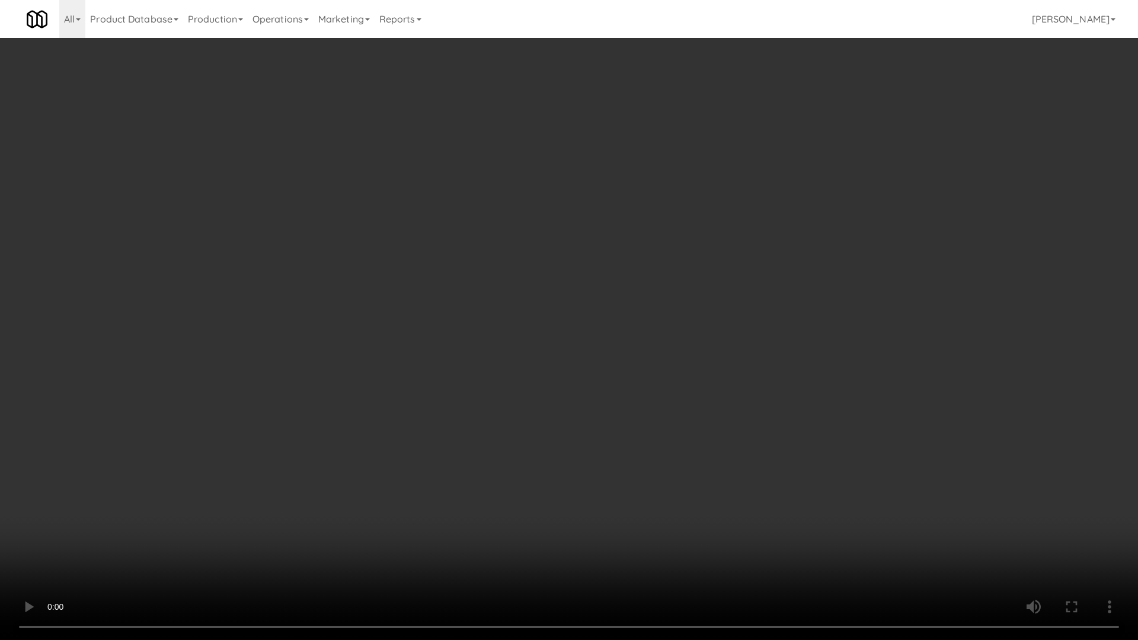
click at [877, 390] on video at bounding box center [569, 320] width 1138 height 640
click at [795, 409] on video at bounding box center [569, 320] width 1138 height 640
click at [798, 410] on video at bounding box center [569, 320] width 1138 height 640
click at [798, 411] on video at bounding box center [569, 320] width 1138 height 640
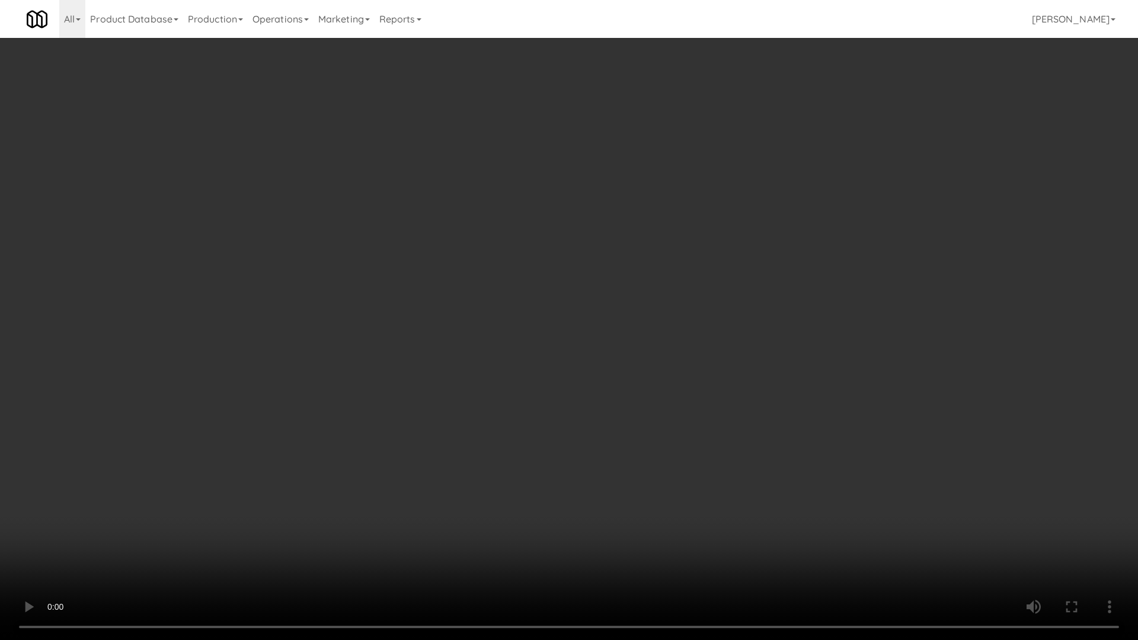
click at [798, 411] on video at bounding box center [569, 320] width 1138 height 640
click at [799, 411] on video at bounding box center [569, 320] width 1138 height 640
click at [798, 414] on video at bounding box center [569, 320] width 1138 height 640
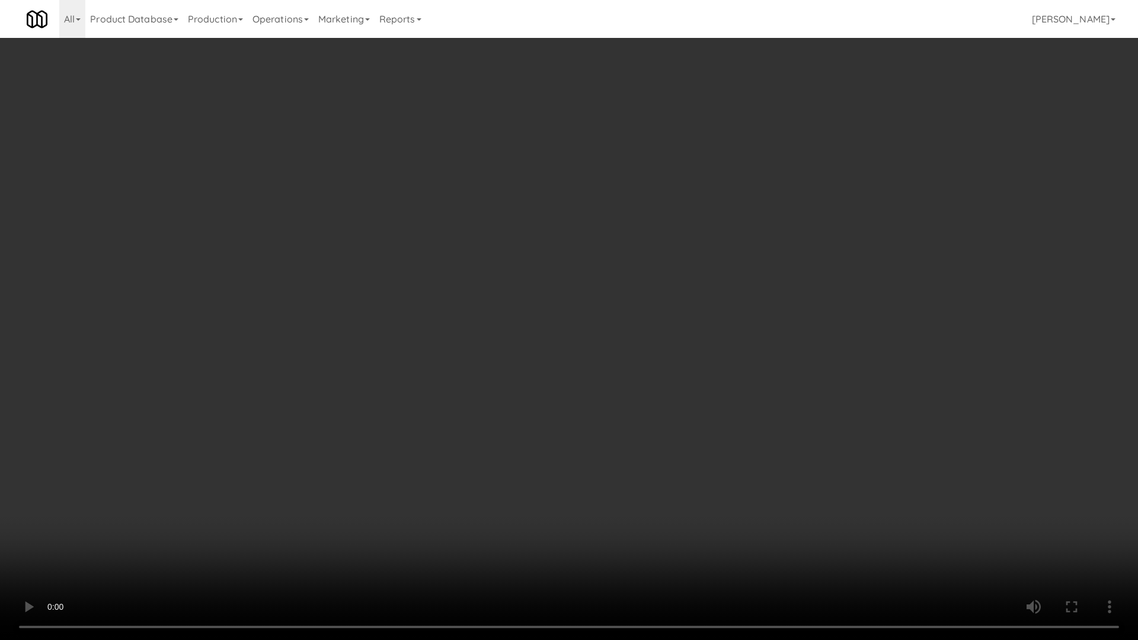
click at [798, 414] on video at bounding box center [569, 320] width 1138 height 640
click at [808, 479] on video at bounding box center [569, 320] width 1138 height 640
click at [810, 475] on video at bounding box center [569, 320] width 1138 height 640
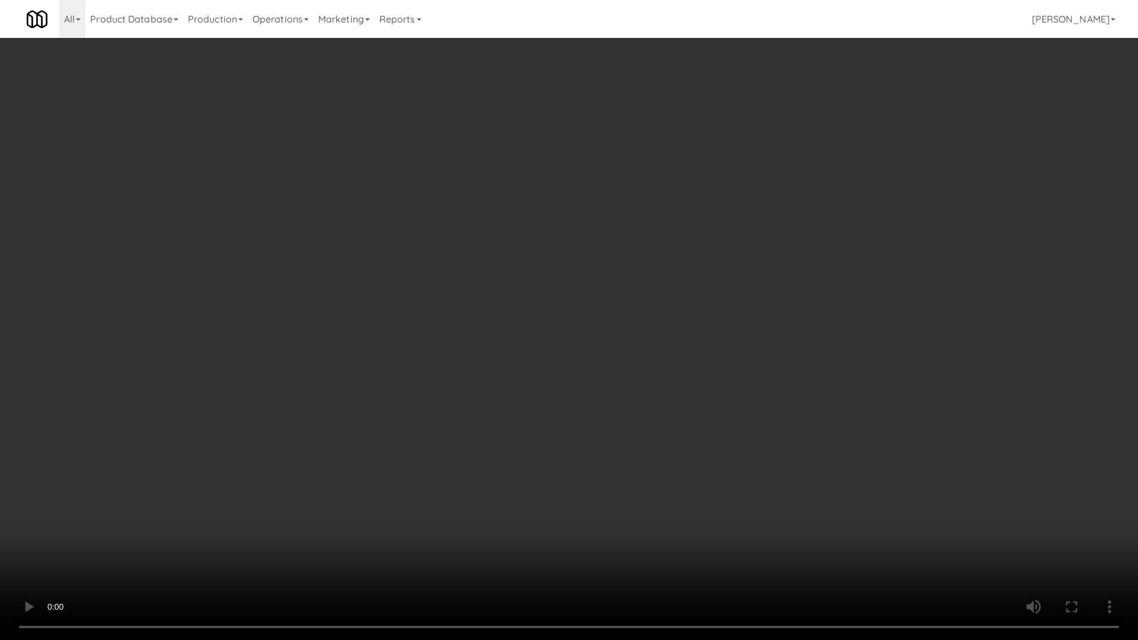
click at [810, 475] on video at bounding box center [569, 320] width 1138 height 640
click at [763, 500] on video at bounding box center [569, 320] width 1138 height 640
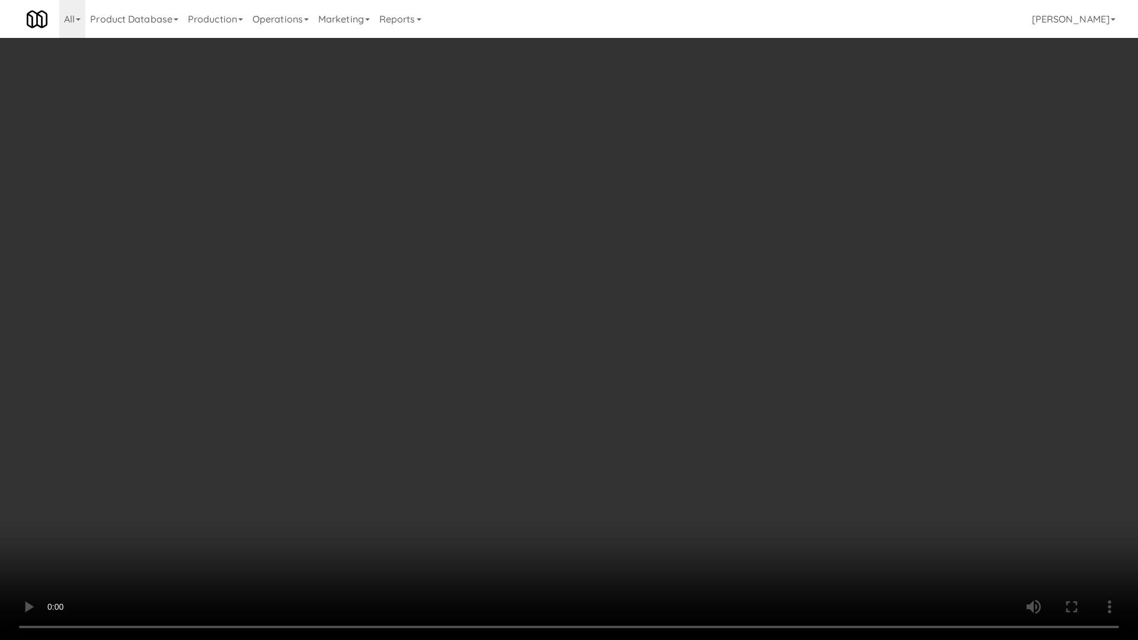
click at [763, 500] on video at bounding box center [569, 320] width 1138 height 640
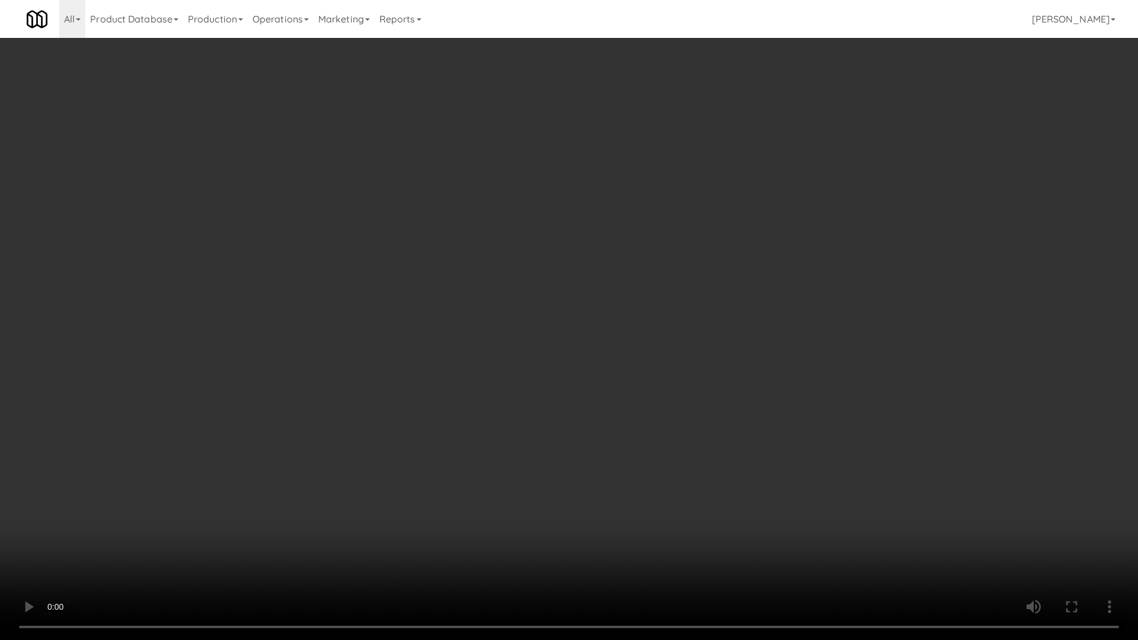
click at [763, 500] on video at bounding box center [569, 320] width 1138 height 640
click at [710, 454] on video at bounding box center [569, 320] width 1138 height 640
click at [709, 454] on video at bounding box center [569, 320] width 1138 height 640
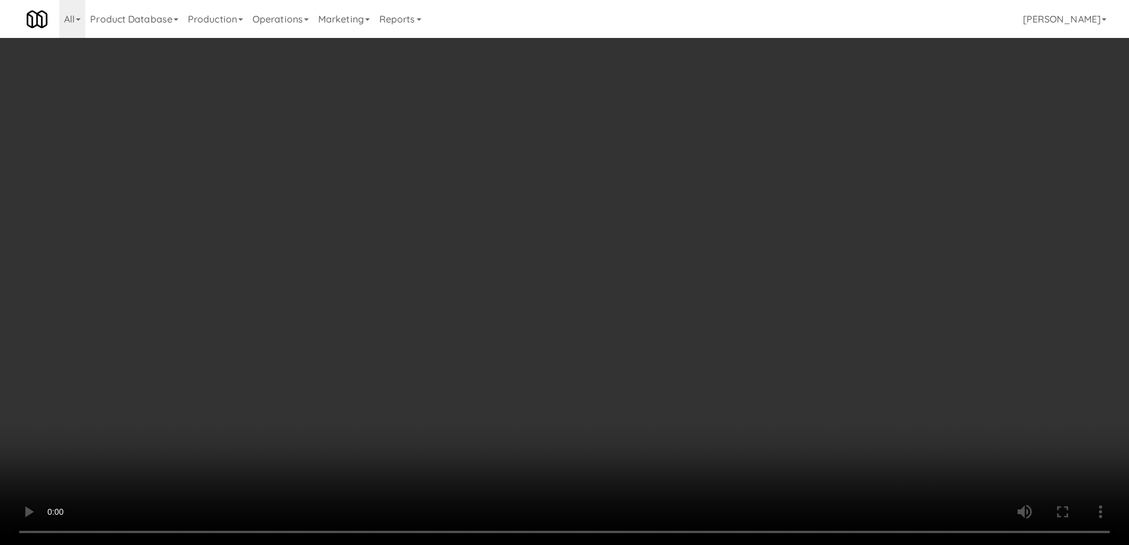
click at [553, 344] on video at bounding box center [564, 272] width 1129 height 545
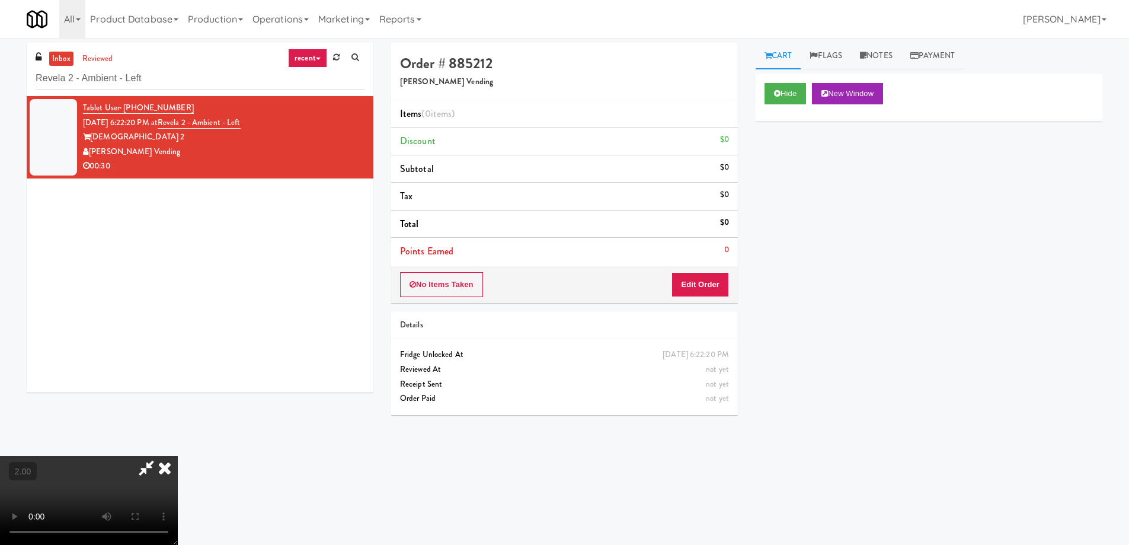
click at [178, 456] on video at bounding box center [89, 500] width 178 height 89
click at [712, 280] on button "Edit Order" at bounding box center [699, 284] width 57 height 25
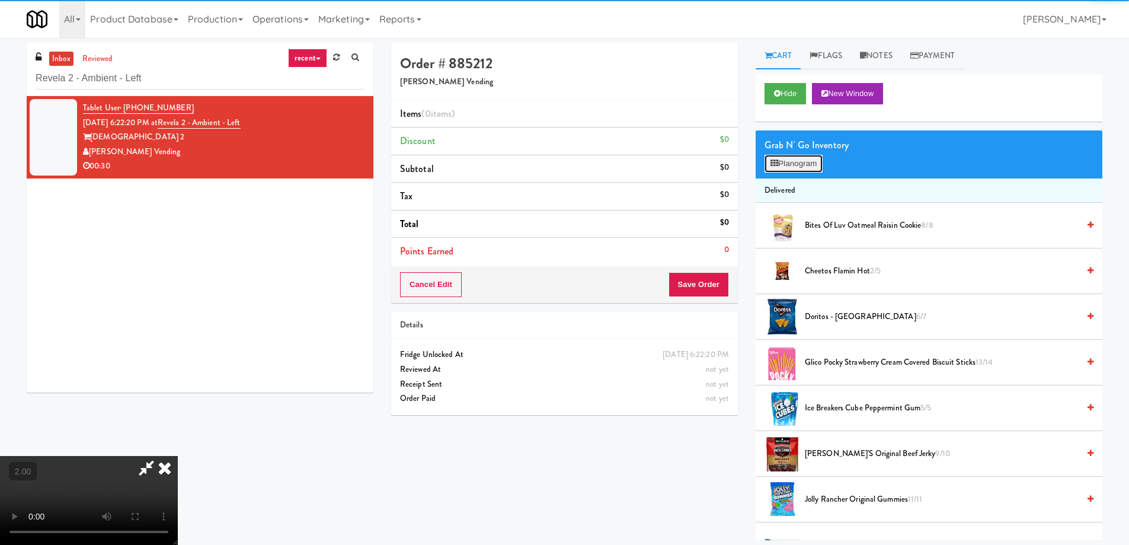
click at [803, 158] on button "Planogram" at bounding box center [793, 164] width 58 height 18
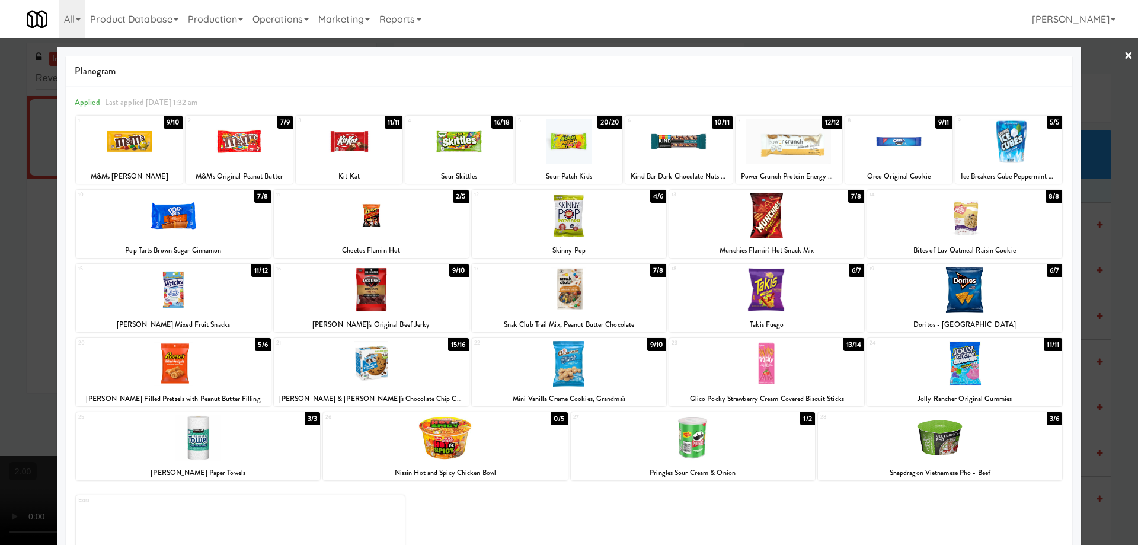
click at [965, 370] on div at bounding box center [964, 364] width 195 height 46
click at [570, 368] on div at bounding box center [569, 364] width 195 height 46
click at [0, 347] on div at bounding box center [569, 272] width 1138 height 545
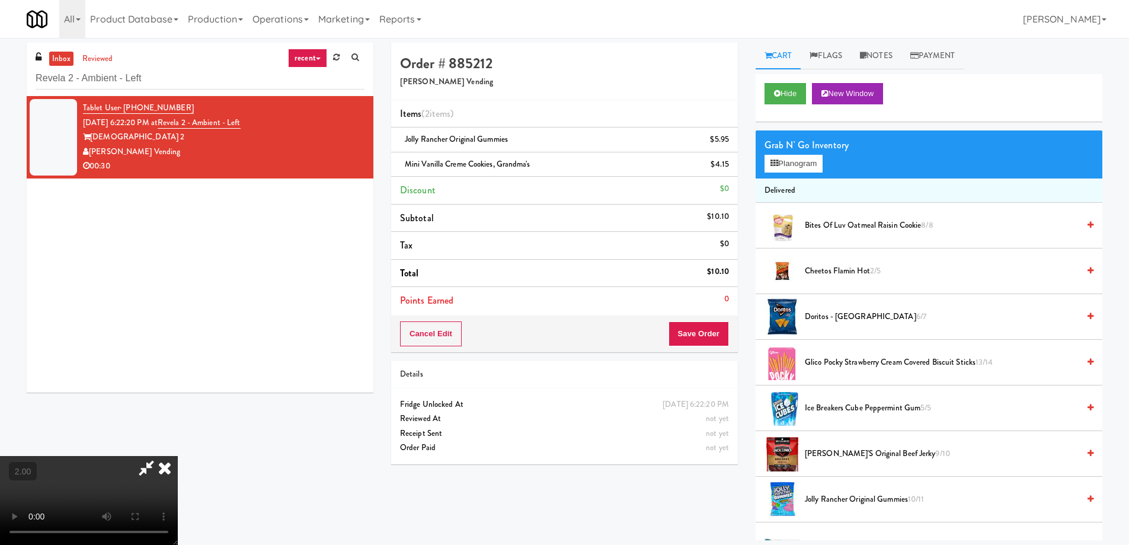
click at [178, 456] on video at bounding box center [89, 500] width 178 height 89
click at [440, 159] on span "Mini Vanilla Creme Cookies, Grandma's" at bounding box center [467, 163] width 125 height 11
click at [439, 159] on span "Mini Vanilla Creme Cookies, Grandma's" at bounding box center [467, 163] width 125 height 11
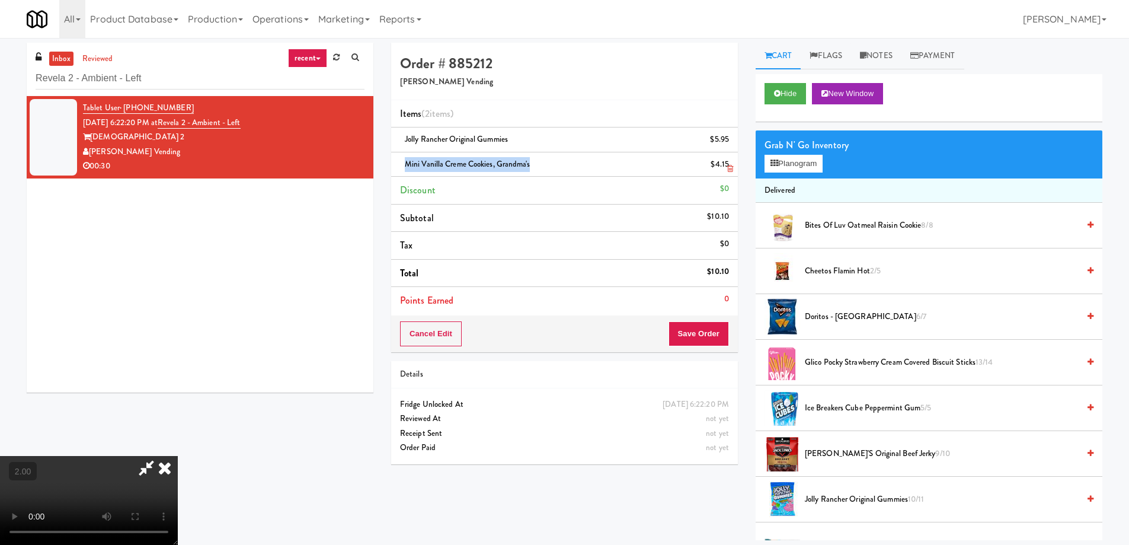
copy span "Mini Vanilla Creme Cookies, Grandma's"
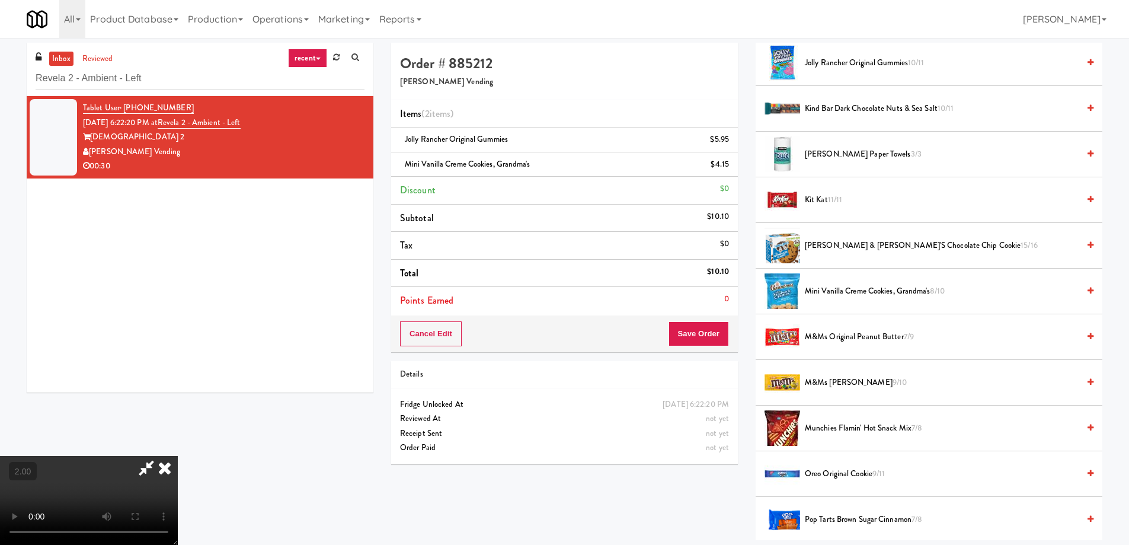
click at [178, 456] on video at bounding box center [89, 500] width 178 height 89
click at [701, 336] on button "Save Order" at bounding box center [698, 333] width 60 height 25
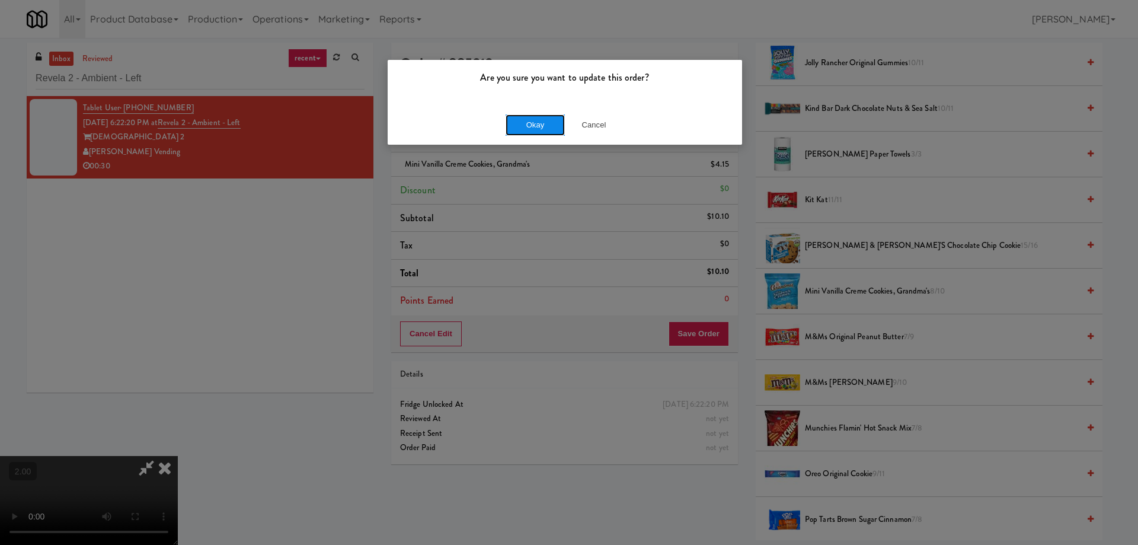
click at [524, 130] on button "Okay" at bounding box center [534, 124] width 59 height 21
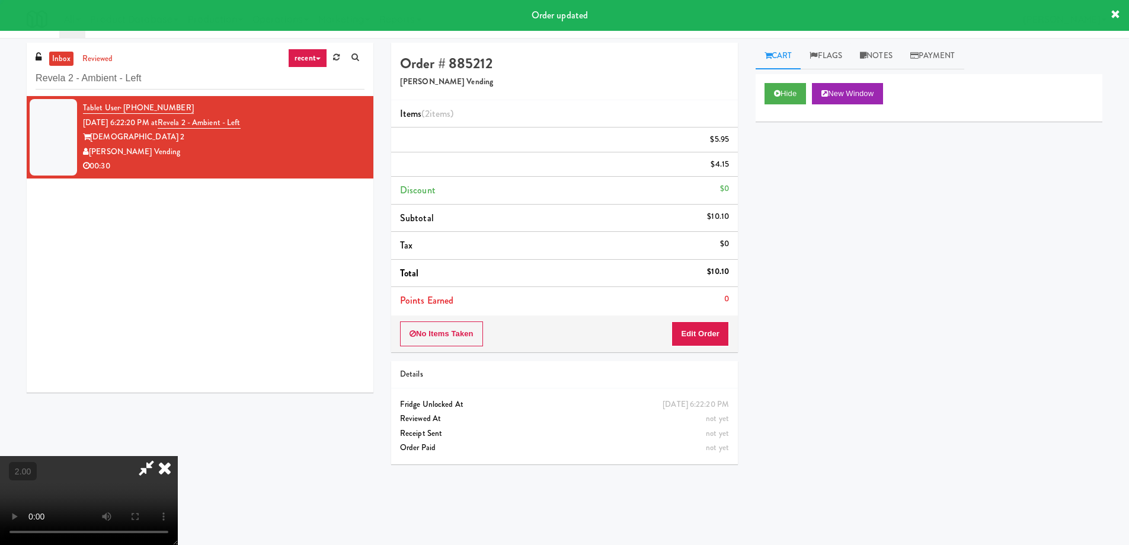
scroll to position [0, 0]
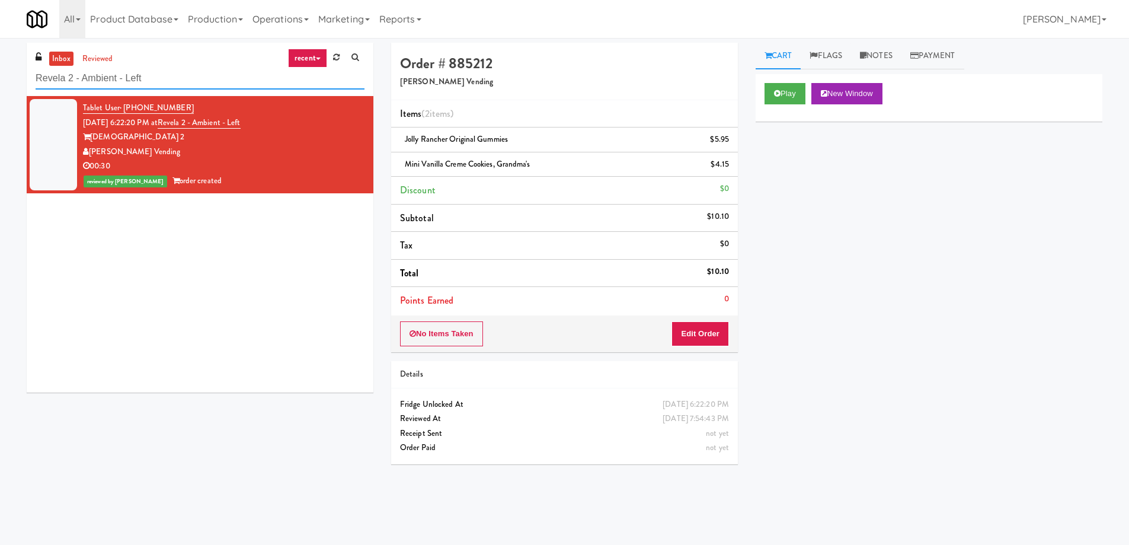
click at [91, 83] on input "Revela 2 - Ambient - Left" at bounding box center [200, 79] width 329 height 22
paste input "Phase I - Drink Cooler"
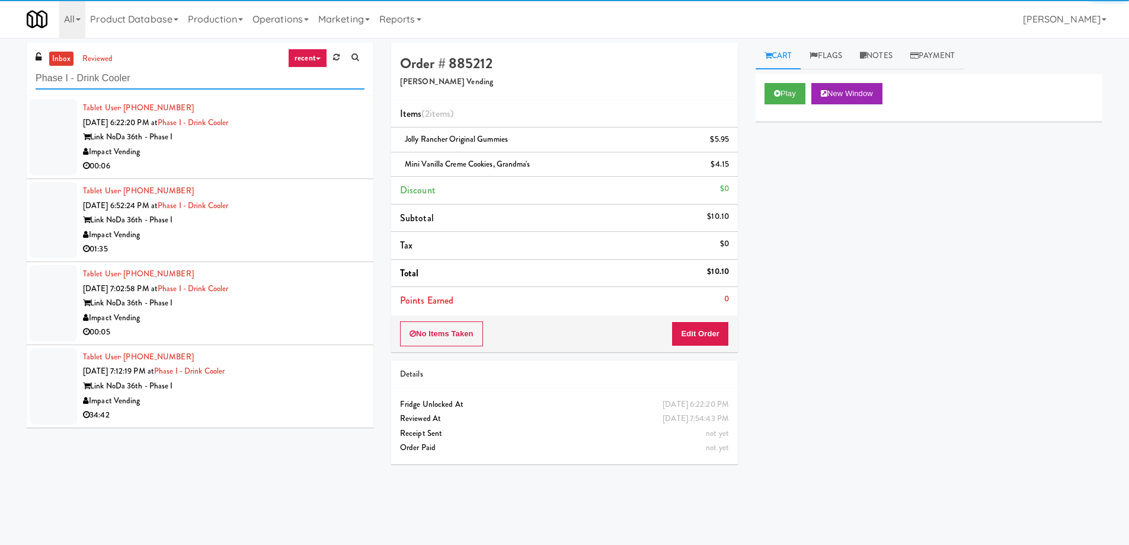
type input "Phase I - Drink Cooler"
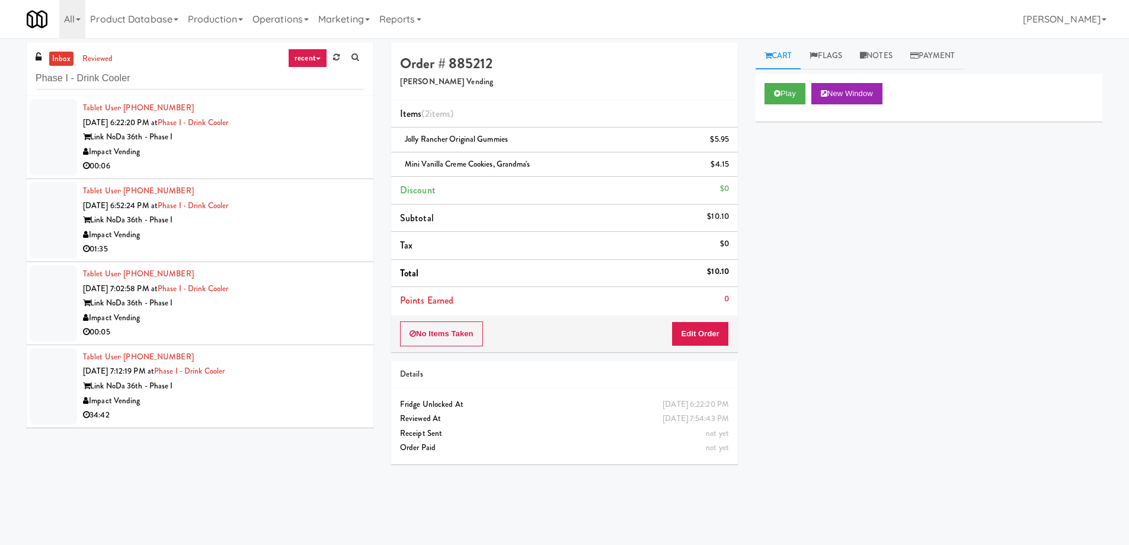
click at [261, 171] on div "00:06" at bounding box center [223, 166] width 281 height 15
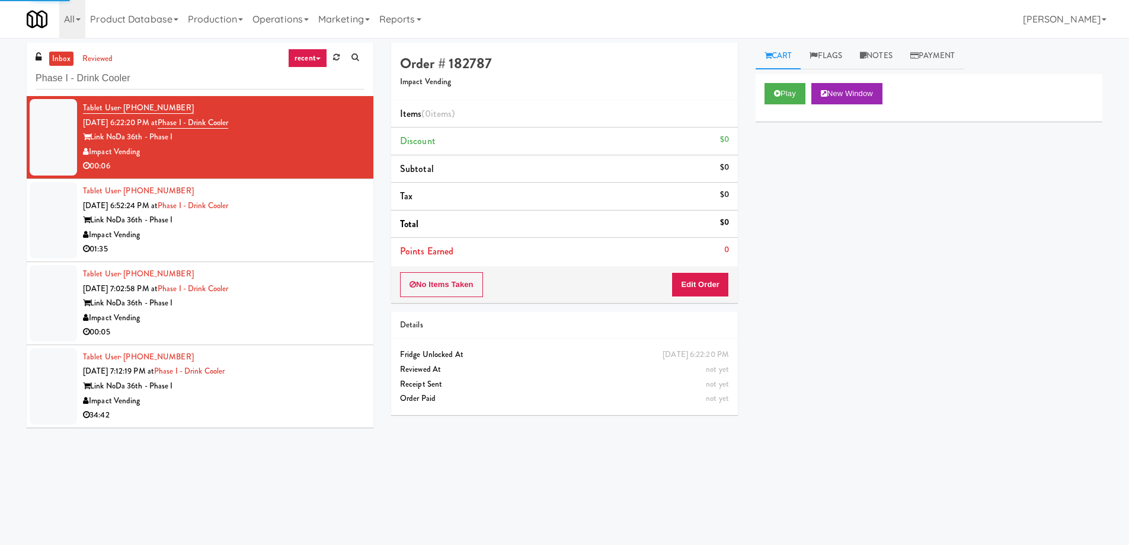
click at [794, 105] on div "Play New Window" at bounding box center [928, 97] width 347 height 47
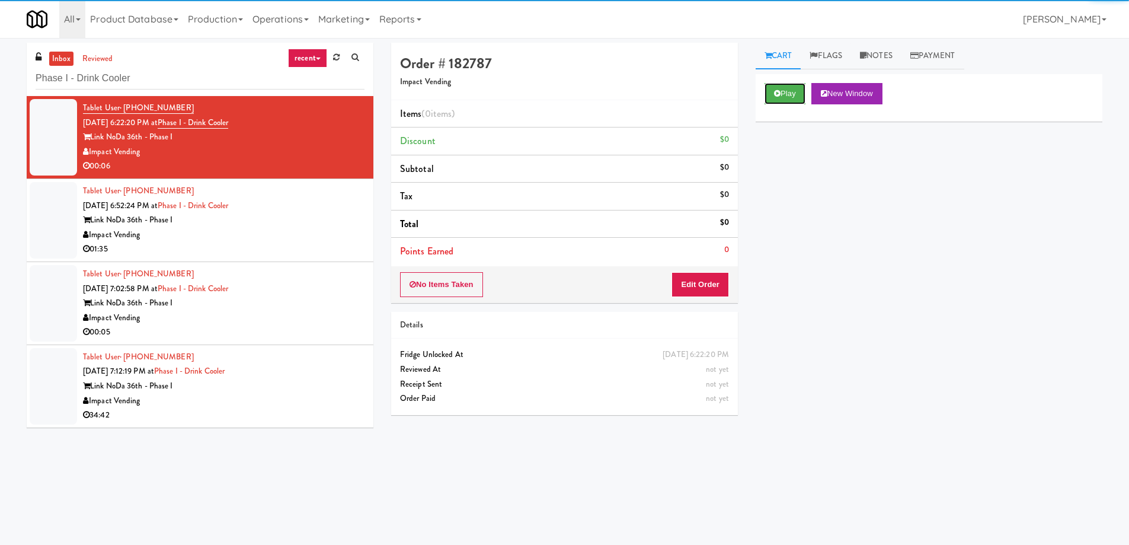
drag, startPoint x: 790, startPoint y: 99, endPoint x: 885, endPoint y: 81, distance: 96.5
click at [789, 99] on button "Play" at bounding box center [784, 93] width 41 height 21
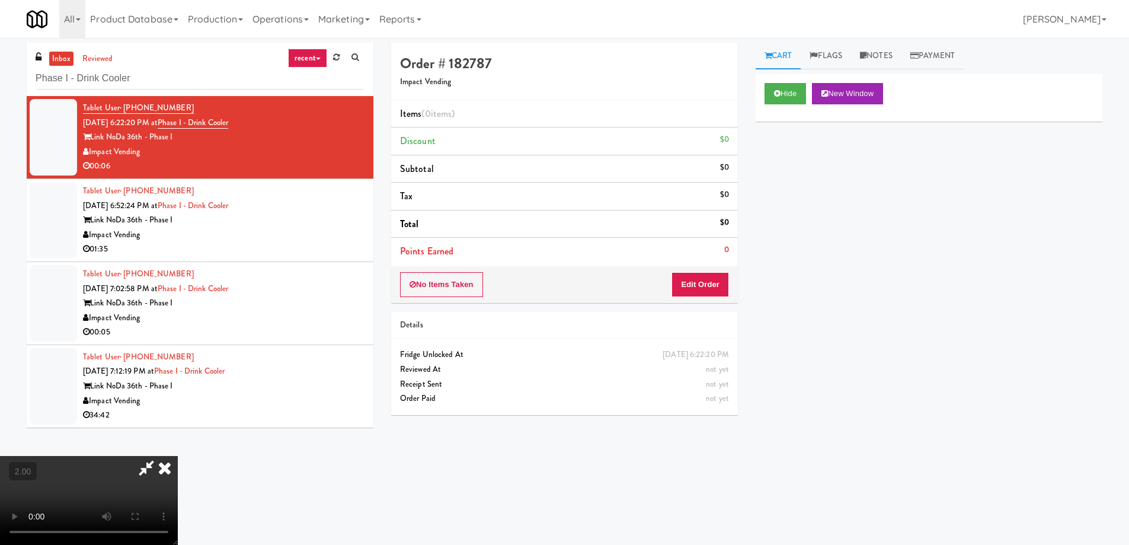
click at [178, 456] on video at bounding box center [89, 500] width 178 height 89
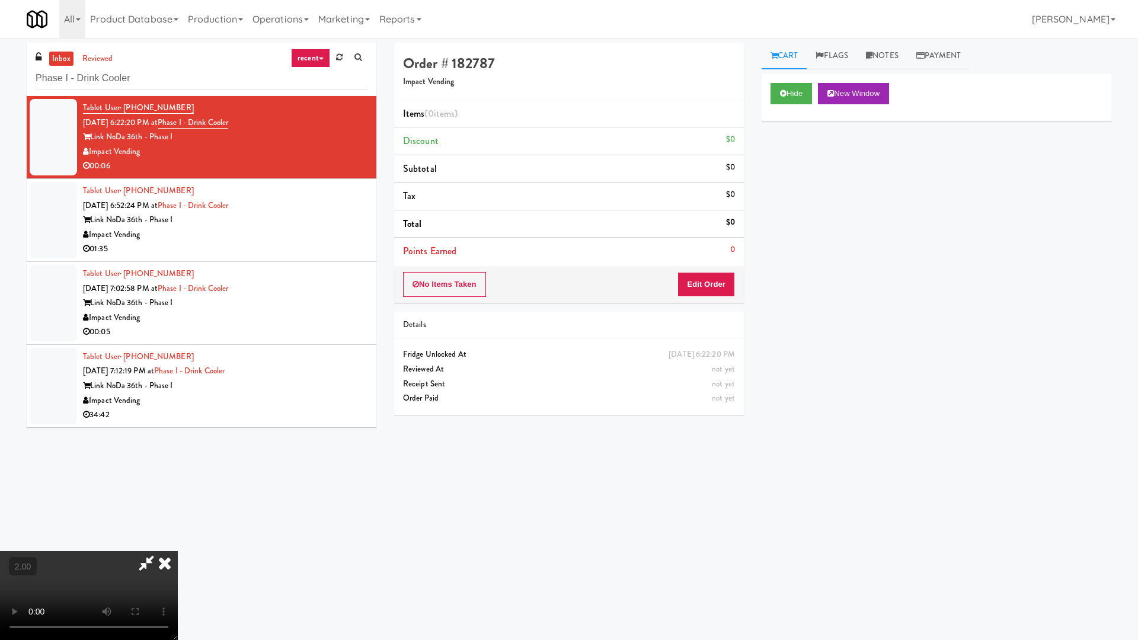
click at [178, 544] on video at bounding box center [89, 595] width 178 height 89
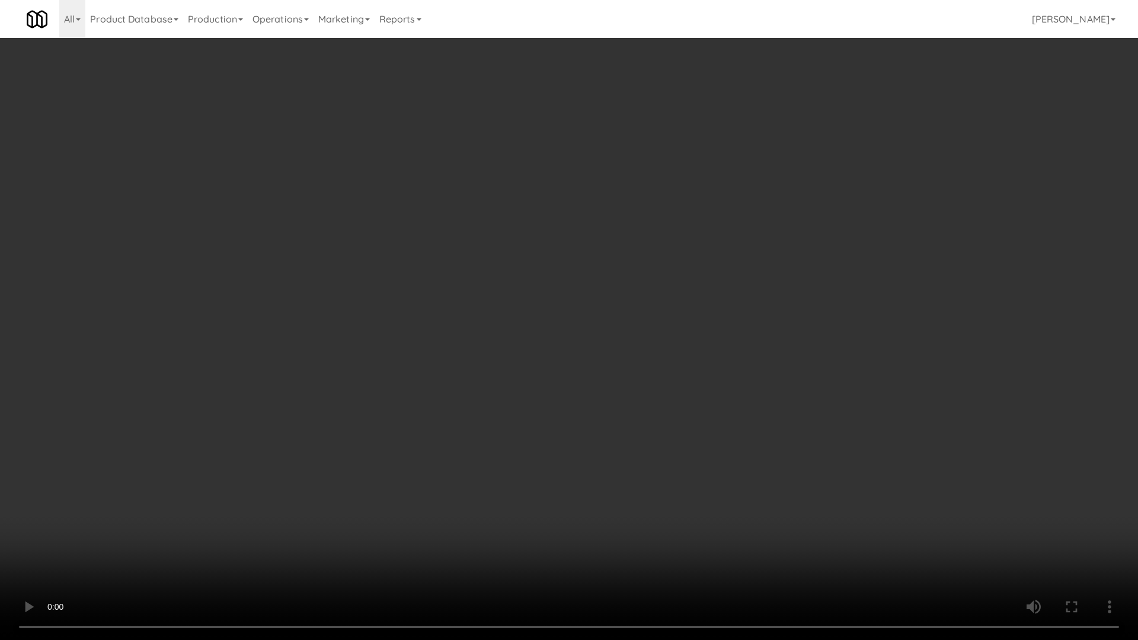
click at [987, 518] on video at bounding box center [569, 320] width 1138 height 640
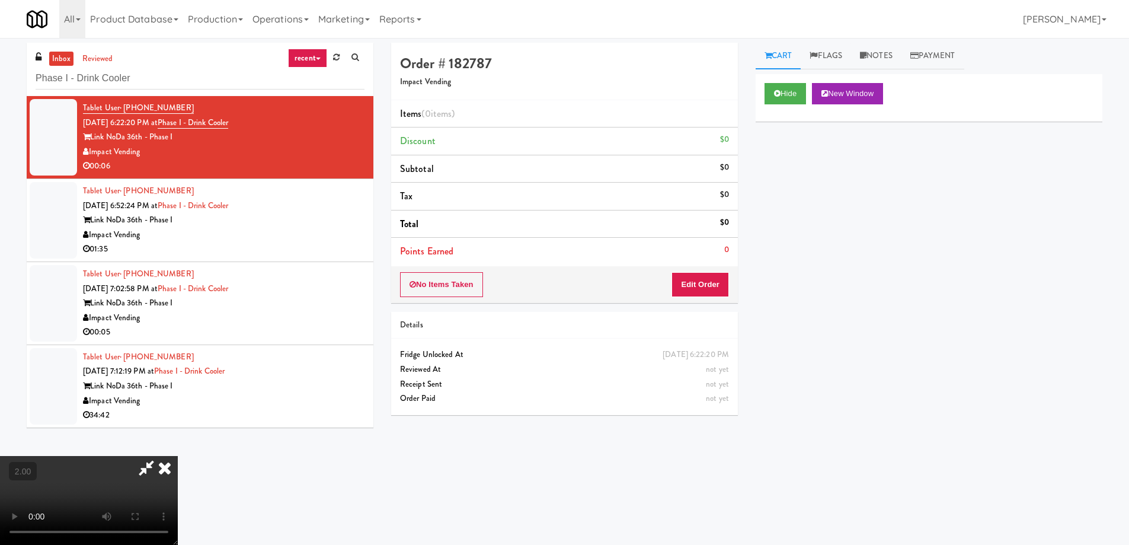
click at [178, 456] on icon at bounding box center [165, 468] width 26 height 24
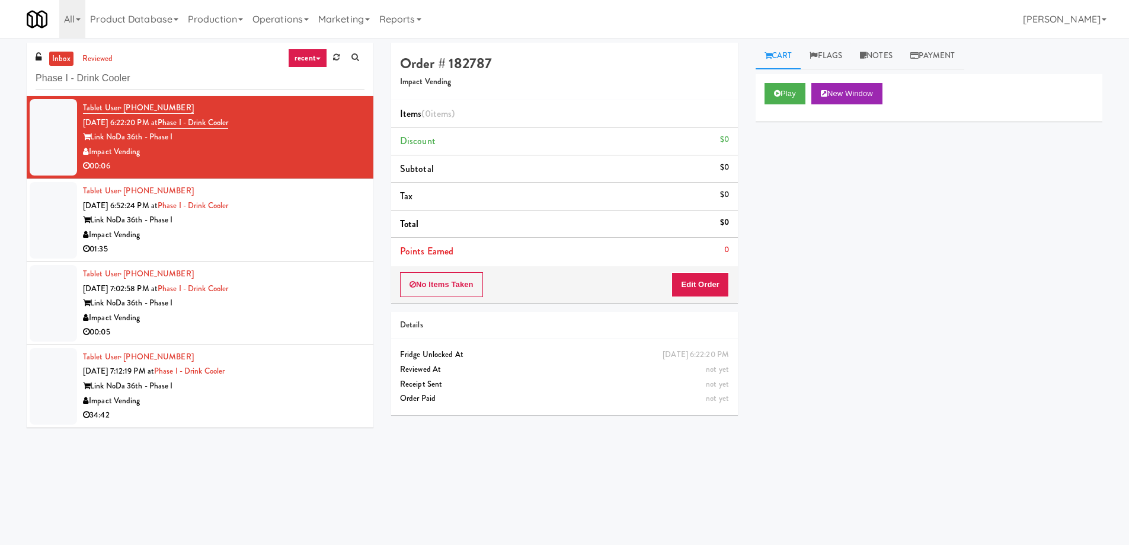
click at [254, 411] on div "34:42" at bounding box center [223, 415] width 281 height 15
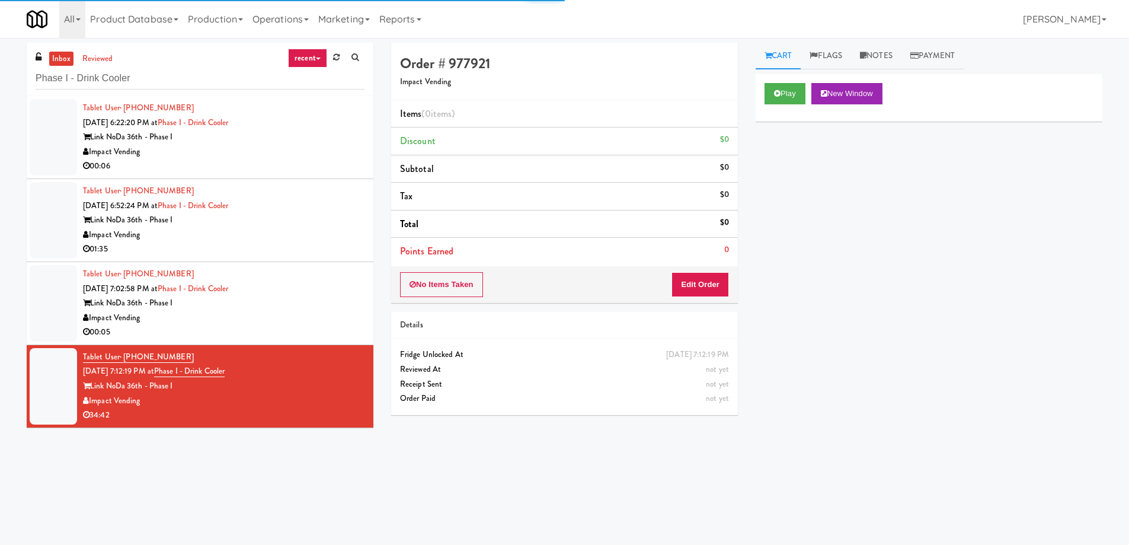
click at [796, 76] on div "Play New Window" at bounding box center [928, 97] width 347 height 47
click at [793, 88] on button "Play" at bounding box center [784, 93] width 41 height 21
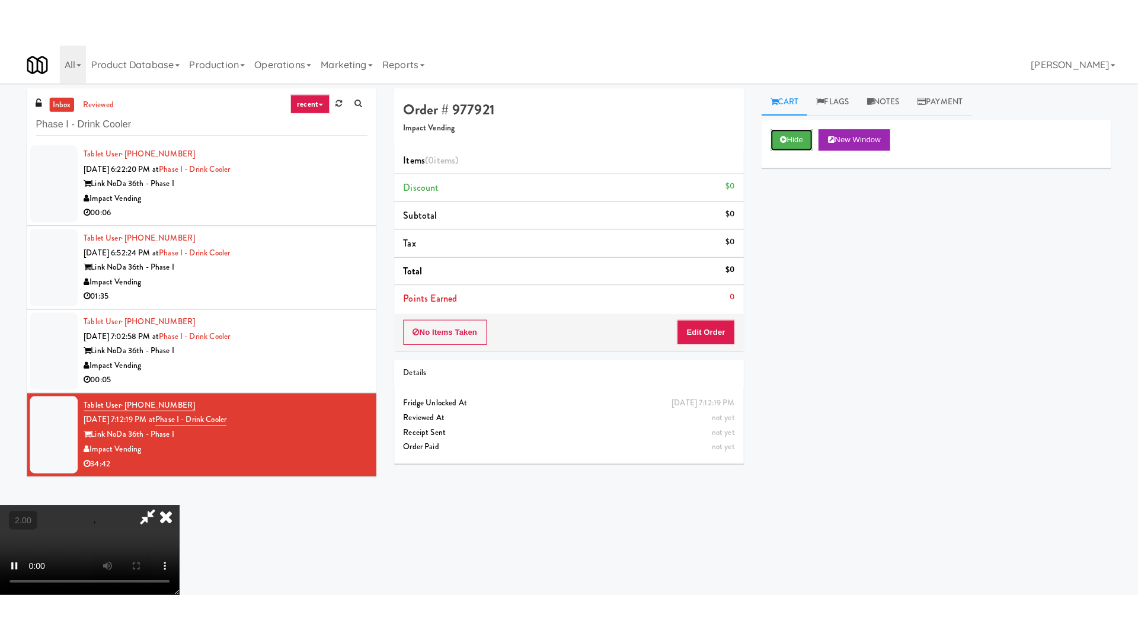
scroll to position [59, 0]
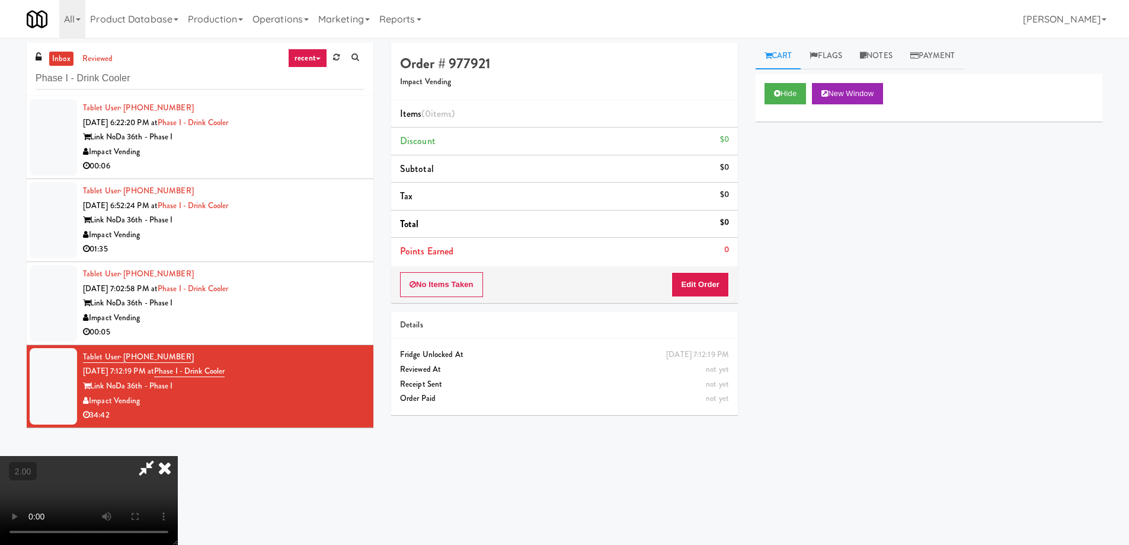
click at [178, 456] on video at bounding box center [89, 500] width 178 height 89
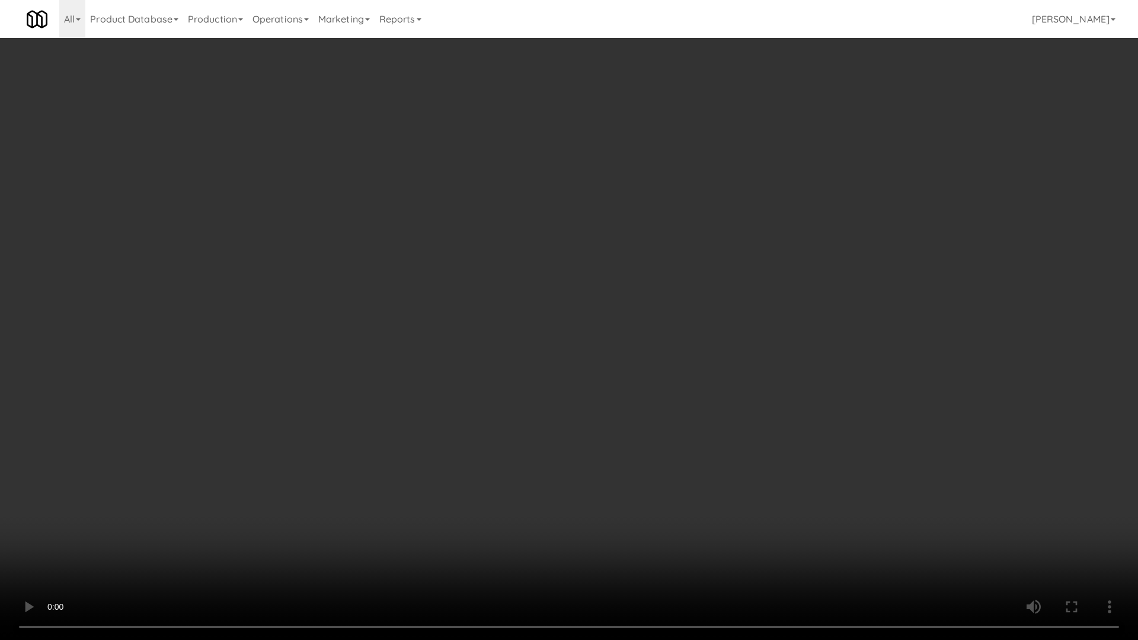
click at [579, 456] on video at bounding box center [569, 320] width 1138 height 640
click at [608, 460] on video at bounding box center [569, 320] width 1138 height 640
click at [610, 460] on video at bounding box center [569, 320] width 1138 height 640
click at [588, 453] on video at bounding box center [569, 320] width 1138 height 640
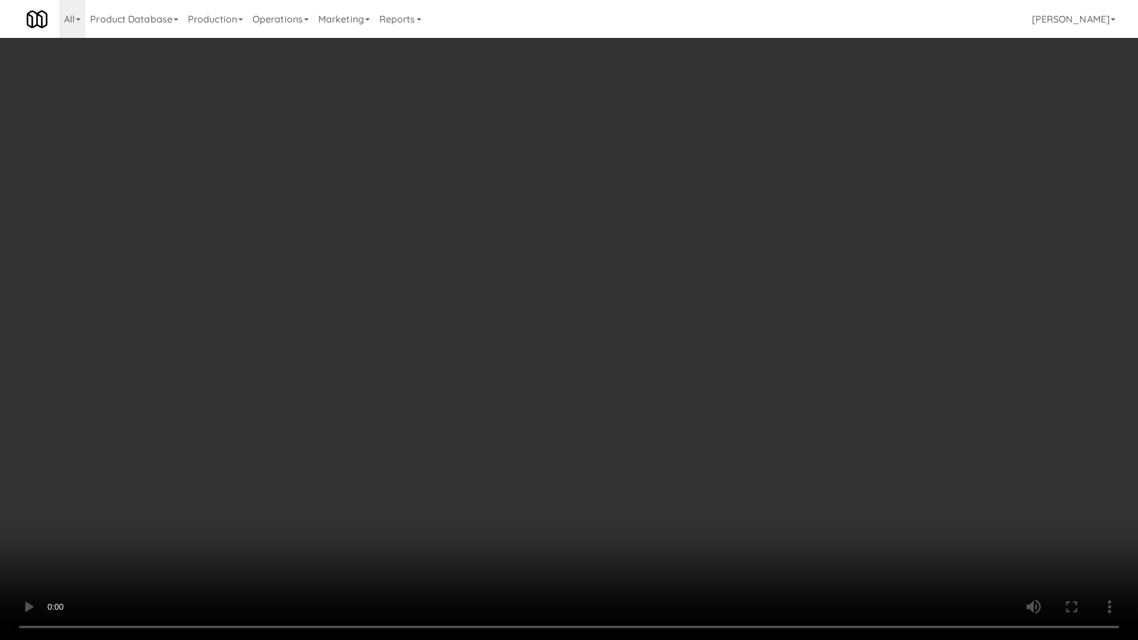
click at [588, 453] on video at bounding box center [569, 320] width 1138 height 640
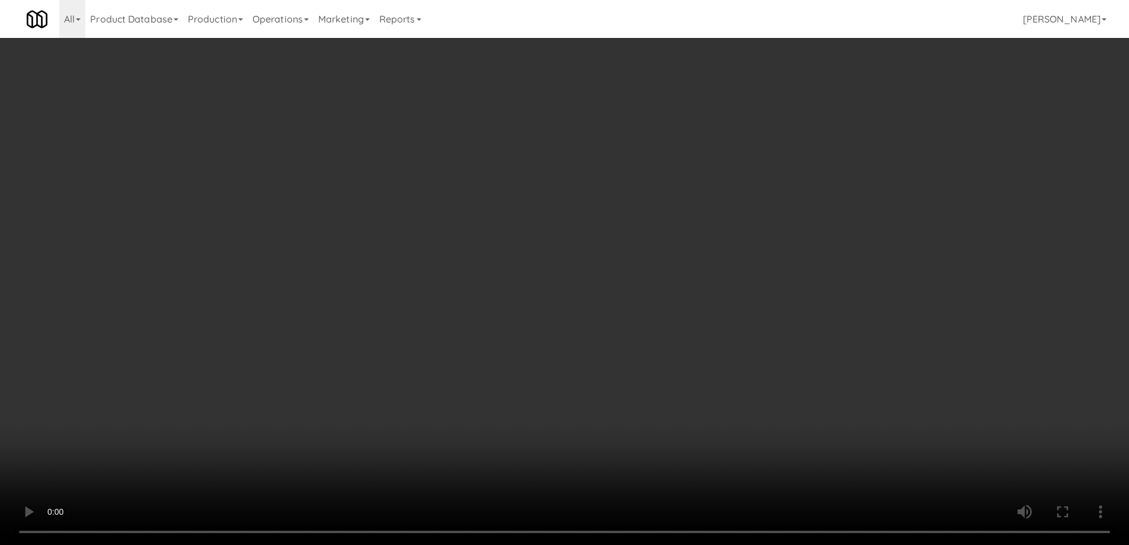
scroll to position [0, 0]
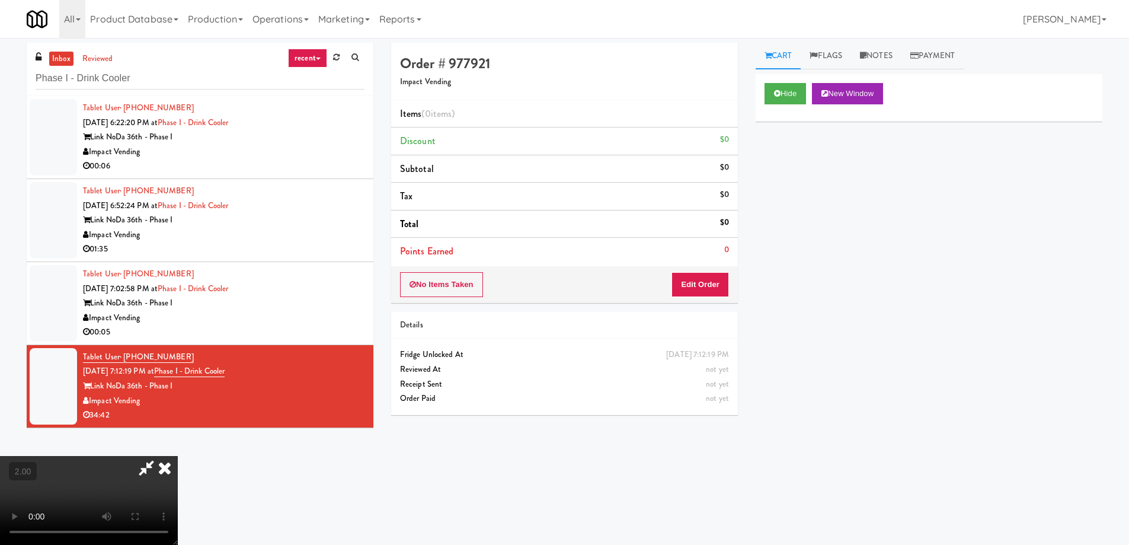
click at [178, 456] on icon at bounding box center [165, 468] width 26 height 24
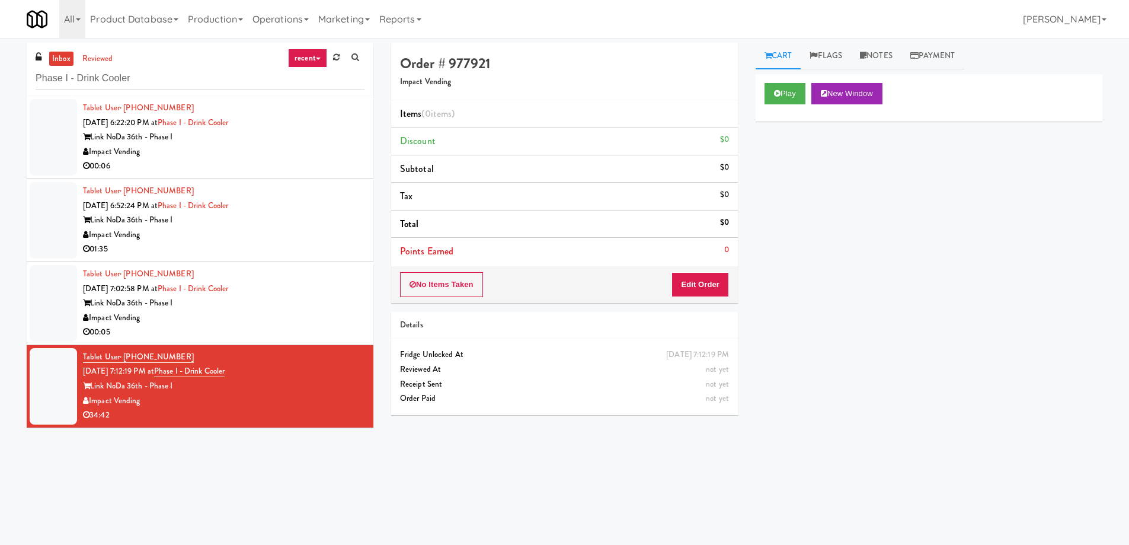
click at [324, 140] on div "Link NoDa 36th - Phase I" at bounding box center [223, 137] width 281 height 15
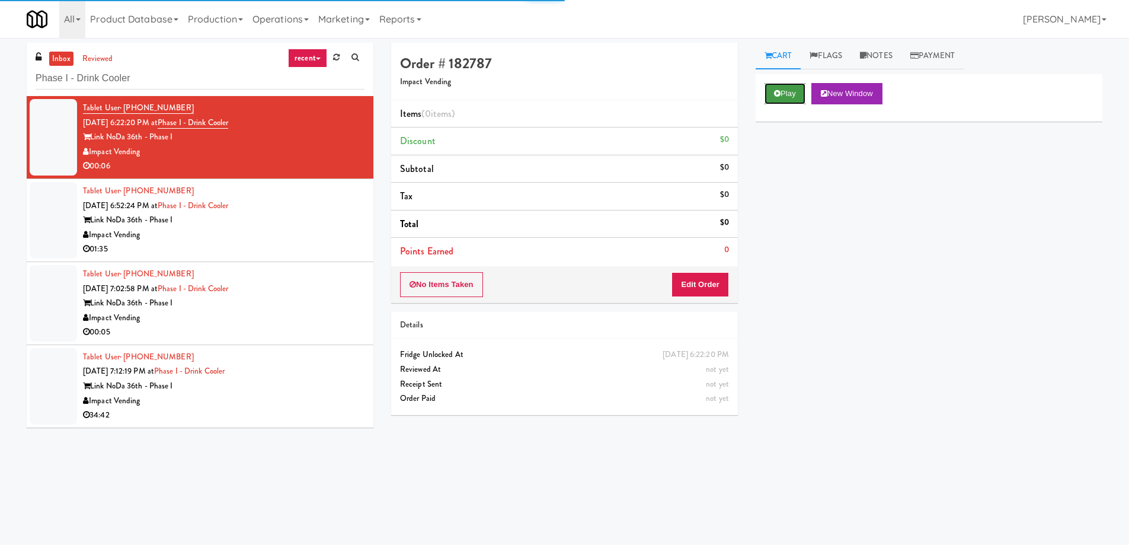
click at [784, 91] on button "Play" at bounding box center [784, 93] width 41 height 21
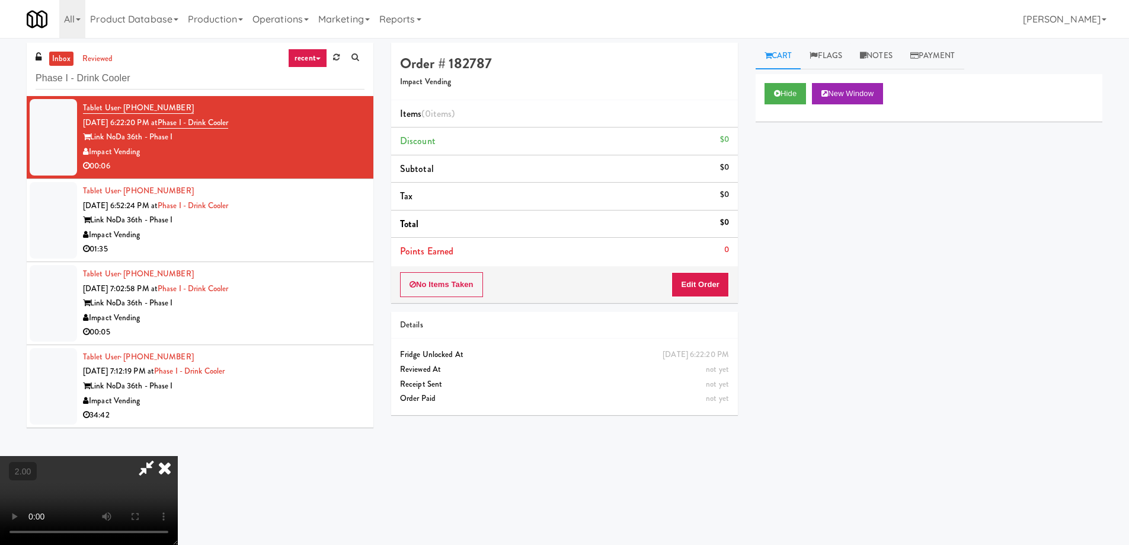
click at [178, 456] on video at bounding box center [89, 500] width 178 height 89
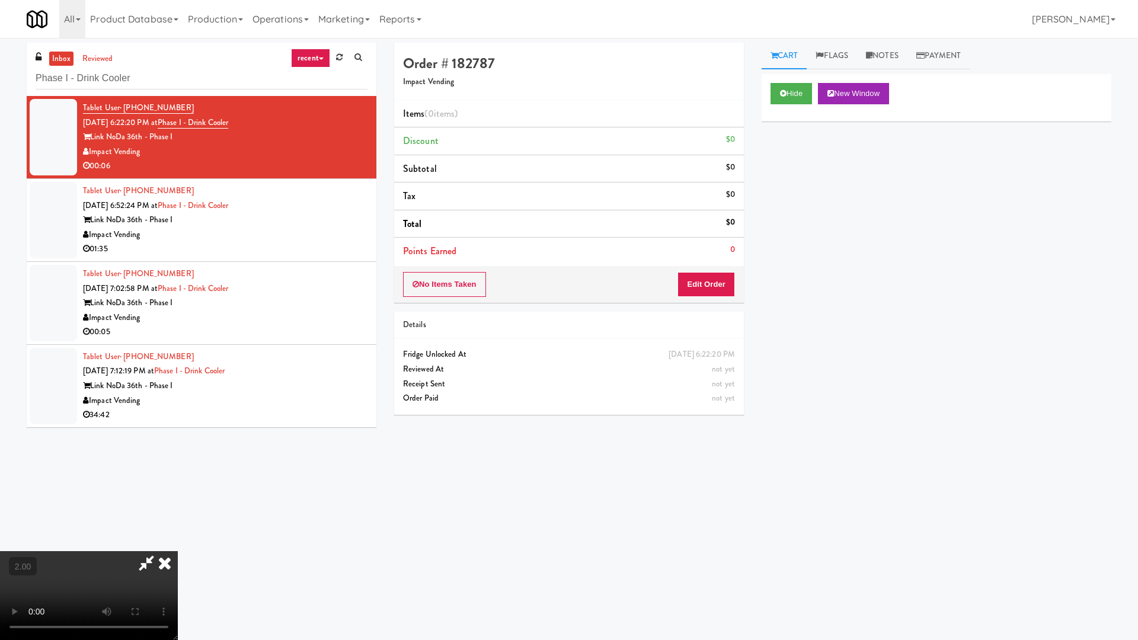
click at [178, 544] on video at bounding box center [89, 595] width 178 height 89
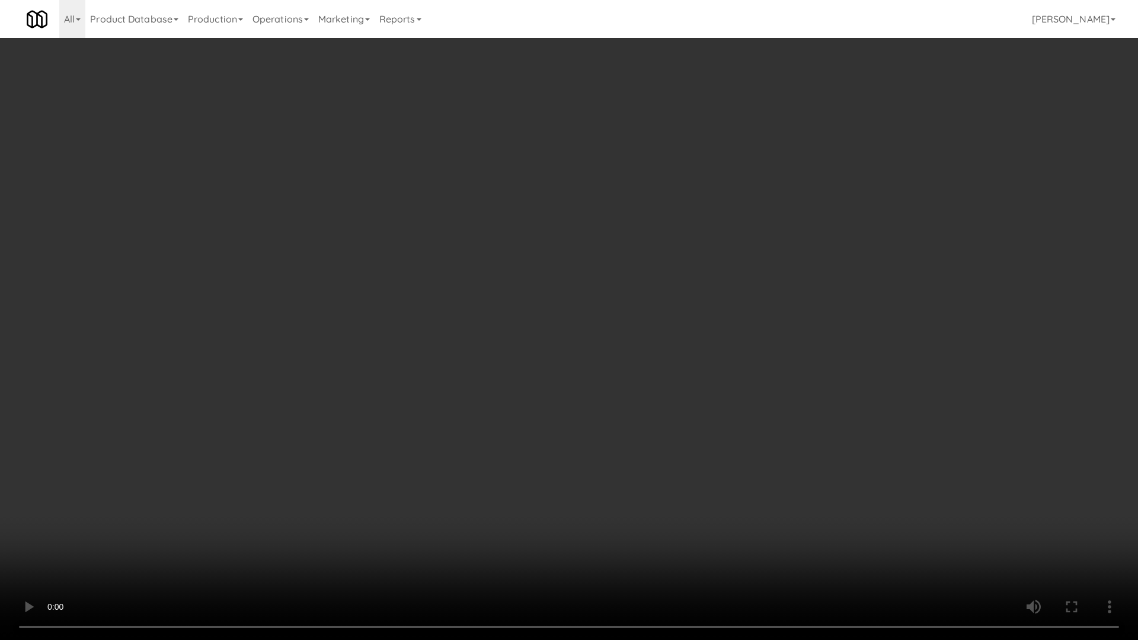
click at [693, 476] on video at bounding box center [569, 320] width 1138 height 640
click at [693, 461] on video at bounding box center [569, 320] width 1138 height 640
click at [824, 435] on video at bounding box center [569, 320] width 1138 height 640
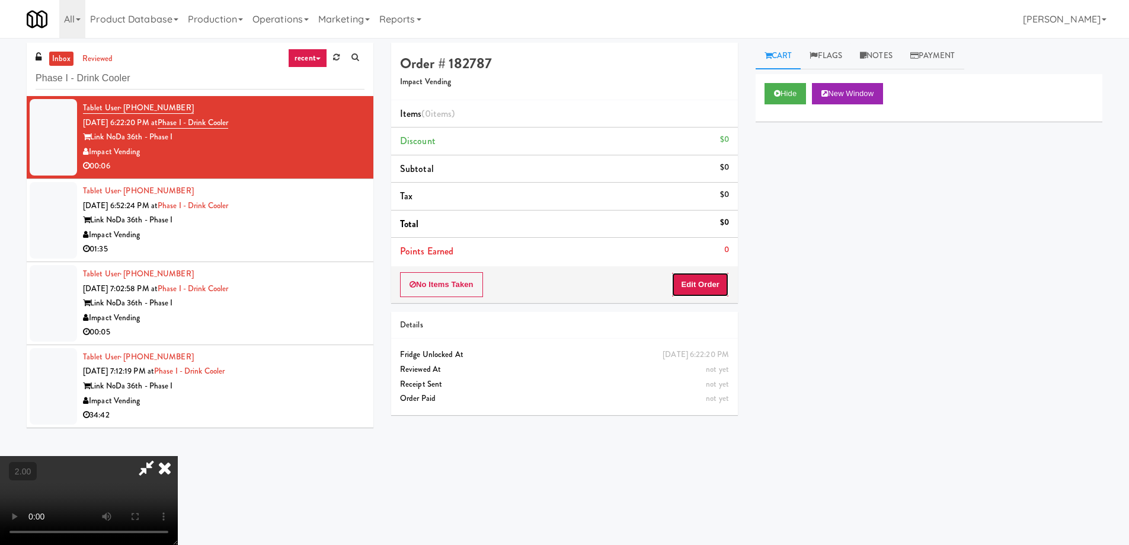
click at [710, 288] on button "Edit Order" at bounding box center [699, 284] width 57 height 25
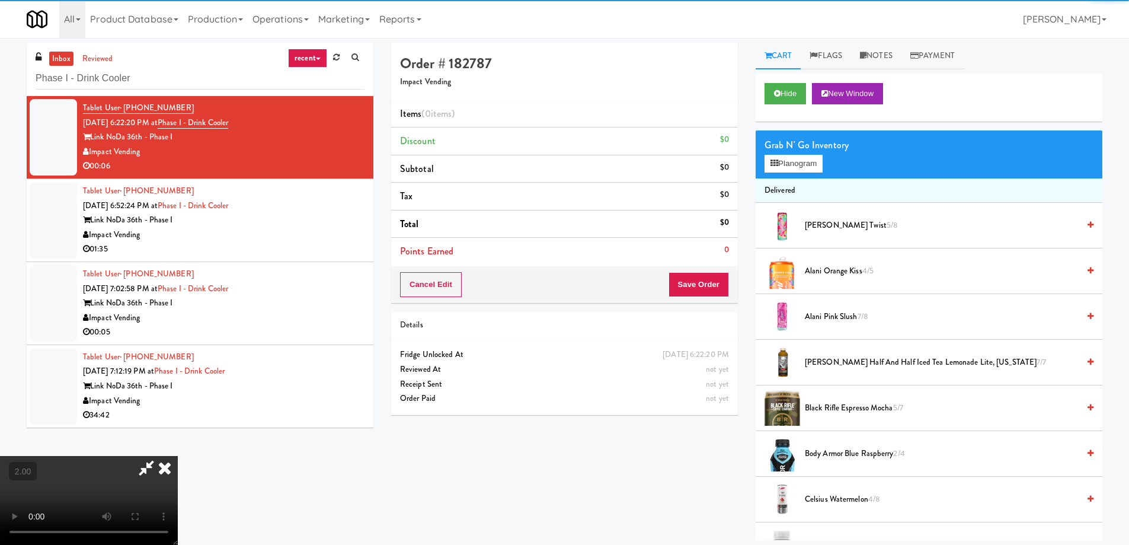
click at [806, 231] on span "[PERSON_NAME] Twist 5/8" at bounding box center [942, 225] width 274 height 15
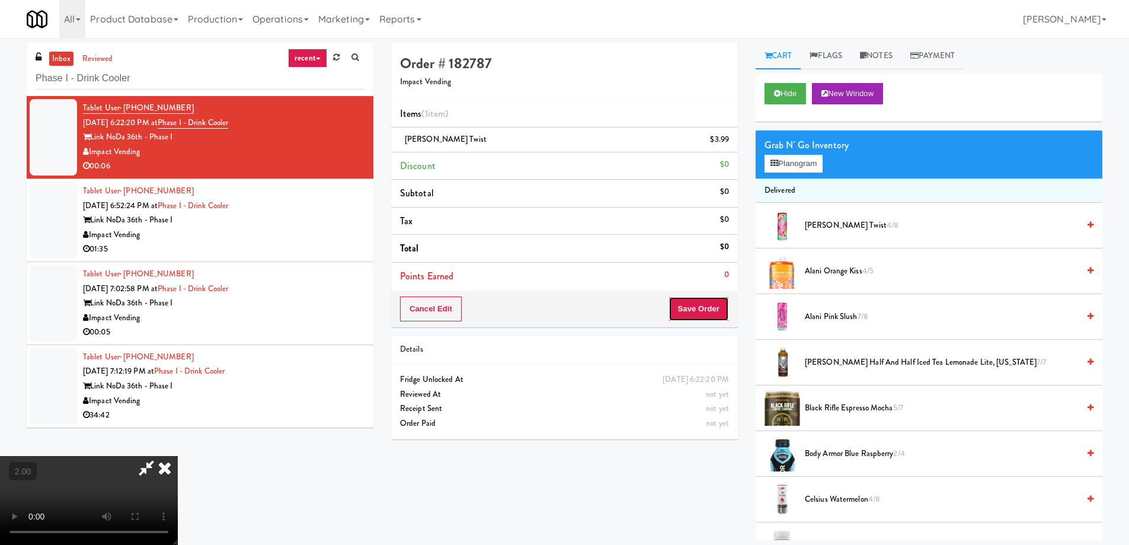
click at [716, 308] on button "Save Order" at bounding box center [698, 308] width 60 height 25
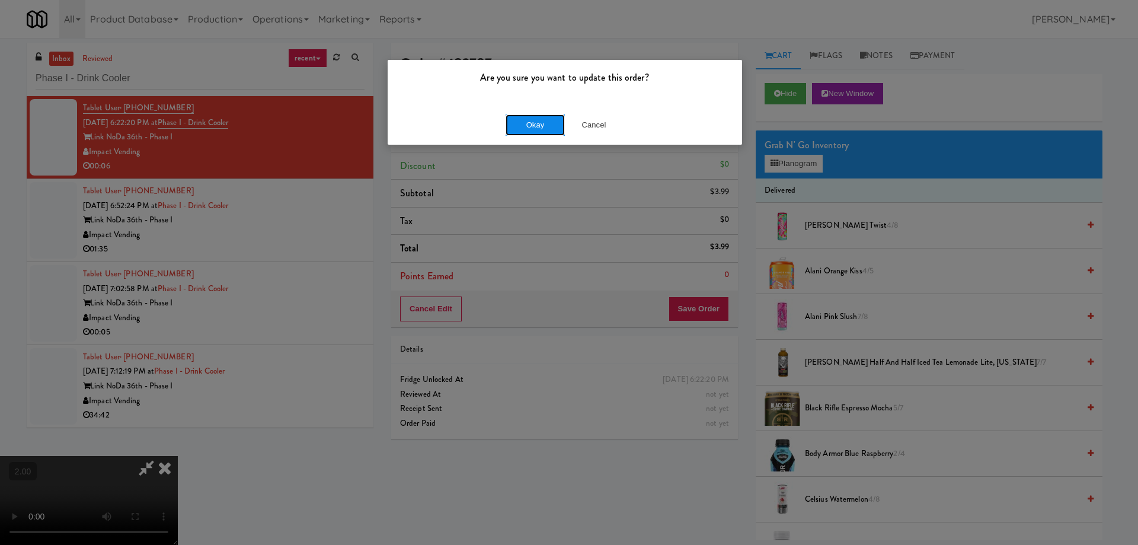
click at [531, 123] on button "Okay" at bounding box center [534, 124] width 59 height 21
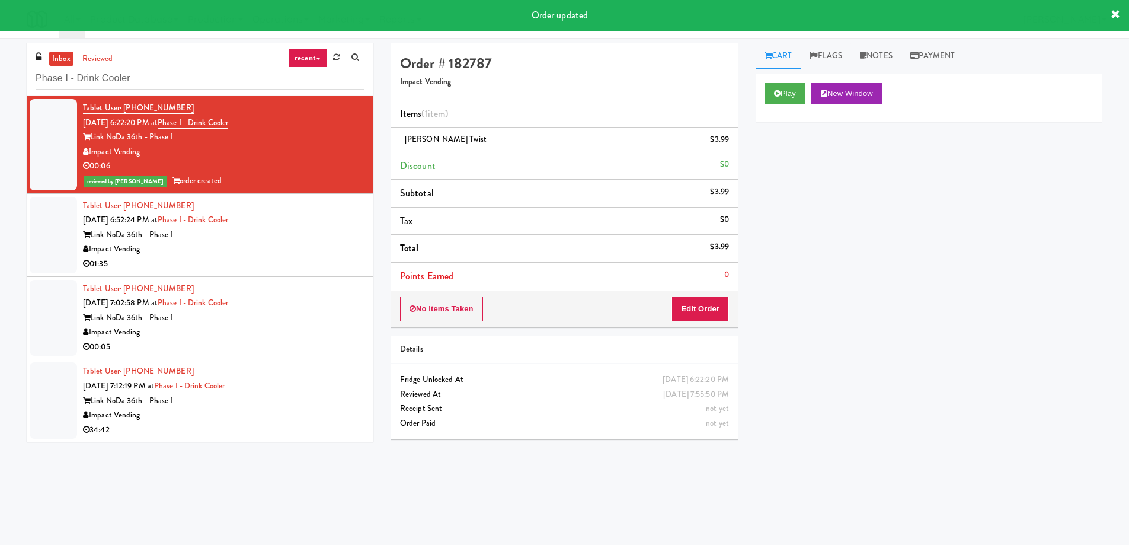
click at [257, 233] on div "Link NoDa 36th - Phase I" at bounding box center [223, 235] width 281 height 15
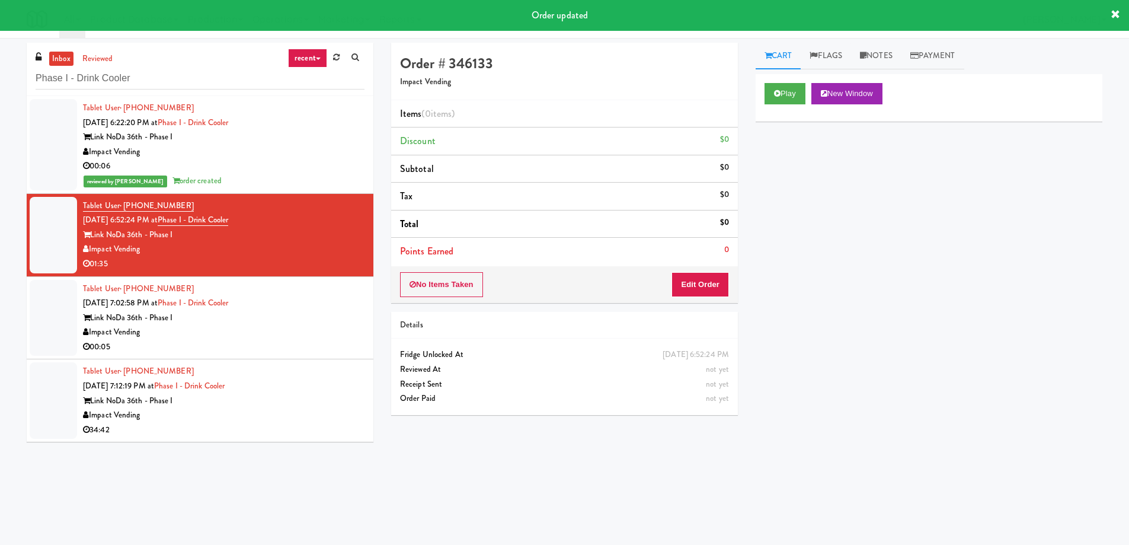
click at [280, 142] on div "Link NoDa 36th - Phase I" at bounding box center [223, 137] width 281 height 15
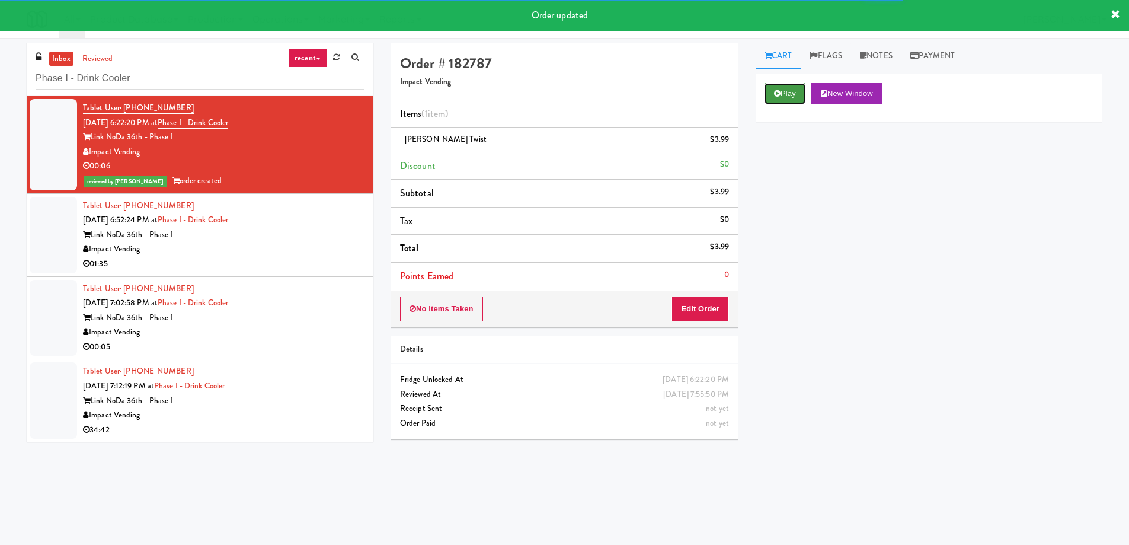
click at [773, 95] on button "Play" at bounding box center [784, 93] width 41 height 21
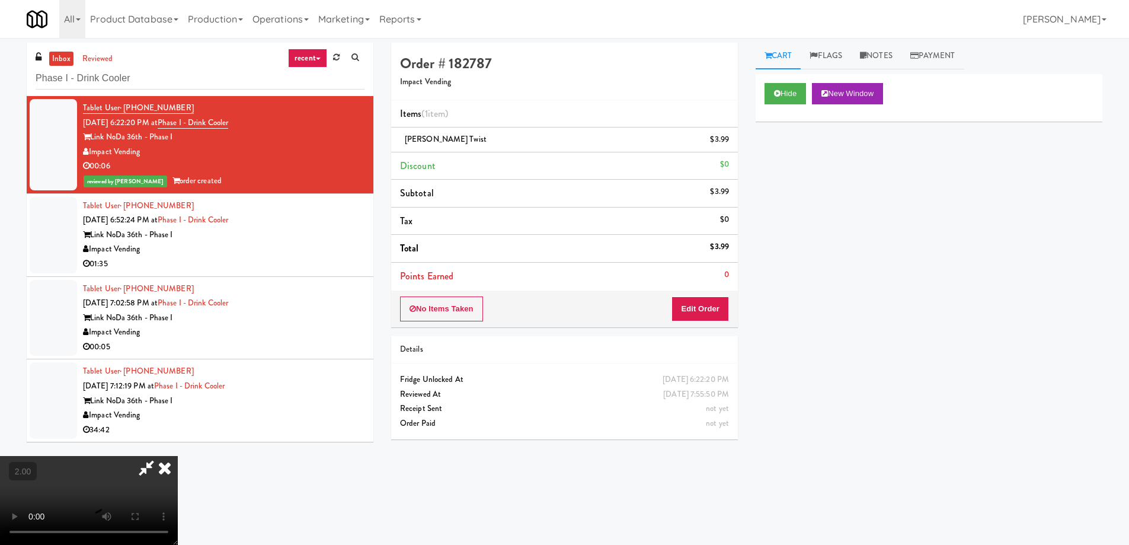
click at [178, 456] on video at bounding box center [89, 500] width 178 height 89
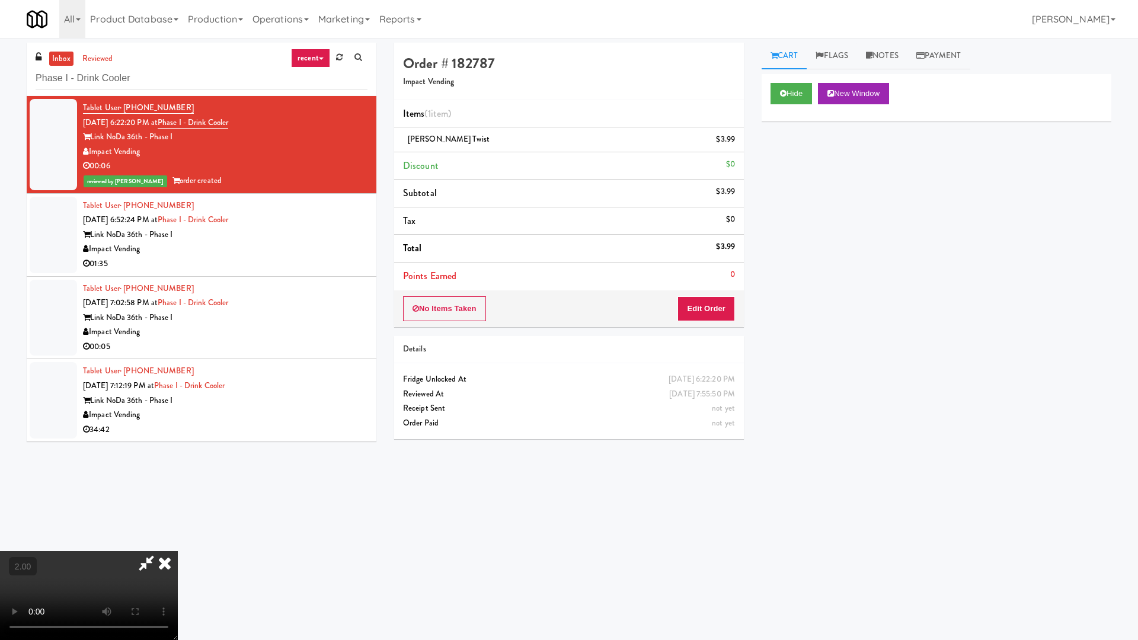
click at [178, 544] on video at bounding box center [89, 595] width 178 height 89
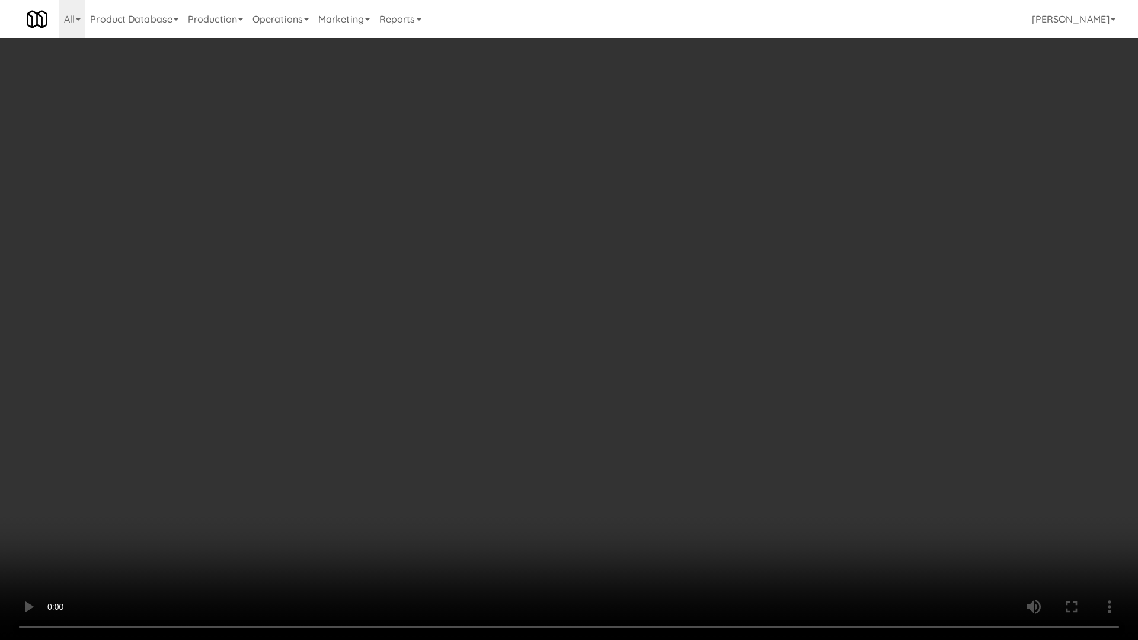
click at [366, 426] on video at bounding box center [569, 320] width 1138 height 640
click at [493, 431] on video at bounding box center [569, 320] width 1138 height 640
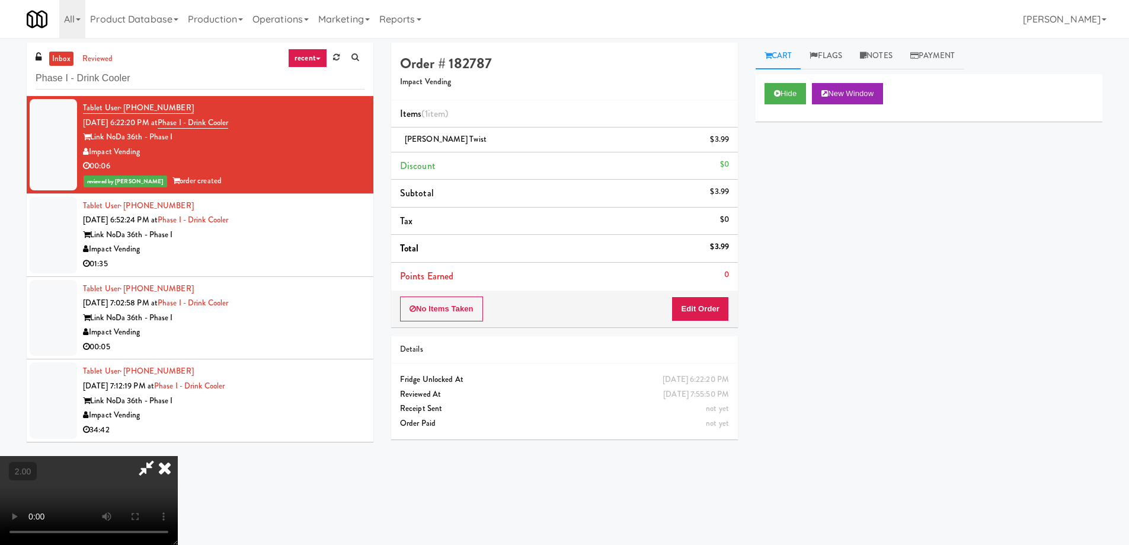
click at [160, 456] on icon at bounding box center [146, 468] width 27 height 24
click at [178, 456] on icon at bounding box center [165, 468] width 26 height 24
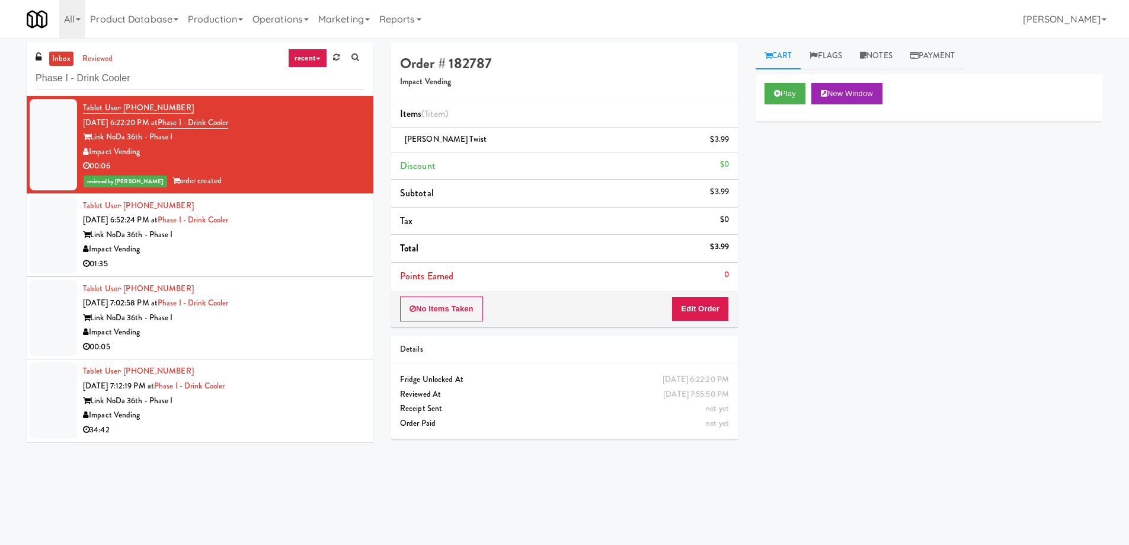
click at [264, 251] on div "Impact Vending" at bounding box center [223, 249] width 281 height 15
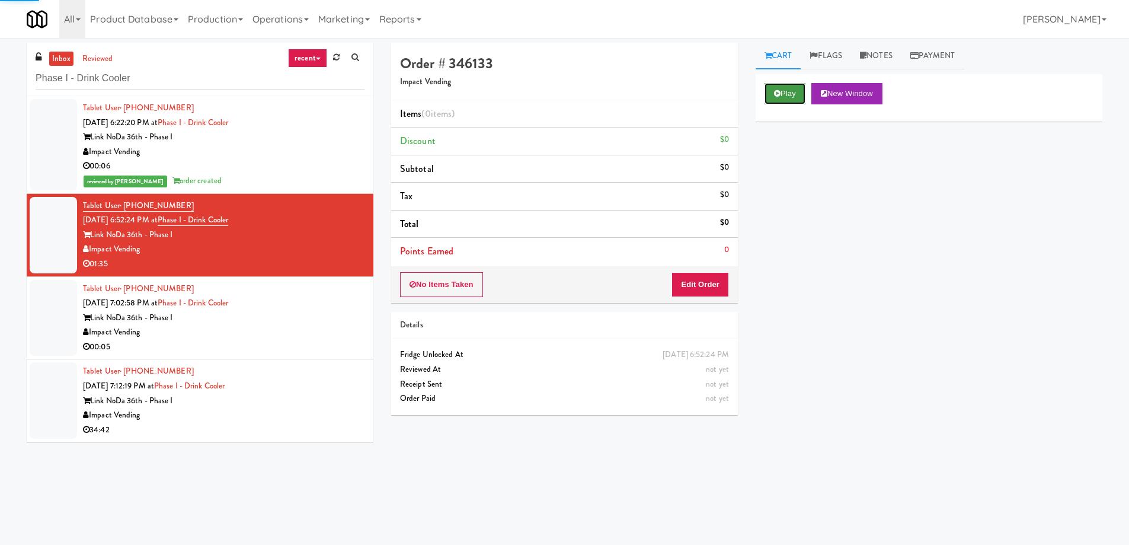
click at [784, 95] on button "Play" at bounding box center [784, 93] width 41 height 21
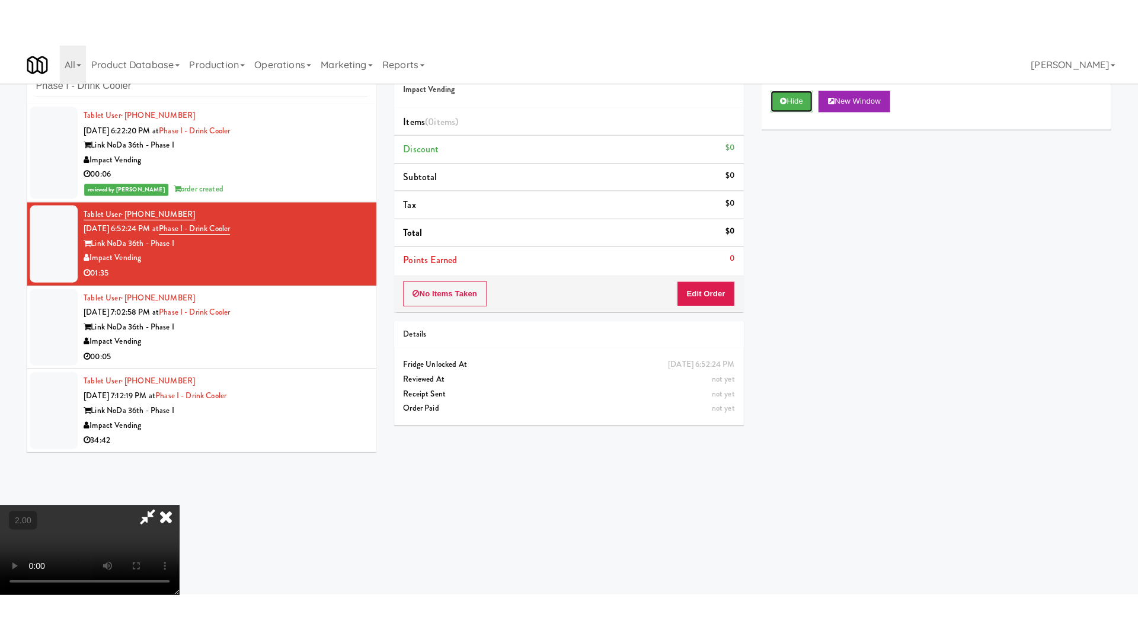
scroll to position [59, 0]
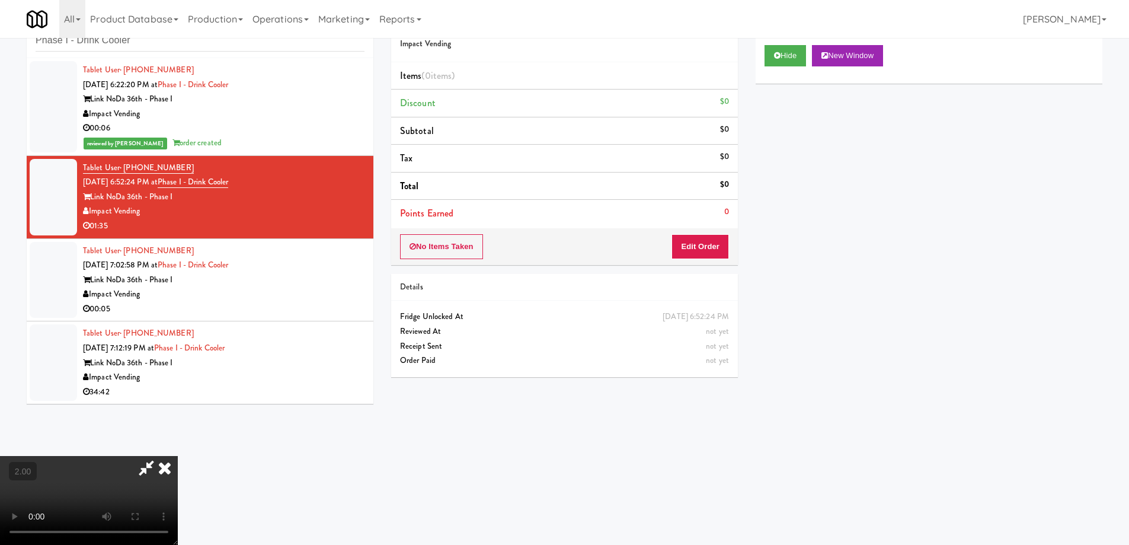
click at [178, 456] on video at bounding box center [89, 500] width 178 height 89
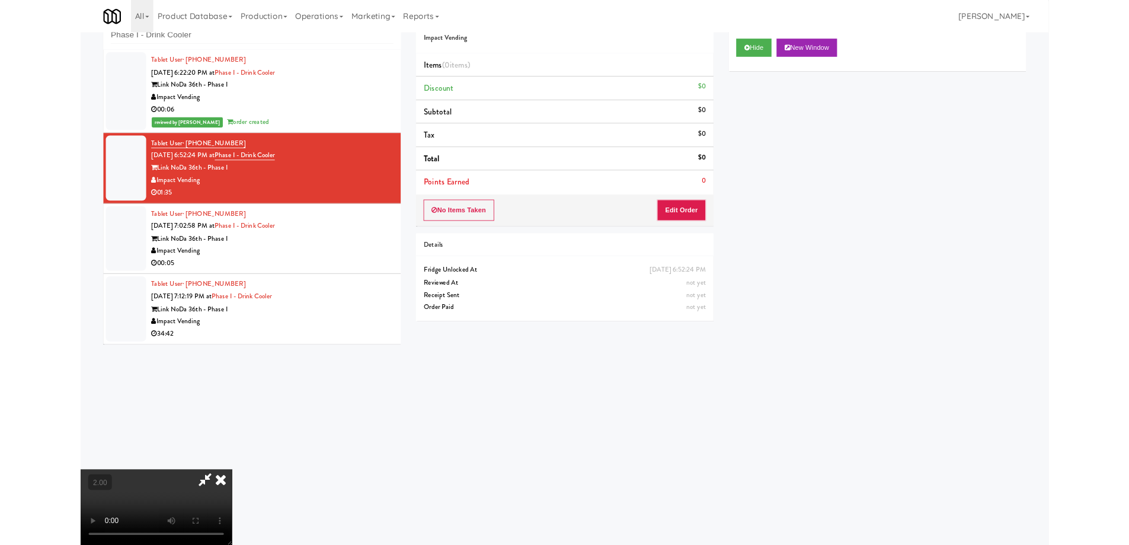
scroll to position [24, 0]
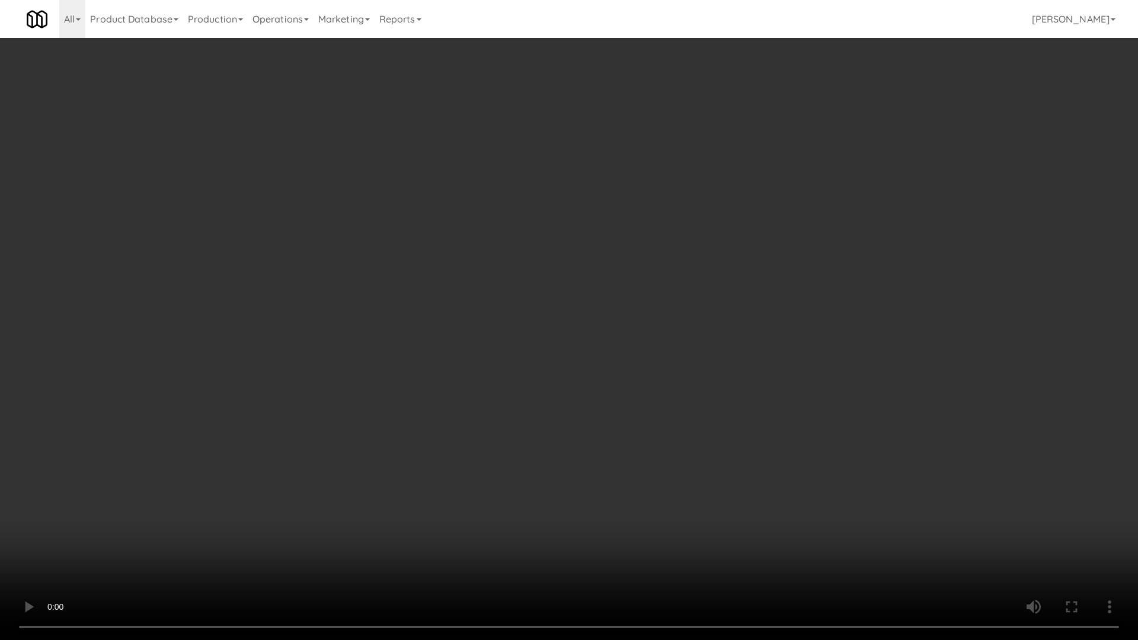
click at [640, 478] on video at bounding box center [569, 320] width 1138 height 640
click at [659, 483] on video at bounding box center [569, 320] width 1138 height 640
click at [670, 430] on video at bounding box center [569, 320] width 1138 height 640
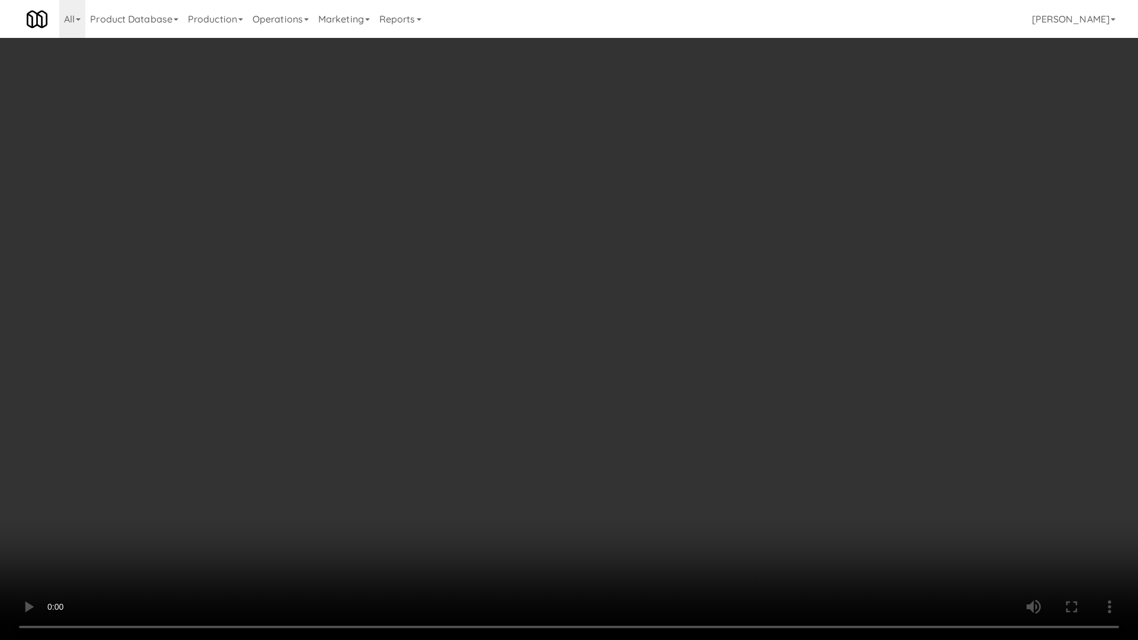
click at [670, 430] on video at bounding box center [569, 320] width 1138 height 640
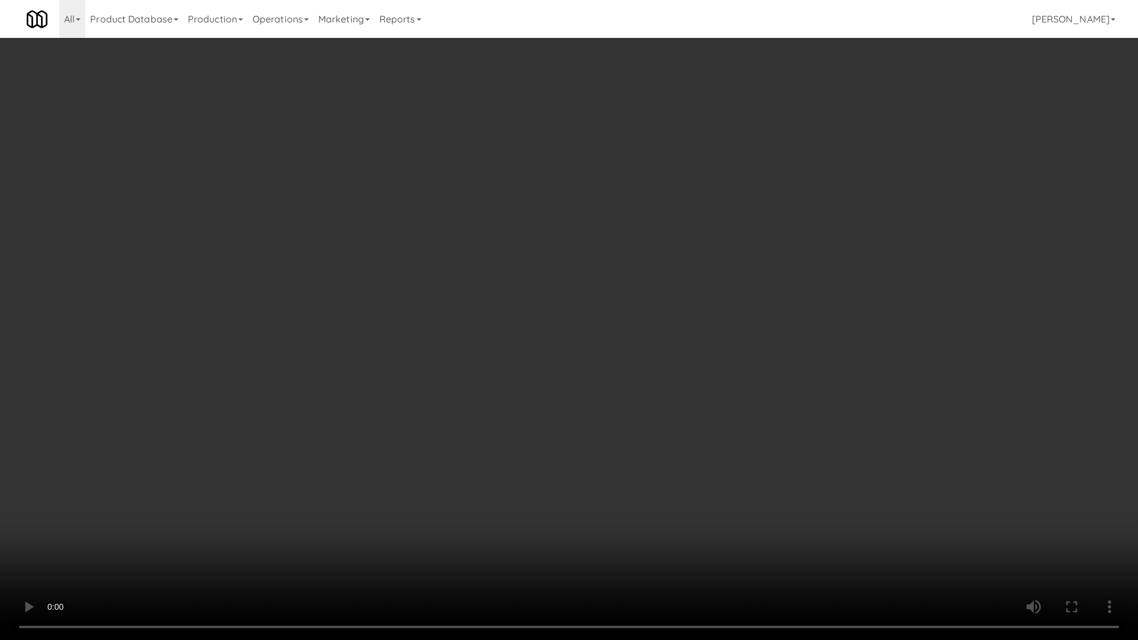
click at [670, 432] on video at bounding box center [569, 320] width 1138 height 640
click at [670, 433] on video at bounding box center [569, 320] width 1138 height 640
click at [832, 444] on video at bounding box center [569, 320] width 1138 height 640
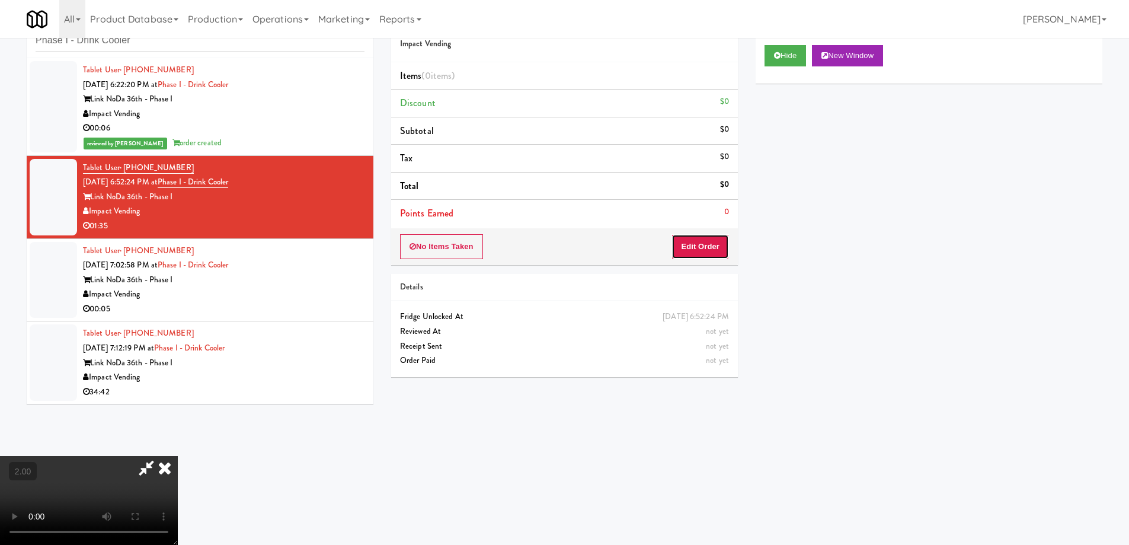
click at [720, 243] on button "Edit Order" at bounding box center [699, 246] width 57 height 25
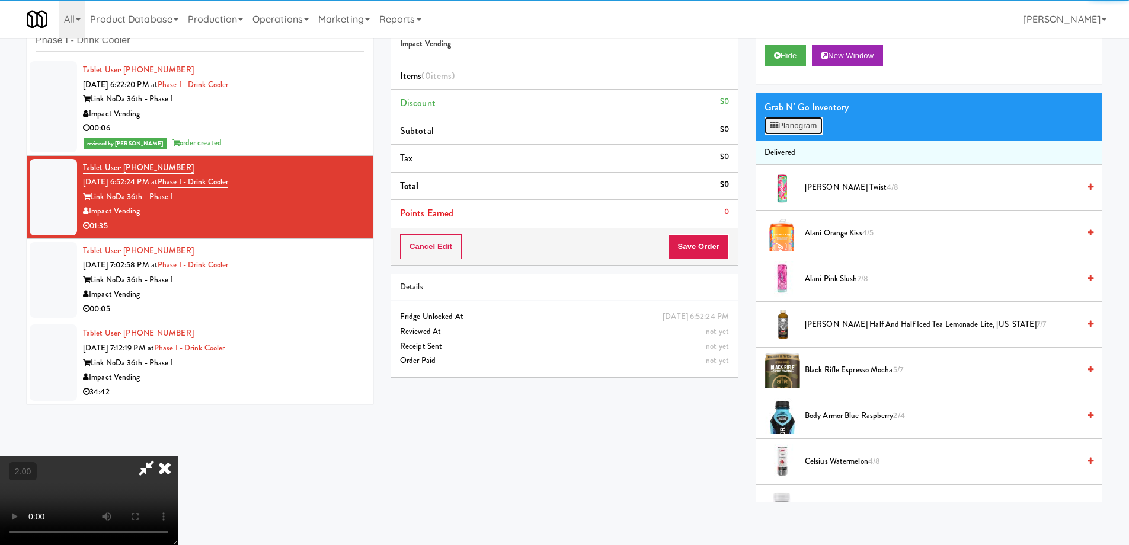
click at [803, 123] on button "Planogram" at bounding box center [793, 126] width 58 height 18
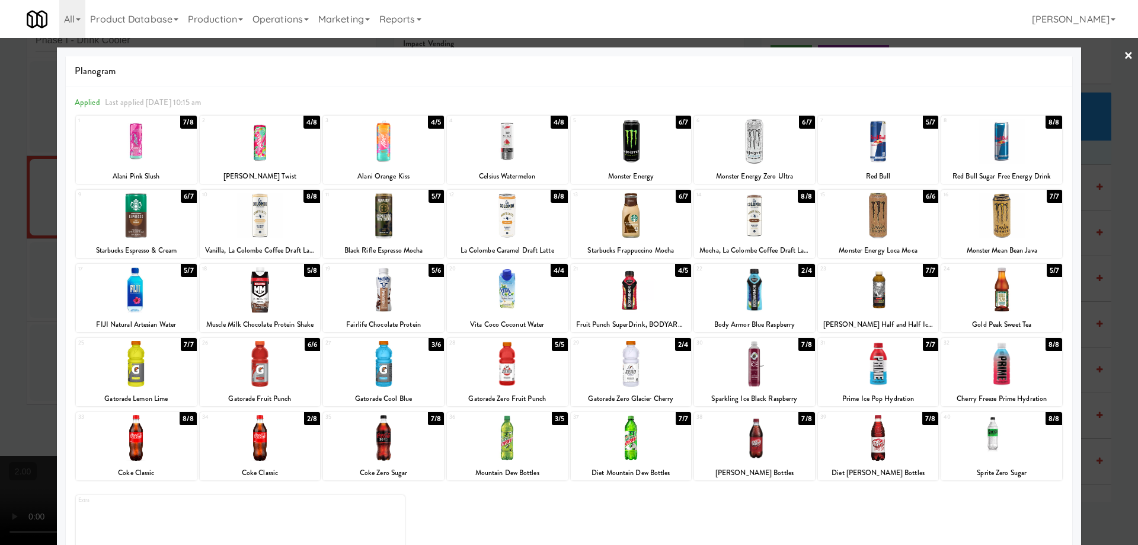
click at [612, 298] on div at bounding box center [631, 290] width 121 height 46
click at [627, 385] on div at bounding box center [631, 364] width 121 height 46
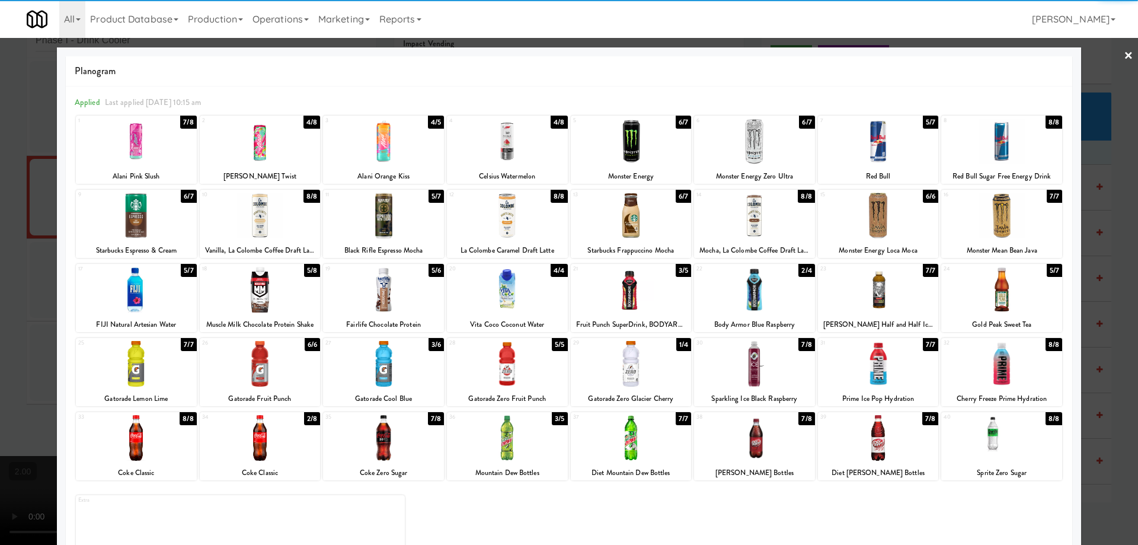
click at [0, 340] on div at bounding box center [569, 272] width 1138 height 545
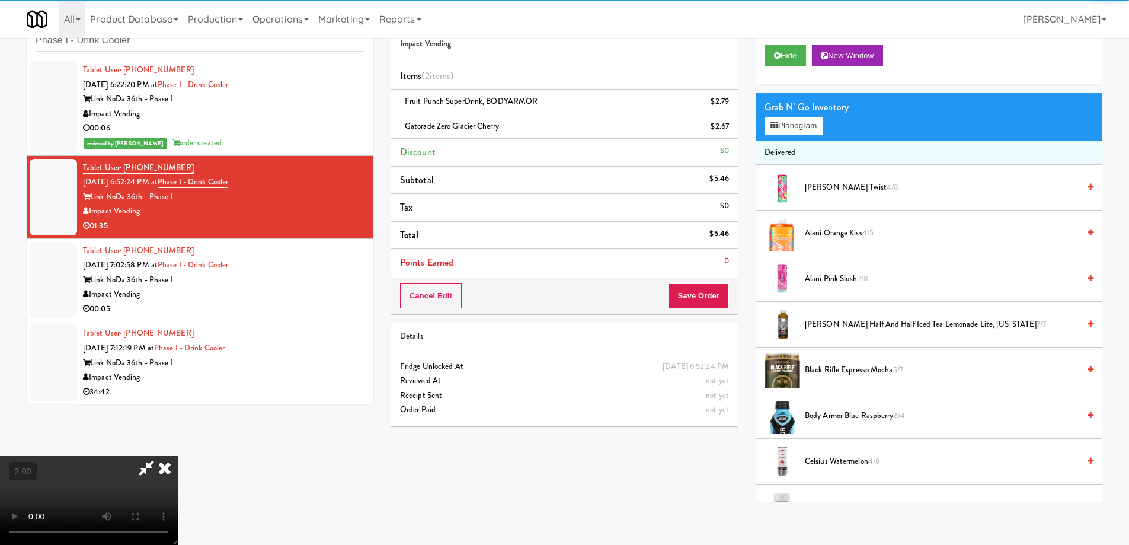
click at [178, 456] on video at bounding box center [89, 500] width 178 height 89
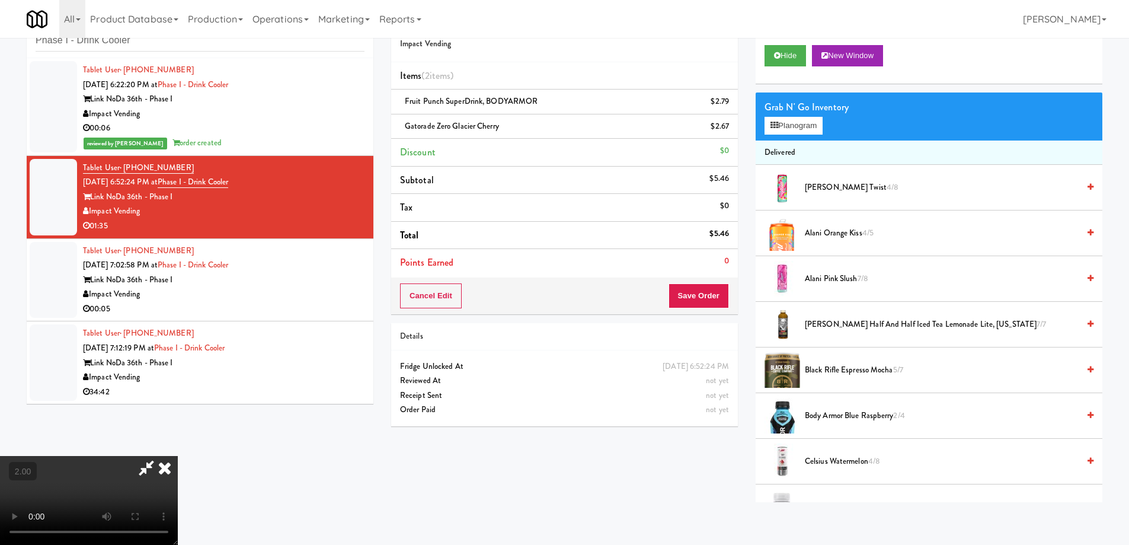
click at [178, 456] on video at bounding box center [89, 500] width 178 height 89
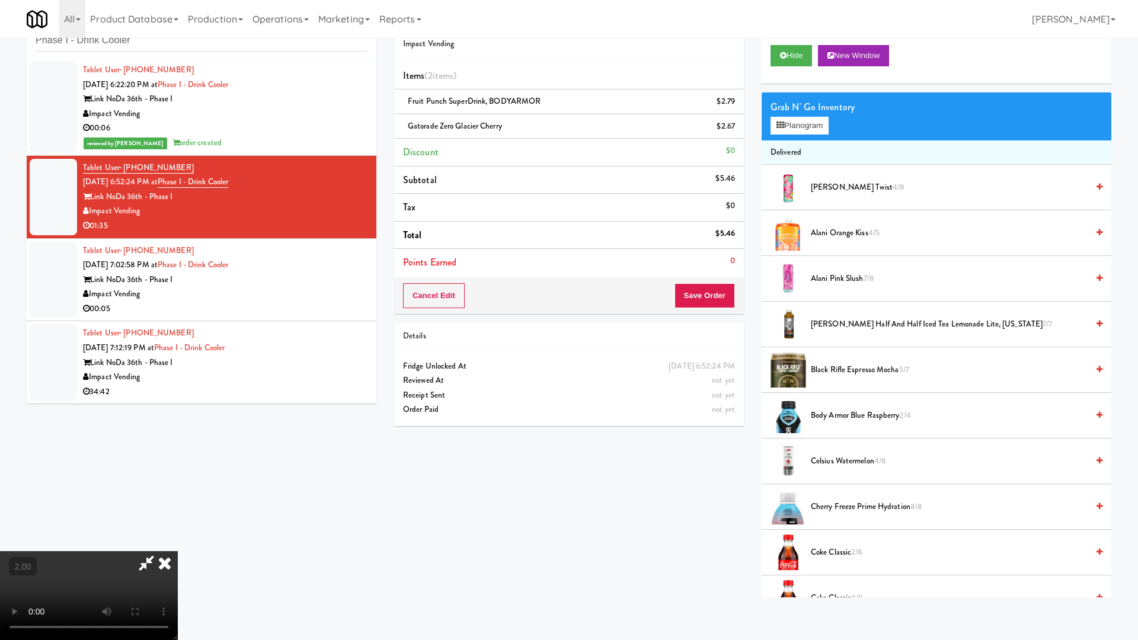
click at [178, 544] on video at bounding box center [89, 595] width 178 height 89
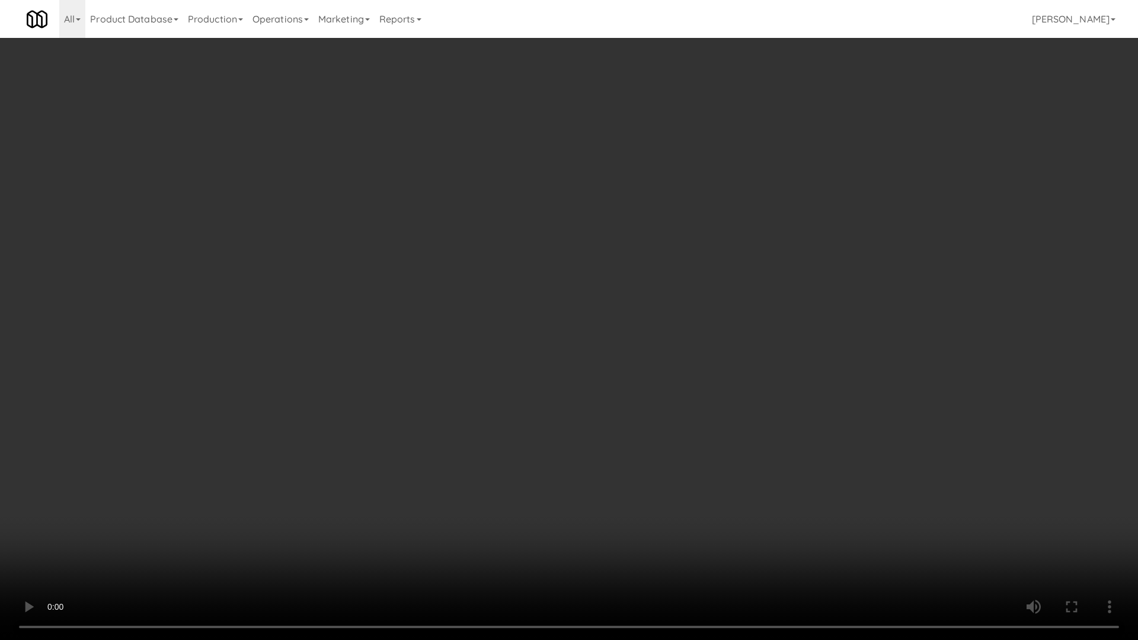
click at [745, 427] on video at bounding box center [569, 320] width 1138 height 640
click at [569, 473] on video at bounding box center [569, 320] width 1138 height 640
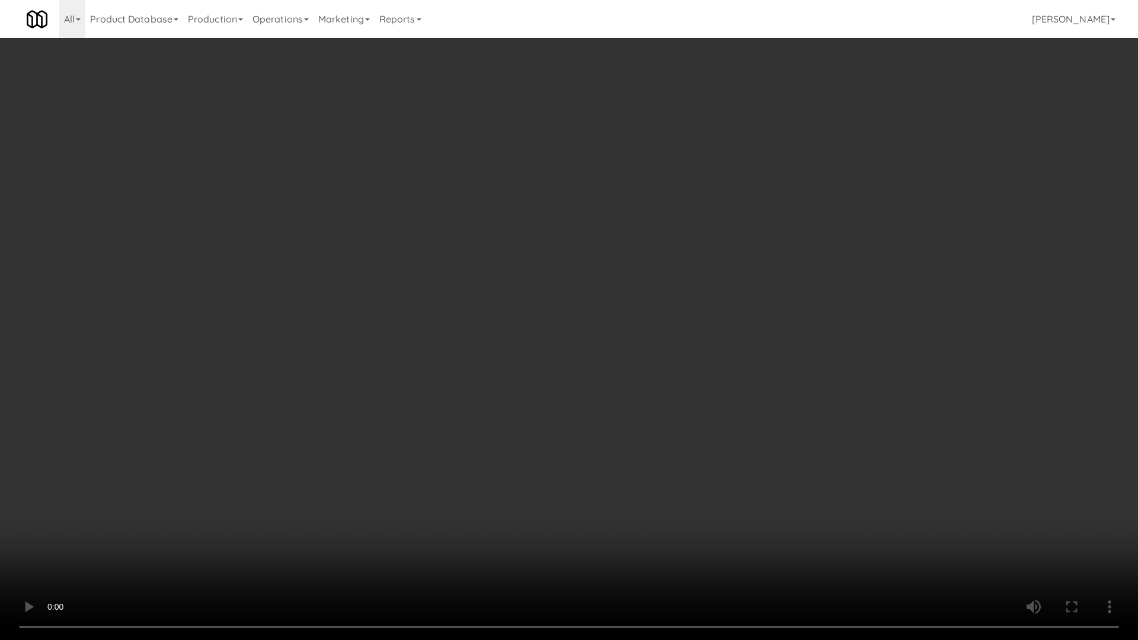
click at [569, 473] on video at bounding box center [569, 320] width 1138 height 640
click at [976, 544] on video at bounding box center [569, 320] width 1138 height 640
click at [944, 539] on video at bounding box center [569, 320] width 1138 height 640
click at [944, 540] on video at bounding box center [569, 320] width 1138 height 640
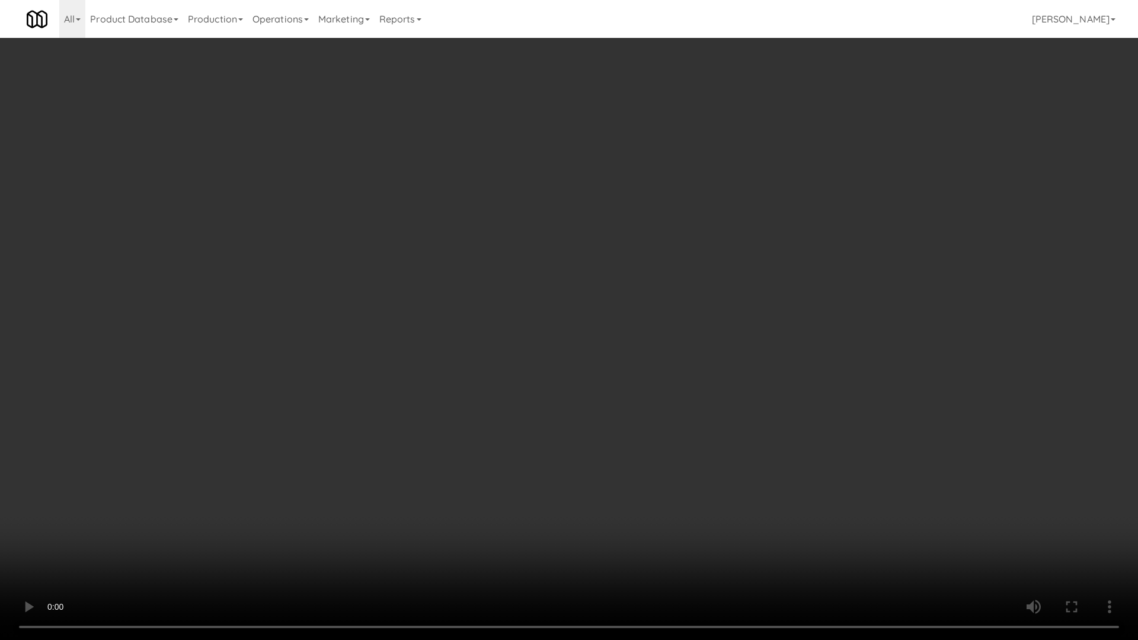
click at [626, 524] on video at bounding box center [569, 320] width 1138 height 640
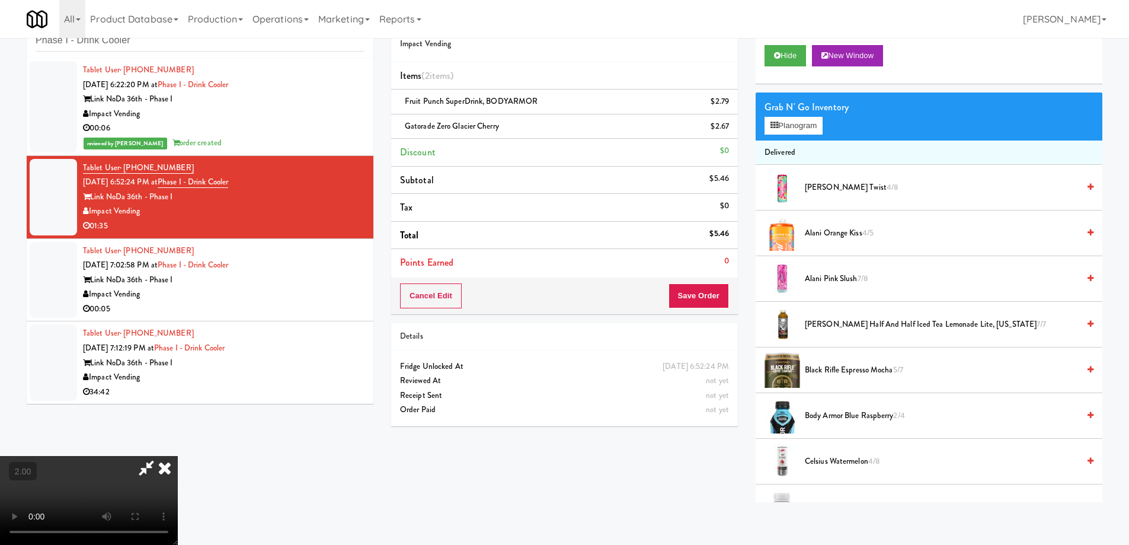
click at [160, 456] on icon at bounding box center [146, 468] width 27 height 24
click at [696, 299] on button "Save Order" at bounding box center [698, 295] width 60 height 25
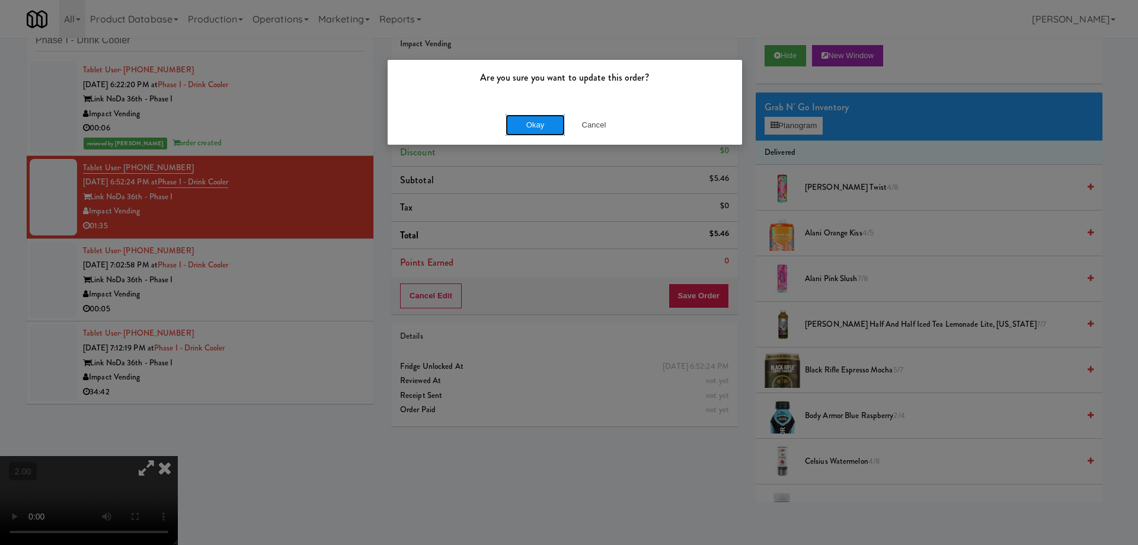
click at [521, 124] on button "Okay" at bounding box center [534, 124] width 59 height 21
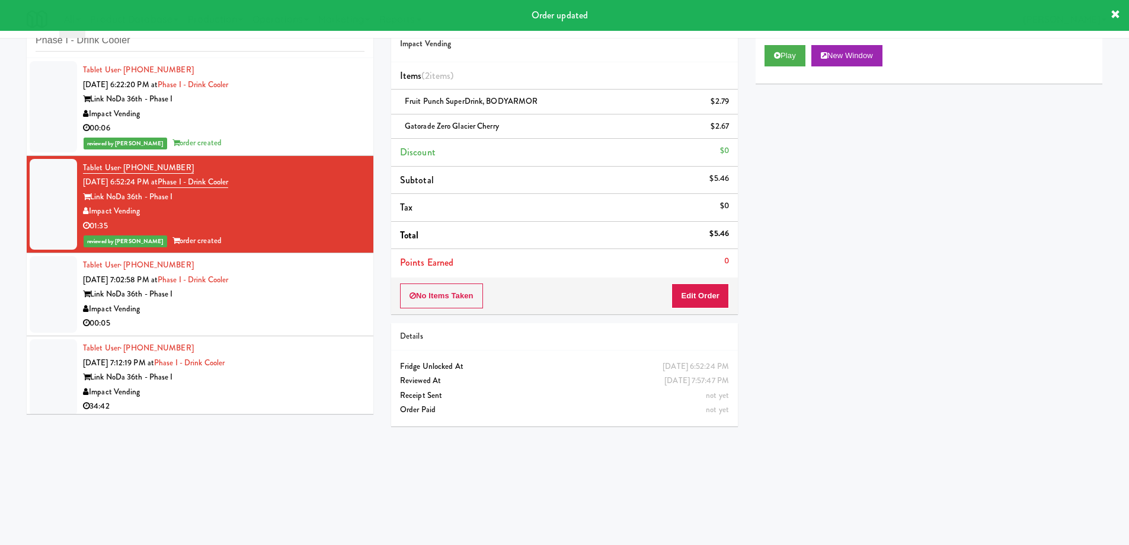
click at [278, 315] on div "Impact Vending" at bounding box center [223, 309] width 281 height 15
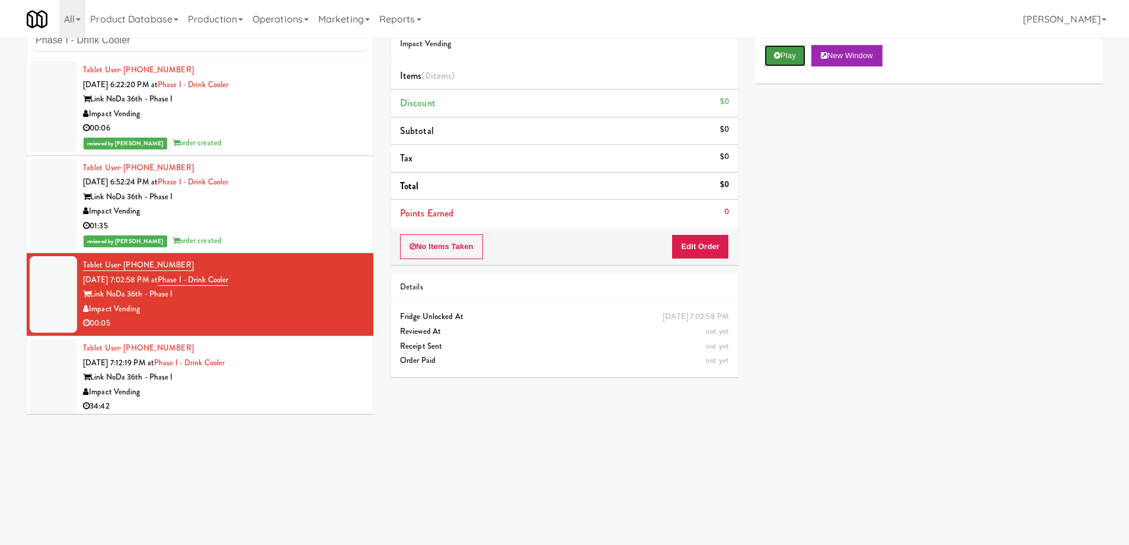
click at [802, 54] on button "Play" at bounding box center [784, 55] width 41 height 21
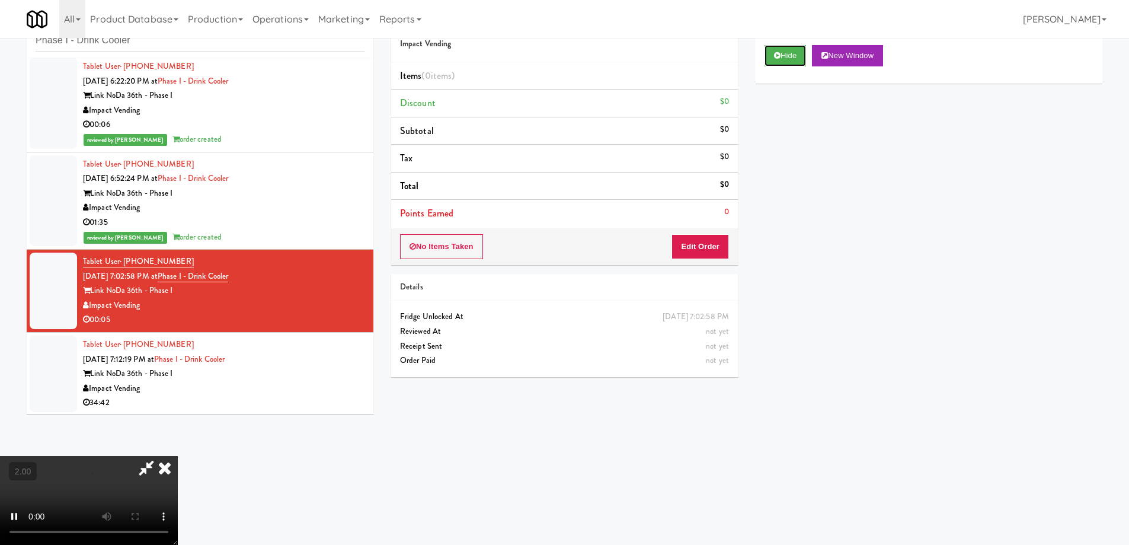
scroll to position [5, 0]
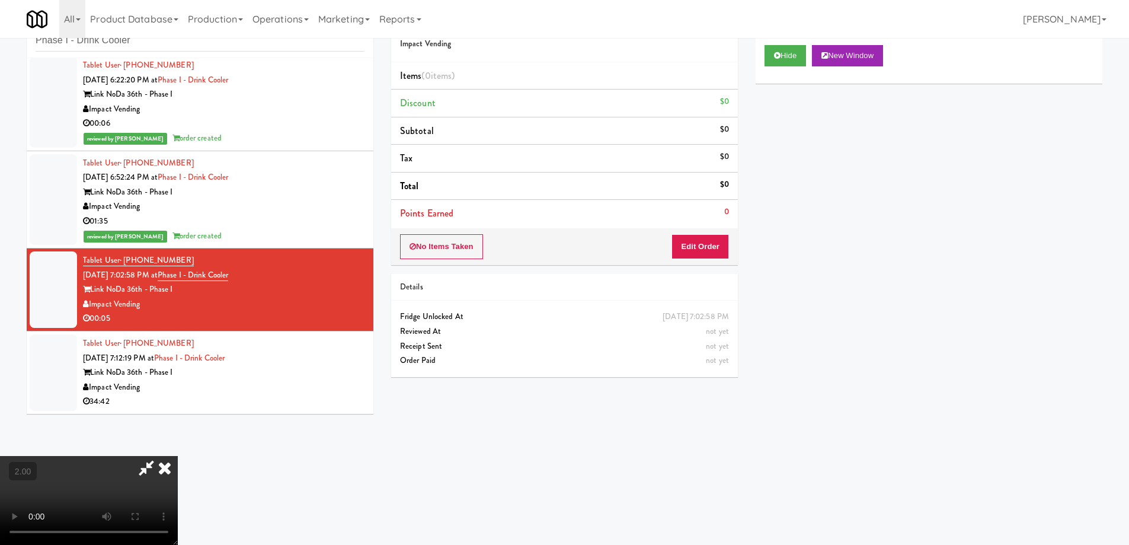
click at [178, 456] on video at bounding box center [89, 500] width 178 height 89
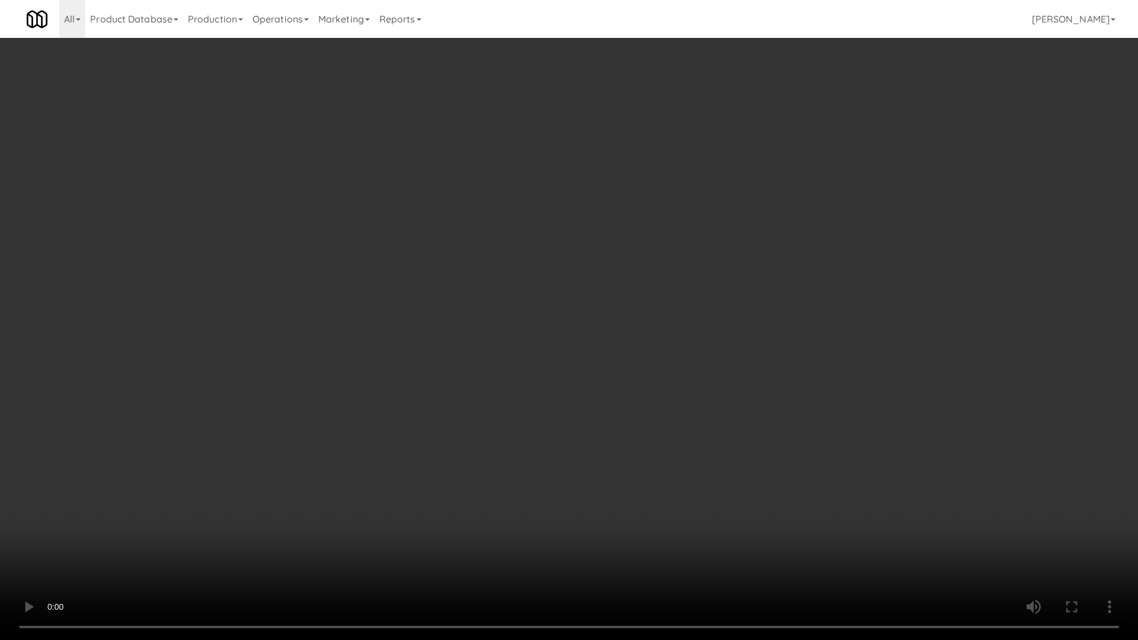
click at [653, 465] on video at bounding box center [569, 320] width 1138 height 640
click at [869, 457] on video at bounding box center [569, 320] width 1138 height 640
click at [859, 462] on video at bounding box center [569, 320] width 1138 height 640
click at [858, 462] on video at bounding box center [569, 320] width 1138 height 640
click at [855, 458] on video at bounding box center [569, 320] width 1138 height 640
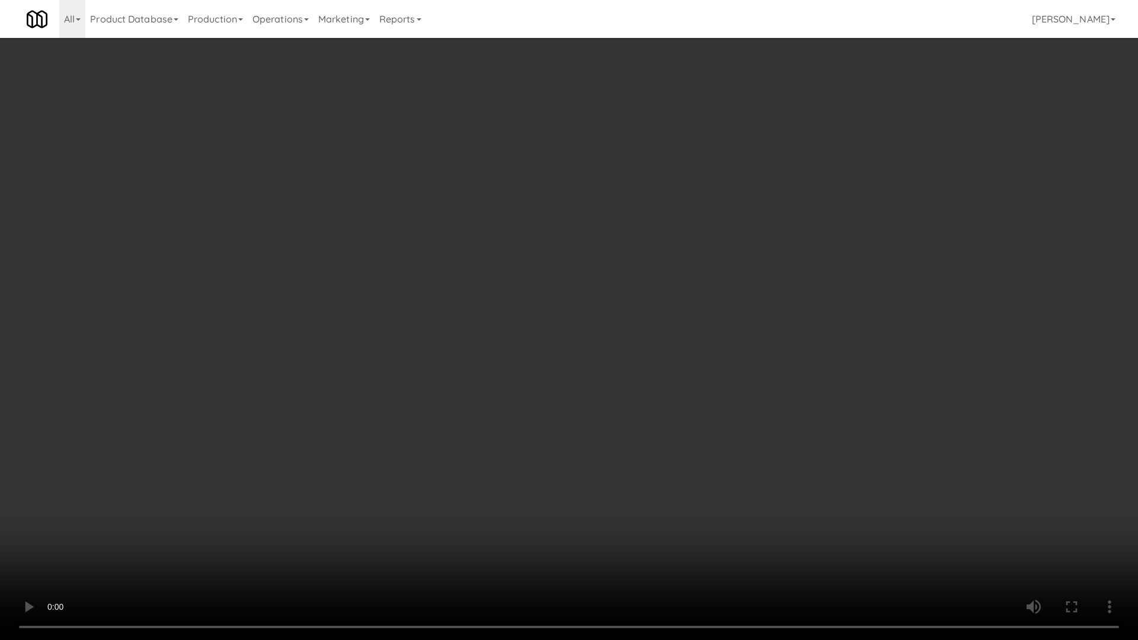
click at [855, 458] on video at bounding box center [569, 320] width 1138 height 640
click at [840, 451] on video at bounding box center [569, 320] width 1138 height 640
click at [839, 451] on video at bounding box center [569, 320] width 1138 height 640
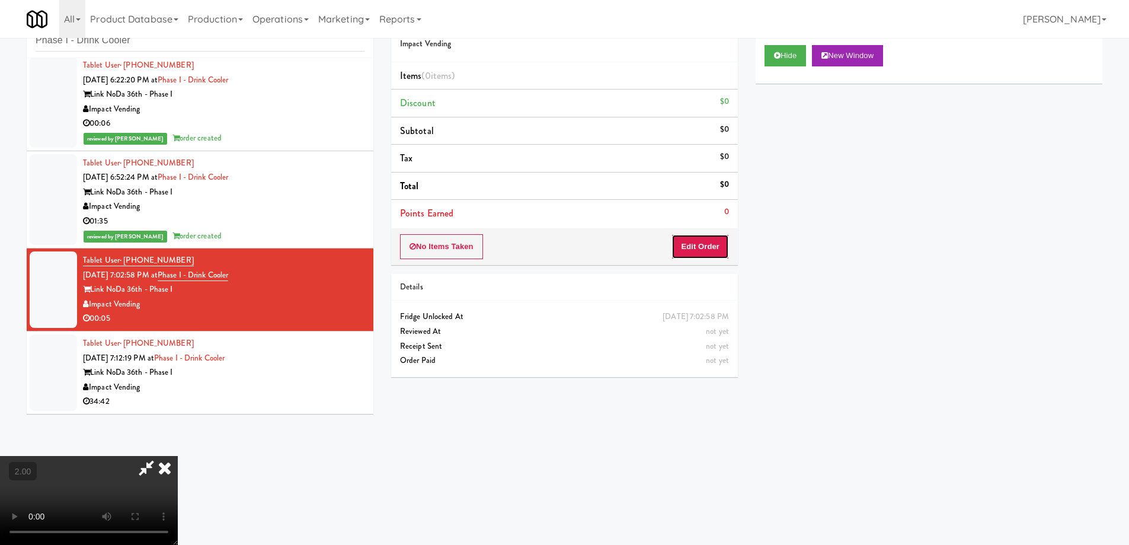
click at [705, 249] on button "Edit Order" at bounding box center [699, 246] width 57 height 25
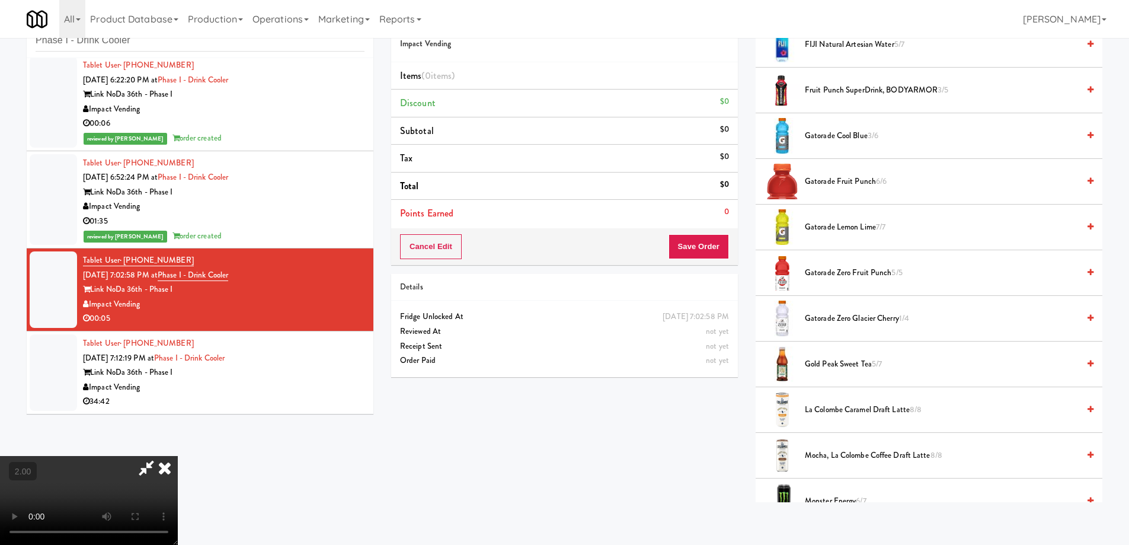
scroll to position [830, 0]
click at [843, 324] on li "Gatorade Zero Glacier Cherry 1/4" at bounding box center [928, 316] width 347 height 46
click at [843, 318] on span "Gatorade Zero Glacier Cherry 1/4" at bounding box center [942, 316] width 274 height 15
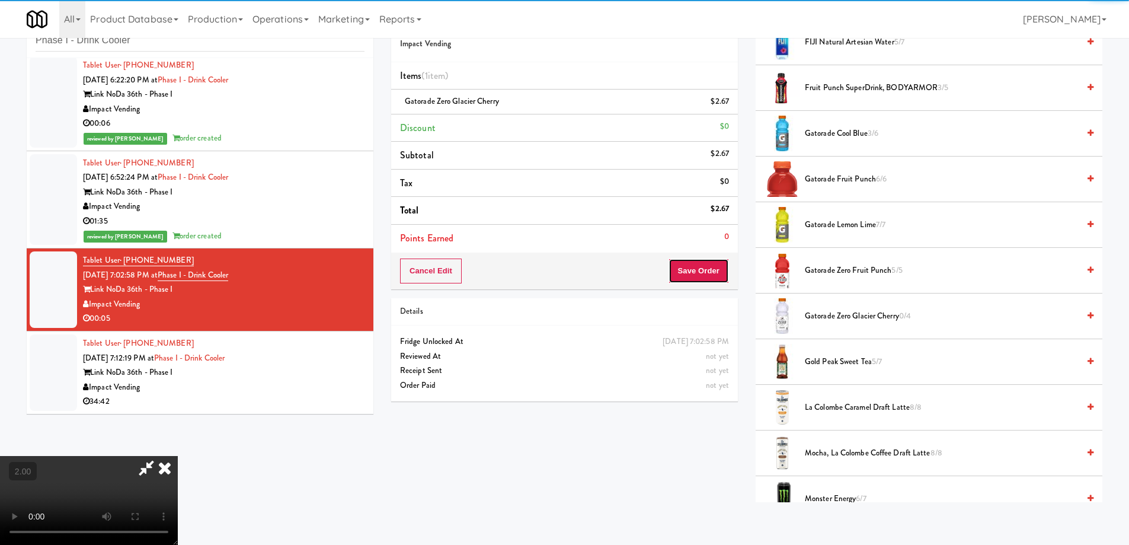
click at [707, 276] on button "Save Order" at bounding box center [698, 270] width 60 height 25
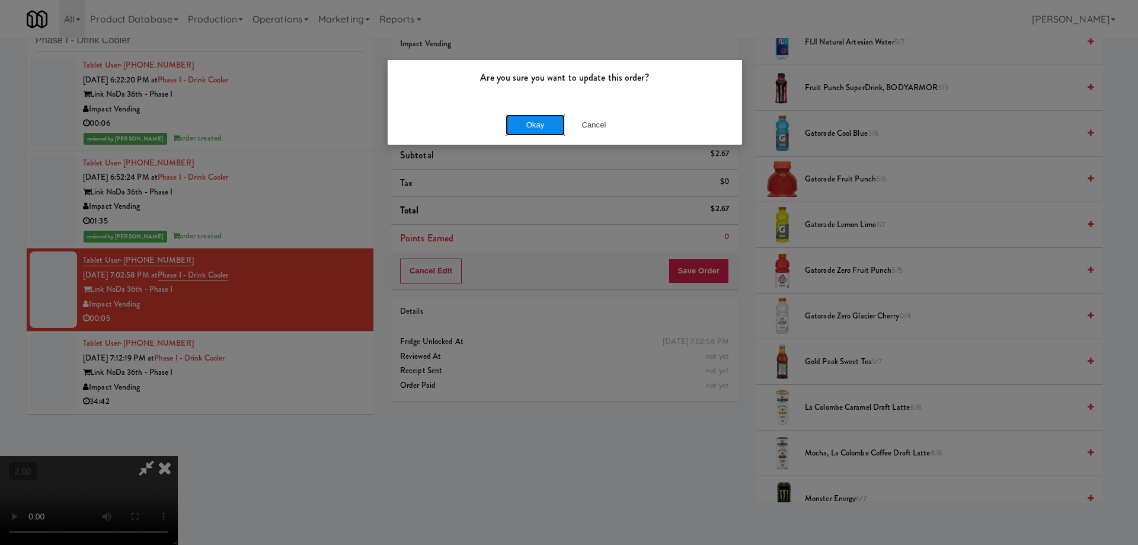
click at [545, 126] on button "Okay" at bounding box center [534, 124] width 59 height 21
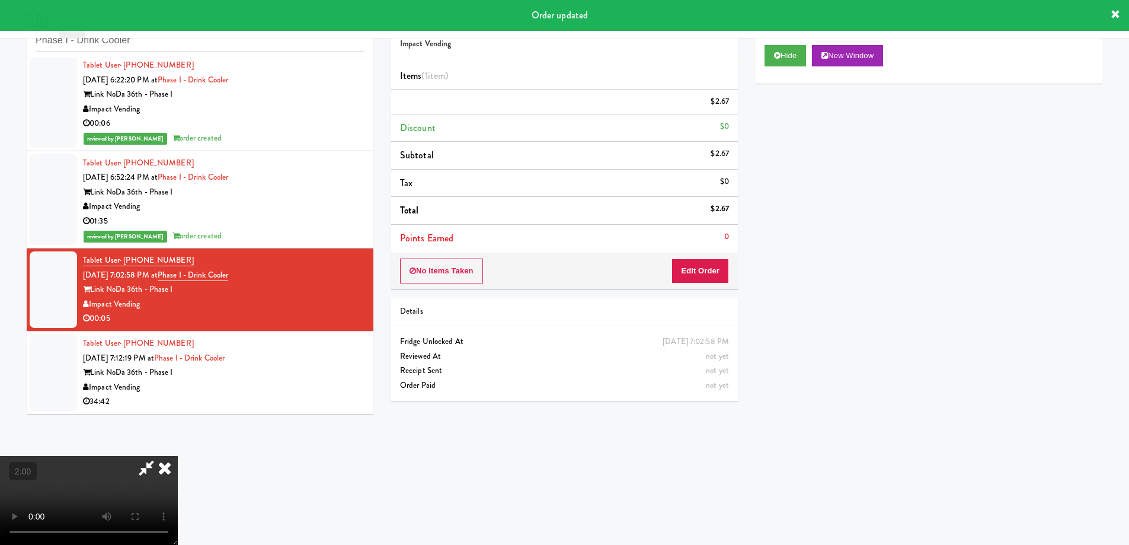
scroll to position [0, 0]
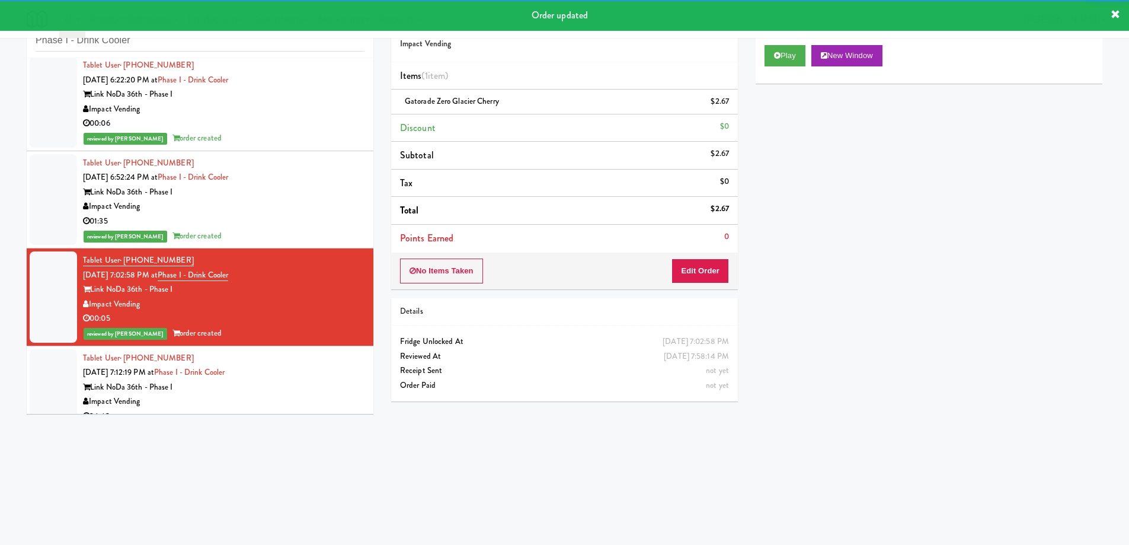
click at [294, 382] on div "Link NoDa 36th - Phase I" at bounding box center [223, 387] width 281 height 15
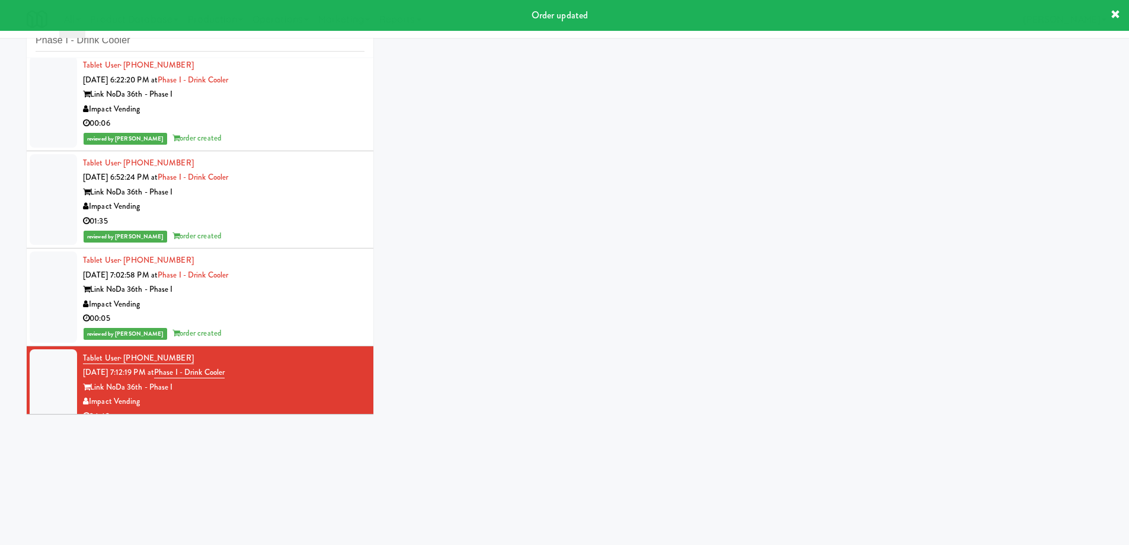
scroll to position [20, 0]
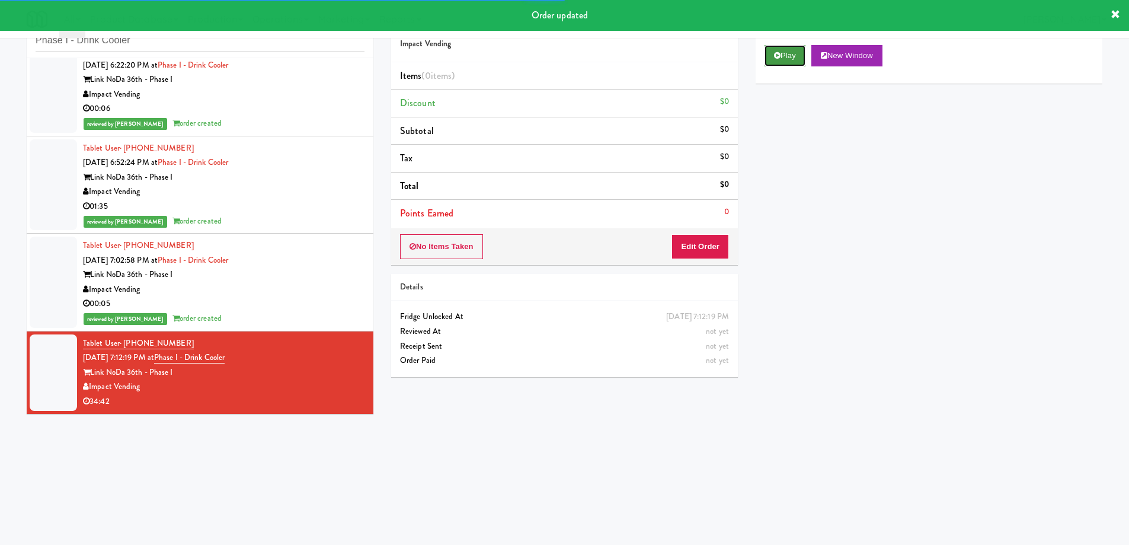
click at [793, 59] on button "Play" at bounding box center [784, 55] width 41 height 21
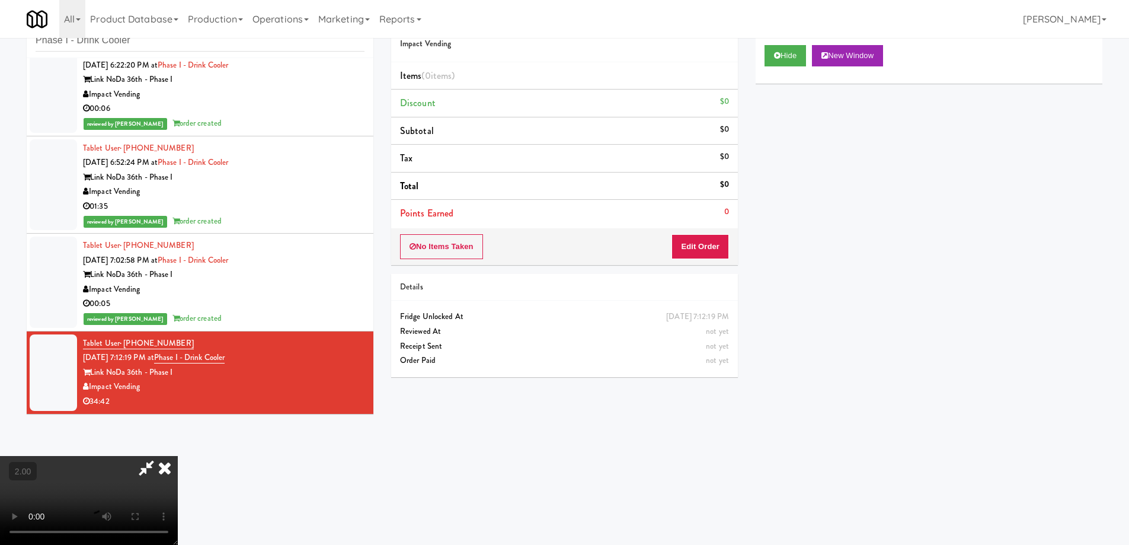
click at [178, 456] on video at bounding box center [89, 500] width 178 height 89
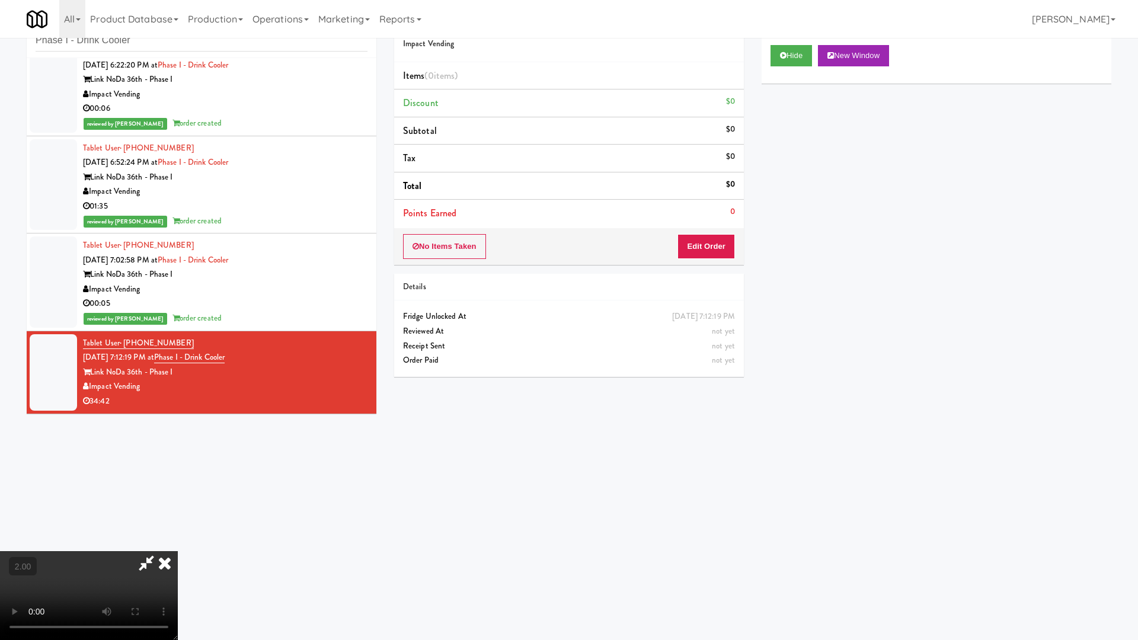
click at [178, 544] on video at bounding box center [89, 595] width 178 height 89
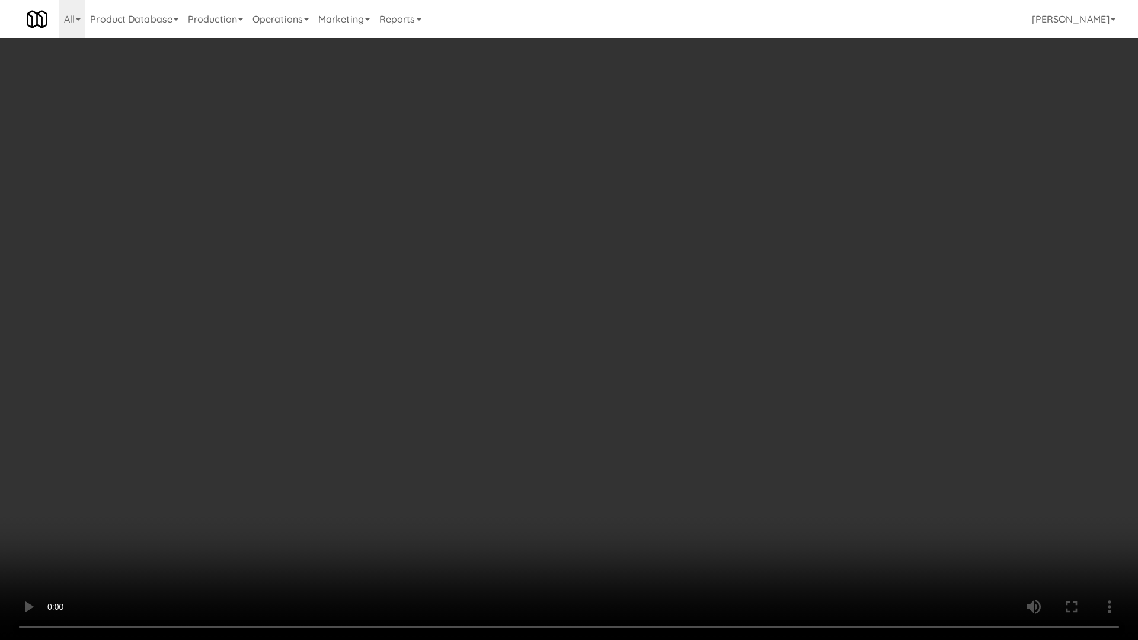
click at [475, 431] on video at bounding box center [569, 320] width 1138 height 640
click at [481, 437] on video at bounding box center [569, 320] width 1138 height 640
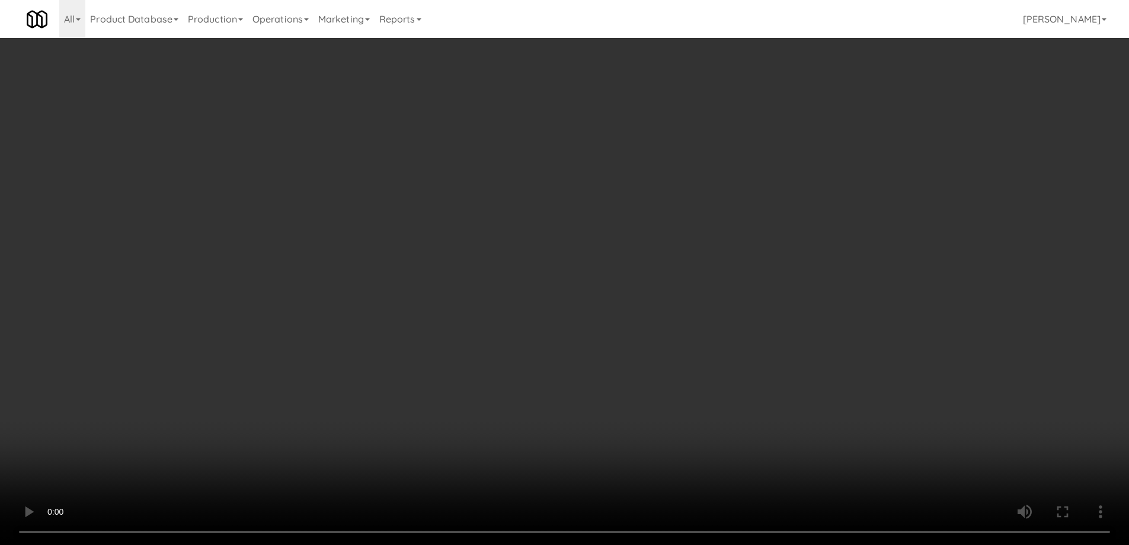
click at [711, 261] on div "No Items Taken Edit Order" at bounding box center [564, 246] width 347 height 37
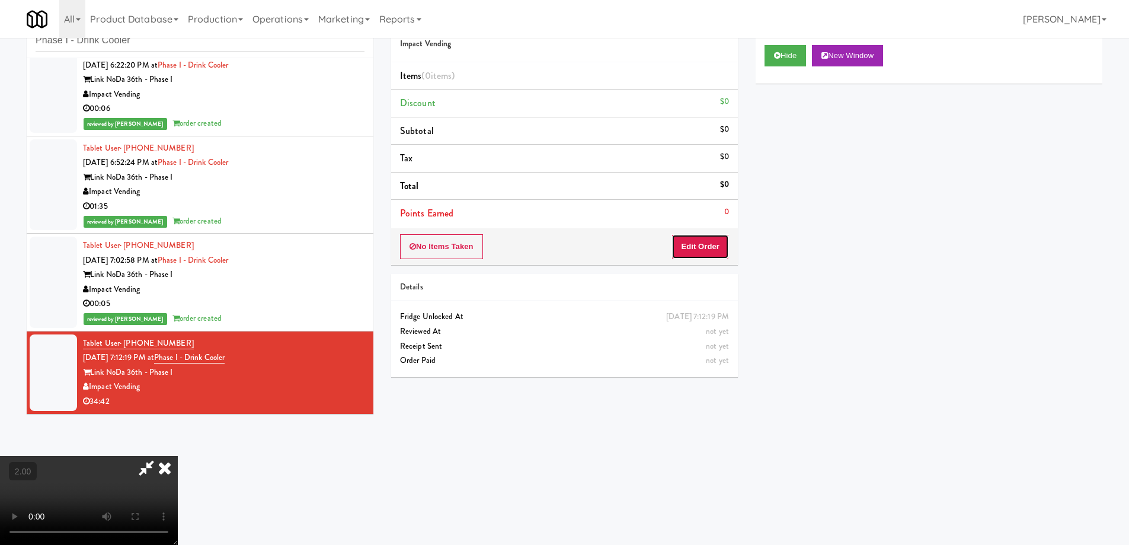
click at [711, 251] on button "Edit Order" at bounding box center [699, 246] width 57 height 25
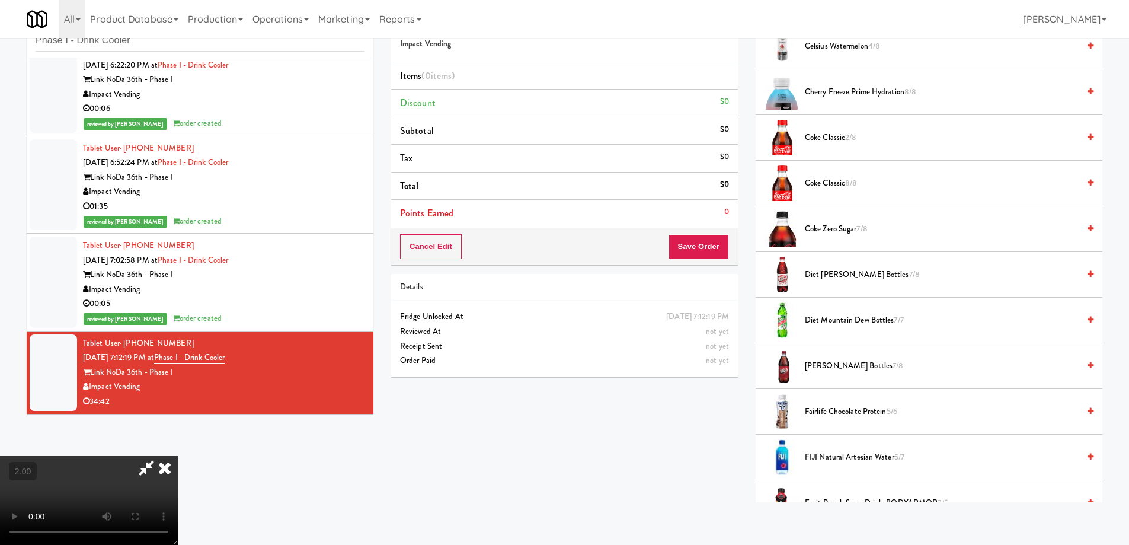
scroll to position [652, 0]
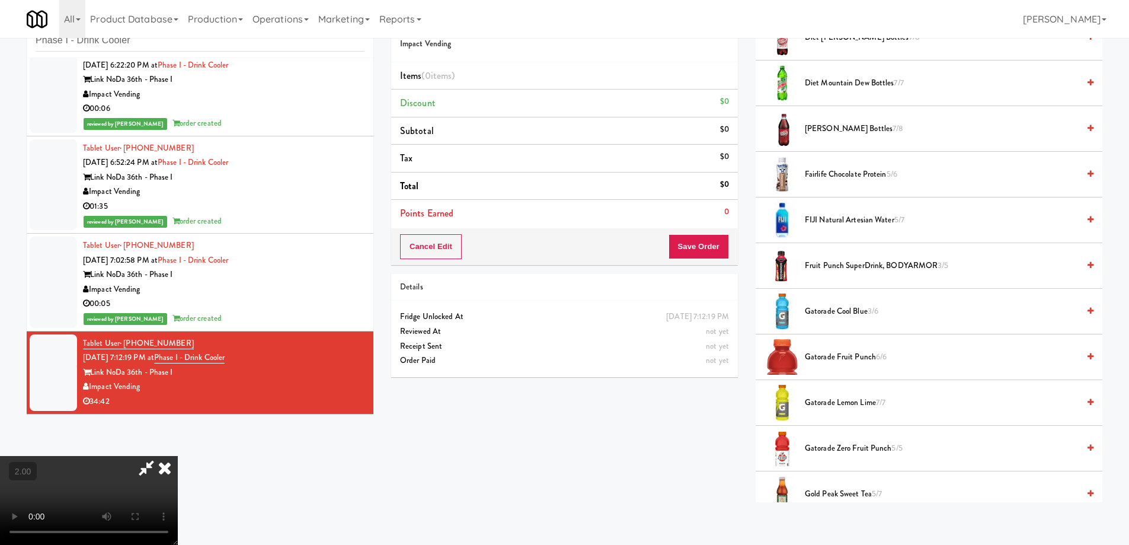
click at [850, 220] on span "FIJI Natural Artesian Water 5/7" at bounding box center [942, 220] width 274 height 15
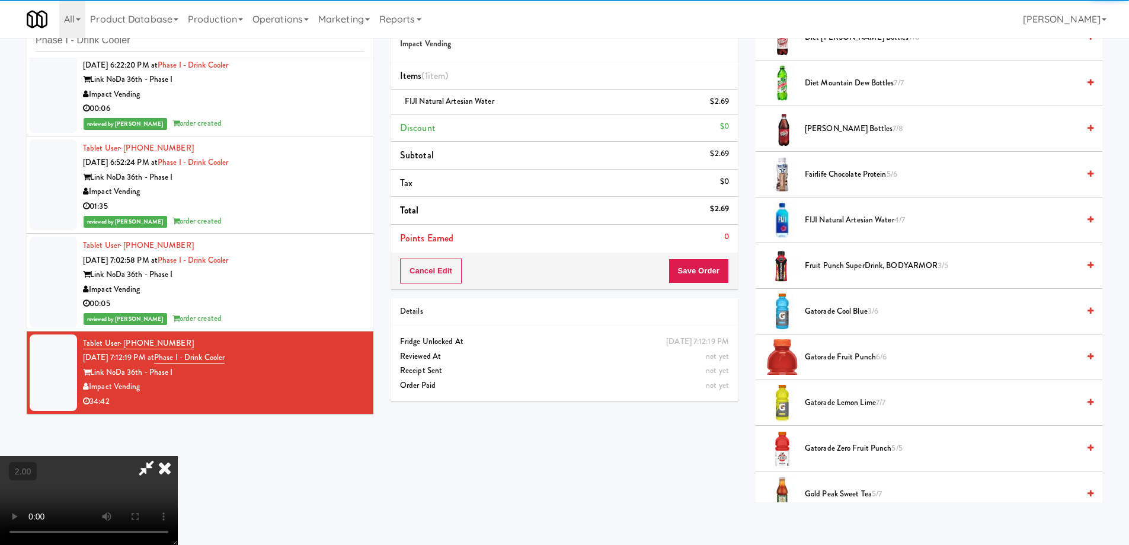
click at [178, 456] on video at bounding box center [89, 500] width 178 height 89
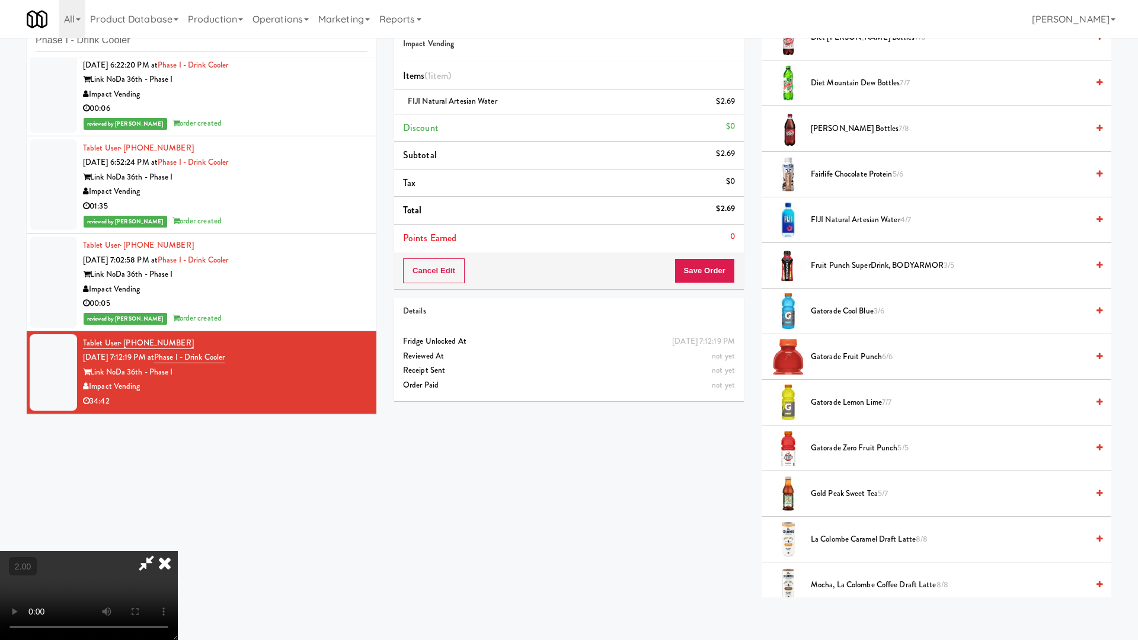
click at [178, 544] on video at bounding box center [89, 595] width 178 height 89
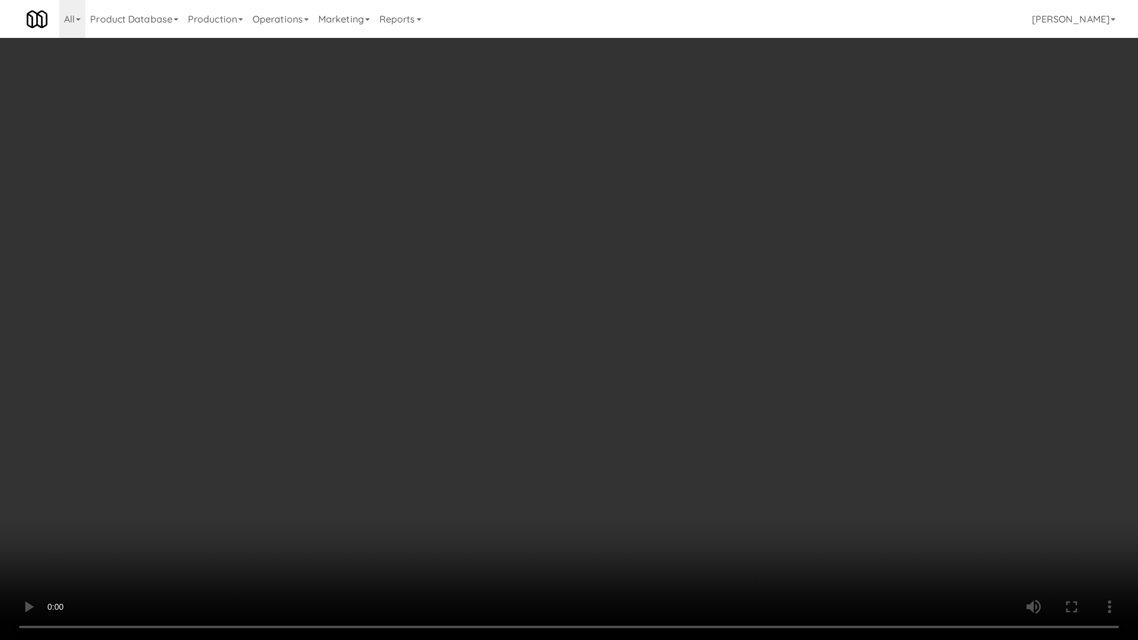
click at [359, 377] on video at bounding box center [569, 320] width 1138 height 640
click at [412, 544] on video at bounding box center [569, 320] width 1138 height 640
click at [434, 412] on video at bounding box center [569, 320] width 1138 height 640
click at [535, 482] on video at bounding box center [569, 320] width 1138 height 640
click at [703, 505] on video at bounding box center [569, 320] width 1138 height 640
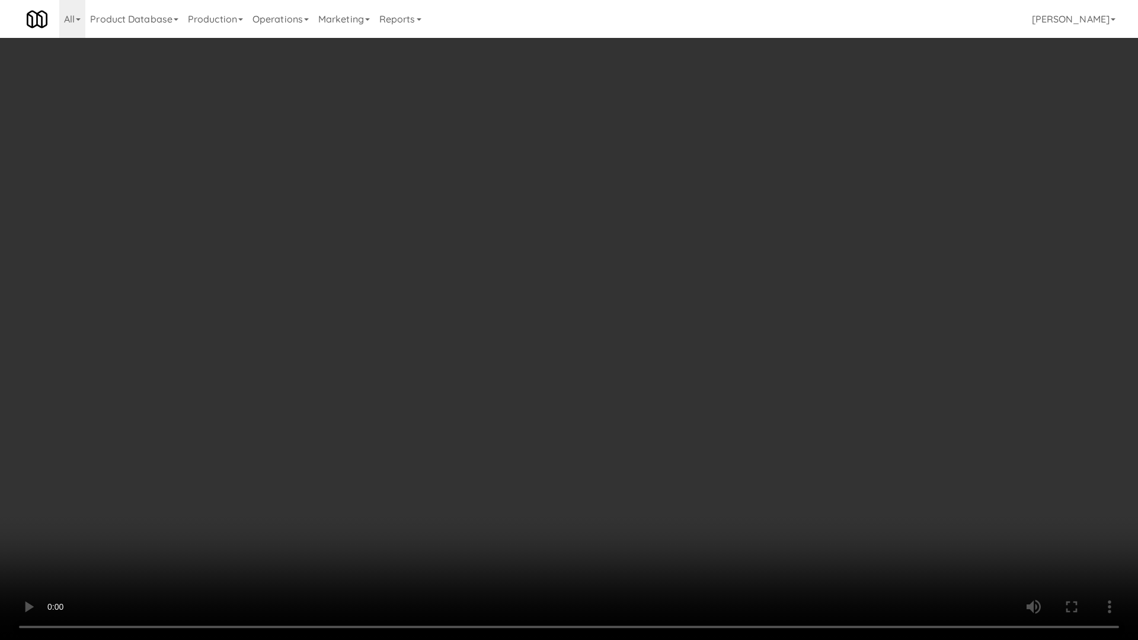
click at [712, 544] on video at bounding box center [569, 320] width 1138 height 640
click at [713, 544] on video at bounding box center [569, 320] width 1138 height 640
click at [581, 544] on video at bounding box center [569, 320] width 1138 height 640
click at [867, 544] on video at bounding box center [569, 320] width 1138 height 640
click at [550, 354] on video at bounding box center [569, 320] width 1138 height 640
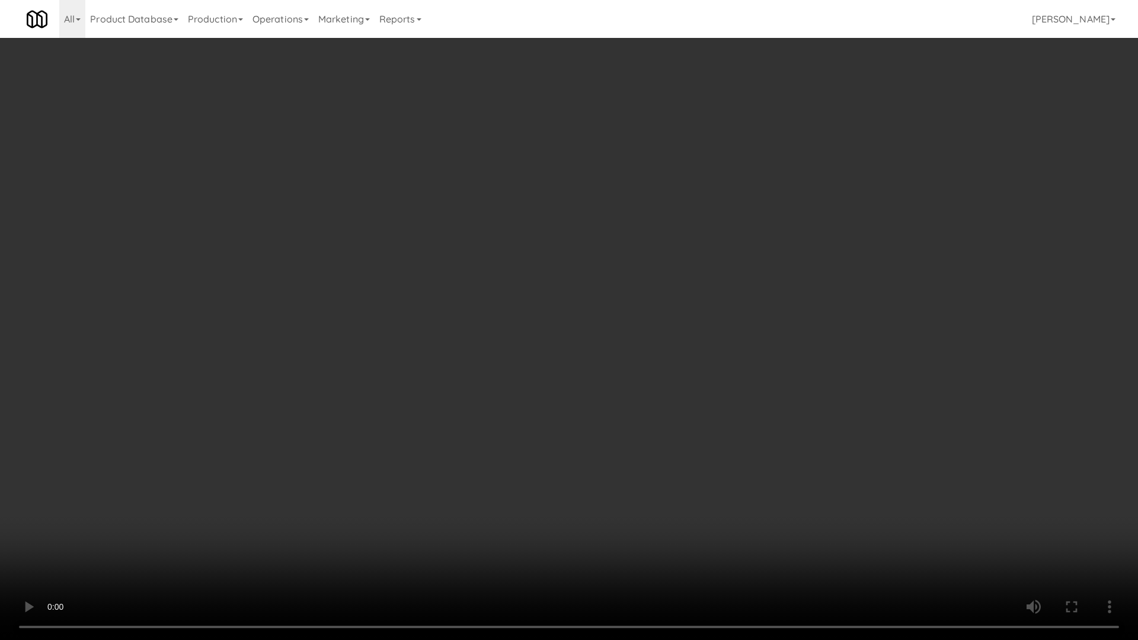
click at [828, 492] on video at bounding box center [569, 320] width 1138 height 640
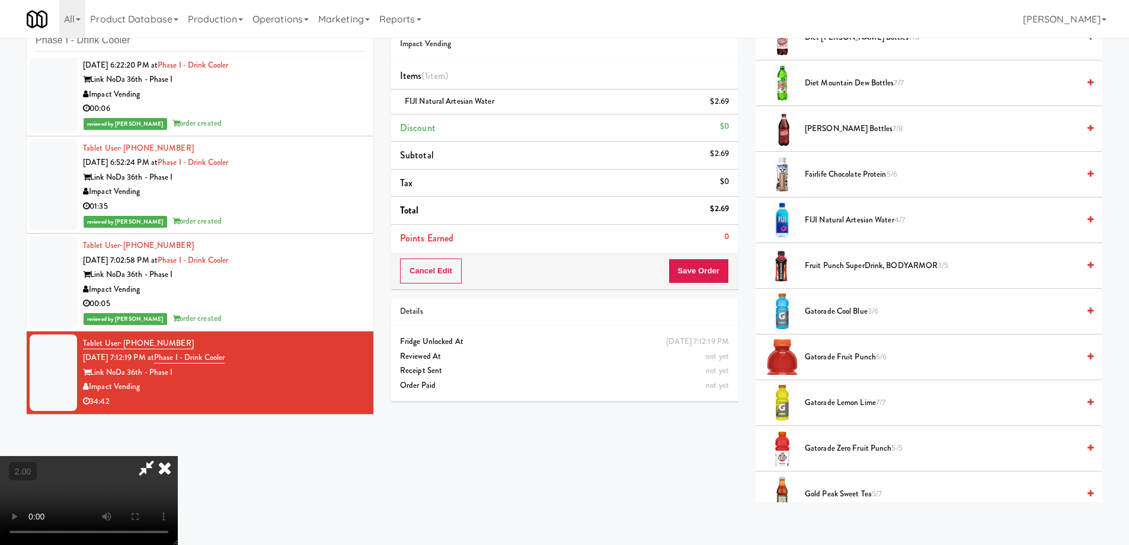
click at [178, 456] on video at bounding box center [89, 500] width 178 height 89
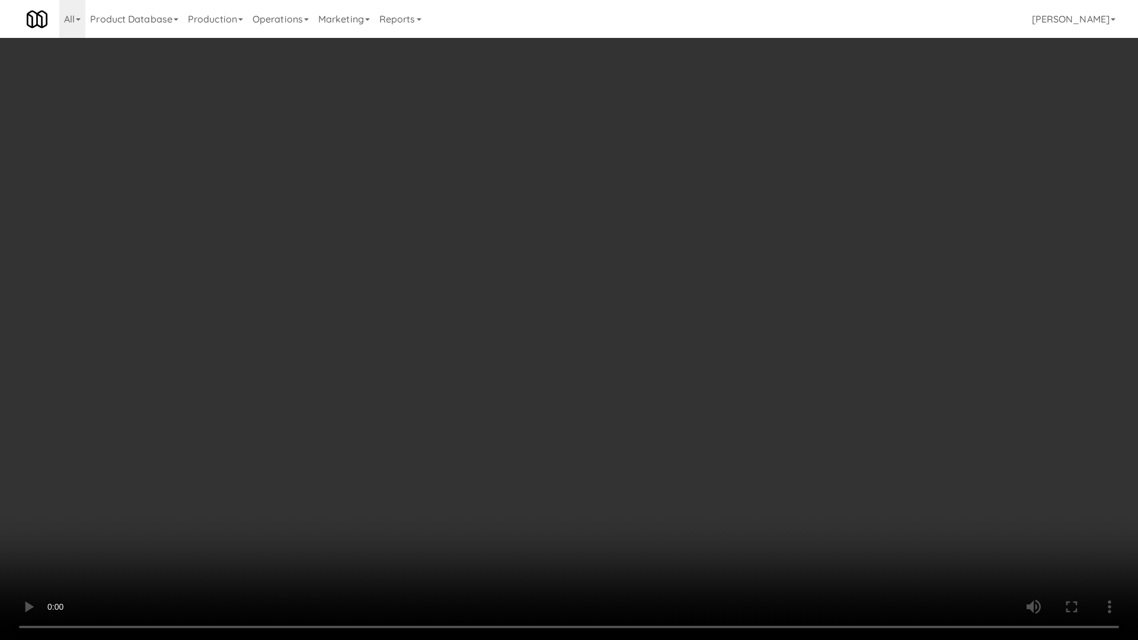
click at [587, 367] on video at bounding box center [569, 320] width 1138 height 640
click at [586, 367] on video at bounding box center [569, 320] width 1138 height 640
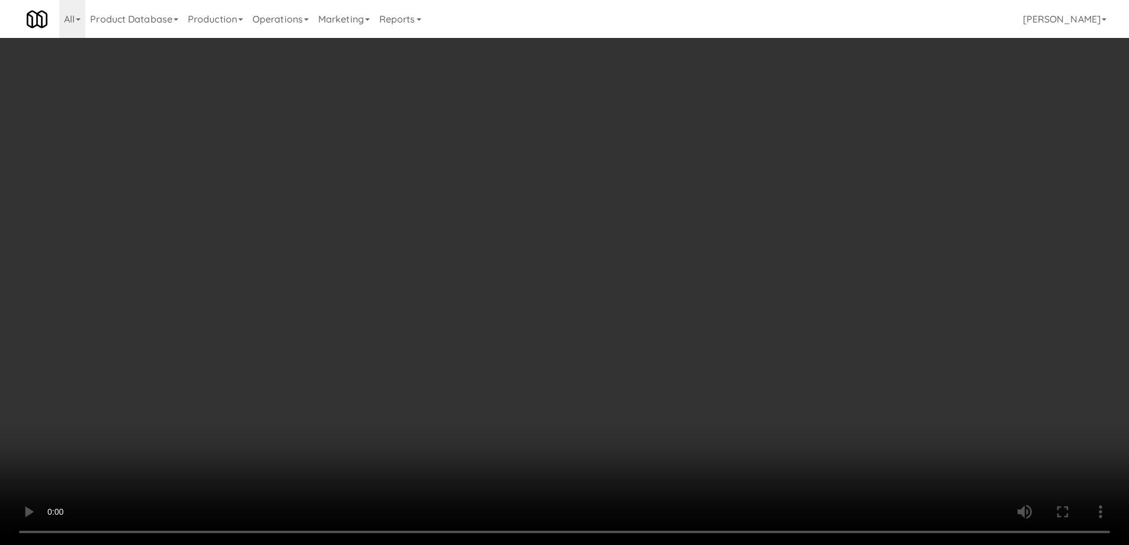
scroll to position [199, 0]
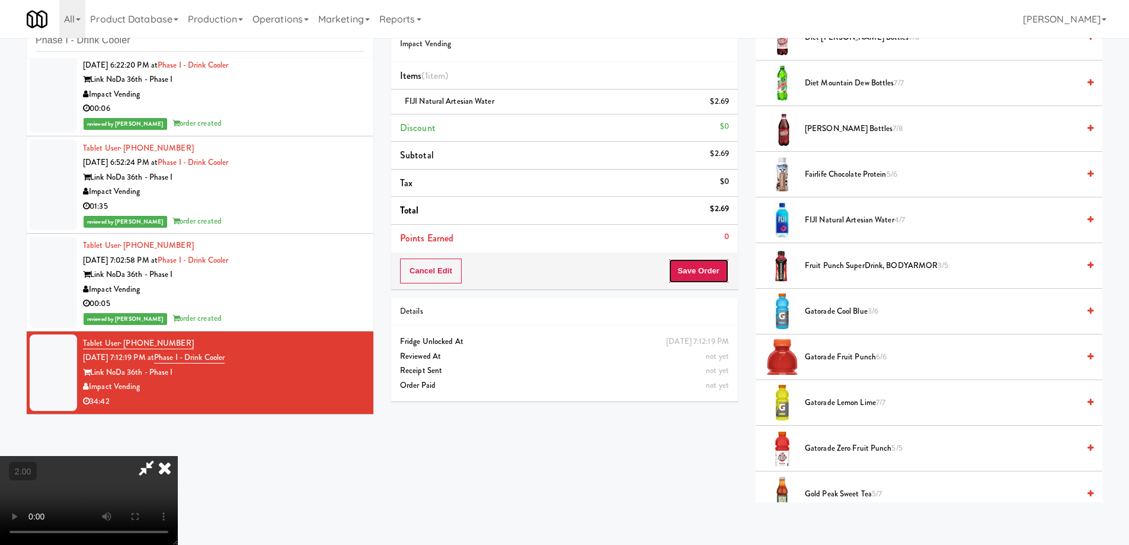
click at [716, 260] on button "Save Order" at bounding box center [698, 270] width 60 height 25
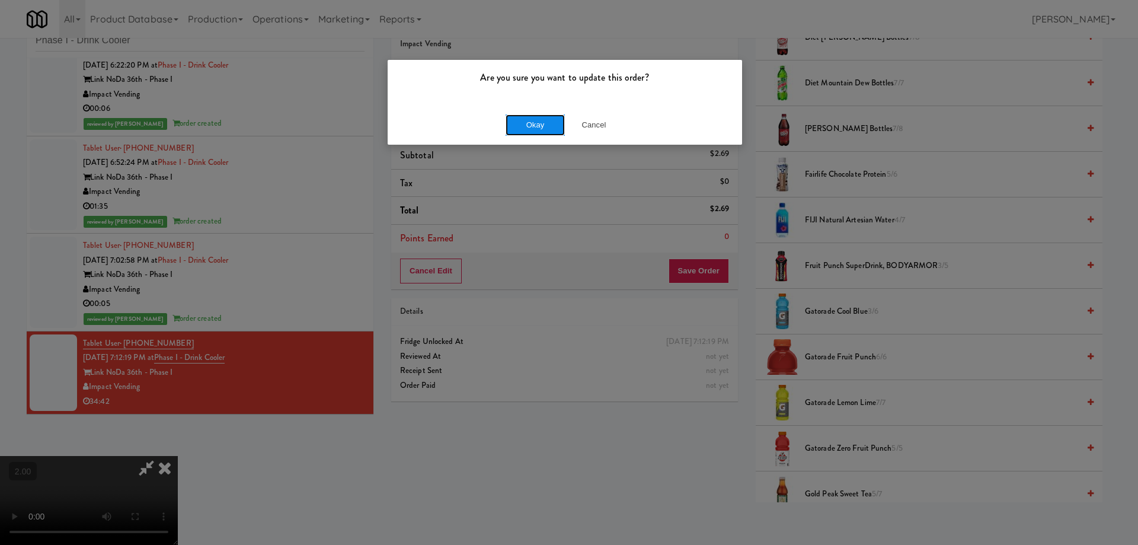
click at [536, 131] on button "Okay" at bounding box center [534, 124] width 59 height 21
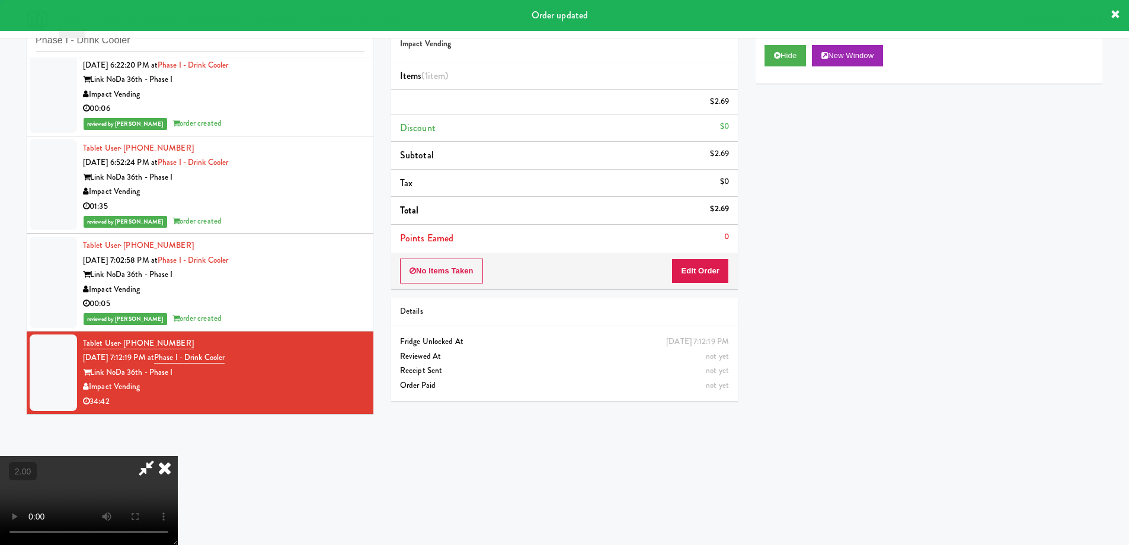
scroll to position [0, 0]
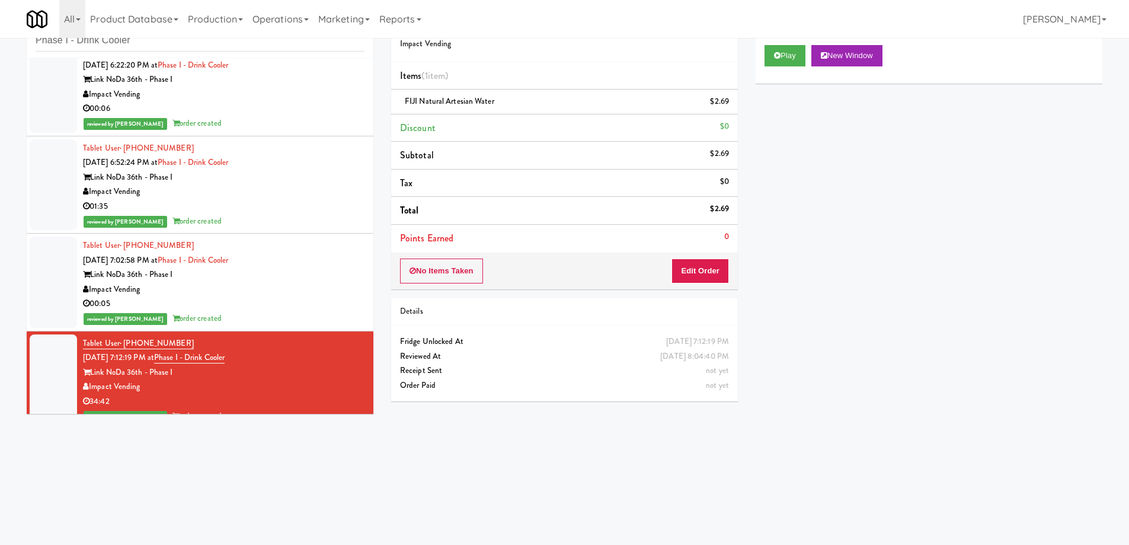
drag, startPoint x: 1004, startPoint y: 196, endPoint x: 1004, endPoint y: 177, distance: 19.0
click at [1005, 196] on div "Play New Window Primary Flag Clear Flag if unable to determine what was taken o…" at bounding box center [928, 258] width 347 height 444
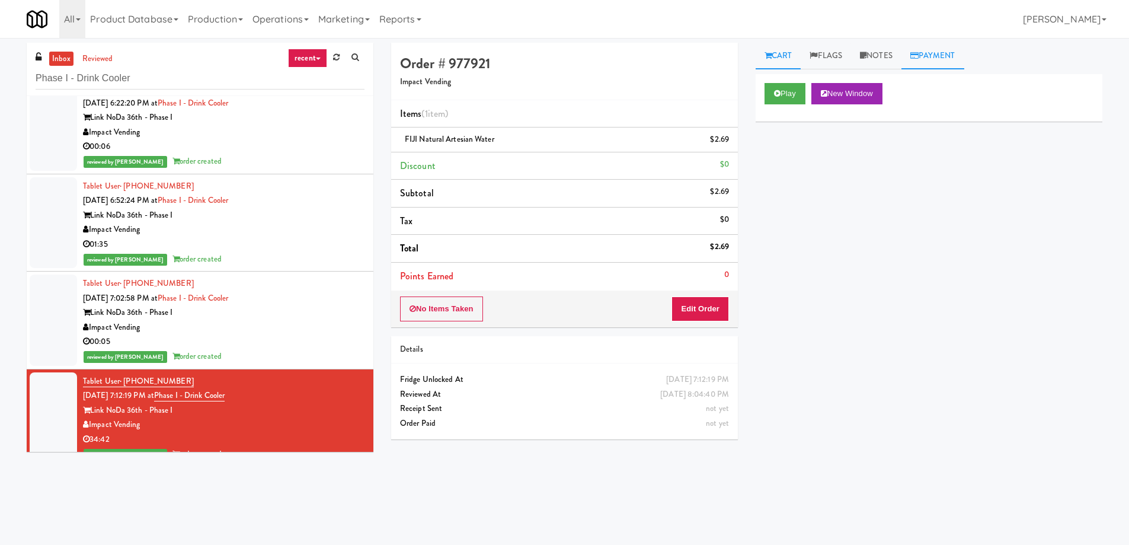
click at [908, 47] on link "Payment" at bounding box center [932, 56] width 63 height 27
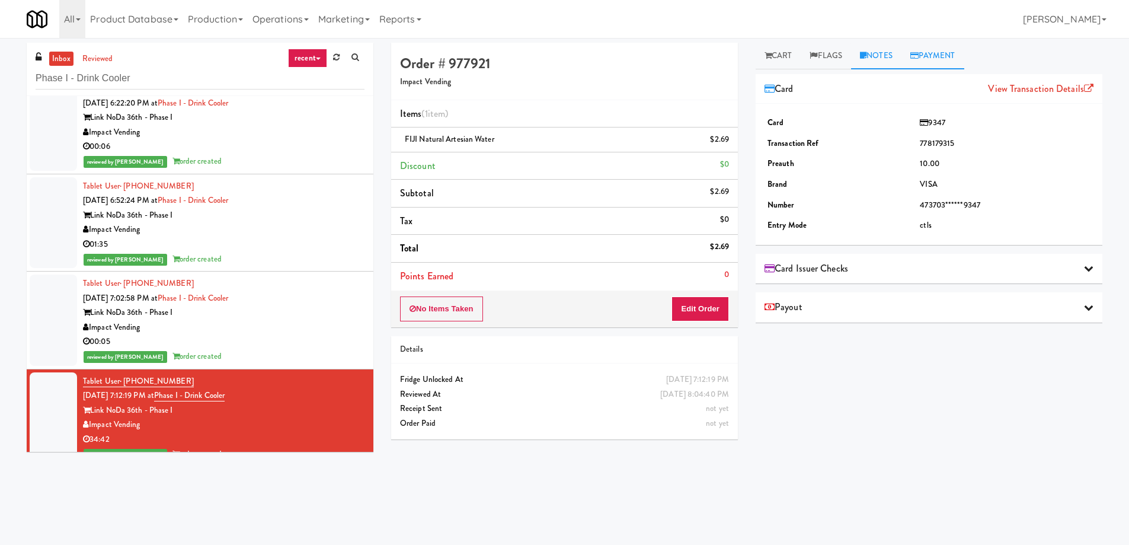
click at [895, 51] on link "Notes" at bounding box center [876, 56] width 50 height 27
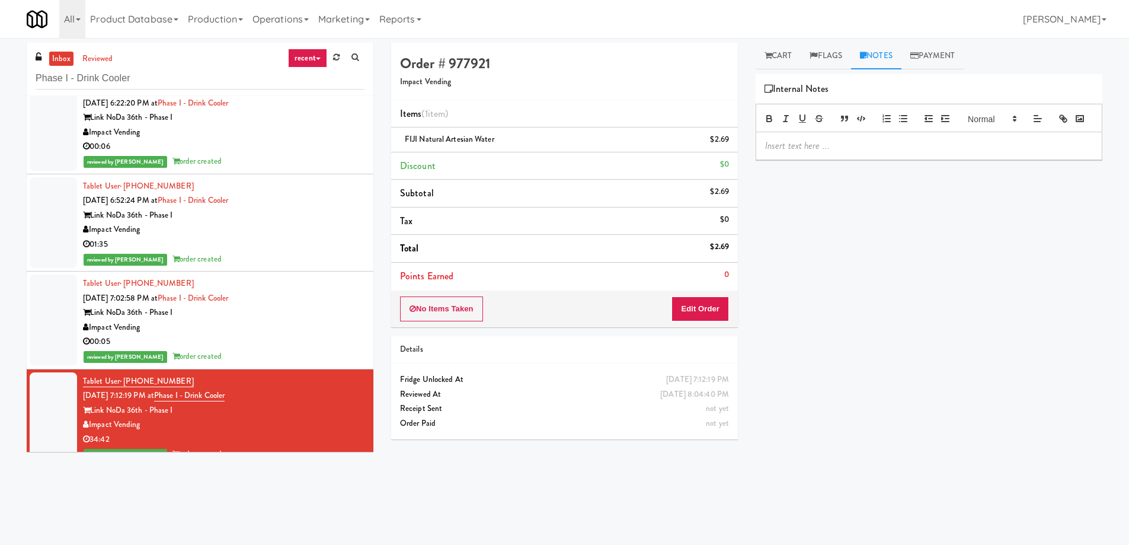
click at [811, 155] on div at bounding box center [928, 145] width 345 height 27
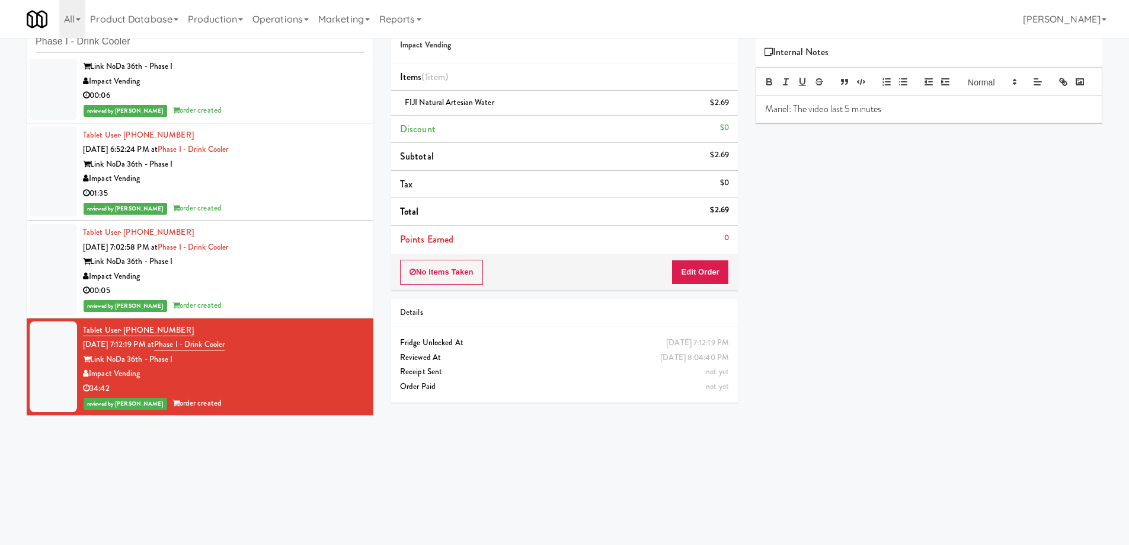
scroll to position [38, 0]
